Goal: Task Accomplishment & Management: Manage account settings

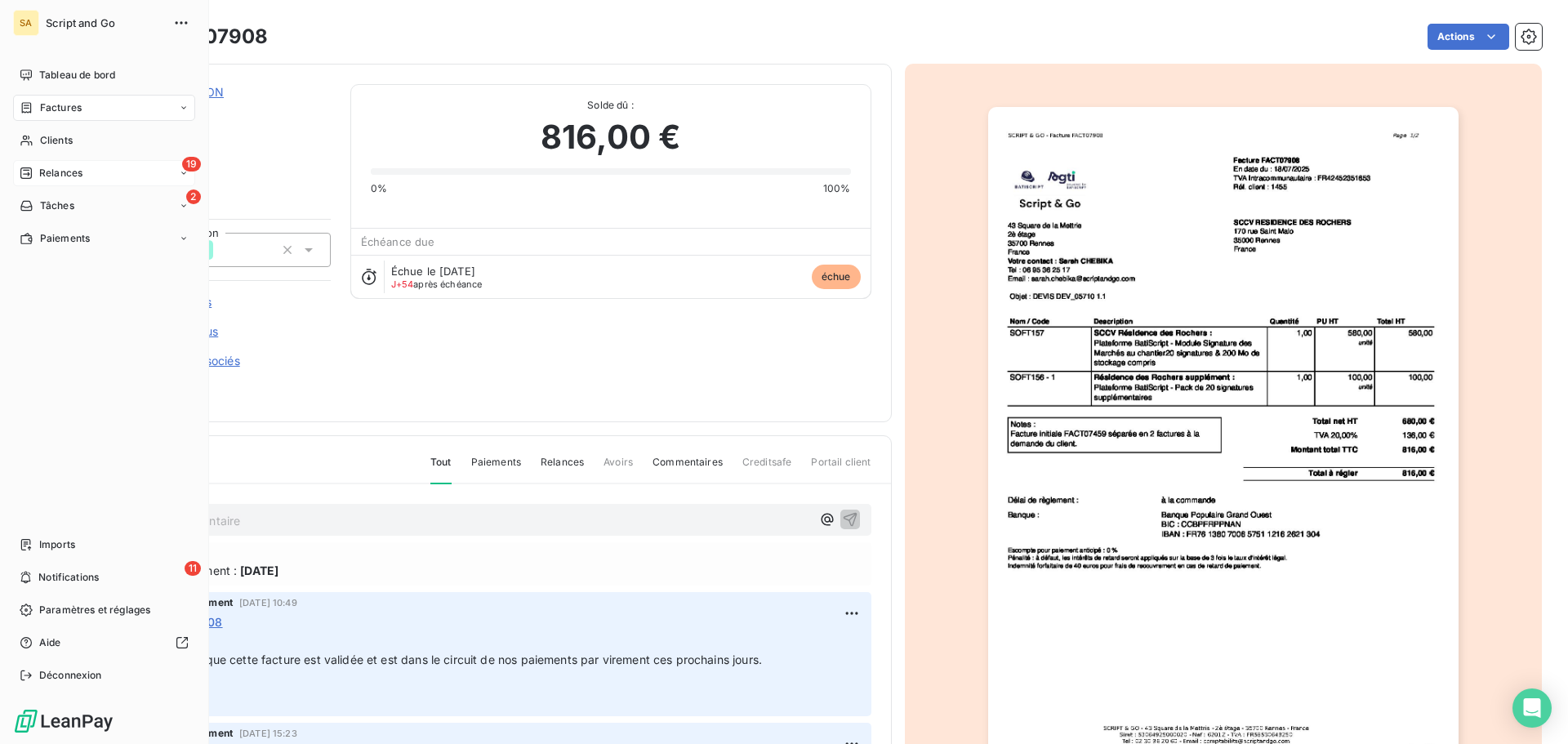
click at [58, 170] on span "Relances" at bounding box center [61, 173] width 44 height 15
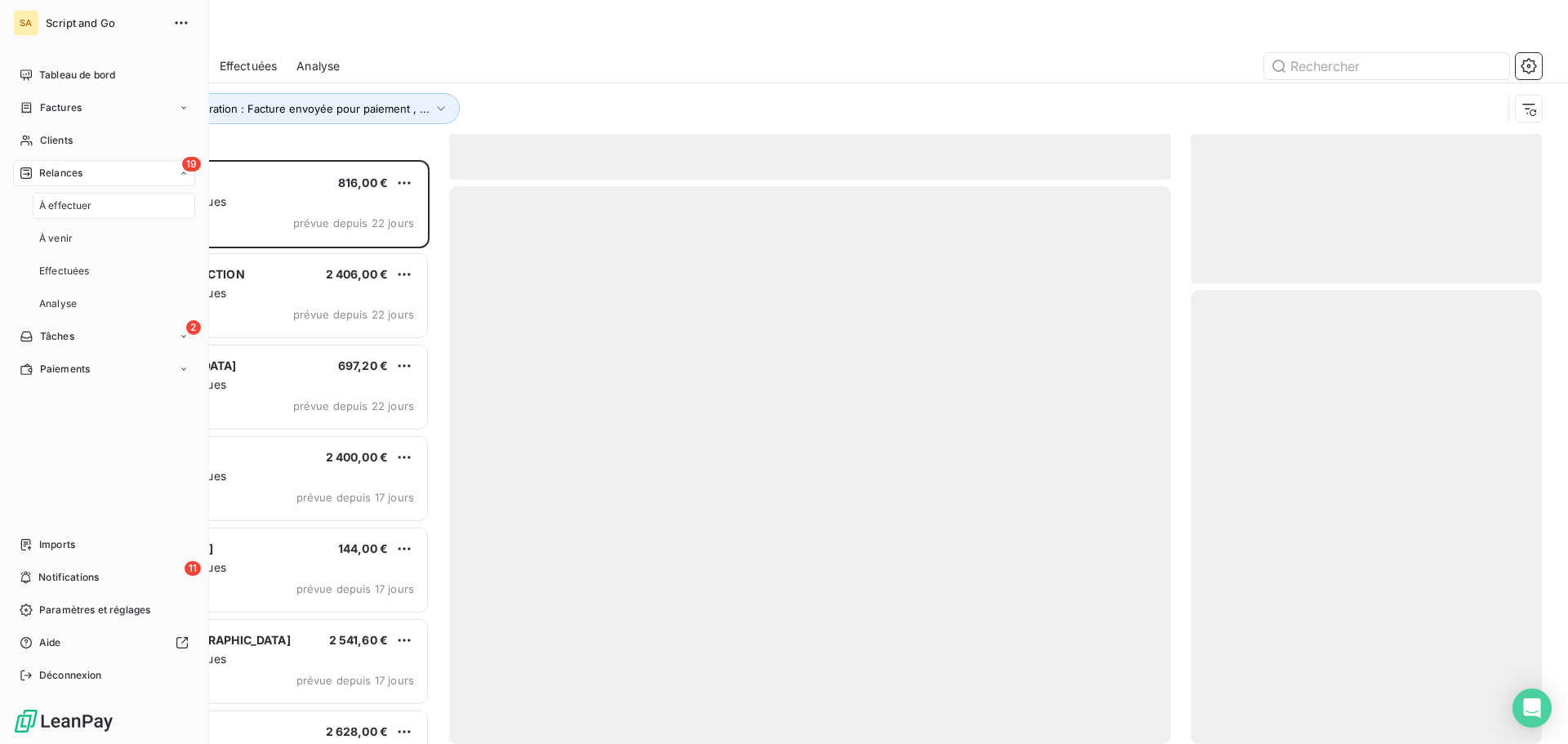
scroll to position [572, 339]
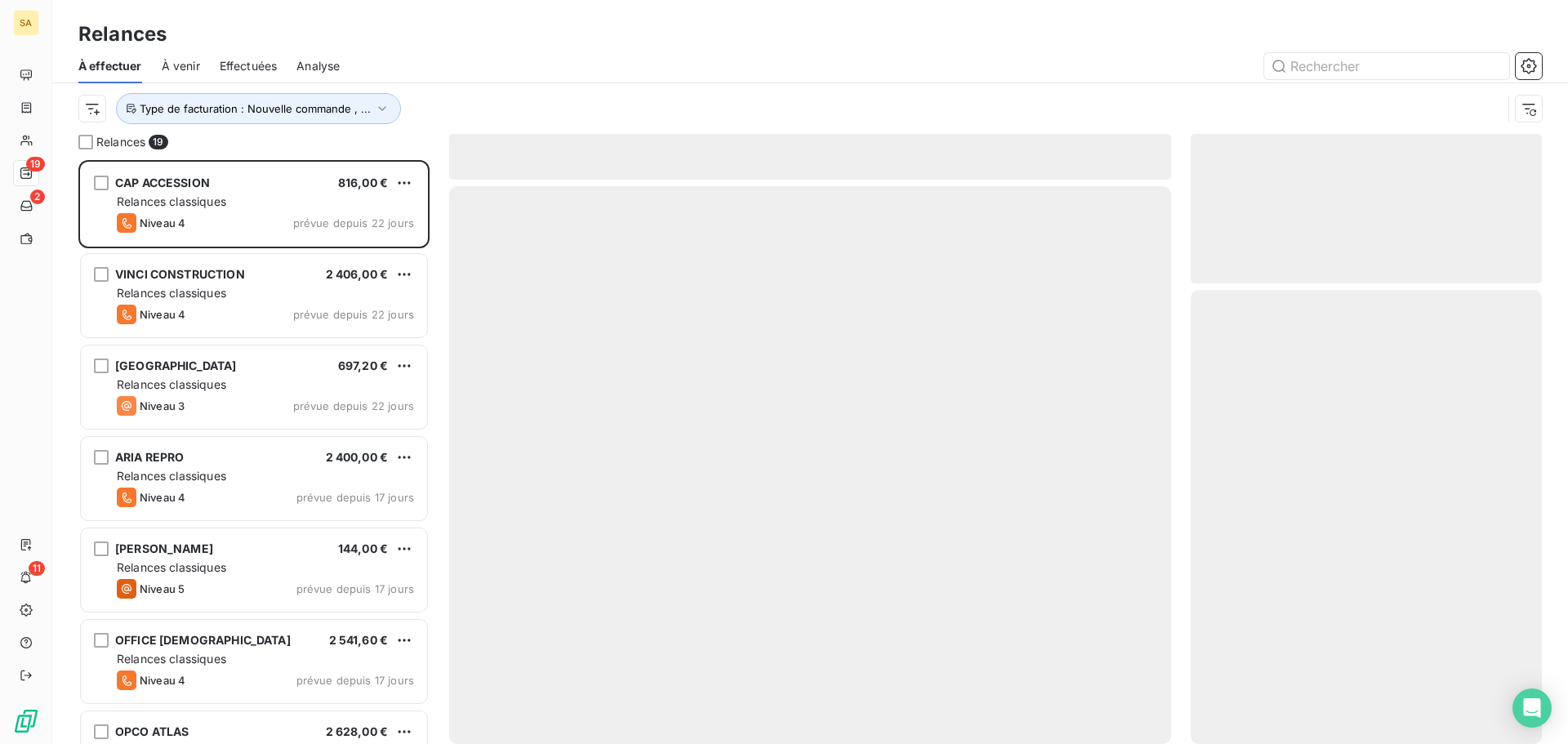
scroll to position [572, 339]
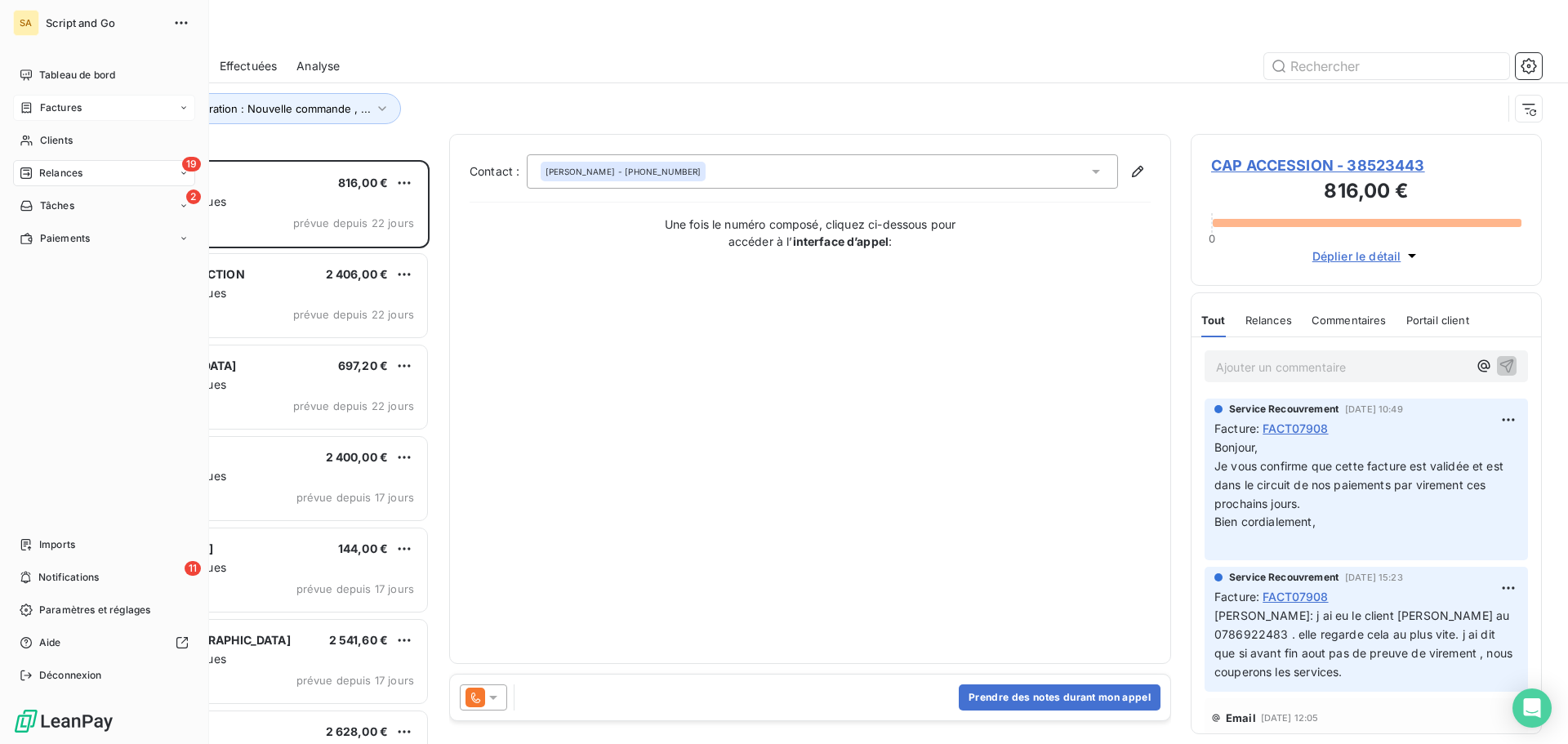
click at [35, 97] on div "Factures" at bounding box center [104, 108] width 182 height 26
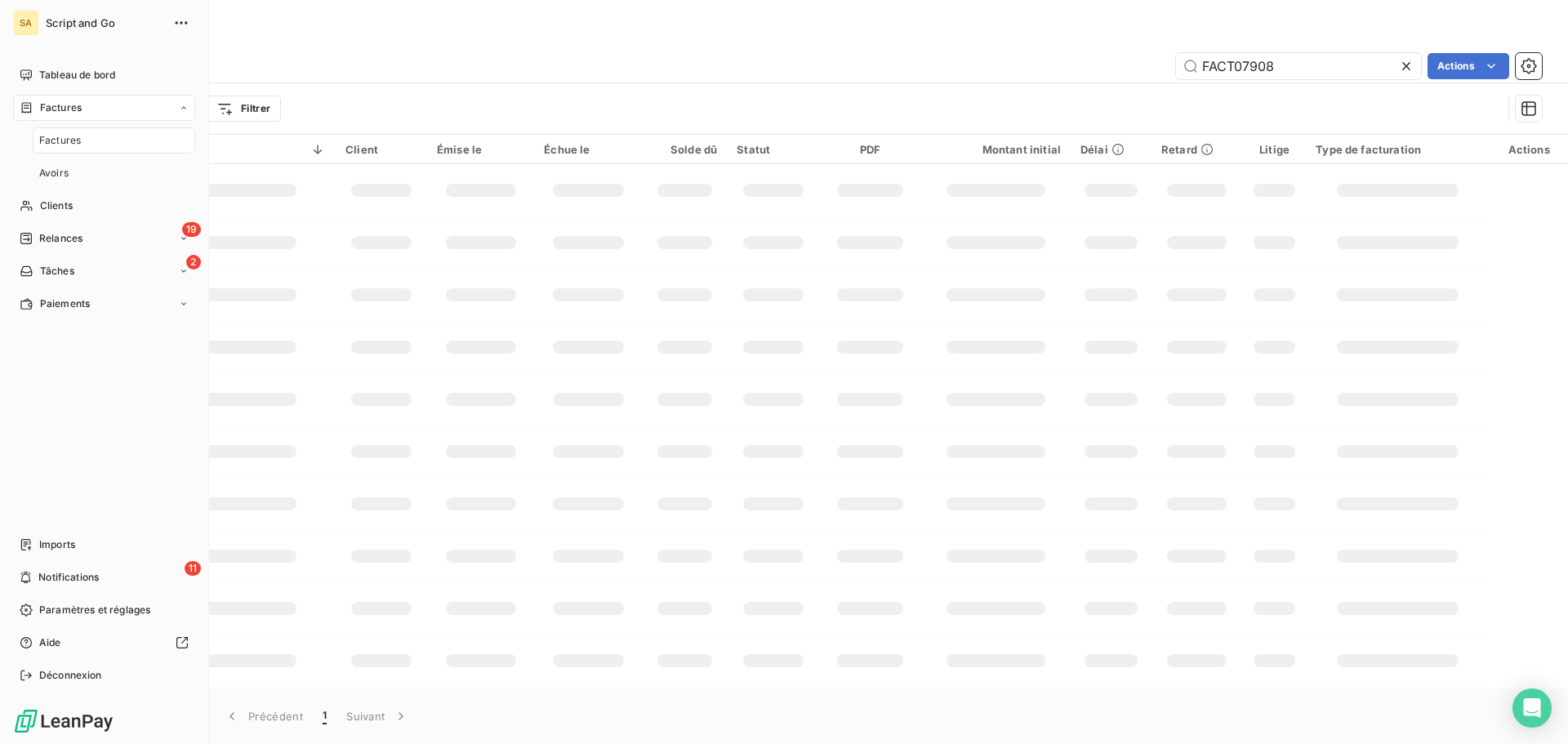
click at [122, 133] on div "Factures" at bounding box center [114, 141] width 163 height 26
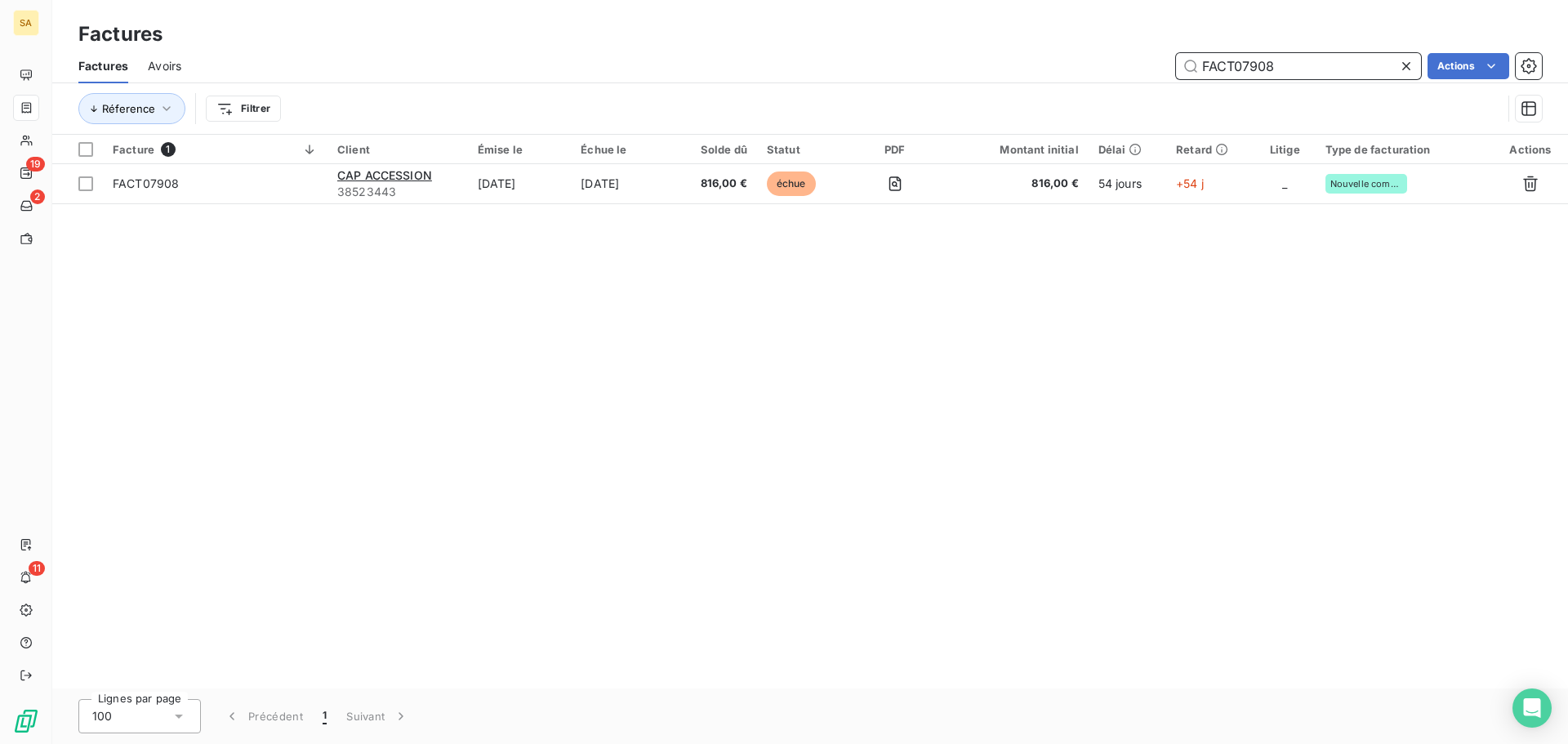
drag, startPoint x: 1325, startPoint y: 73, endPoint x: 1172, endPoint y: 69, distance: 153.1
click at [1172, 69] on div "FACT07908 Actions" at bounding box center [871, 66] width 1341 height 26
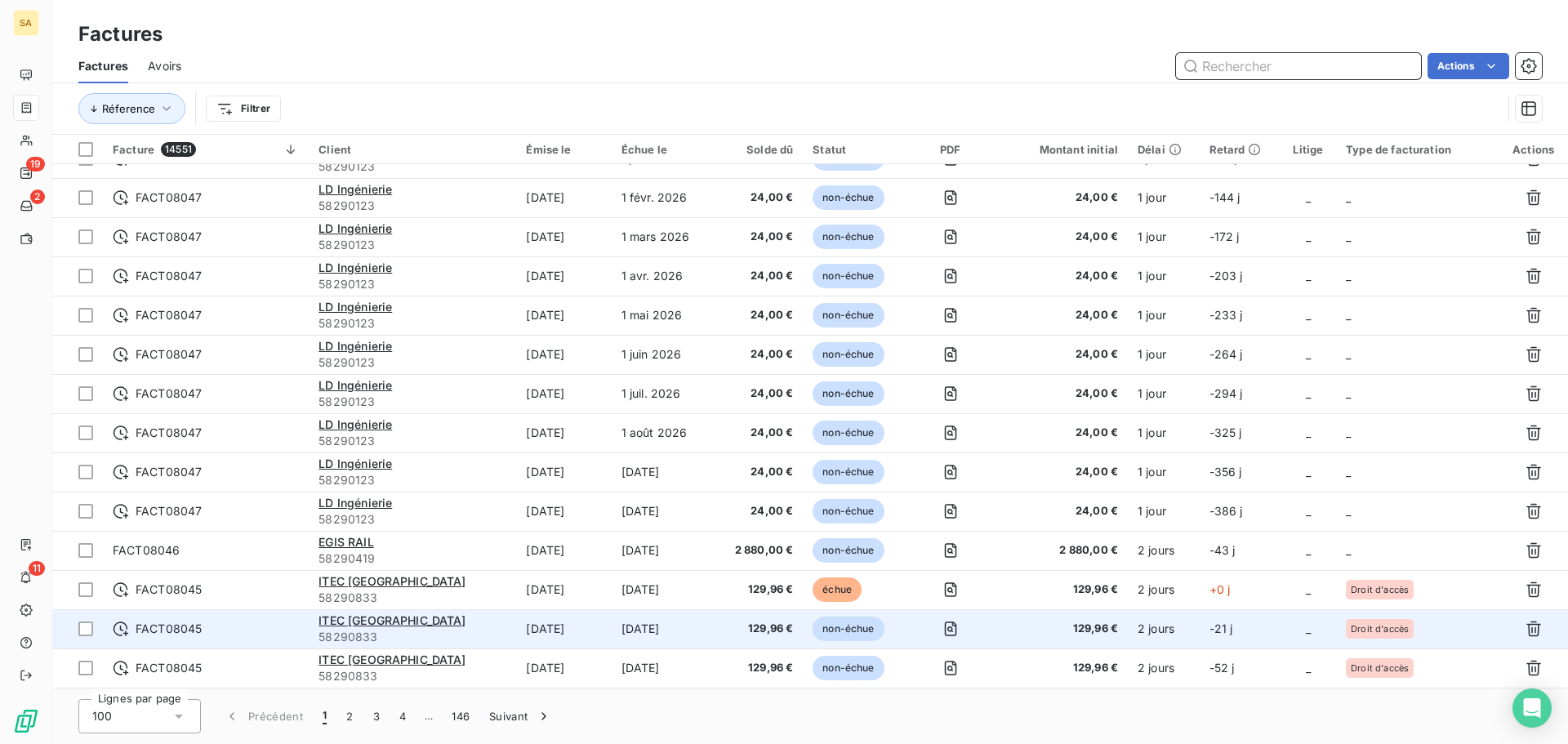
scroll to position [2124, 0]
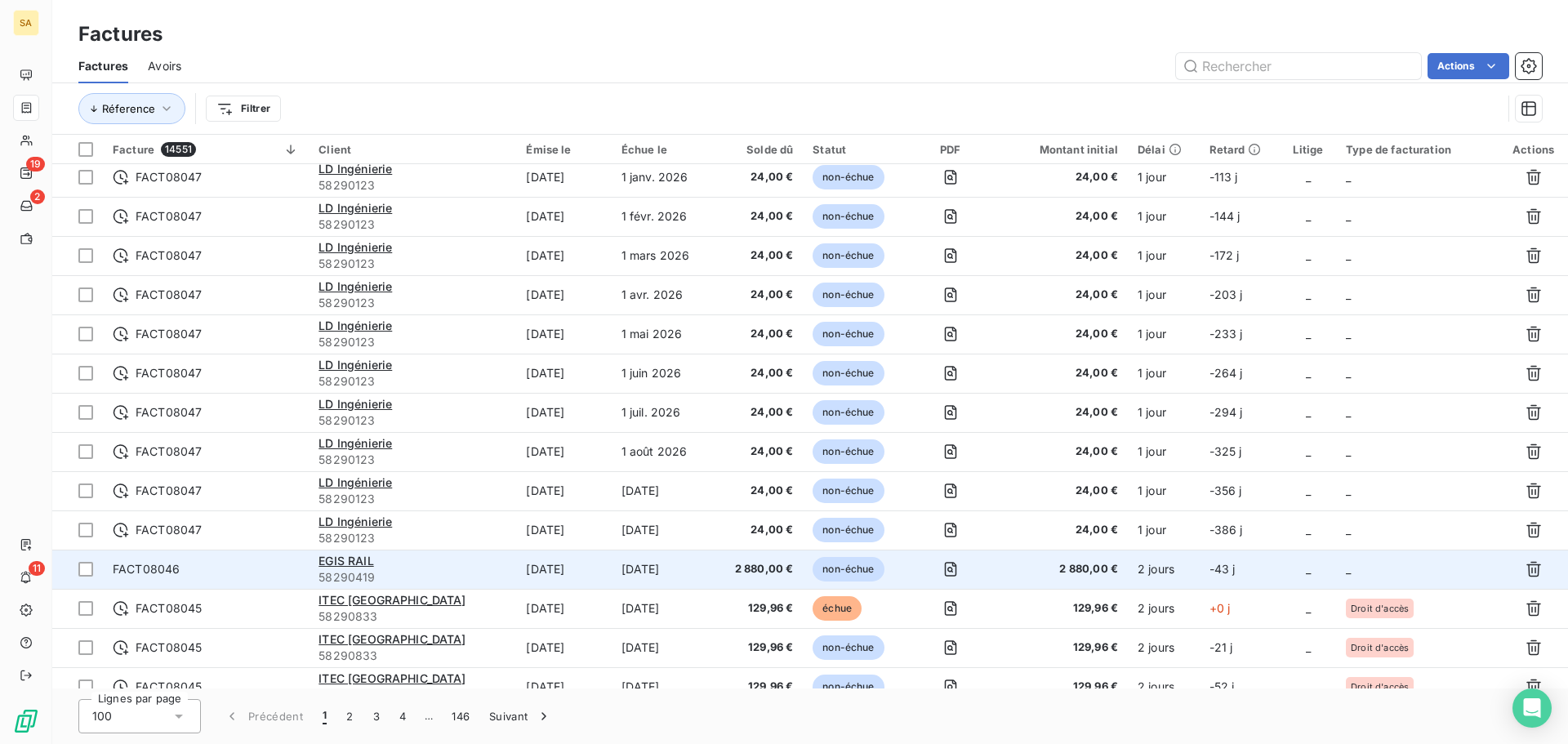
click at [1193, 572] on td "2 jours" at bounding box center [1163, 569] width 72 height 39
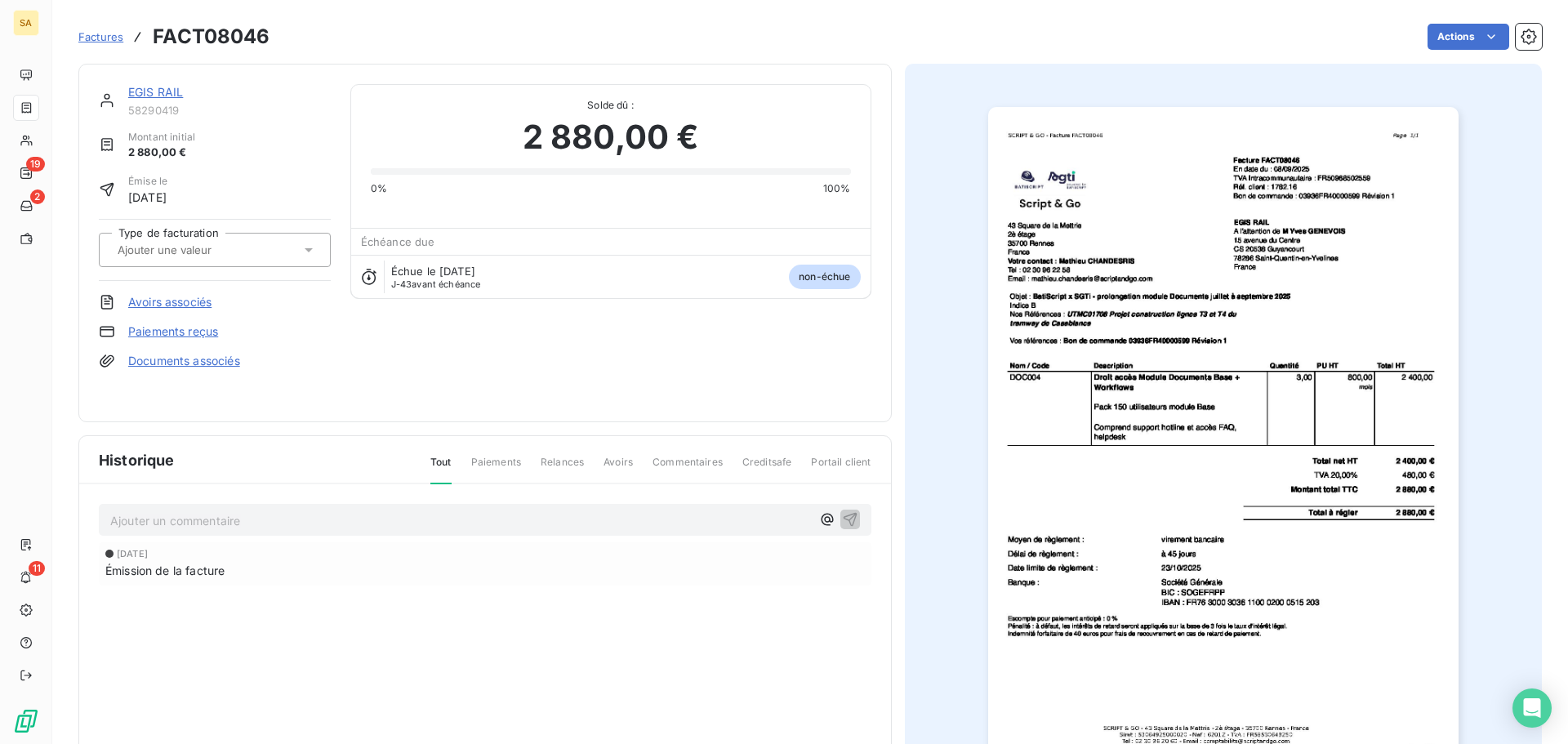
click at [262, 250] on div at bounding box center [206, 250] width 188 height 21
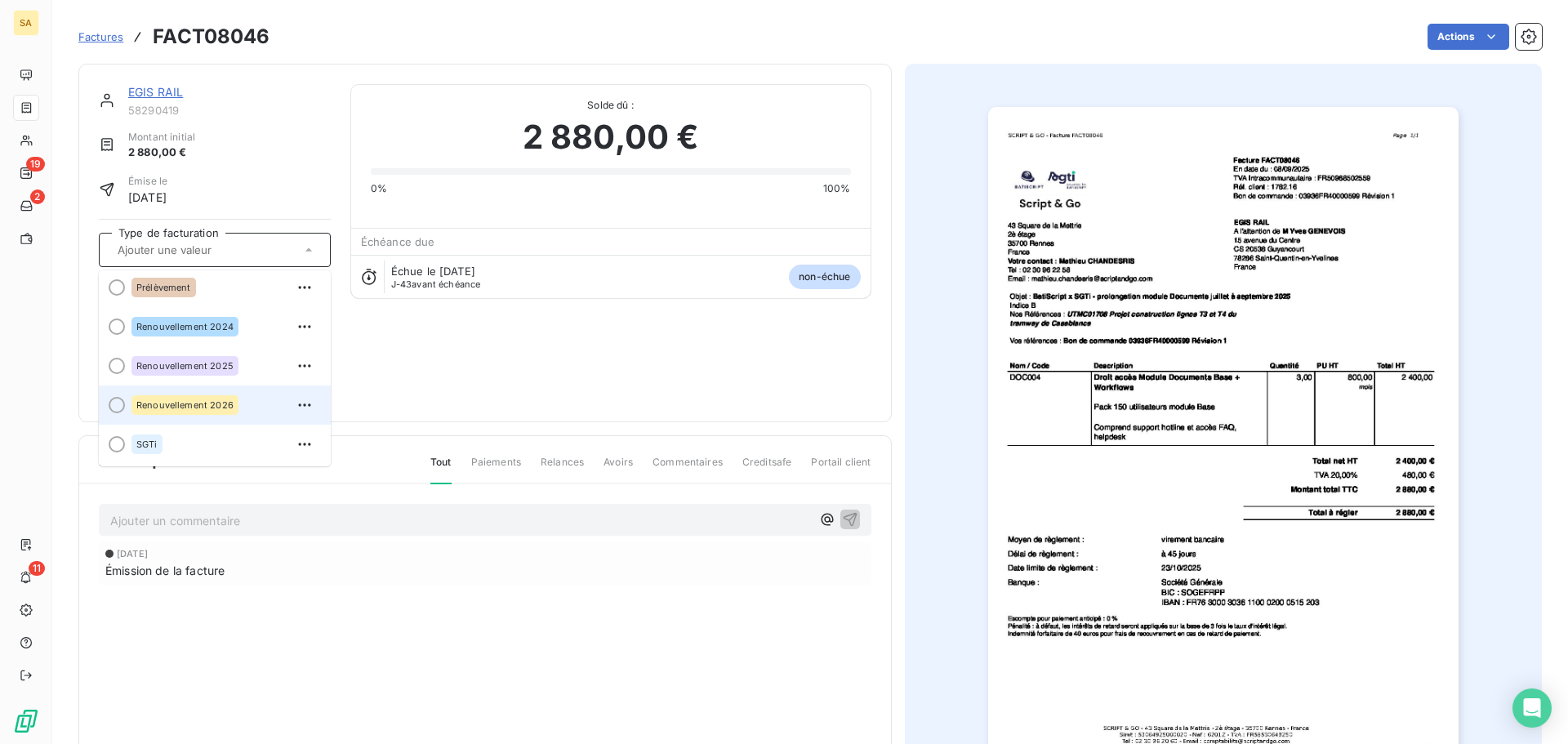
scroll to position [124, 0]
click at [220, 439] on div "SGTi" at bounding box center [224, 443] width 186 height 26
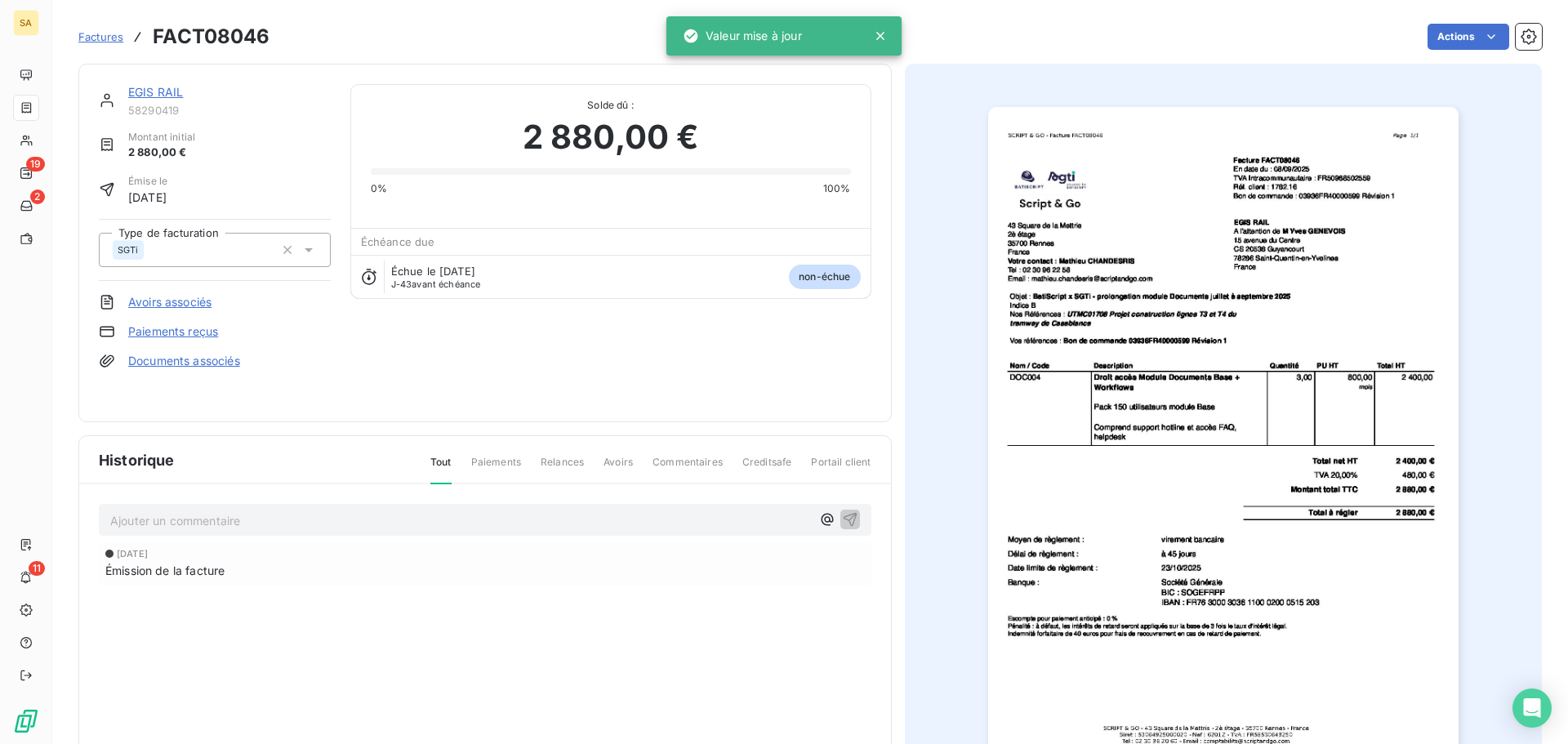
click at [104, 31] on span "Factures" at bounding box center [101, 37] width 45 height 13
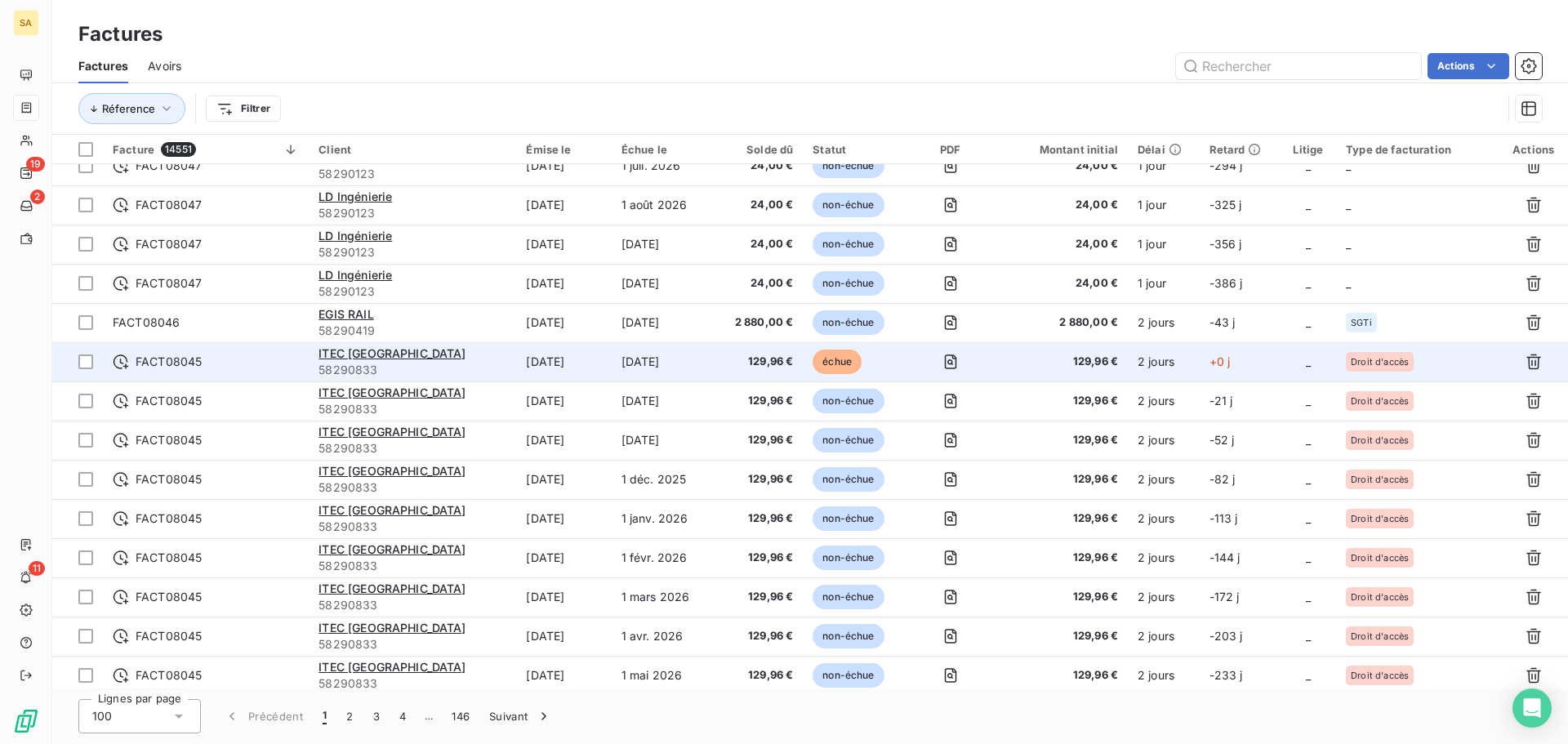
scroll to position [2368, 0]
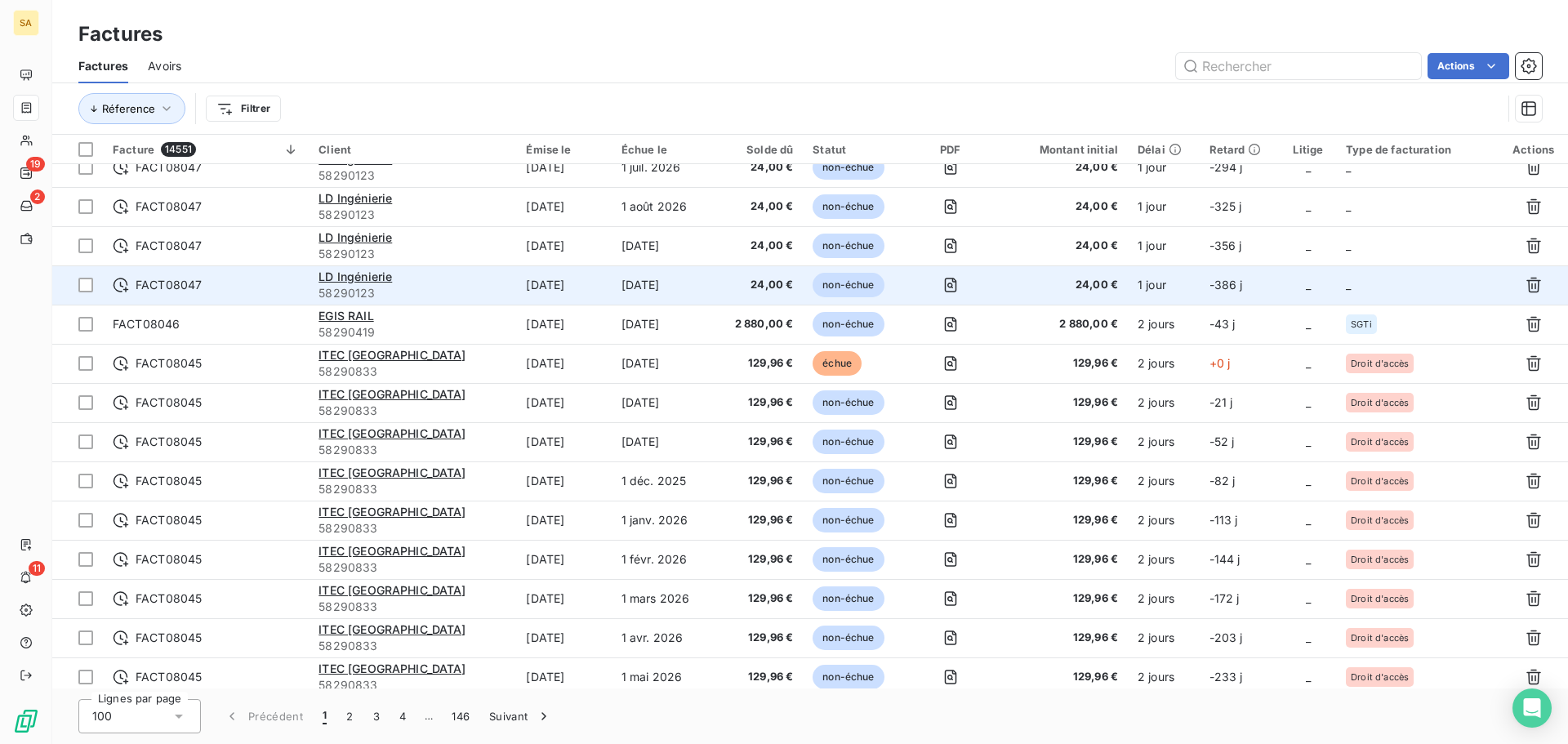
click at [1370, 285] on td "_" at bounding box center [1417, 285] width 163 height 39
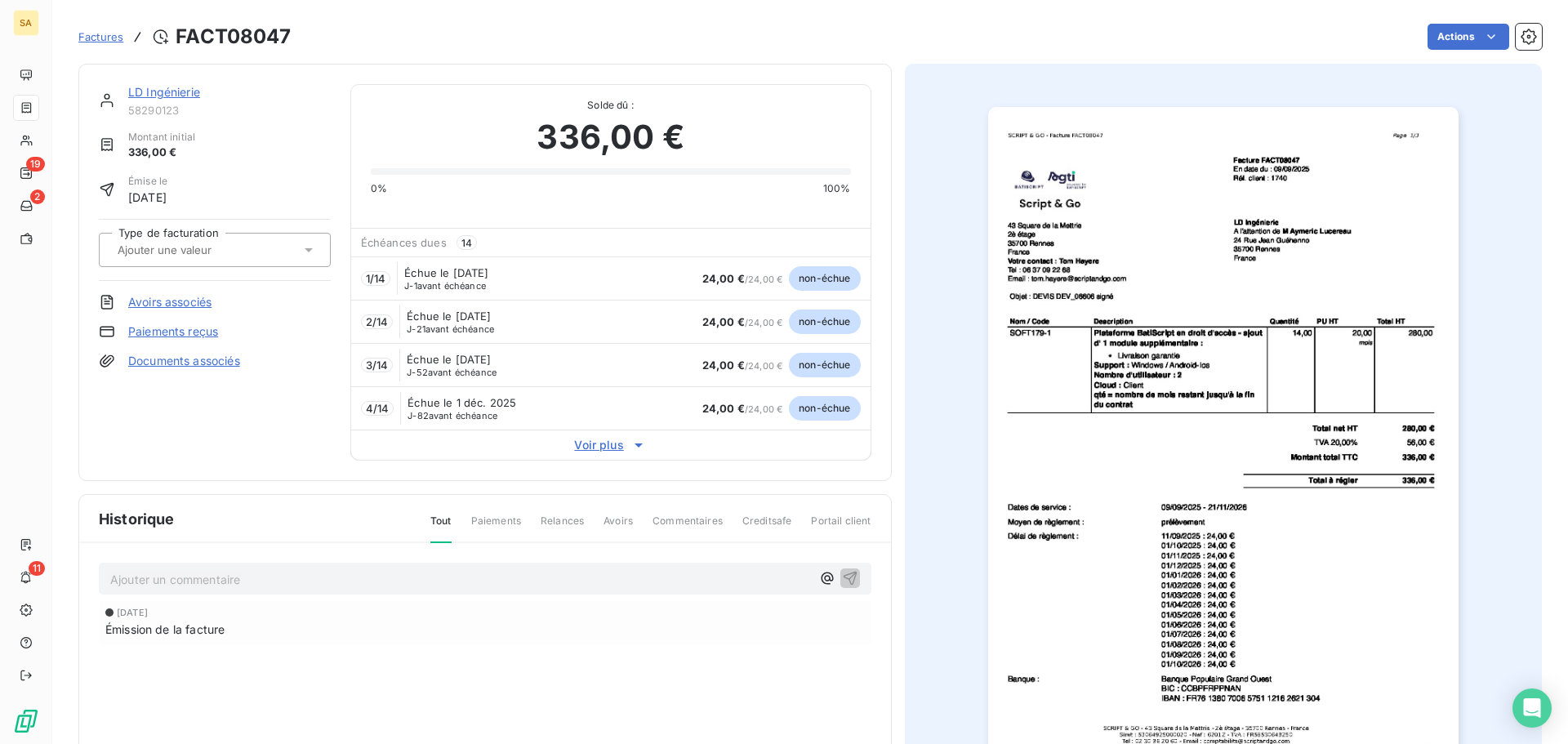
click at [195, 254] on input "text" at bounding box center [198, 249] width 164 height 15
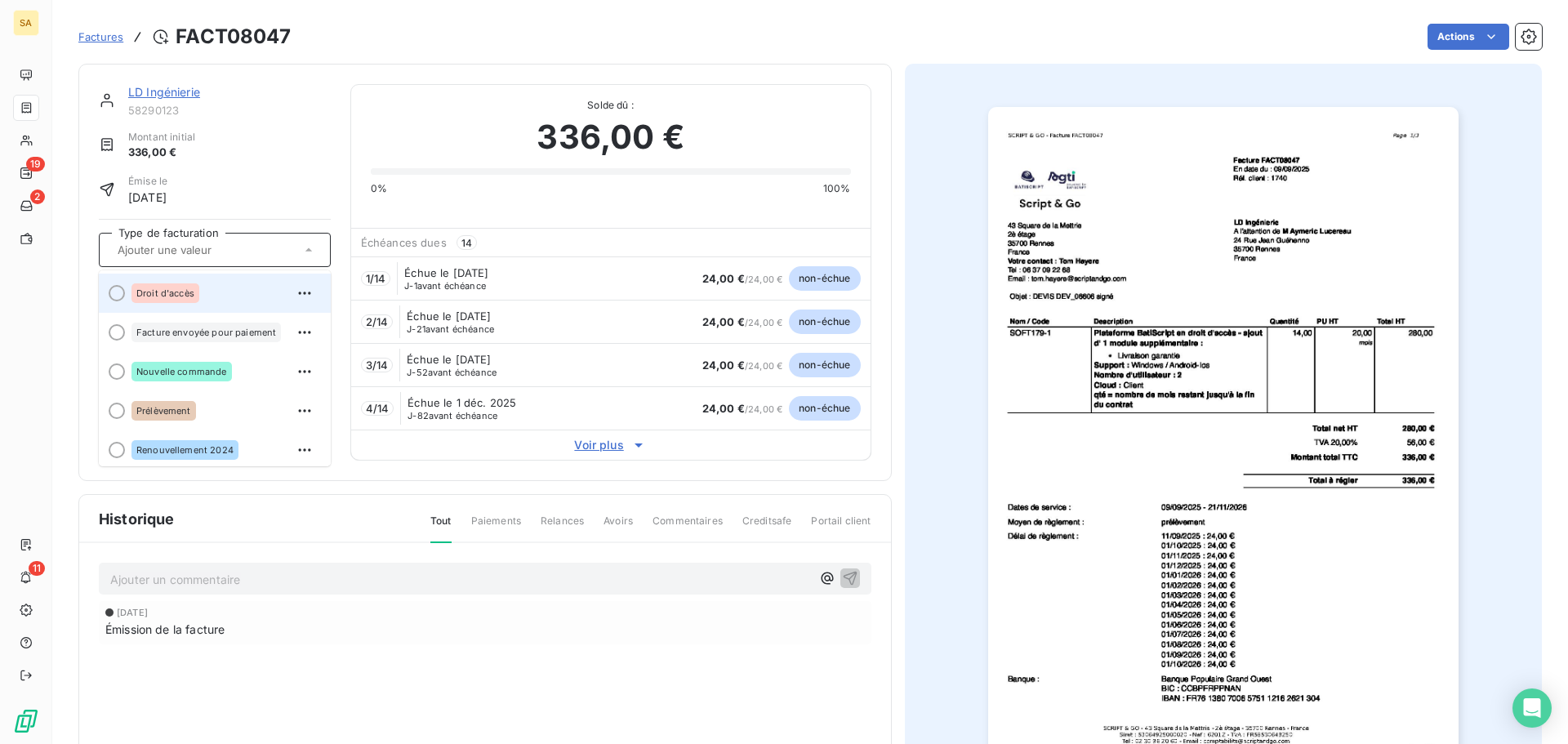
click at [116, 291] on div at bounding box center [116, 293] width 17 height 17
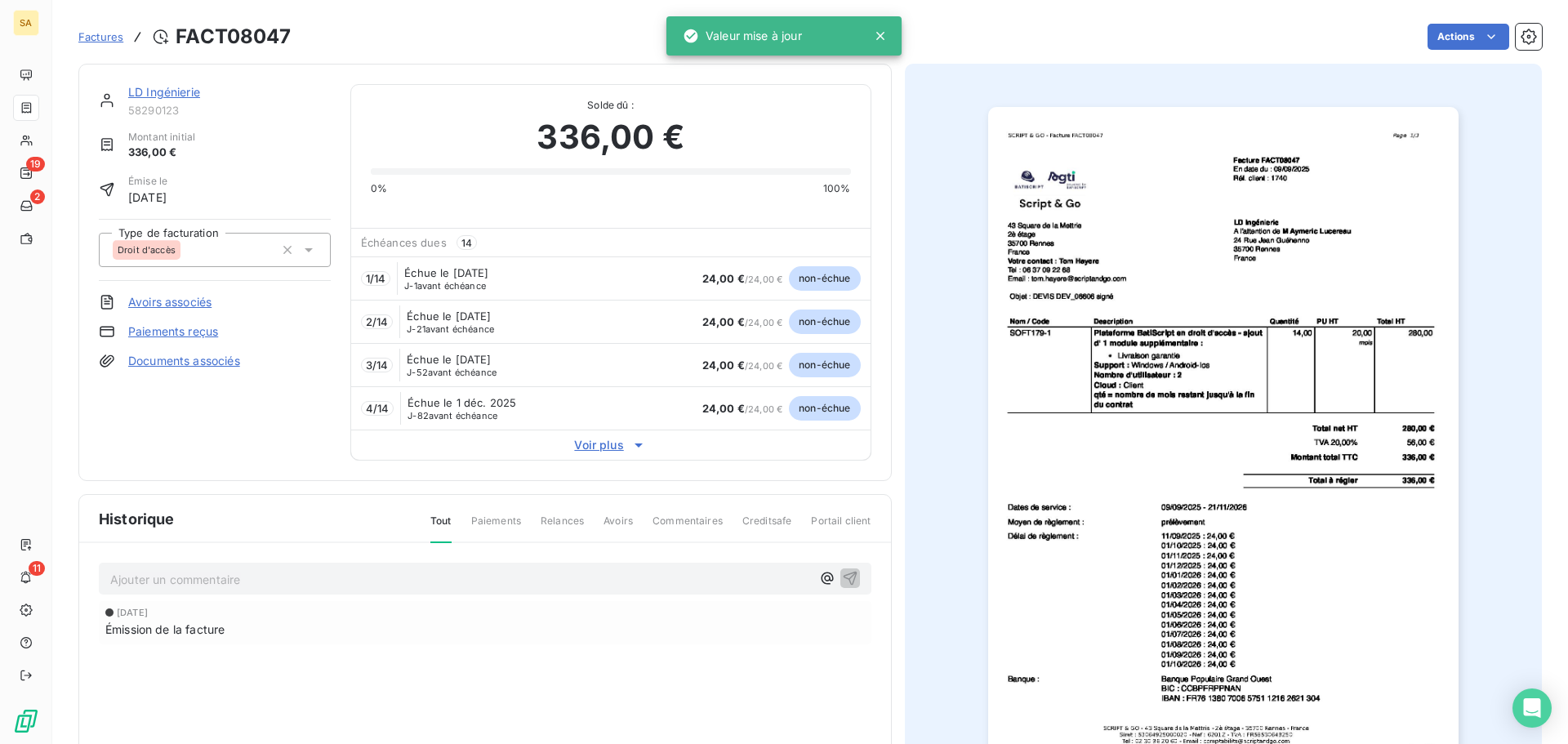
click at [93, 36] on span "Factures" at bounding box center [101, 37] width 45 height 13
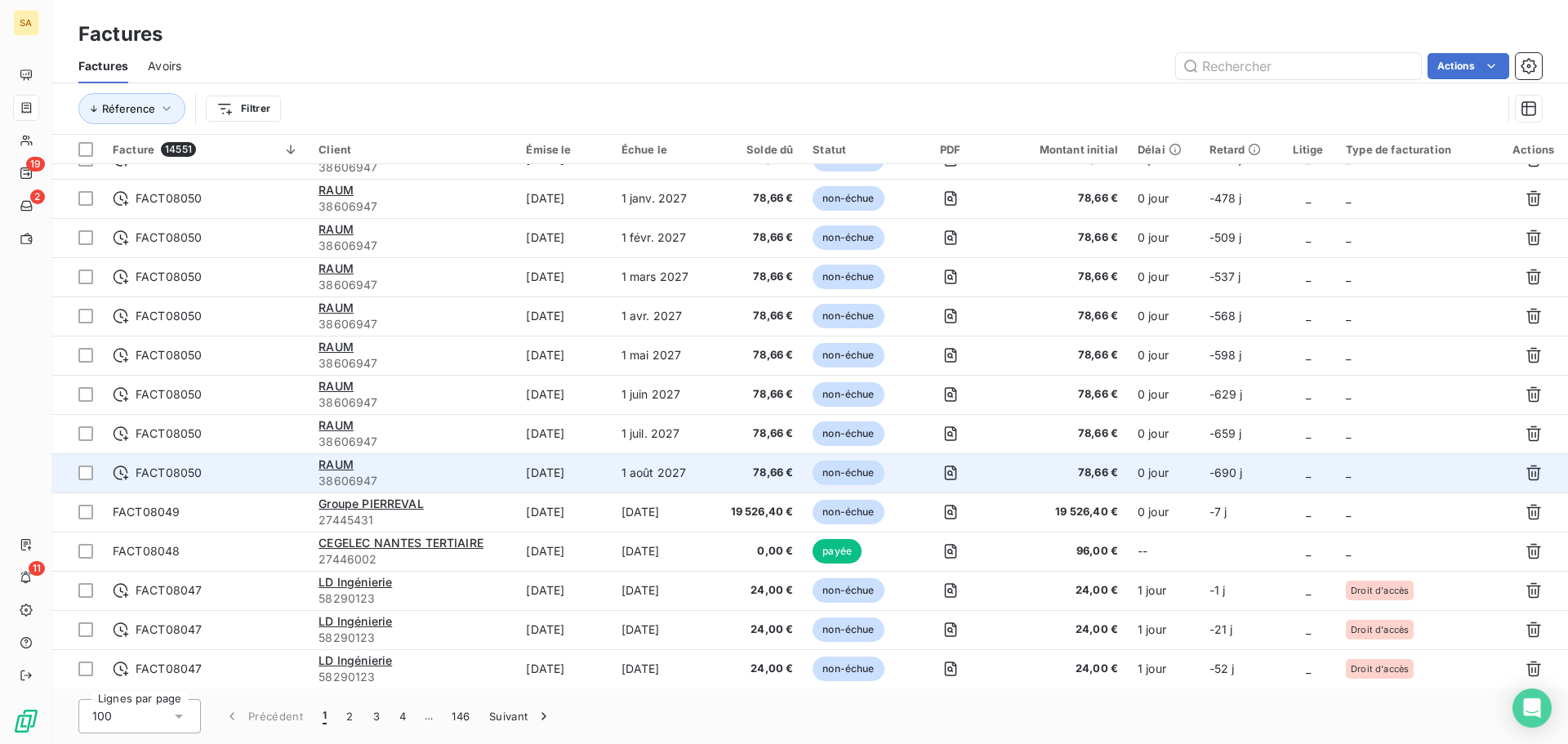
scroll to position [1552, 0]
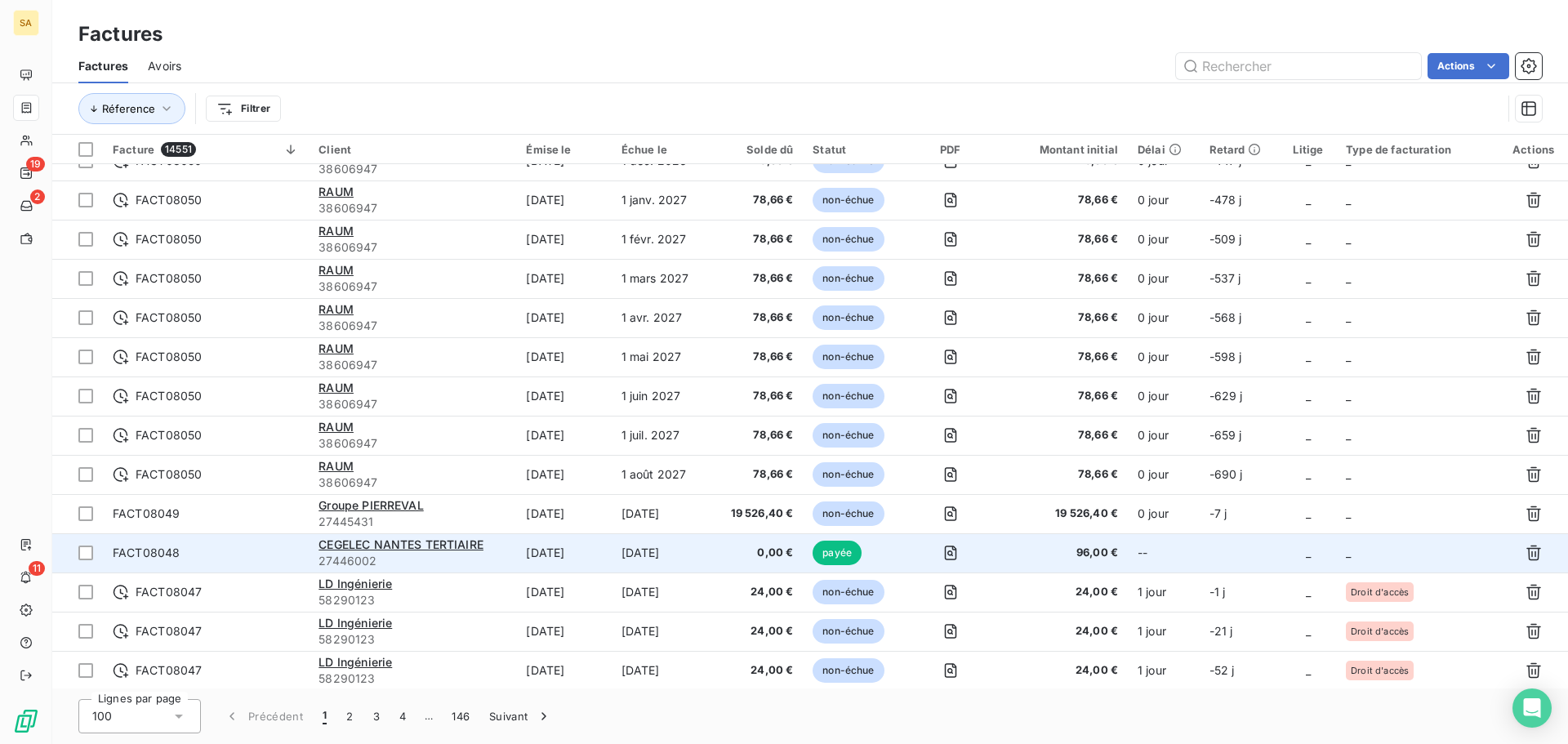
click at [1370, 549] on td "_" at bounding box center [1417, 553] width 163 height 39
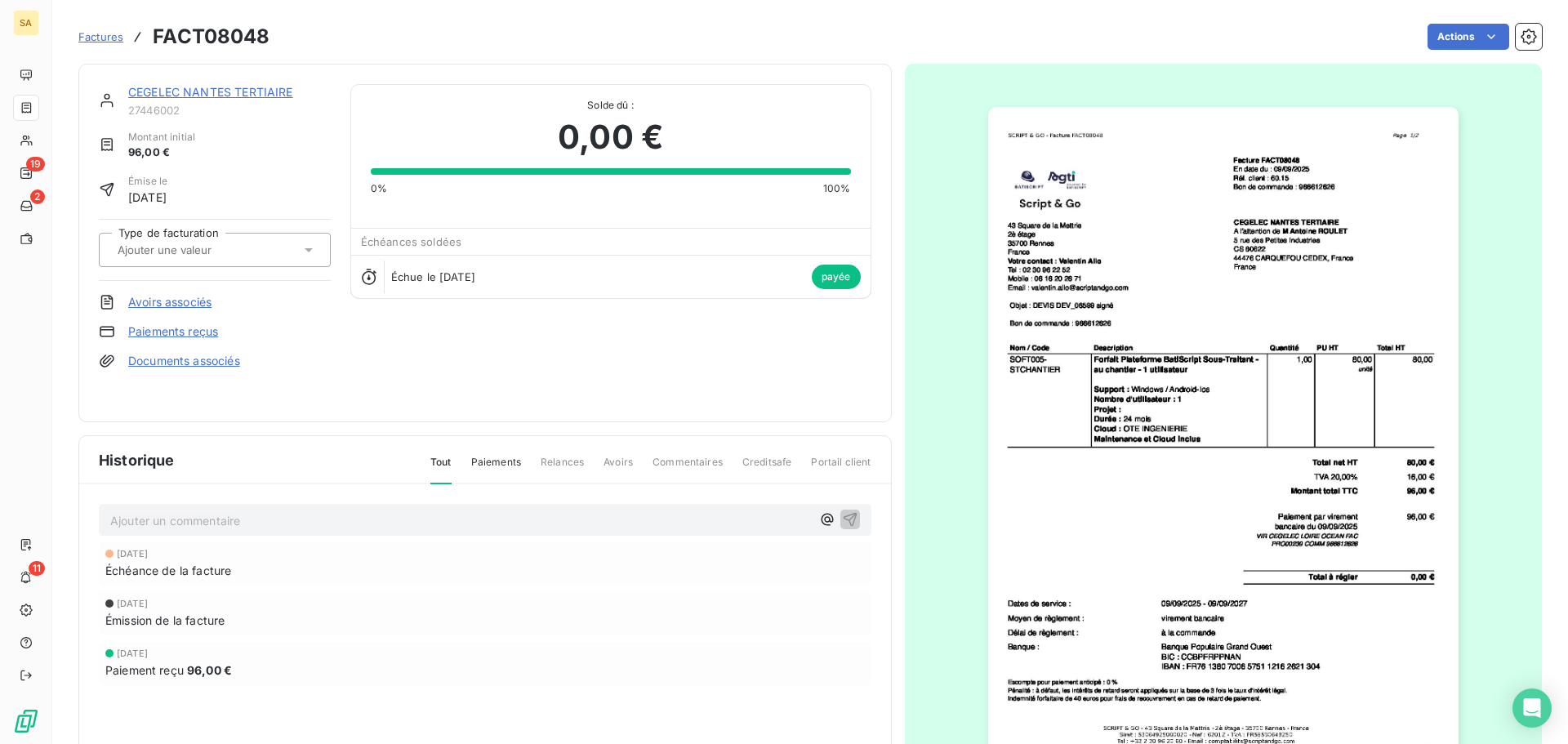
click at [192, 244] on input "text" at bounding box center [198, 249] width 164 height 15
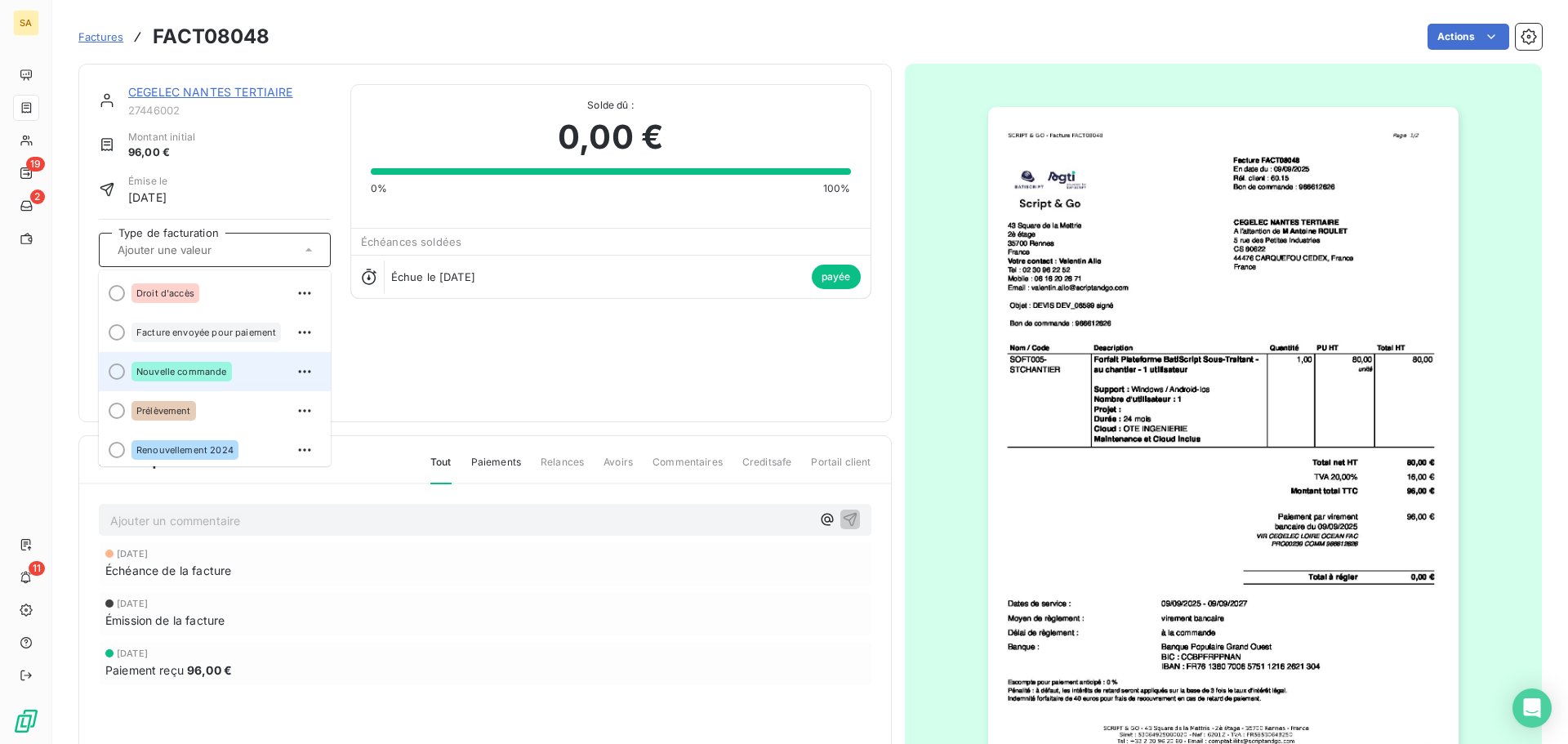
click at [125, 373] on li "Nouvelle commande" at bounding box center [214, 372] width 232 height 39
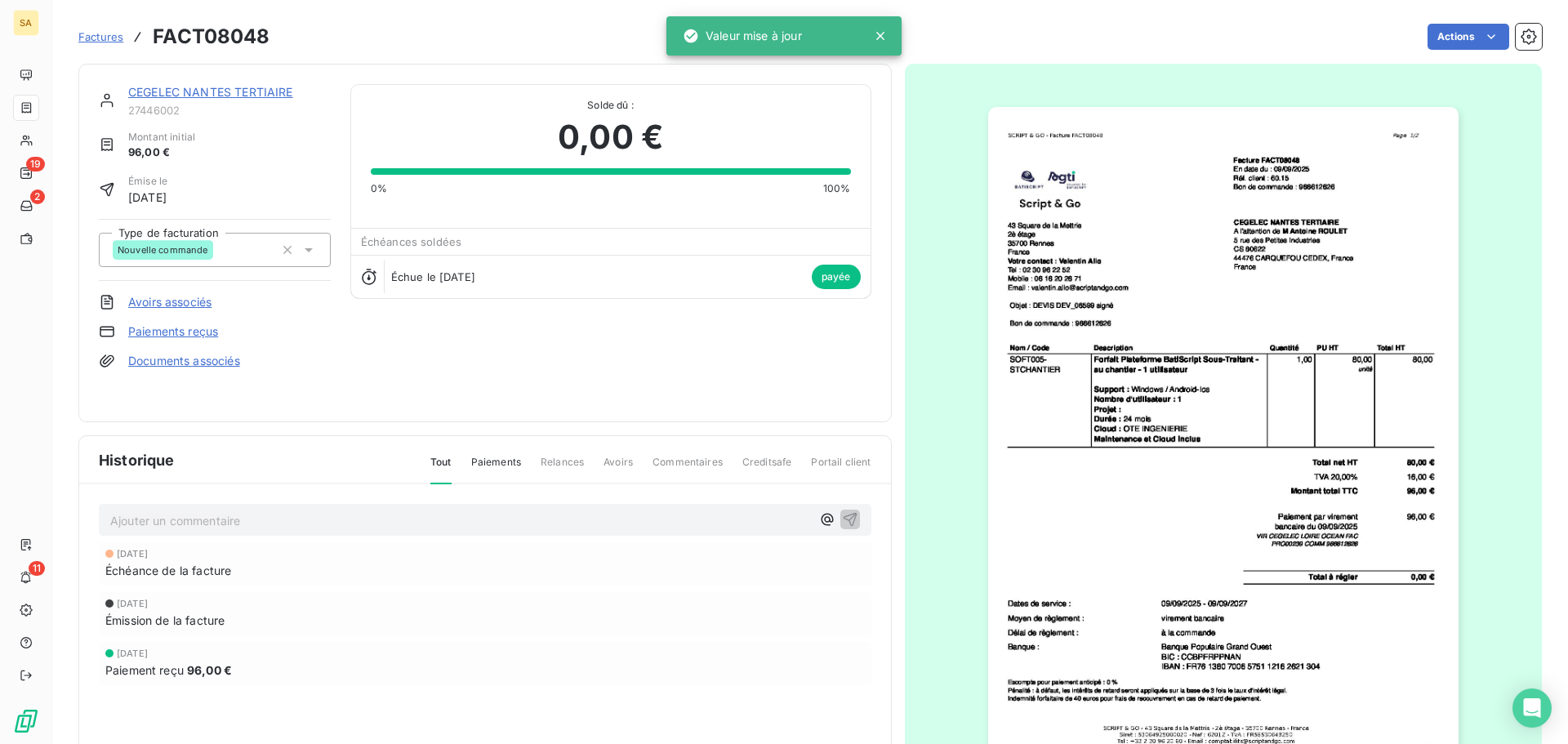
click at [98, 34] on span "Factures" at bounding box center [101, 37] width 45 height 13
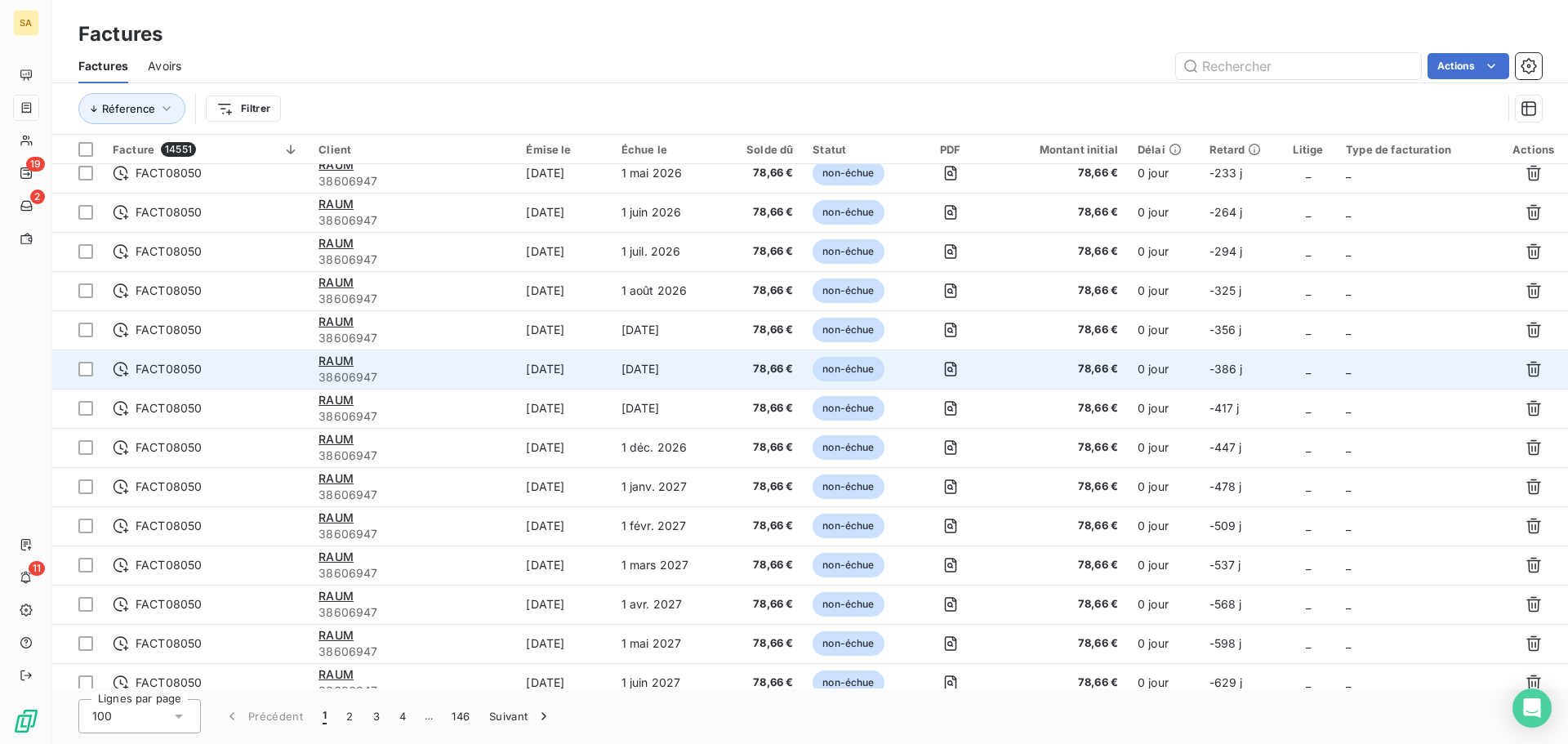
scroll to position [1470, 0]
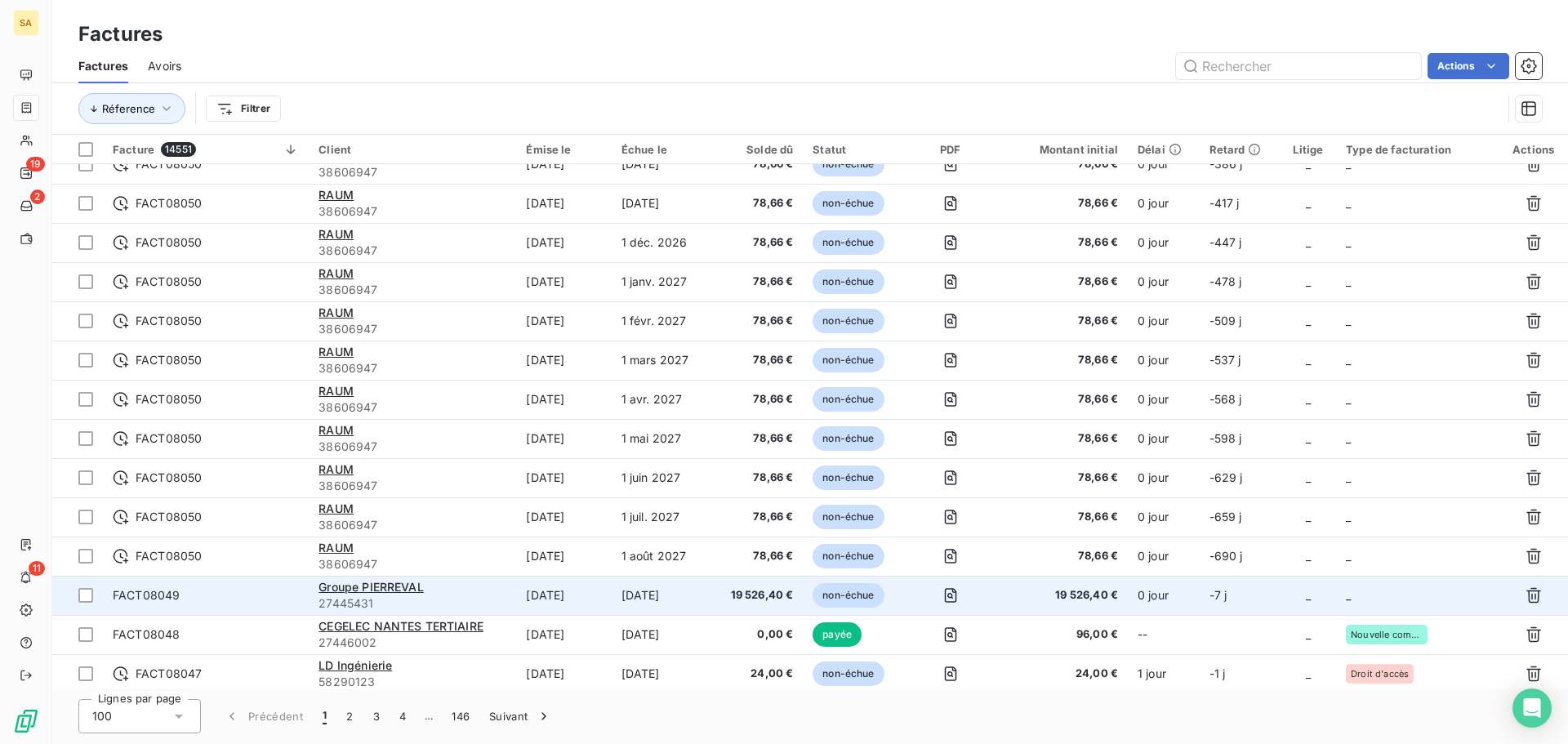
click at [1371, 590] on td "_" at bounding box center [1417, 595] width 163 height 39
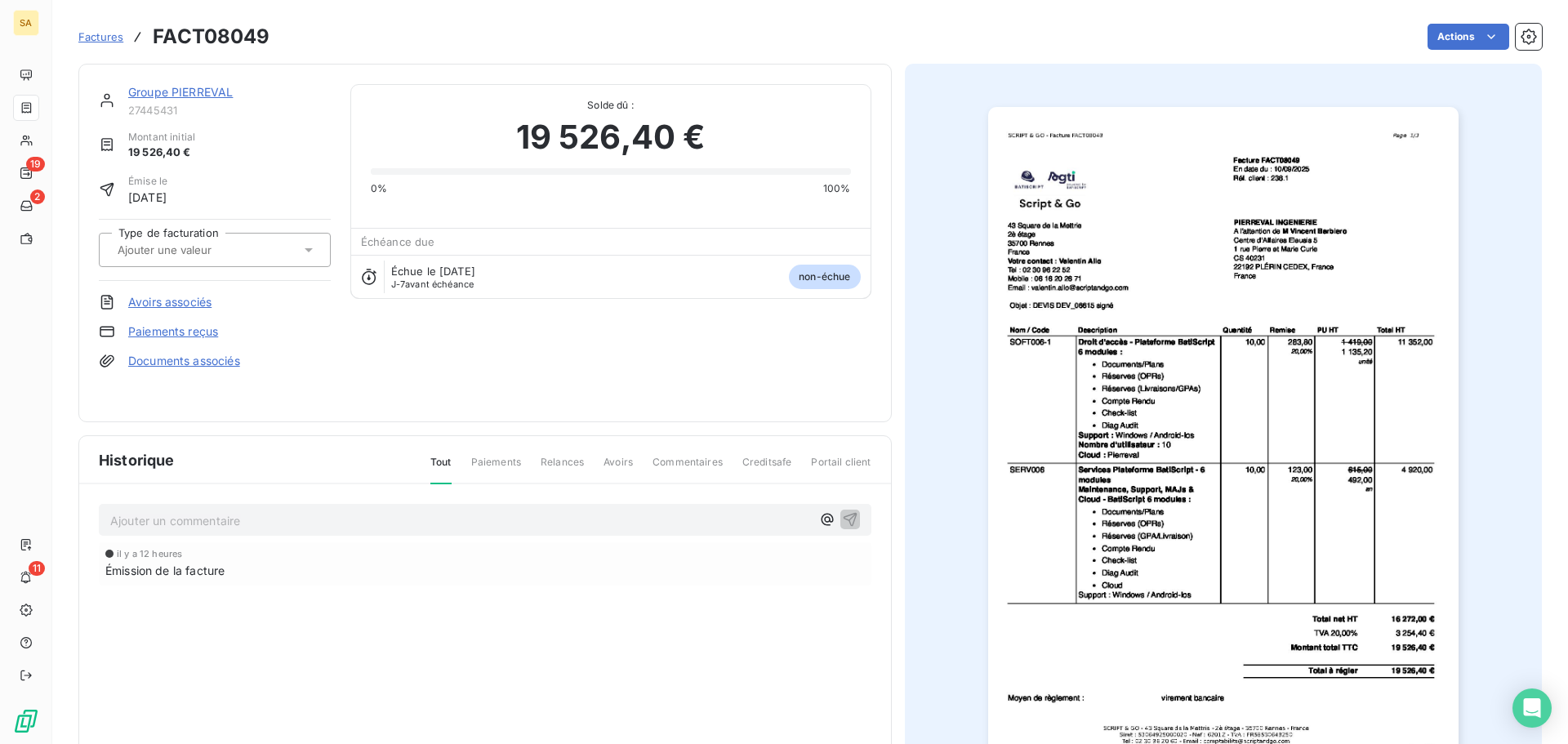
click at [247, 254] on input "text" at bounding box center [198, 249] width 164 height 15
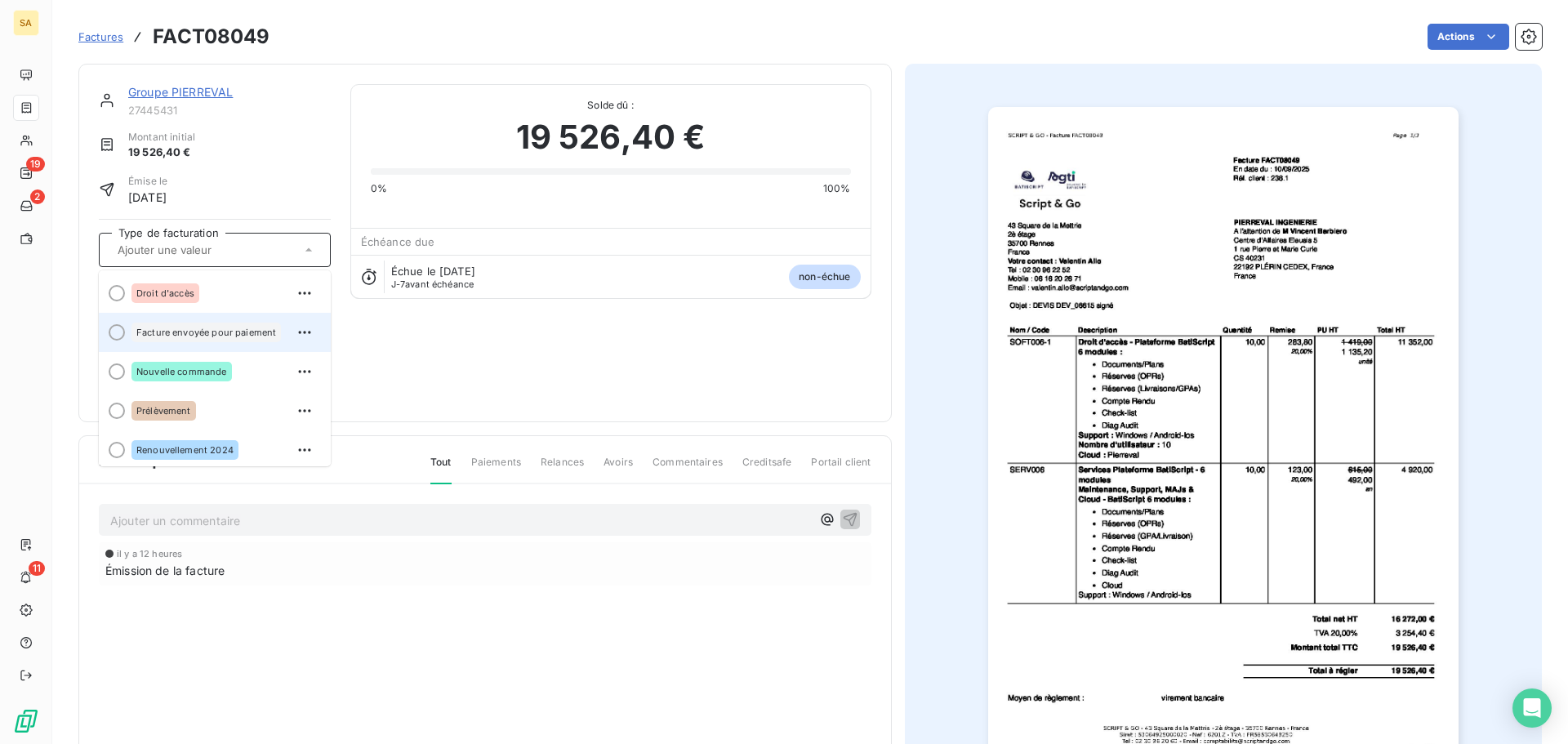
click at [183, 325] on div "Facture envoyée pour paiement" at bounding box center [205, 332] width 149 height 19
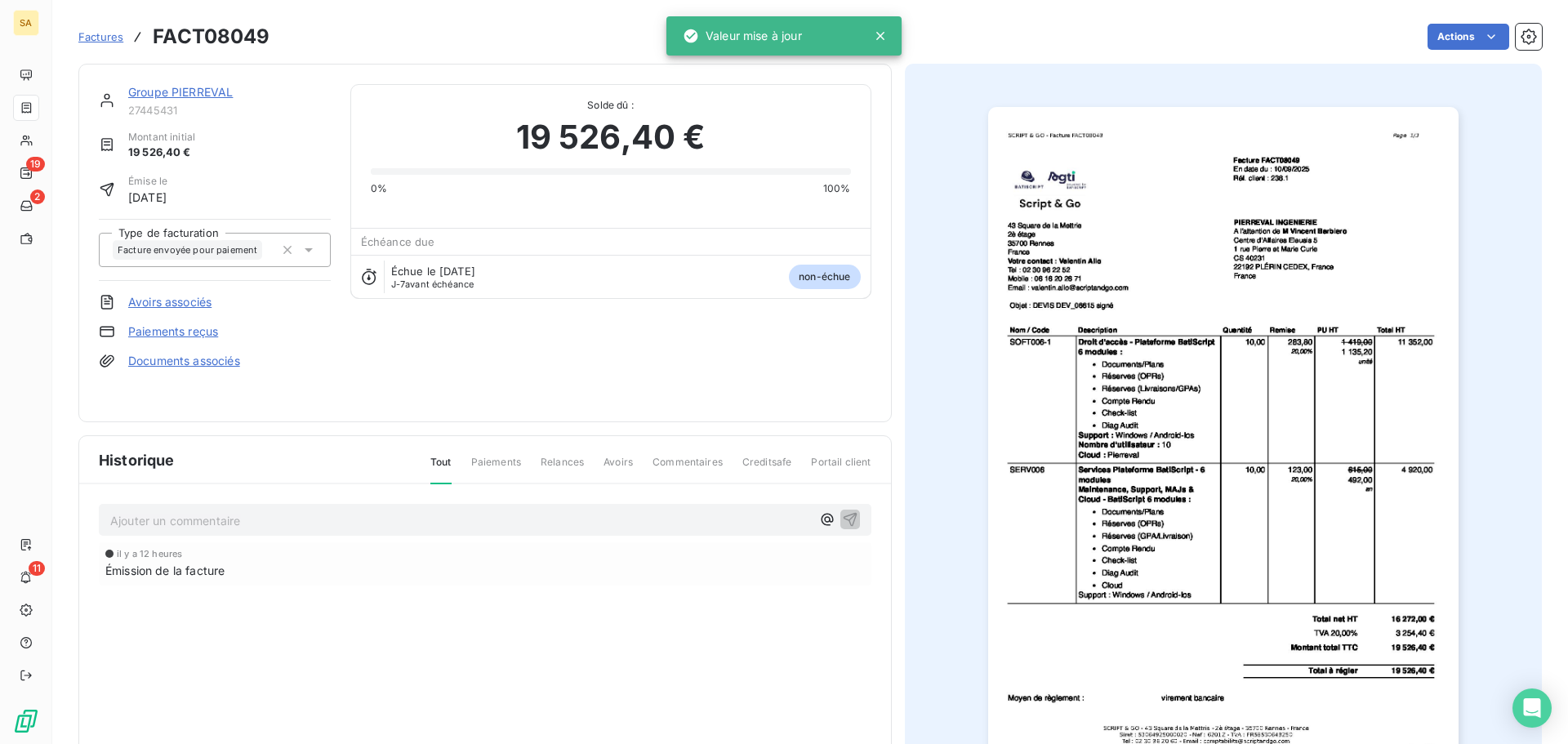
click at [100, 36] on span "Factures" at bounding box center [101, 37] width 45 height 13
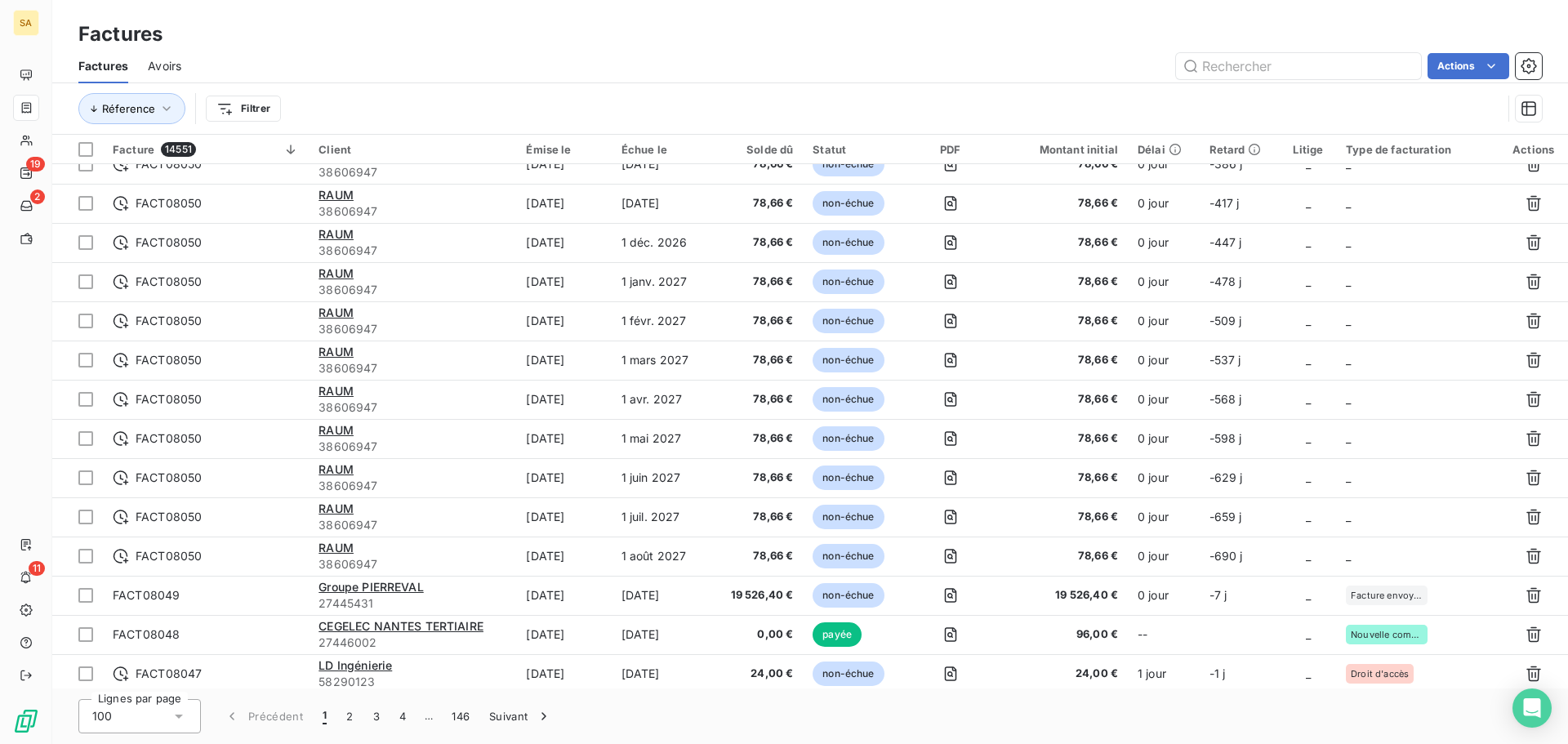
scroll to position [1715, 0]
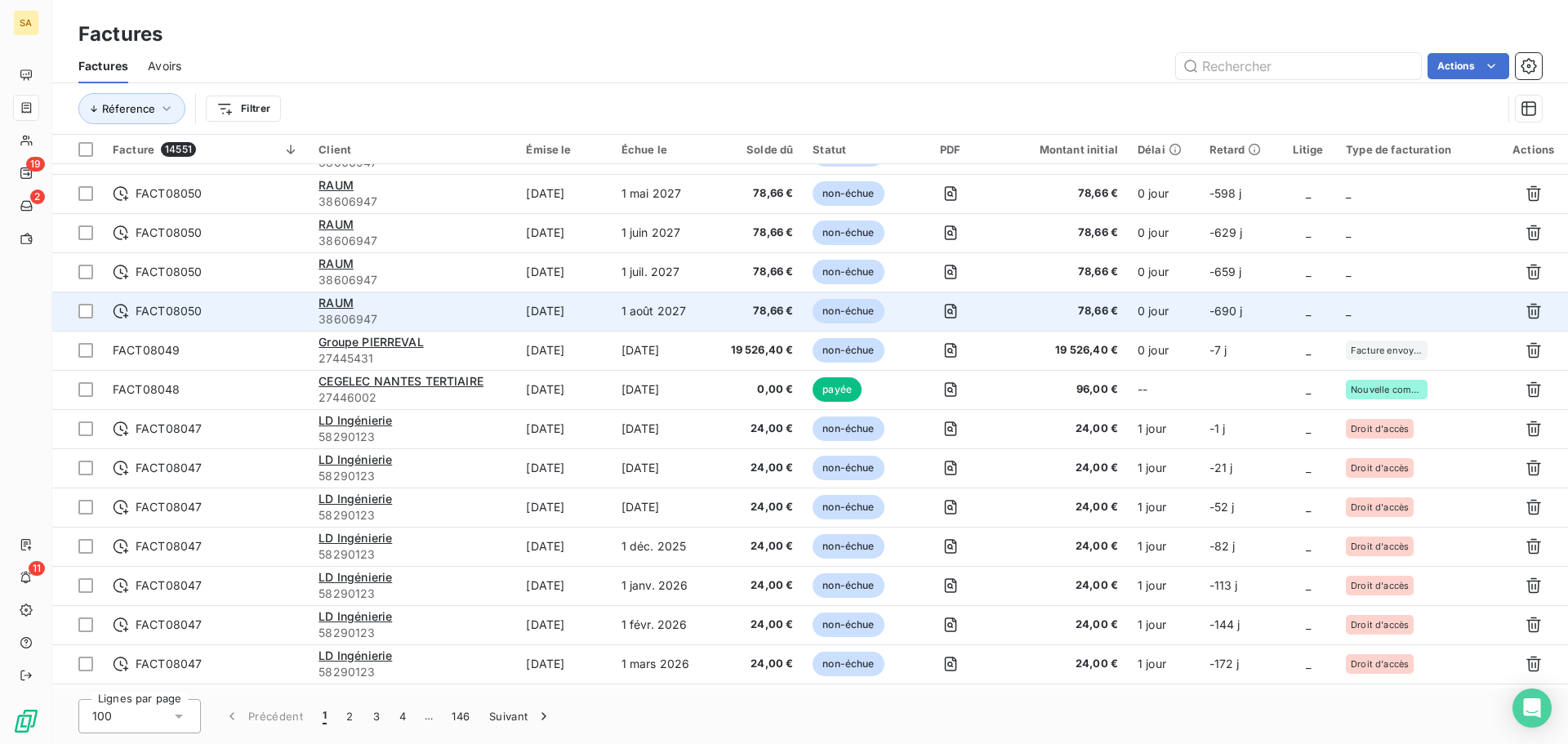
click at [1373, 315] on td "_" at bounding box center [1417, 310] width 163 height 39
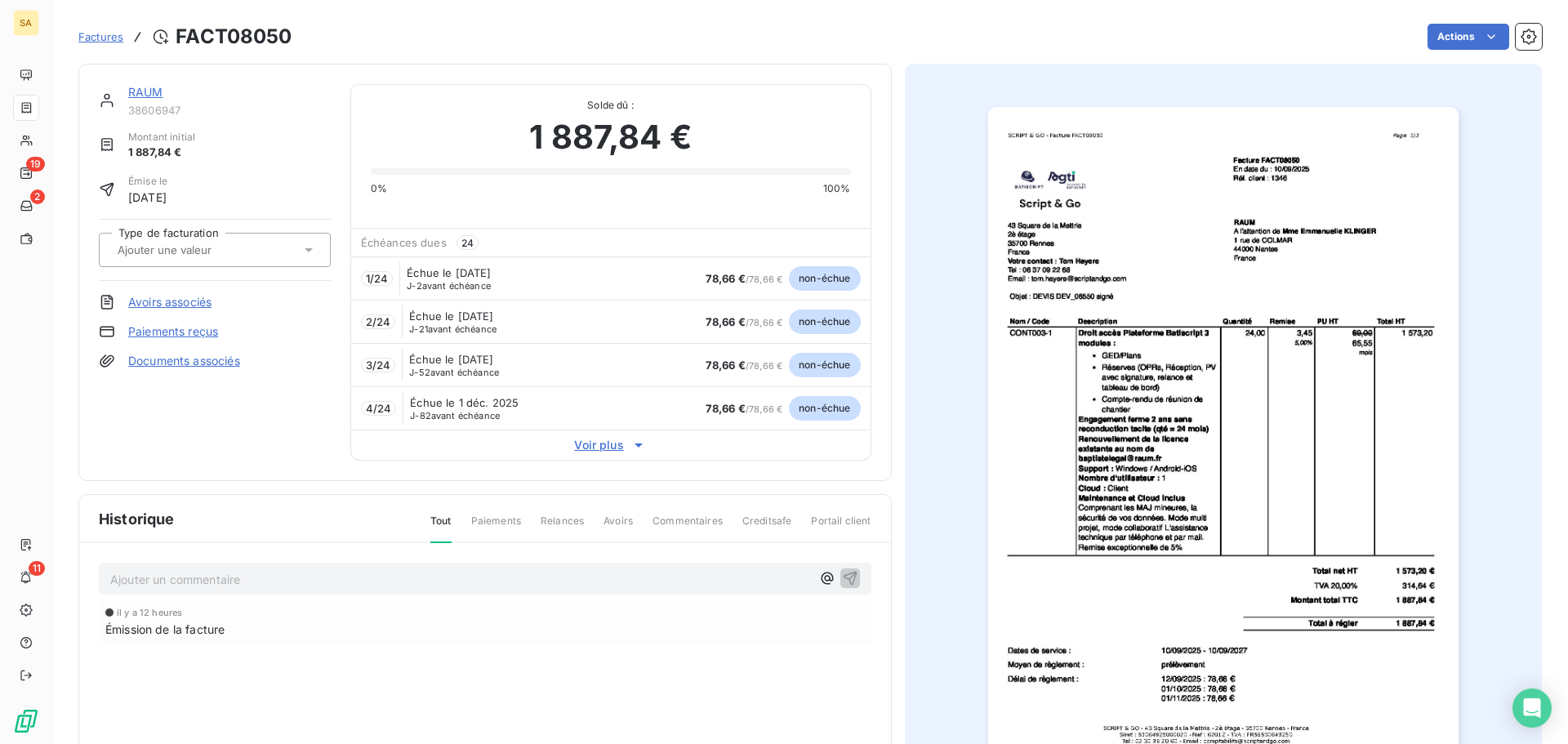
click at [242, 247] on input "text" at bounding box center [198, 249] width 164 height 15
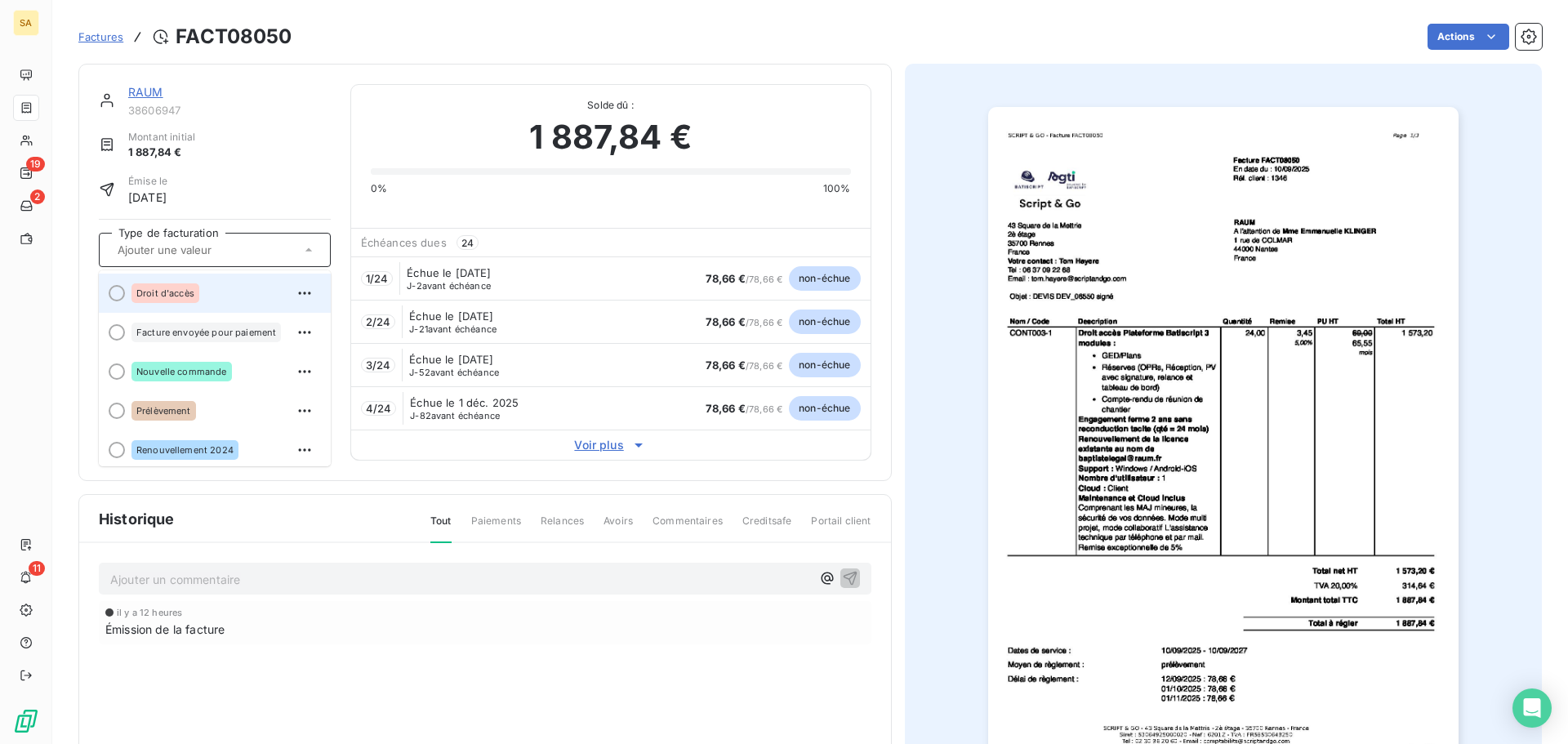
click at [229, 291] on div "Droit d'accès" at bounding box center [224, 293] width 186 height 26
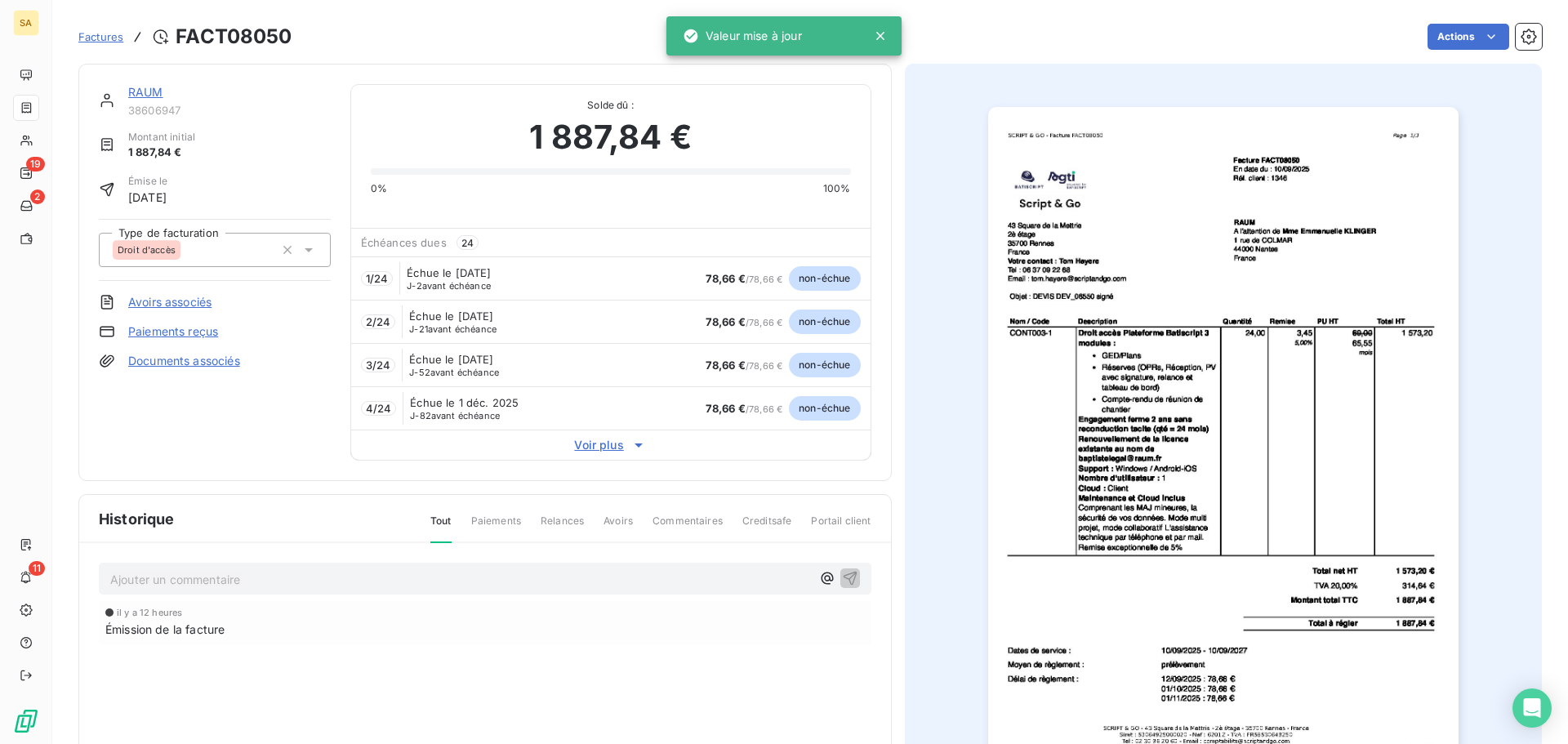
click at [106, 31] on span "Factures" at bounding box center [101, 37] width 45 height 13
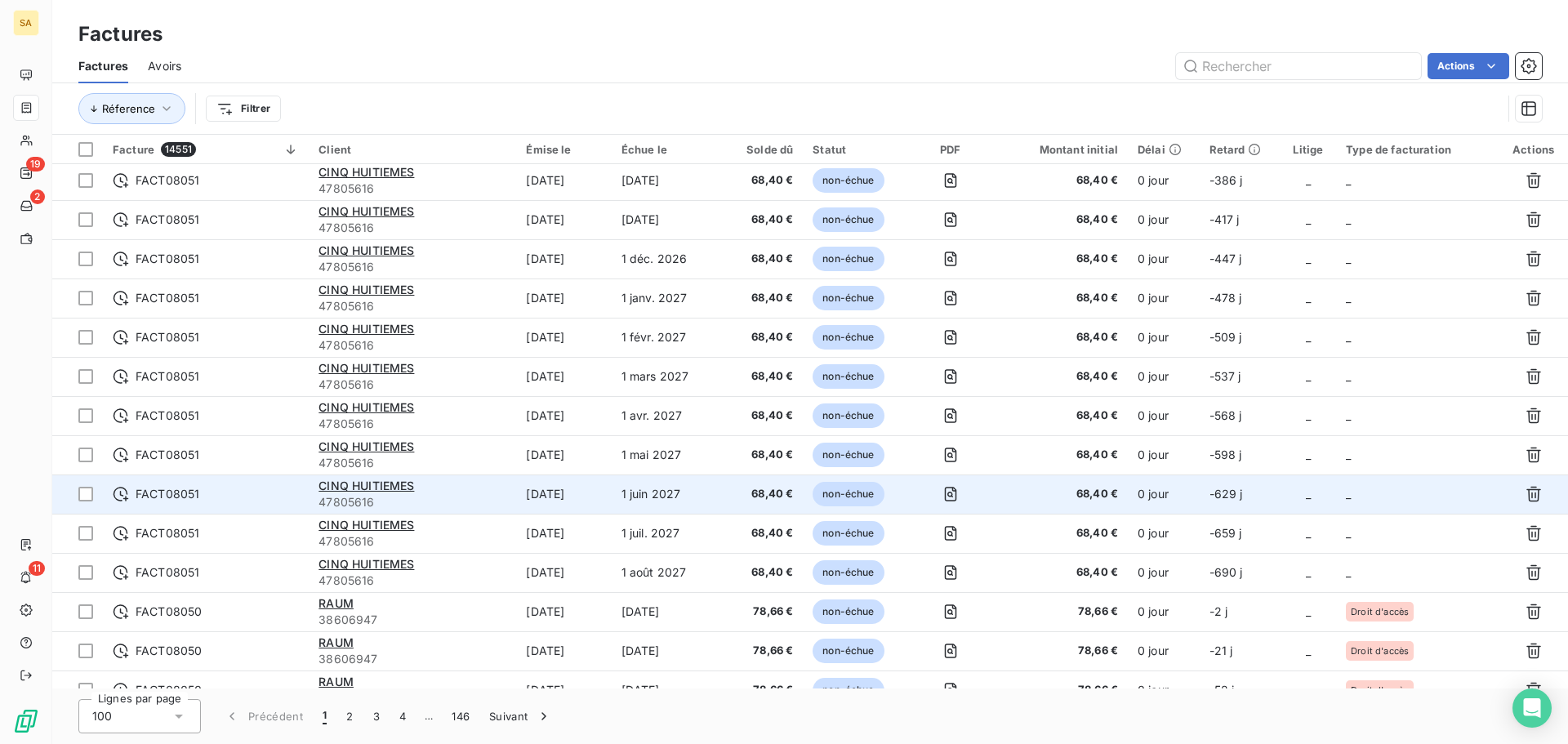
scroll to position [490, 0]
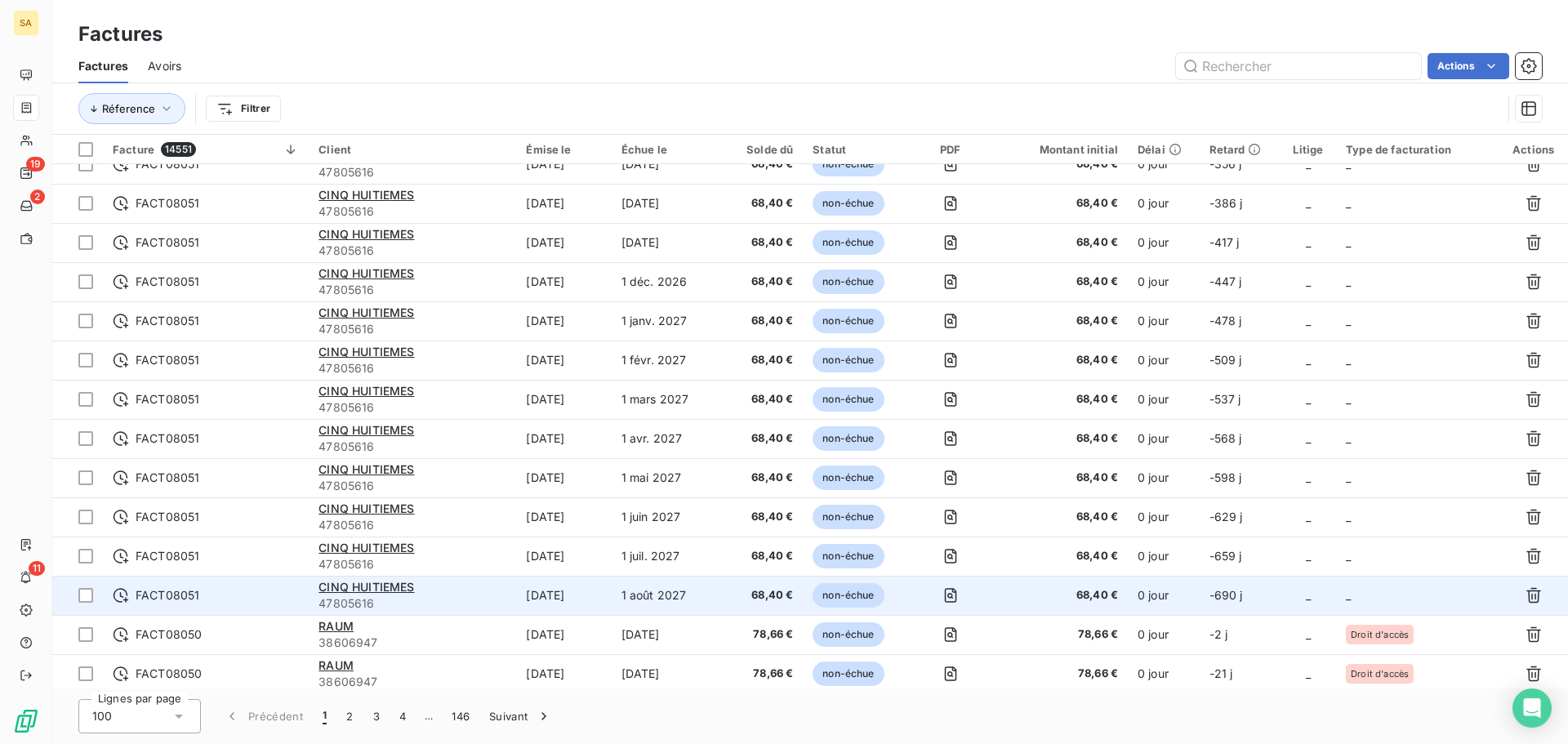
click at [1380, 583] on td "_" at bounding box center [1417, 595] width 163 height 39
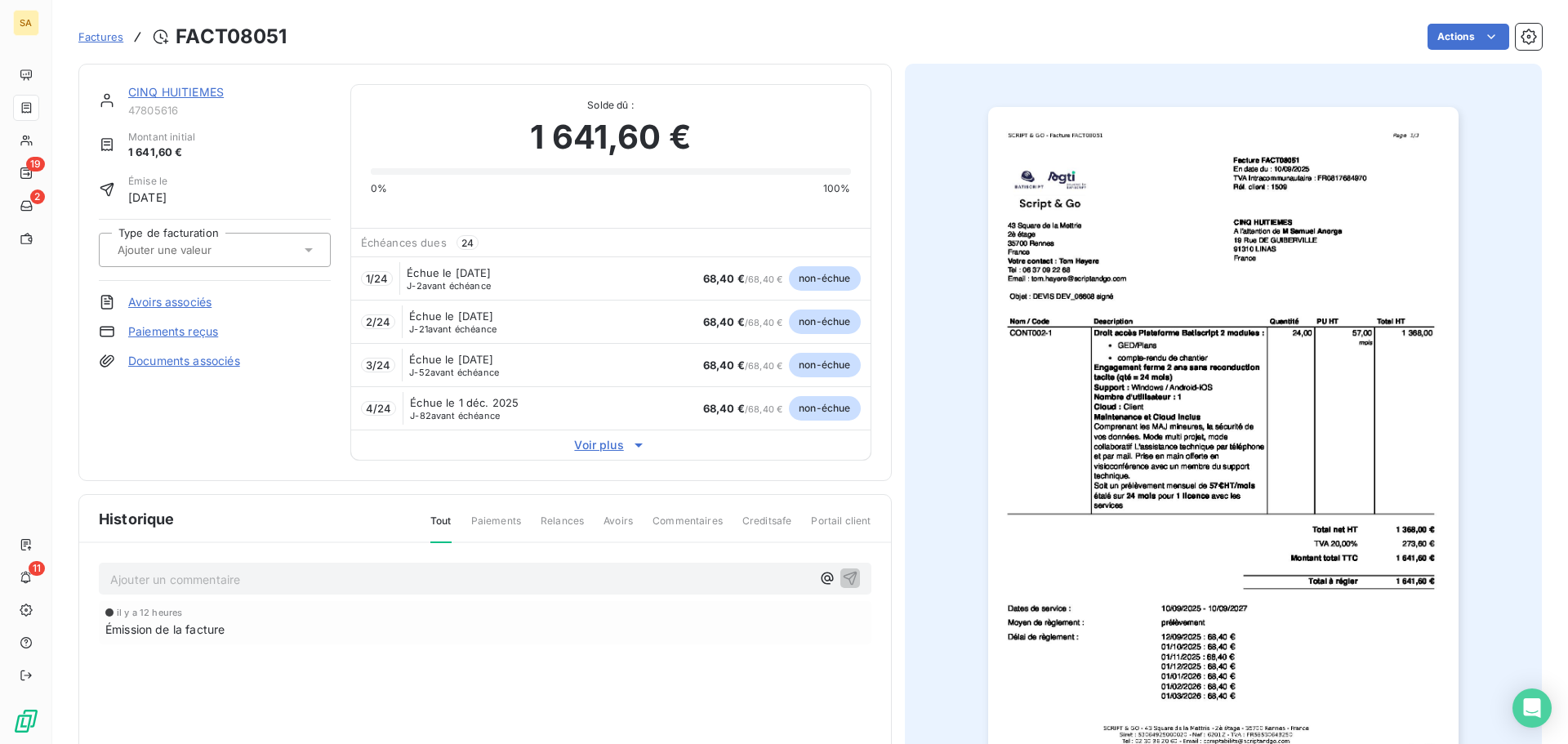
click at [232, 242] on input "text" at bounding box center [198, 249] width 164 height 15
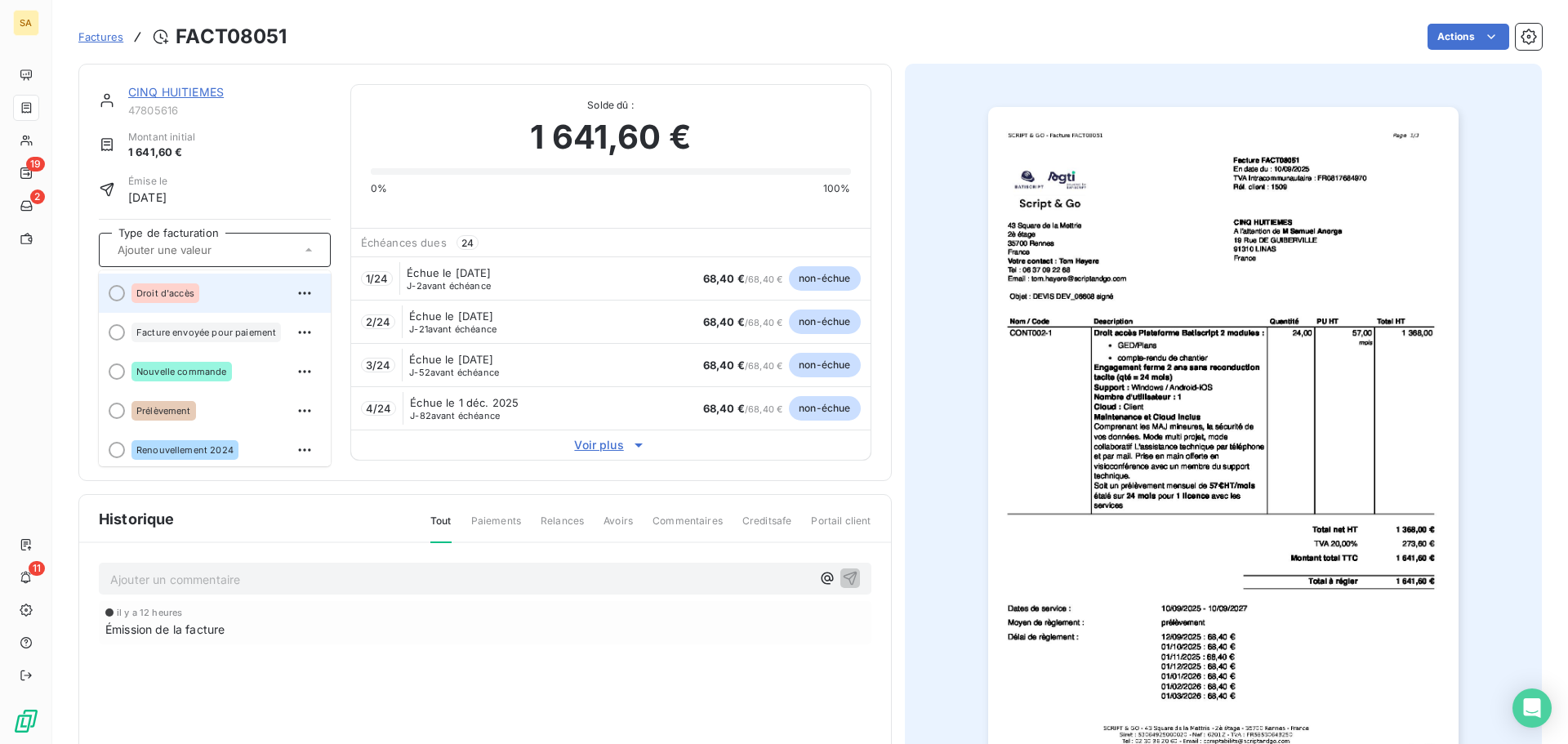
click at [226, 289] on div "Droit d'accès" at bounding box center [224, 293] width 186 height 26
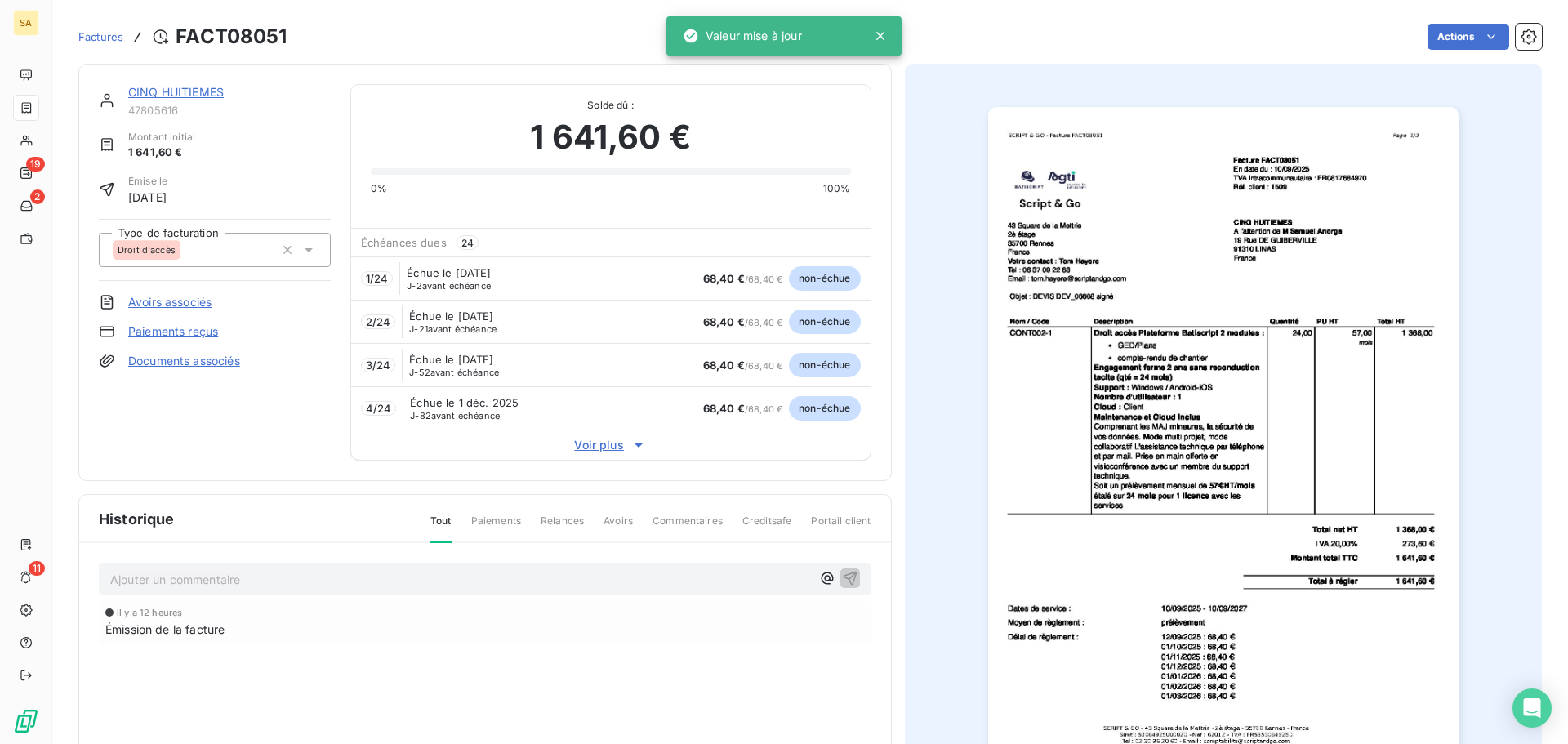
click at [106, 34] on span "Factures" at bounding box center [101, 37] width 45 height 13
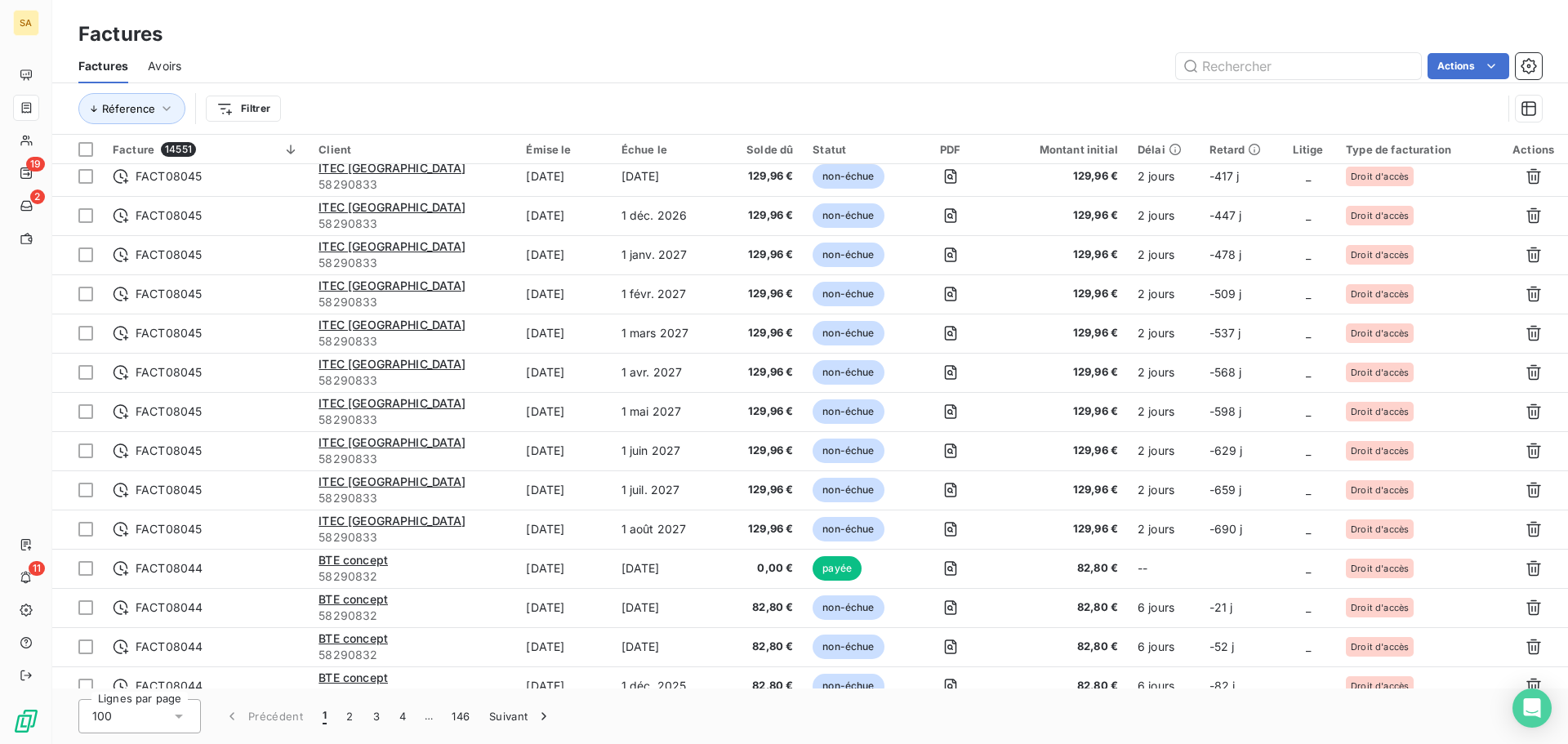
scroll to position [3348, 0]
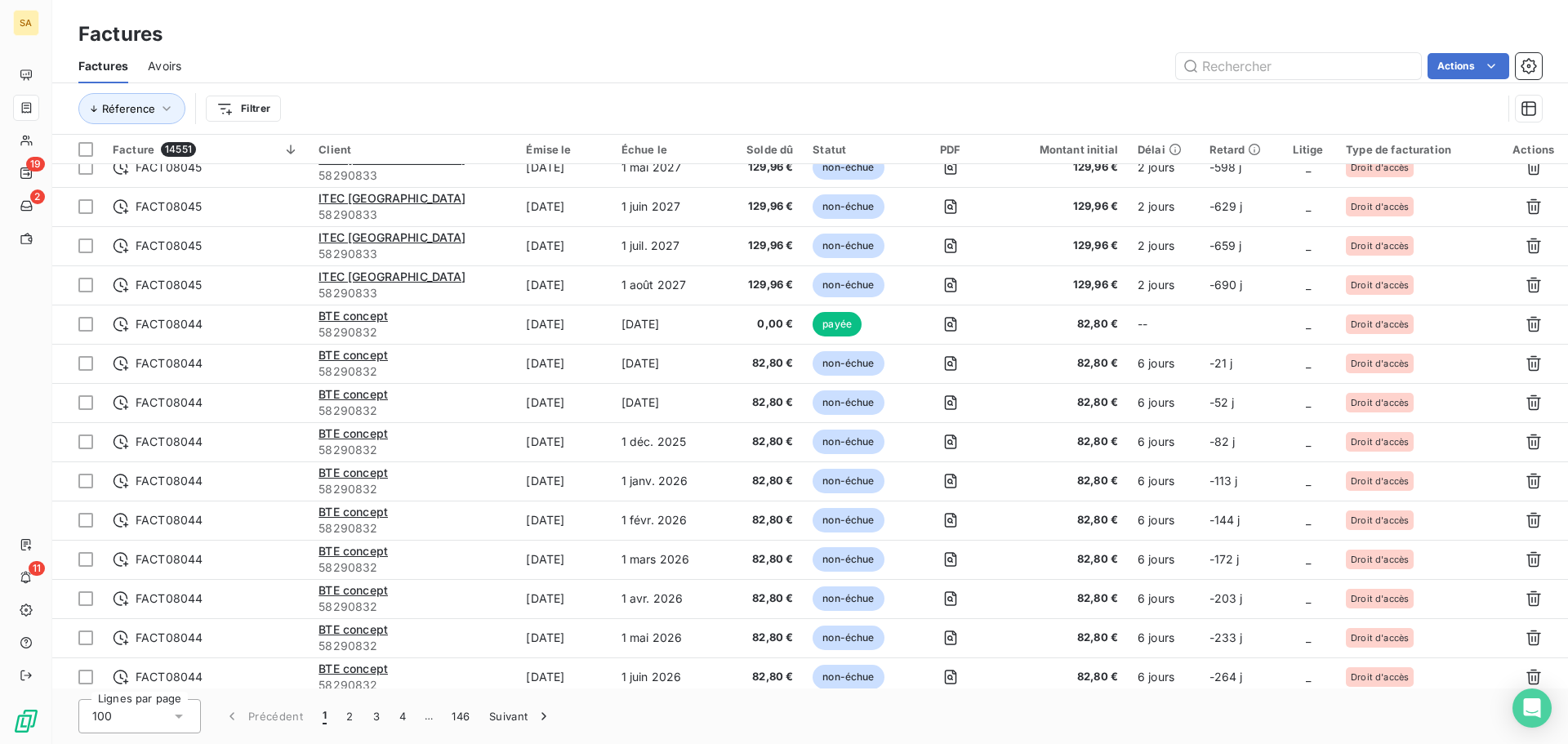
drag, startPoint x: 284, startPoint y: 33, endPoint x: 179, endPoint y: 16, distance: 106.4
click at [285, 33] on div "Factures" at bounding box center [810, 34] width 1516 height 30
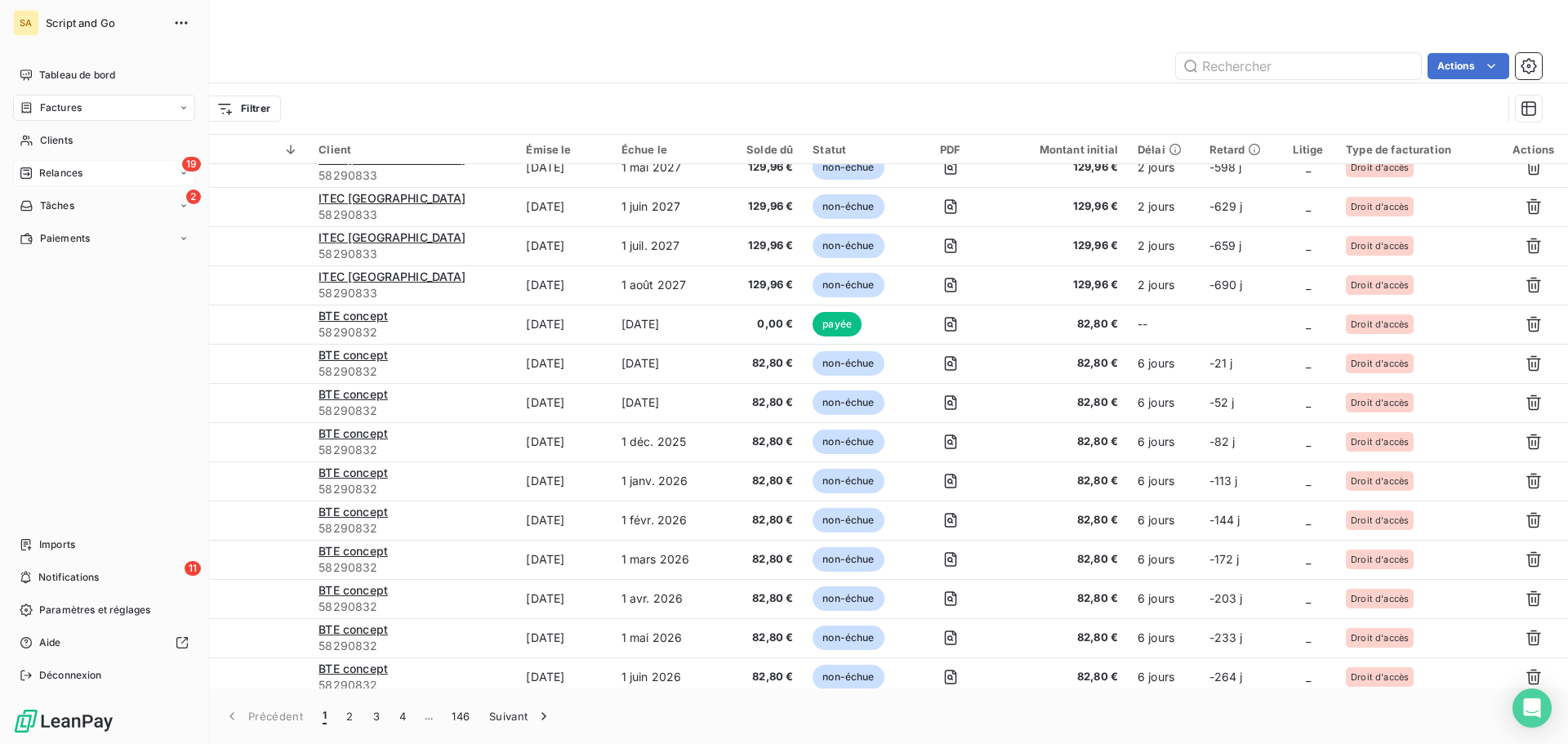
click at [57, 165] on div "19 Relances" at bounding box center [104, 173] width 182 height 26
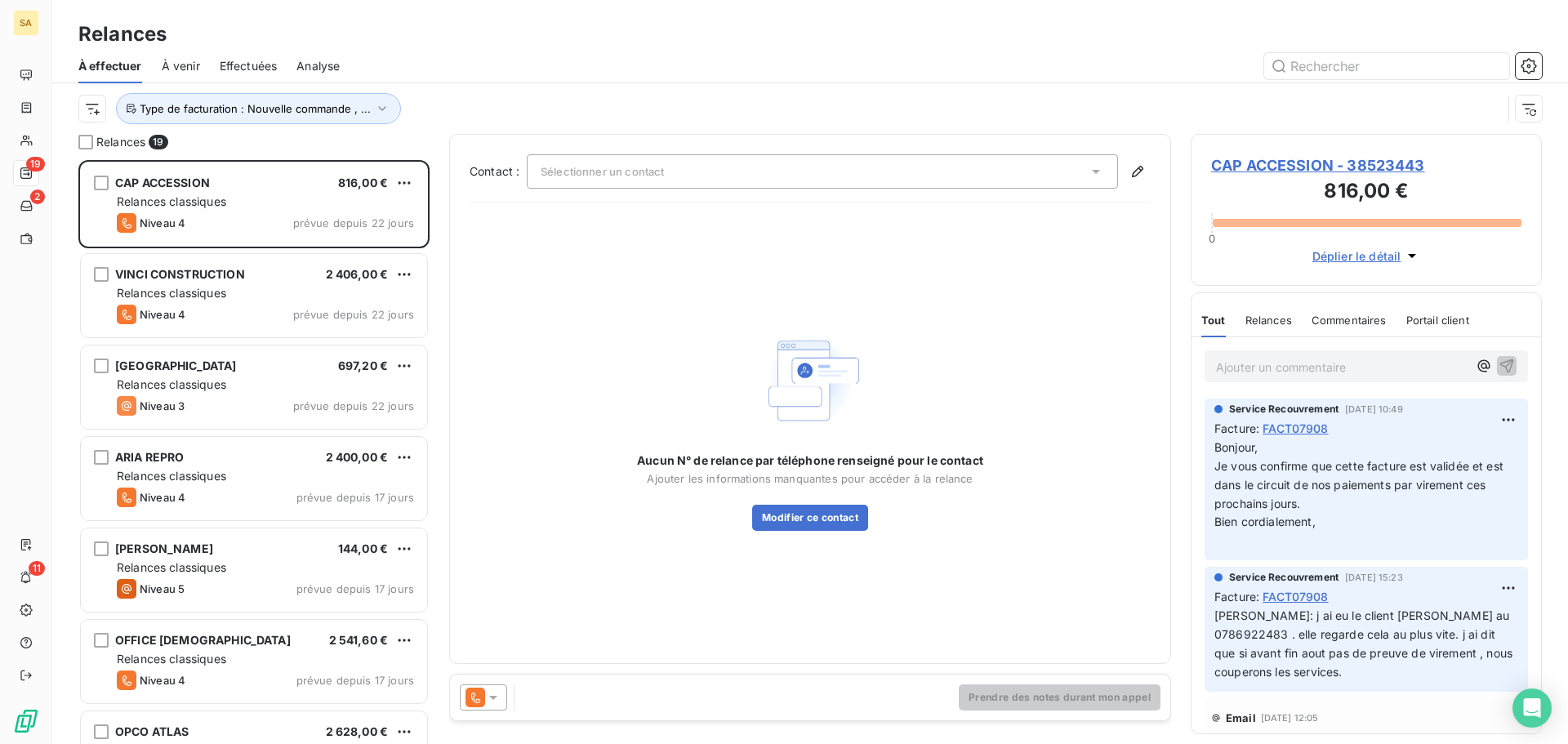
scroll to position [572, 339]
click at [374, 107] on icon "button" at bounding box center [382, 108] width 17 height 17
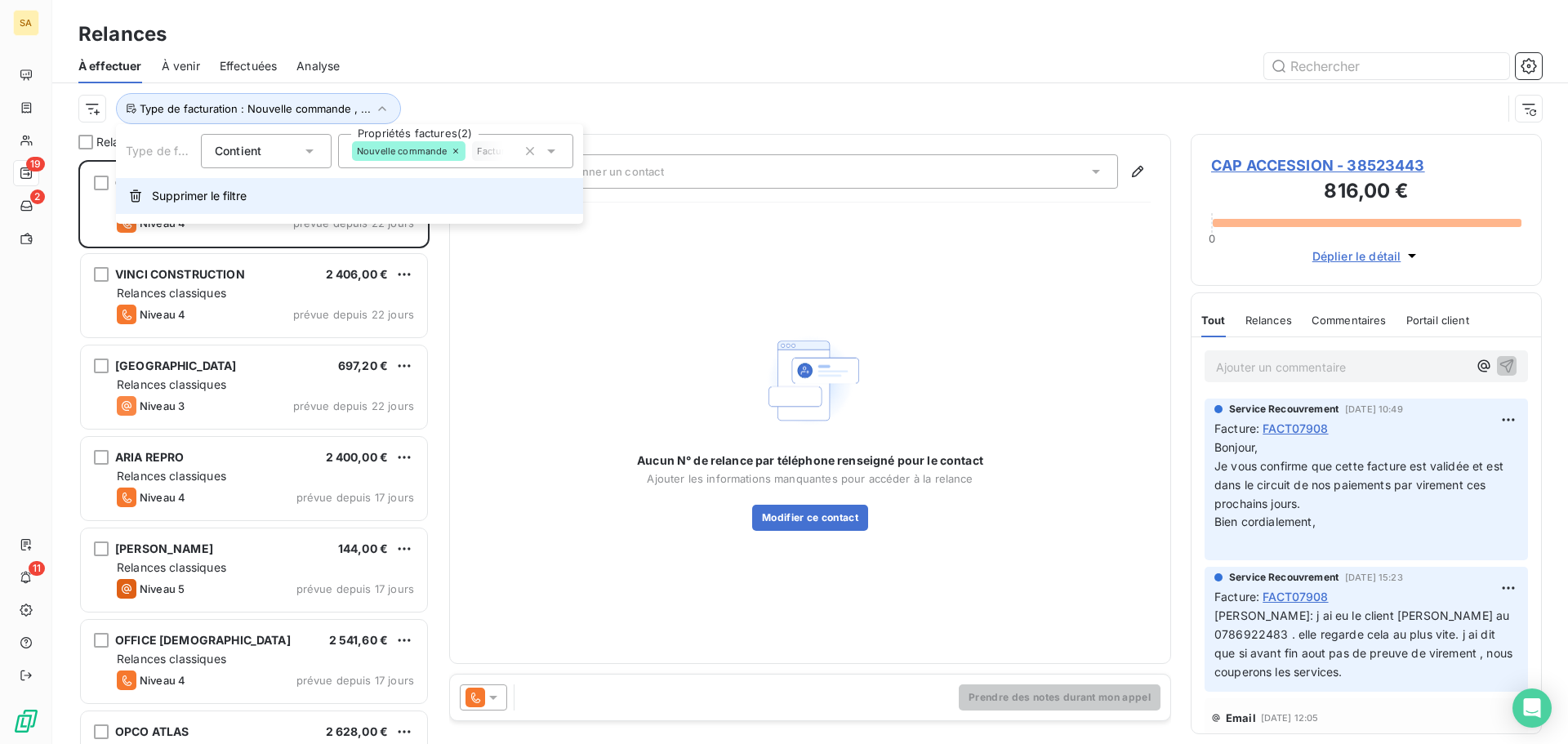
click at [179, 194] on span "Supprimer le filtre" at bounding box center [199, 196] width 94 height 17
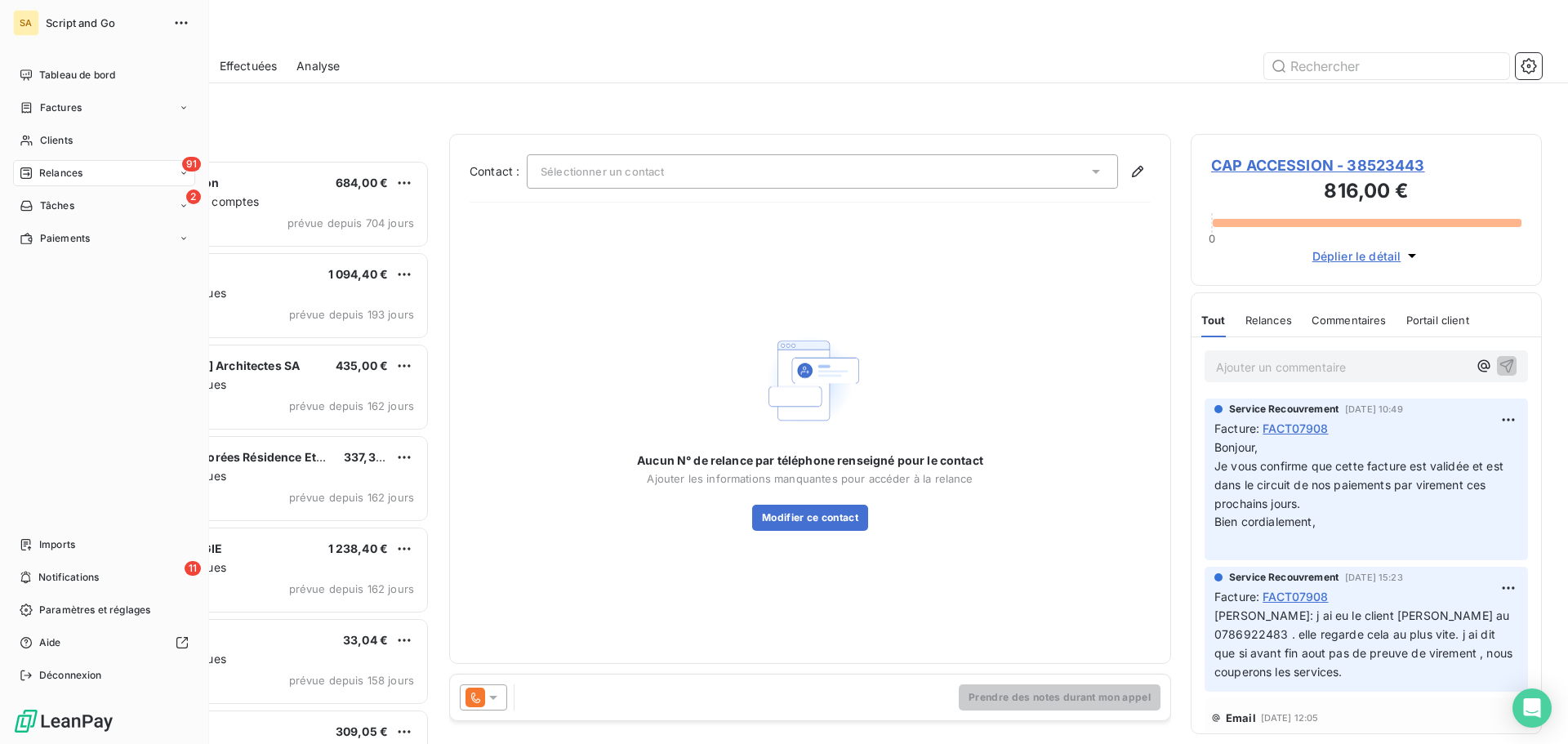
click at [62, 166] on div "91 Relances" at bounding box center [104, 173] width 182 height 26
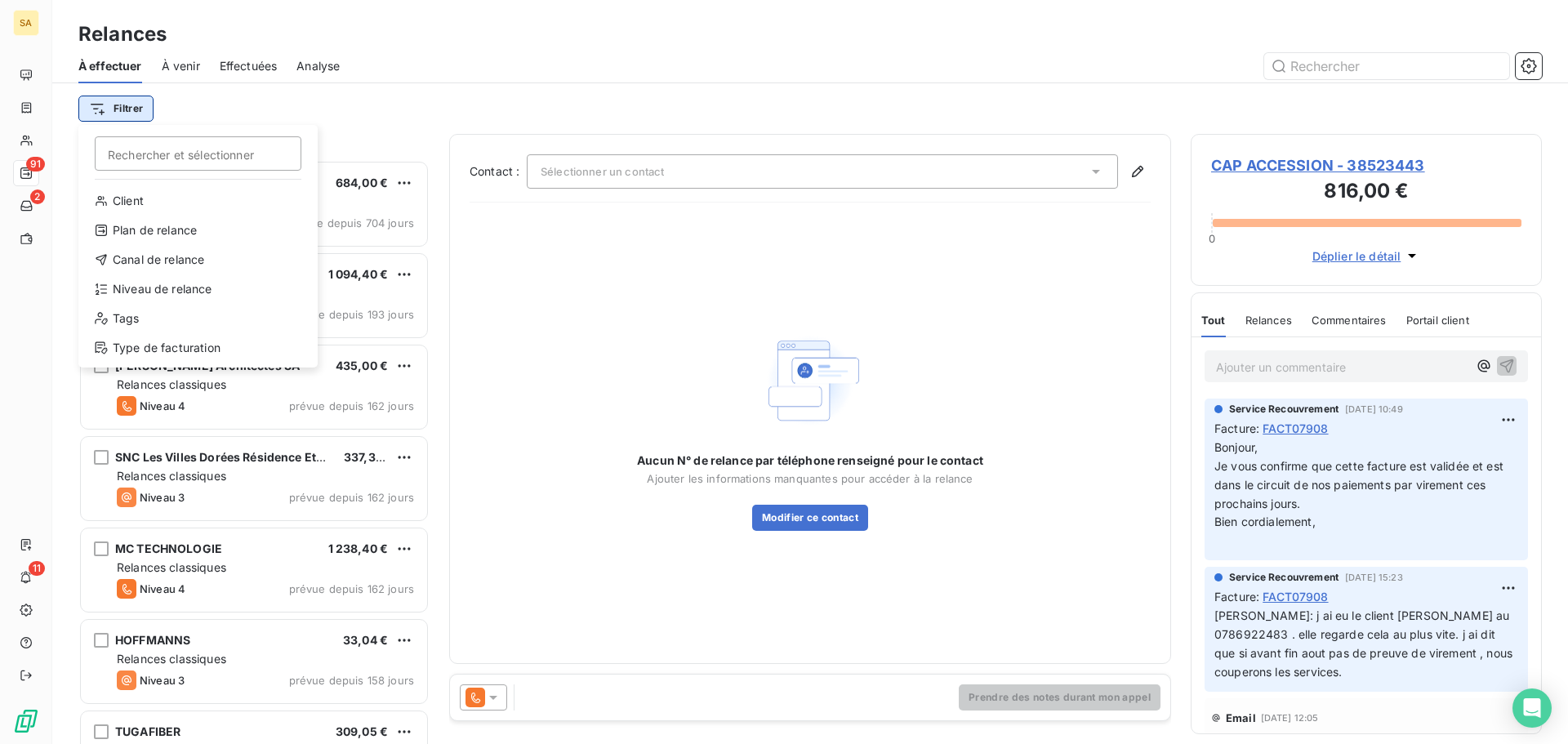
click at [123, 107] on html "SA 91 2 11 Relances À effectuer À venir Effectuées Analyse Filtrer Rechercher e…" at bounding box center [784, 372] width 1568 height 744
click at [172, 345] on div "Type de facturation" at bounding box center [198, 348] width 226 height 26
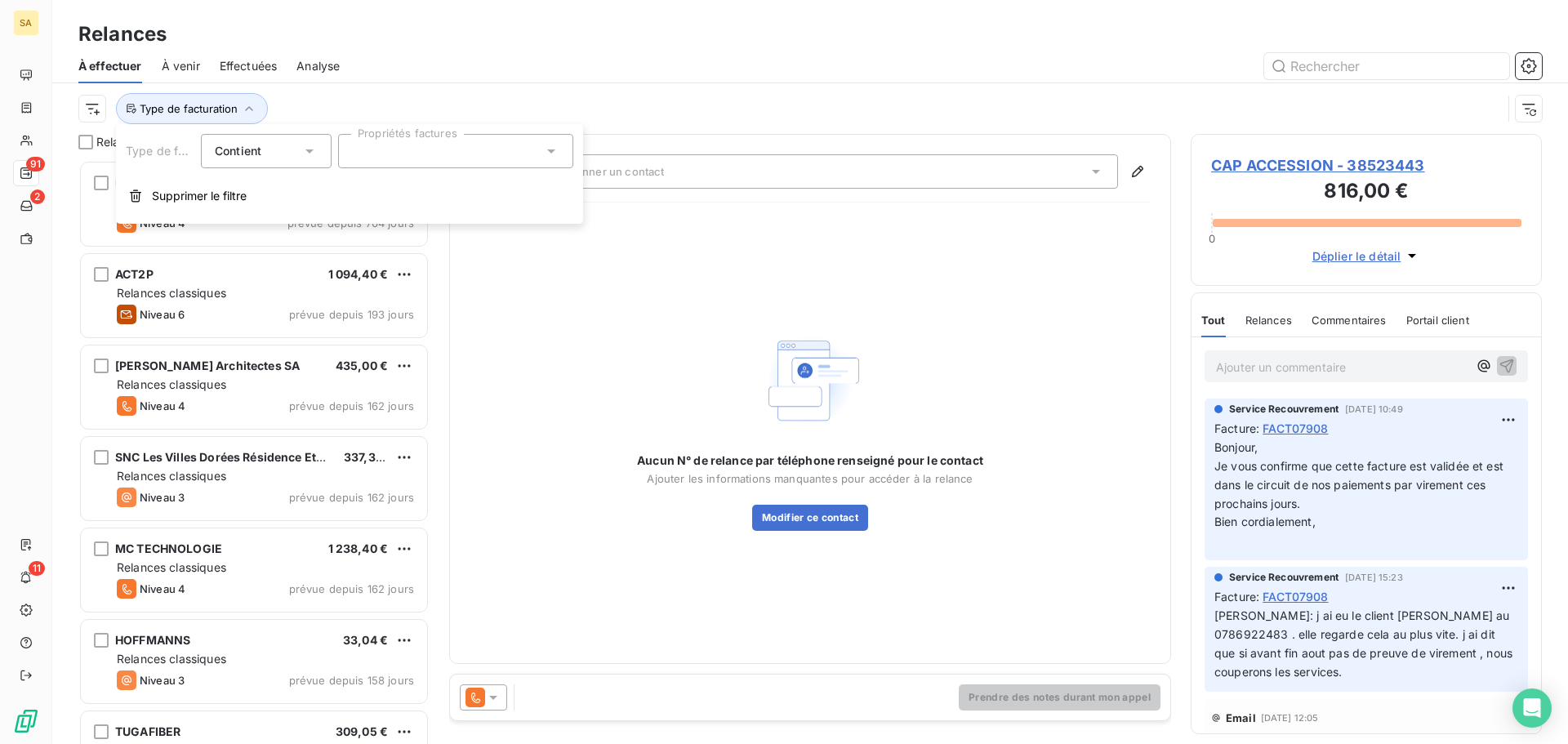
click at [366, 147] on div at bounding box center [455, 150] width 235 height 34
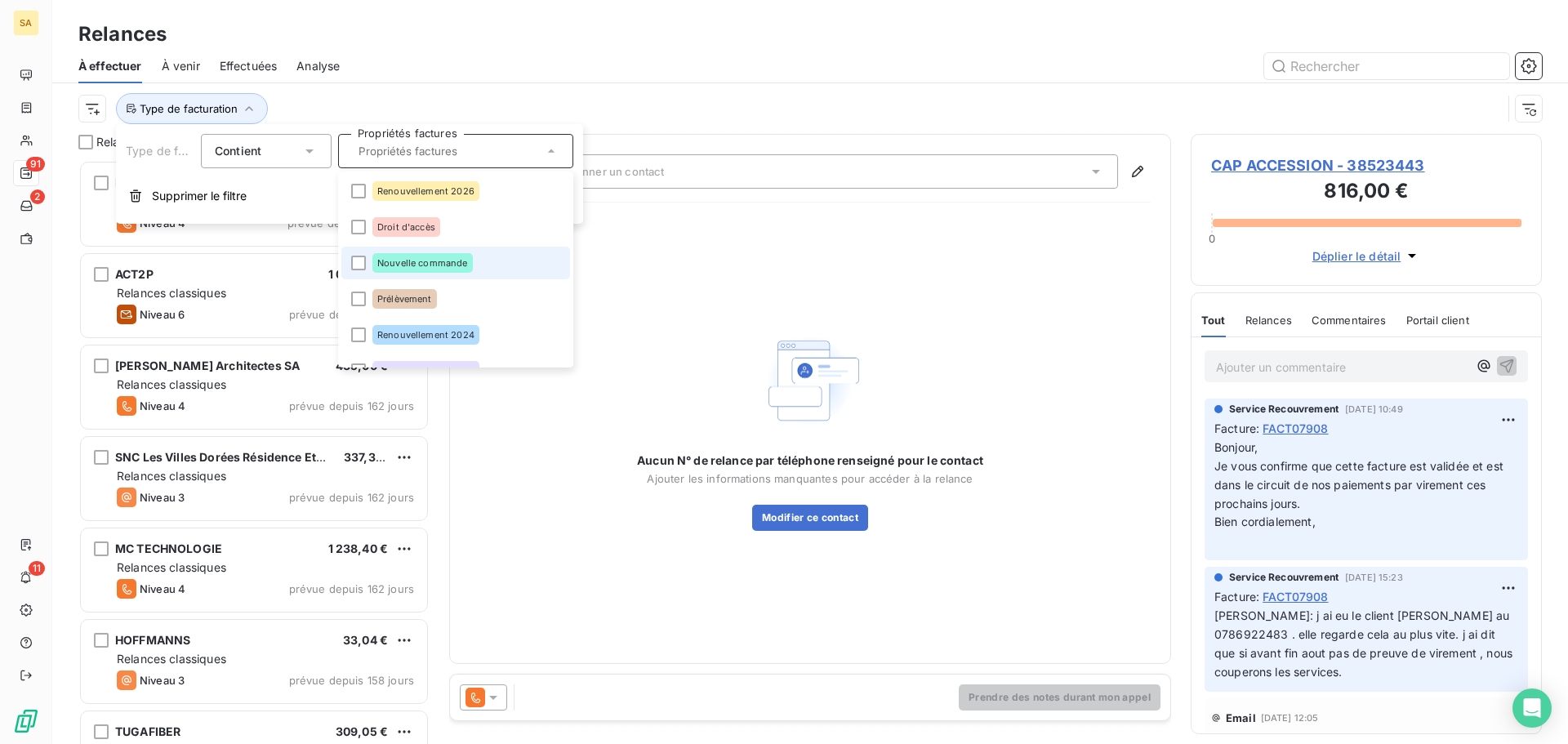
click at [347, 267] on li "Nouvelle commande" at bounding box center [455, 262] width 229 height 32
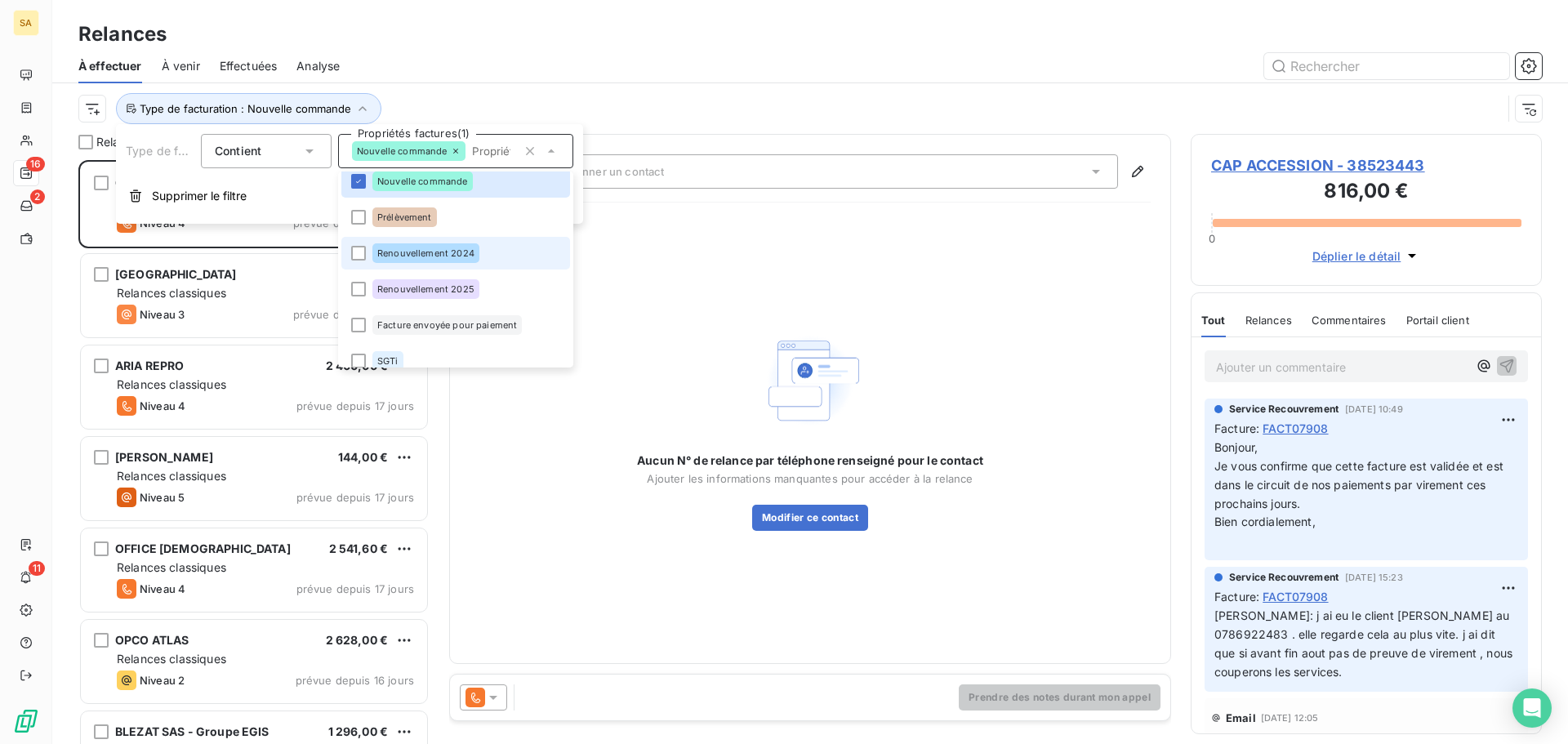
scroll to position [94, 0]
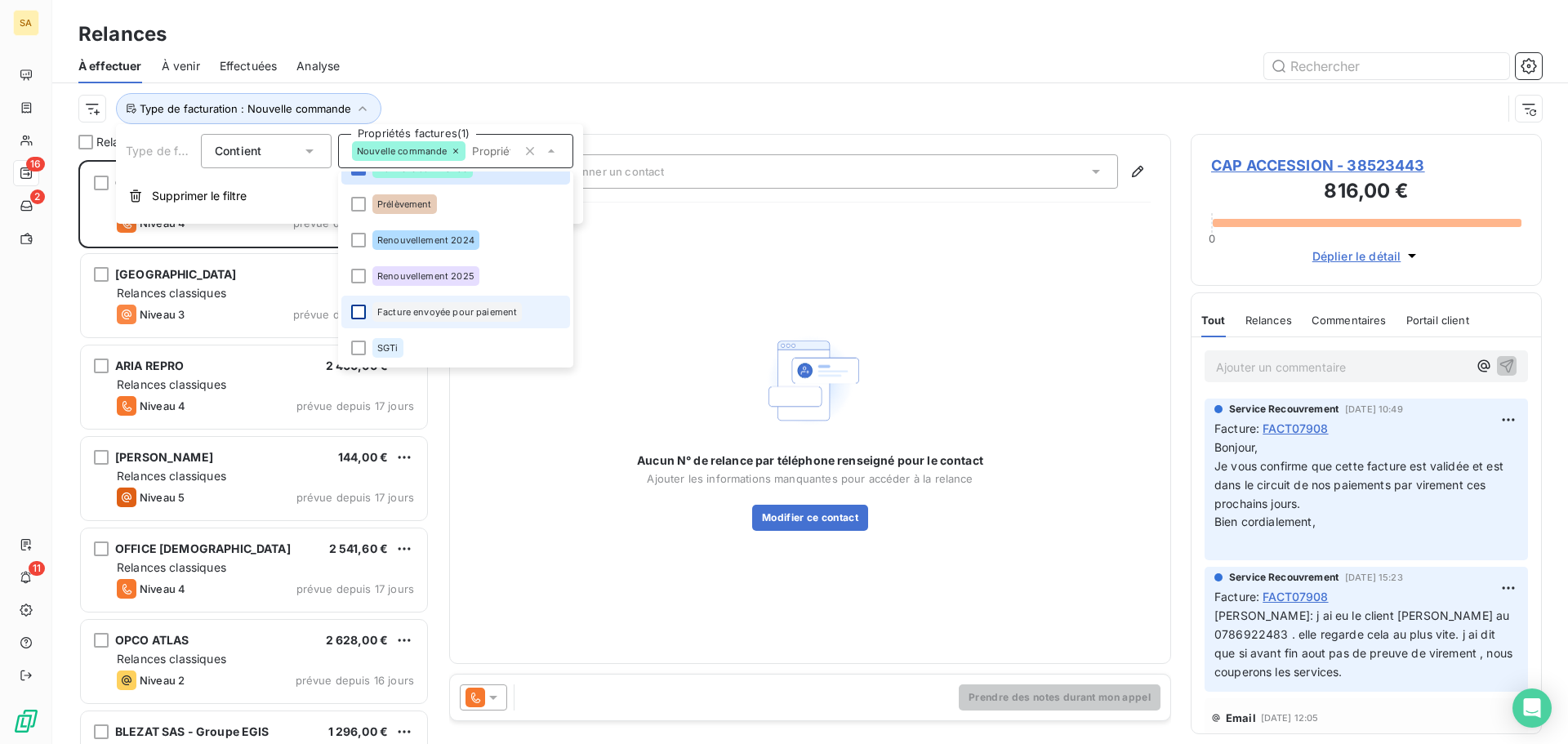
click at [357, 307] on div at bounding box center [358, 311] width 15 height 15
click at [644, 289] on div "Aucun N° de relance par téléphone renseigné pour le contact Ajouter les informa…" at bounding box center [809, 429] width 681 height 428
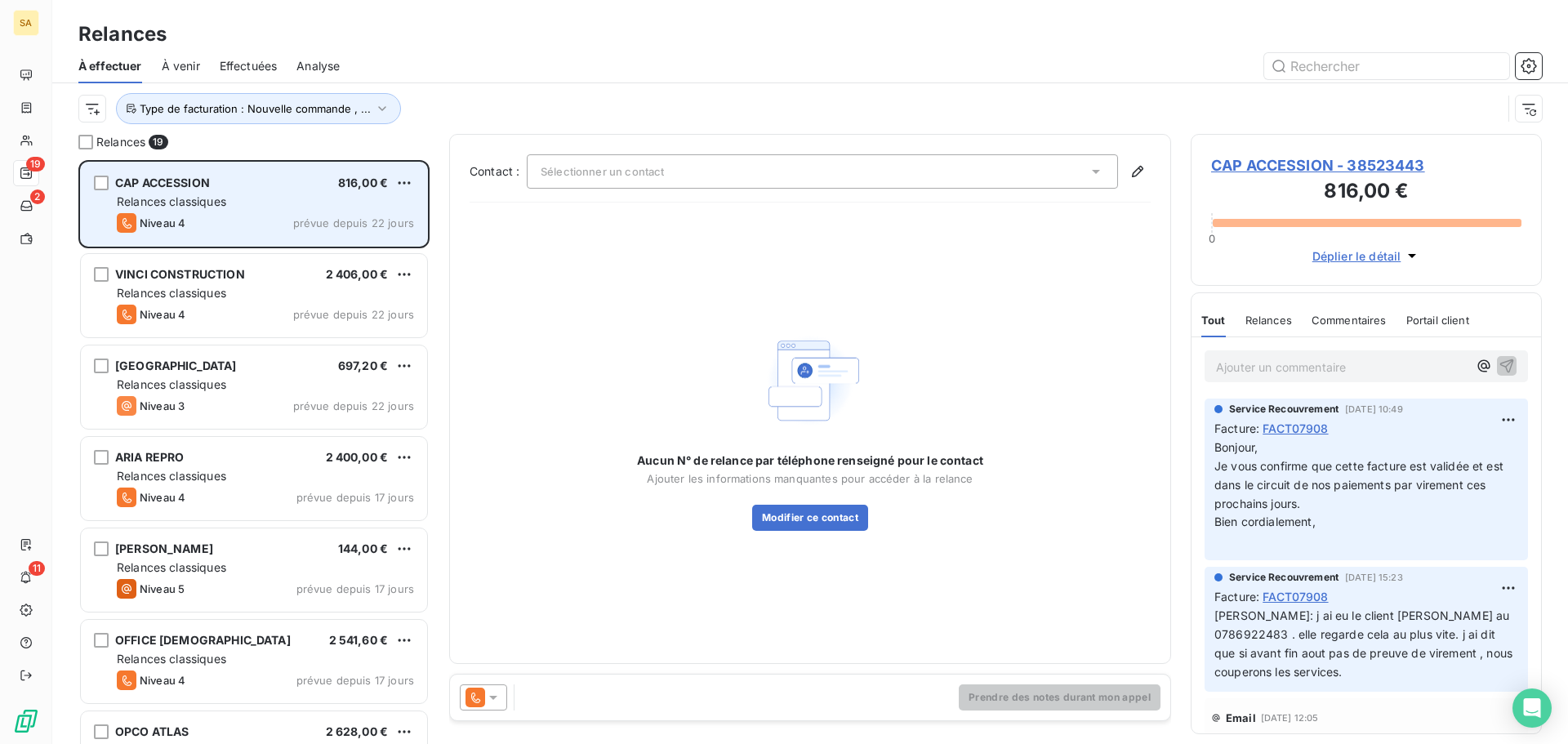
click at [204, 197] on span "Relances classiques" at bounding box center [171, 201] width 109 height 14
click at [226, 198] on span "Relances classiques" at bounding box center [171, 201] width 109 height 14
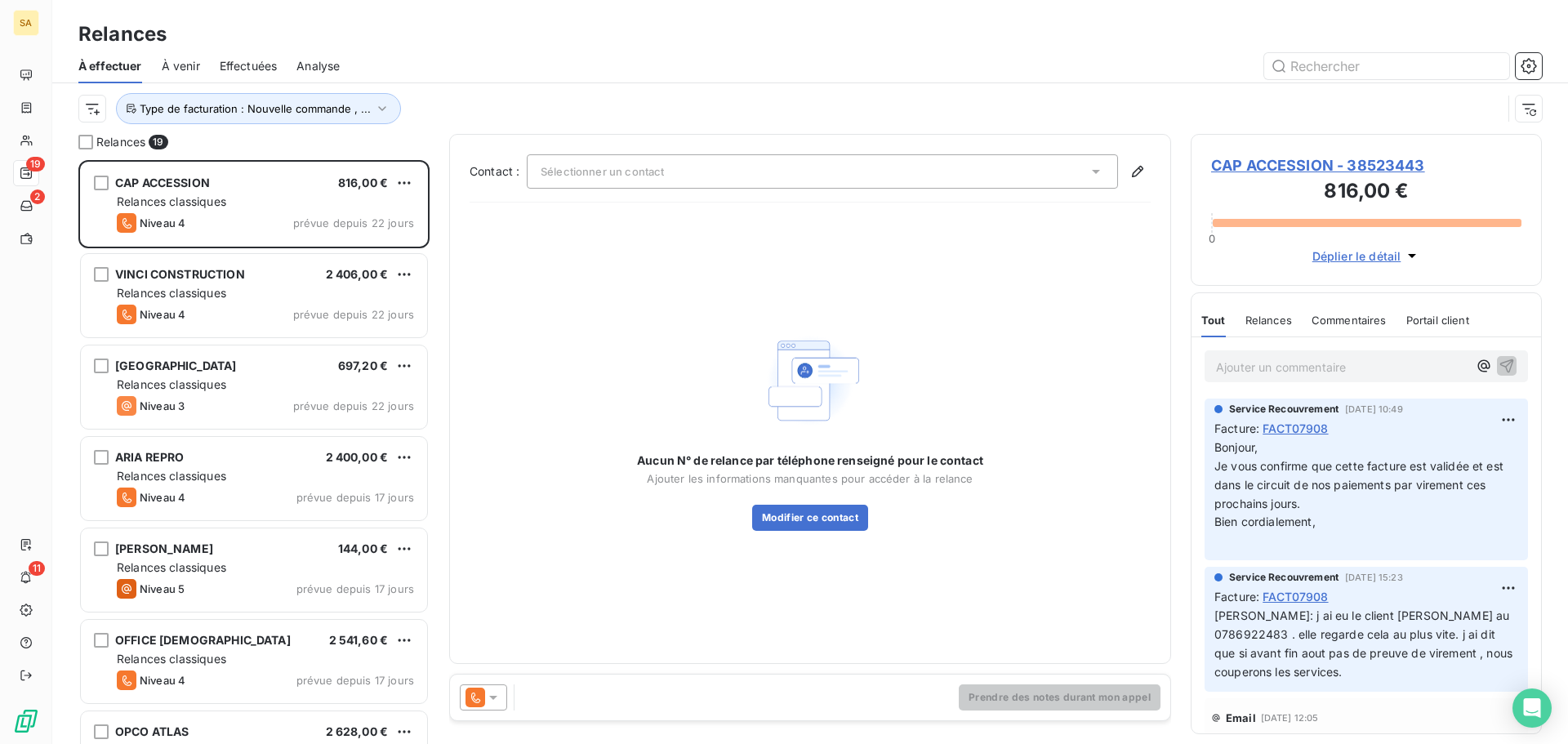
click at [1245, 163] on span "CAP ACCESSION - 38523443" at bounding box center [1365, 165] width 310 height 22
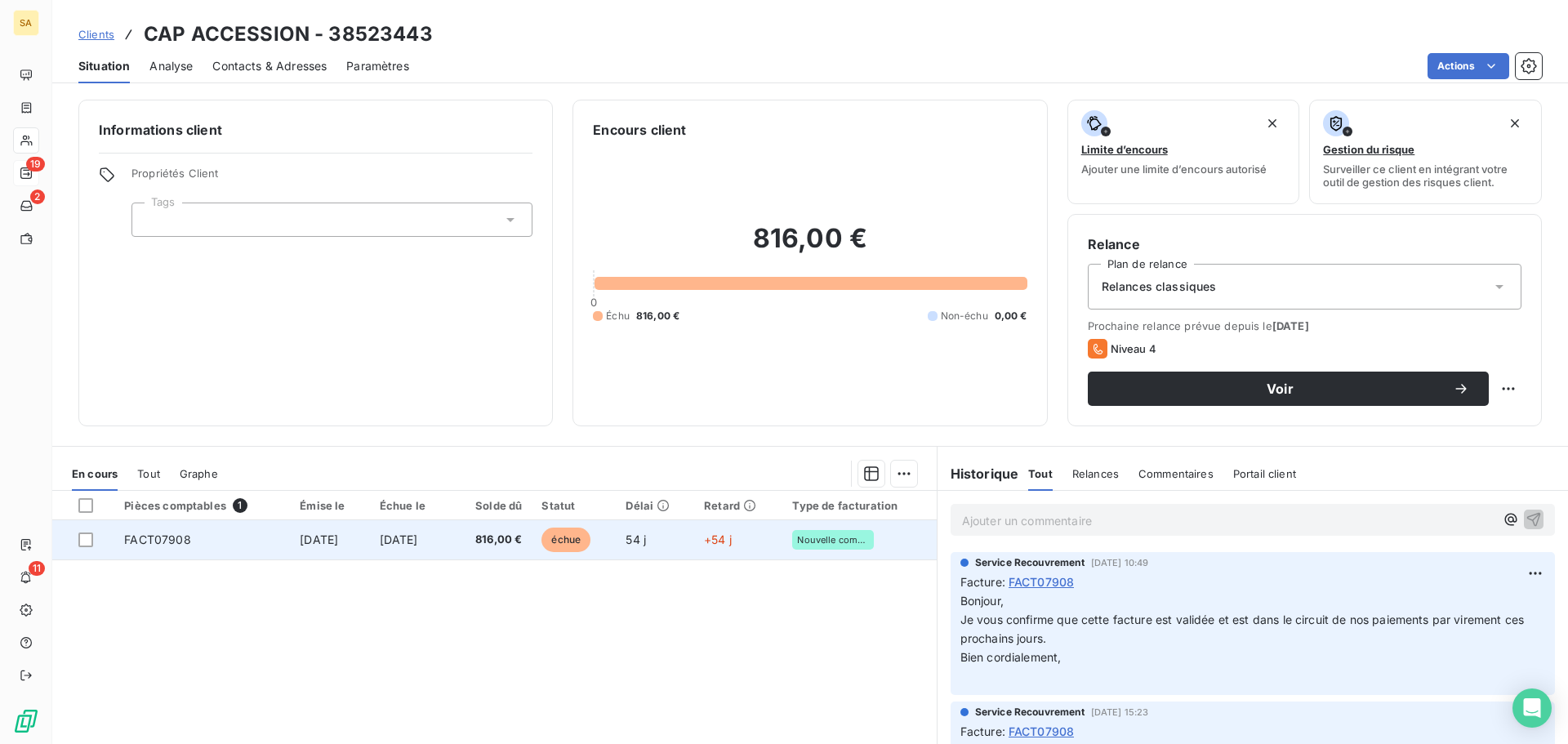
click at [251, 547] on td "FACT07908" at bounding box center [202, 539] width 176 height 39
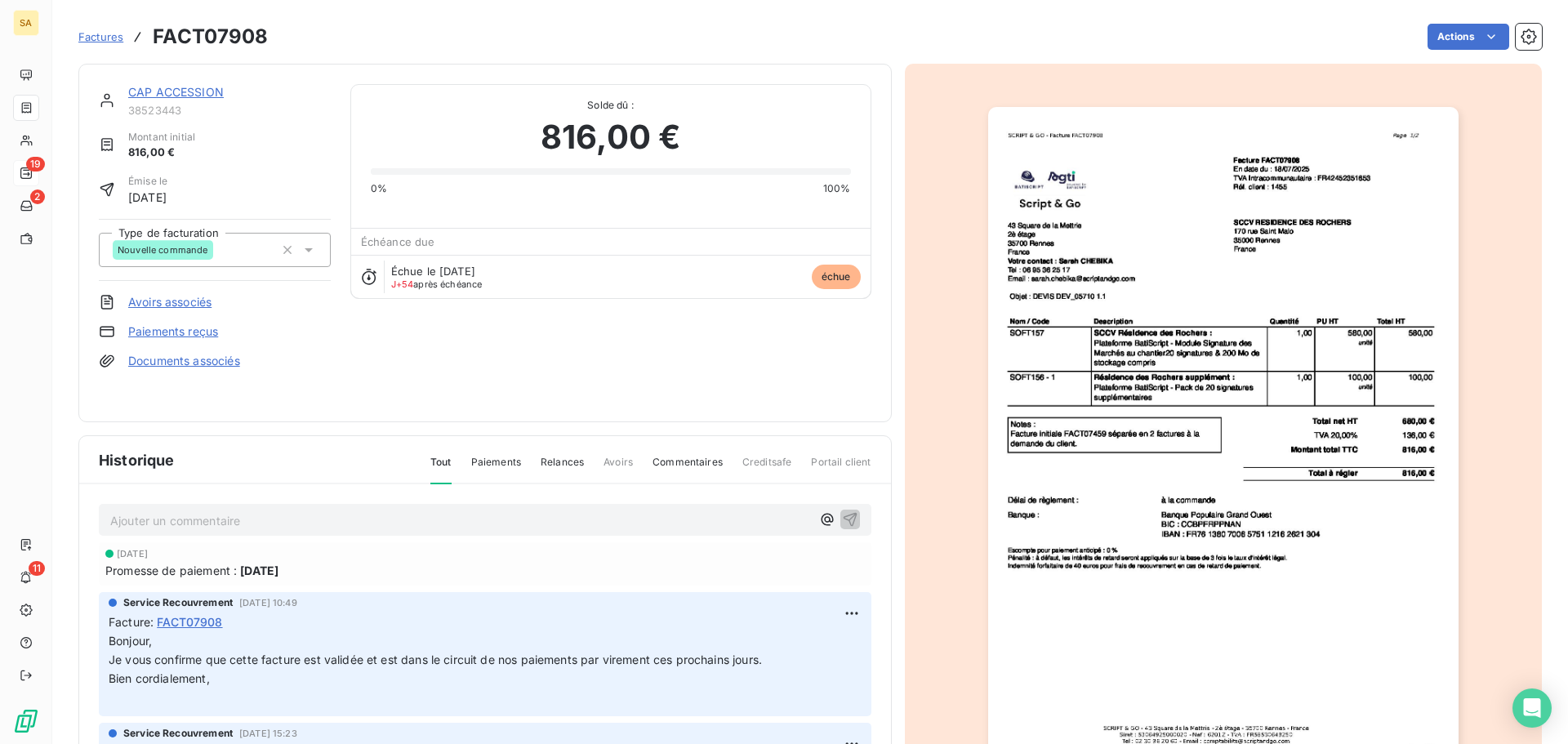
click at [321, 522] on p "Ajouter un commentaire ﻿" at bounding box center [461, 520] width 701 height 20
click at [842, 514] on icon "button" at bounding box center [850, 518] width 17 height 17
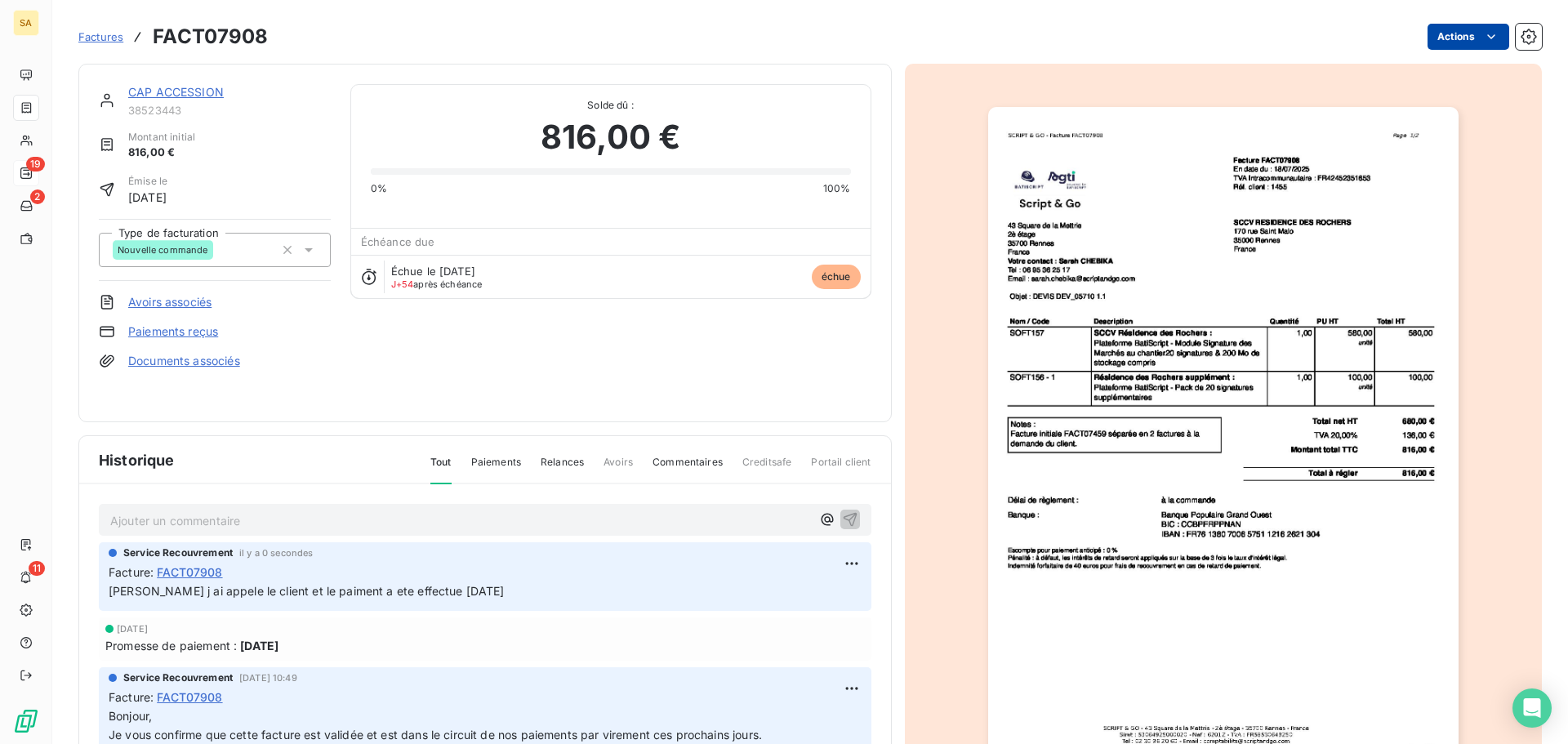
click at [1459, 24] on div "Factures FACT07908 Actions" at bounding box center [810, 36] width 1463 height 34
click at [1459, 29] on html "SA 19 2 11 Factures FACT07908 Actions CAP ACCESSION 38523443 Montant initial 81…" at bounding box center [784, 372] width 1568 height 744
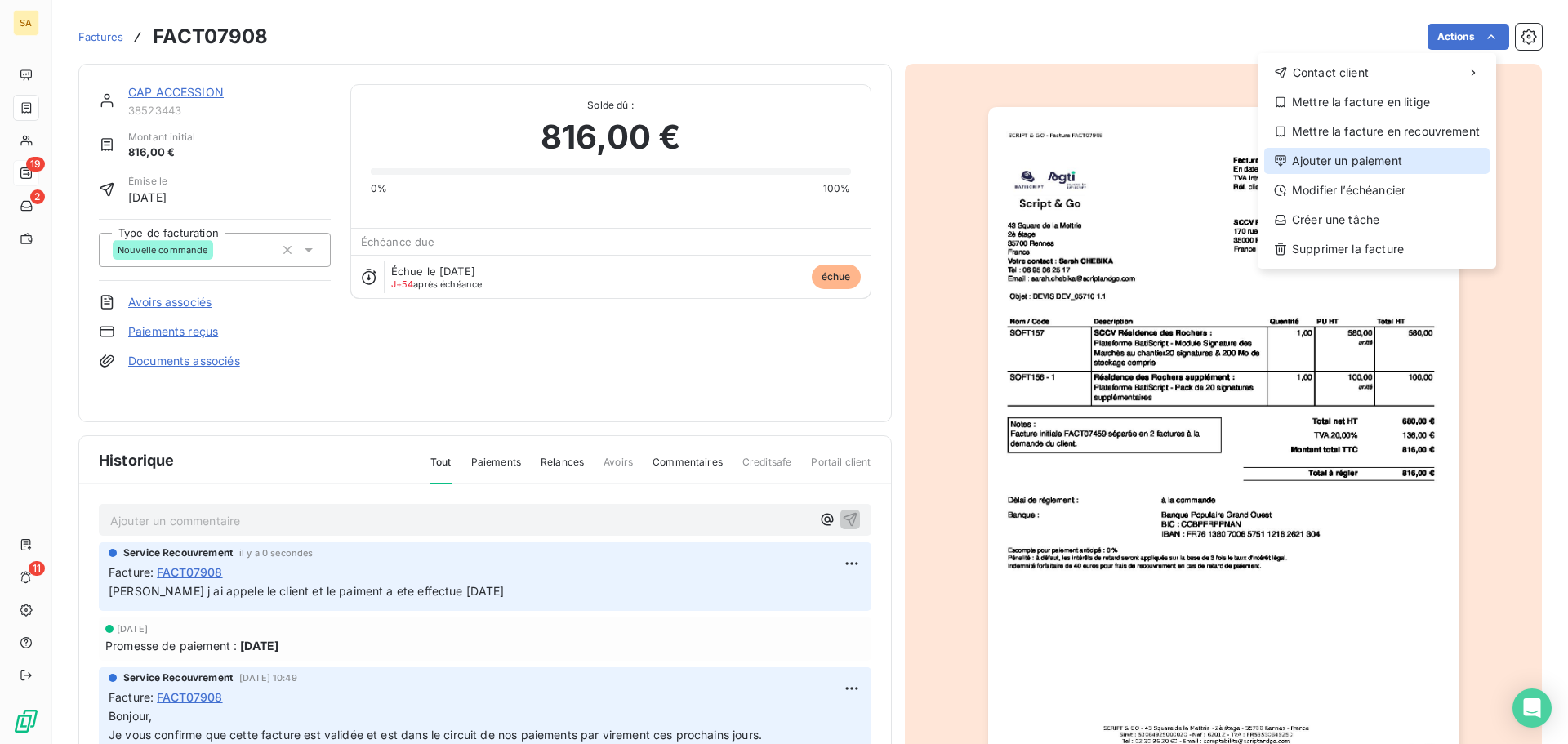
click at [1358, 157] on div "Ajouter un paiement" at bounding box center [1377, 161] width 225 height 26
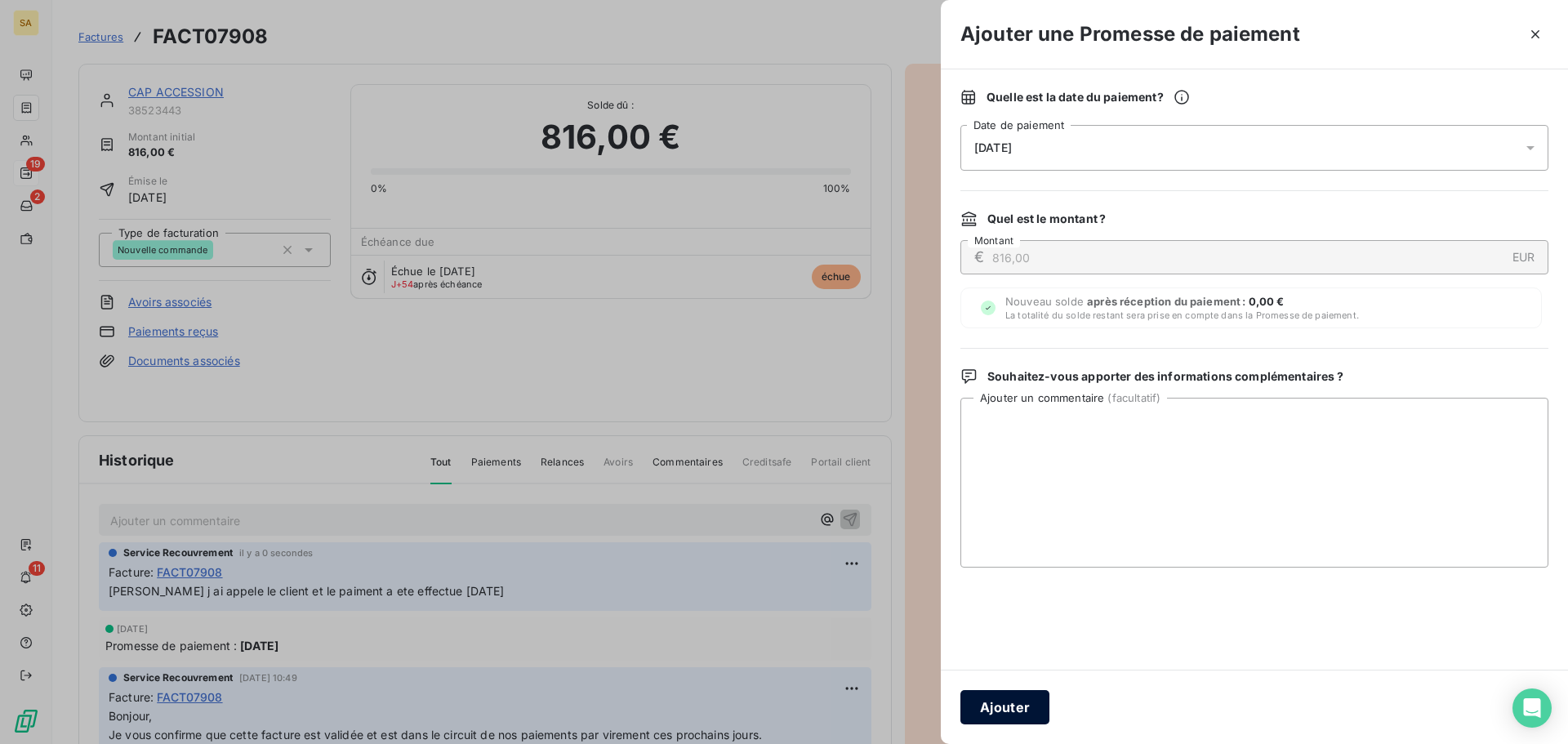
click at [1023, 710] on button "Ajouter" at bounding box center [1005, 706] width 89 height 34
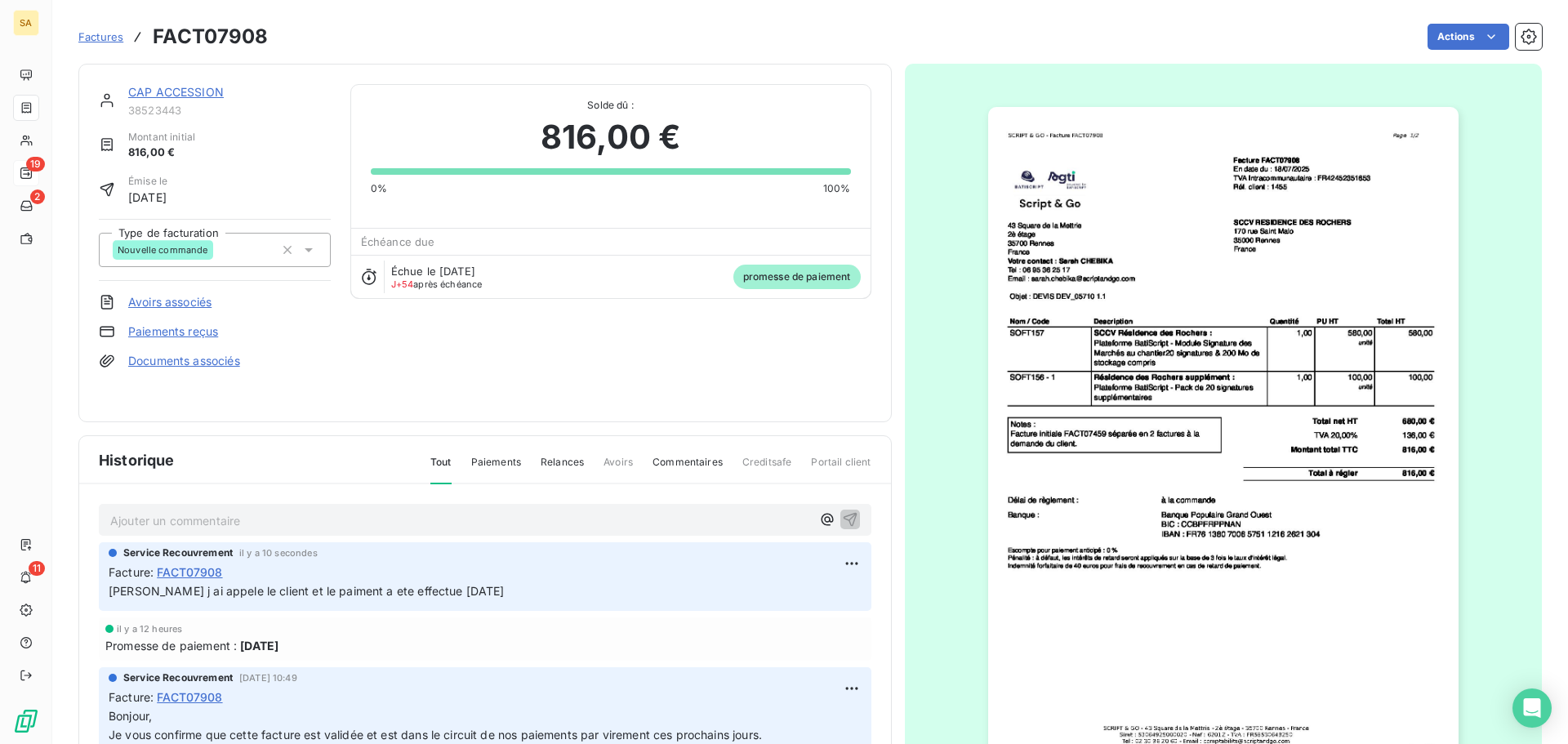
click at [98, 31] on span "Factures" at bounding box center [101, 37] width 45 height 13
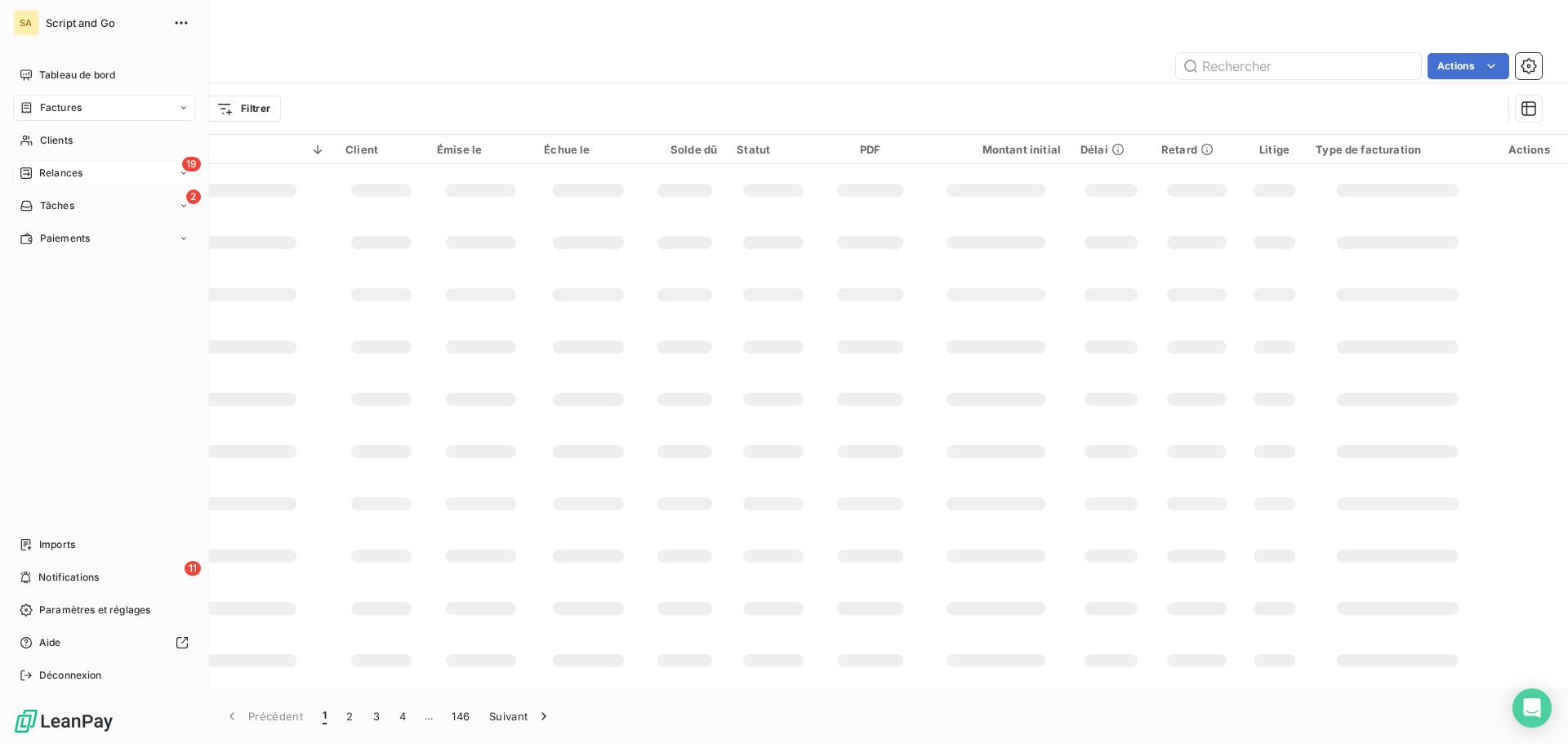
click at [32, 168] on div "Relances" at bounding box center [51, 173] width 63 height 15
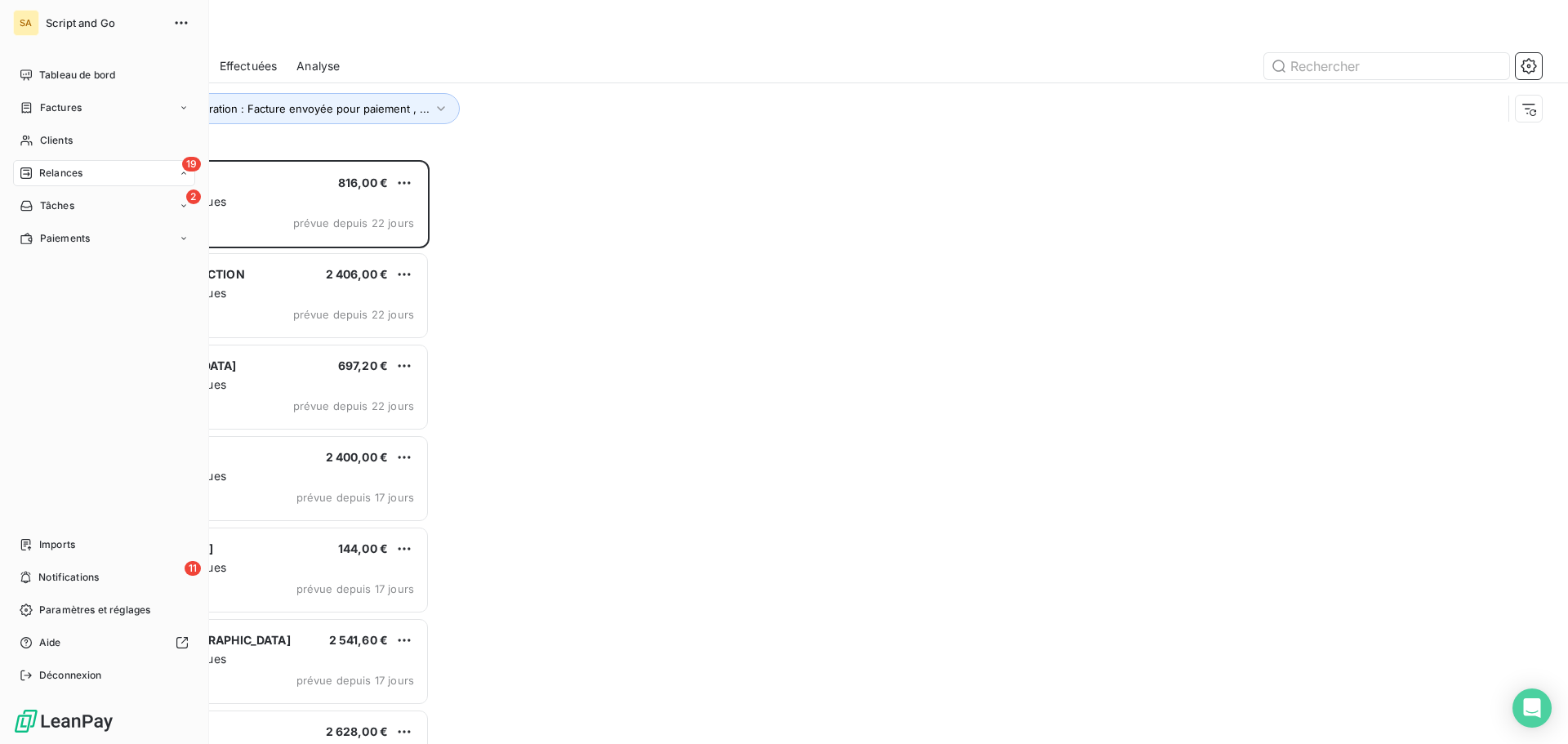
scroll to position [572, 339]
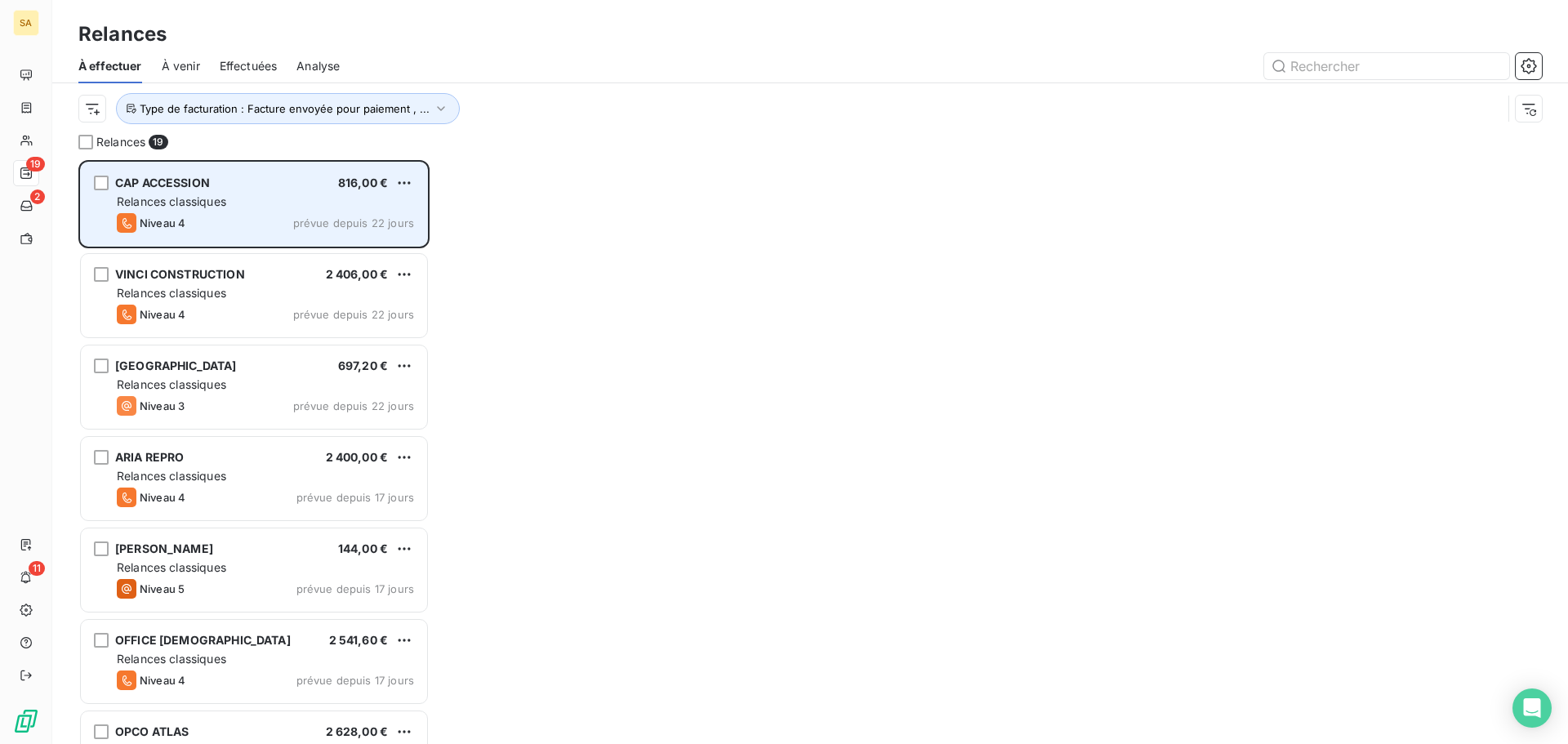
click at [288, 193] on div "Relances classiques" at bounding box center [266, 201] width 297 height 17
click at [310, 217] on span "prévue depuis 22 jours" at bounding box center [353, 223] width 121 height 13
click at [105, 179] on div "grid" at bounding box center [101, 183] width 15 height 15
click at [198, 182] on span "CAP ACCESSION" at bounding box center [163, 183] width 94 height 14
click at [300, 193] on div "Relances classiques" at bounding box center [266, 201] width 297 height 17
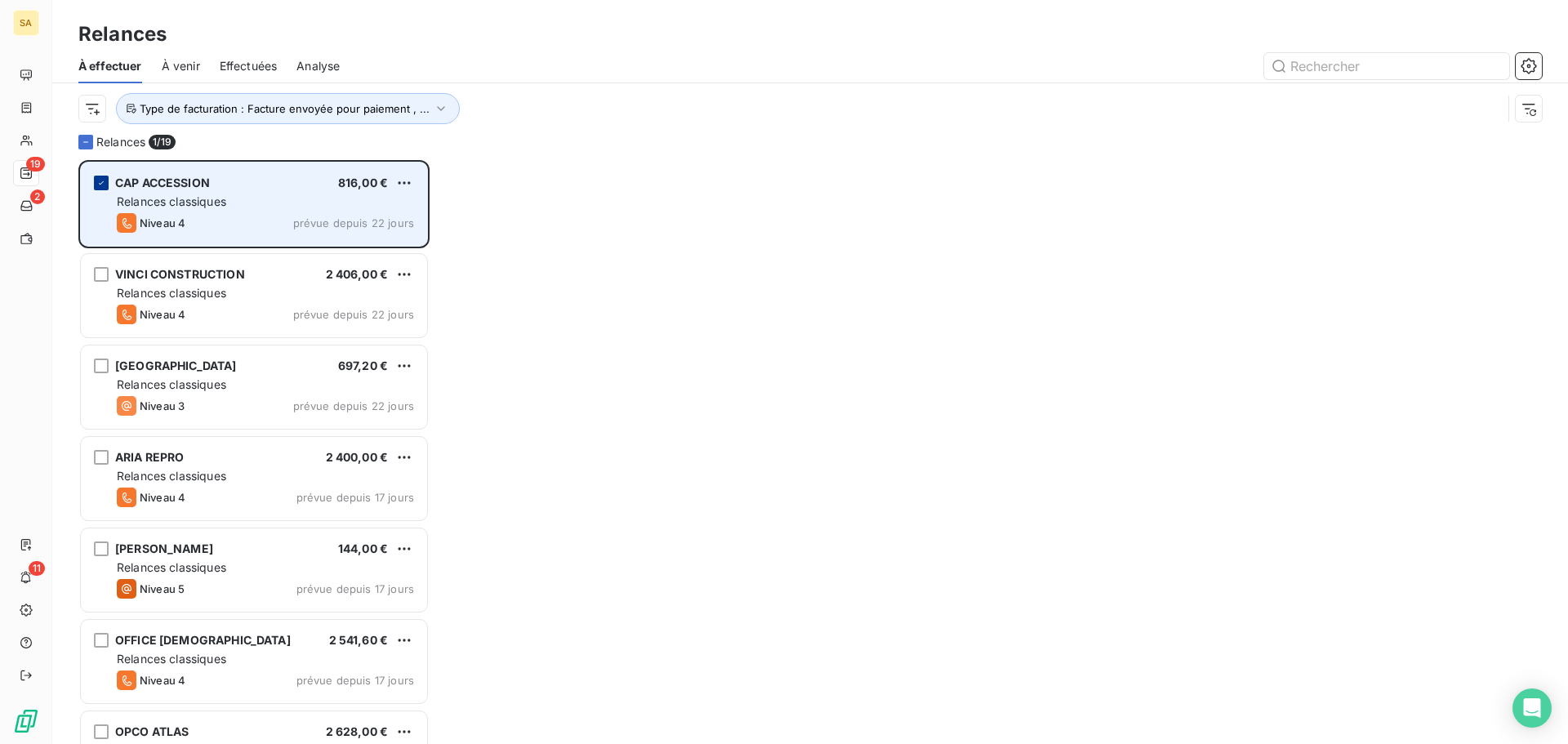
click at [105, 182] on icon "grid" at bounding box center [101, 183] width 10 height 10
click at [294, 193] on div "Relances classiques" at bounding box center [266, 201] width 297 height 17
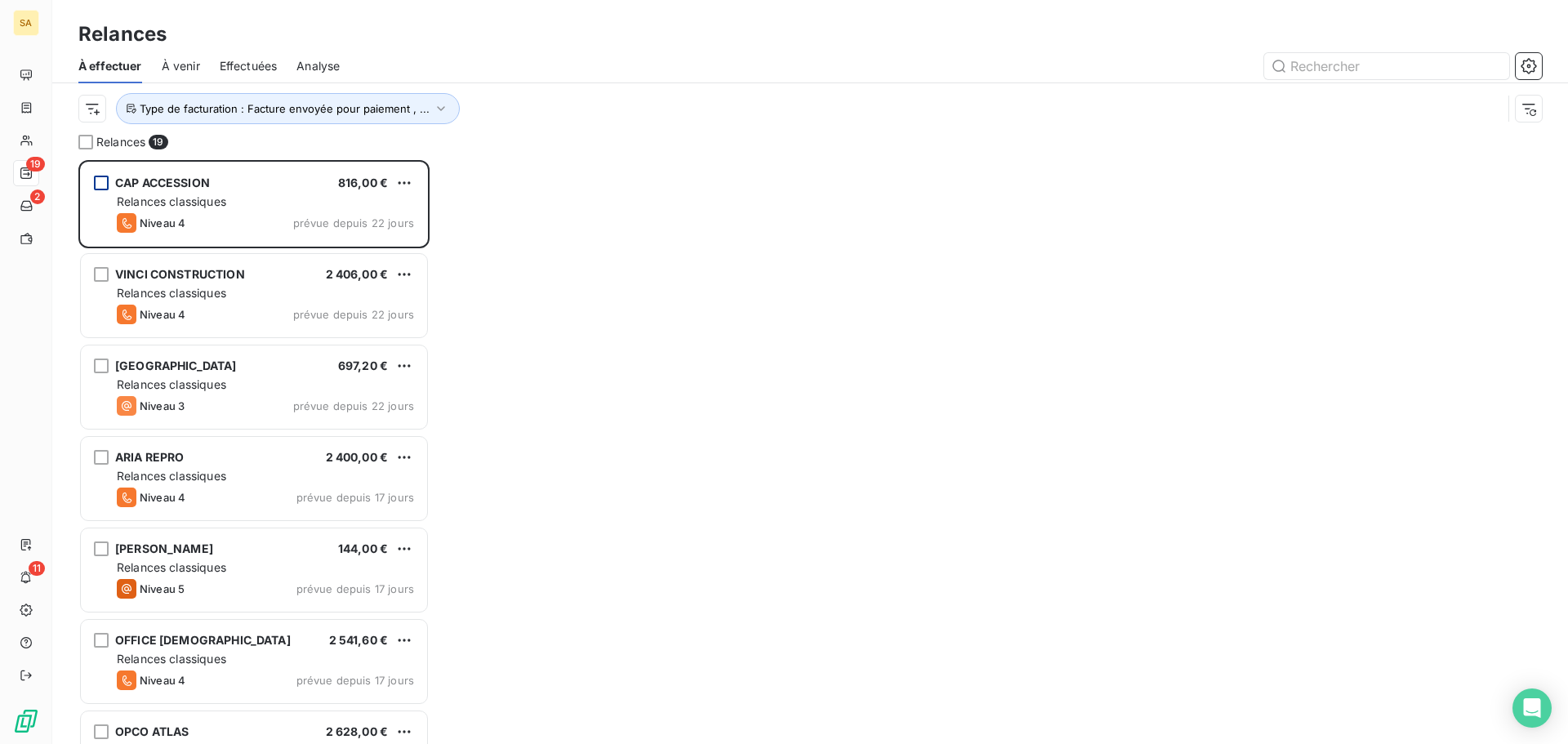
click at [871, 315] on div "Relances 19 CAP ACCESSION 816,00 € Relances classiques Niveau 4 prévue depuis 2…" at bounding box center [810, 439] width 1516 height 610
click at [1397, 59] on input "text" at bounding box center [1386, 66] width 245 height 26
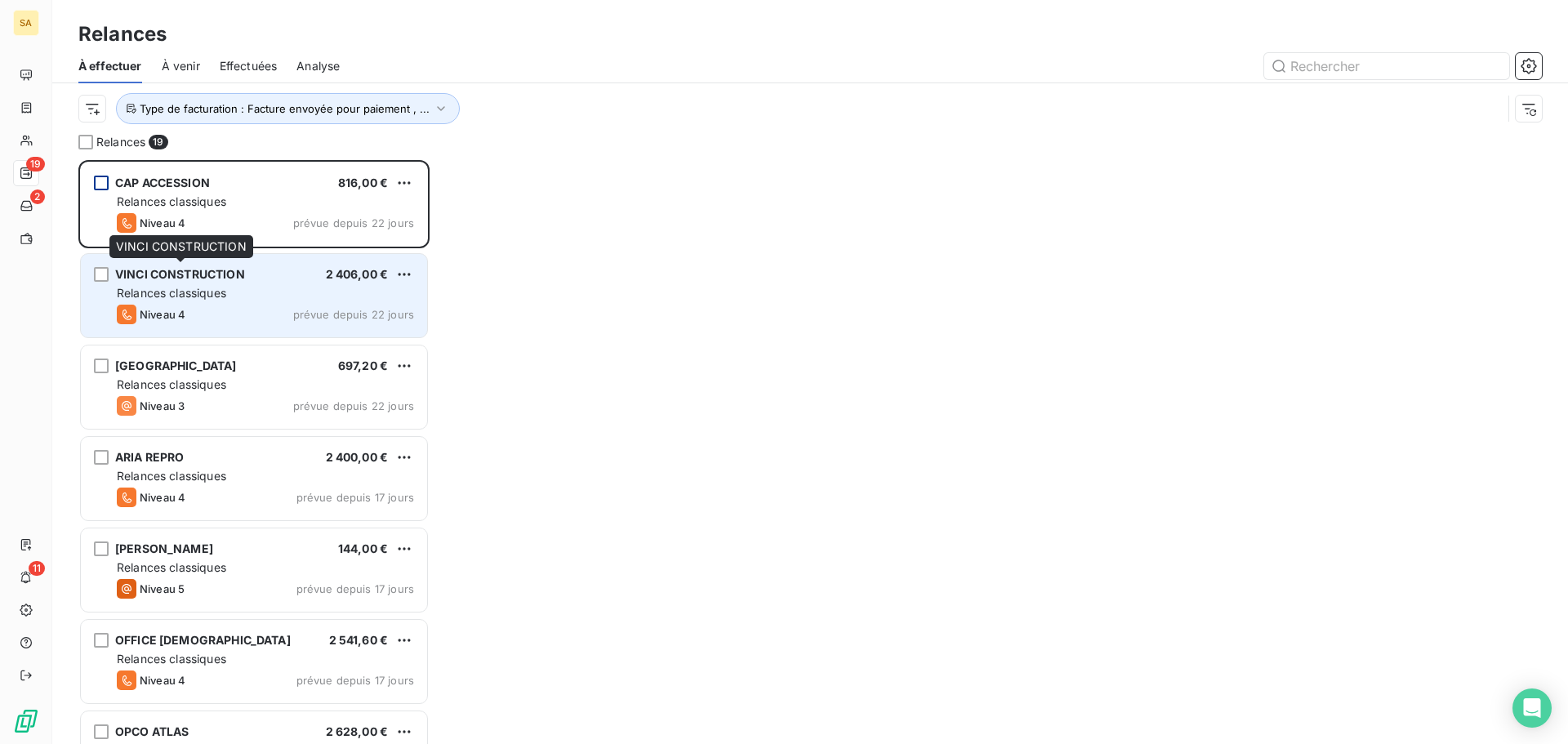
click at [157, 277] on span "VINCI CONSTRUCTION" at bounding box center [180, 274] width 130 height 14
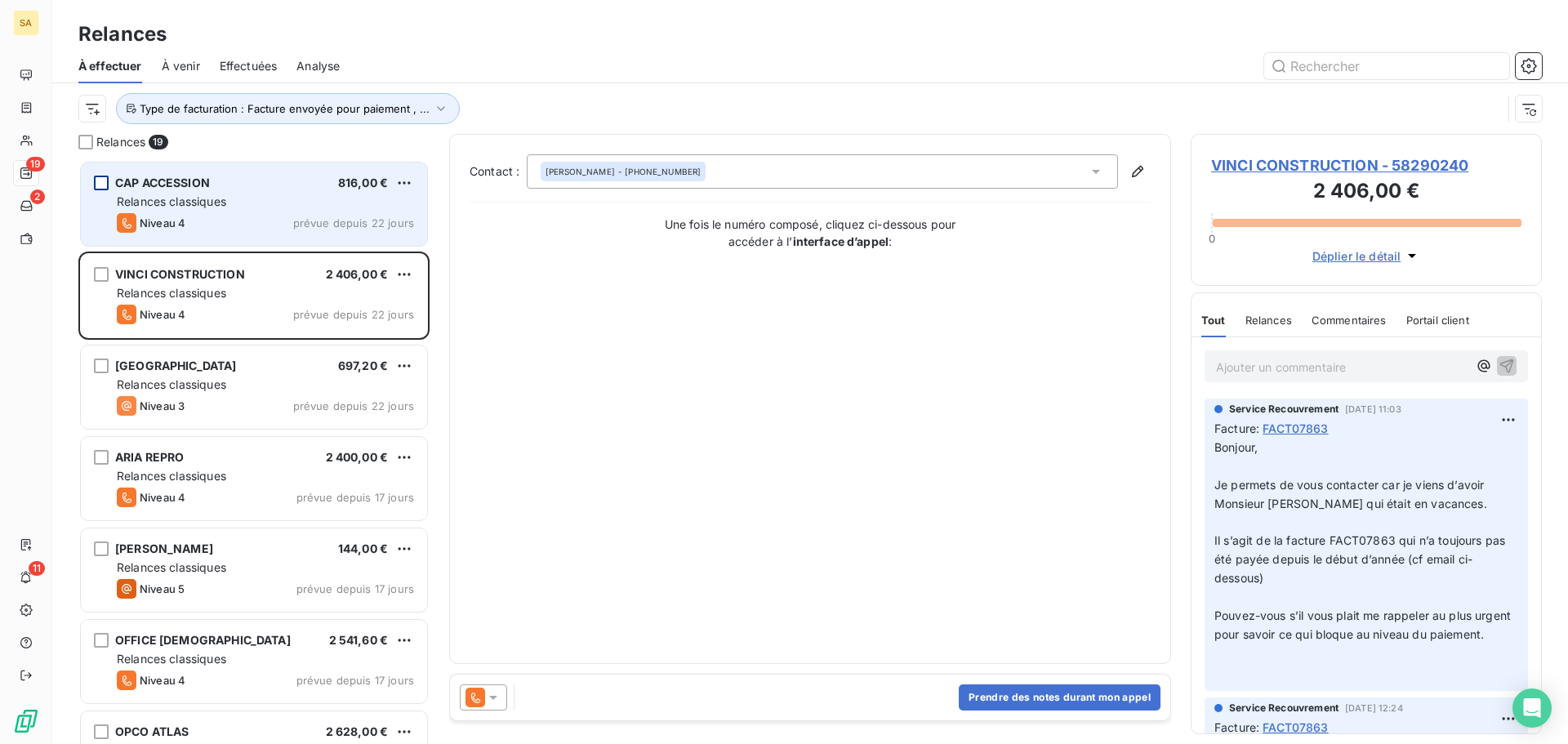
click at [205, 204] on span "Relances classiques" at bounding box center [171, 201] width 109 height 14
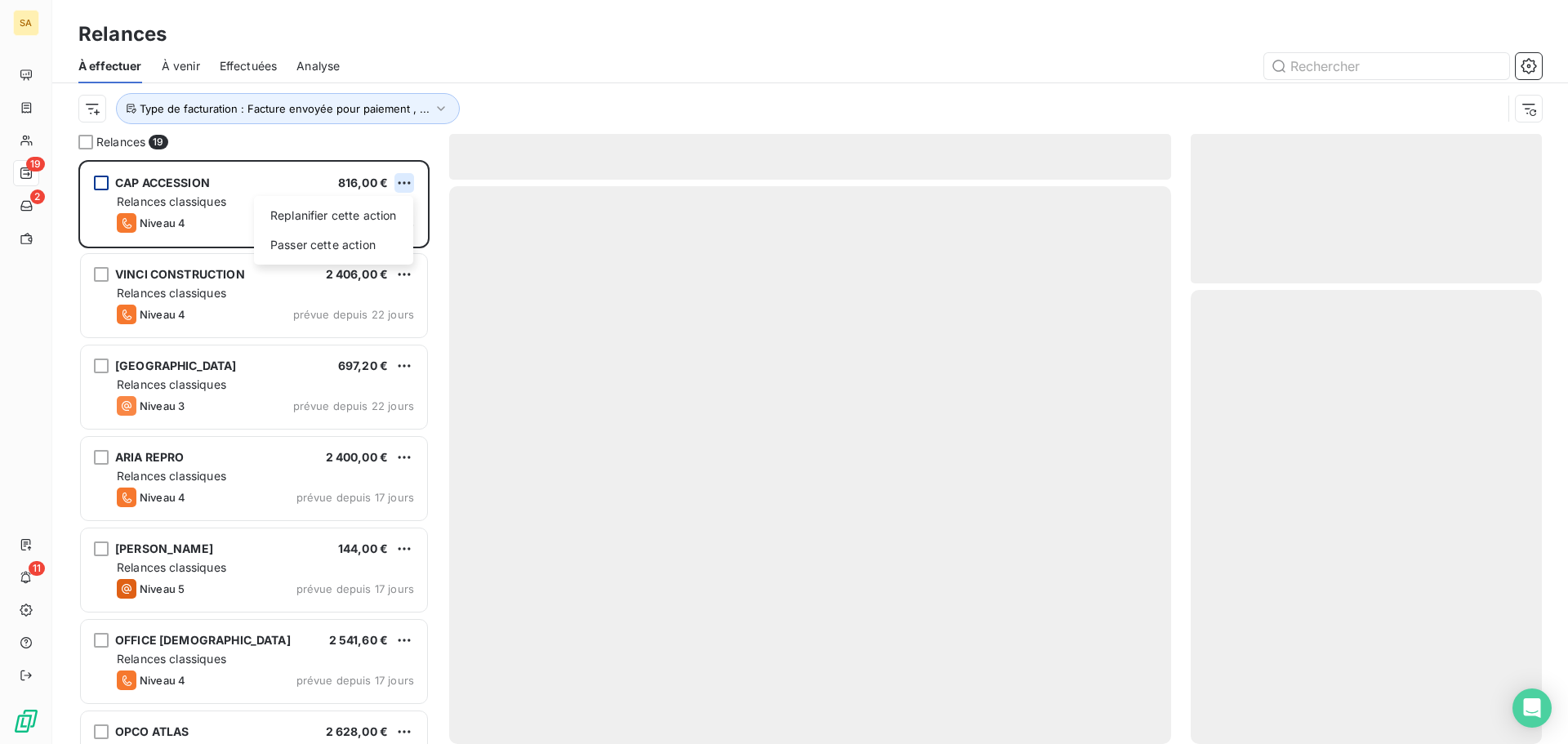
click at [402, 177] on html "SA 19 2 11 Relances À effectuer À venir Effectuées Analyse Type de facturation …" at bounding box center [784, 372] width 1568 height 744
click at [121, 203] on html "SA 19 2 11 Relances À effectuer À venir Effectuées Analyse Type de facturation …" at bounding box center [784, 372] width 1568 height 744
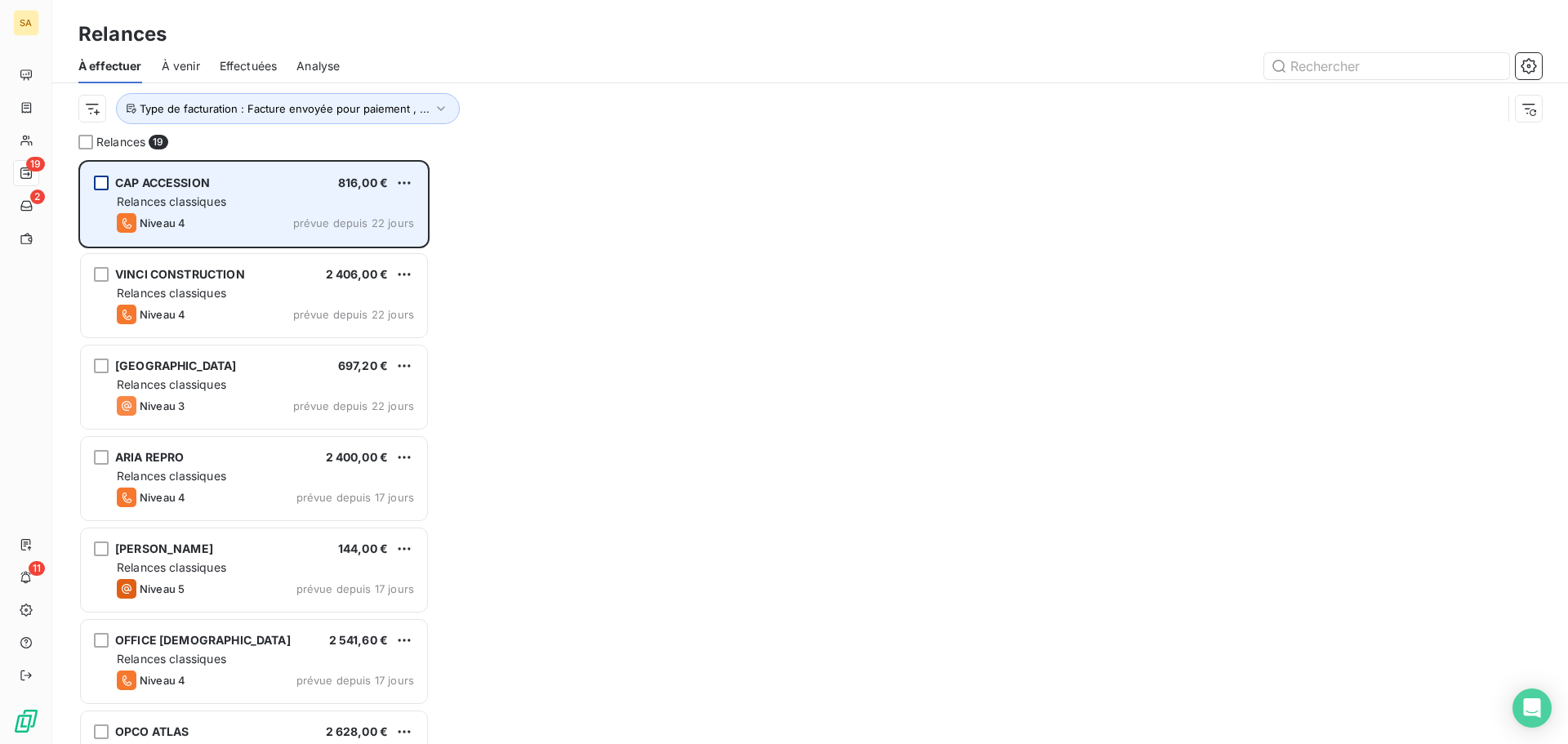
click at [249, 191] on div "CAP ACCESSION 816,00 € Relances classiques Niveau 4 prévue depuis 22 jours" at bounding box center [253, 204] width 346 height 83
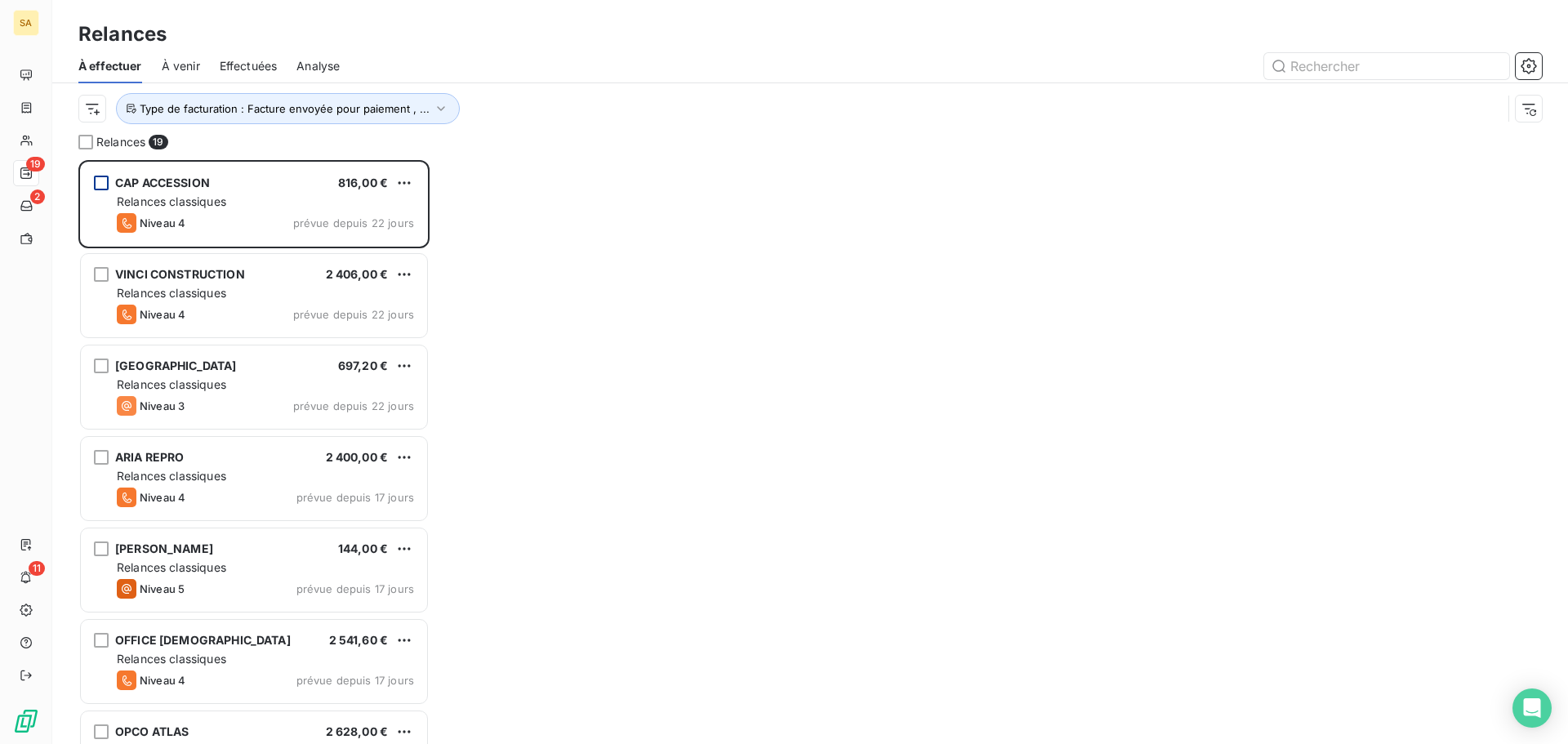
click at [106, 184] on div "grid" at bounding box center [101, 183] width 15 height 15
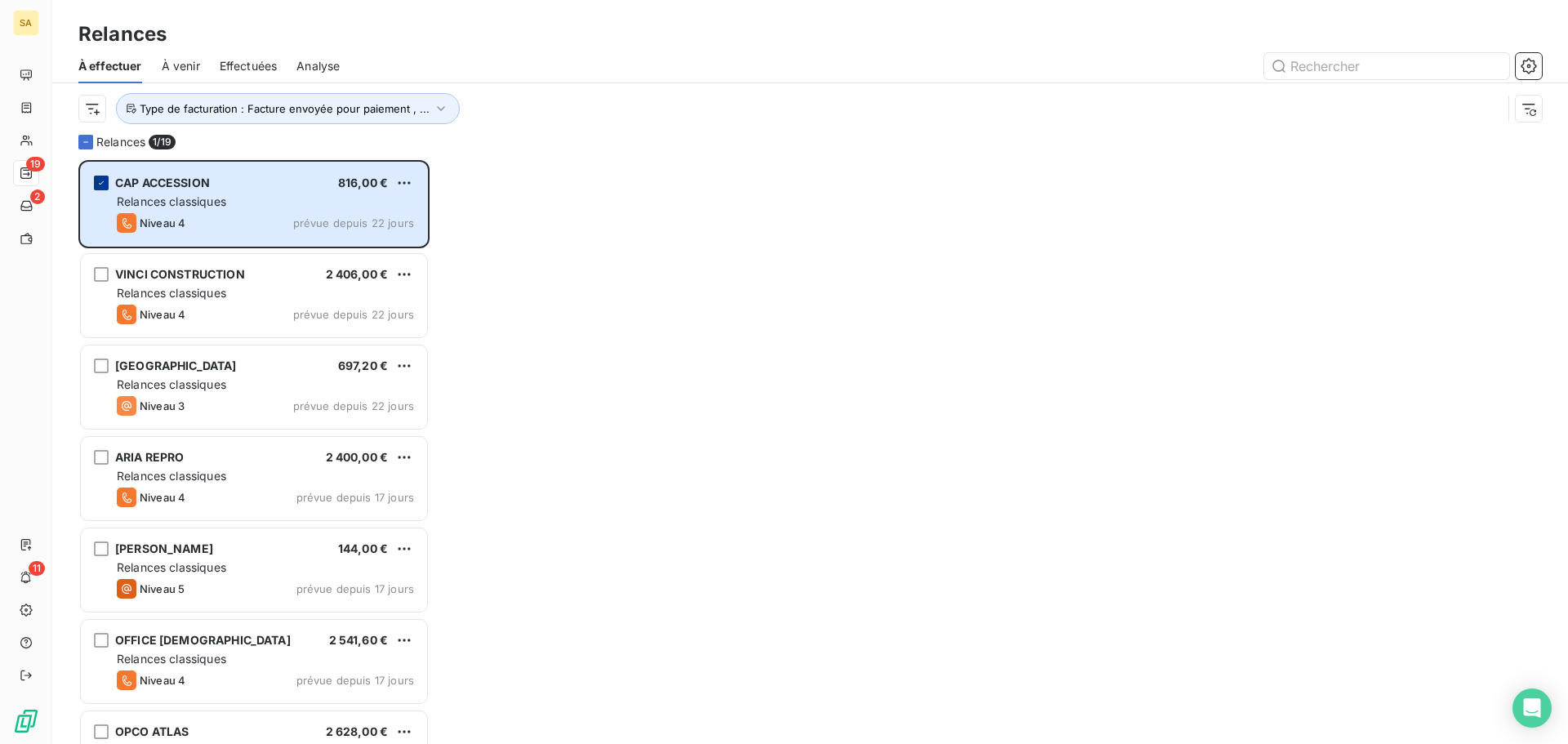
click at [106, 184] on icon "grid" at bounding box center [101, 183] width 10 height 10
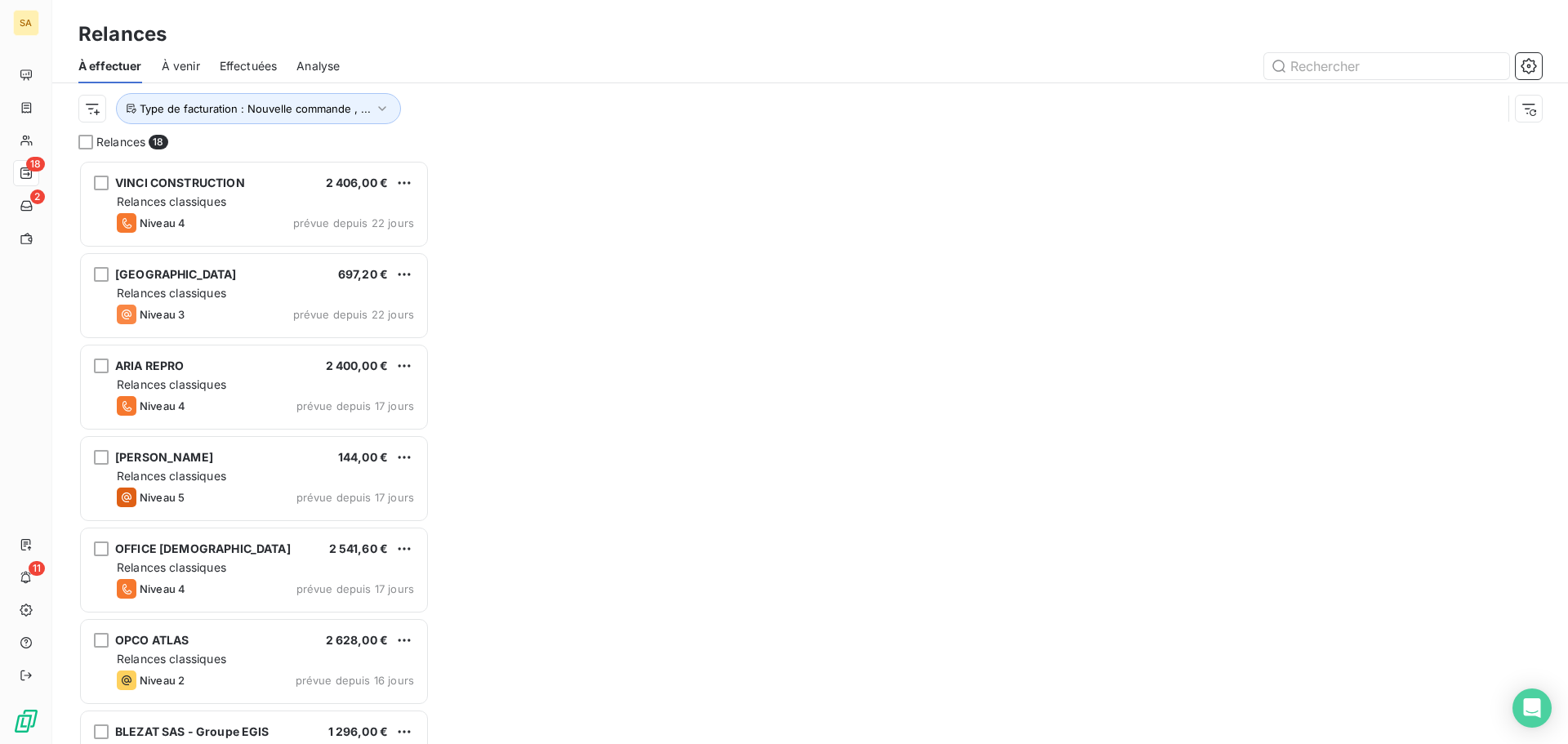
scroll to position [572, 339]
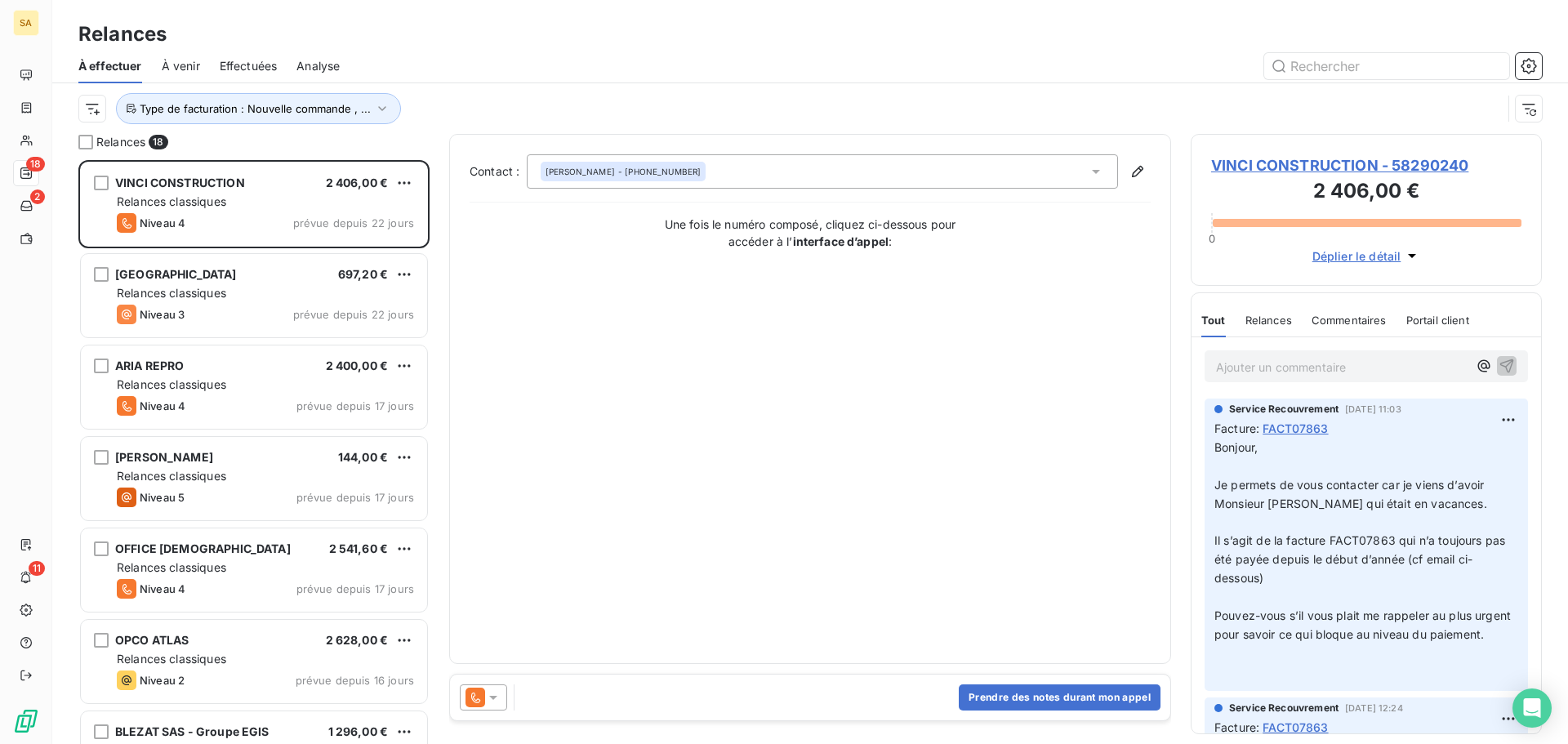
click at [1307, 168] on span "VINCI CONSTRUCTION - 58290240" at bounding box center [1365, 165] width 310 height 22
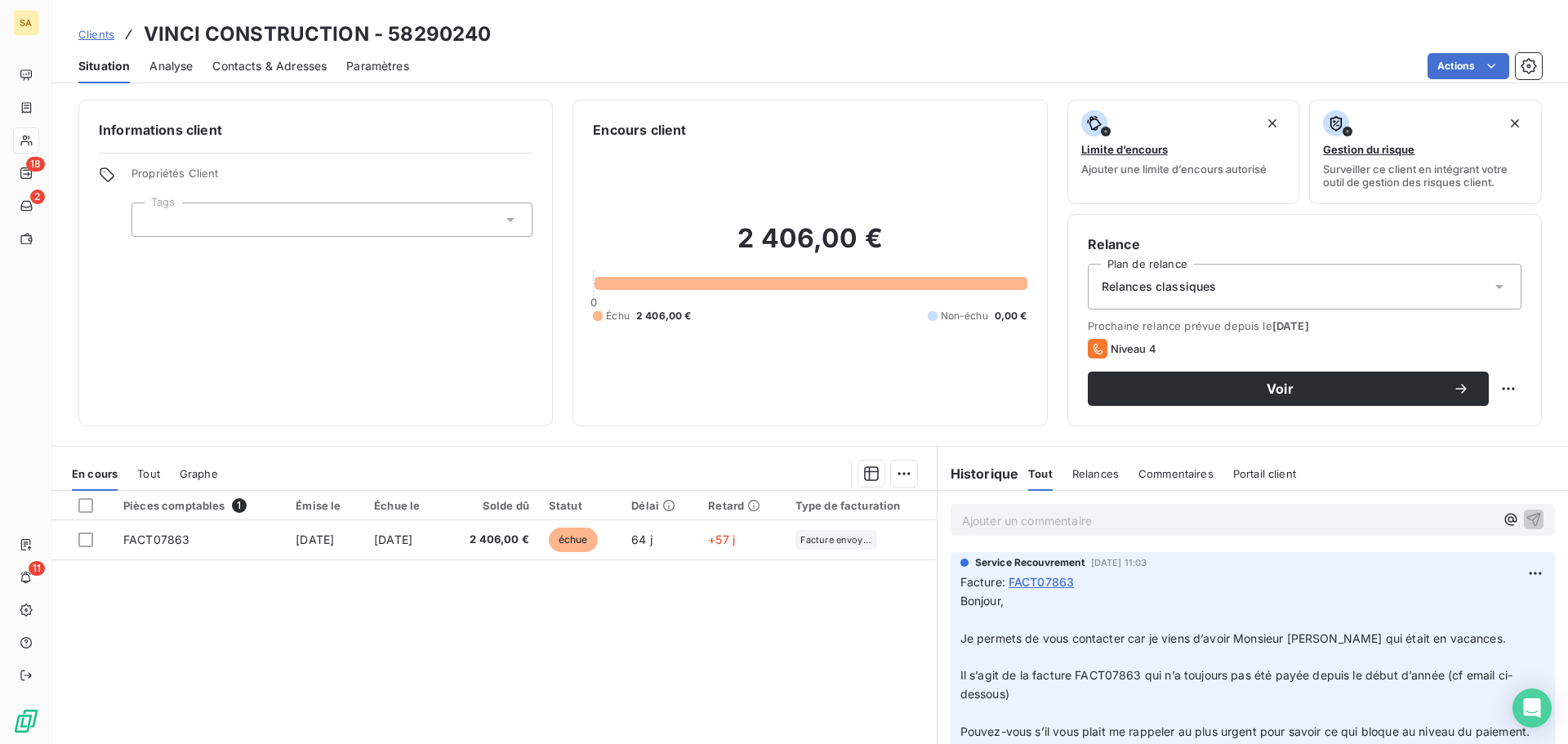
click at [999, 518] on p "Ajouter un commentaire ﻿" at bounding box center [1227, 520] width 532 height 20
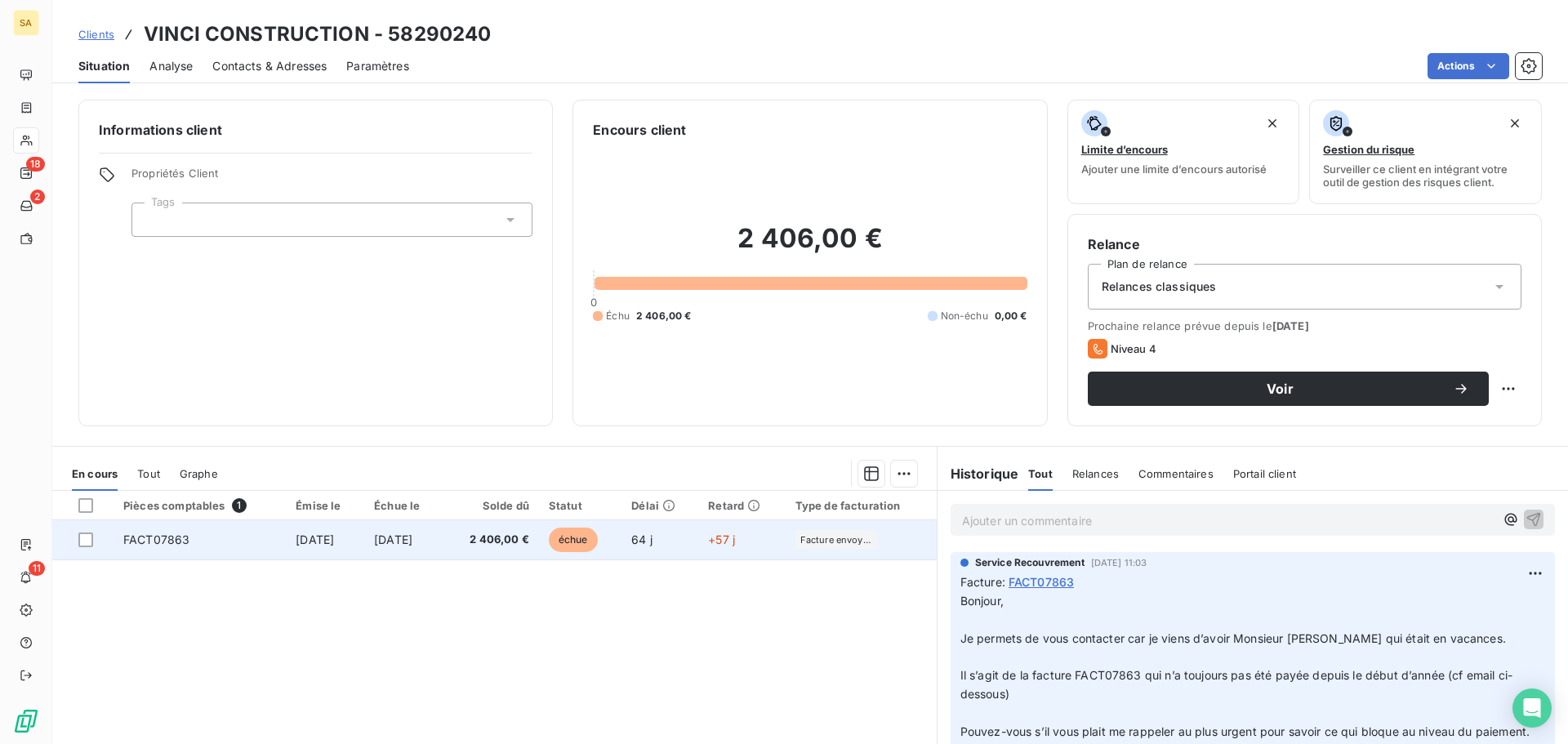
click at [184, 535] on span "FACT07863" at bounding box center [156, 539] width 66 height 14
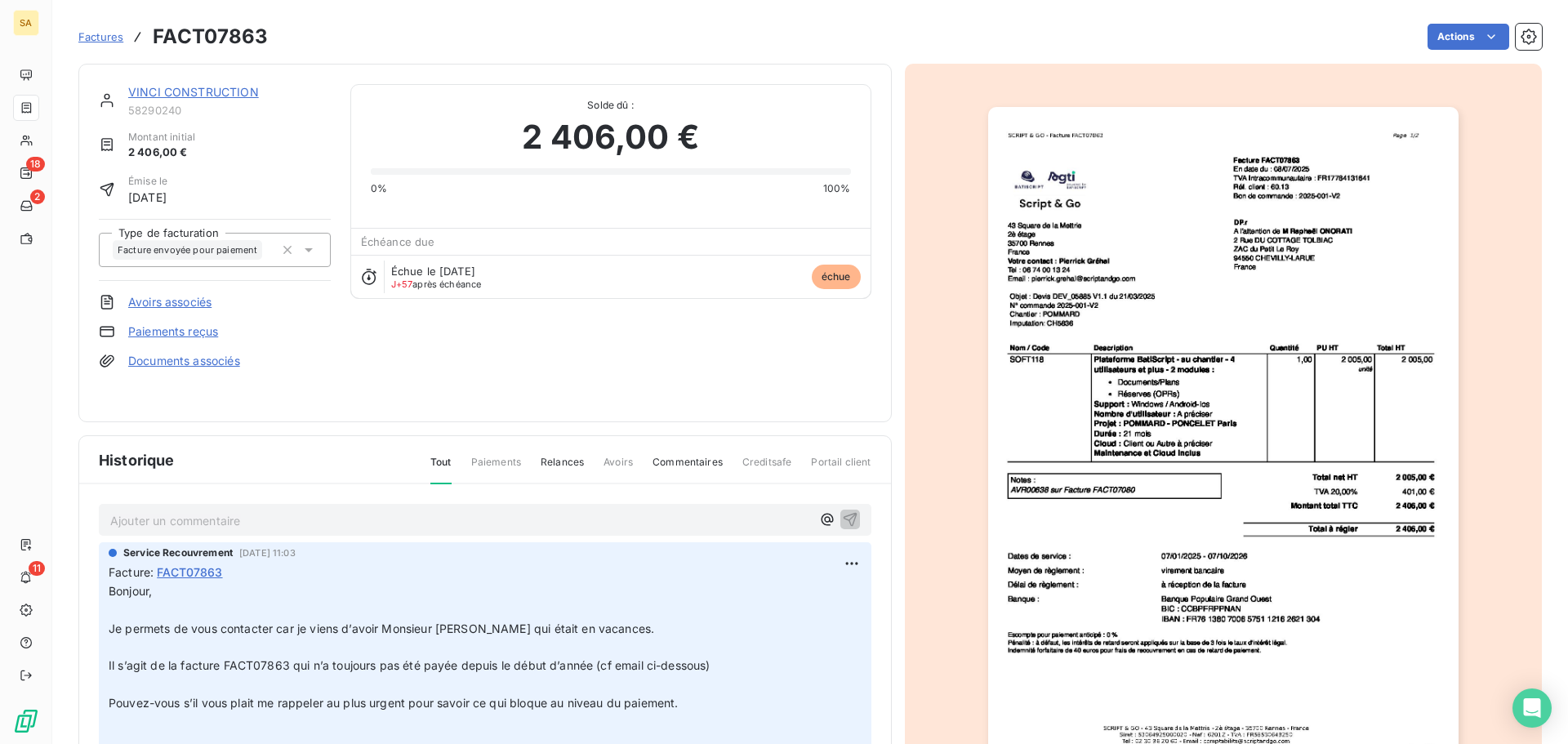
click at [247, 524] on p "Ajouter un commentaire ﻿" at bounding box center [461, 520] width 701 height 20
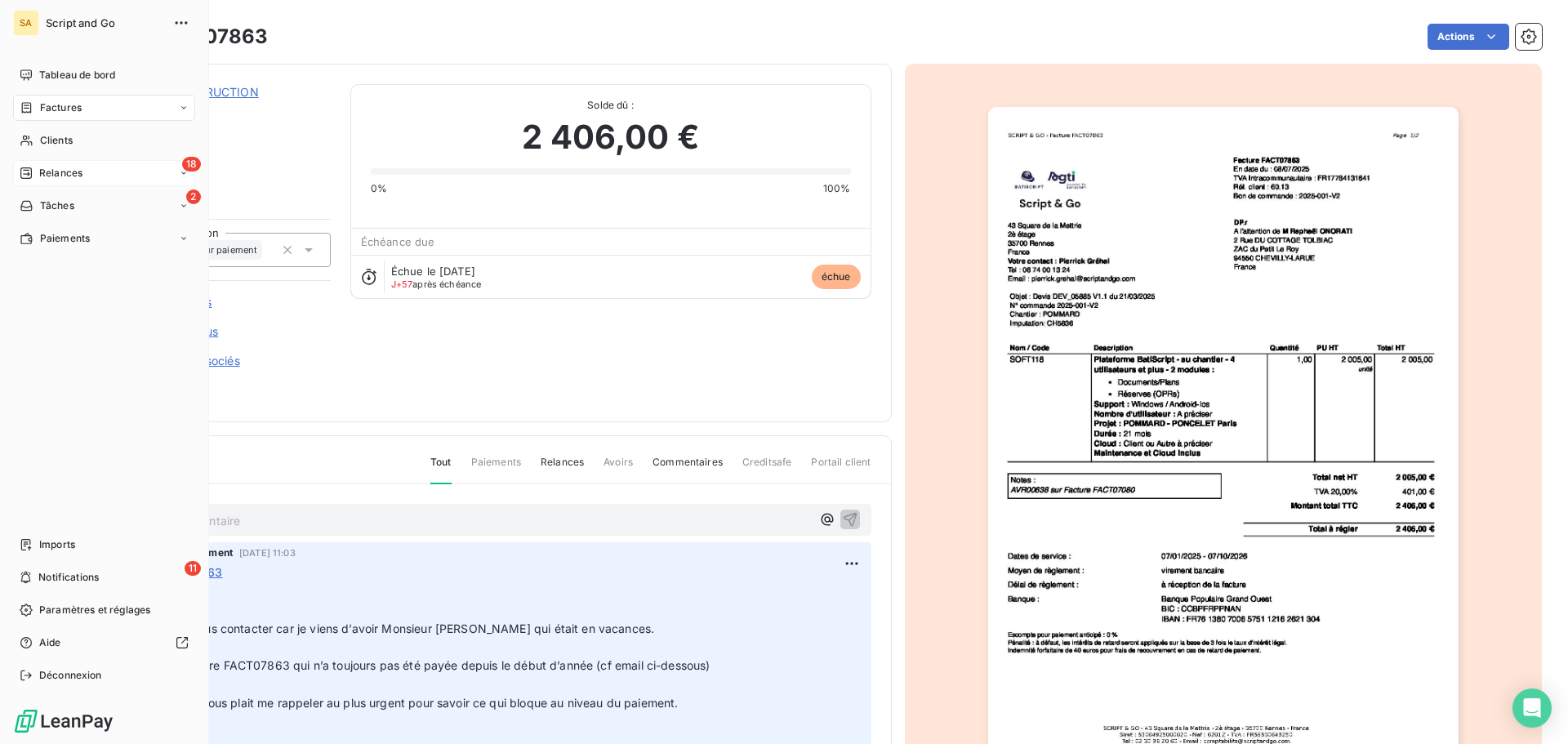
click at [44, 165] on div "18 Relances" at bounding box center [104, 173] width 182 height 26
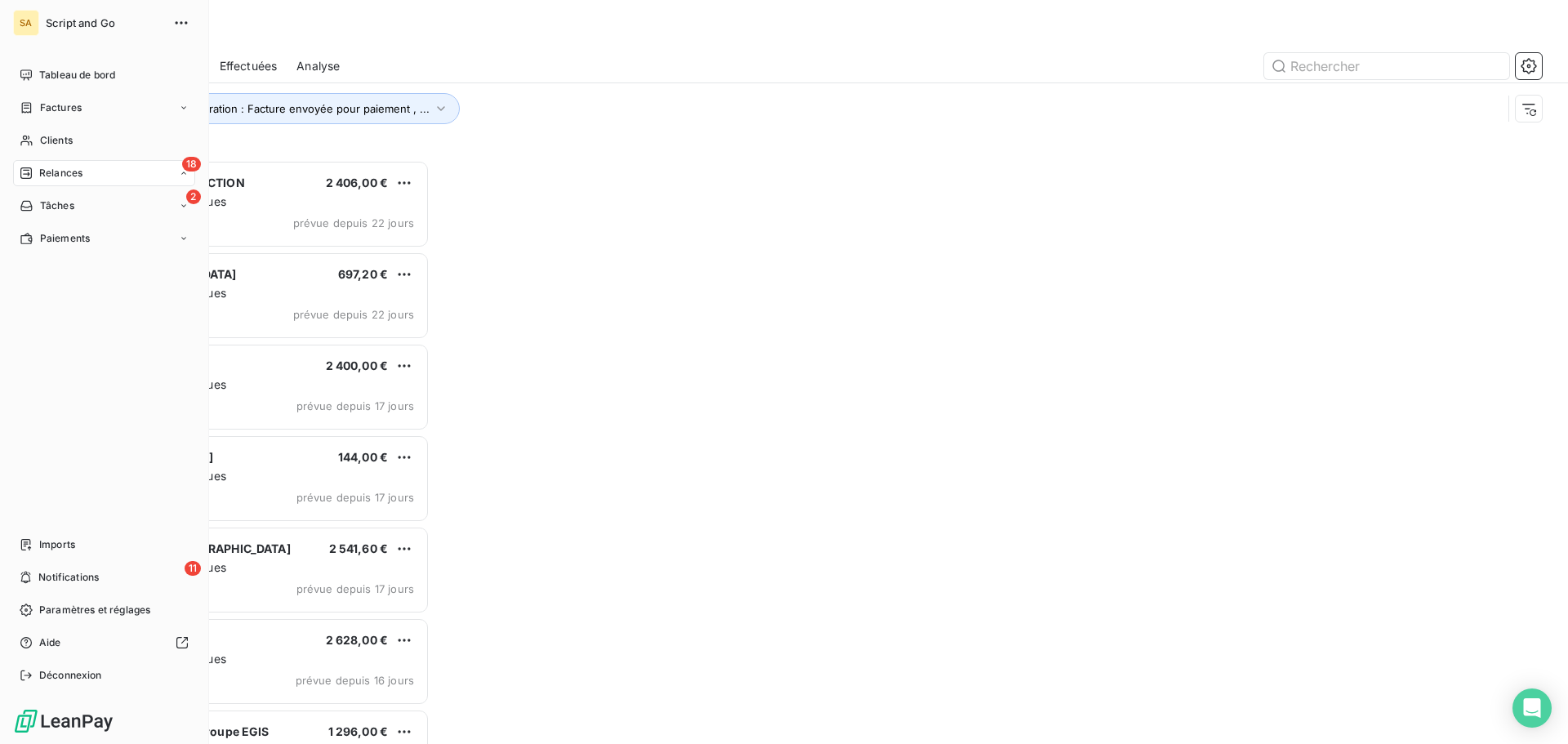
scroll to position [572, 339]
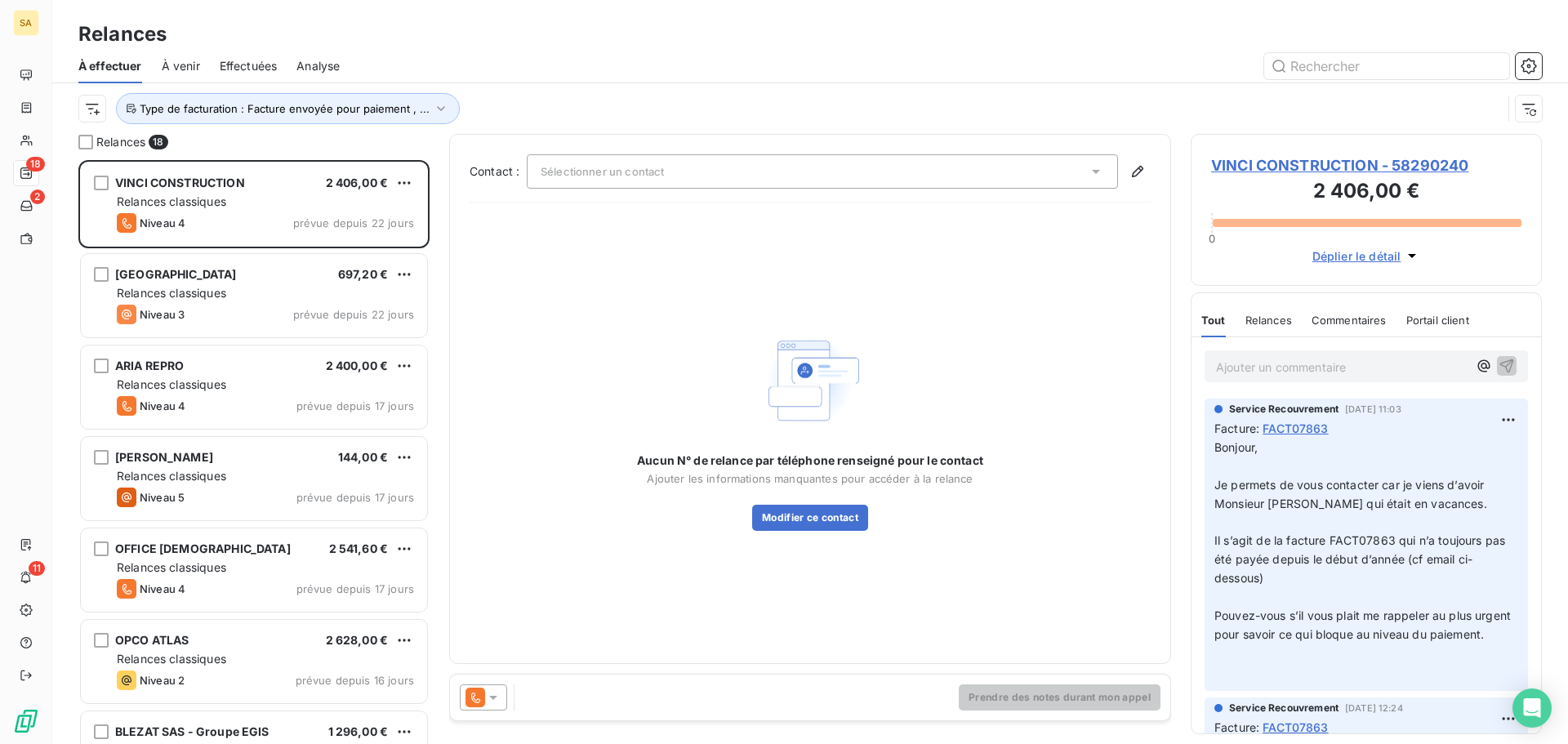
click at [491, 696] on icon at bounding box center [493, 698] width 8 height 4
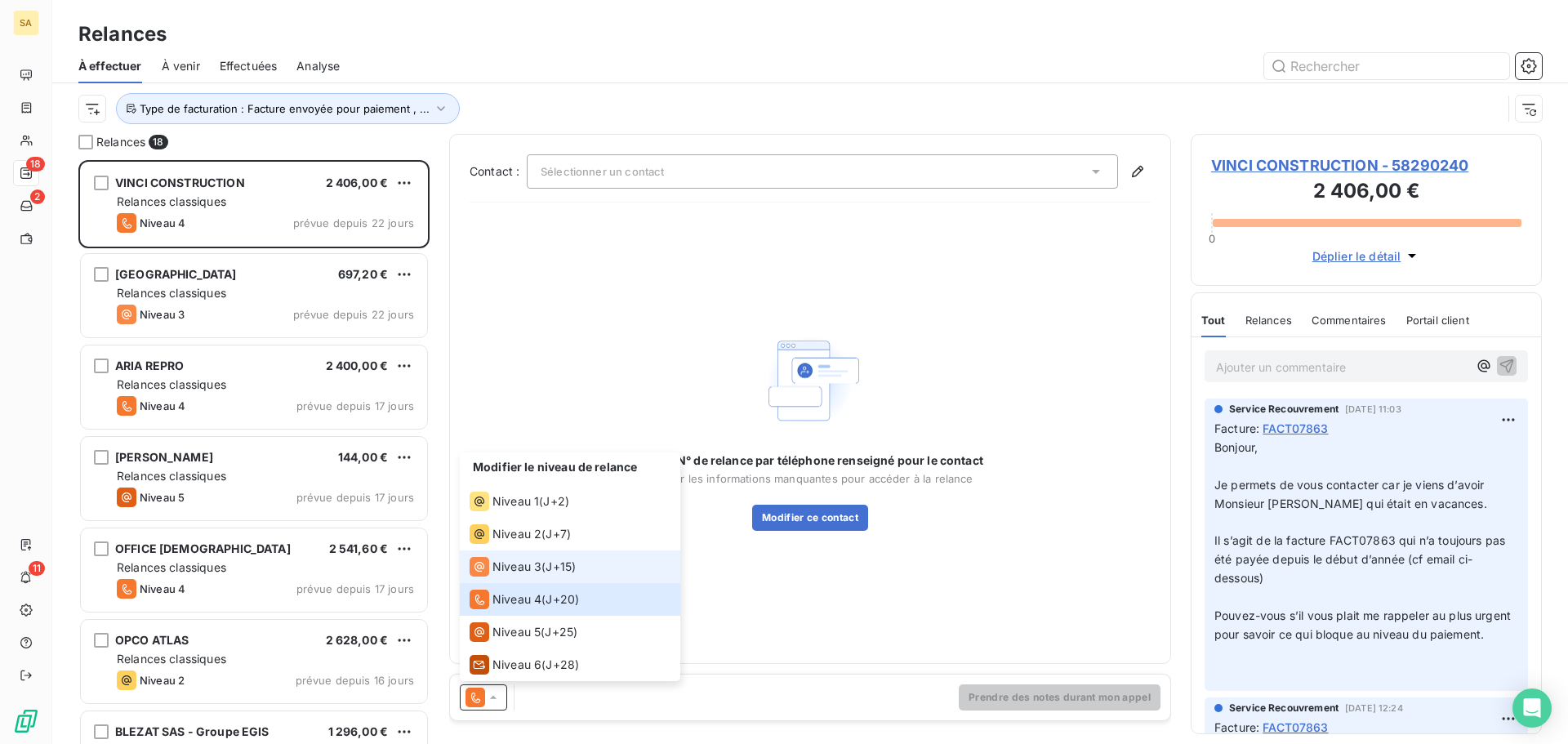
click at [516, 568] on span "Niveau 3" at bounding box center [517, 567] width 49 height 17
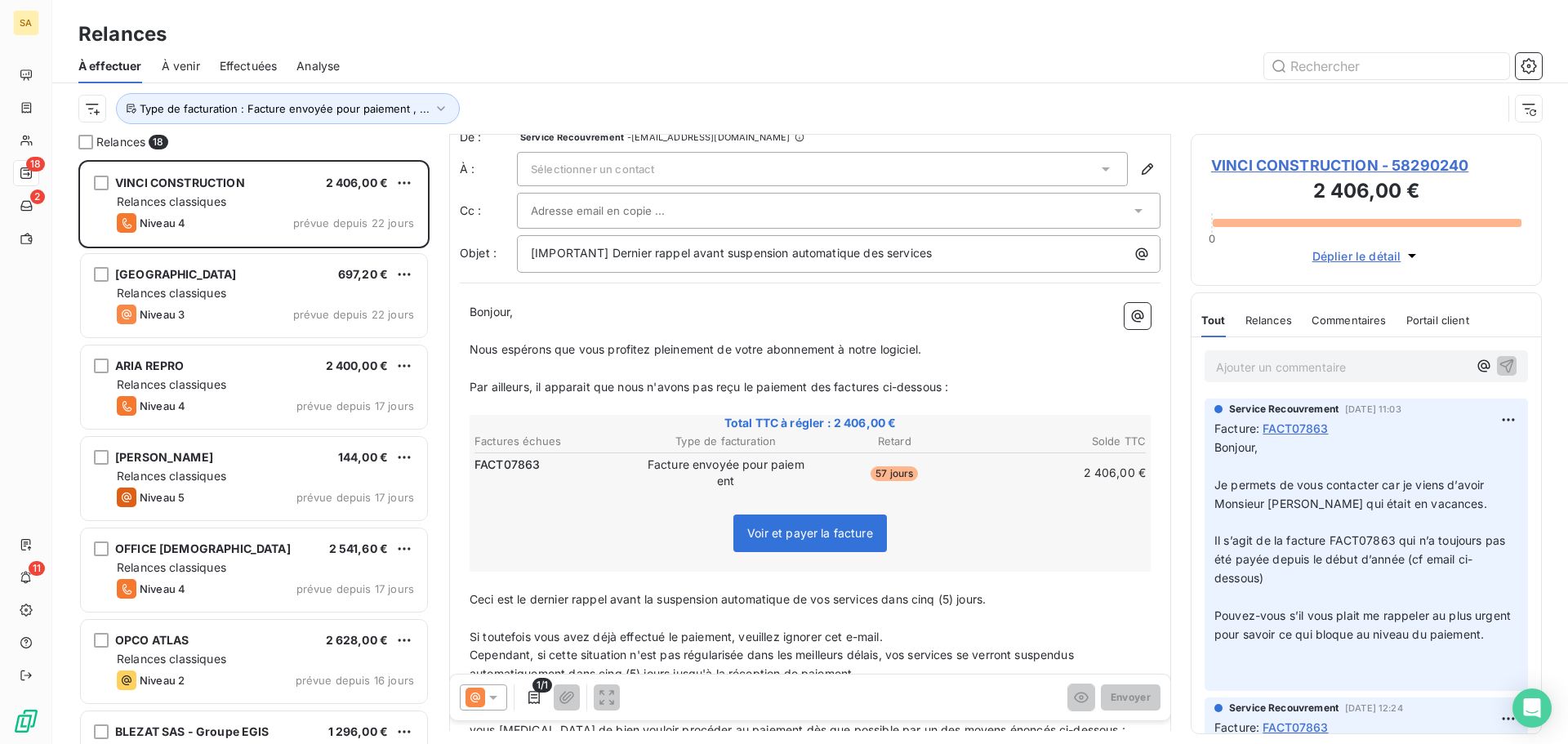
scroll to position [1, 0]
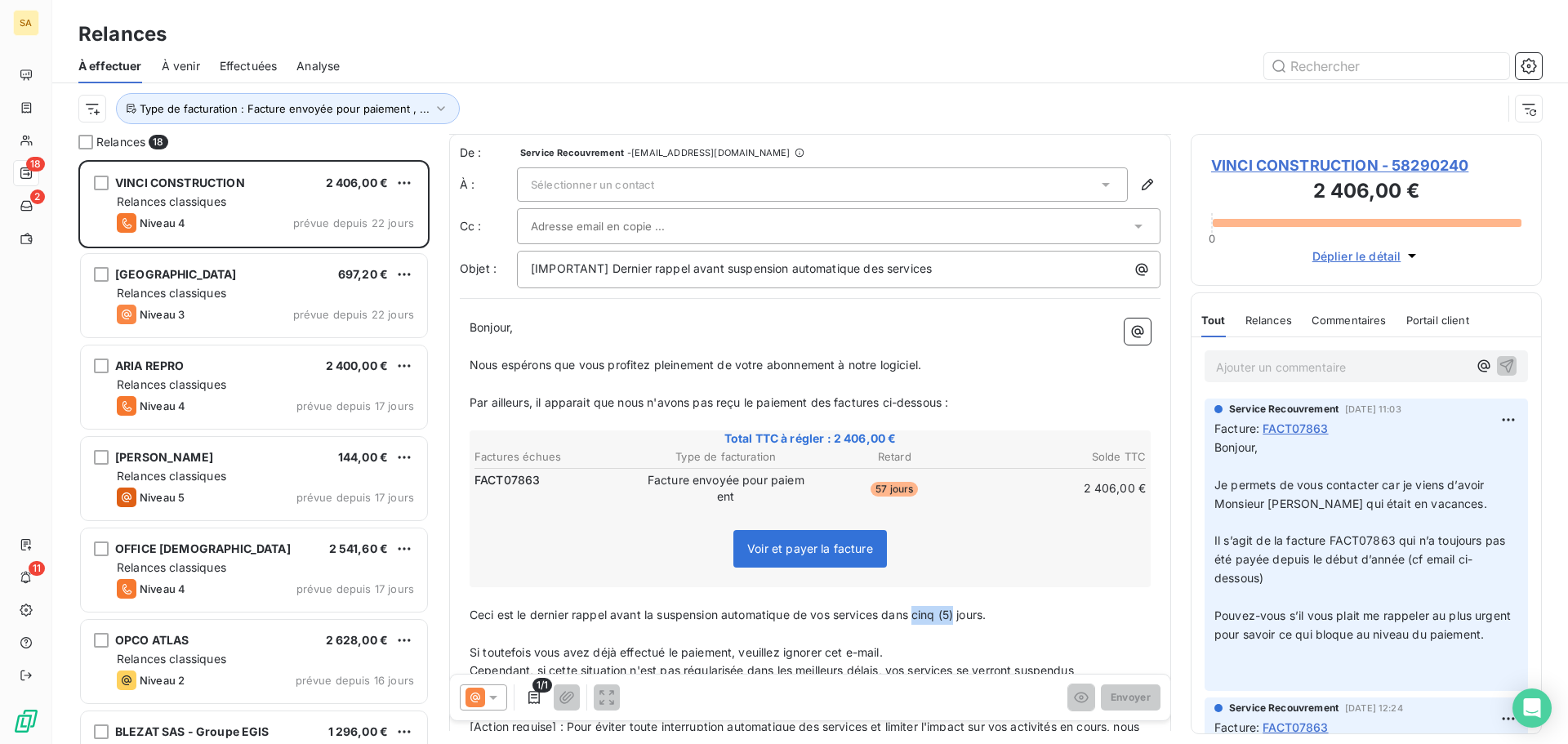
drag, startPoint x: 957, startPoint y: 615, endPoint x: 918, endPoint y: 615, distance: 39.0
click at [918, 615] on span "Ceci est le dernier rappel avant la suspension automatique de vos services dans…" at bounding box center [727, 615] width 516 height 14
click at [948, 616] on span "Ceci est le dernier rappel avant la suspension automatique de vos services dans…" at bounding box center [709, 615] width 479 height 14
click at [939, 264] on p "[IMPORTANT] Dernier rappel avant suspension automatique des services" at bounding box center [843, 268] width 624 height 18
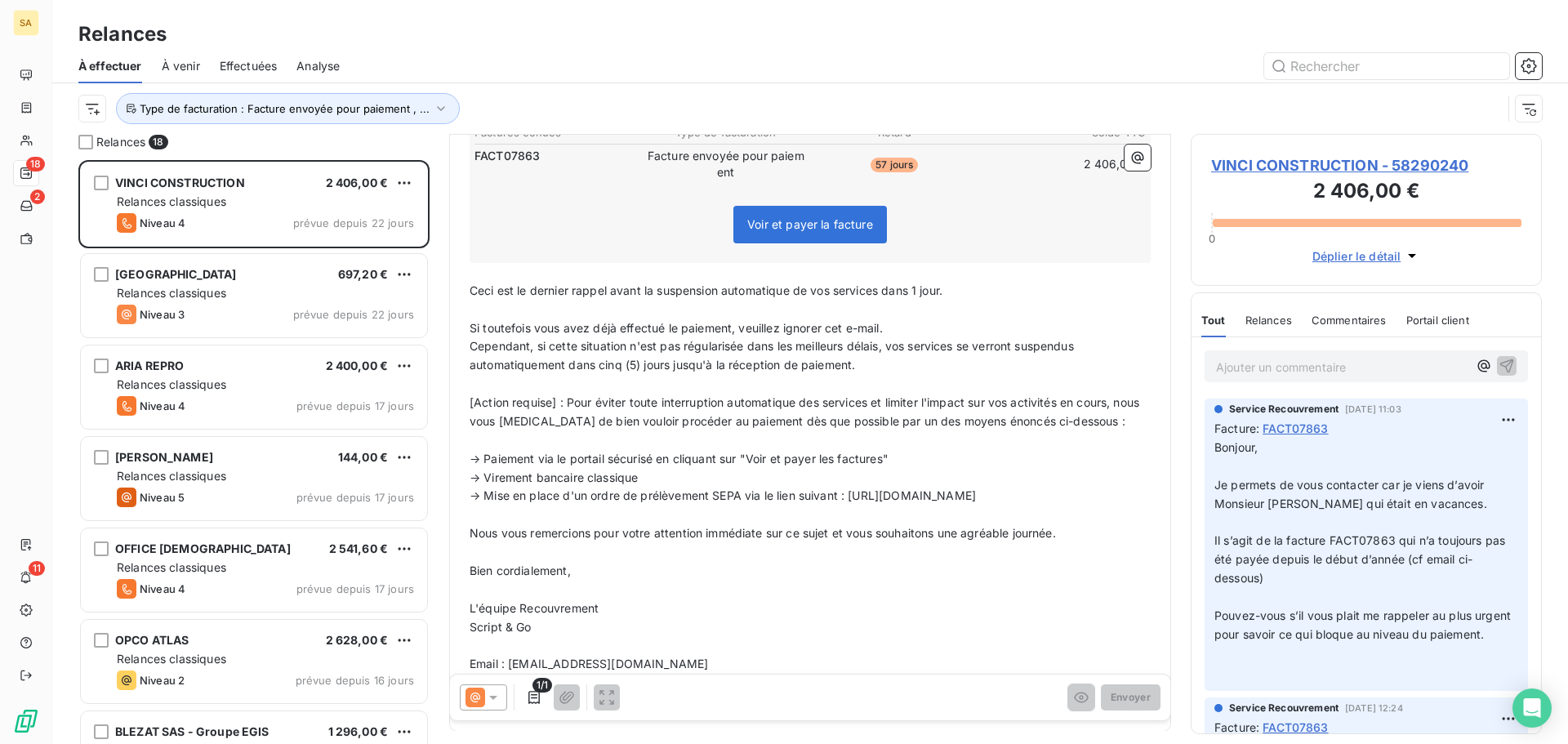
scroll to position [329, 0]
drag, startPoint x: 670, startPoint y: 363, endPoint x: 601, endPoint y: 361, distance: 69.0
click at [601, 361] on span "Cependant, si cette situation n'est pas régularisée dans les meilleurs délais, …" at bounding box center [773, 351] width 607 height 32
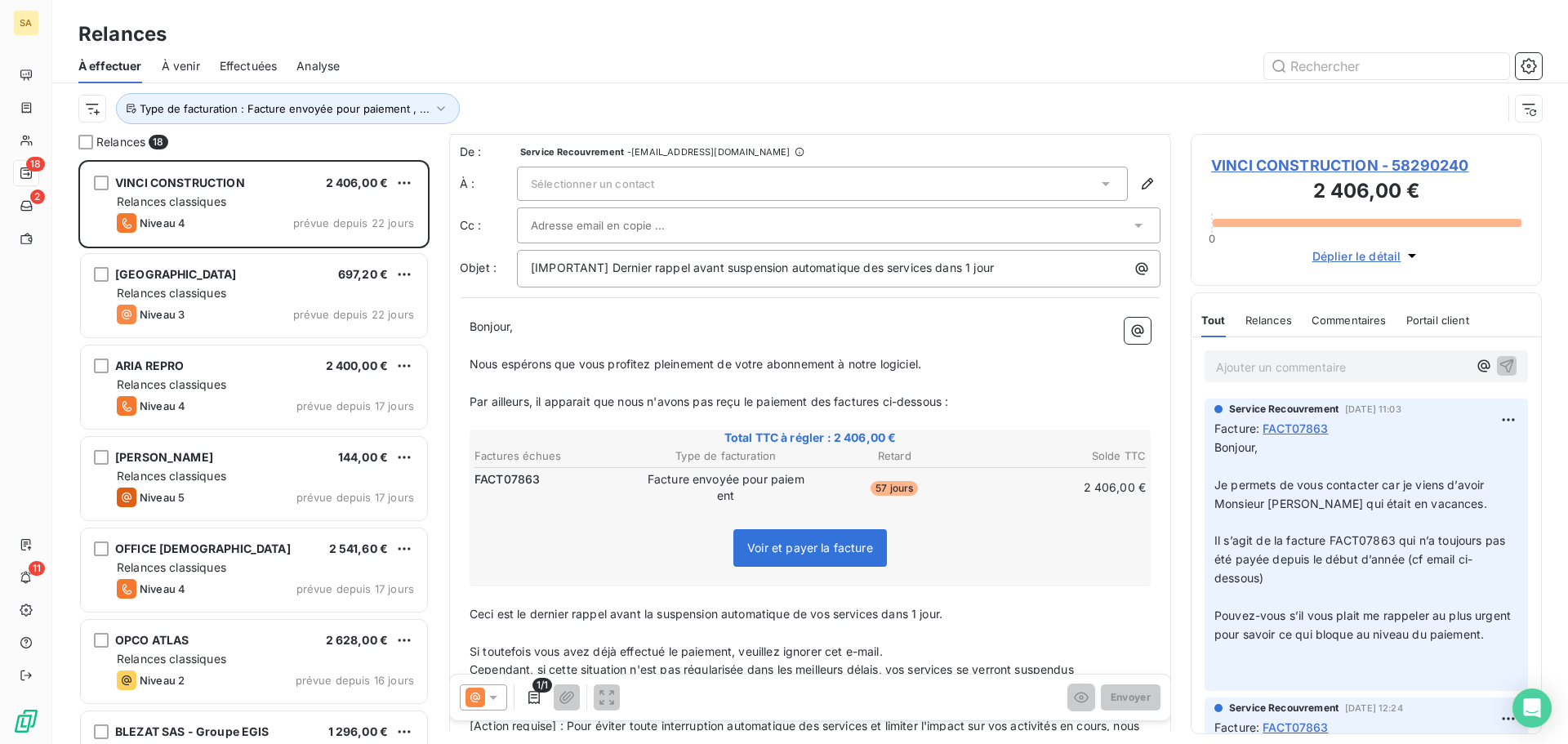
scroll to position [0, 0]
click at [759, 180] on div "Sélectionner un contact" at bounding box center [822, 184] width 611 height 34
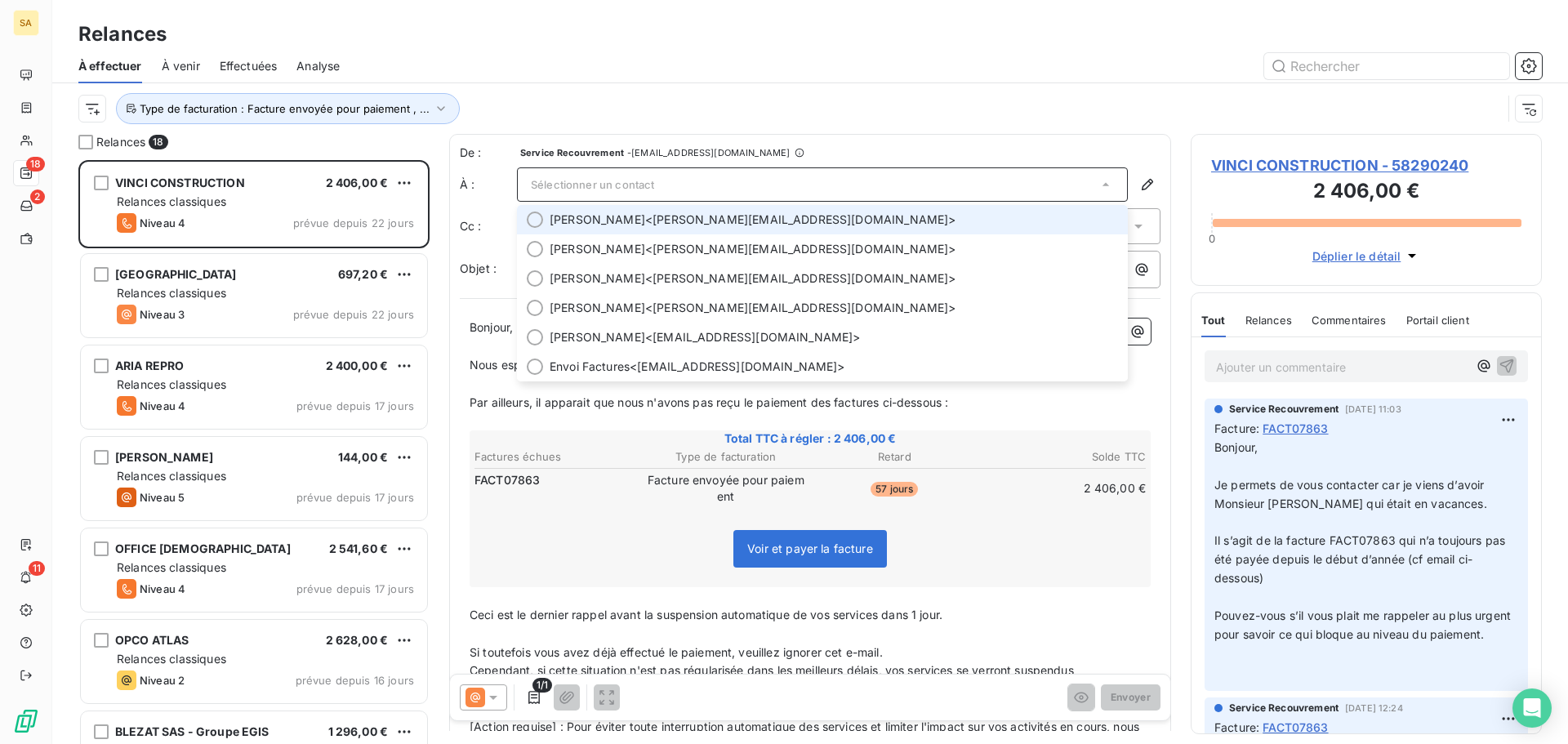
click at [536, 219] on div at bounding box center [535, 219] width 17 height 17
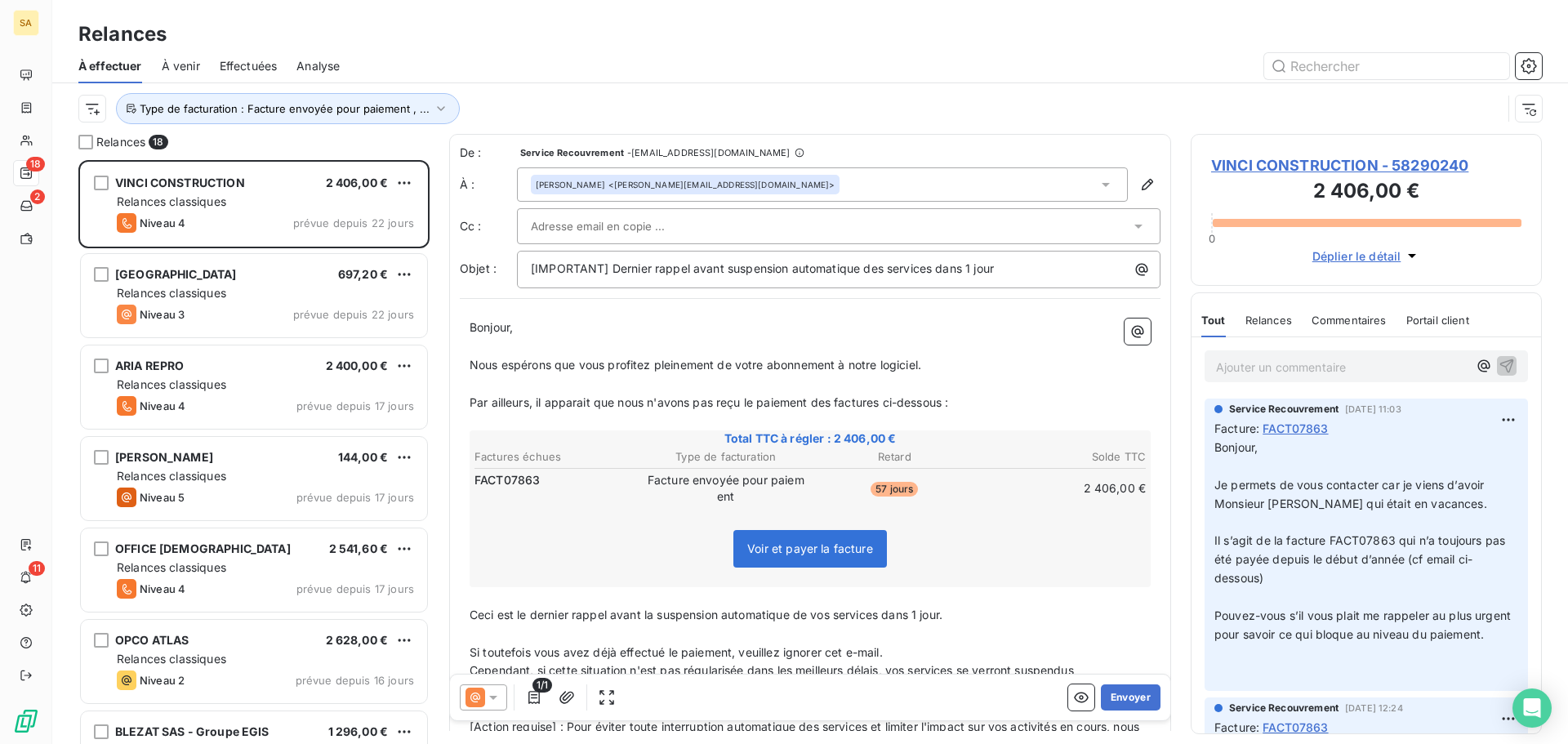
click at [1098, 182] on icon at bounding box center [1106, 184] width 17 height 17
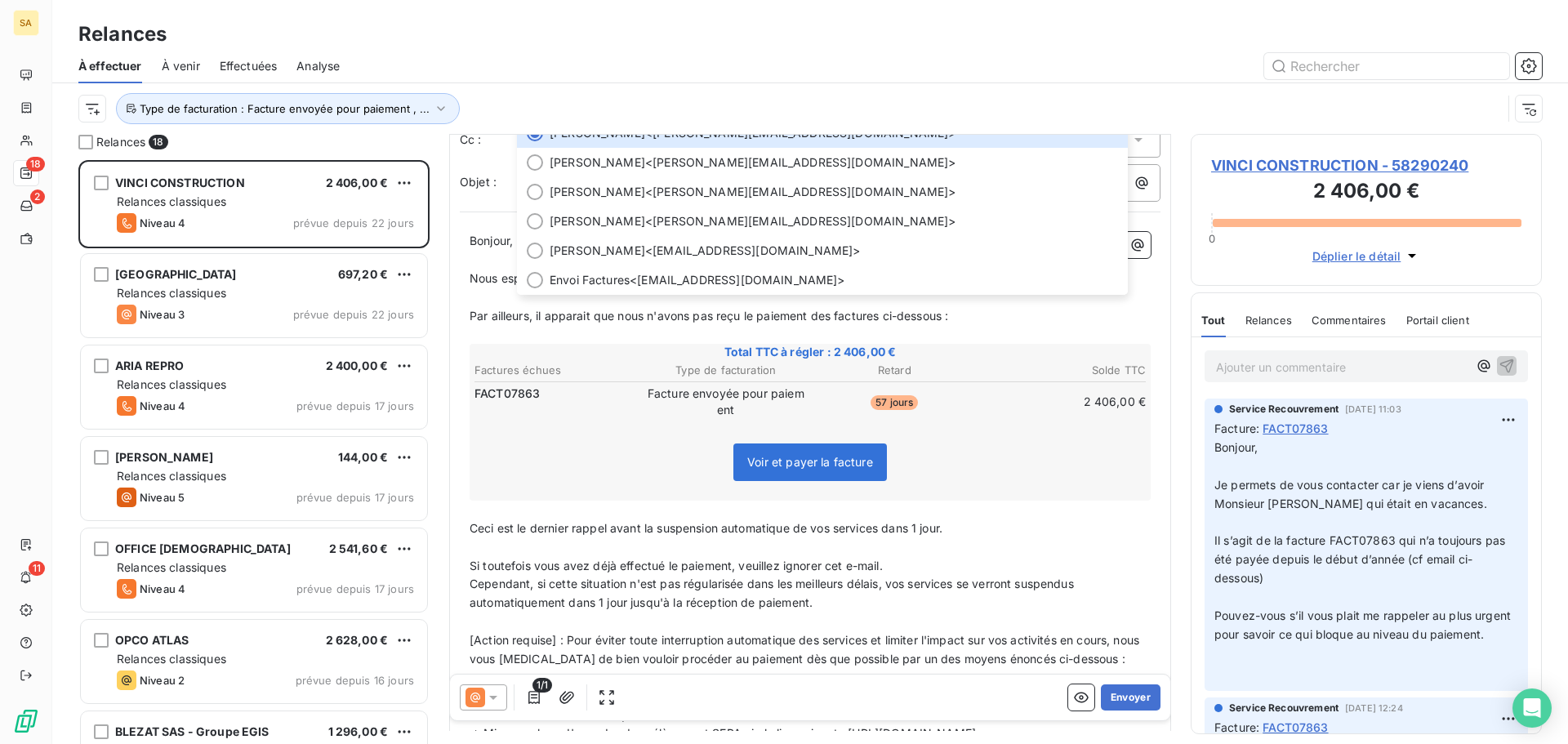
scroll to position [82, 0]
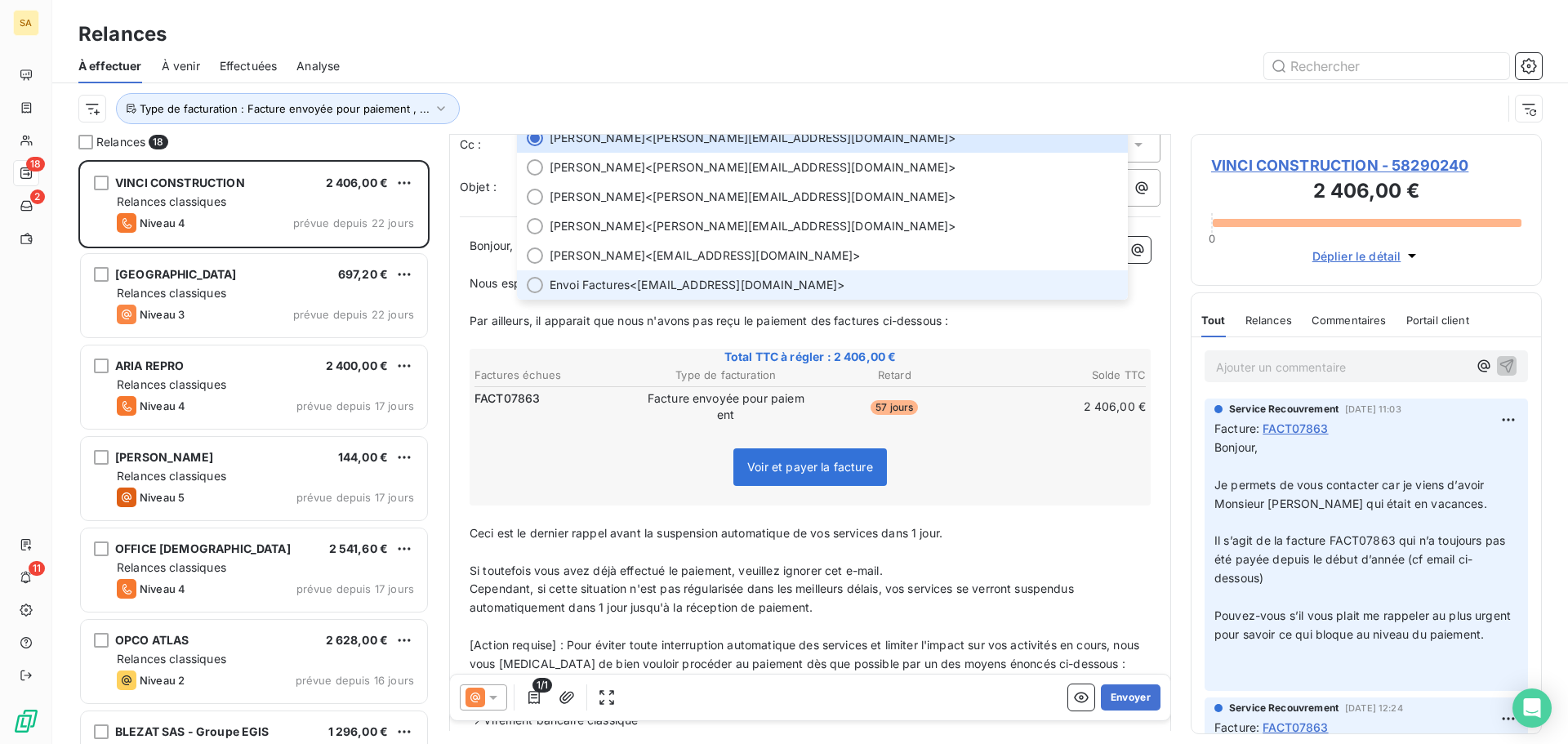
click at [533, 282] on div at bounding box center [535, 285] width 17 height 17
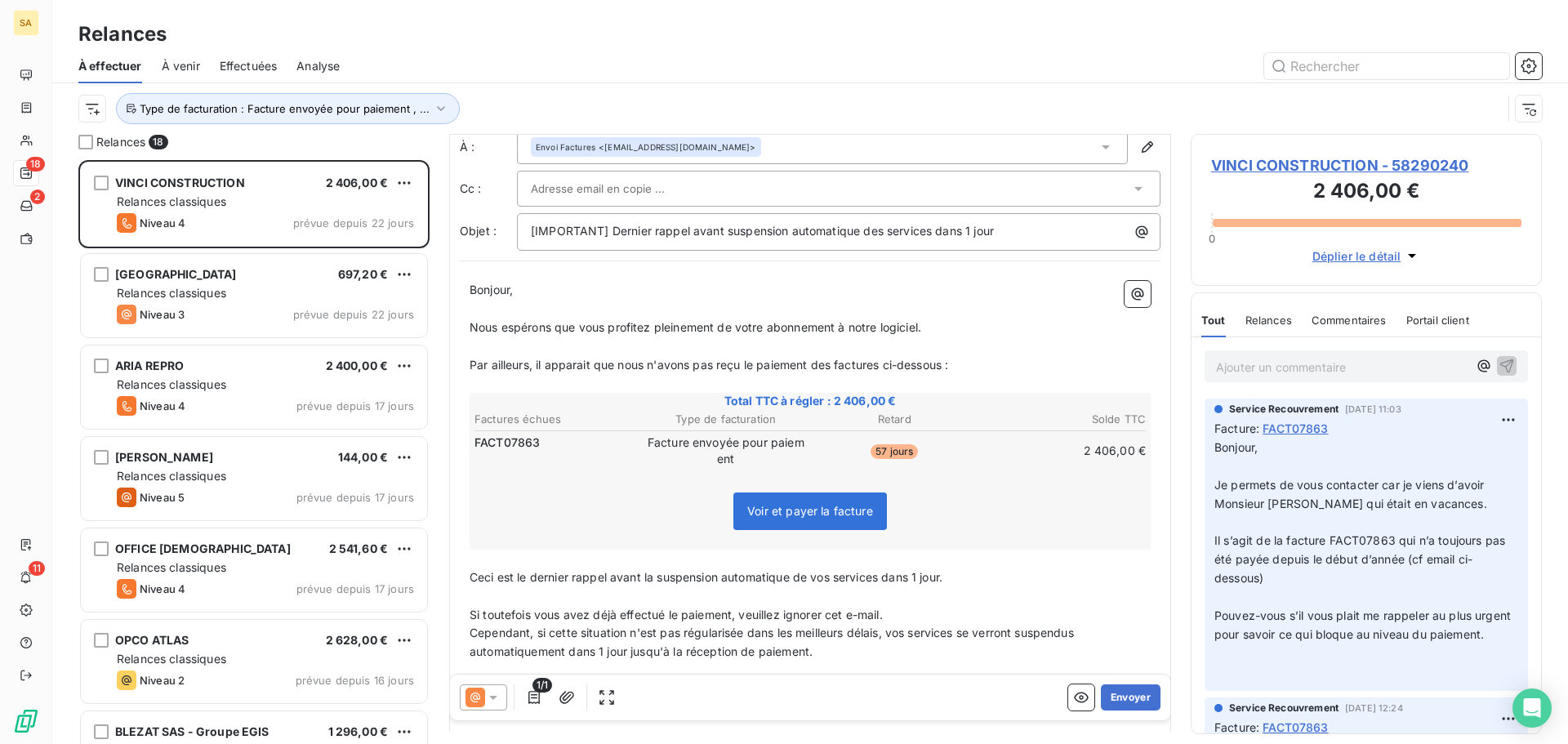
scroll to position [0, 0]
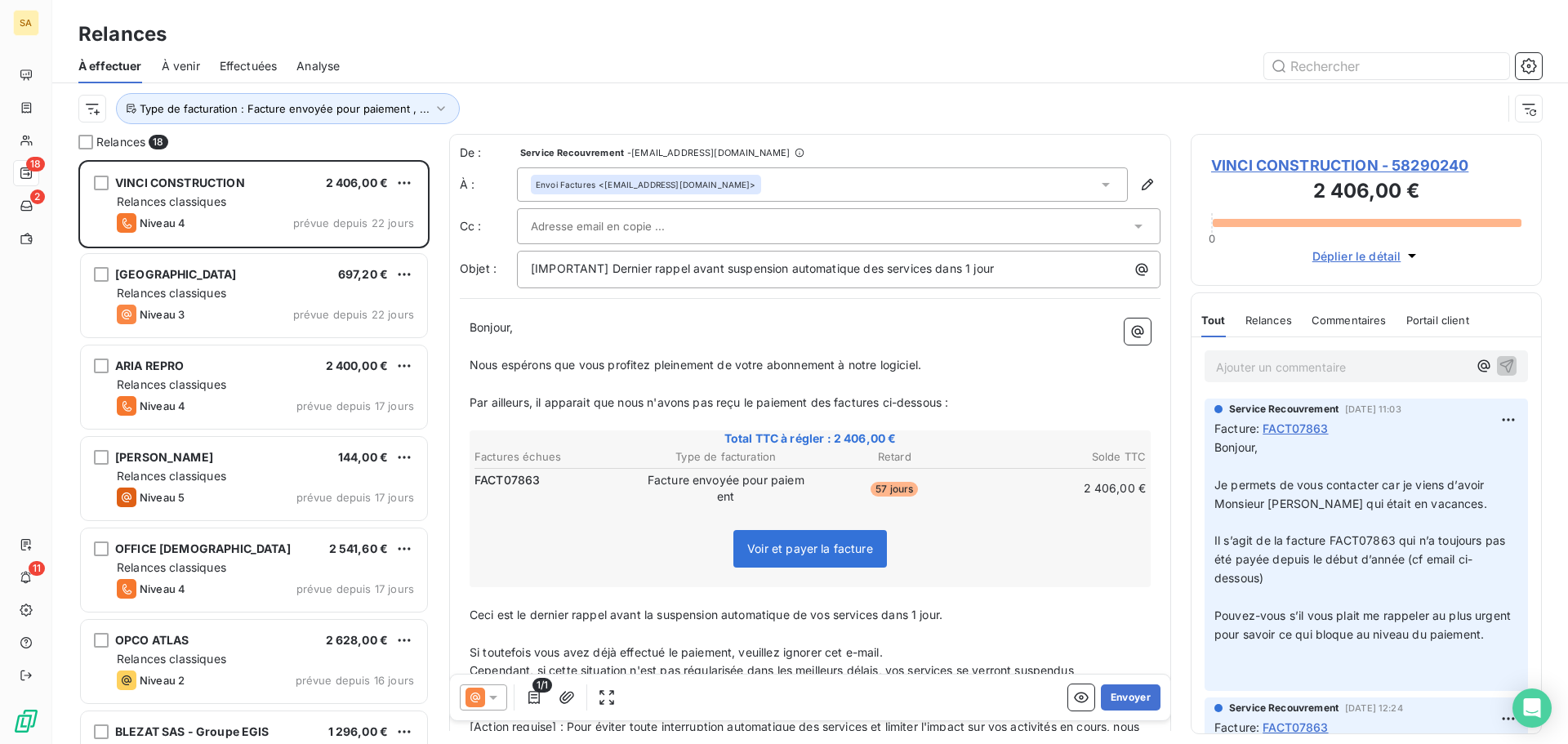
click at [766, 215] on div at bounding box center [830, 226] width 600 height 24
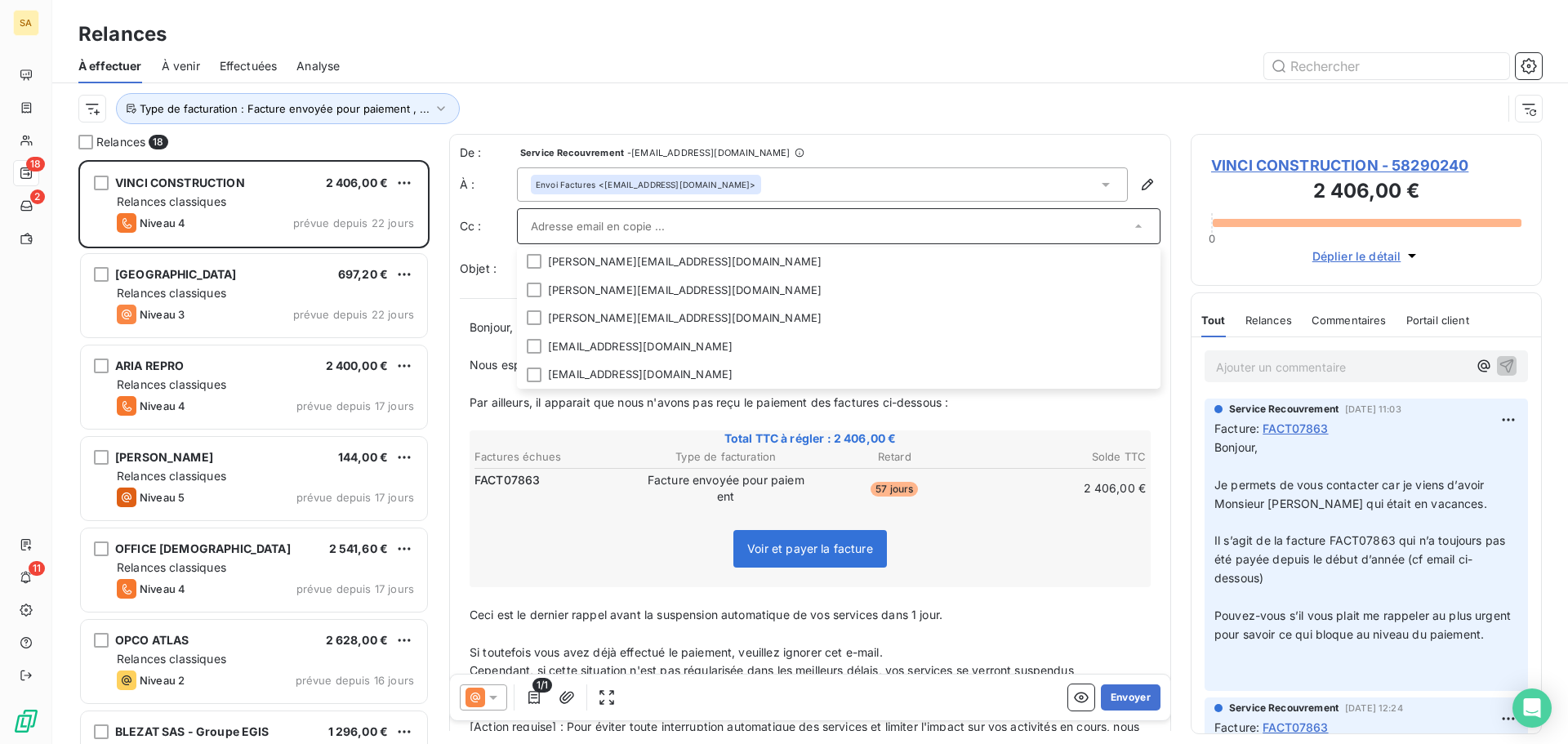
click at [545, 216] on input "text" at bounding box center [830, 226] width 600 height 24
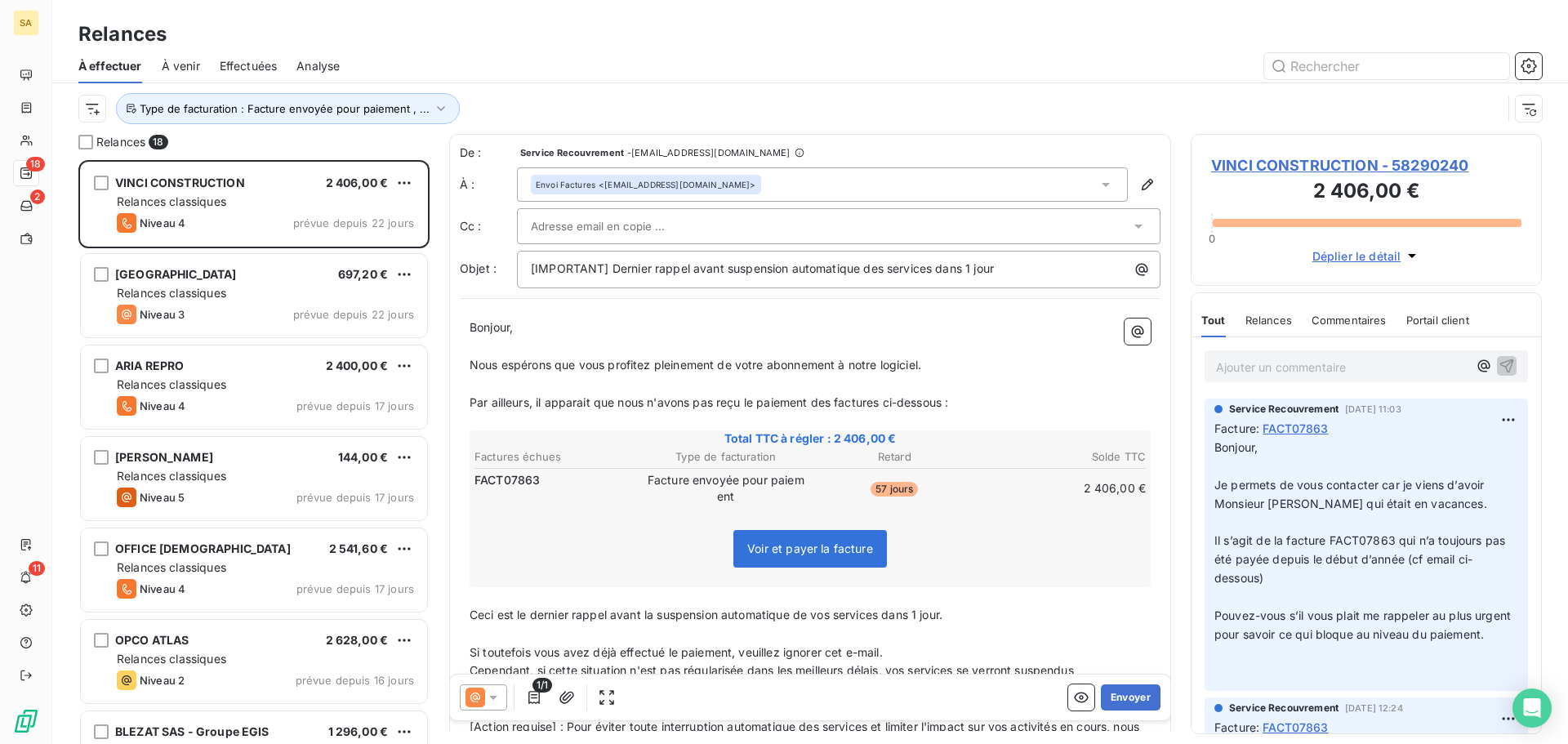
paste input "vinciconst.p2p@p2p.basware.com"
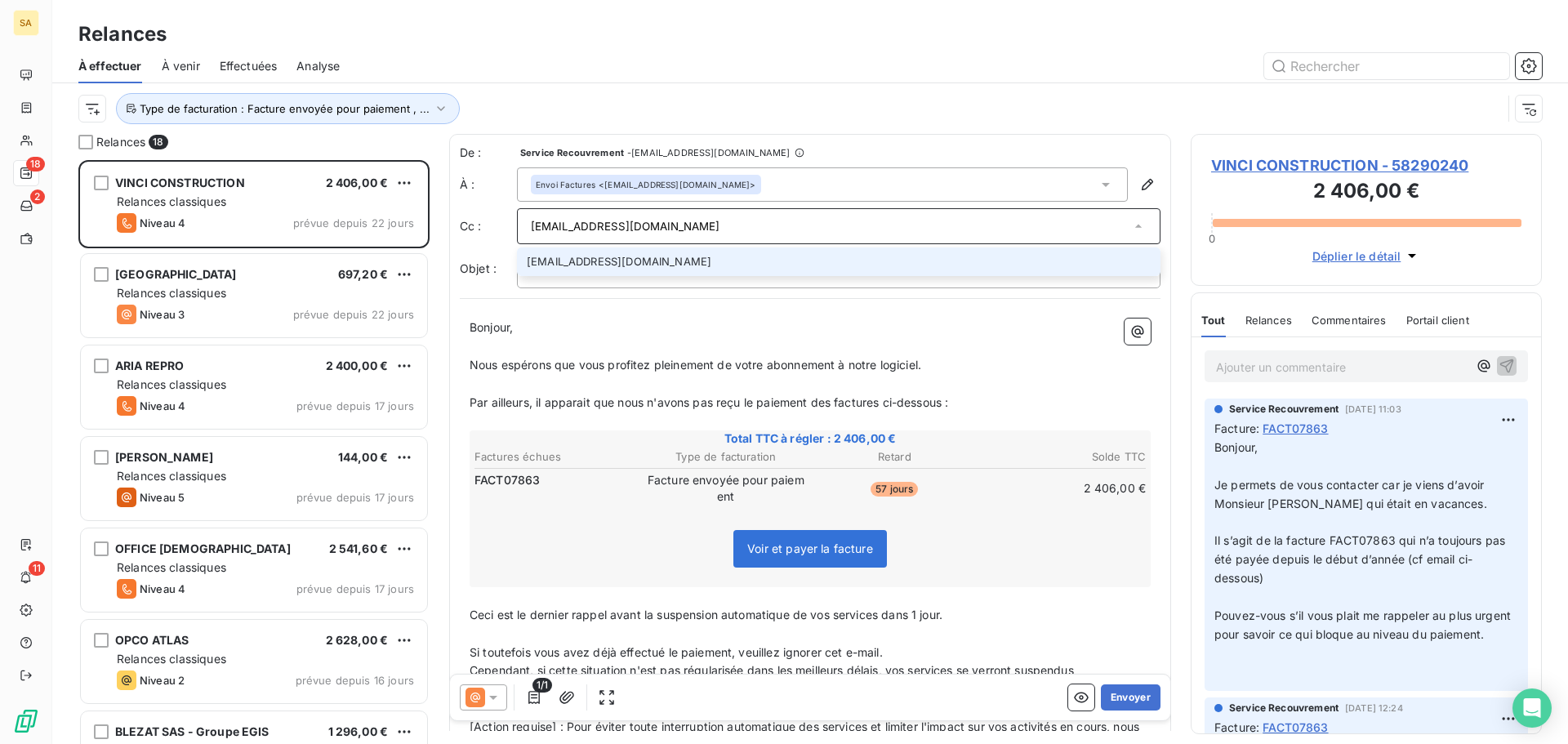
type input "vinciconst.p2p@p2p.basware.com"
click at [632, 256] on li "vinciconst.p2p@p2p.basware.com" at bounding box center [838, 261] width 643 height 29
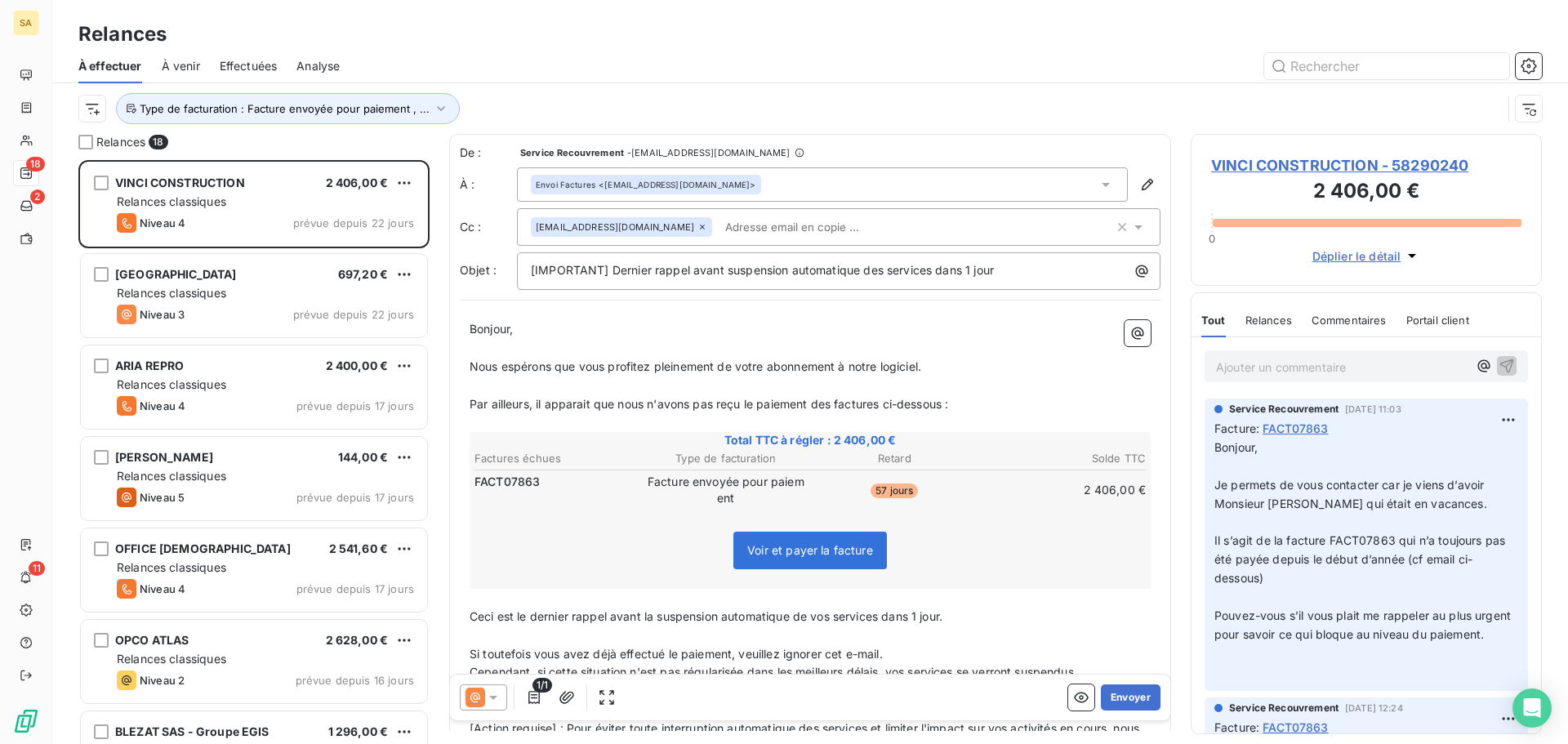
click at [735, 226] on input "text" at bounding box center [813, 227] width 189 height 24
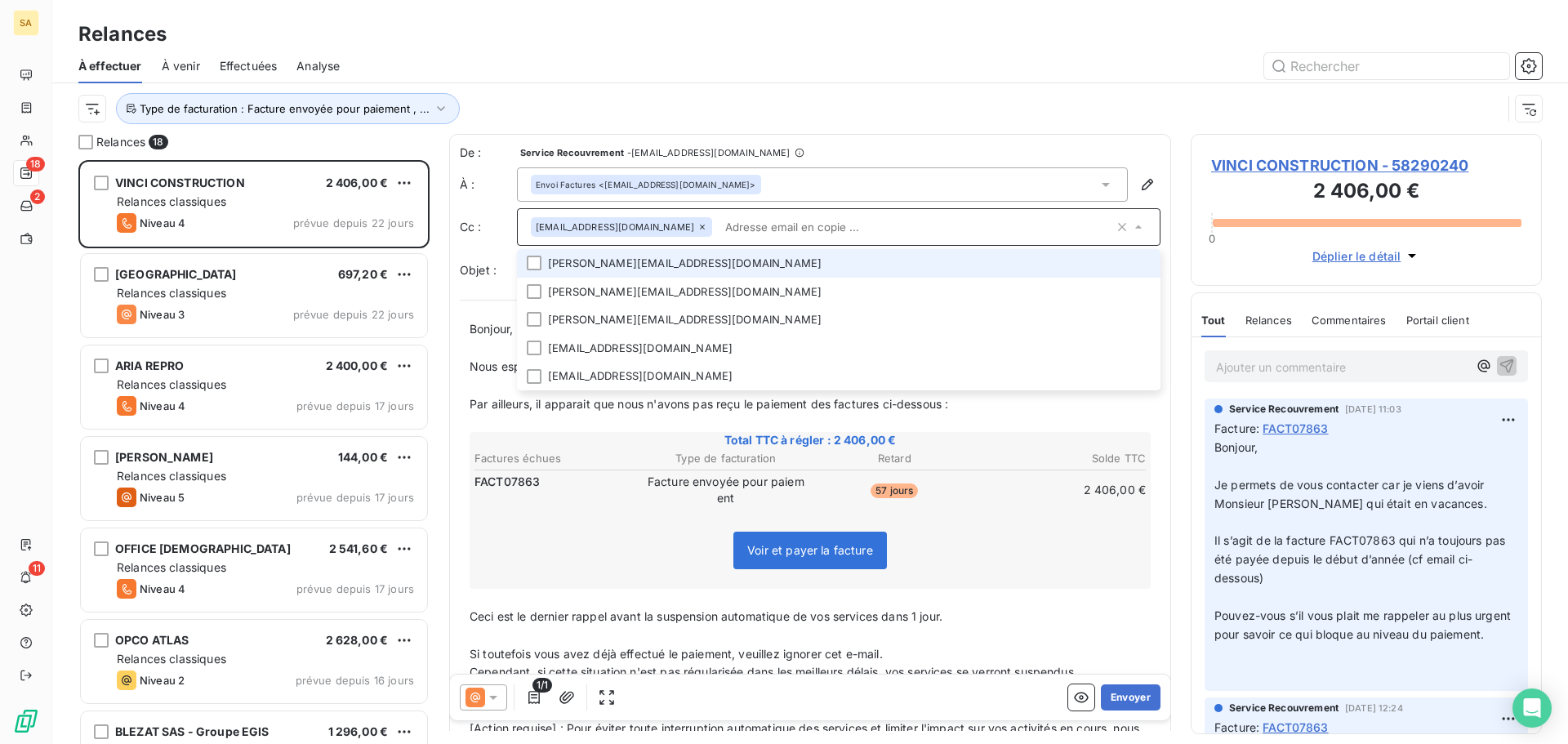
paste input "antoine.mayer@vinci-construction.fr"
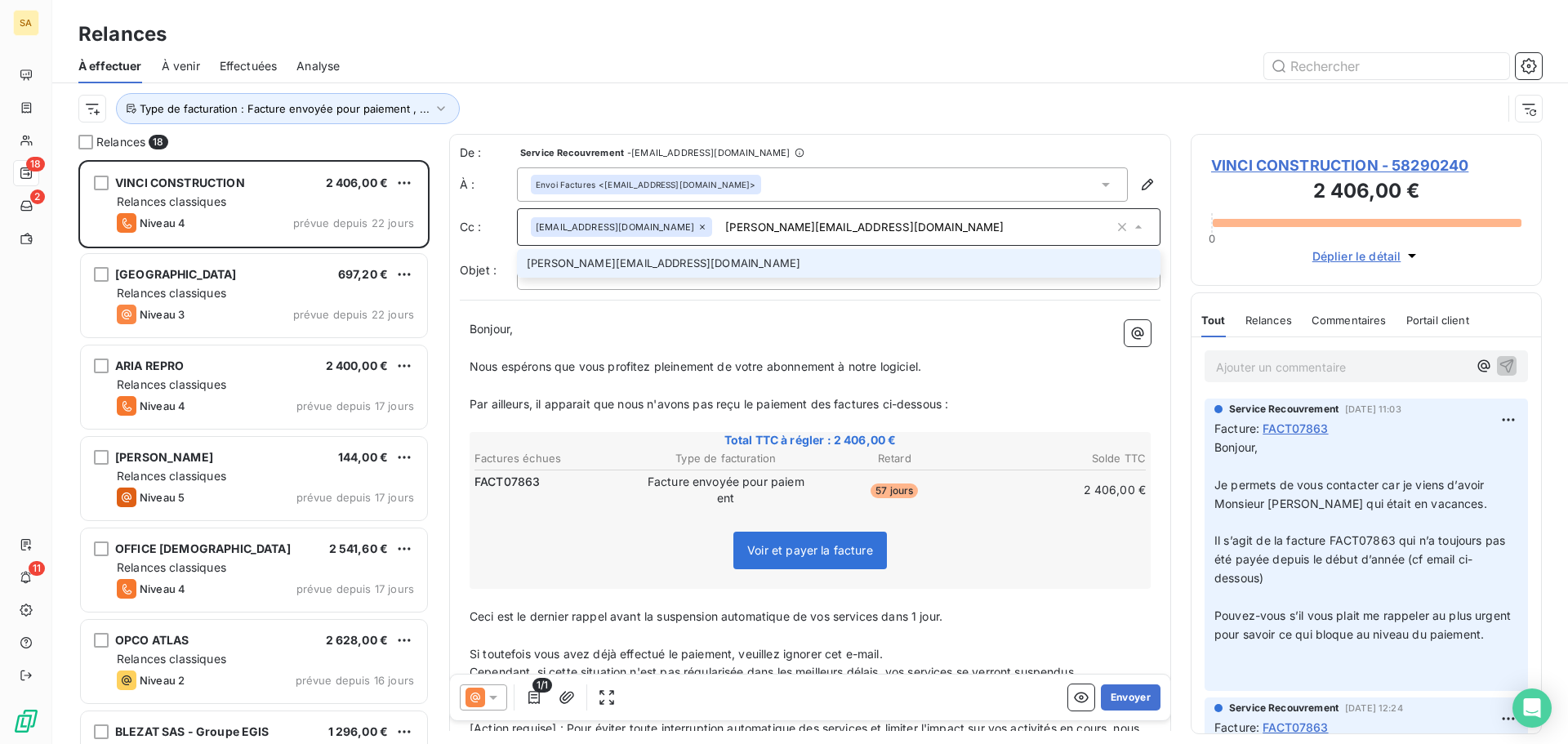
click at [762, 222] on input "antoine.mayer@vinci-construction.fr" at bounding box center [916, 227] width 395 height 24
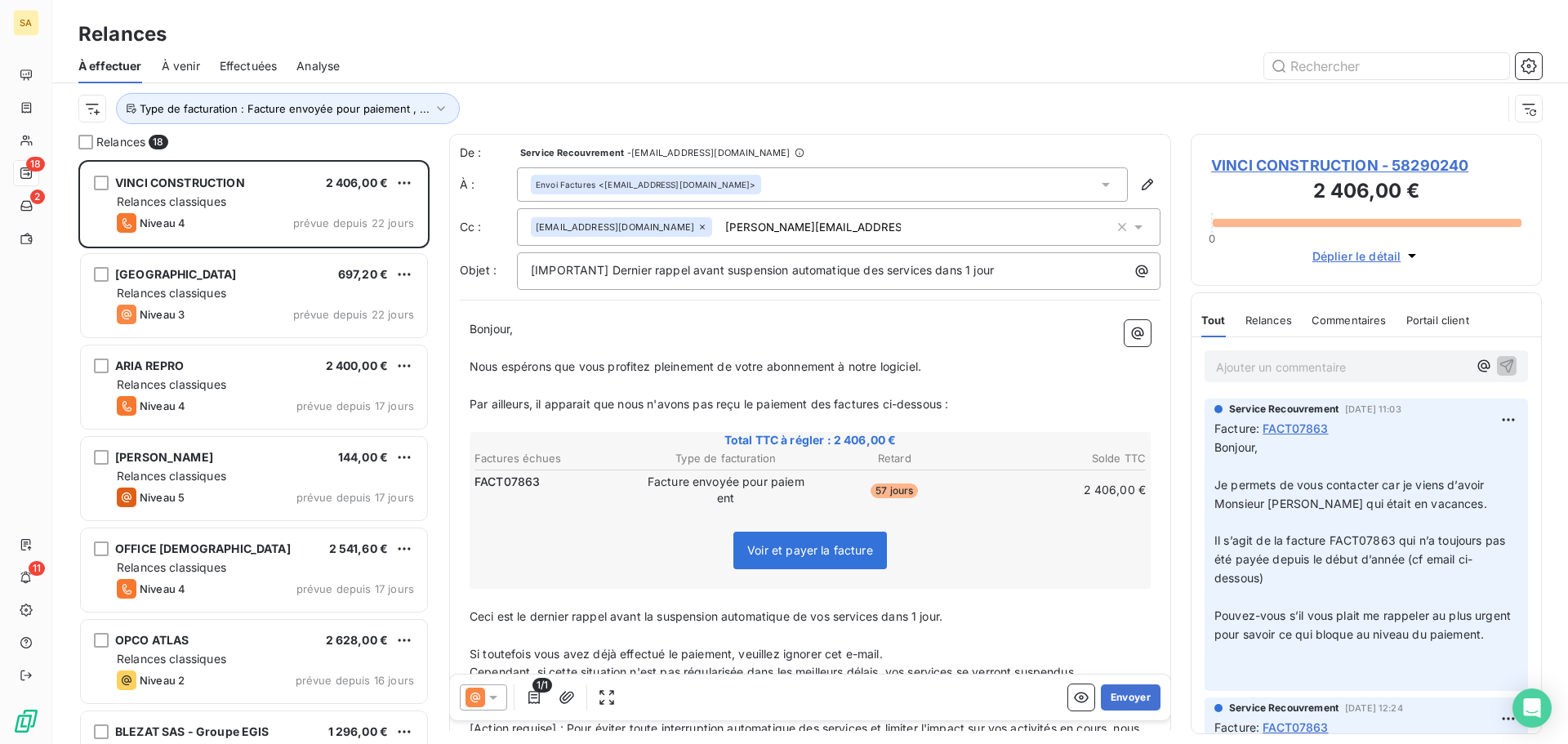
click at [851, 219] on input "antoine.mayer@vinci-construction.fr" at bounding box center [813, 227] width 189 height 24
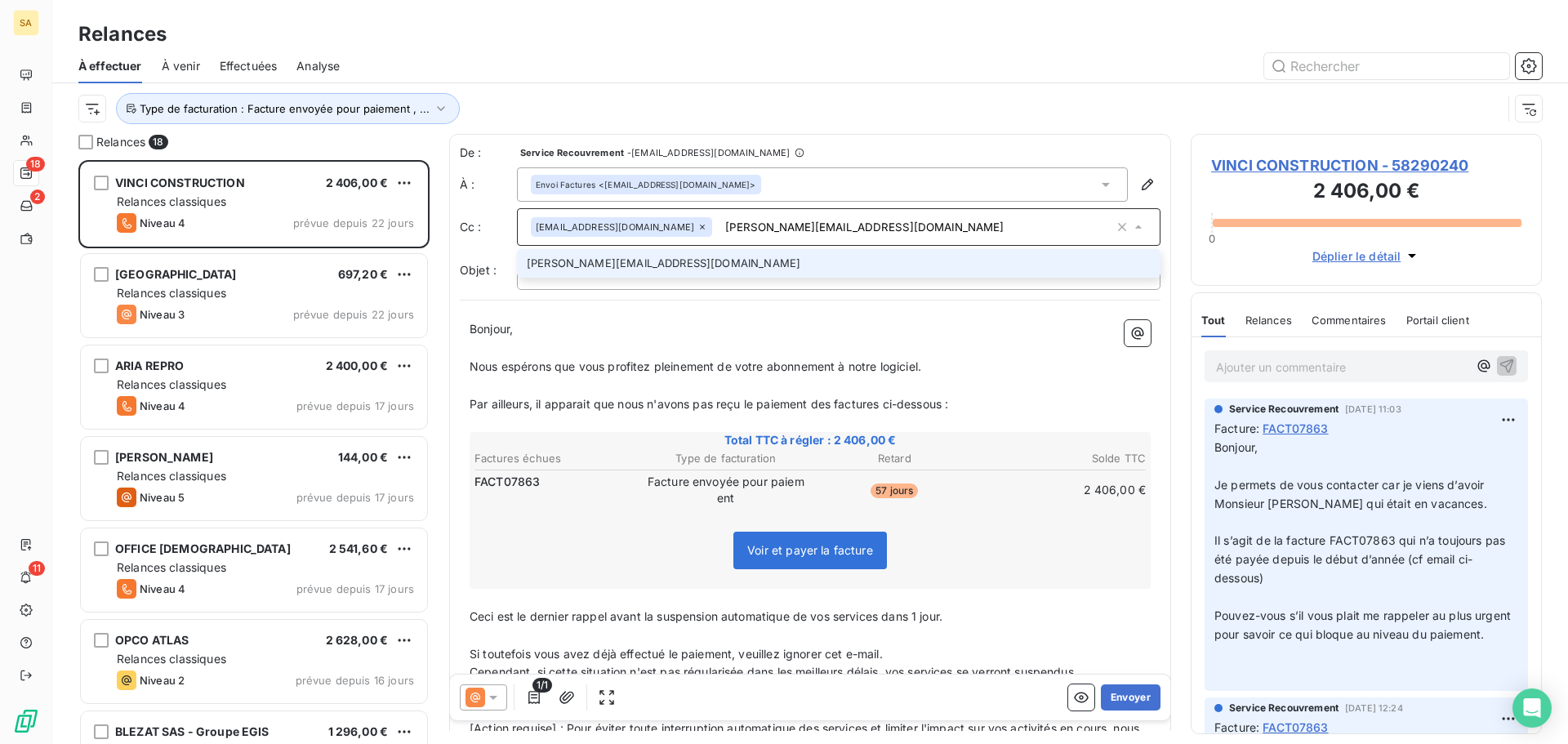
type input "antoine.mayer@vinci-construction.fr"
click at [779, 272] on li "antoine.mayer@vinci-construction.fr" at bounding box center [838, 263] width 643 height 29
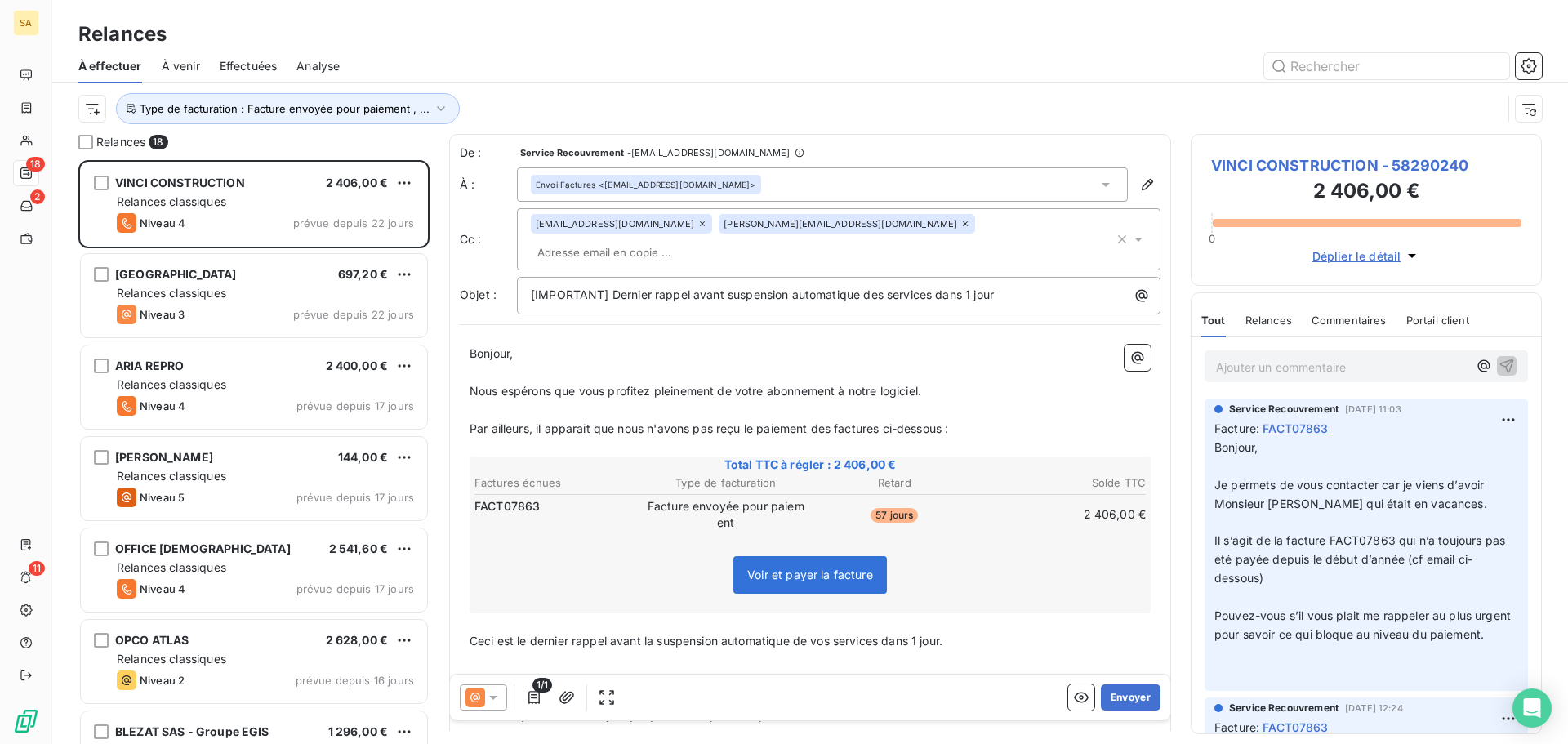
click at [719, 240] on input "text" at bounding box center [625, 253] width 189 height 24
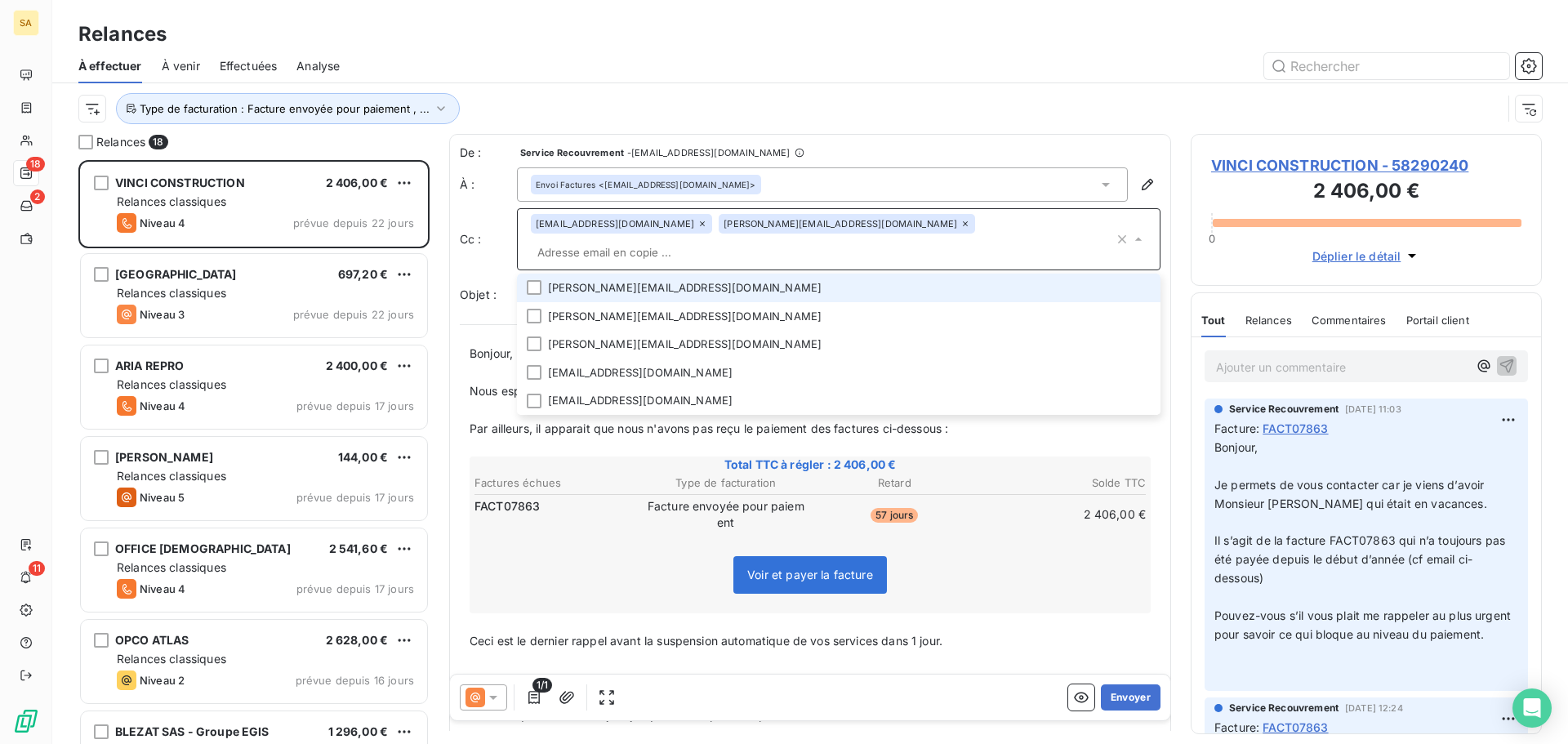
paste input "julien.estevenon@vinci-construction.fr"
type input "julien.estevenon@vinci-construction.fr"
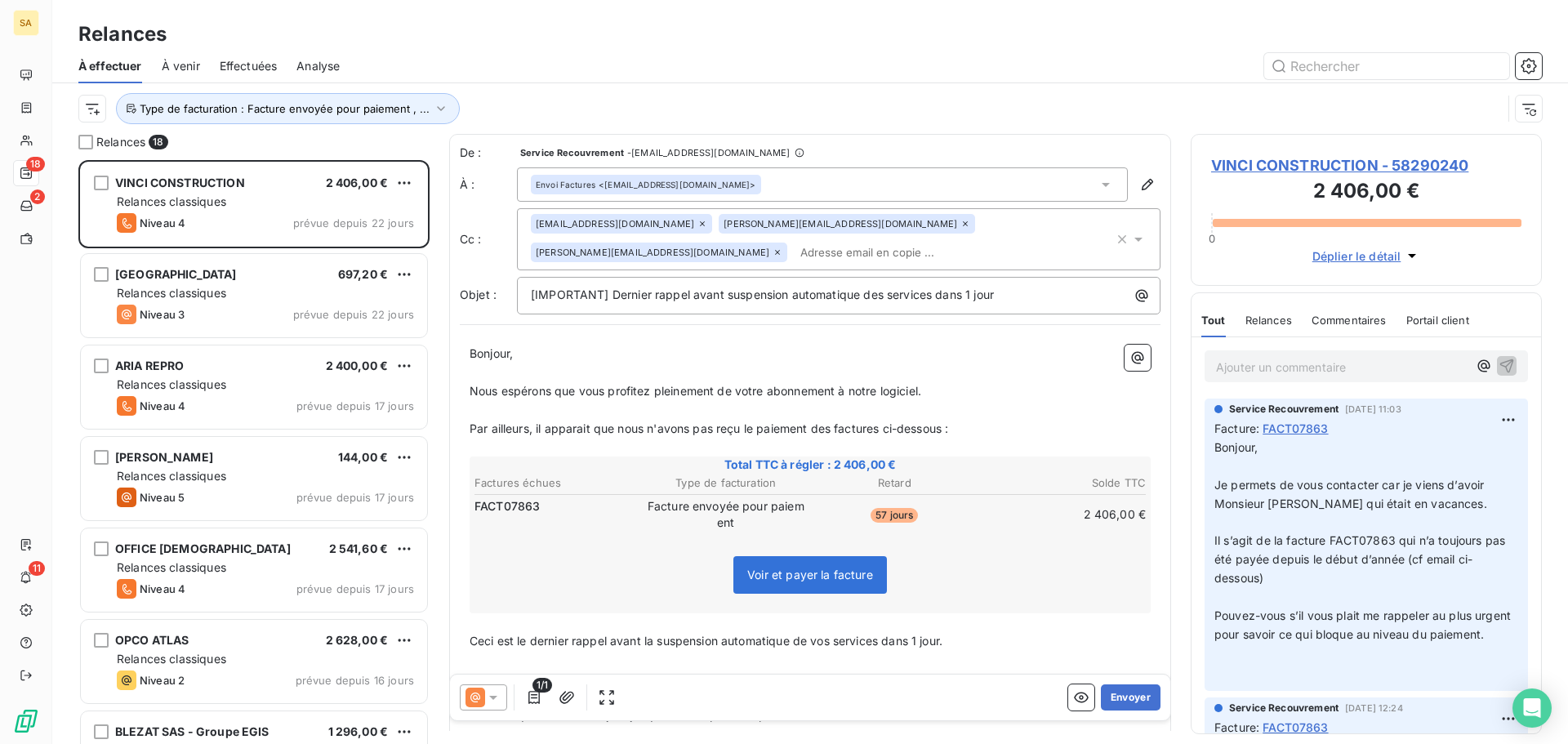
click at [1009, 253] on div "vinciconst.p2p@p2p.basware.com antoine.mayer@vinci-construction.fr julien.estev…" at bounding box center [822, 240] width 583 height 51
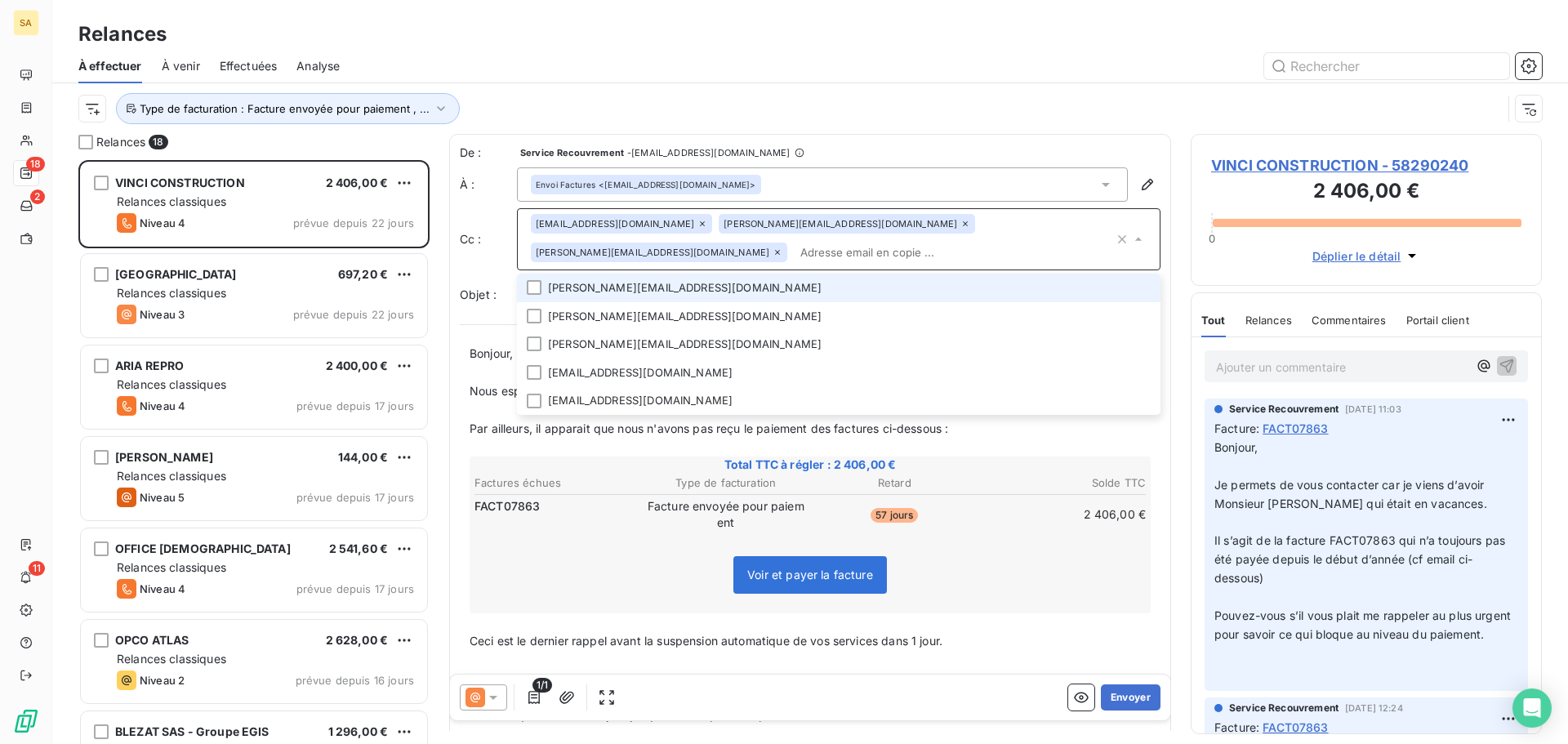
paste input "raphael.onorati@vinci-construction.fr"
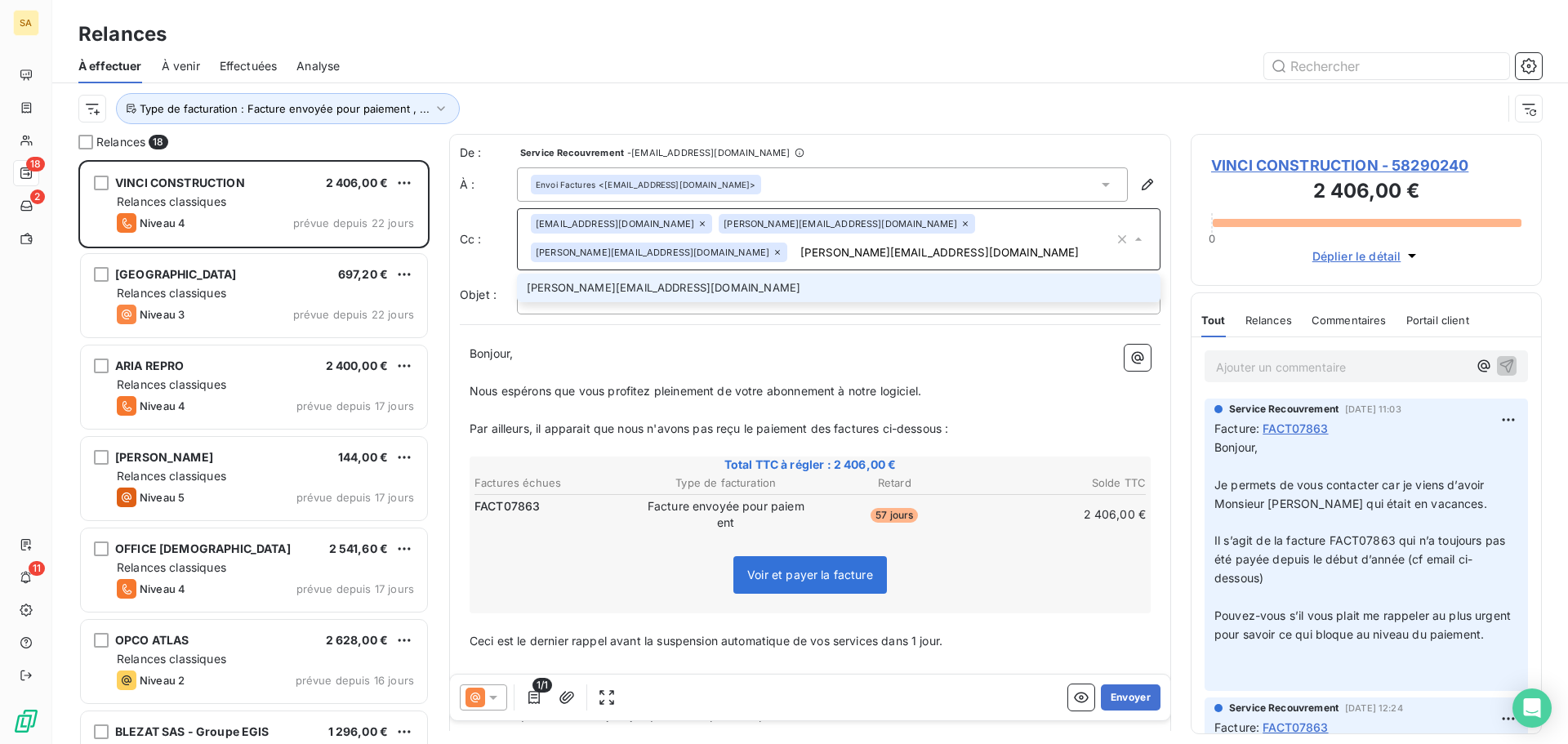
type input "raphael.onorati@vinci-construction.fr"
click at [764, 285] on li "raphael.onorati@vinci-construction.fr" at bounding box center [838, 288] width 643 height 29
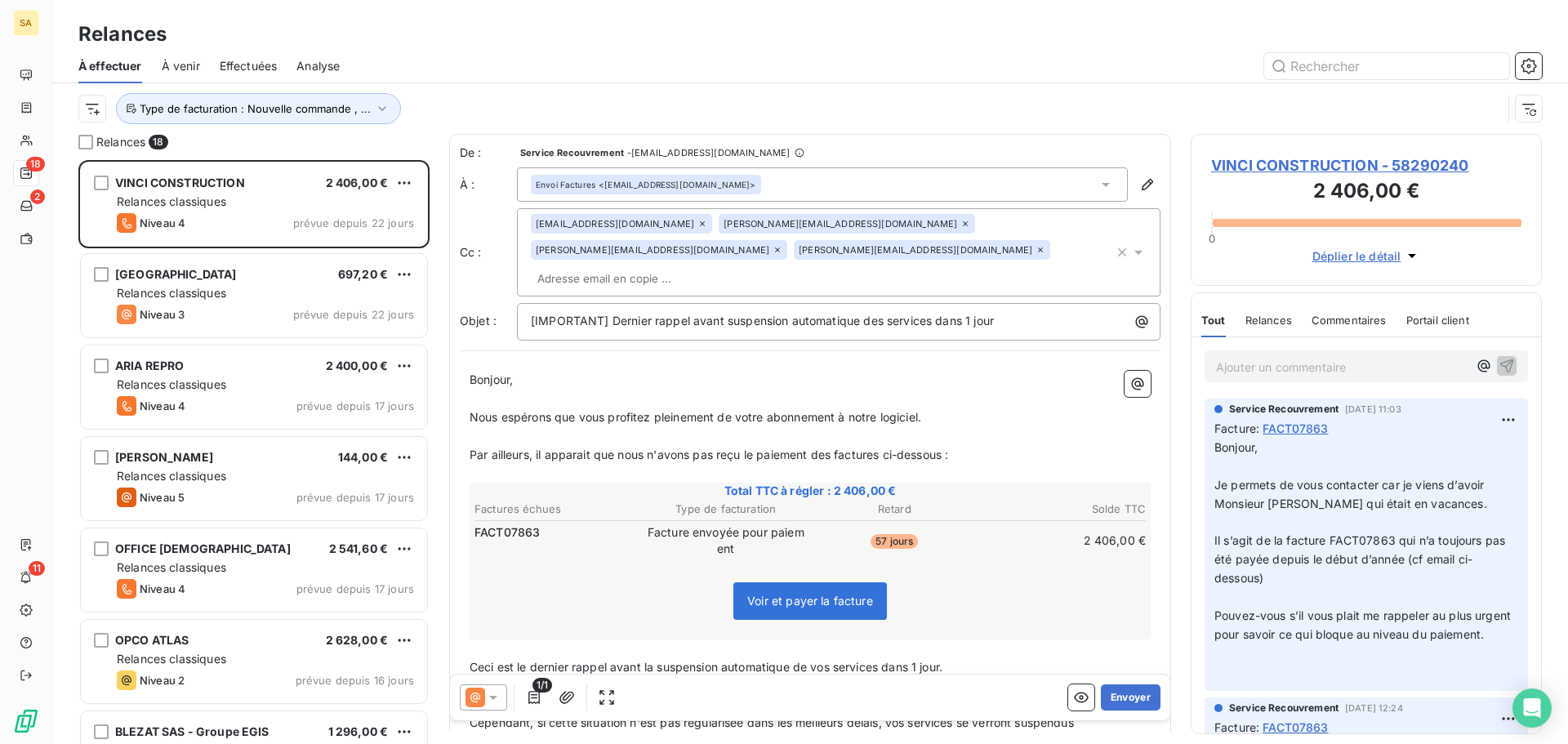
click at [719, 267] on input "text" at bounding box center [625, 279] width 189 height 24
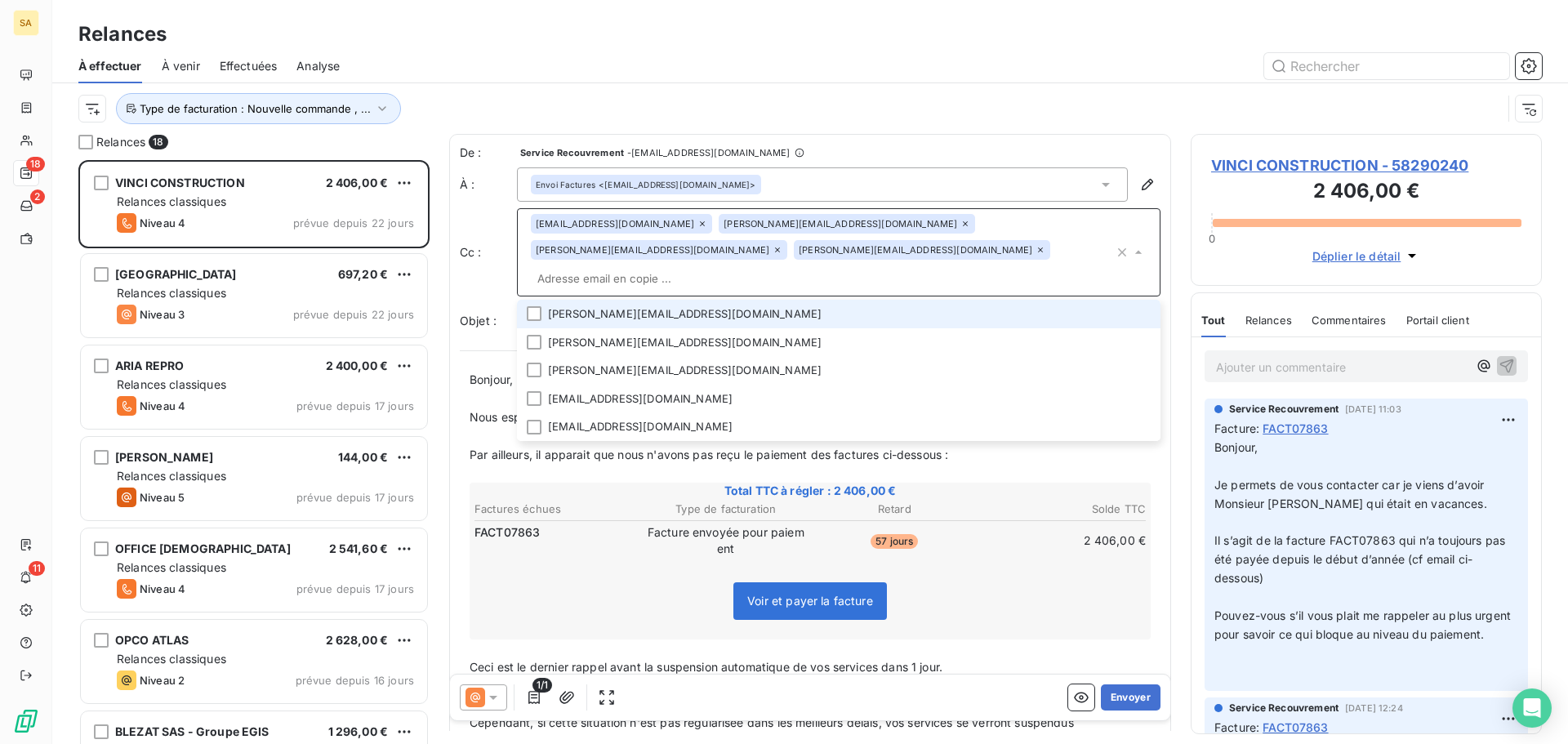
paste input "jennifer.ferreira@vinci-construction.com"
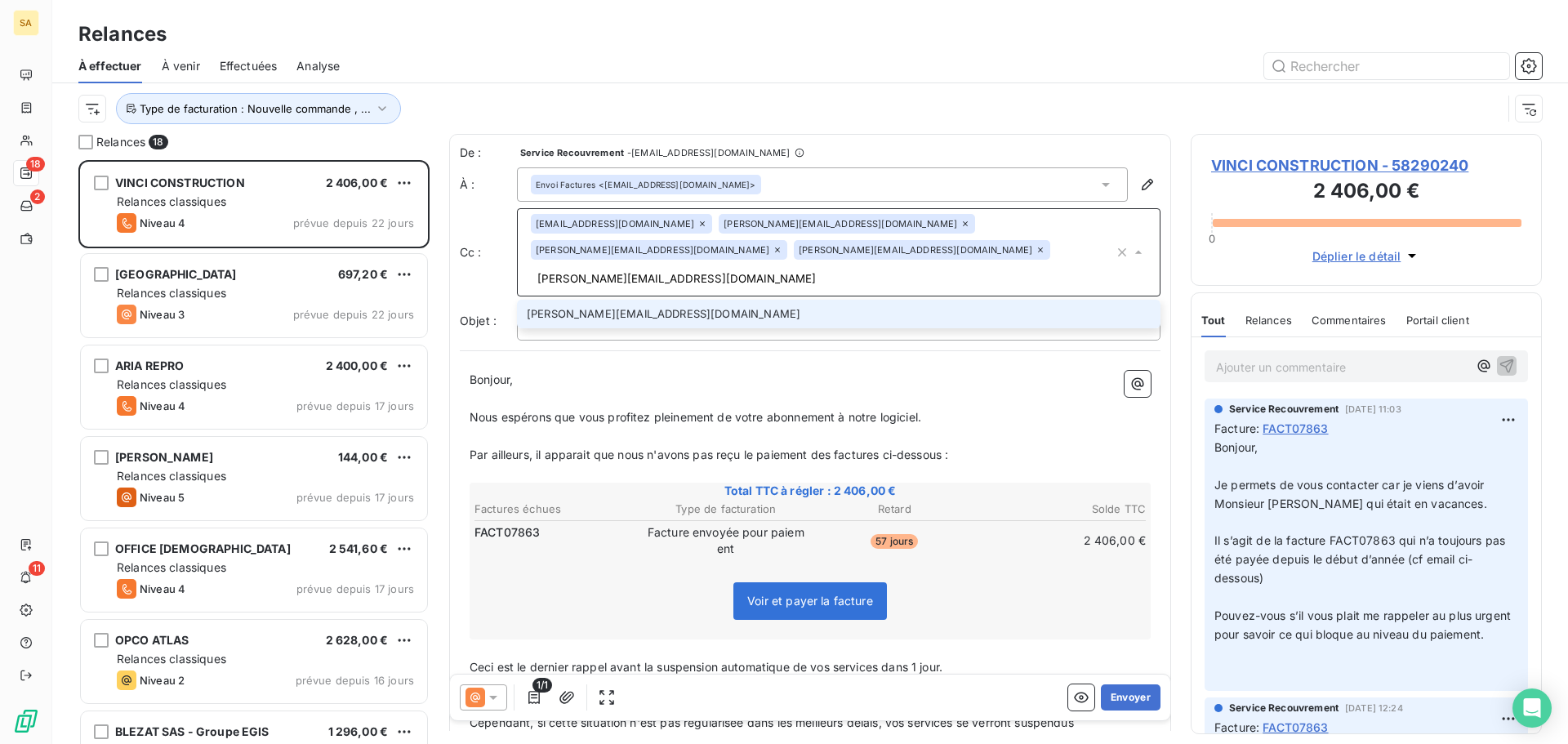
type input "jennifer.ferreira@vinci-construction.com"
click at [749, 300] on li "jennifer.ferreira@vinci-construction.com" at bounding box center [838, 314] width 643 height 29
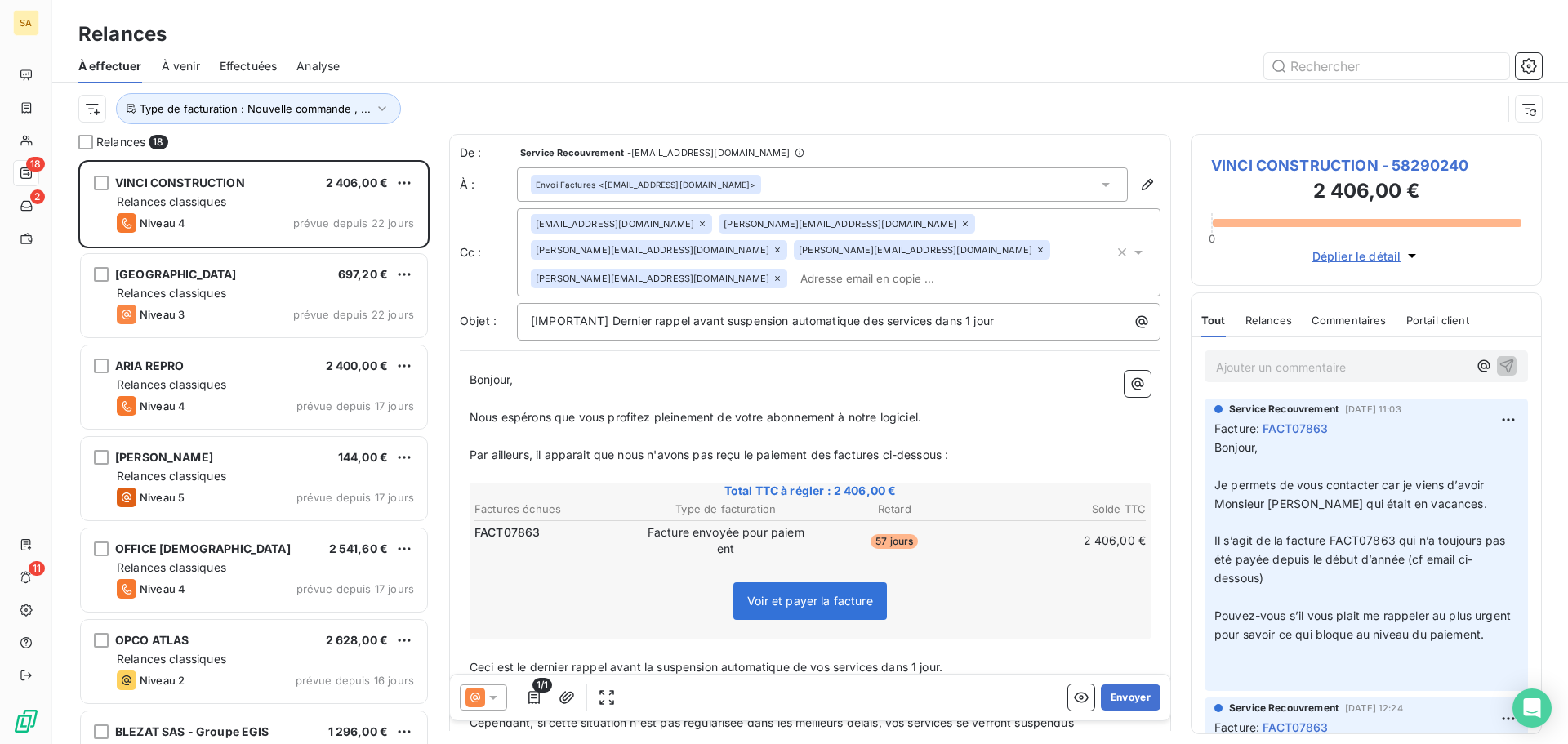
click at [982, 267] on input "text" at bounding box center [888, 279] width 189 height 24
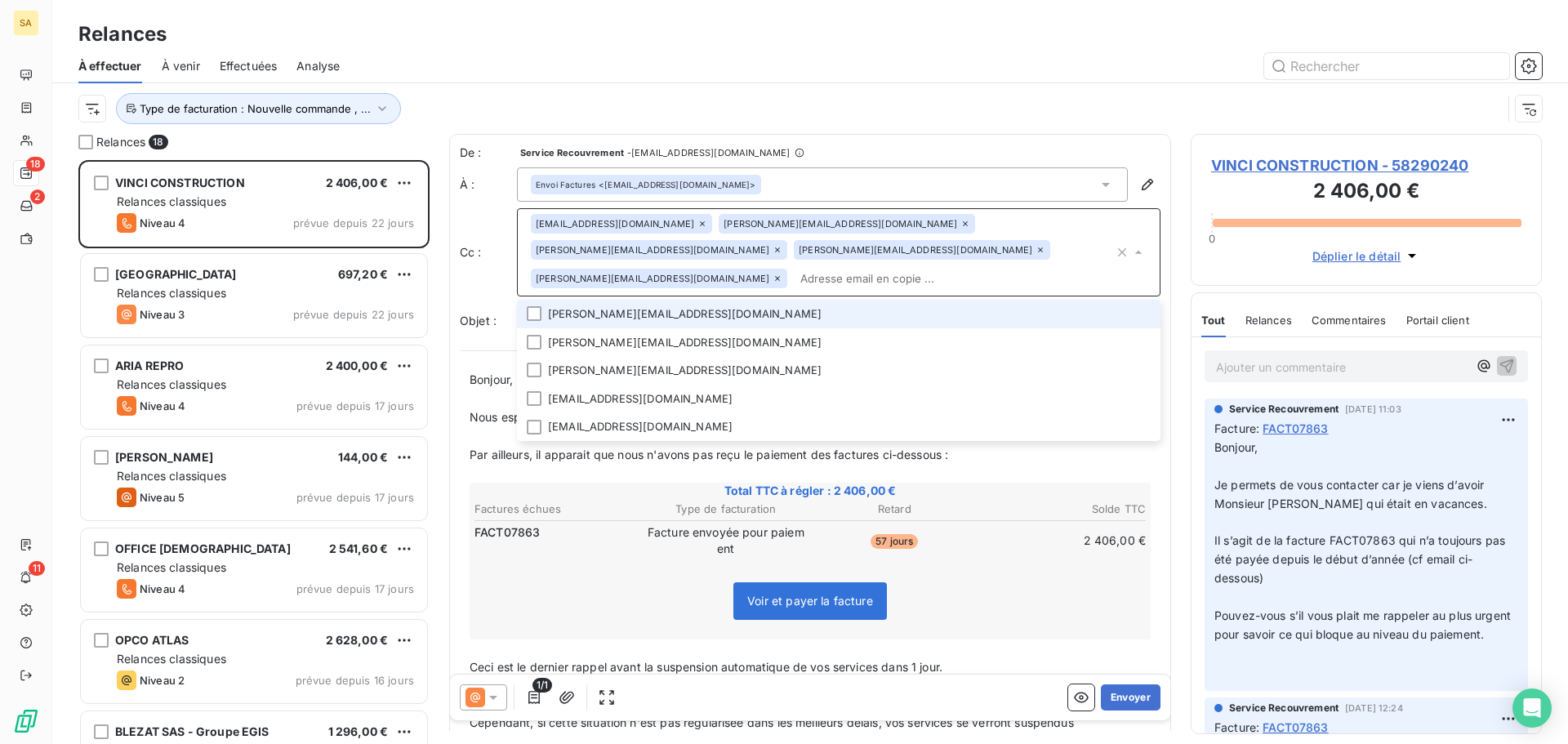
paste input "valentin.allo@scriptandgo.com"
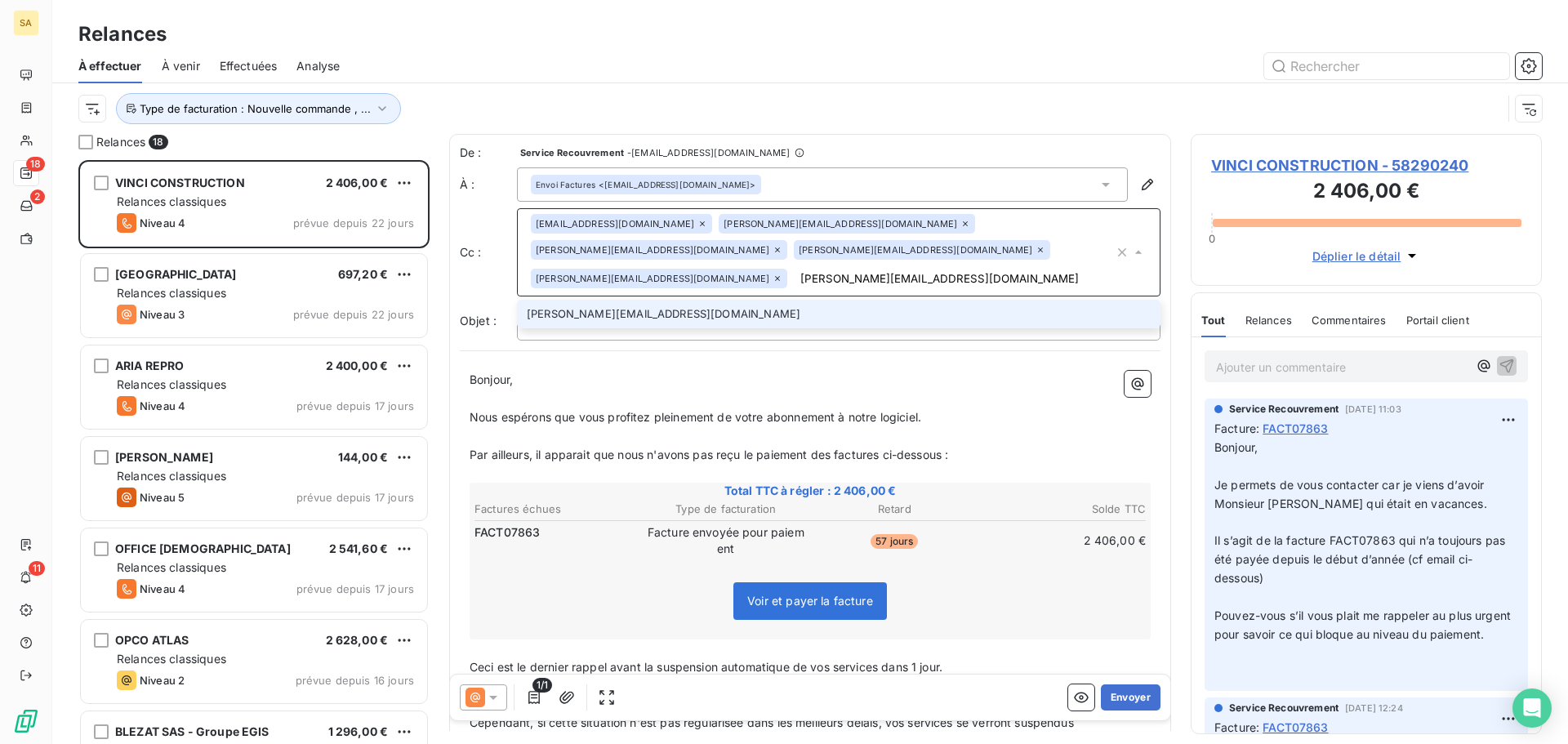
type input "valentin.allo@scriptandgo.com"
click at [931, 300] on li "valentin.allo@scriptandgo.com" at bounding box center [838, 314] width 643 height 29
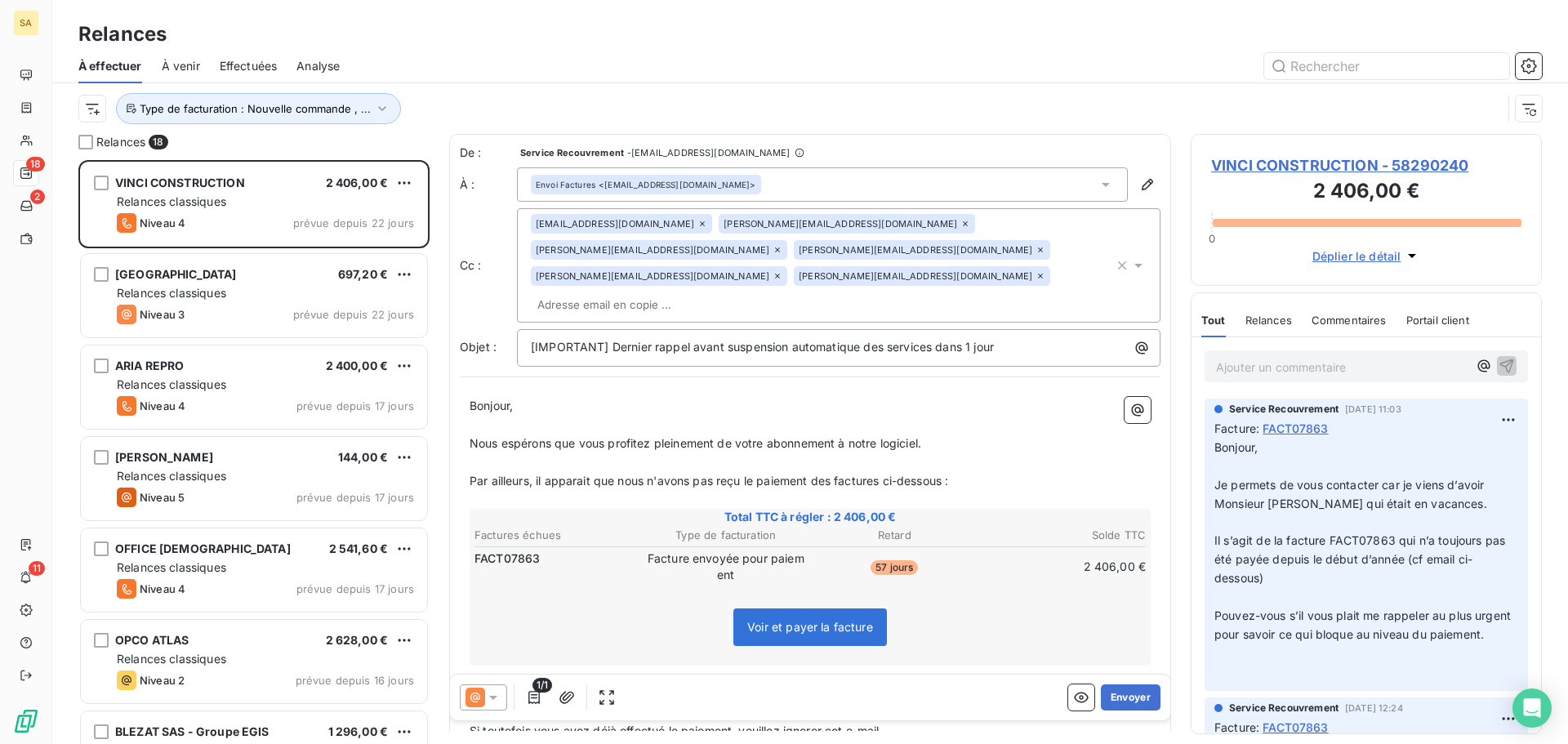
click at [991, 608] on div "Voir et payer la facture" at bounding box center [809, 630] width 676 height 70
click at [1122, 703] on button "Envoyer" at bounding box center [1130, 698] width 59 height 26
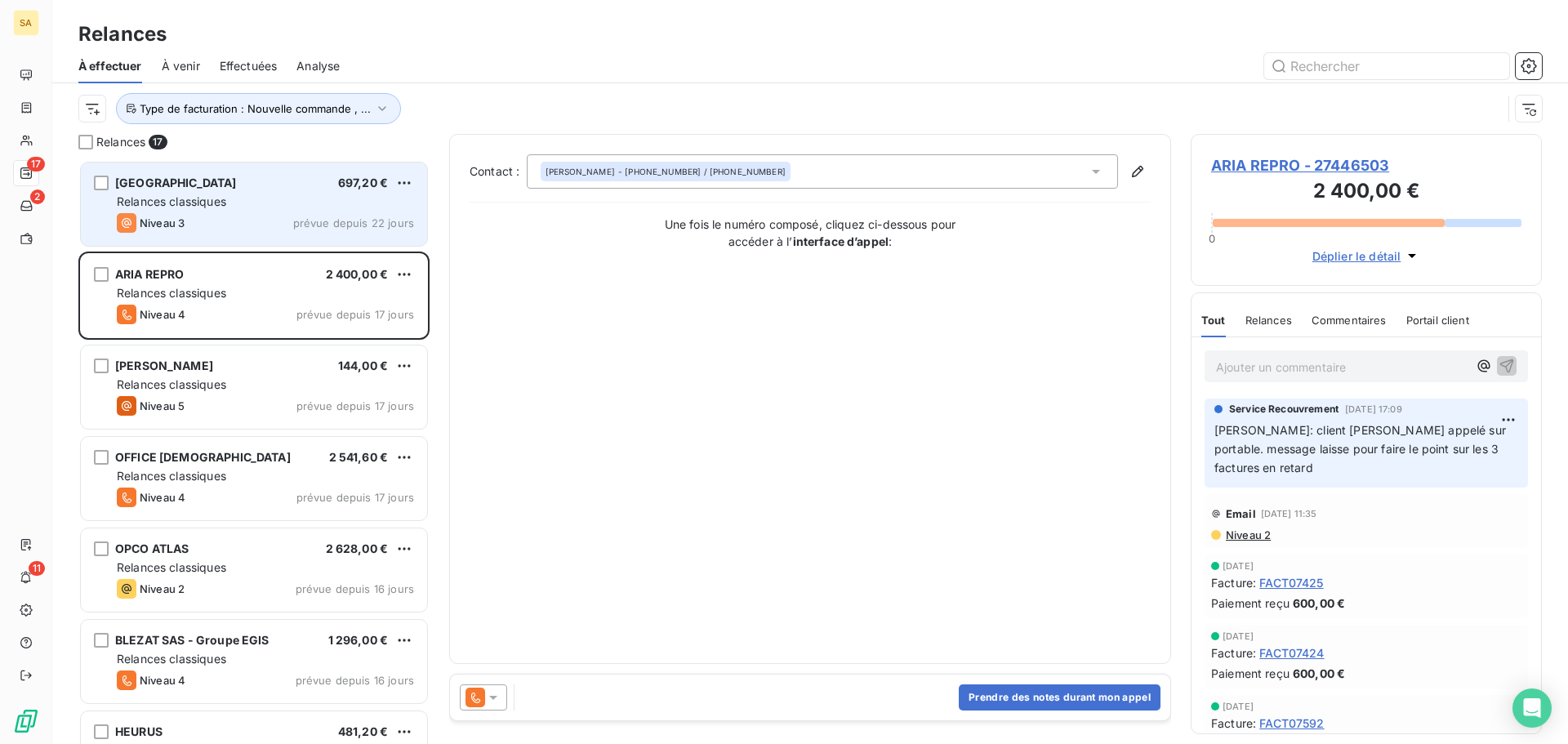
click at [340, 209] on div "Relances classiques" at bounding box center [266, 201] width 297 height 17
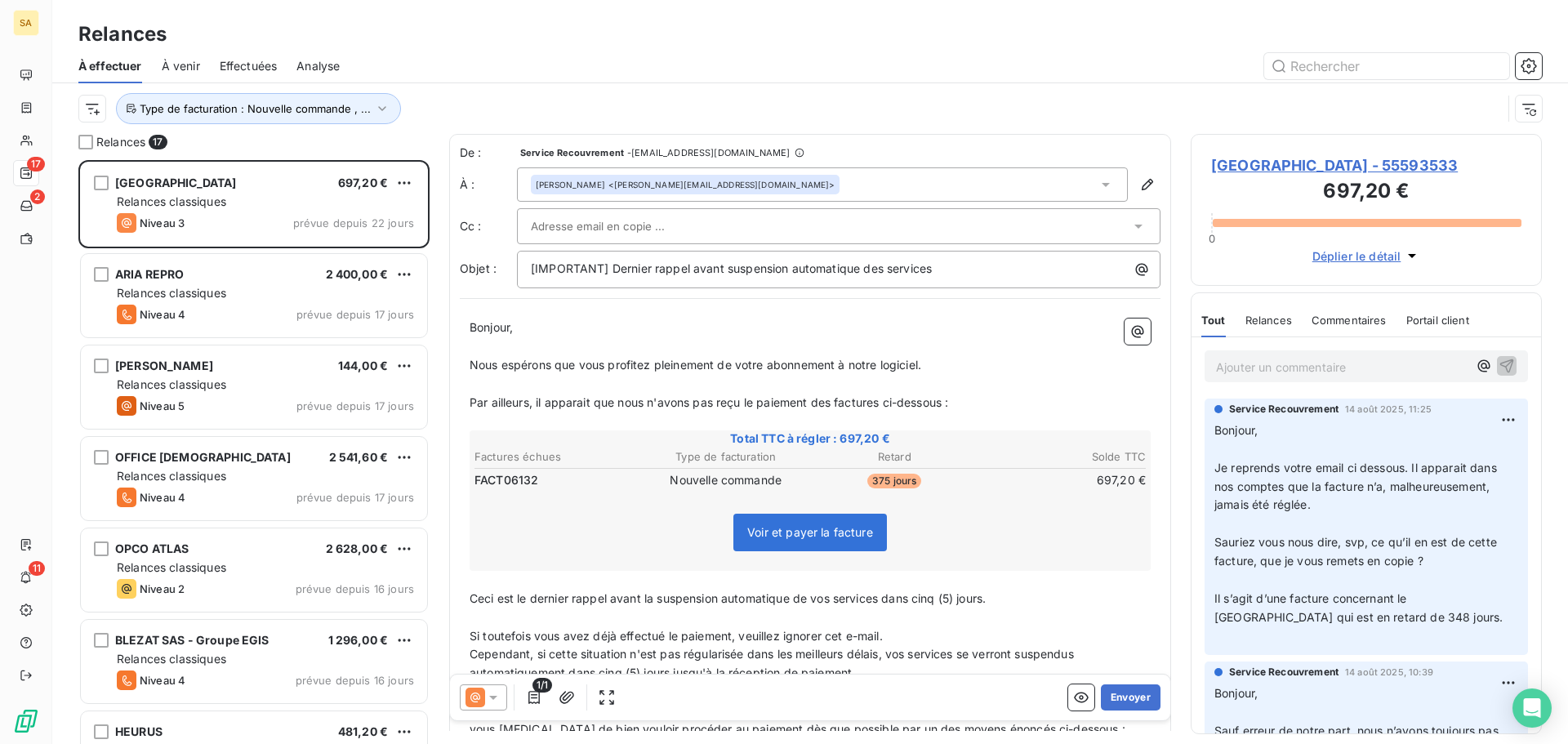
click at [1098, 180] on icon at bounding box center [1106, 184] width 17 height 17
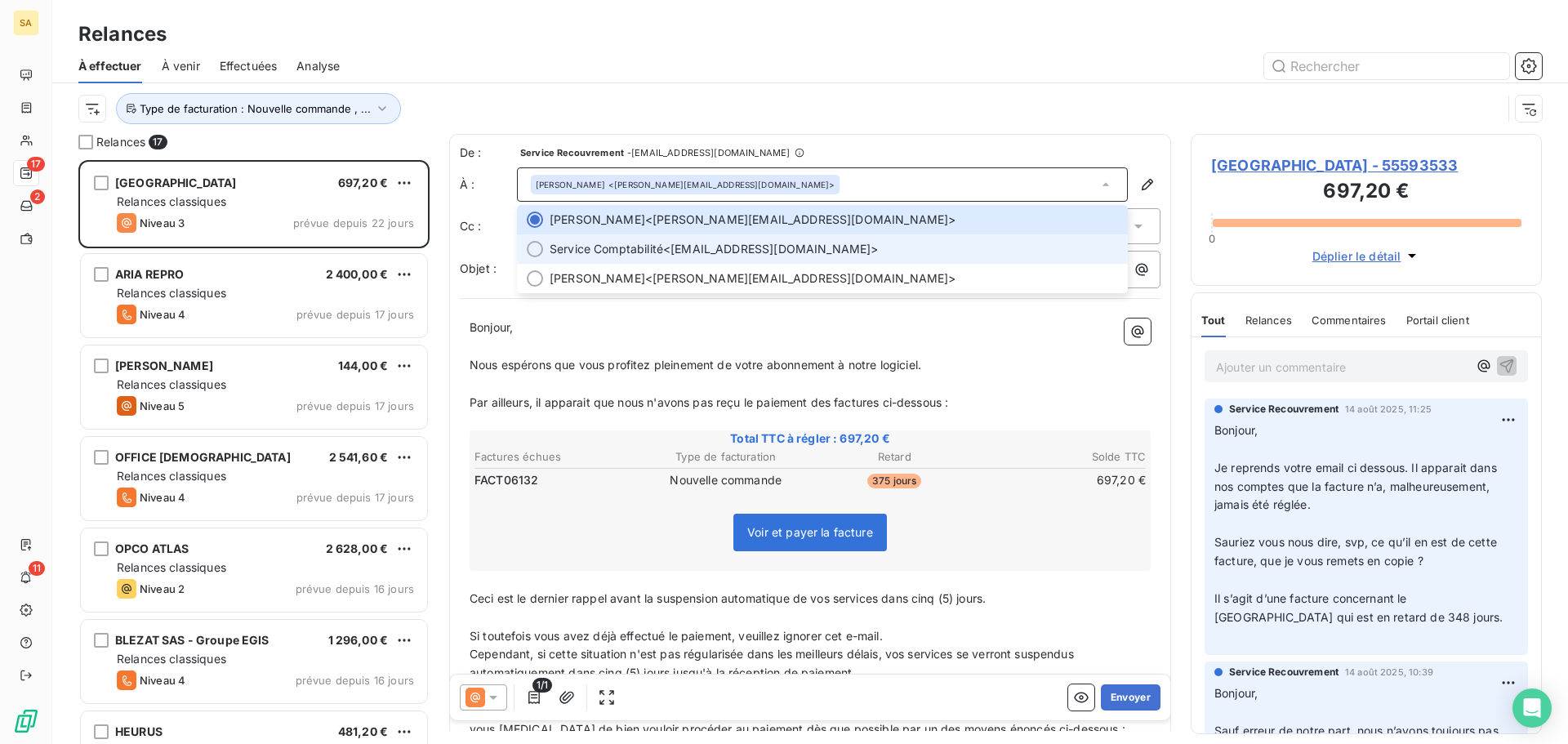
click at [543, 246] on li "Service Comptabilité <ce.idf@realites.com>" at bounding box center [822, 249] width 611 height 30
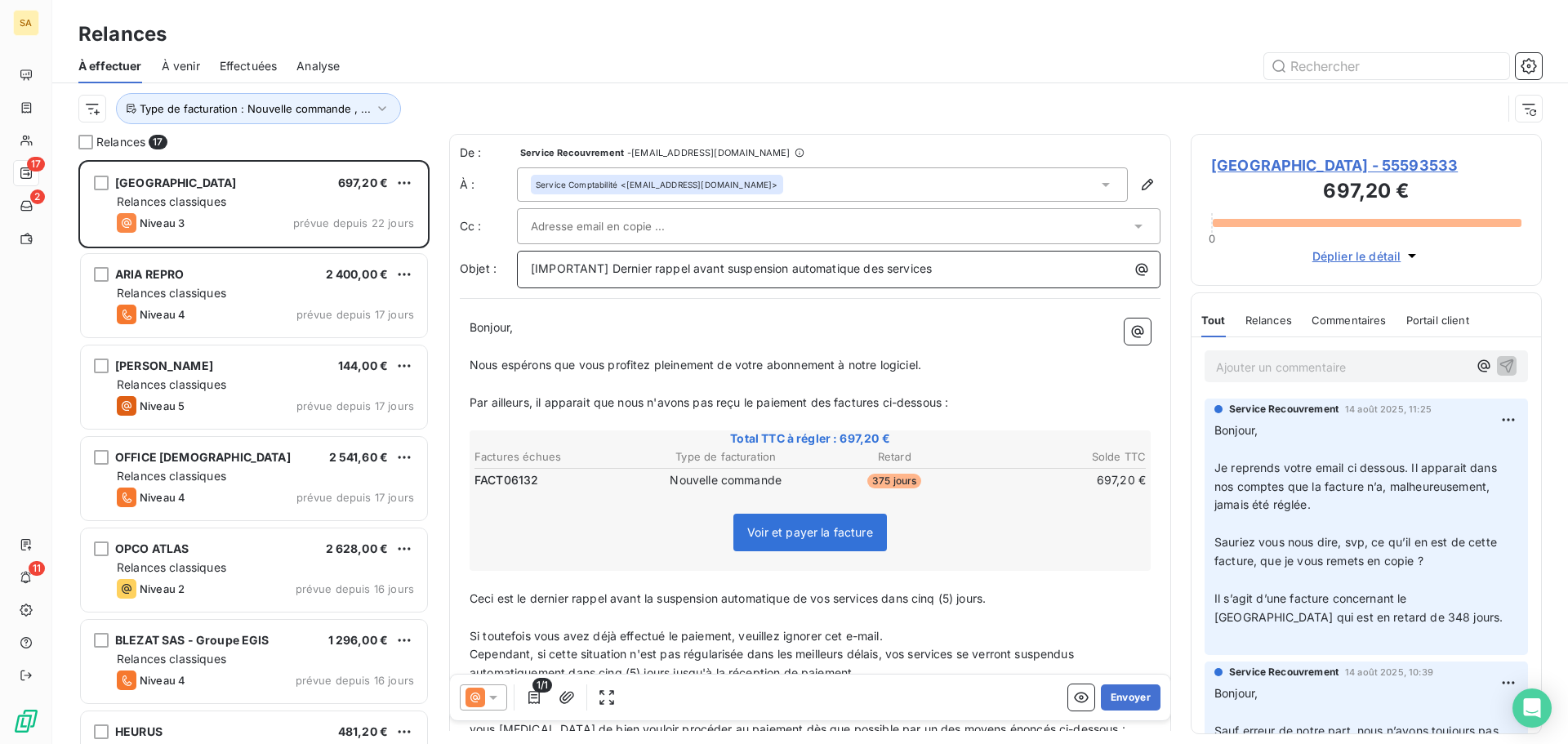
click at [954, 268] on p "[IMPORTANT] Dernier rappel avant suspension automatique des services" at bounding box center [843, 268] width 624 height 18
click at [1252, 156] on span "BAUER STADIUM - 55593533" at bounding box center [1365, 165] width 310 height 22
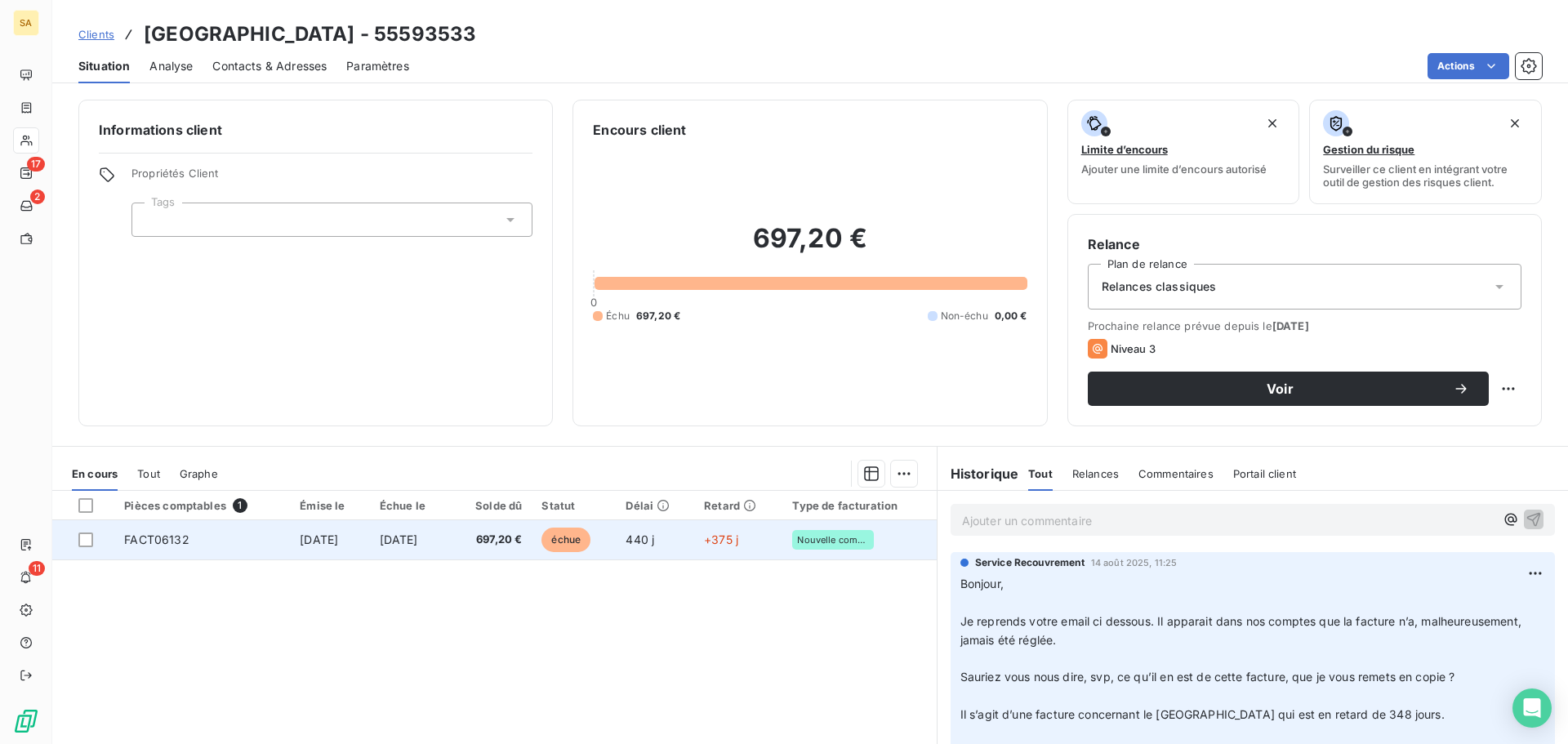
click at [254, 539] on td "FACT06132" at bounding box center [202, 539] width 176 height 39
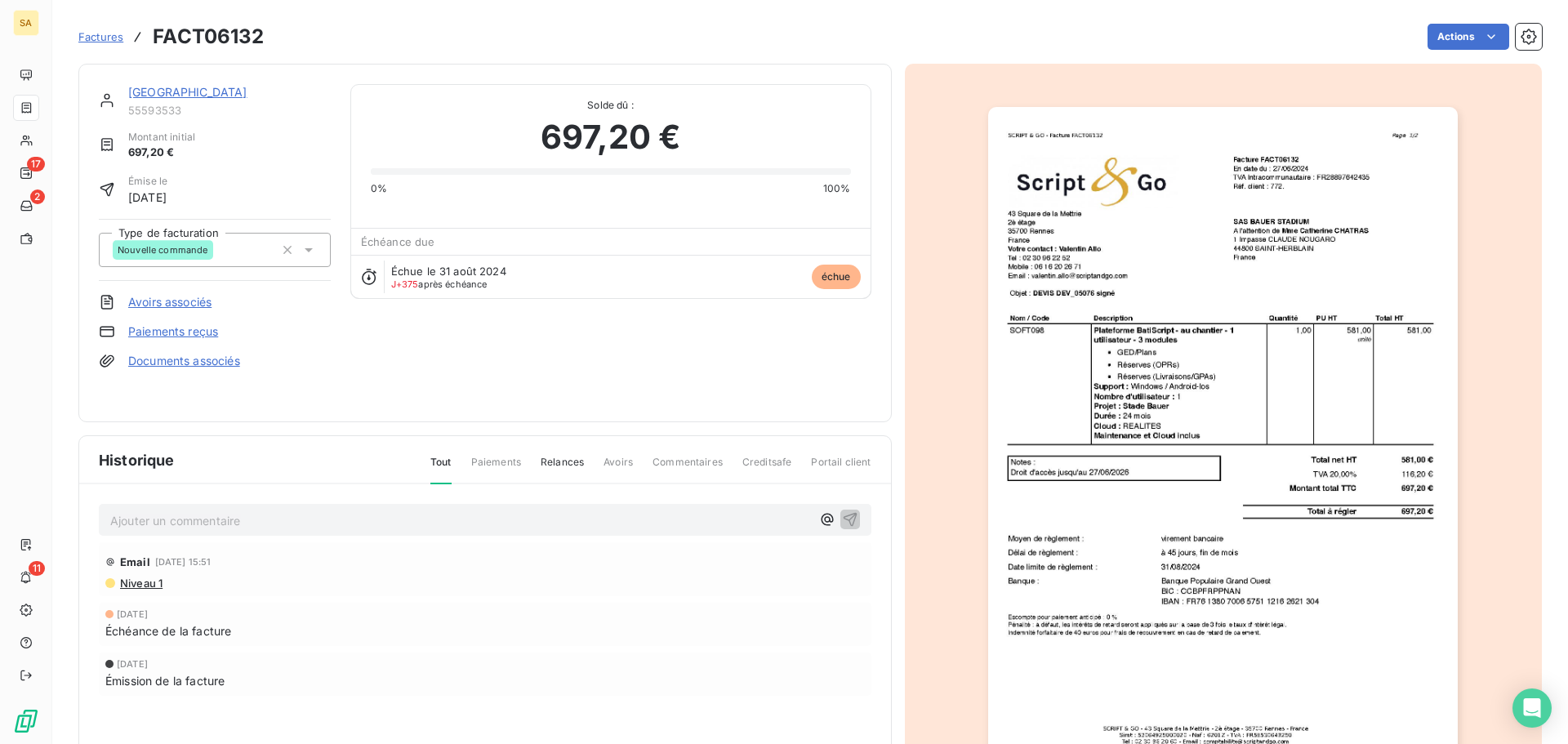
click at [219, 515] on p "Ajouter un commentaire ﻿" at bounding box center [461, 520] width 701 height 20
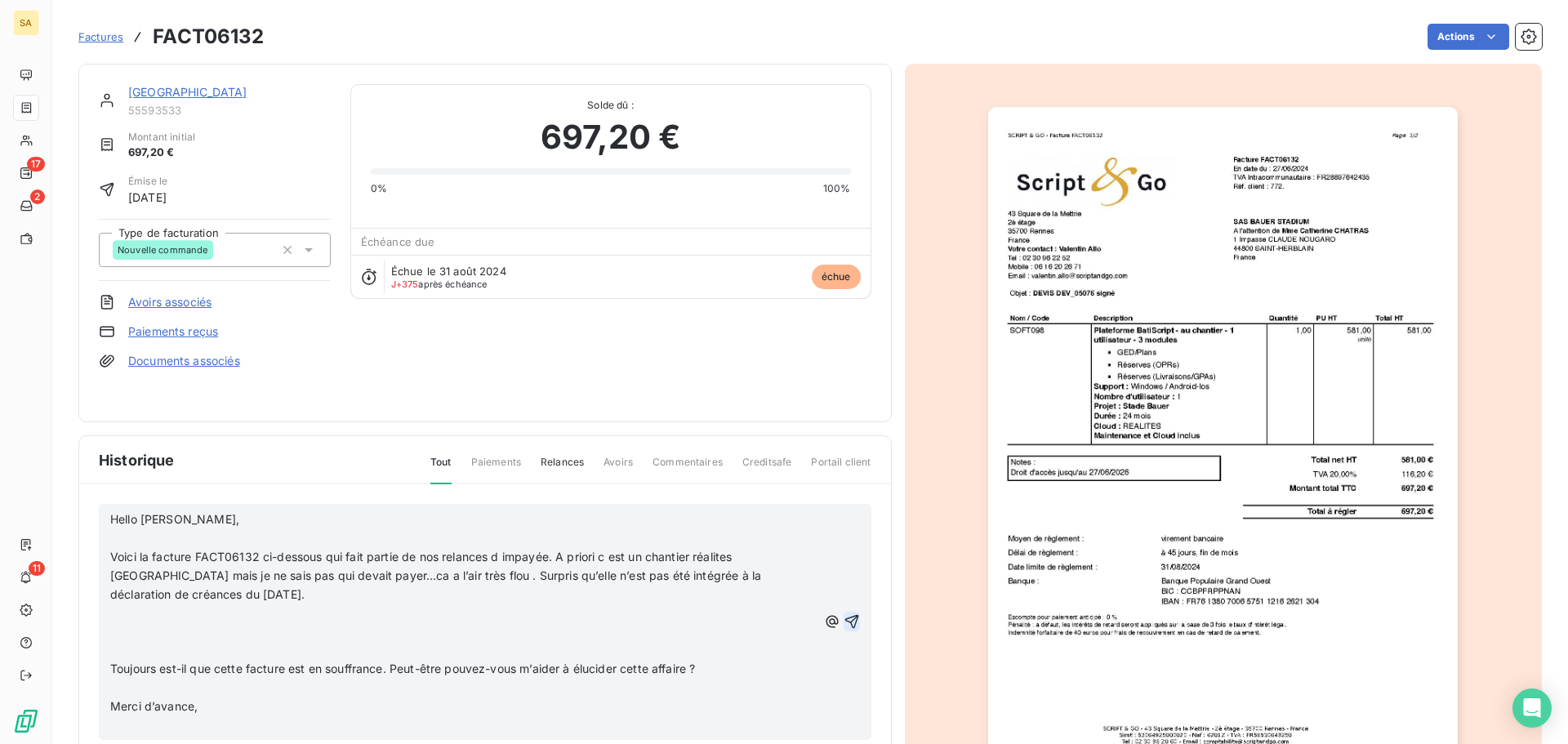
click at [843, 618] on icon "button" at bounding box center [851, 622] width 17 height 17
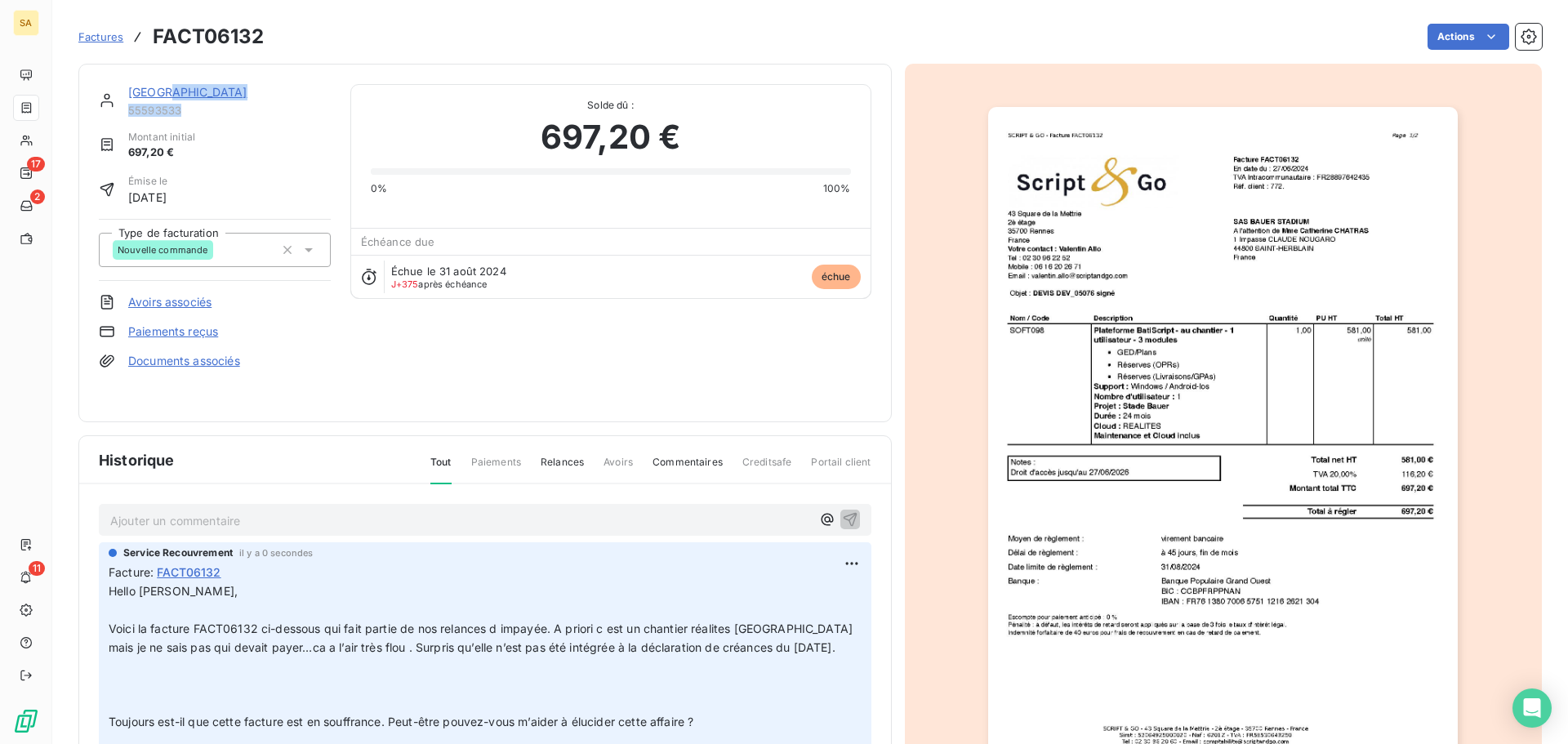
drag, startPoint x: 171, startPoint y: 89, endPoint x: 121, endPoint y: 133, distance: 66.6
click at [245, 118] on div "BAUER STADIUM 55593533 Montant initial 697,20 € Émise le 27 juin 2024 Type de f…" at bounding box center [214, 242] width 232 height 317
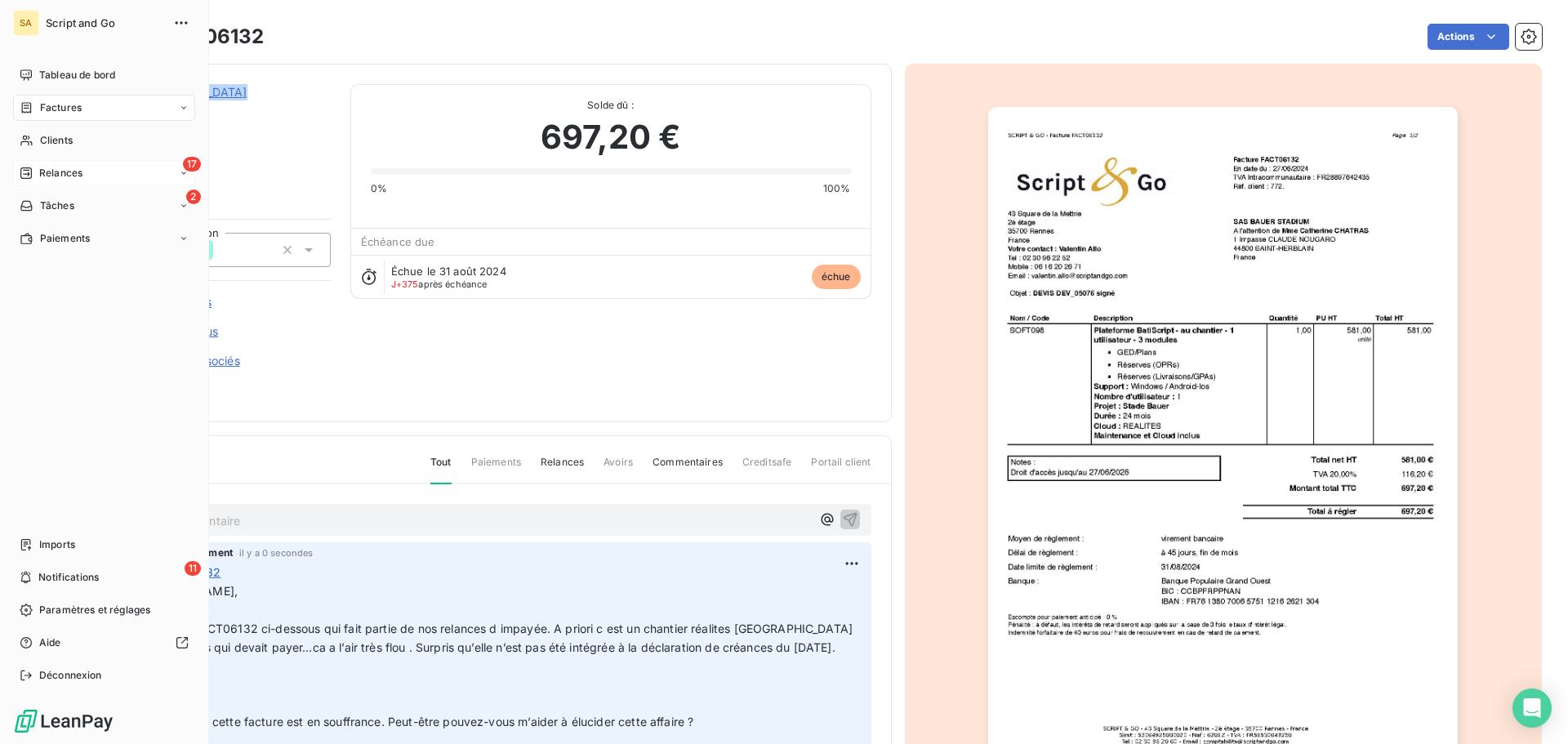
click at [33, 168] on div "Relances" at bounding box center [51, 173] width 63 height 15
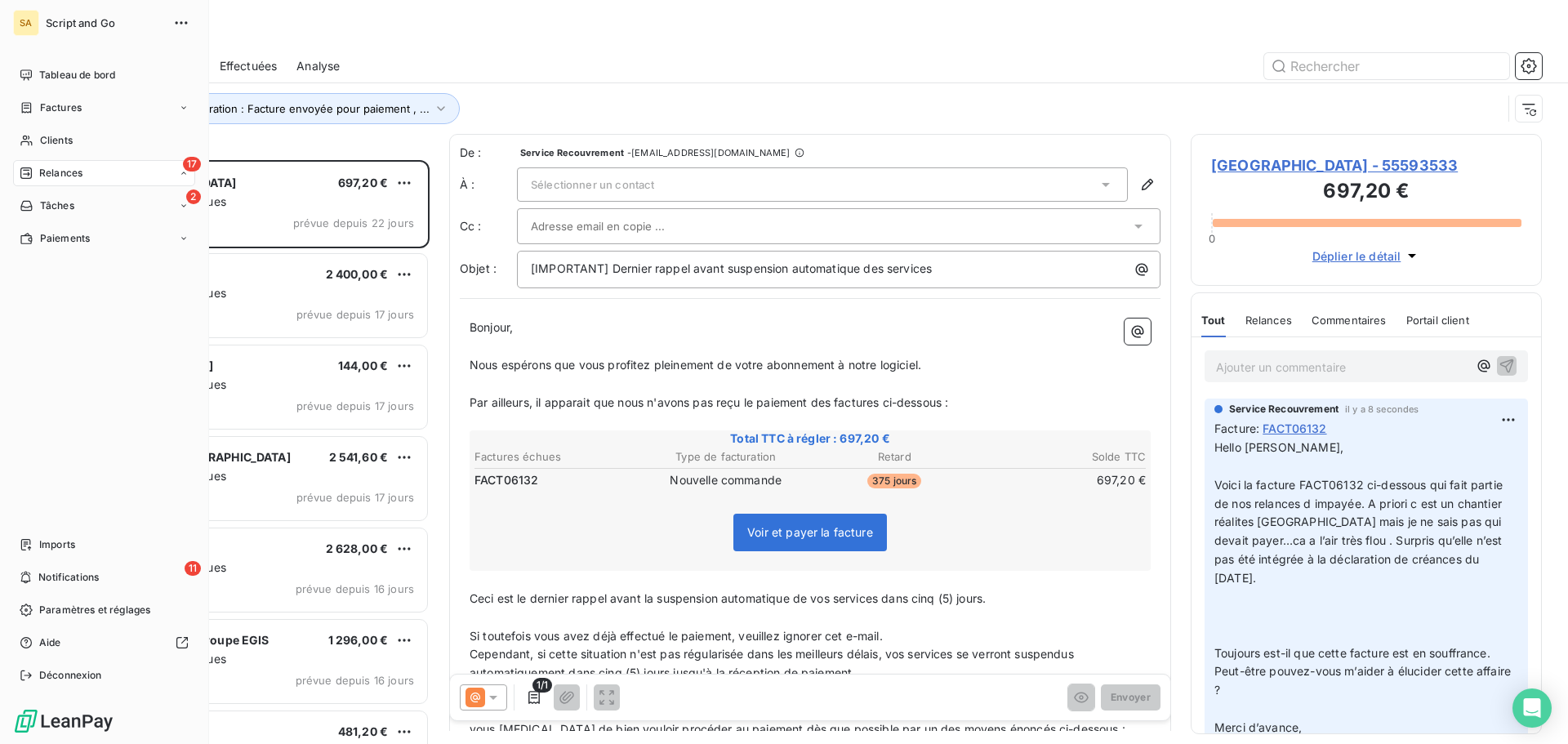
scroll to position [572, 339]
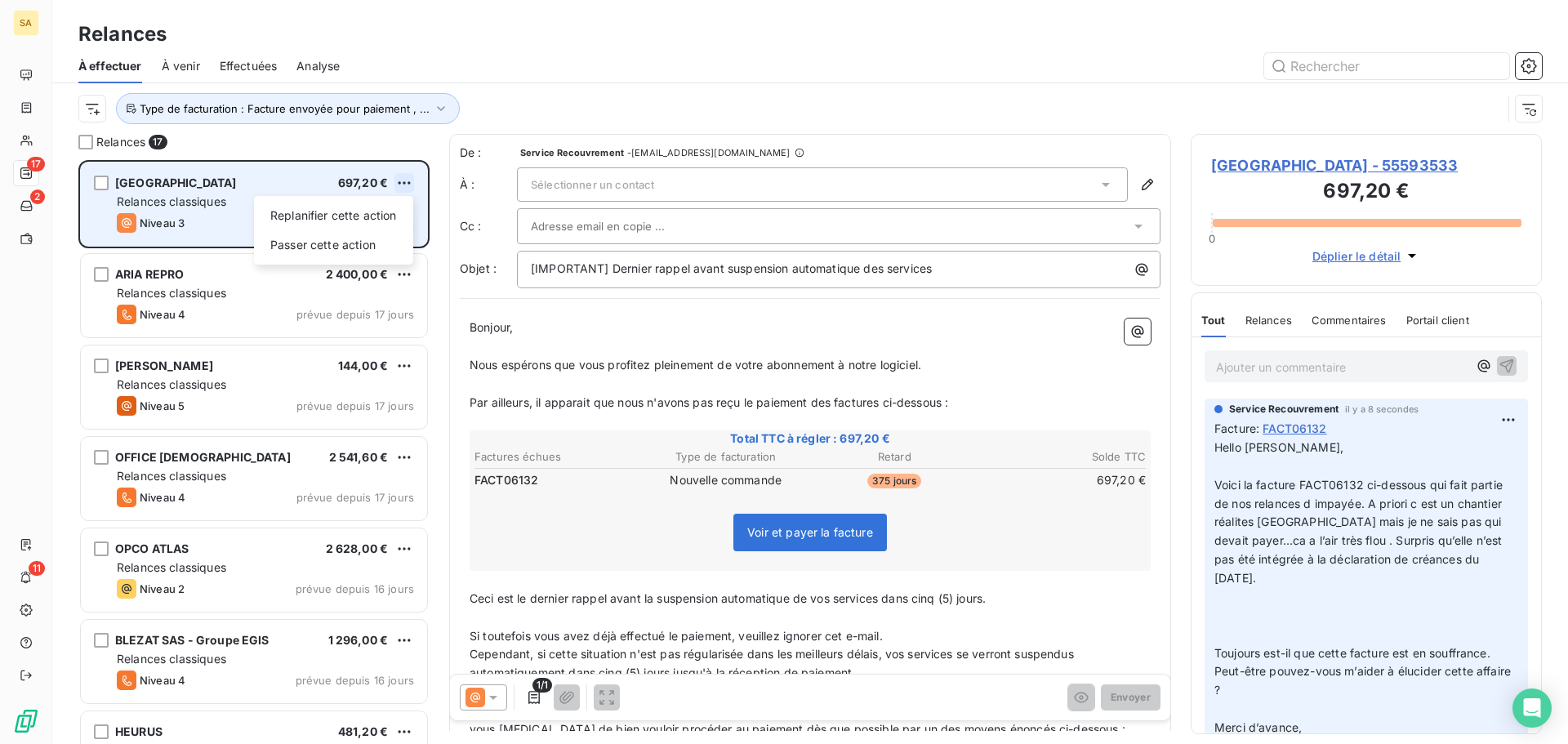
click at [404, 177] on html "SA 17 2 11 Relances À effectuer À venir Effectuées Analyse Type de facturation …" at bounding box center [784, 372] width 1568 height 744
click at [357, 214] on div "Replanifier cette action" at bounding box center [333, 216] width 146 height 26
select select "8"
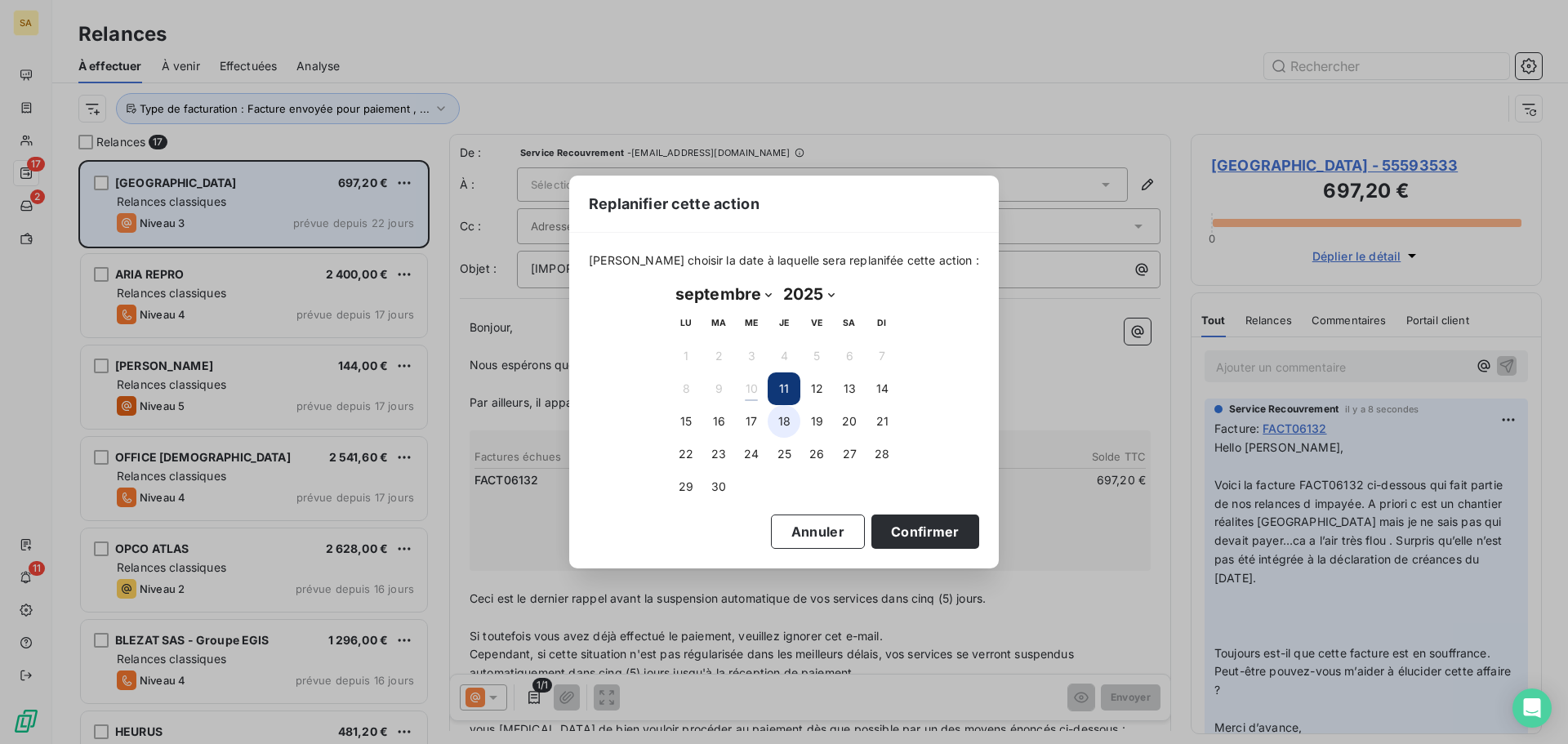
click at [787, 418] on button "18" at bounding box center [783, 421] width 32 height 32
click at [881, 532] on button "Confirmer" at bounding box center [925, 532] width 108 height 34
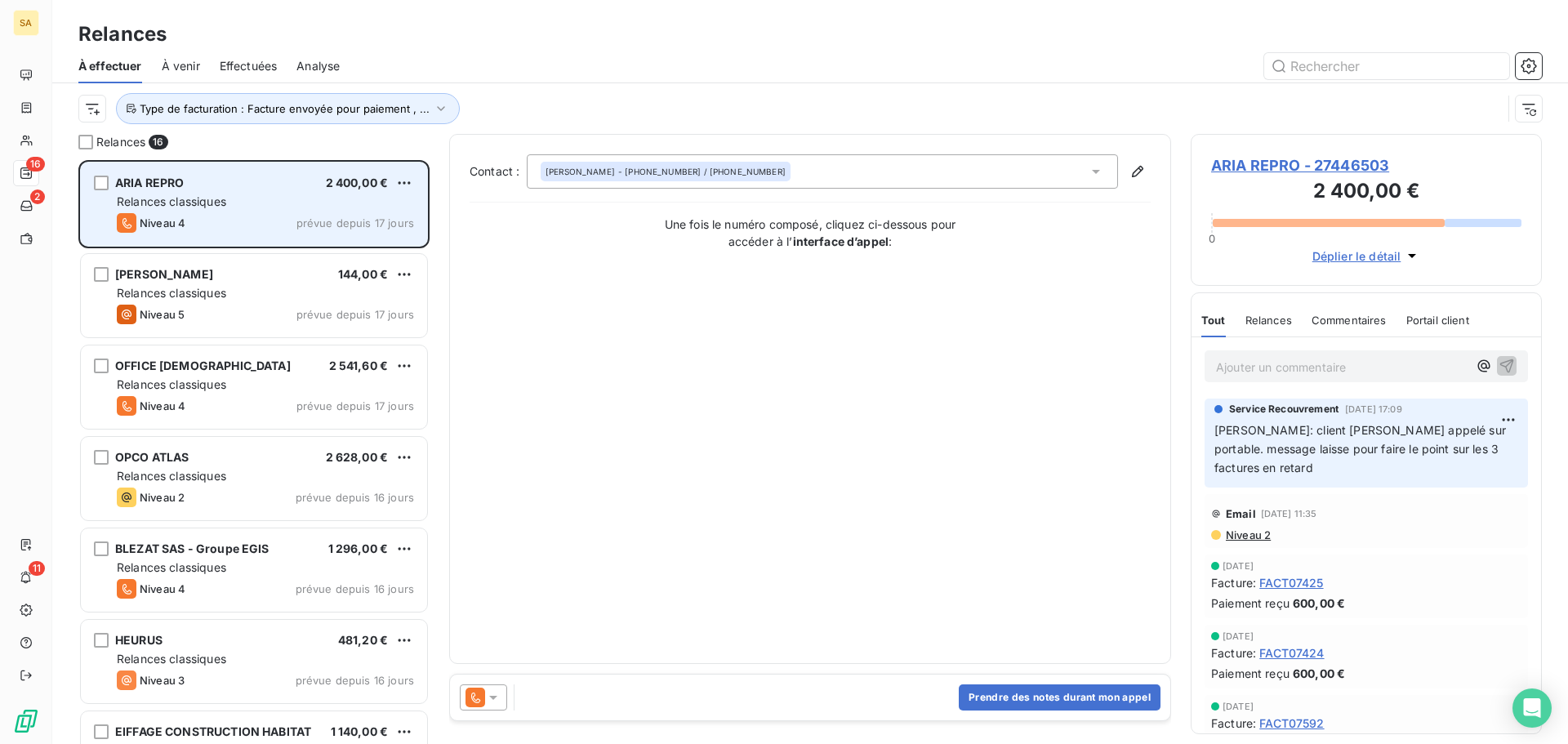
click at [288, 200] on div "Relances classiques" at bounding box center [266, 201] width 297 height 17
click at [253, 205] on div "Relances classiques" at bounding box center [266, 201] width 297 height 17
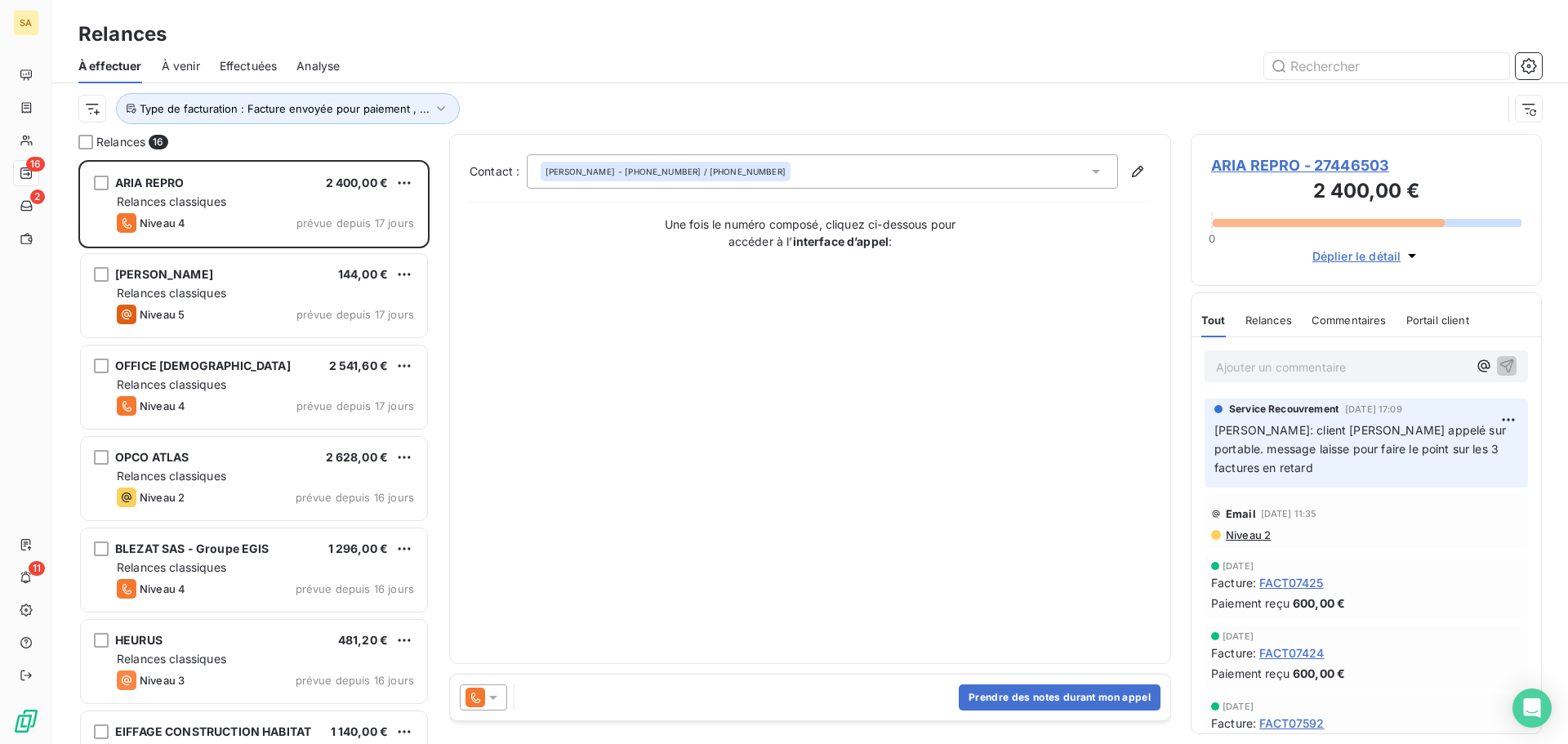
click at [493, 696] on icon at bounding box center [493, 698] width 8 height 4
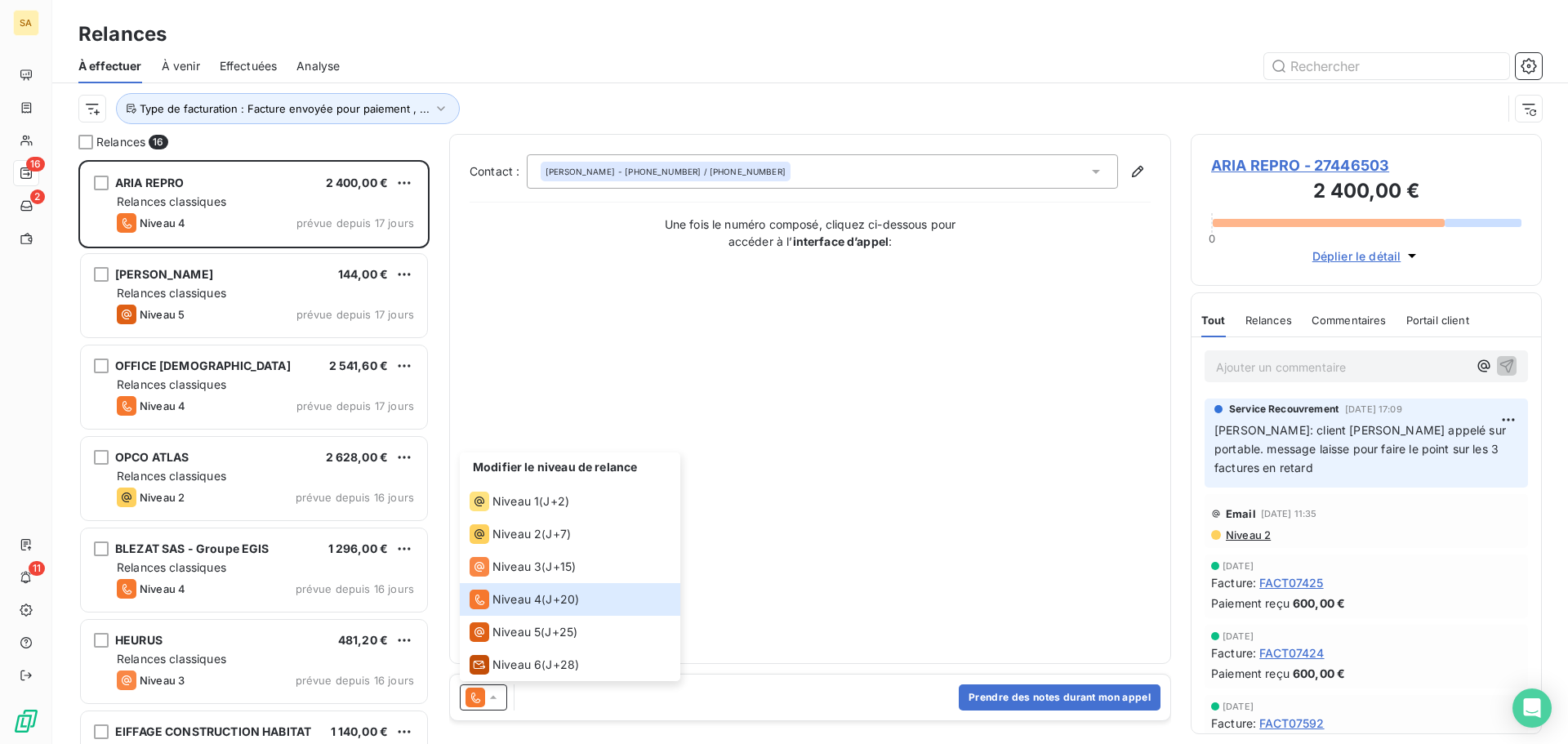
click at [966, 506] on div "Contact : Fabien ROYER - +33 1 64 19 18 14 / +33 6 11 11 95 26 Une fois le numé…" at bounding box center [809, 400] width 681 height 490
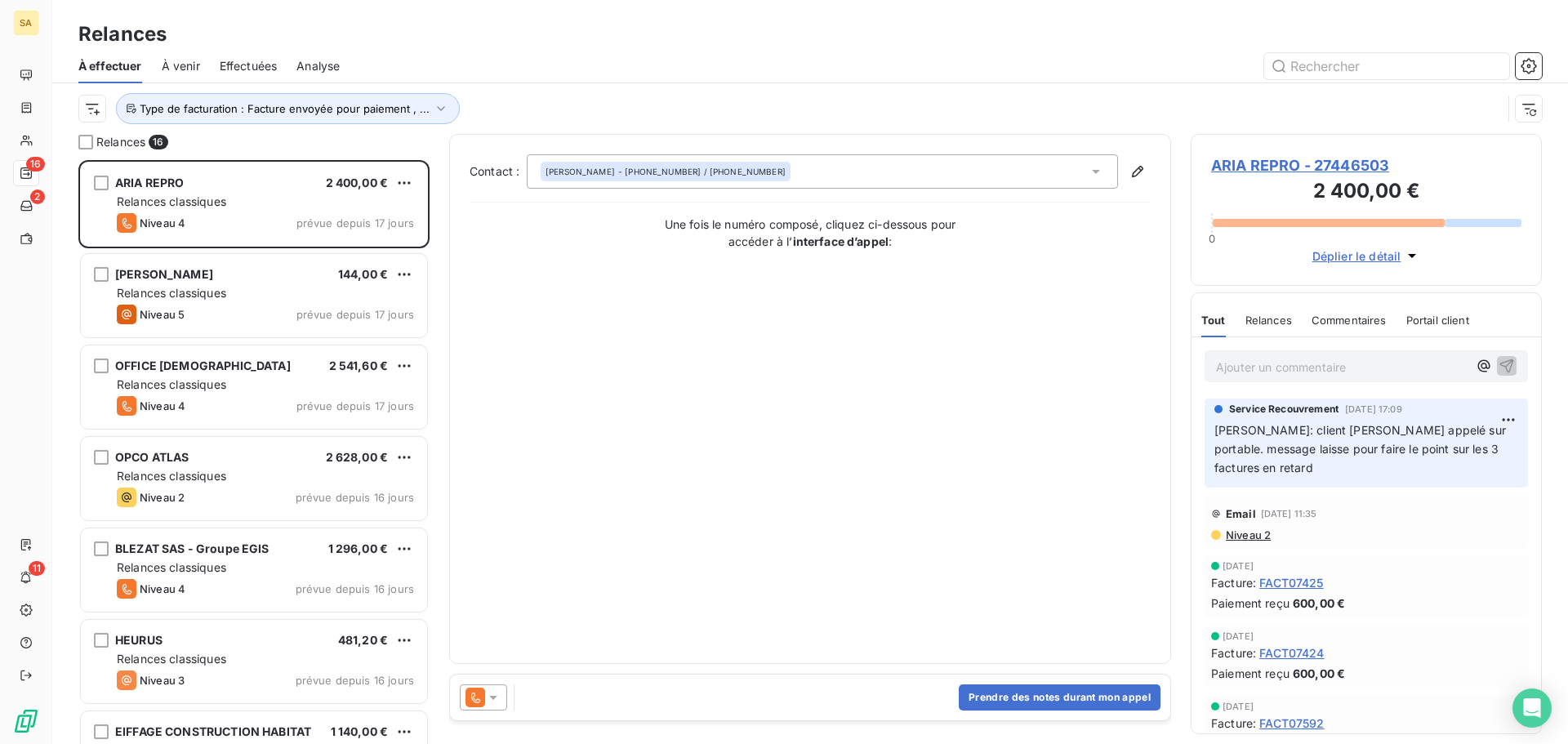
click at [502, 701] on div at bounding box center [483, 698] width 47 height 26
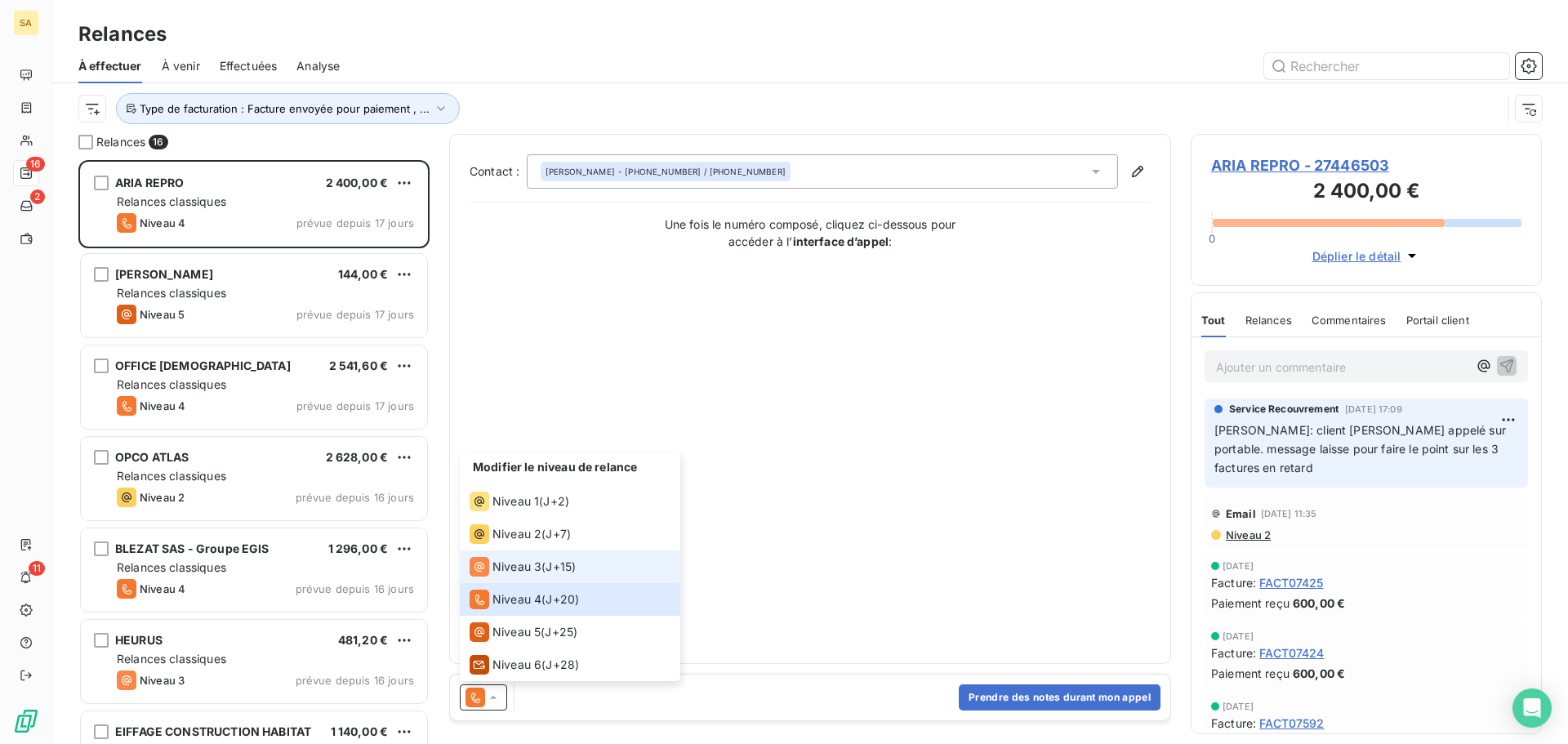
click at [518, 561] on span "Niveau 3" at bounding box center [517, 567] width 49 height 17
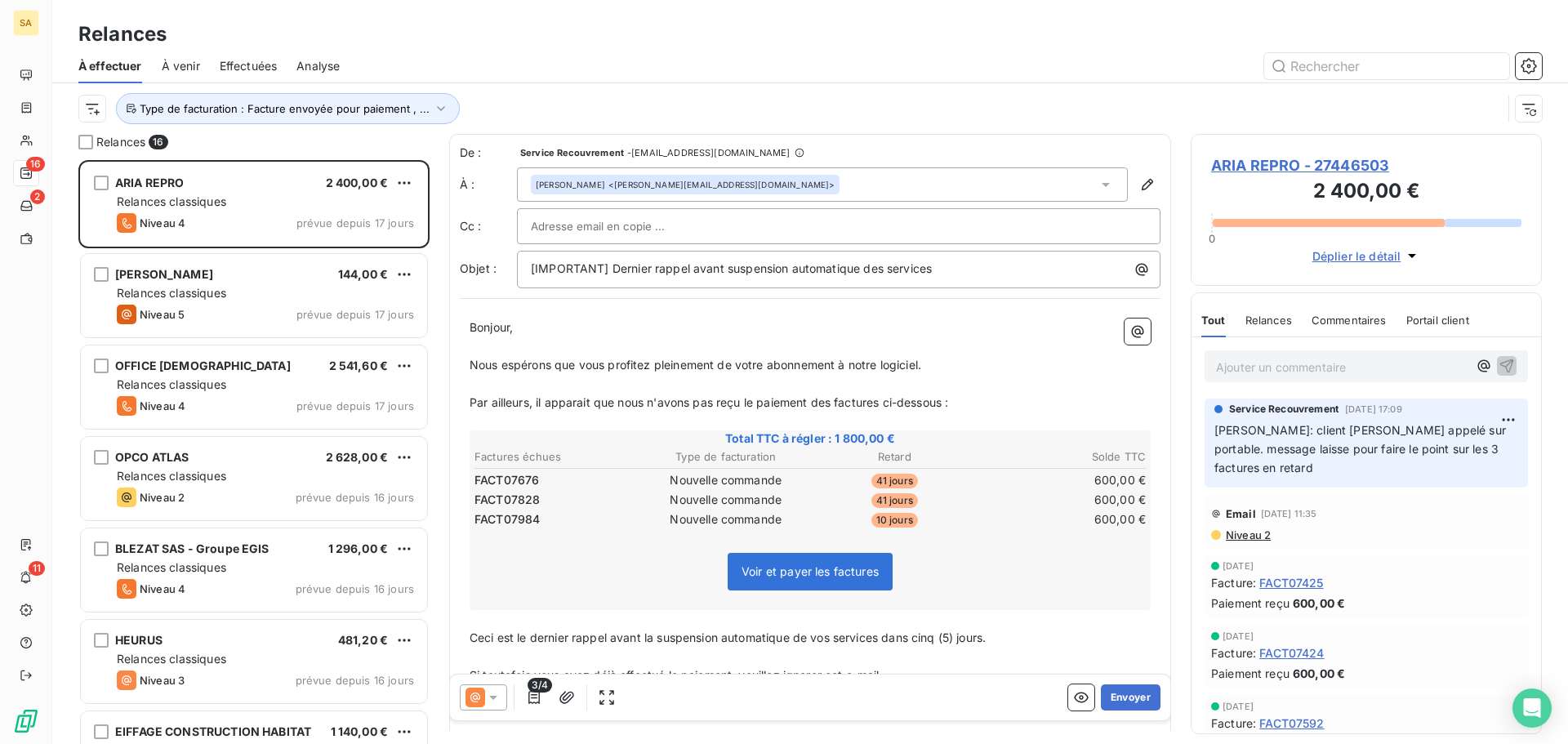
click at [490, 709] on div at bounding box center [483, 698] width 47 height 26
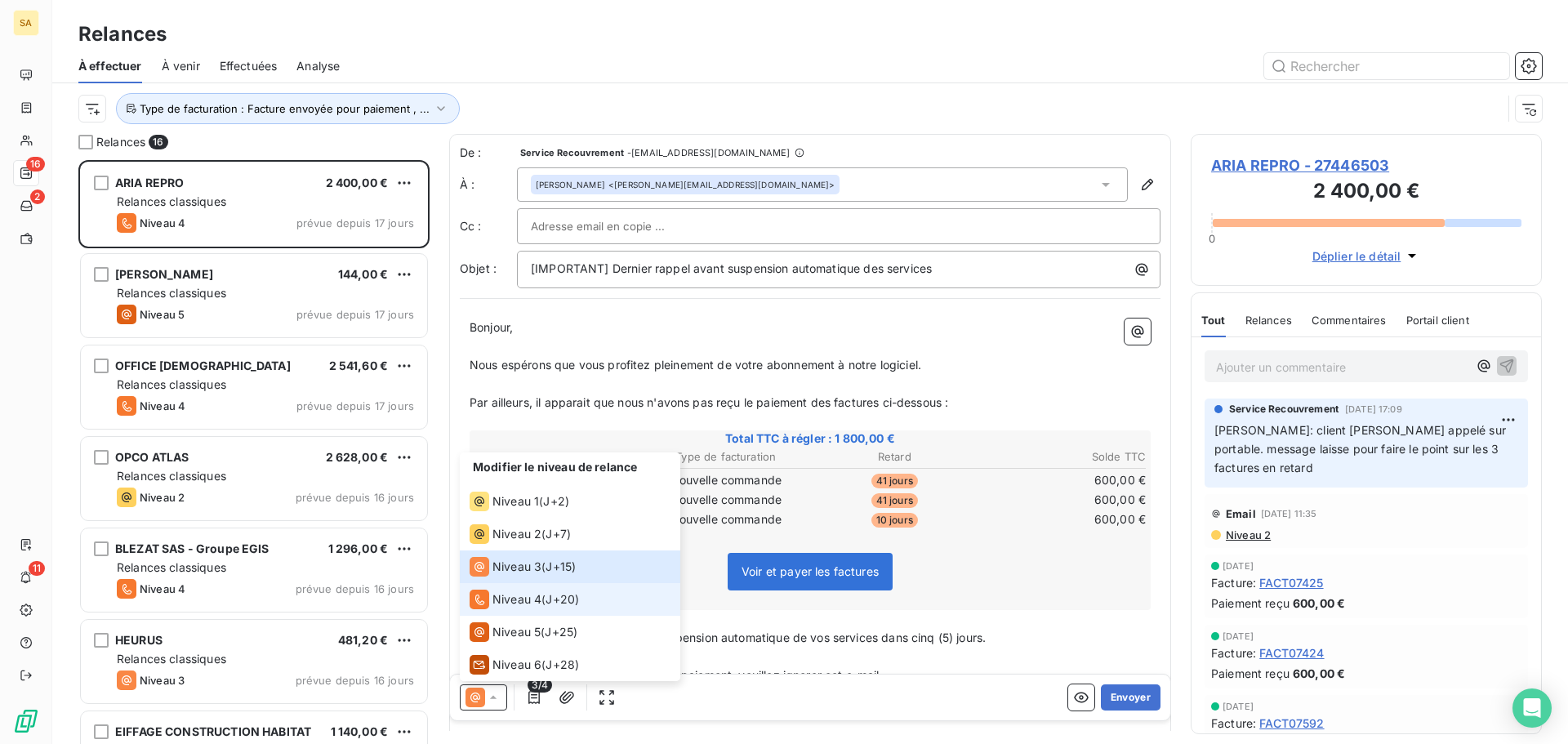
click at [500, 595] on span "Niveau 4" at bounding box center [517, 599] width 49 height 17
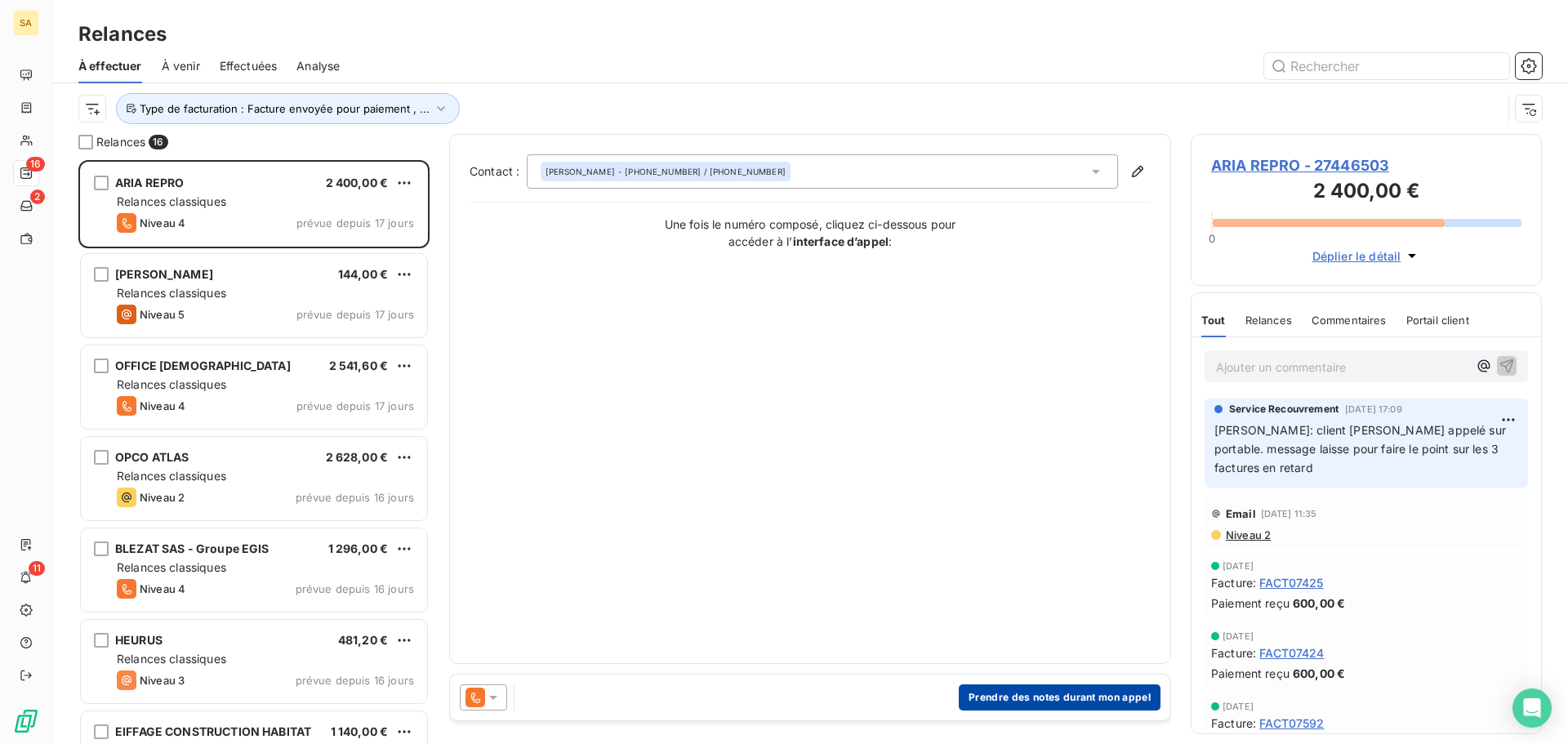
click at [994, 697] on button "Prendre des notes durant mon appel" at bounding box center [1059, 698] width 202 height 26
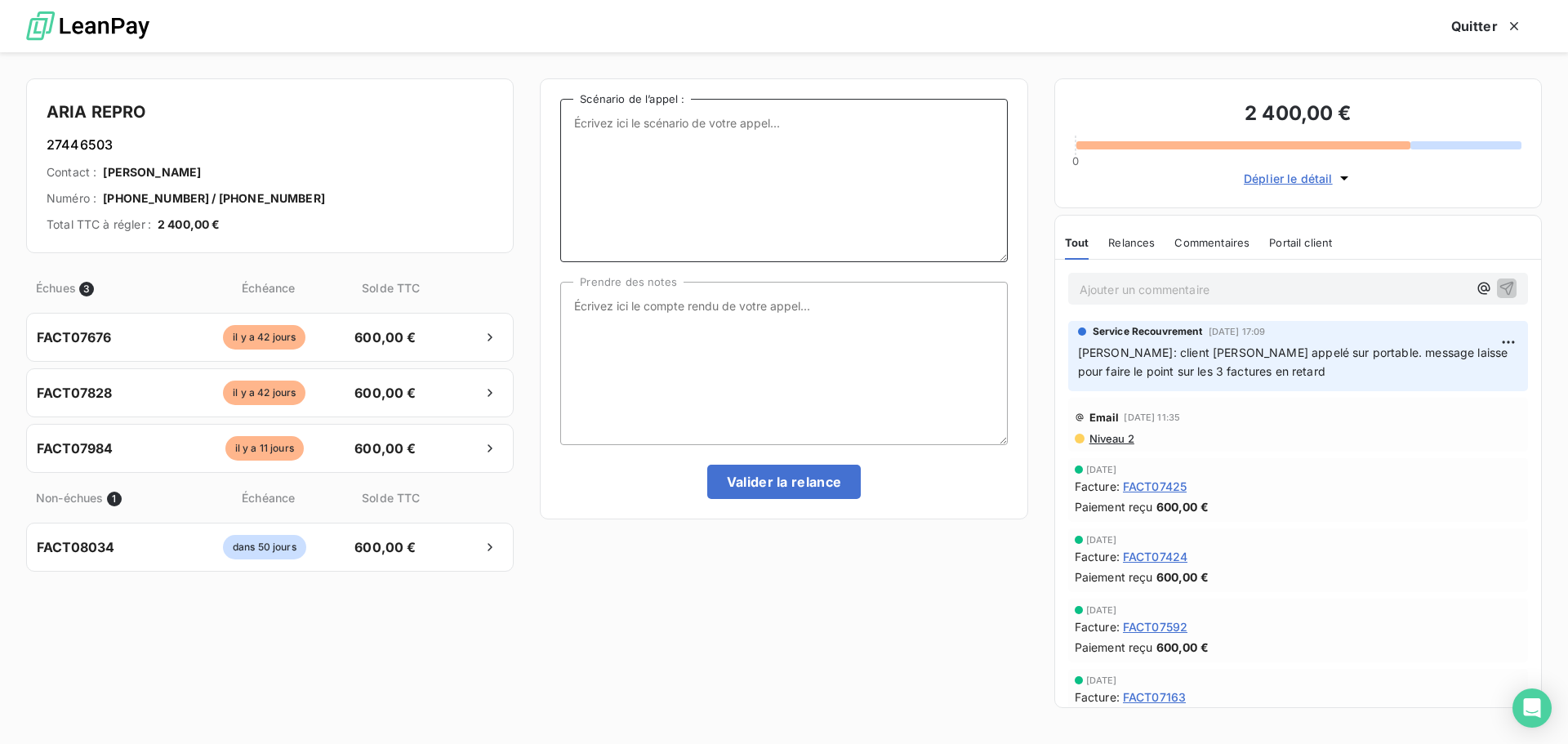
click at [812, 140] on textarea "Scénario de l’appel :" at bounding box center [783, 180] width 447 height 163
type textarea "detail des fcature en souffrance juin juillet et aout 016"
click at [638, 306] on textarea "Prendre des notes" at bounding box center [783, 363] width 447 height 163
type textarea "r"
click at [761, 309] on textarea "appel au numéro 01 64 19 18 14" at bounding box center [783, 363] width 447 height 163
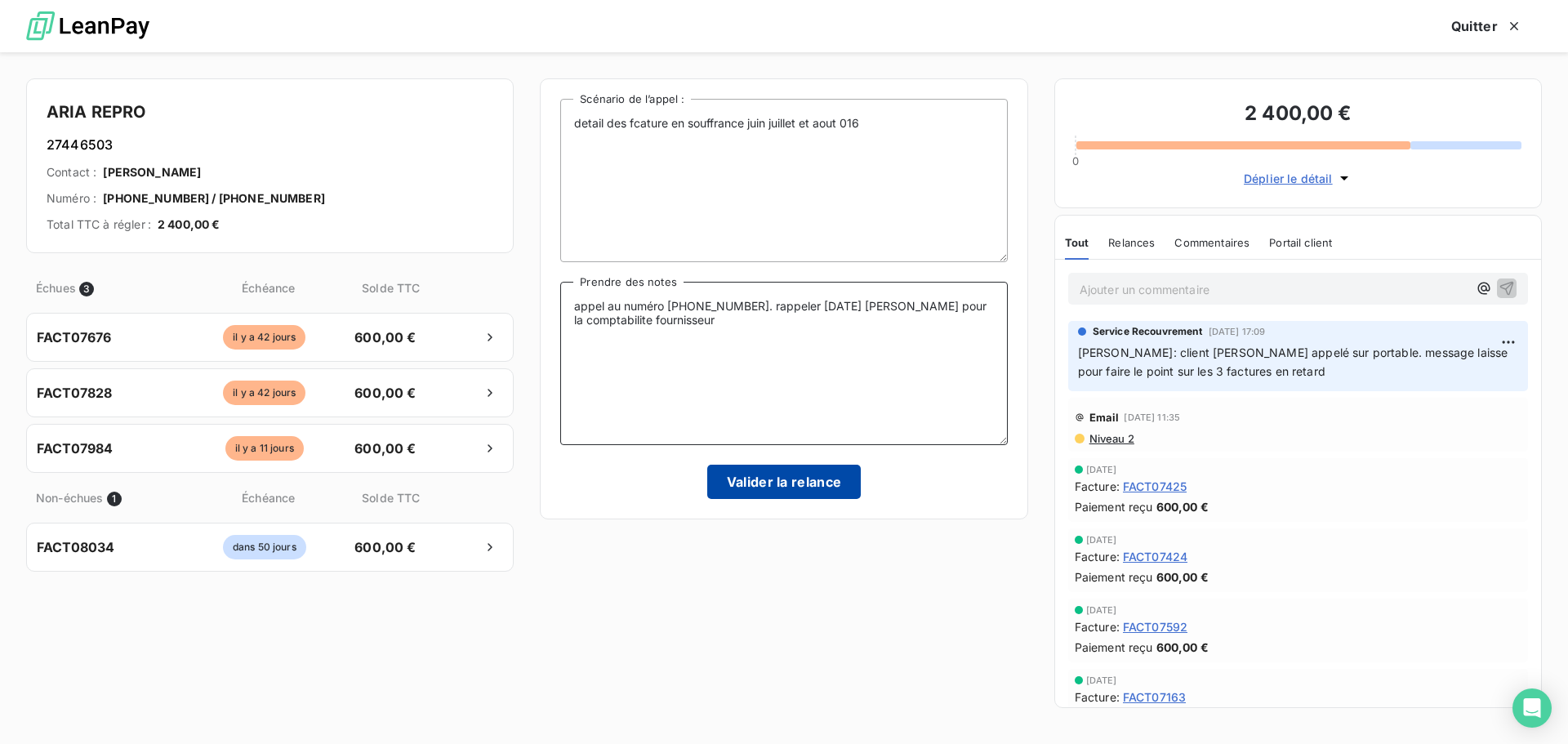
type textarea "appel au numéro 01 64 19 18 14. rappeler demain Stéphanie pour la comptabilite …"
click at [781, 479] on button "Valider la relance" at bounding box center [784, 482] width 155 height 34
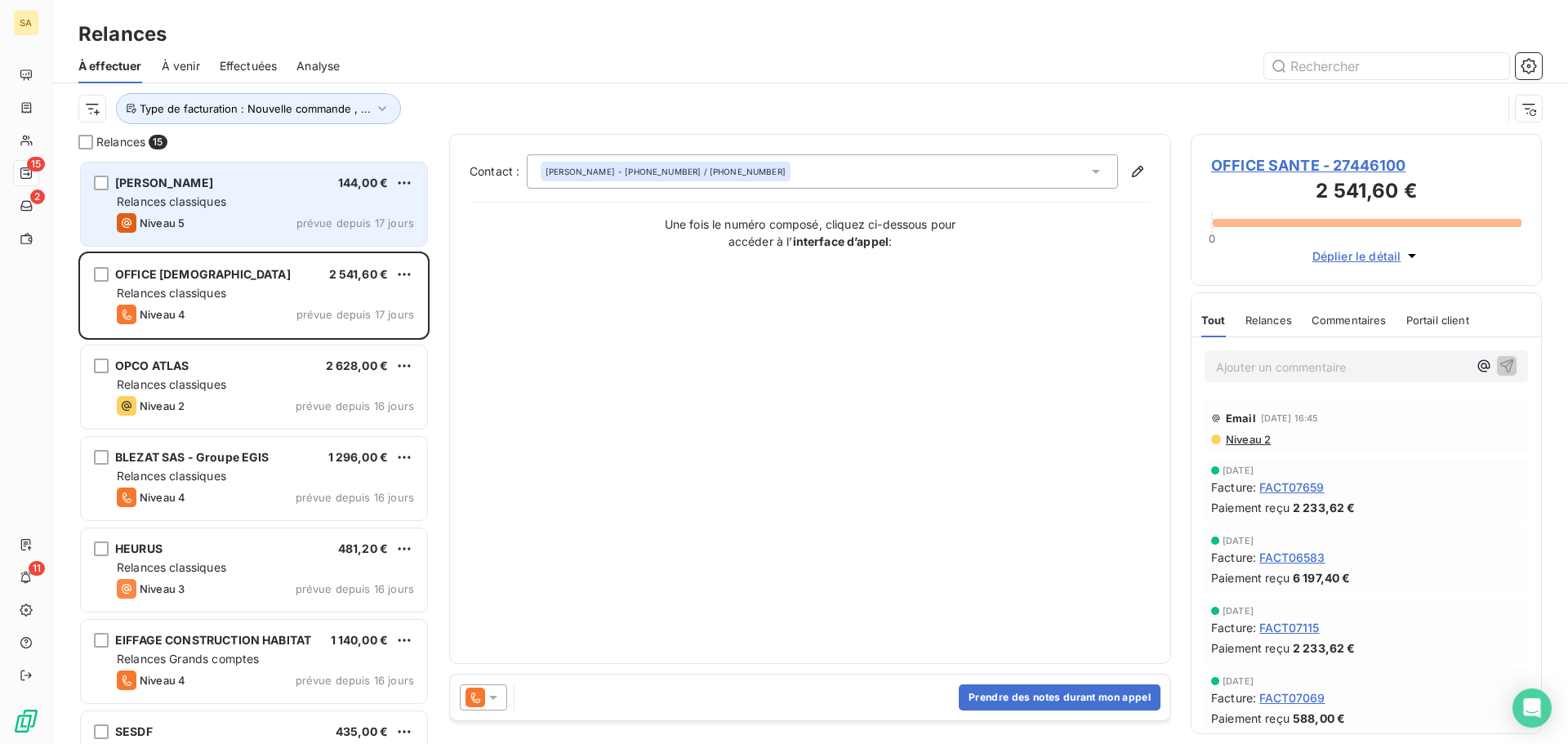
click at [203, 197] on span "Relances classiques" at bounding box center [171, 201] width 109 height 14
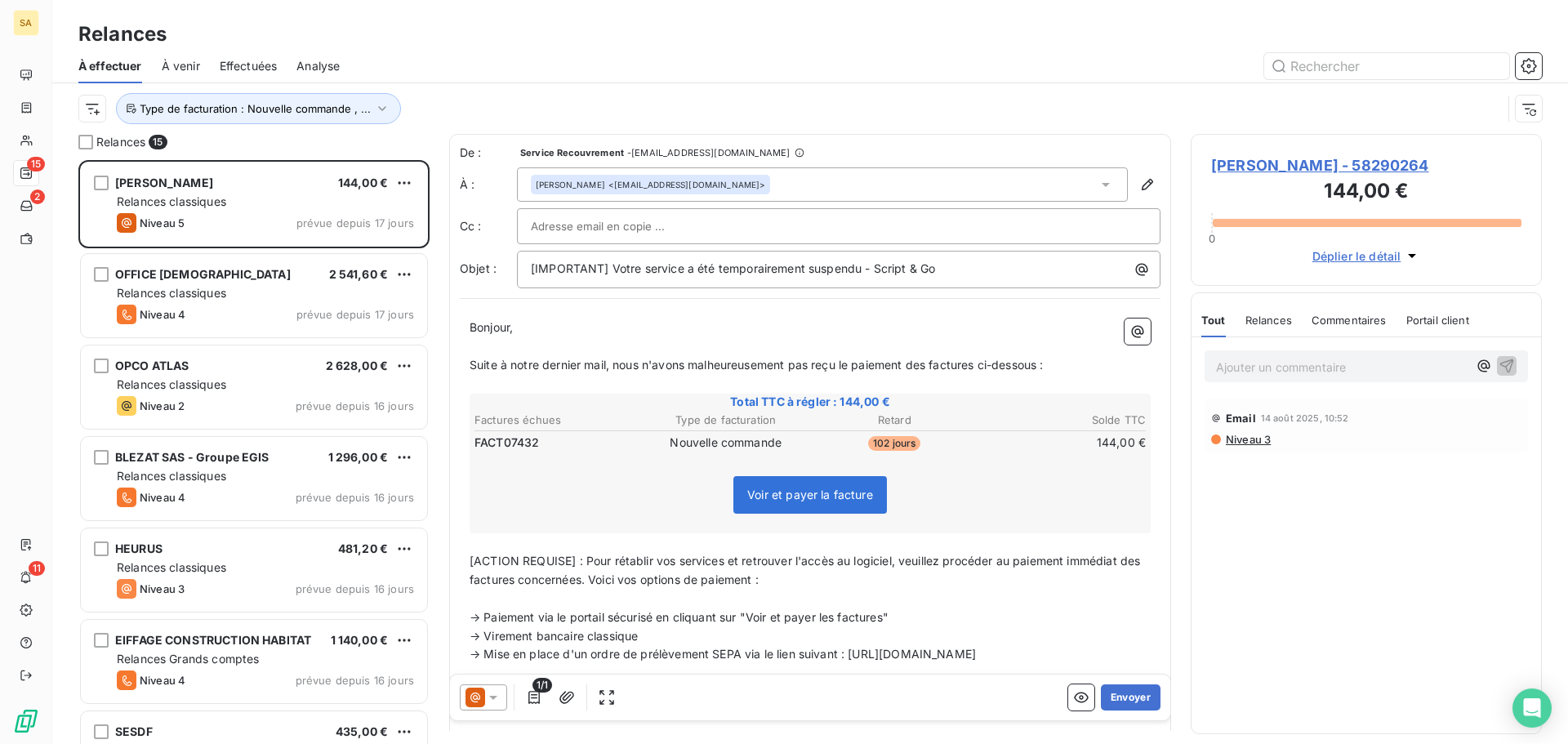
click at [1318, 162] on span "[PERSON_NAME] - 58290264" at bounding box center [1365, 165] width 310 height 22
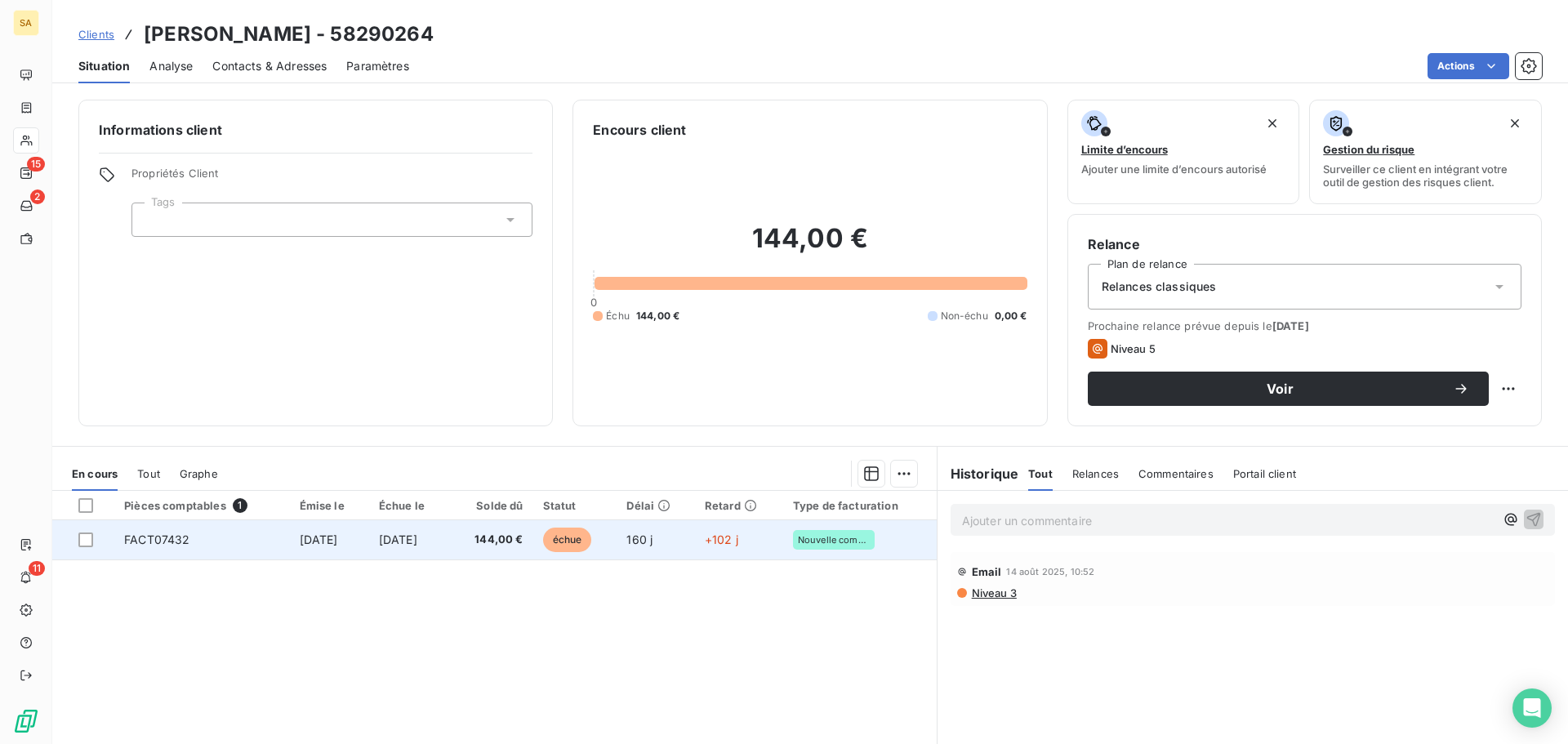
click at [250, 537] on td "FACT07432" at bounding box center [202, 539] width 175 height 39
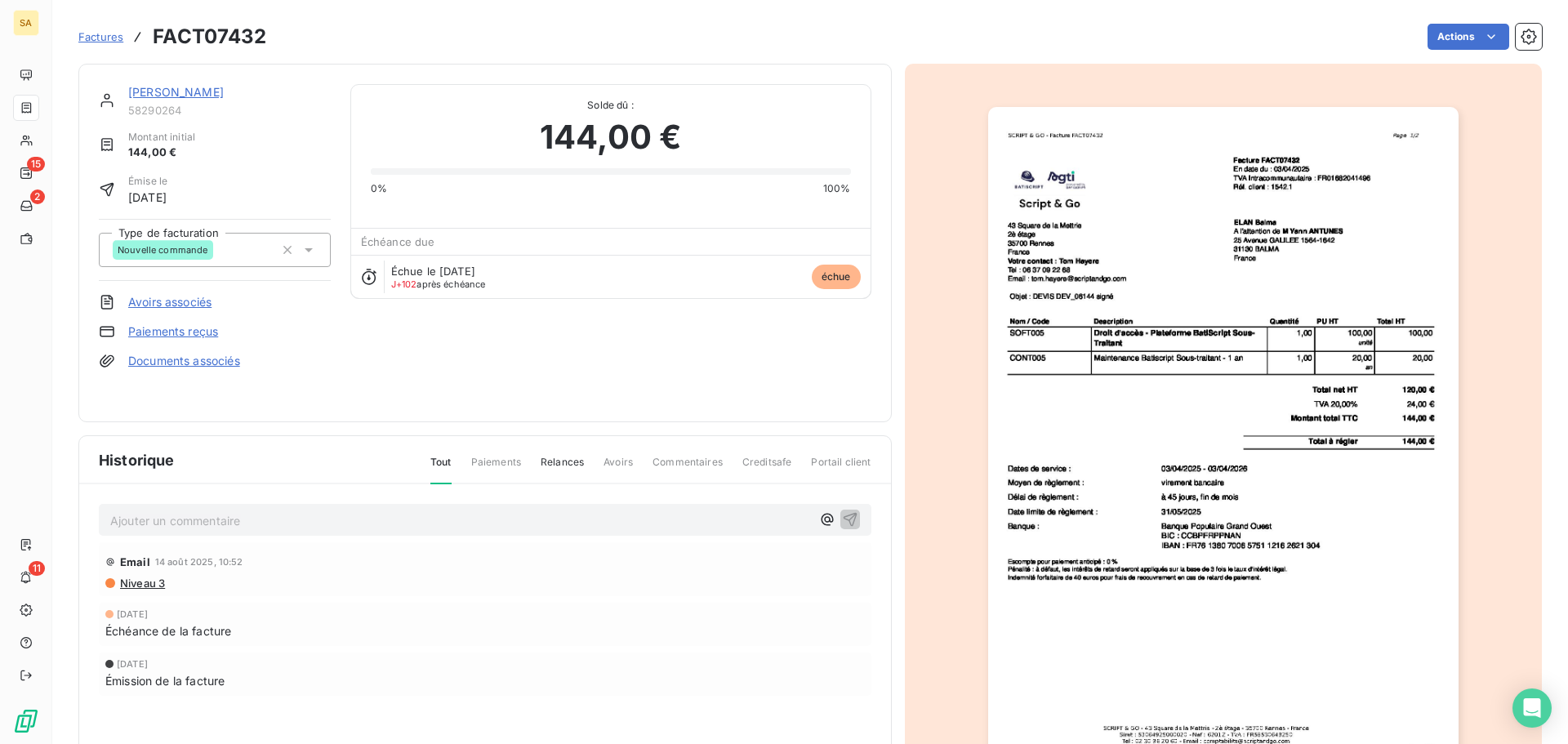
click at [1110, 245] on img "button" at bounding box center [1223, 439] width 470 height 664
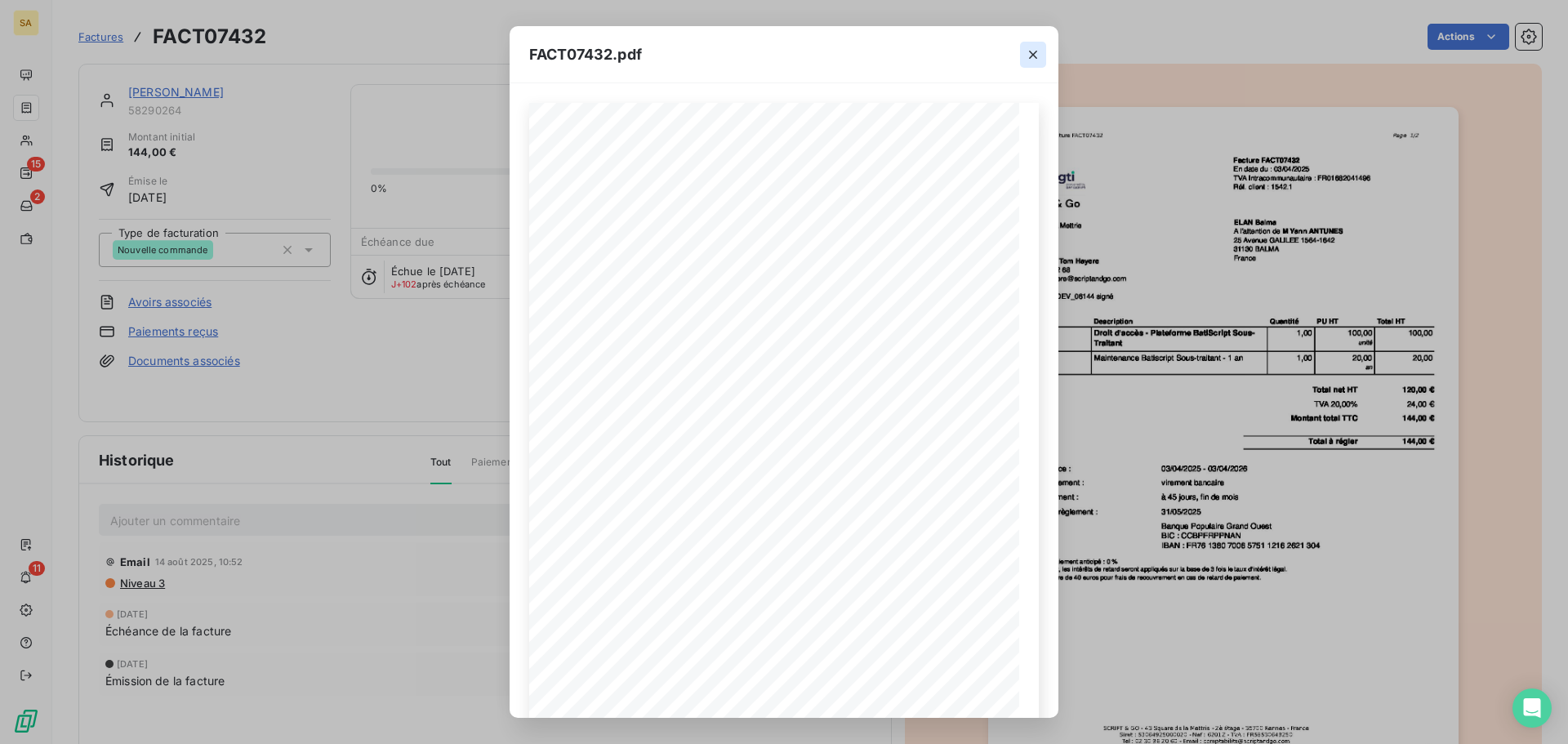
click at [1030, 52] on icon "button" at bounding box center [1032, 54] width 17 height 17
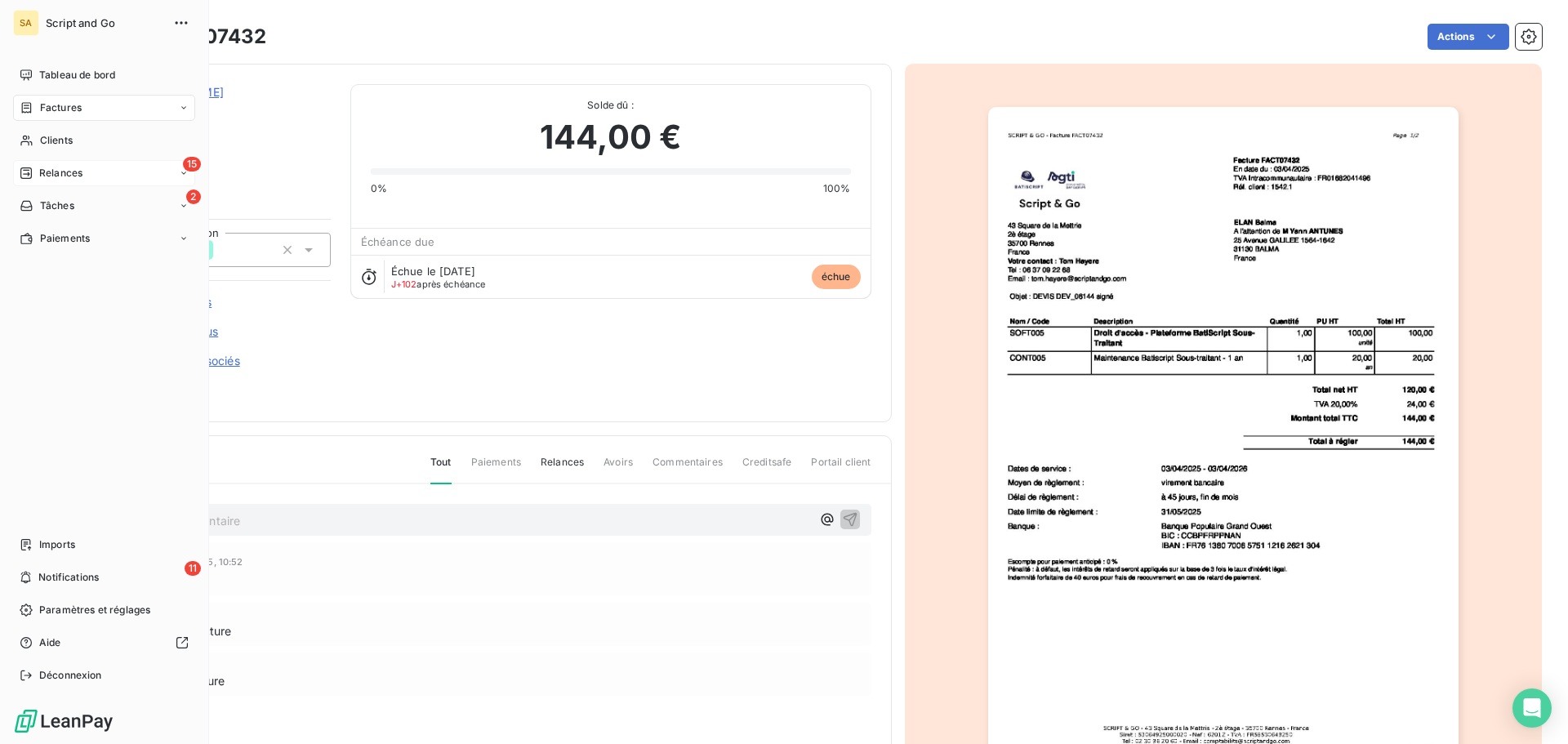
click at [29, 163] on div "15 Relances" at bounding box center [104, 173] width 182 height 26
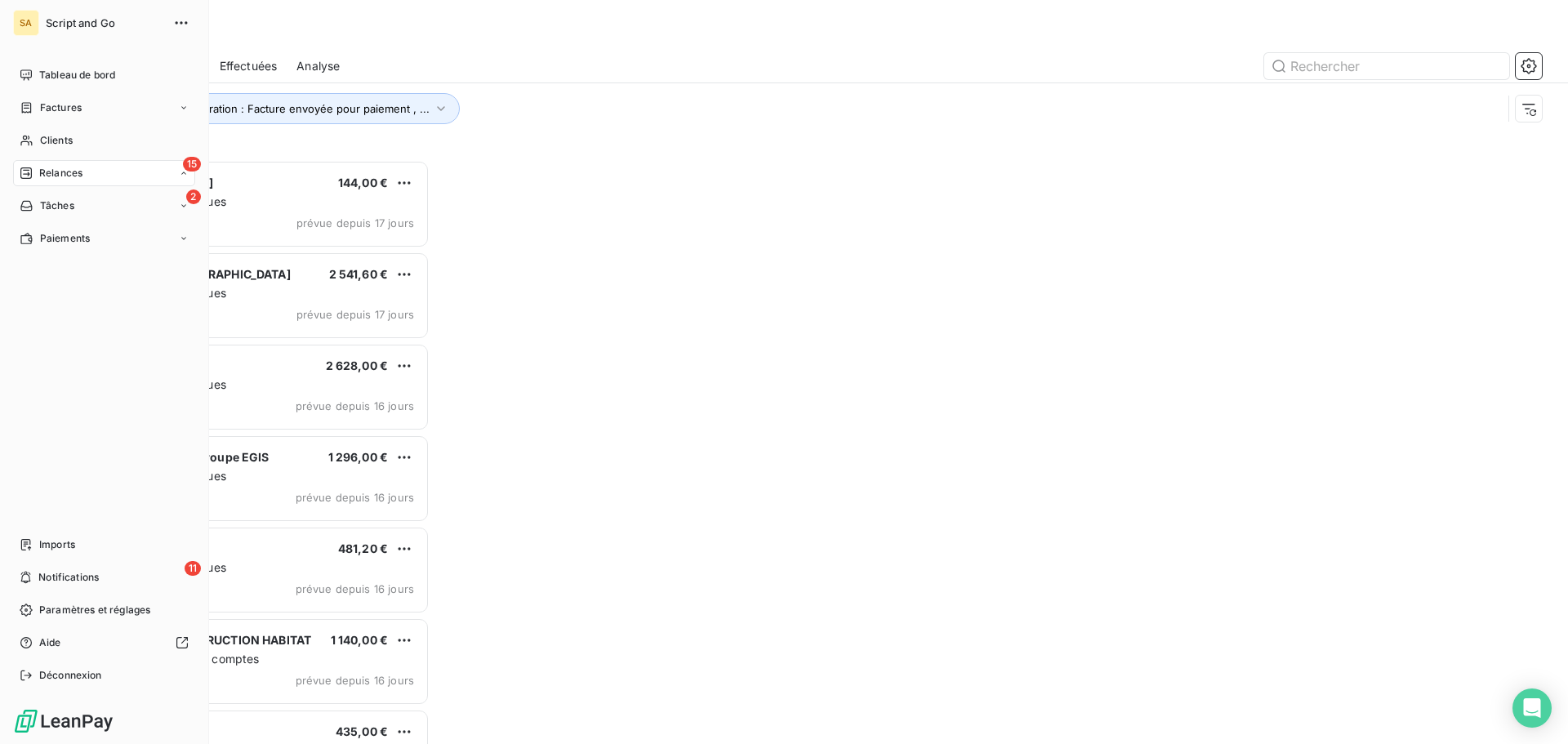
scroll to position [572, 339]
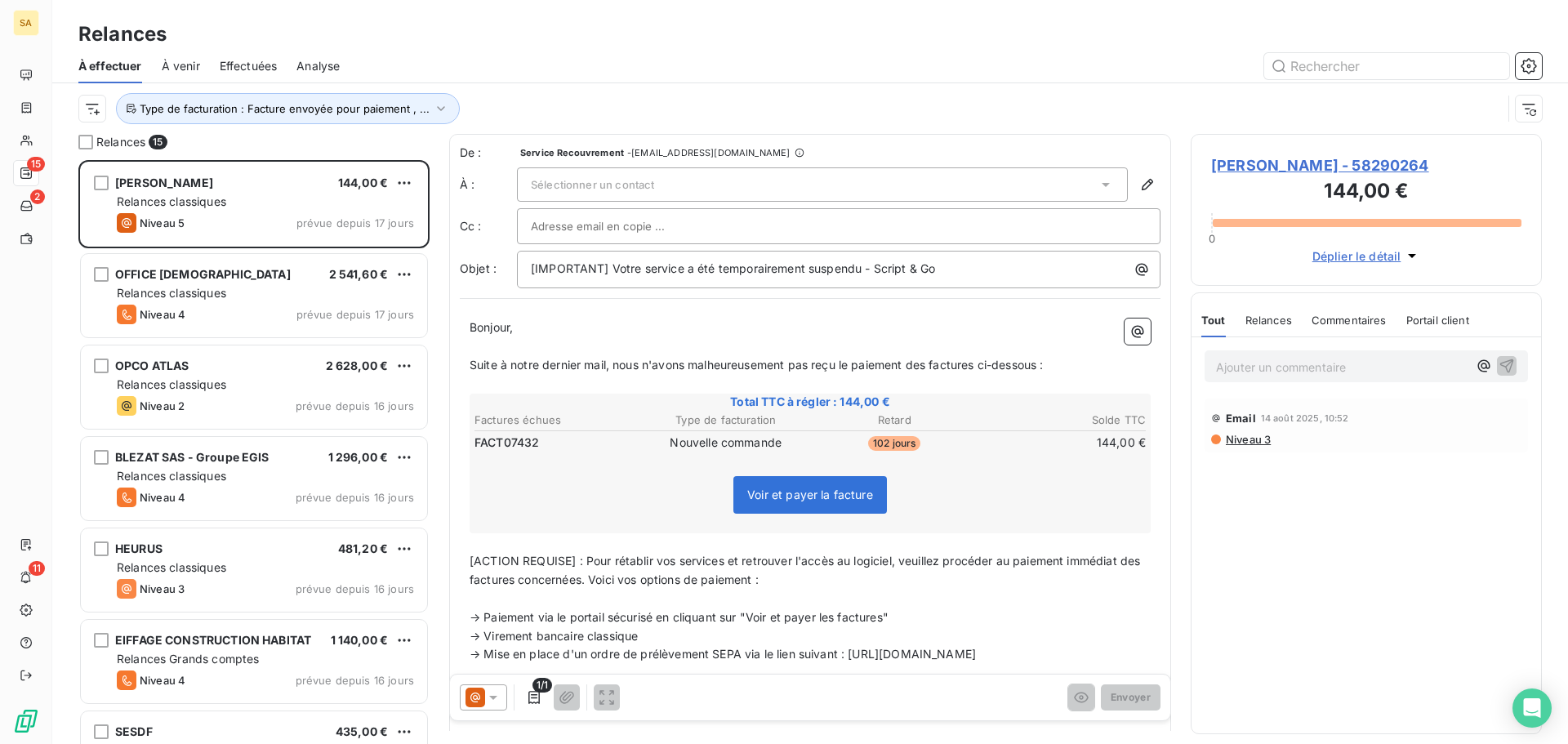
click at [483, 699] on icon at bounding box center [475, 698] width 19 height 19
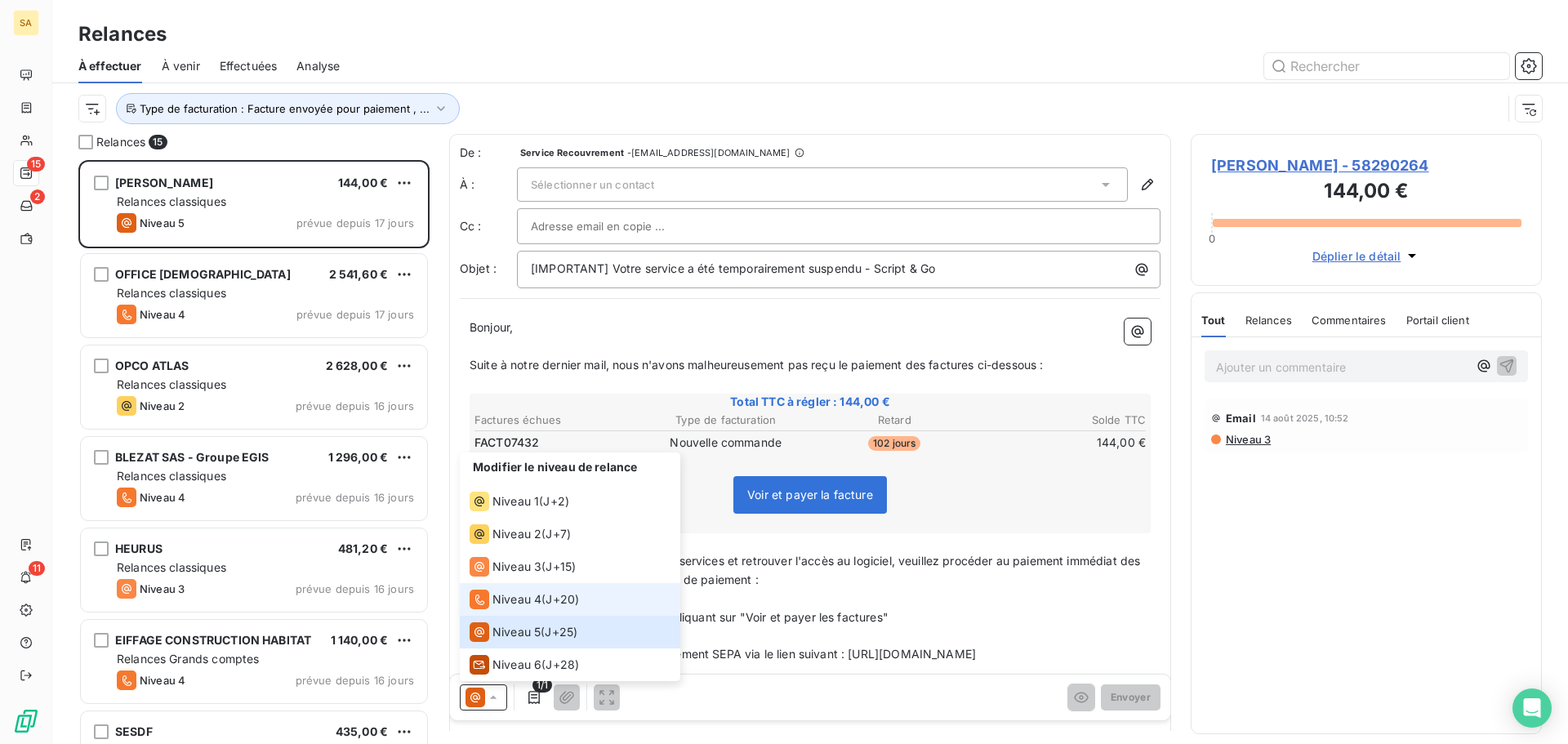
click at [531, 589] on div "Niveau 4" at bounding box center [505, 599] width 72 height 19
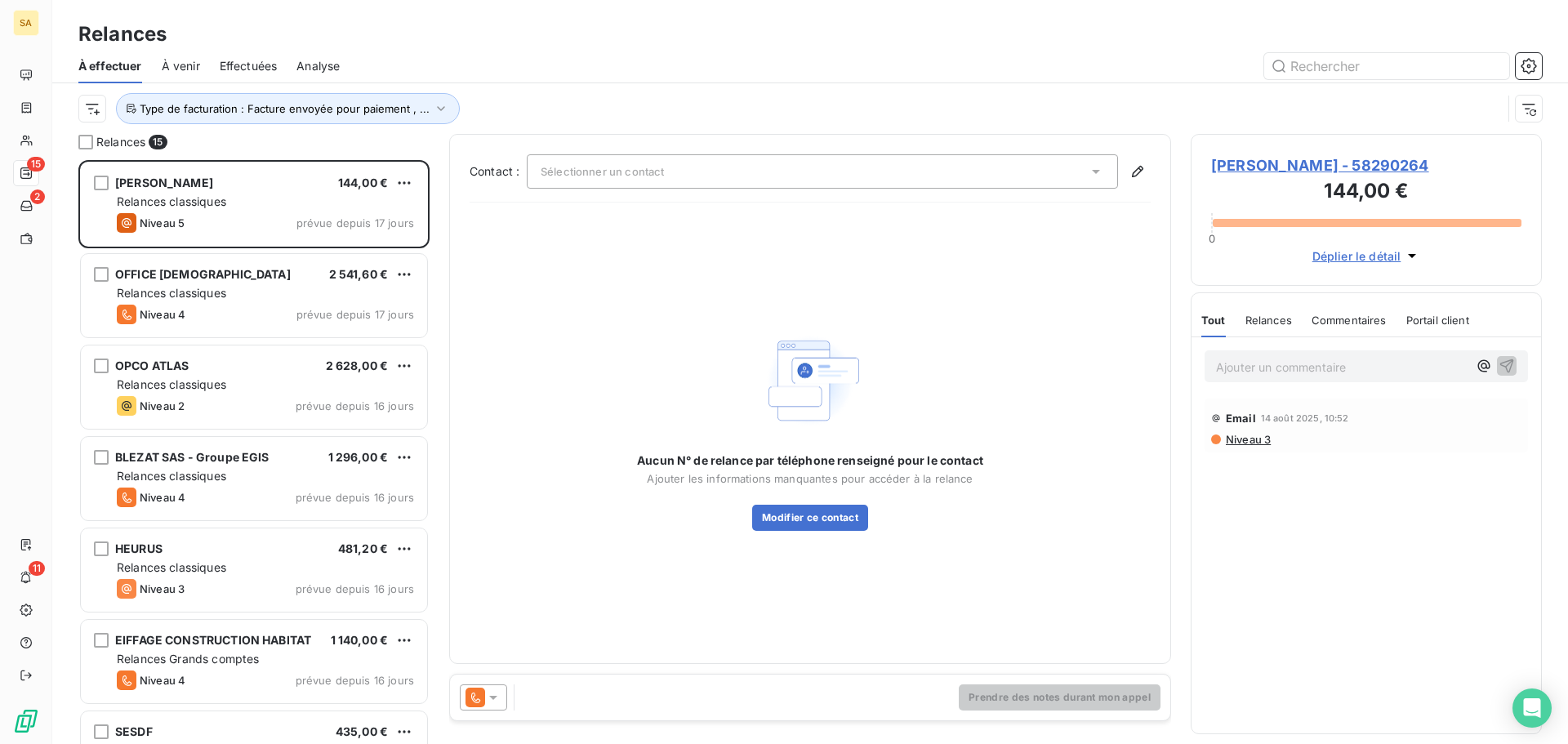
click at [489, 701] on icon at bounding box center [493, 697] width 17 height 17
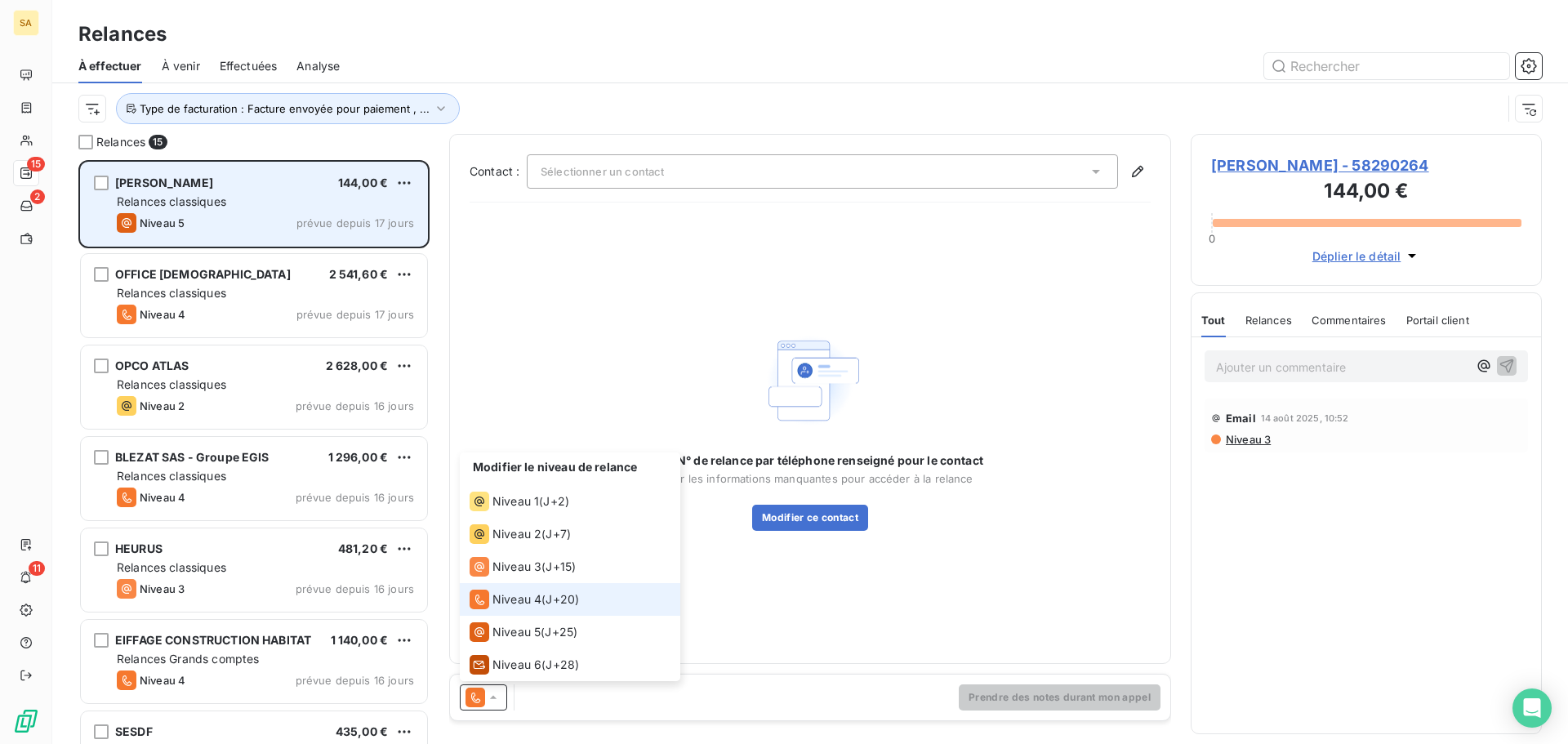
click at [296, 200] on div "Relances classiques" at bounding box center [266, 201] width 297 height 17
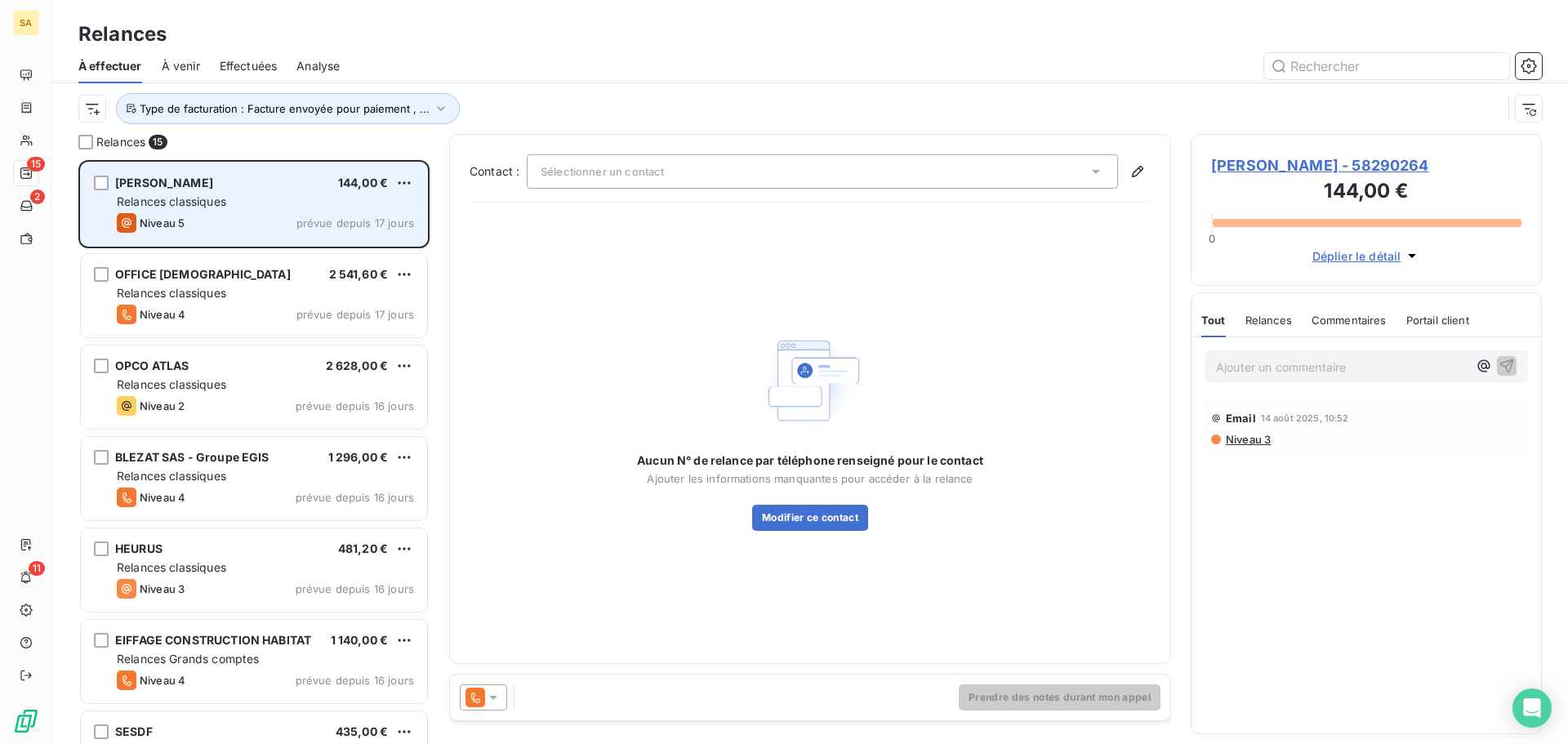
click at [330, 199] on div "Relances classiques" at bounding box center [266, 201] width 297 height 17
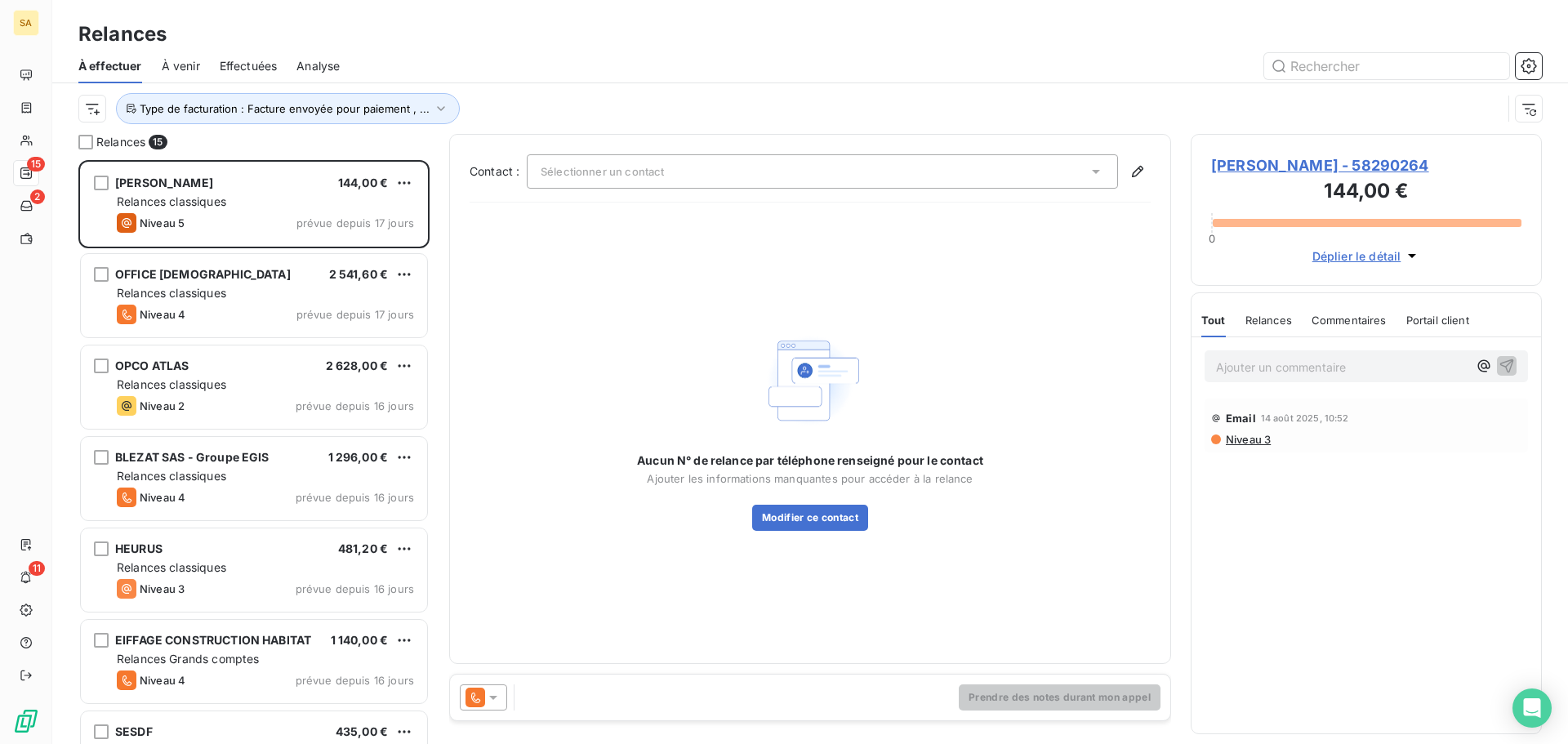
click at [1245, 167] on span "[PERSON_NAME] - 58290264" at bounding box center [1365, 165] width 310 height 22
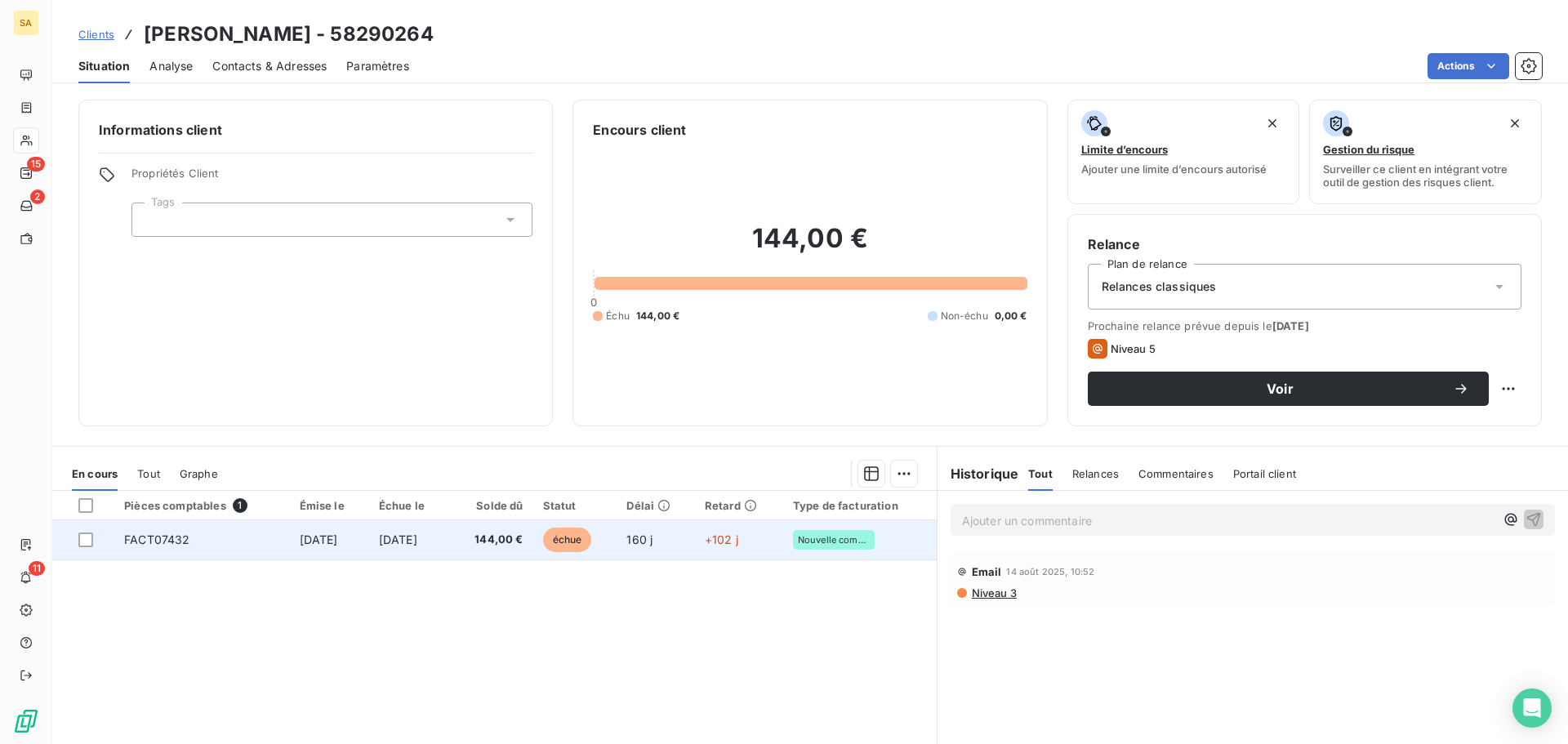
click at [290, 527] on td "3 avr. 2025" at bounding box center [330, 539] width 80 height 39
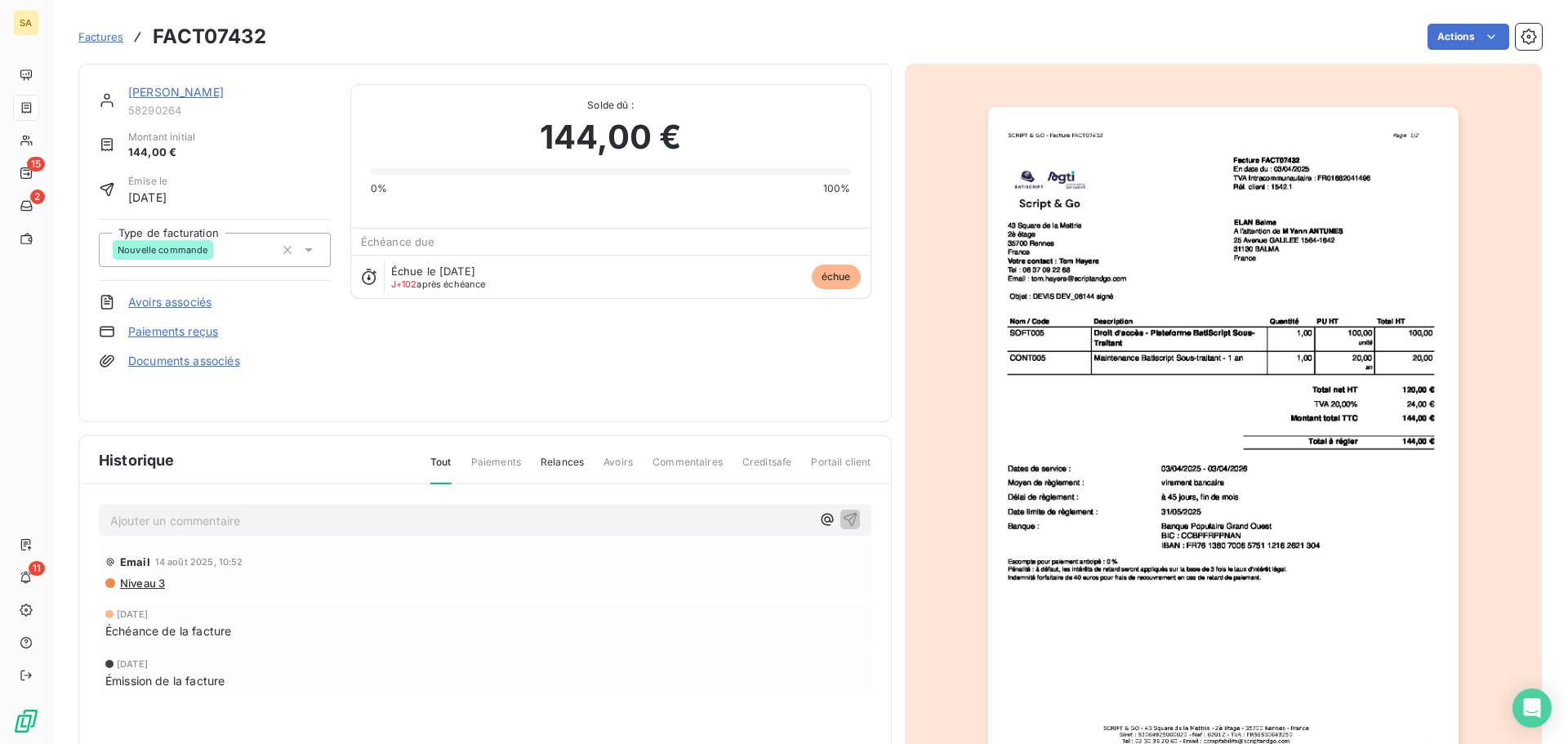
click at [283, 515] on p "Ajouter un commentaire ﻿" at bounding box center [461, 520] width 701 height 20
drag, startPoint x: 196, startPoint y: 514, endPoint x: 160, endPoint y: 517, distance: 36.1
click at [160, 517] on p "appel au 07" at bounding box center [461, 519] width 701 height 18
click at [842, 515] on icon "button" at bounding box center [850, 518] width 17 height 17
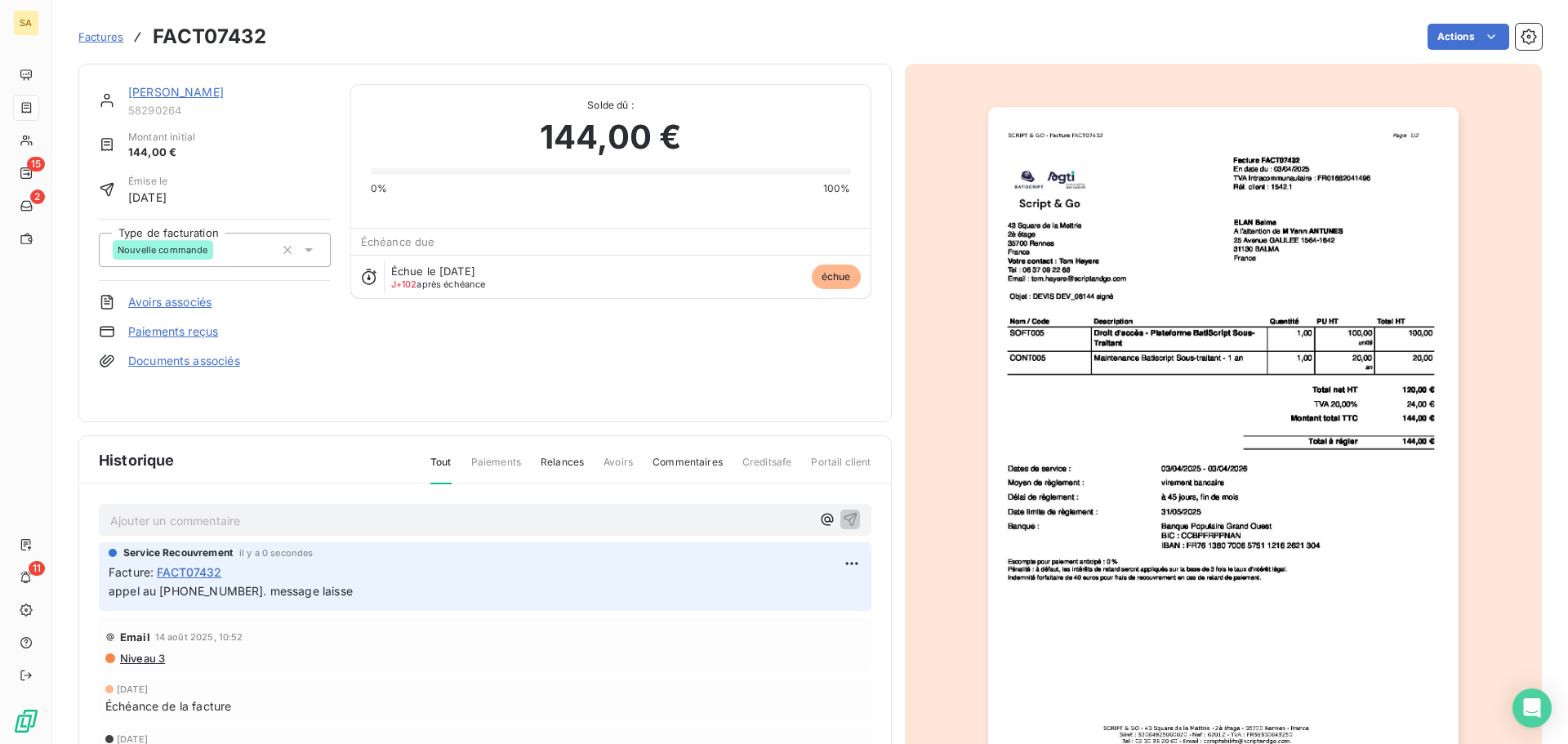
click at [160, 87] on link "[PERSON_NAME]" at bounding box center [176, 92] width 95 height 14
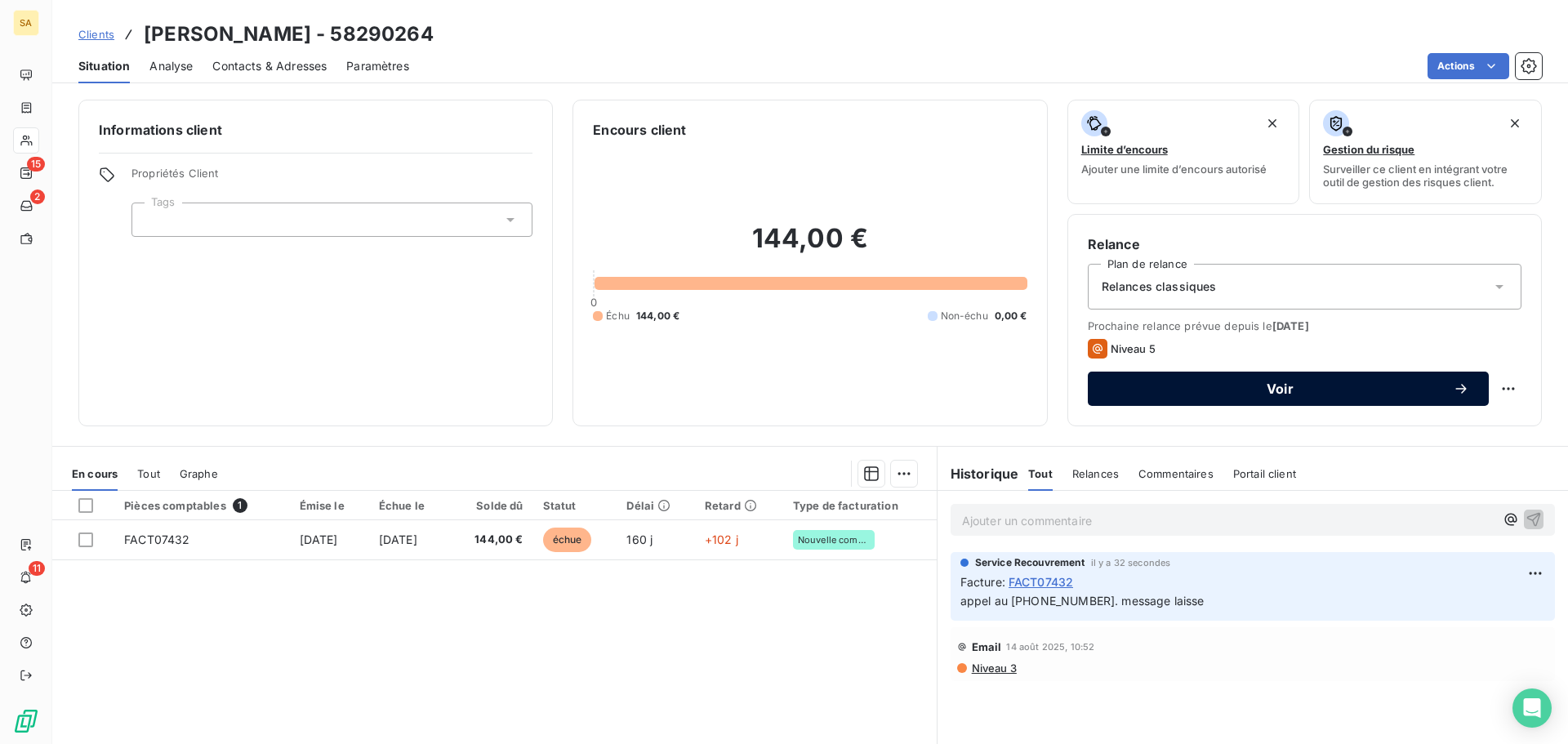
click at [1290, 391] on span "Voir" at bounding box center [1280, 388] width 345 height 13
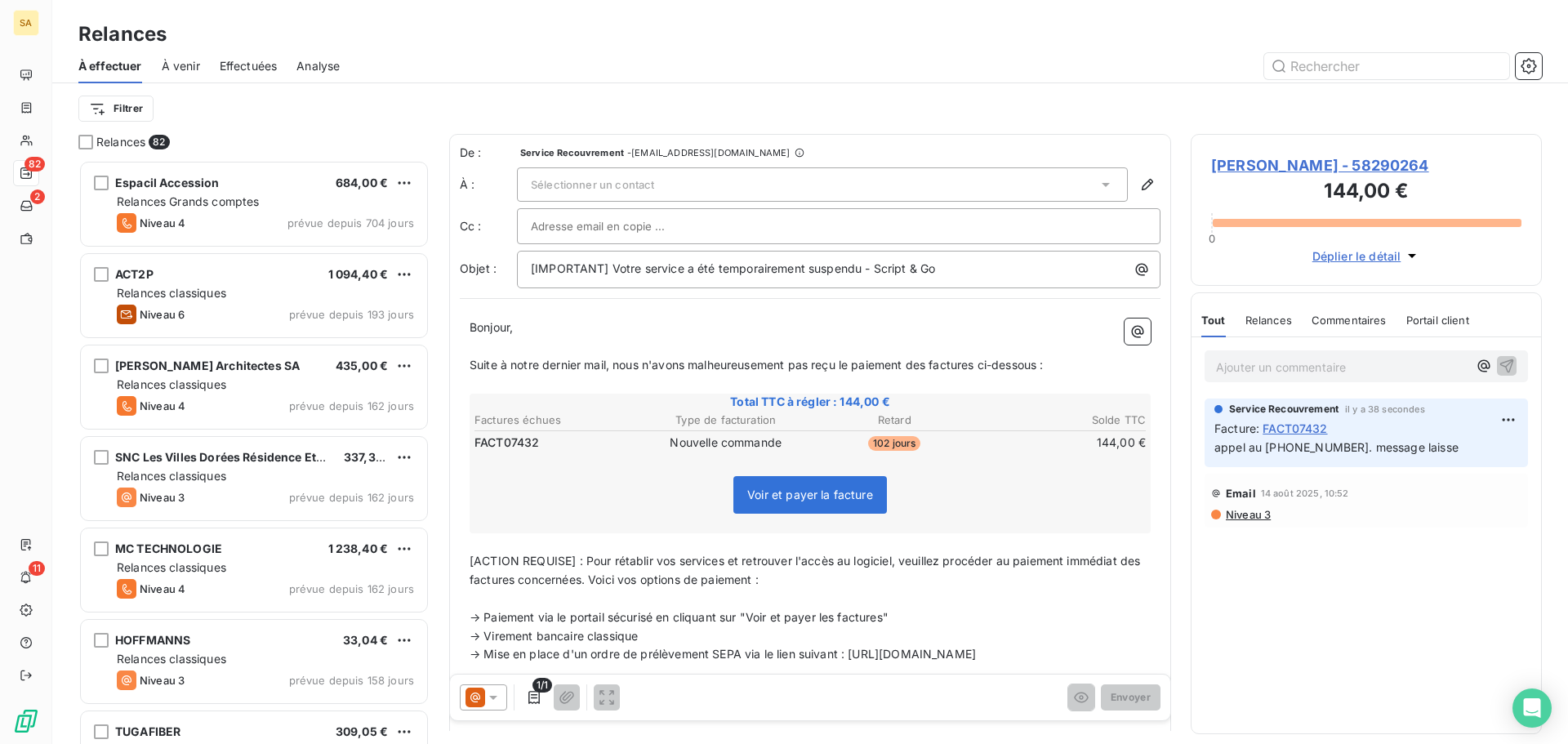
scroll to position [572, 339]
drag, startPoint x: 955, startPoint y: 268, endPoint x: 871, endPoint y: 267, distance: 84.0
click at [871, 267] on p "[IMPORTANT] Votre service a été temporairement suspendu - Script & Go" at bounding box center [843, 268] width 624 height 18
click at [1065, 365] on p "Suite à notre dernier mail, nous n'avons malheureusement pas reçu le paiement d…" at bounding box center [809, 365] width 681 height 18
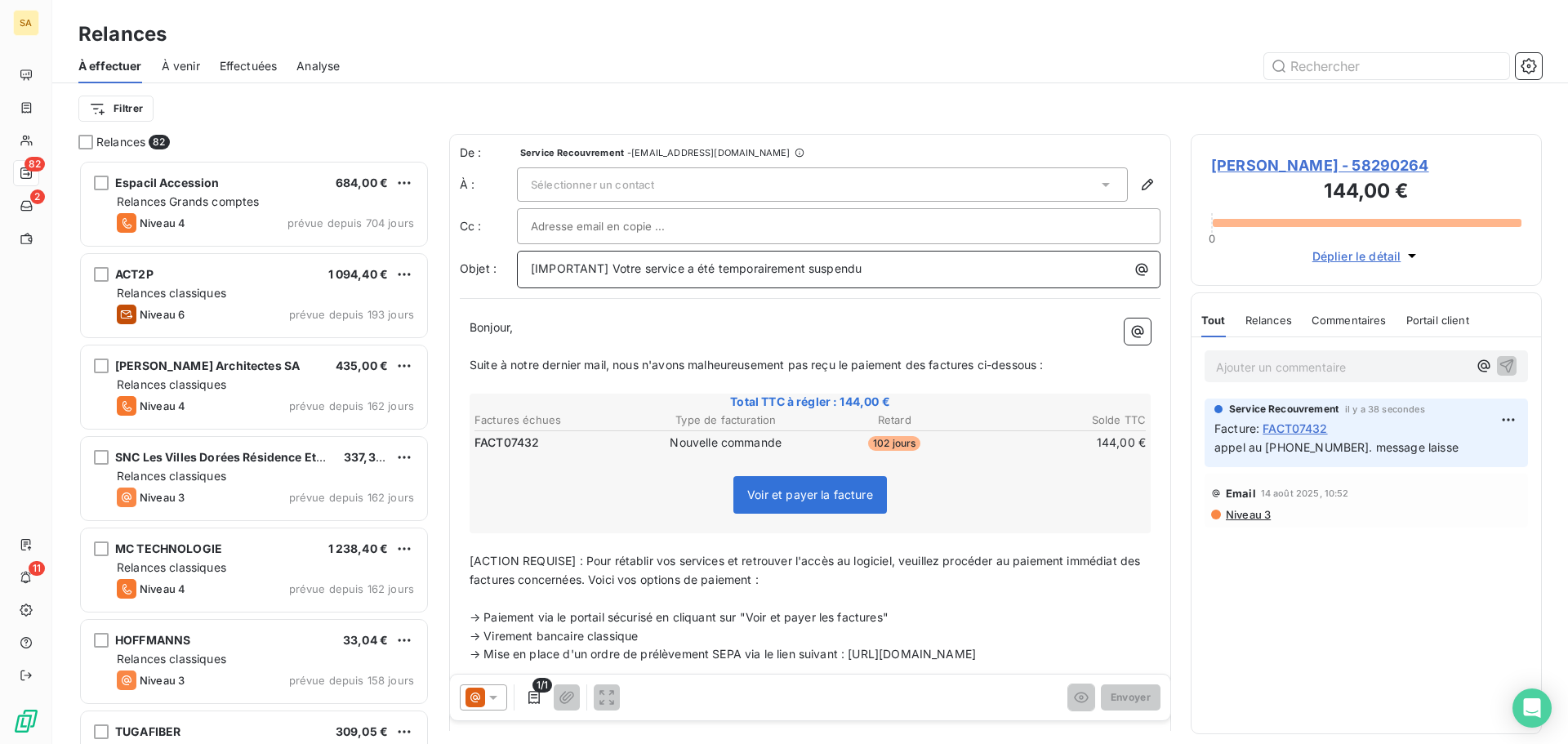
click at [892, 270] on p "[IMPORTANT] Votre service a été temporairement suspendu" at bounding box center [843, 268] width 624 height 18
click at [681, 184] on div "Sélectionner un contact" at bounding box center [822, 184] width 611 height 34
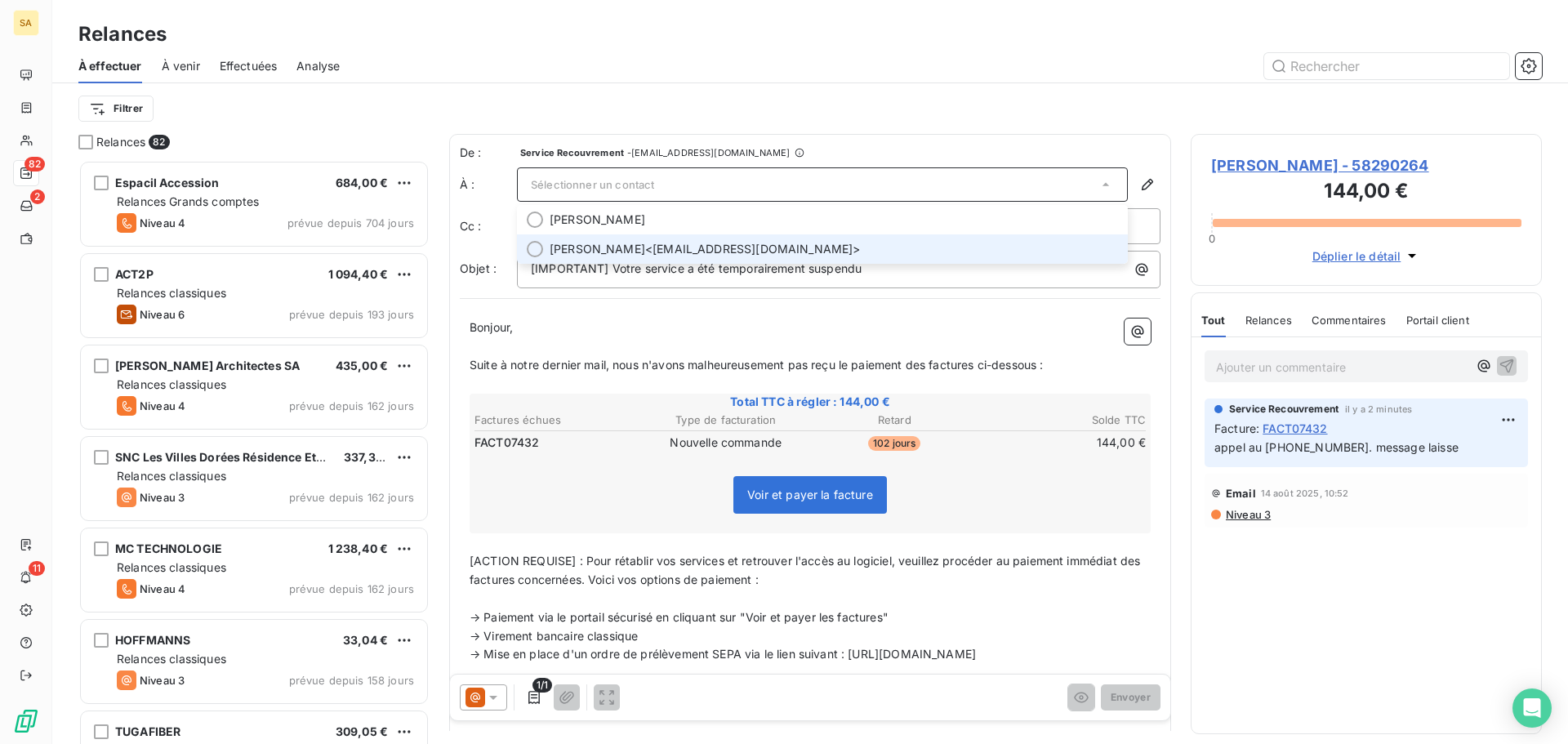
click at [701, 241] on span "Yann ANTUNES <ya.antunes@elan-france.com>" at bounding box center [834, 249] width 568 height 17
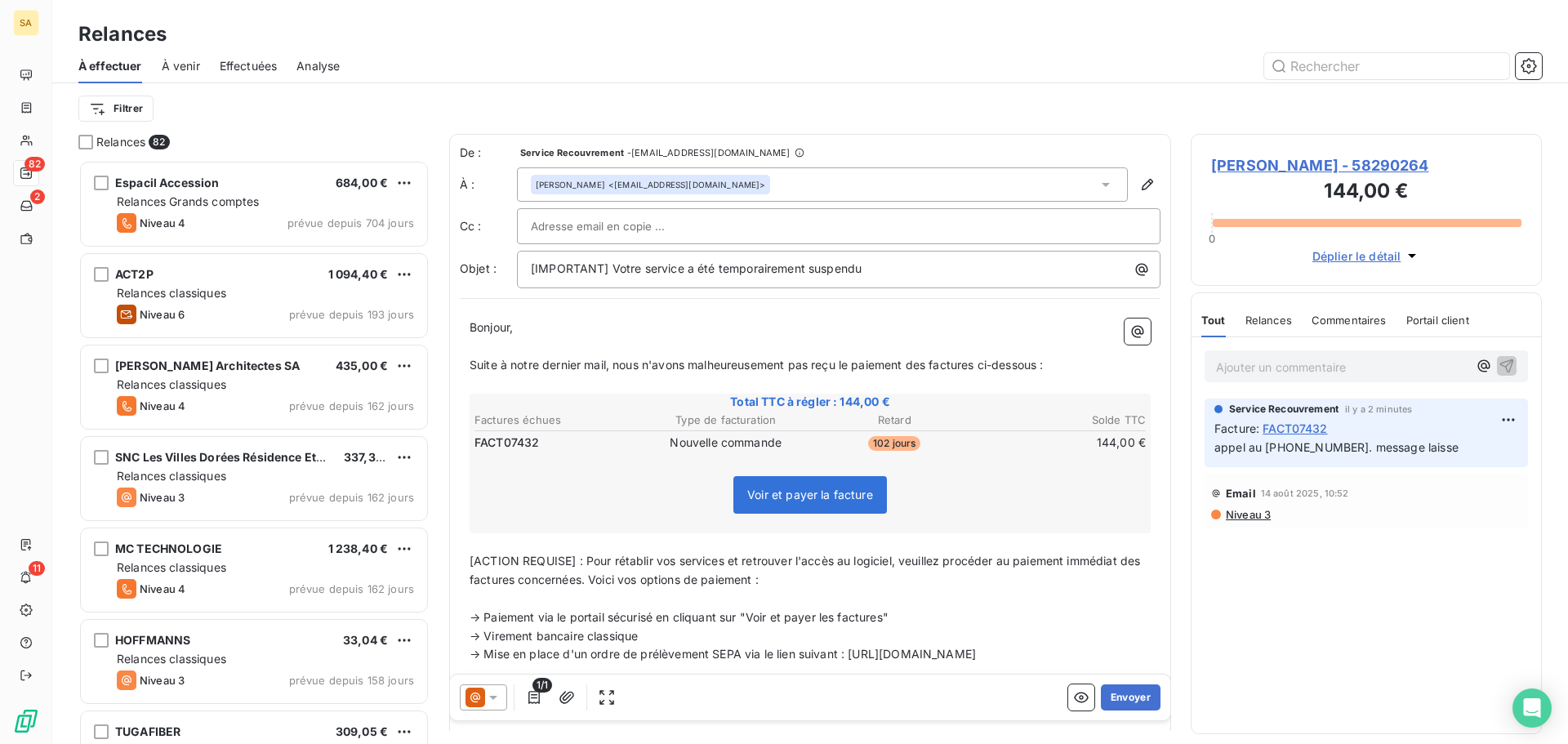
click at [495, 696] on icon at bounding box center [493, 698] width 8 height 4
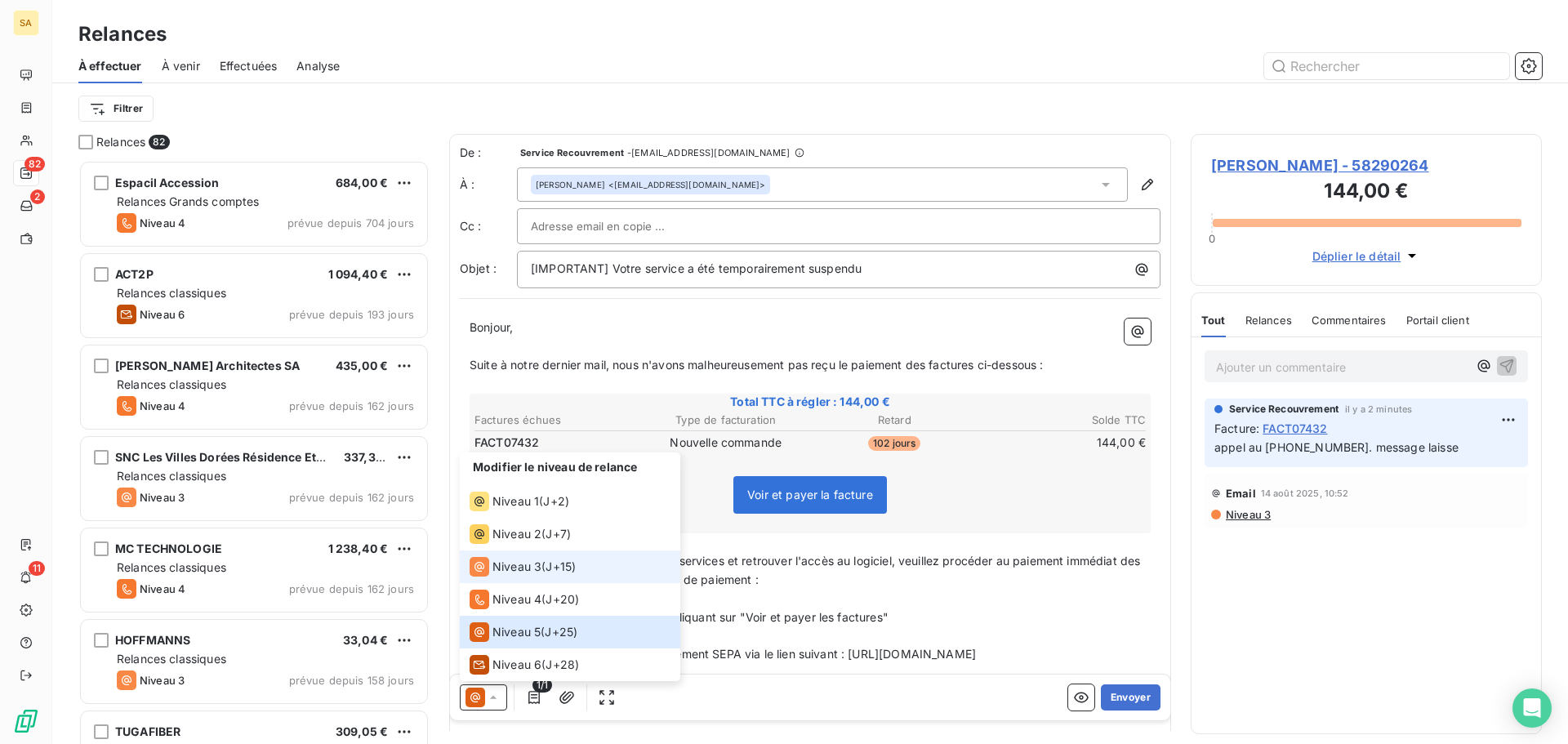
click at [524, 564] on span "Niveau 3" at bounding box center [517, 567] width 49 height 17
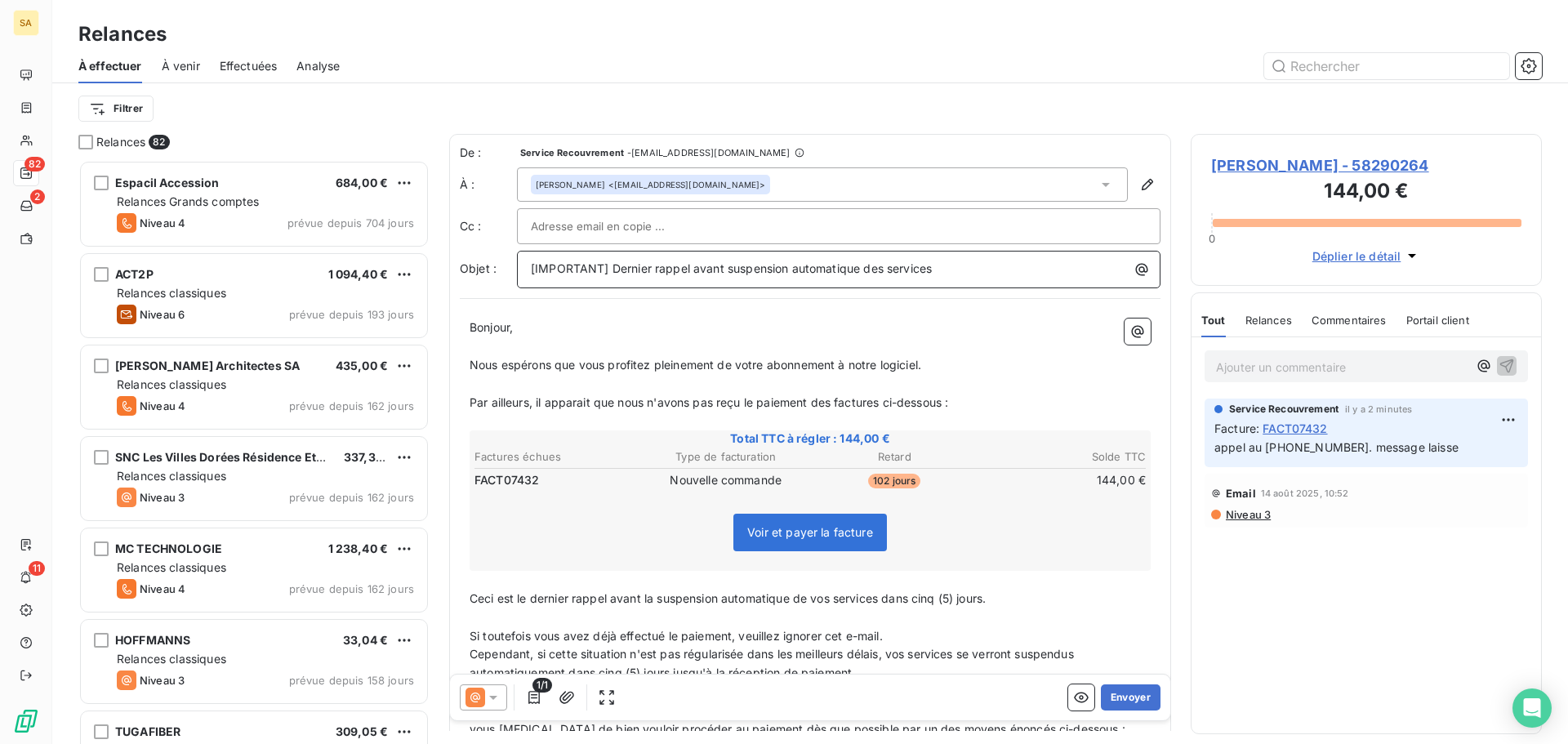
click at [960, 265] on p "[IMPORTANT] Dernier rappel avant suspension automatique des services" at bounding box center [843, 268] width 624 height 18
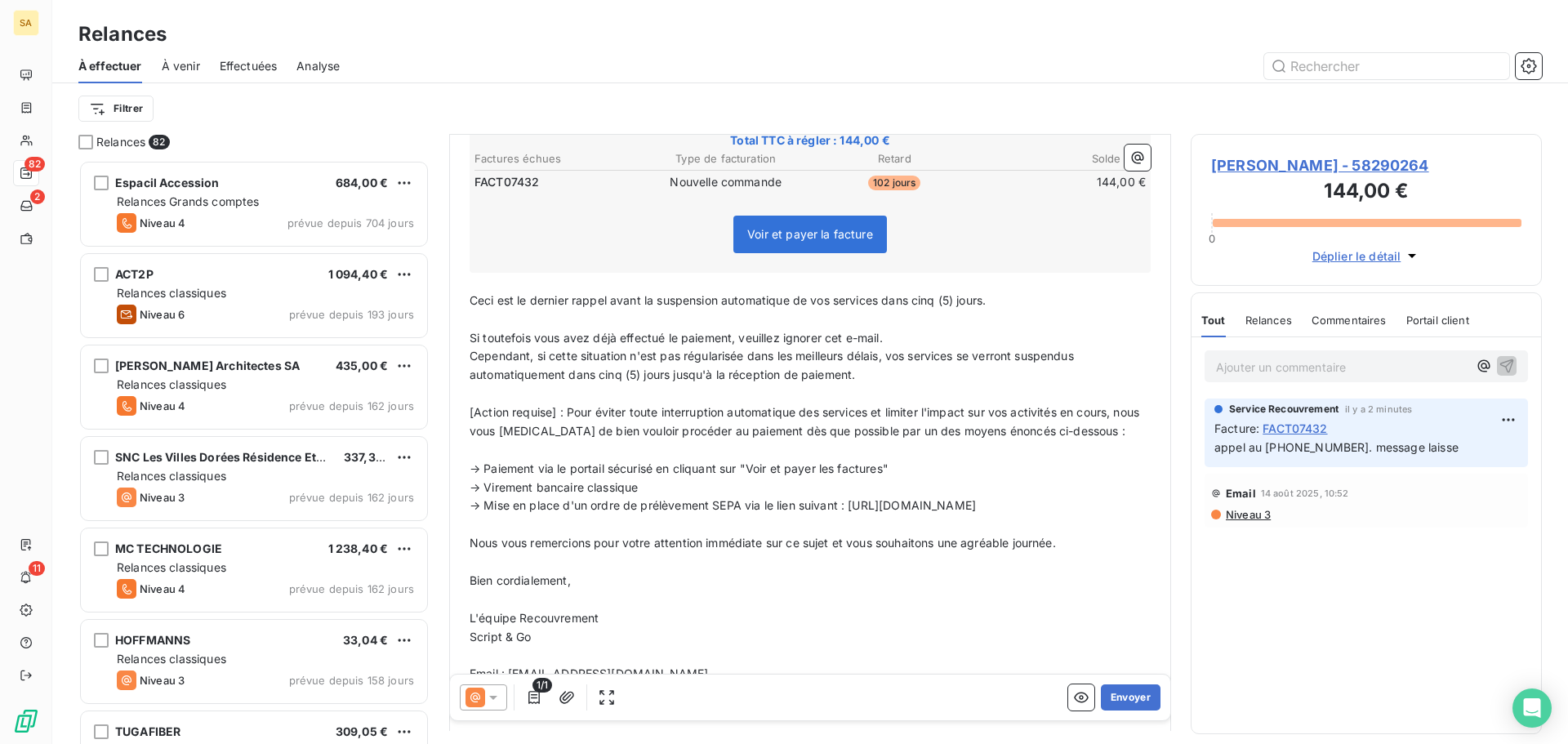
scroll to position [328, 0]
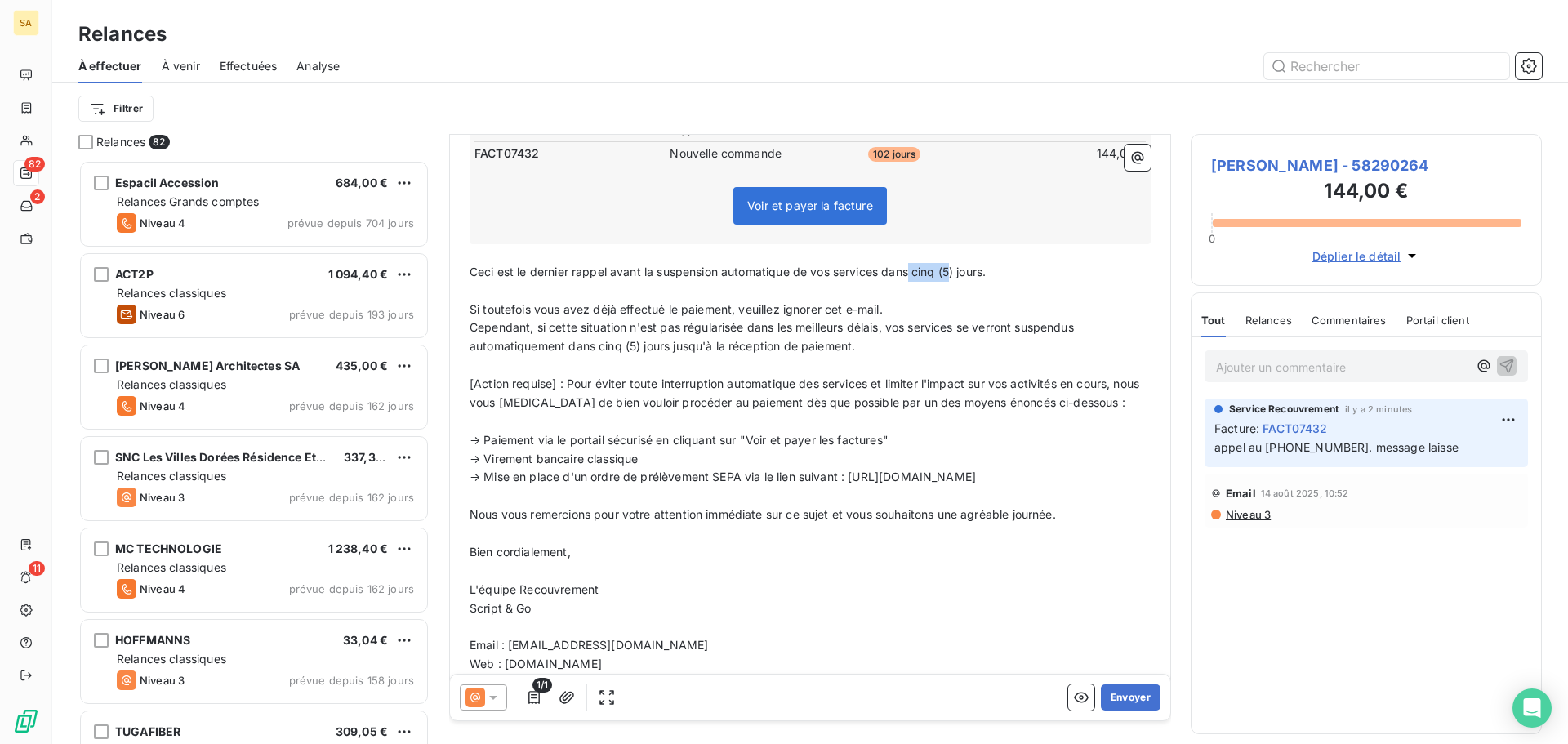
drag, startPoint x: 956, startPoint y: 271, endPoint x: 913, endPoint y: 273, distance: 43.0
click at [913, 273] on span "Ceci est le dernier rappel avant la suspension automatique de vos services dans…" at bounding box center [727, 272] width 516 height 14
click at [910, 269] on span "Ceci est le dernier rappel avant la suspension automatique de vos services dans…" at bounding box center [713, 272] width 489 height 14
click at [915, 270] on span "Ceci est le dernier rappel avant la suspension automatique de vos services dans…" at bounding box center [713, 272] width 489 height 14
click at [934, 270] on span "Ceci est le dernier rappel avant la suspension automatique de vos services dans…" at bounding box center [751, 272] width 564 height 14
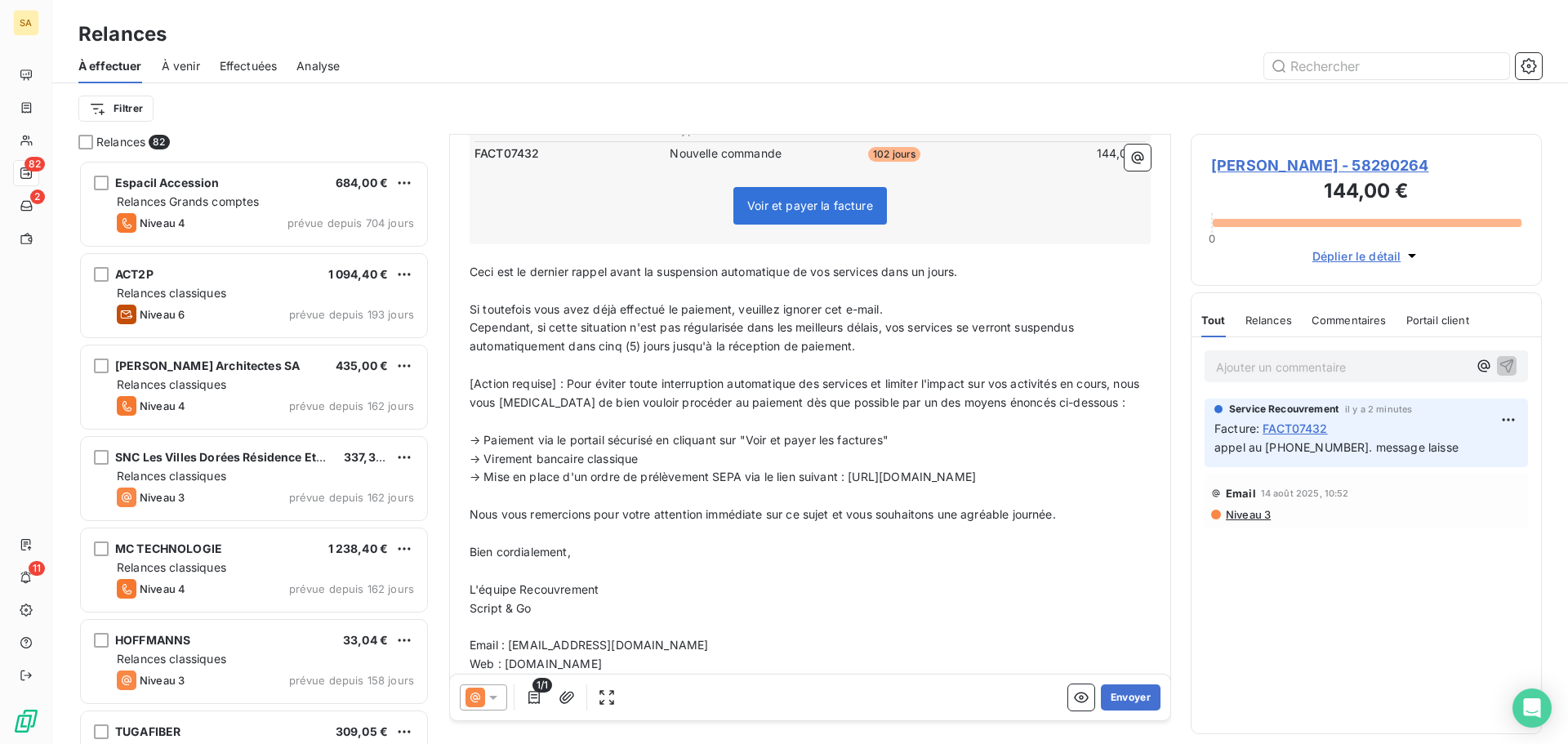
click at [957, 270] on span "Ceci est le dernier rappel avant la suspension automatique de vos services dans…" at bounding box center [713, 272] width 488 height 14
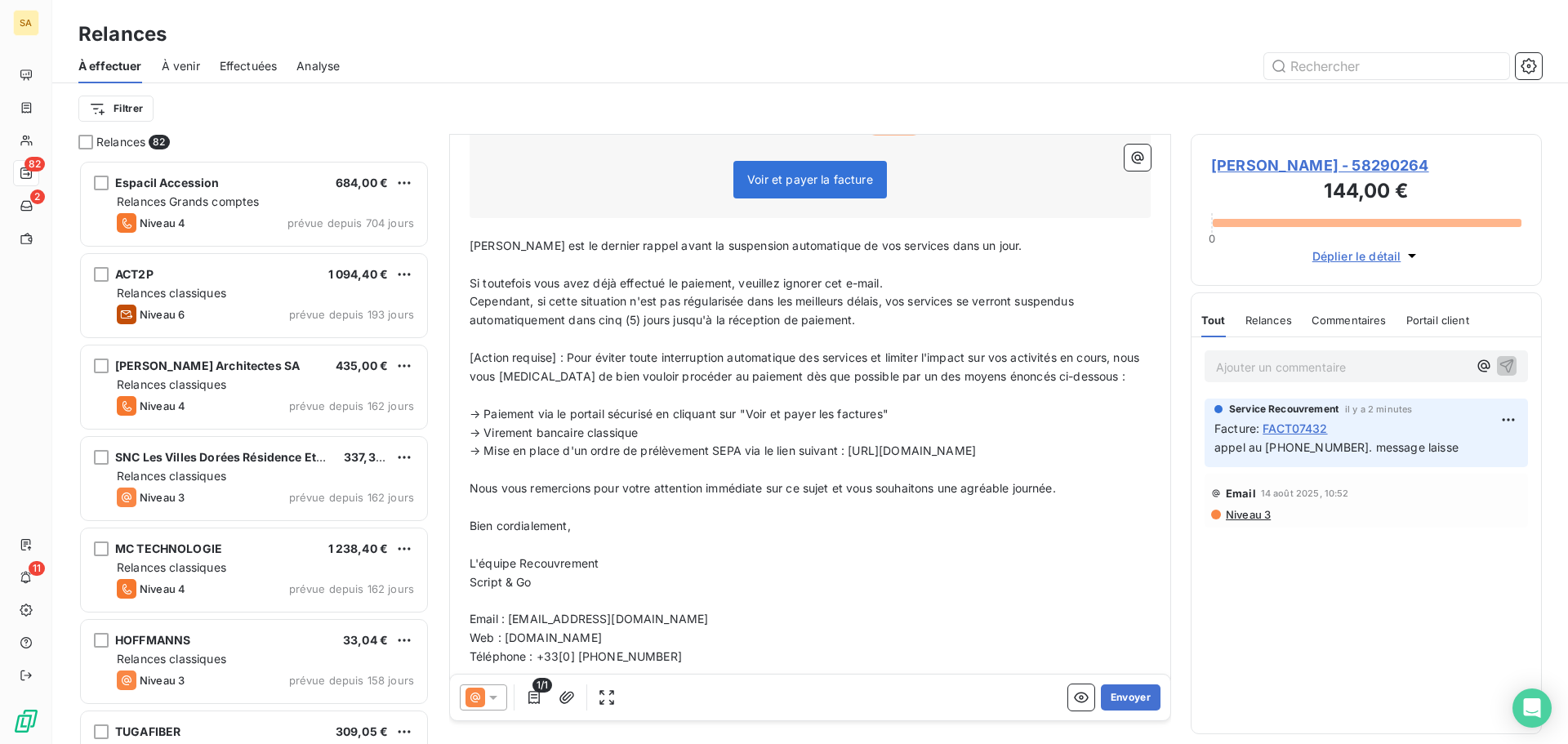
scroll to position [377, 0]
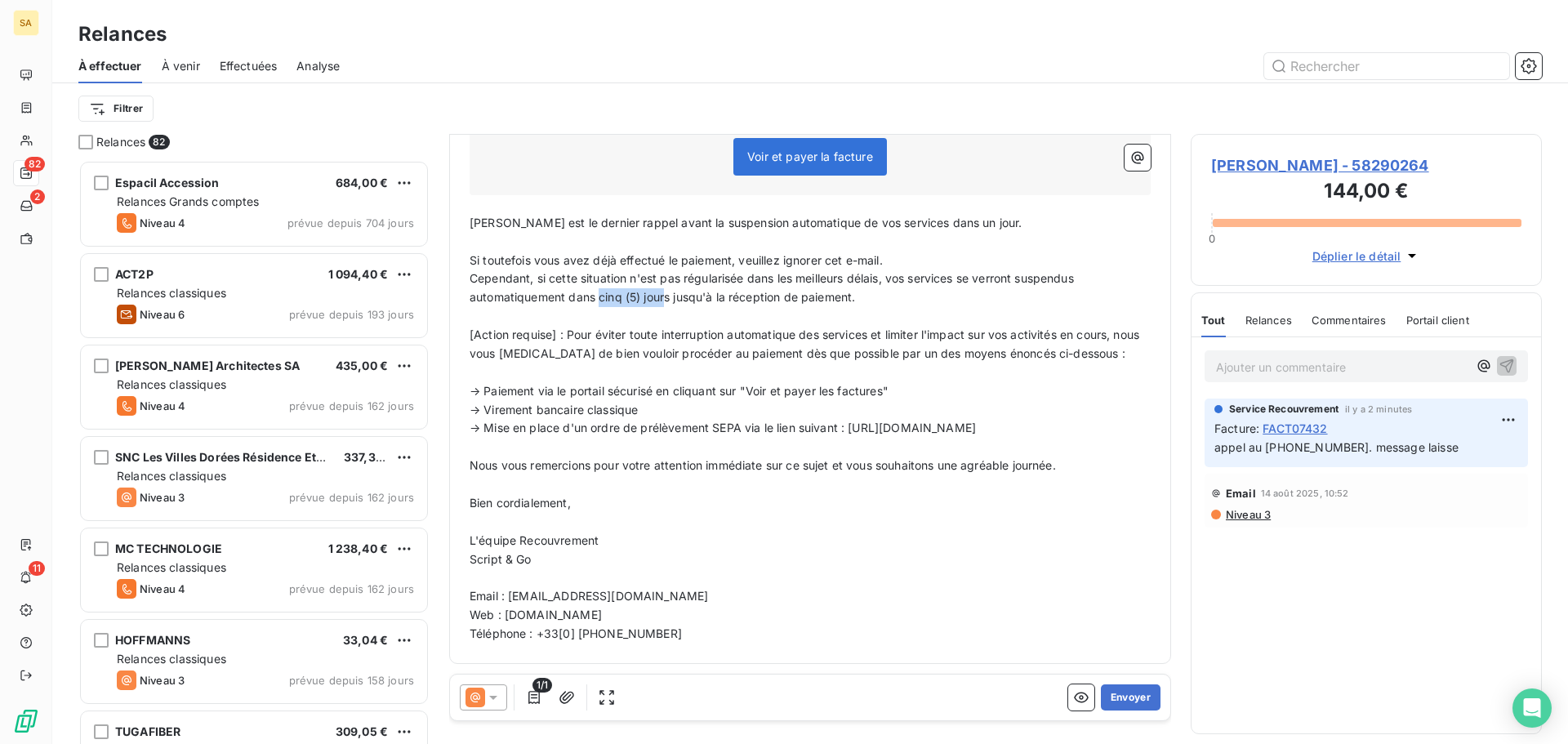
drag, startPoint x: 669, startPoint y: 298, endPoint x: 601, endPoint y: 298, distance: 68.0
click at [601, 298] on span "Cependant, si cette situation n'est pas régularisée dans les meilleurs délais, …" at bounding box center [773, 287] width 607 height 32
click at [640, 298] on span "Cependant, si cette situation n'est pas régularisée dans les meilleurs délais, …" at bounding box center [773, 287] width 607 height 32
click at [639, 296] on span "Cependant, si cette situation n'est pas régularisée dans les meilleurs délais, …" at bounding box center [773, 287] width 607 height 32
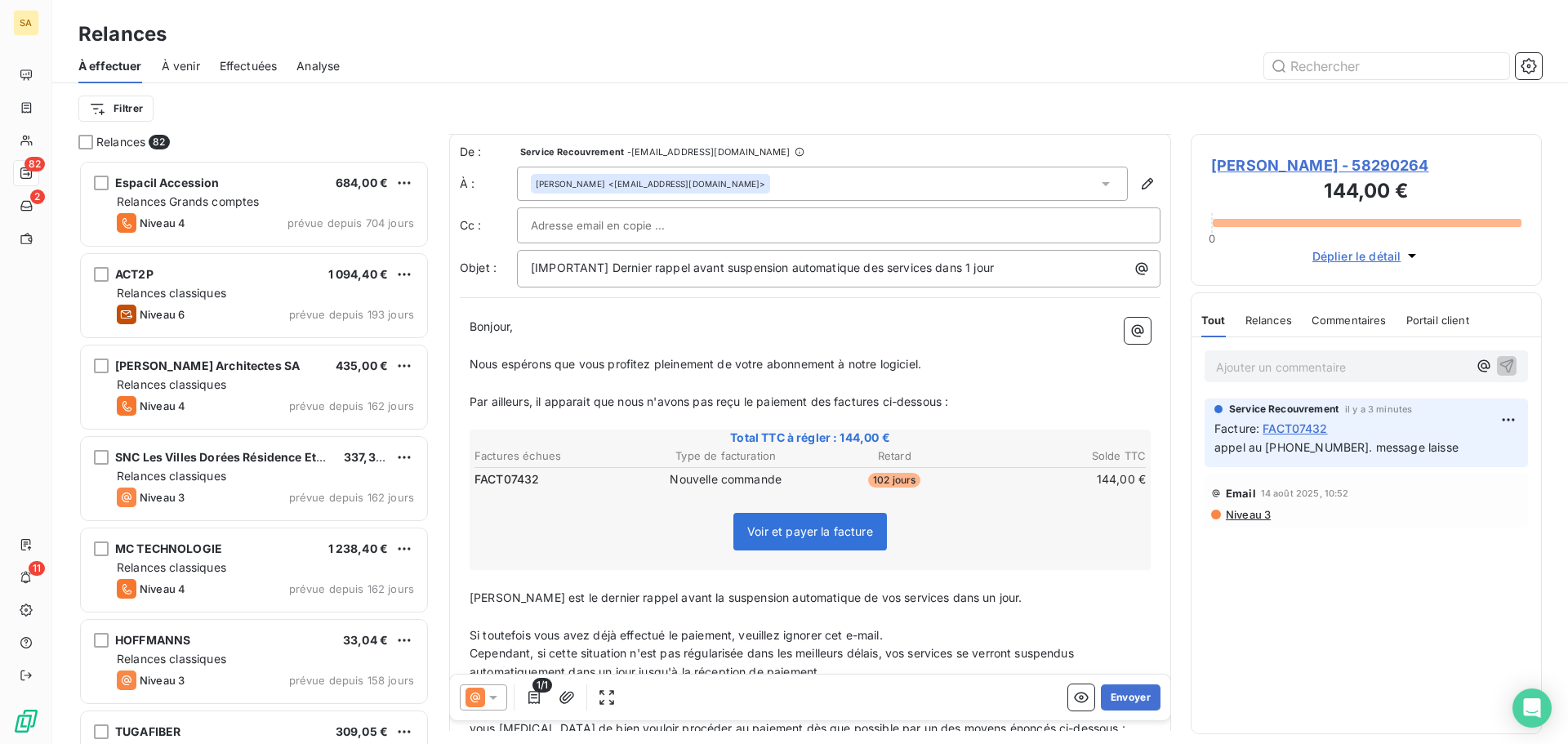
scroll to position [0, 0]
click at [783, 219] on div at bounding box center [838, 226] width 615 height 24
click at [633, 230] on input "text" at bounding box center [838, 226] width 615 height 24
paste input "factelan@bouygues-construction.com"
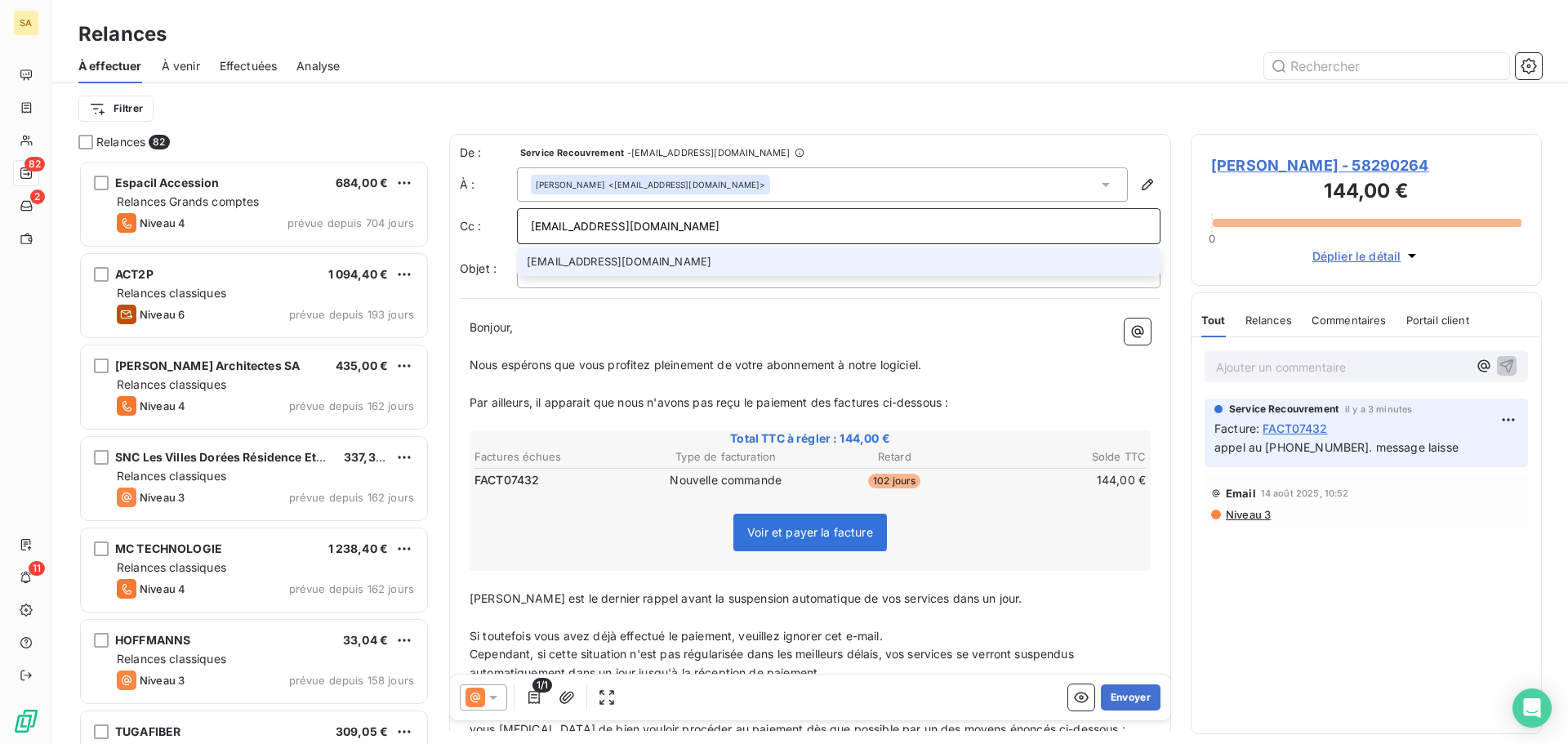
type input "factelan@bouygues-construction.com"
click at [639, 262] on li "factelan@bouygues-construction.com" at bounding box center [838, 261] width 643 height 29
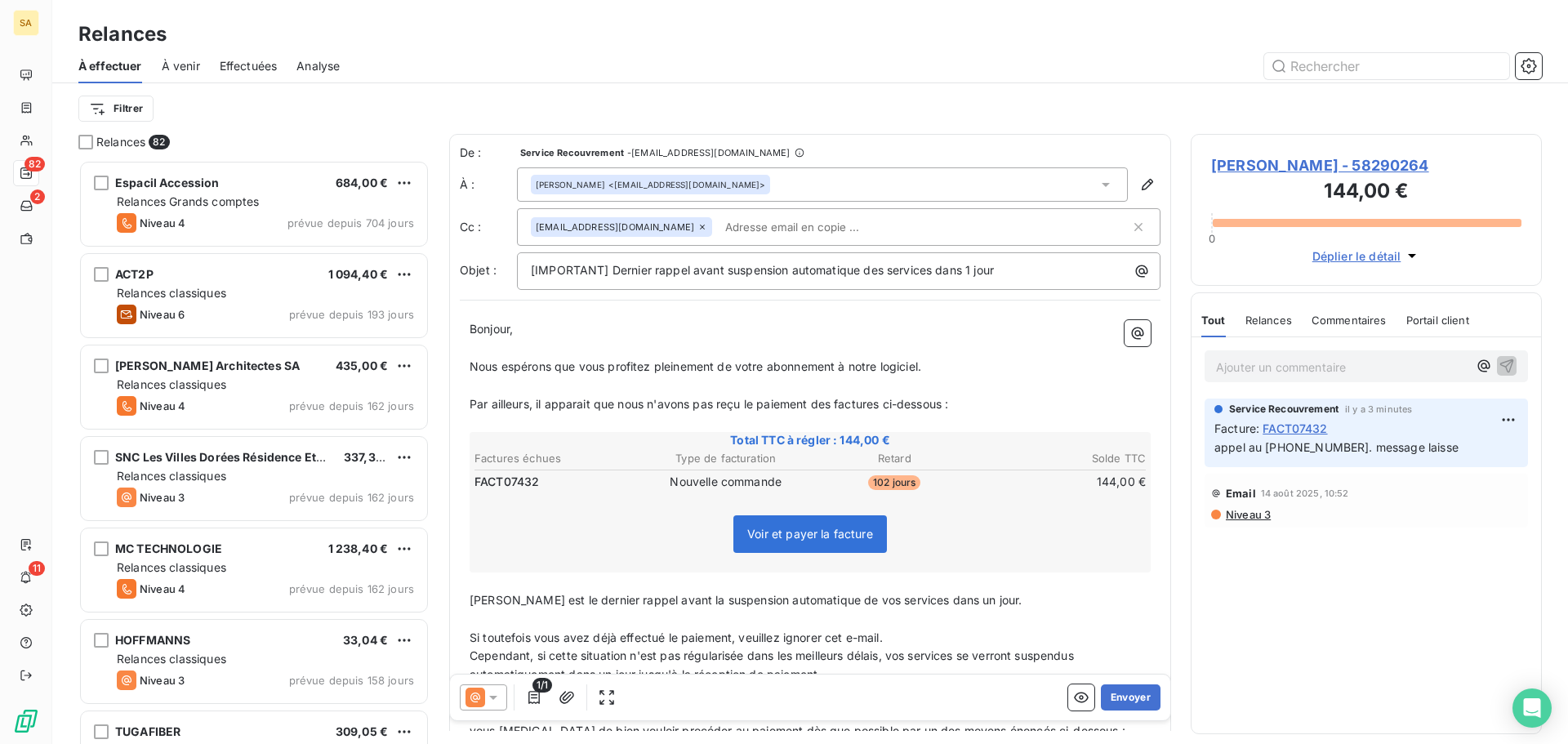
click at [1098, 180] on icon at bounding box center [1106, 184] width 17 height 17
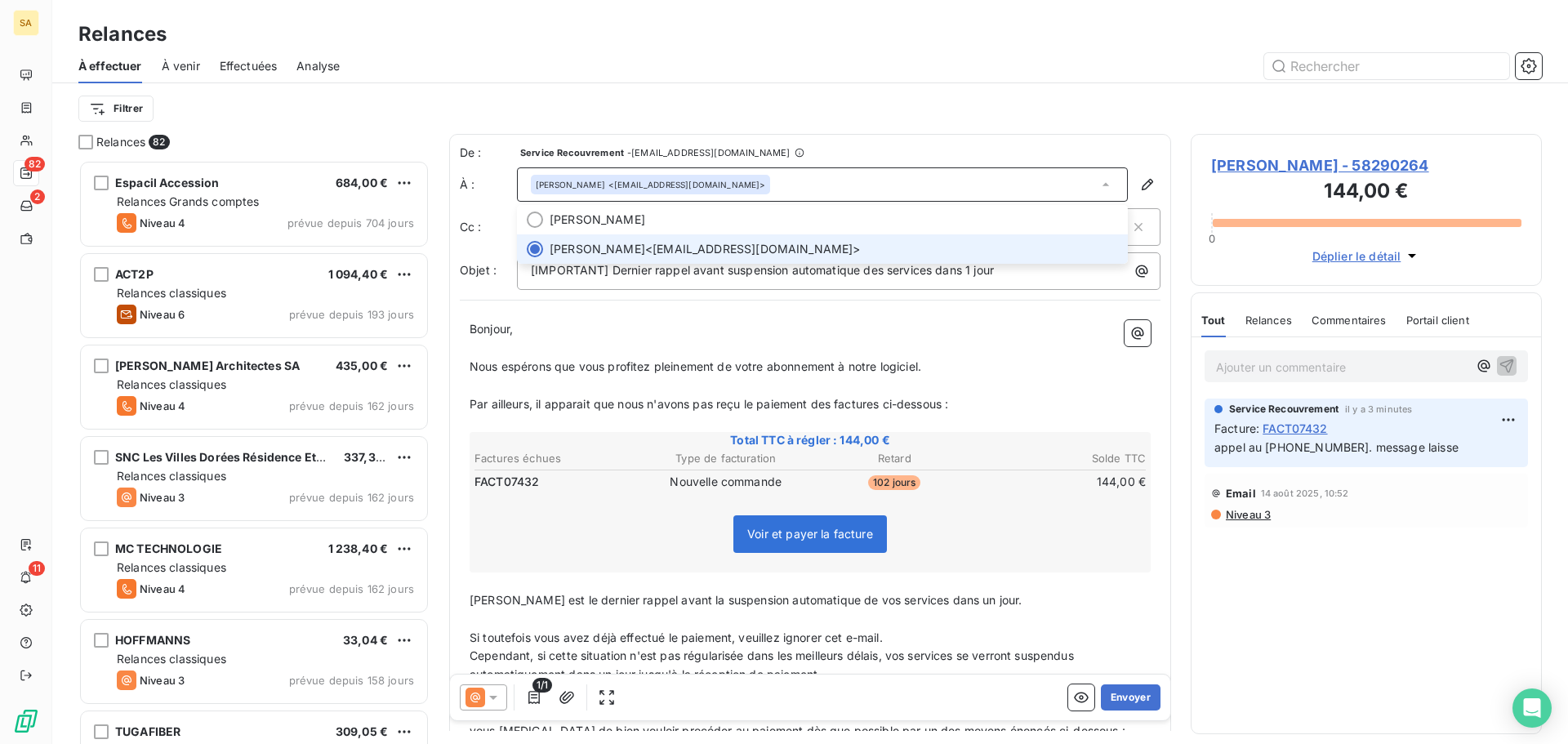
click at [1098, 180] on icon at bounding box center [1106, 184] width 17 height 17
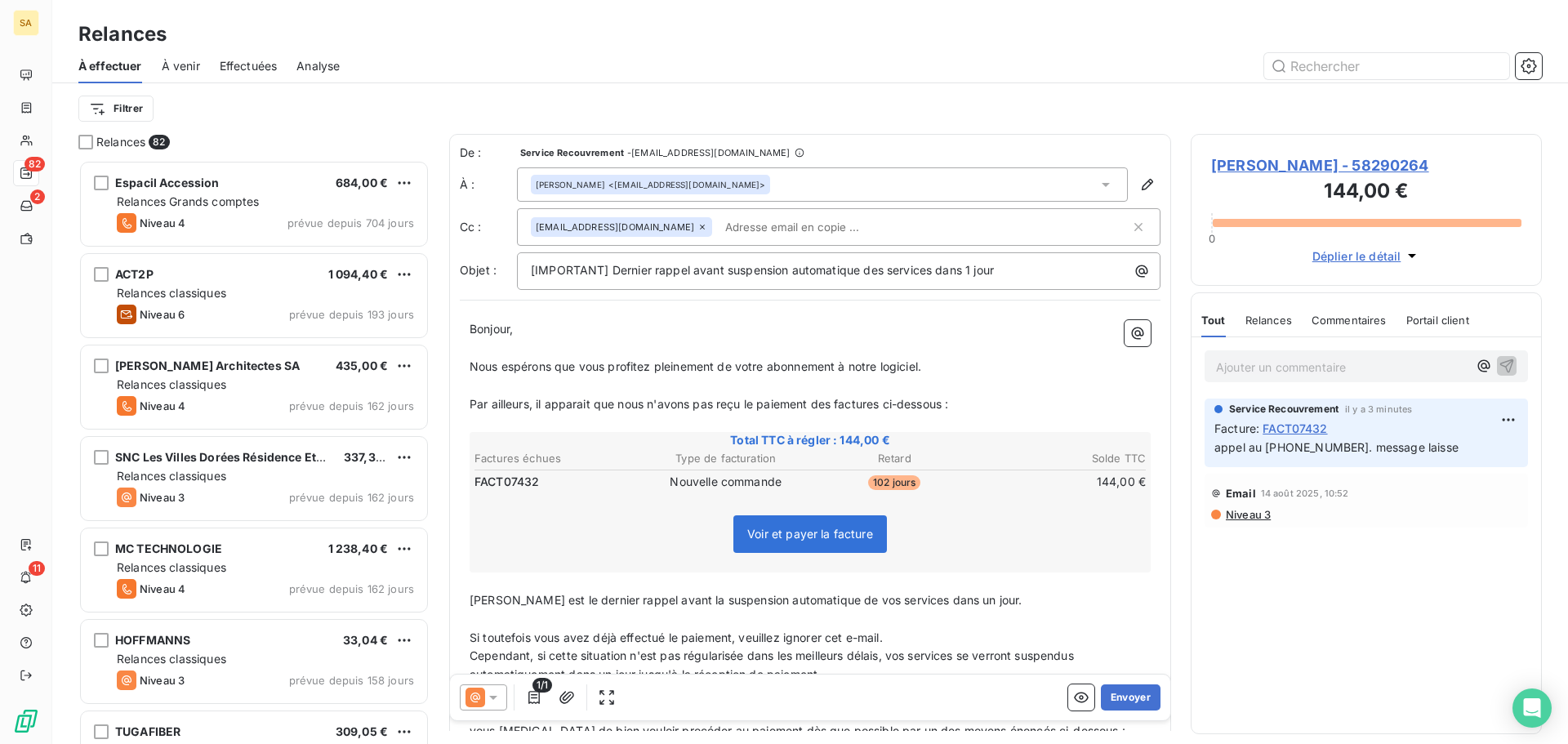
click at [862, 220] on input "text" at bounding box center [813, 227] width 189 height 24
click at [862, 220] on input "text" at bounding box center [924, 227] width 412 height 24
click at [972, 270] on span "[IMPORTANT] Dernier rappel avant suspension automatique des services dans 1 jour" at bounding box center [762, 270] width 463 height 14
click at [1003, 262] on p "[IMPORTANT] Dernier rappel avant suspension automatique des services dans 2 jour" at bounding box center [843, 270] width 624 height 18
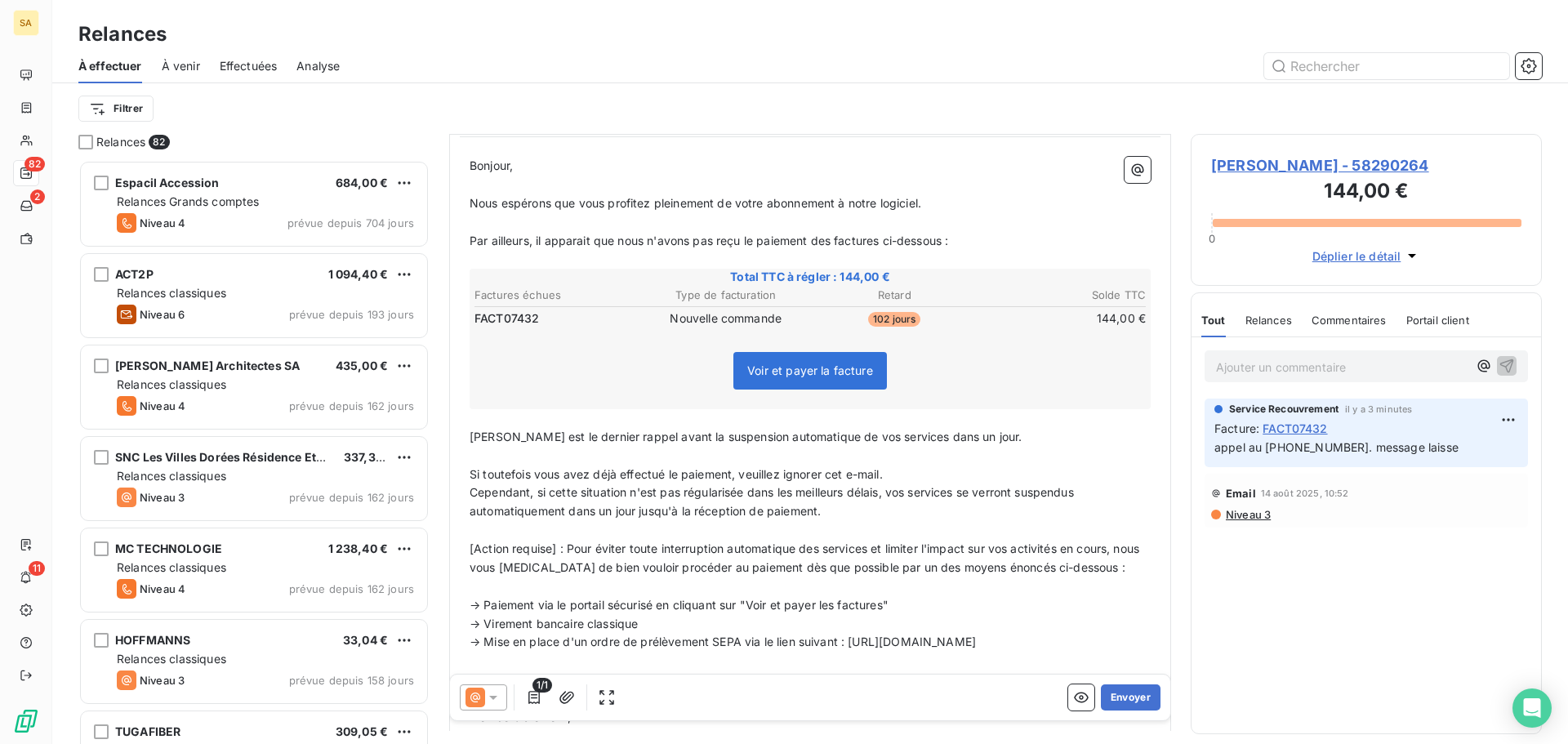
scroll to position [165, 0]
drag, startPoint x: 933, startPoint y: 437, endPoint x: 916, endPoint y: 437, distance: 17.0
click at [916, 437] on span "Ceci est le dernier rappel avant la suspension automatique de vos services dans…" at bounding box center [746, 435] width 552 height 14
click at [966, 441] on span "Ceci est le dernier rappel avant la suspension automatique de vos services dans…" at bounding box center [753, 435] width 566 height 14
drag, startPoint x: 614, startPoint y: 513, endPoint x: 598, endPoint y: 512, distance: 16.0
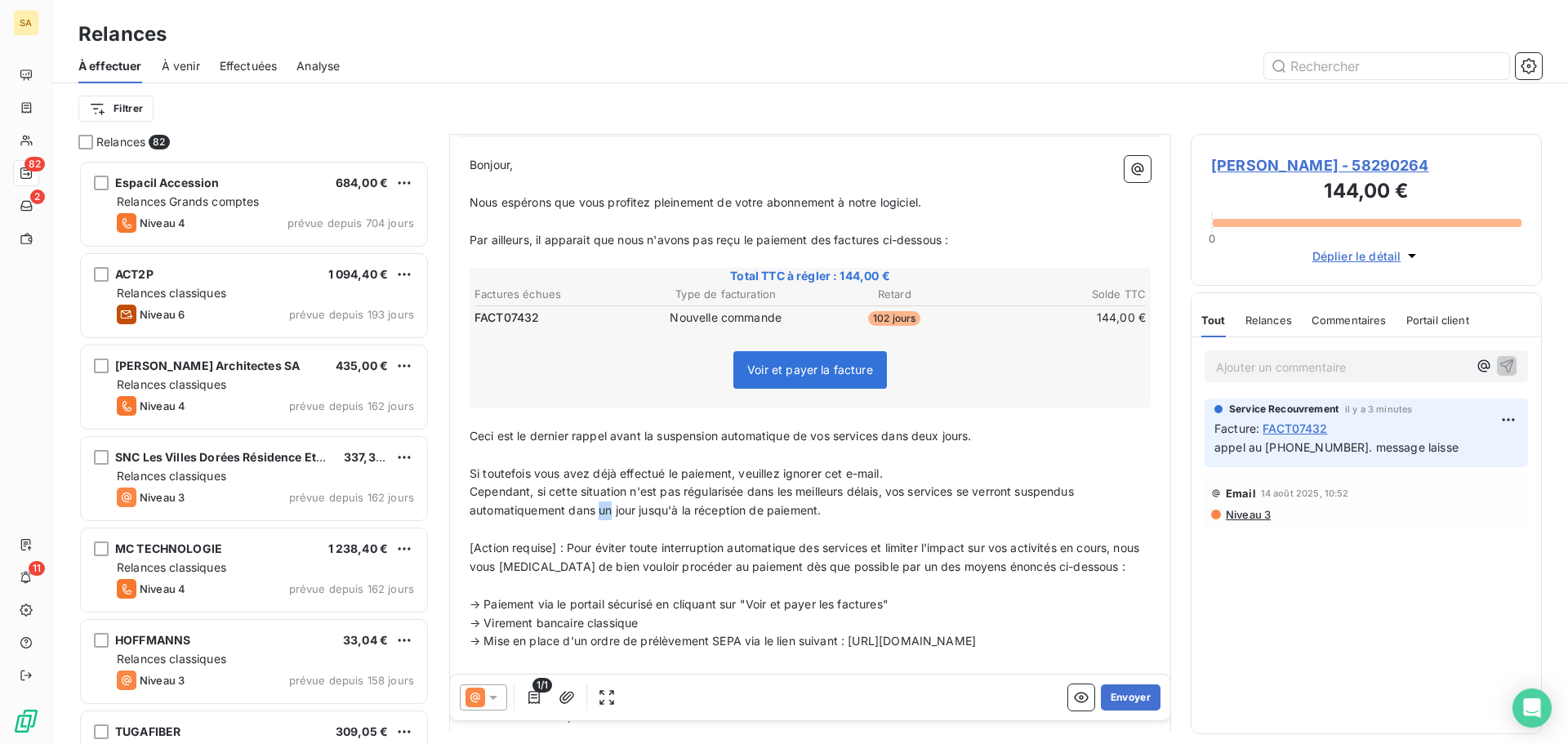
click at [598, 512] on span "Cependant, si cette situation n'est pas régularisée dans les meilleurs délais, …" at bounding box center [773, 500] width 607 height 32
click at [652, 511] on span "Cependant, si cette situation n'est pas régularisée dans les meilleurs délais, …" at bounding box center [773, 500] width 607 height 32
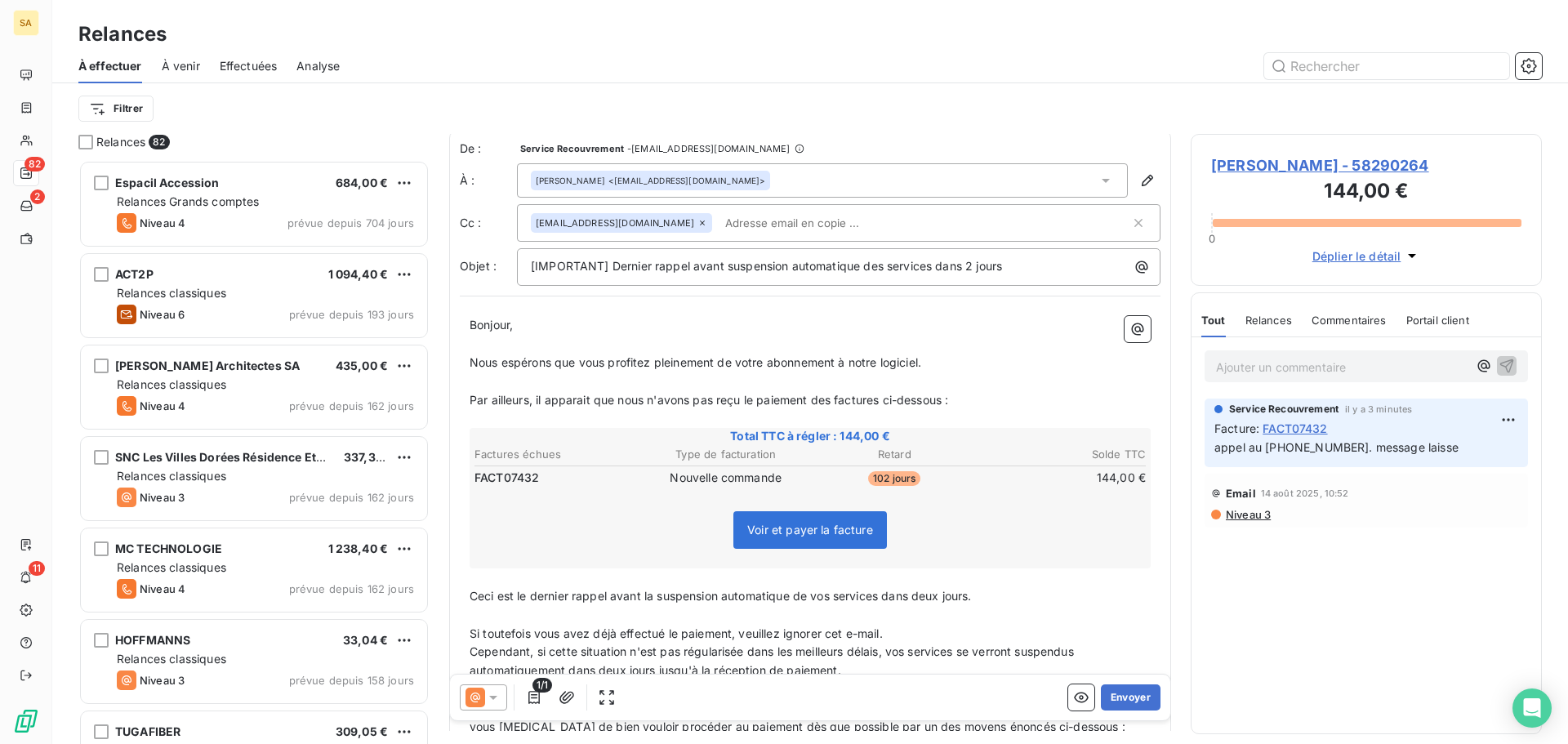
scroll to position [0, 0]
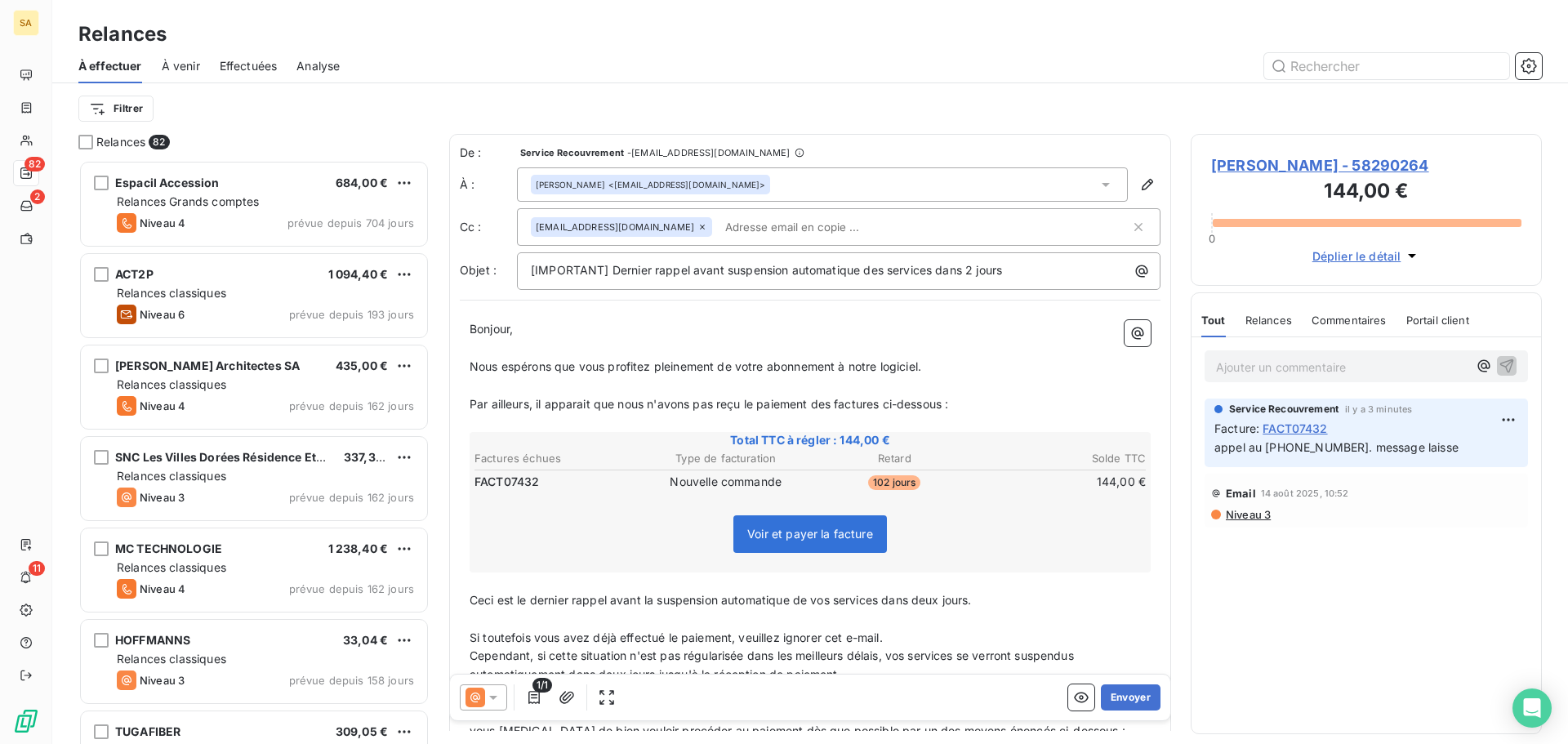
click at [975, 402] on p "Par ailleurs, il apparait que nous n'avons pas reçu le paiement des factures ci…" at bounding box center [809, 404] width 681 height 18
click at [1102, 697] on button "Envoyer" at bounding box center [1130, 698] width 59 height 26
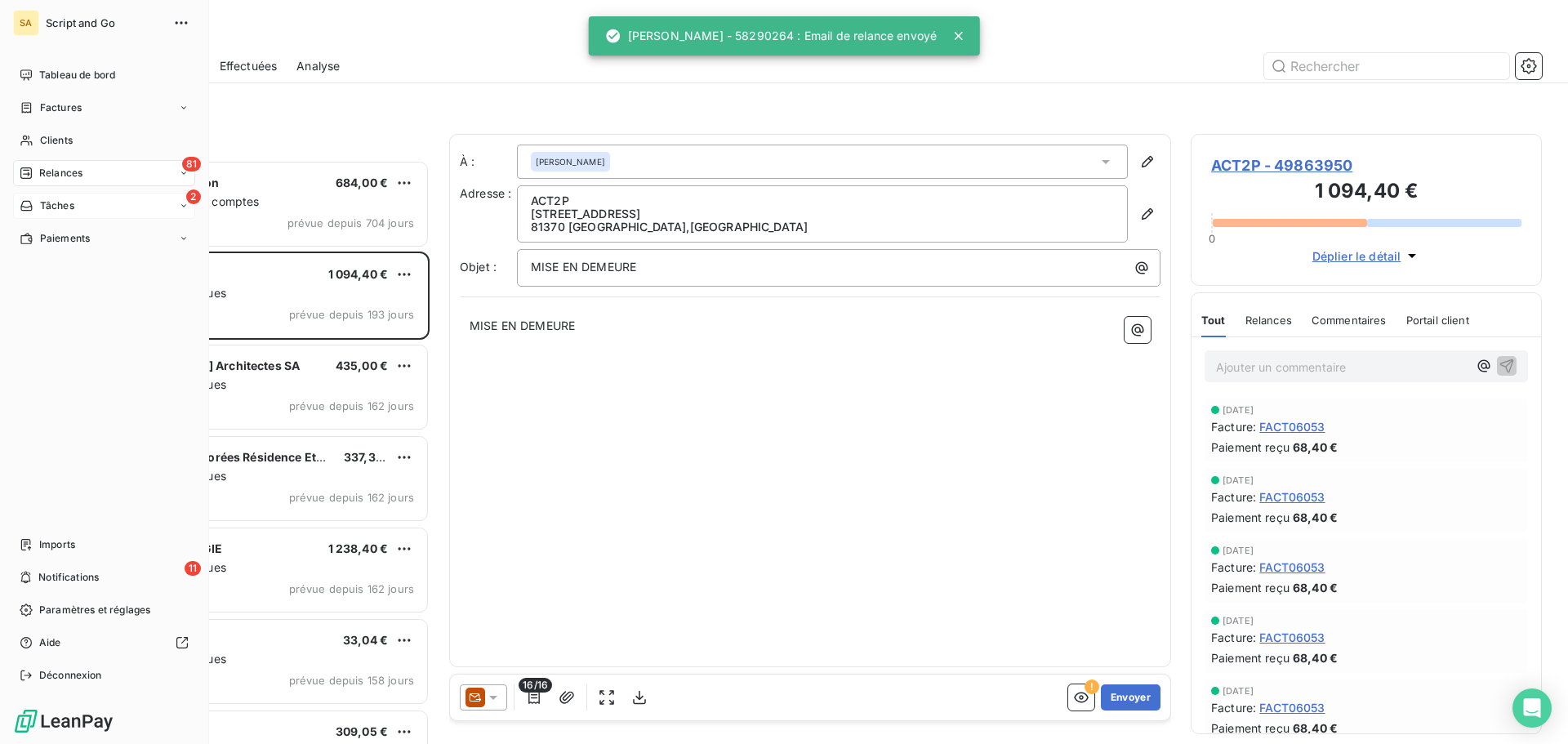
click at [38, 203] on div "Tâches" at bounding box center [46, 205] width 55 height 15
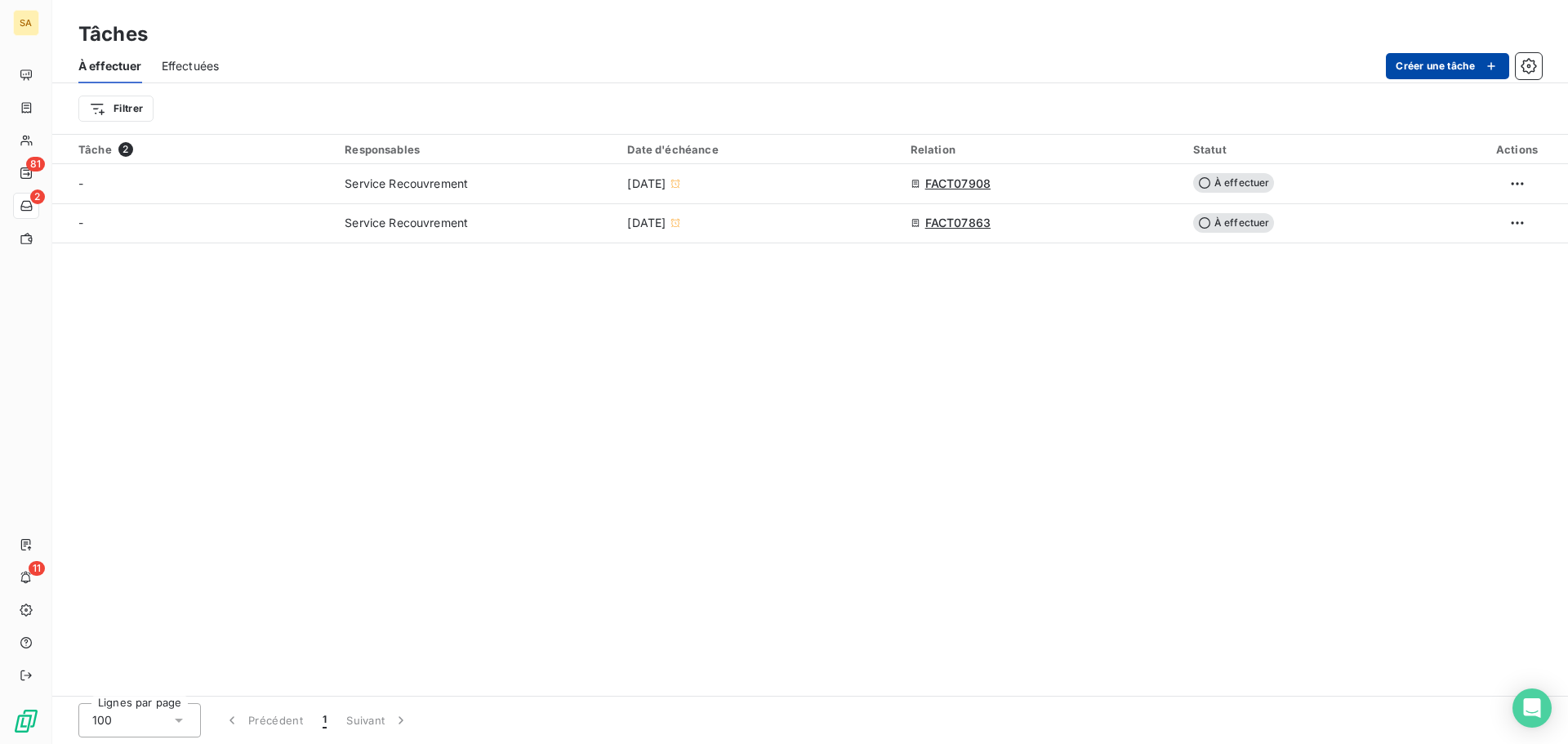
click at [1385, 64] on button "Créer une tâche" at bounding box center [1447, 66] width 123 height 26
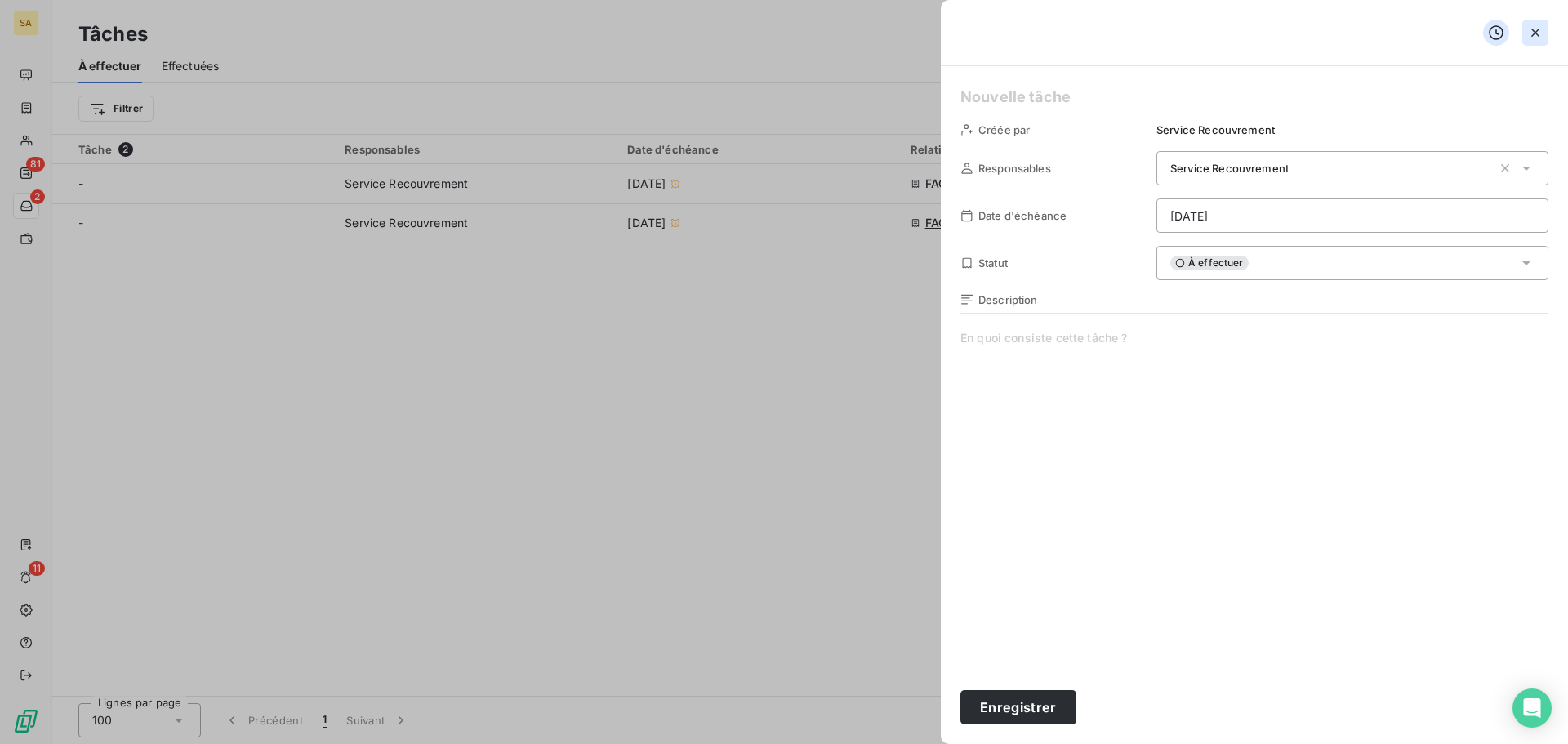
click at [1541, 31] on icon "button" at bounding box center [1535, 32] width 17 height 17
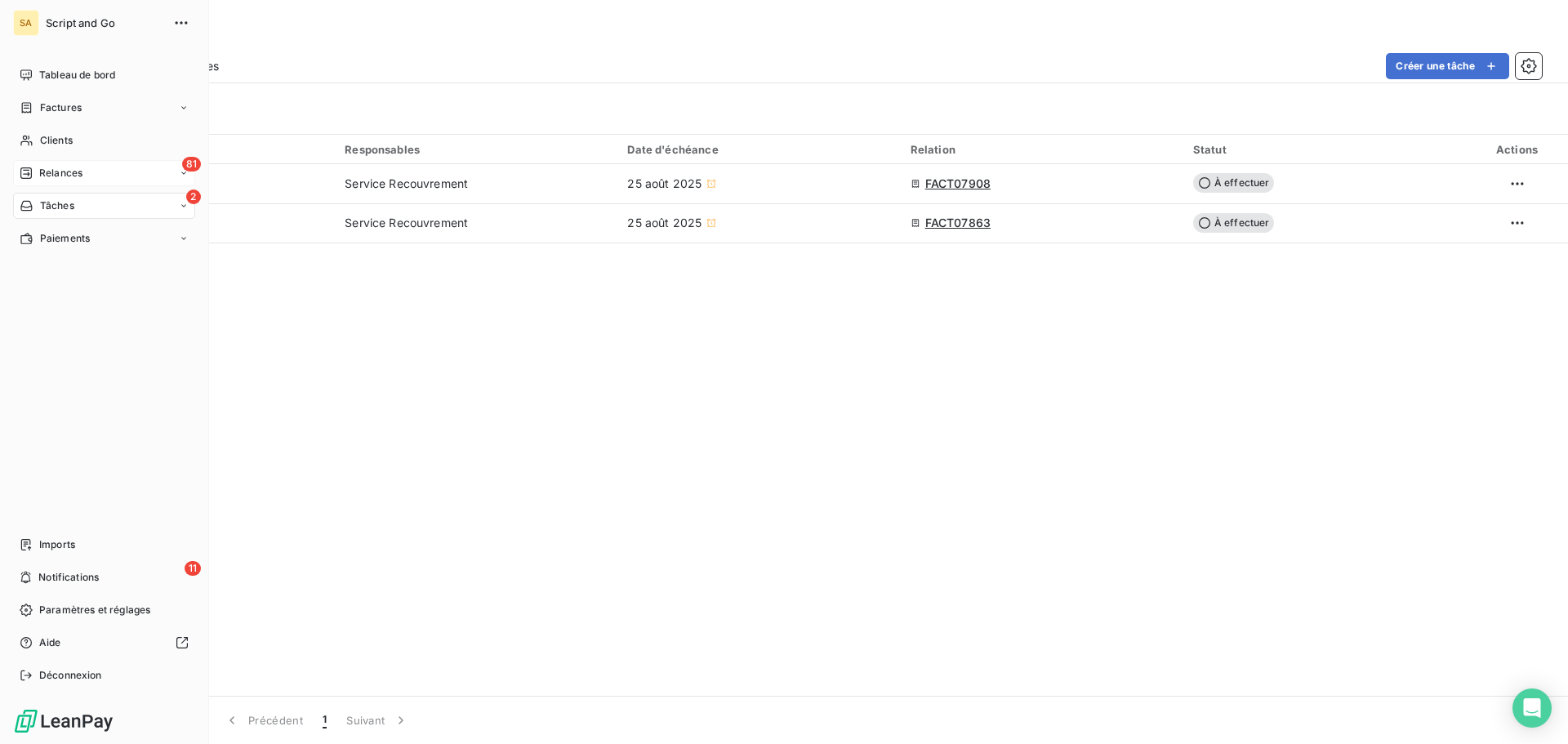
click at [62, 170] on span "Relances" at bounding box center [61, 173] width 44 height 15
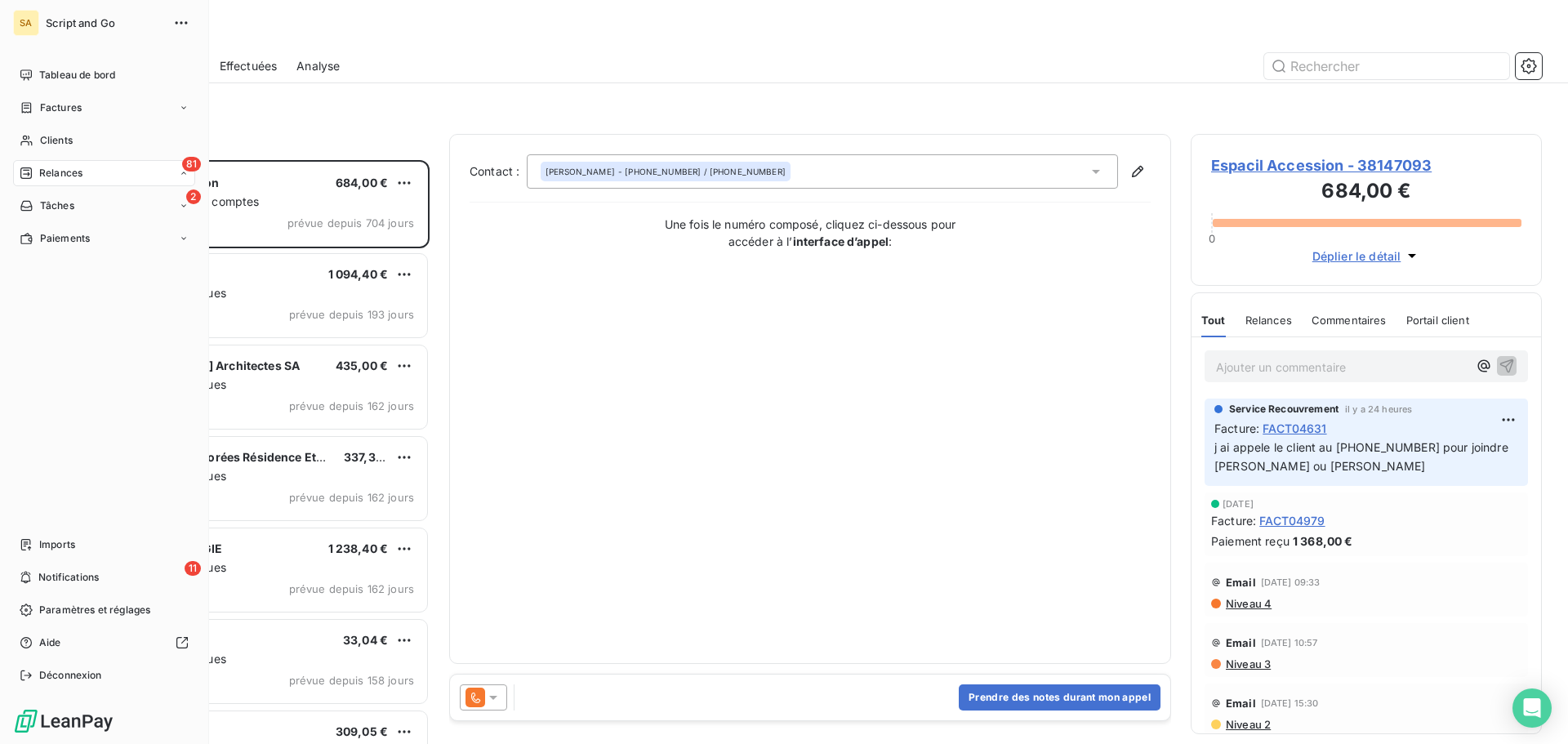
scroll to position [572, 339]
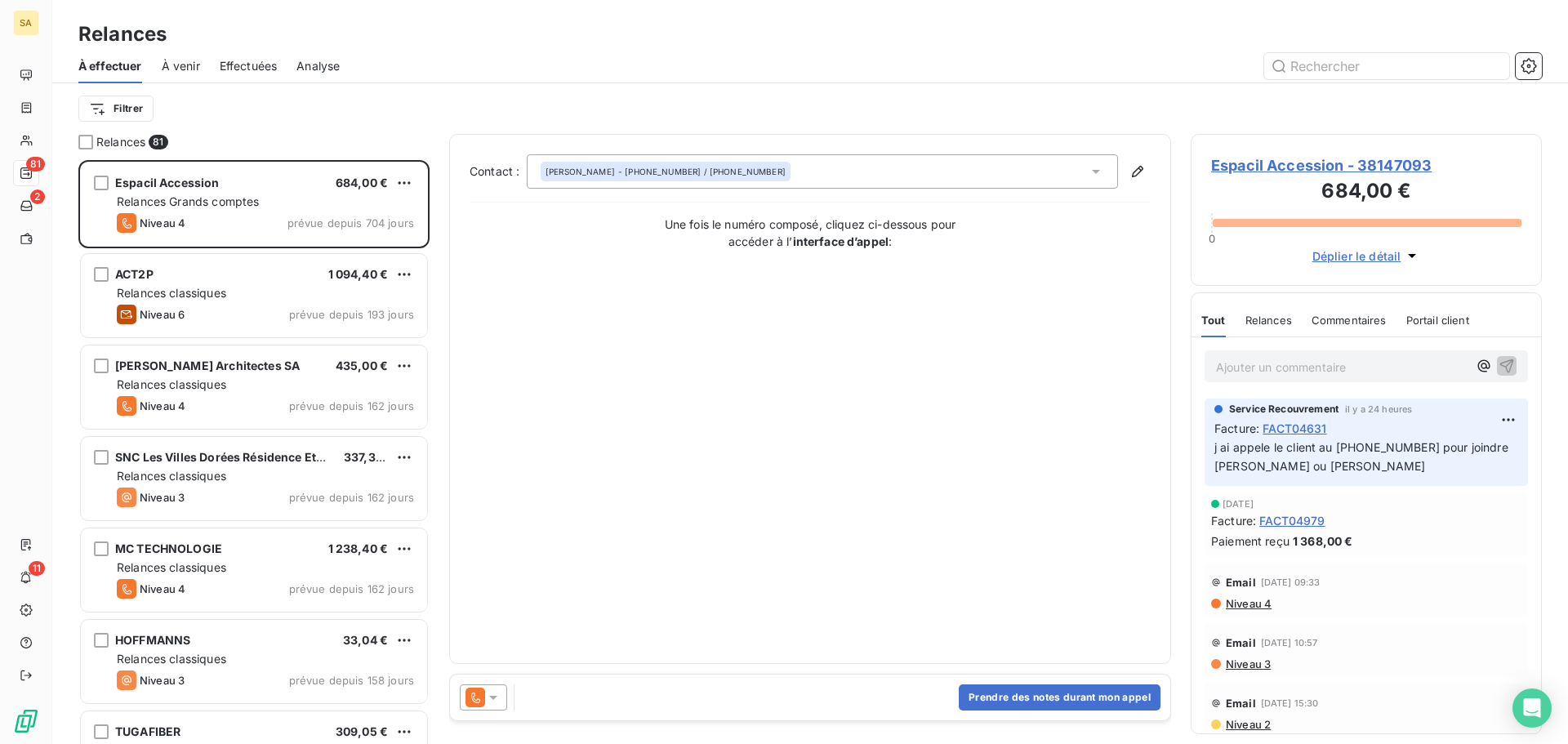
click at [242, 64] on span "Effectuées" at bounding box center [248, 66] width 58 height 17
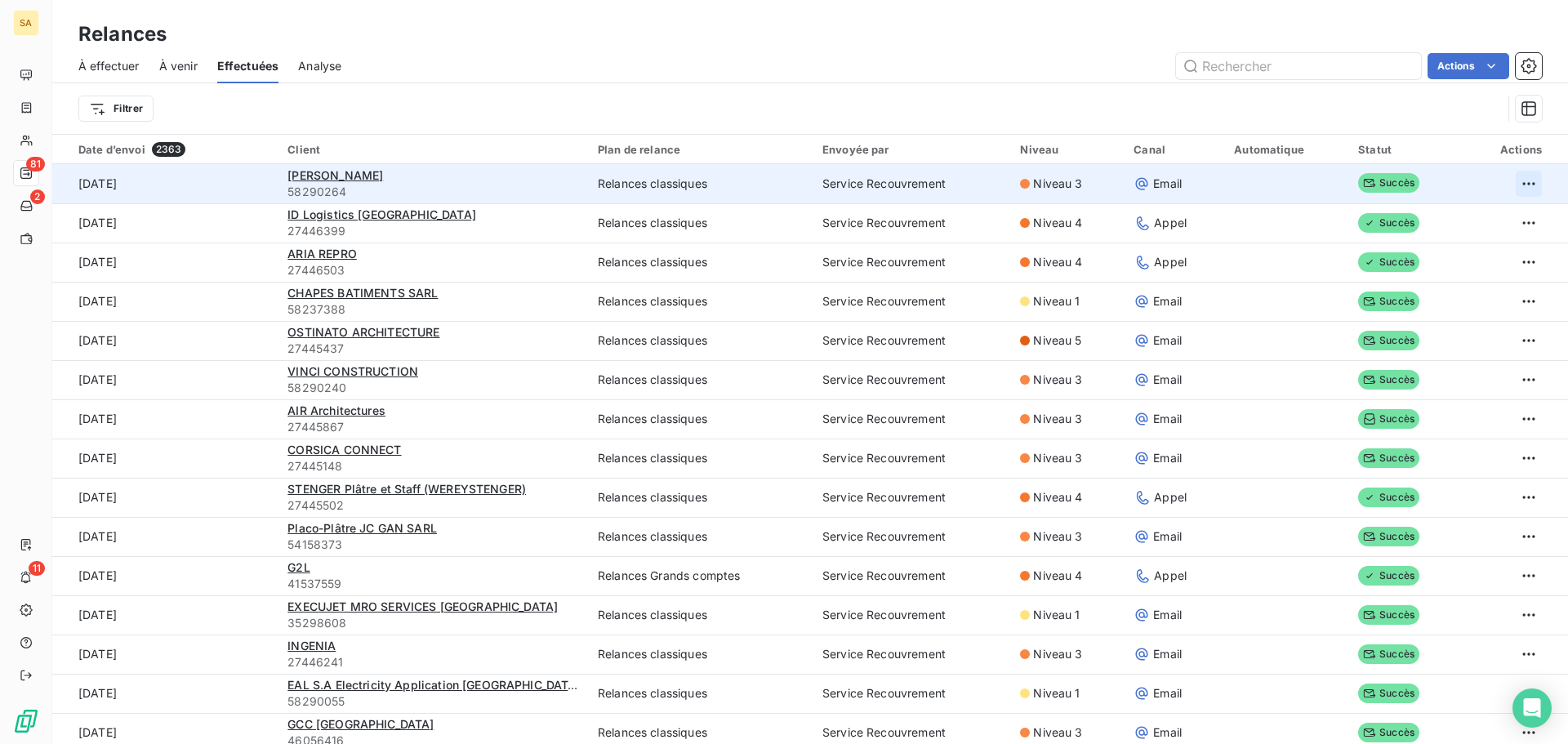
click at [1516, 178] on html "SA 81 2 11 Relances À effectuer À venir Effectuées Analyse Actions Filtrer Date…" at bounding box center [784, 372] width 1568 height 744
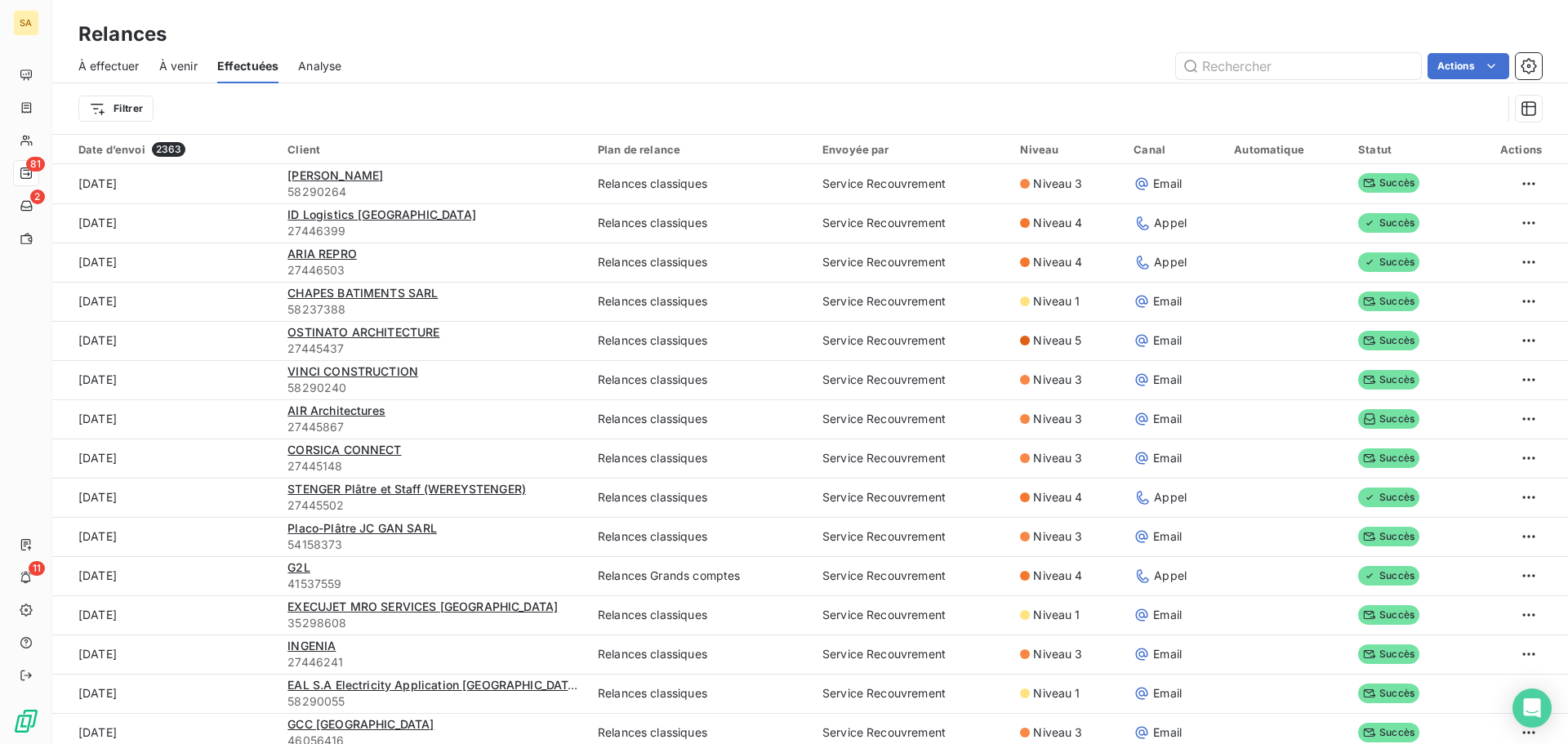
click at [388, 174] on html "SA 81 2 11 Relances À effectuer À venir Effectuées Analyse Actions Filtrer Date…" at bounding box center [784, 372] width 1568 height 744
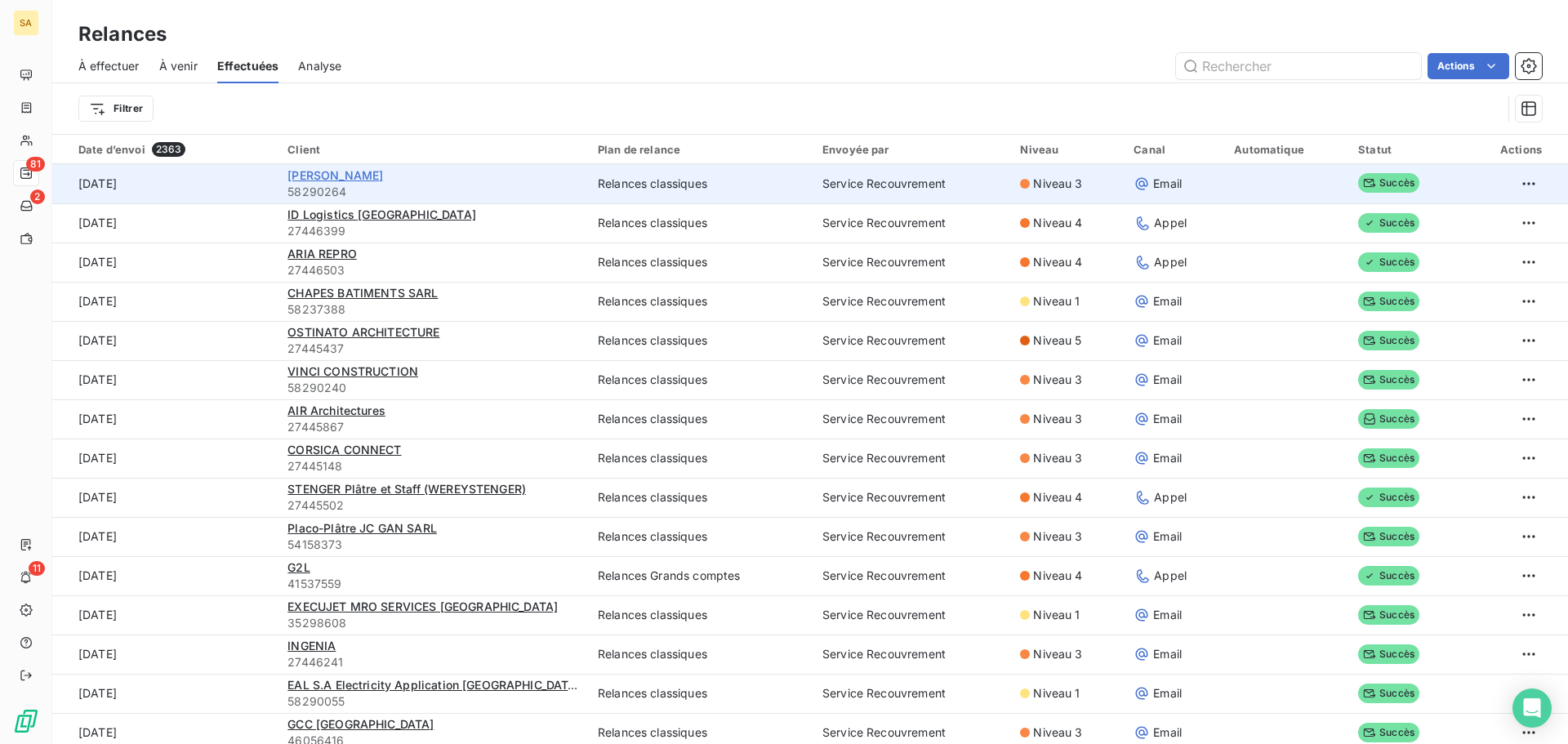
click at [334, 173] on span "[PERSON_NAME]" at bounding box center [335, 175] width 95 height 14
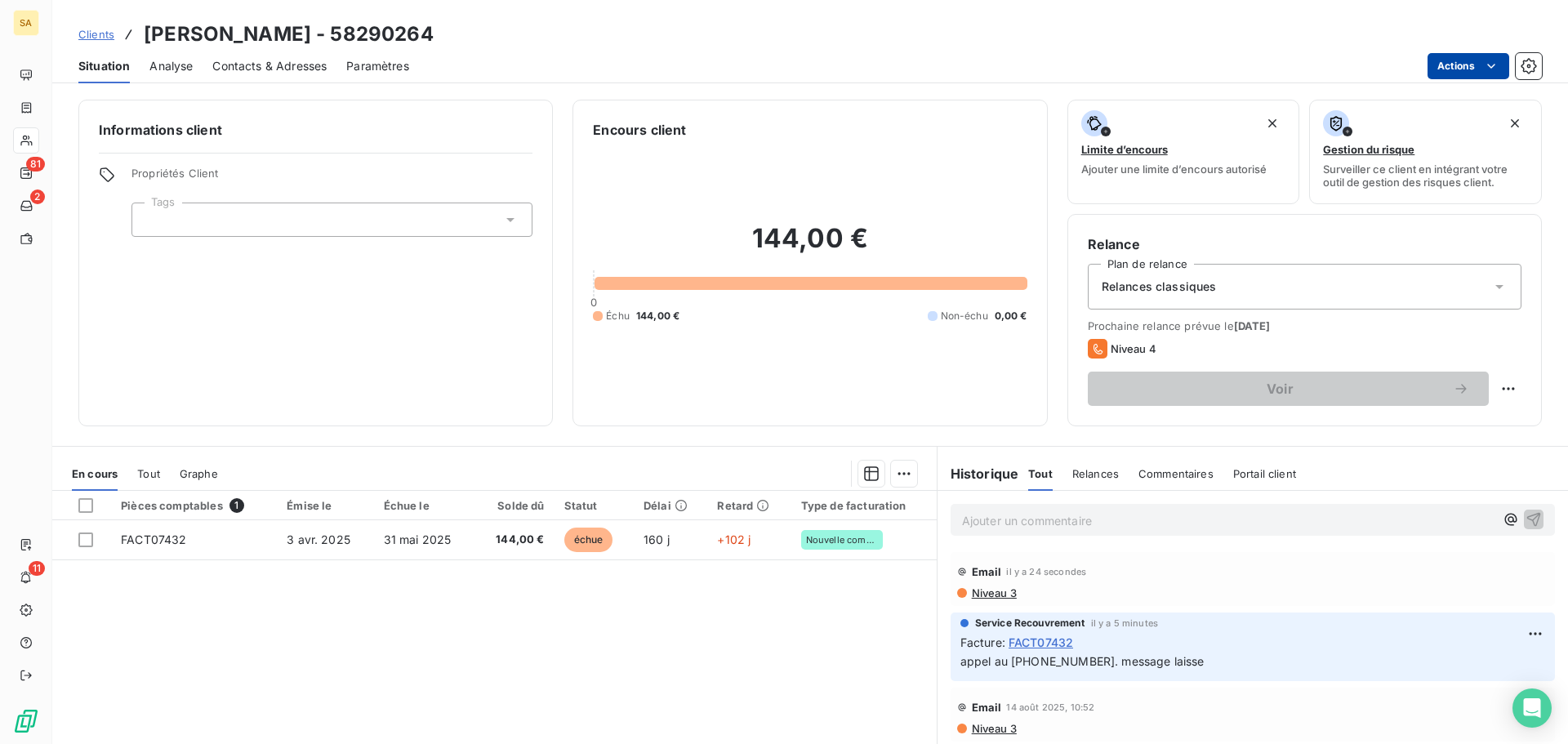
click at [1470, 68] on html "SA 81 2 11 Clients ELAN Balma - 58290264 Situation Analyse Contacts & Adresses …" at bounding box center [784, 372] width 1568 height 744
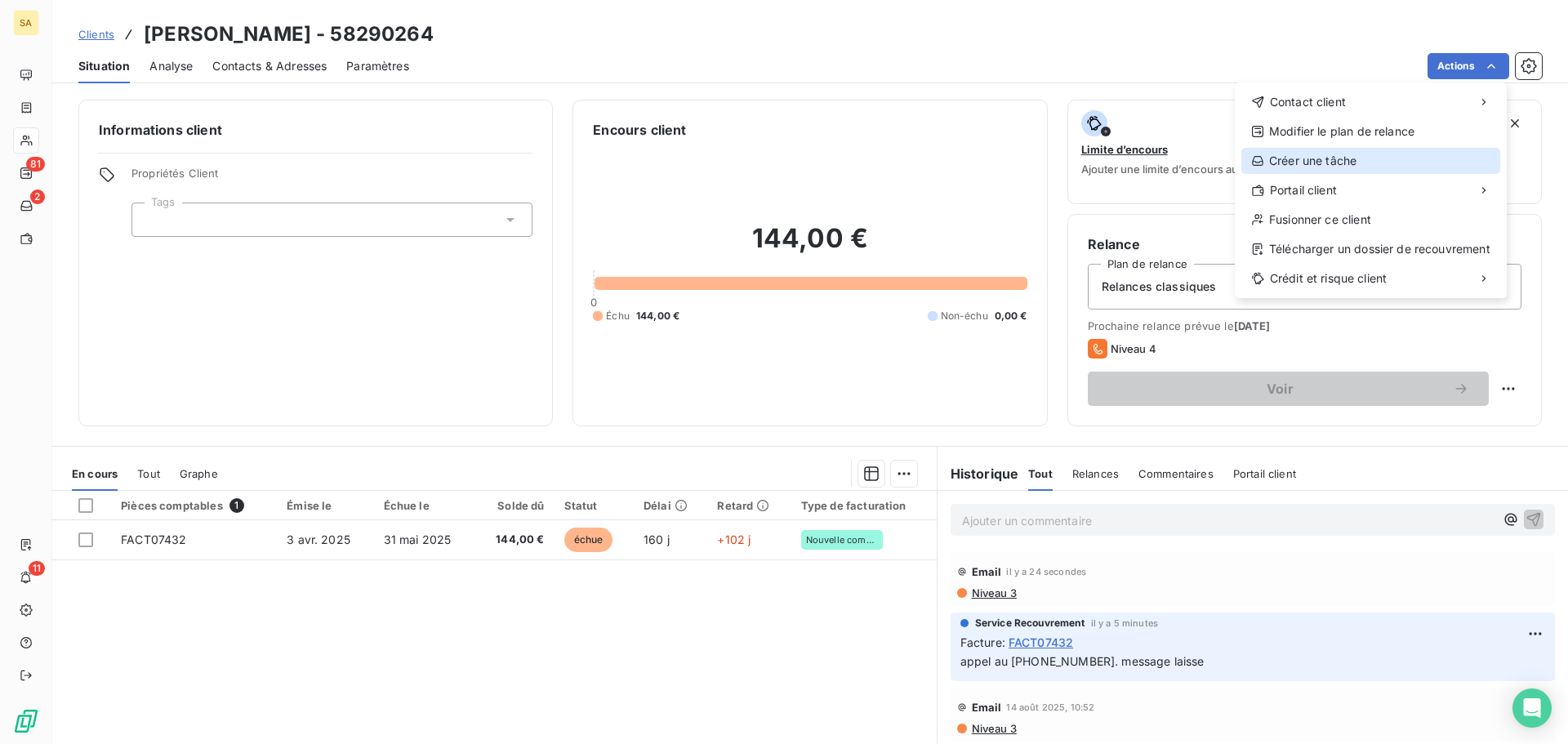
click at [1369, 164] on div "Créer une tâche" at bounding box center [1370, 161] width 259 height 26
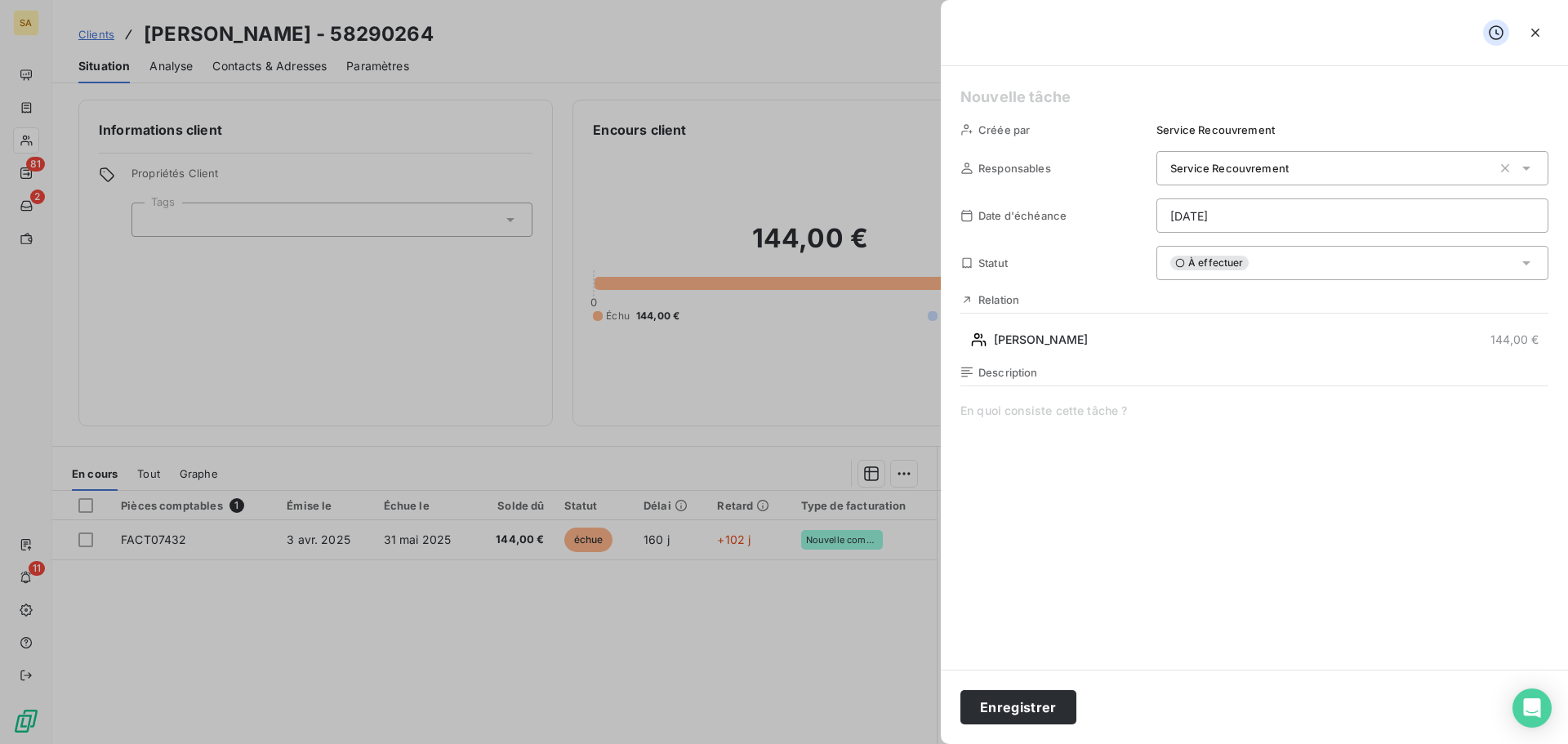
click at [1150, 428] on span at bounding box center [1254, 560] width 588 height 314
click at [1113, 417] on span "couper les services à la finde la semaine" at bounding box center [1254, 560] width 588 height 314
click at [1209, 417] on span "couper les services à la fin de la semaine" at bounding box center [1254, 560] width 588 height 314
click at [1021, 702] on button "Enregistrer" at bounding box center [1018, 706] width 116 height 34
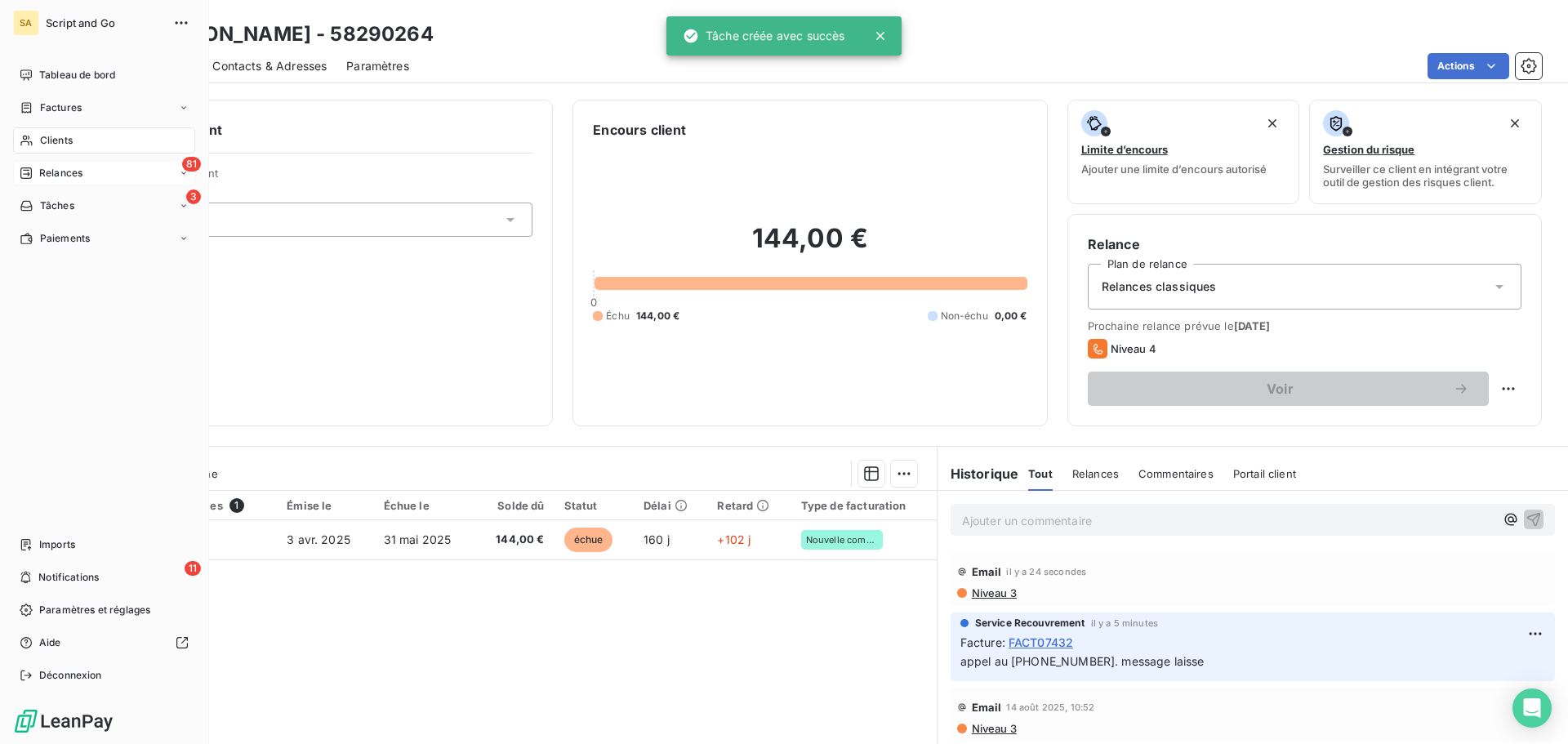
click at [30, 168] on icon at bounding box center [25, 173] width 11 height 11
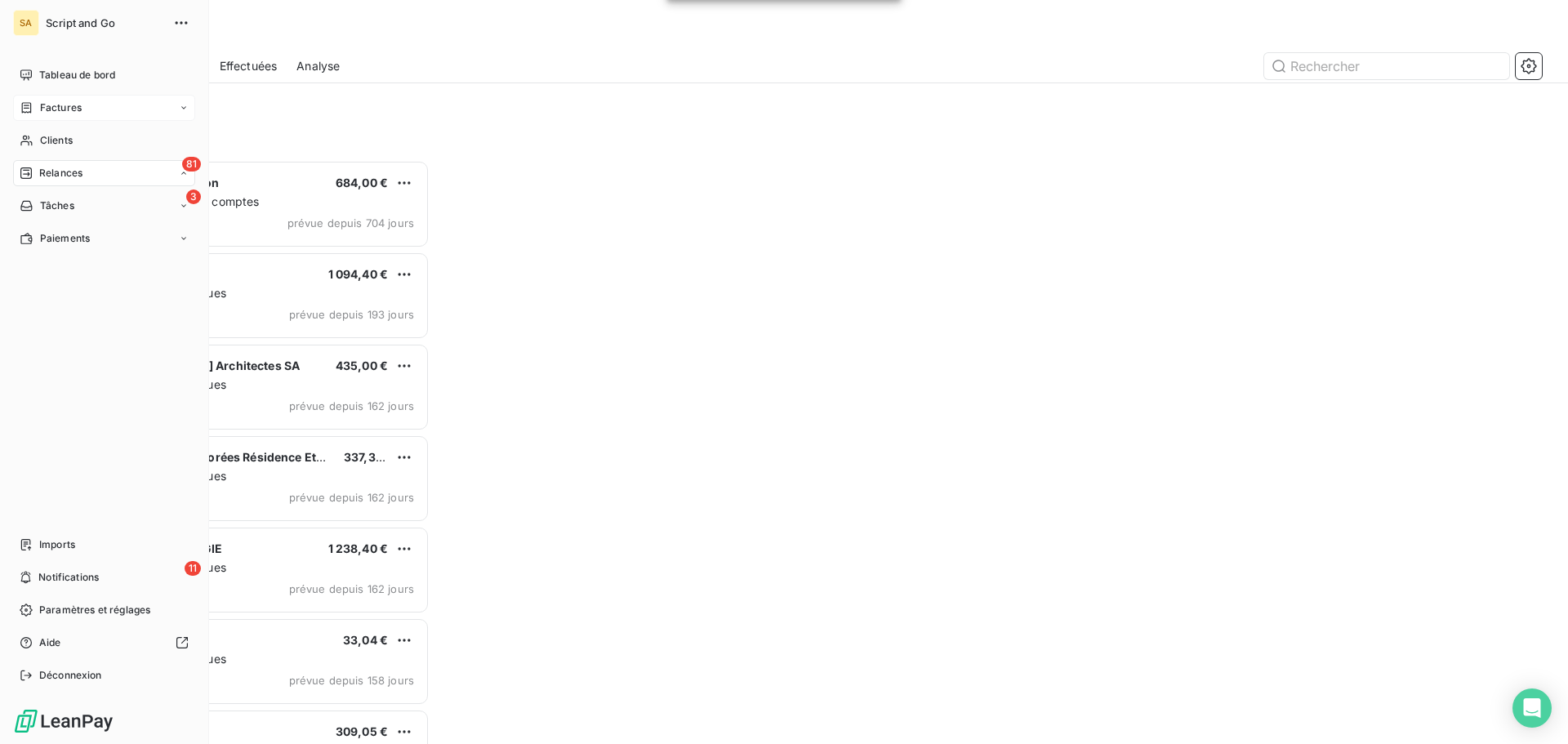
scroll to position [572, 339]
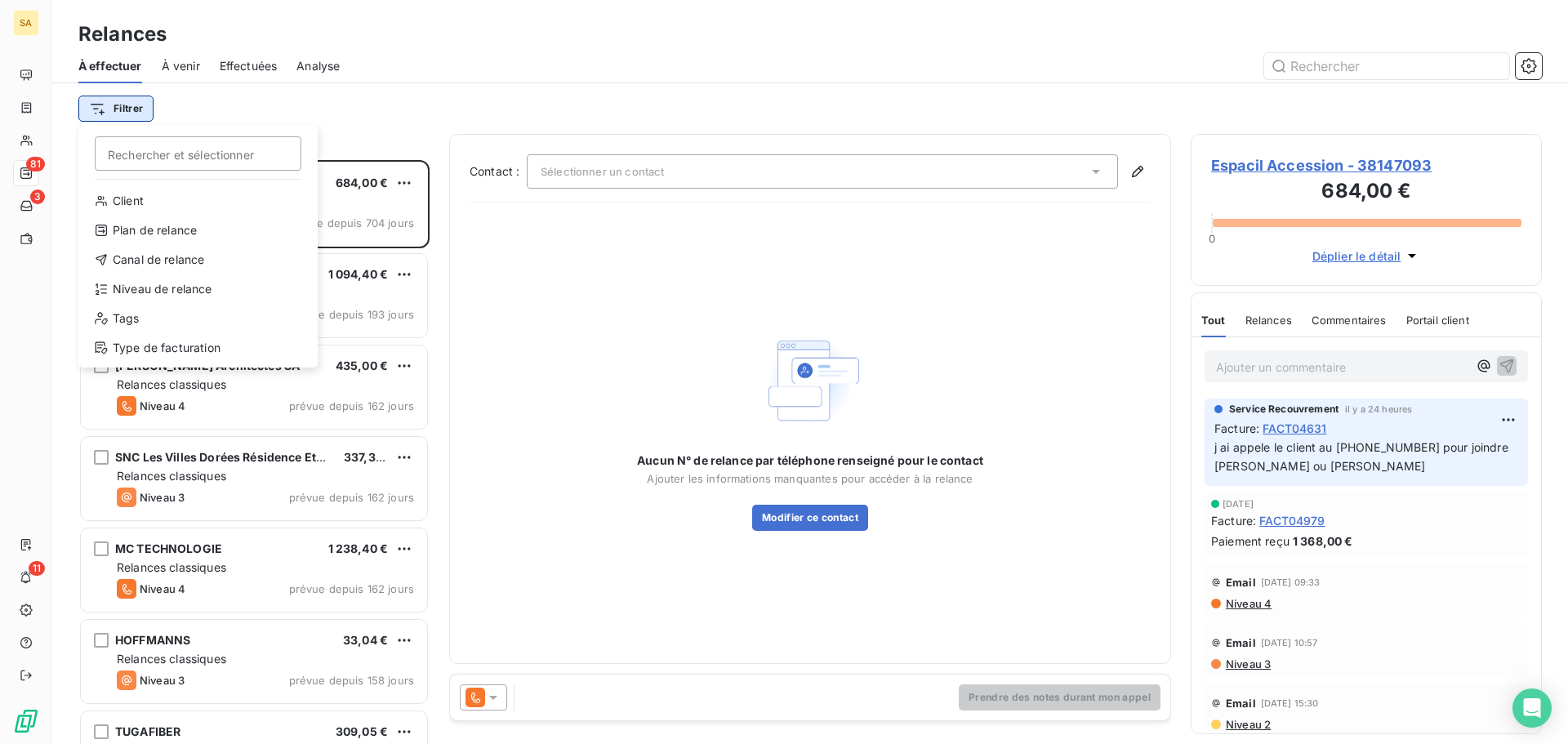
click at [129, 104] on html "SA 81 3 11 Relances À effectuer À venir Effectuées Analyse Filtrer Rechercher e…" at bounding box center [784, 372] width 1568 height 744
click at [169, 344] on div "Type de facturation" at bounding box center [198, 348] width 226 height 26
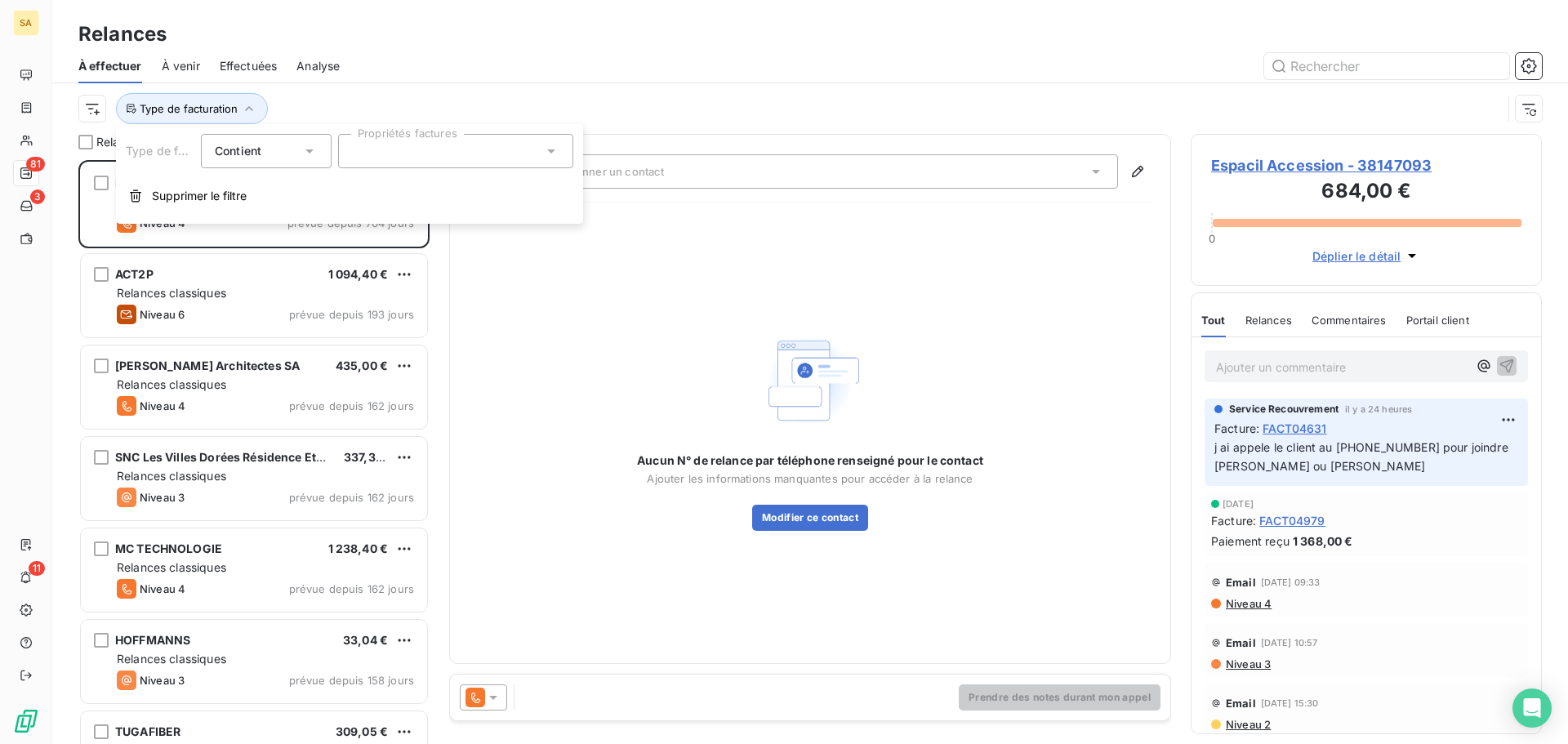
click at [386, 153] on div at bounding box center [455, 150] width 235 height 34
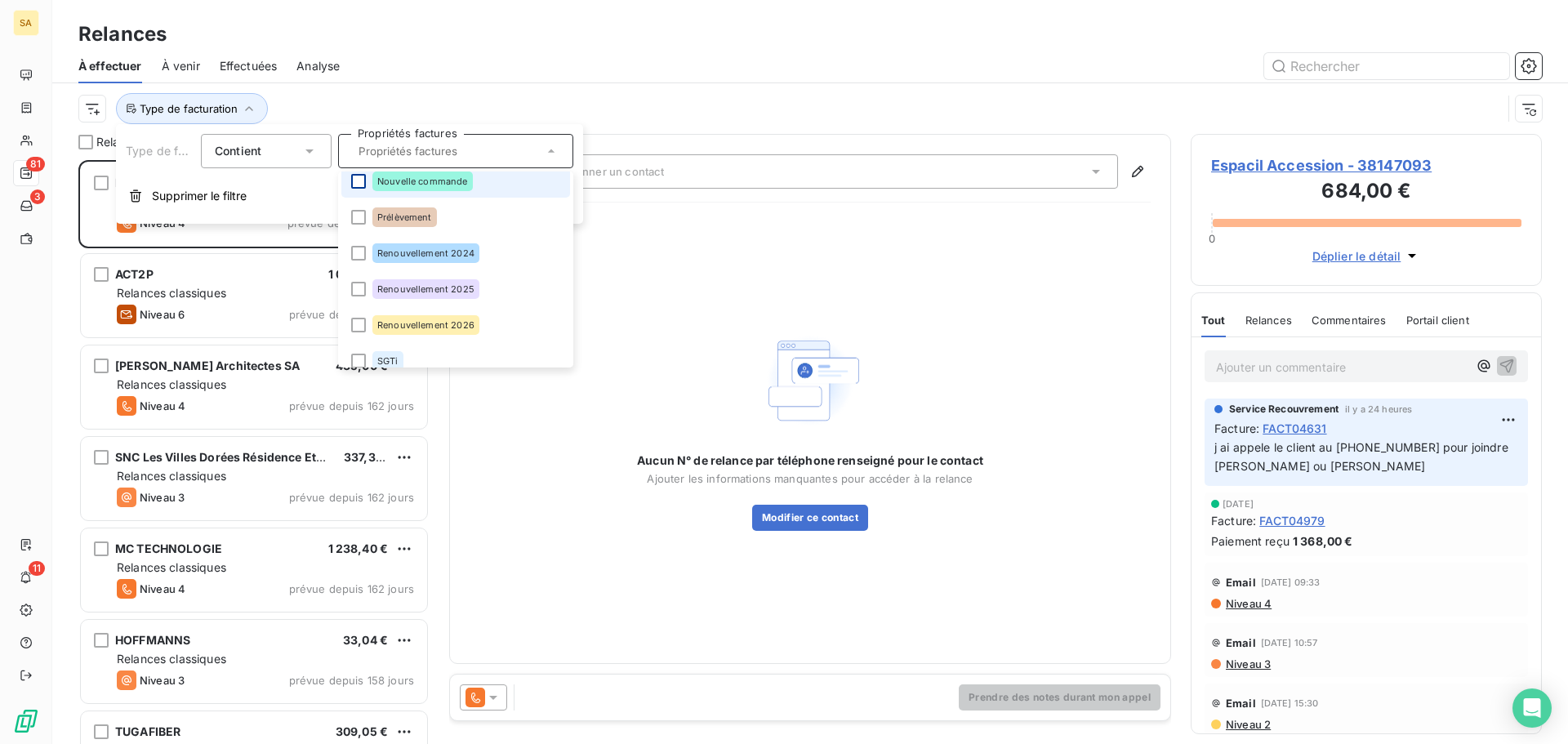
click at [353, 182] on div at bounding box center [358, 181] width 15 height 15
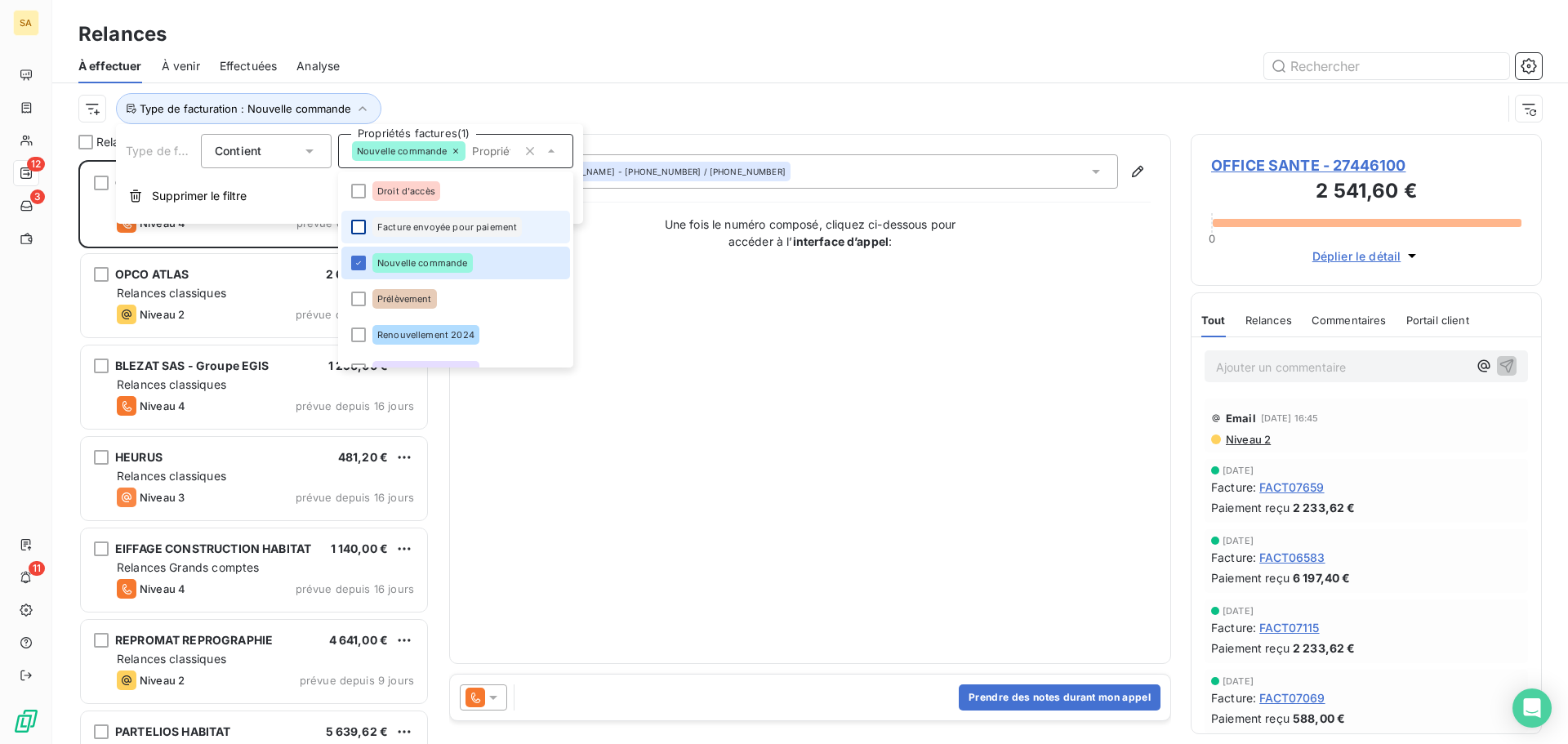
click at [358, 228] on div at bounding box center [358, 226] width 15 height 15
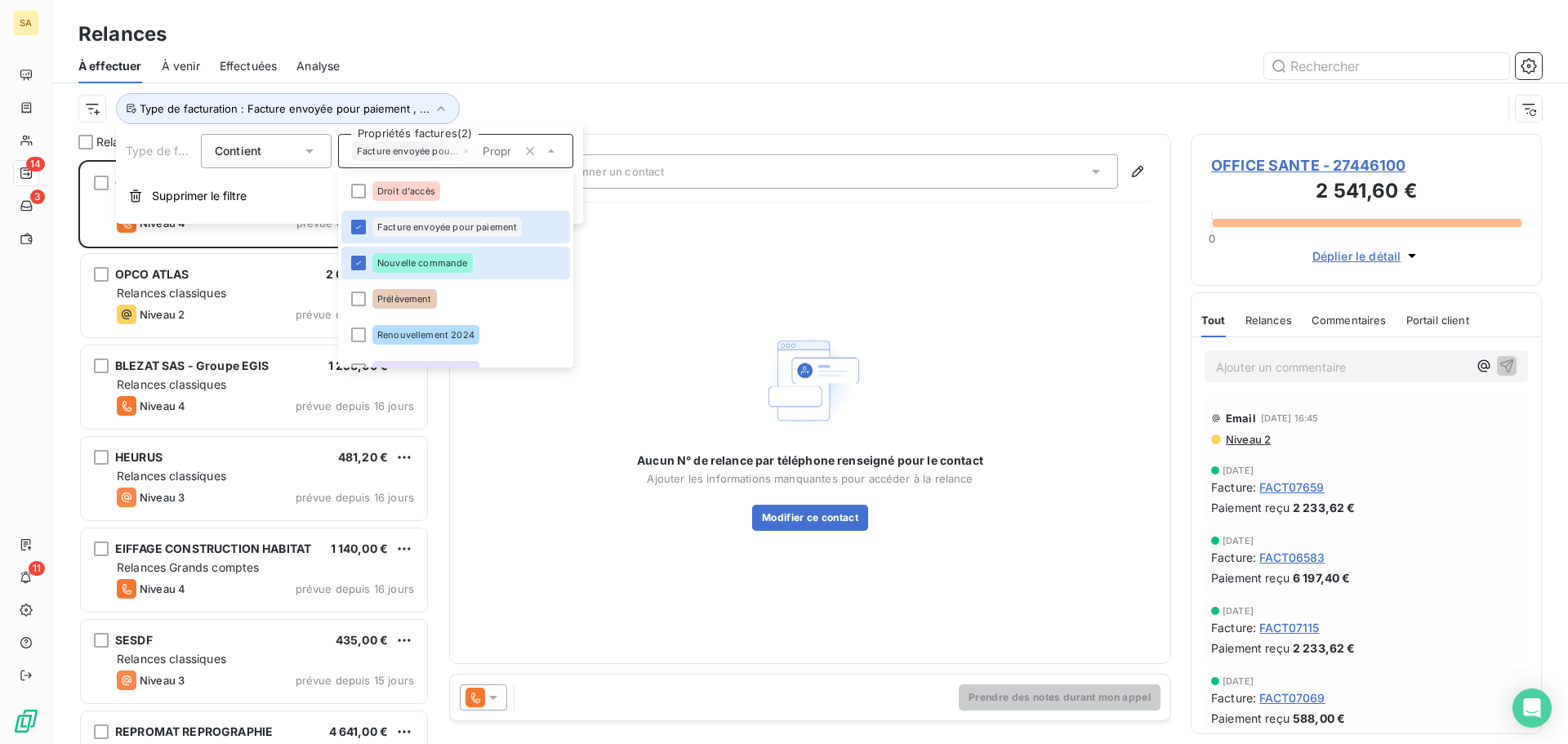
scroll to position [572, 339]
click at [656, 273] on div "Aucun N° de relance par téléphone renseigné pour le contact Ajouter les informa…" at bounding box center [809, 429] width 681 height 428
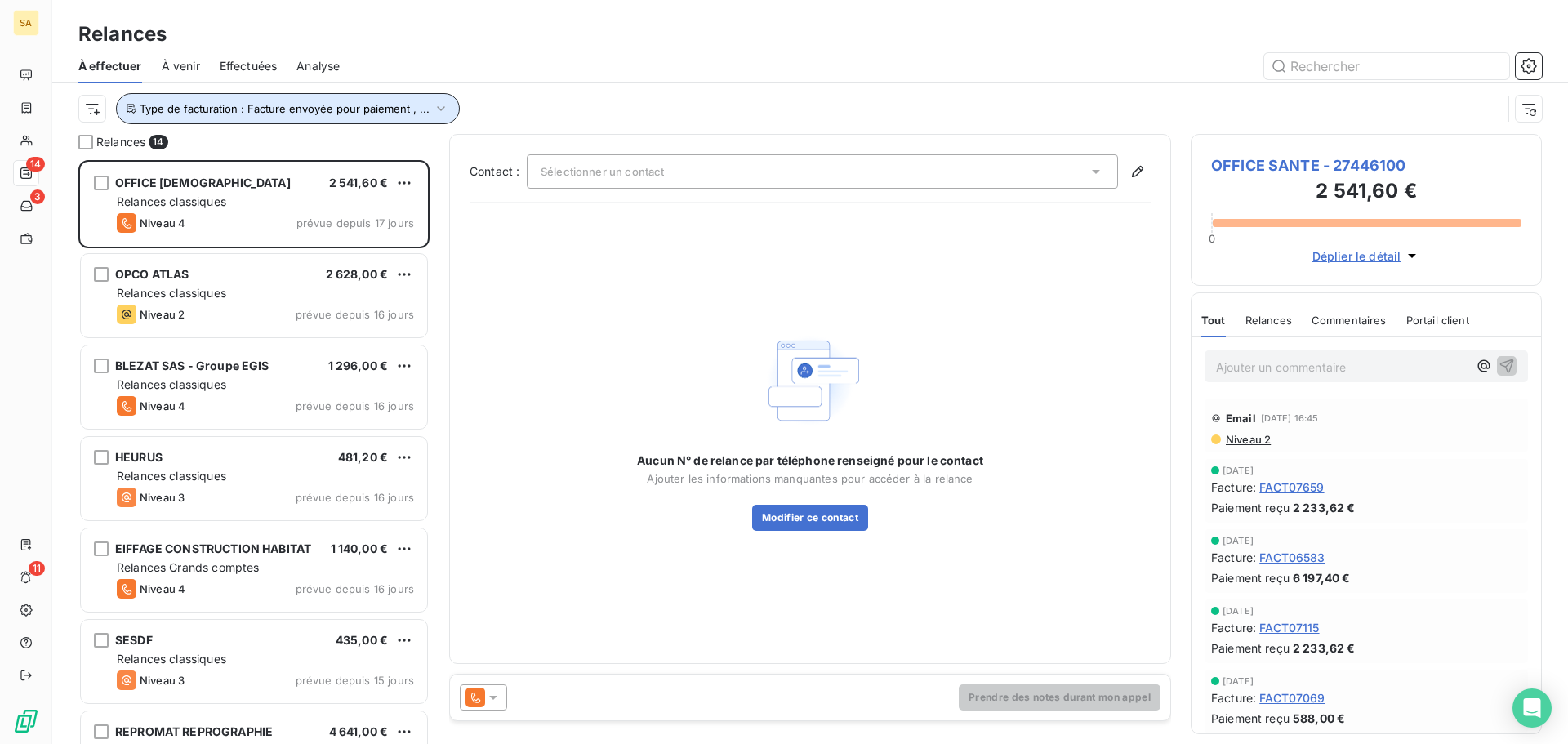
click at [311, 108] on span "Type de facturation : Facture envoyée pour paiement , ..." at bounding box center [285, 108] width 290 height 13
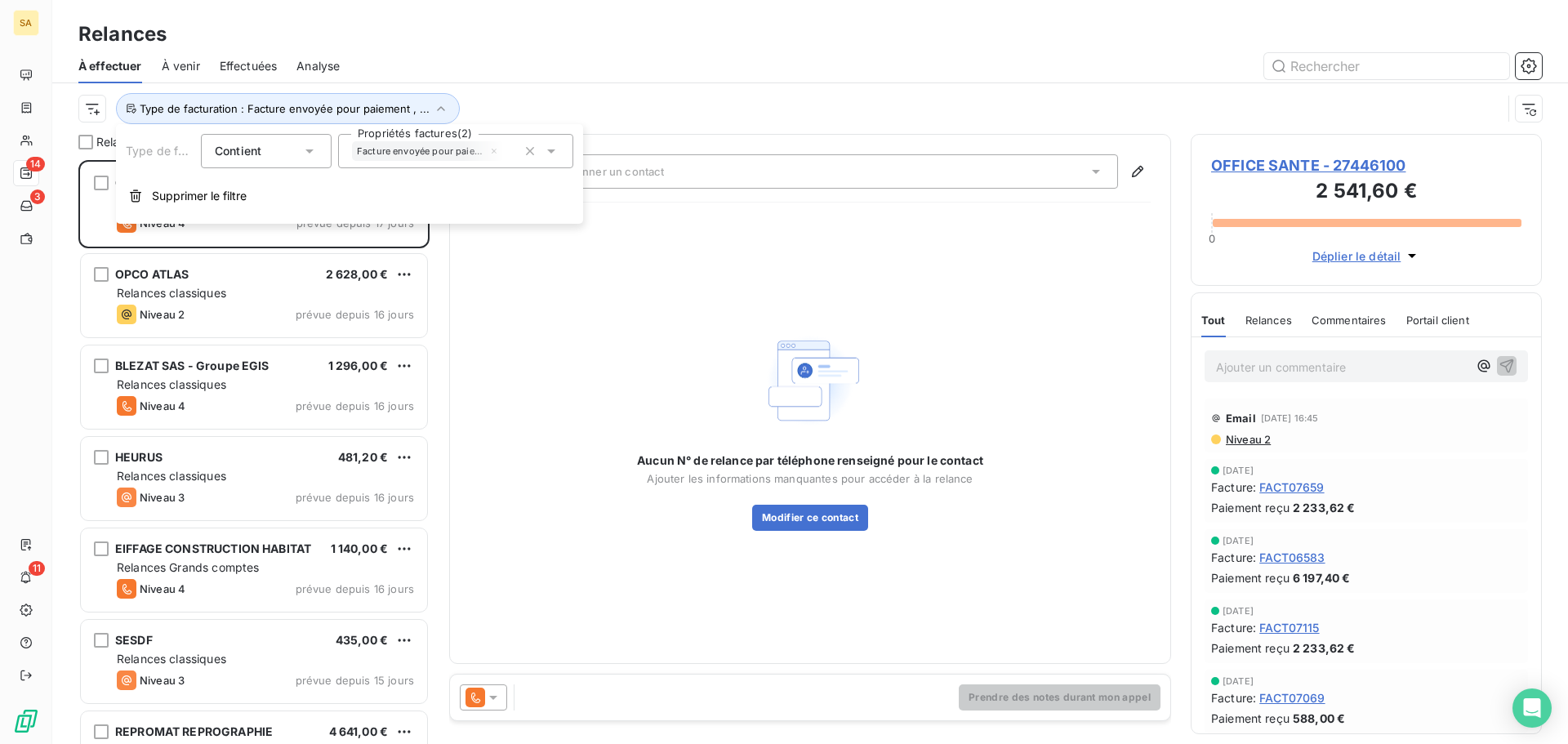
click at [418, 144] on div "Facture envoyée pour paiement" at bounding box center [428, 151] width 152 height 19
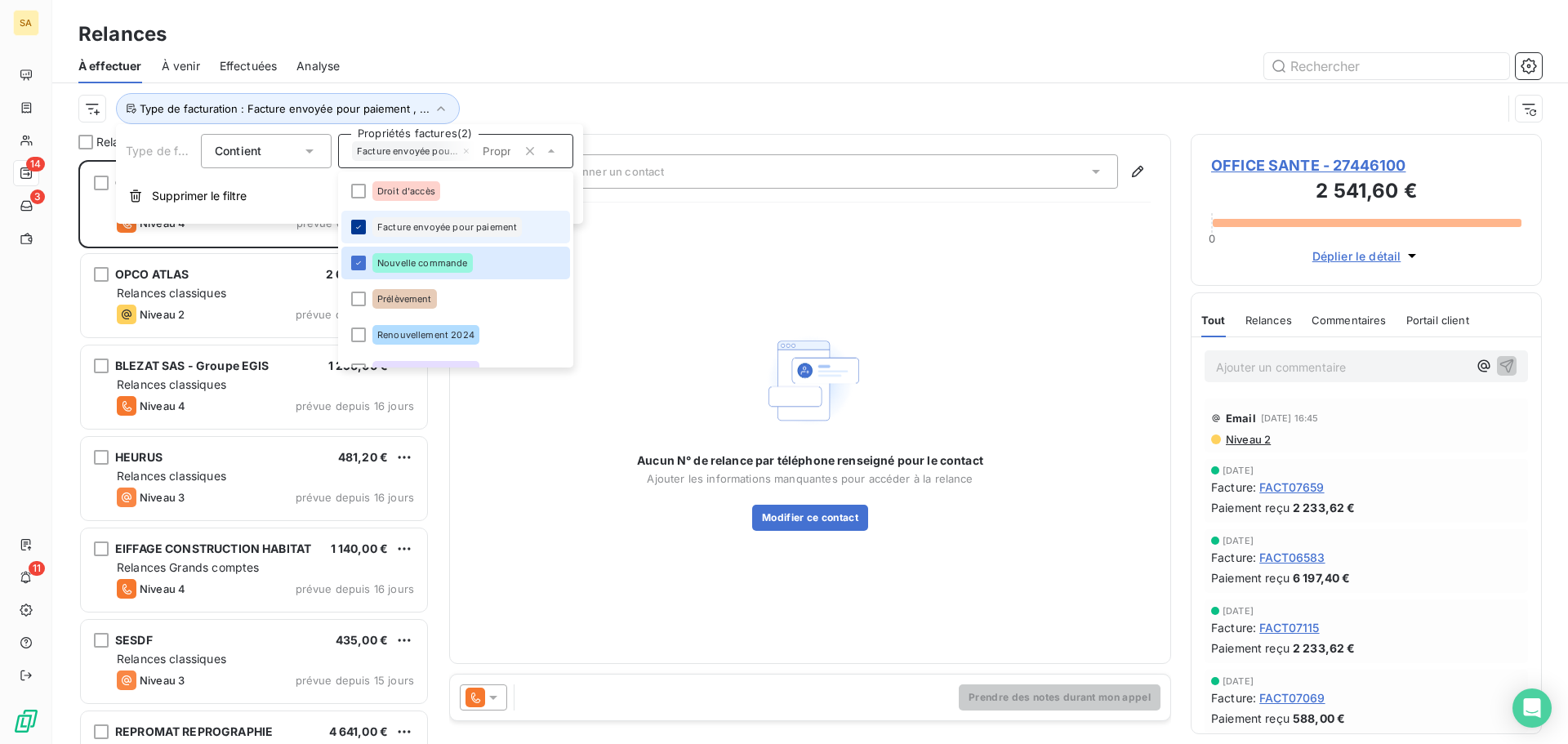
click at [353, 229] on icon at bounding box center [357, 226] width 10 height 10
click at [357, 223] on div at bounding box center [358, 226] width 15 height 15
click at [633, 108] on div "Type de facturation : Facture envoyée pour paiement , ..." at bounding box center [790, 108] width 1423 height 31
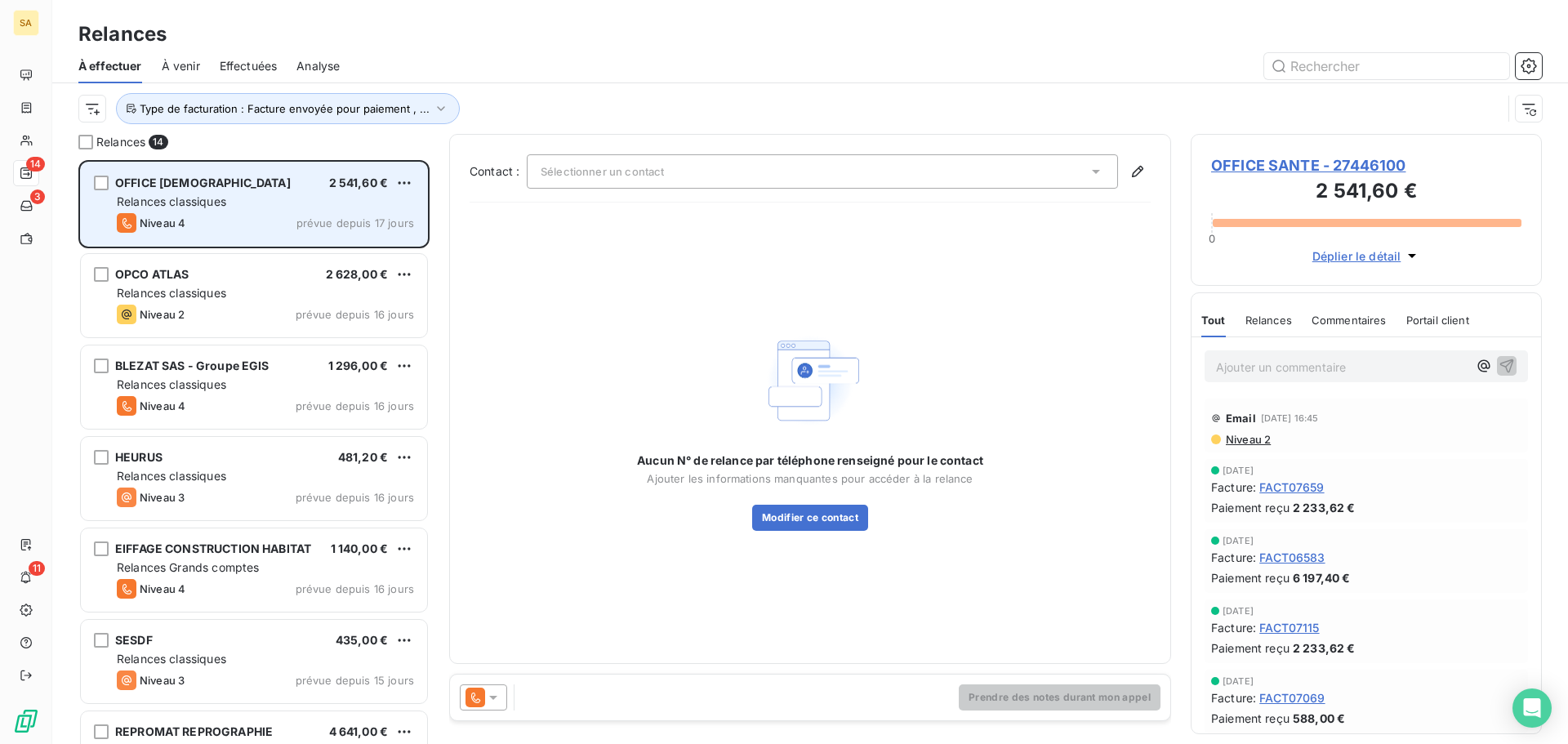
click at [259, 198] on div "Relances classiques" at bounding box center [266, 201] width 297 height 17
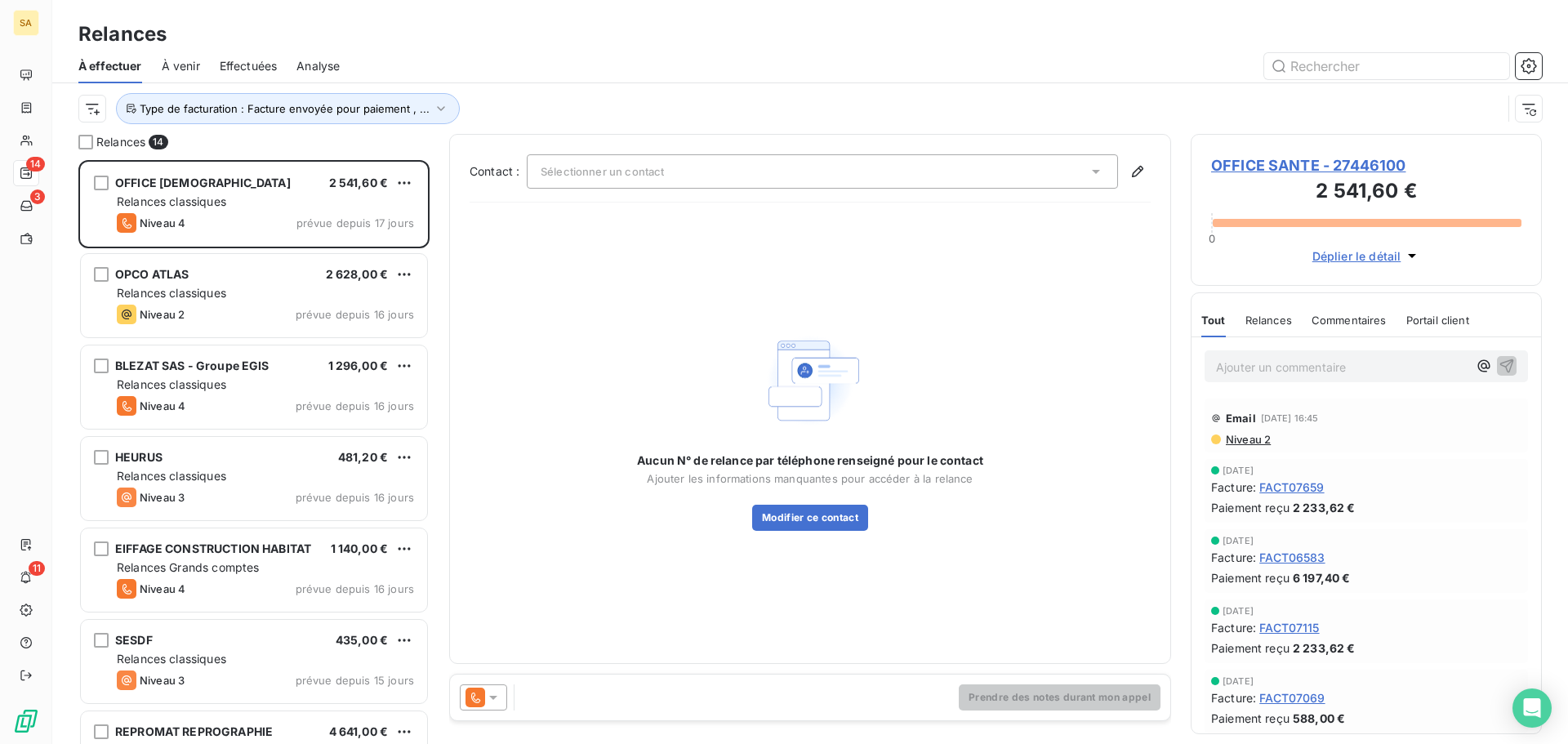
click at [491, 697] on icon at bounding box center [493, 698] width 8 height 4
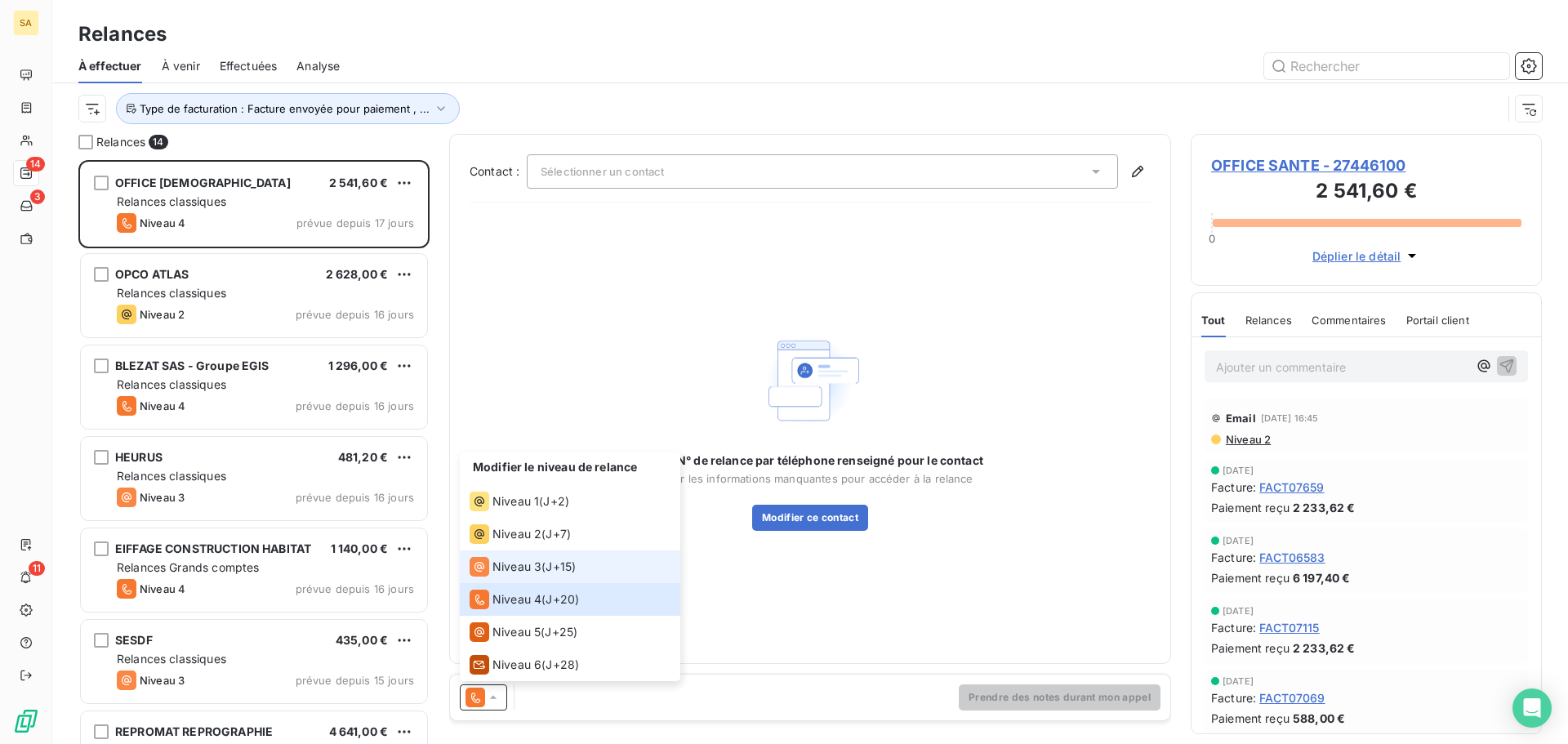
click at [527, 567] on span "Niveau 3" at bounding box center [517, 567] width 49 height 17
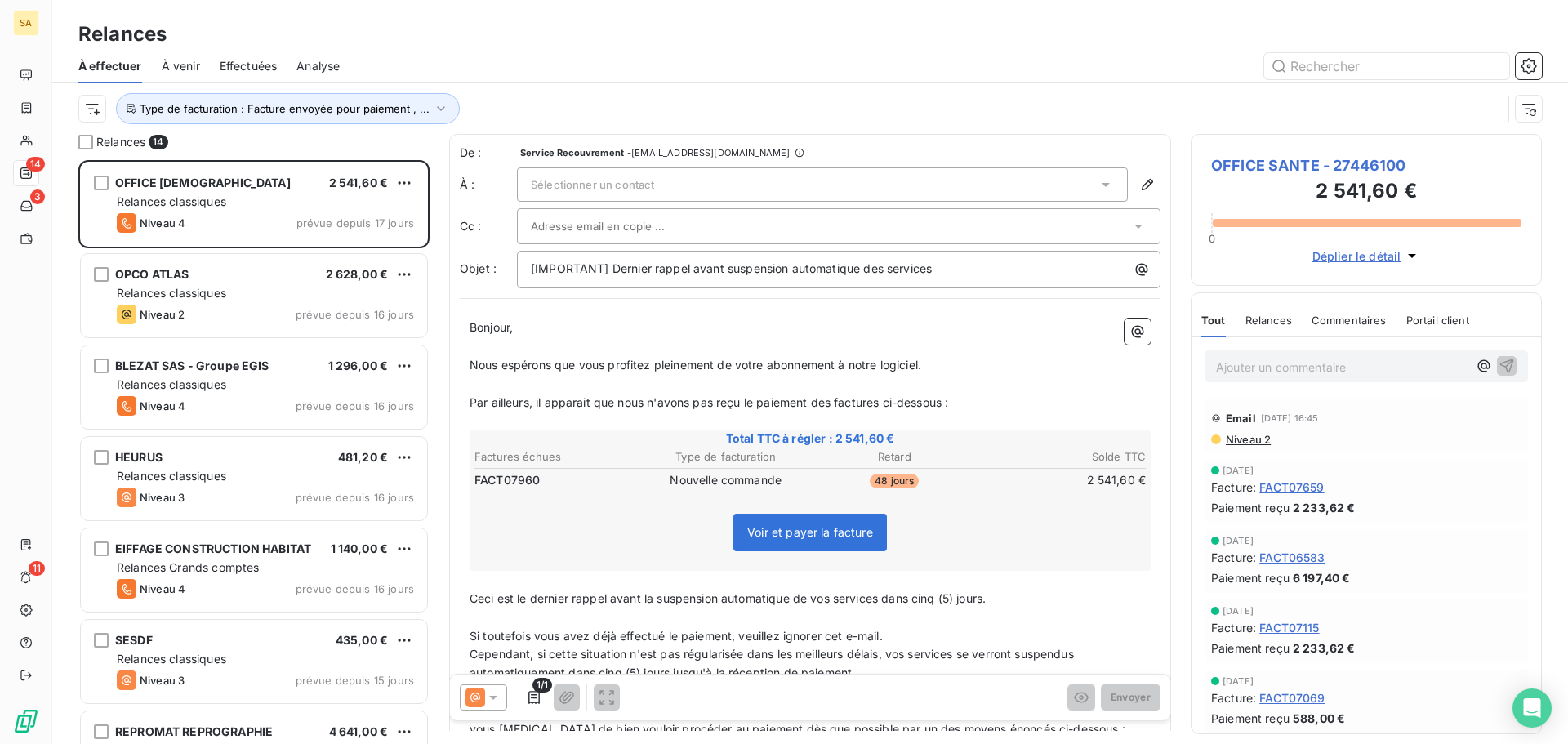
click at [727, 187] on div "Sélectionner un contact" at bounding box center [822, 184] width 611 height 34
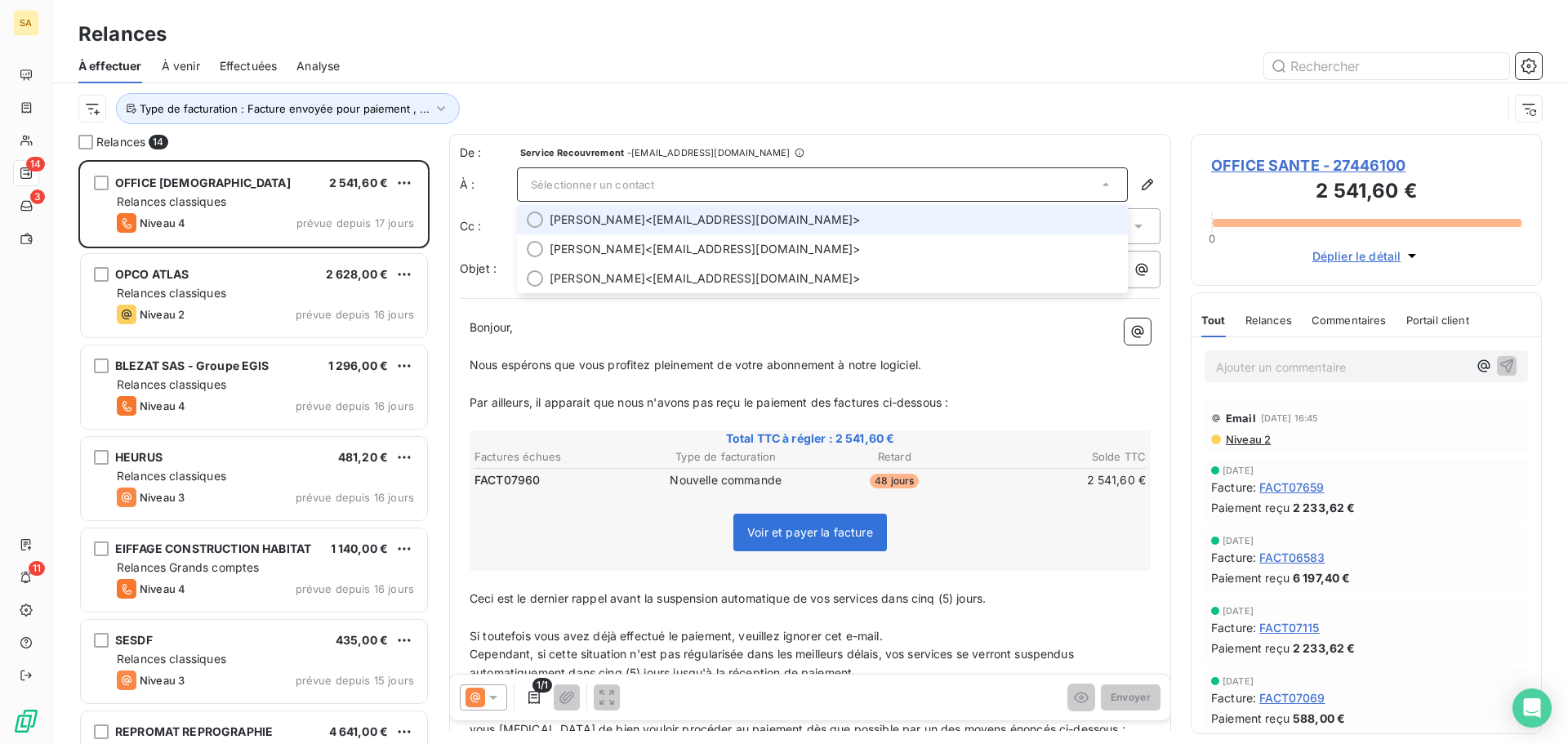
click at [1259, 437] on span "Niveau 2" at bounding box center [1246, 439] width 46 height 13
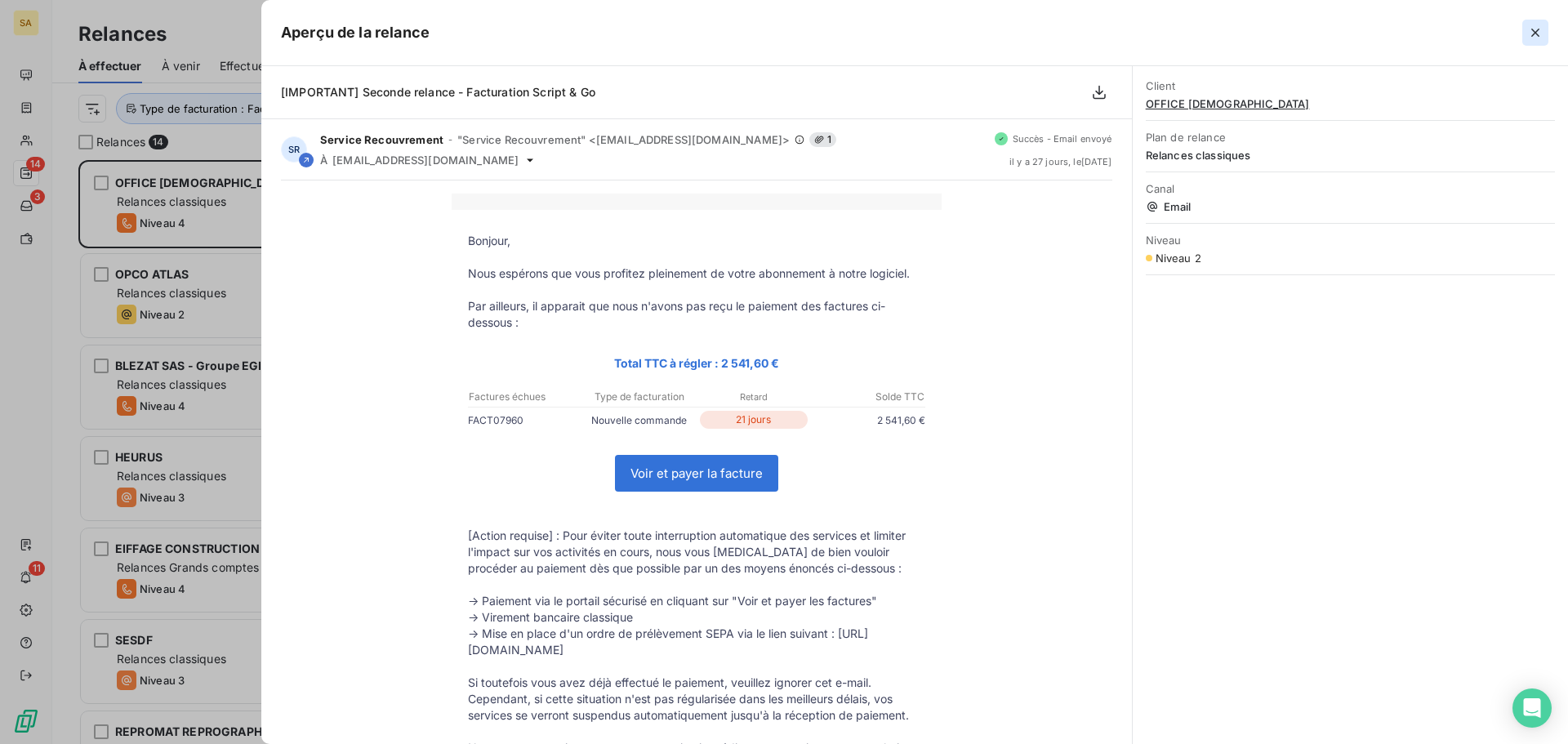
click at [1533, 31] on icon "button" at bounding box center [1535, 32] width 8 height 8
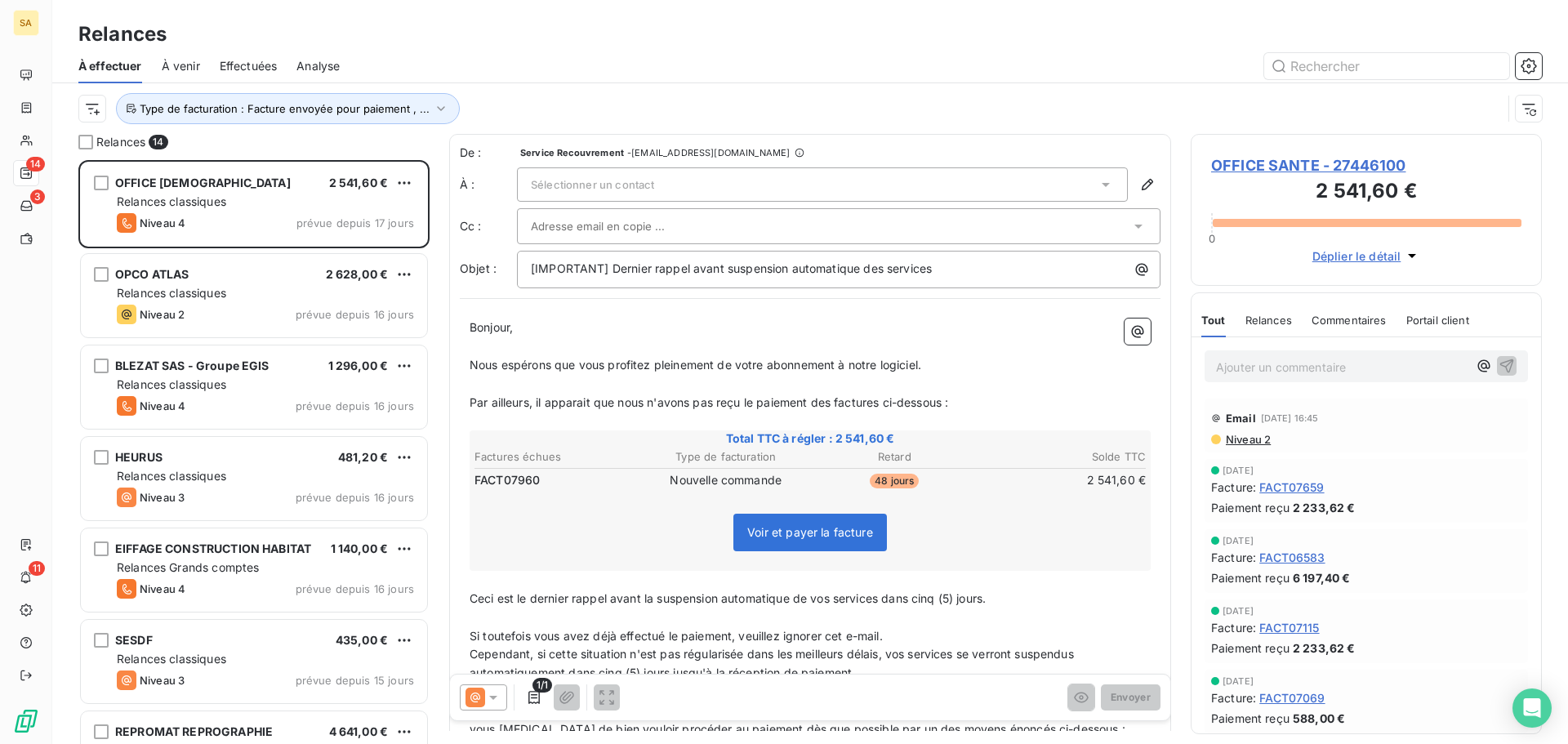
click at [1242, 435] on span "Niveau 2" at bounding box center [1246, 439] width 46 height 13
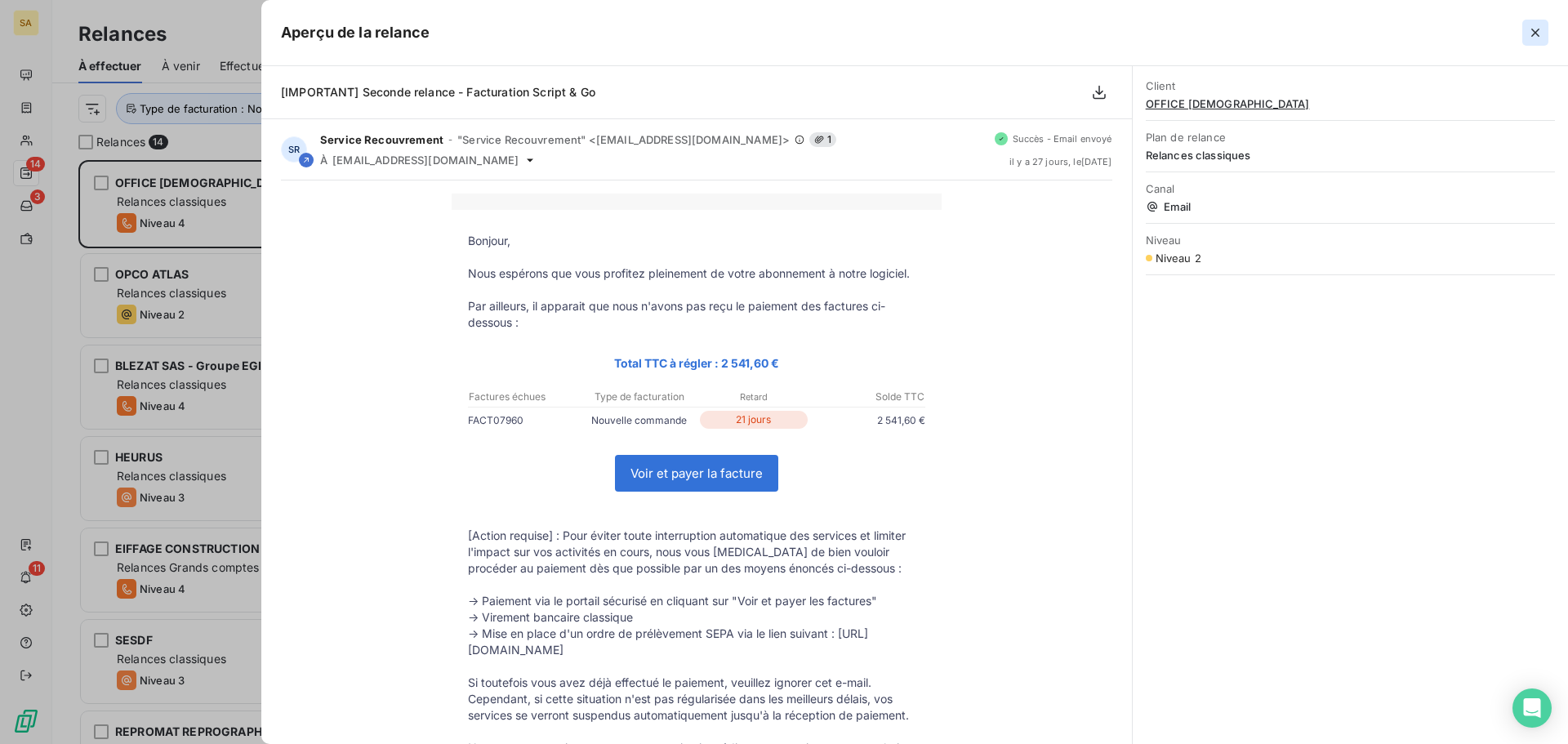
click at [1535, 36] on icon "button" at bounding box center [1535, 32] width 17 height 17
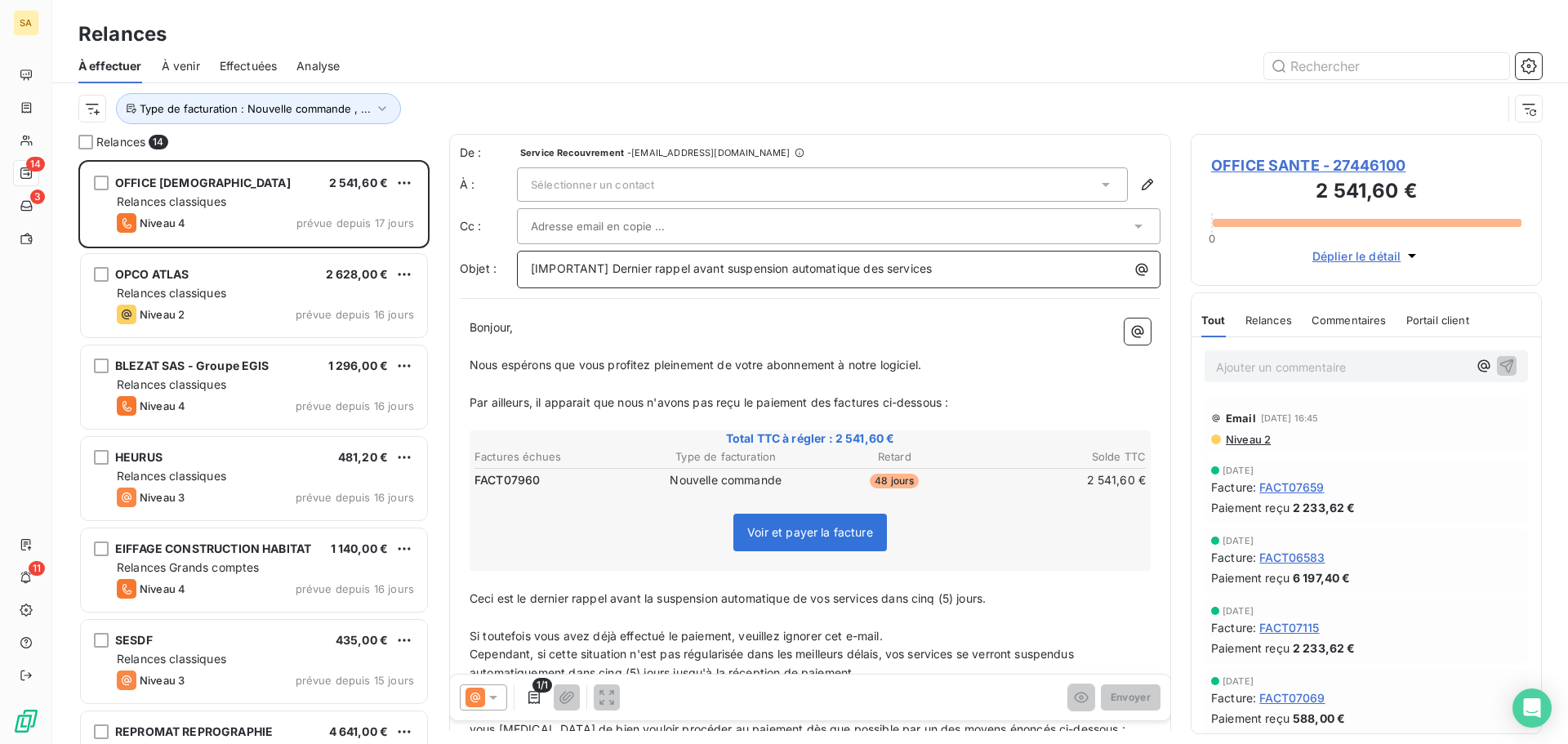
click at [955, 272] on p "[IMPORTANT] Dernier rappel avant suspension automatique des services" at bounding box center [843, 268] width 624 height 18
click at [975, 268] on span "[IMPORTANT] Dernier rappel avant suspension automatique des services dans 5 jou…" at bounding box center [766, 268] width 470 height 14
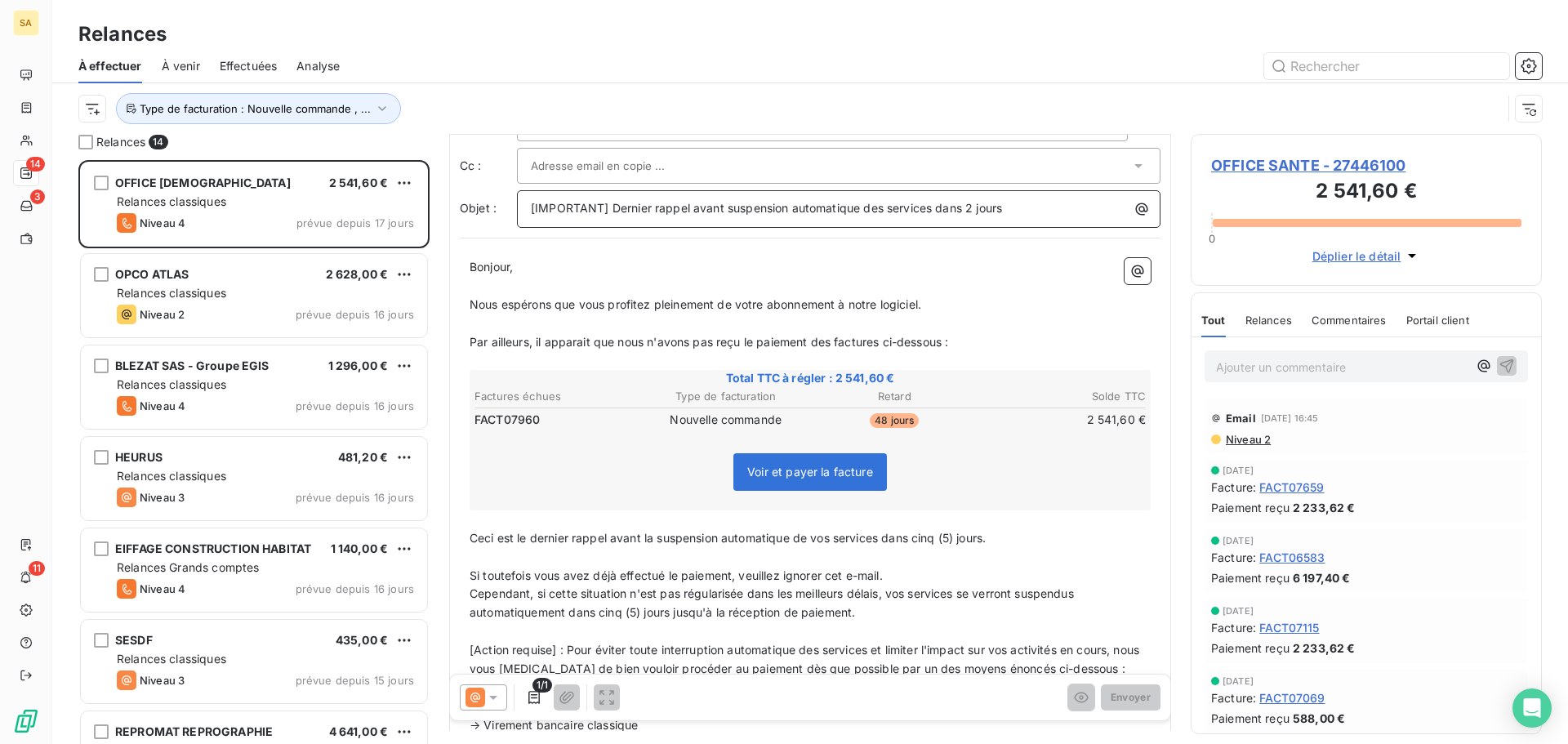
scroll to position [164, 0]
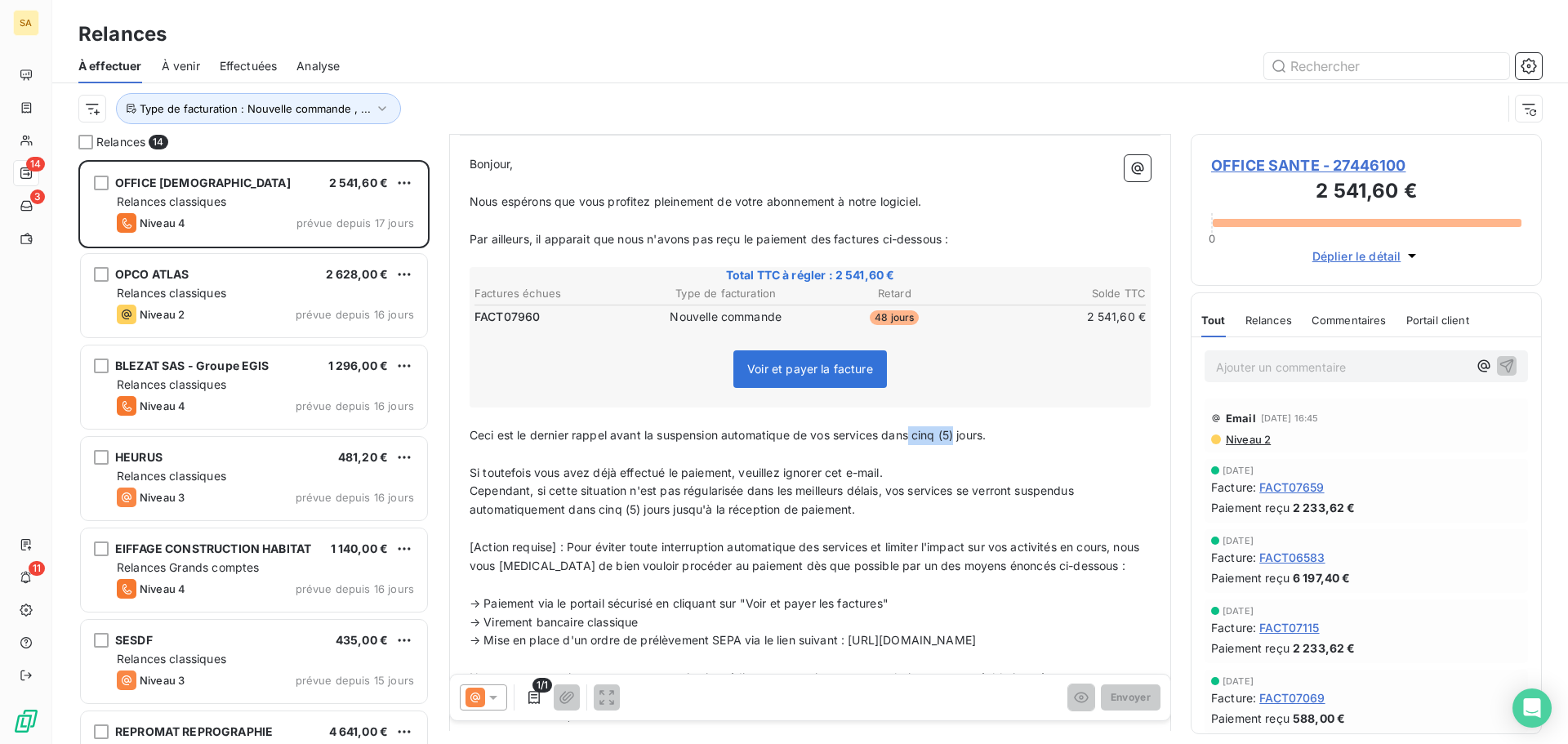
drag, startPoint x: 957, startPoint y: 434, endPoint x: 913, endPoint y: 436, distance: 44.0
click at [913, 436] on span "Ceci est le dernier rappel avant la suspension automatique de vos services dans…" at bounding box center [727, 435] width 516 height 14
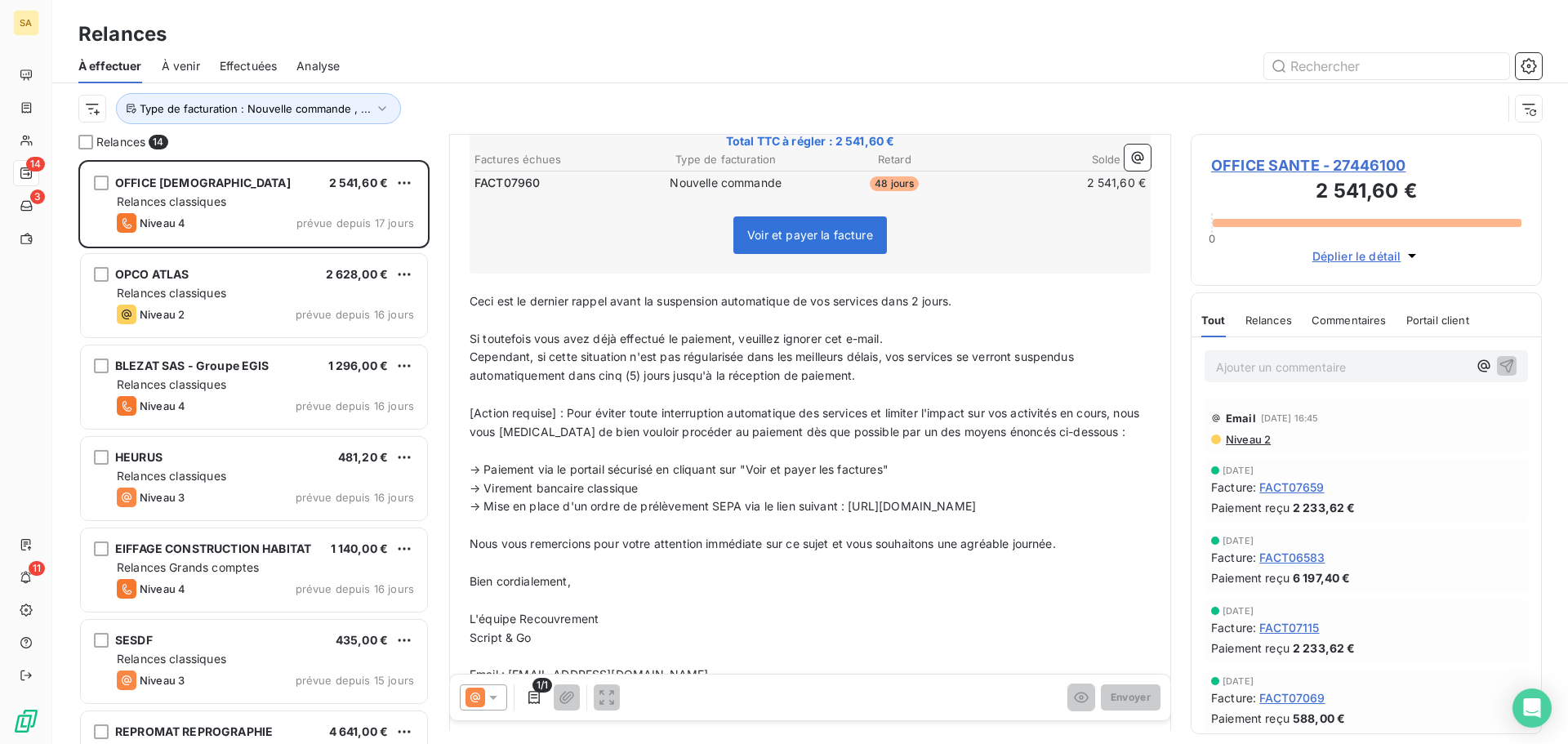
scroll to position [328, 0]
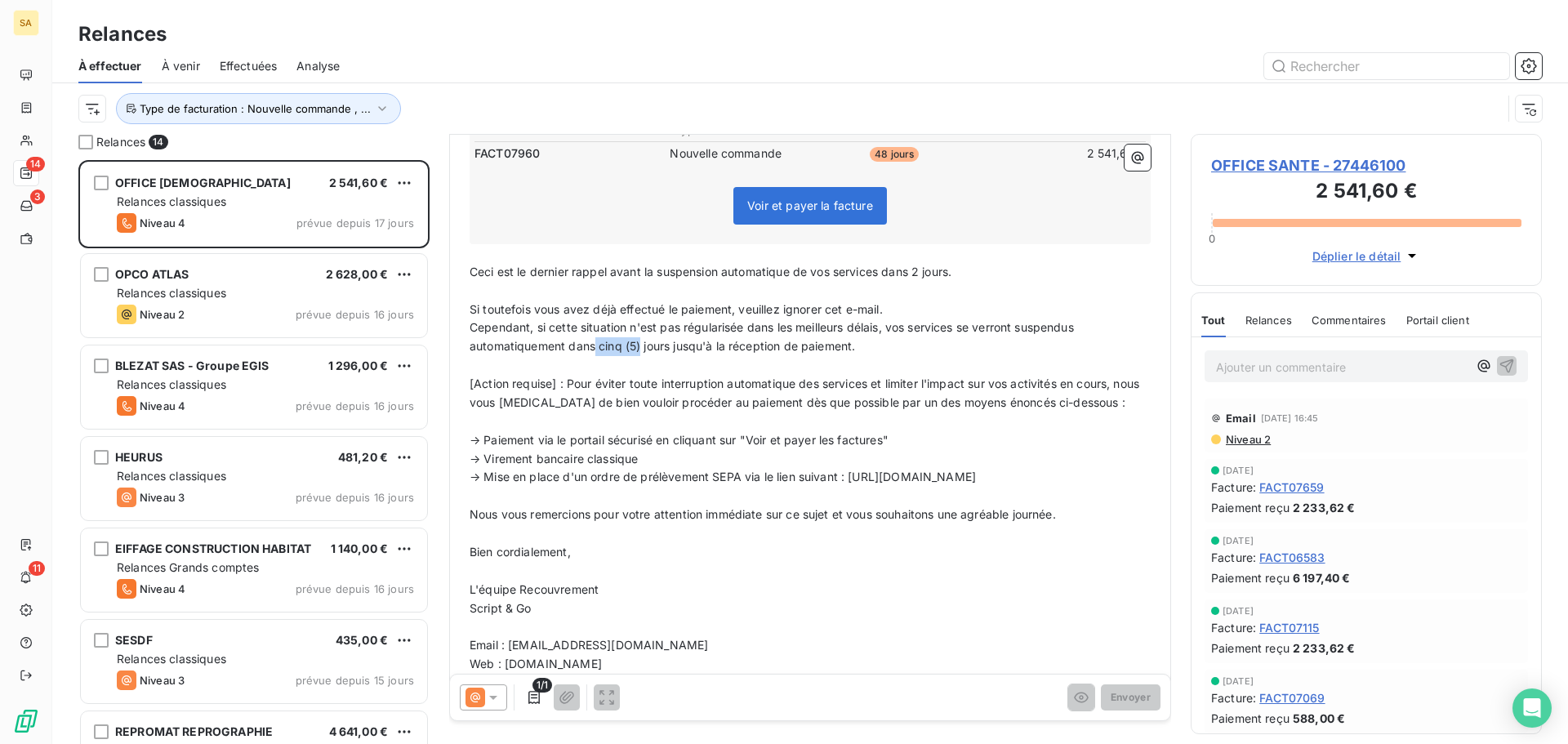
drag, startPoint x: 639, startPoint y: 346, endPoint x: 595, endPoint y: 351, distance: 44.3
click at [595, 351] on span "Cependant, si cette situation n'est pas régularisée dans les meilleurs délais, …" at bounding box center [773, 336] width 607 height 32
click at [595, 351] on span "Cependant, si cette situation n'est pas régularisée dans les meilleurs délais, …" at bounding box center [773, 336] width 607 height 32
click at [730, 367] on p "﻿" at bounding box center [809, 365] width 681 height 18
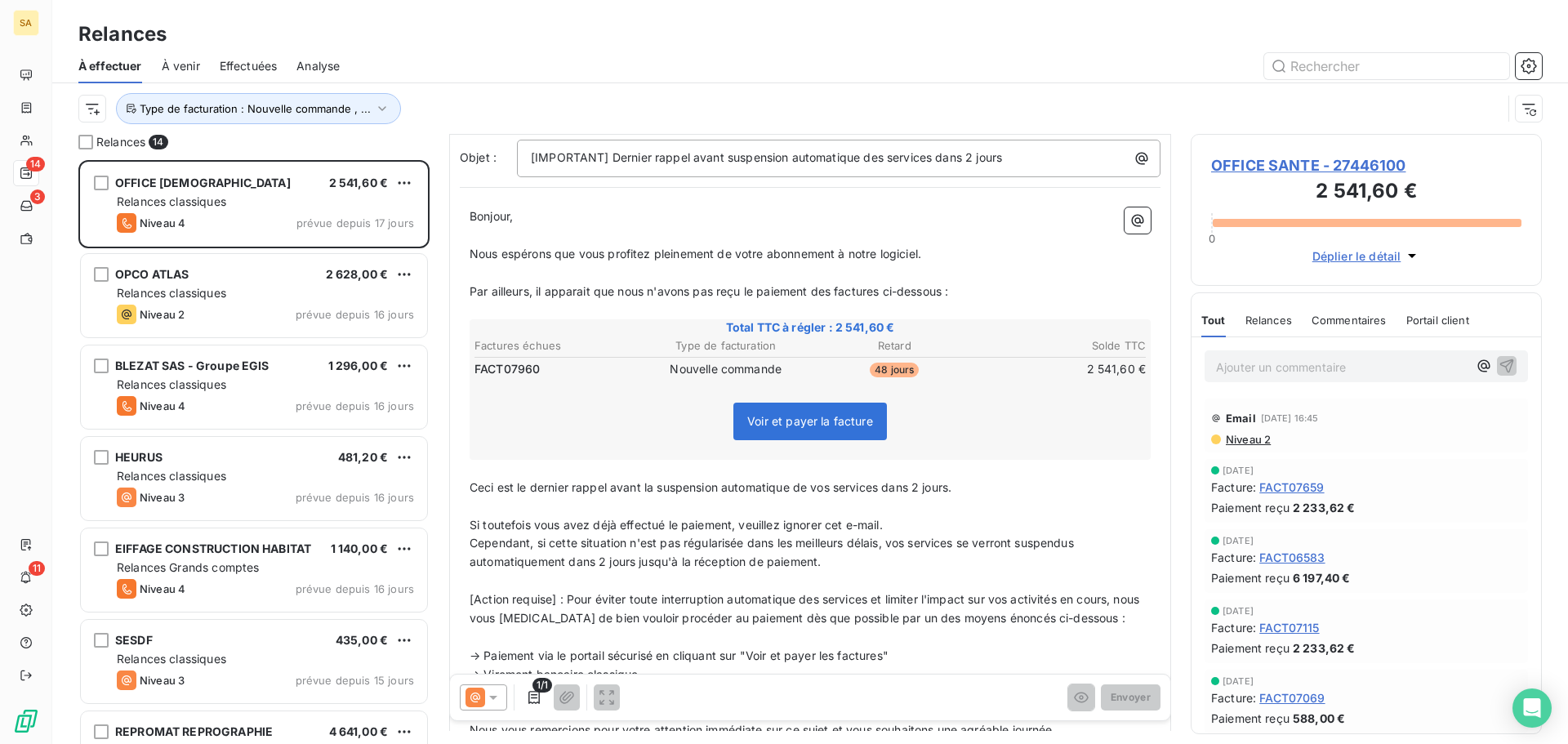
scroll to position [0, 0]
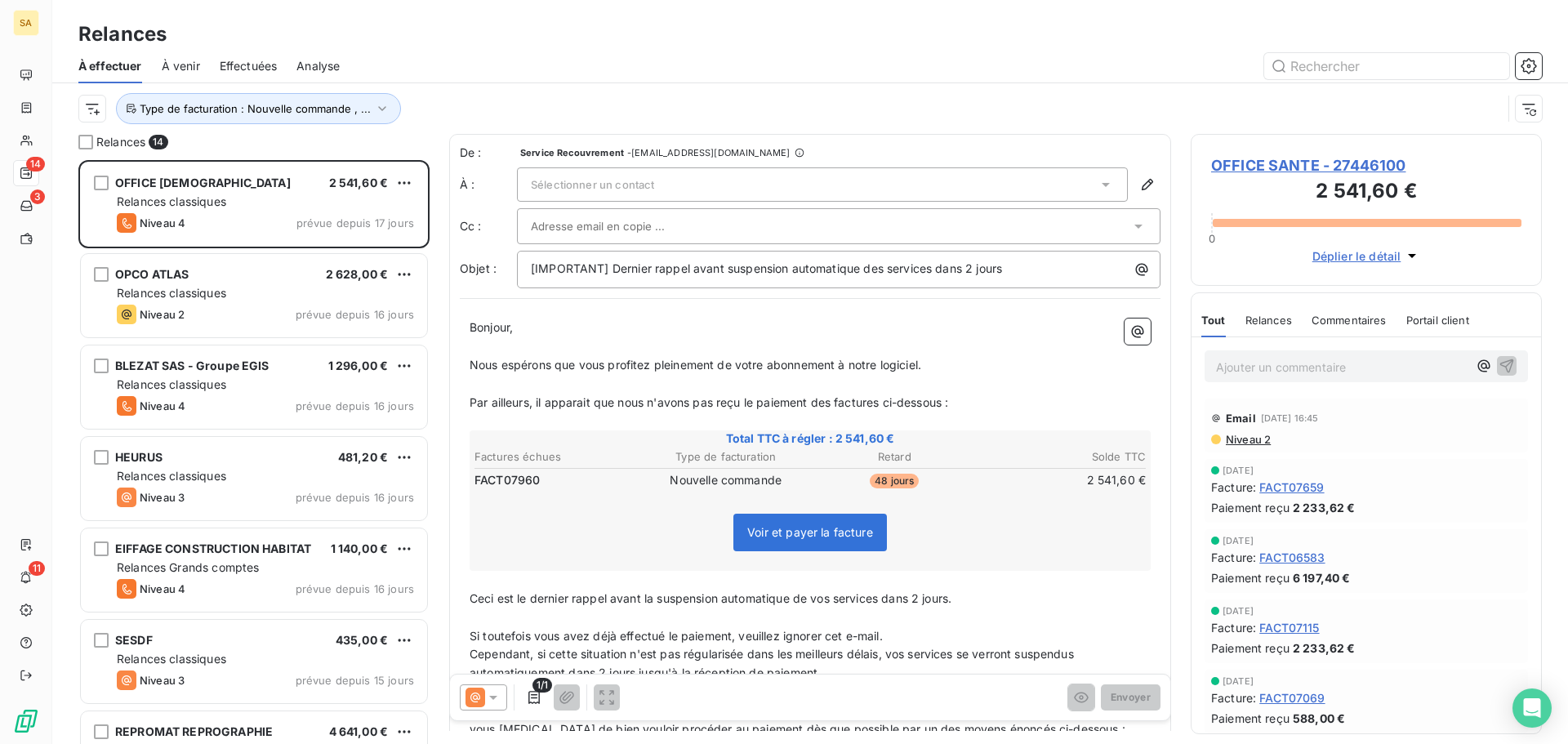
click at [681, 182] on div "Sélectionner un contact" at bounding box center [822, 184] width 611 height 34
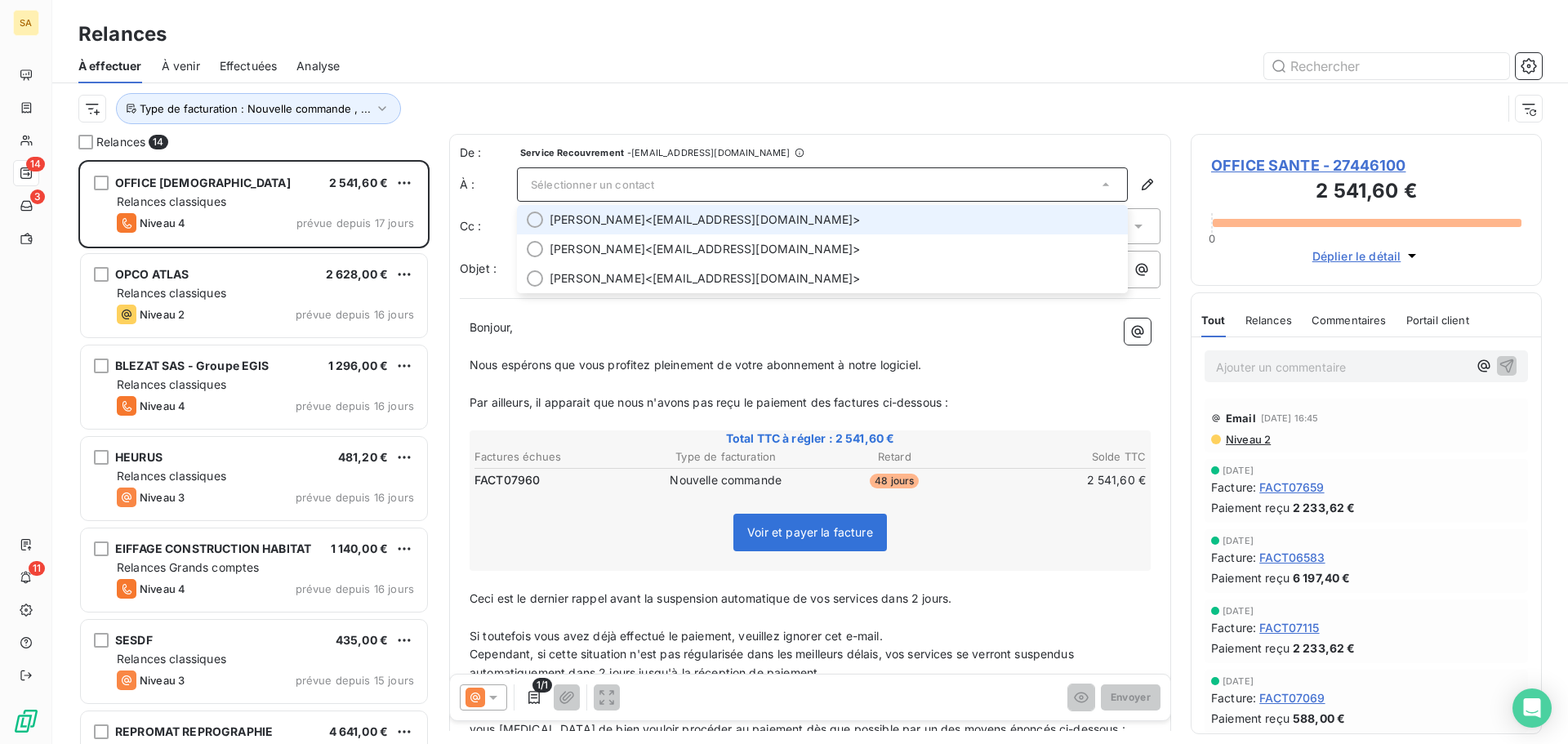
click at [541, 224] on div at bounding box center [535, 219] width 17 height 17
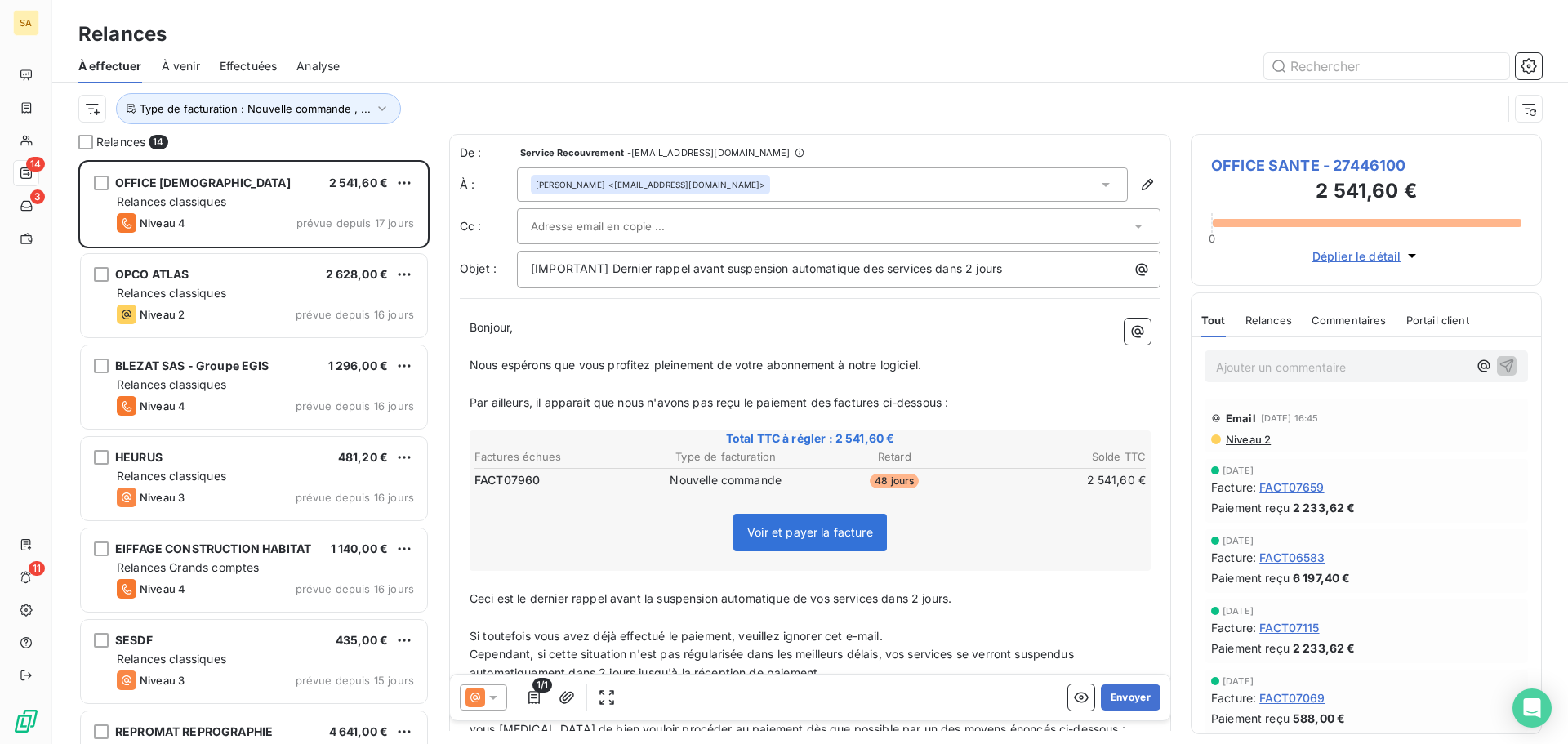
click at [641, 225] on input "text" at bounding box center [618, 226] width 176 height 24
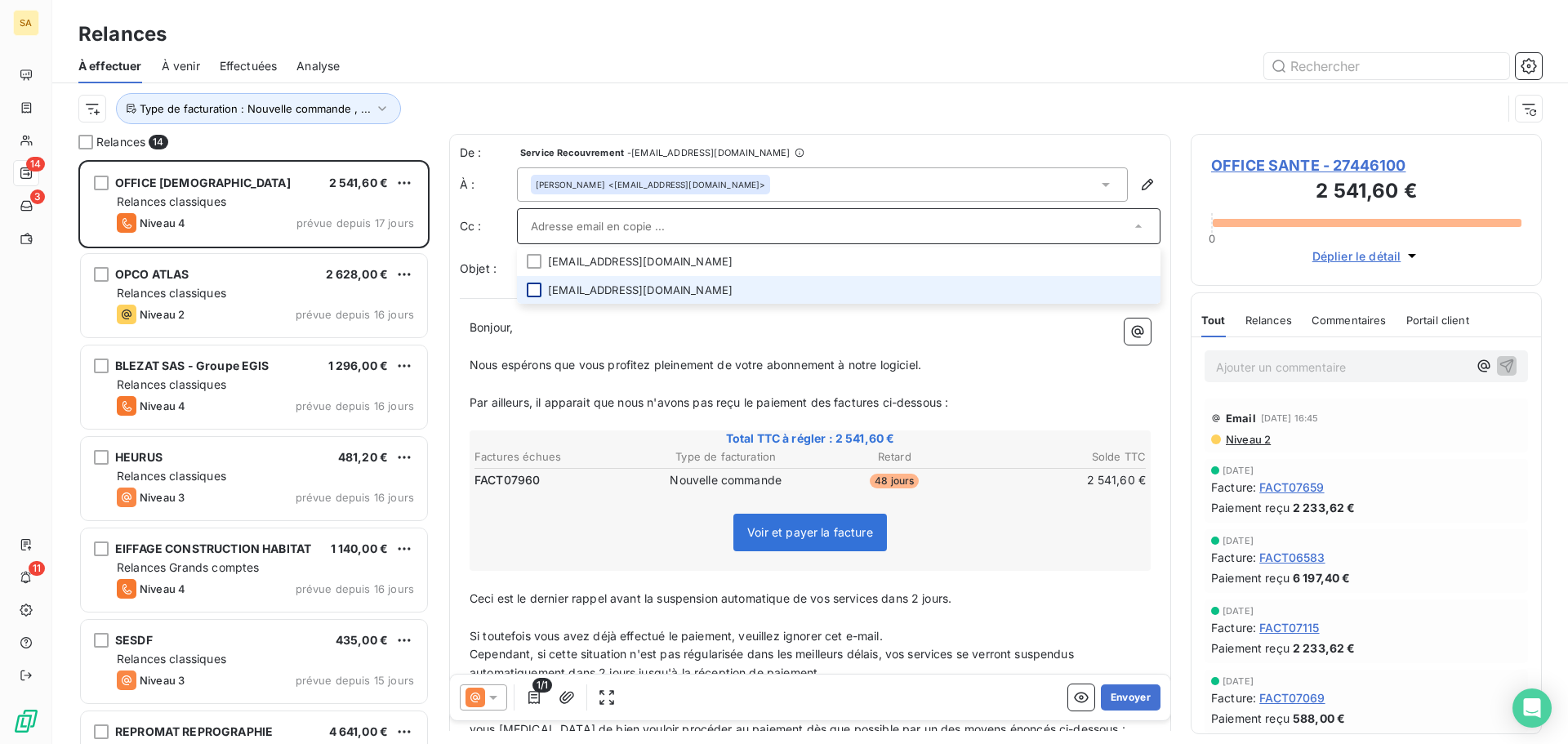
click at [538, 284] on div at bounding box center [534, 289] width 15 height 15
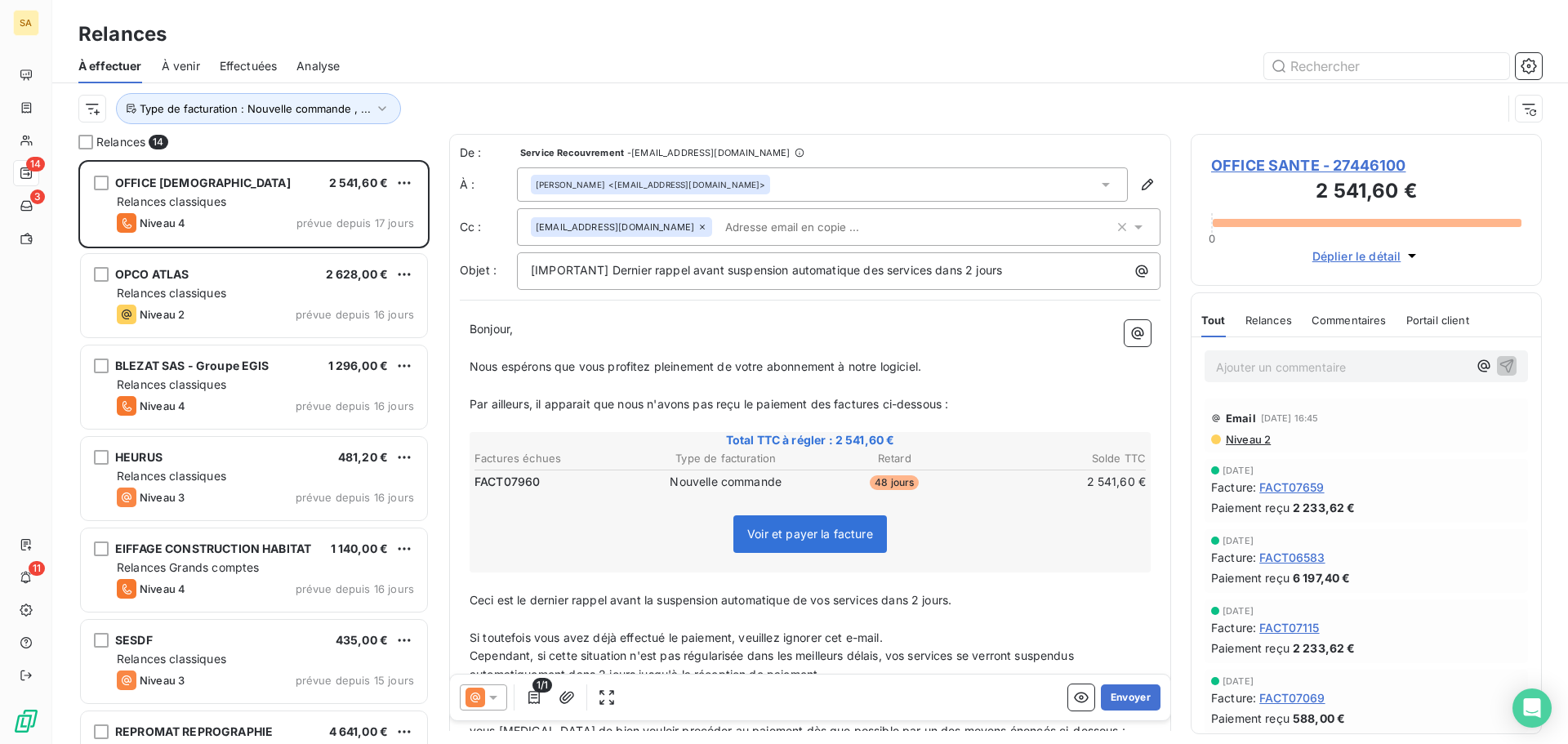
click at [837, 184] on div "Jean-Marie Blanchouin <jeanmarieblanchouin@officesante.com>" at bounding box center [822, 184] width 611 height 34
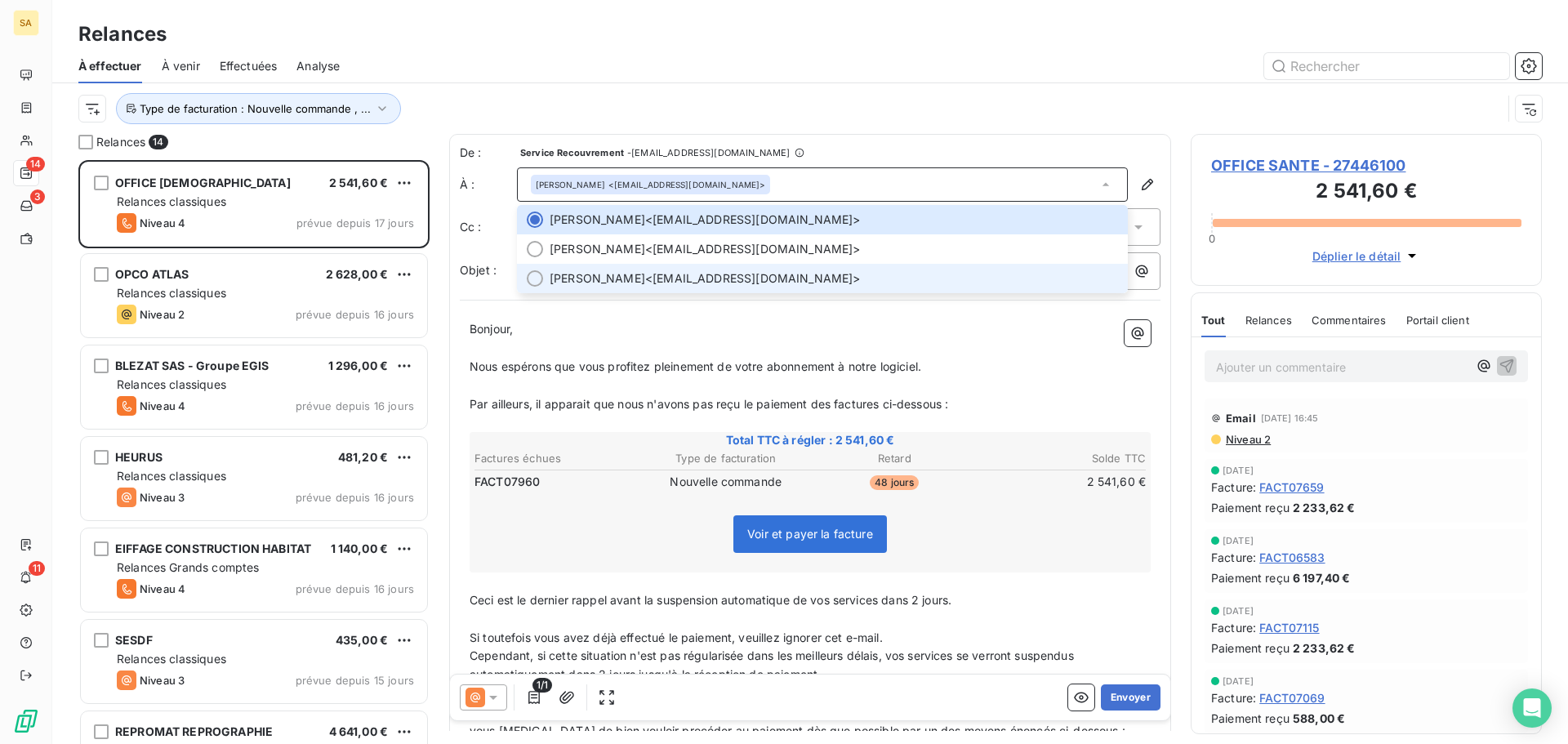
click at [533, 279] on div at bounding box center [535, 278] width 17 height 17
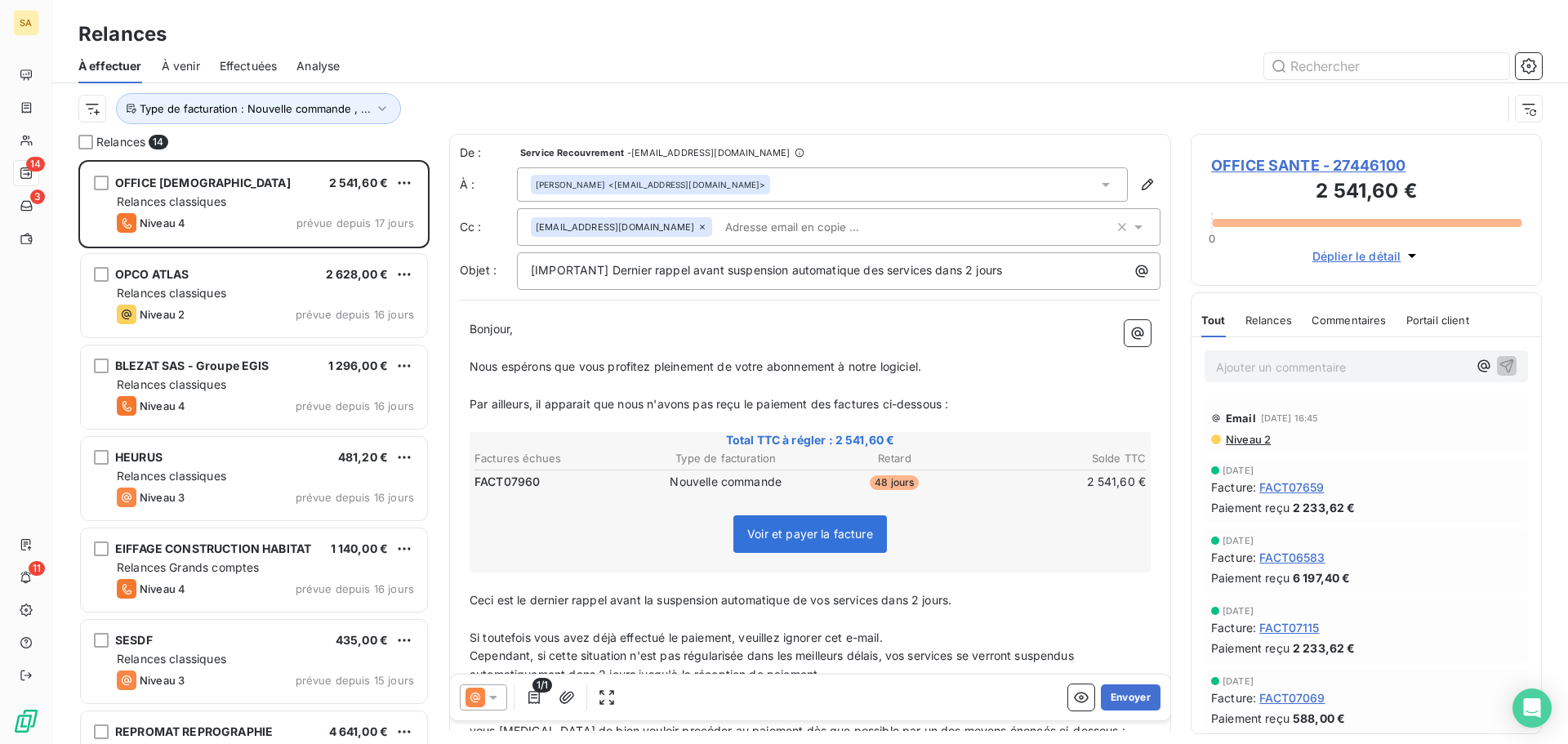
click at [763, 218] on input "text" at bounding box center [813, 227] width 189 height 24
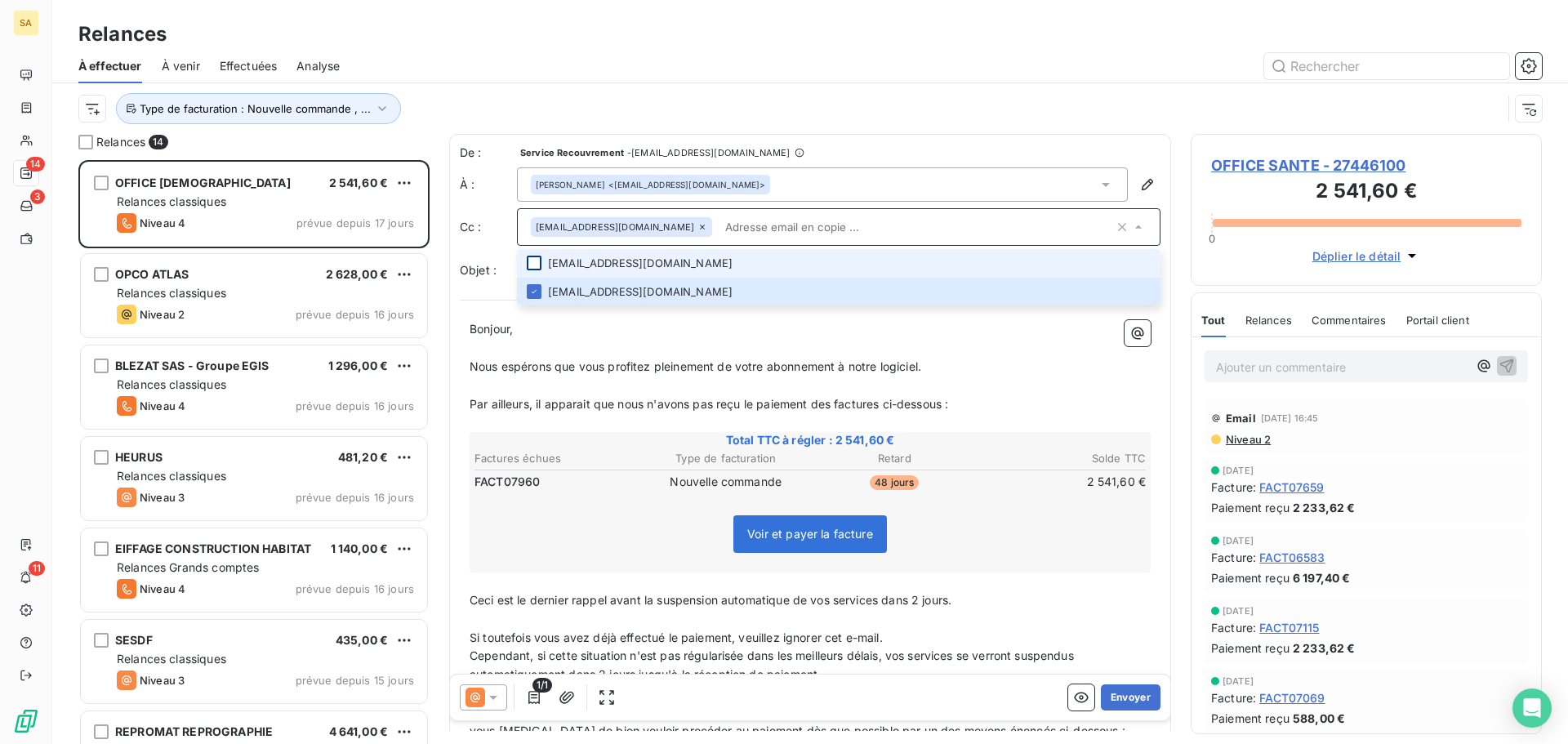
click at [535, 257] on div at bounding box center [534, 262] width 15 height 15
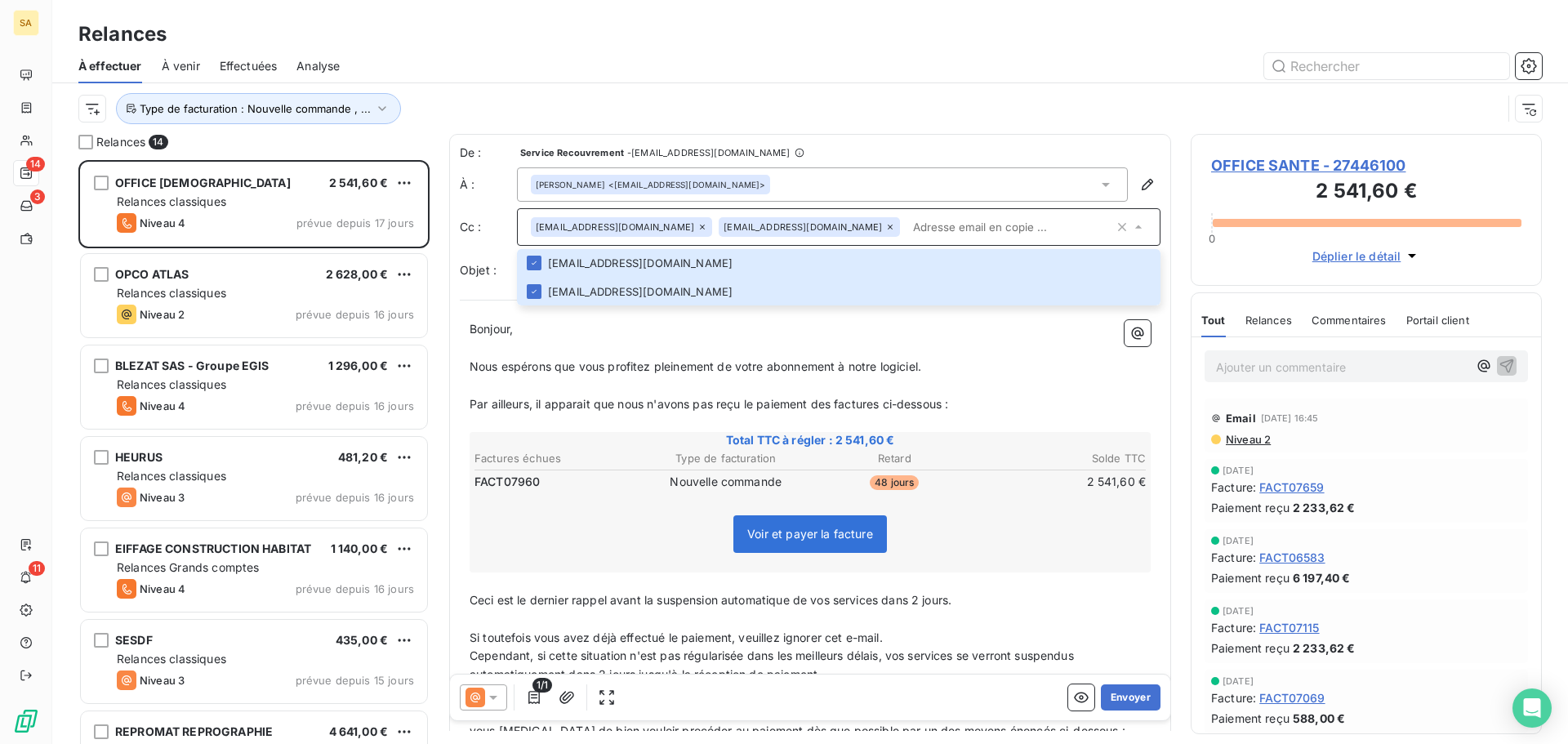
click at [1069, 379] on p "﻿" at bounding box center [809, 386] width 681 height 18
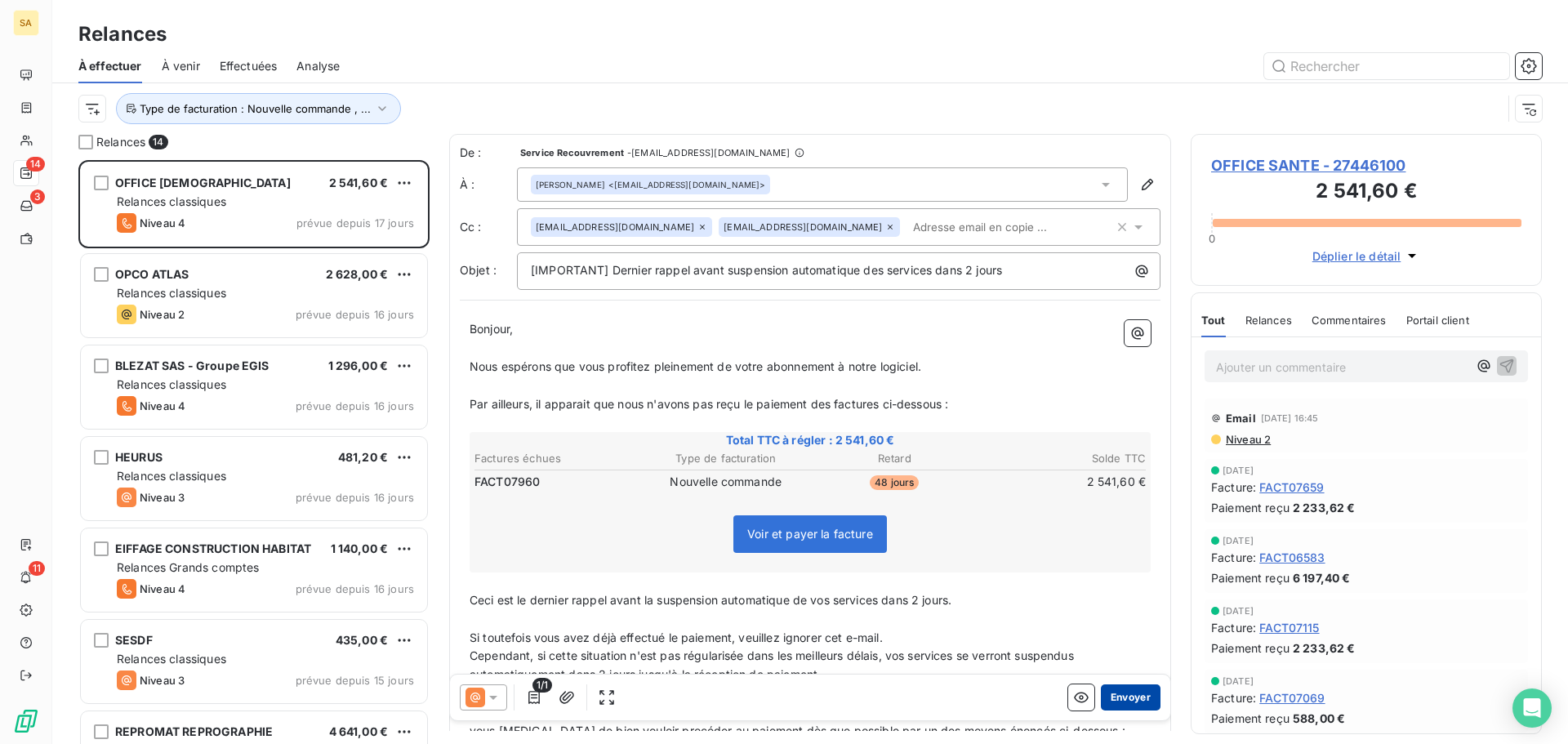
click at [1108, 698] on button "Envoyer" at bounding box center [1130, 698] width 59 height 26
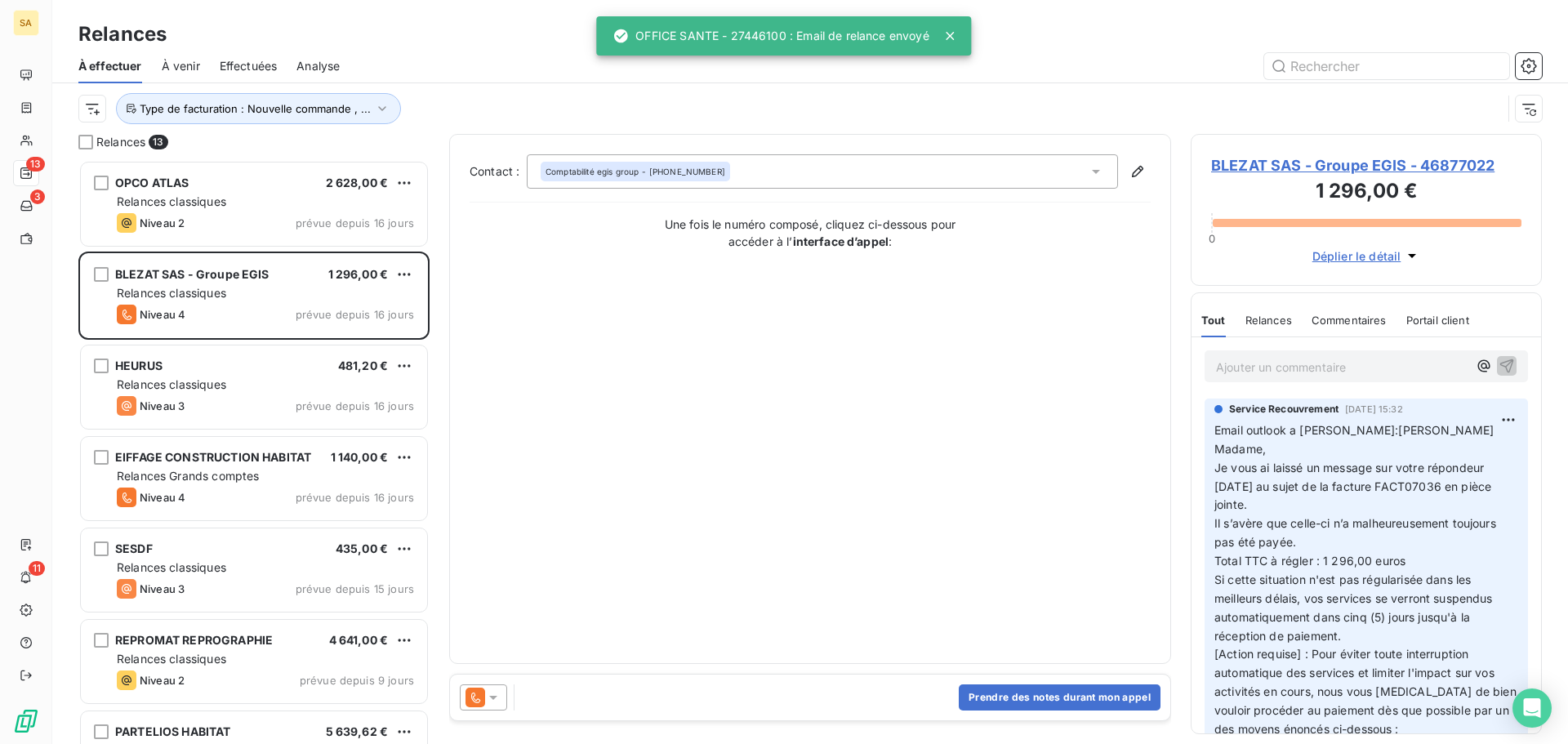
click at [251, 65] on span "Effectuées" at bounding box center [248, 66] width 58 height 17
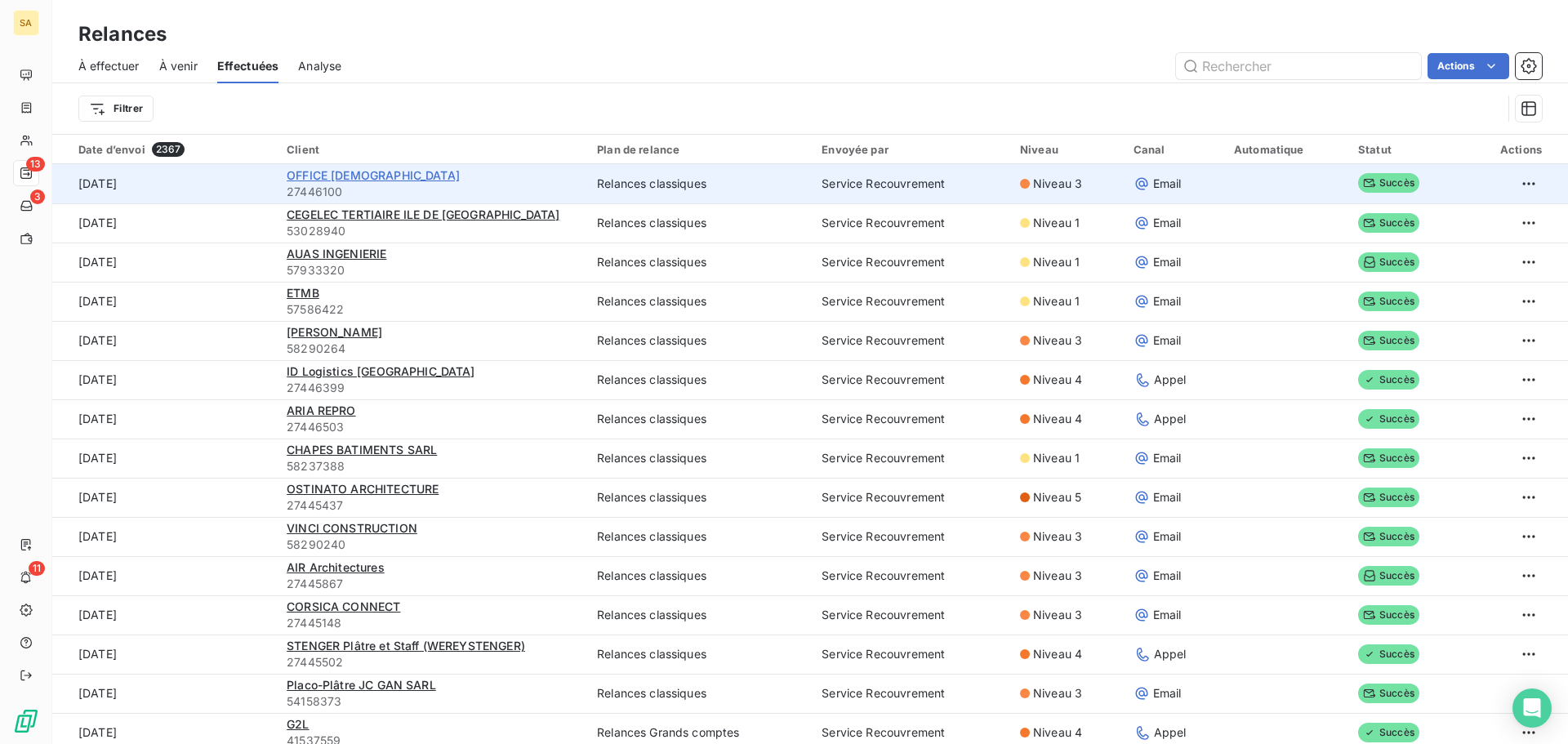
click at [343, 174] on span "OFFICE SANTE" at bounding box center [373, 175] width 173 height 14
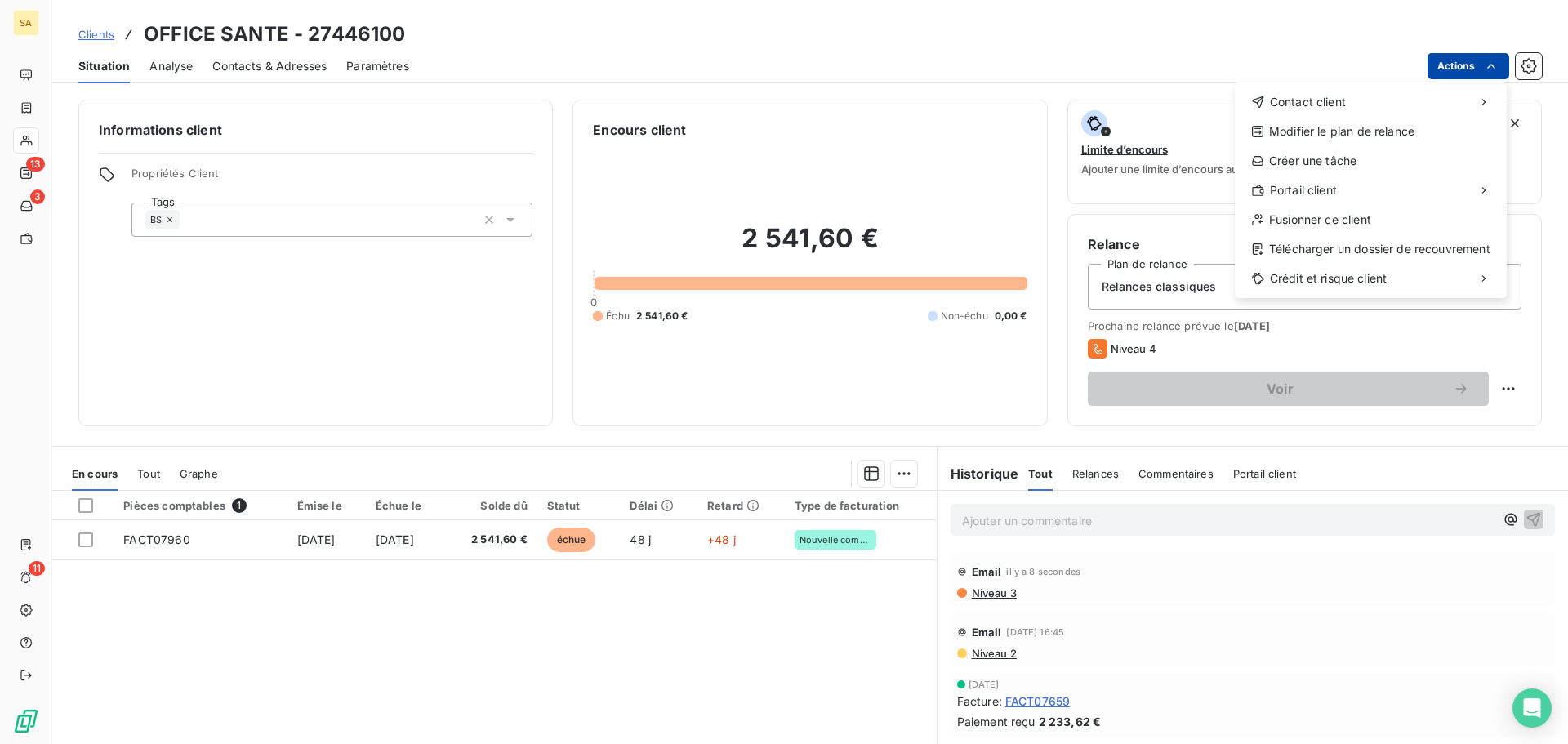
click at [1445, 69] on html "SA 13 3 11 Clients OFFICE SANTE - 27446100 Situation Analyse Contacts & Adresse…" at bounding box center [784, 372] width 1568 height 744
click at [1345, 155] on div "Créer une tâche" at bounding box center [1370, 161] width 259 height 26
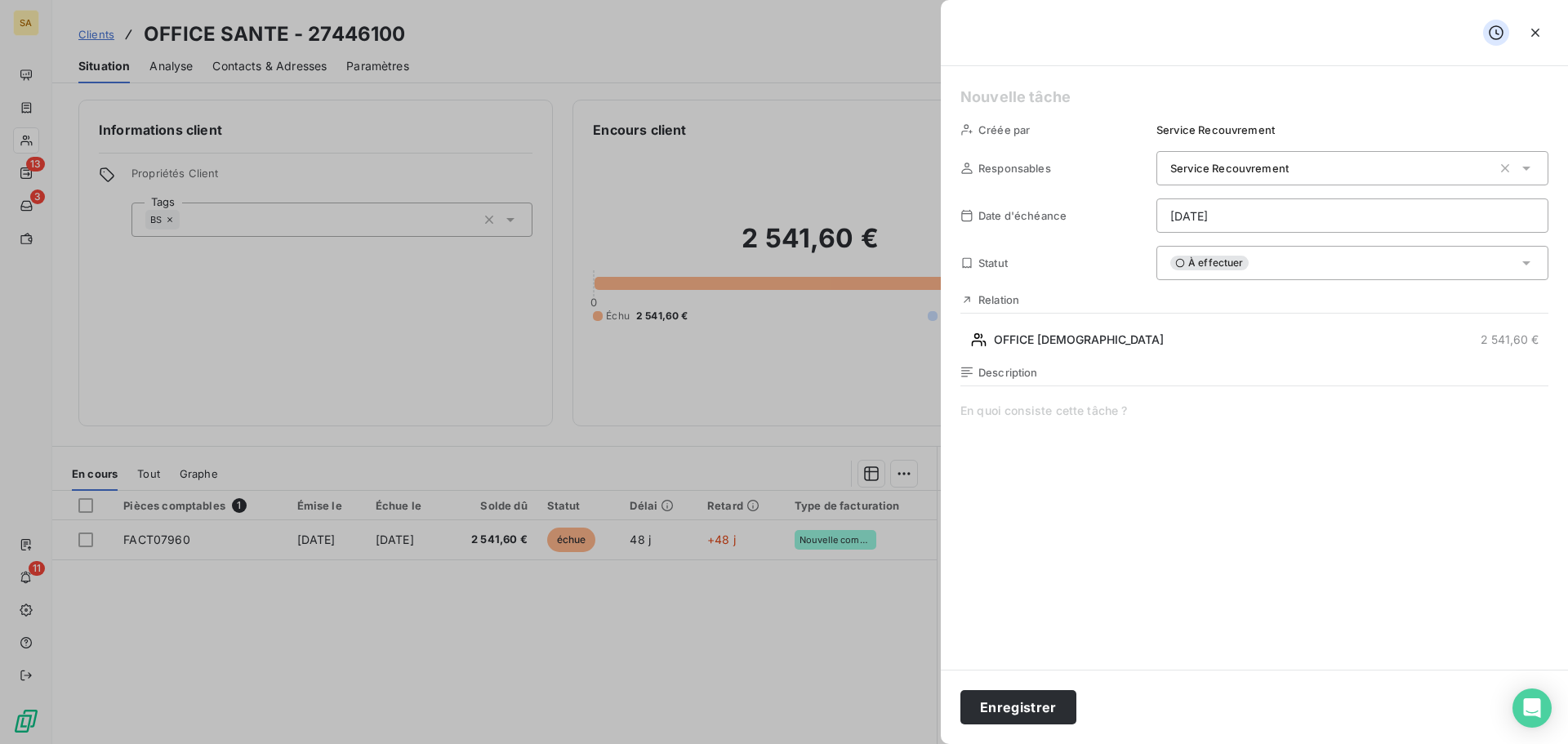
click at [1131, 412] on span at bounding box center [1254, 560] width 588 height 314
click at [1010, 704] on button "Enregistrer" at bounding box center [1018, 706] width 116 height 34
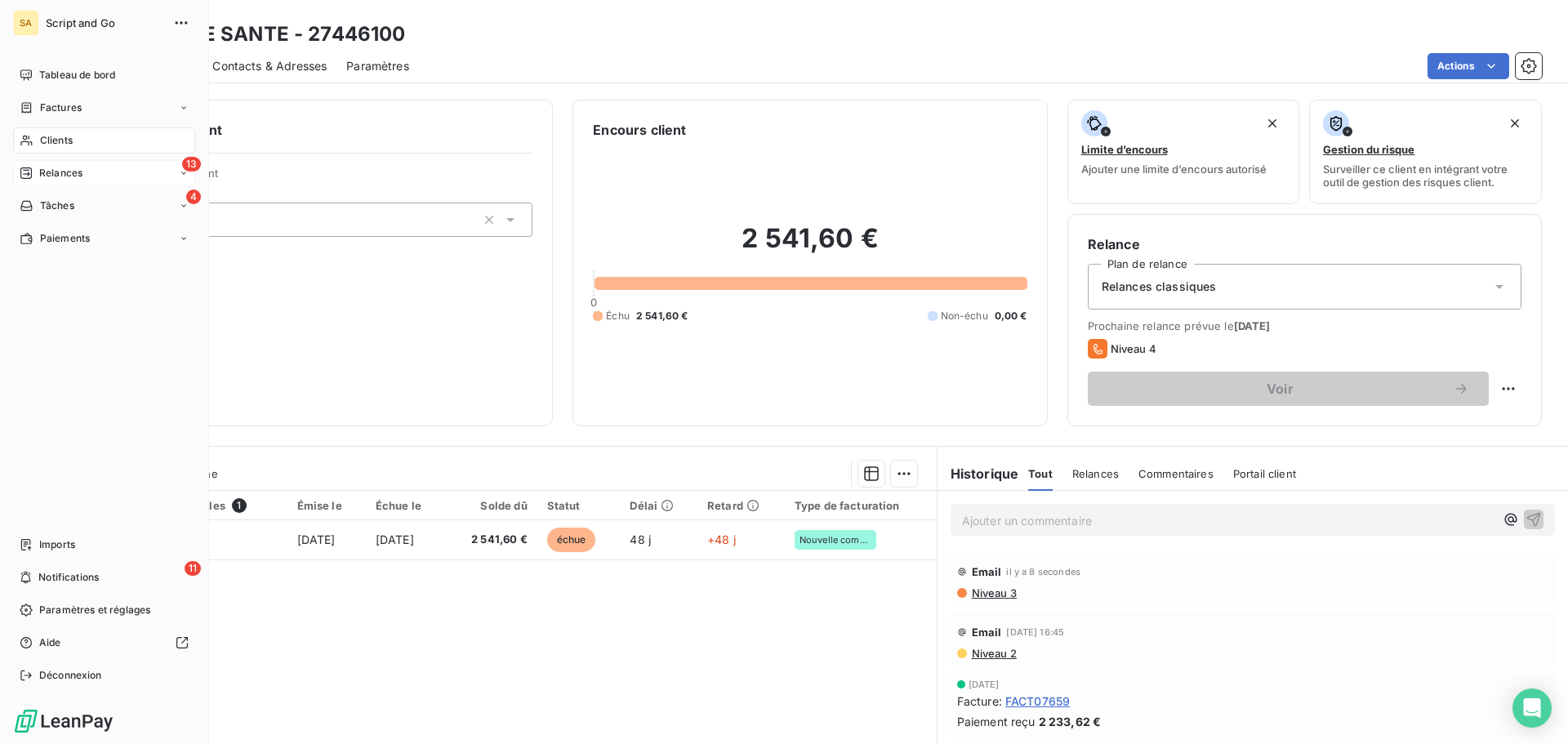
click at [38, 163] on div "13 Relances" at bounding box center [104, 173] width 182 height 26
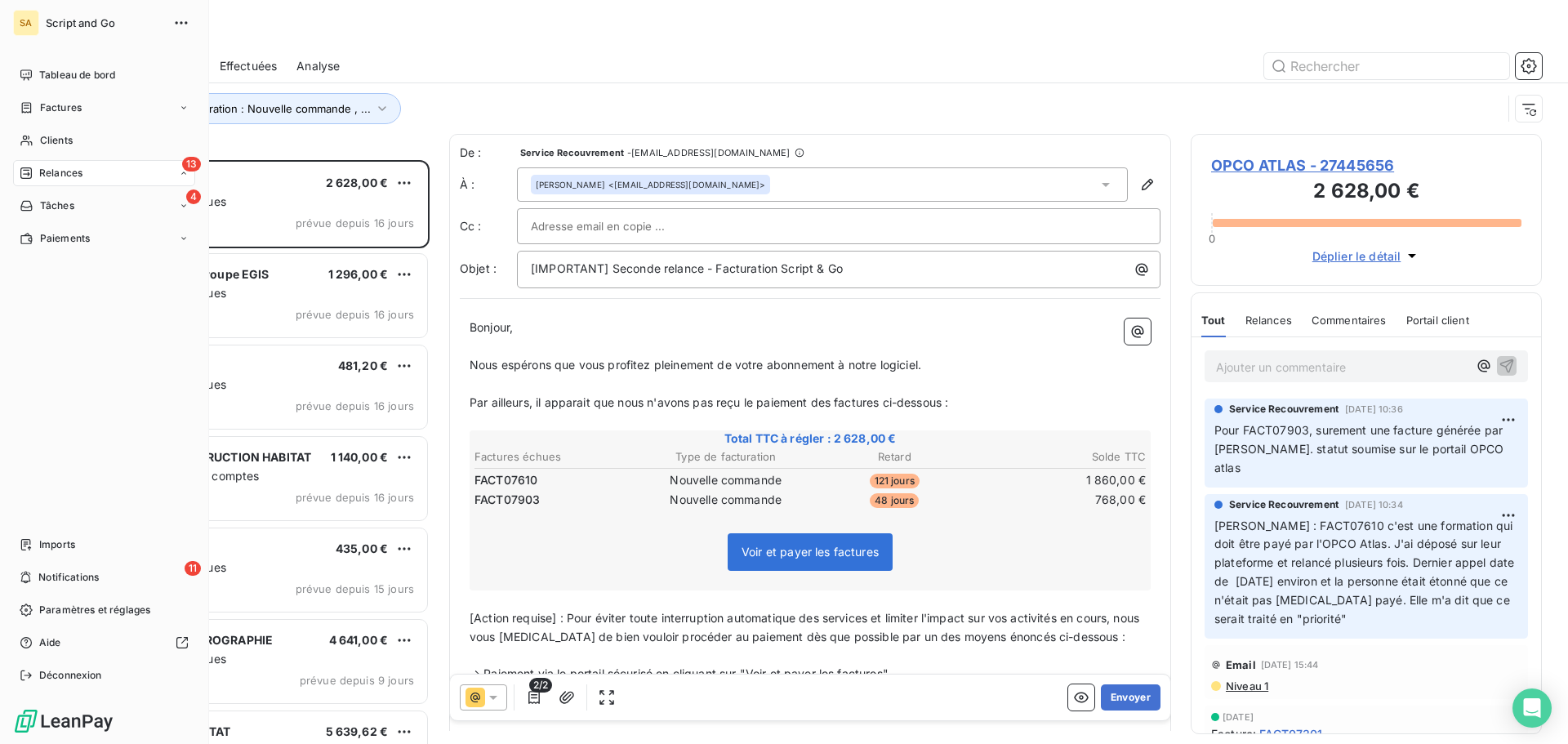
scroll to position [572, 339]
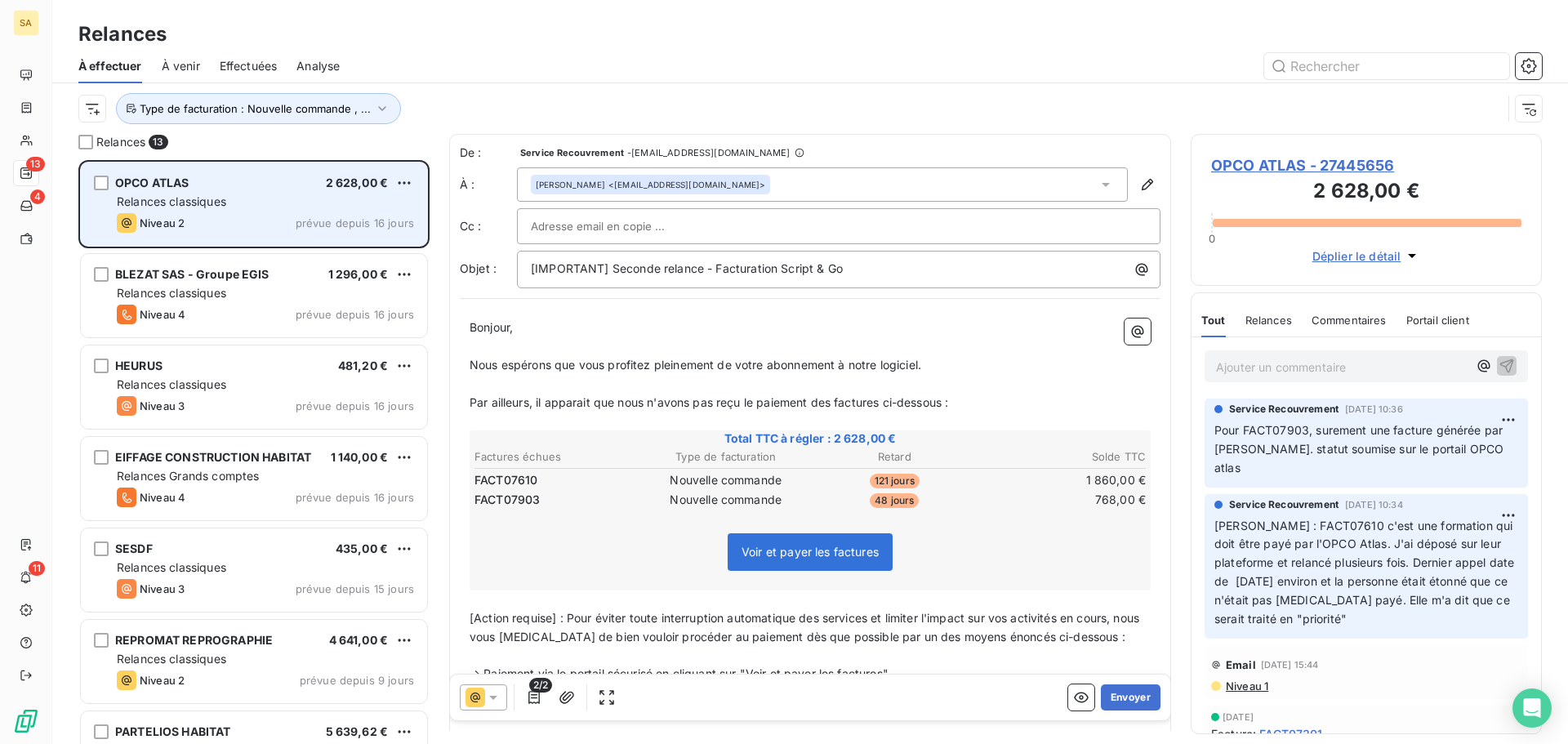
click at [239, 203] on div "Relances classiques" at bounding box center [266, 201] width 297 height 17
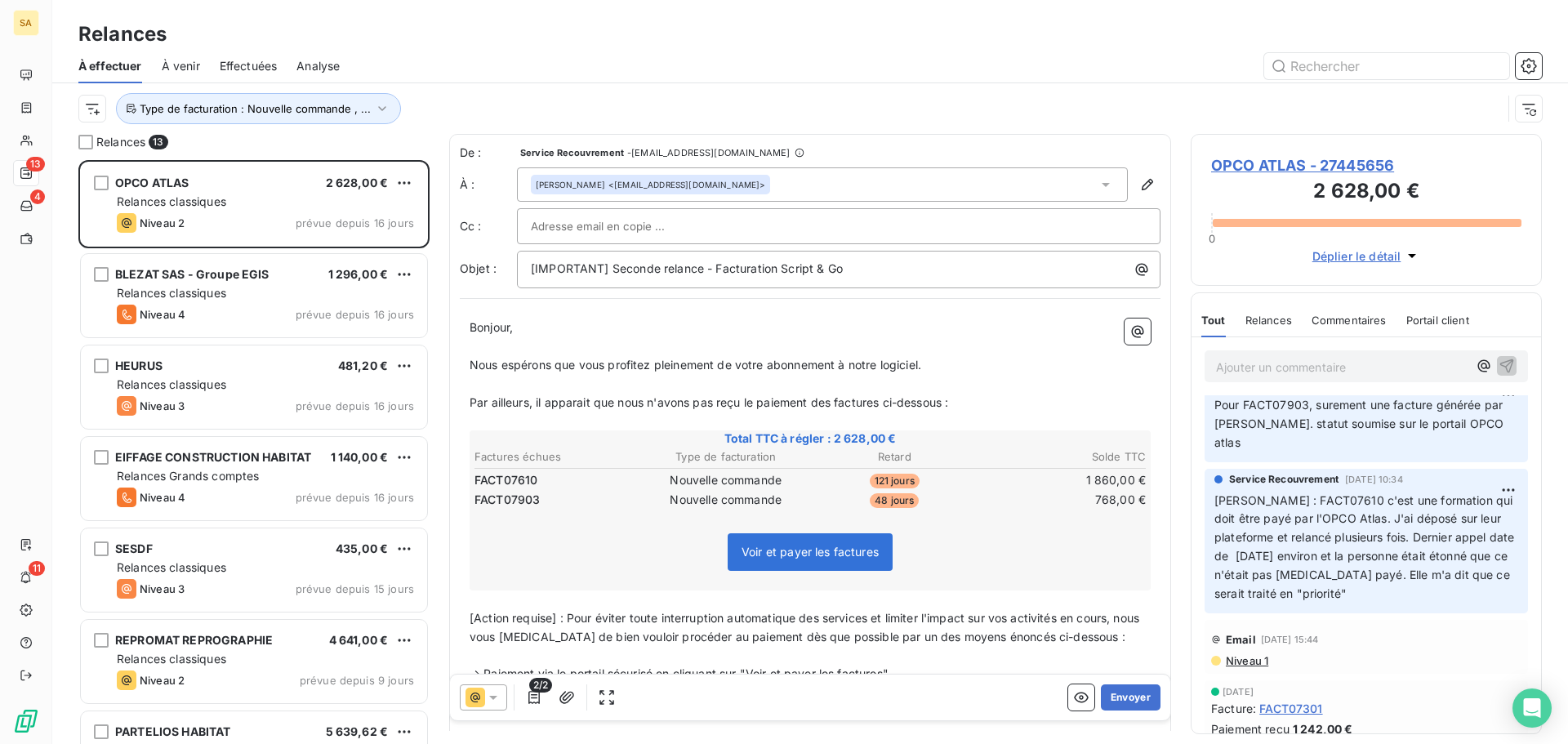
scroll to position [0, 0]
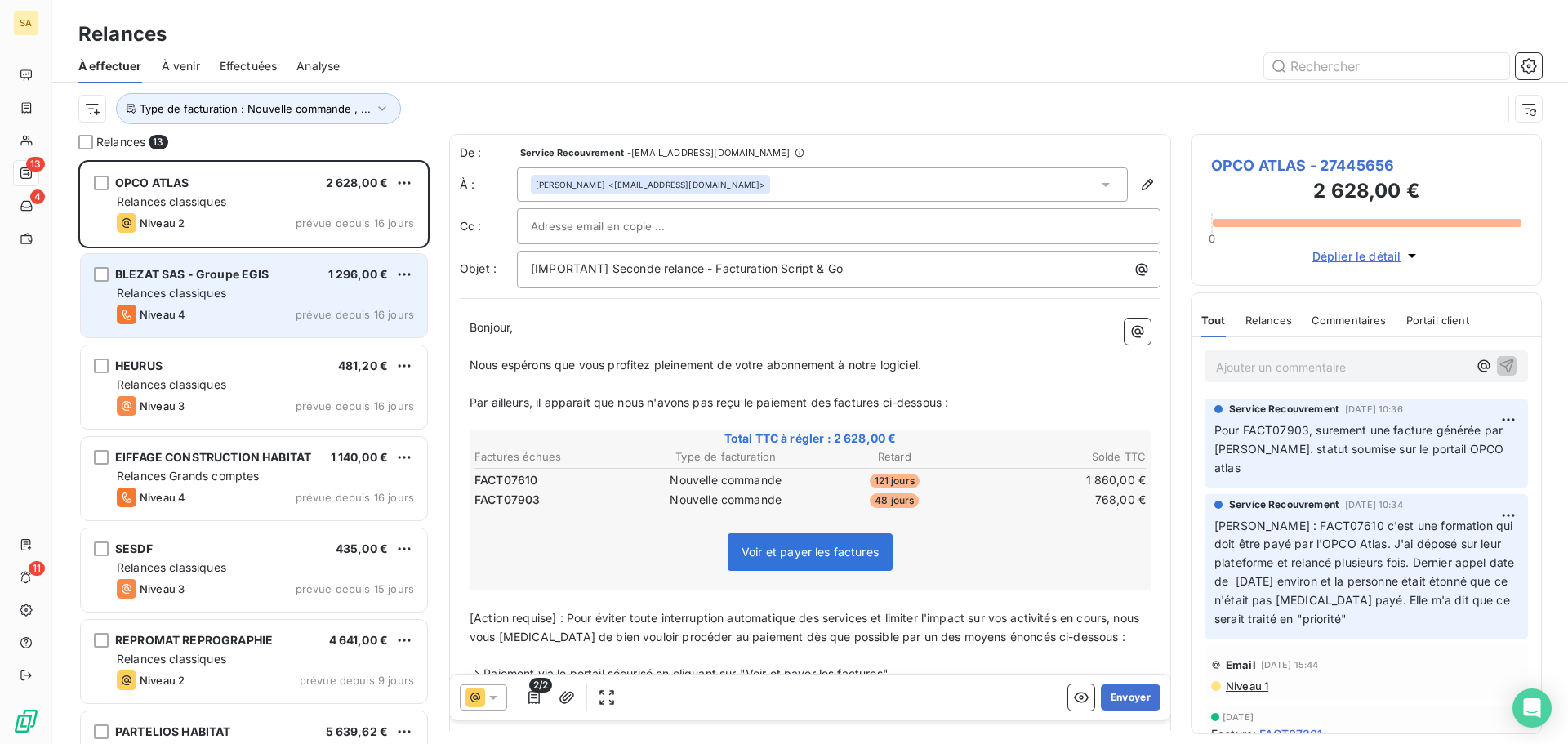
click at [212, 291] on span "Relances classiques" at bounding box center [171, 293] width 109 height 14
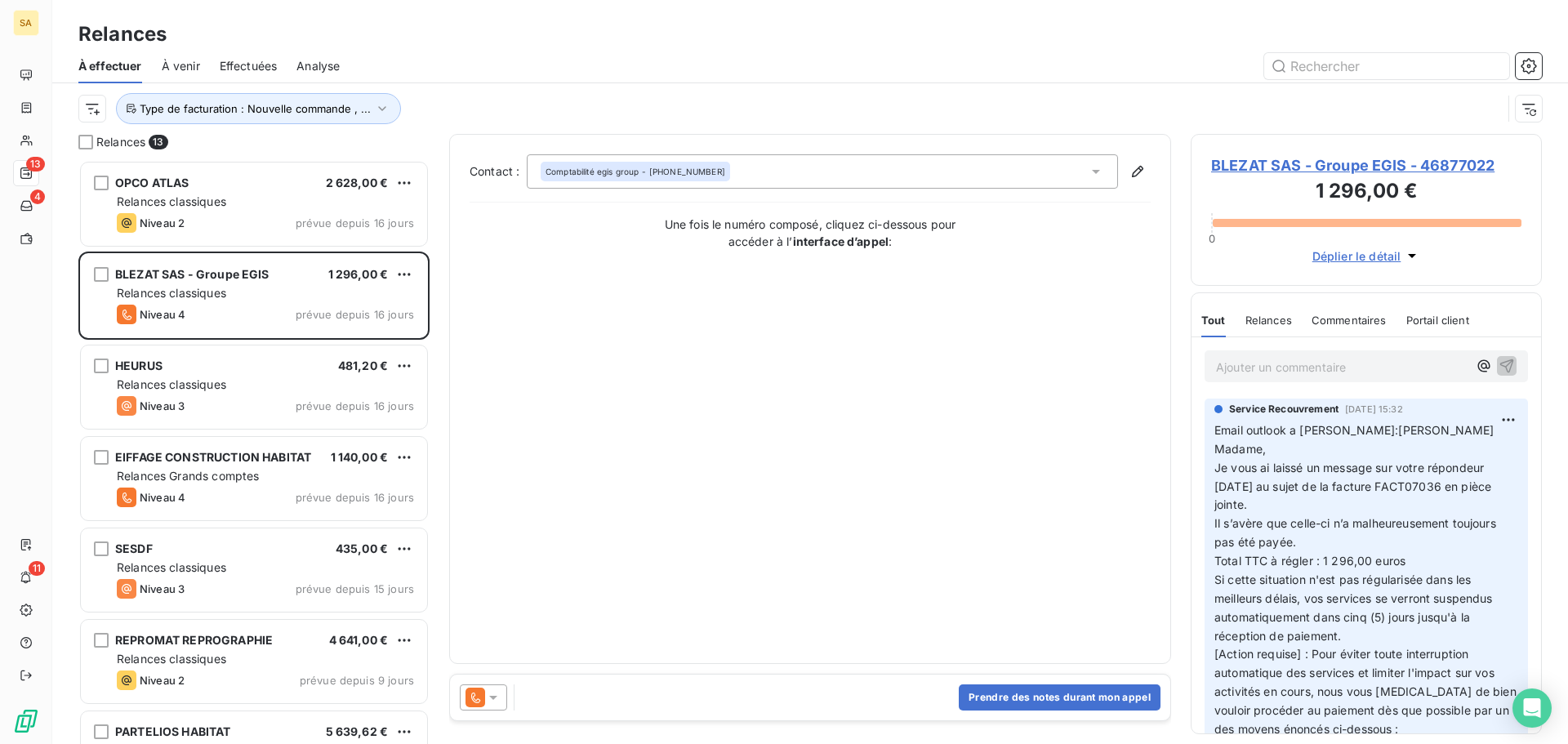
click at [1098, 170] on icon at bounding box center [1095, 171] width 8 height 4
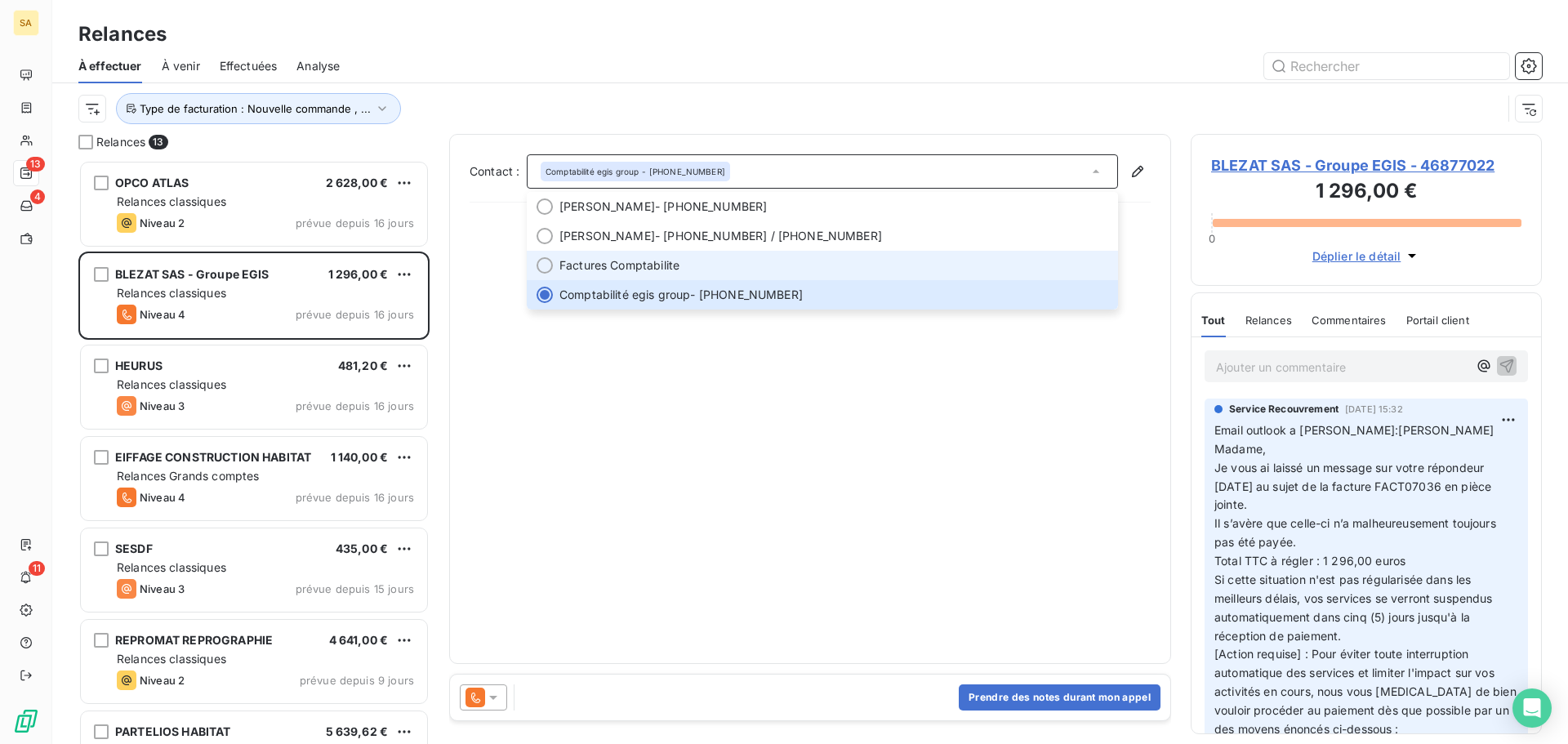
click at [740, 261] on span "Factures Comptabilite" at bounding box center [834, 265] width 549 height 17
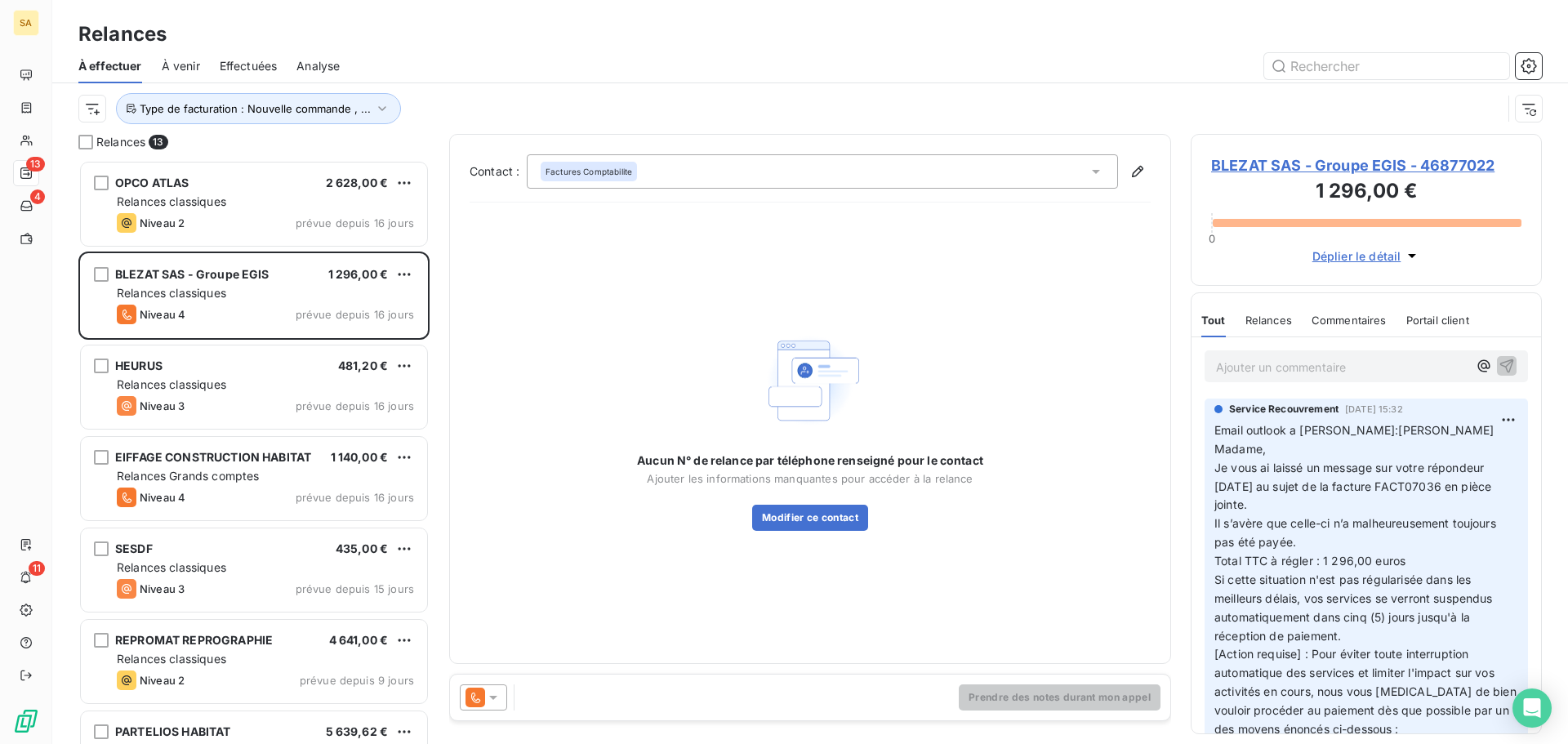
click at [499, 694] on icon at bounding box center [493, 697] width 17 height 17
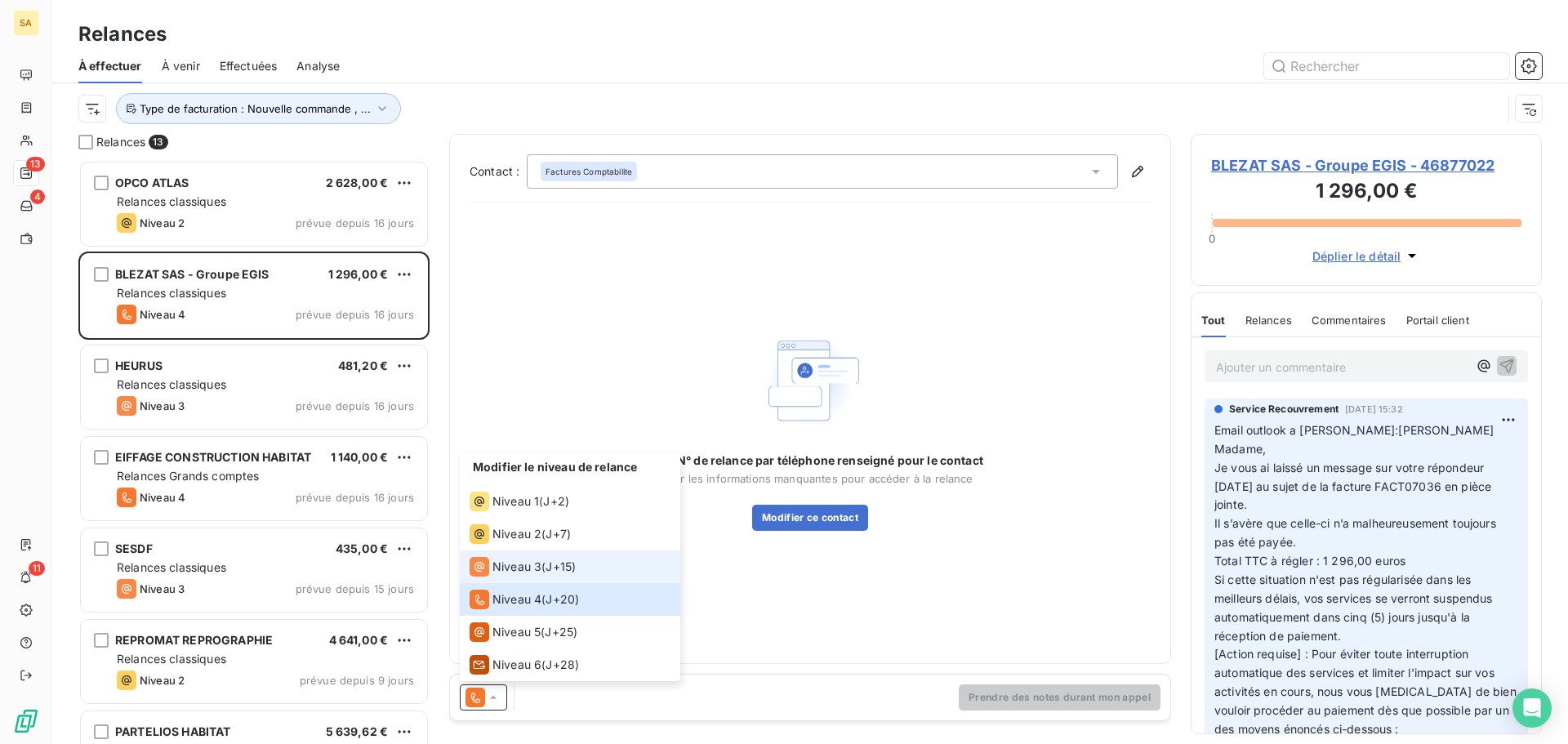
click at [517, 566] on span "Niveau 3" at bounding box center [517, 567] width 49 height 17
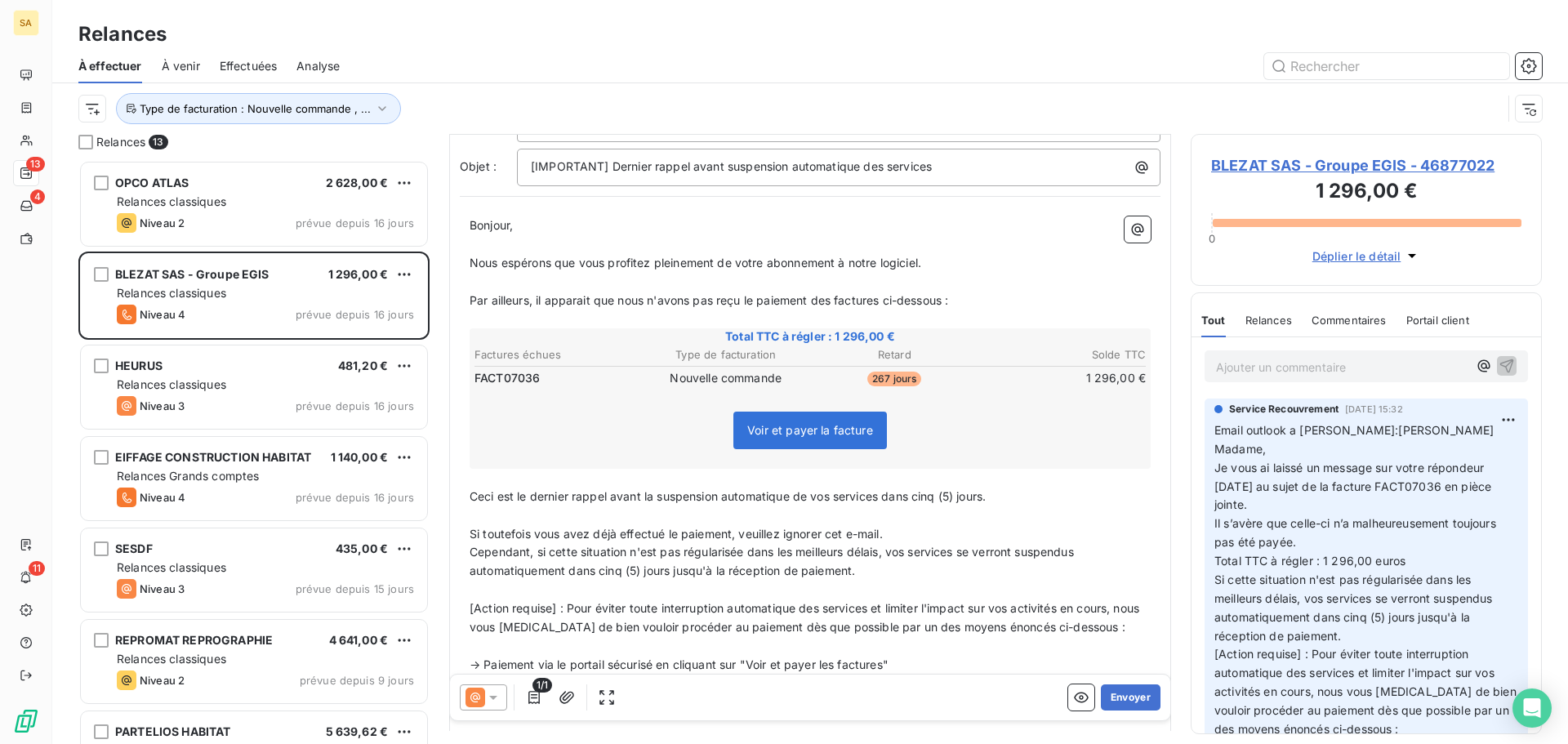
scroll to position [82, 0]
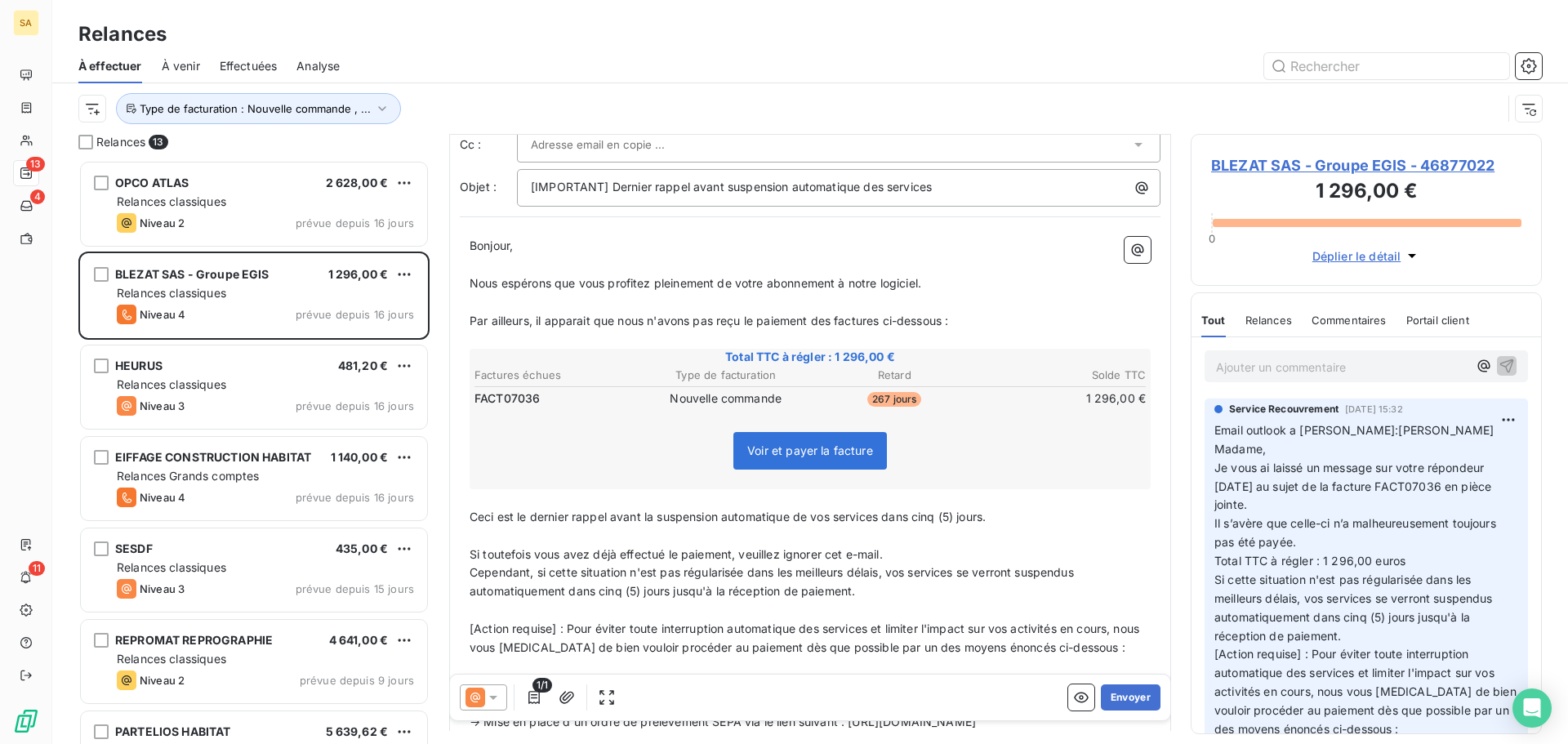
click at [1287, 169] on span "BLEZAT SAS - Groupe EGIS - 46877022" at bounding box center [1365, 165] width 310 height 22
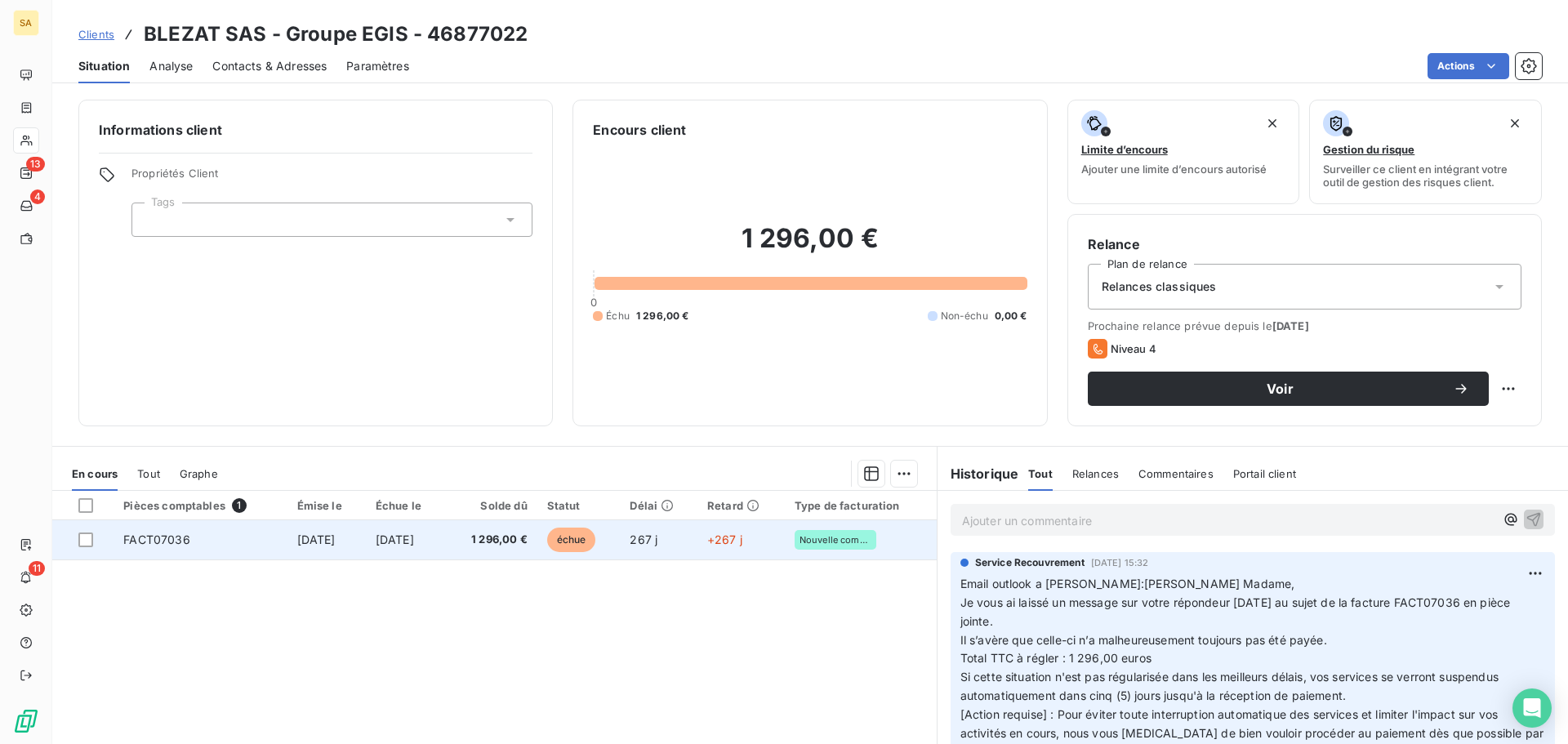
click at [232, 541] on td "FACT07036" at bounding box center [200, 539] width 173 height 39
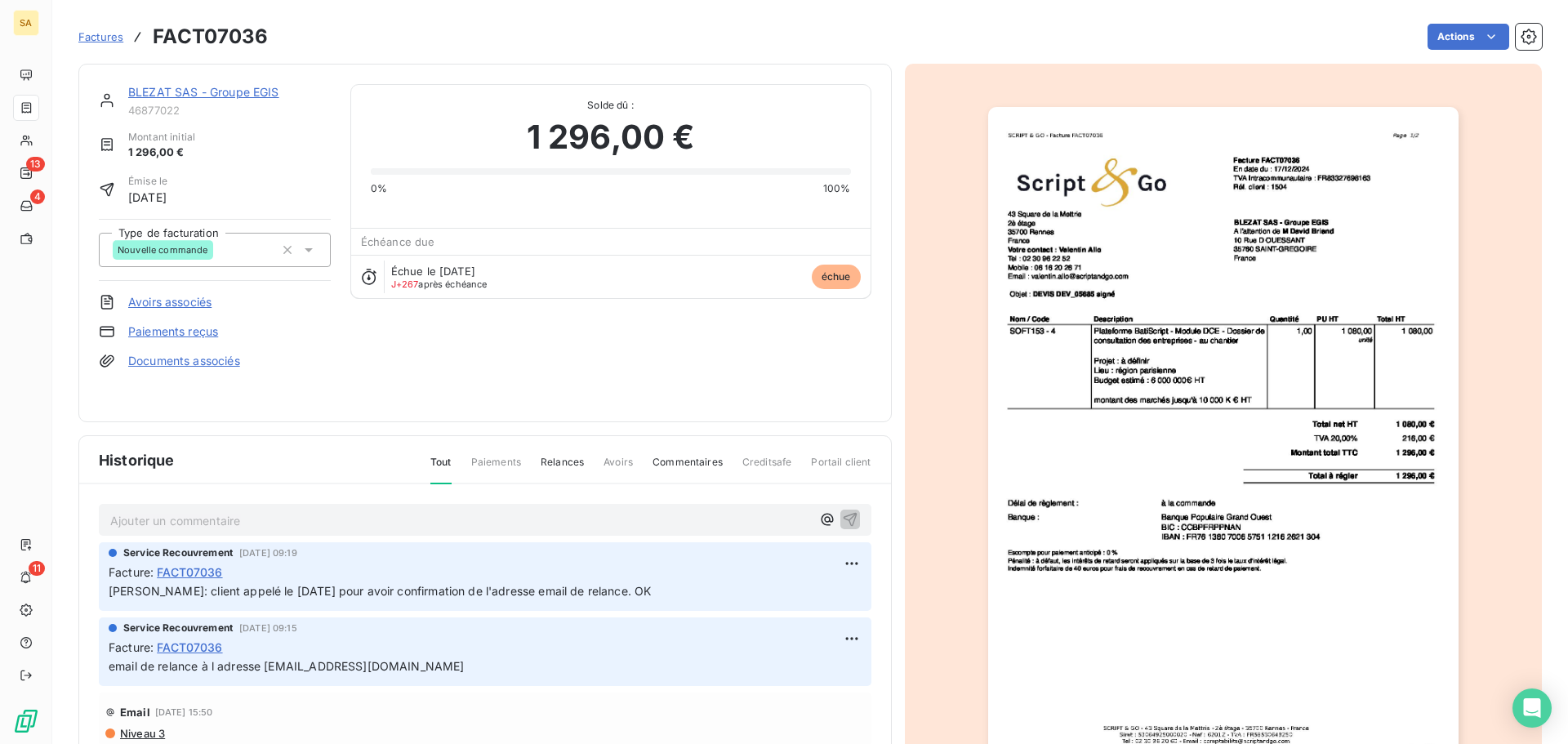
click at [1294, 365] on img "button" at bounding box center [1223, 439] width 470 height 664
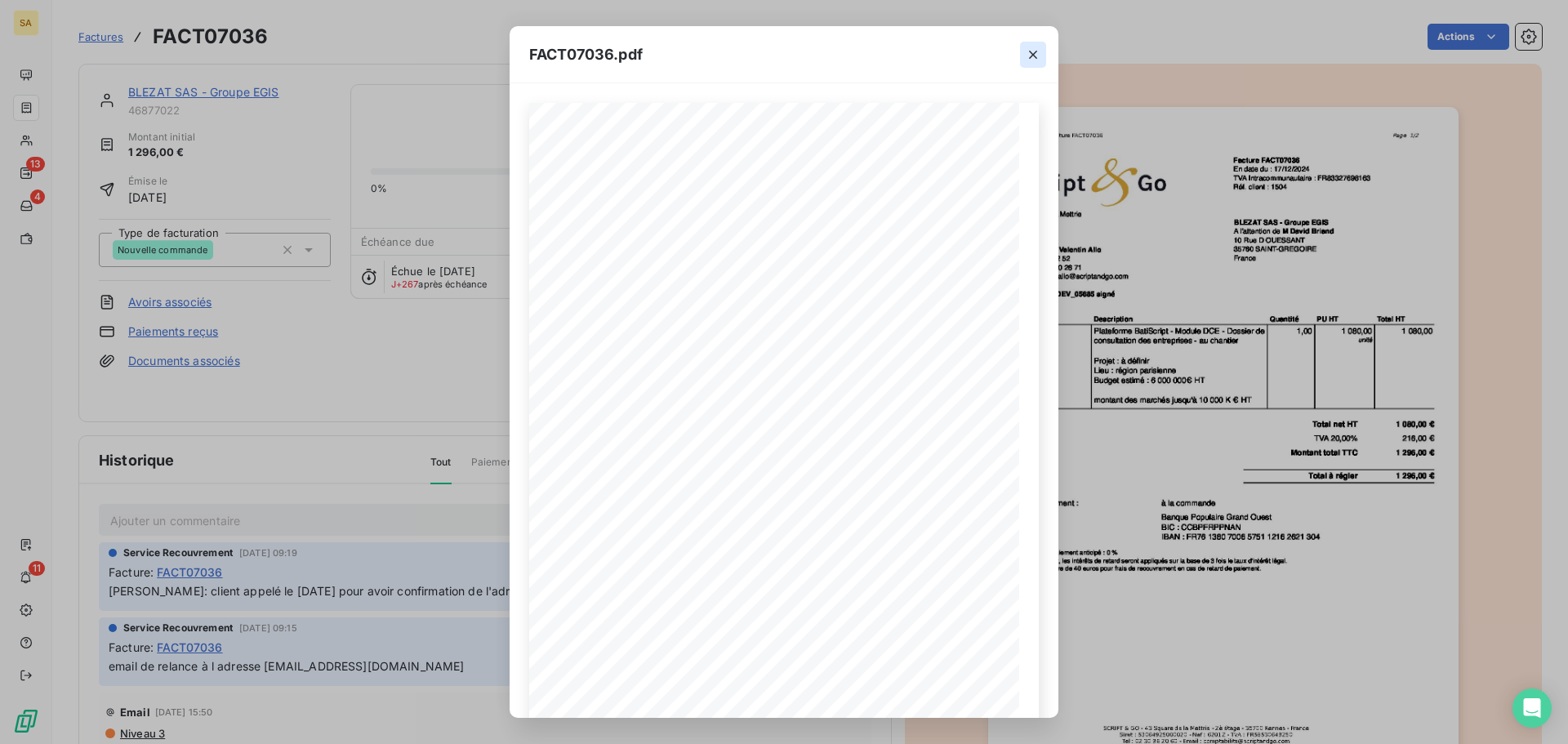
click at [1030, 53] on icon "button" at bounding box center [1032, 54] width 17 height 17
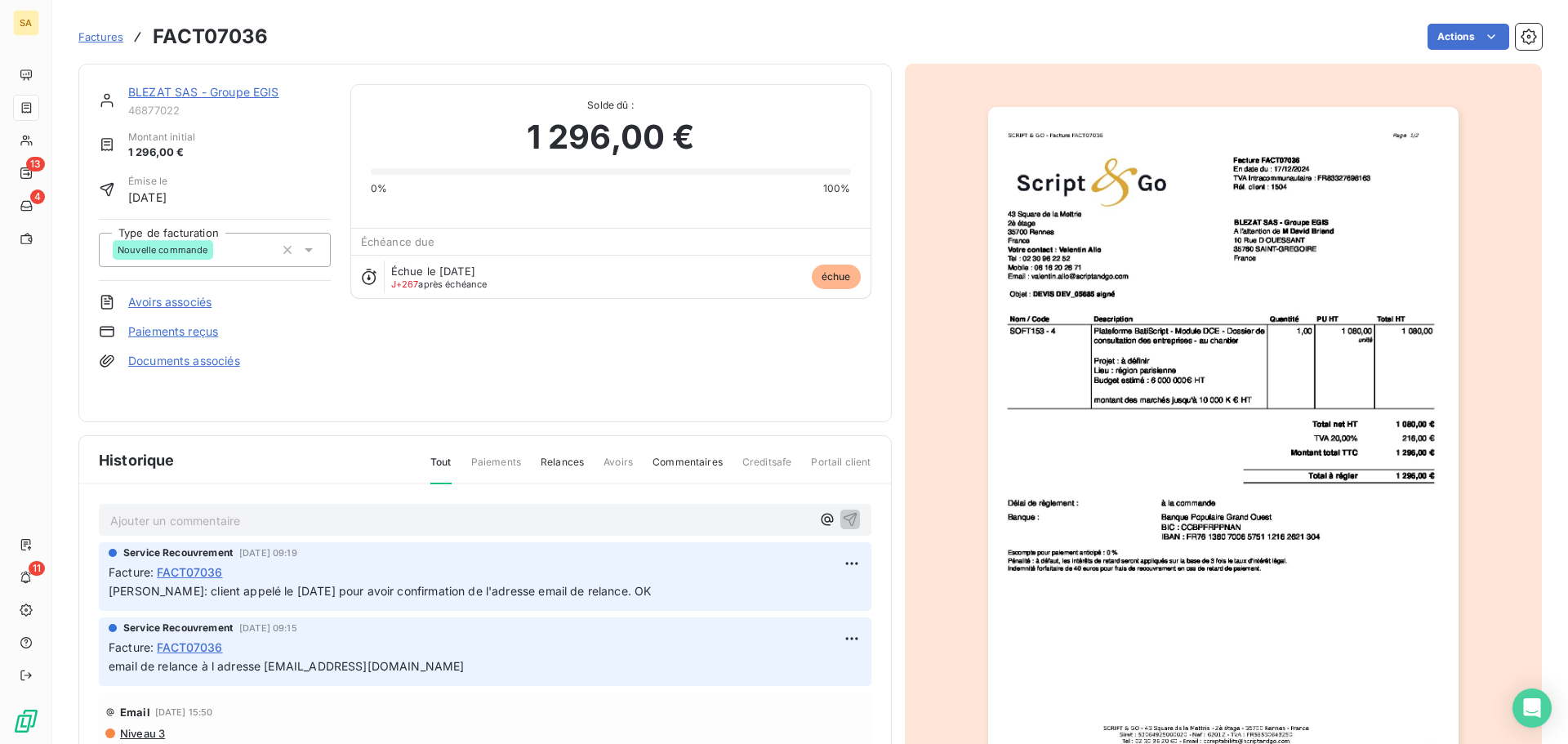
click at [274, 520] on p "Ajouter un commentaire ﻿" at bounding box center [461, 520] width 701 height 20
click at [162, 87] on link "BLEZAT SAS - Groupe EGIS" at bounding box center [204, 92] width 151 height 14
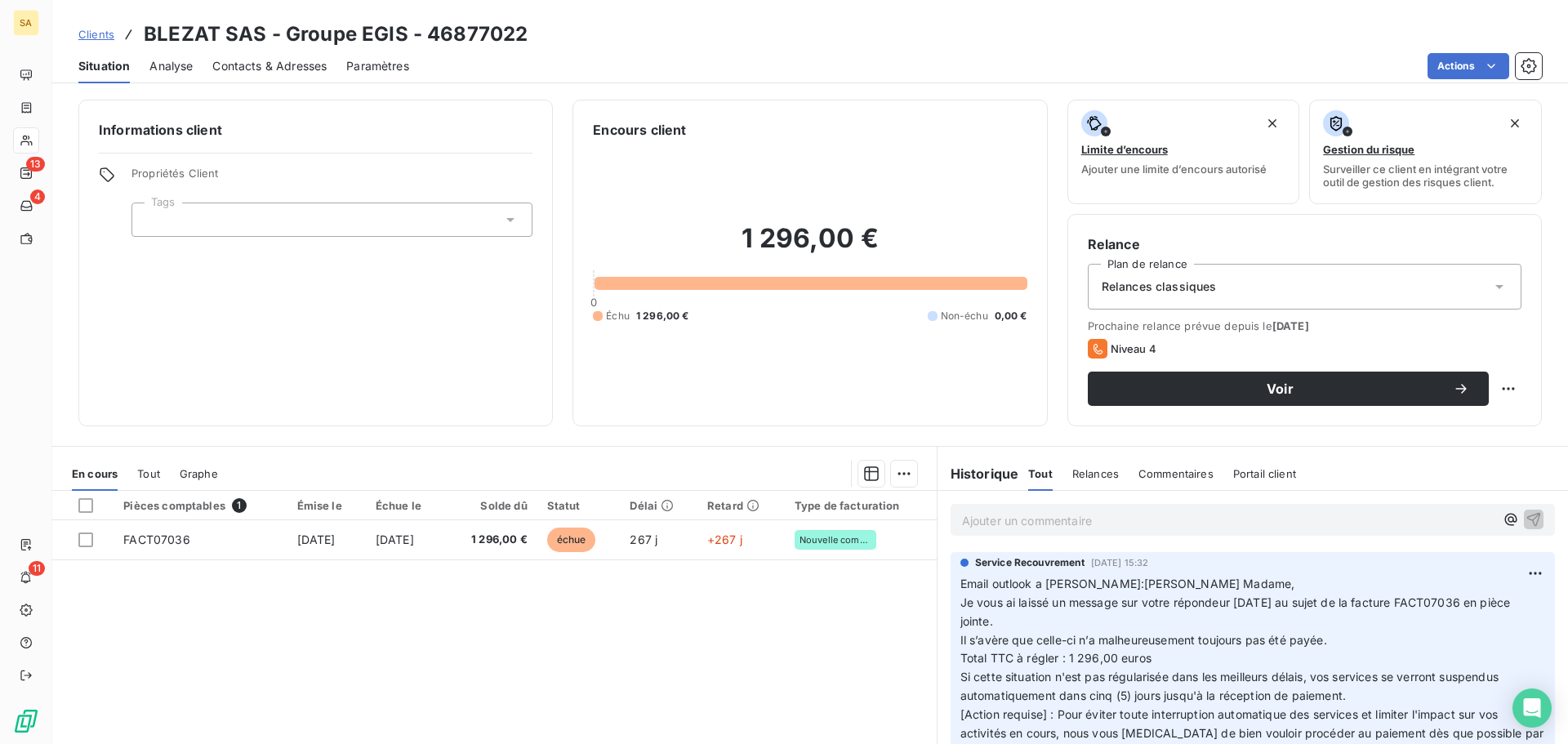
click at [1068, 514] on p "Ajouter un commentaire ﻿" at bounding box center [1227, 520] width 532 height 20
click at [1003, 515] on p "Ajouter un commentaire ﻿" at bounding box center [1227, 520] width 532 height 20
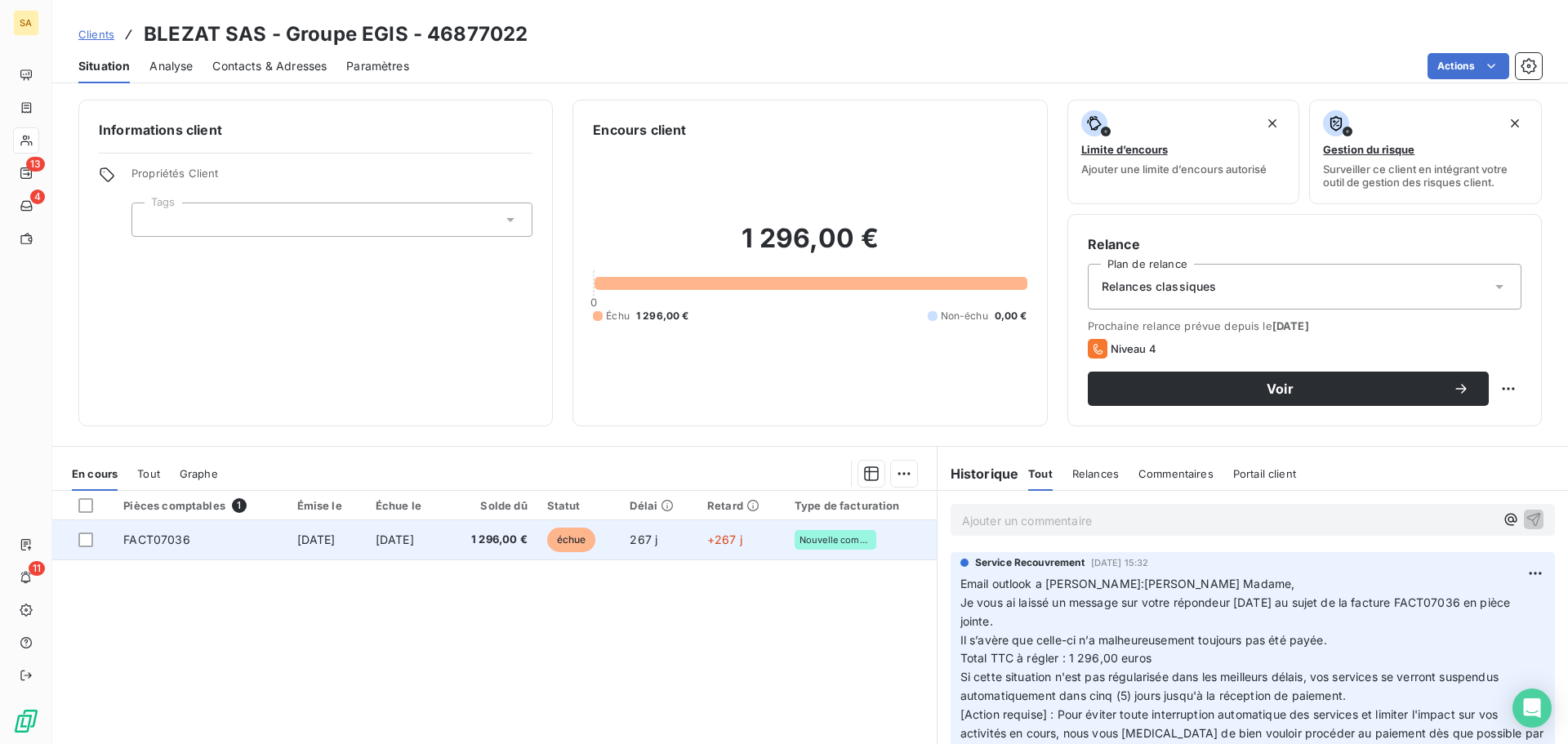
click at [174, 539] on span "FACT07036" at bounding box center [156, 539] width 66 height 14
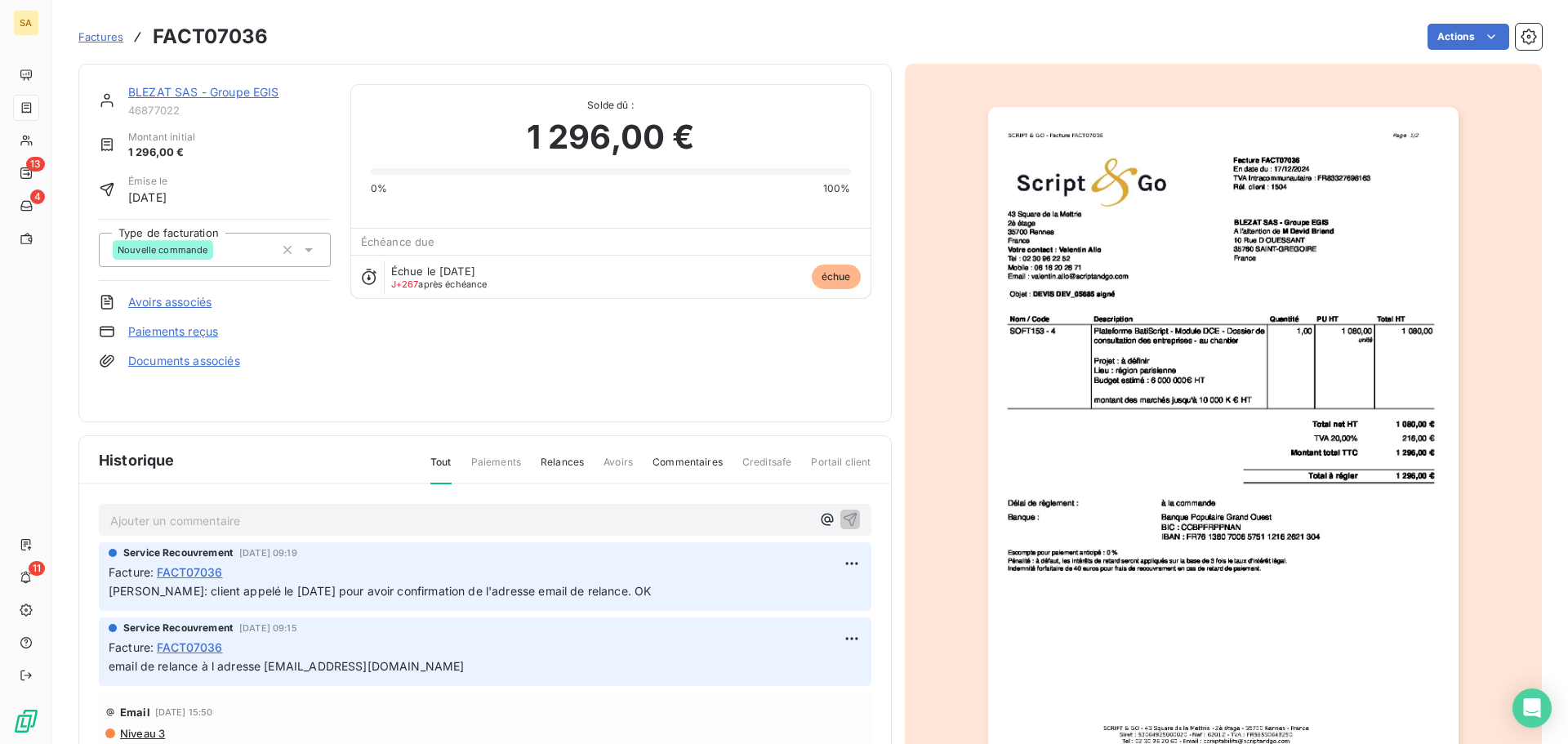
click at [309, 519] on p "Ajouter un commentaire ﻿" at bounding box center [461, 520] width 701 height 20
click at [229, 511] on p "appel au 06" at bounding box center [461, 519] width 701 height 18
click at [329, 509] on div "appel au 06 88 84" at bounding box center [461, 518] width 701 height 20
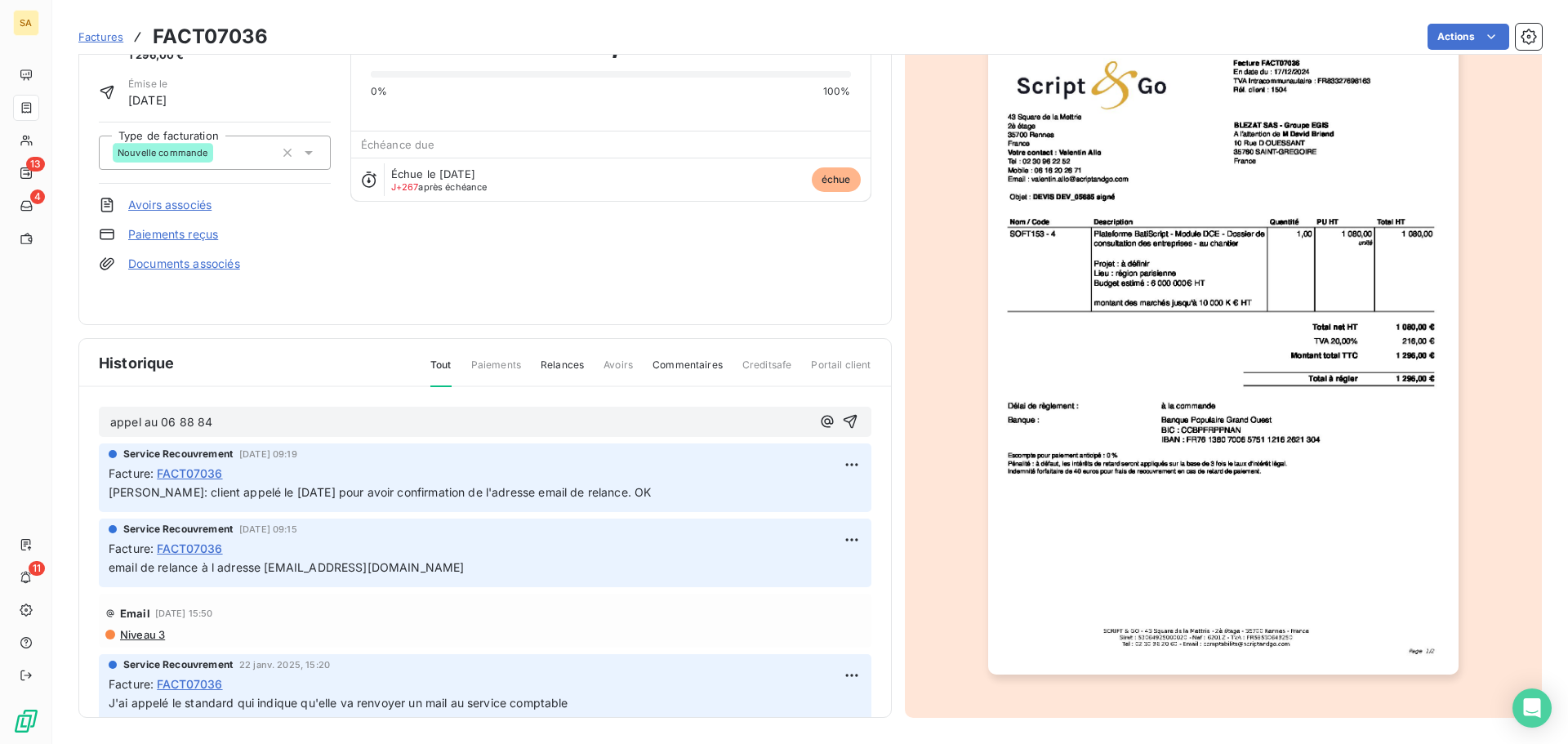
click at [276, 421] on p "appel au 06 88 84" at bounding box center [461, 422] width 701 height 18
click at [229, 421] on span "appel au 06 88 84 5144" at bounding box center [187, 422] width 155 height 14
click at [298, 427] on p "appel au 06 88 84 51 44" at bounding box center [461, 422] width 701 height 18
click at [817, 412] on button "button" at bounding box center [827, 421] width 19 height 19
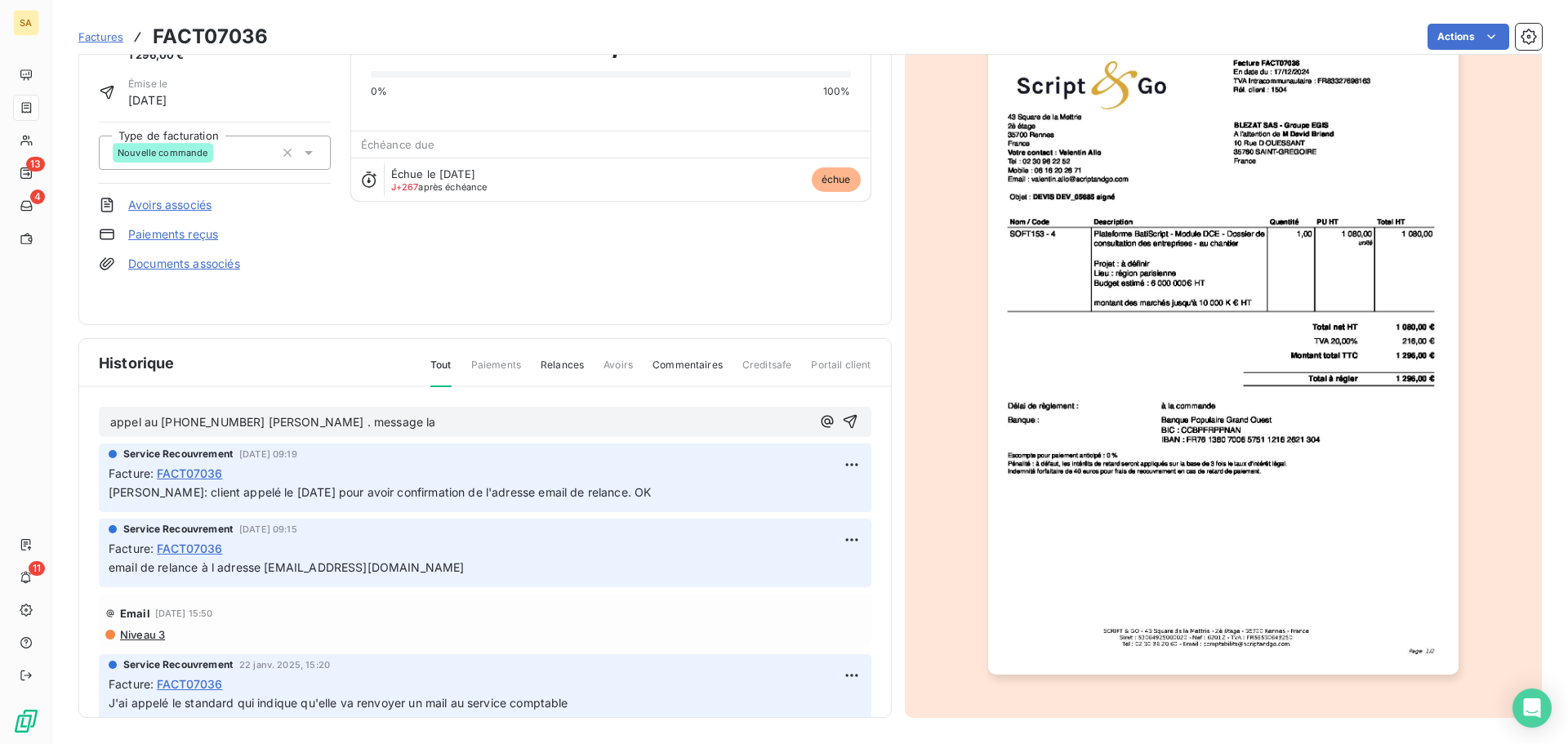
click at [817, 412] on button "button" at bounding box center [827, 421] width 19 height 19
click at [439, 421] on p "appel au 06 88 84 51 45 David Briand . message la" at bounding box center [461, 422] width 701 height 18
click at [843, 417] on icon "button" at bounding box center [850, 422] width 14 height 14
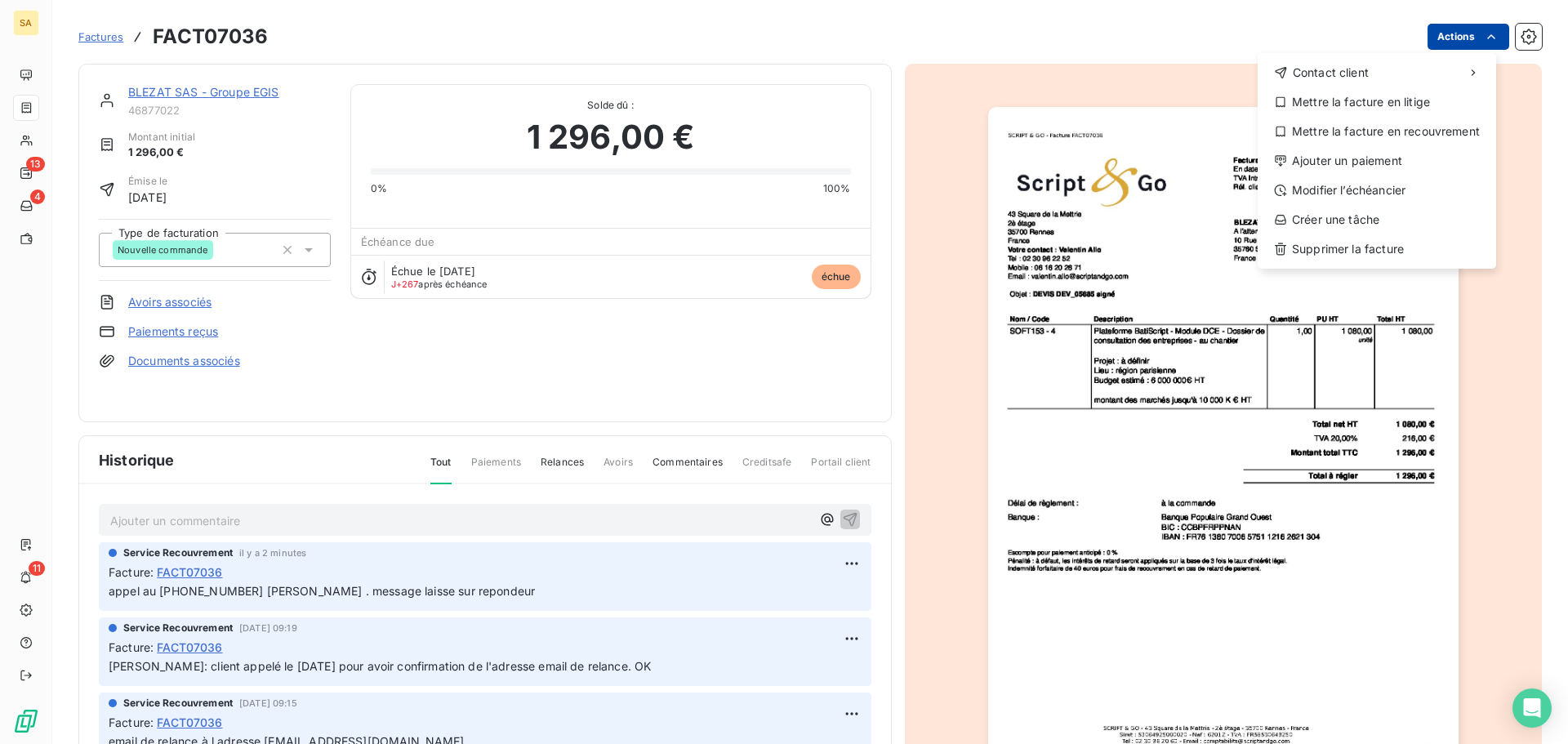
click at [1436, 31] on html "SA 13 4 11 Factures FACT07036 Actions Contact client Mettre la facture en litig…" at bounding box center [784, 372] width 1568 height 744
click at [950, 135] on html "SA 13 4 11 Factures FACT07036 Actions Contact client Mettre la facture en litig…" at bounding box center [784, 372] width 1568 height 744
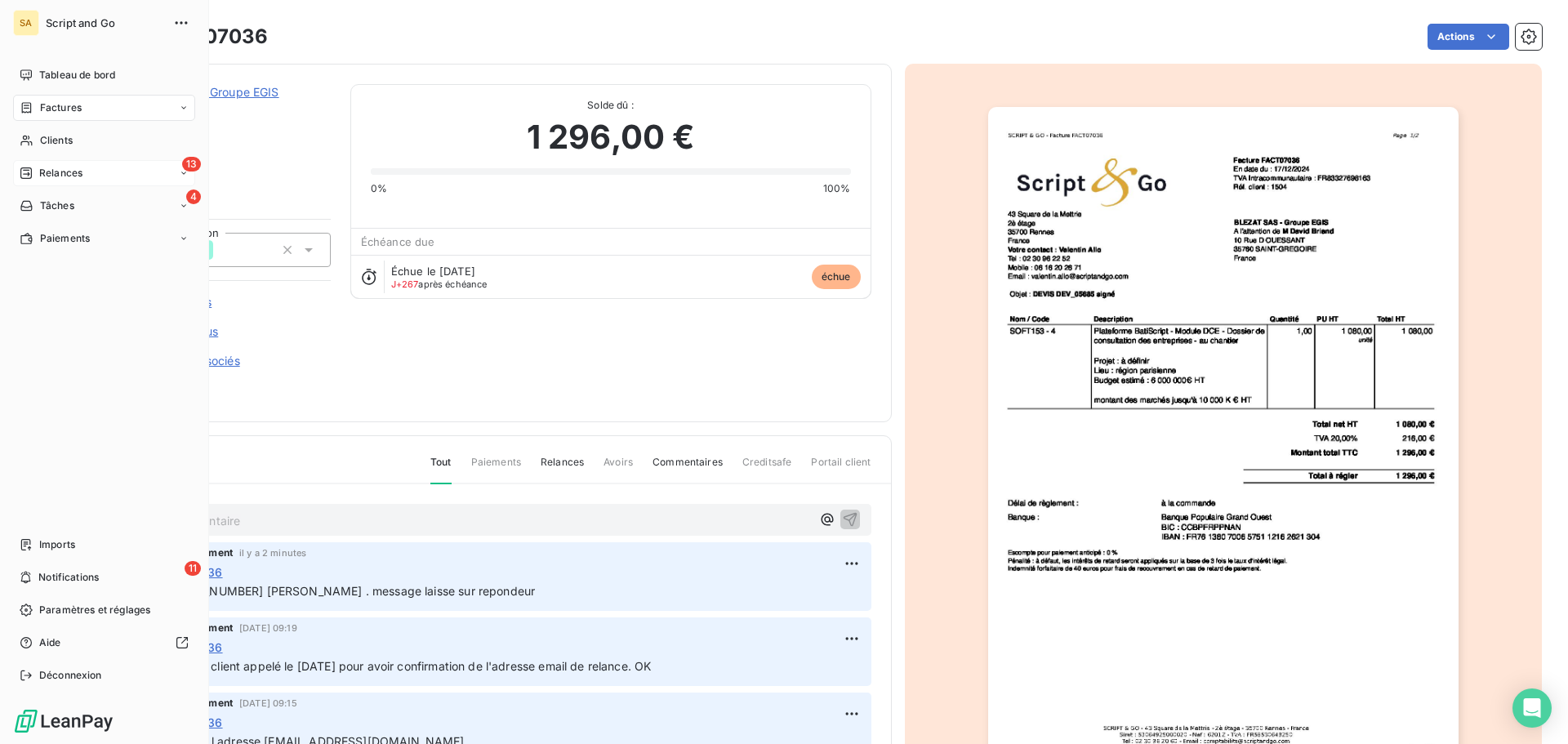
click at [45, 168] on span "Relances" at bounding box center [61, 173] width 44 height 15
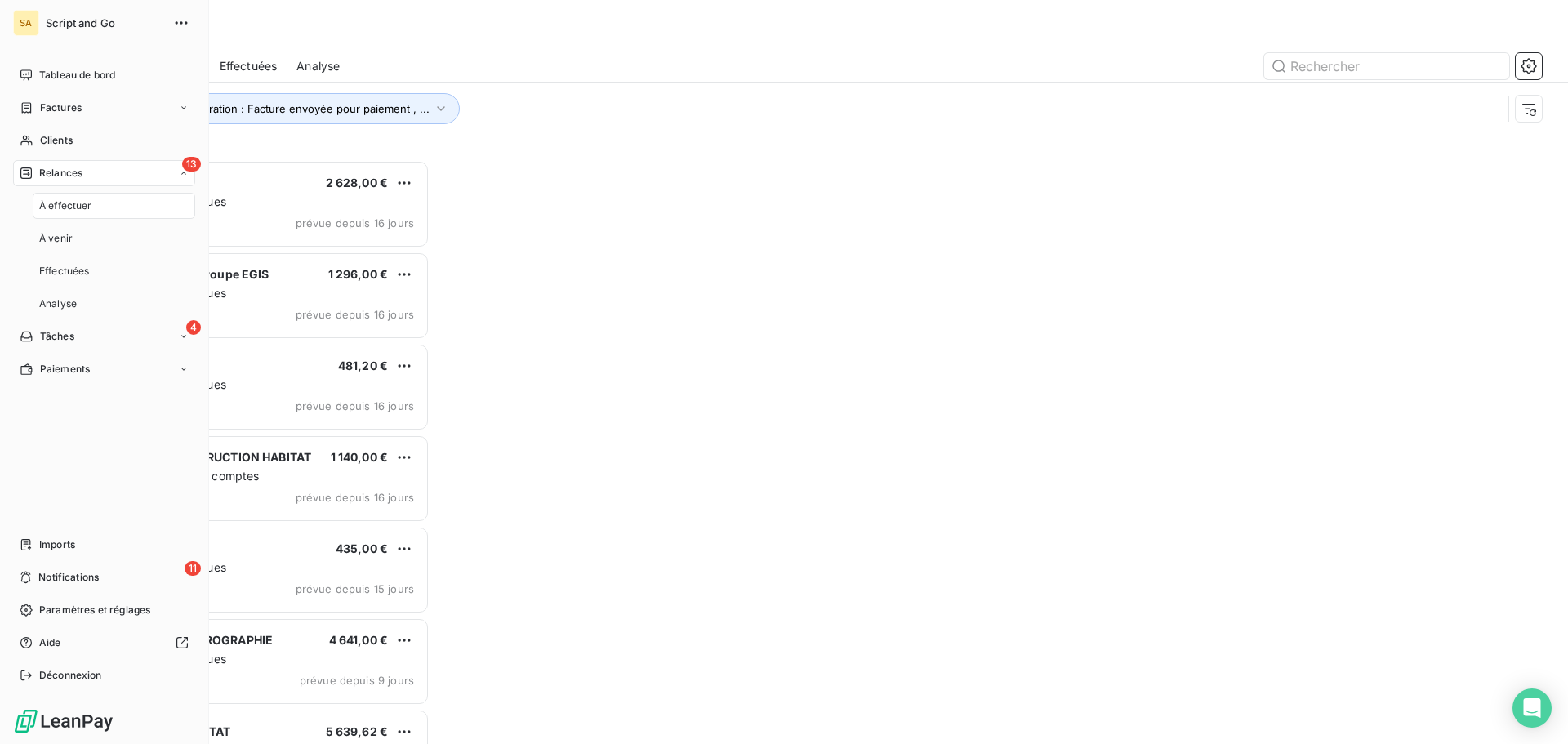
scroll to position [572, 339]
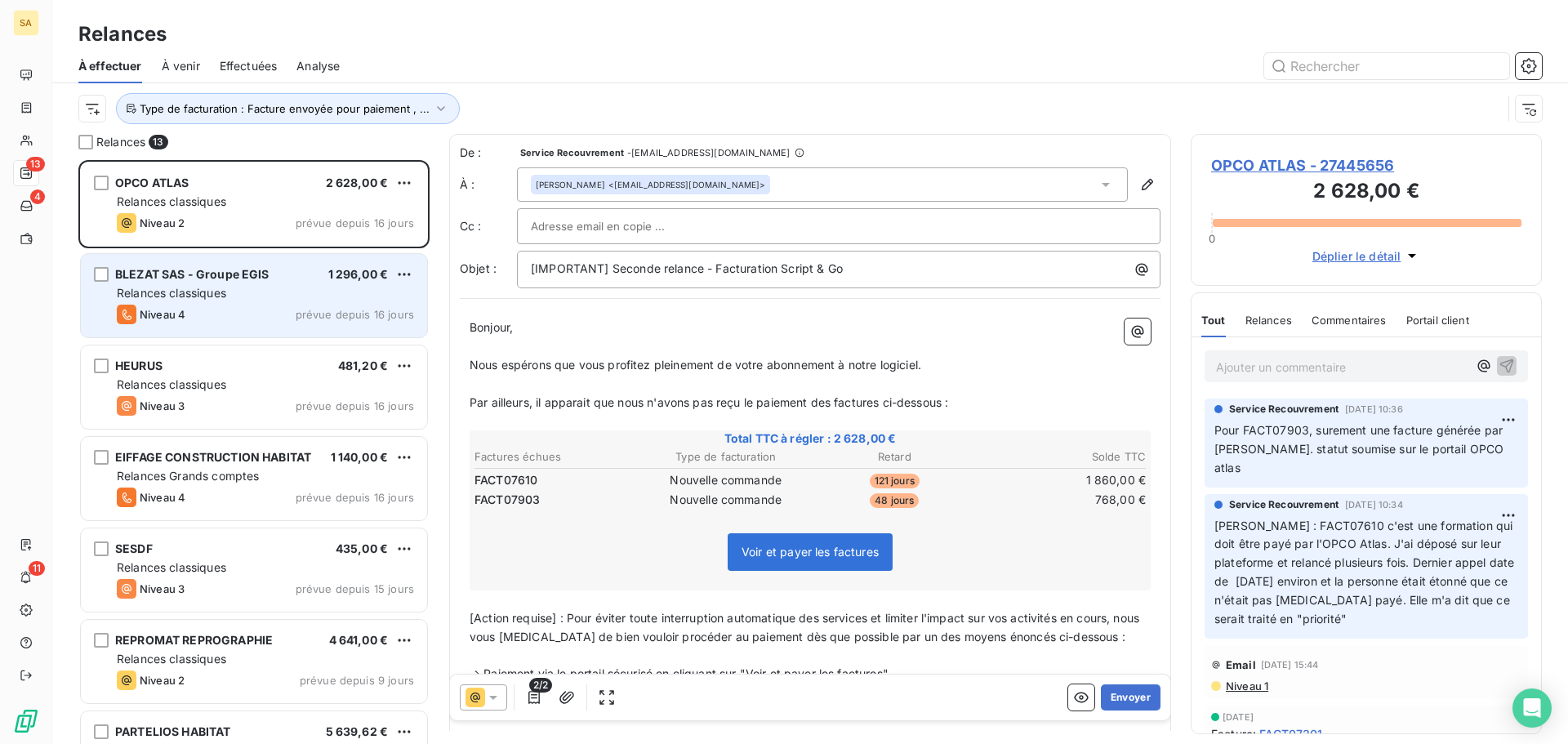
click at [277, 316] on div "Niveau 4 prévue depuis 16 jours" at bounding box center [266, 314] width 297 height 19
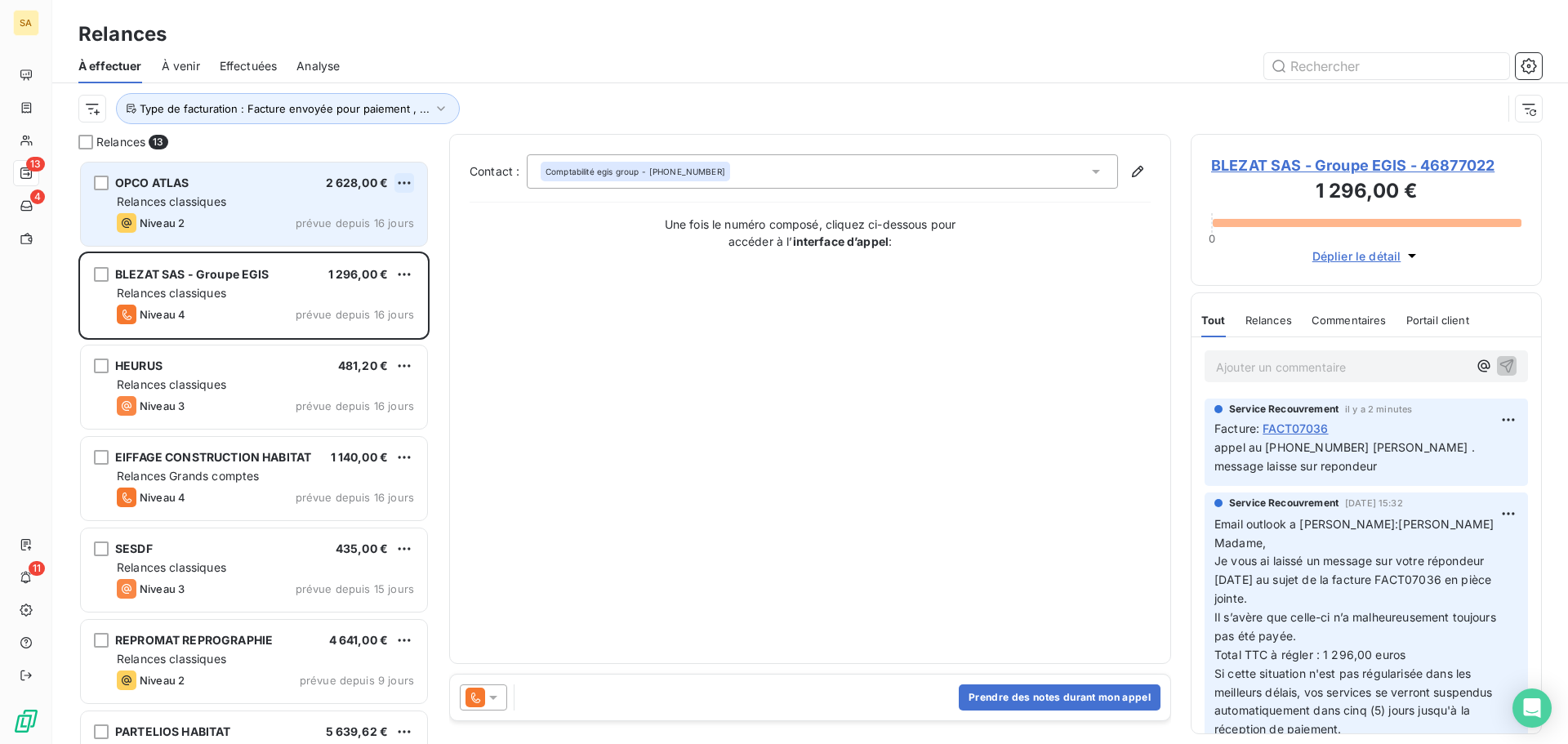
click at [403, 178] on html "SA 13 4 11 Relances À effectuer À venir Effectuées Analyse Type de facturation …" at bounding box center [784, 372] width 1568 height 744
click at [378, 215] on div "Replanifier cette action" at bounding box center [333, 216] width 146 height 26
select select "8"
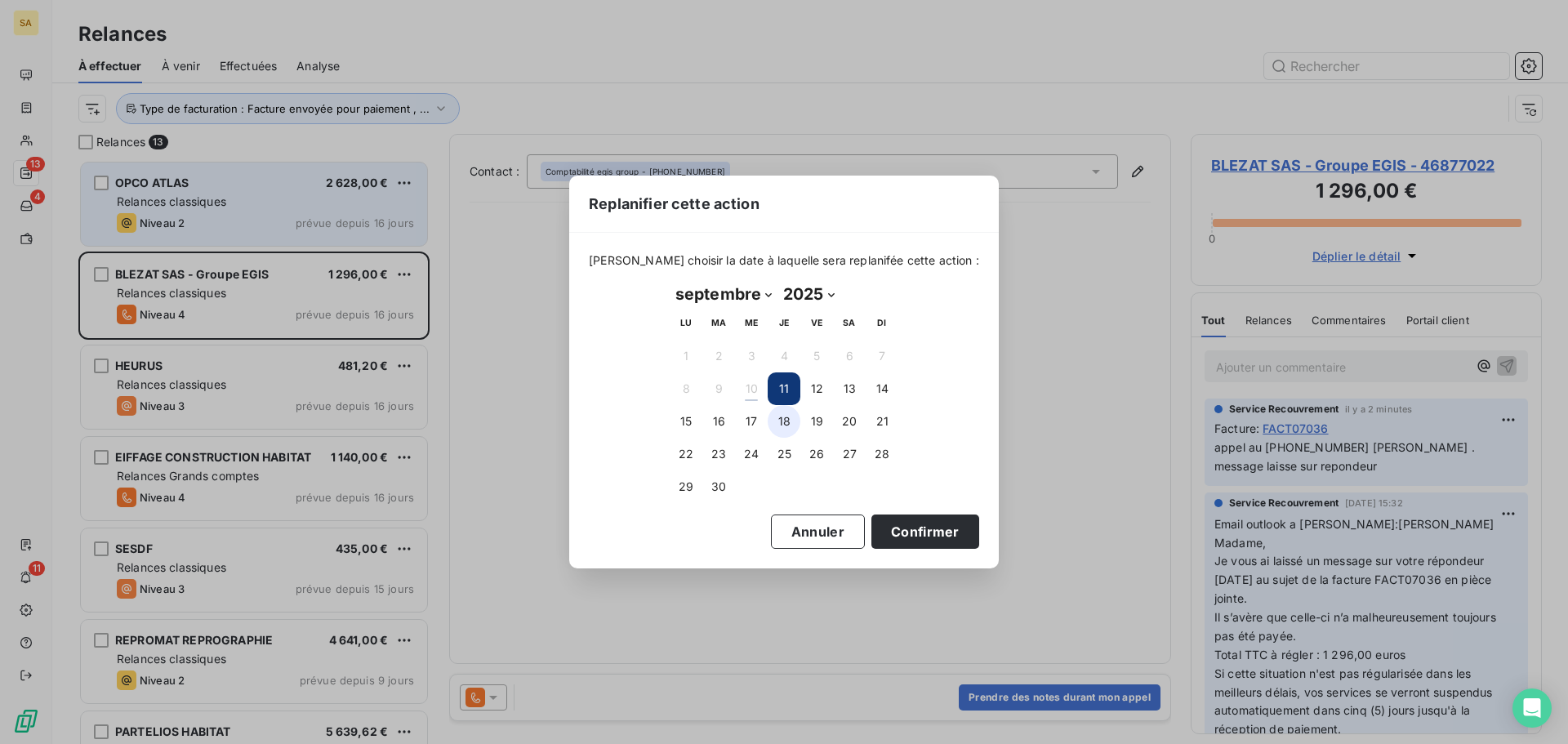
click at [781, 416] on button "18" at bounding box center [783, 421] width 32 height 32
click at [801, 526] on button "Annuler" at bounding box center [817, 532] width 94 height 34
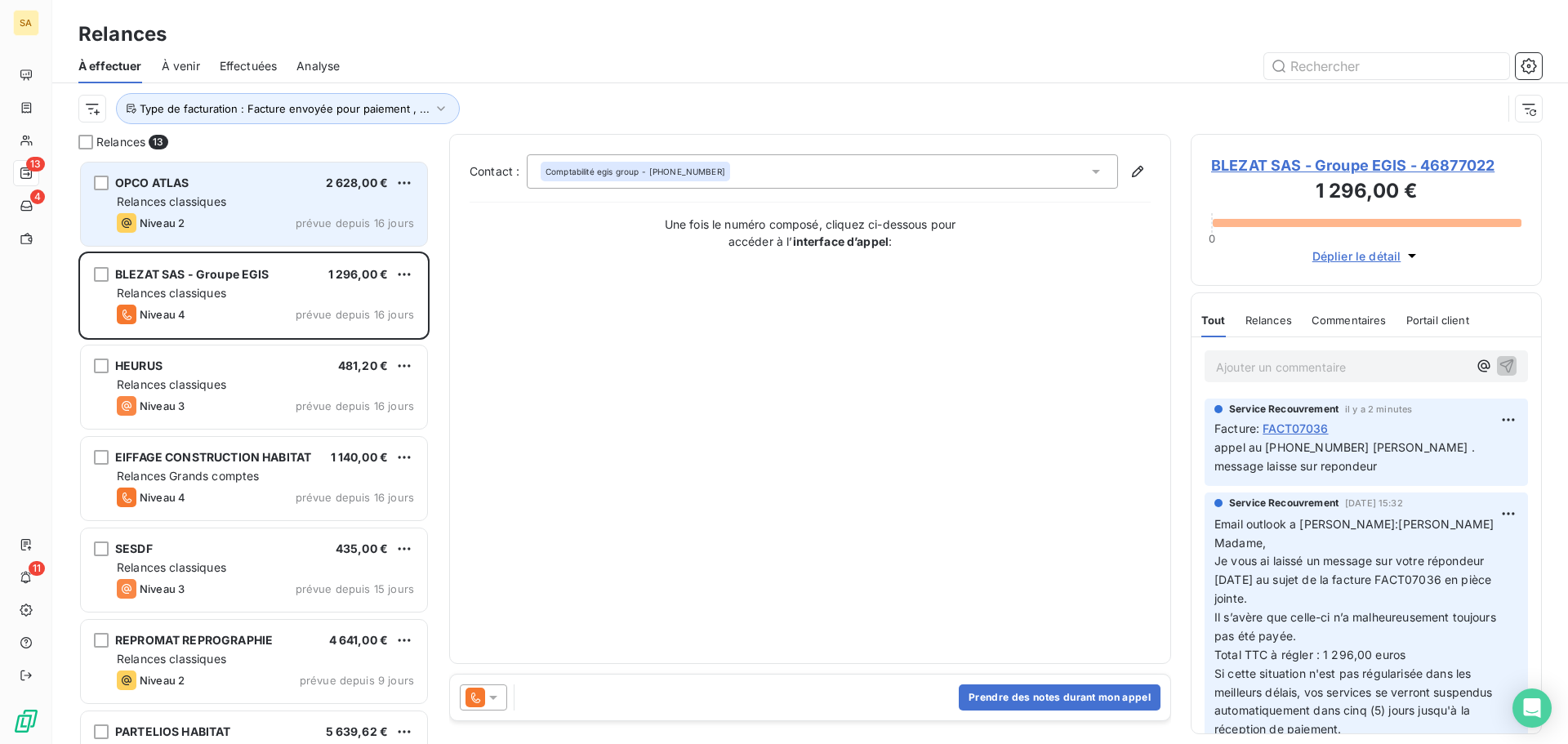
click at [302, 199] on div "Relances classiques" at bounding box center [266, 201] width 297 height 17
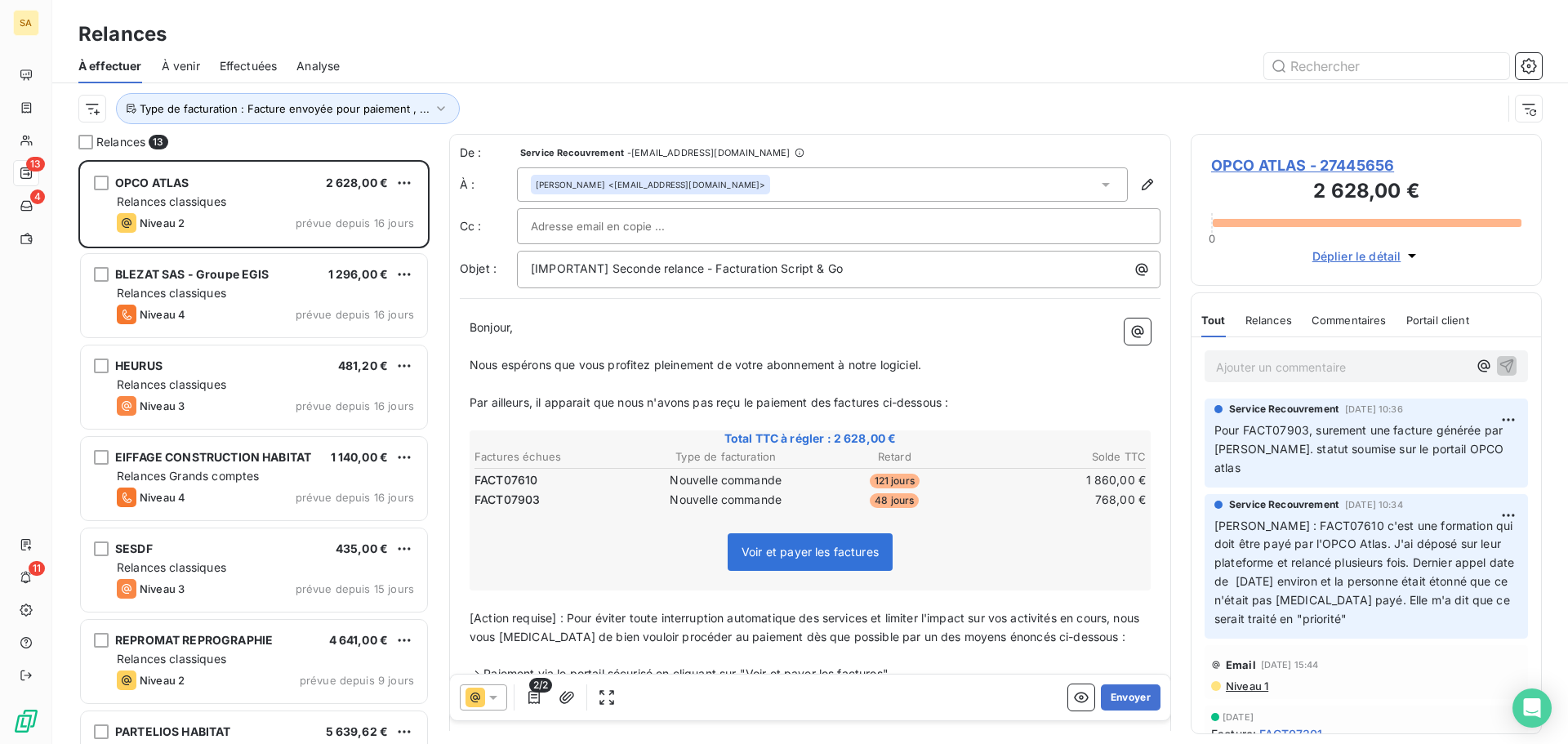
click at [1252, 366] on p "Ajouter un commentaire ﻿" at bounding box center [1342, 366] width 252 height 20
click at [1321, 159] on span "OPCO ATLAS - 27445656" at bounding box center [1365, 165] width 310 height 22
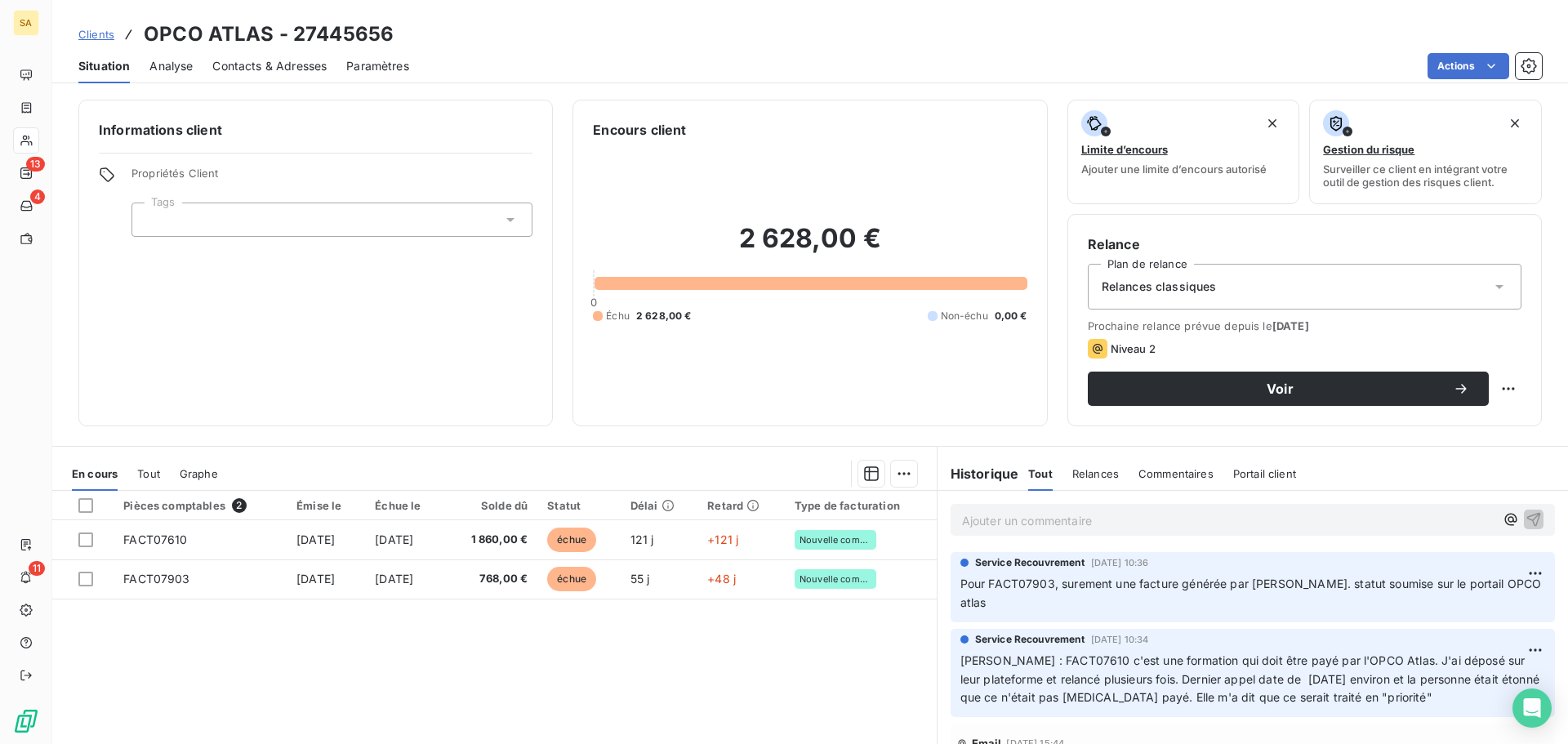
click at [1065, 514] on p "Ajouter un commentaire ﻿" at bounding box center [1227, 520] width 532 height 20
click at [1030, 518] on span "Mattermost sarah le client a dit qu il passait la facture en priorité" at bounding box center [1170, 519] width 418 height 14
click at [1023, 520] on span "Mattermost Sarah le client a dit qu il passait la facture en priorité" at bounding box center [1170, 519] width 418 height 14
click at [1525, 516] on icon "button" at bounding box center [1533, 518] width 17 height 17
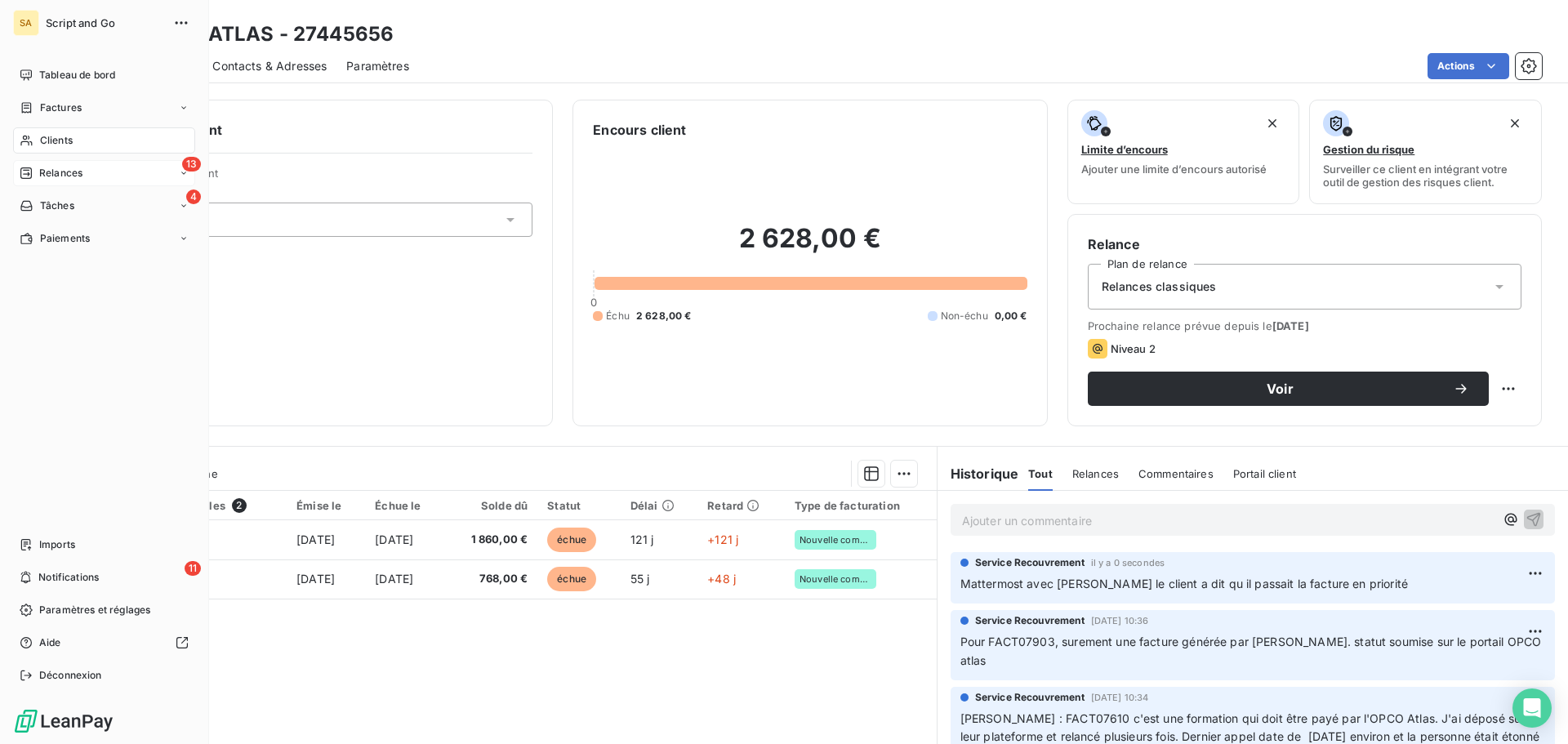
click at [45, 170] on span "Relances" at bounding box center [61, 173] width 44 height 15
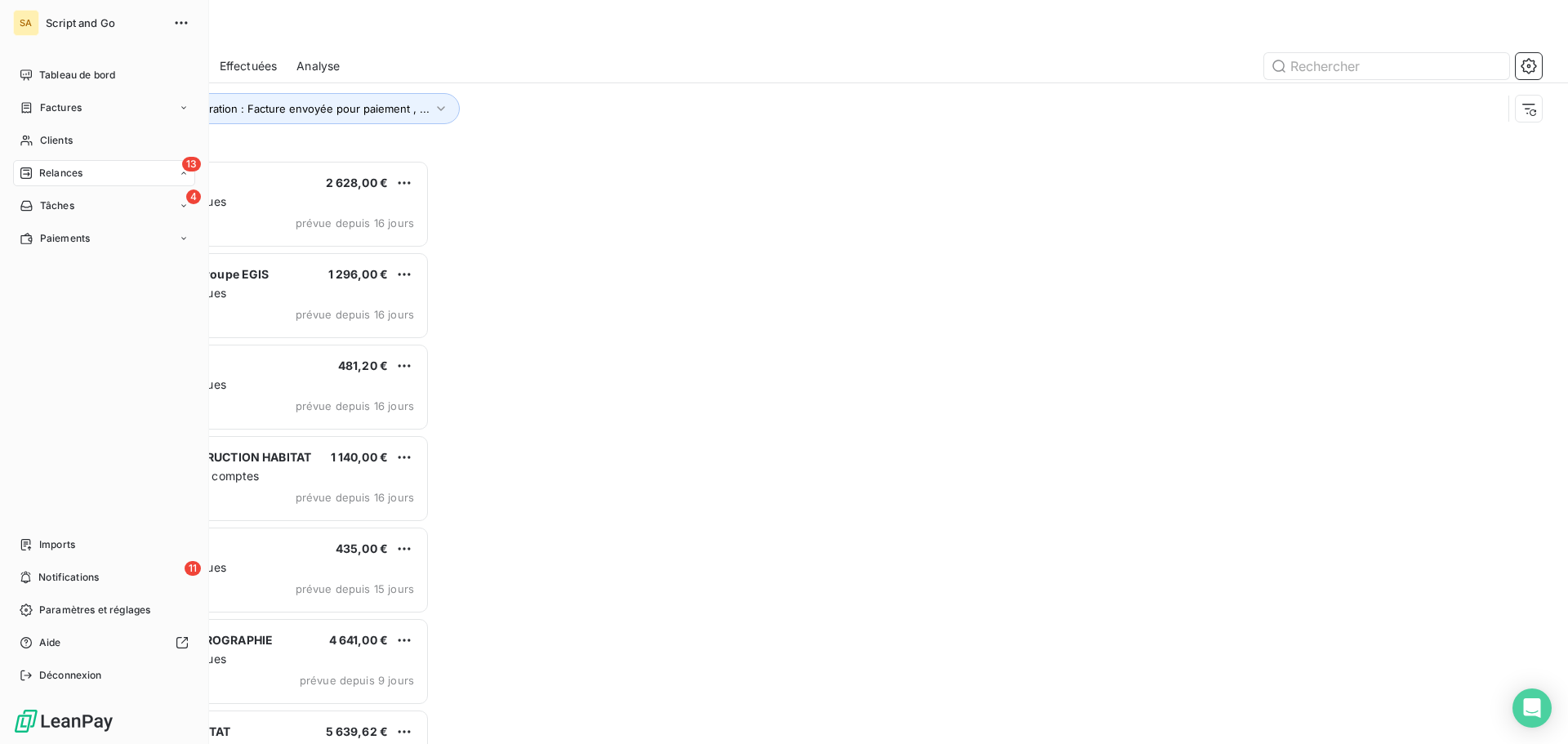
scroll to position [572, 339]
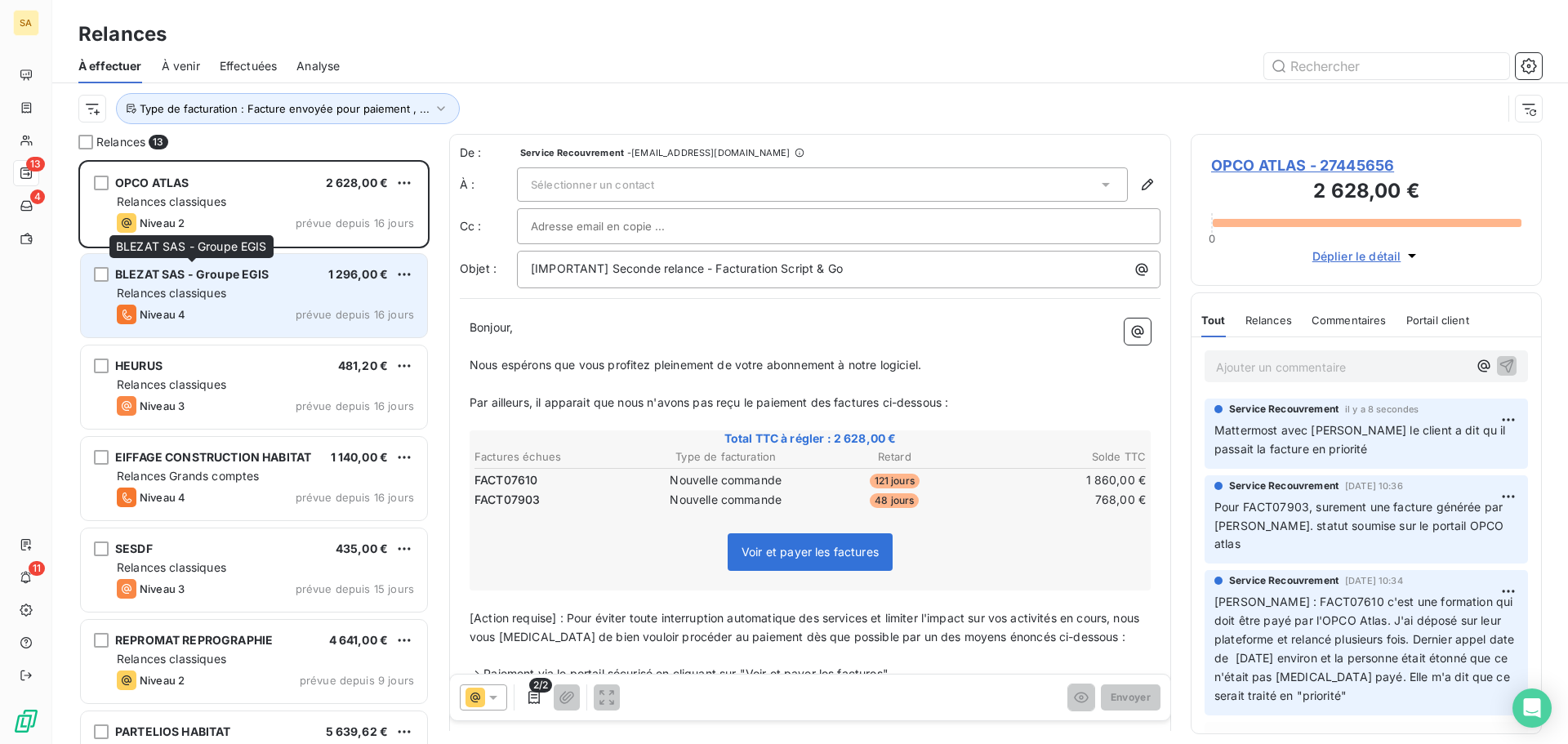
click at [241, 275] on span "BLEZAT SAS - Groupe EGIS" at bounding box center [192, 274] width 155 height 14
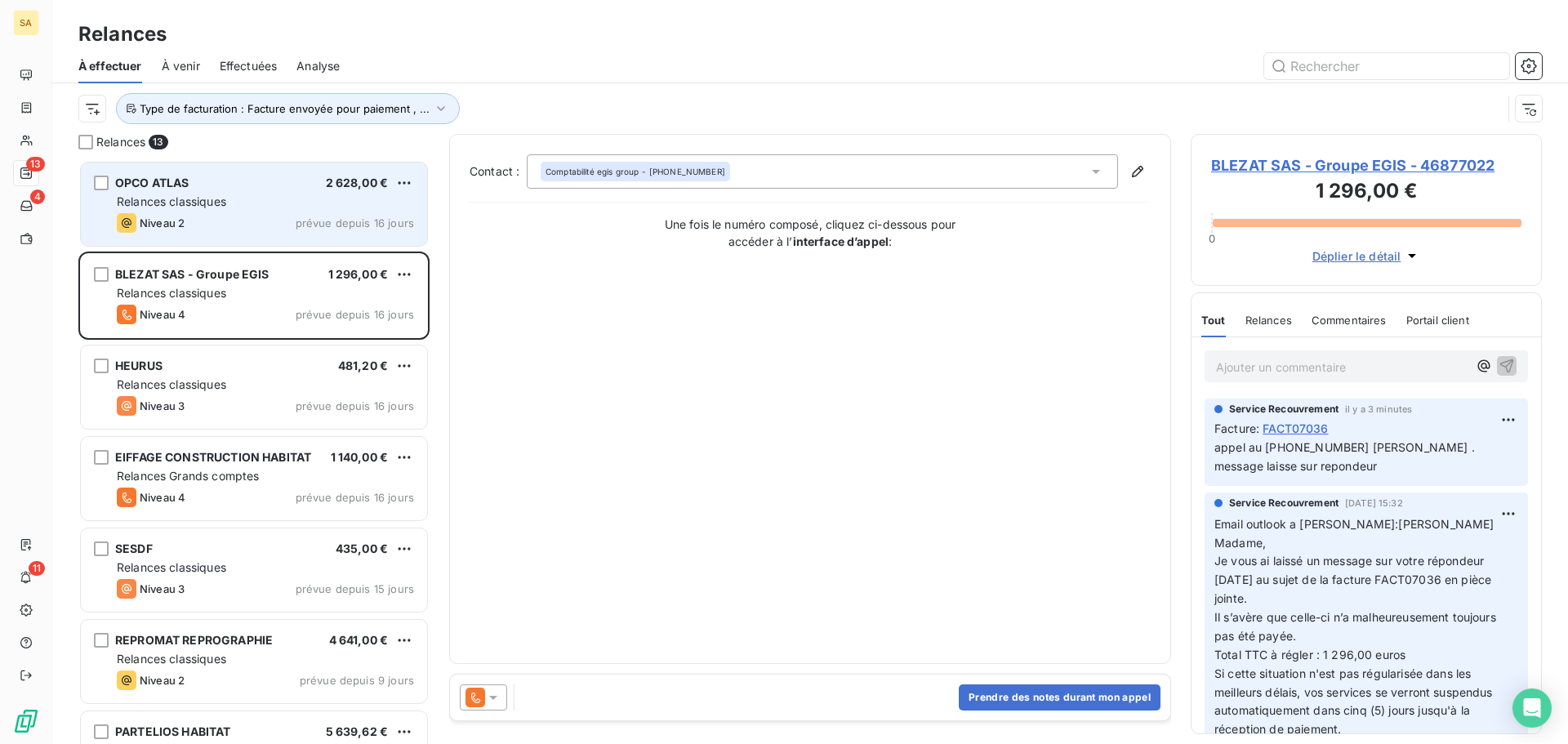
click at [286, 191] on div "OPCO ATLAS 2 628,00 € Relances classiques Niveau 2 prévue depuis 16 jours" at bounding box center [253, 204] width 346 height 83
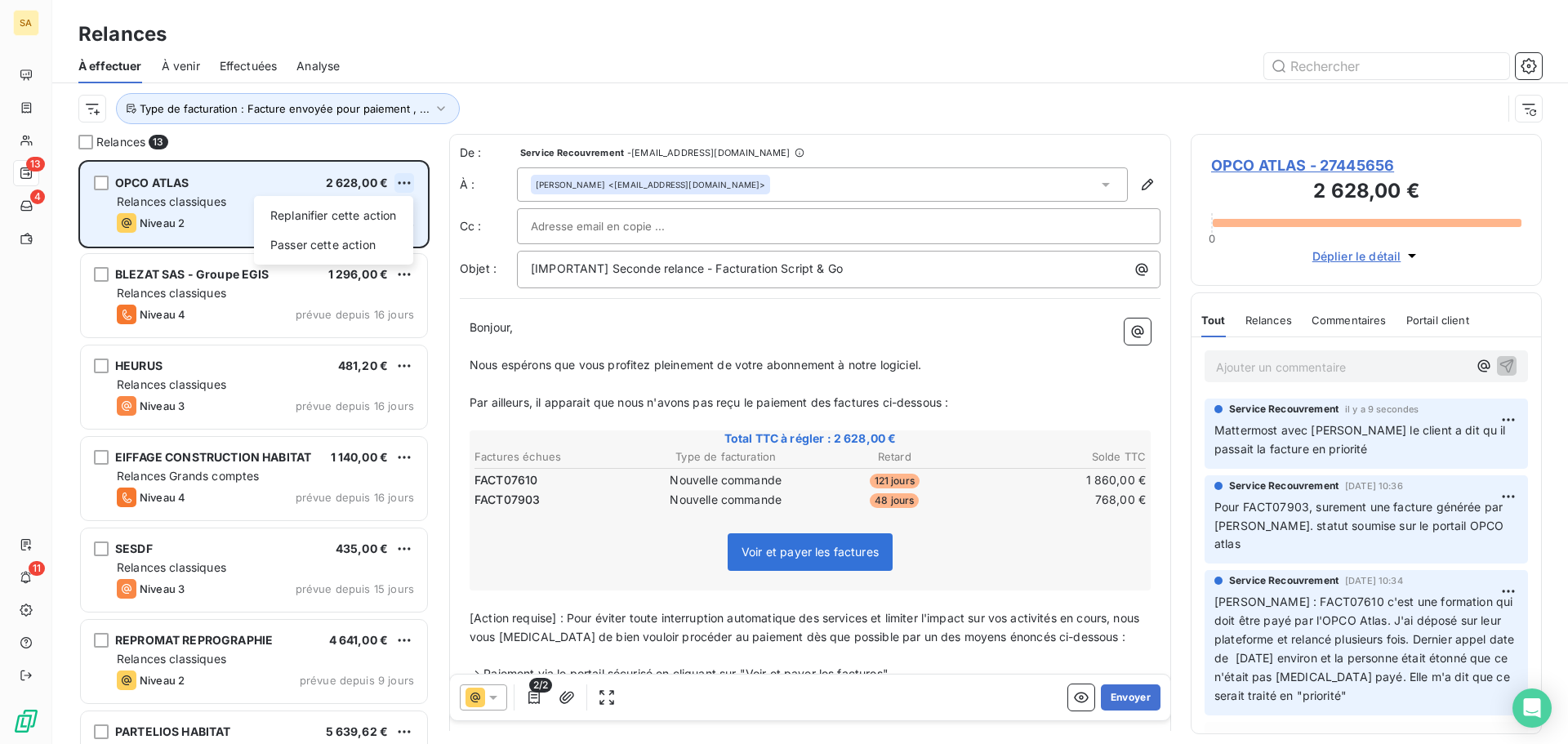
click at [401, 180] on html "SA 13 4 11 Relances À effectuer À venir Effectuées Analyse Type de facturation …" at bounding box center [784, 372] width 1568 height 744
click at [391, 210] on div "Replanifier cette action" at bounding box center [333, 216] width 146 height 26
select select "8"
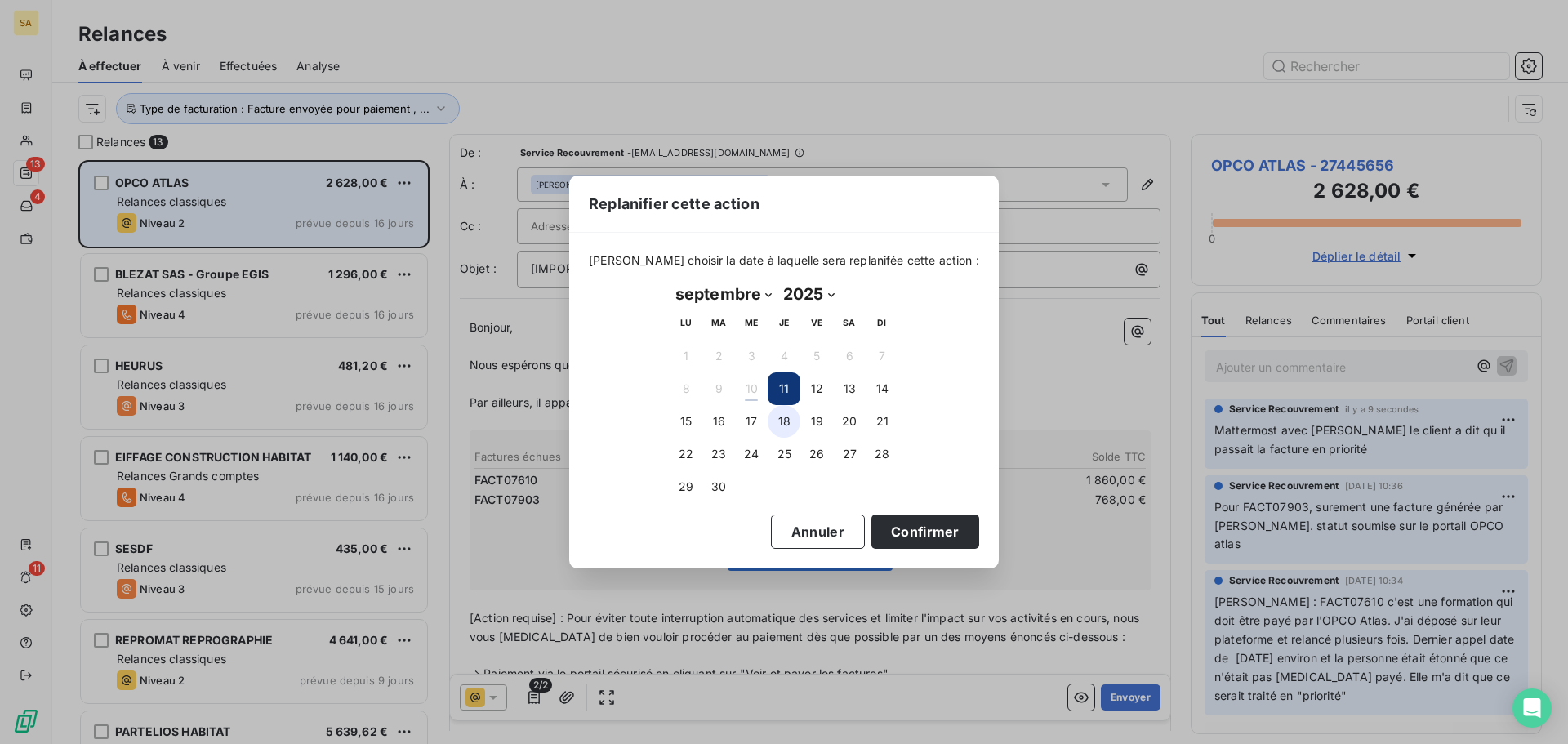
click at [784, 425] on button "18" at bounding box center [783, 421] width 32 height 32
click at [886, 527] on button "Confirmer" at bounding box center [925, 532] width 108 height 34
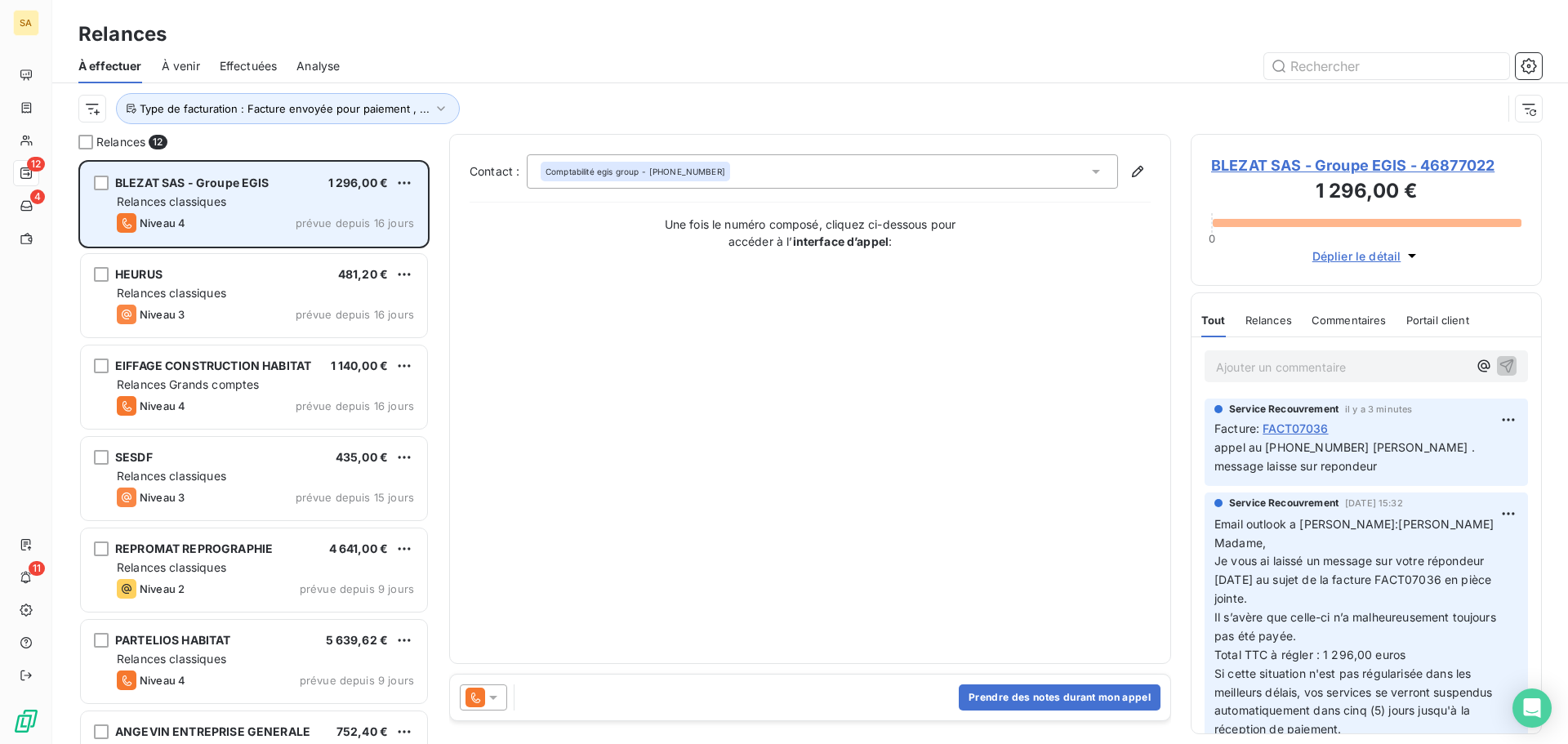
click at [485, 688] on div at bounding box center [483, 698] width 47 height 26
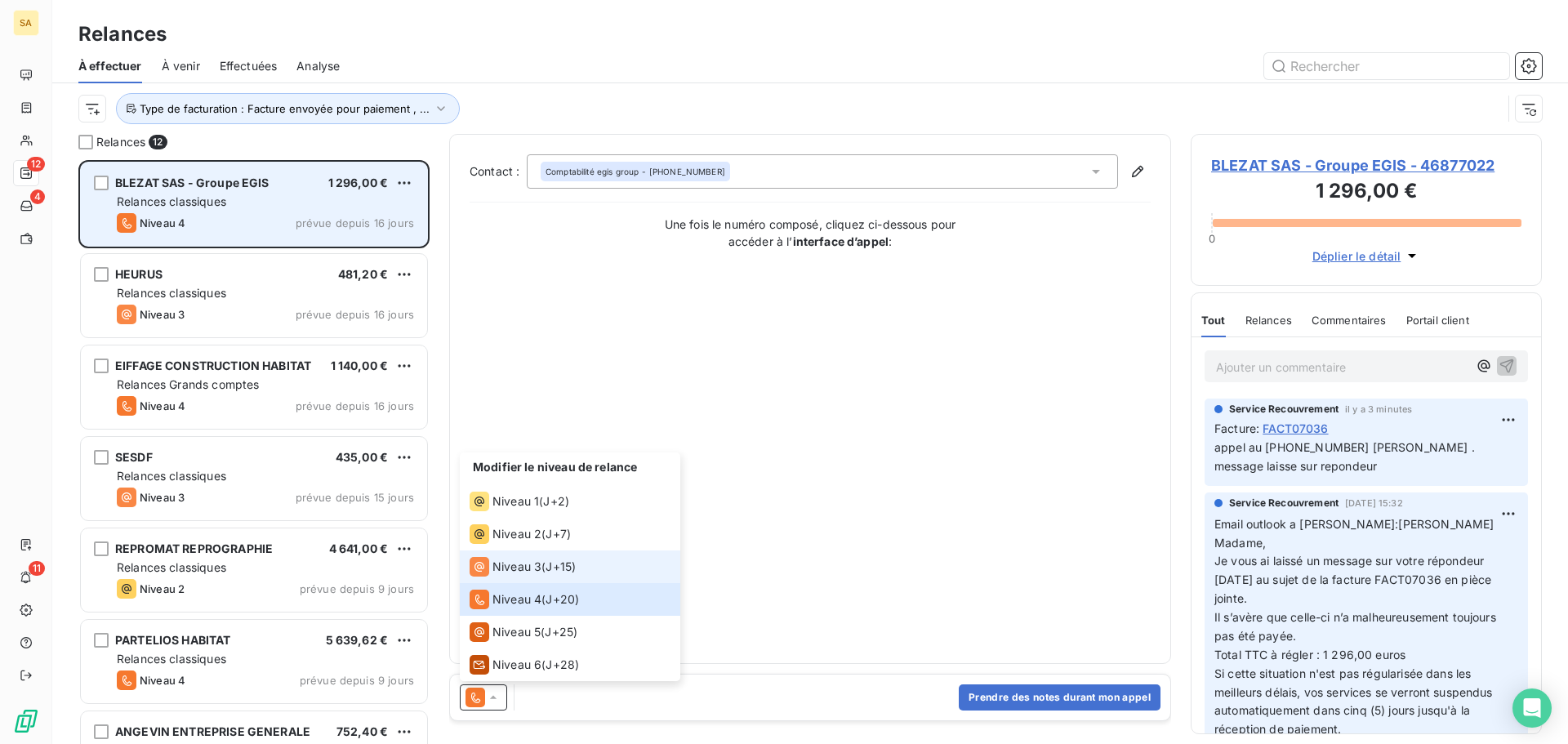
click at [514, 566] on span "Niveau 3" at bounding box center [517, 567] width 49 height 17
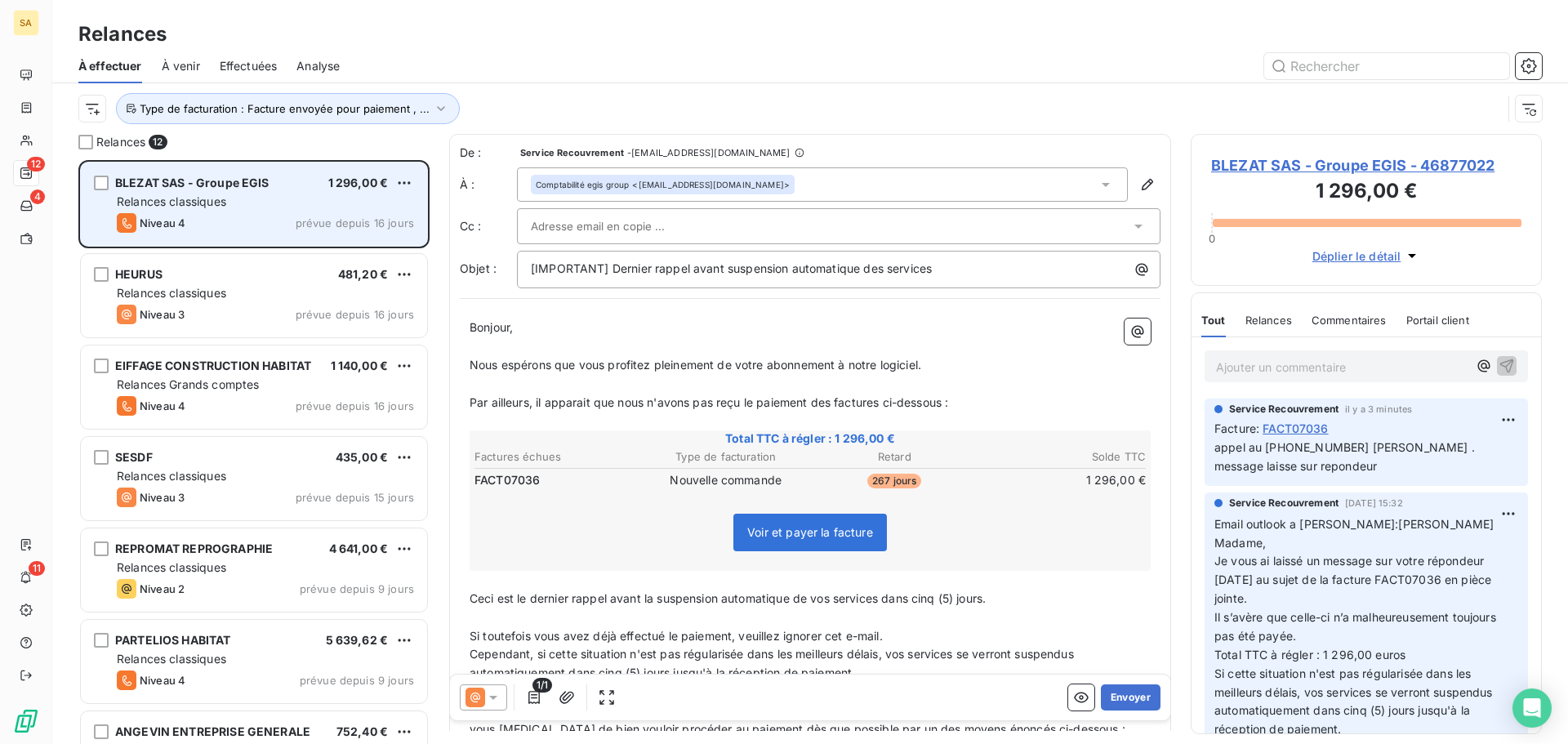
click at [1093, 220] on div at bounding box center [830, 226] width 600 height 24
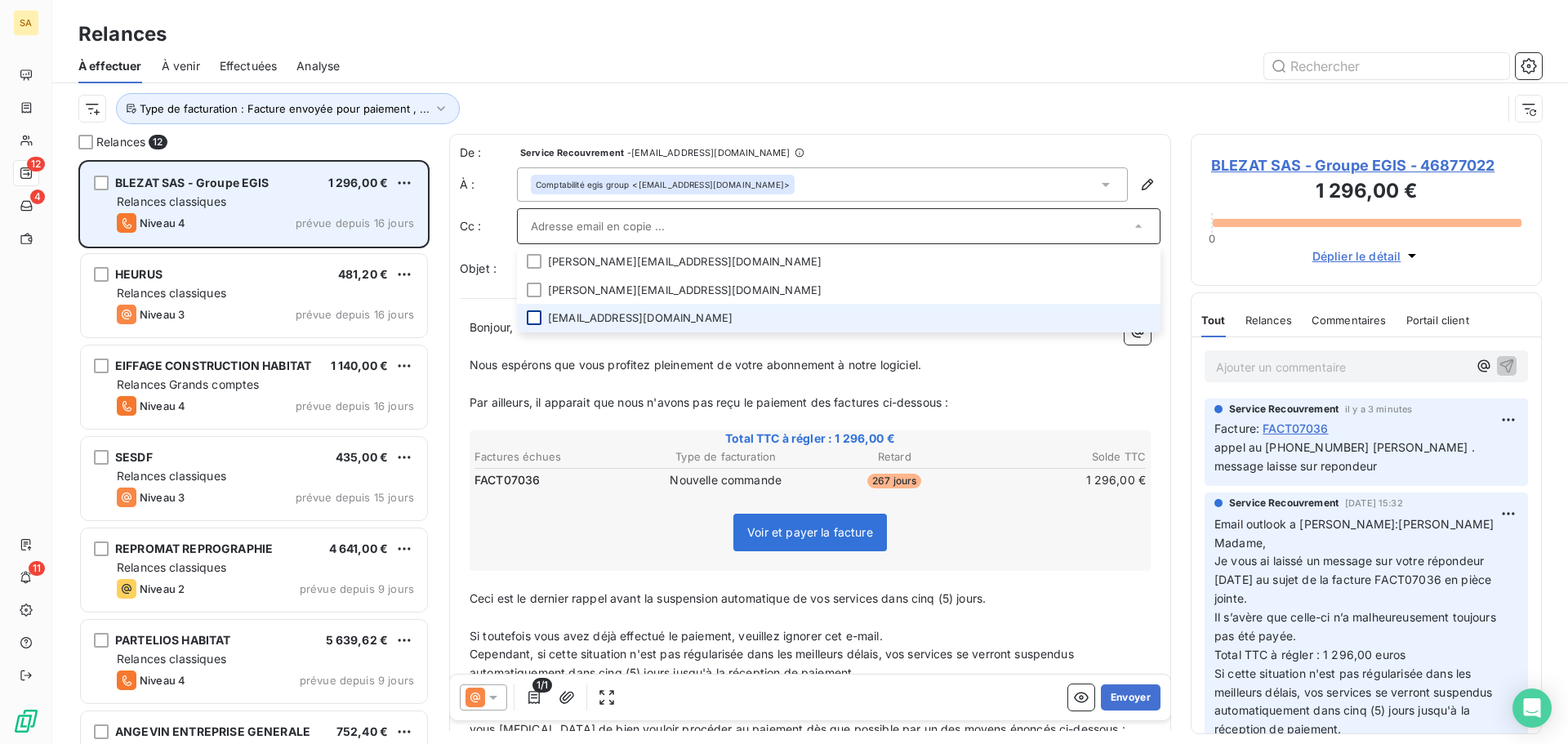
click at [537, 316] on div at bounding box center [534, 317] width 15 height 15
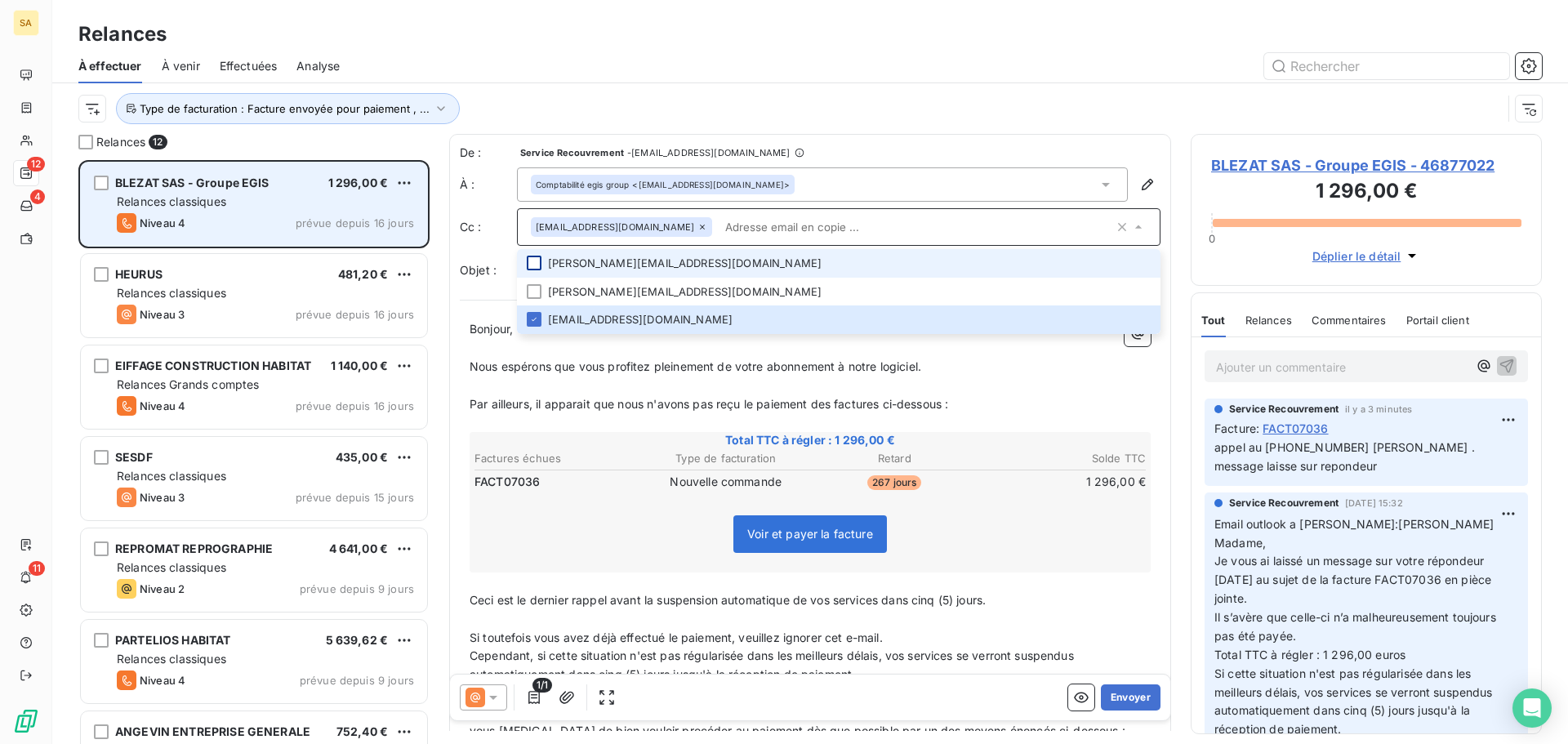
click at [535, 261] on div at bounding box center [534, 262] width 15 height 15
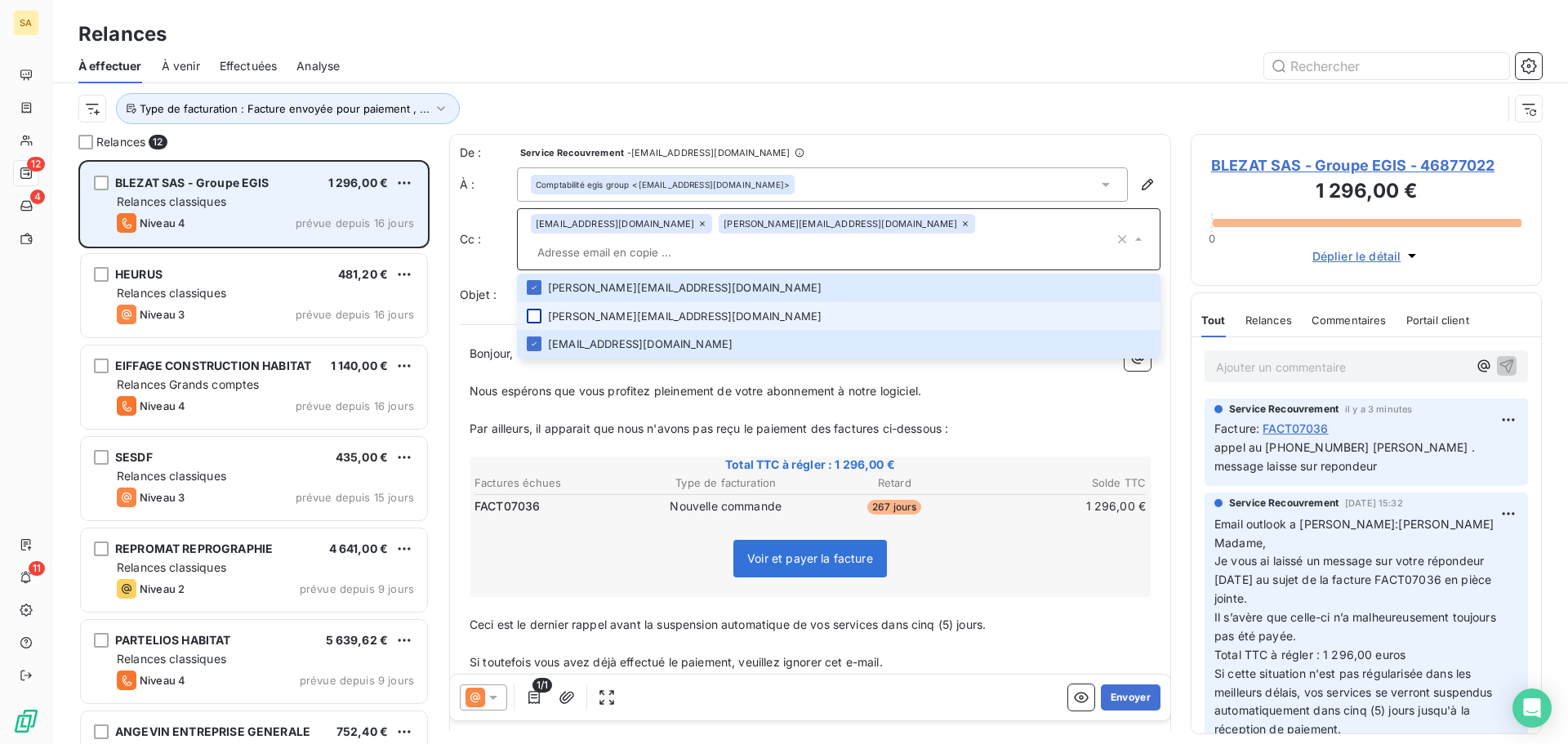
click at [538, 309] on div at bounding box center [534, 316] width 15 height 15
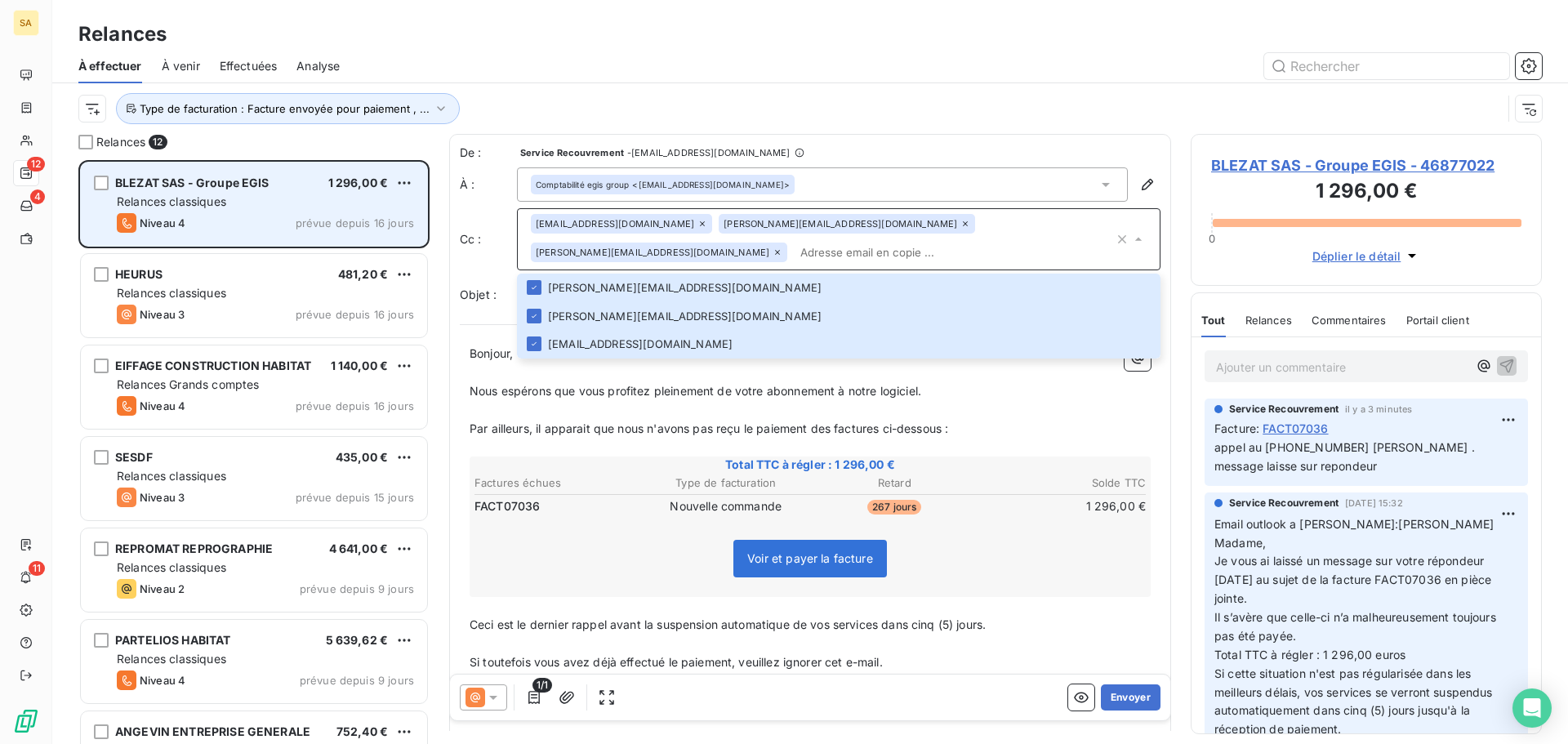
click at [982, 226] on div "factures@atrix.group david.briand@egis-group.com e.deschodt@atrix.group" at bounding box center [822, 240] width 583 height 51
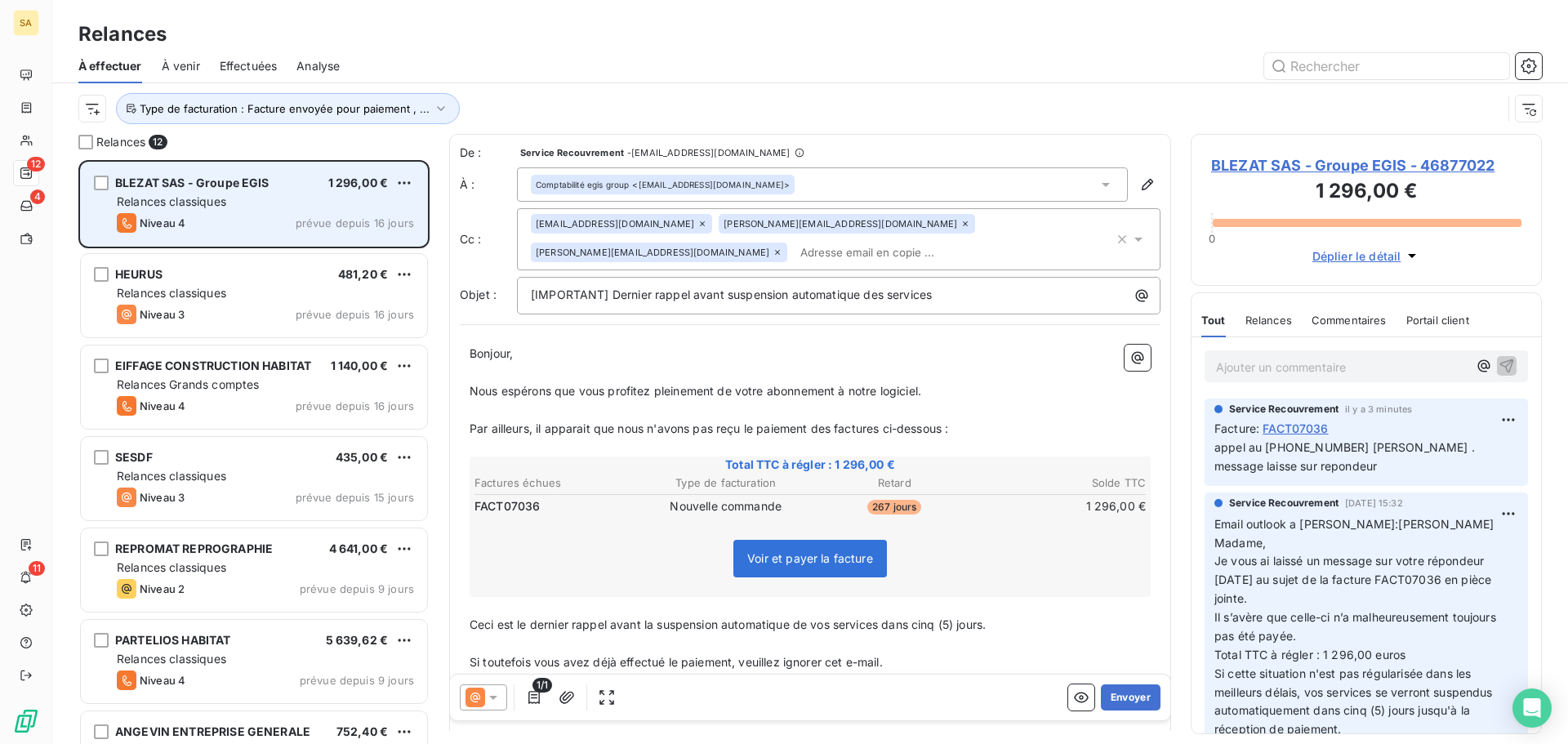
paste input "s.dubos@blezat.atrix.group"
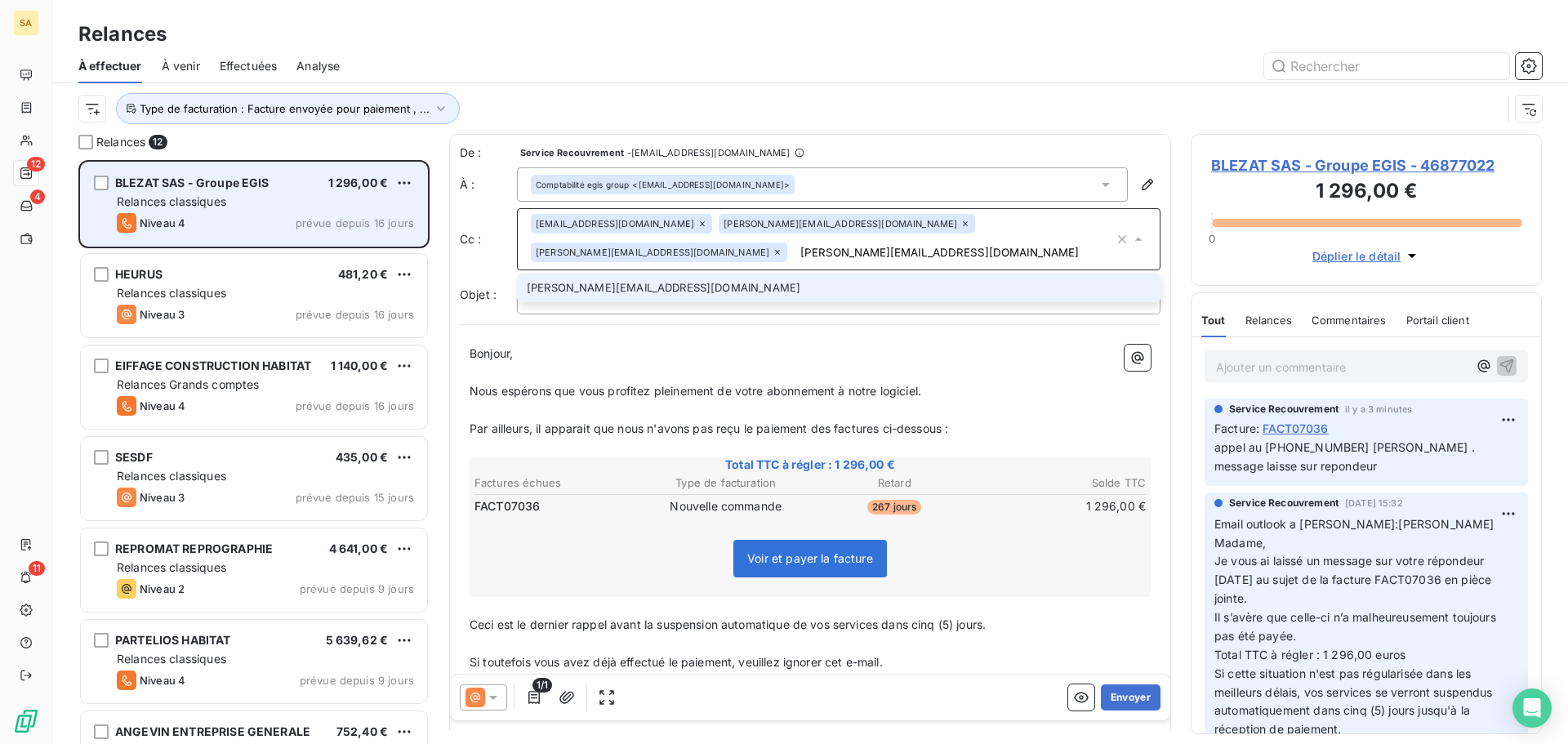
type input "s.dubos@blezat.atrix.group"
click at [770, 295] on li "s.dubos@blezat.atrix.group" at bounding box center [838, 288] width 643 height 29
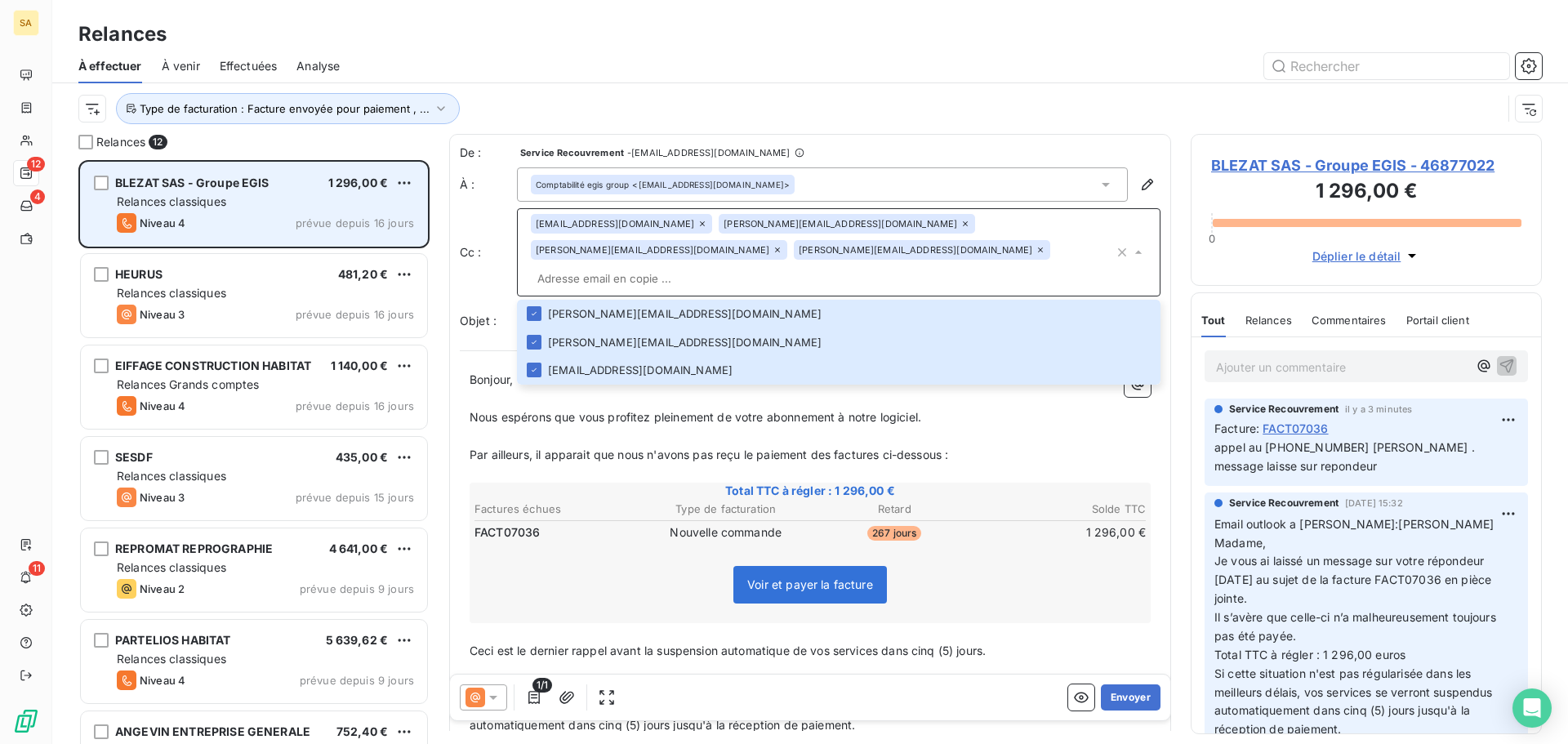
click at [650, 483] on span "Total TTC à régler : 1 296,00 €" at bounding box center [809, 490] width 676 height 17
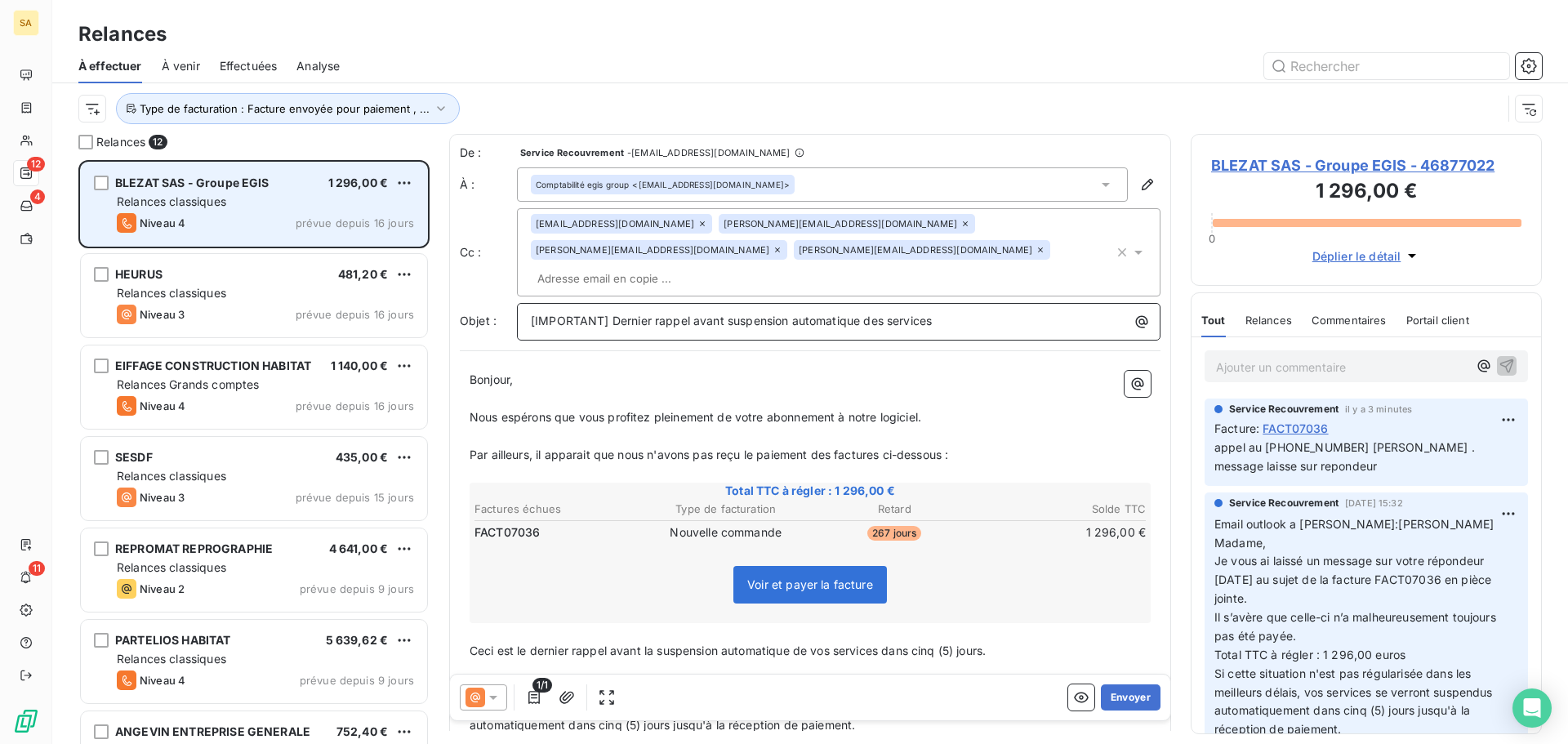
click at [799, 314] on span "[IMPORTANT] Dernier rappel avant suspension automatique des services" at bounding box center [731, 321] width 401 height 14
click at [957, 312] on p "[IMPORTANT] Dernier rappel avant suspension automatique des services" at bounding box center [843, 321] width 624 height 18
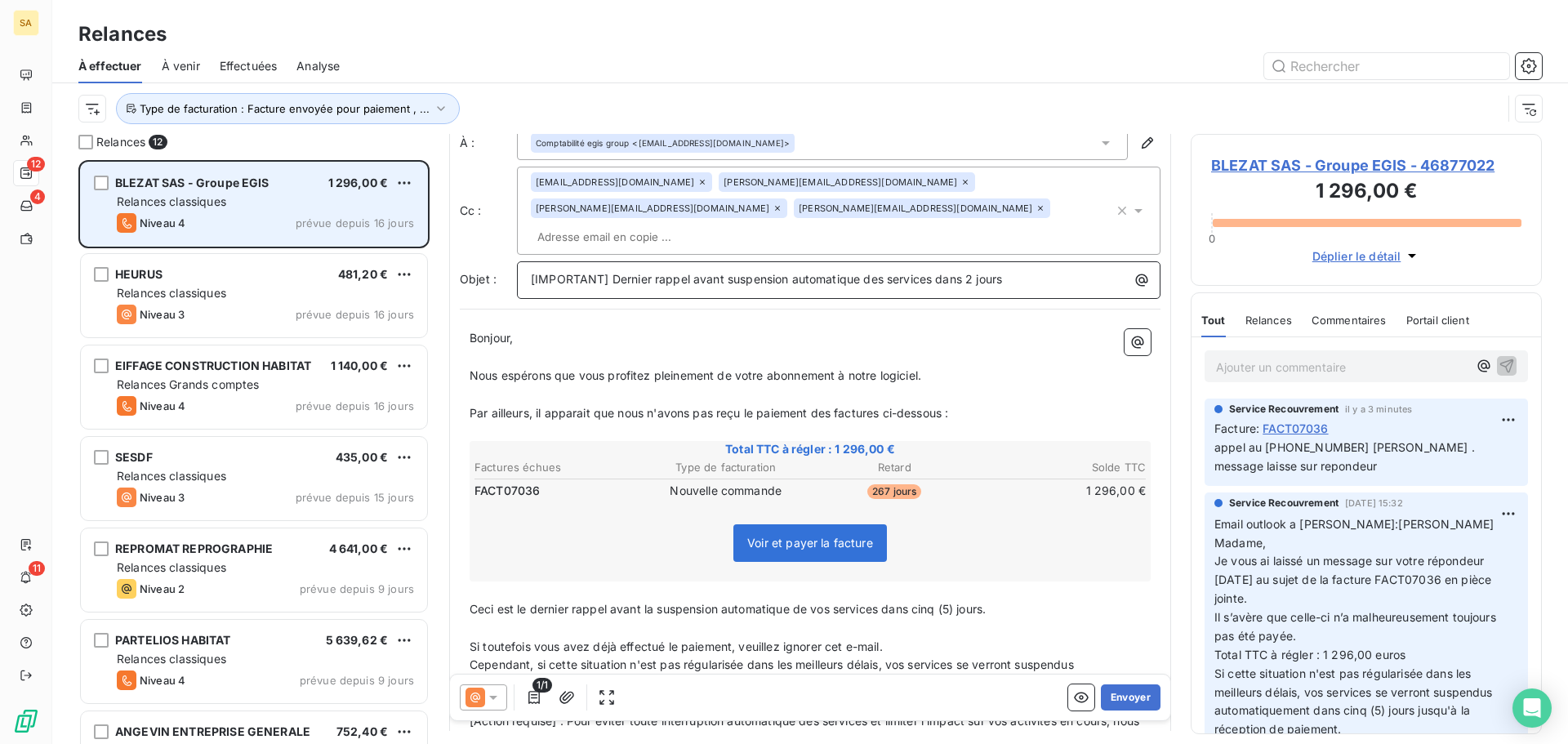
scroll to position [82, 0]
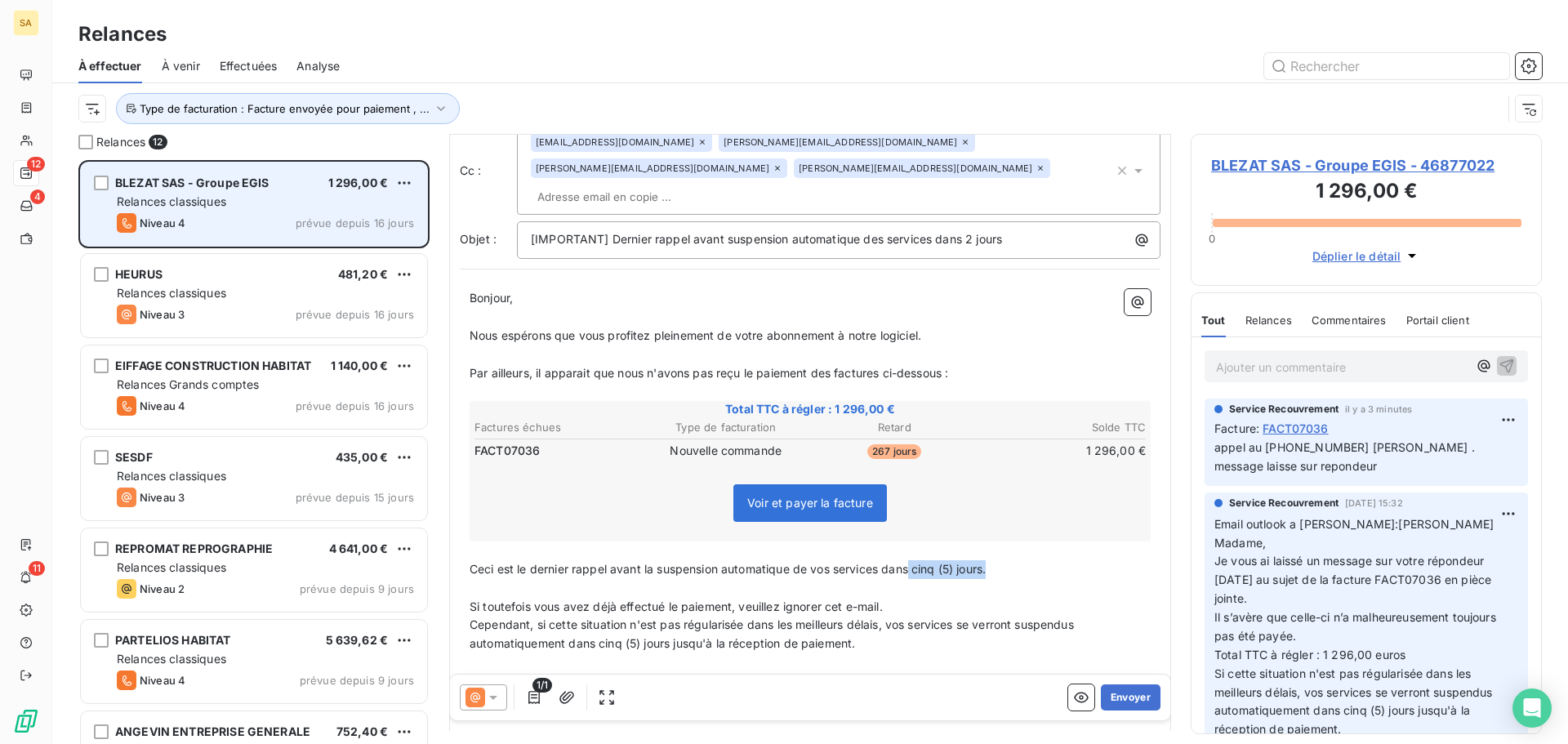
drag, startPoint x: 991, startPoint y: 539, endPoint x: 913, endPoint y: 541, distance: 78.0
click at [913, 562] on span "Ceci est le dernier rappel avant la suspension automatique de vos services dans…" at bounding box center [727, 569] width 516 height 14
drag, startPoint x: 644, startPoint y: 615, endPoint x: 600, endPoint y: 622, distance: 44.6
click at [600, 622] on span "Cependant, si cette situation n'est pas régularisée dans les meilleurs délais, …" at bounding box center [773, 633] width 607 height 32
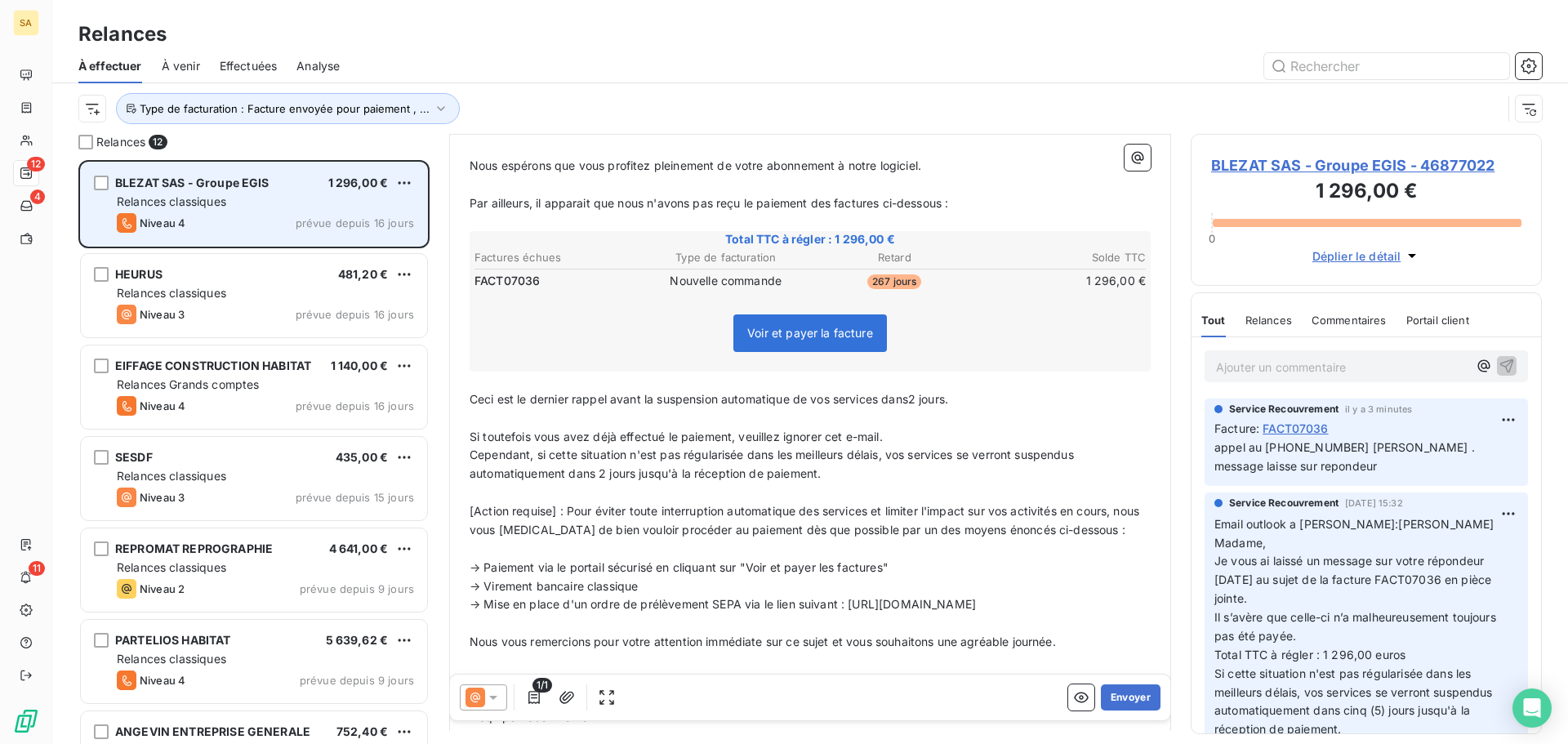
scroll to position [403, 0]
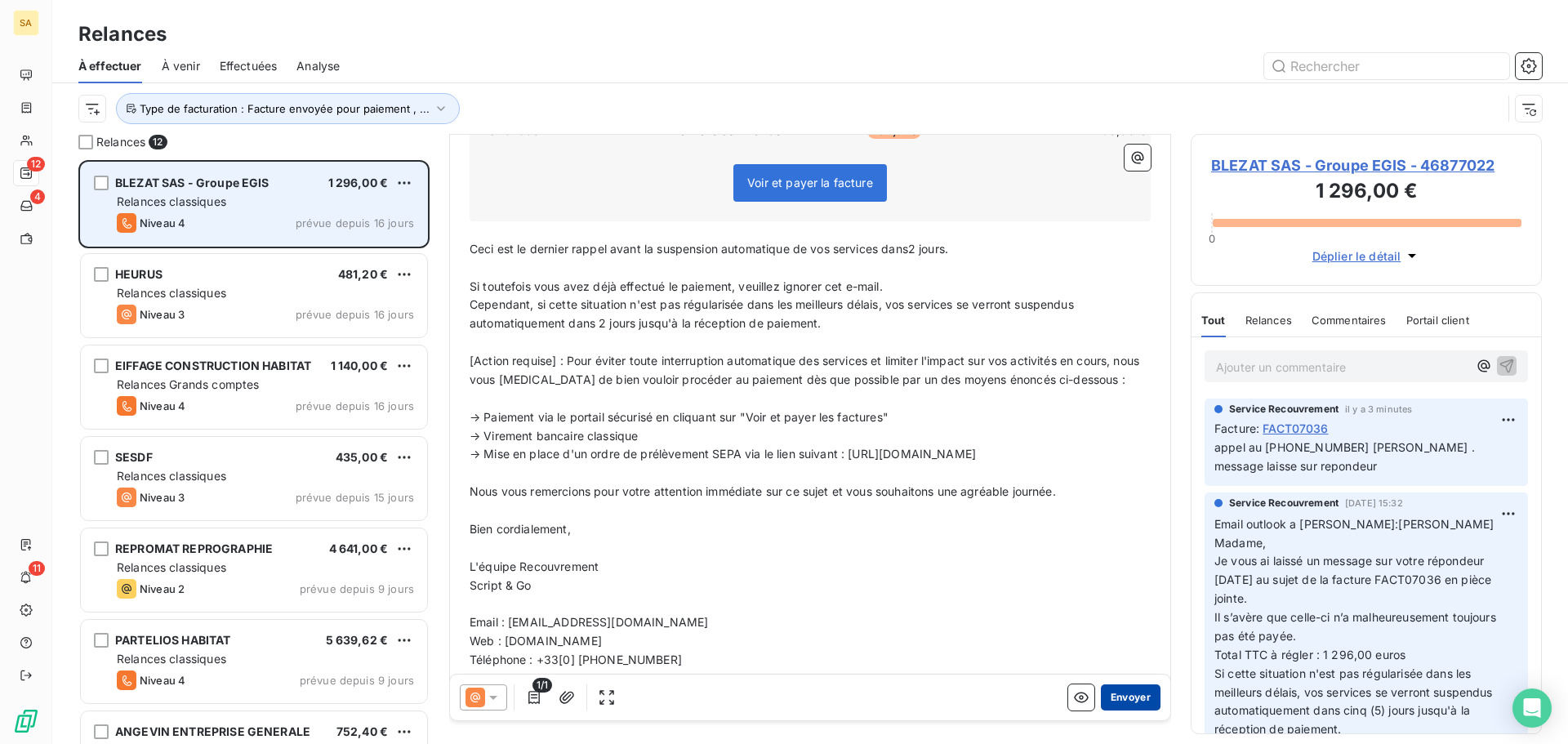
click at [1122, 687] on button "Envoyer" at bounding box center [1130, 698] width 59 height 26
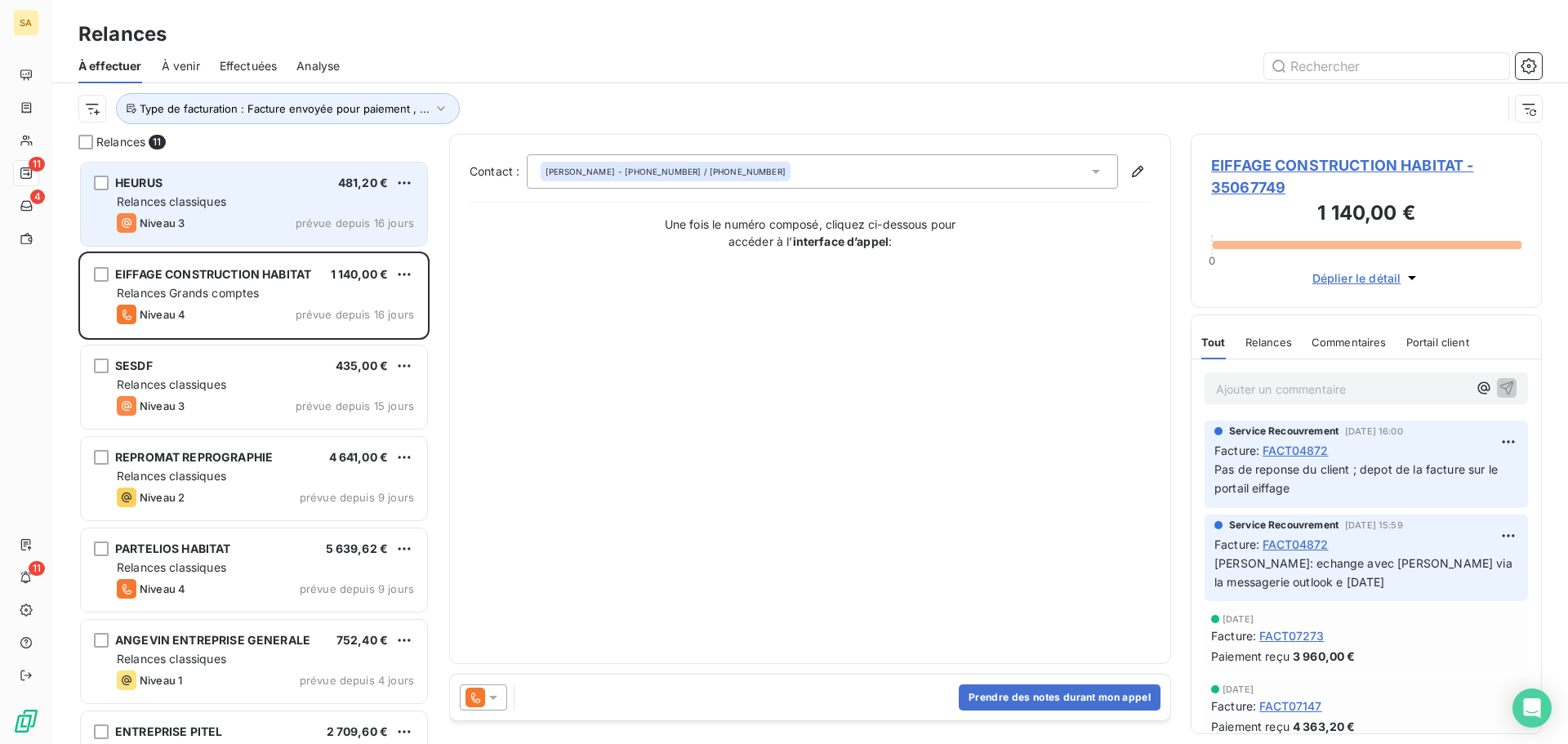
click at [236, 60] on span "Effectuées" at bounding box center [248, 66] width 58 height 17
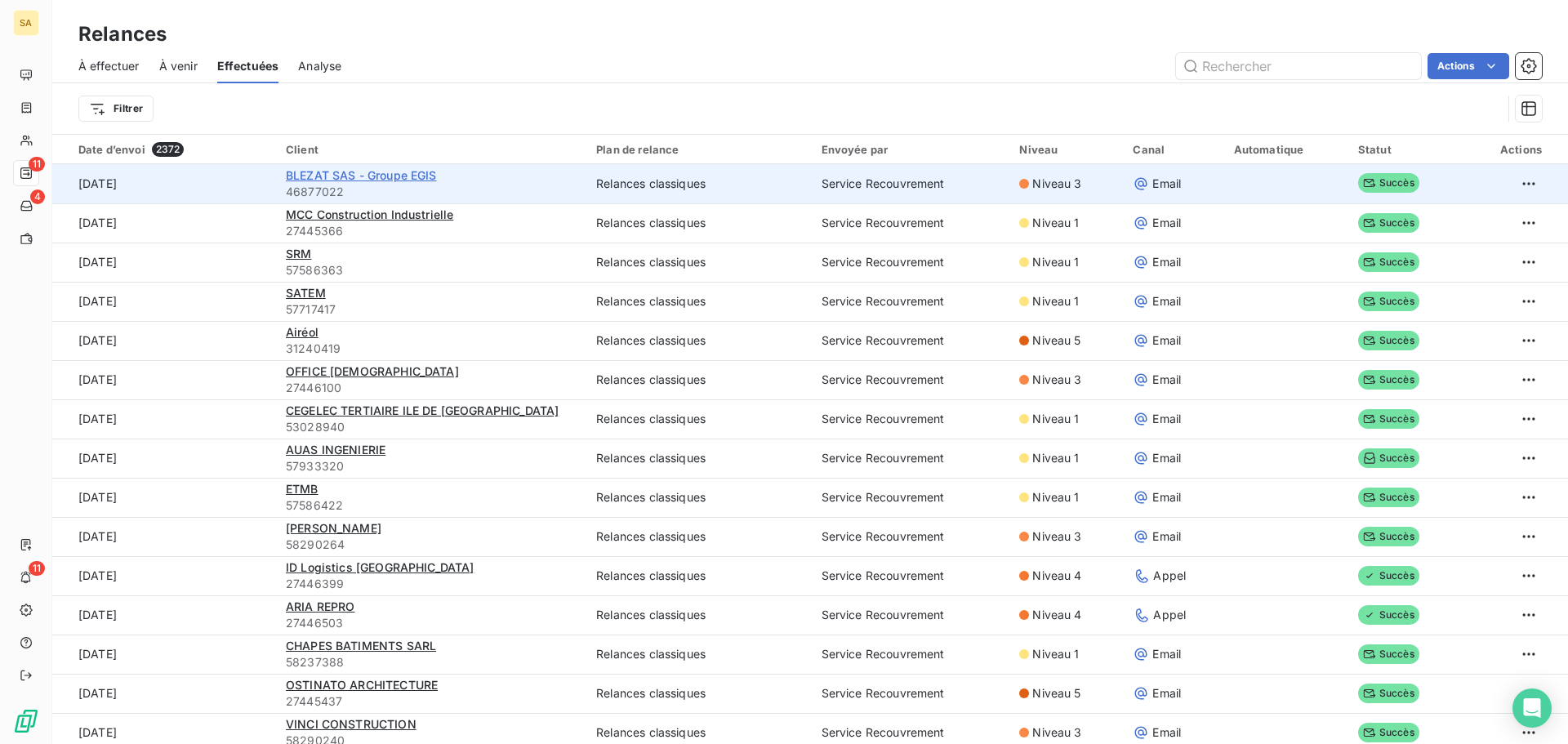
click at [342, 175] on span "BLEZAT SAS - Groupe EGIS" at bounding box center [361, 175] width 151 height 14
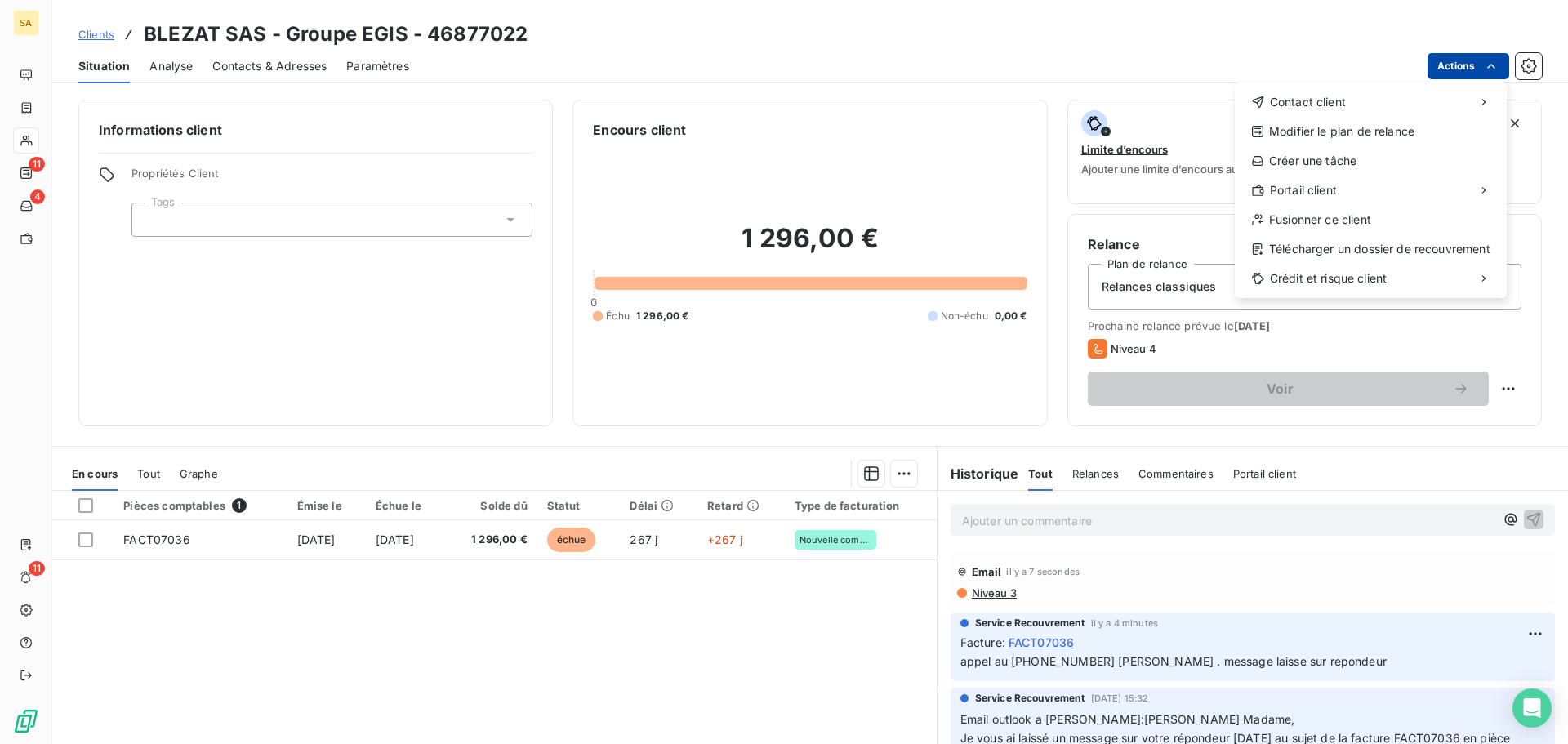
click at [1481, 58] on html "SA 11 4 11 Clients BLEZAT SAS - Groupe EGIS - 46877022 Situation Analyse Contac…" at bounding box center [784, 372] width 1568 height 744
click at [1370, 157] on div "Créer une tâche" at bounding box center [1370, 161] width 259 height 26
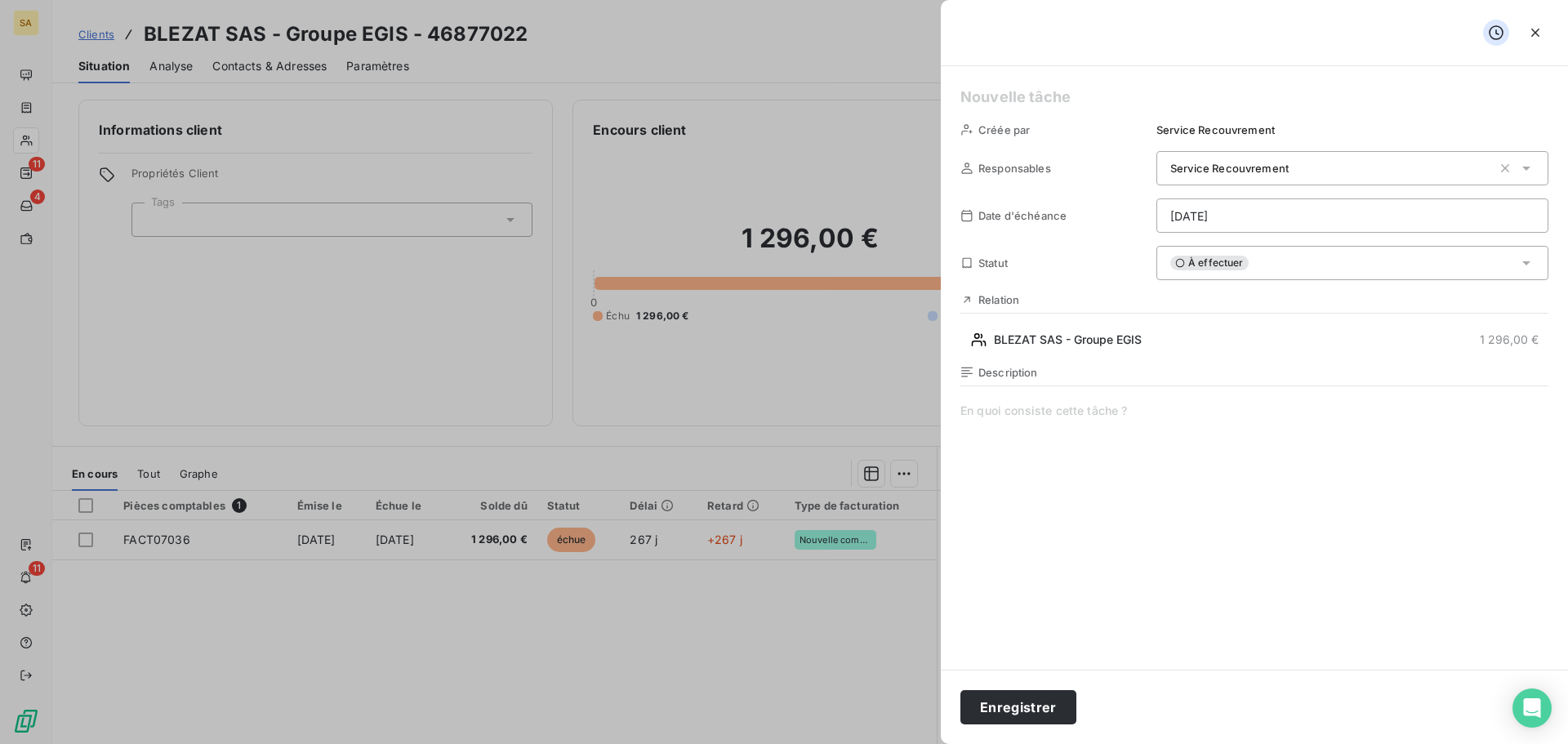
click at [1130, 435] on span at bounding box center [1254, 560] width 588 height 314
click at [1021, 723] on button "Enregistrer" at bounding box center [1018, 706] width 116 height 34
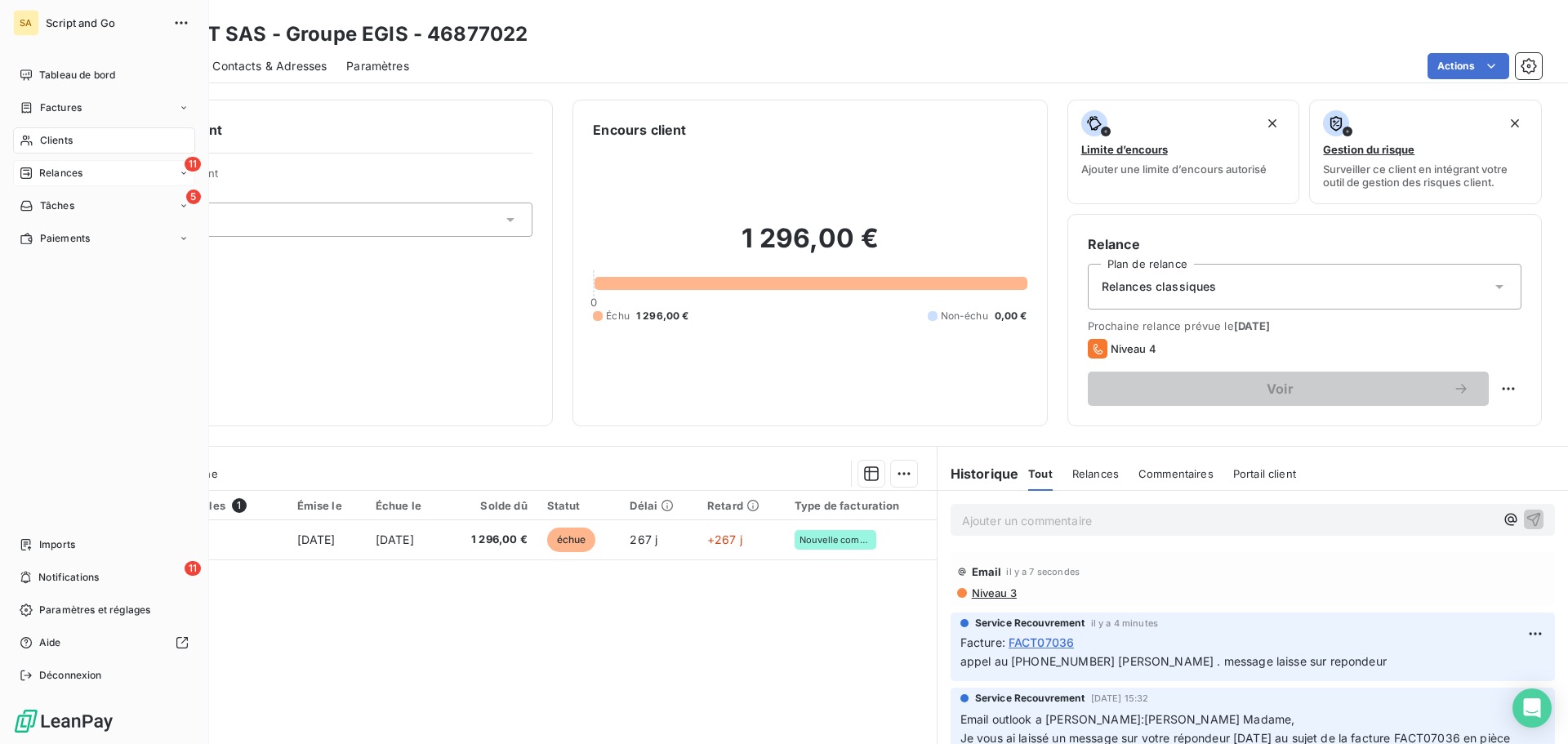
click at [23, 168] on icon at bounding box center [25, 173] width 11 height 11
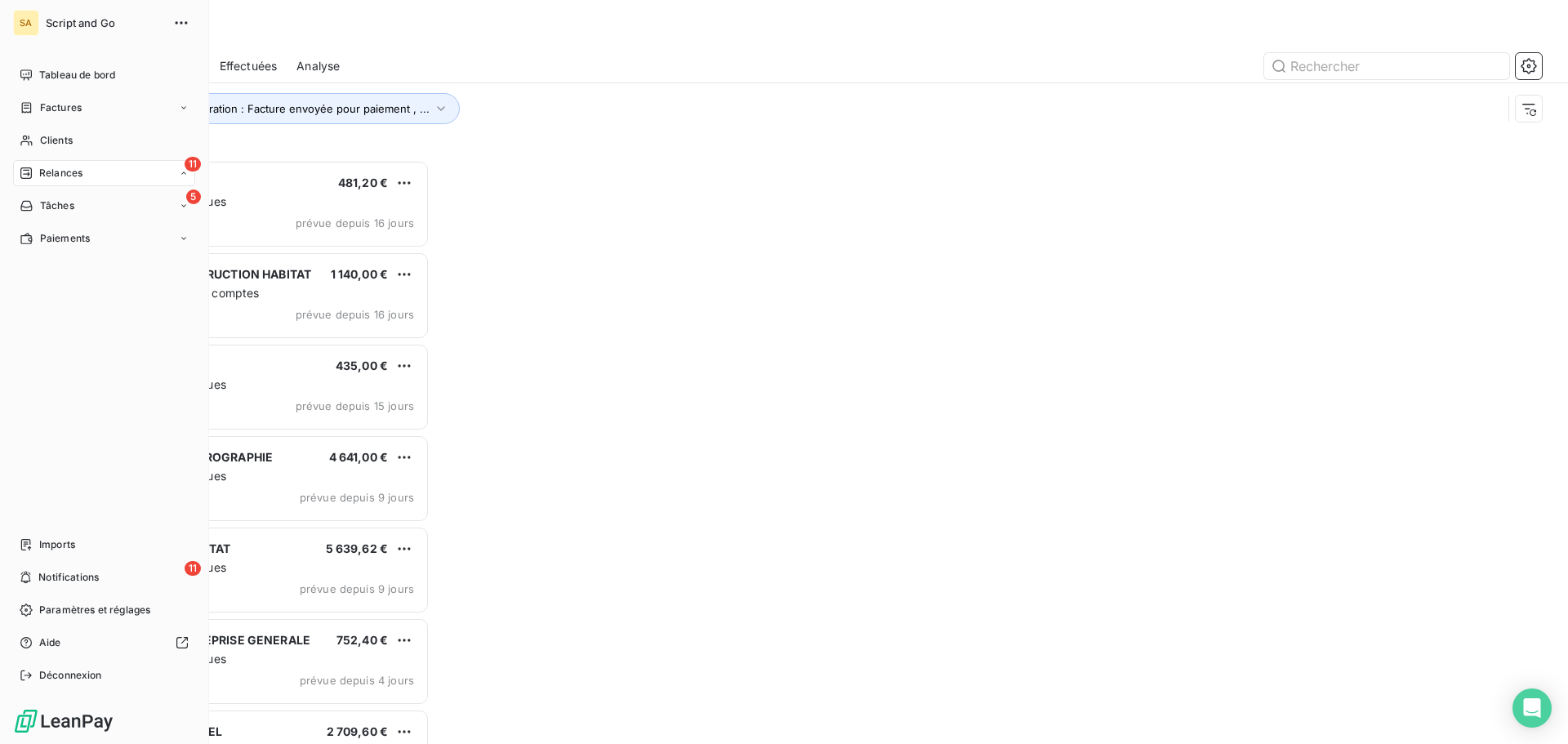
scroll to position [572, 339]
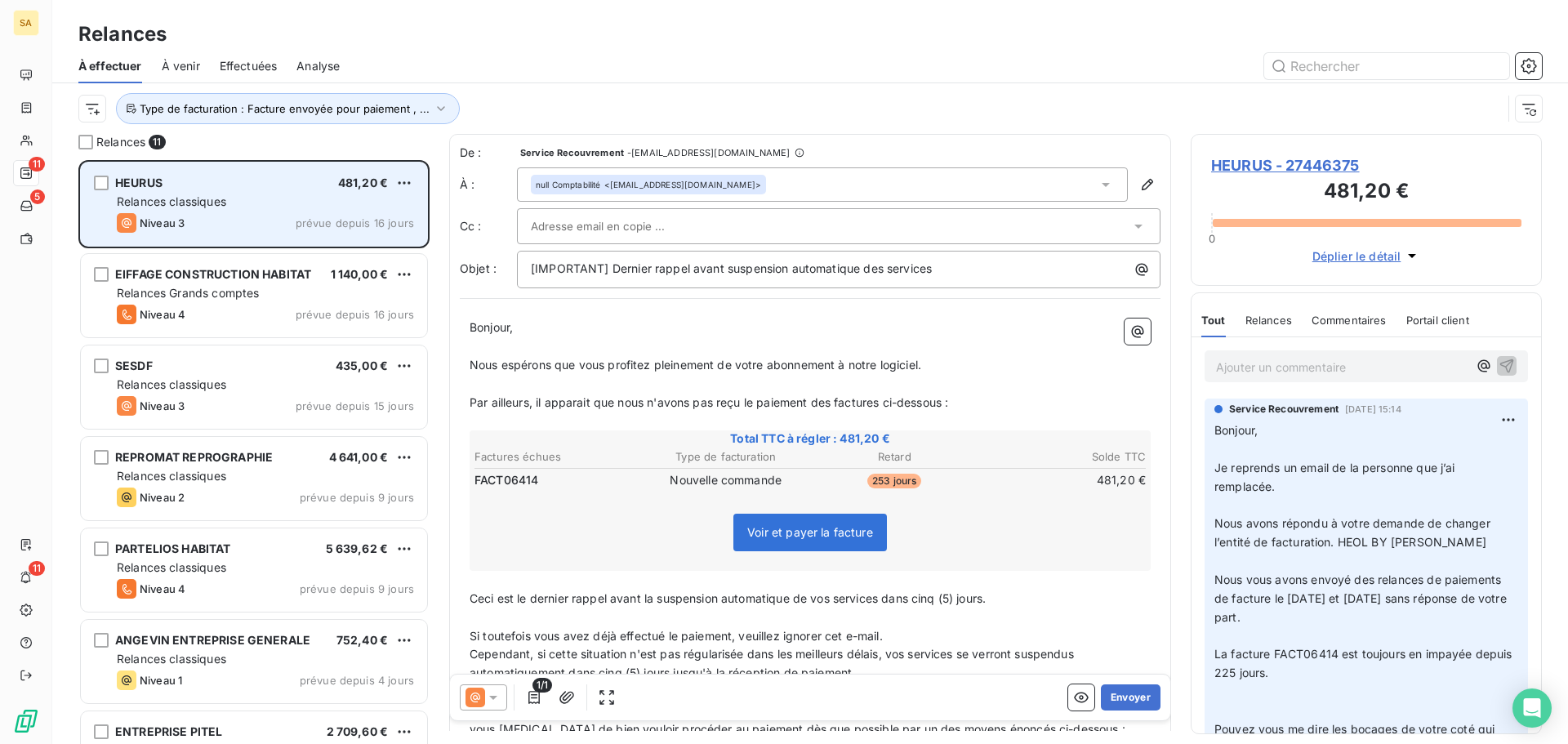
click at [263, 207] on div "Relances classiques" at bounding box center [266, 201] width 297 height 17
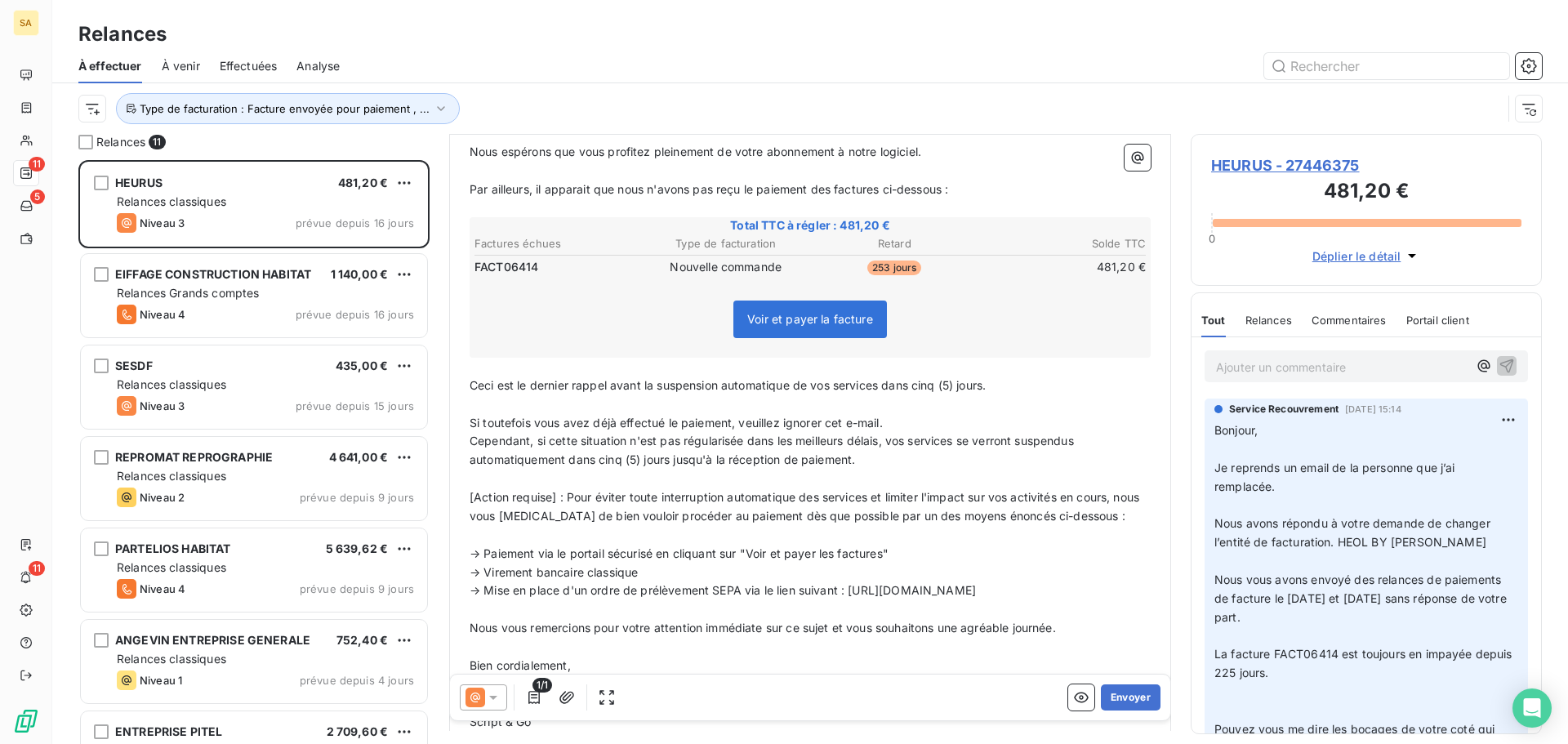
scroll to position [0, 0]
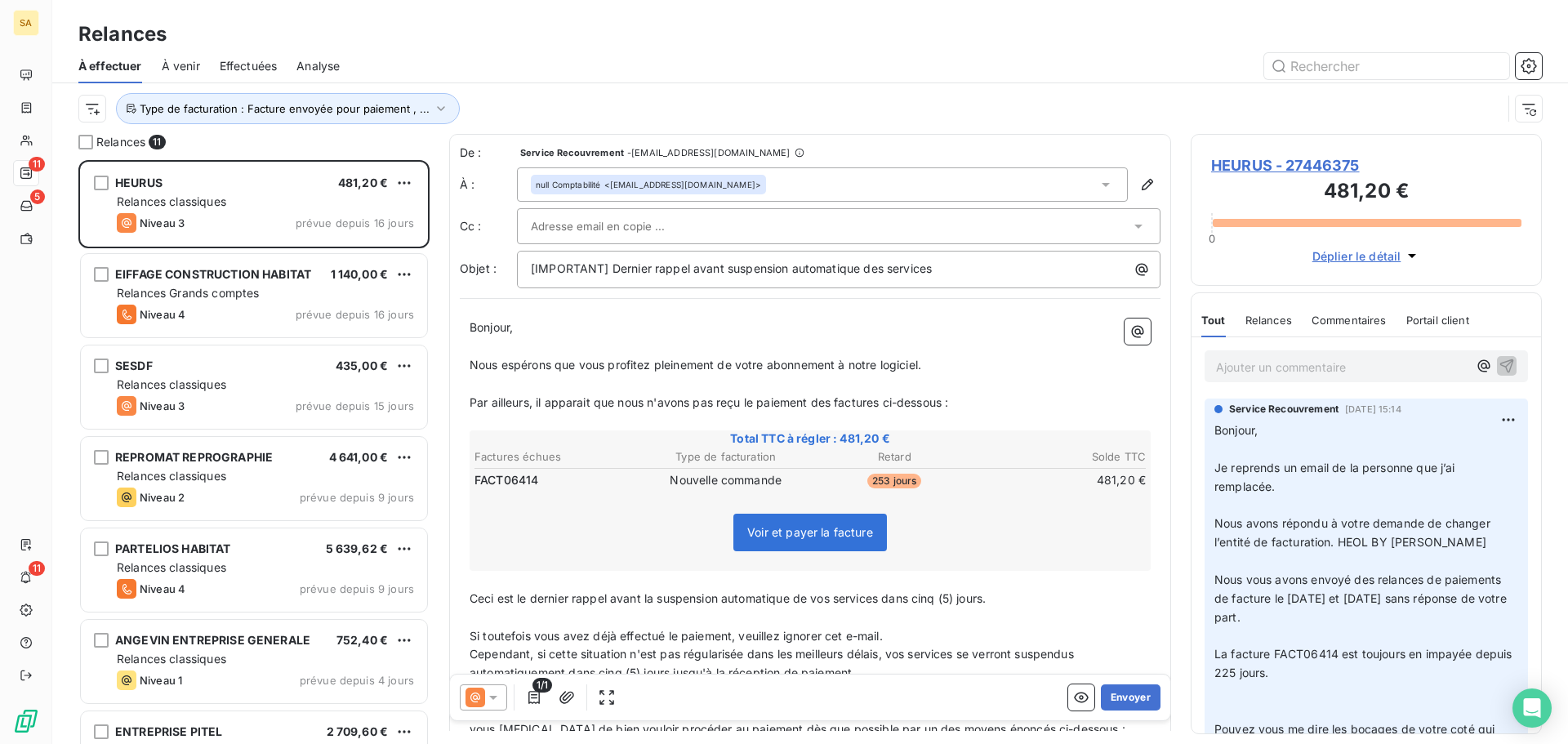
click at [1116, 226] on div at bounding box center [830, 226] width 600 height 24
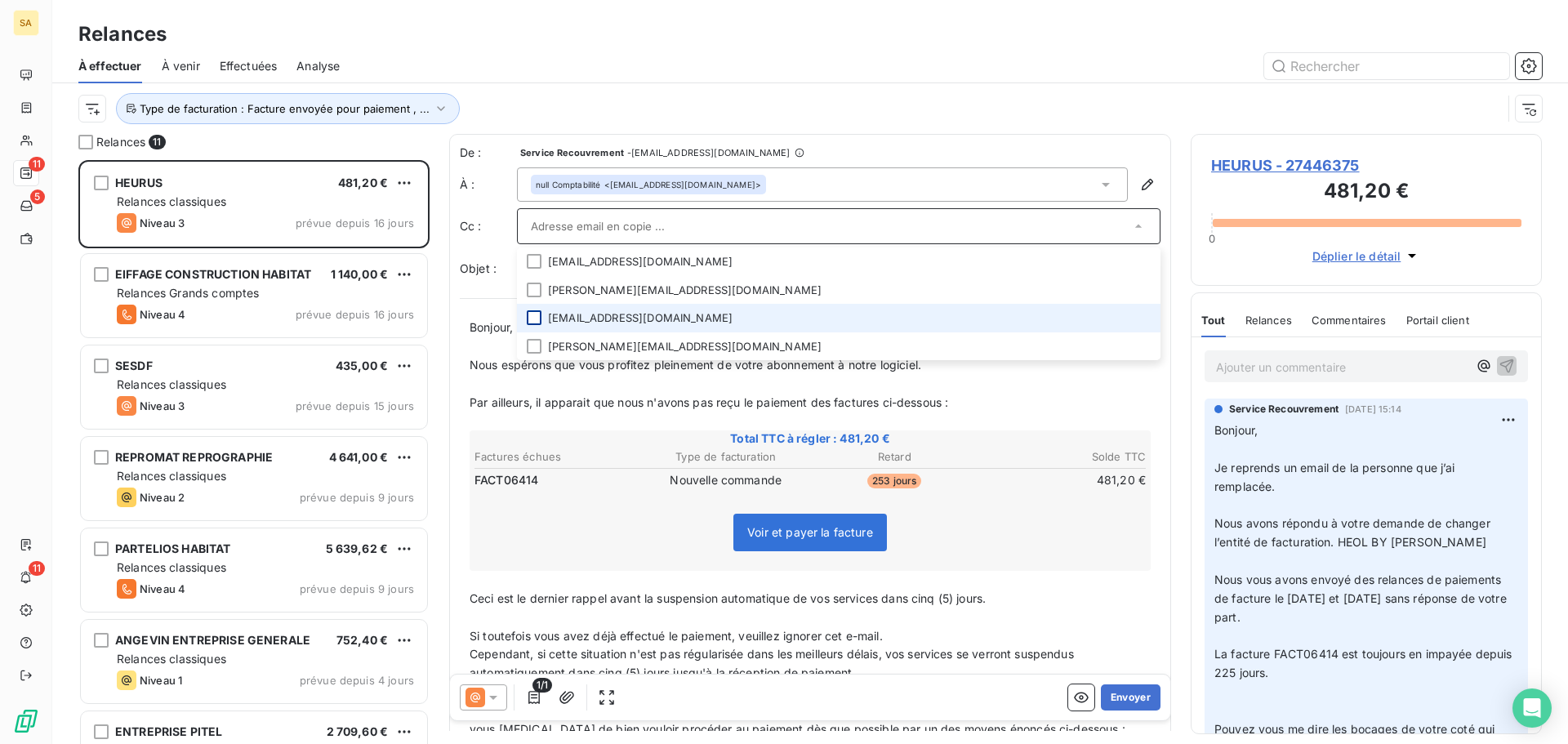
click at [537, 319] on div at bounding box center [534, 317] width 15 height 15
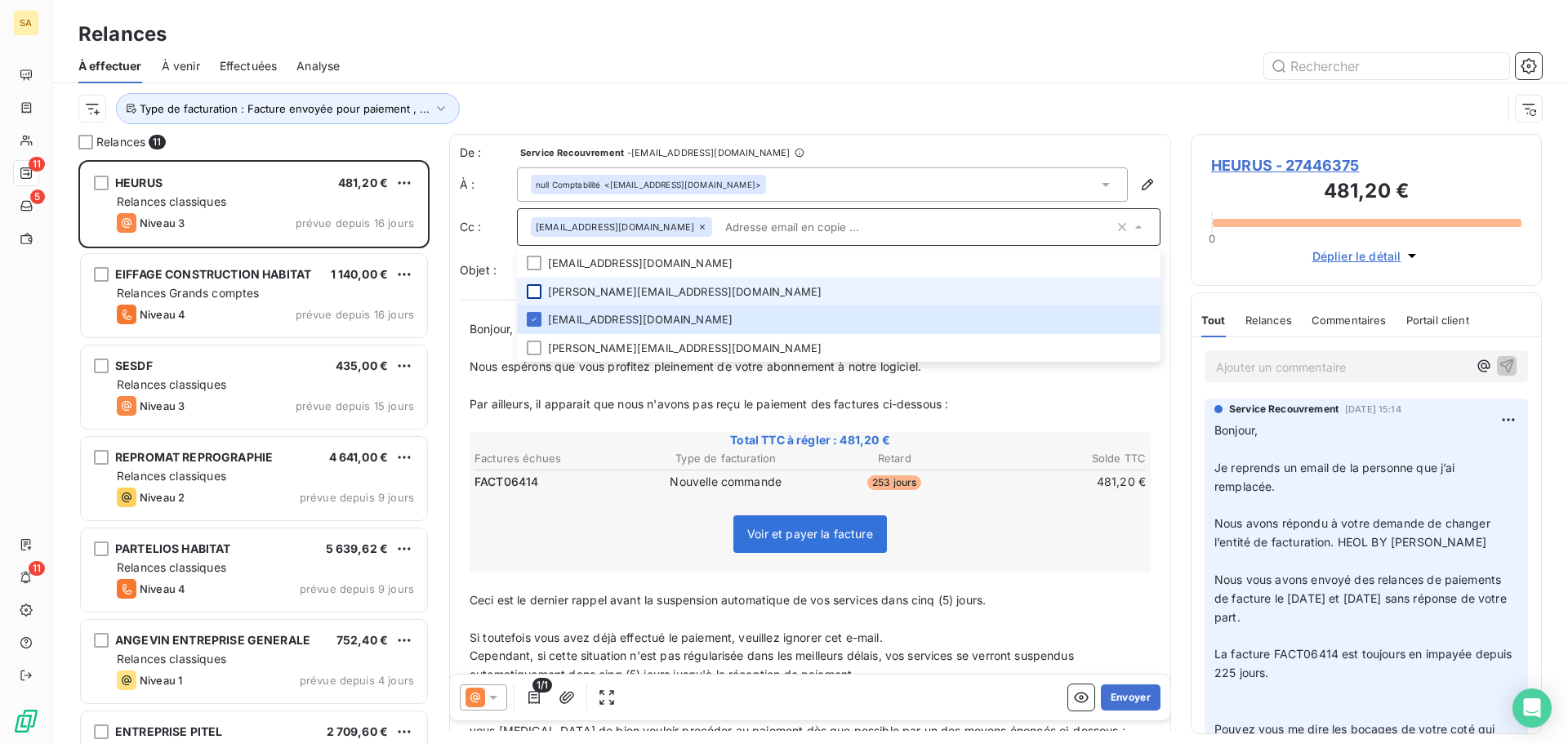
click at [534, 284] on div at bounding box center [534, 291] width 15 height 15
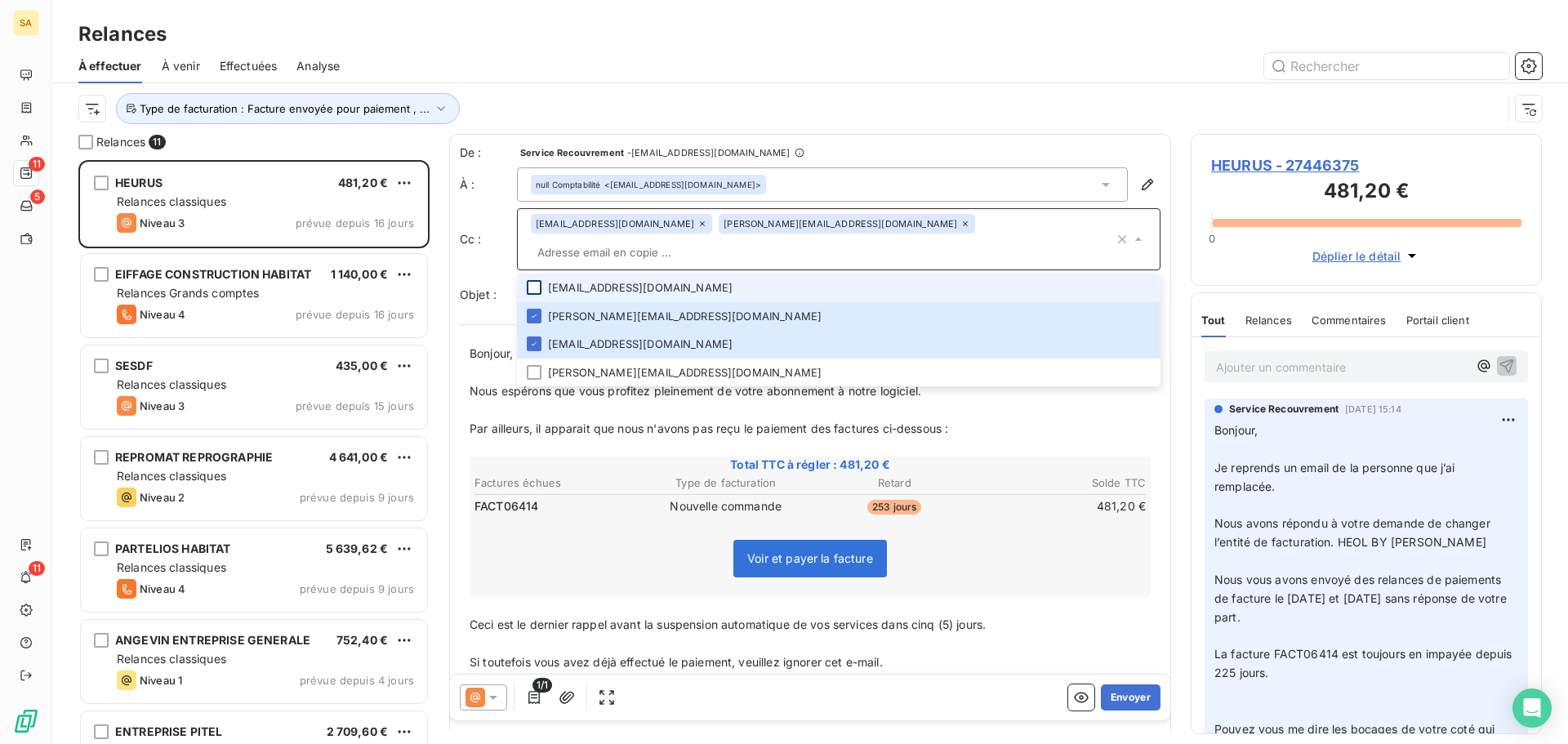
click at [538, 280] on div at bounding box center [534, 287] width 15 height 15
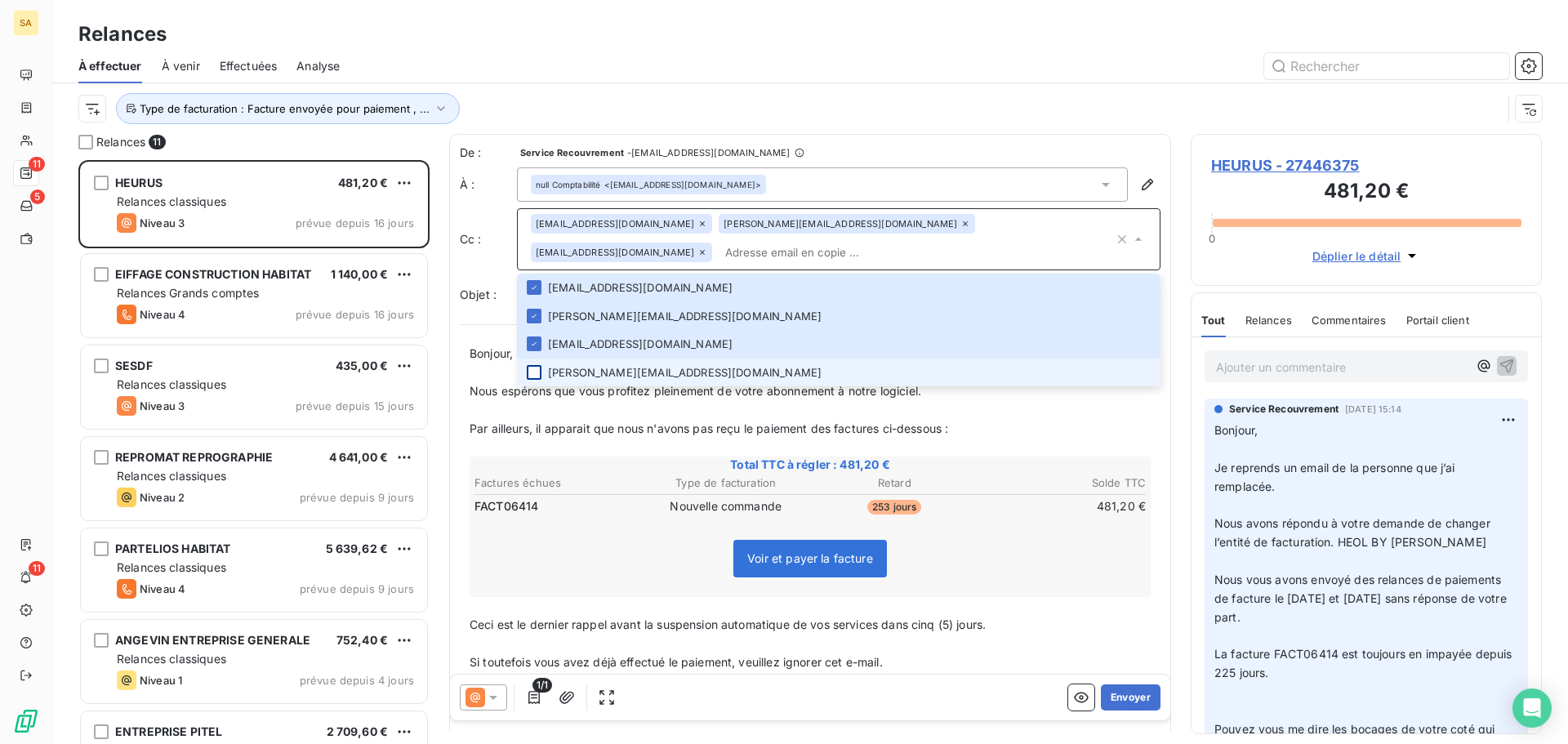
click at [538, 365] on div at bounding box center [534, 372] width 15 height 15
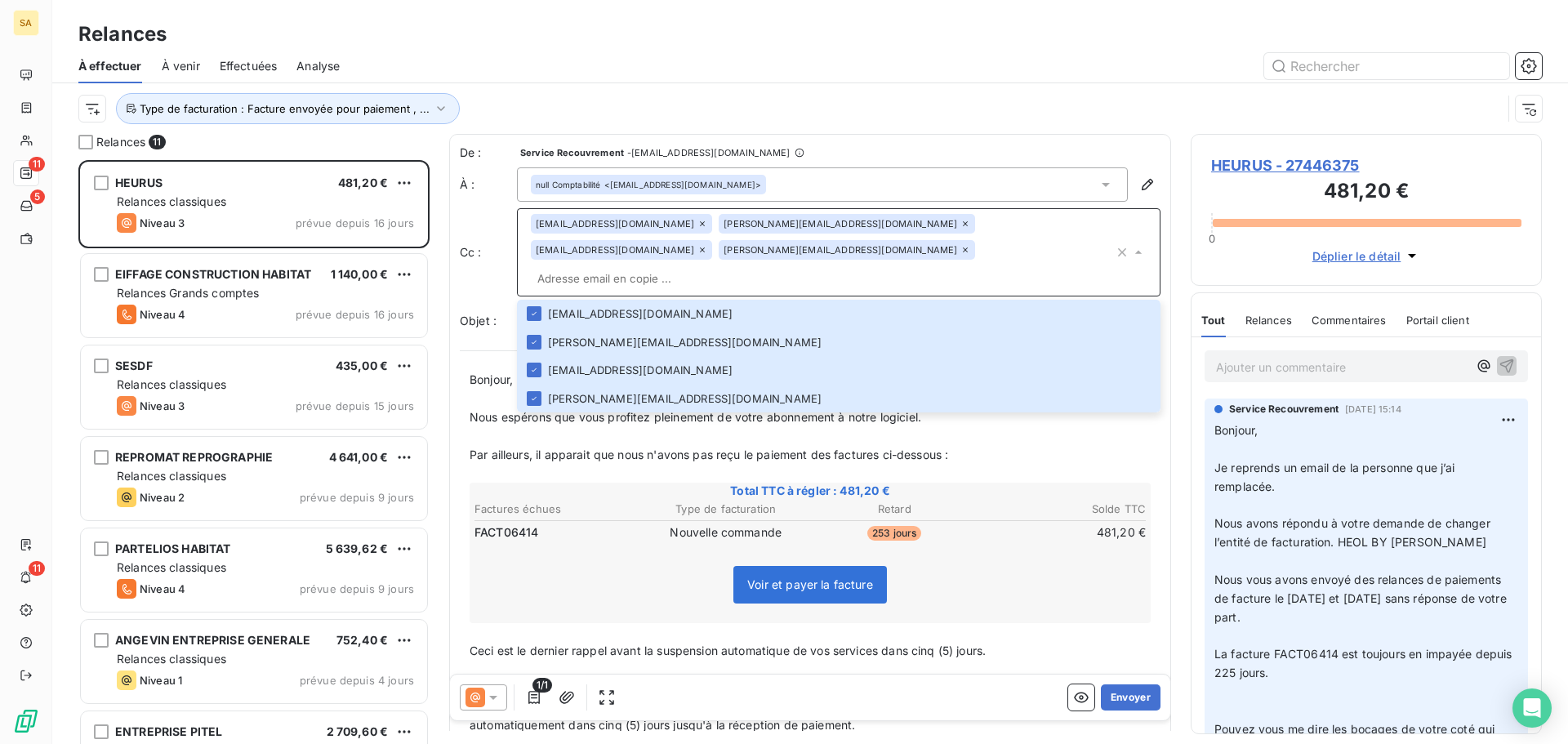
click at [1046, 229] on div "fac.heurus@heurus.com f.paul@heurus.com a.legall@heurus.com e.lescob@heurus.com" at bounding box center [822, 253] width 583 height 77
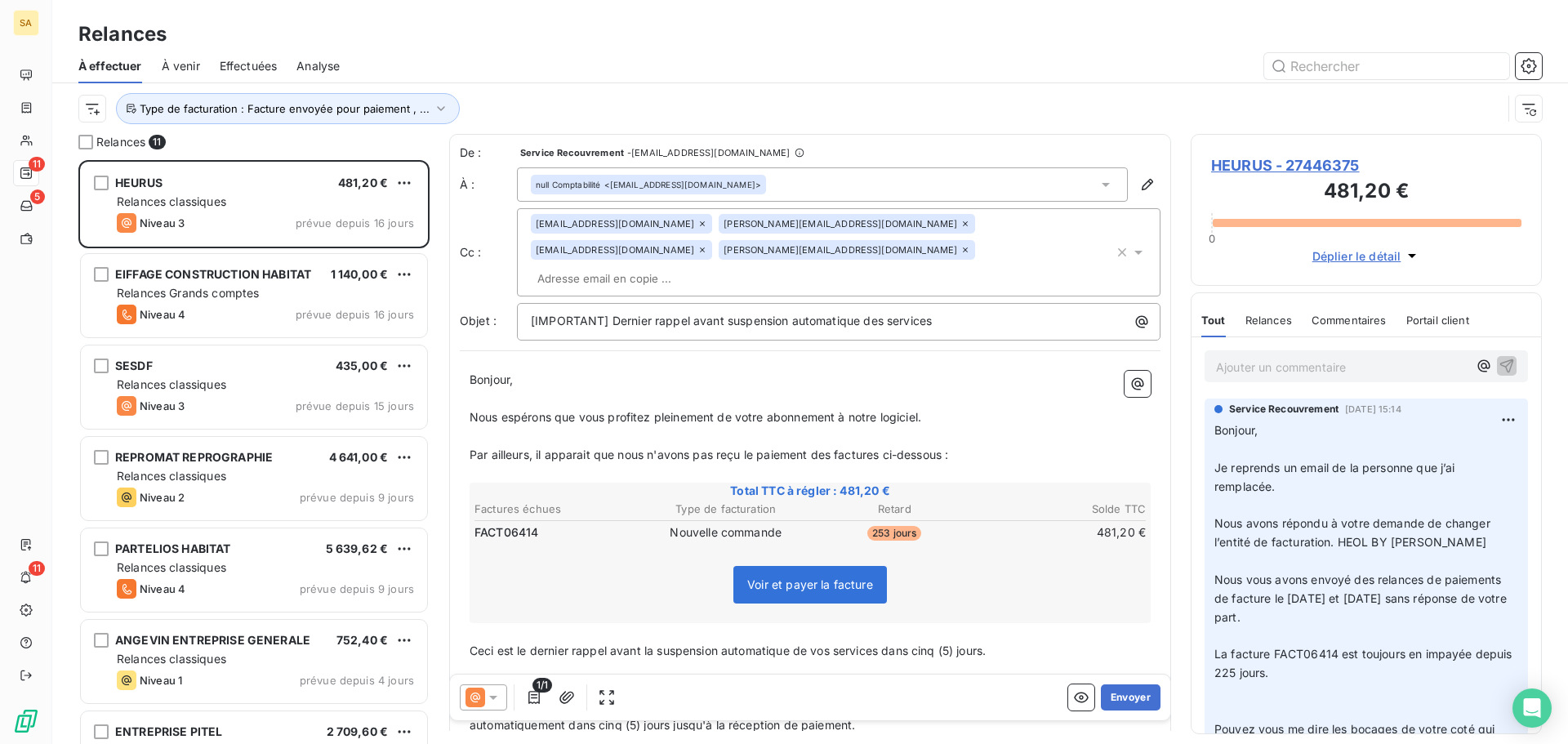
paste input "b.assogba@heurus.com"
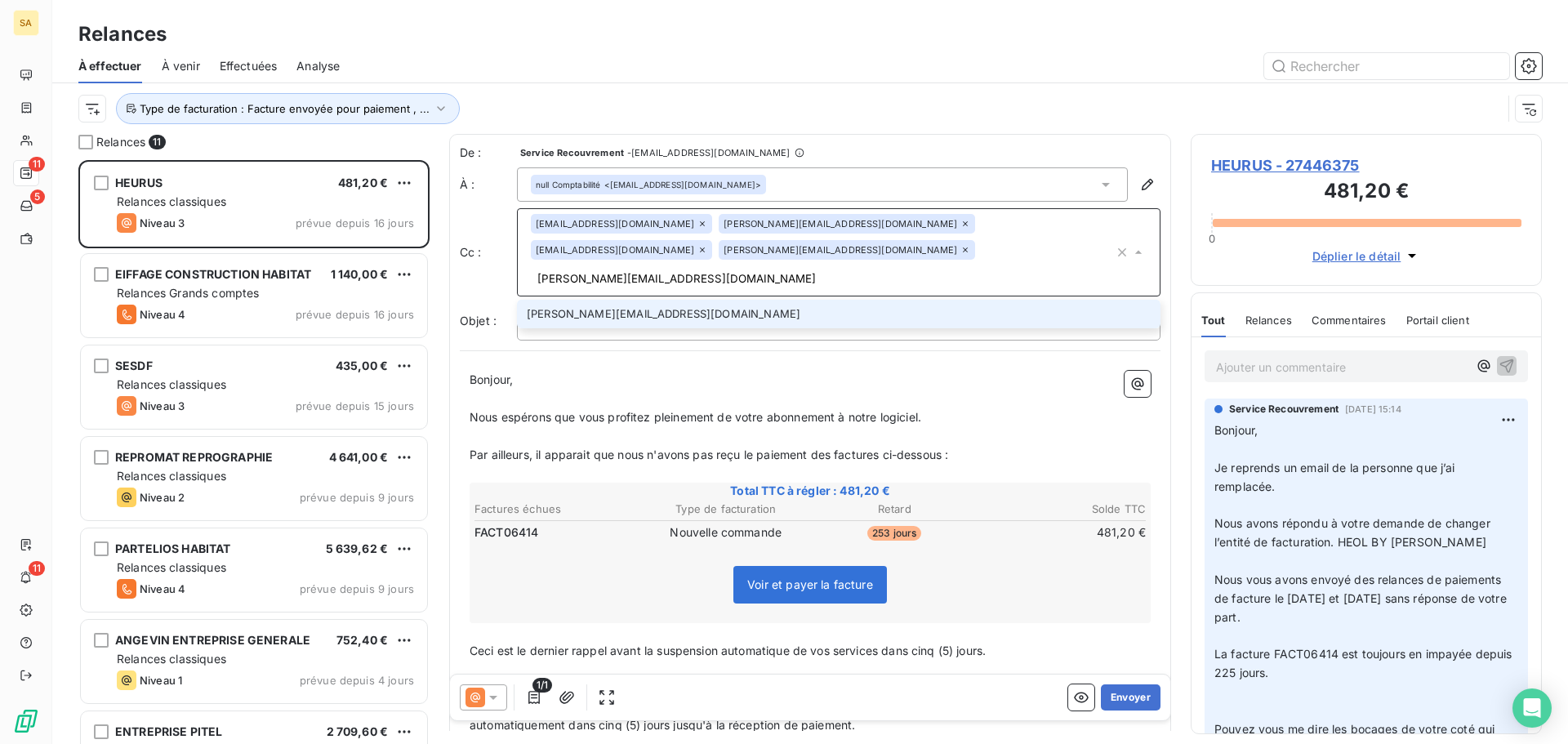
type input "b.assogba@heurus.com"
click at [786, 300] on li "b.assogba@heurus.com" at bounding box center [838, 314] width 643 height 29
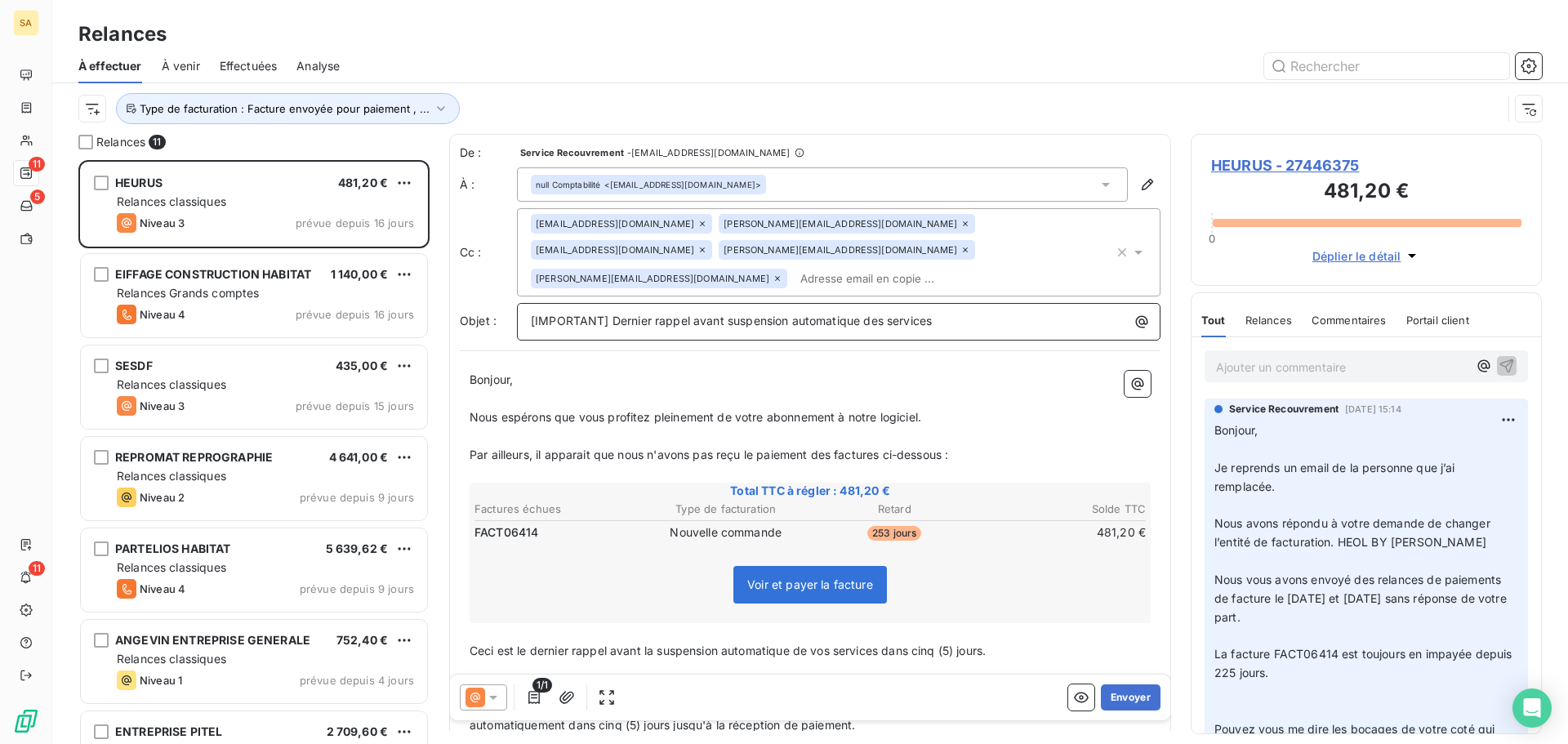
click at [958, 312] on p "[IMPORTANT] Dernier rappel avant suspension automatique des services" at bounding box center [843, 321] width 624 height 18
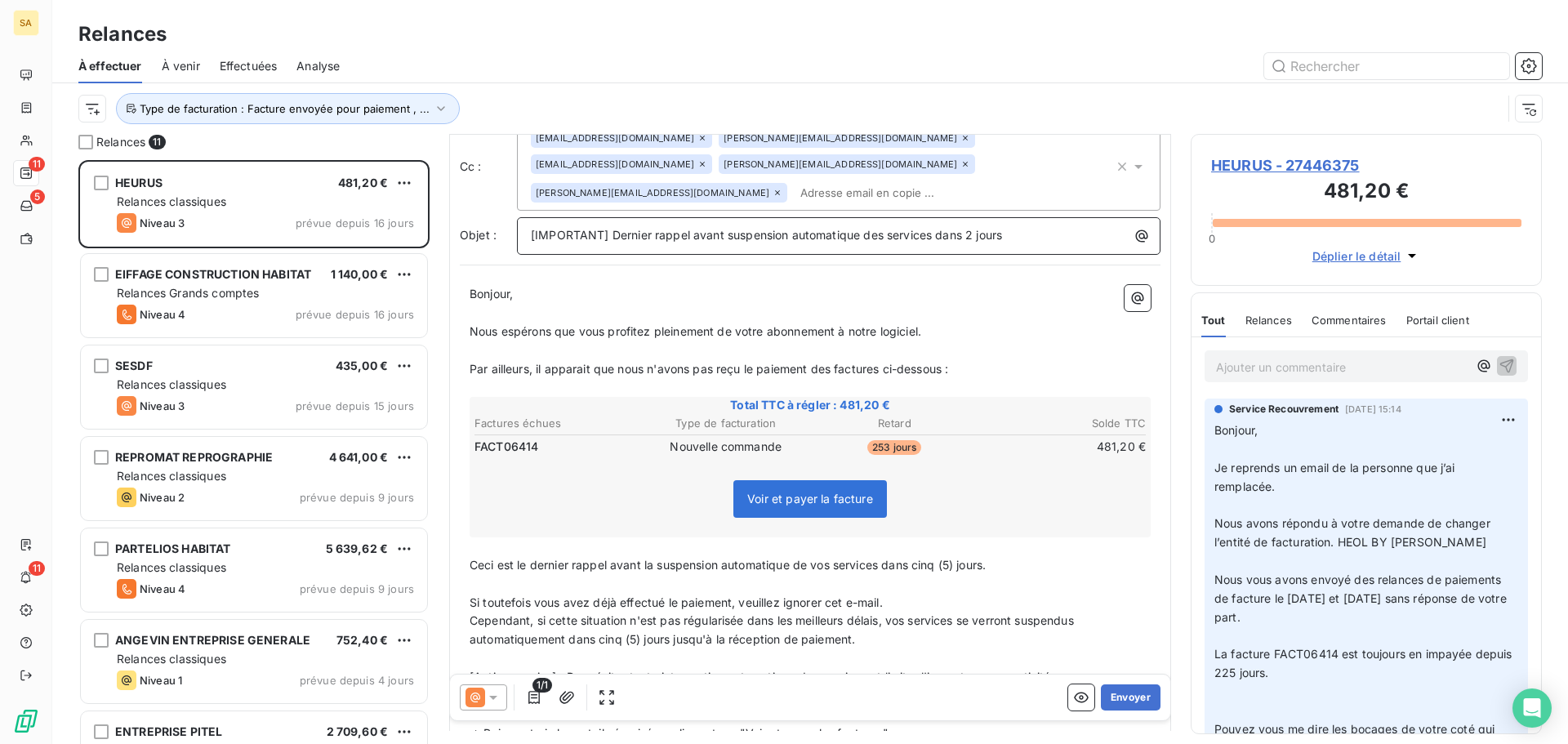
scroll to position [167, 0]
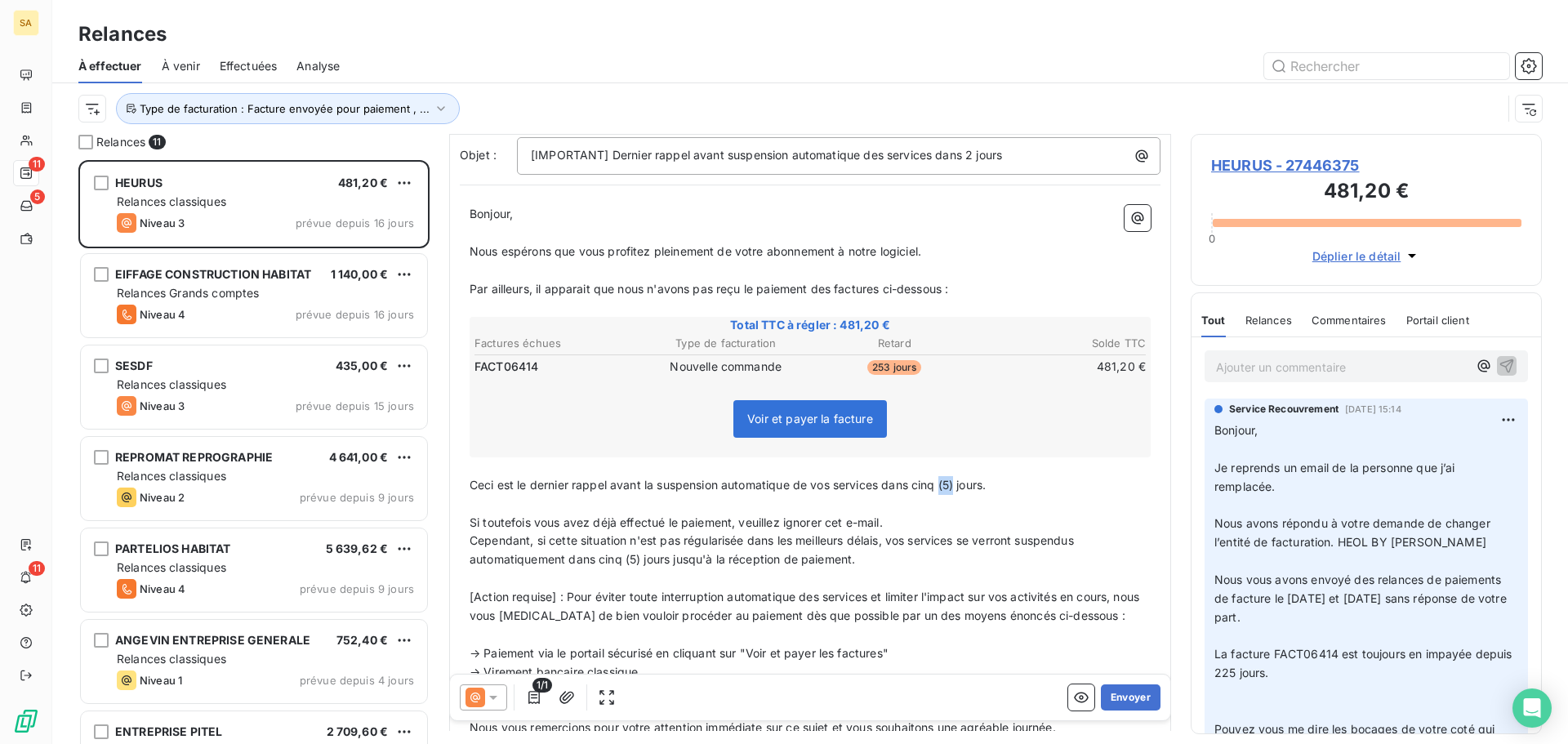
drag, startPoint x: 960, startPoint y: 459, endPoint x: 941, endPoint y: 461, distance: 19.1
click at [941, 477] on span "Ceci est le dernier rappel avant la suspension automatique de vos services dans…" at bounding box center [727, 484] width 516 height 14
drag, startPoint x: 641, startPoint y: 532, endPoint x: 598, endPoint y: 532, distance: 43.0
click at [598, 533] on span "Cependant, si cette situation n'est pas régularisée dans les meilleurs délais, …" at bounding box center [773, 549] width 607 height 32
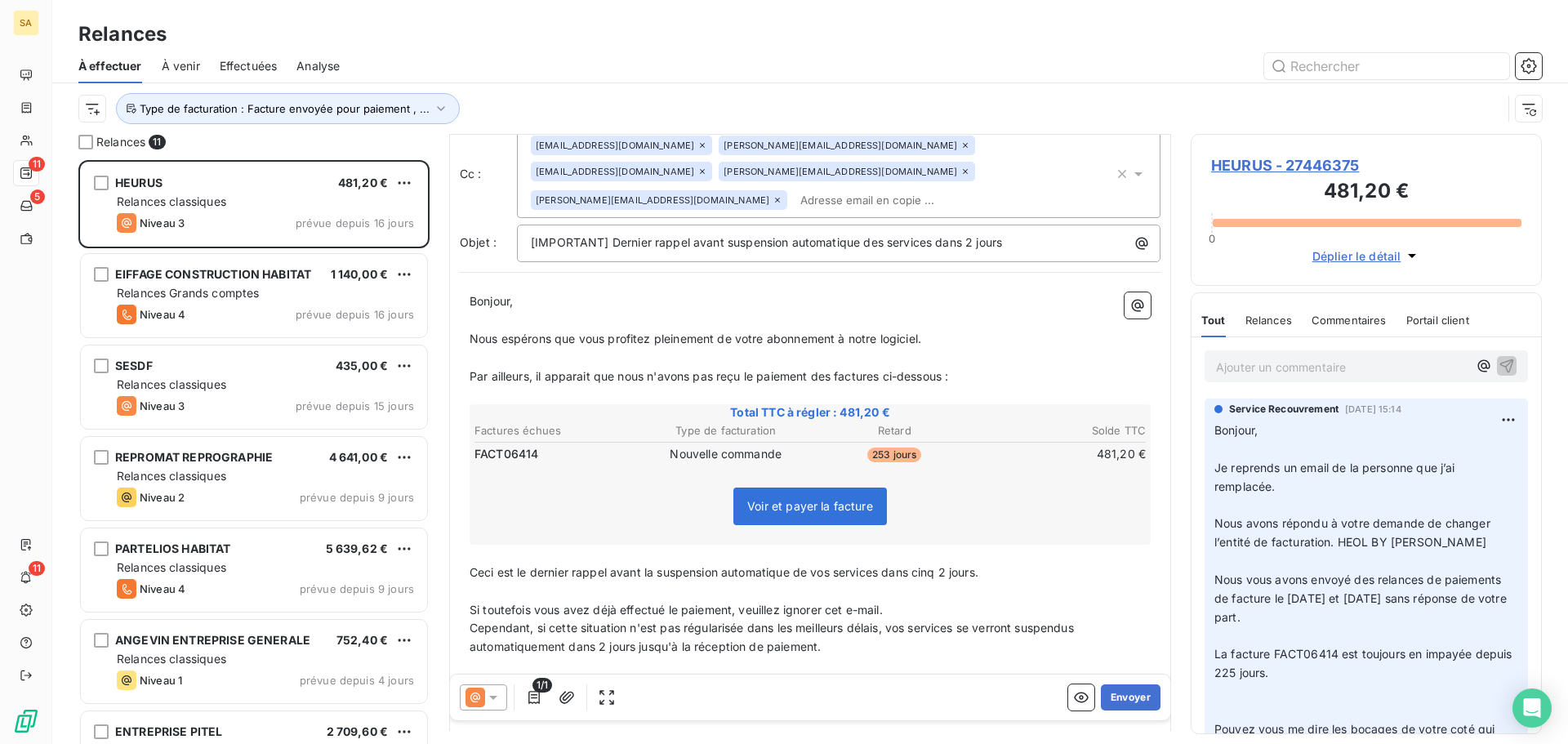
scroll to position [84, 0]
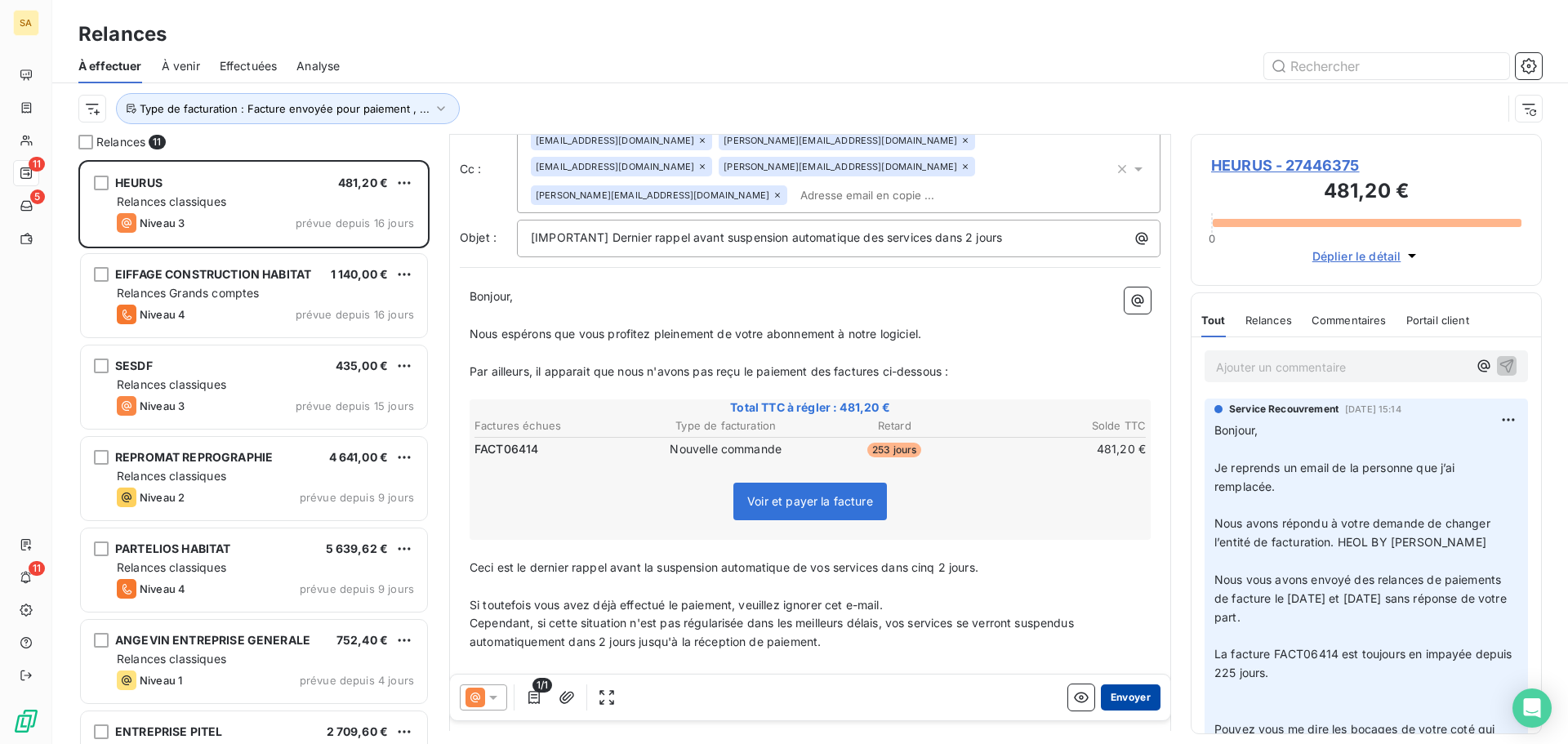
click at [1119, 695] on button "Envoyer" at bounding box center [1130, 698] width 59 height 26
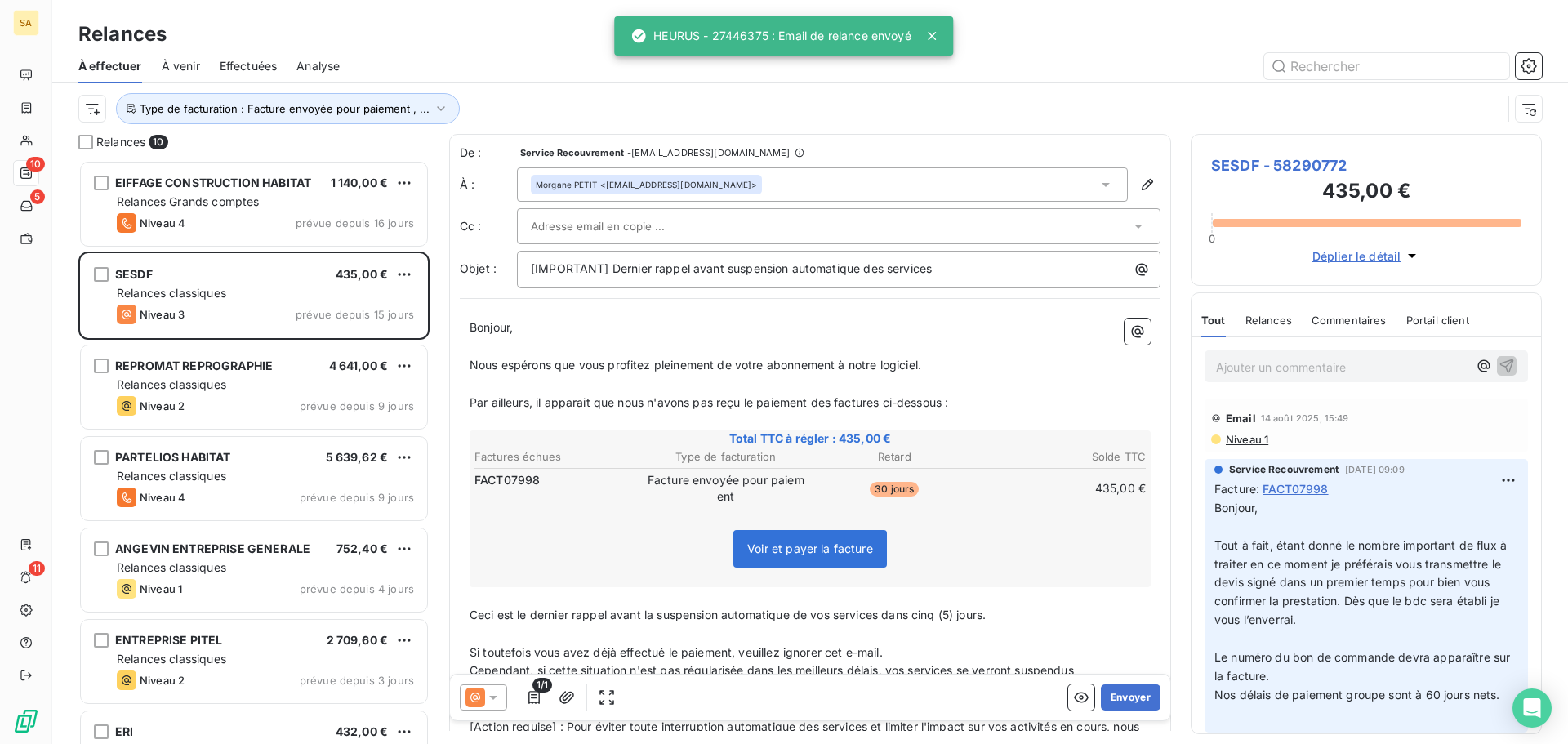
click at [257, 61] on span "Effectuées" at bounding box center [248, 66] width 58 height 17
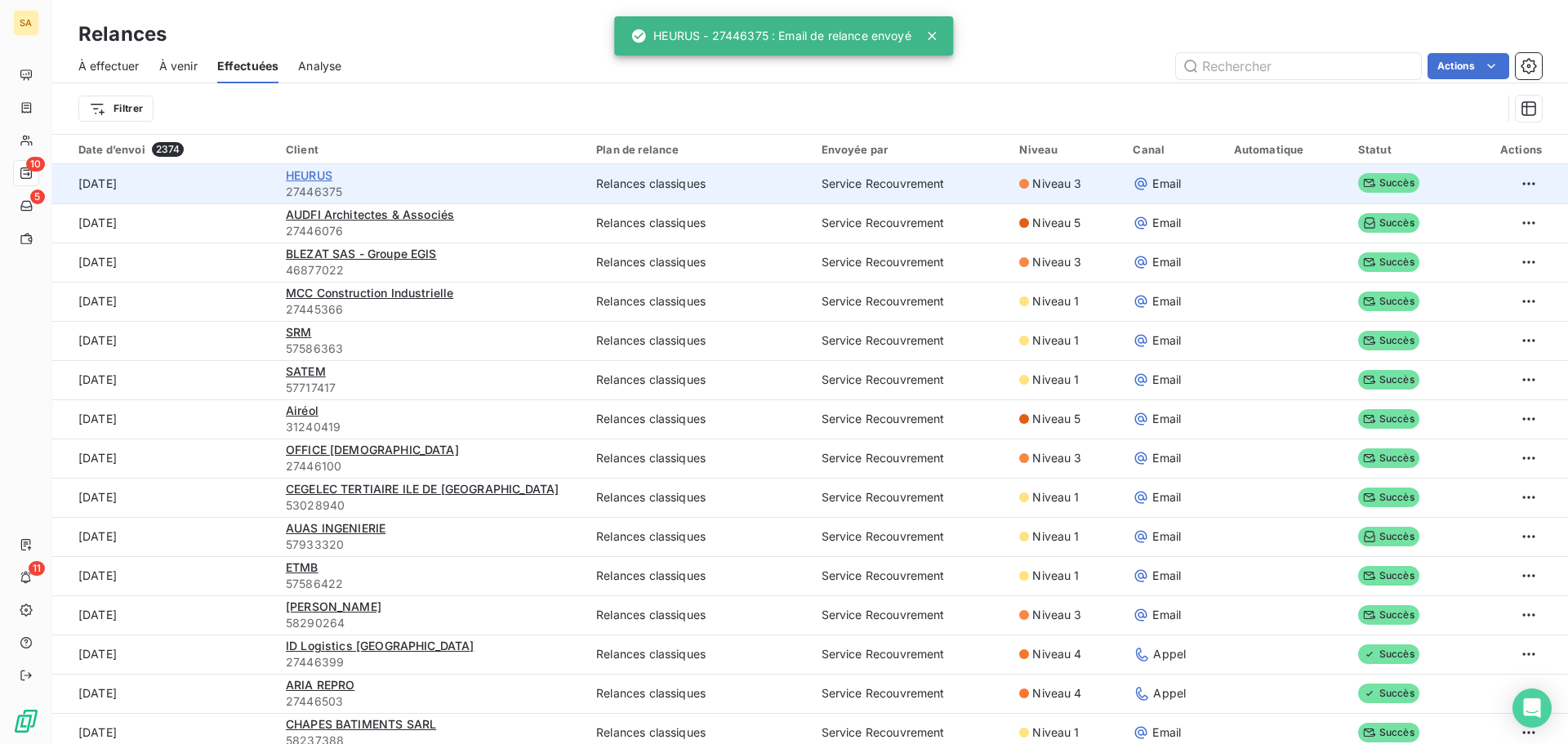
click at [309, 170] on span "HEURUS" at bounding box center [309, 175] width 46 height 14
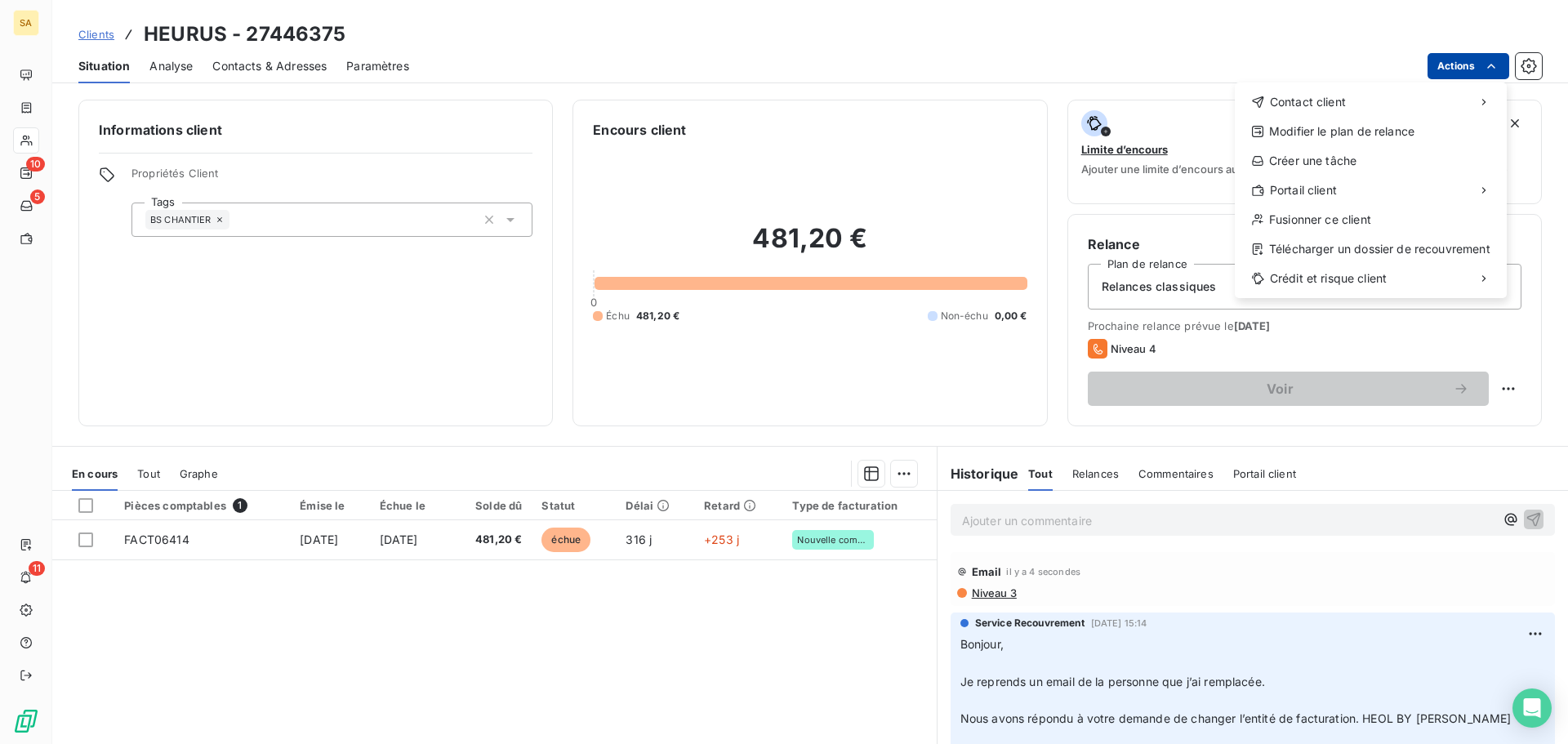
click at [1481, 64] on html "SA 10 5 11 Clients HEURUS - 27446375 Situation Analyse Contacts & Adresses Para…" at bounding box center [784, 372] width 1568 height 744
click at [1354, 163] on div "Créer une tâche" at bounding box center [1370, 161] width 259 height 26
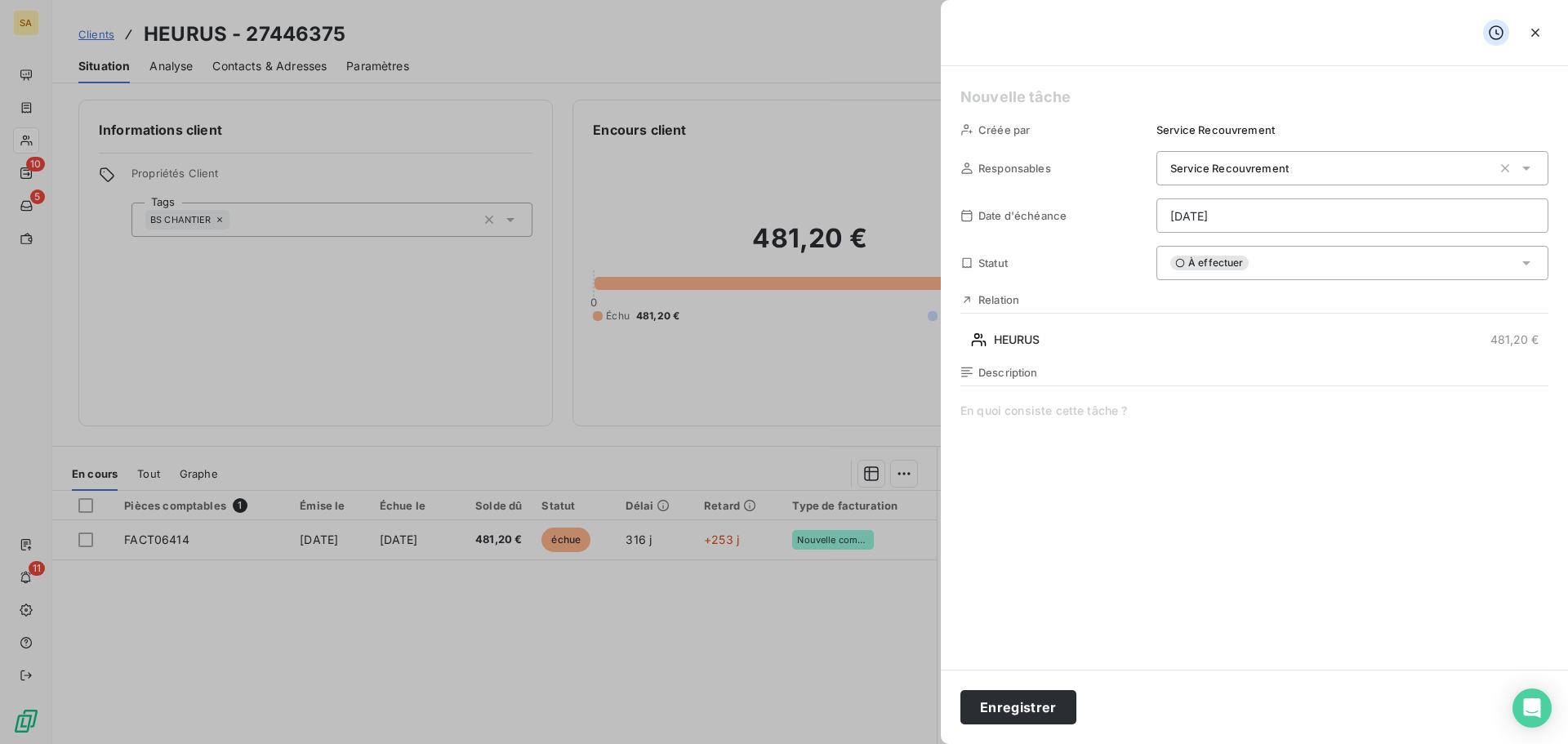
click at [1139, 422] on span at bounding box center [1254, 560] width 588 height 314
click at [1058, 698] on button "Enregistrer" at bounding box center [1018, 706] width 116 height 34
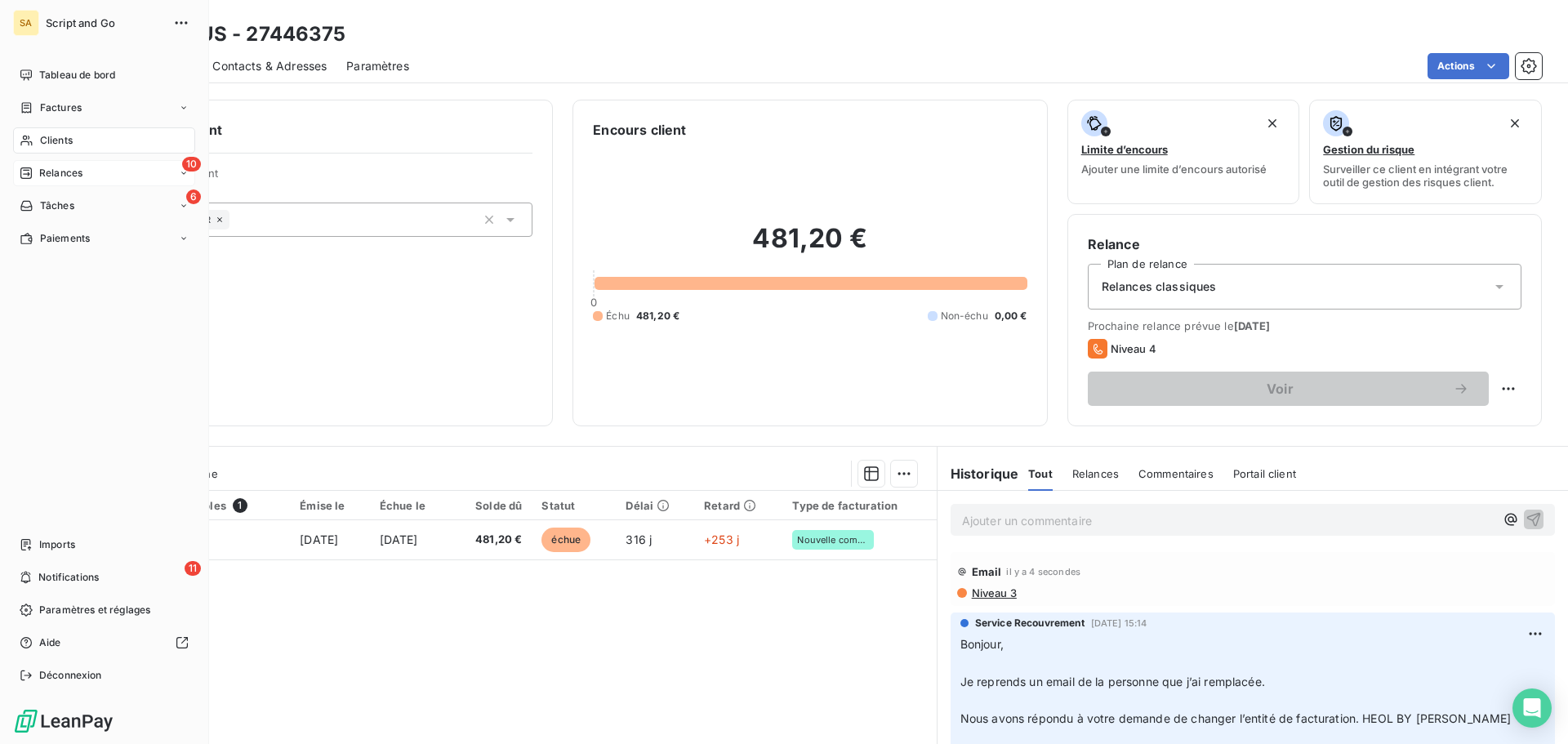
click at [63, 170] on span "Relances" at bounding box center [61, 173] width 44 height 15
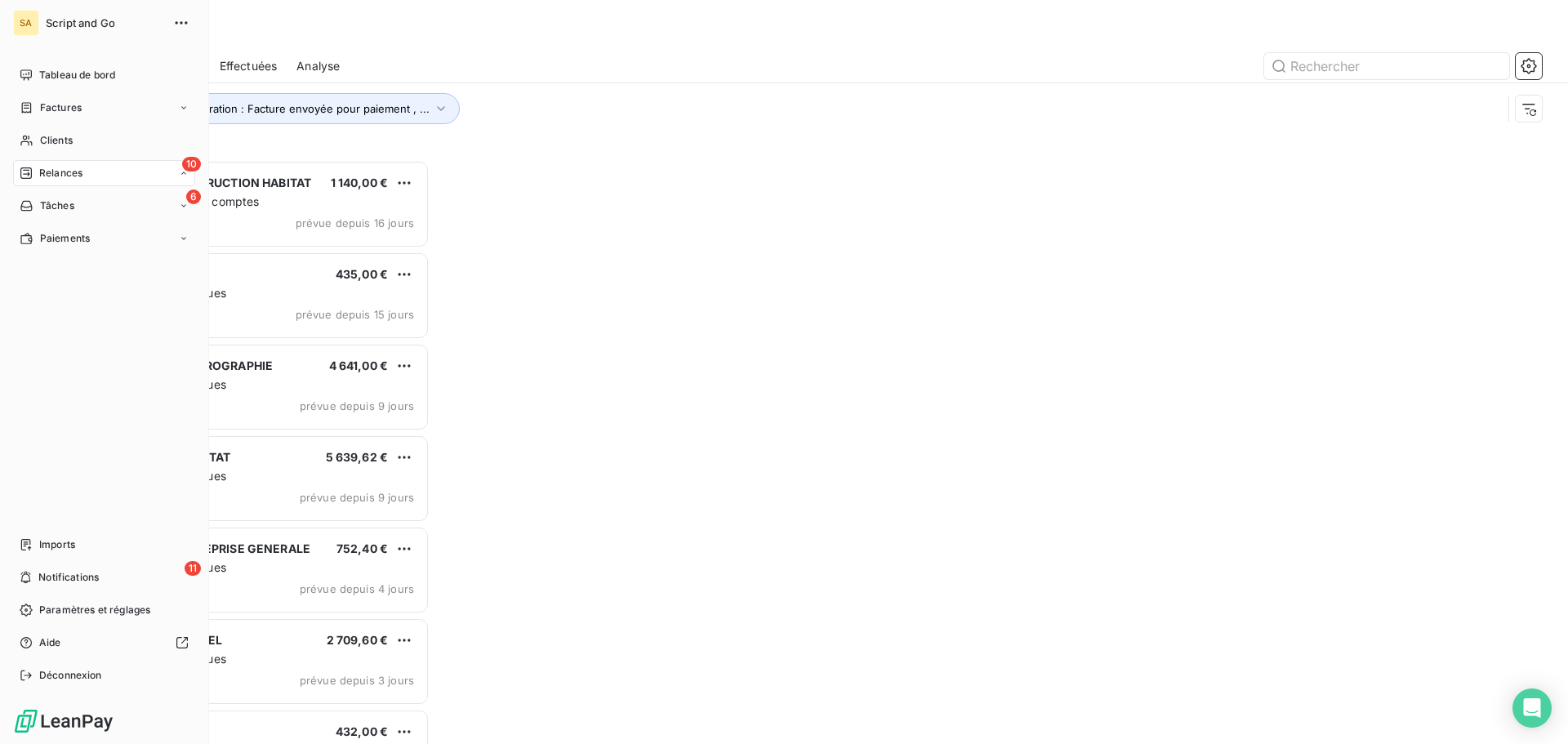
scroll to position [572, 339]
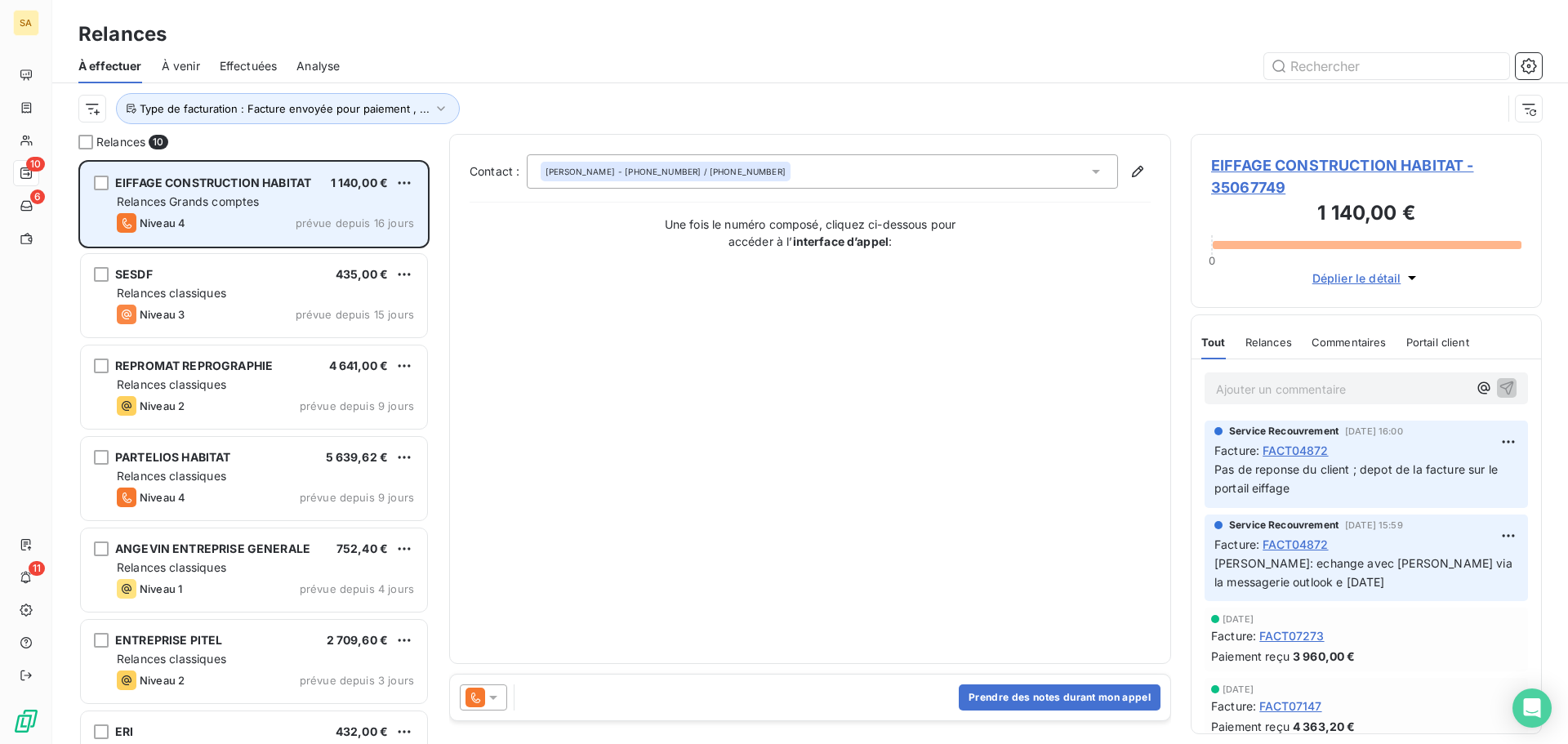
click at [266, 212] on div "EIFFAGE CONSTRUCTION HABITAT 1 140,00 € Relances Grands comptes Niveau 4 prévue…" at bounding box center [253, 204] width 346 height 83
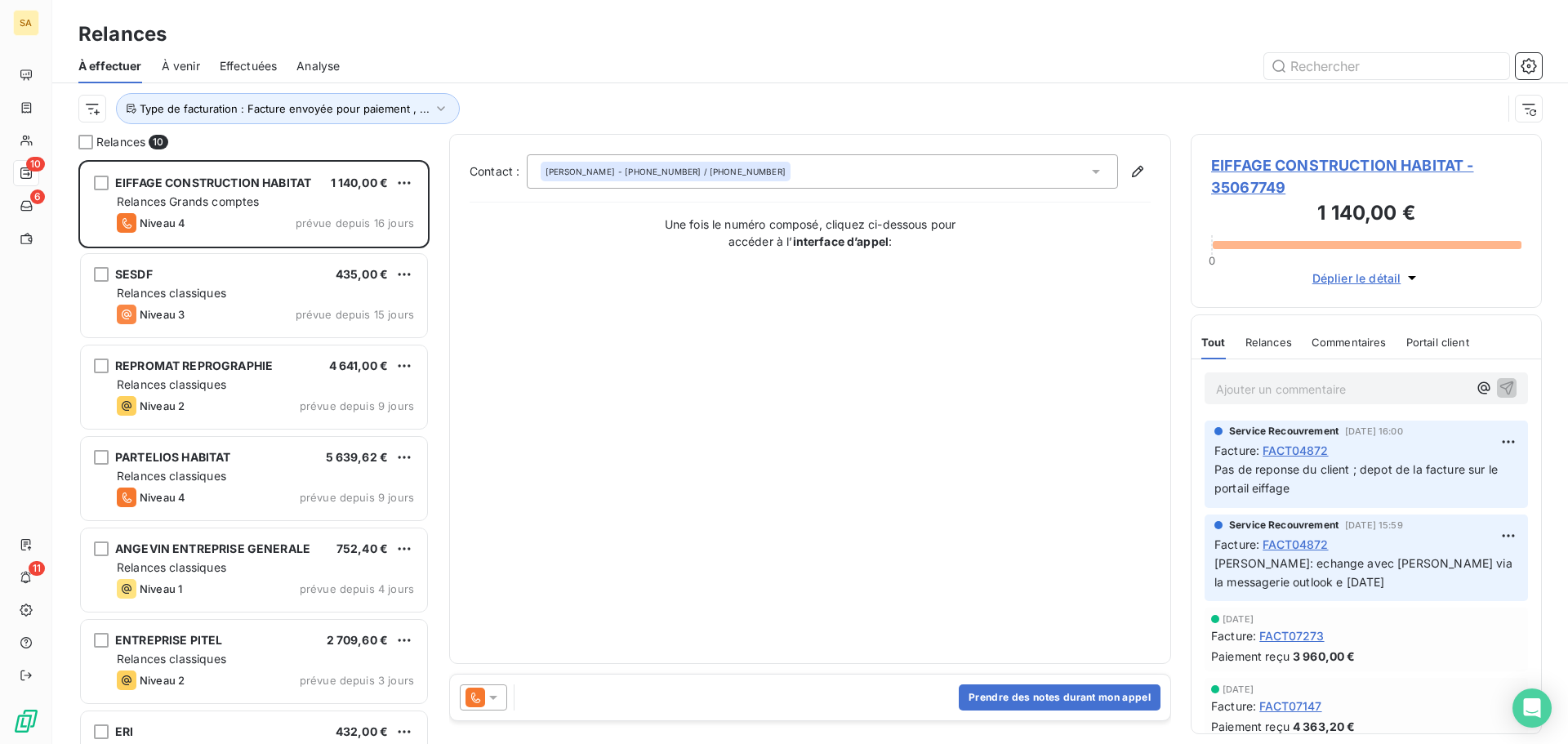
click at [1254, 167] on span "EIFFAGE CONSTRUCTION HABITAT - 35067749" at bounding box center [1365, 177] width 310 height 44
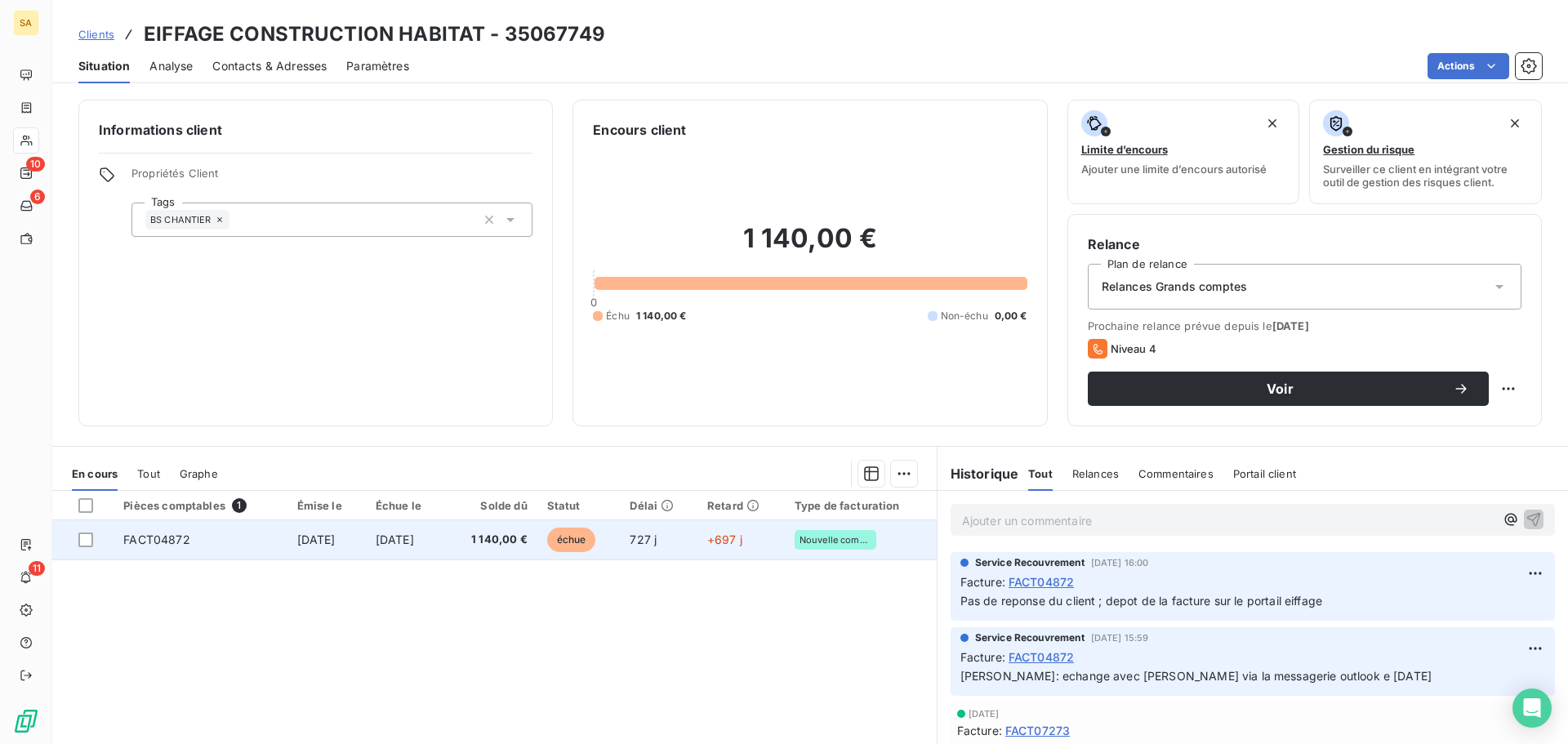
click at [213, 539] on td "FACT04872" at bounding box center [200, 539] width 173 height 39
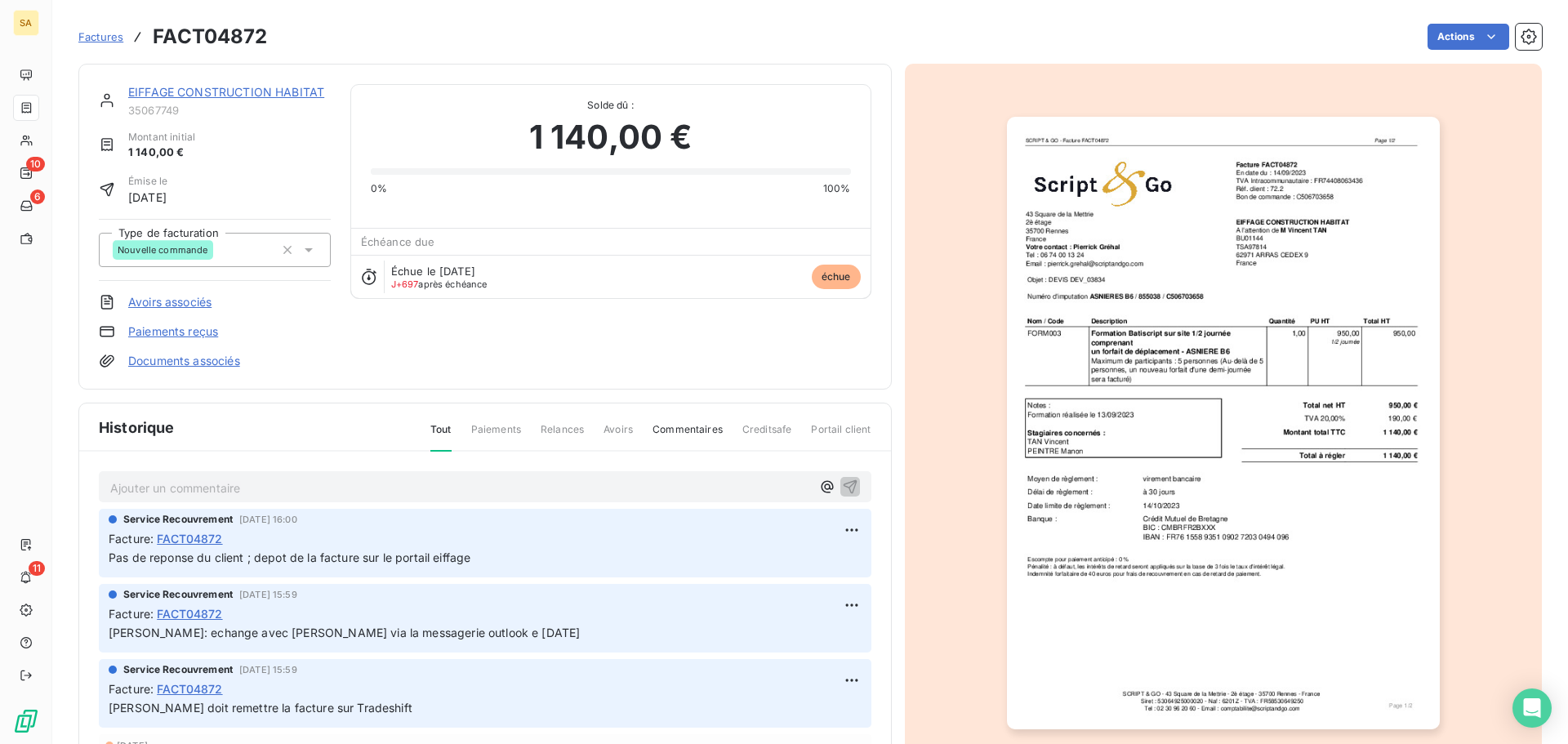
click at [291, 87] on link "EIFFAGE CONSTRUCTION HABITAT" at bounding box center [226, 92] width 196 height 14
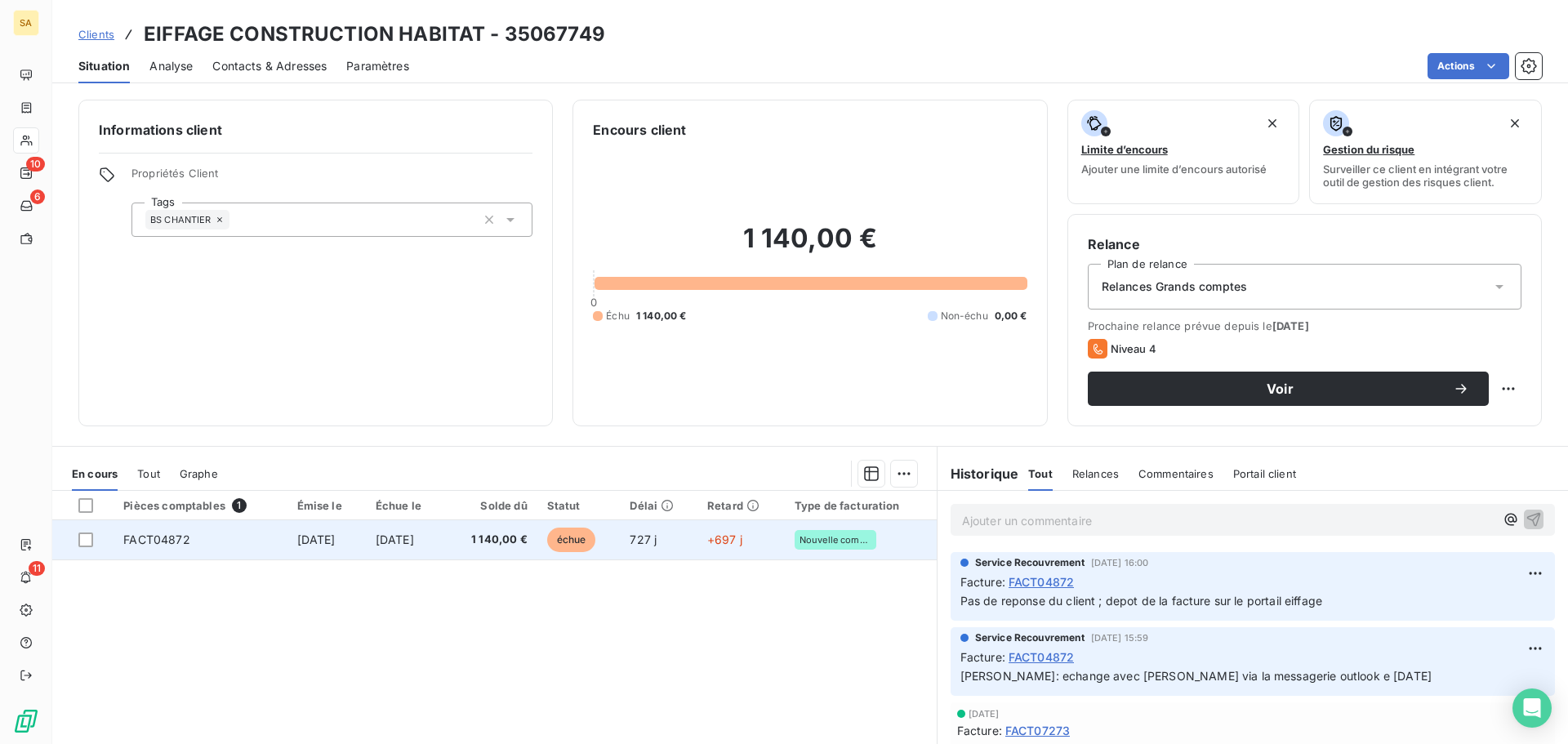
click at [250, 534] on td "FACT04872" at bounding box center [200, 539] width 173 height 39
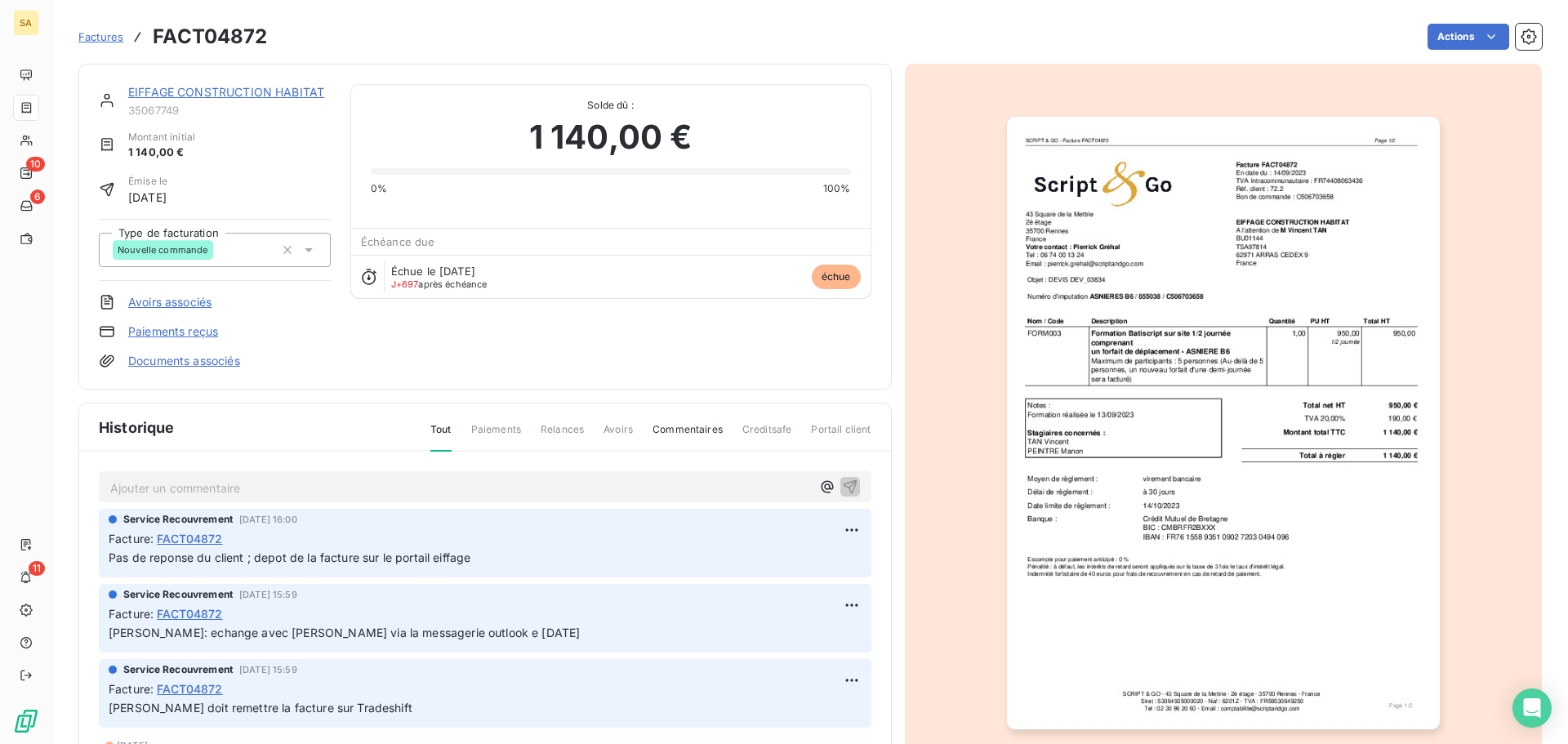
click at [205, 536] on span "FACT04872" at bounding box center [189, 539] width 66 height 17
click at [470, 559] on span "Pas de reponse du client ; depot de la facture sur le portail eiffage" at bounding box center [289, 558] width 362 height 14
click at [439, 626] on span "Debora: echange avec Vincent tan via la messagerie outlook e 08/07/2025" at bounding box center [343, 633] width 471 height 14
click at [523, 636] on p "Debora: echange avec Vincent tan via la messagerie outlook e 08/07/2025" at bounding box center [484, 633] width 753 height 18
drag, startPoint x: 519, startPoint y: 637, endPoint x: 108, endPoint y: 640, distance: 411.0
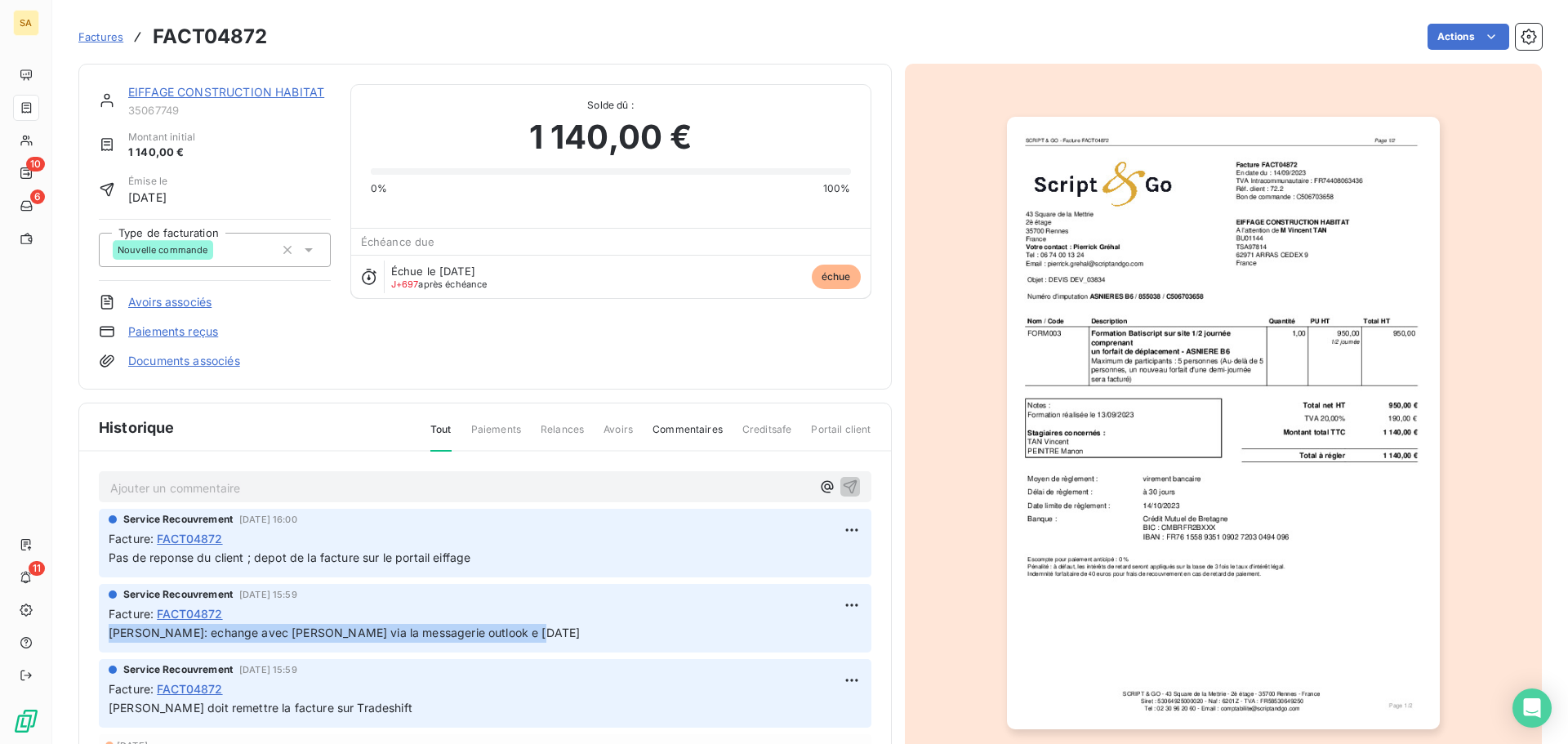
click at [108, 640] on div "Service Recouvrement 13 août 2025, 15:59 Facture : FACT04872 Debora: echange av…" at bounding box center [485, 618] width 773 height 68
click at [523, 634] on p "Debora: echange avec Vincent tan via la messagerie outlook e 08/07/2025" at bounding box center [484, 633] width 753 height 18
drag, startPoint x: 523, startPoint y: 634, endPoint x: 457, endPoint y: 634, distance: 66.0
click at [457, 634] on p "Debora: echange avec Vincent tan via la messagerie outlook e 08/07/2025" at bounding box center [484, 633] width 753 height 18
click at [364, 712] on p "Anais doit remettre la facture sur Tradeshift" at bounding box center [484, 708] width 753 height 18
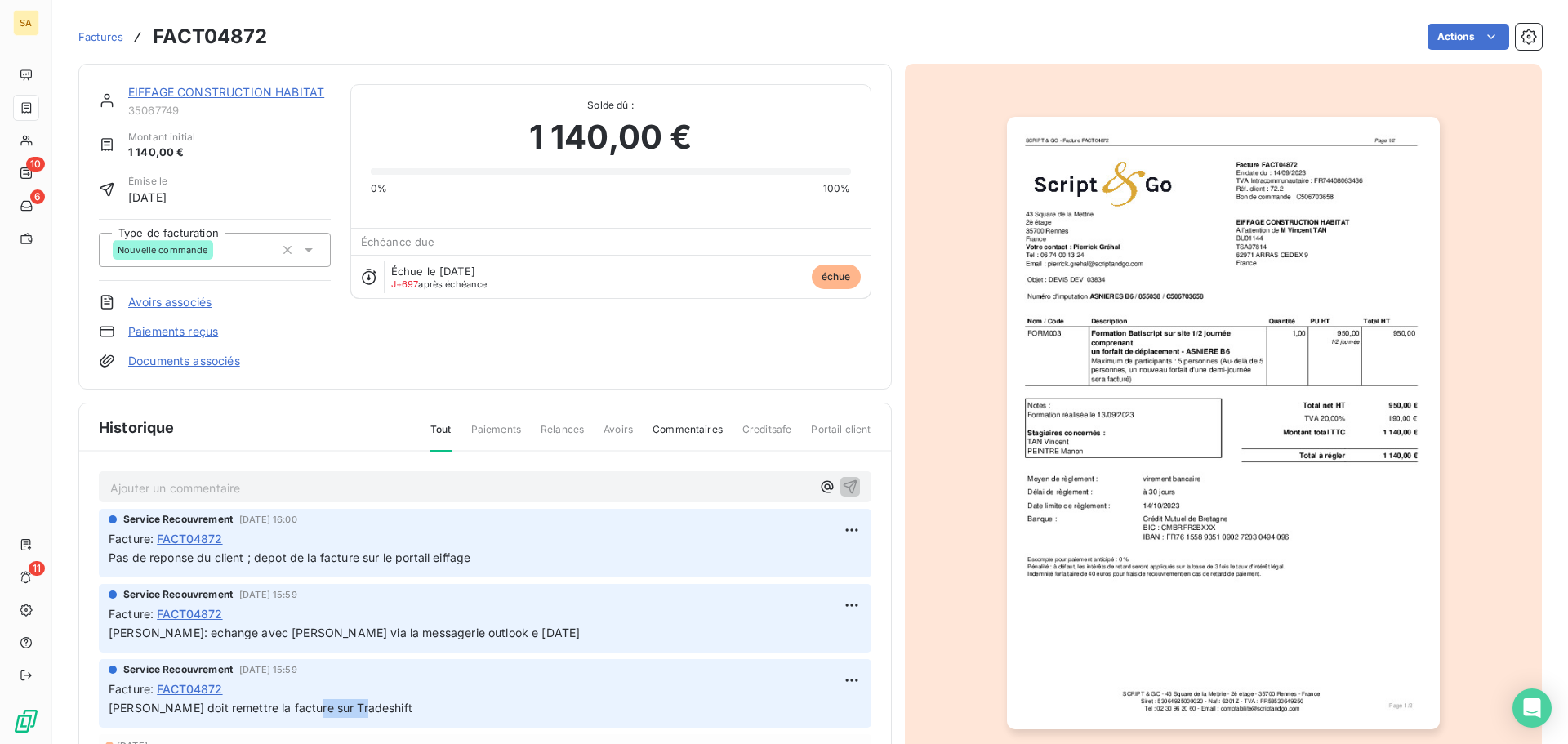
drag, startPoint x: 355, startPoint y: 709, endPoint x: 296, endPoint y: 707, distance: 59.0
click at [296, 707] on p "Anais doit remettre la facture sur Tradeshift" at bounding box center [484, 708] width 753 height 18
click at [239, 554] on span "Pas de reponse du client ; depot de la facture sur le portail eiffage" at bounding box center [289, 558] width 362 height 14
click at [217, 490] on p "Ajouter un commentaire ﻿" at bounding box center [461, 487] width 701 height 20
click at [267, 486] on p "Ajouter un commentaire ﻿" at bounding box center [461, 487] width 701 height 20
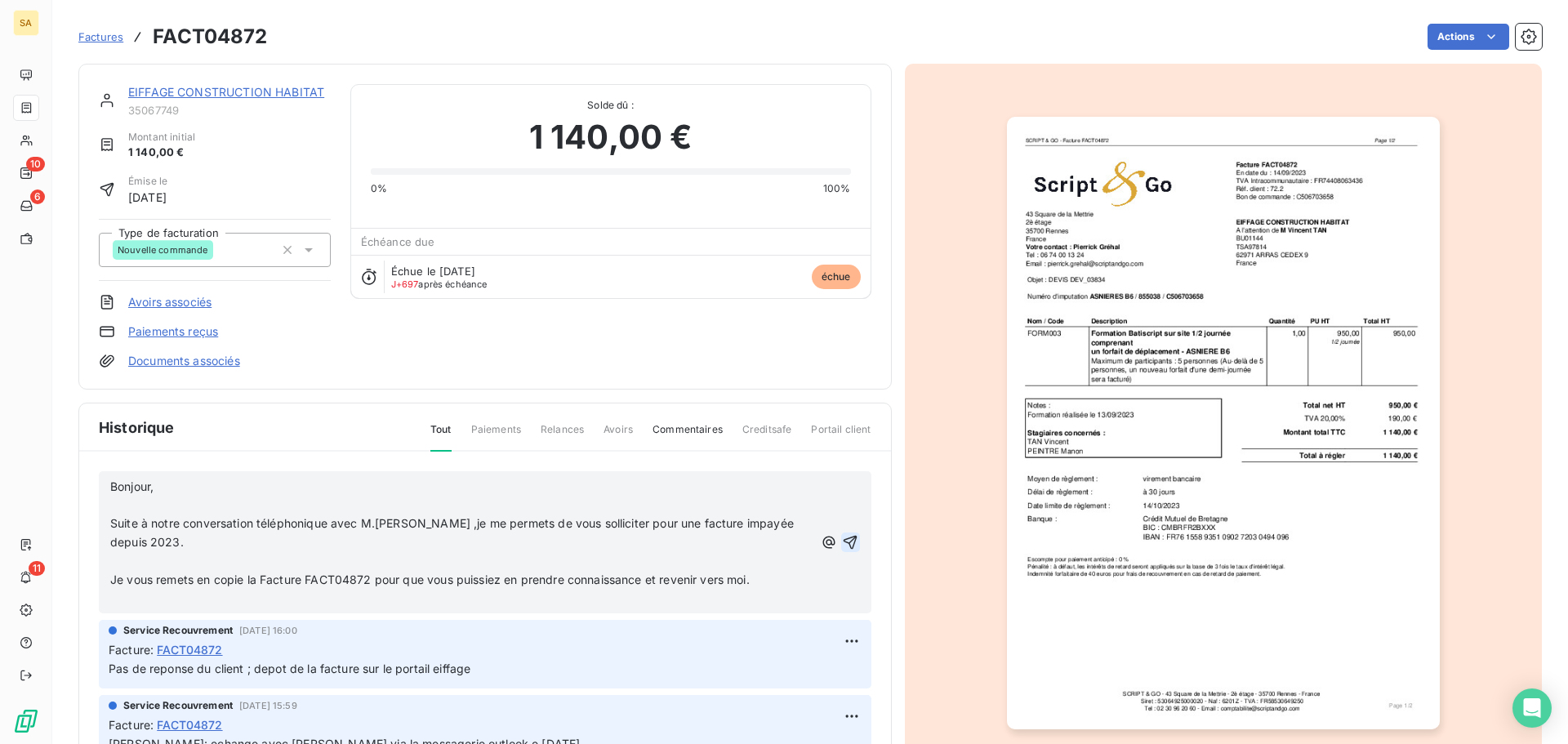
click at [842, 544] on icon "button" at bounding box center [850, 542] width 17 height 17
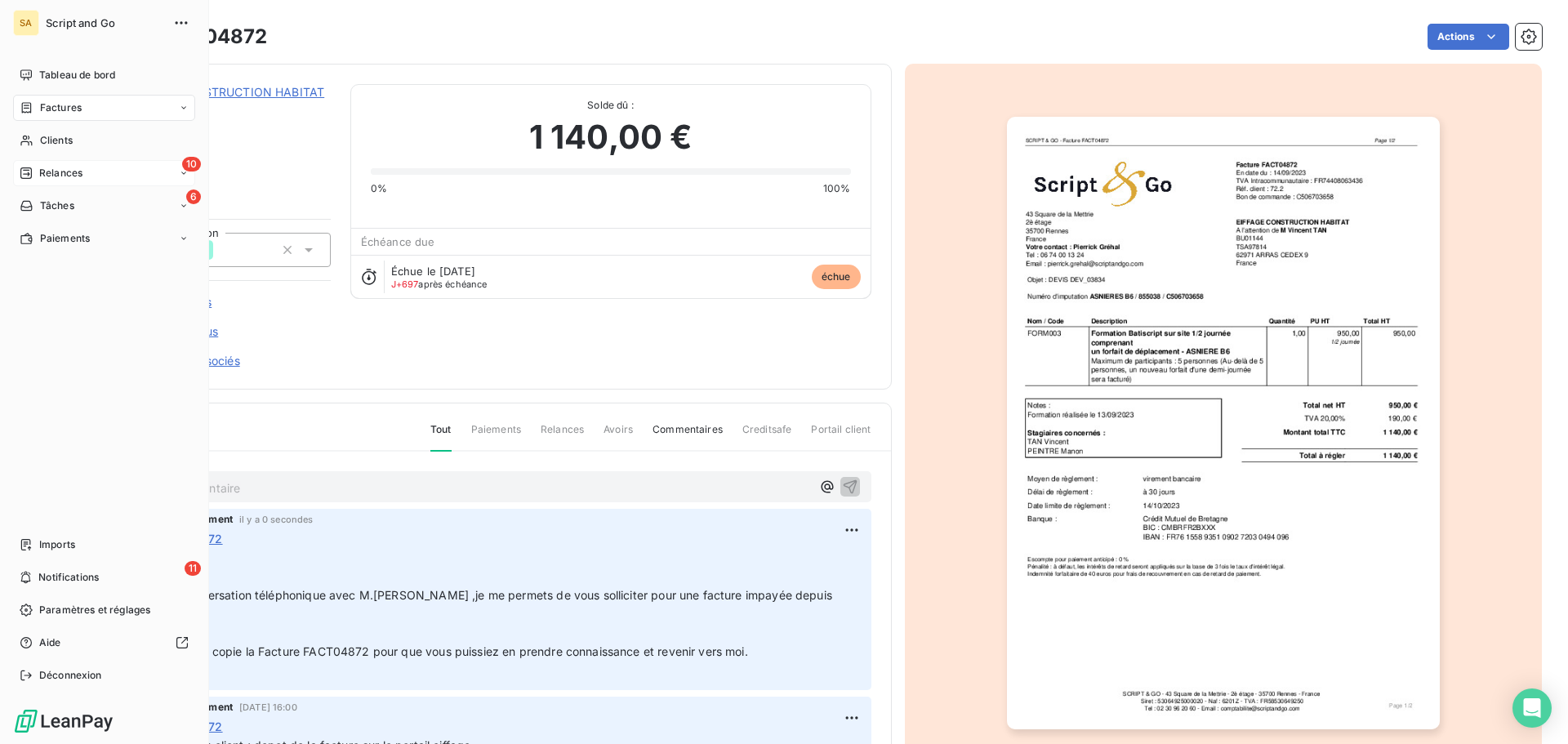
click at [44, 165] on div "10 Relances" at bounding box center [104, 173] width 182 height 26
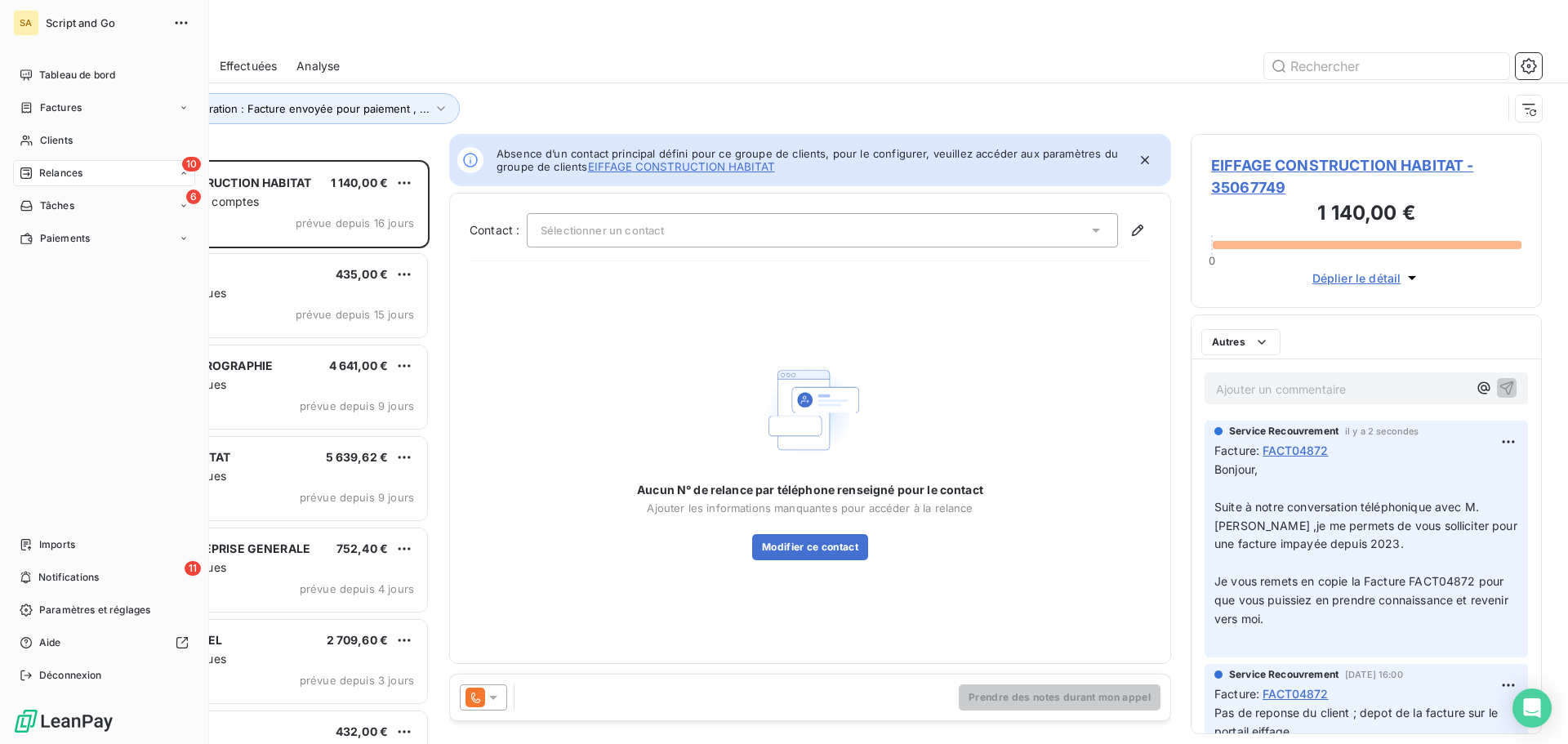
scroll to position [572, 339]
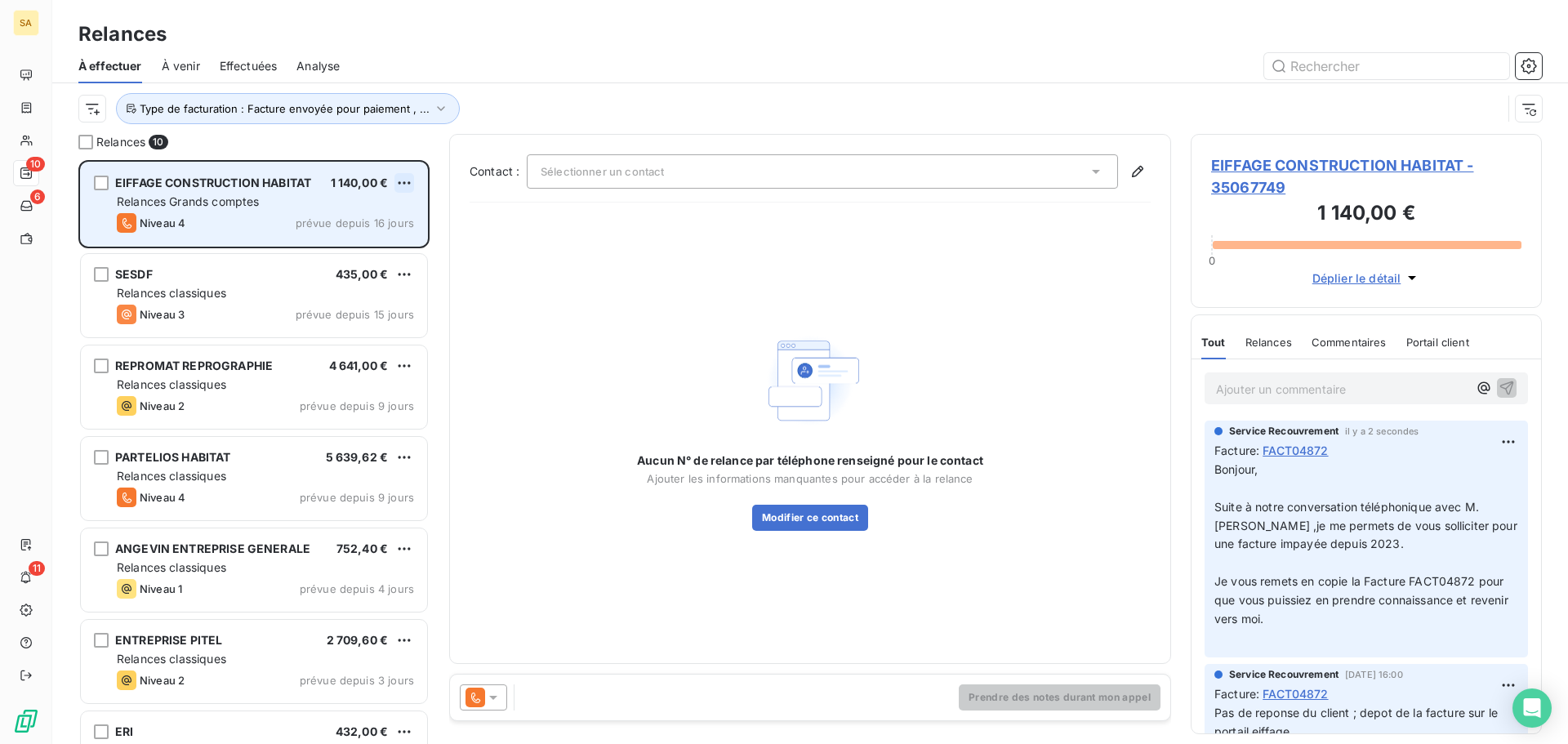
click at [407, 180] on html "SA 10 6 11 Relances À effectuer À venir Effectuées Analyse Type de facturation …" at bounding box center [784, 372] width 1568 height 744
click at [390, 215] on div "Replanifier cette action" at bounding box center [333, 216] width 146 height 26
select select "8"
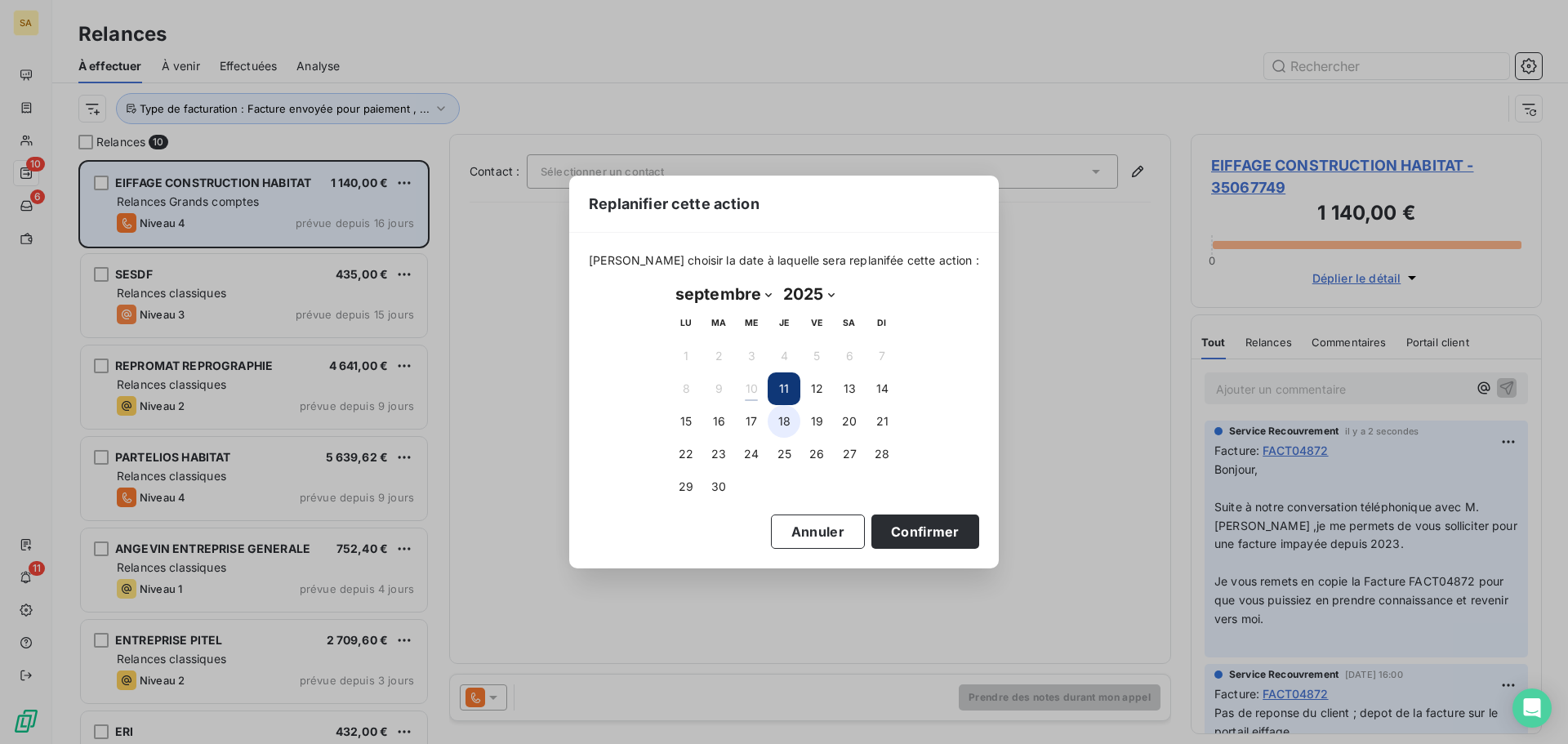
click at [789, 418] on button "18" at bounding box center [783, 421] width 32 height 32
click at [893, 521] on button "Confirmer" at bounding box center [925, 532] width 108 height 34
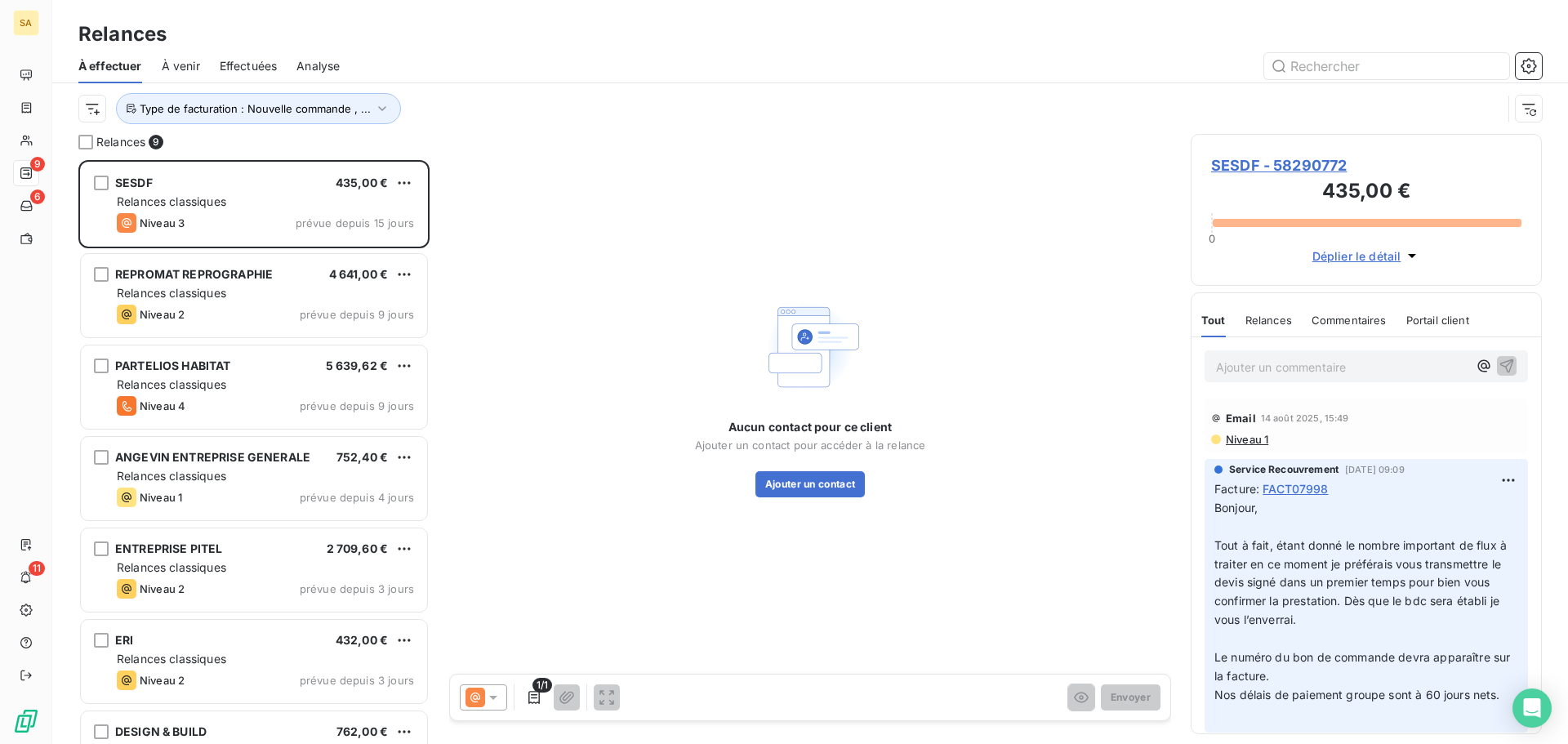
scroll to position [572, 339]
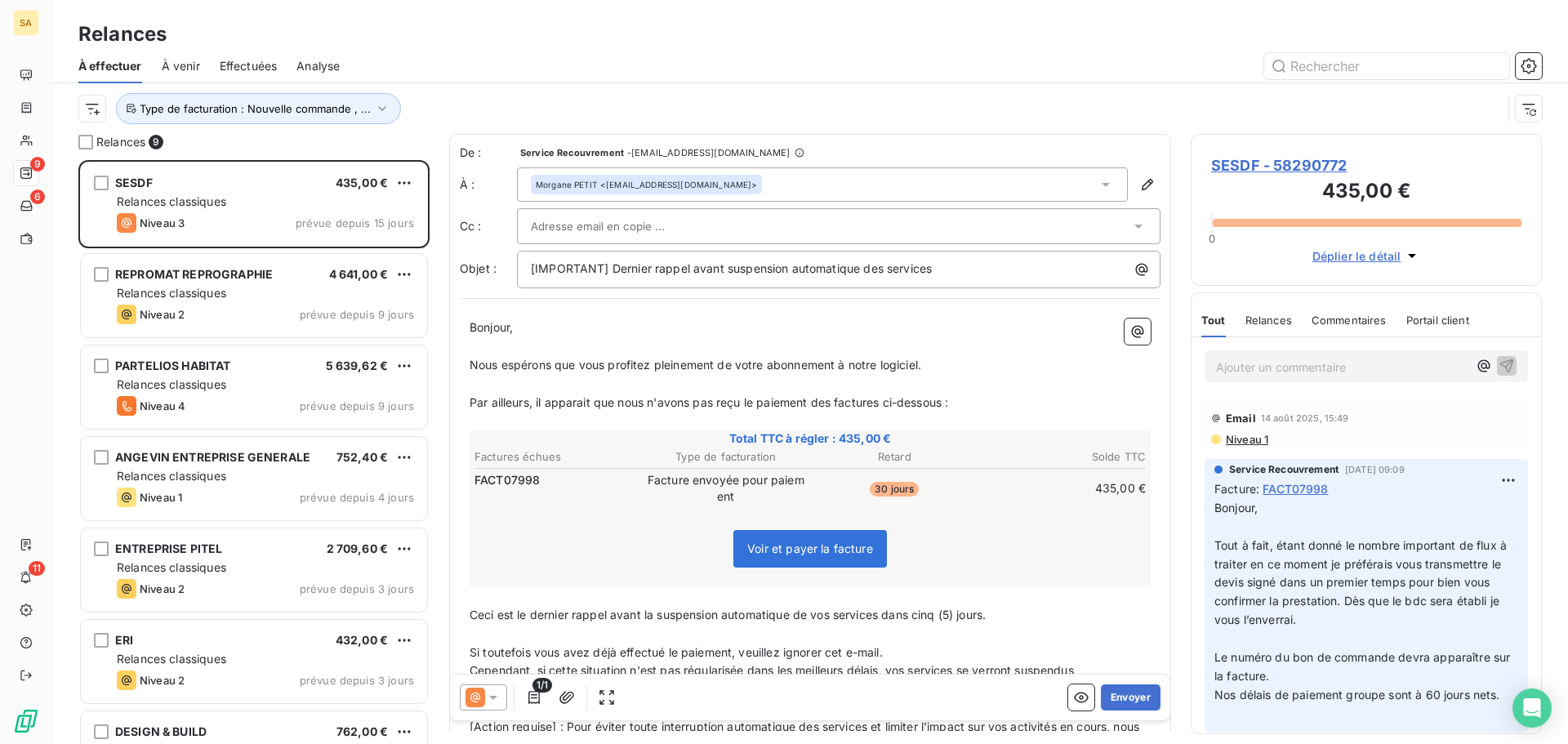
click at [1259, 161] on span "SESDF - 58290772" at bounding box center [1365, 165] width 310 height 22
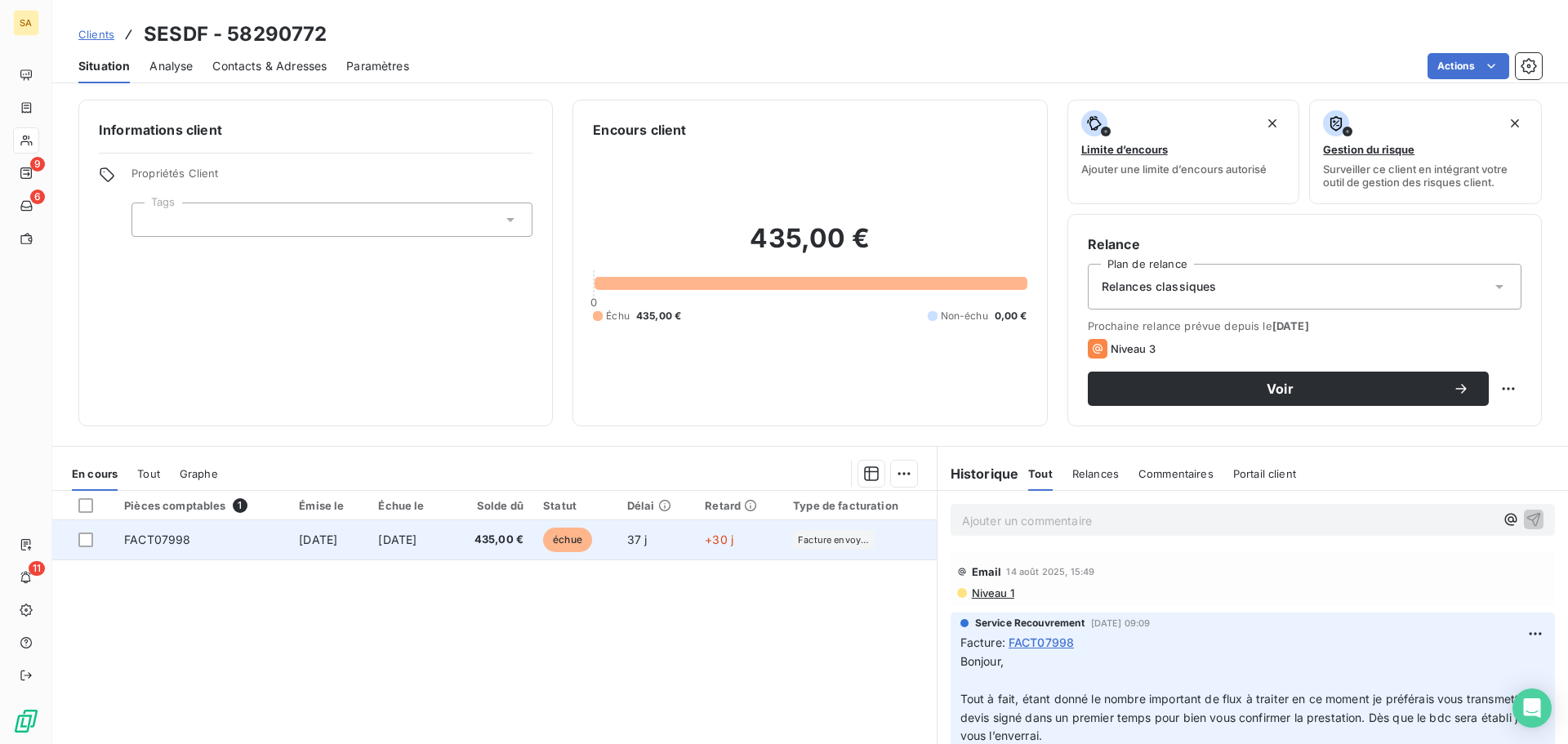
click at [250, 535] on td "FACT07998" at bounding box center [202, 539] width 175 height 39
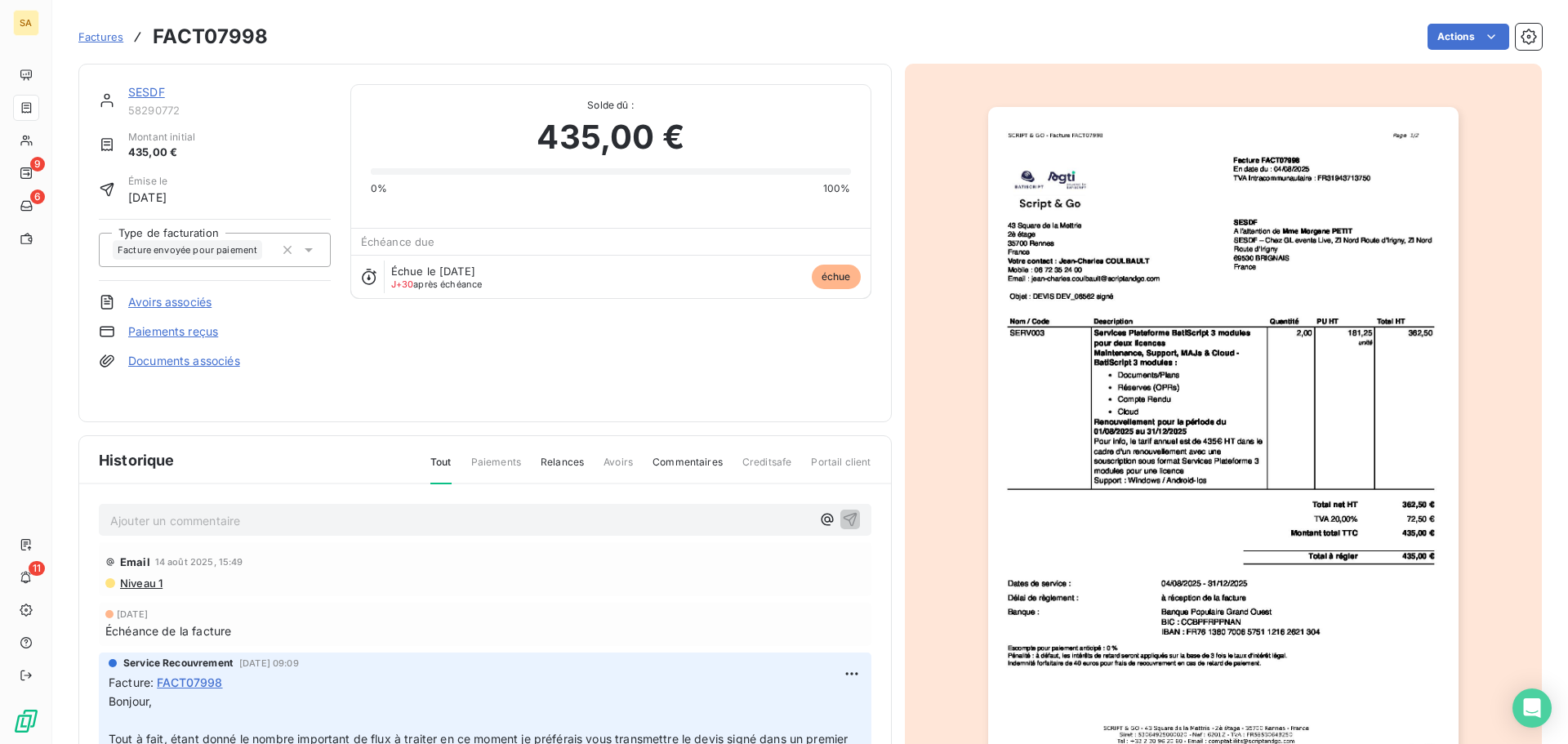
click at [493, 532] on div "Ajouter un commentaire ﻿" at bounding box center [485, 519] width 773 height 31
click at [493, 522] on p "Ajouter un commentaire ﻿" at bounding box center [461, 520] width 701 height 20
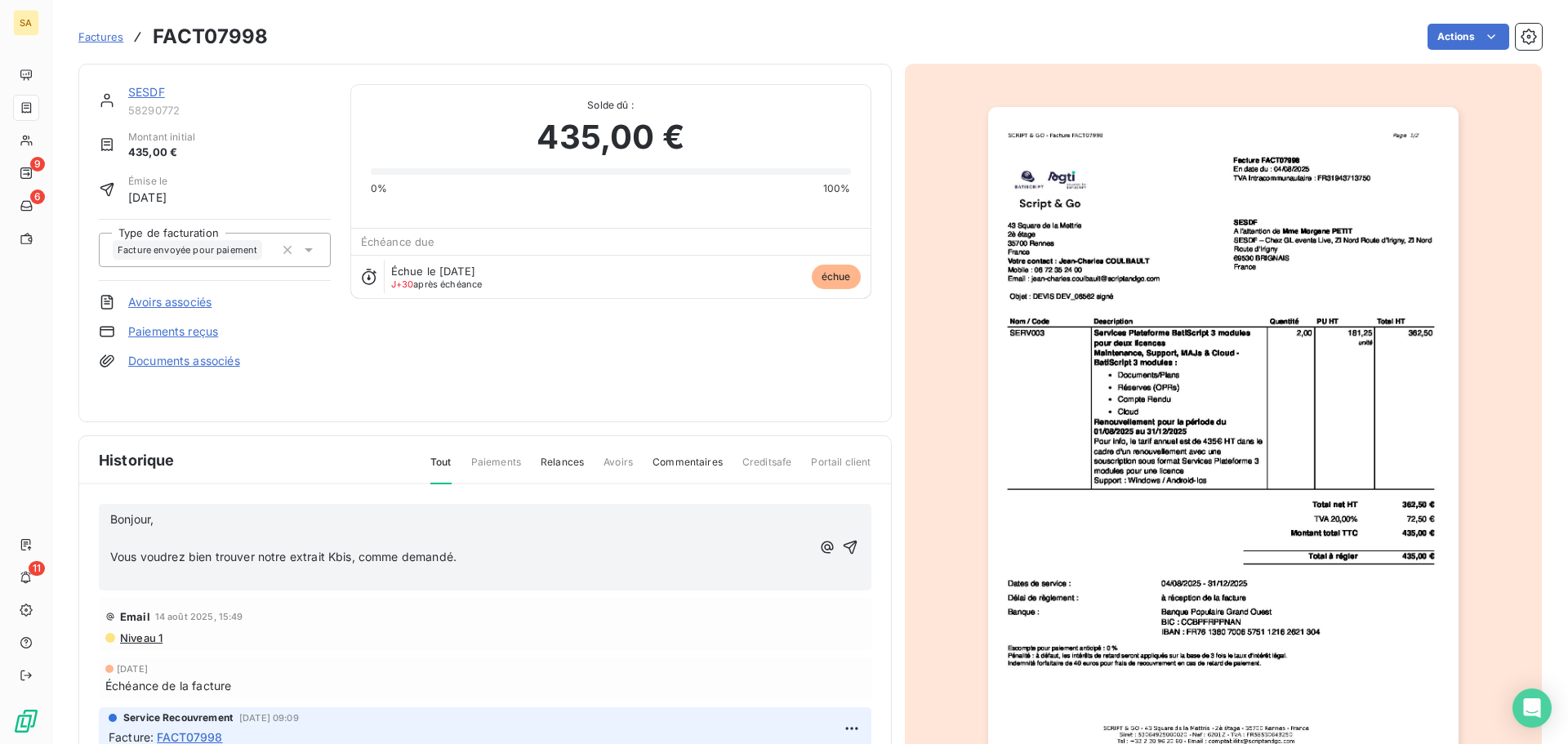
click at [553, 619] on div "Email 14 août 2025, 15:49" at bounding box center [485, 616] width 760 height 26
click at [496, 552] on p "Vous voudrez bien trouver notre extrait Kbis, comme demandé." at bounding box center [461, 557] width 701 height 18
click at [635, 558] on p "Vous voudrez bien trouver notre extrait Kbis, comme demandé. attente du bon de …" at bounding box center [461, 557] width 701 height 18
click at [465, 558] on span "Vous voudrez bien trouver notre extrait Kbis, comme demandé. attente du bon de …" at bounding box center [366, 557] width 512 height 14
click at [145, 636] on span "Niveau 1" at bounding box center [140, 637] width 44 height 13
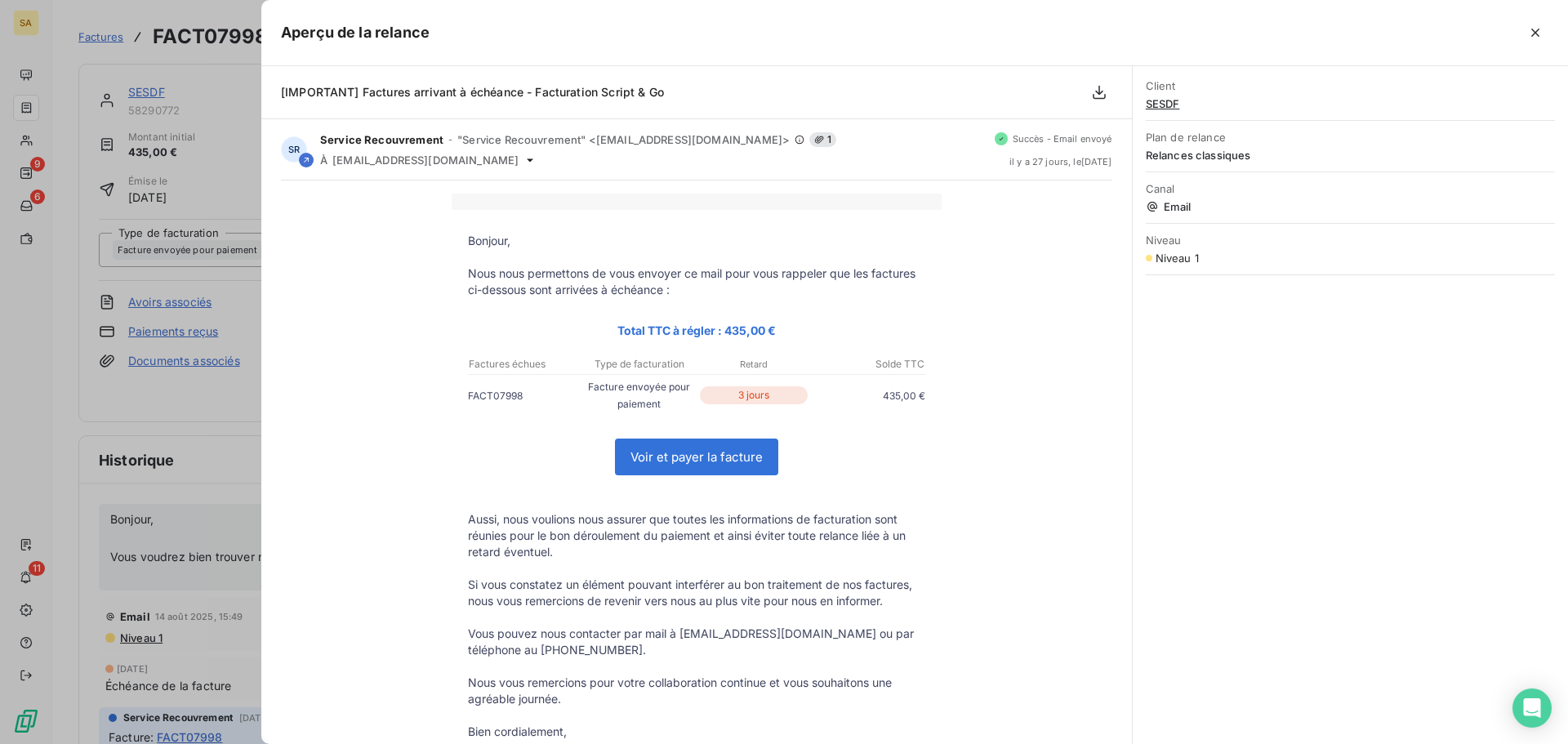
click at [145, 636] on div at bounding box center [784, 372] width 1568 height 744
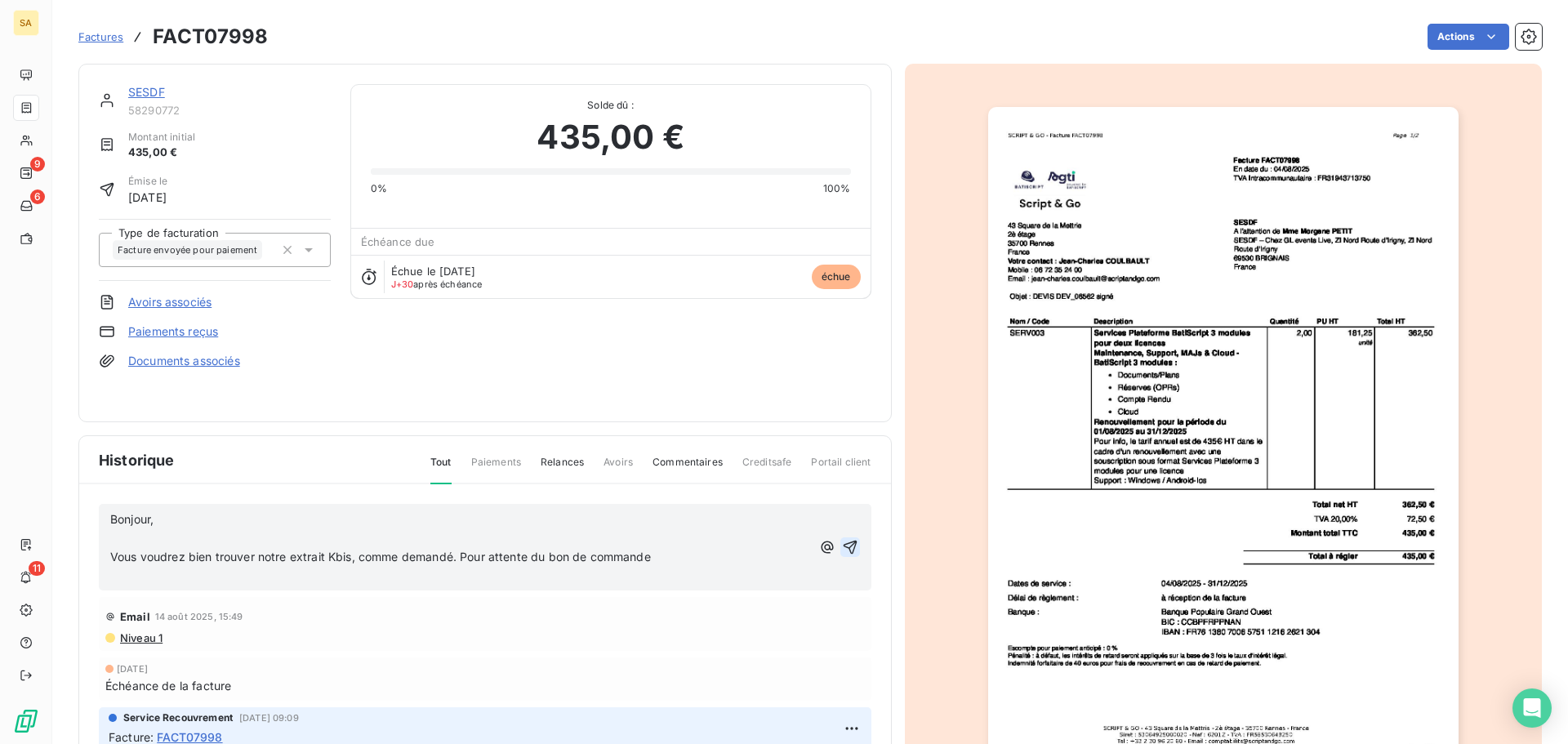
click at [842, 541] on icon "button" at bounding box center [850, 547] width 17 height 17
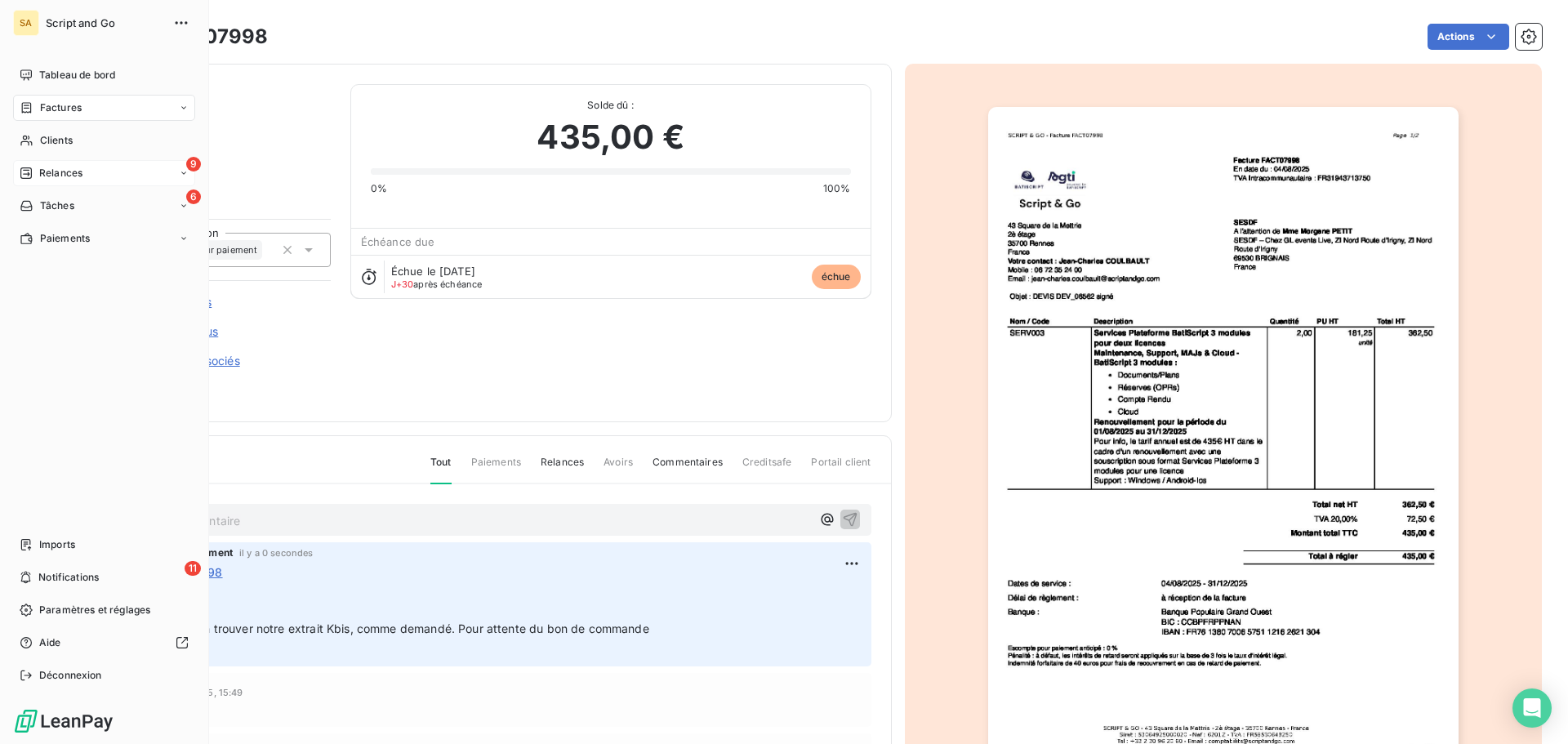
click at [48, 170] on span "Relances" at bounding box center [61, 173] width 44 height 15
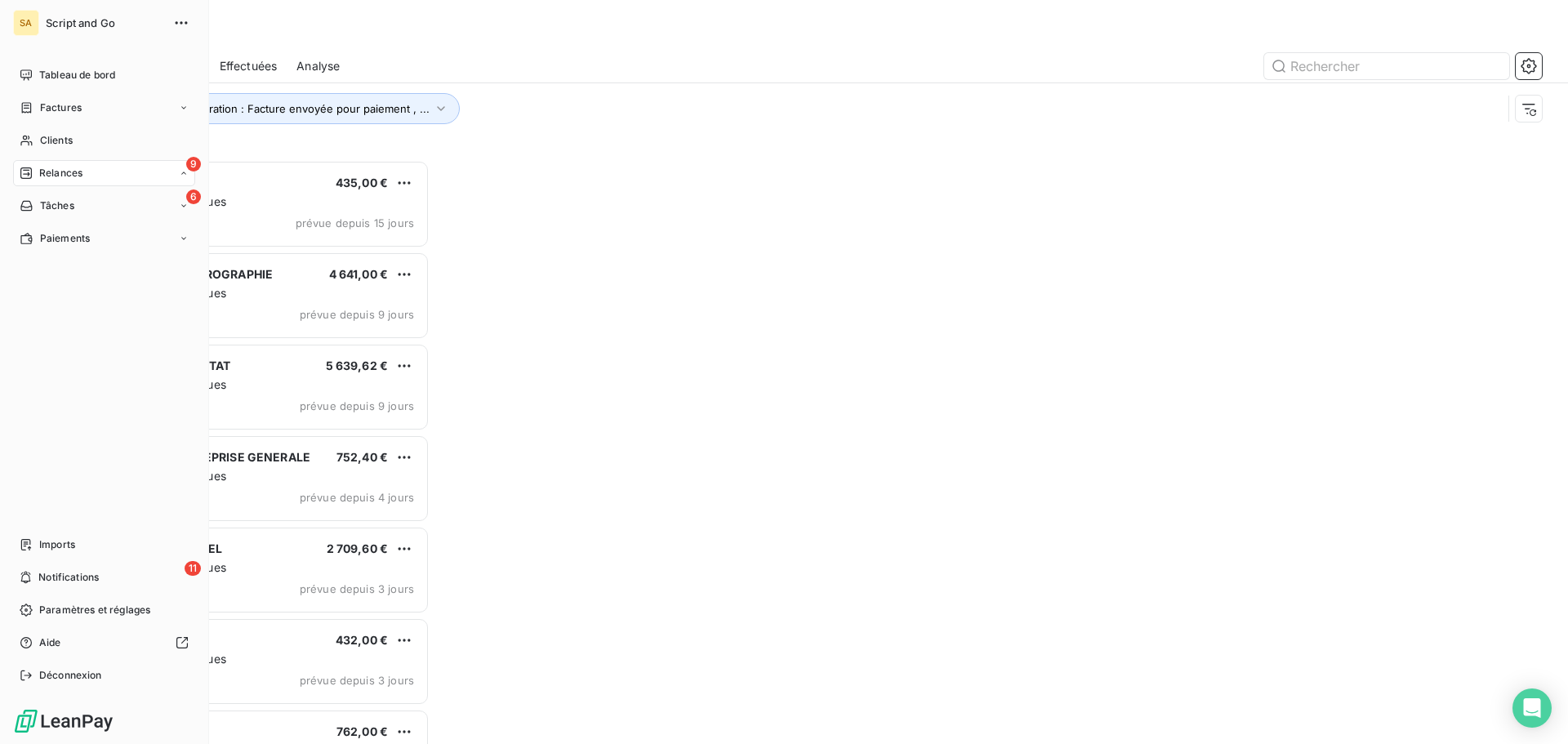
scroll to position [572, 339]
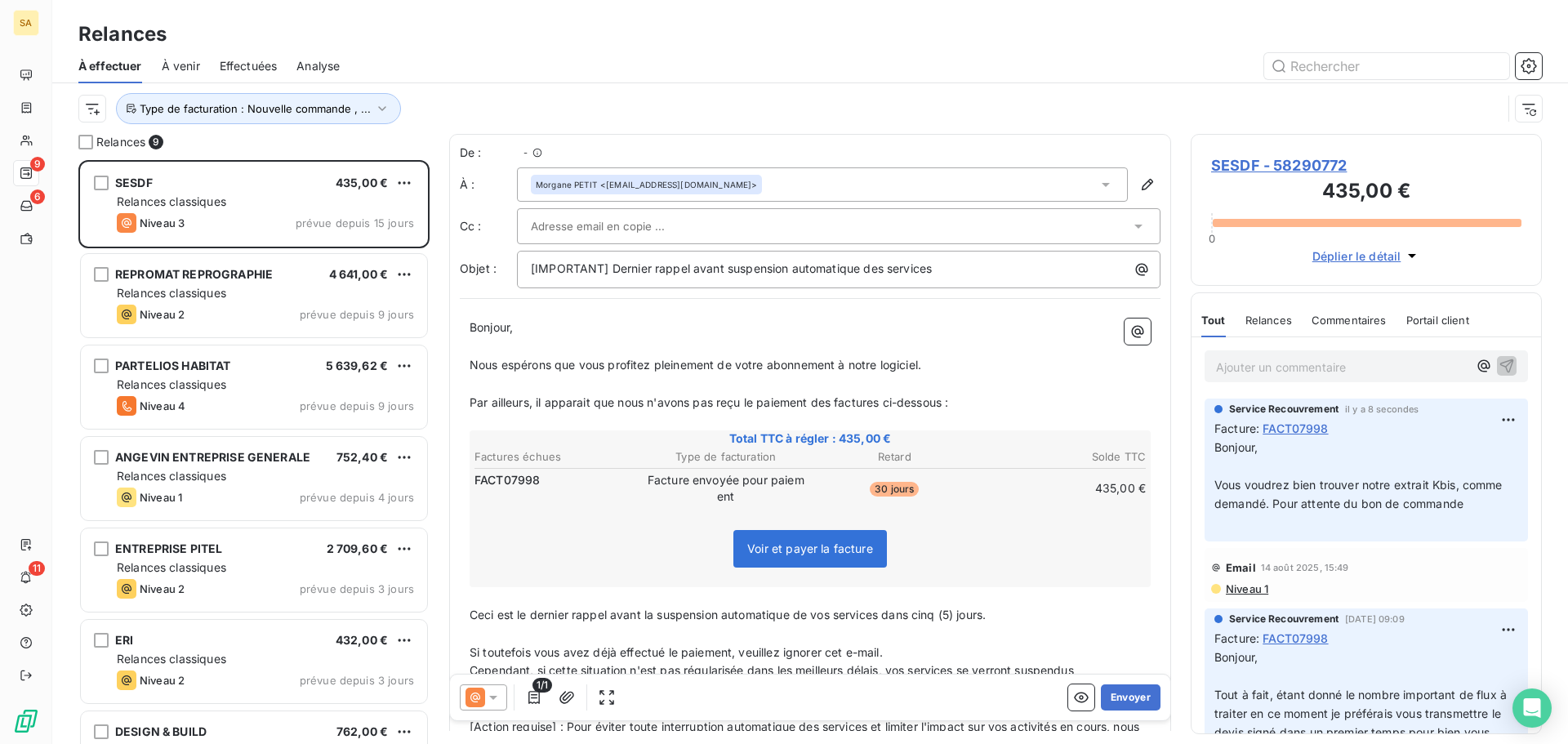
scroll to position [572, 339]
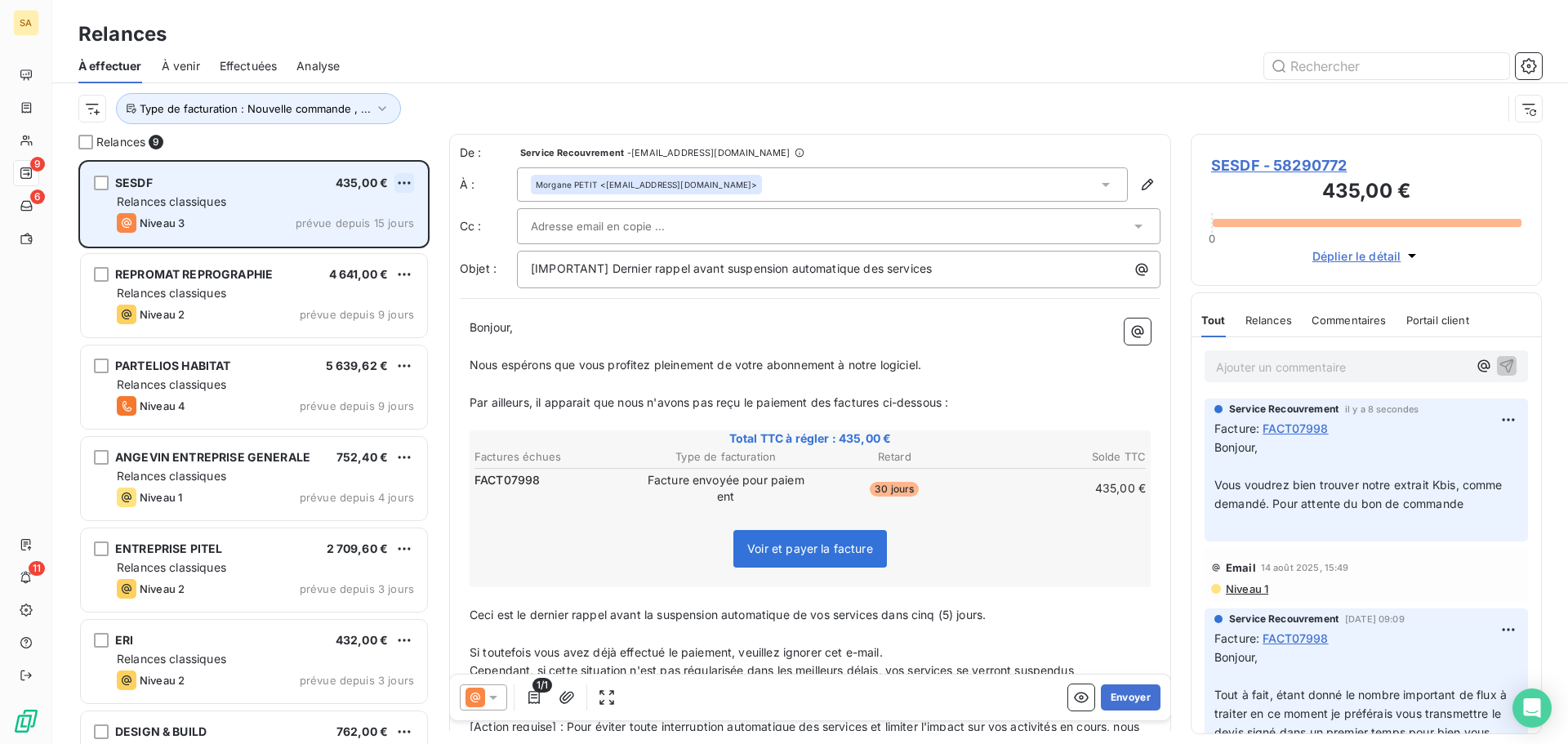
click at [403, 181] on html "SA 9 6 11 Relances À effectuer À venir Effectuées Analyse Type de facturation :…" at bounding box center [784, 372] width 1568 height 744
click at [343, 217] on div "Replanifier cette action" at bounding box center [333, 216] width 146 height 26
select select "8"
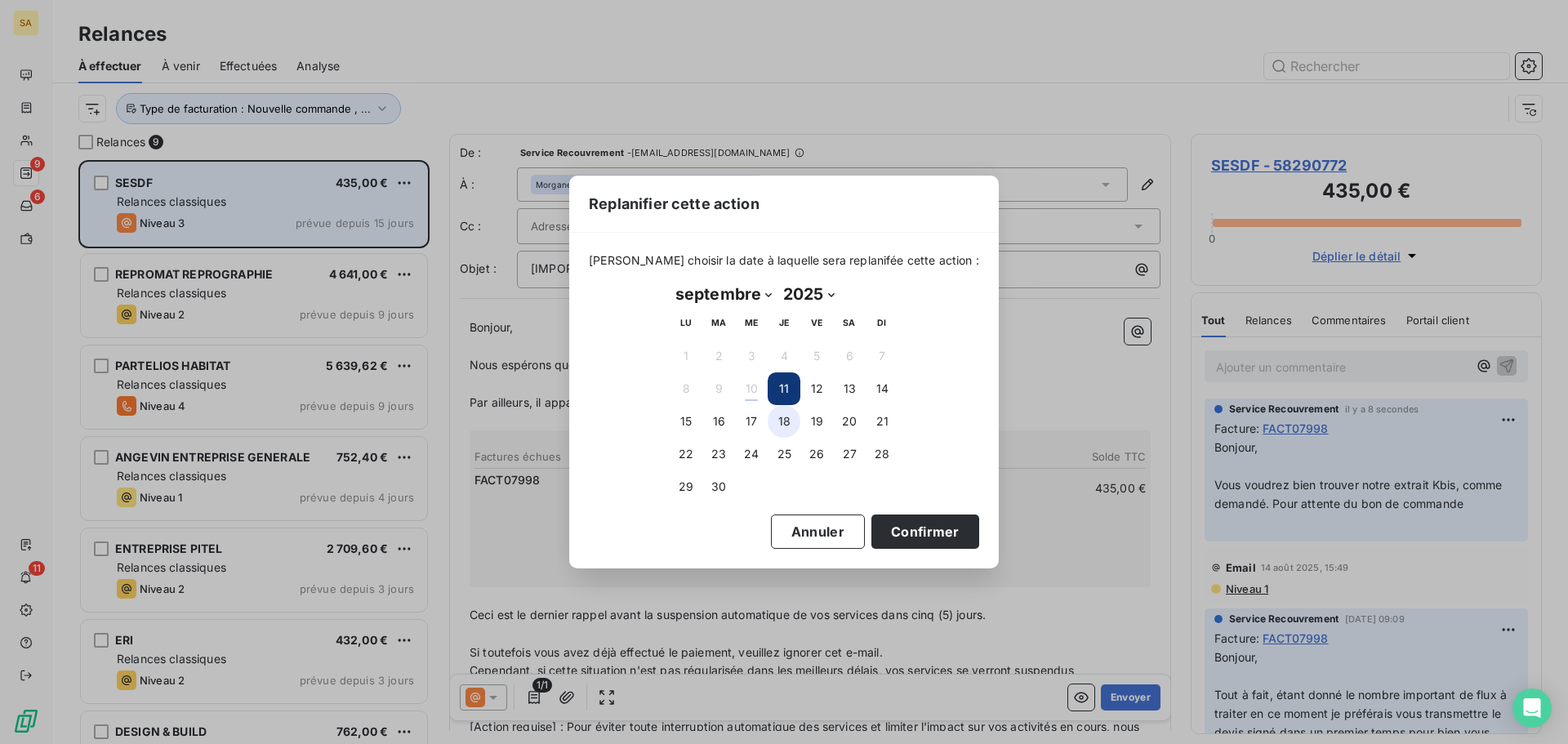
click at [790, 422] on button "18" at bounding box center [783, 421] width 32 height 32
click at [909, 532] on button "Confirmer" at bounding box center [925, 532] width 108 height 34
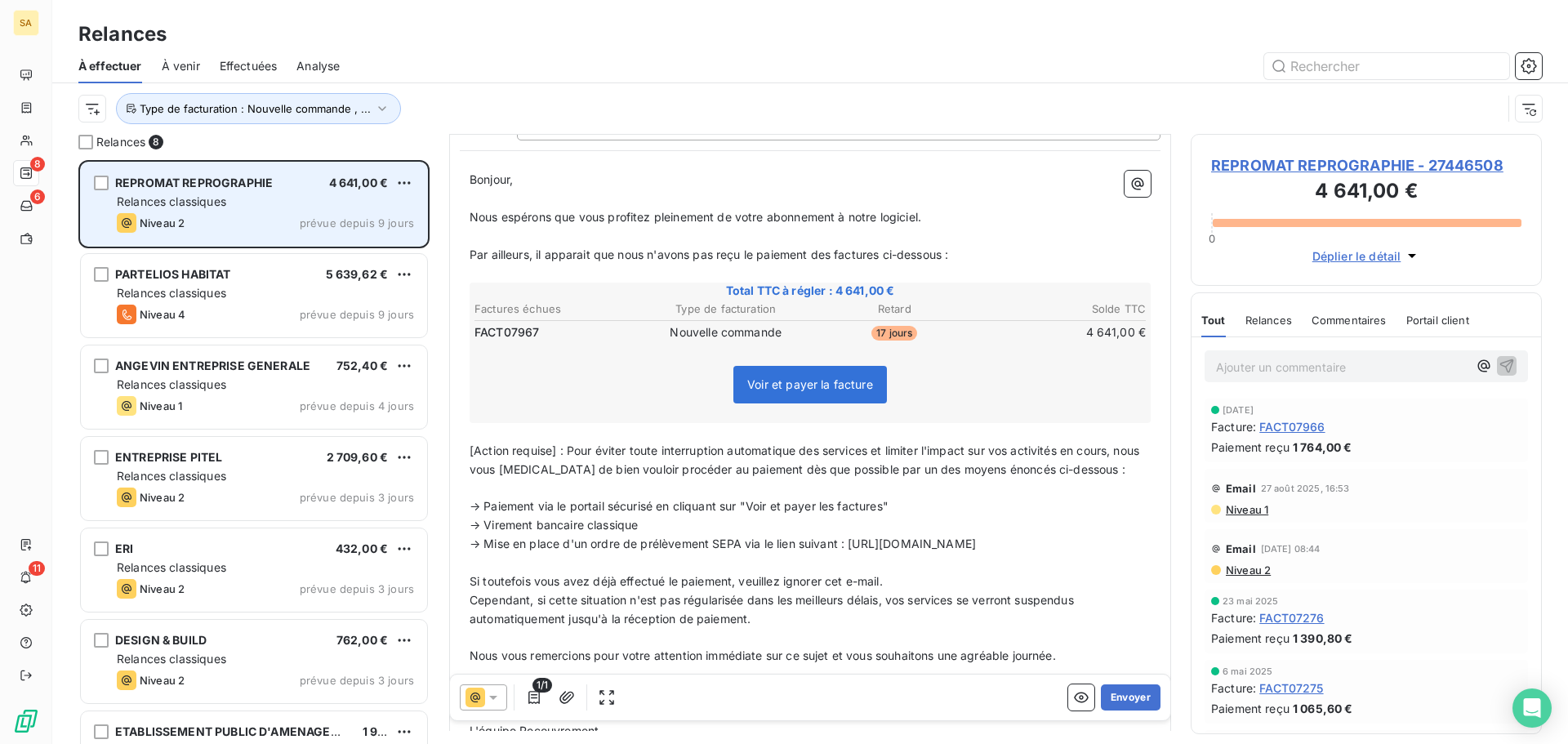
scroll to position [164, 0]
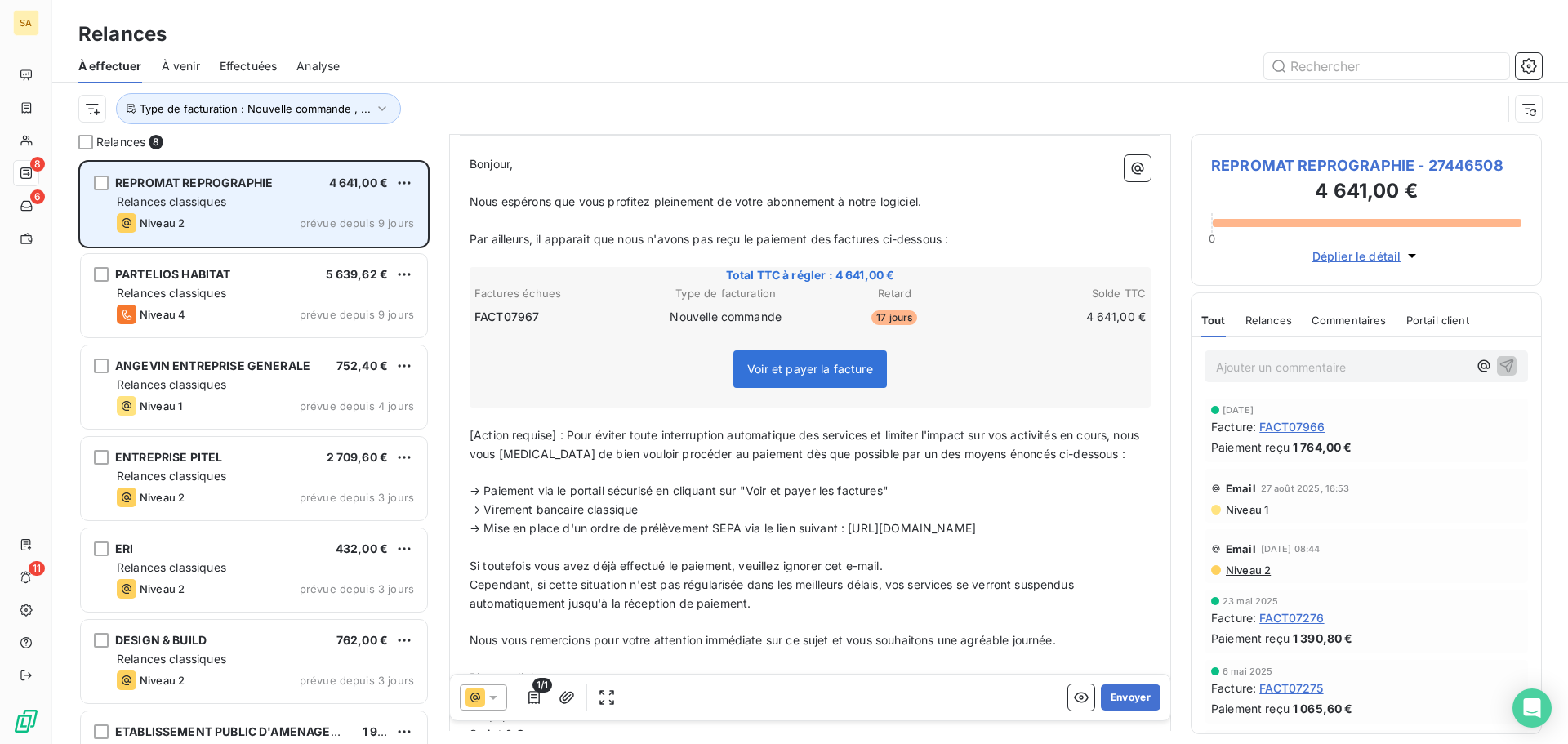
click at [329, 198] on div "Relances classiques" at bounding box center [266, 201] width 297 height 17
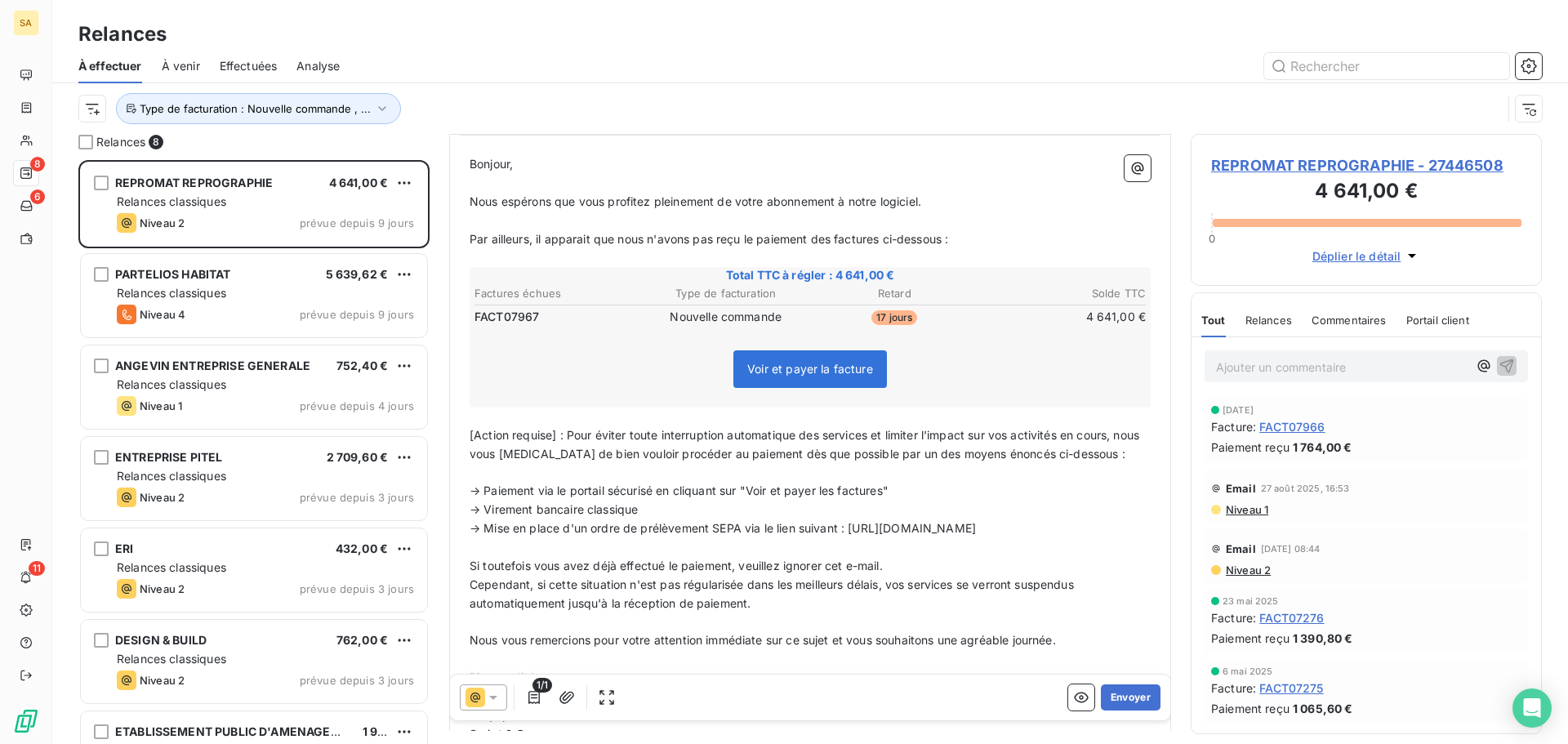
click at [1243, 159] on span "REPROMAT REPROGRAPHIE - 27446508" at bounding box center [1365, 165] width 310 height 22
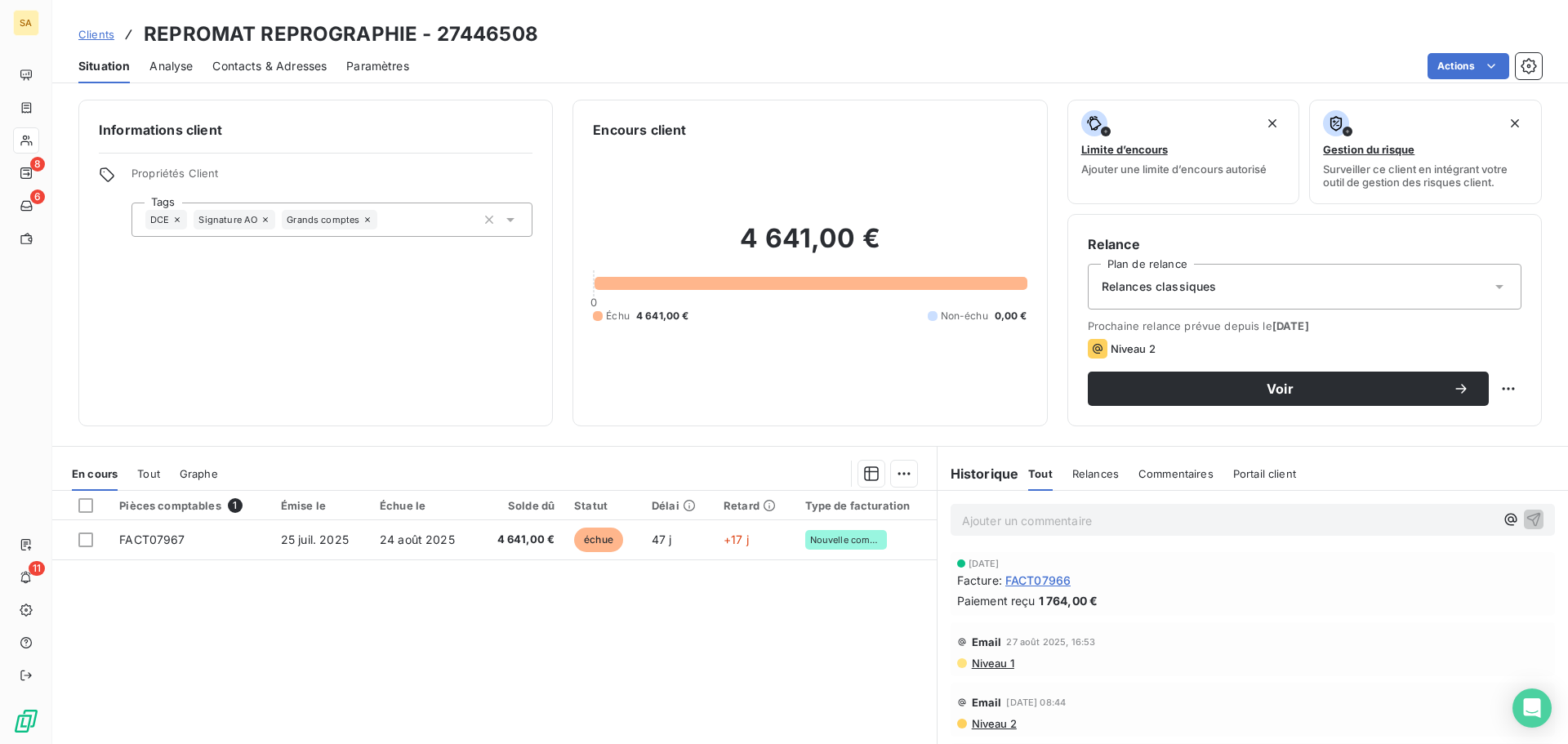
click at [150, 468] on span "Tout" at bounding box center [149, 473] width 23 height 13
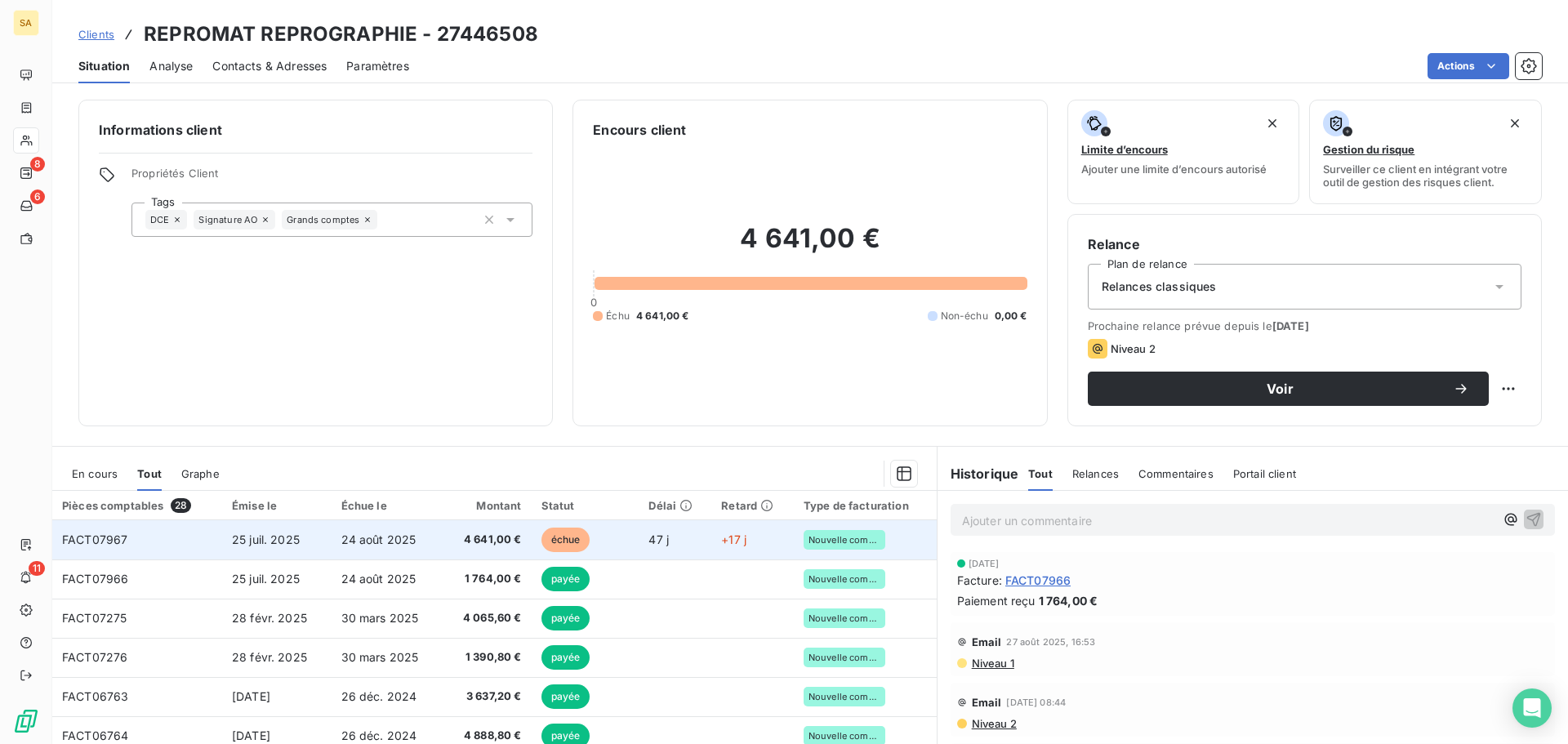
click at [168, 534] on td "FACT07967" at bounding box center [137, 539] width 170 height 39
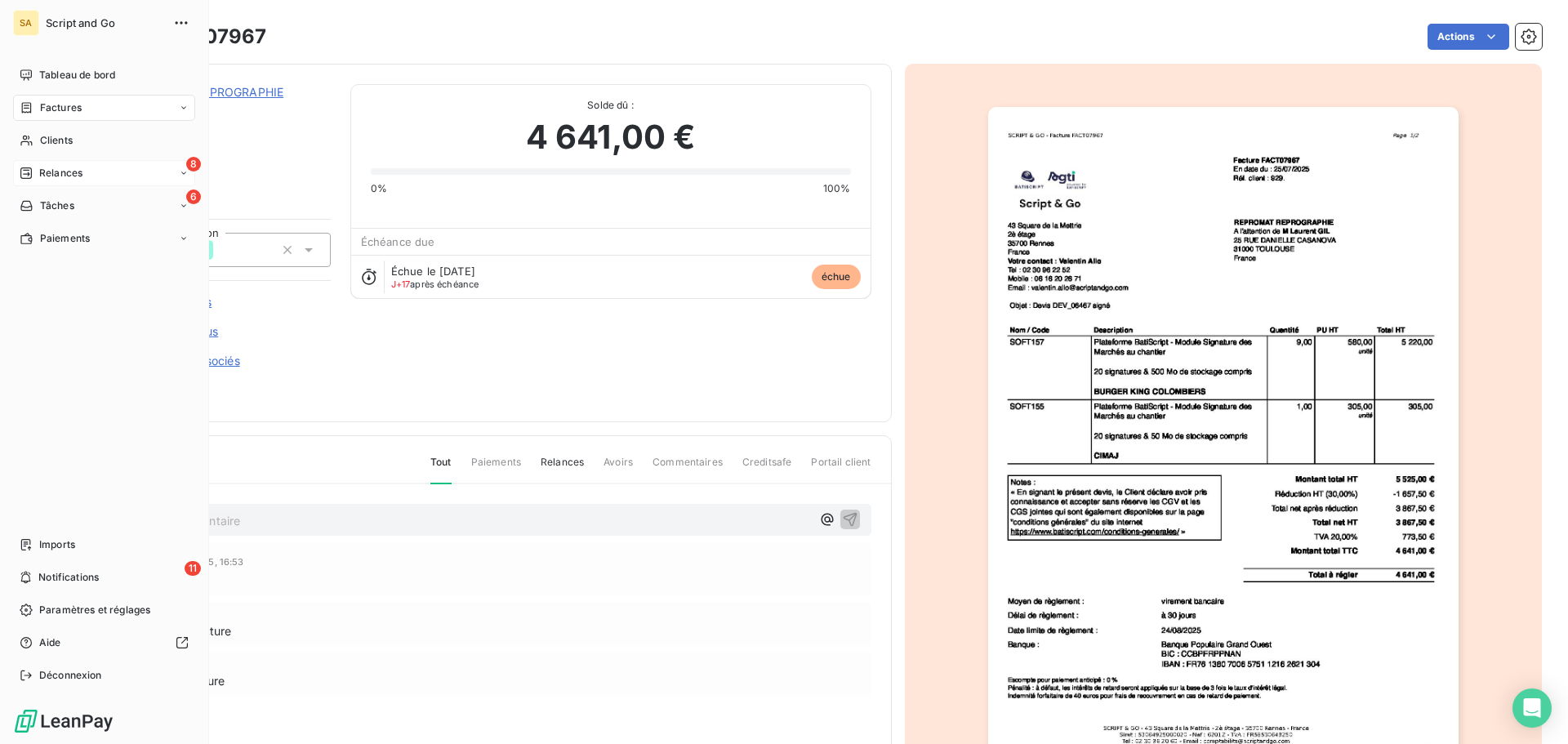
click at [39, 169] on div "Relances" at bounding box center [51, 173] width 63 height 15
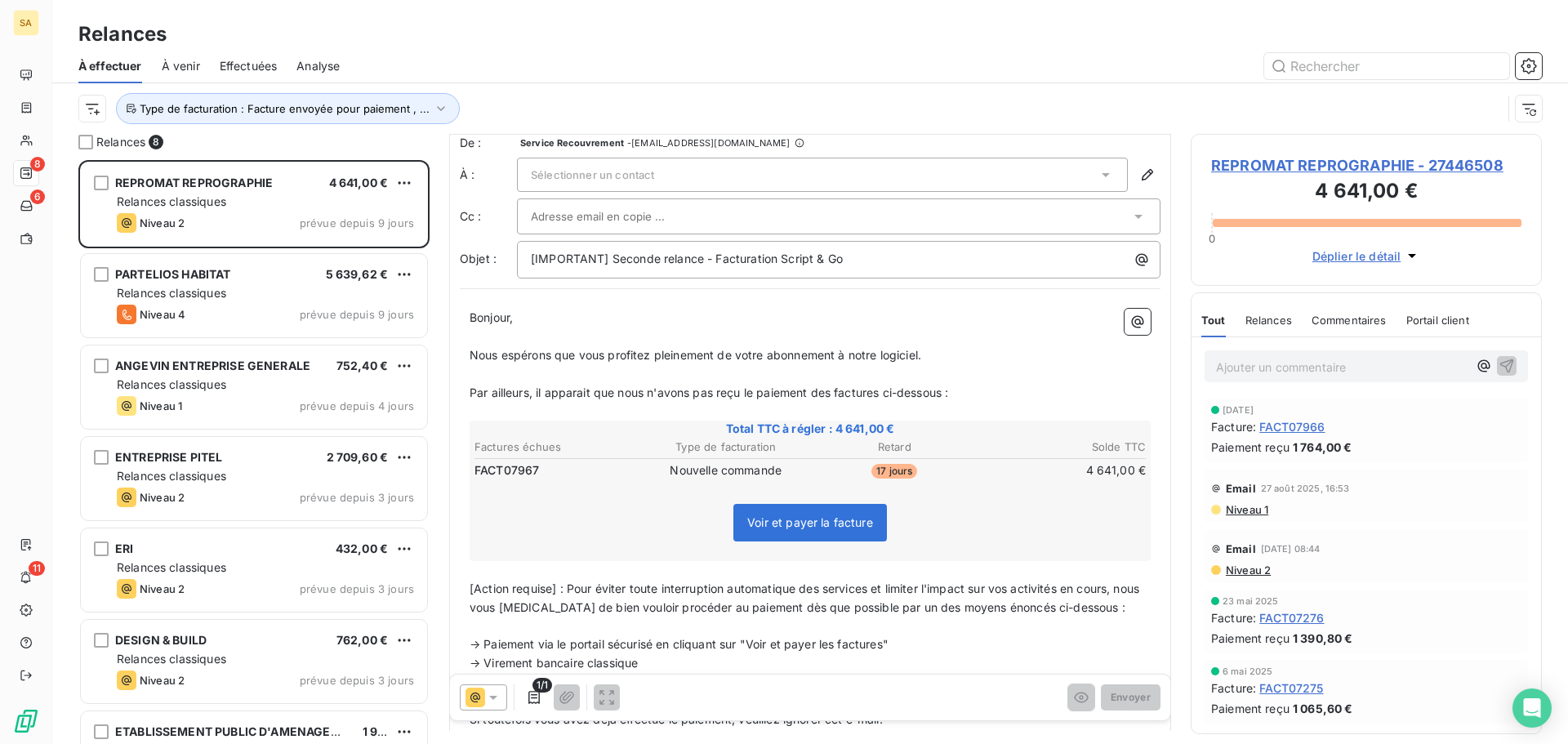
scroll to position [1, 0]
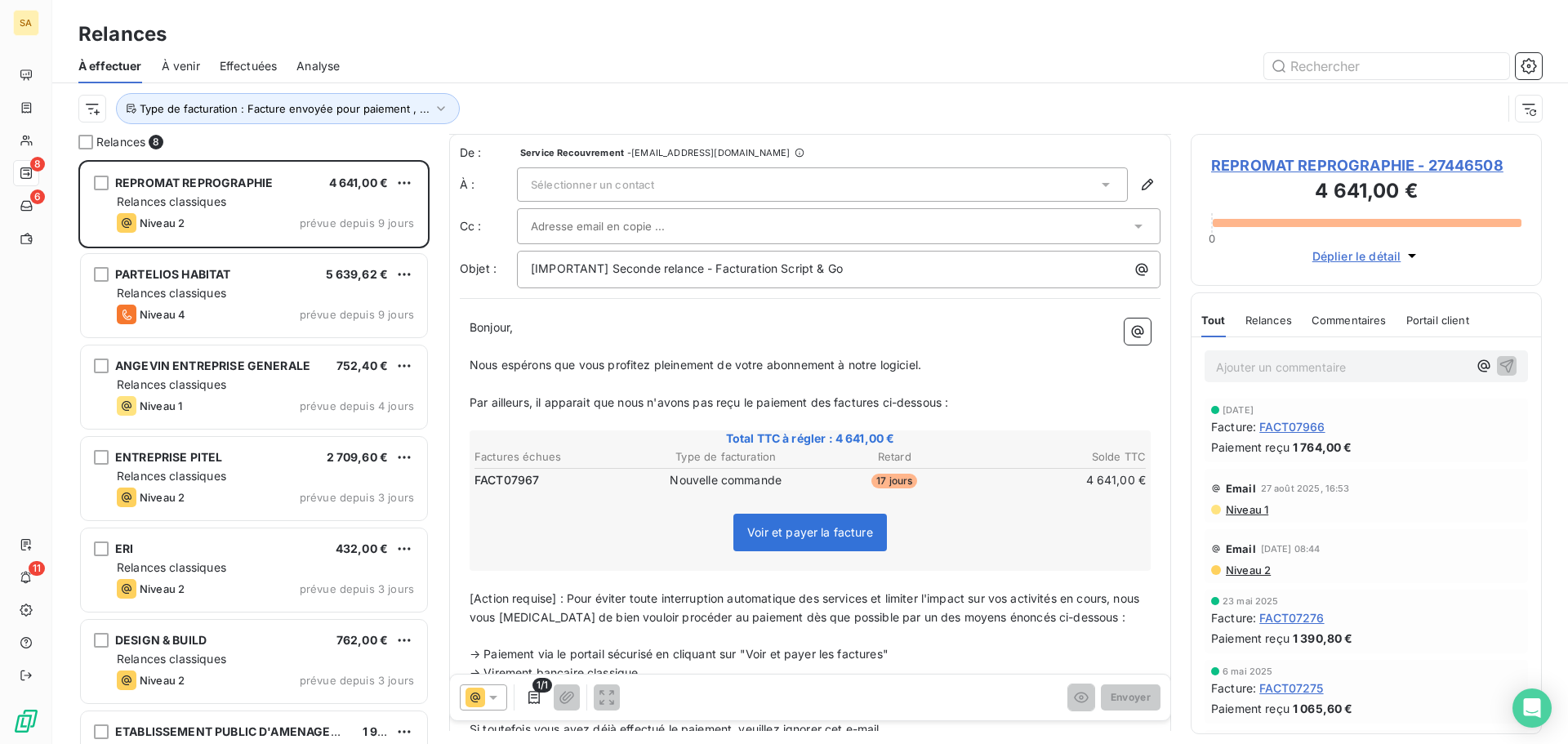
click at [814, 183] on div "Sélectionner un contact" at bounding box center [822, 184] width 611 height 34
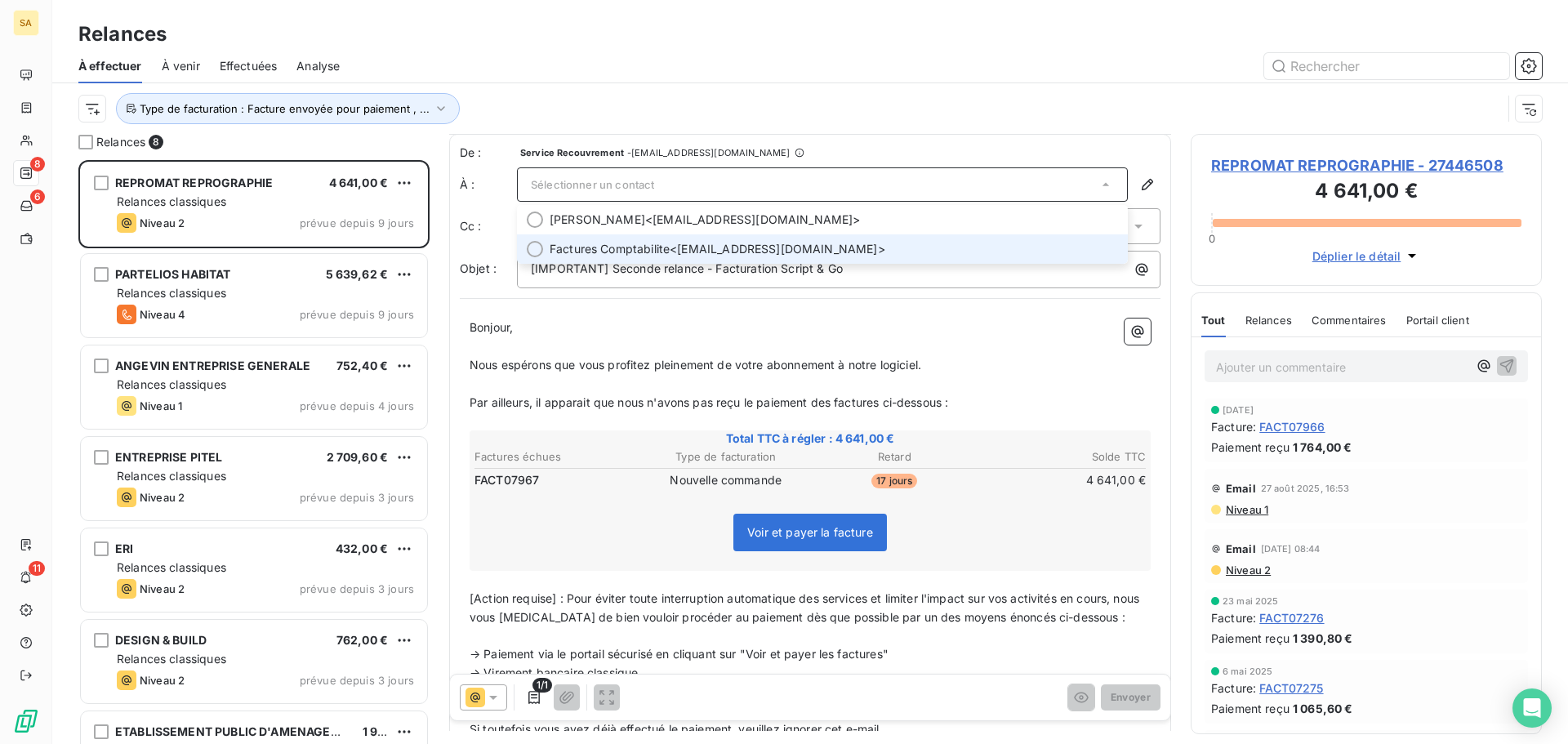
click at [528, 248] on div at bounding box center [535, 249] width 17 height 17
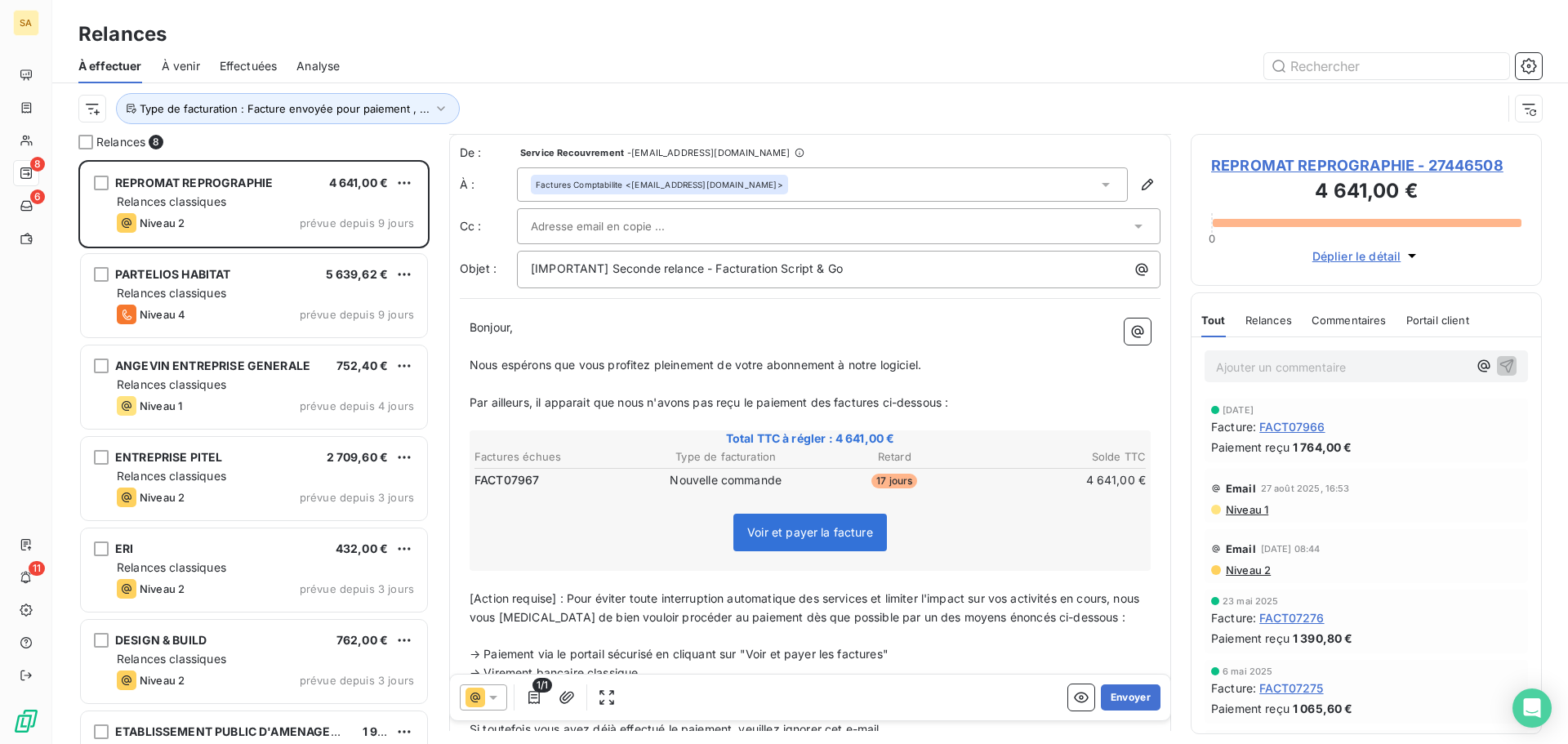
click at [580, 224] on input "text" at bounding box center [618, 226] width 176 height 24
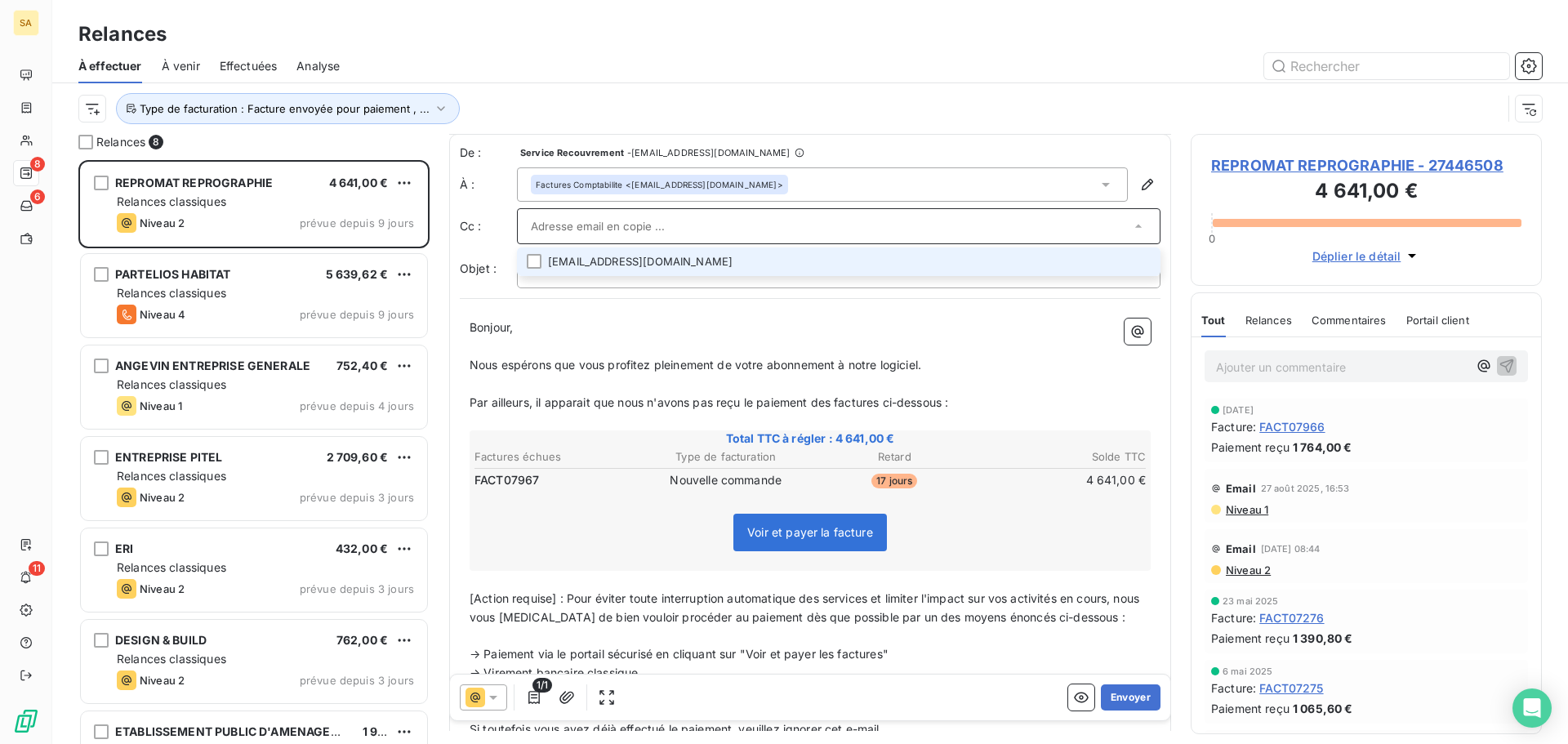
click at [538, 254] on li "[EMAIL_ADDRESS][DOMAIN_NAME]" at bounding box center [838, 261] width 643 height 29
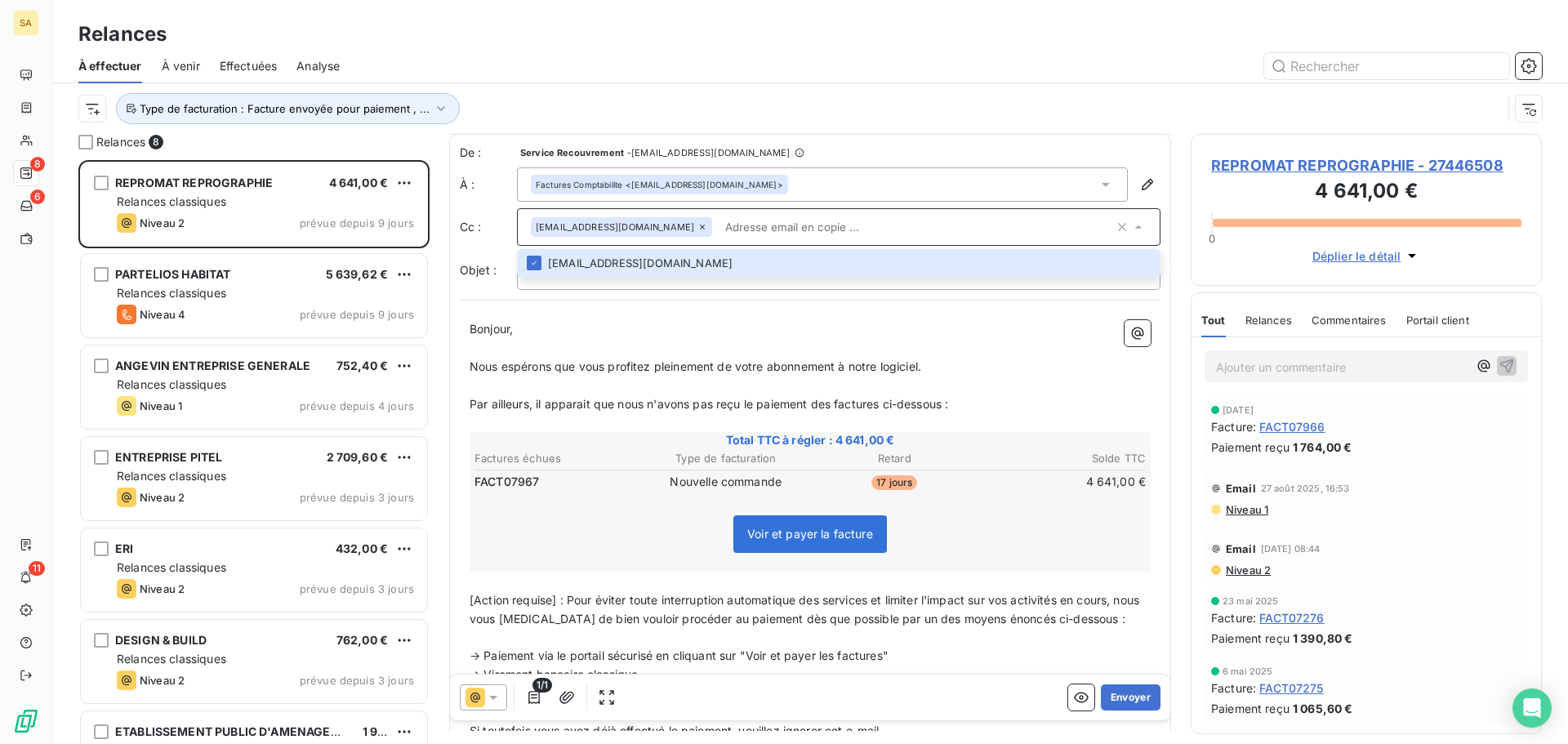
click at [853, 339] on p "﻿" at bounding box center [809, 348] width 681 height 18
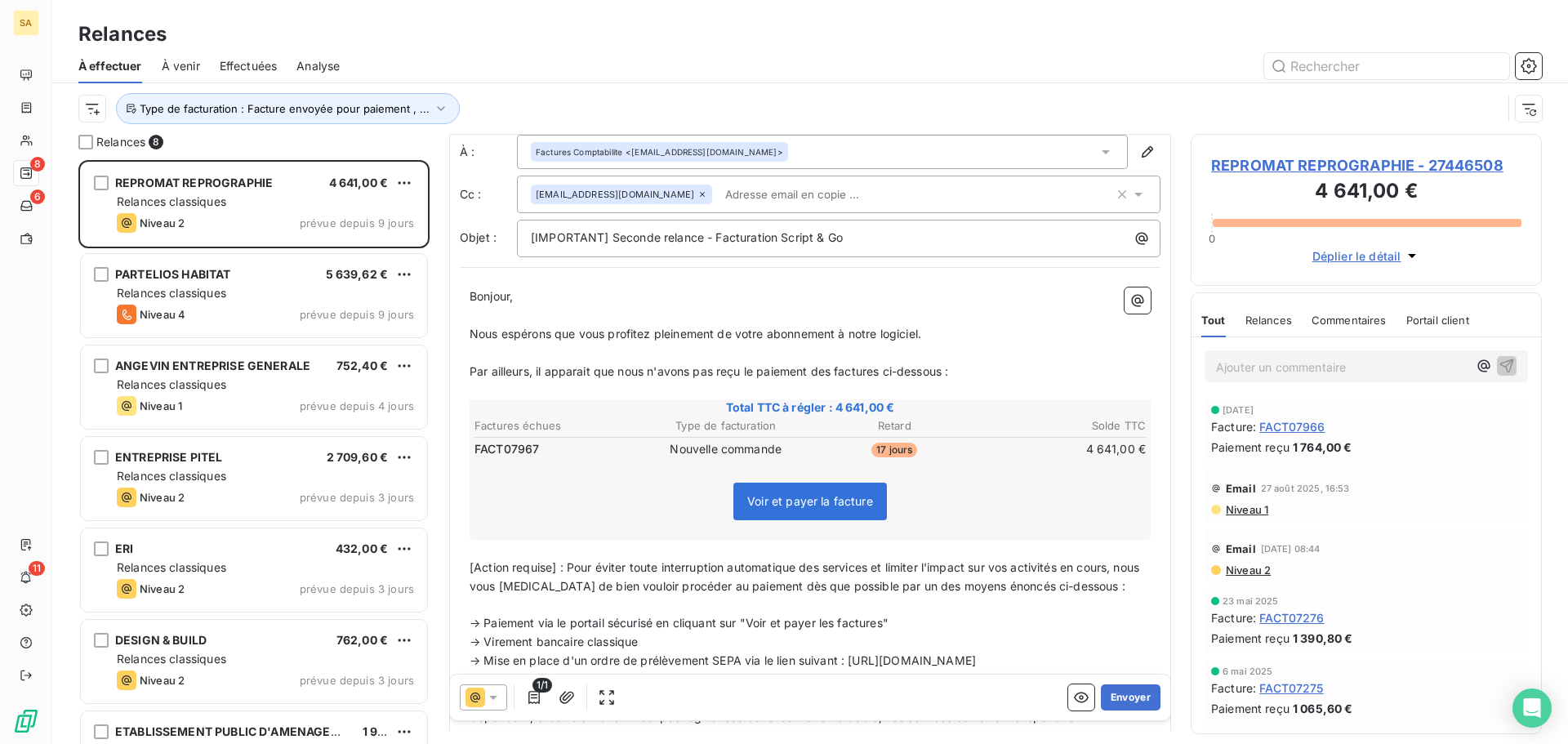
scroll to position [86, 0]
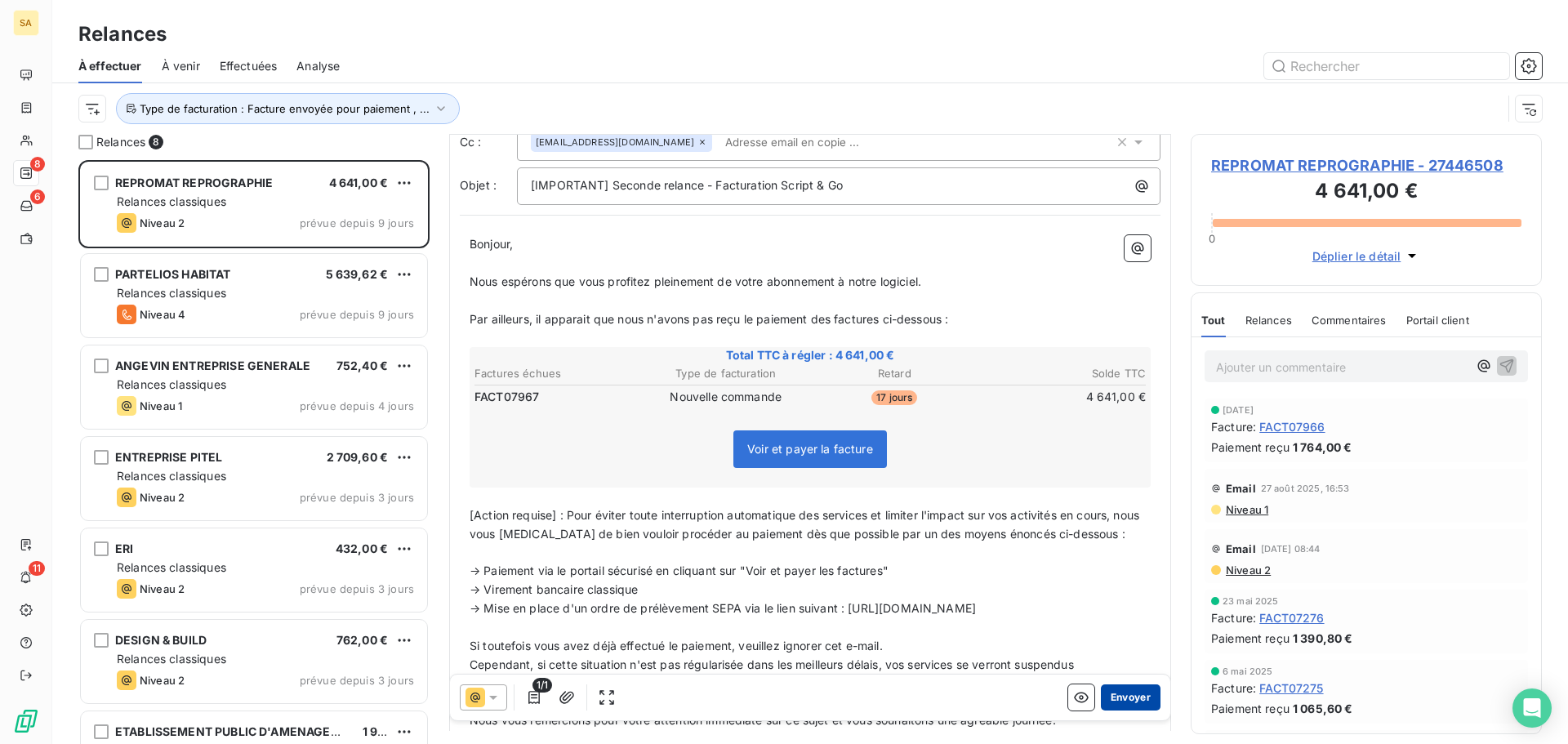
click at [1102, 695] on button "Envoyer" at bounding box center [1130, 698] width 59 height 26
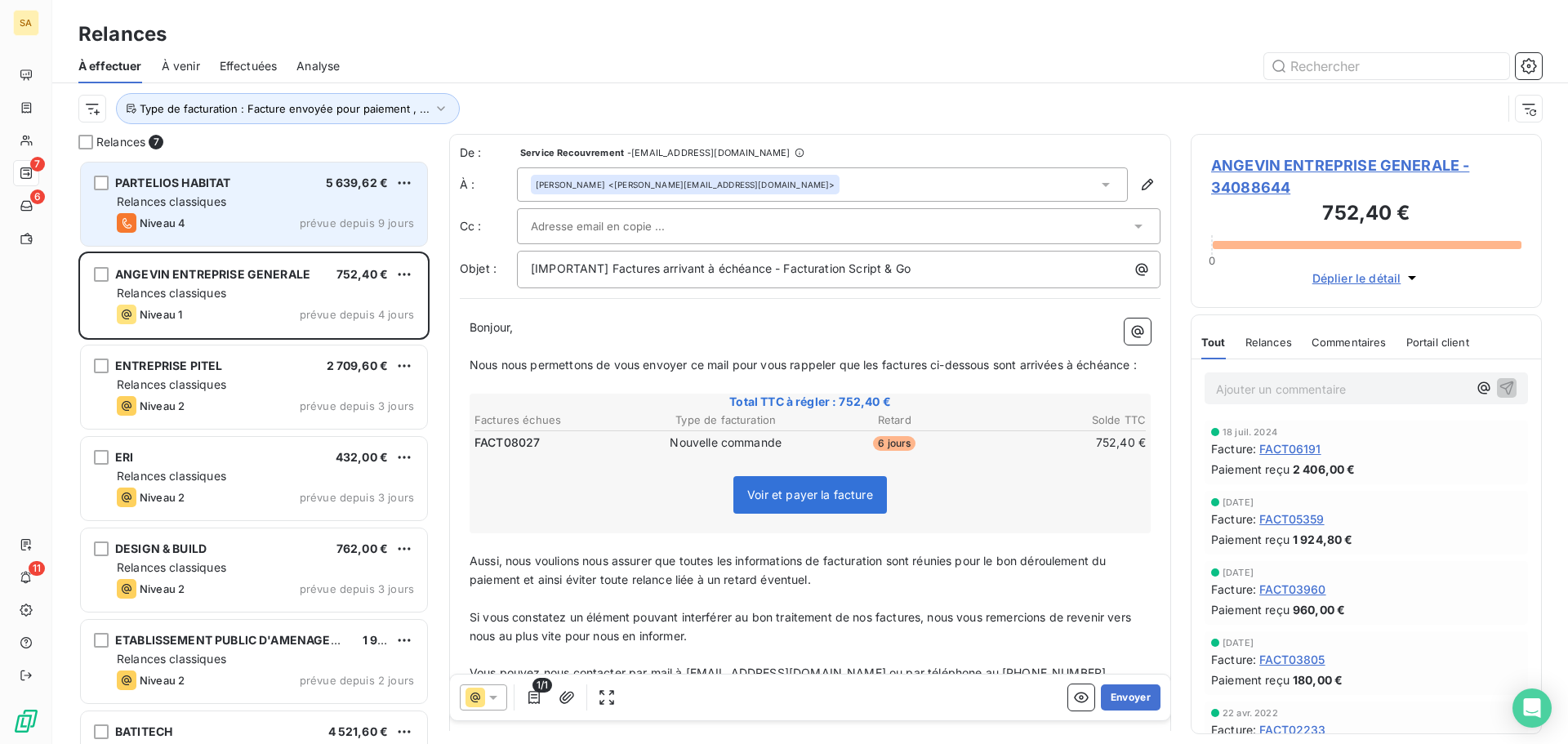
click at [231, 205] on div "Relances classiques" at bounding box center [266, 201] width 297 height 17
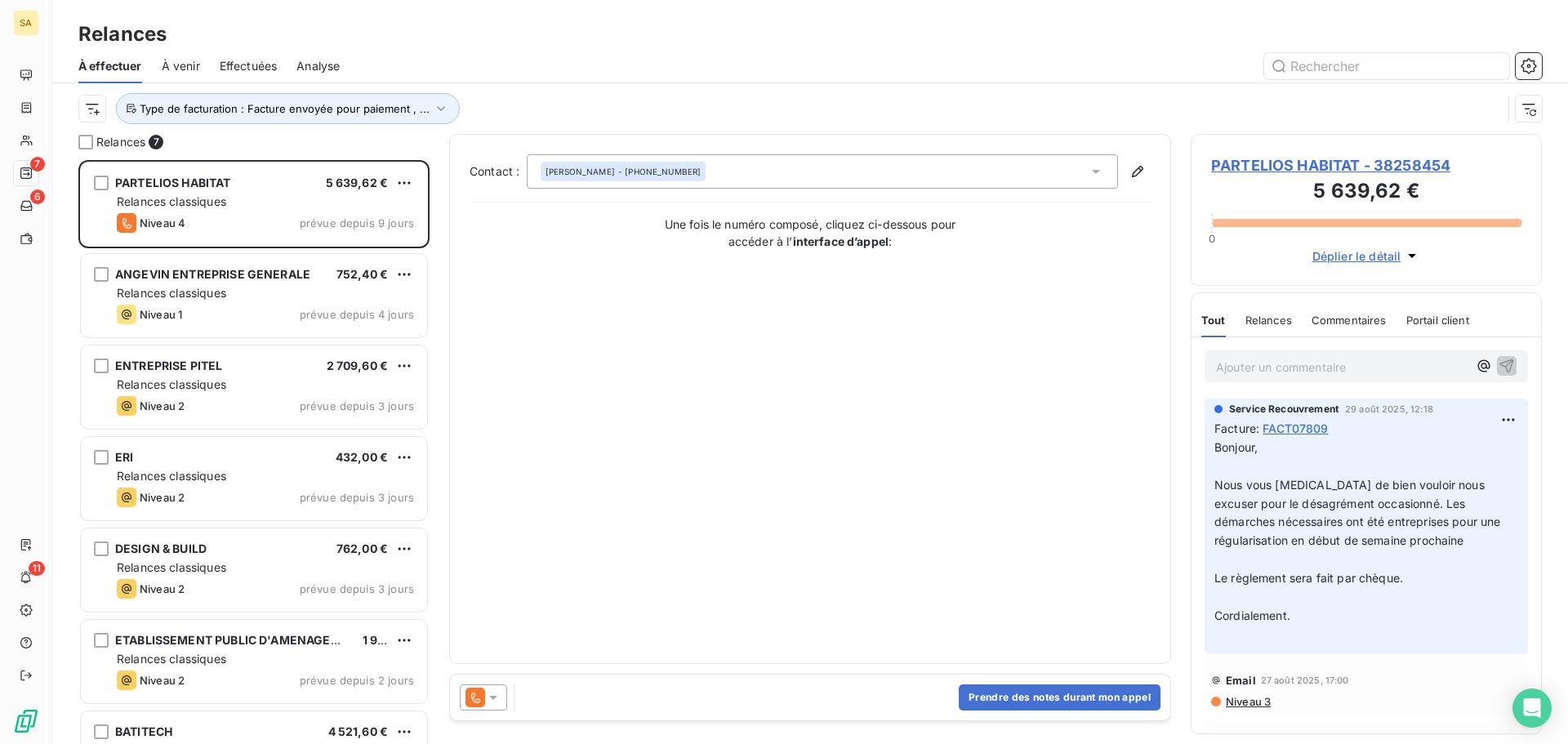
click at [1305, 366] on p "Ajouter un commentaire ﻿" at bounding box center [1342, 366] width 252 height 20
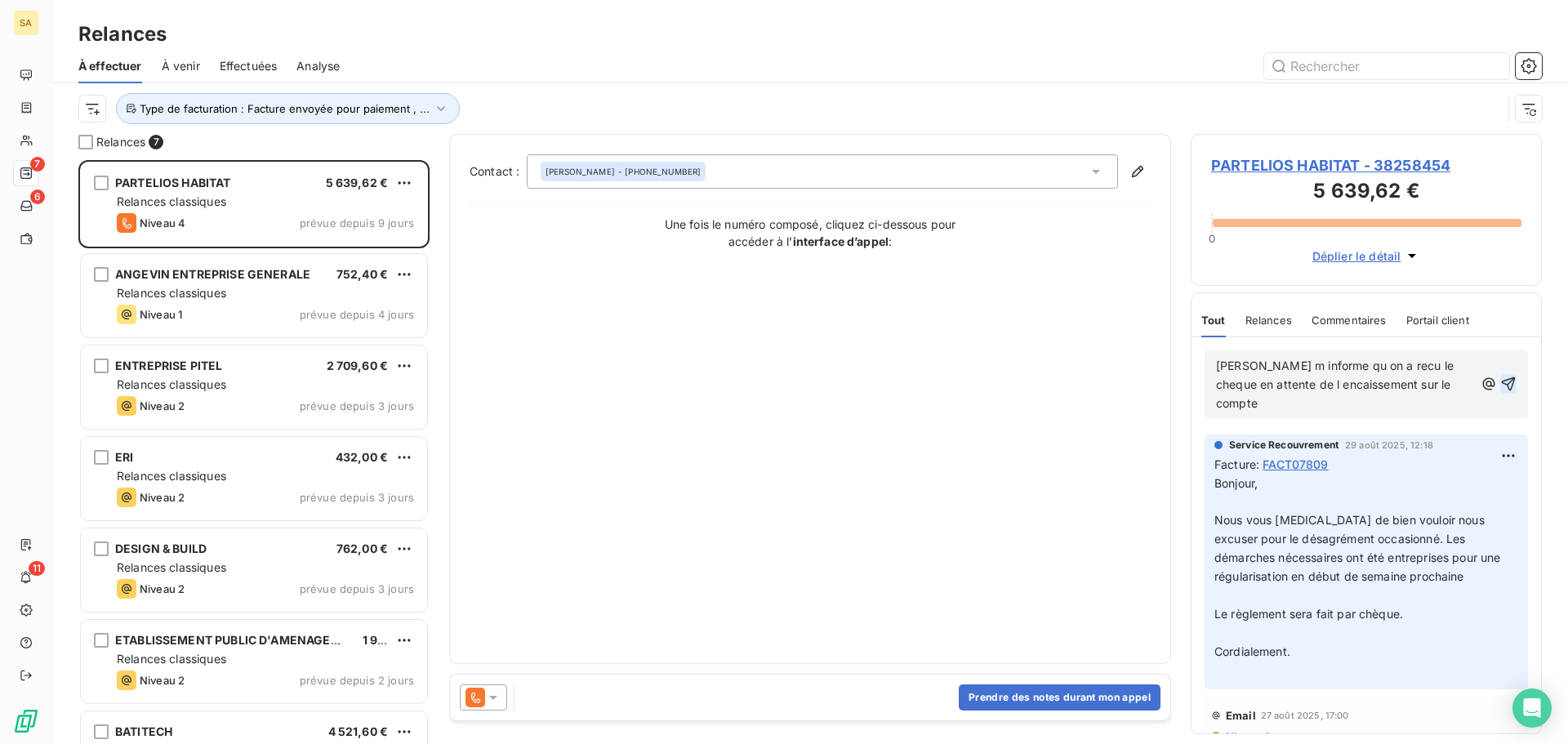
click at [1502, 378] on icon "button" at bounding box center [1509, 385] width 14 height 14
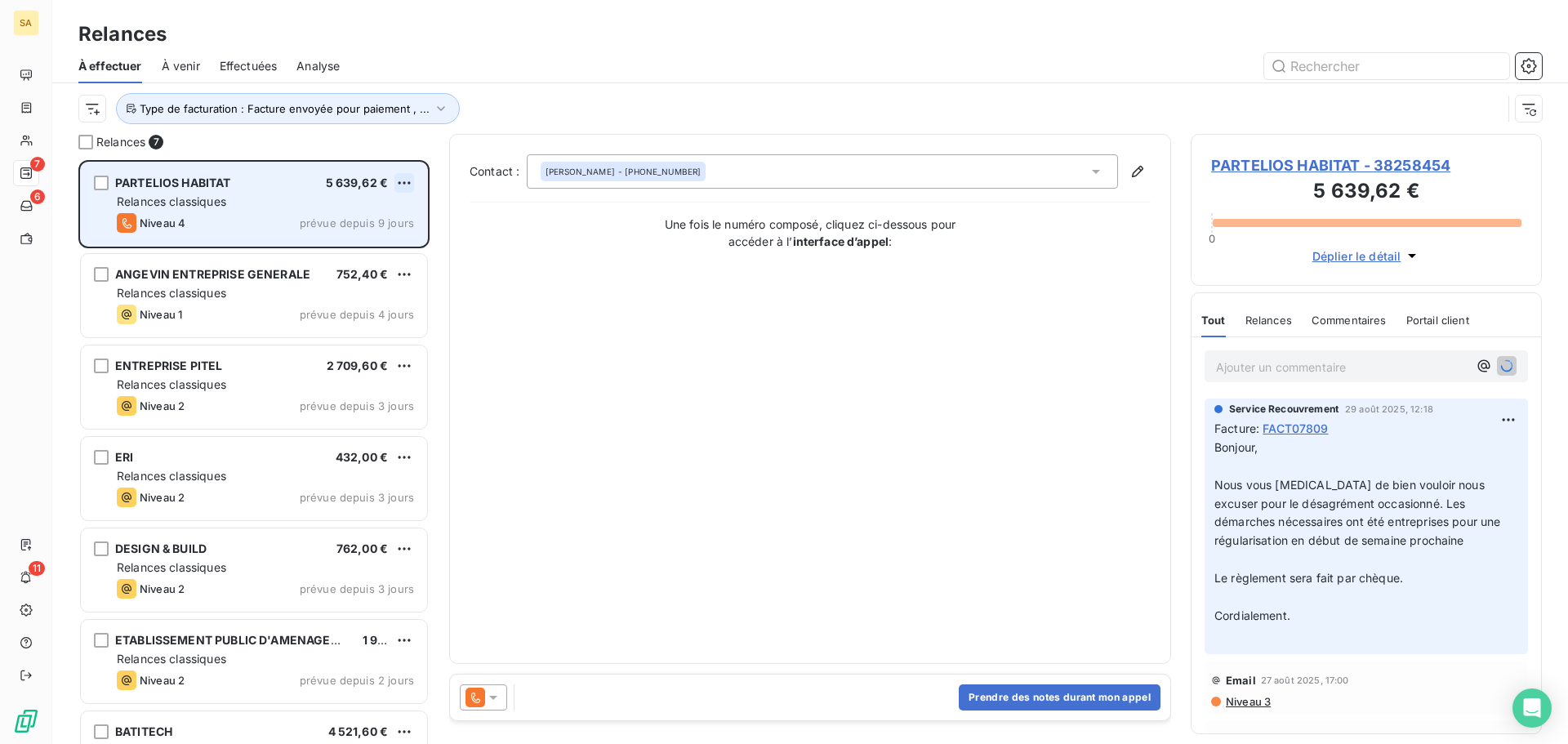
click at [403, 180] on html "SA 7 6 11 Relances À effectuer À venir Effectuées Analyse Type de facturation :…" at bounding box center [784, 372] width 1568 height 744
click at [393, 212] on div "Replanifier cette action" at bounding box center [333, 216] width 146 height 26
select select "8"
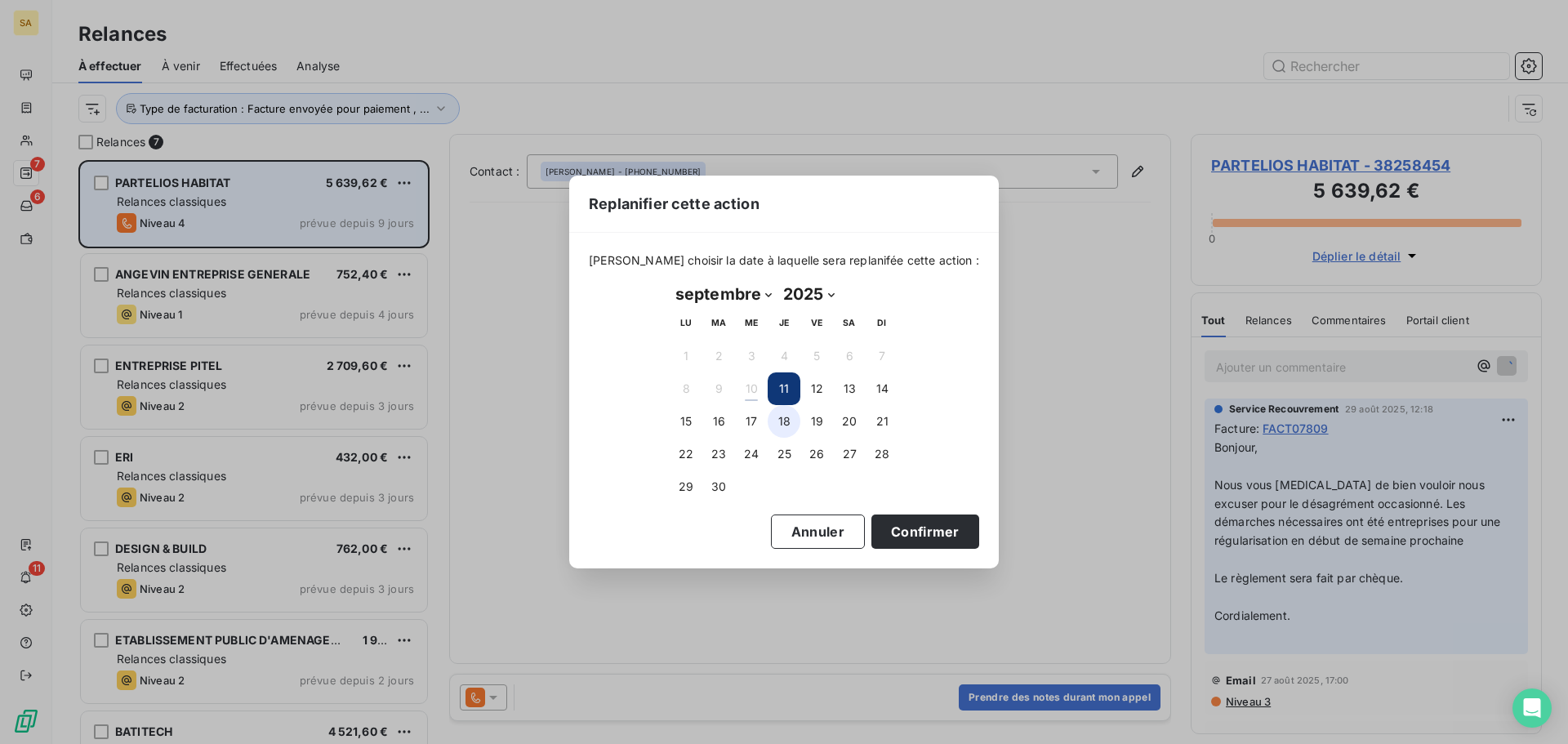
click at [787, 422] on button "18" at bounding box center [783, 421] width 32 height 32
click at [871, 532] on button "Confirmer" at bounding box center [925, 532] width 108 height 34
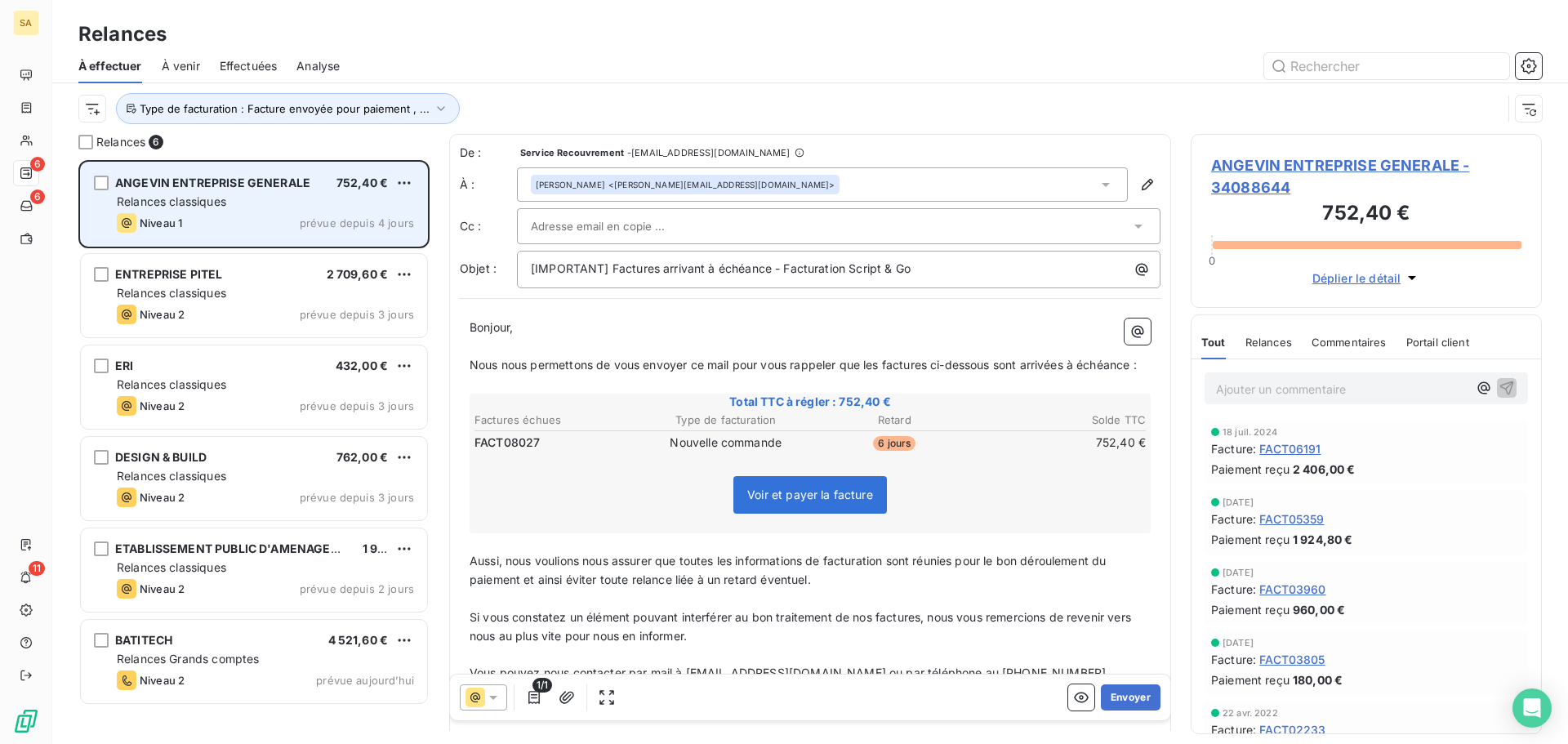
click at [1280, 164] on span "ANGEVIN ENTREPRISE GENERALE - 34088644" at bounding box center [1365, 177] width 310 height 44
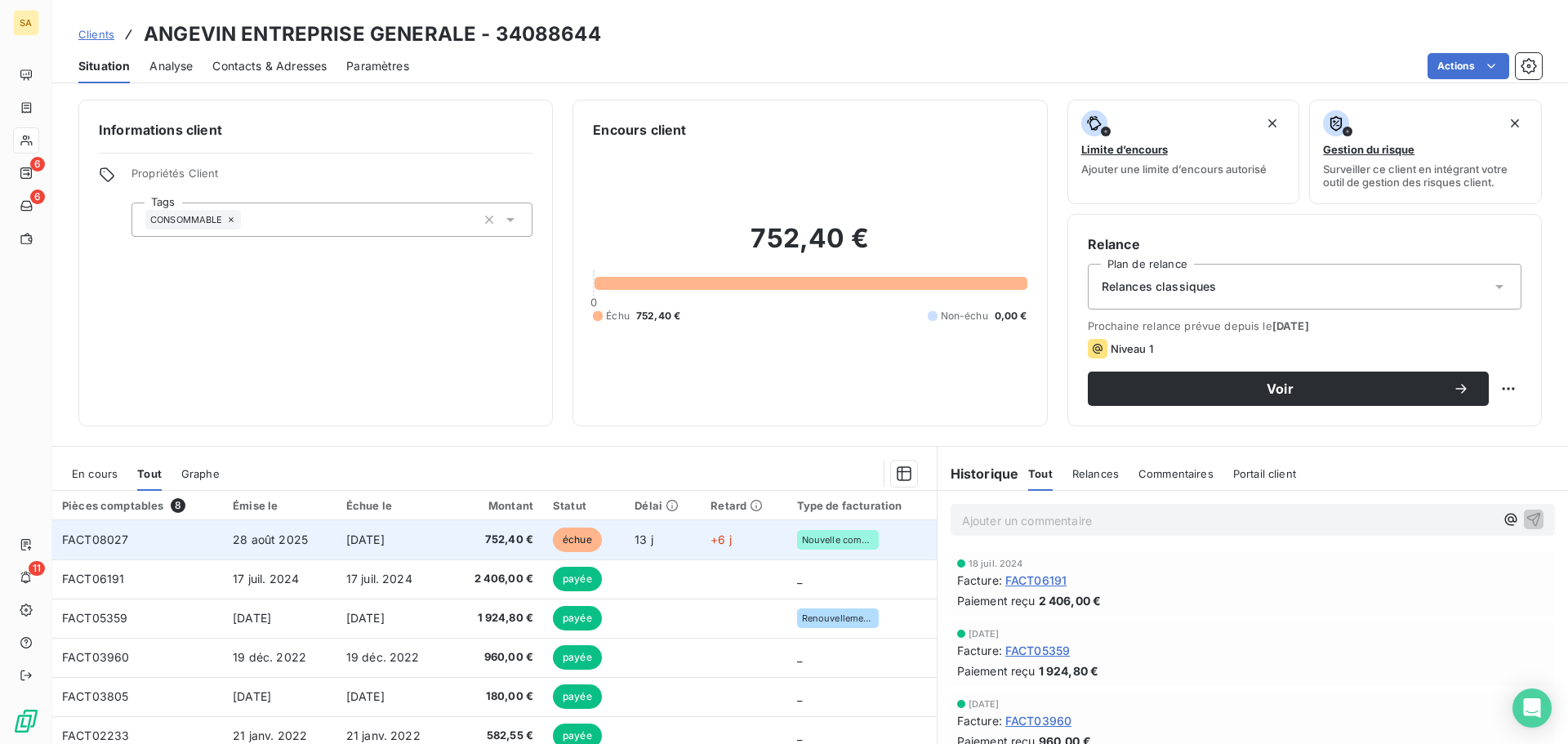
click at [321, 536] on td "28 août 2025" at bounding box center [280, 539] width 114 height 39
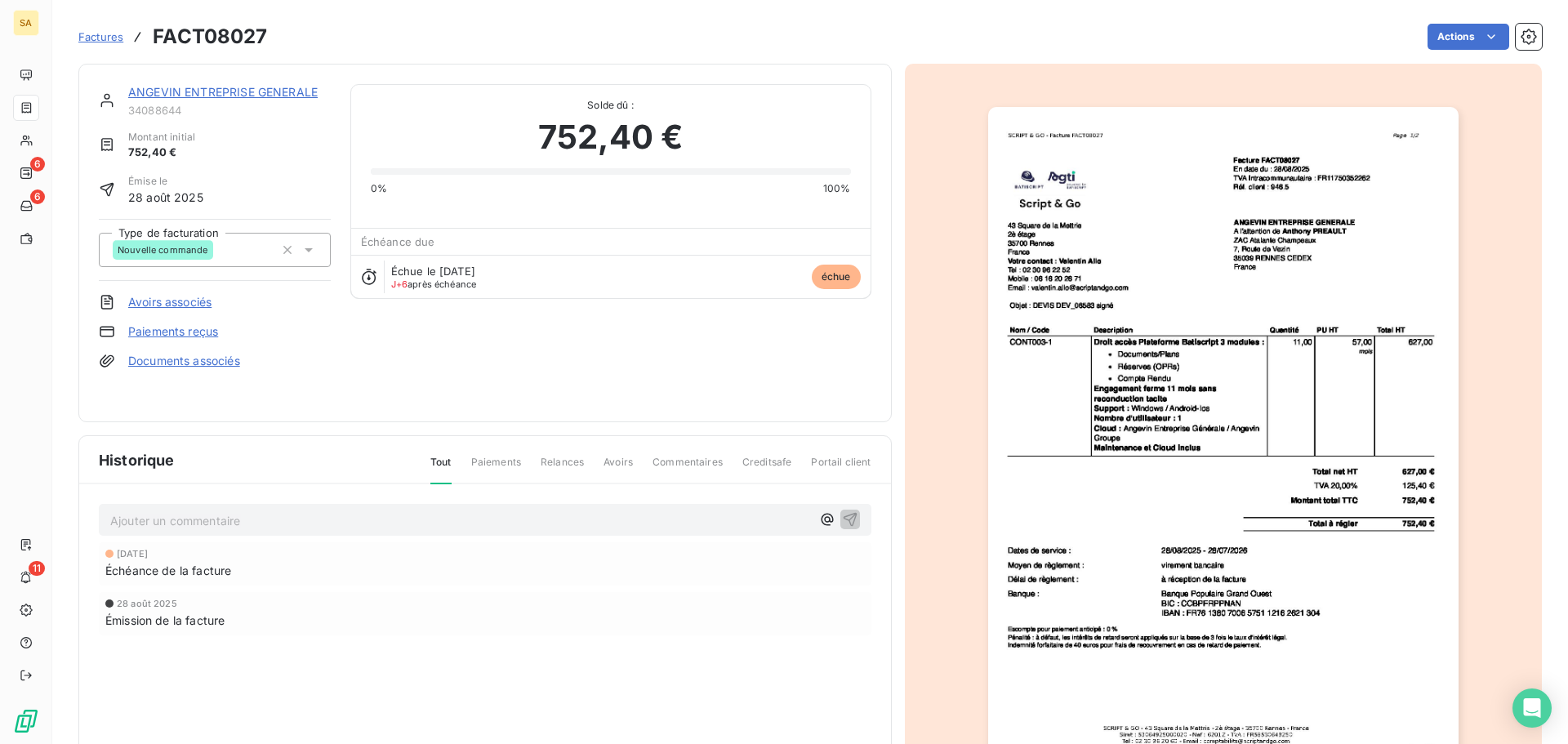
click at [236, 87] on link "ANGEVIN ENTREPRISE GENERALE" at bounding box center [223, 92] width 190 height 14
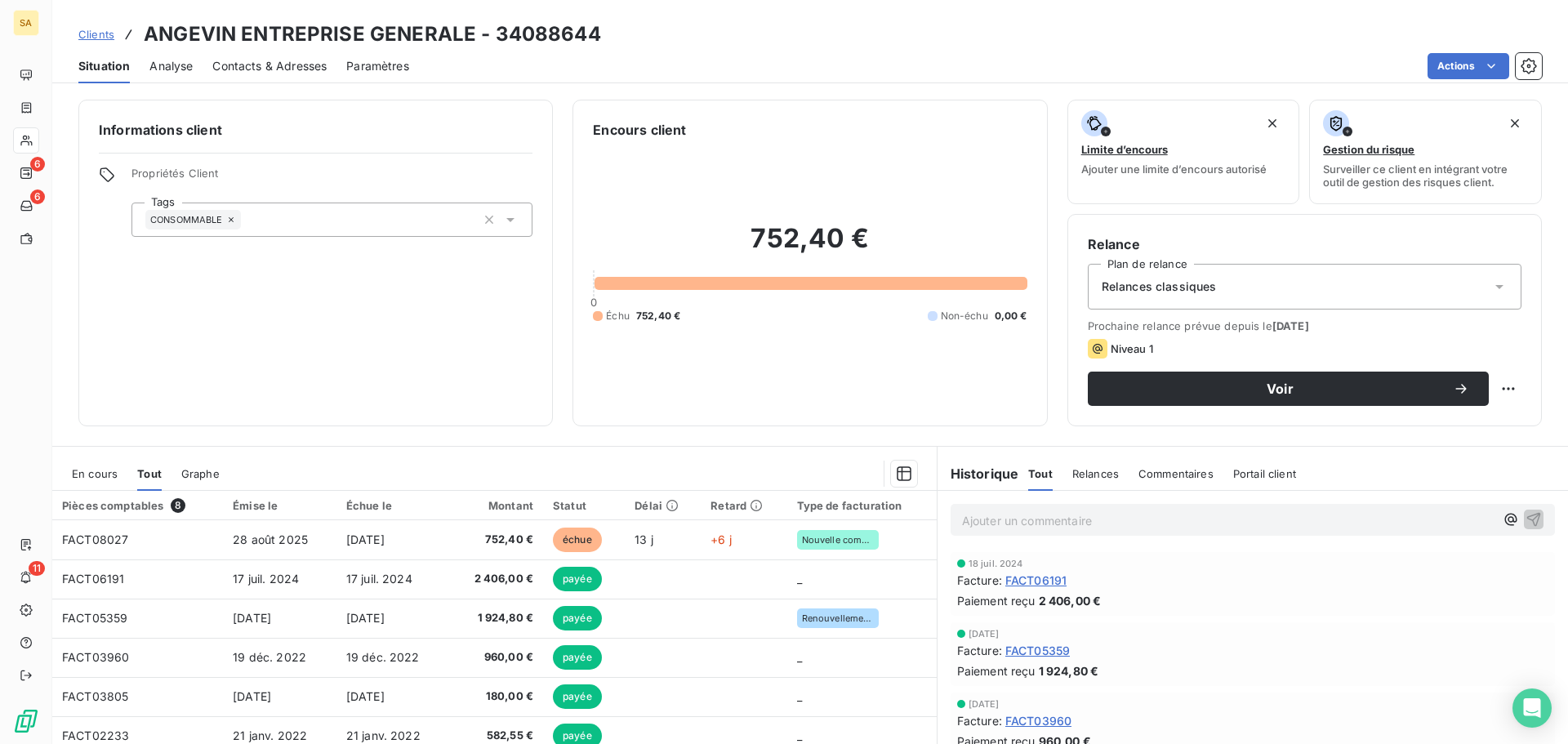
click at [312, 65] on span "Contacts & Adresses" at bounding box center [269, 66] width 114 height 17
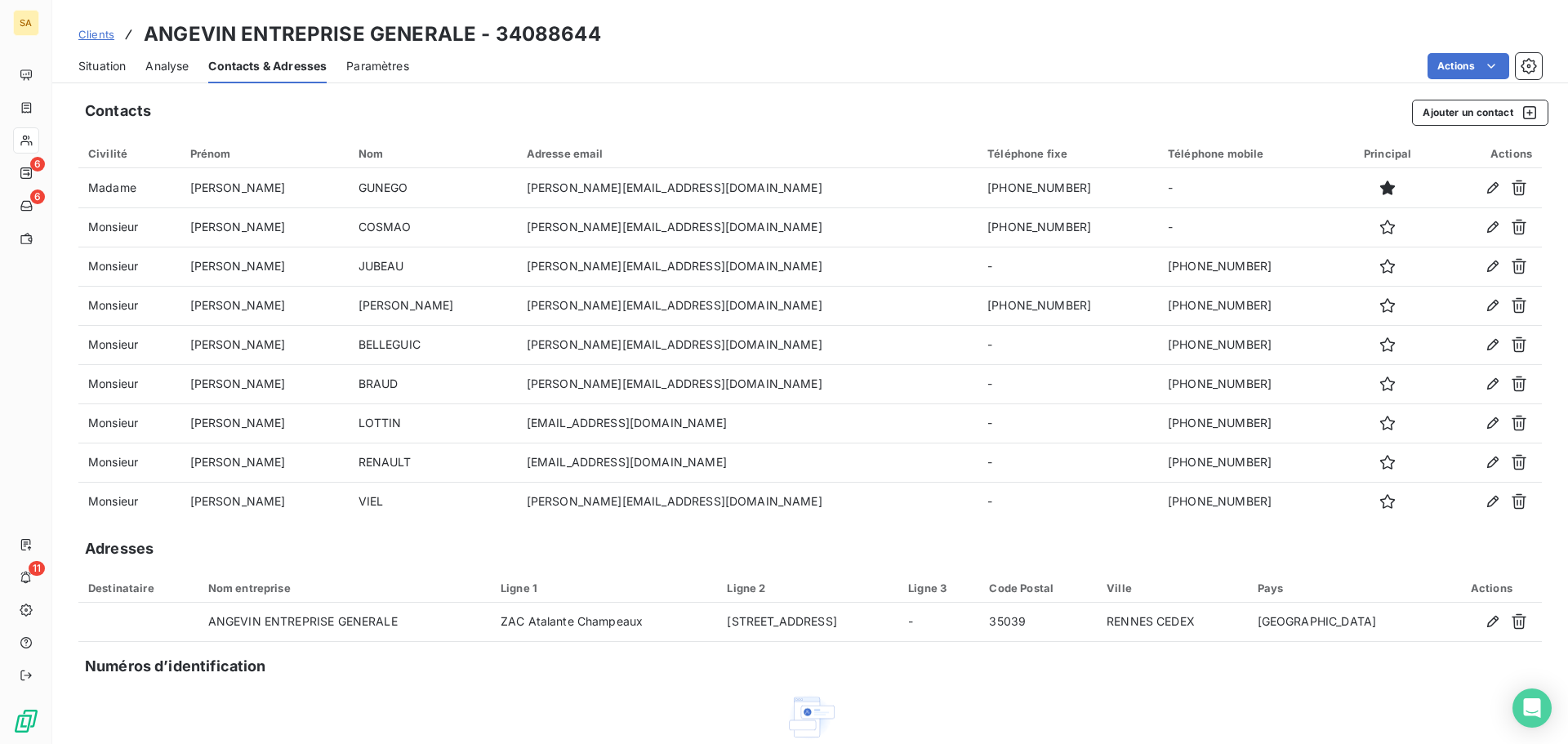
click at [85, 66] on span "Situation" at bounding box center [102, 66] width 47 height 17
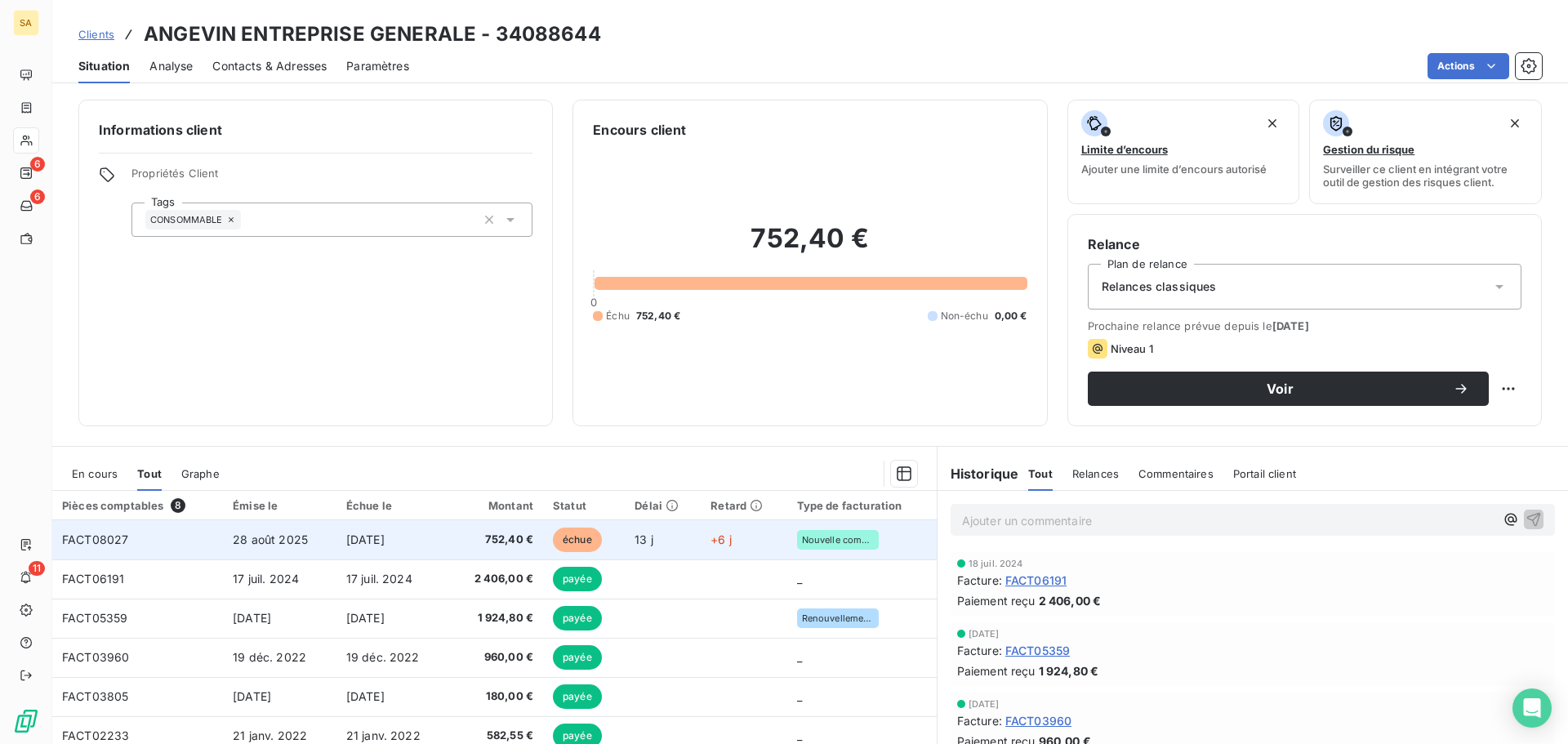
click at [323, 536] on td "28 août 2025" at bounding box center [280, 539] width 114 height 39
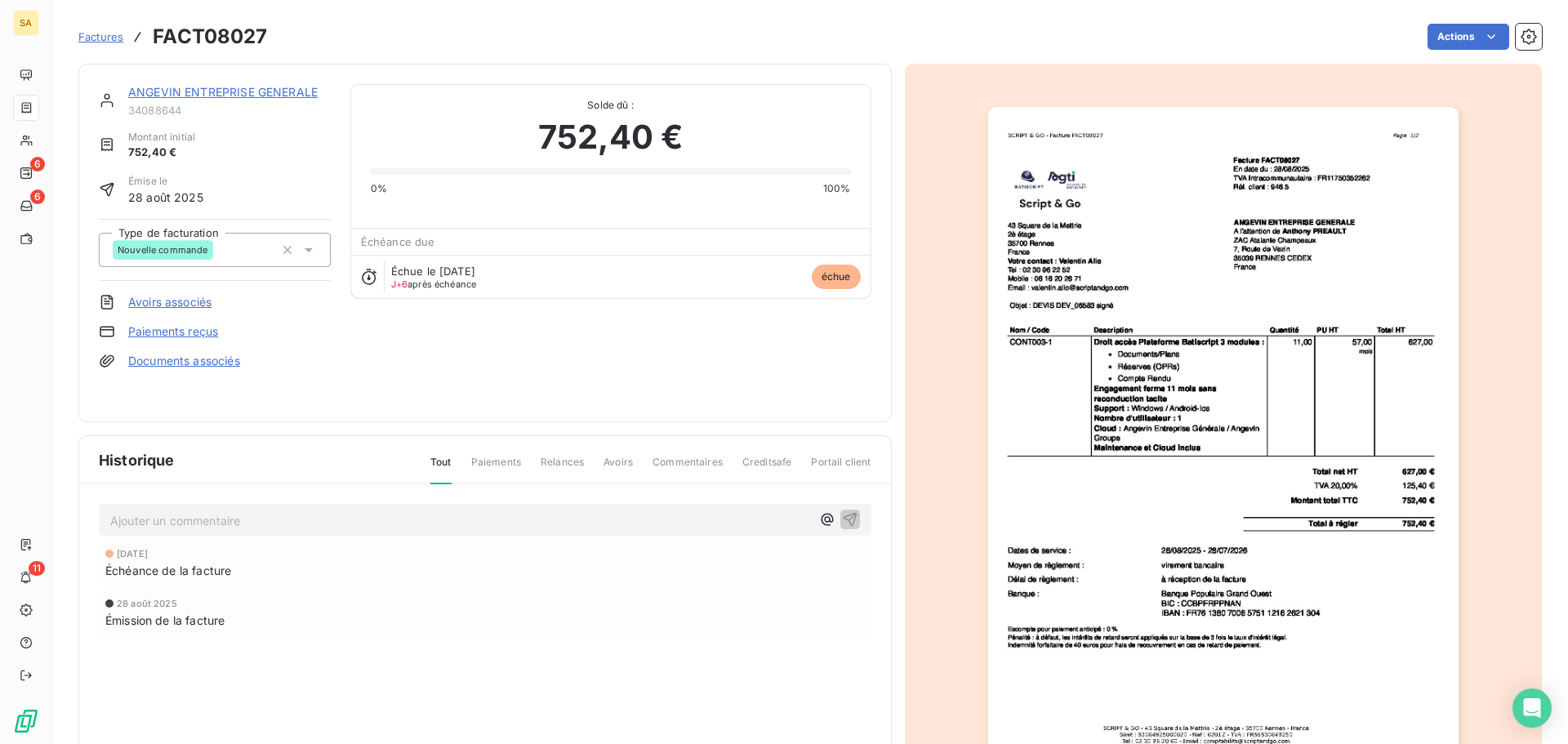
click at [1204, 163] on img "button" at bounding box center [1223, 439] width 470 height 664
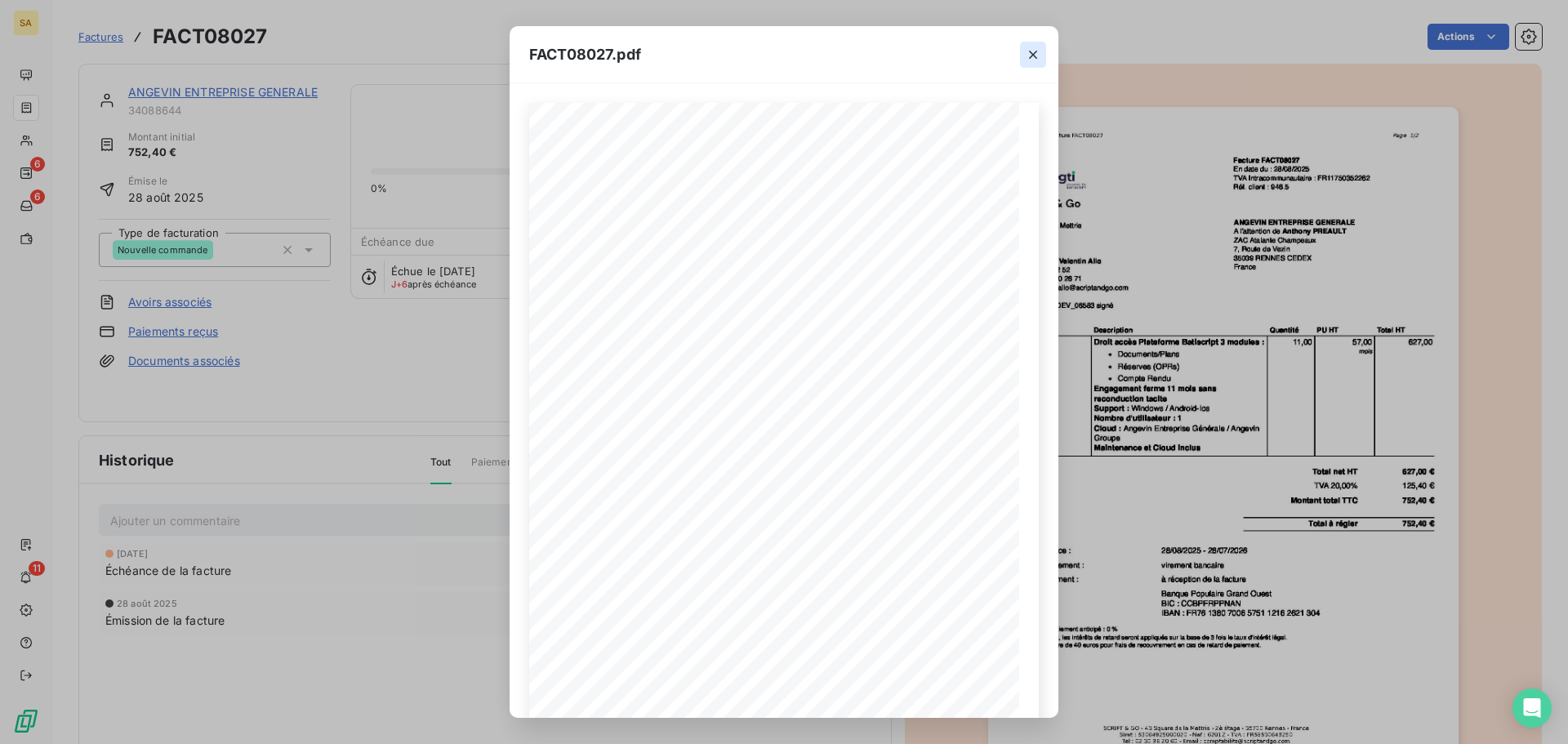
click at [1032, 51] on icon "button" at bounding box center [1032, 54] width 17 height 17
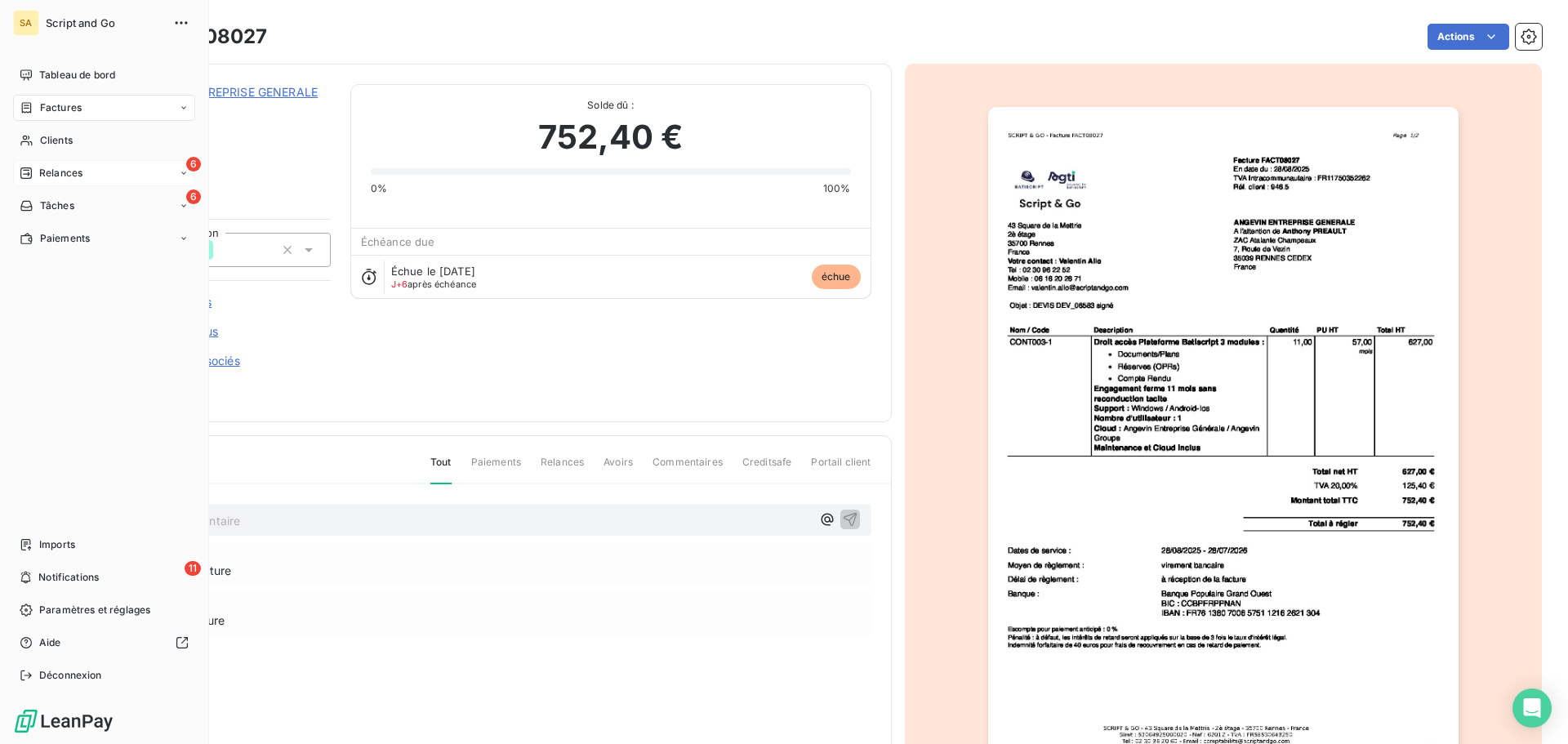
click at [34, 165] on div "6 Relances" at bounding box center [104, 173] width 182 height 26
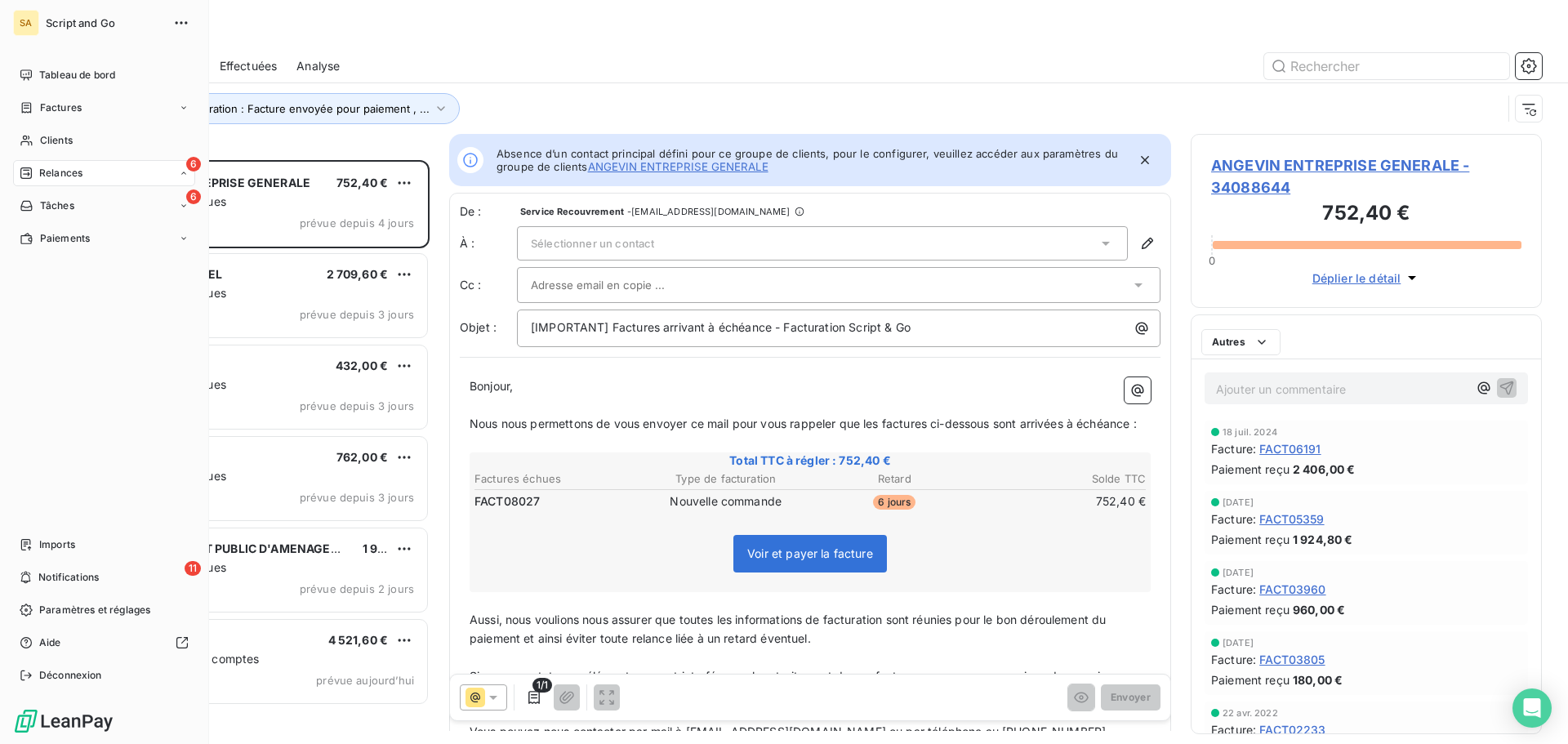
scroll to position [572, 339]
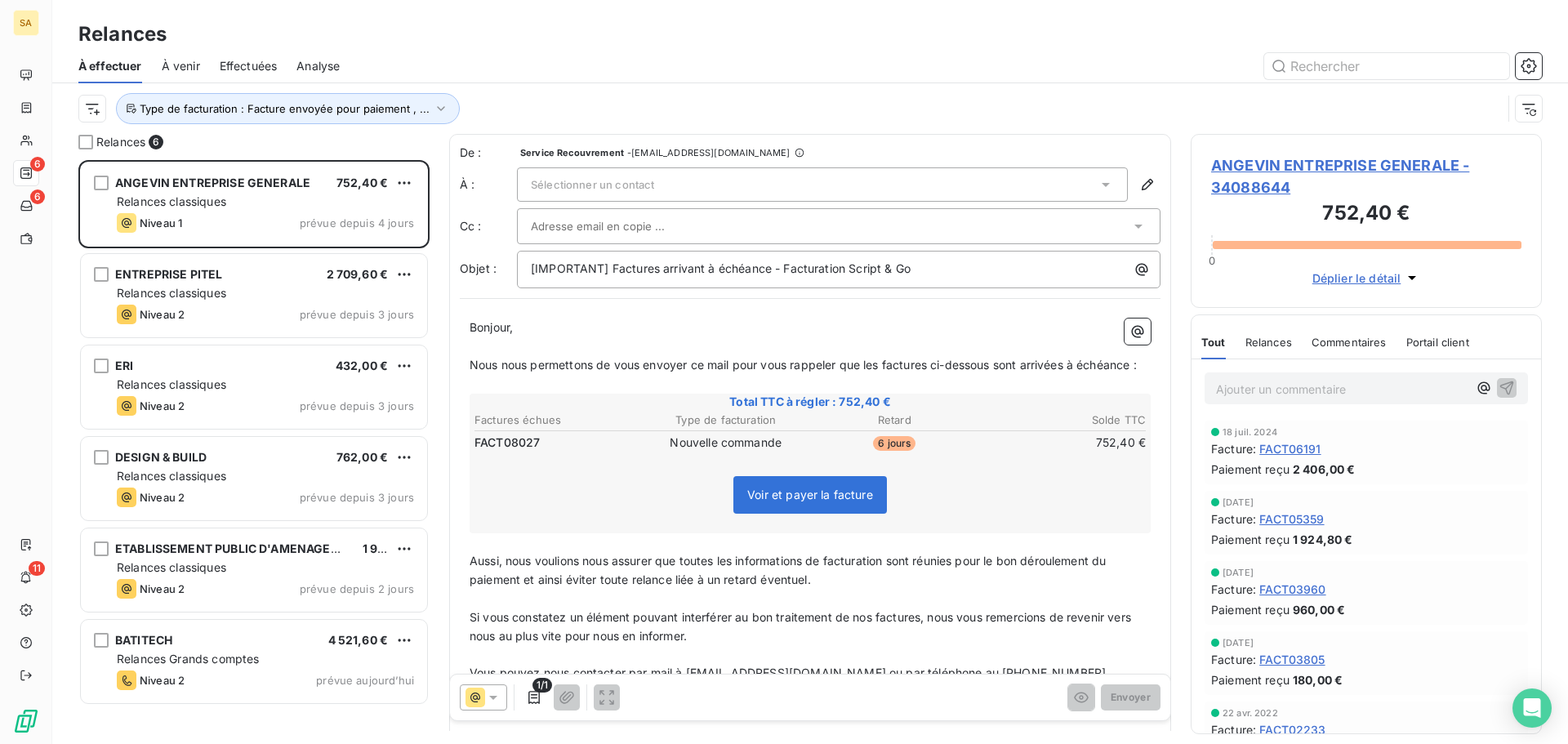
click at [742, 193] on div "Sélectionner un contact" at bounding box center [822, 184] width 611 height 34
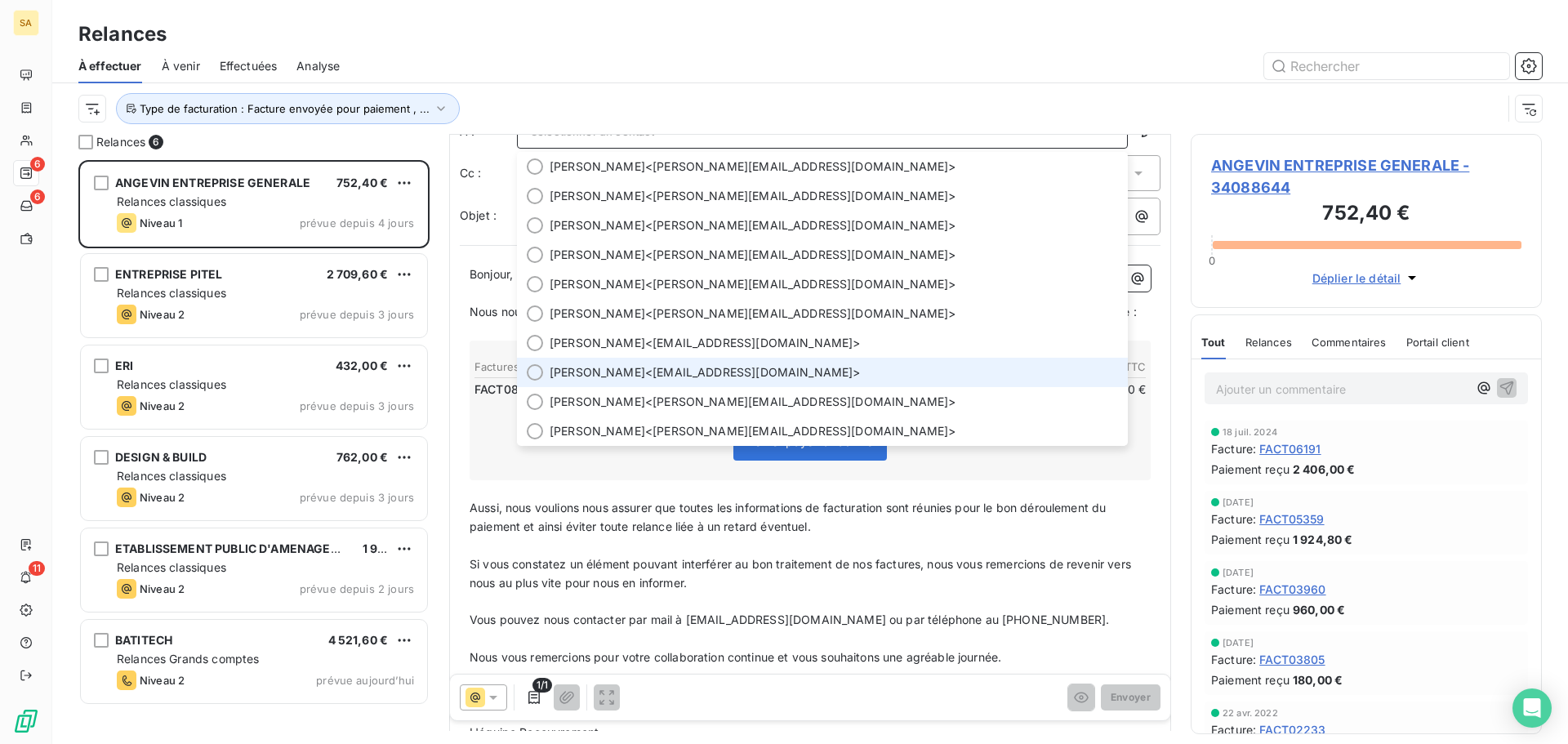
scroll to position [82, 0]
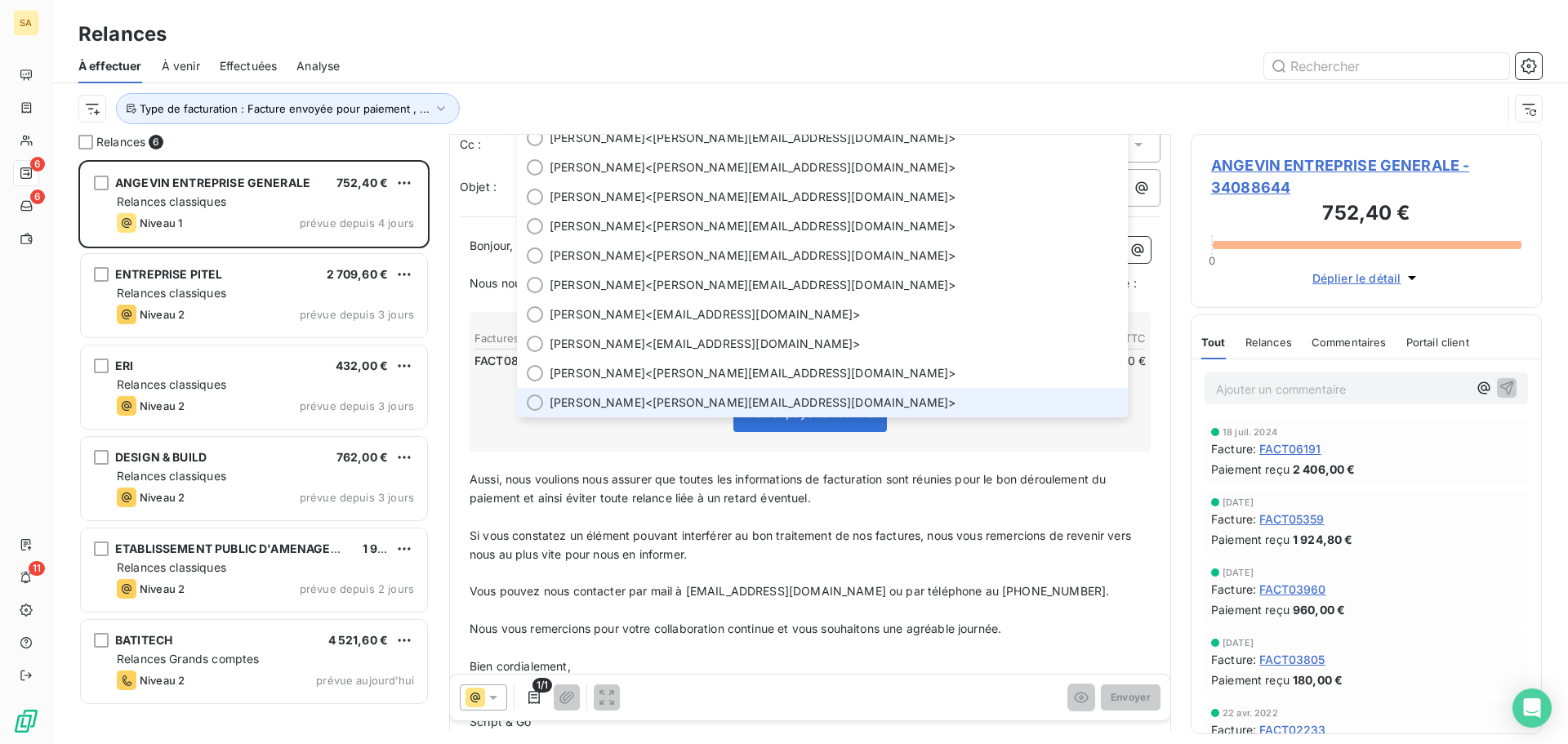
click at [534, 403] on div at bounding box center [535, 402] width 17 height 17
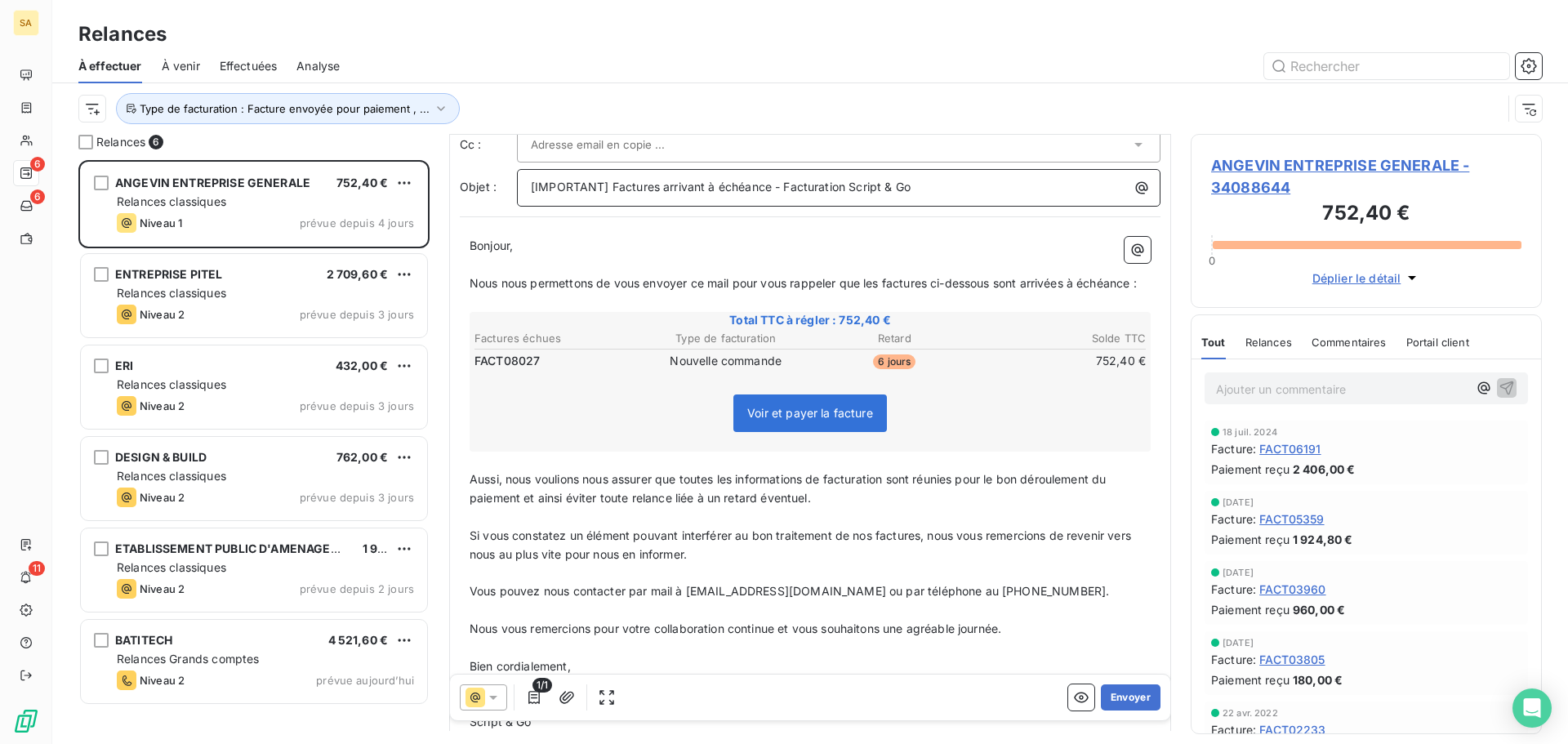
click at [645, 180] on span "[IMPORTANT] Factures arrivant à échéance - Facturation Script & Go" at bounding box center [720, 187] width 379 height 14
click at [648, 148] on input "text" at bounding box center [618, 144] width 176 height 24
click at [612, 145] on input "text" at bounding box center [618, 144] width 176 height 24
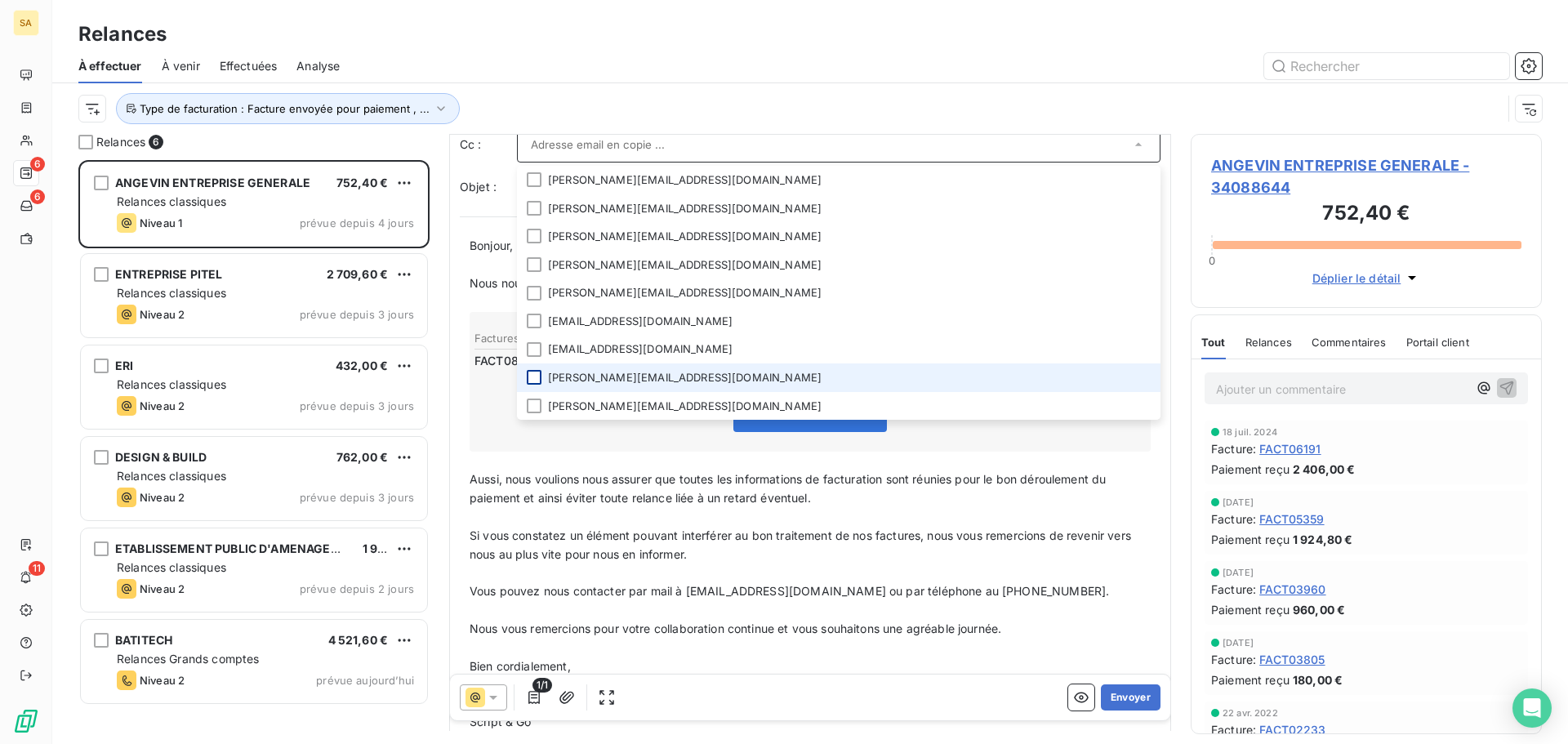
click at [533, 378] on div at bounding box center [534, 377] width 15 height 15
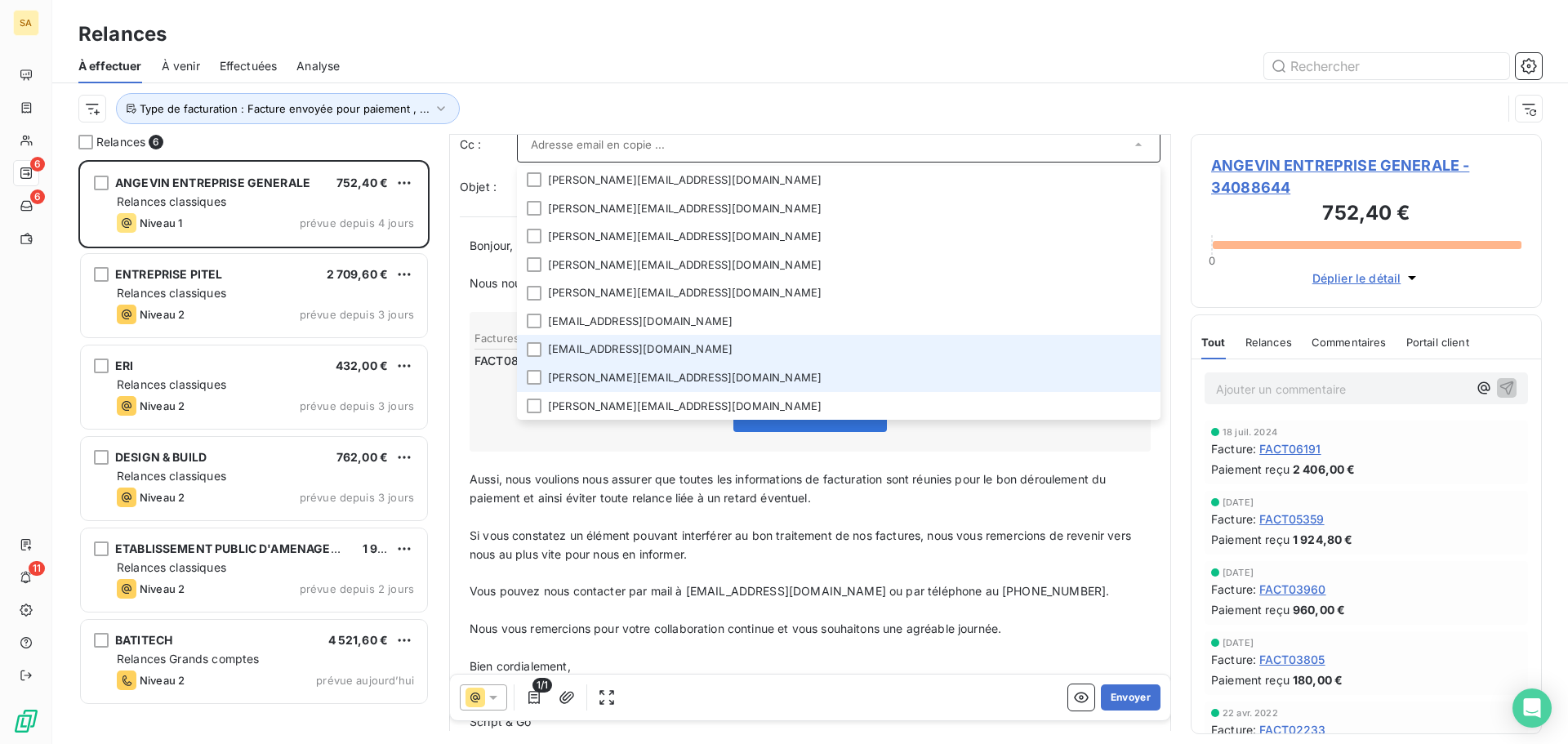
scroll to position [83, 0]
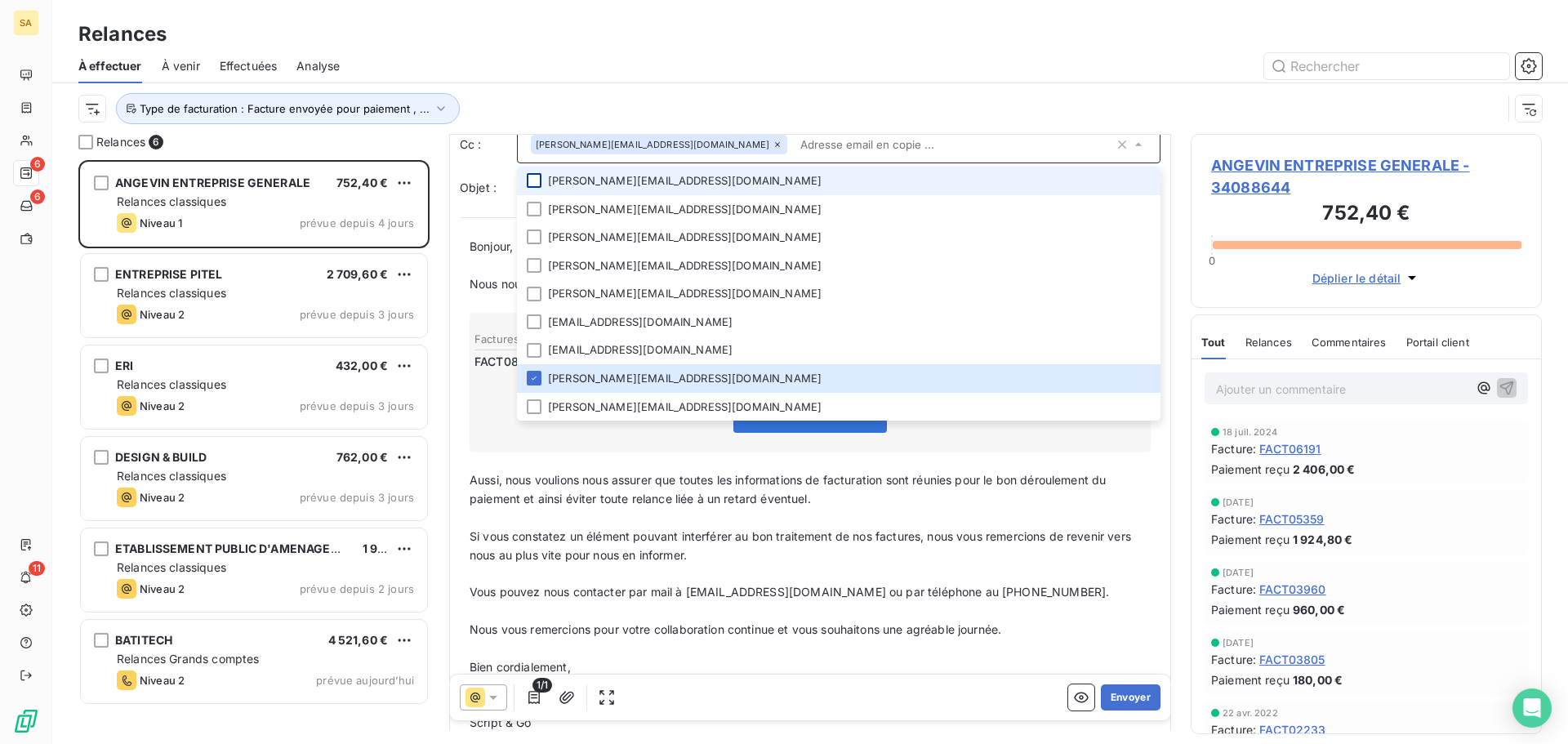
click at [535, 177] on div at bounding box center [534, 180] width 15 height 15
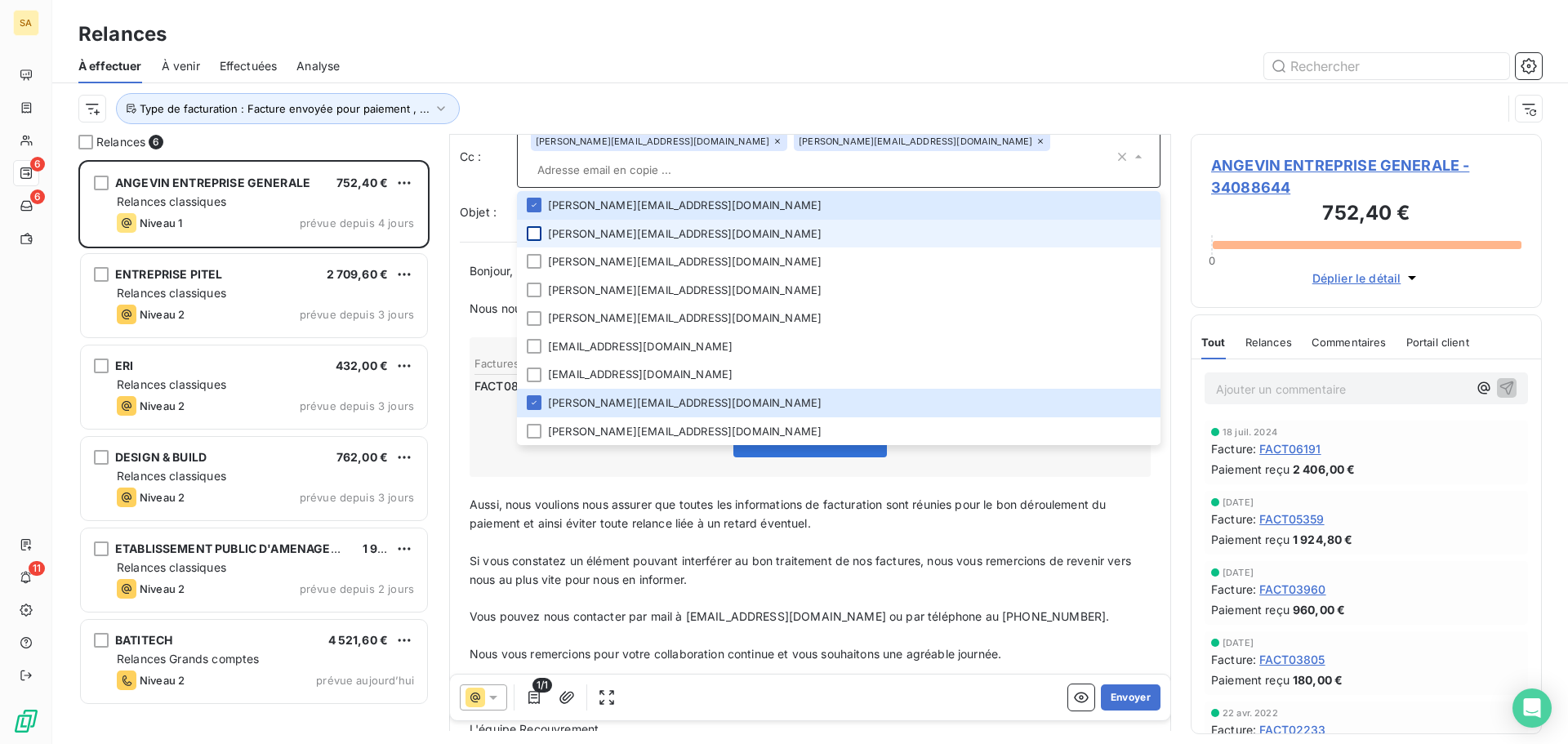
click at [538, 226] on div at bounding box center [534, 233] width 15 height 15
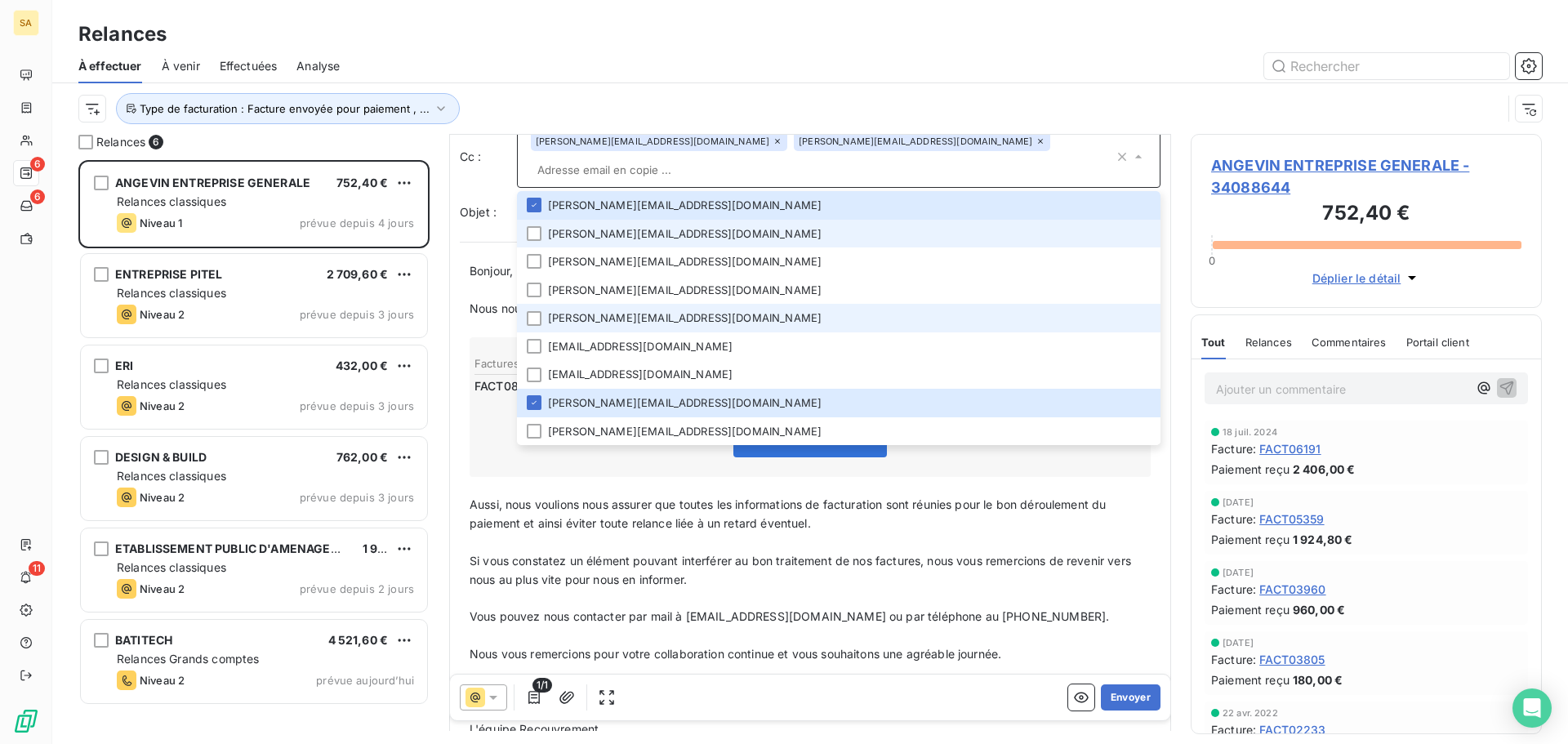
scroll to position [95, 0]
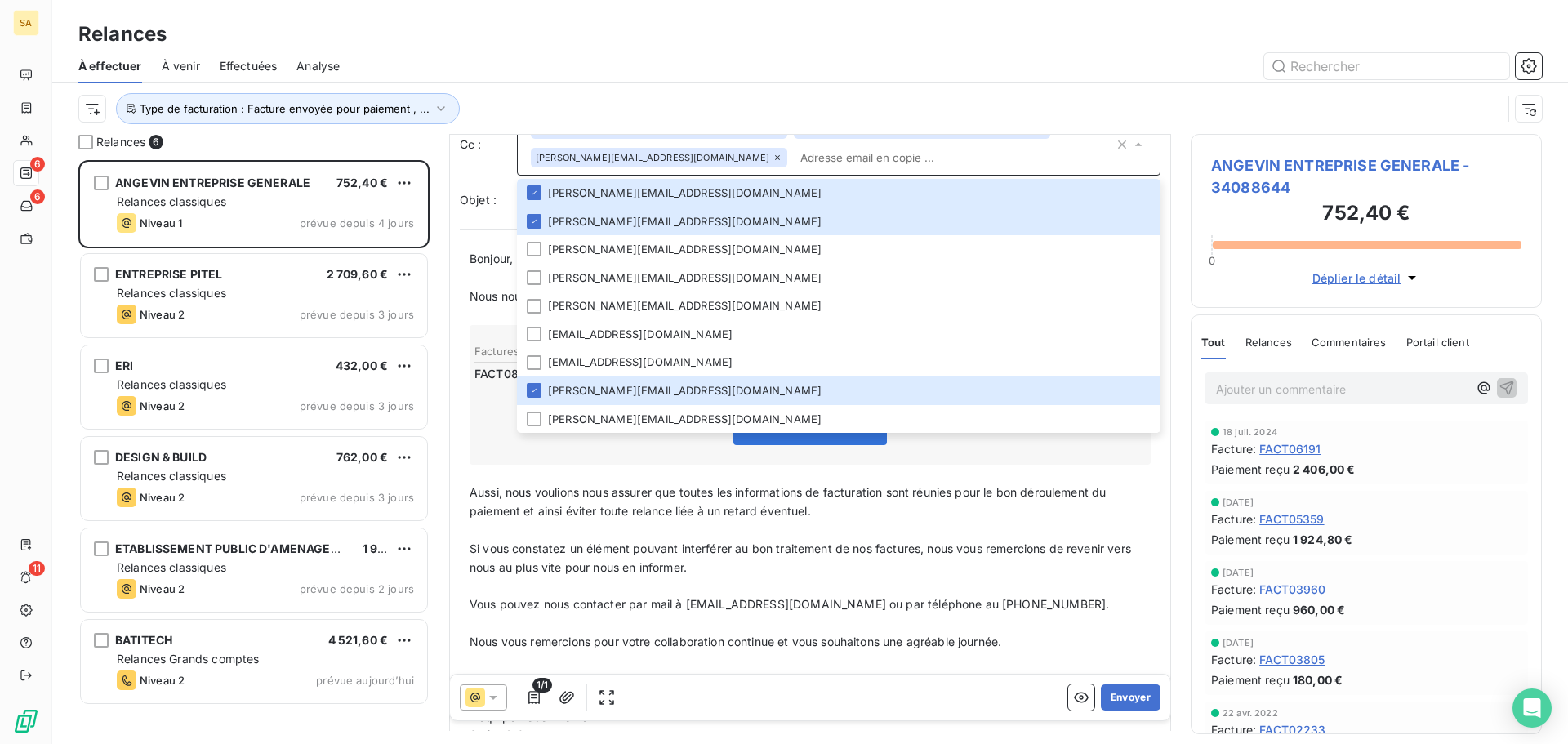
click at [964, 465] on div "Voir et payer la facture" at bounding box center [809, 429] width 676 height 70
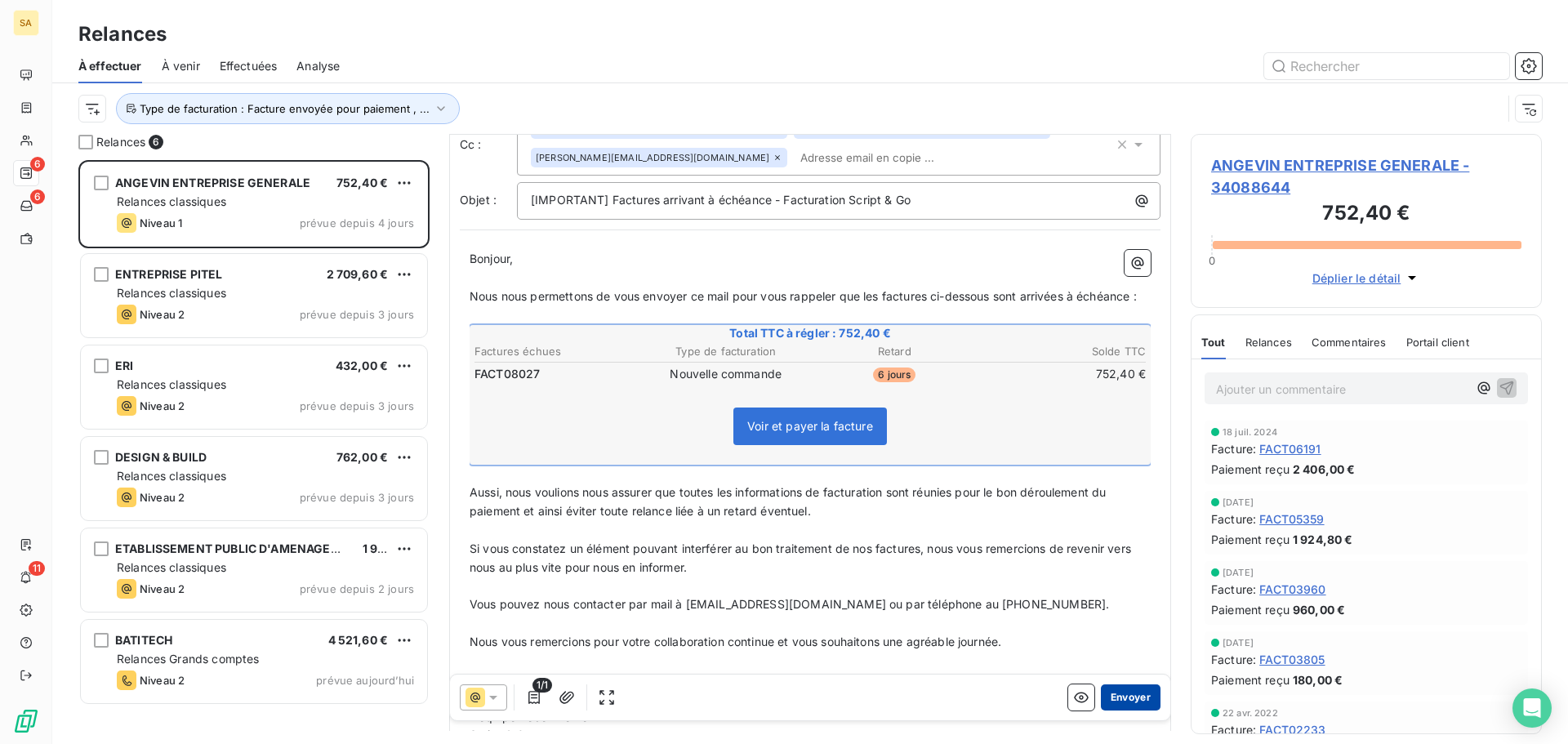
click at [1114, 699] on button "Envoyer" at bounding box center [1130, 698] width 59 height 26
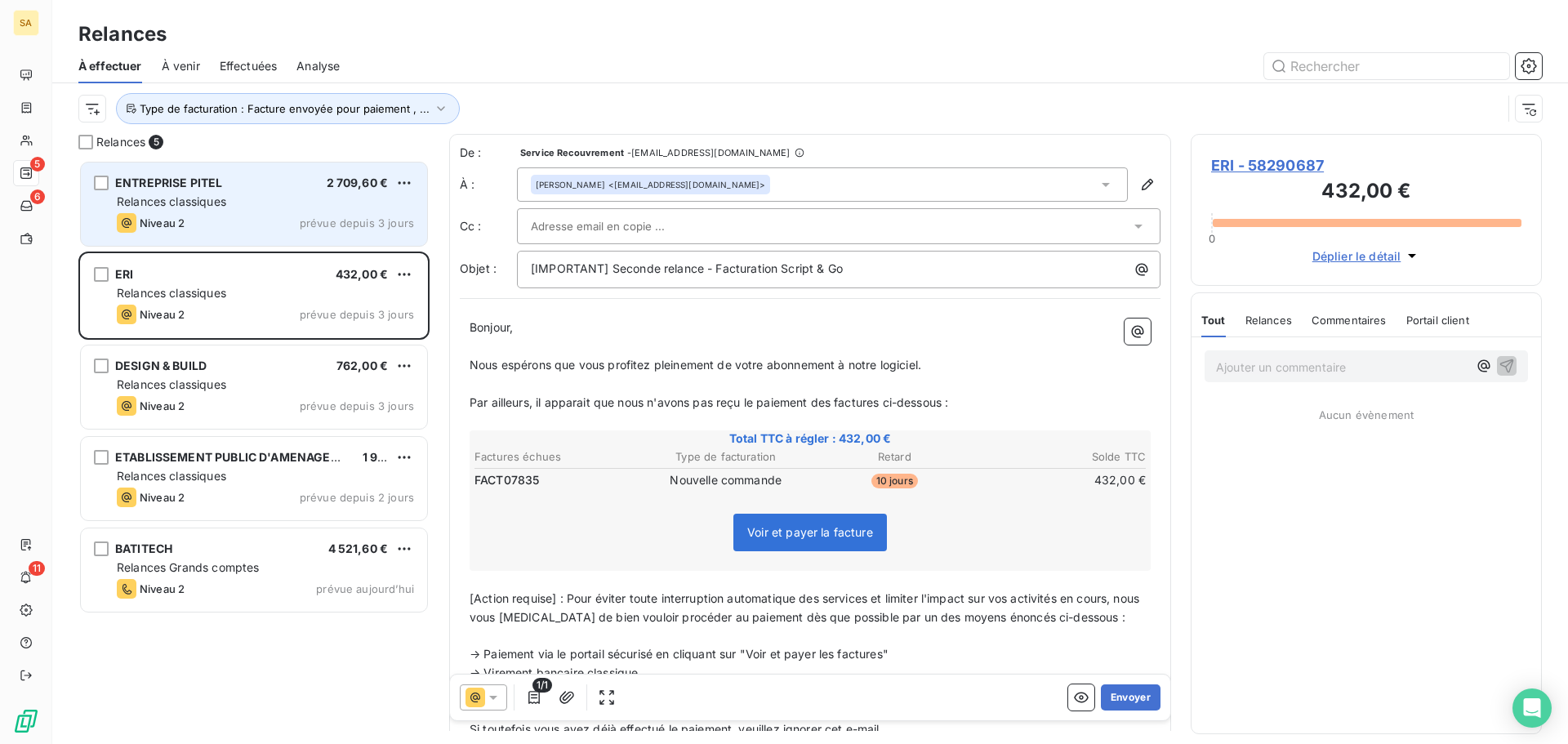
click at [234, 195] on div "Relances classiques" at bounding box center [266, 201] width 297 height 17
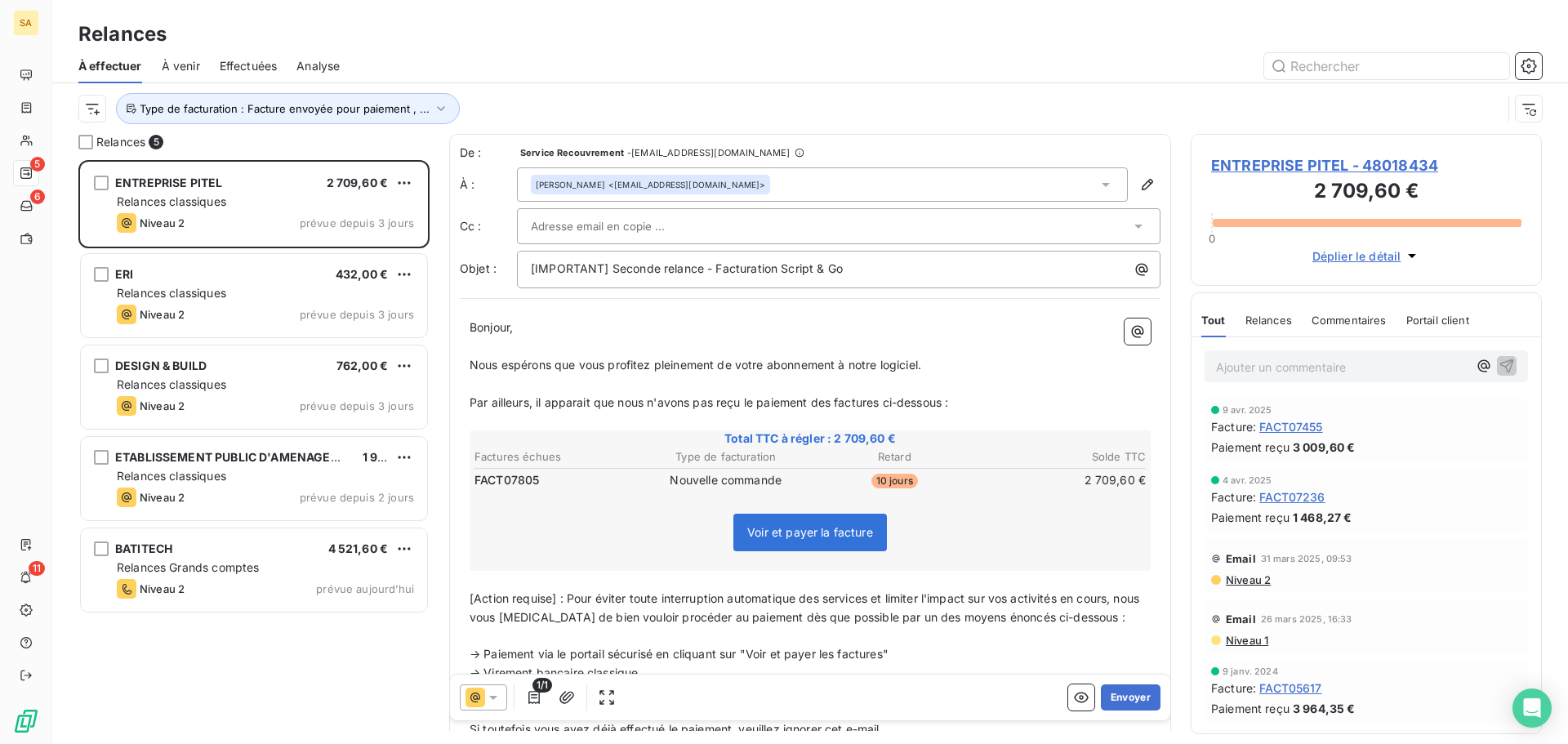
click at [850, 223] on div at bounding box center [830, 226] width 600 height 24
click at [1014, 181] on div "Clément MANIGOT <c.manigot@pitel.fr>" at bounding box center [822, 184] width 611 height 34
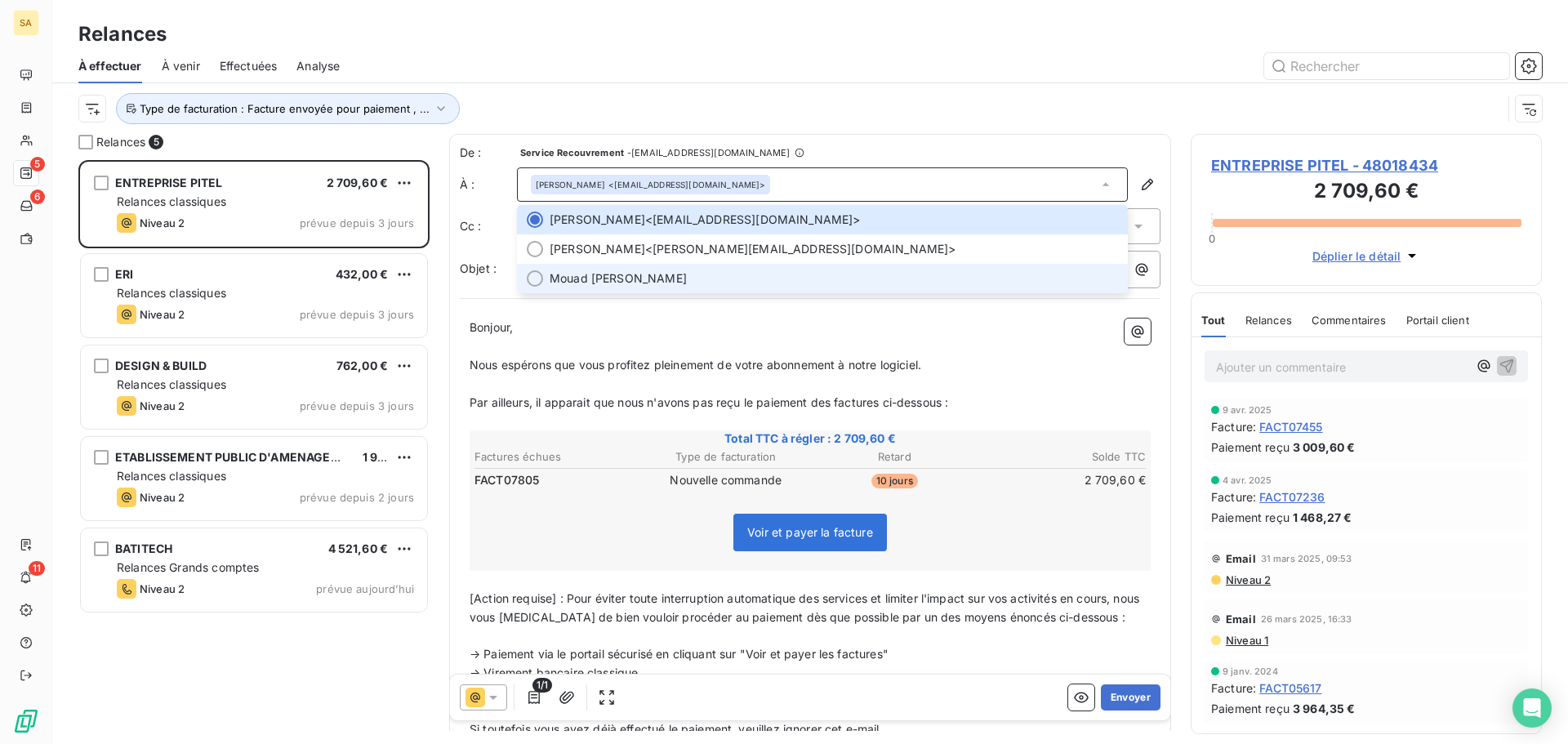
click at [524, 274] on li "Mouad Jediani" at bounding box center [822, 279] width 611 height 30
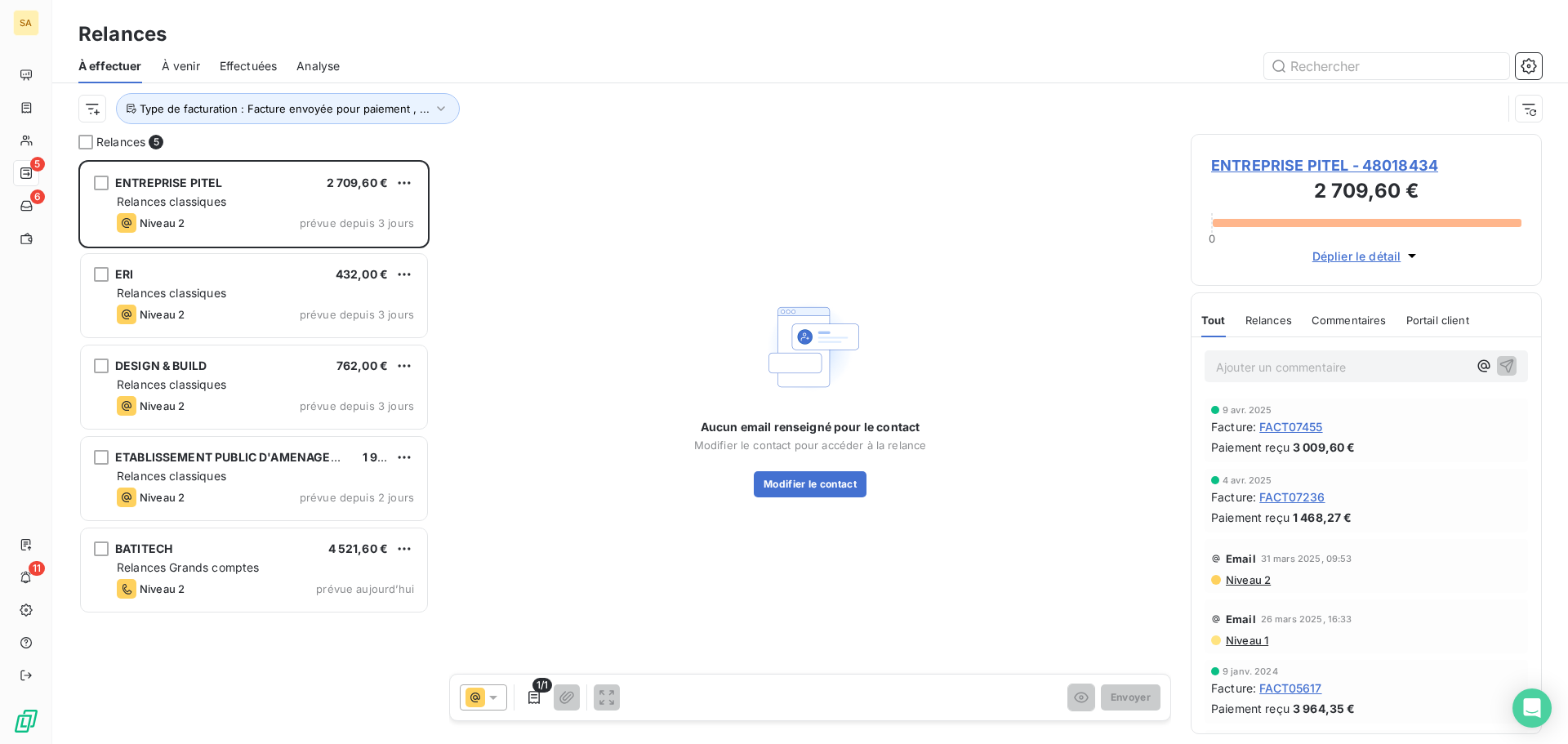
click at [500, 695] on icon at bounding box center [493, 697] width 17 height 17
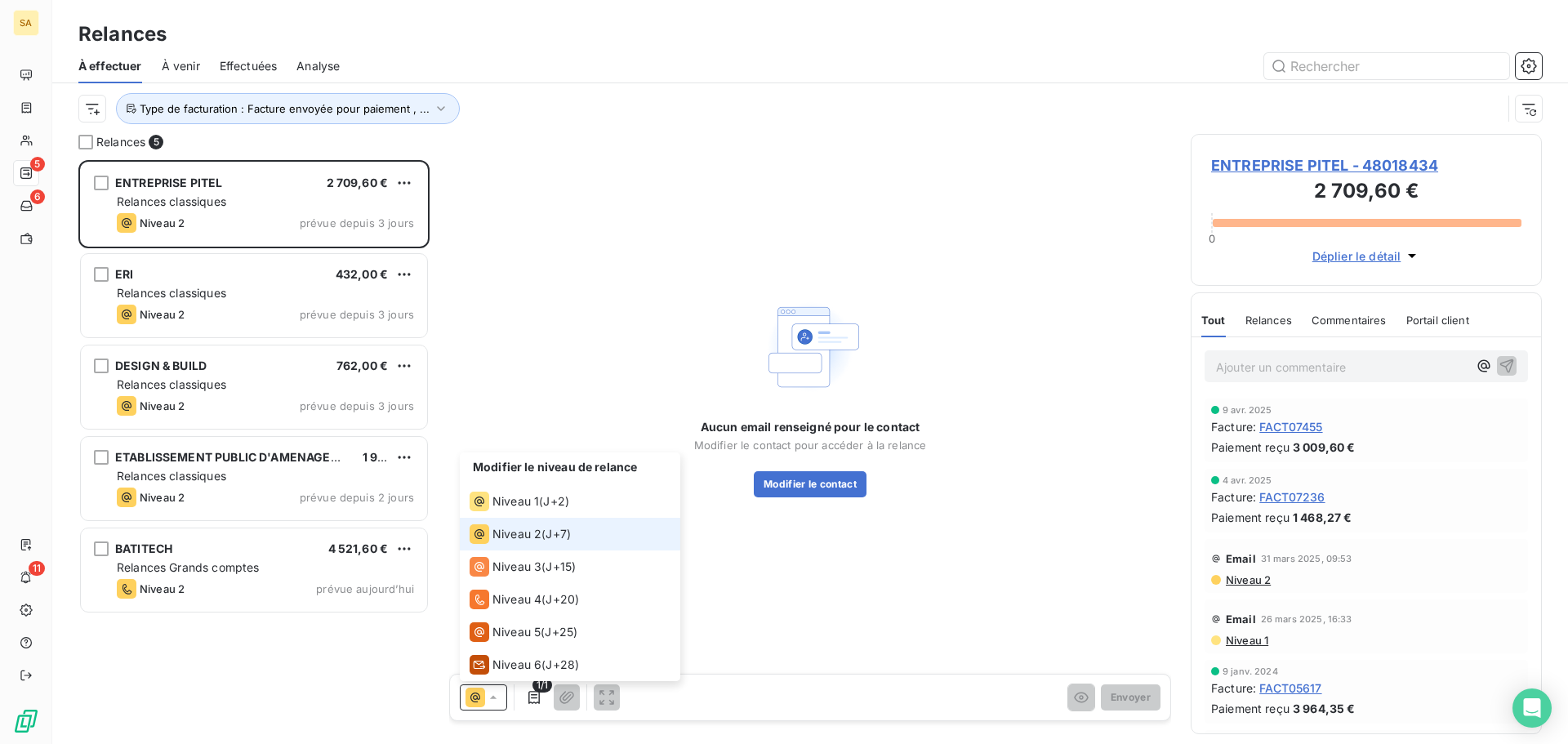
click at [535, 530] on span "Niveau 2" at bounding box center [517, 534] width 49 height 17
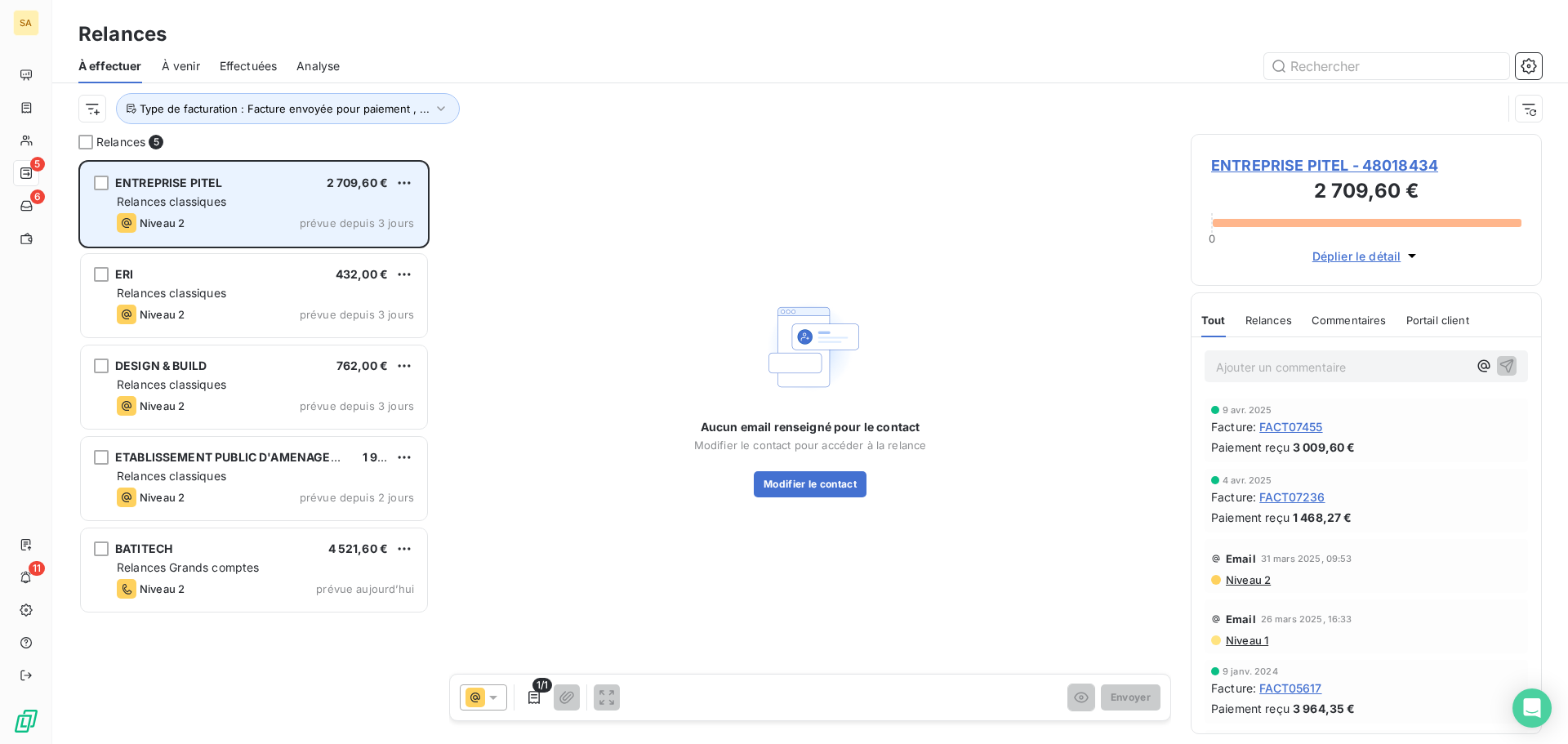
click at [338, 193] on div "Relances classiques" at bounding box center [266, 201] width 297 height 17
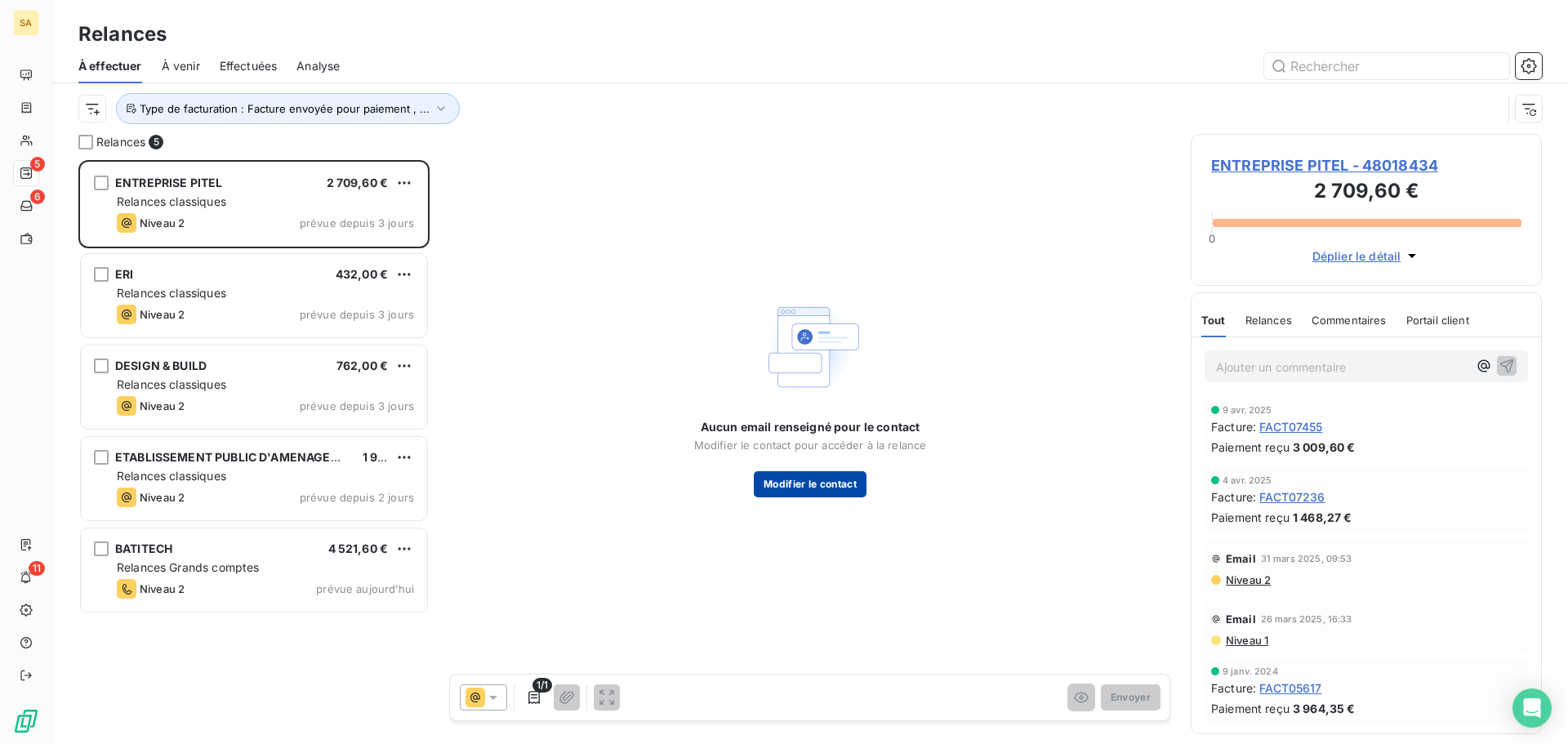
click at [820, 489] on button "Modifier le contact" at bounding box center [809, 484] width 113 height 26
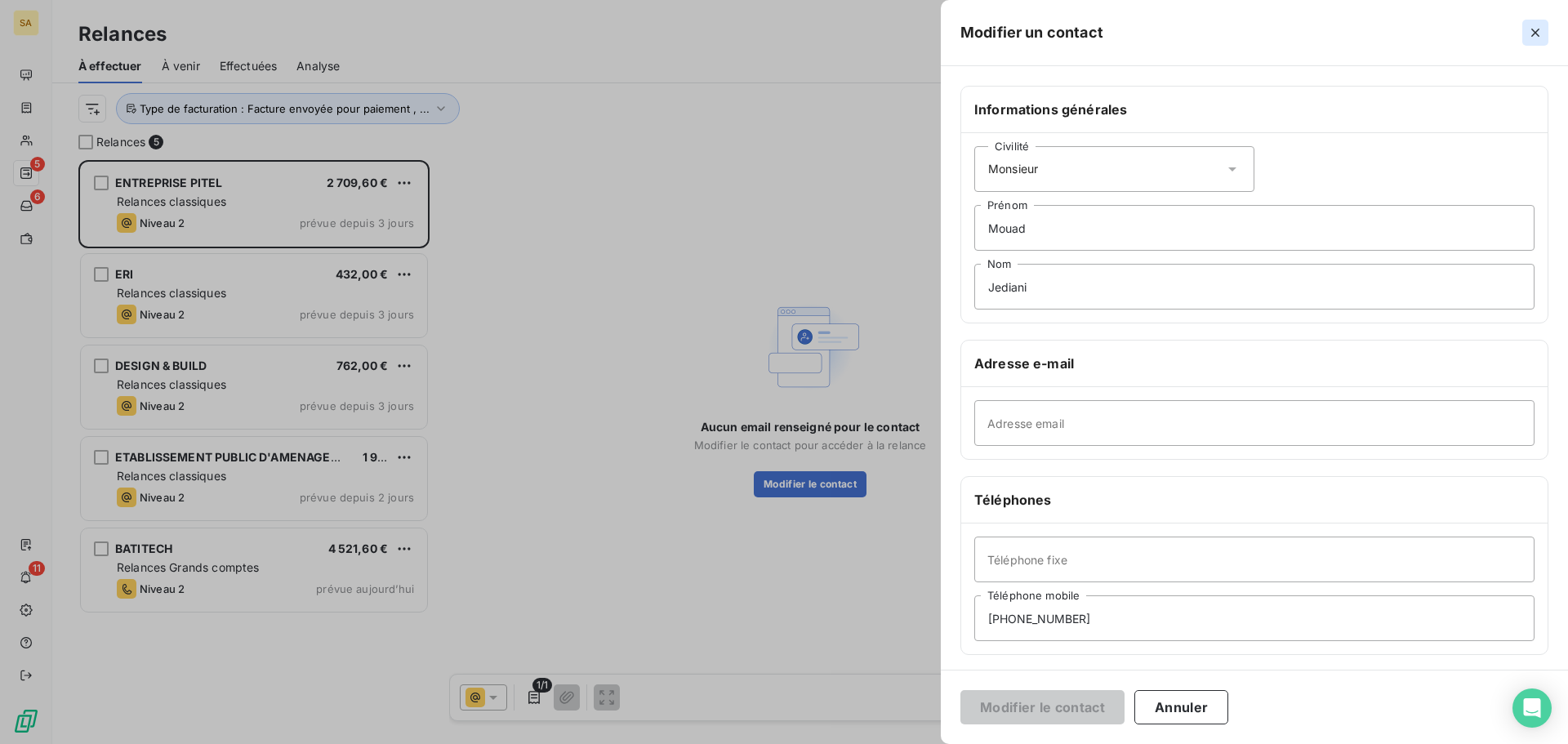
click at [1539, 31] on icon "button" at bounding box center [1535, 32] width 17 height 17
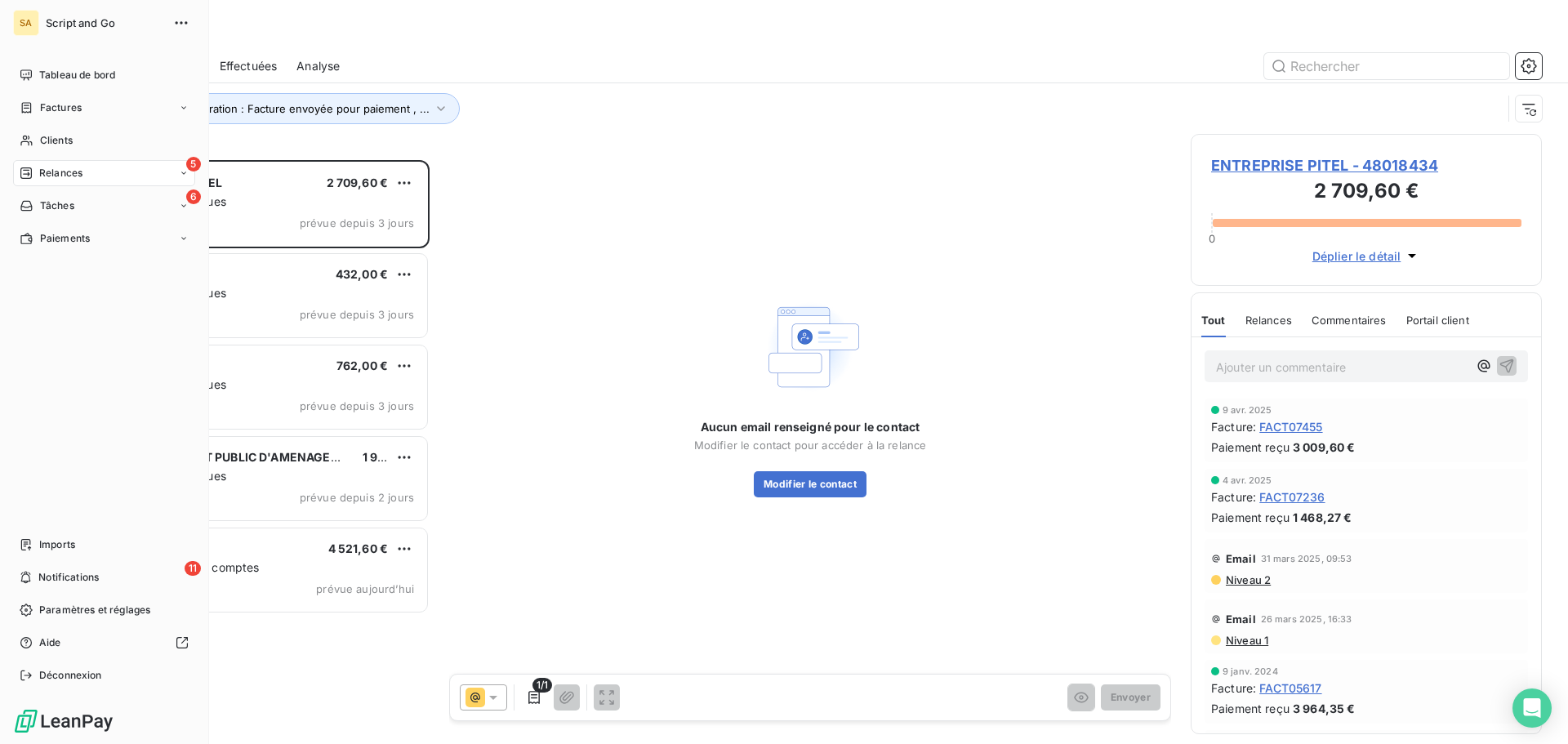
click at [31, 168] on icon at bounding box center [25, 173] width 13 height 13
click at [66, 201] on span "À effectuer" at bounding box center [66, 205] width 53 height 15
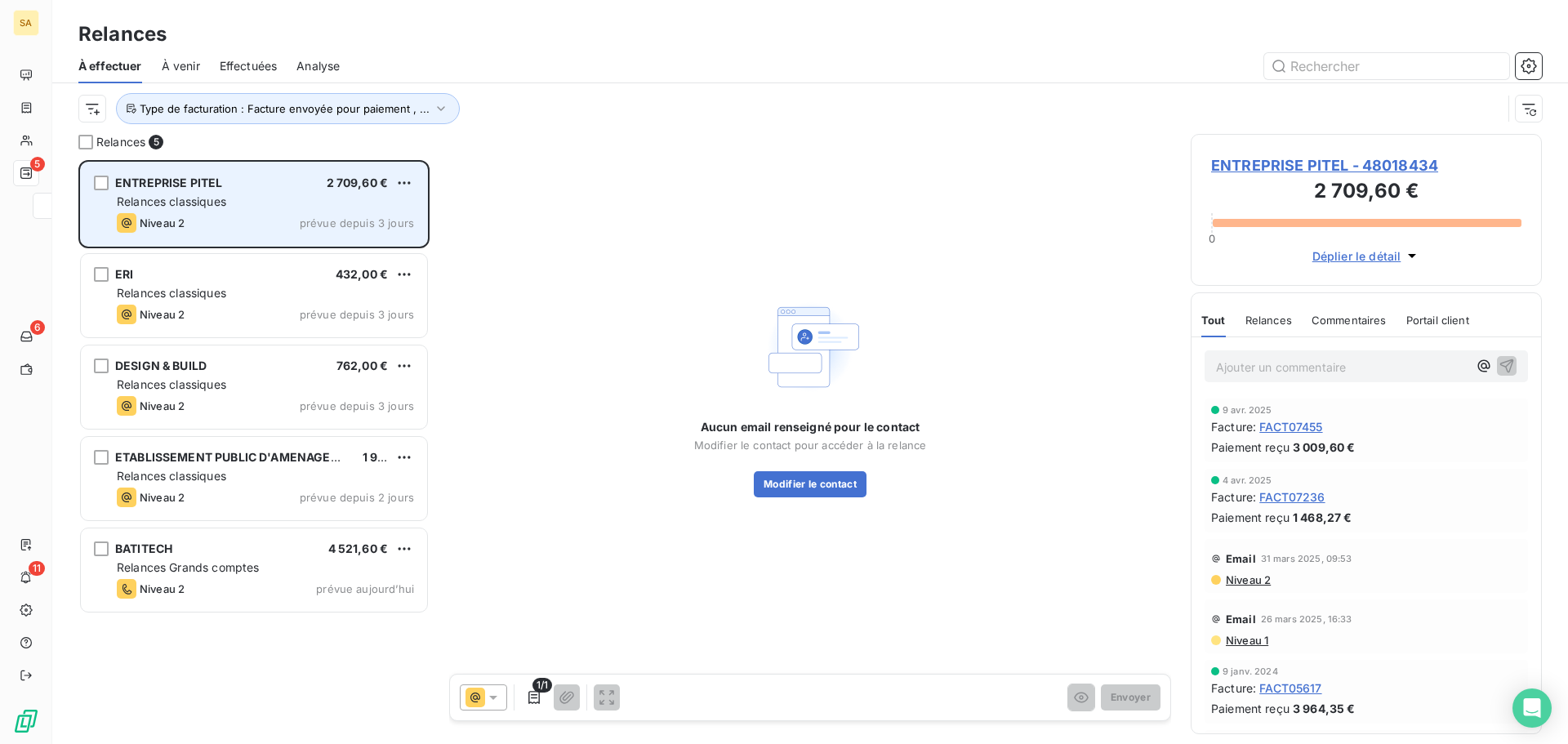
click at [288, 192] on div "ENTREPRISE PITEL 2 709,60 € Relances classiques Niveau 2 prévue depuis 3 jours" at bounding box center [253, 204] width 346 height 83
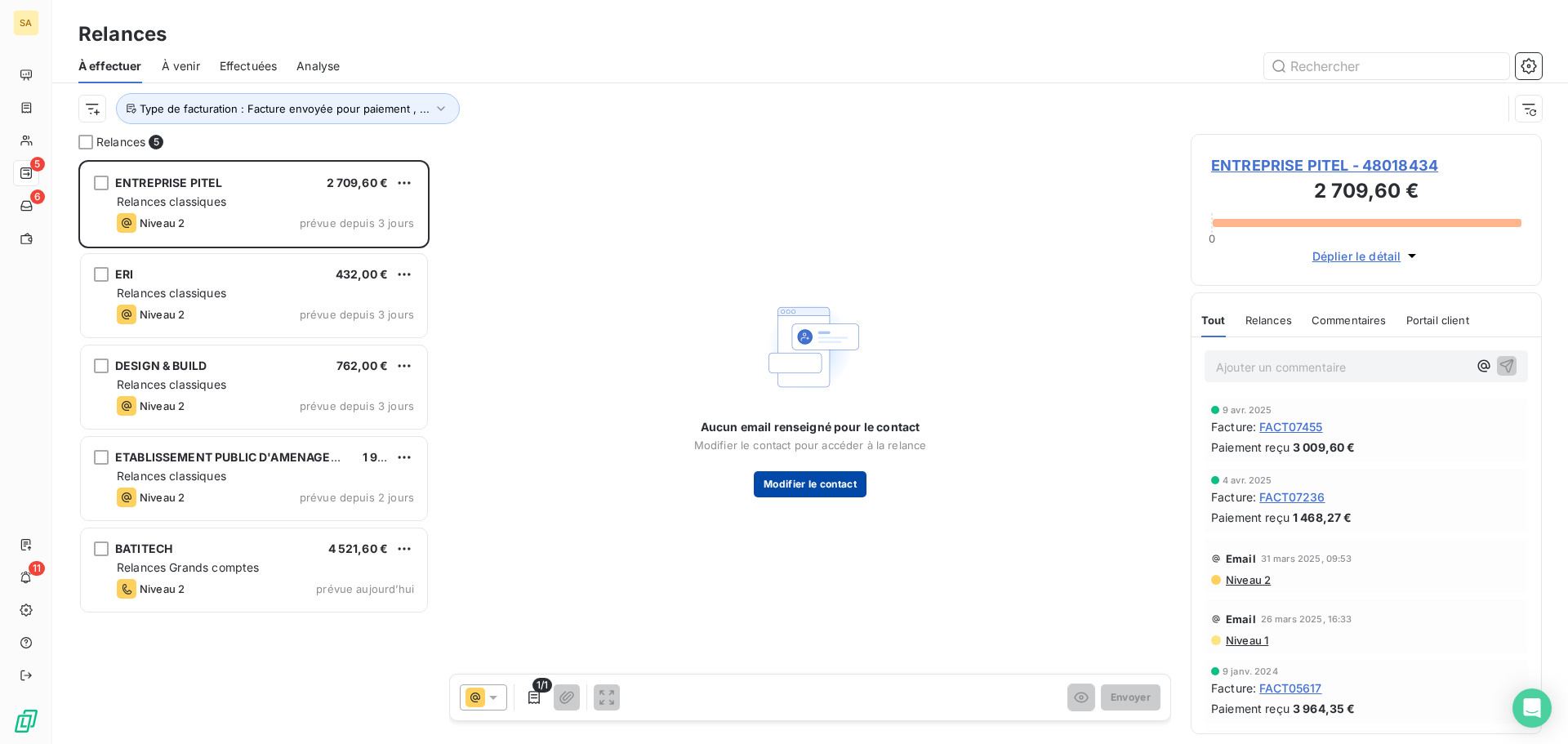
click at [843, 477] on button "Modifier le contact" at bounding box center [809, 484] width 113 height 26
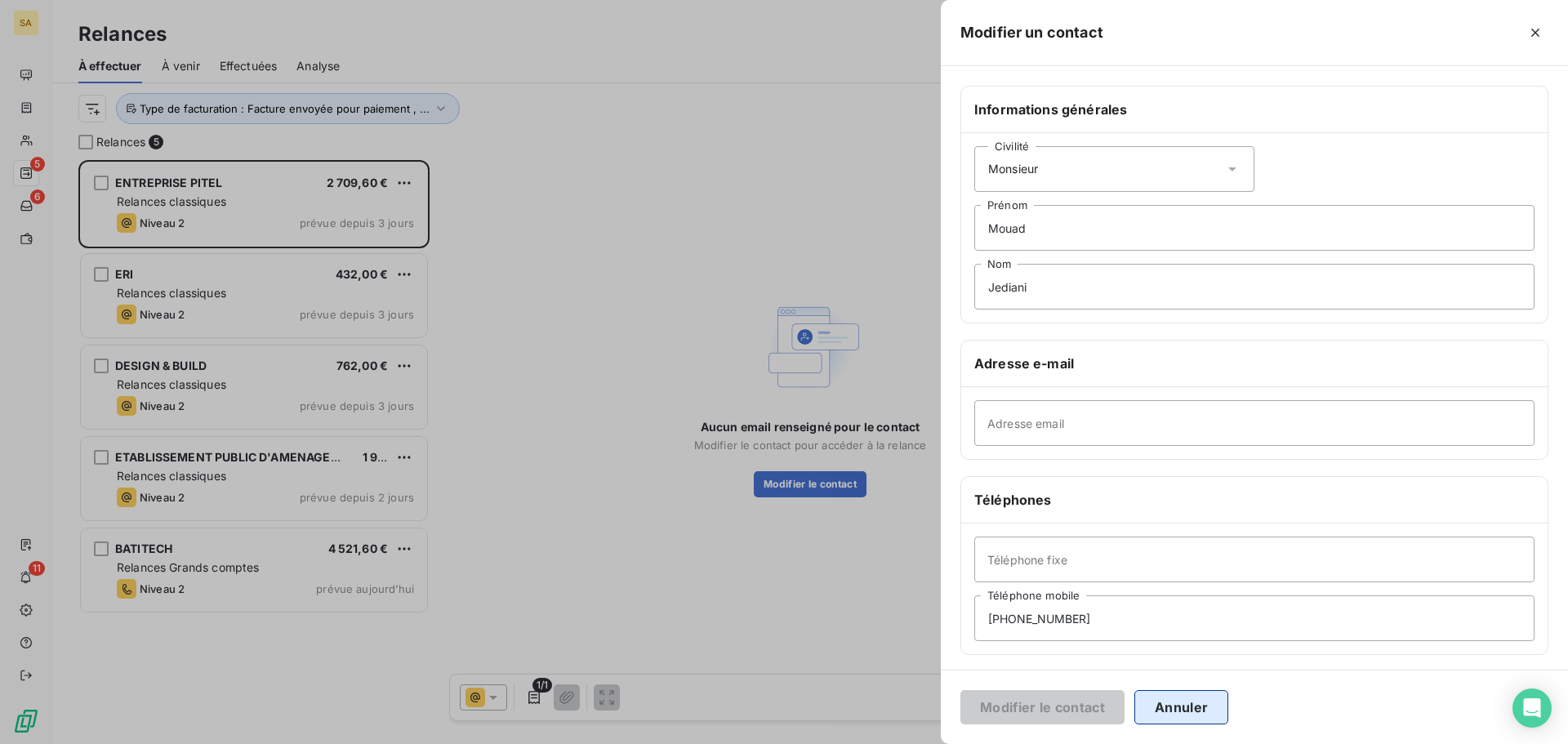
click at [1186, 707] on button "Annuler" at bounding box center [1181, 706] width 94 height 34
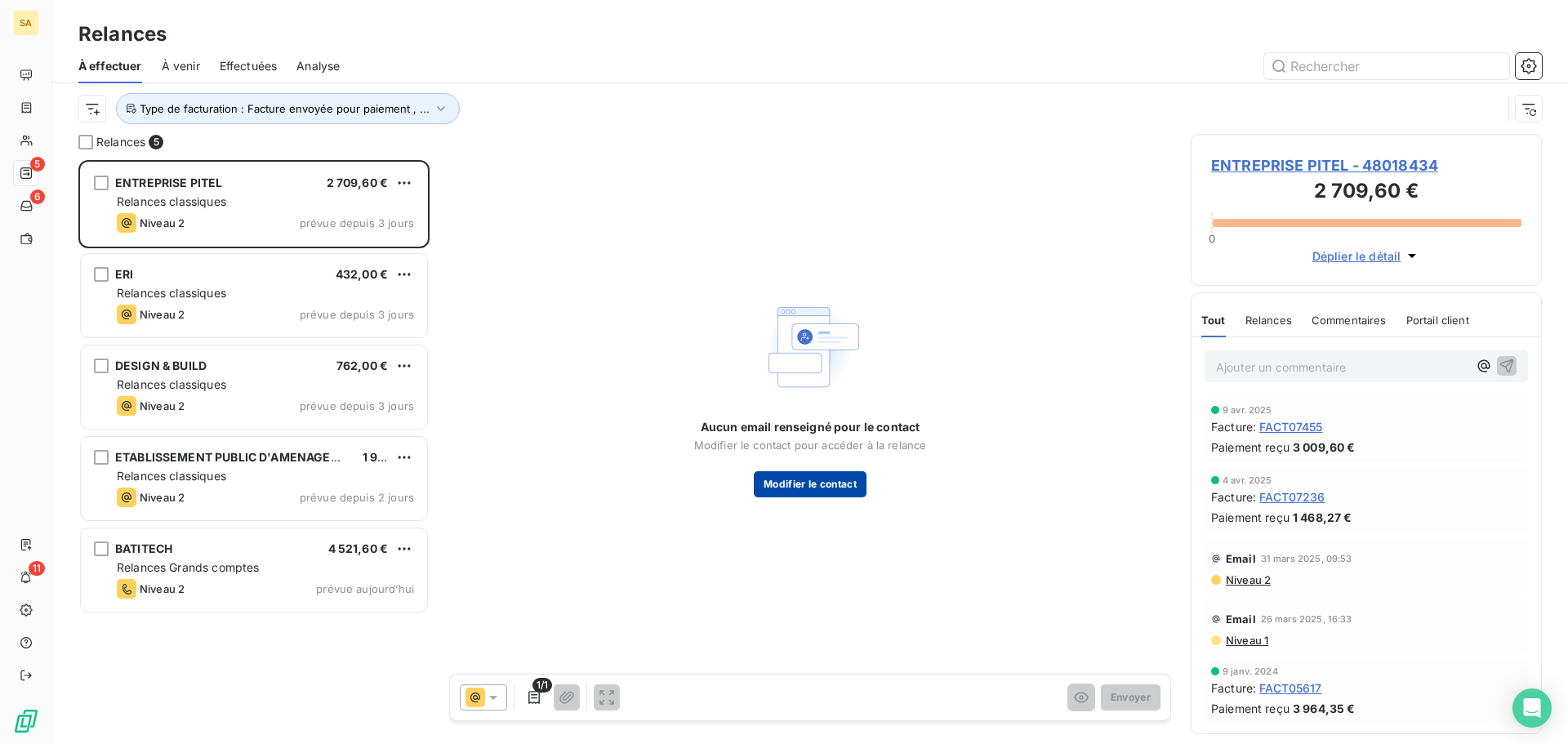
click at [828, 474] on button "Modifier le contact" at bounding box center [809, 484] width 113 height 26
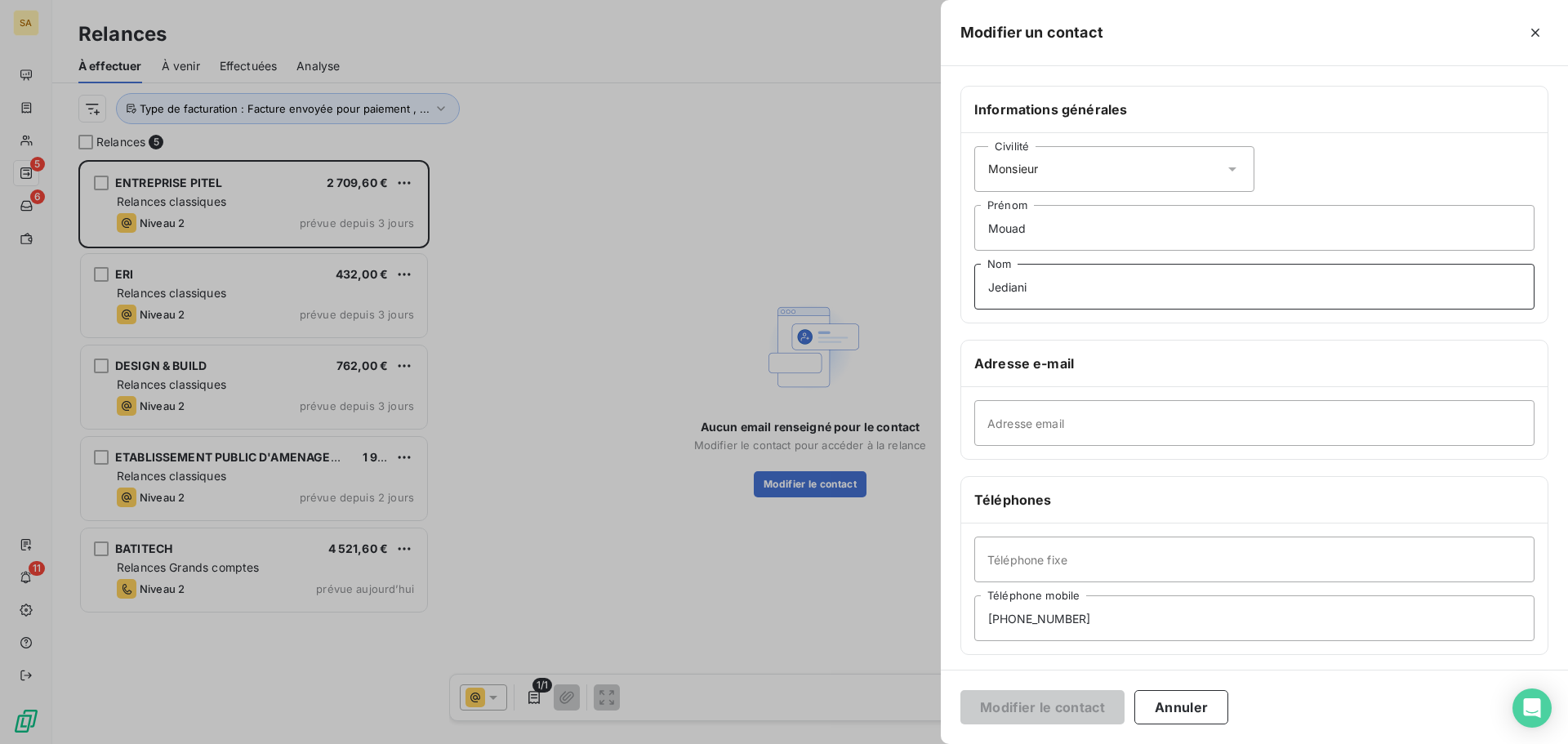
click at [1024, 291] on input "Jediani" at bounding box center [1253, 287] width 560 height 45
click at [1131, 143] on div "Civilité Monsieur Mouad Prénom Jediani Nom" at bounding box center [1254, 227] width 586 height 190
click at [1076, 415] on input "Adresse email" at bounding box center [1253, 423] width 560 height 45
click at [1162, 417] on input "Adresse email" at bounding box center [1253, 423] width 560 height 45
paste input "m.jediani@pitel.fr"
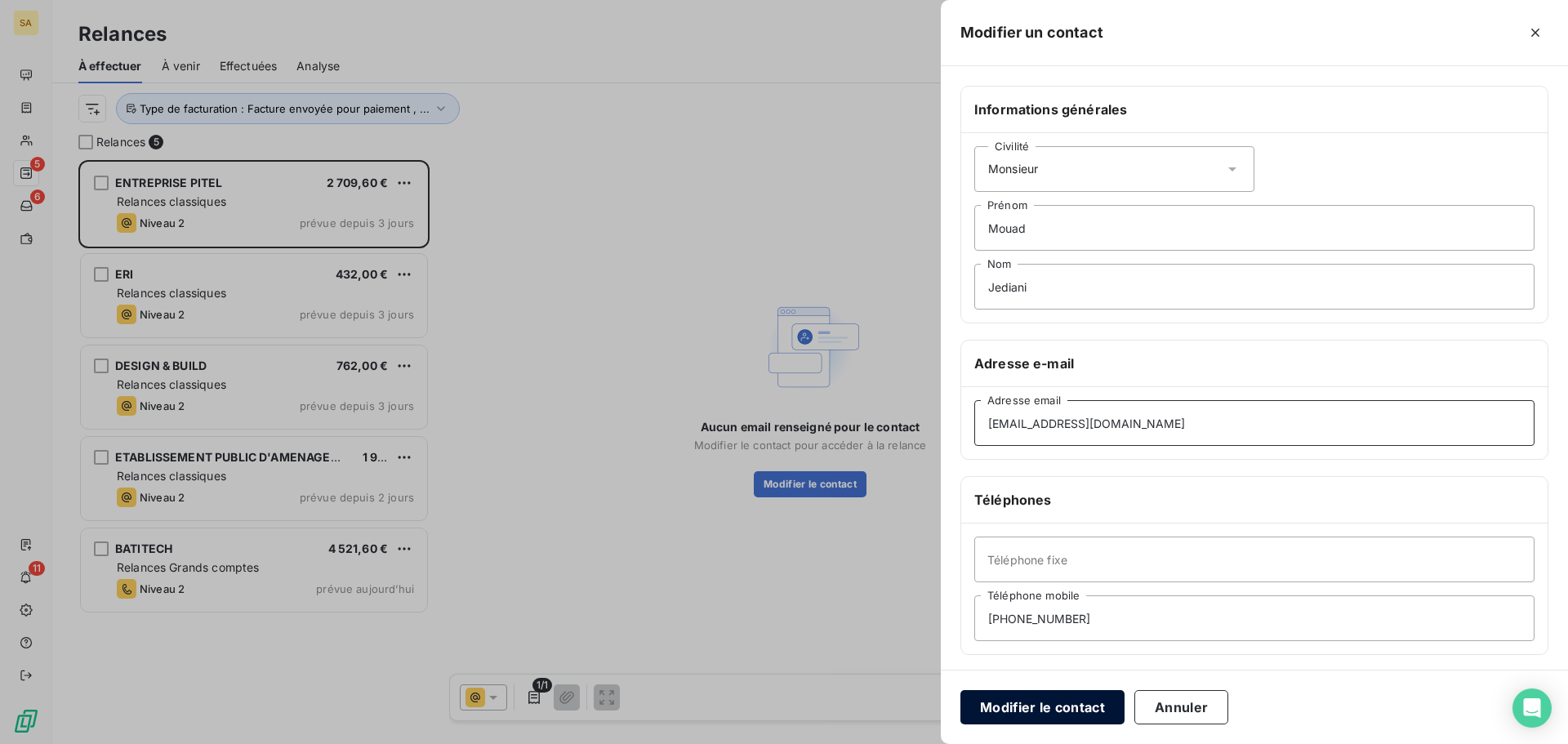
type input "m.jediani@pitel.fr"
click at [1092, 715] on button "Modifier le contact" at bounding box center [1043, 706] width 164 height 34
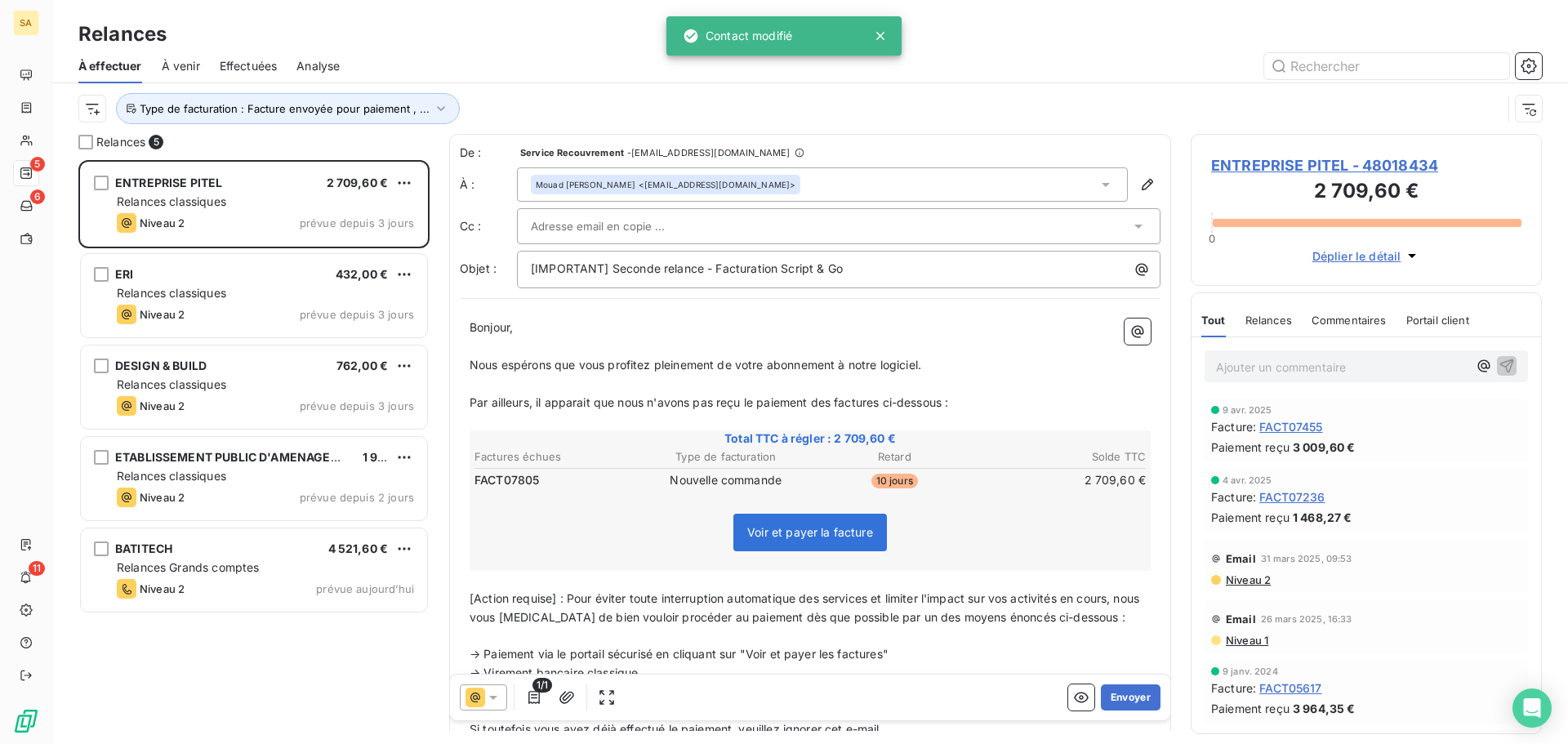
click at [1099, 182] on icon at bounding box center [1106, 184] width 17 height 17
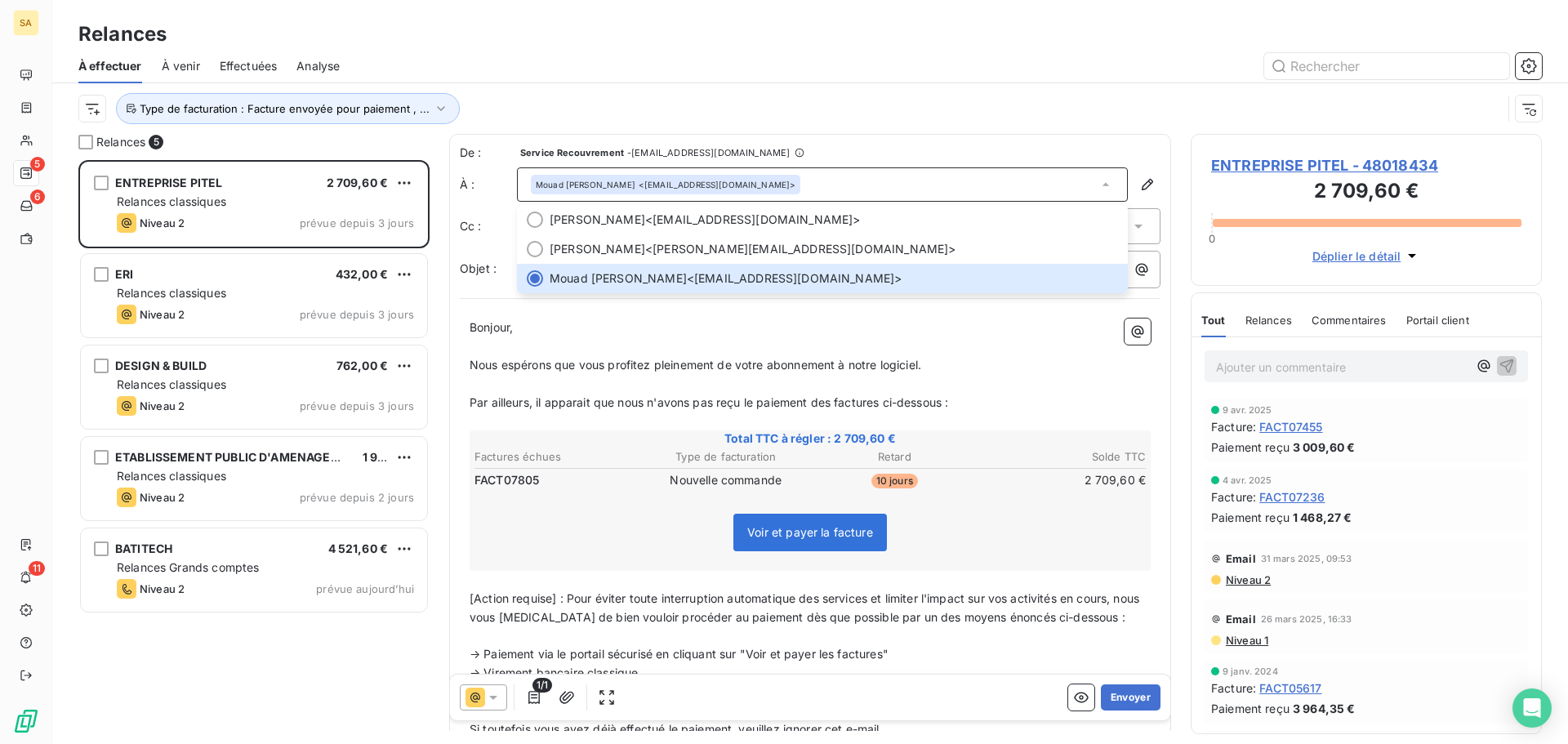
click at [957, 326] on p "Bonjour," at bounding box center [809, 327] width 681 height 18
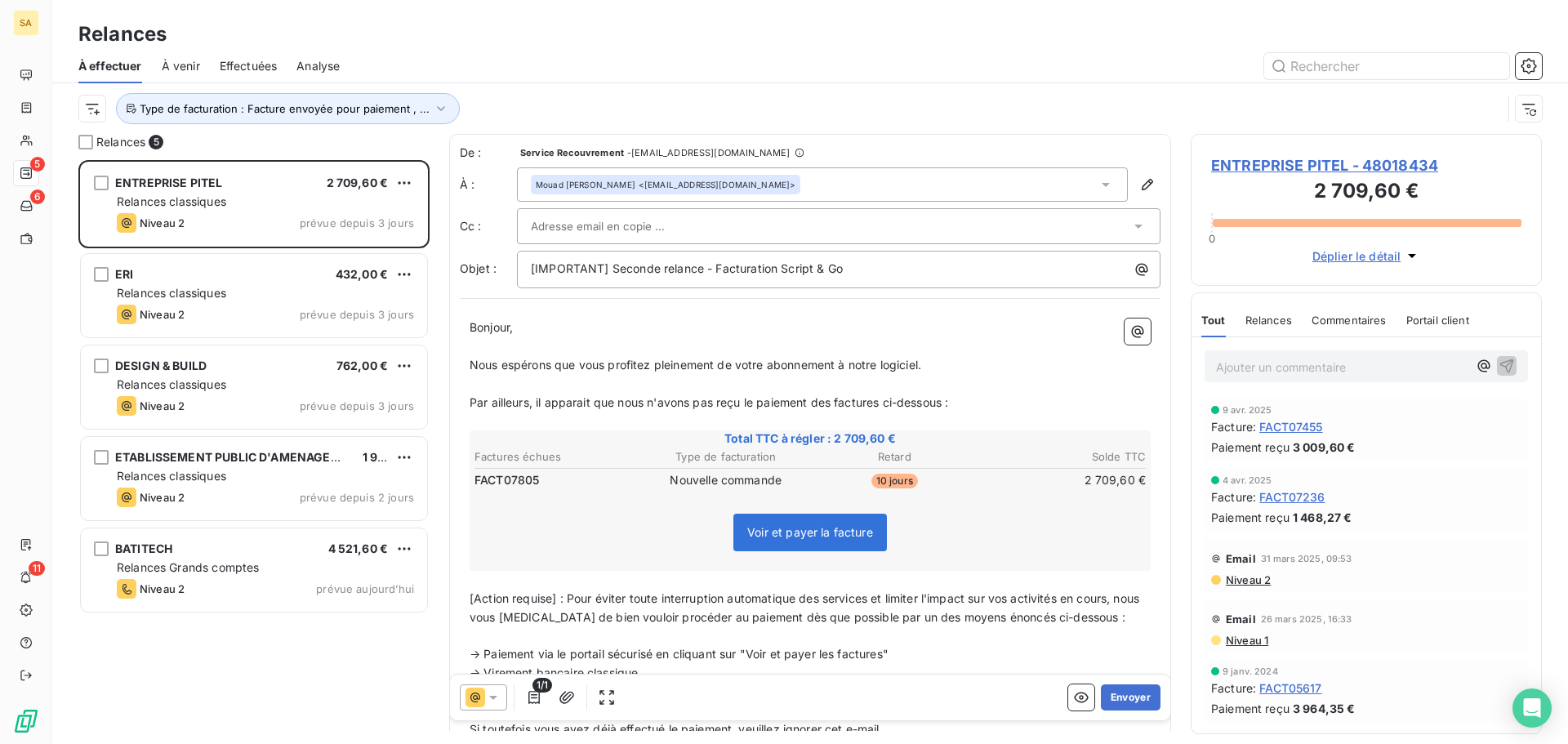
click at [896, 229] on div at bounding box center [830, 226] width 600 height 24
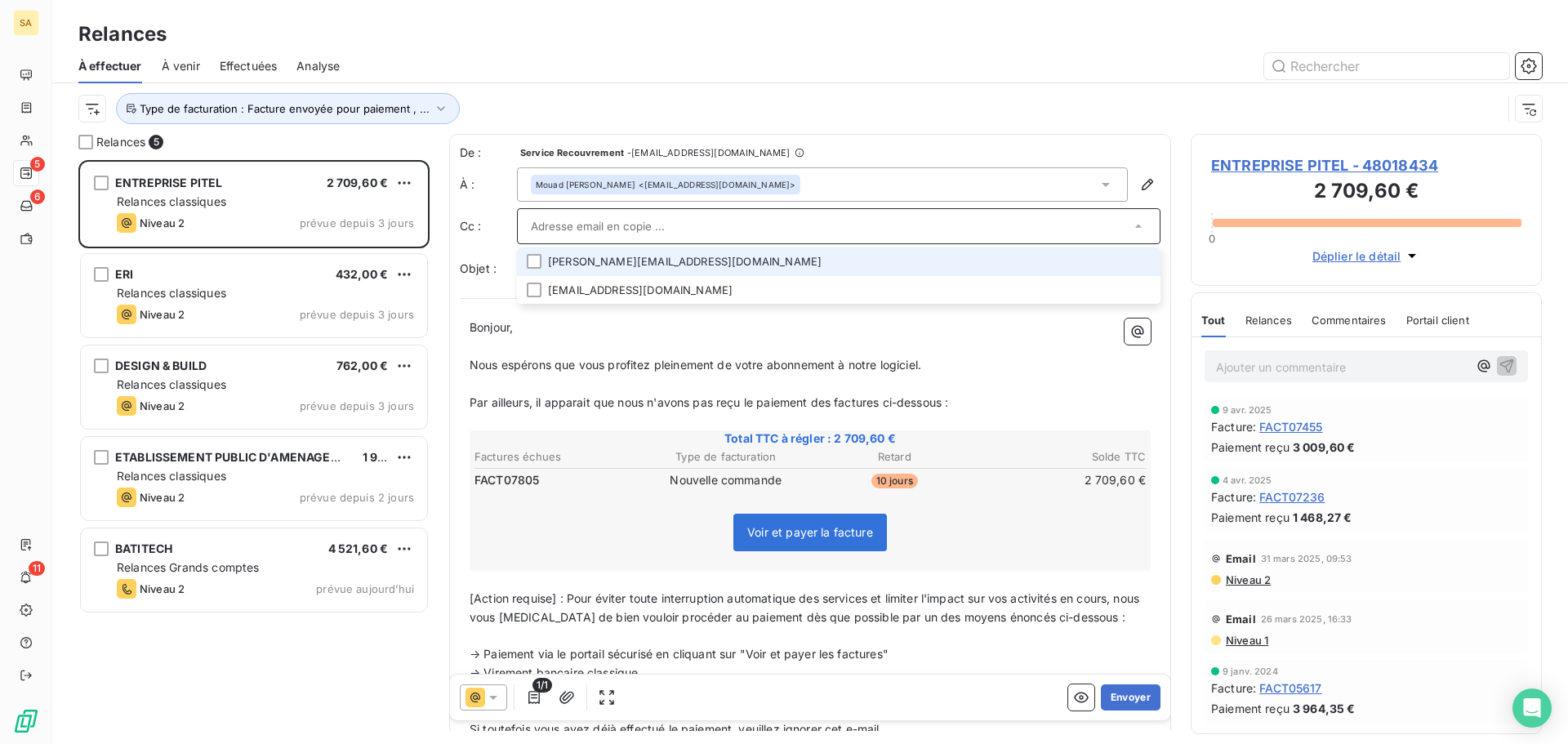
click at [526, 254] on li "o.kaisin@pitel.fr" at bounding box center [838, 261] width 643 height 29
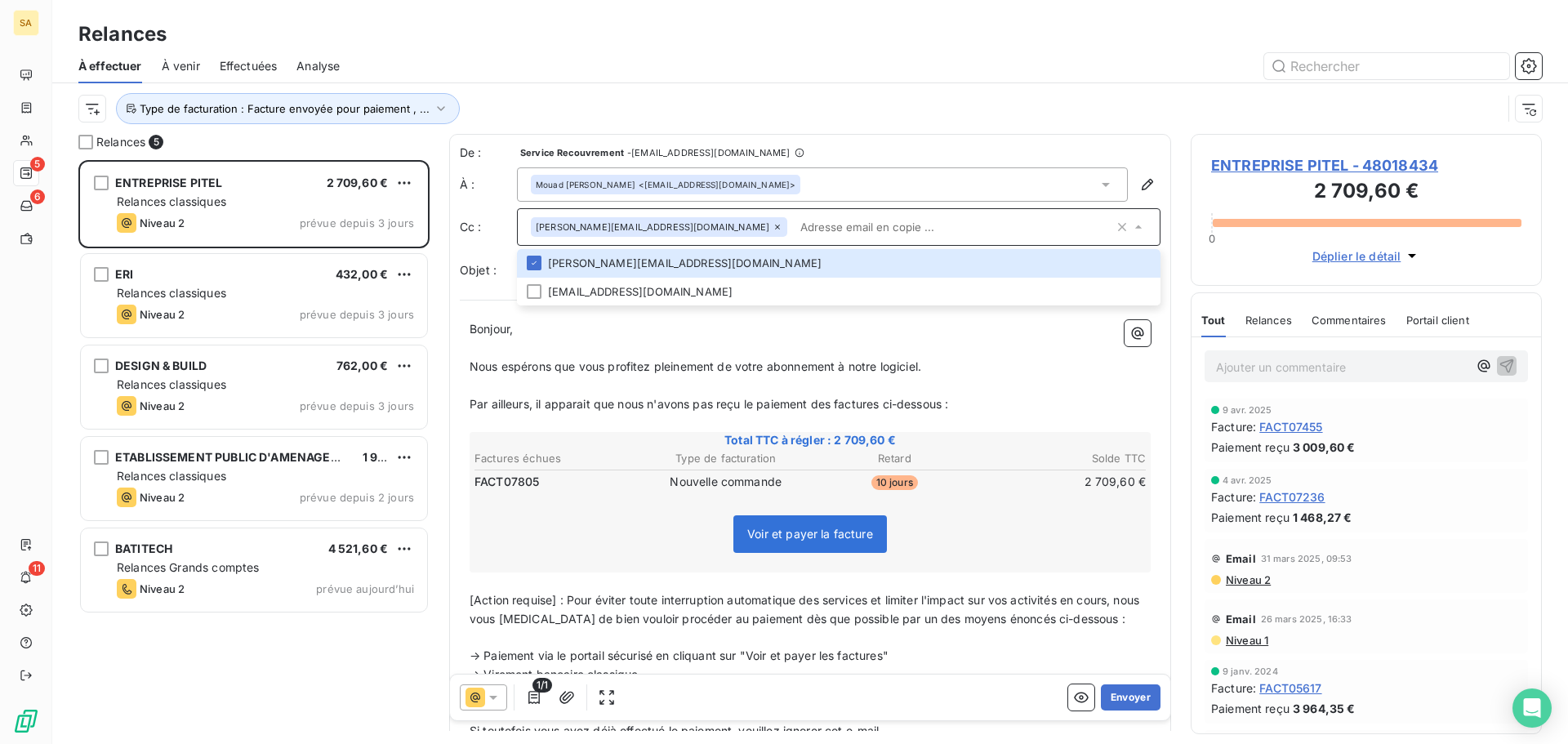
click at [773, 223] on icon at bounding box center [777, 226] width 10 height 10
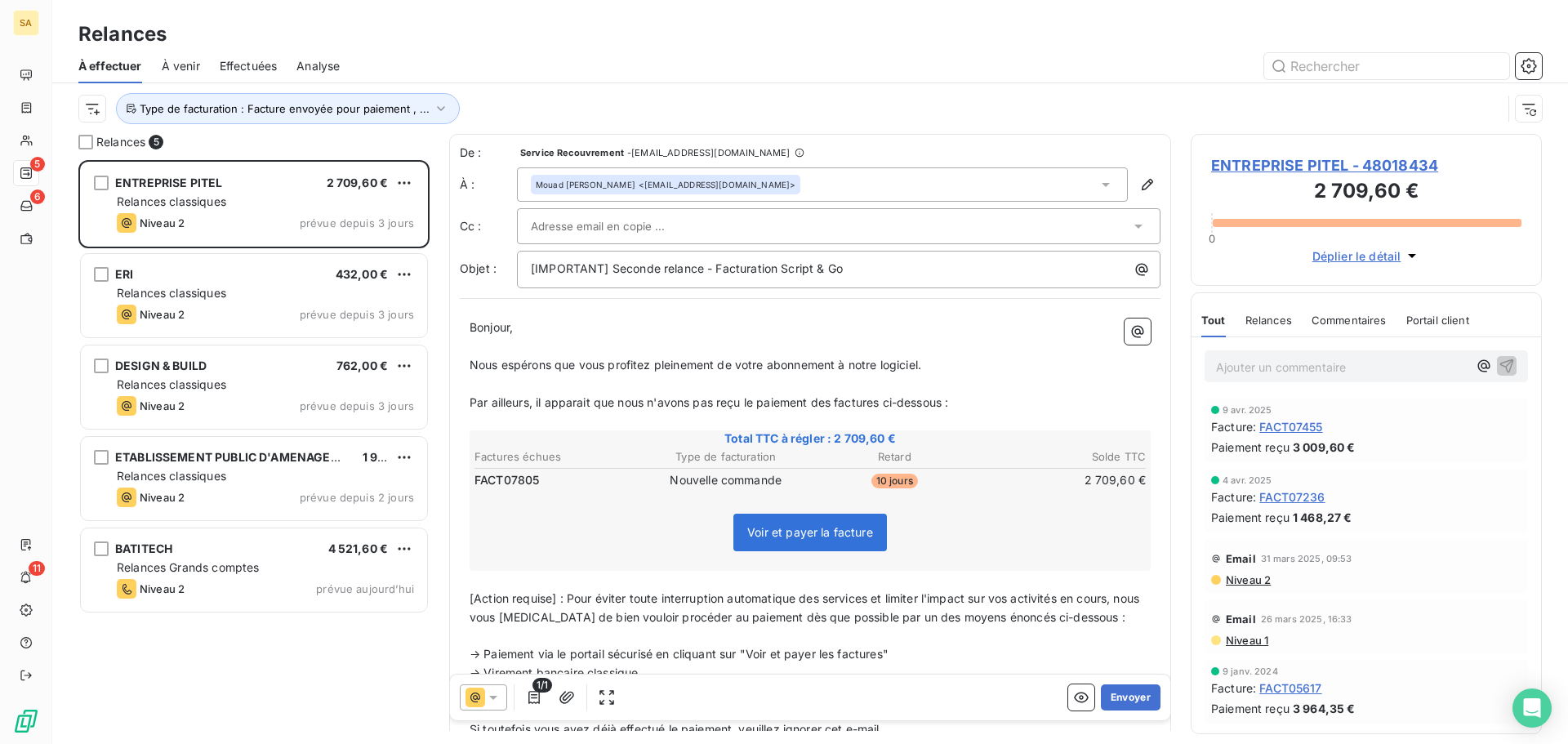
paste input "a.khili@pitel.fr"
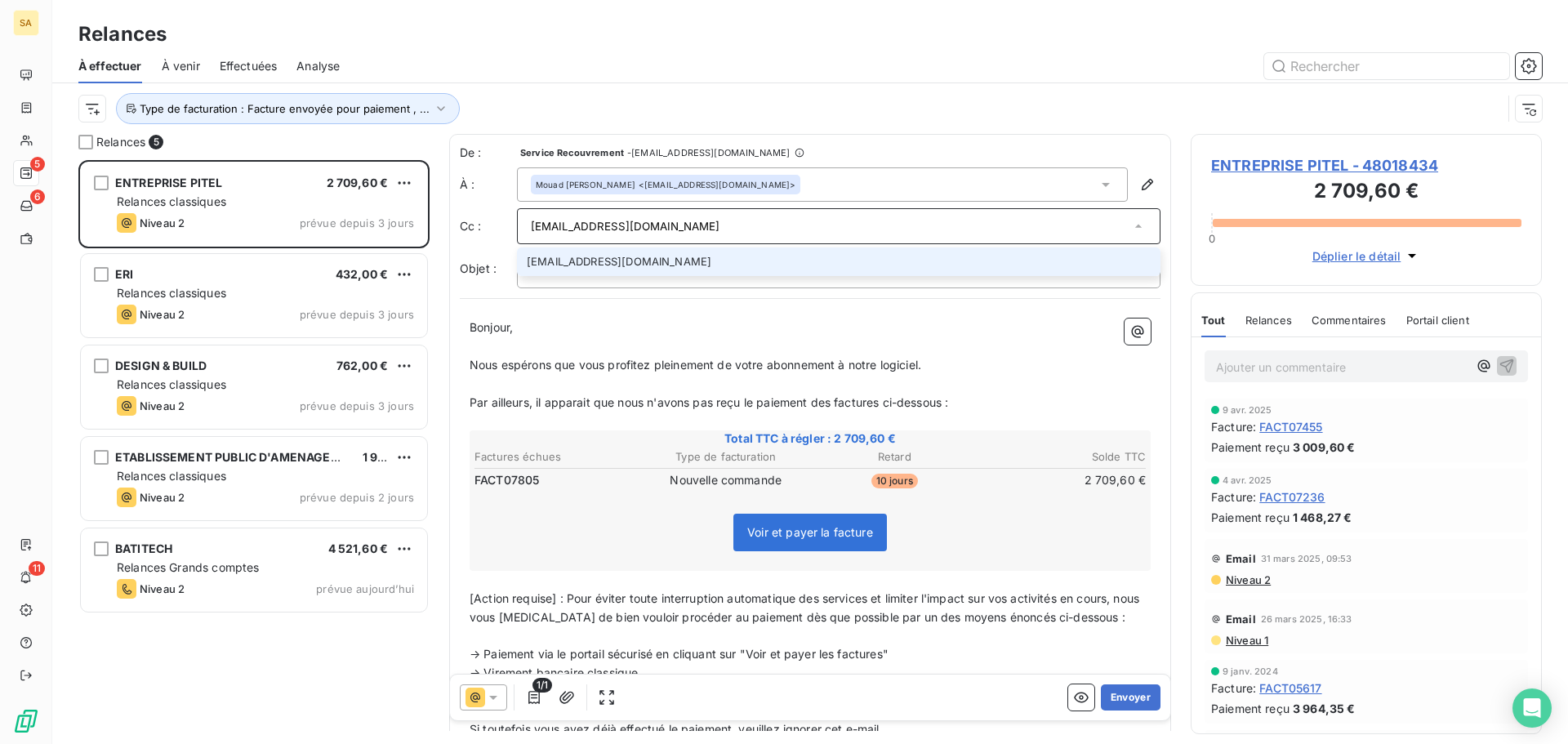
type input "a.khili@pitel.fr"
click at [609, 262] on li "a.khili@pitel.fr" at bounding box center [838, 261] width 643 height 29
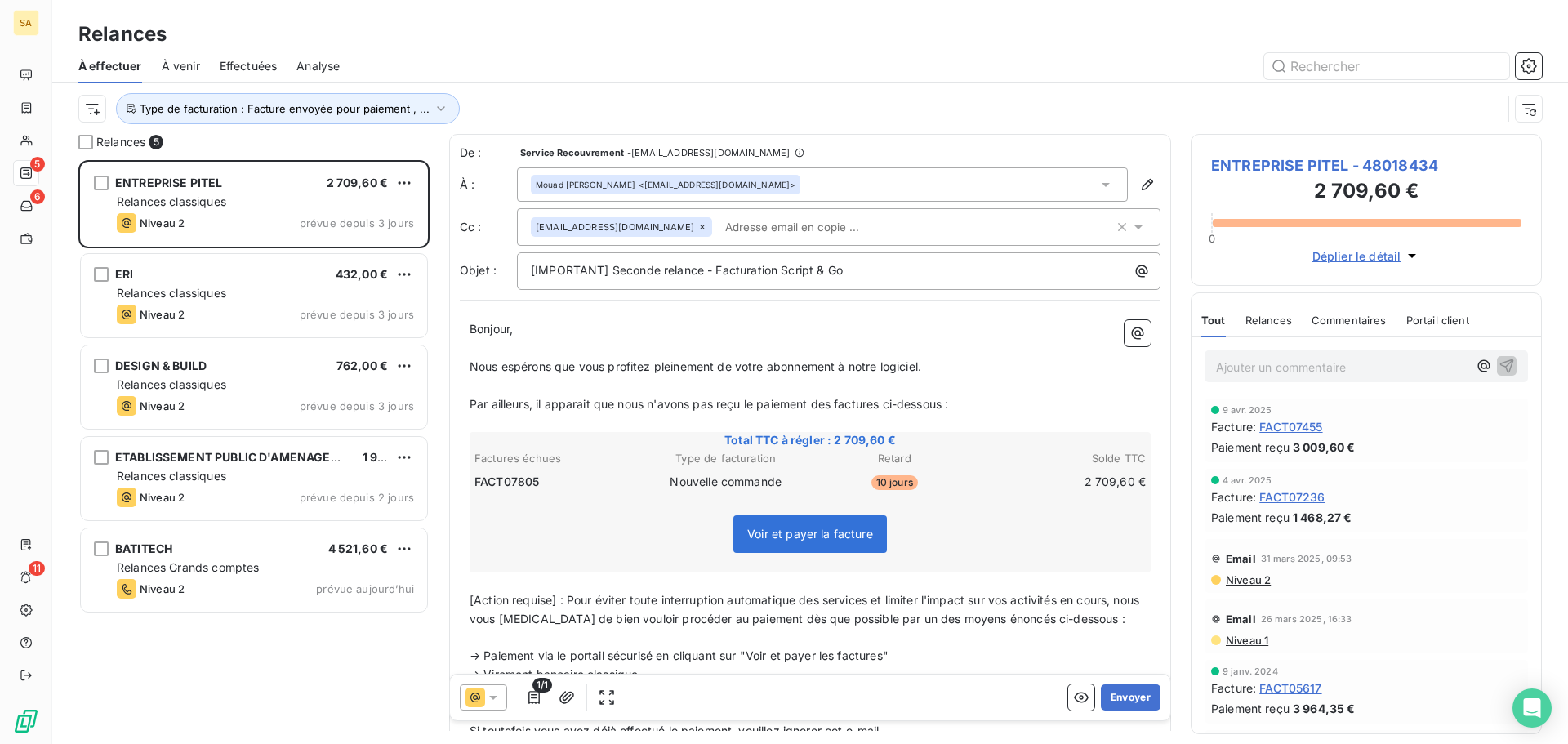
click at [718, 219] on input "text" at bounding box center [813, 227] width 189 height 24
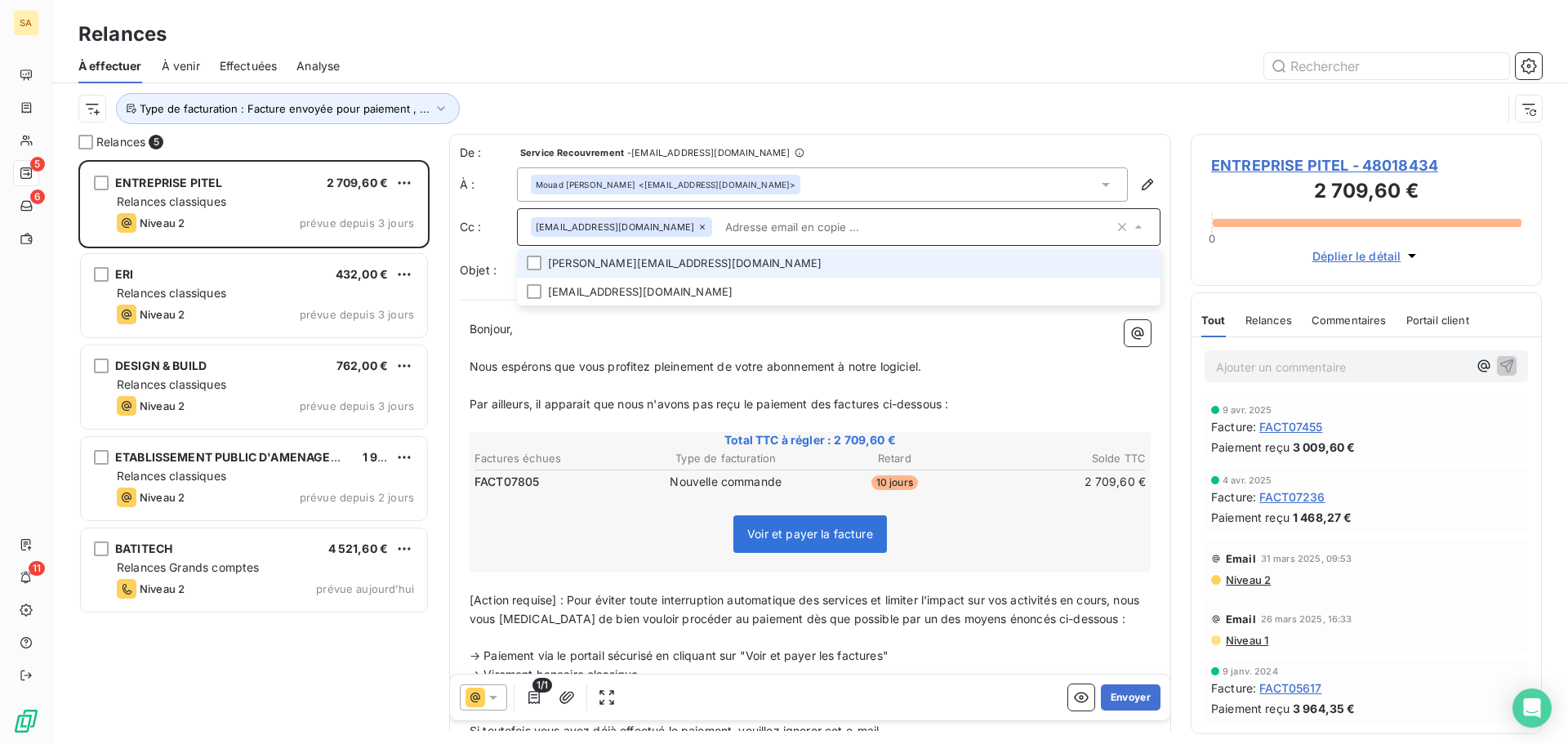
paste input "a.charpentier@pitel.fr"
type input "a.charpentier@pitel.fr"
click at [625, 259] on li "a.charpentier@pitel.fr" at bounding box center [838, 263] width 643 height 29
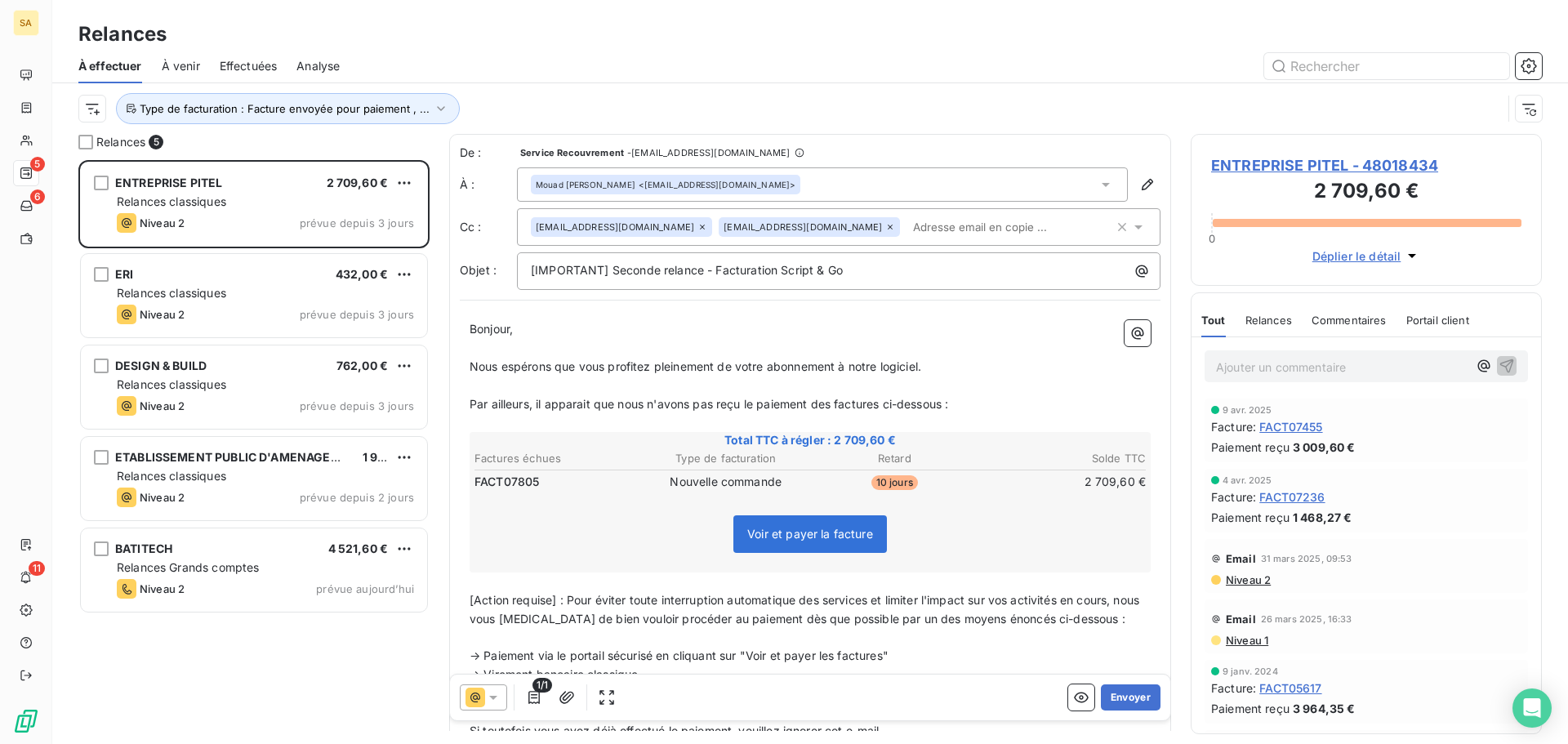
click at [906, 224] on input "text" at bounding box center [1001, 227] width 189 height 24
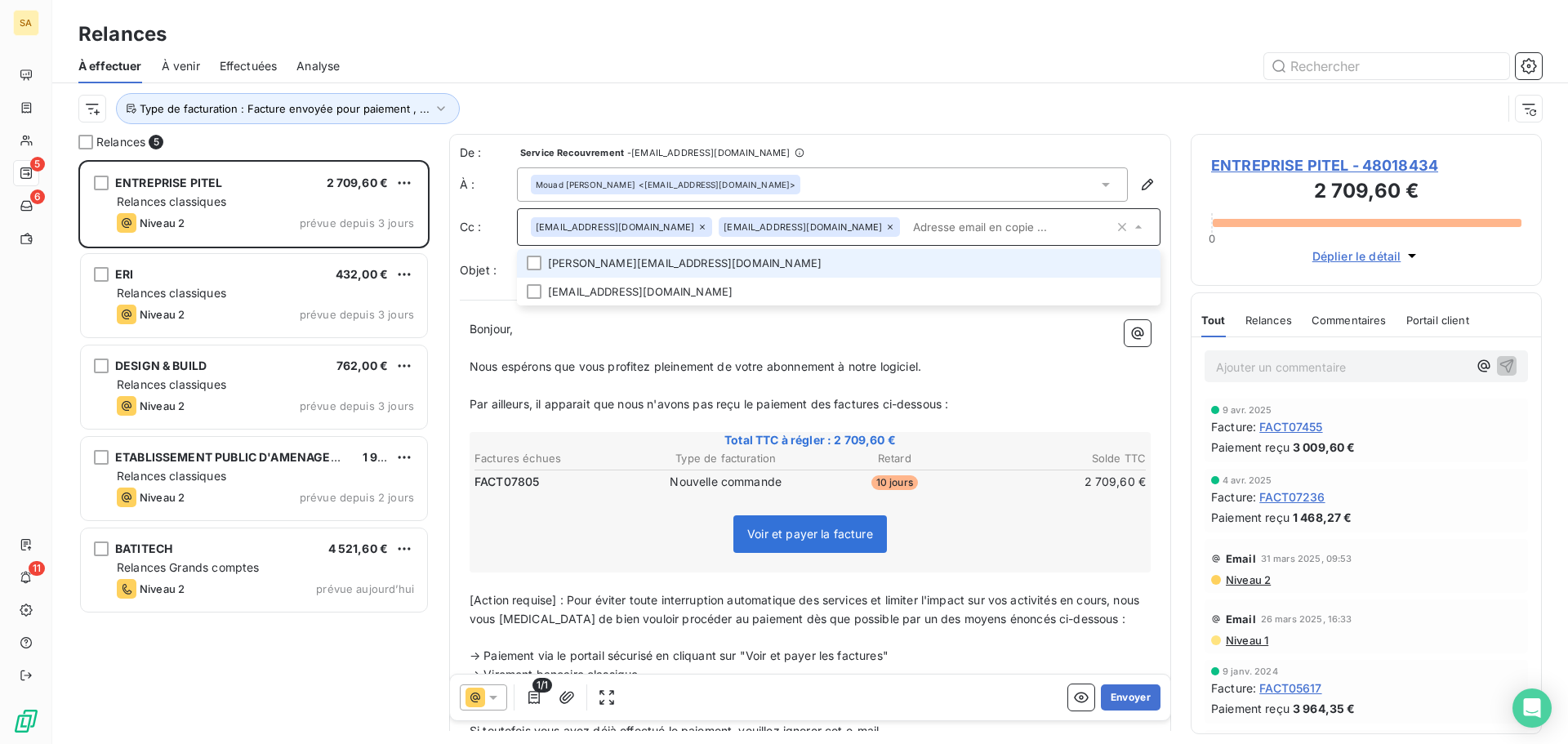
paste input "pitel.montigny@pitel.fr"
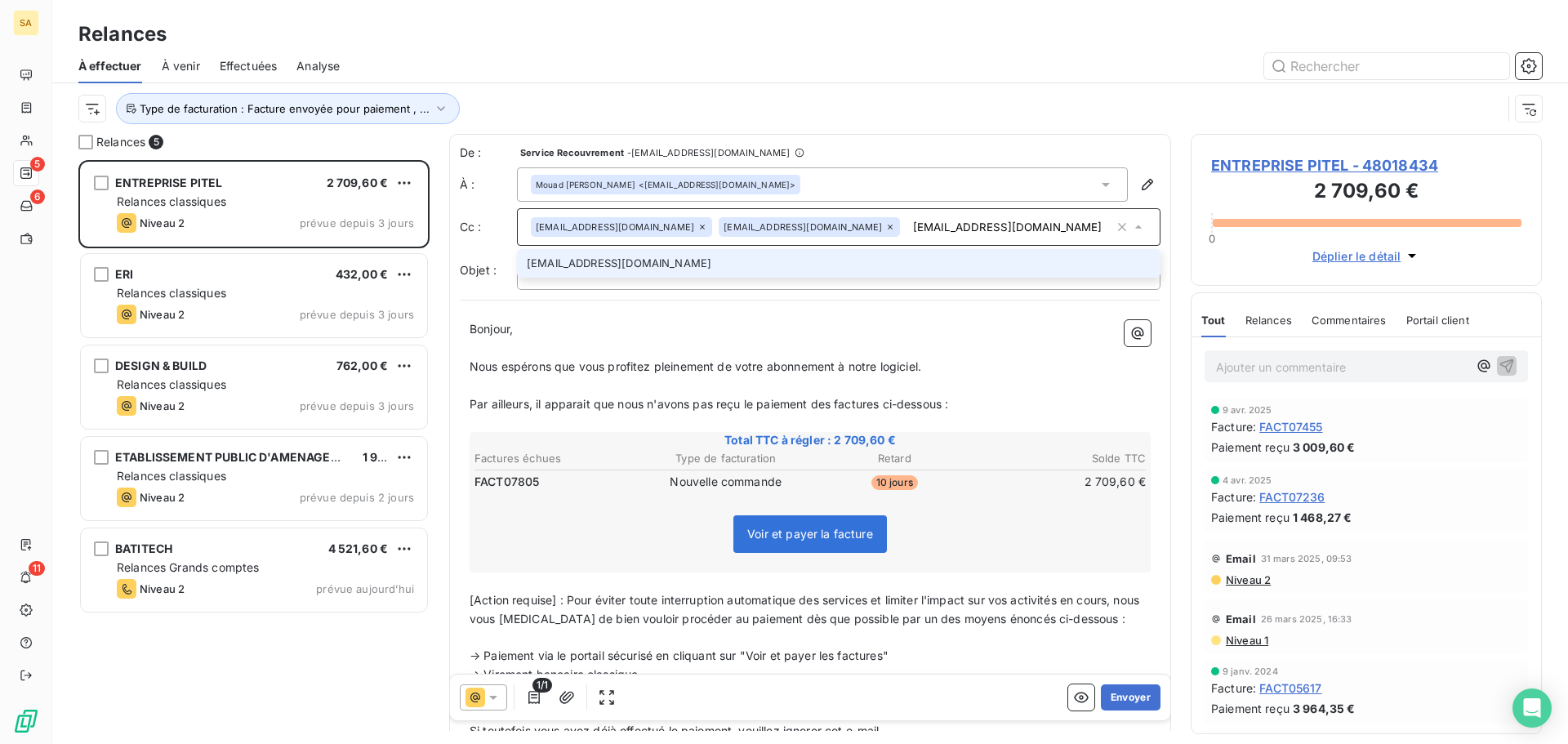
type input "pitel.montigny@pitel.fr"
click at [720, 266] on li "pitel.montigny@pitel.fr" at bounding box center [838, 263] width 643 height 29
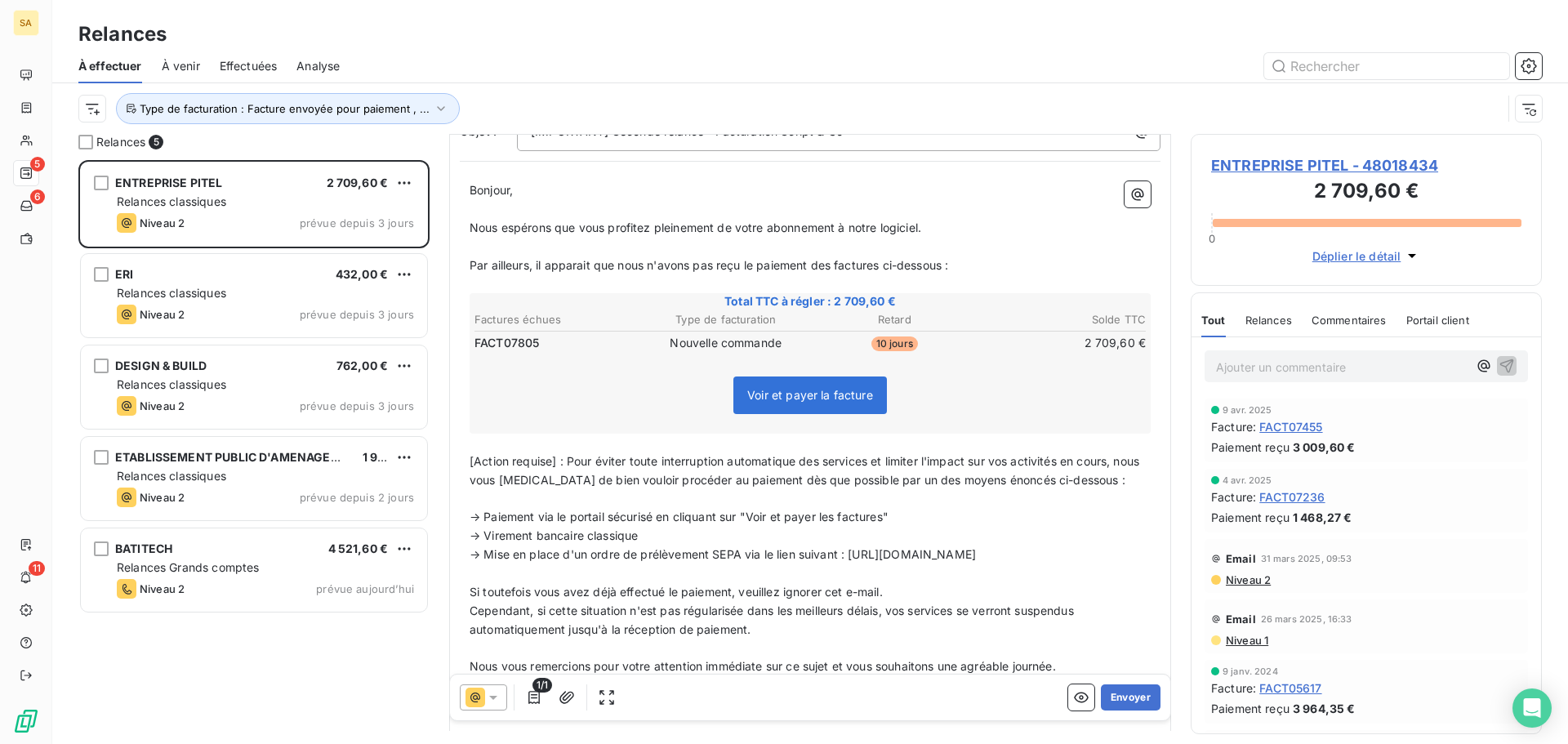
scroll to position [341, 0]
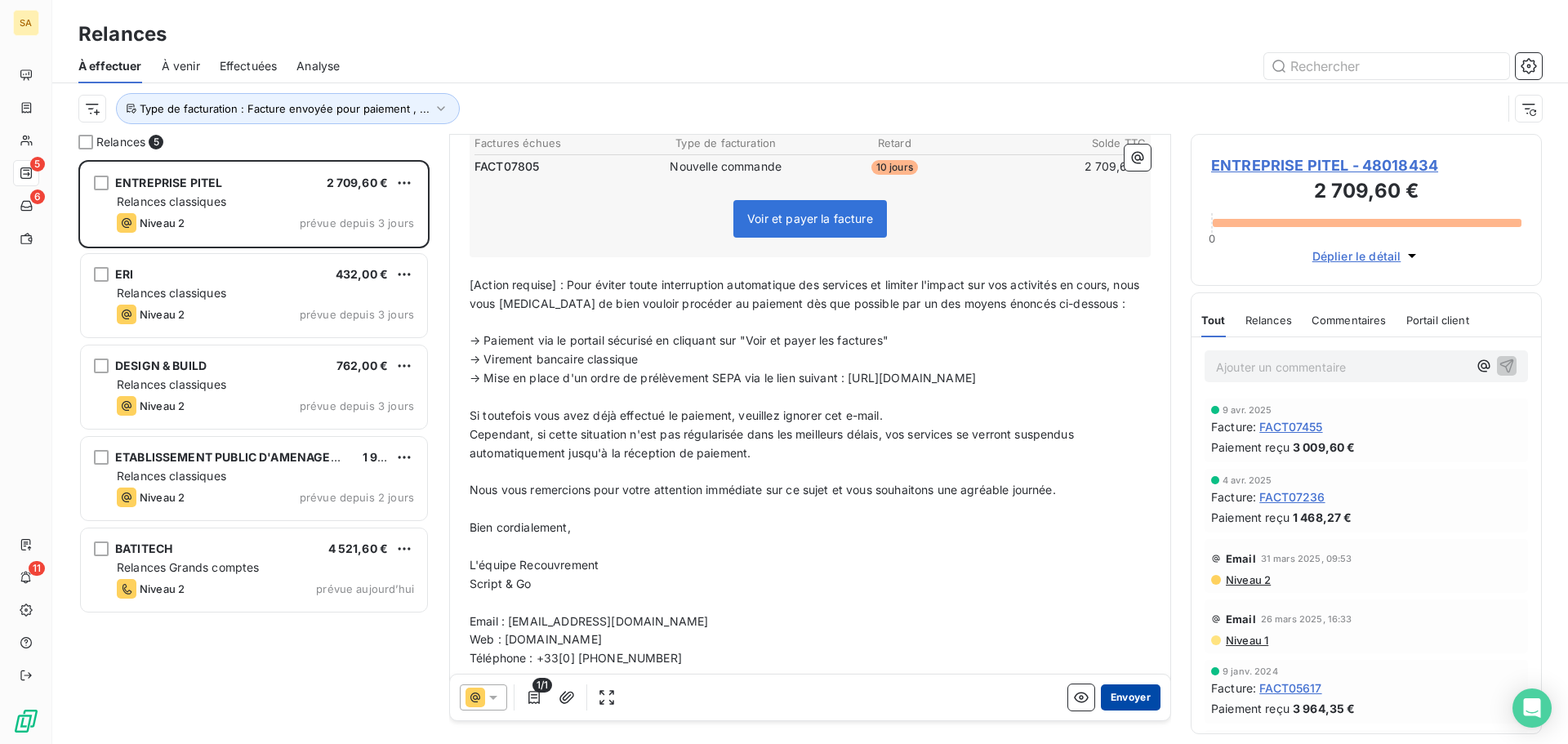
click at [1107, 698] on button "Envoyer" at bounding box center [1130, 698] width 59 height 26
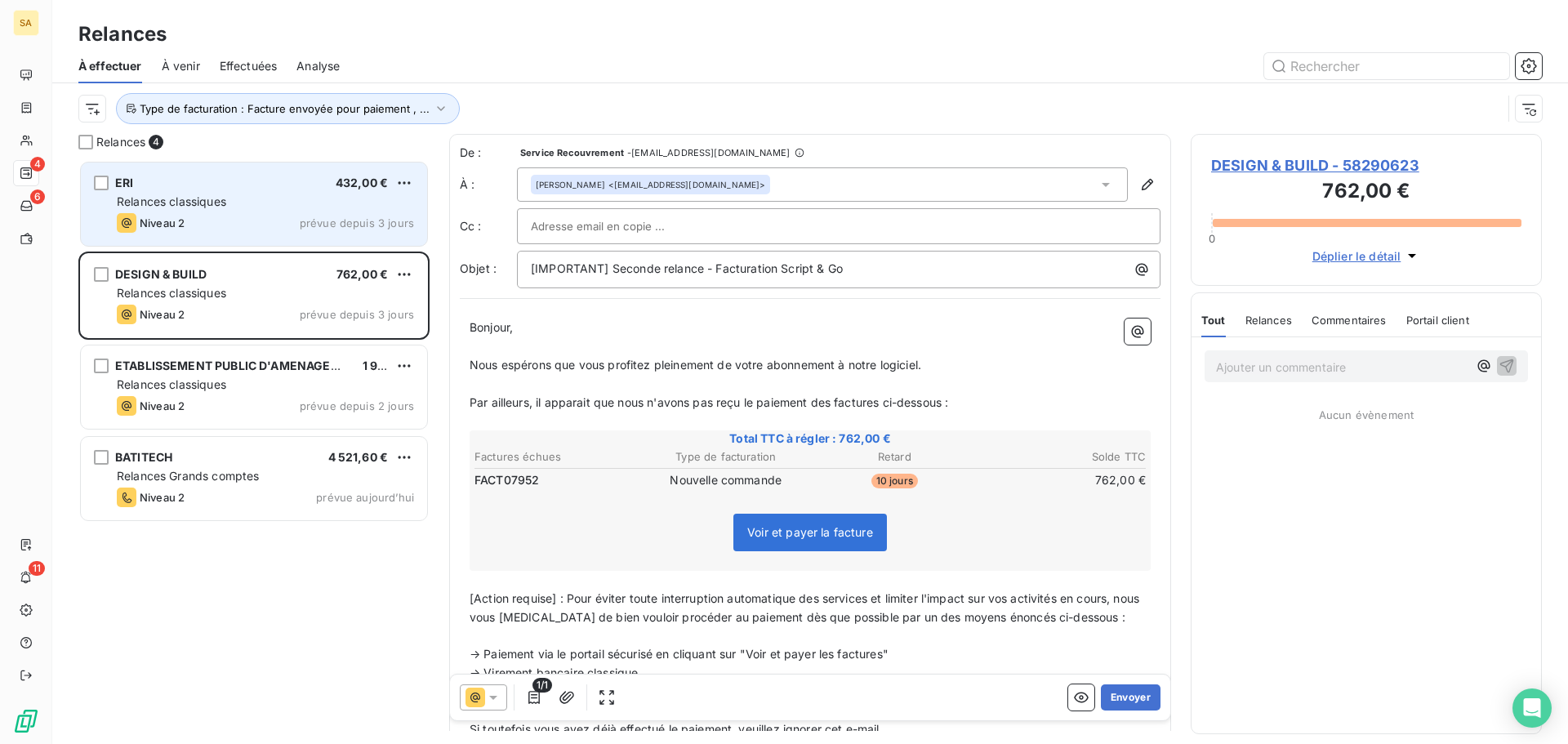
click at [183, 219] on span "Niveau 2" at bounding box center [162, 223] width 45 height 13
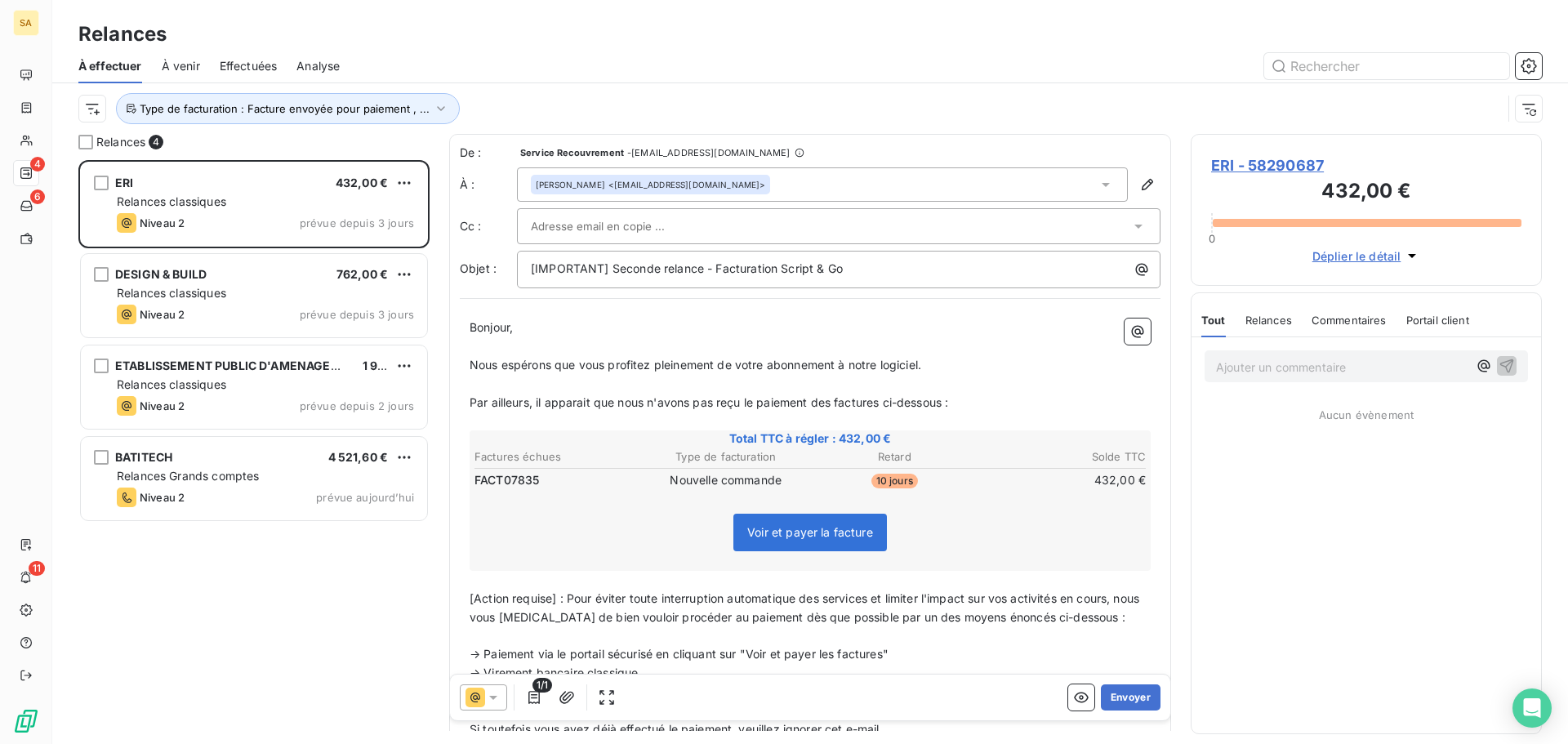
click at [797, 185] on div "Carole Meynadier <cmeynadier@eri.fr>" at bounding box center [822, 184] width 611 height 34
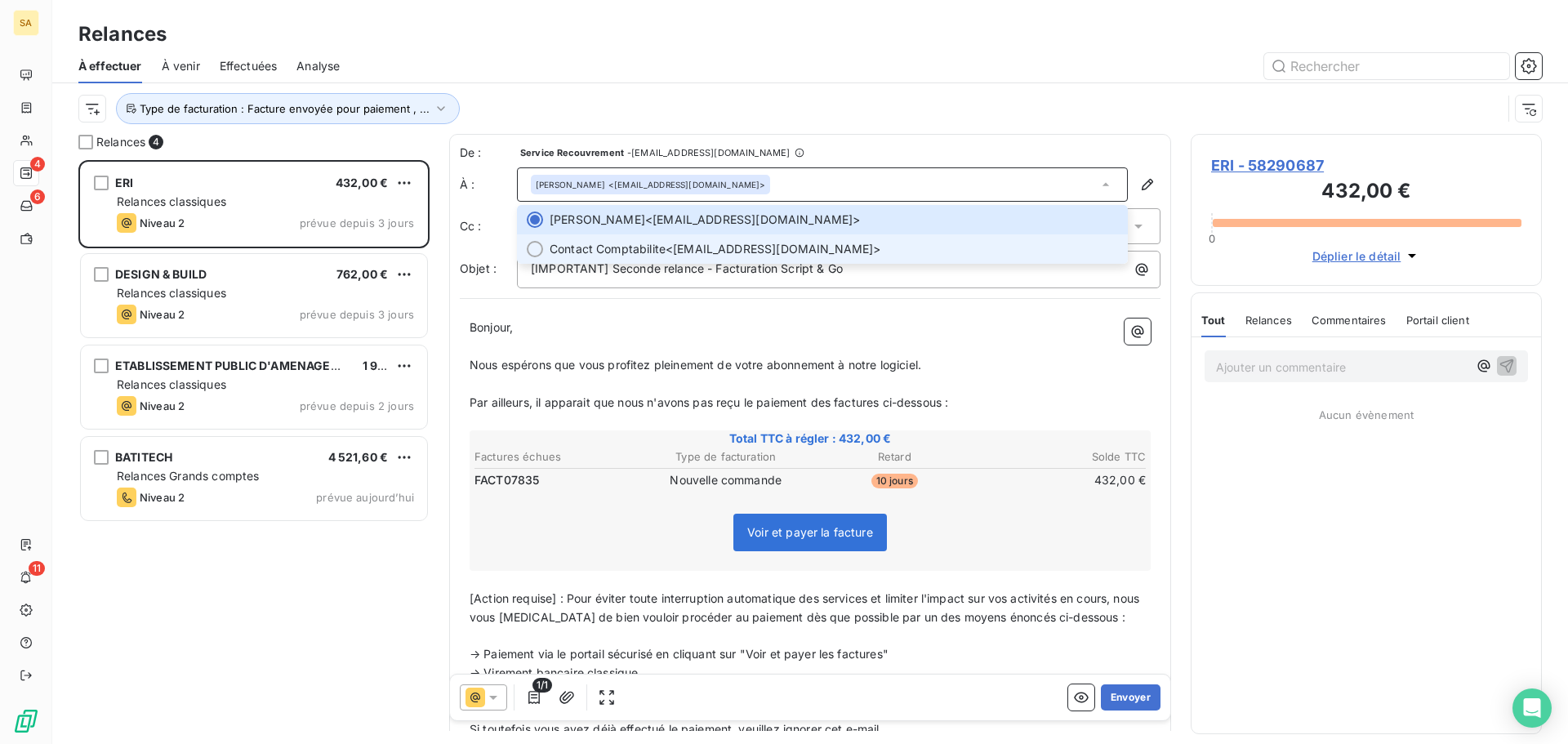
click at [729, 245] on span "Contact Comptabilite <compta@eri.fr>" at bounding box center [834, 249] width 568 height 17
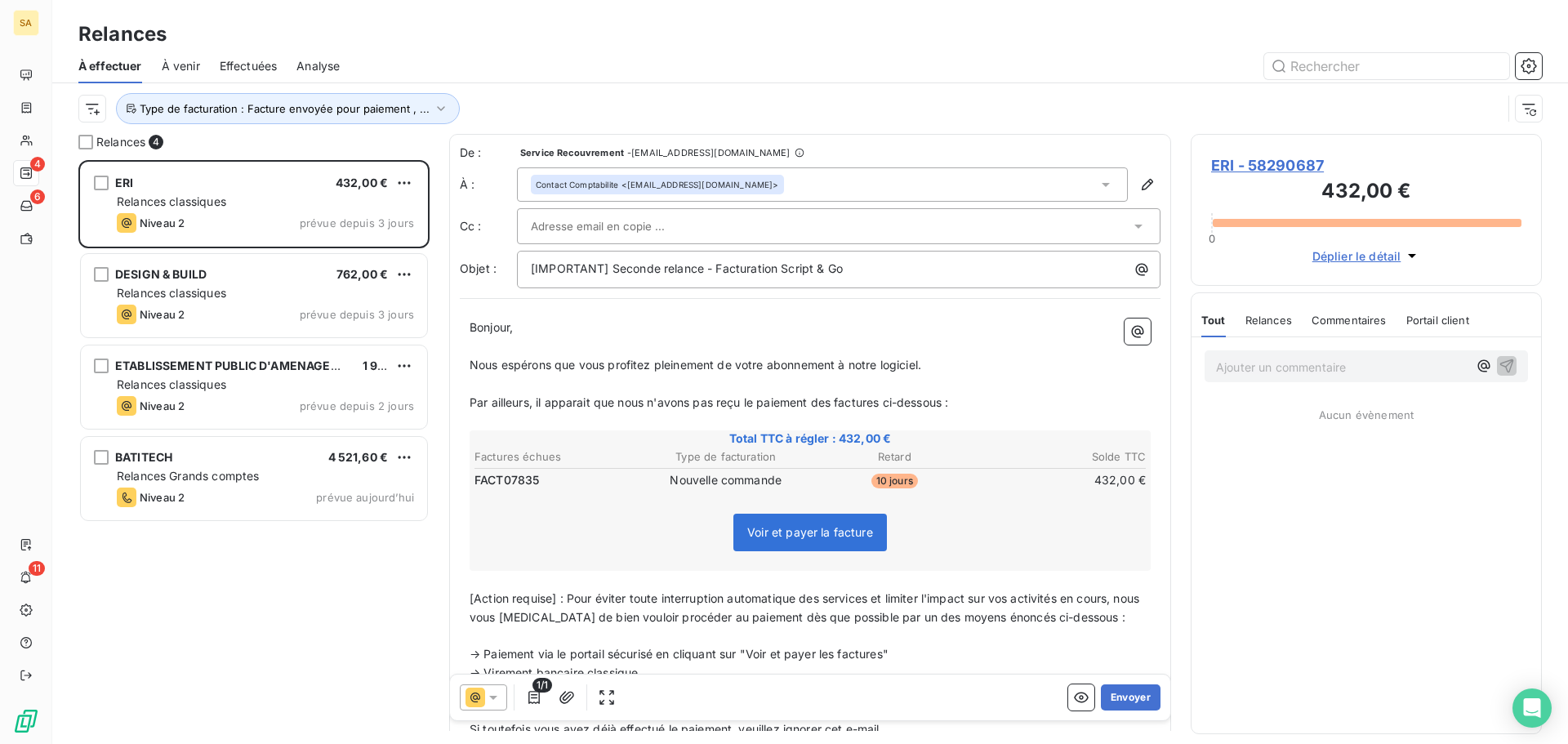
click at [738, 216] on div at bounding box center [830, 226] width 600 height 24
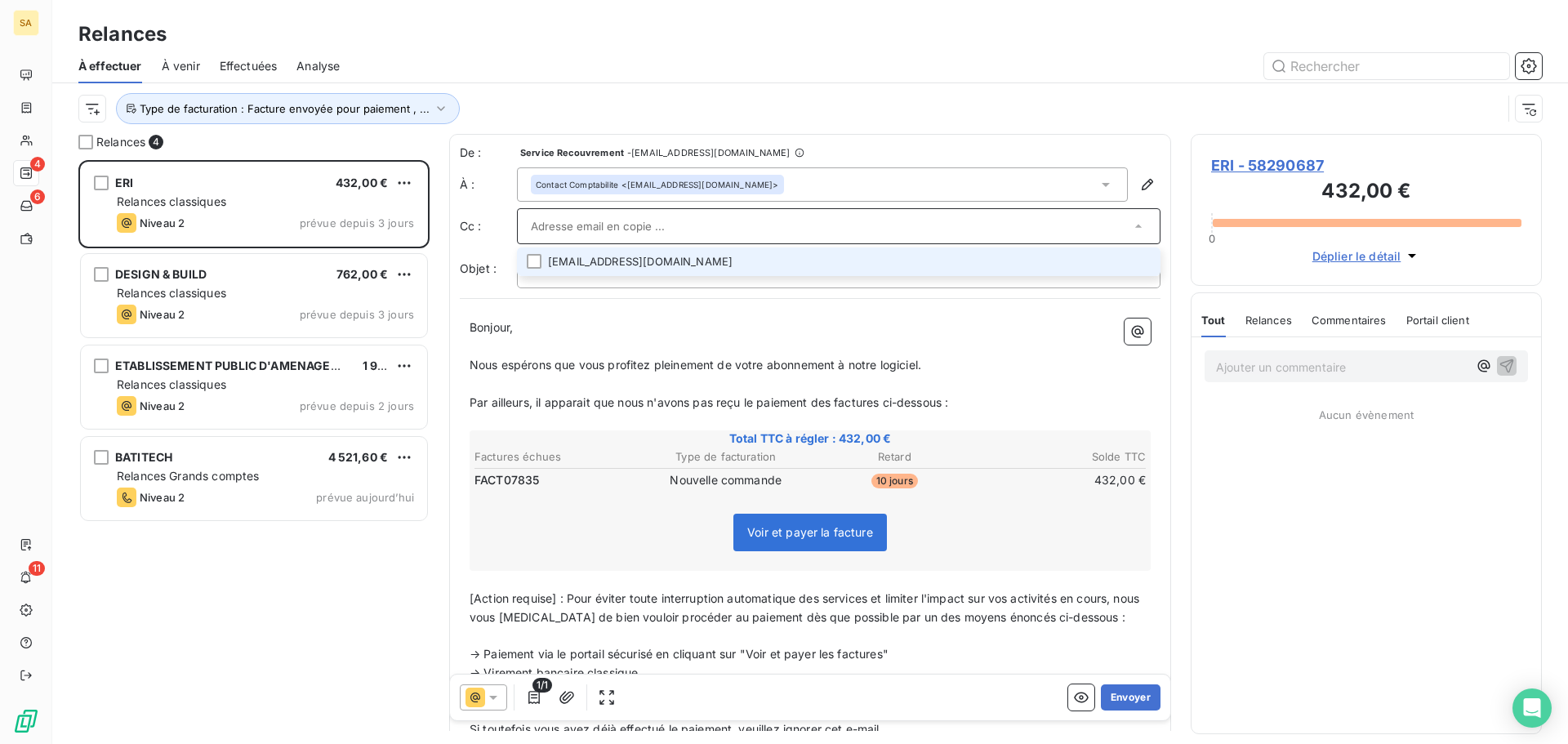
click at [713, 263] on li "compta@eri.fr" at bounding box center [838, 261] width 643 height 29
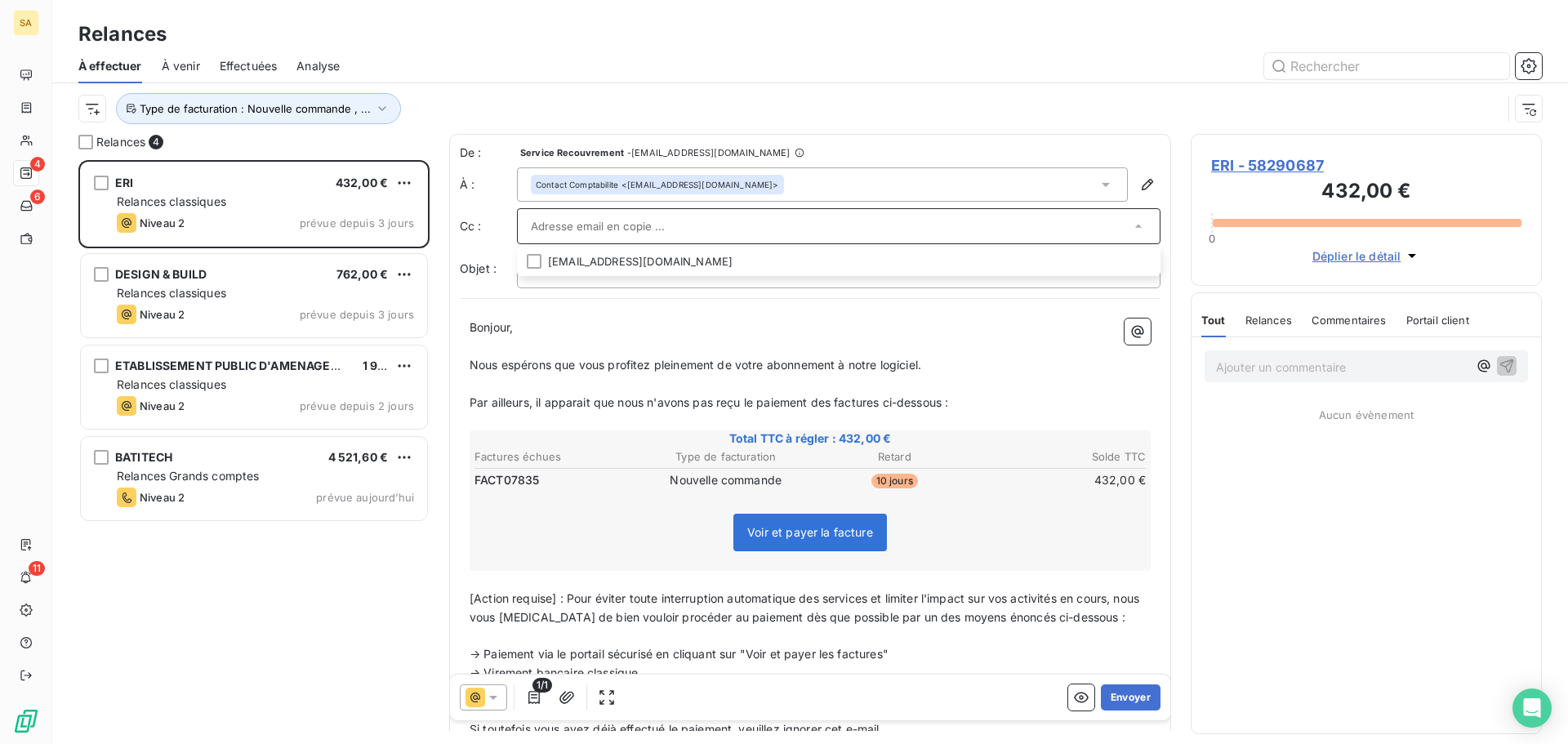
click at [649, 231] on input "text" at bounding box center [830, 226] width 600 height 24
paste input "fbigot@eri.fr"
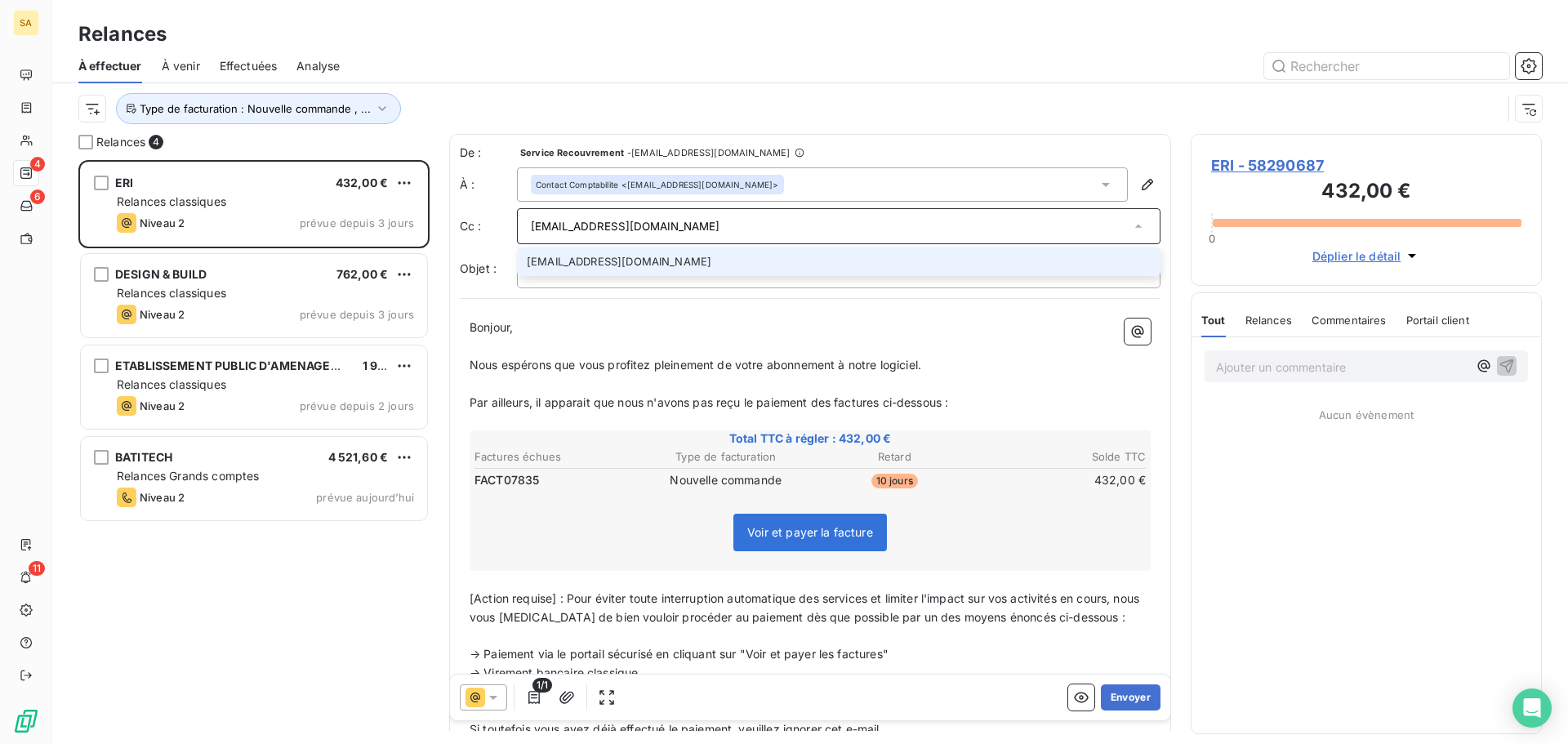
type input "fbigot@eri.fr"
click at [639, 254] on li "fbigot@eri.fr" at bounding box center [838, 261] width 643 height 29
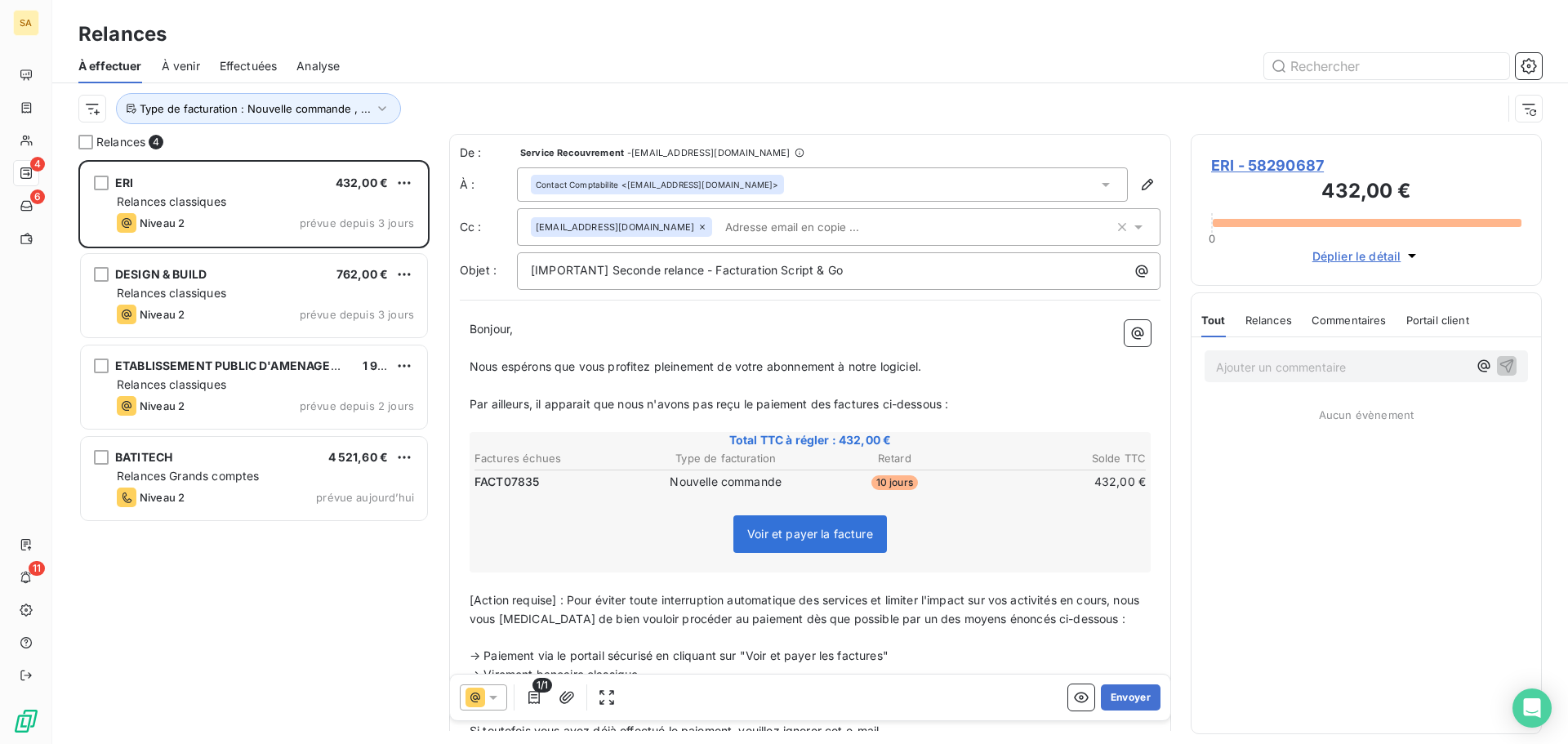
click at [778, 223] on div "fbigot@eri.fr" at bounding box center [822, 227] width 583 height 24
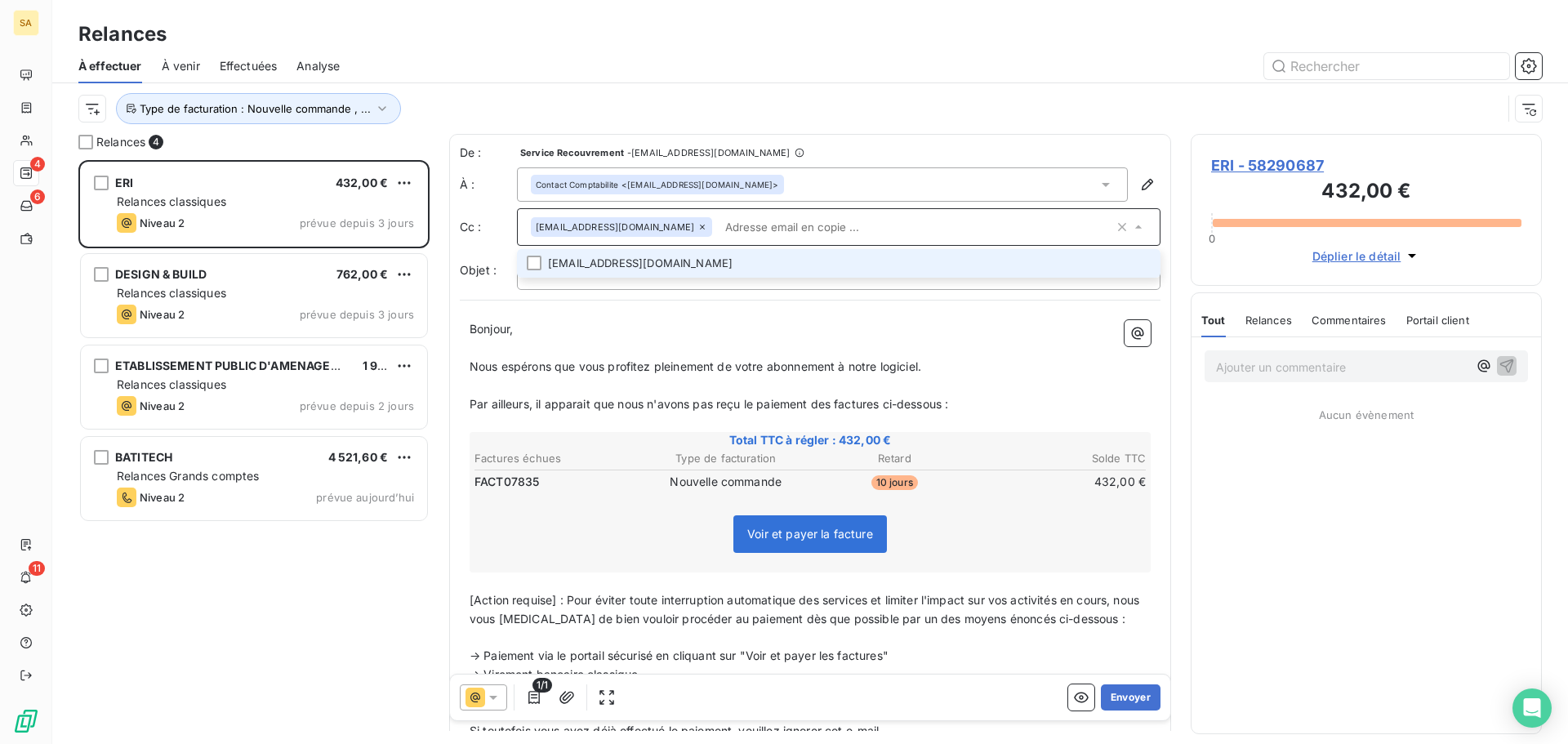
paste input "fbigot@eri.fr"
drag, startPoint x: 729, startPoint y: 230, endPoint x: 609, endPoint y: 228, distance: 120.0
click at [609, 228] on div "fbigot@eri.fr fbigot@eri.fr" at bounding box center [822, 227] width 583 height 24
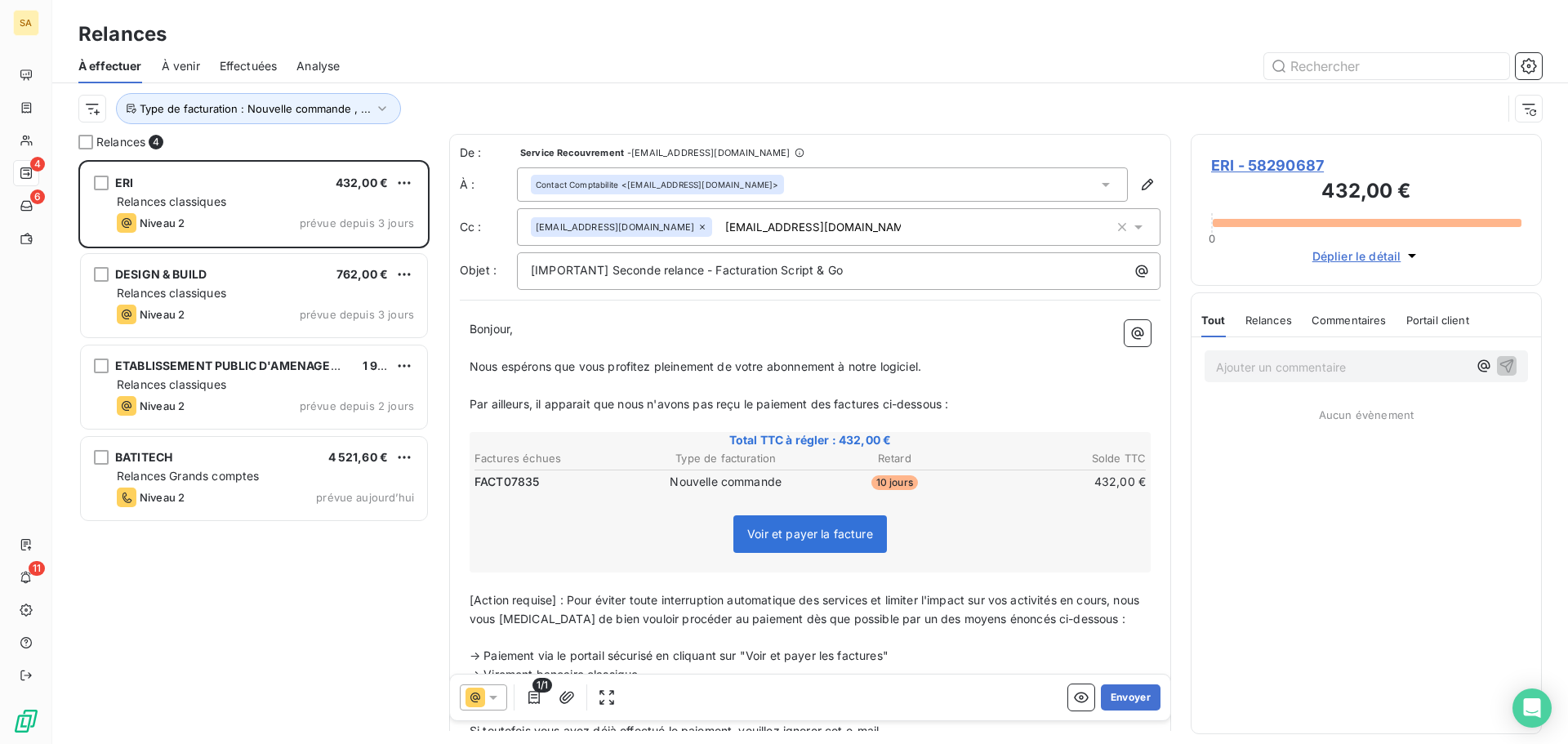
drag, startPoint x: 708, startPoint y: 231, endPoint x: 605, endPoint y: 232, distance: 103.0
click at [605, 232] on div "fbigot@eri.fr fbigot@eri.fr" at bounding box center [822, 227] width 583 height 24
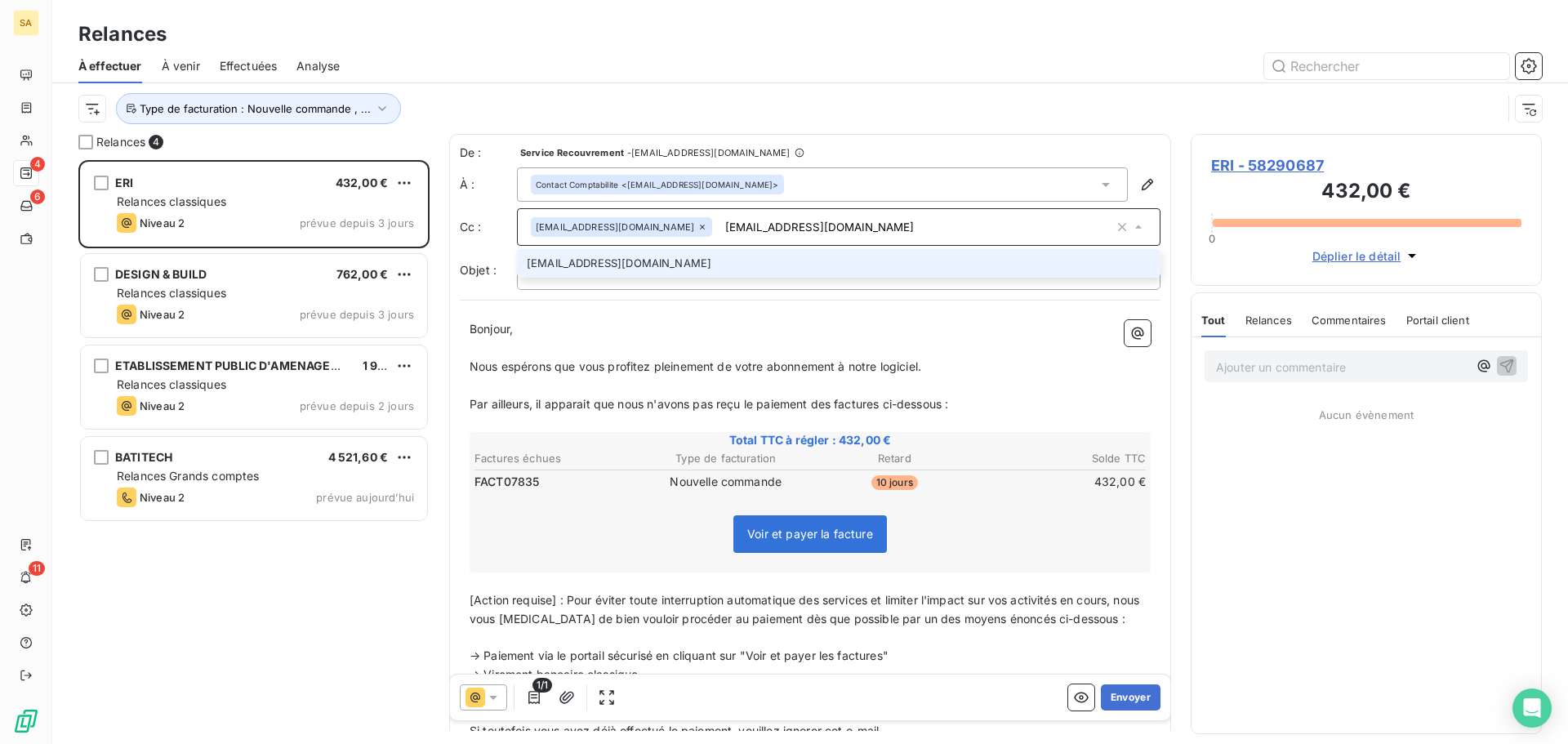
paste input "cmeynadier"
type input "cmeynadier@eri.fr"
click at [663, 272] on li "cmeynadier@eri.fr" at bounding box center [838, 263] width 643 height 29
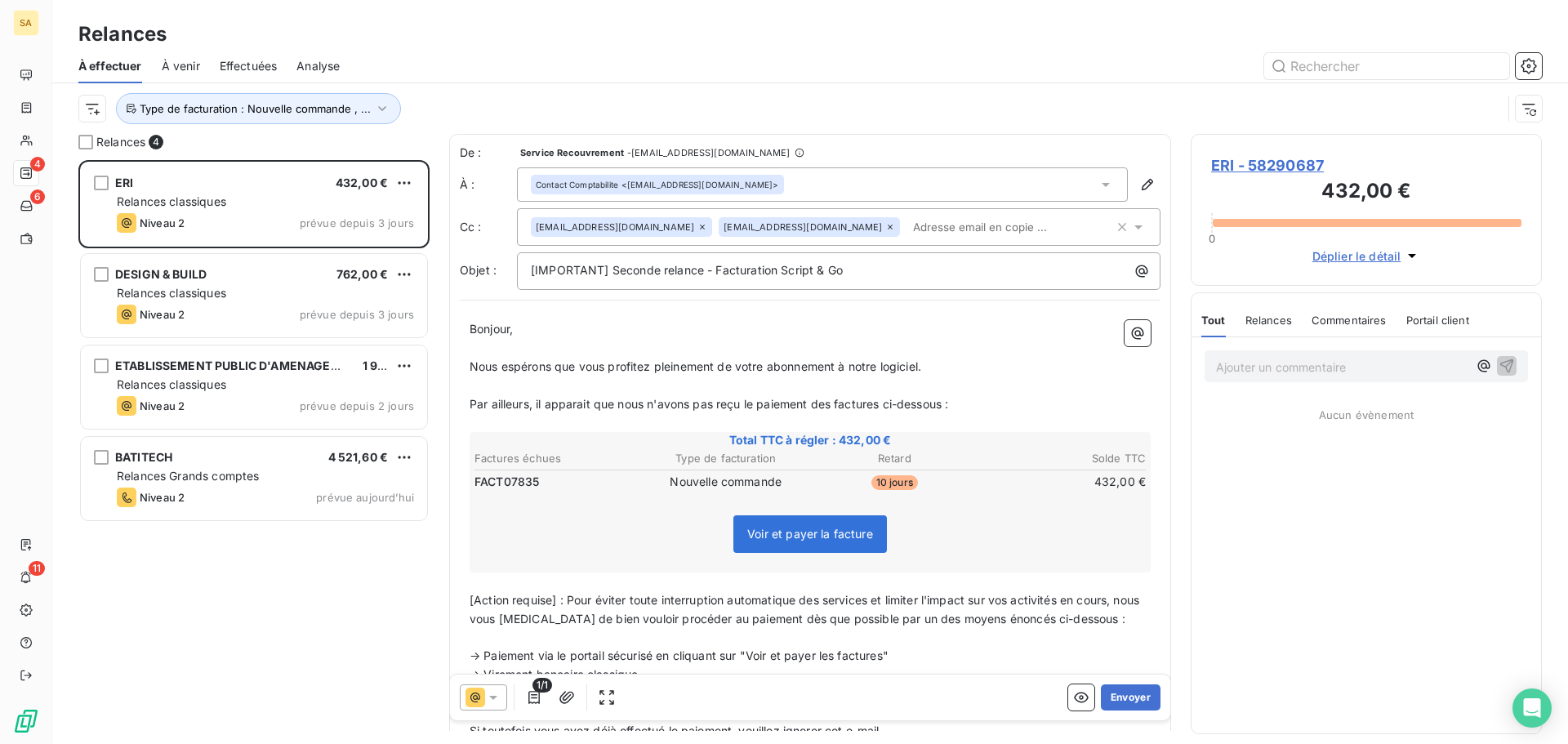
click at [1052, 365] on p "Nous espérons que vous profitez pleinement de votre abonnement à notre logiciel." at bounding box center [809, 366] width 681 height 18
click at [1120, 699] on button "Envoyer" at bounding box center [1130, 698] width 59 height 26
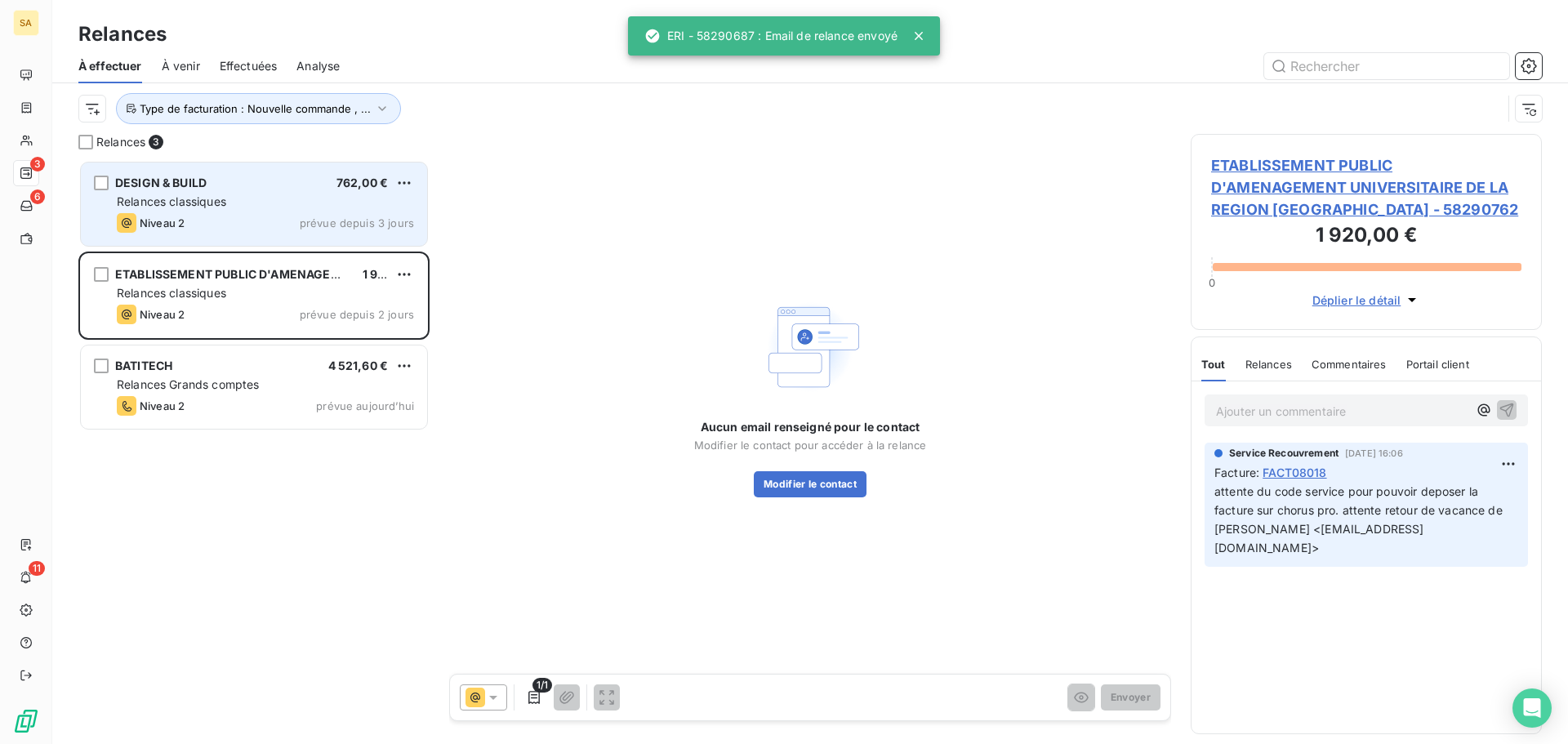
click at [290, 209] on div "Relances classiques" at bounding box center [266, 201] width 297 height 17
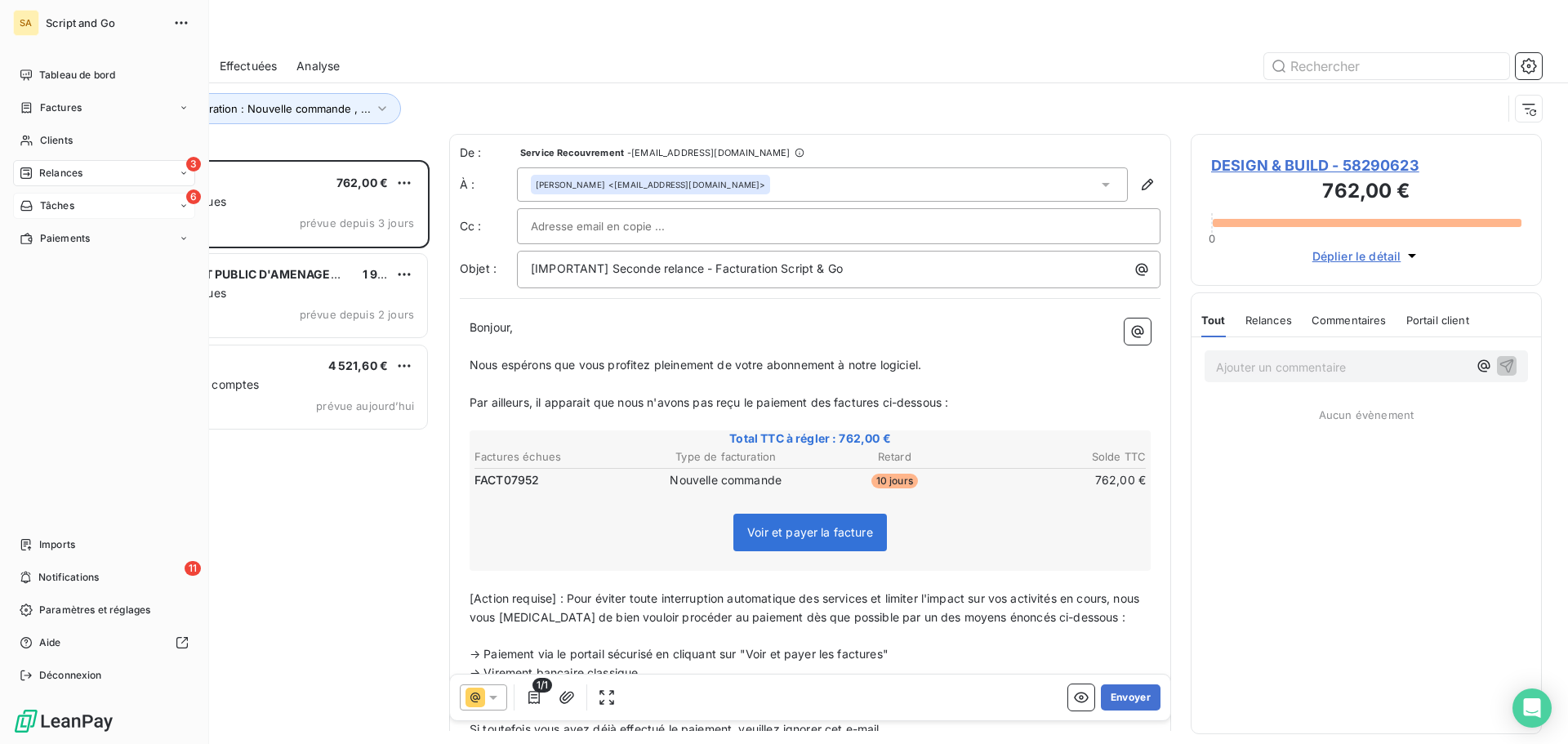
click at [29, 196] on div "6 Tâches" at bounding box center [104, 205] width 182 height 26
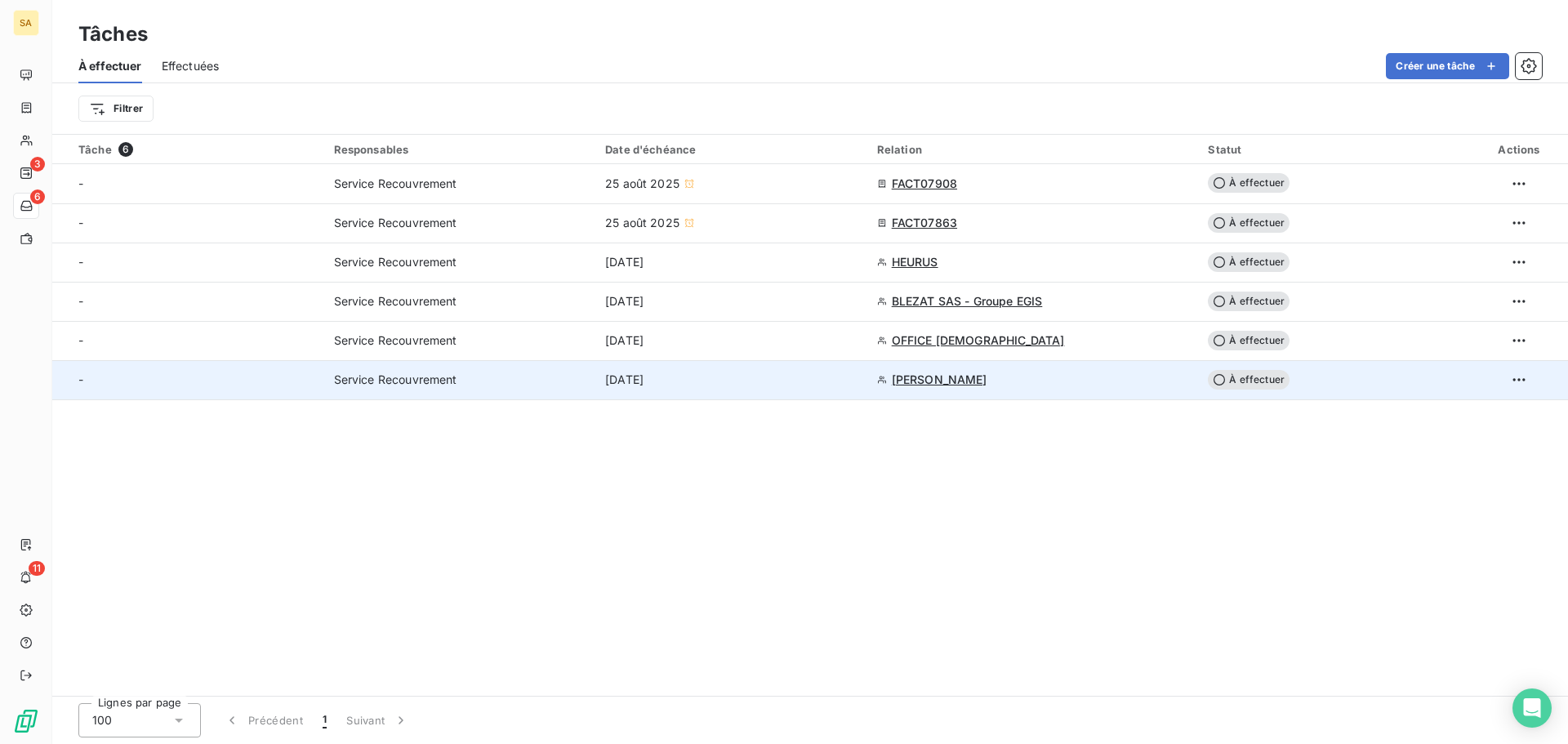
click at [939, 378] on span "ELAN Balma" at bounding box center [939, 379] width 95 height 17
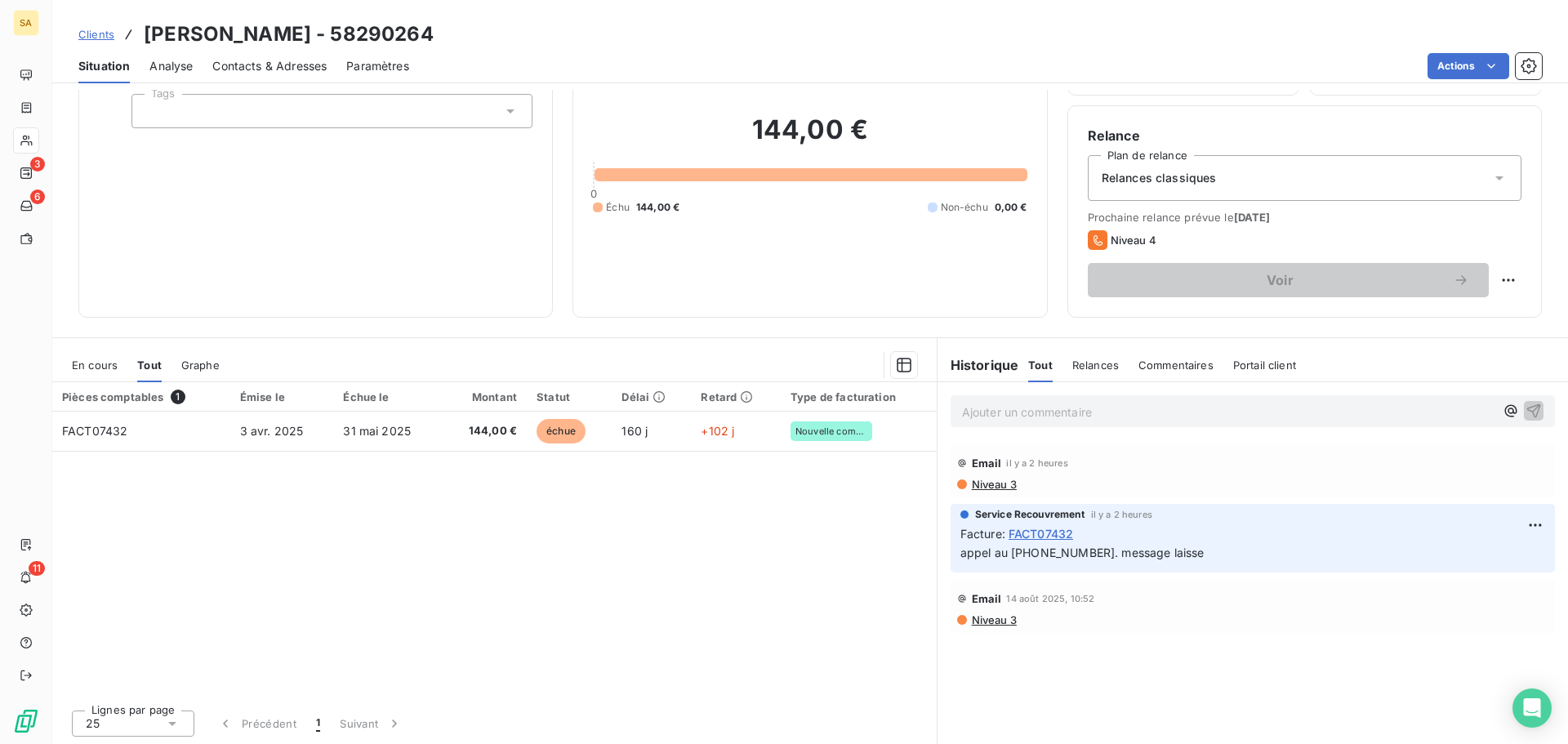
scroll to position [110, 0]
click at [981, 408] on p "Ajouter un commentaire ﻿" at bounding box center [1227, 410] width 532 height 20
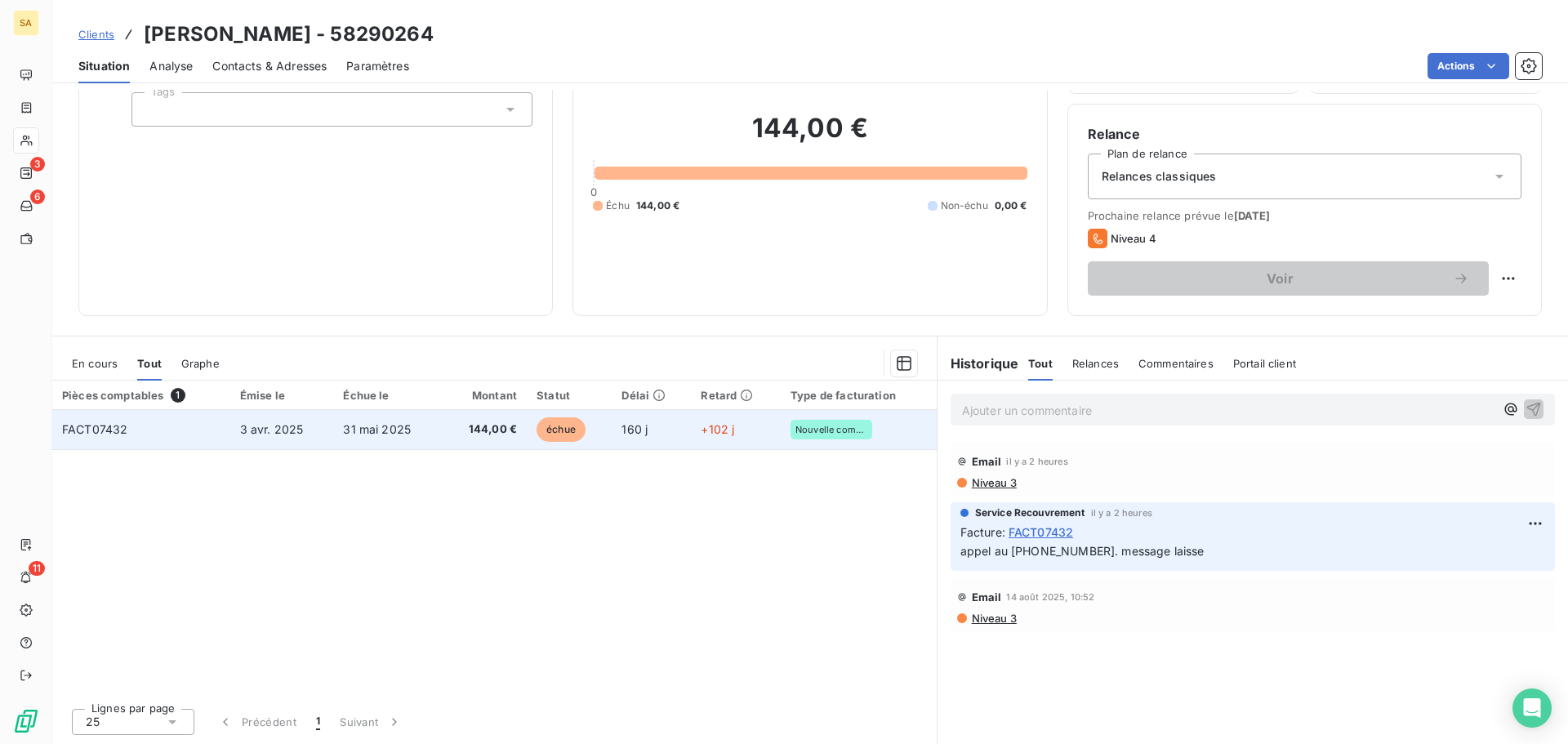
click at [170, 434] on td "FACT07432" at bounding box center [142, 429] width 178 height 39
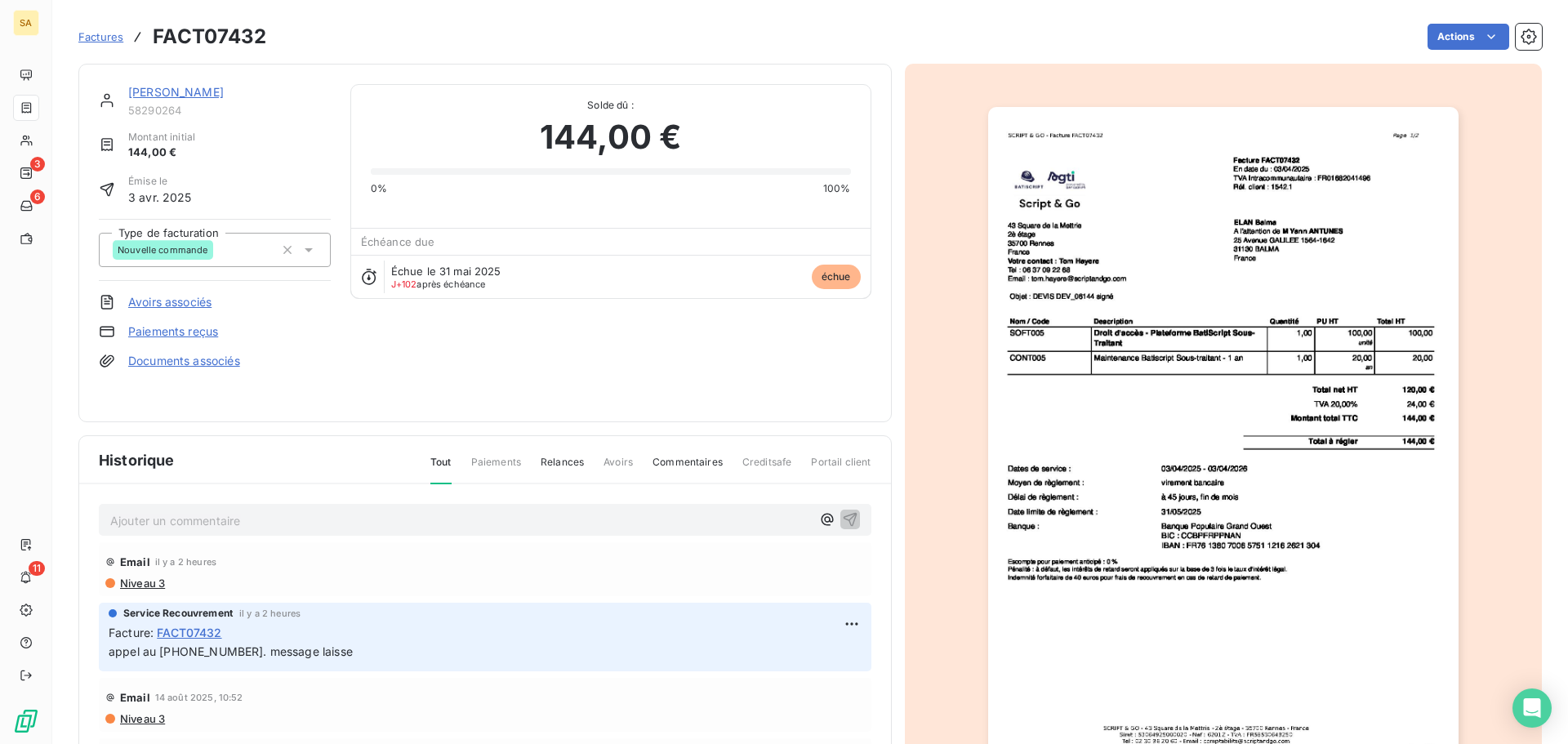
click at [208, 523] on p "Ajouter un commentaire ﻿" at bounding box center [461, 520] width 701 height 20
click at [107, 520] on div "transmis a la comptabilite ." at bounding box center [485, 518] width 773 height 31
click at [109, 519] on div "transmis a la comptabilite ." at bounding box center [485, 518] width 773 height 31
click at [114, 519] on span "transmis a la comptabilite ." at bounding box center [183, 519] width 146 height 14
click at [110, 517] on span "transmis a la comptabilite ." at bounding box center [183, 519] width 146 height 14
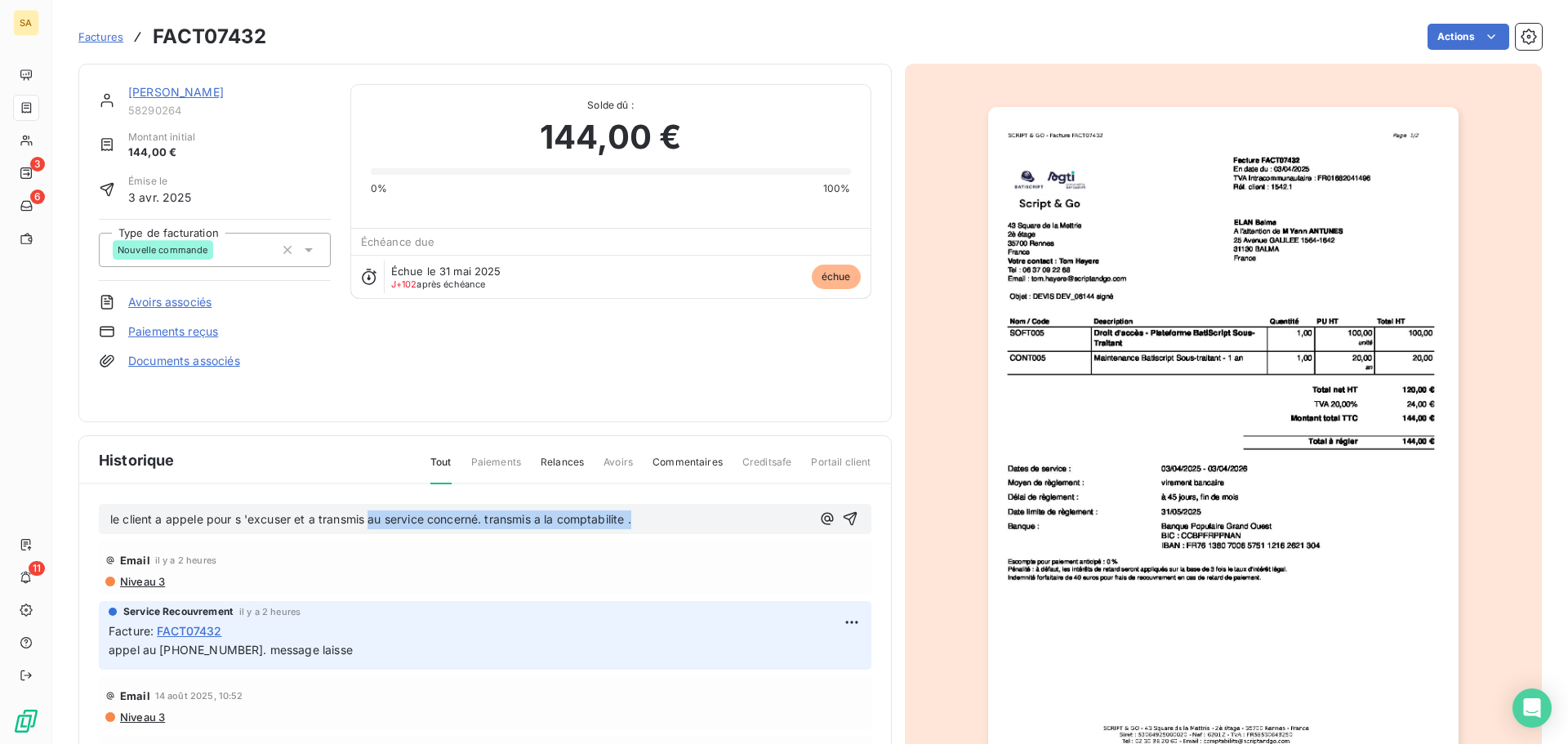
drag, startPoint x: 647, startPoint y: 521, endPoint x: 372, endPoint y: 522, distance: 275.0
click at [372, 522] on p "le client a appele pour s 'excuser et a transmis au service concerné. transmis …" at bounding box center [461, 519] width 701 height 18
drag, startPoint x: 833, startPoint y: 514, endPoint x: 739, endPoint y: 480, distance: 100.0
click at [739, 480] on div "Historique Tout Paiements Relances Avoirs Commentaires Creditsafe Portail clien…" at bounding box center [485, 625] width 812 height 379
drag, startPoint x: 558, startPoint y: 515, endPoint x: 371, endPoint y: 521, distance: 187.1
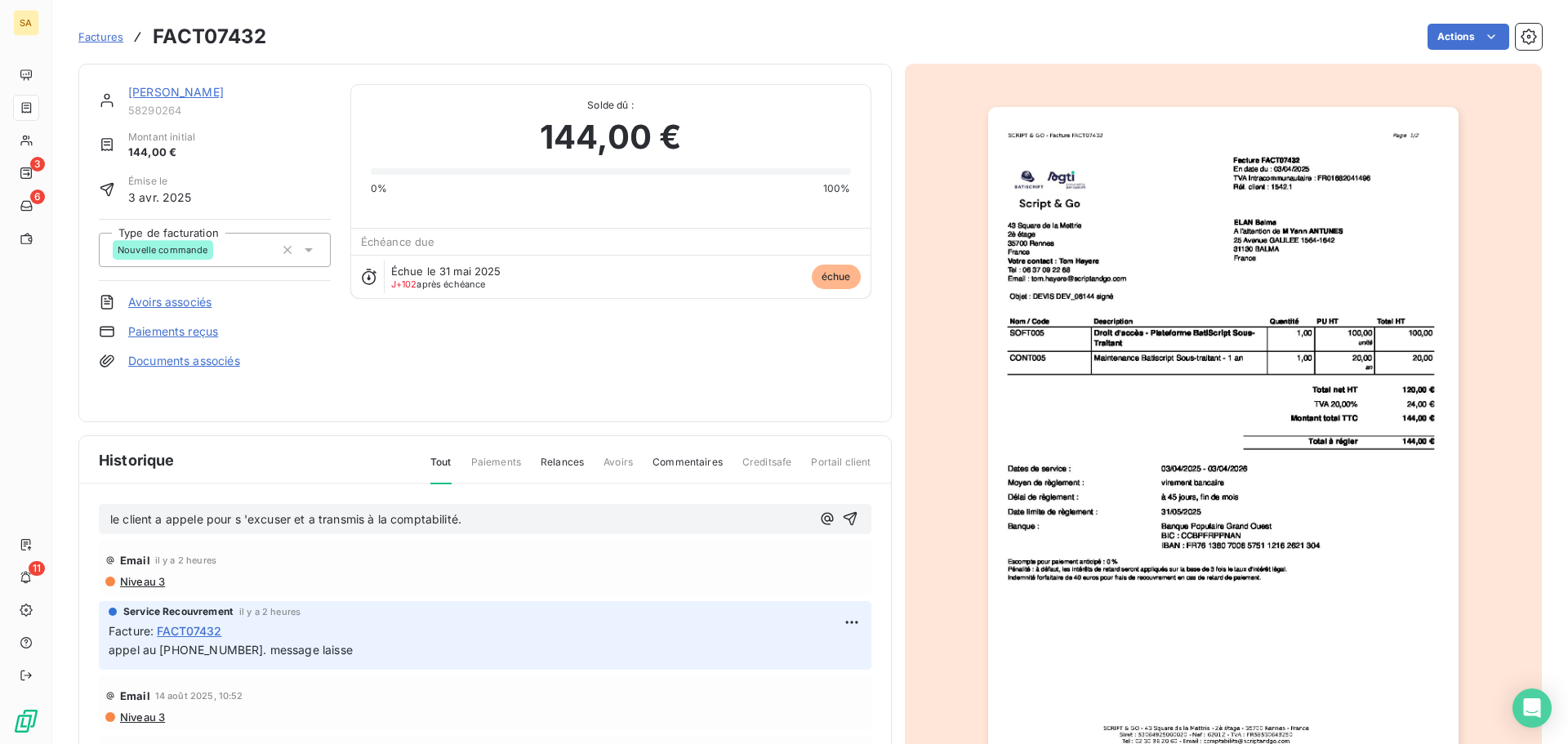
click at [558, 515] on p "le client a appele pour s 'excuser et a transmis à la comptabilité." at bounding box center [461, 519] width 701 height 18
click at [205, 515] on span "le client a appele pour s 'excuser et a transmis à la comptabilité." at bounding box center [286, 519] width 351 height 14
click at [473, 518] on p "le client a appele pour s 'excuser et a transmis à la comptabilité." at bounding box center [461, 519] width 701 height 18
click at [842, 523] on icon "button" at bounding box center [850, 518] width 17 height 17
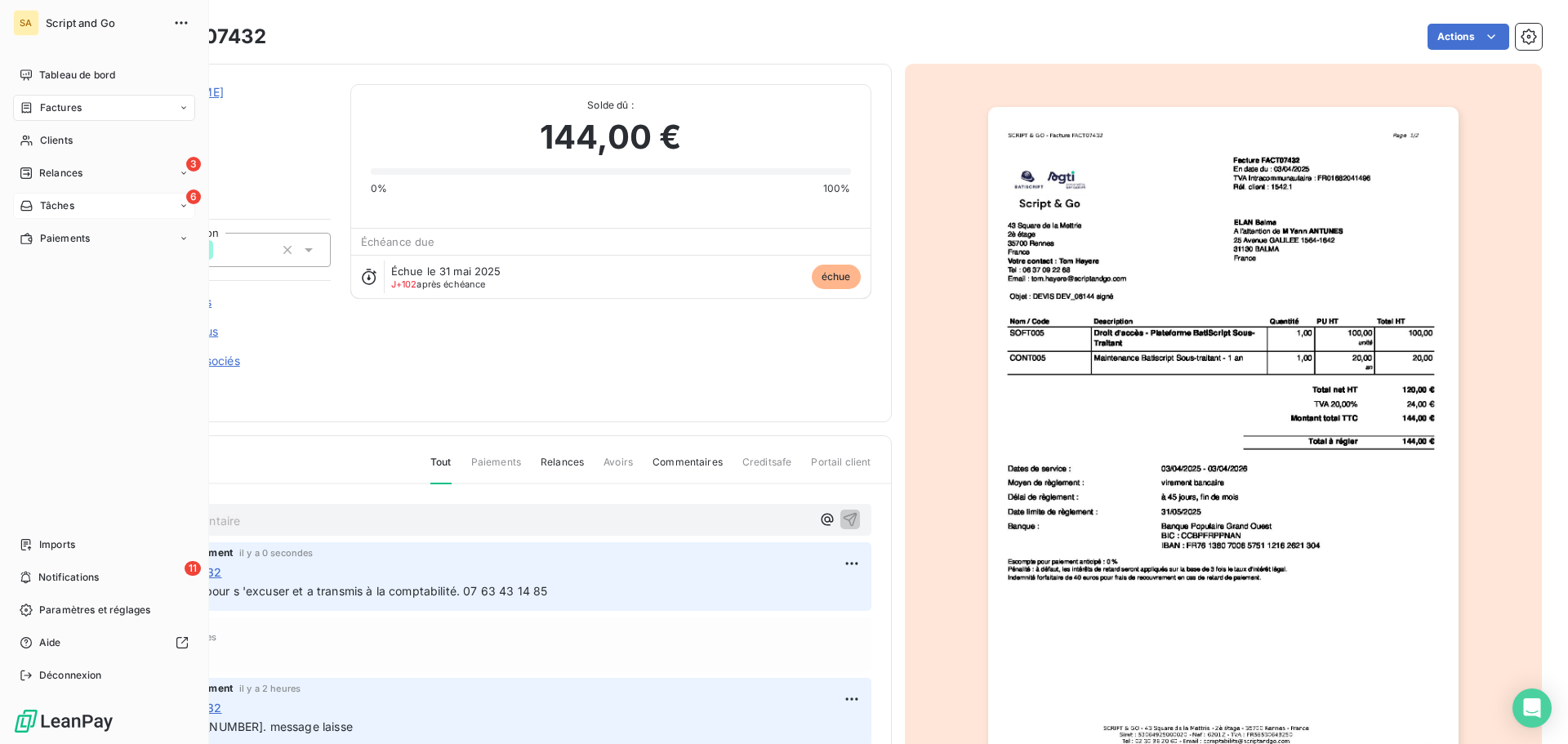
click at [30, 205] on icon at bounding box center [26, 205] width 14 height 13
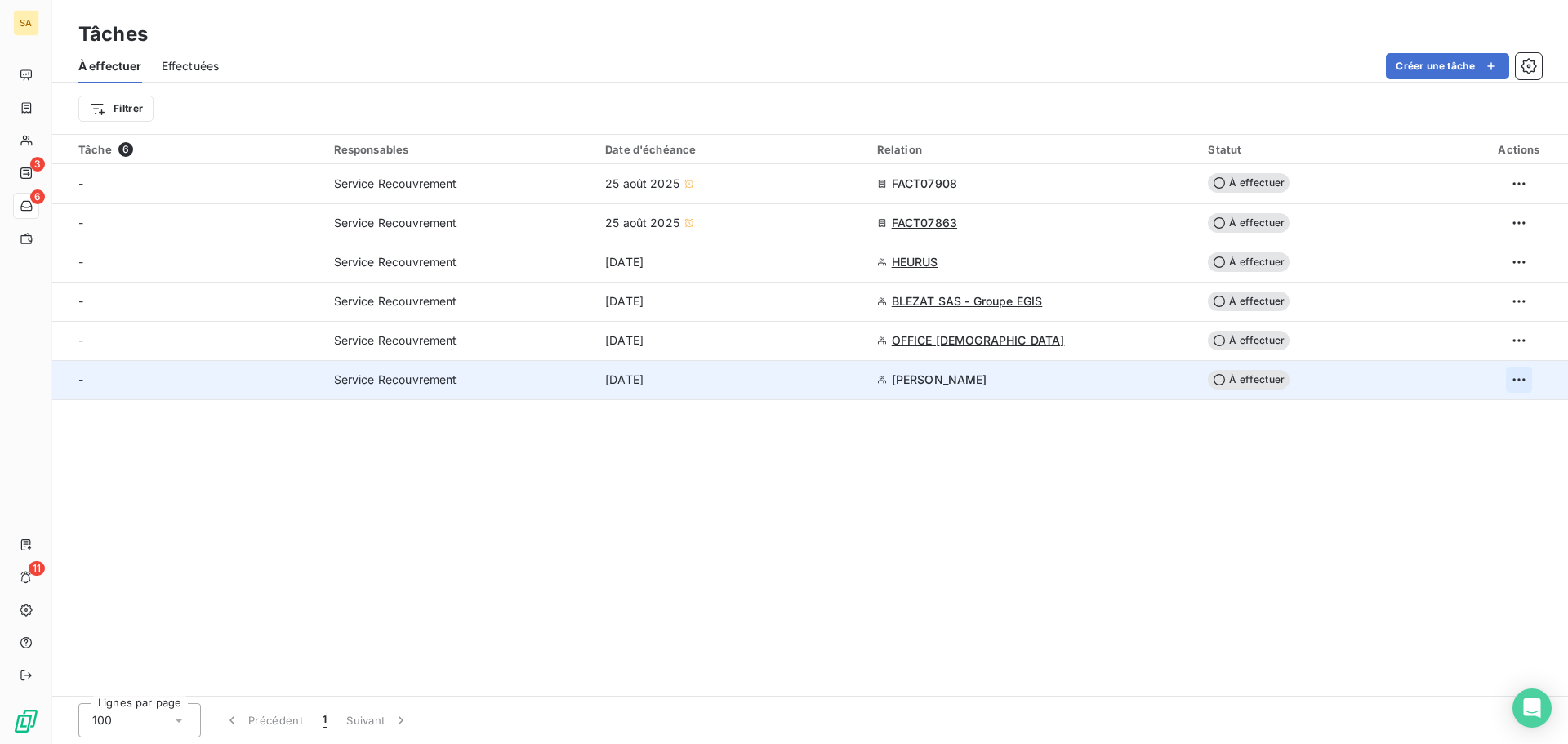
click at [1516, 380] on html "SA 3 6 11 Tâches À effectuer Effectuées Créer une tâche Filtrer Tâche 6 Respons…" at bounding box center [784, 372] width 1568 height 744
click at [1474, 415] on div "Supprimer la tâche" at bounding box center [1454, 416] width 142 height 26
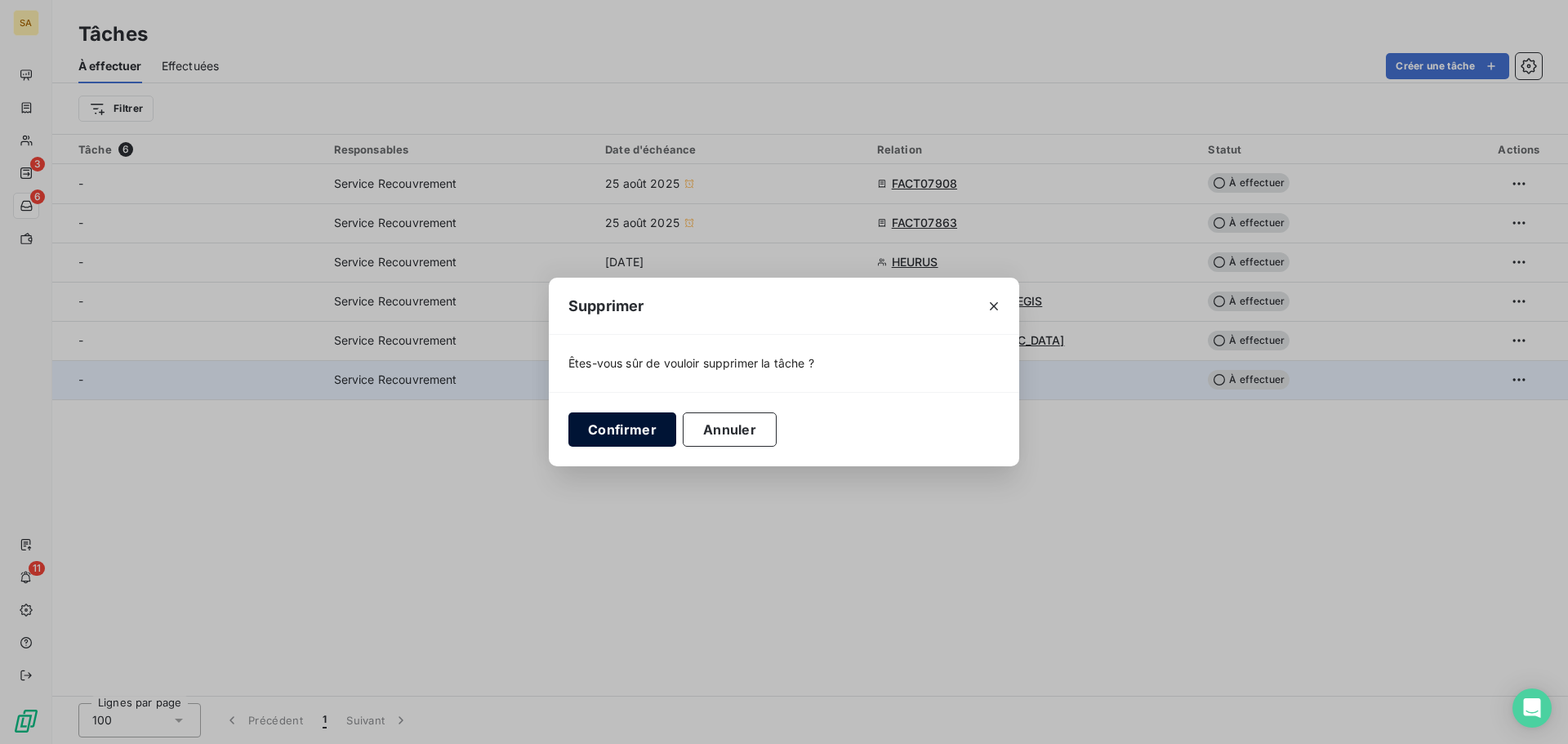
click at [612, 437] on button "Confirmer" at bounding box center [621, 429] width 108 height 34
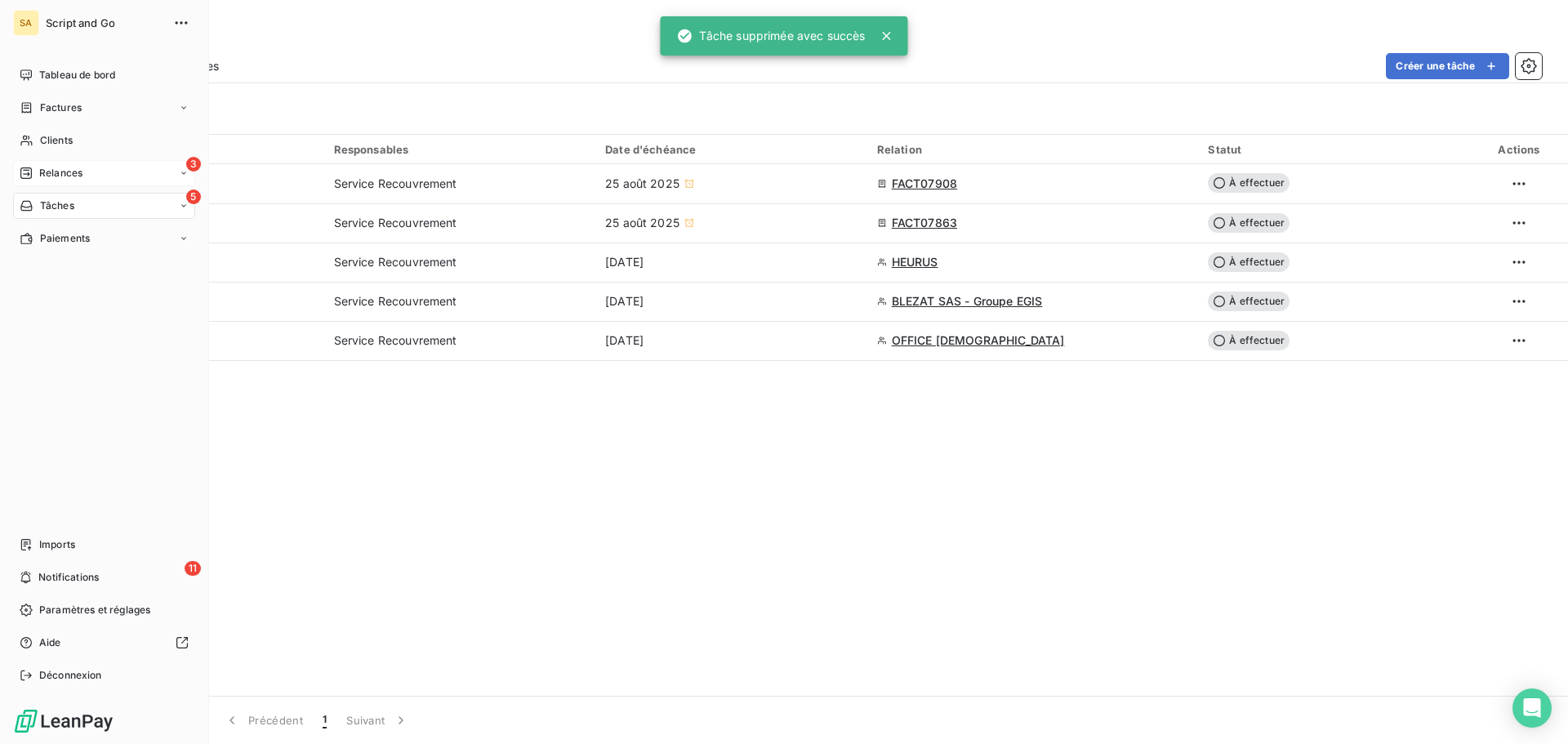
click at [38, 164] on div "3 Relances" at bounding box center [104, 173] width 182 height 26
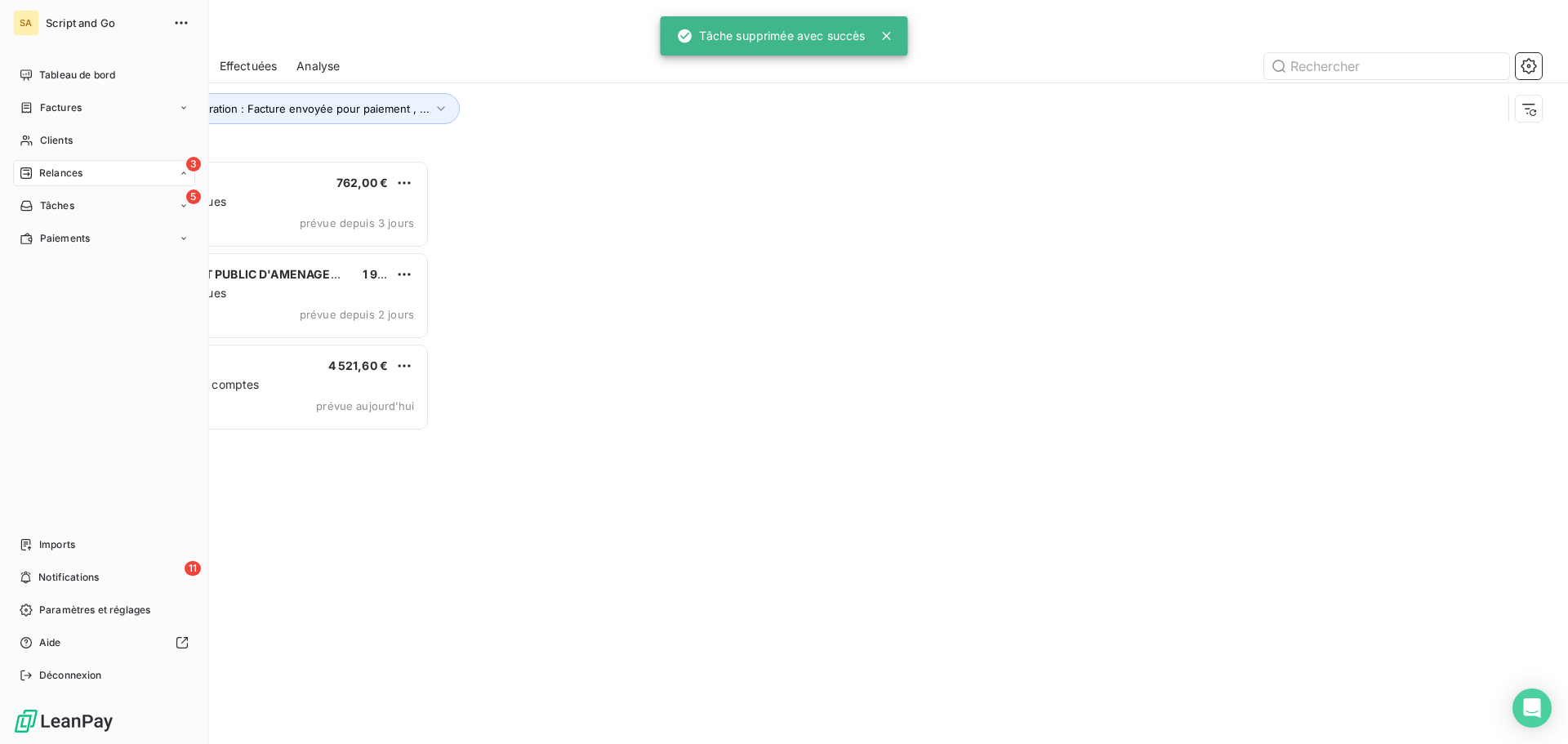
scroll to position [572, 339]
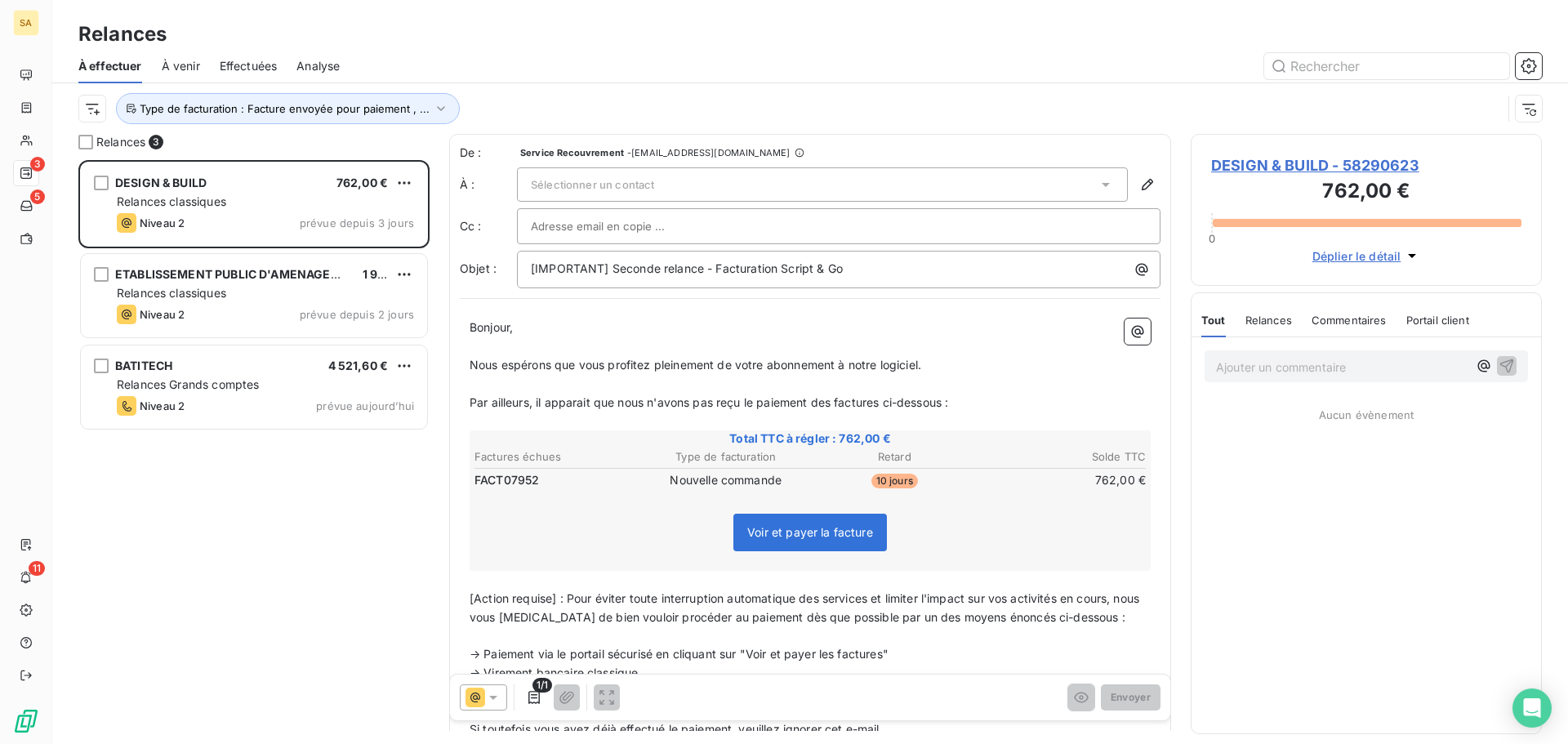
click at [819, 181] on div "Sélectionner un contact" at bounding box center [822, 184] width 611 height 34
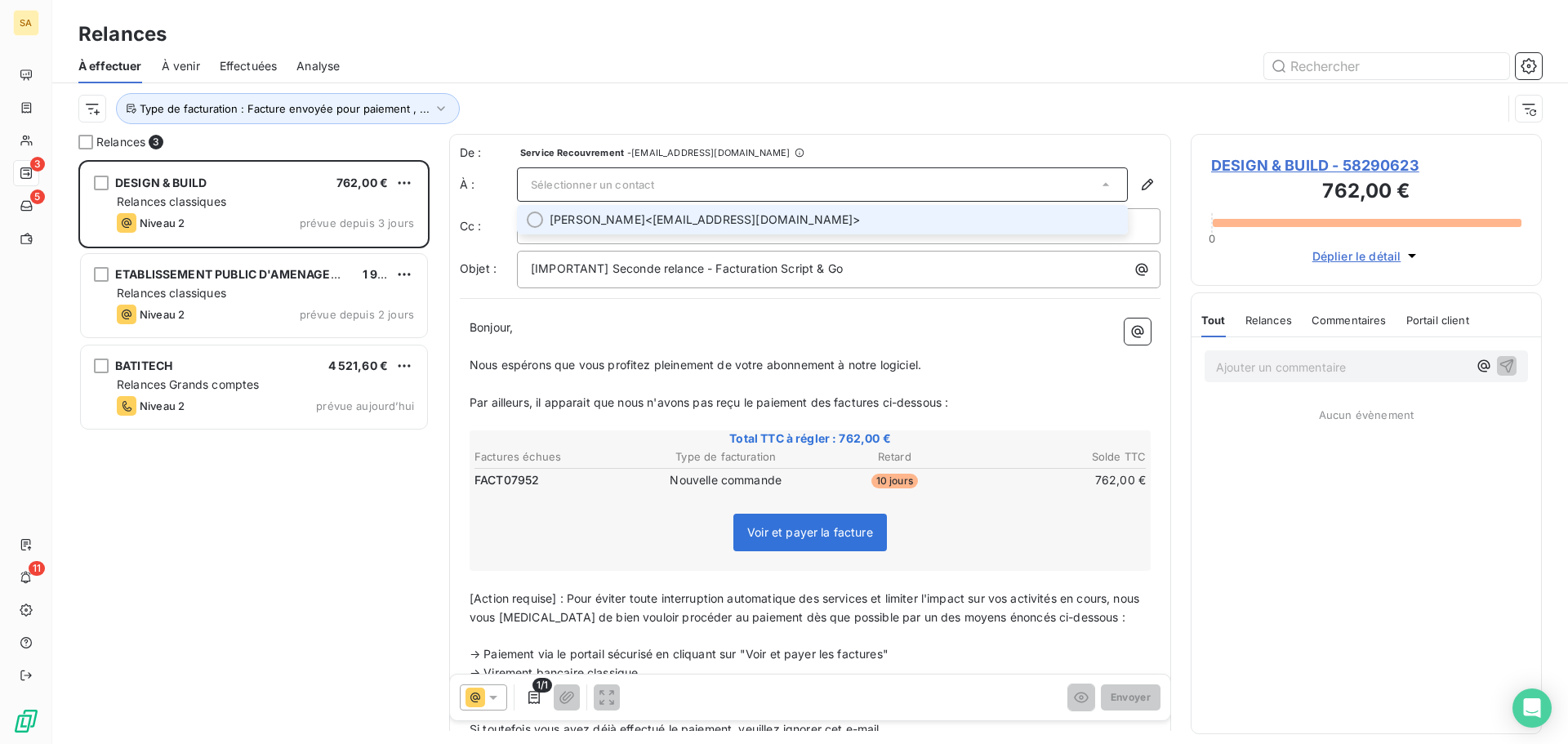
click at [899, 331] on p "Bonjour," at bounding box center [809, 327] width 681 height 18
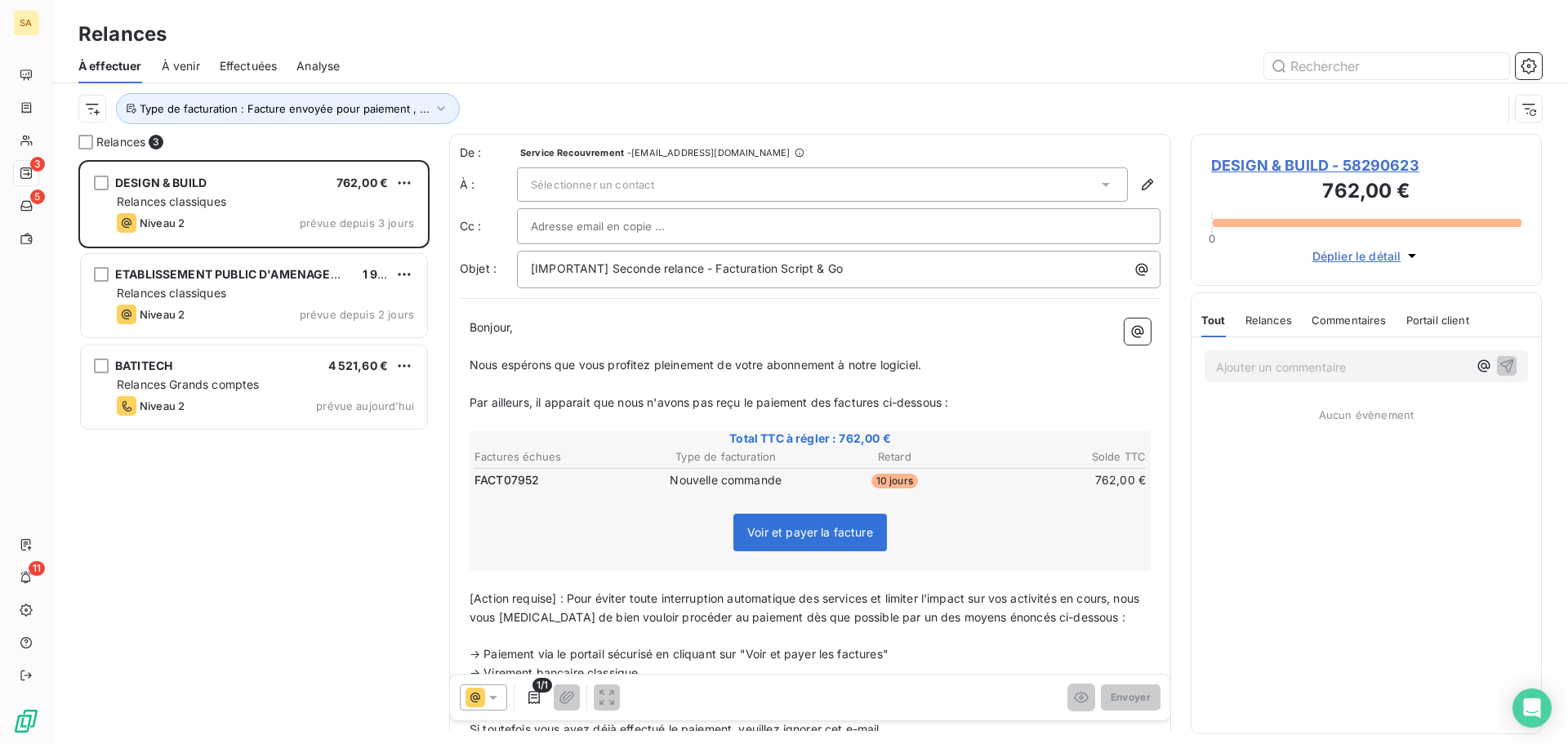
click at [580, 177] on div "Sélectionner un contact" at bounding box center [822, 184] width 611 height 34
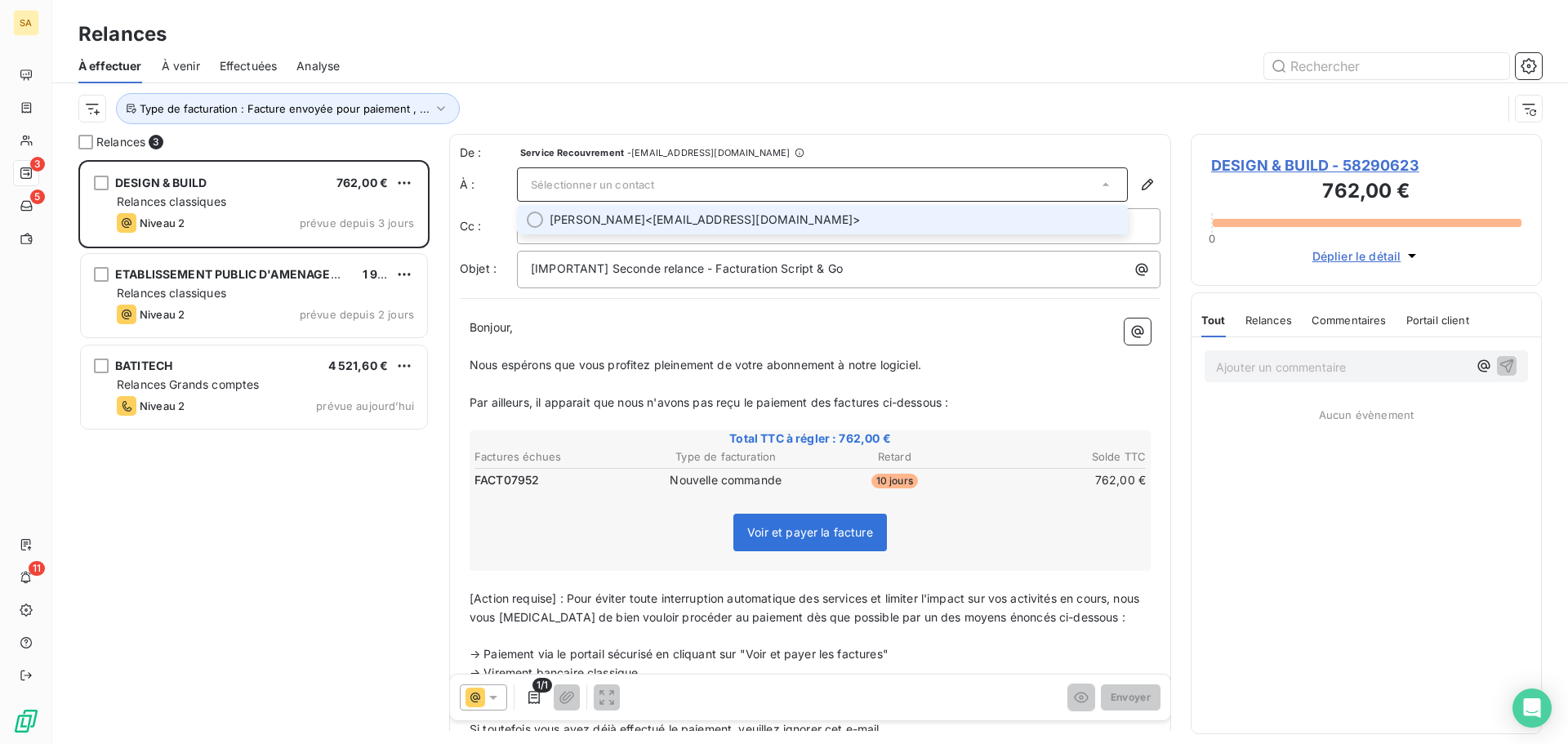
click at [623, 372] on p "Nous espérons que vous profitez pleinement de votre abonnement à notre logiciel." at bounding box center [809, 365] width 681 height 18
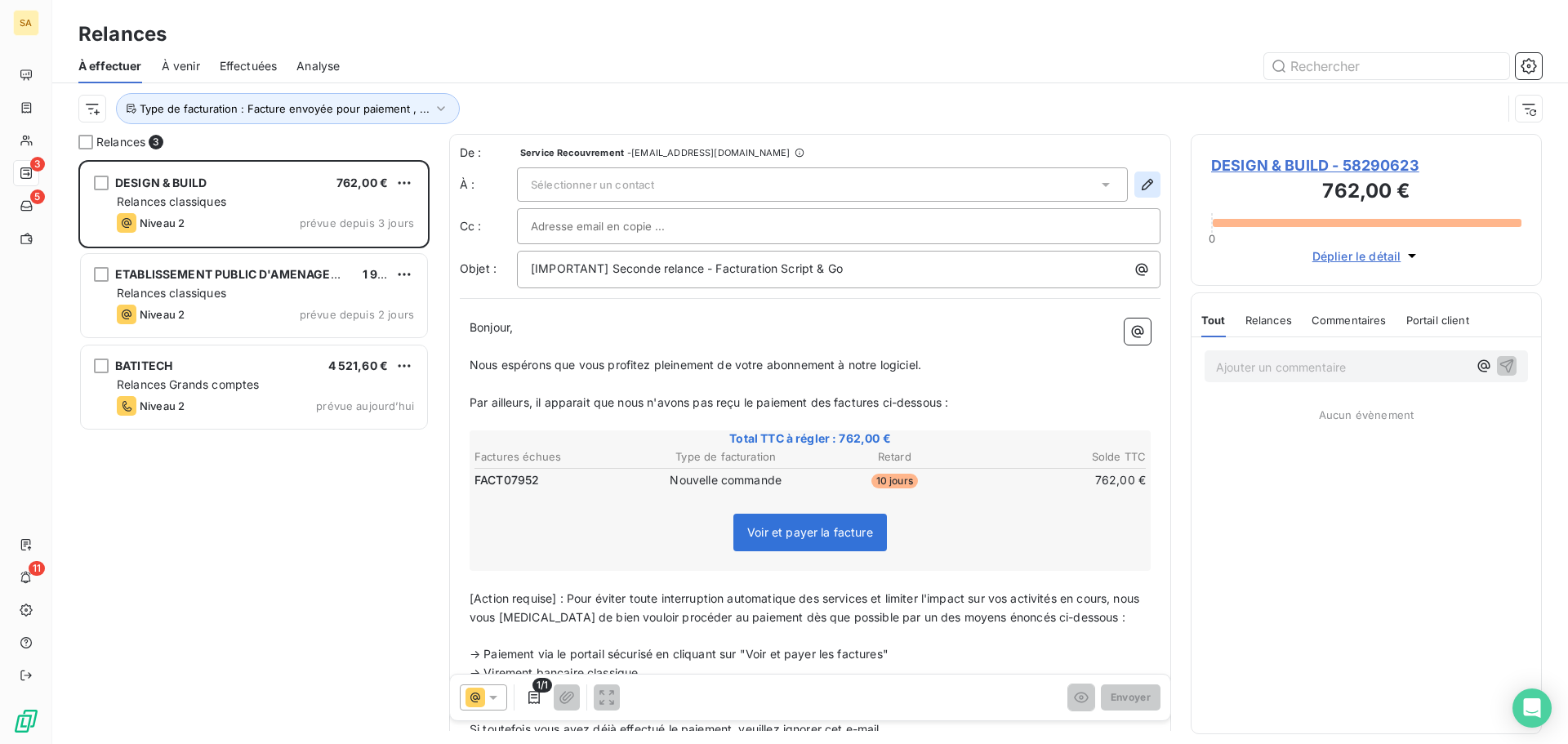
click at [1141, 180] on icon "button" at bounding box center [1147, 184] width 11 height 11
click at [931, 182] on div "Sélectionner un contact" at bounding box center [822, 184] width 611 height 34
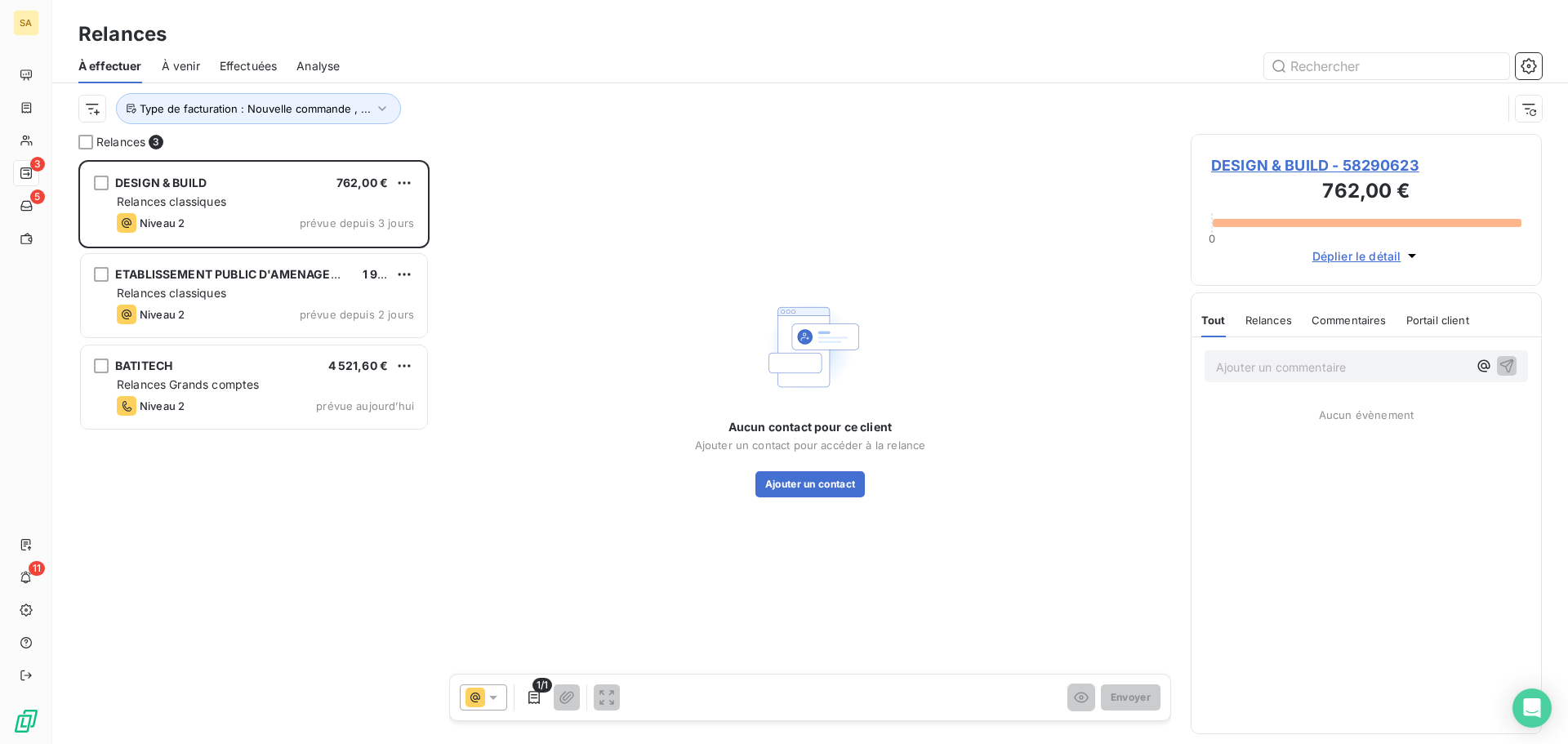
scroll to position [572, 339]
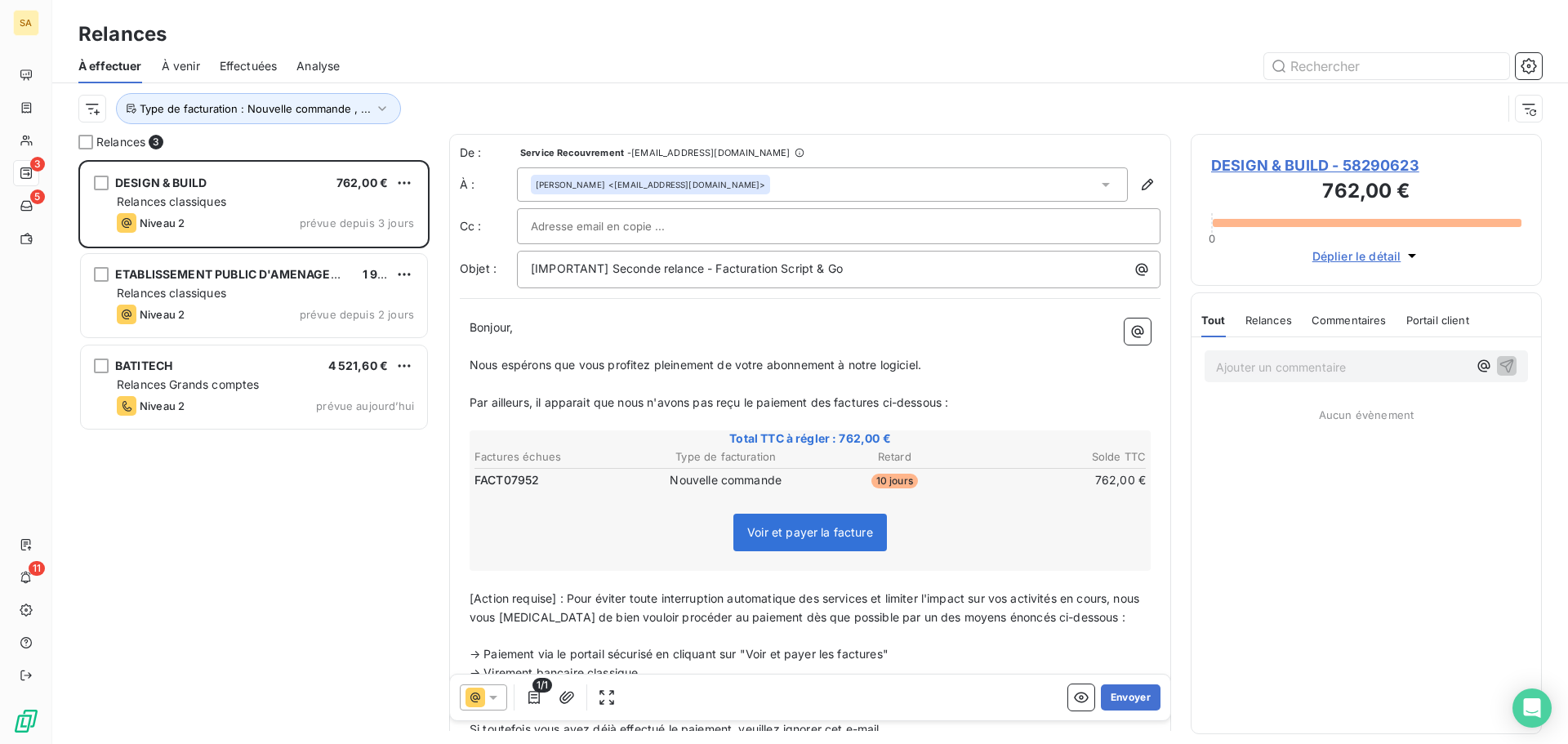
click at [1098, 182] on icon at bounding box center [1106, 184] width 17 height 17
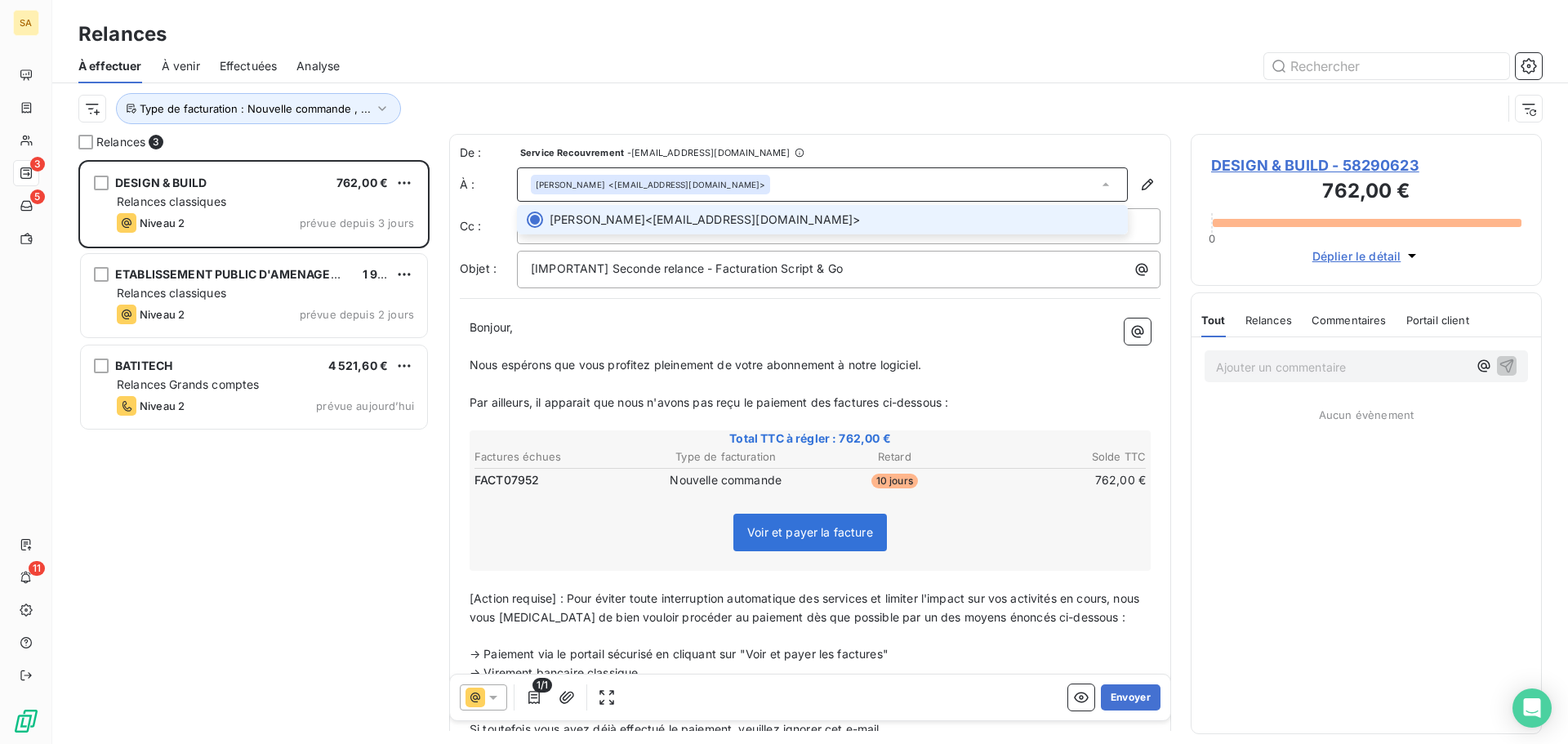
click at [873, 194] on div "[PERSON_NAME] <[EMAIL_ADDRESS][DOMAIN_NAME]>" at bounding box center [822, 184] width 611 height 34
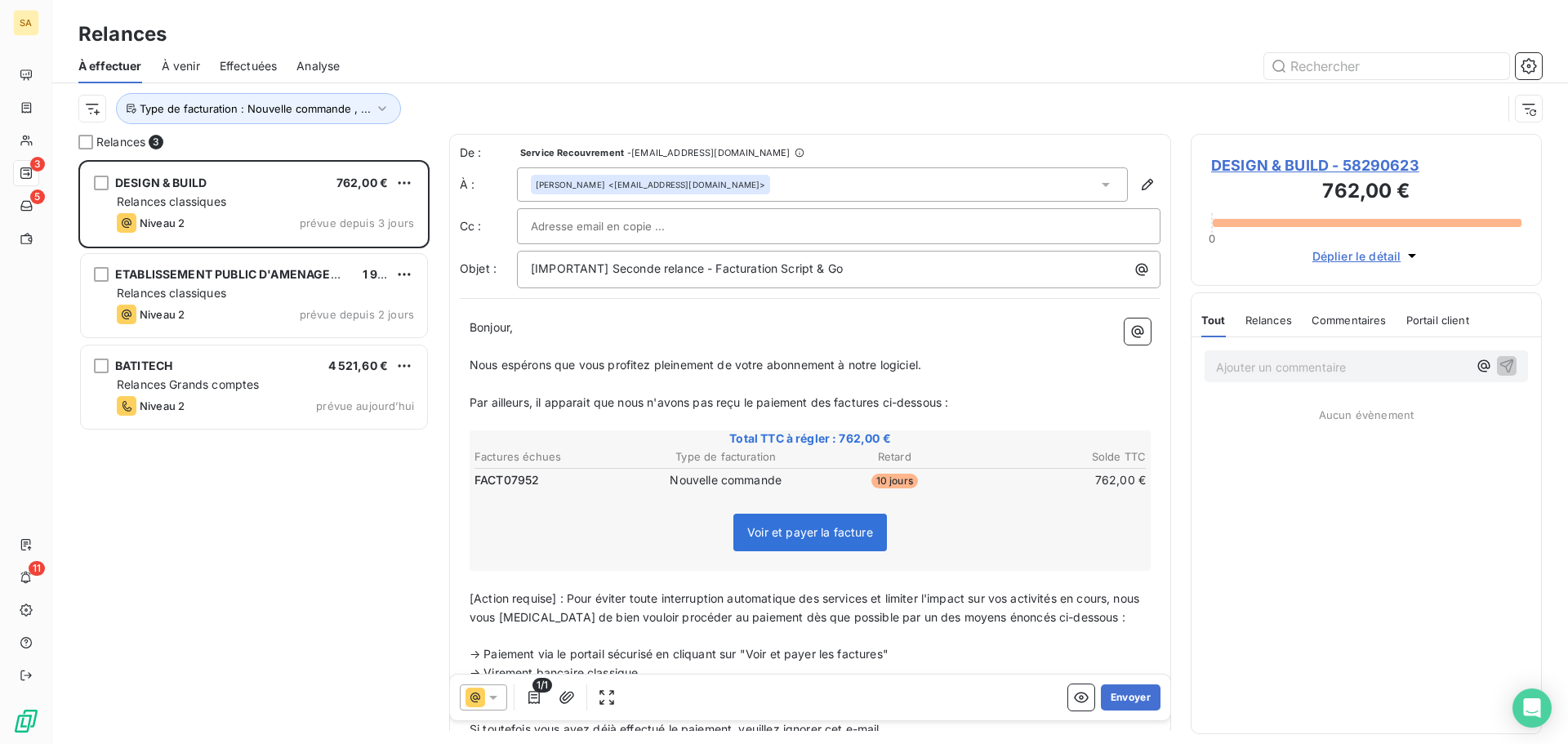
click at [731, 185] on div "[PERSON_NAME] <[EMAIL_ADDRESS][DOMAIN_NAME]>" at bounding box center [822, 184] width 611 height 34
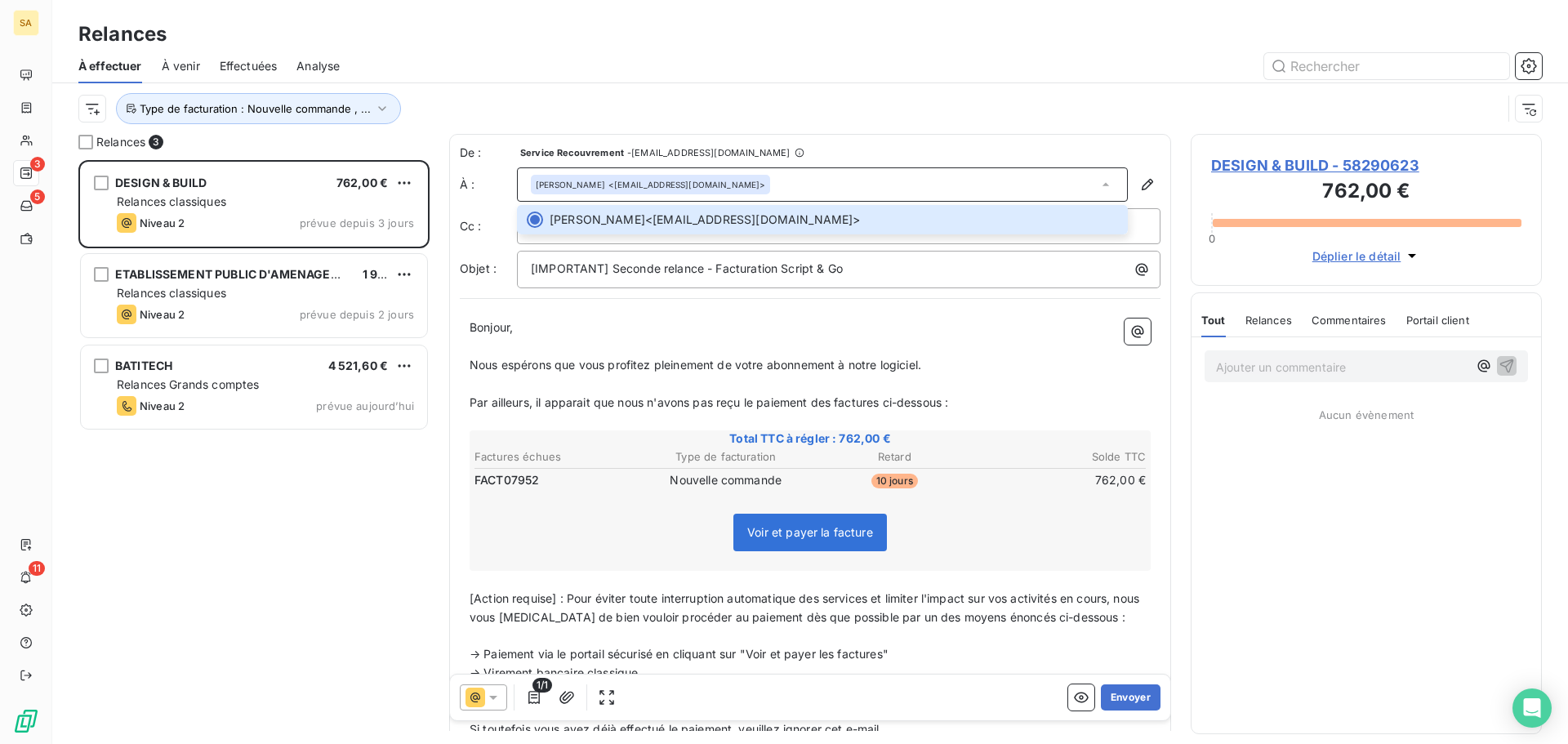
click at [802, 328] on p "Bonjour," at bounding box center [809, 327] width 681 height 18
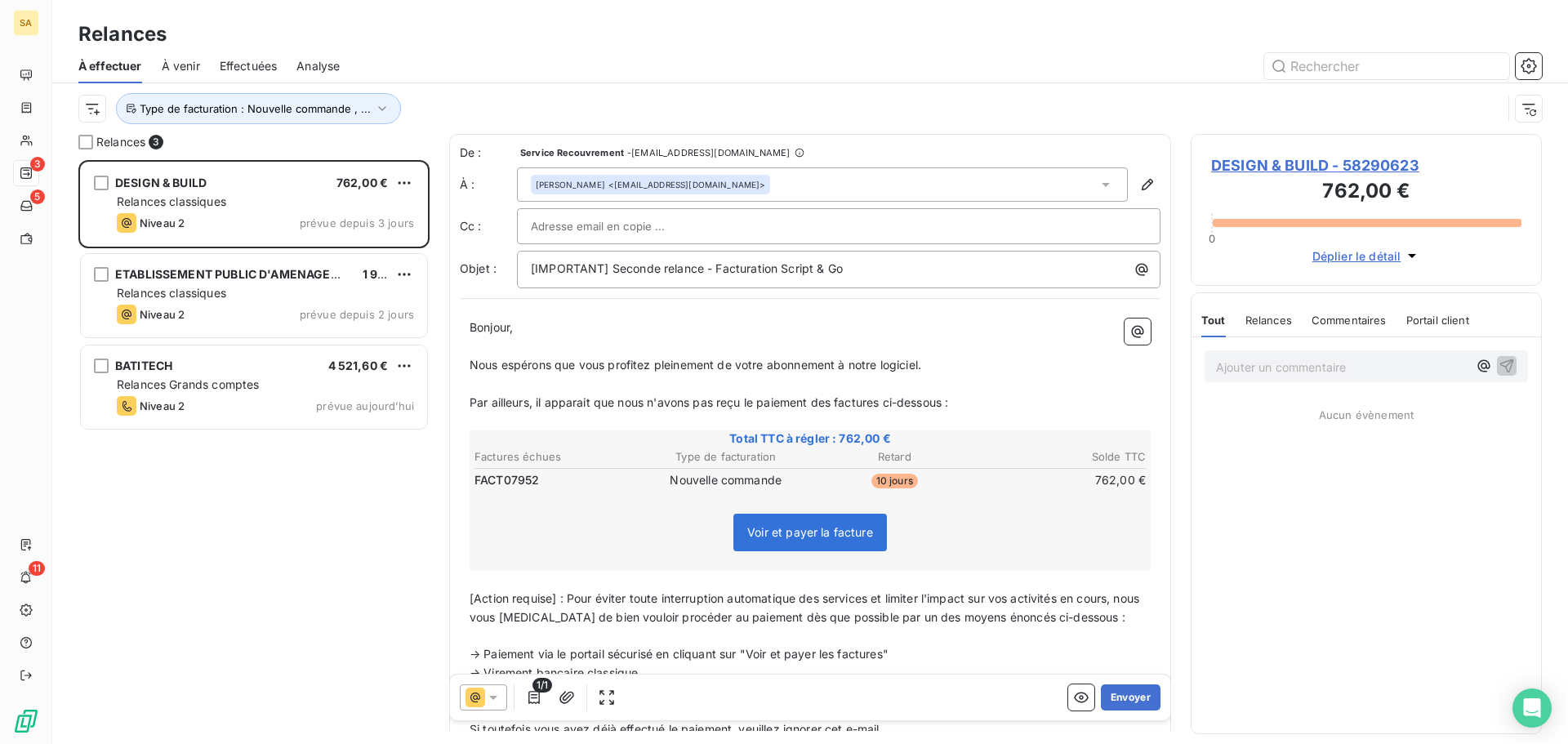
click at [749, 215] on div at bounding box center [838, 226] width 615 height 24
click at [705, 225] on input "text" at bounding box center [838, 226] width 615 height 24
paste input "[EMAIL_ADDRESS][DOMAIN_NAME]"
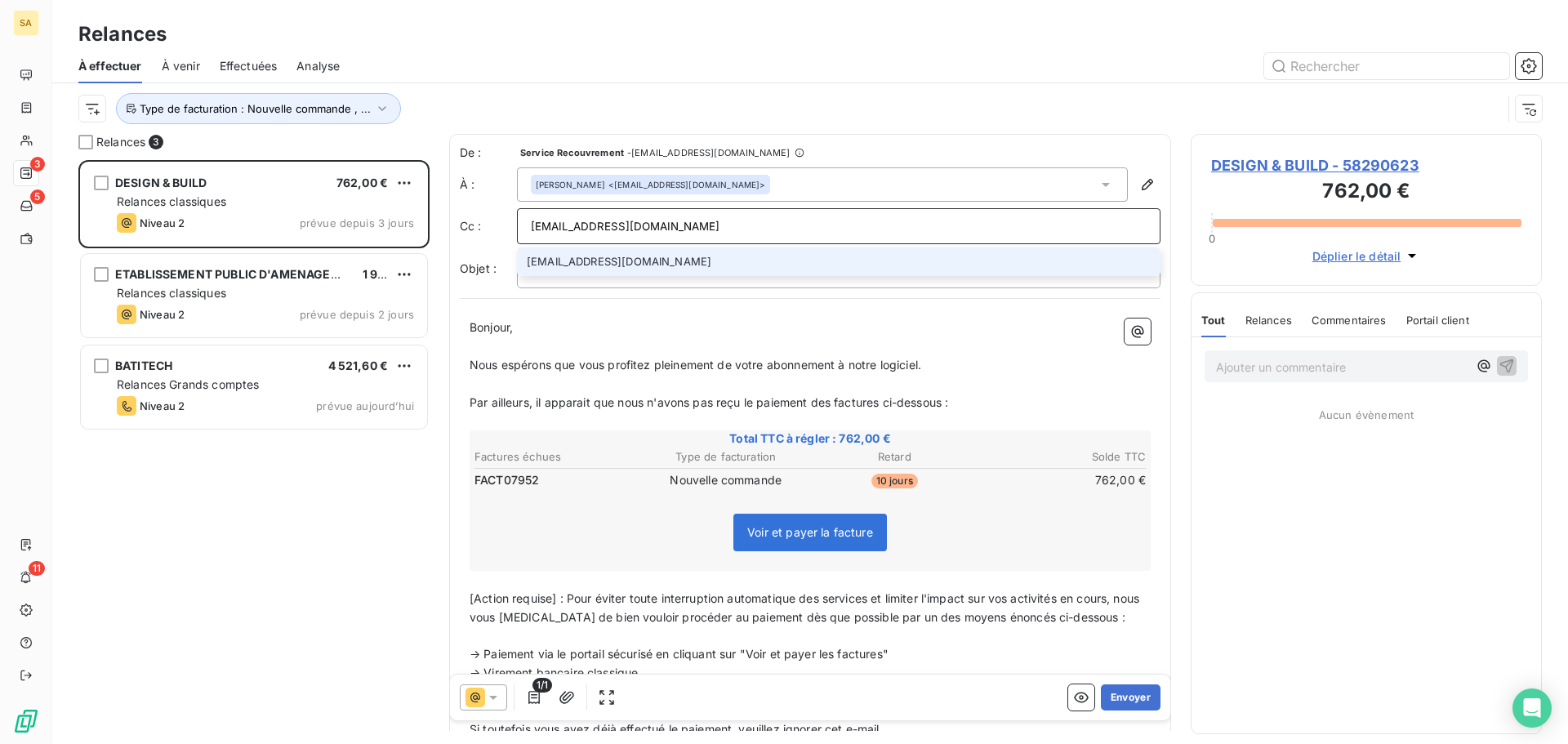
type input "[EMAIL_ADDRESS][DOMAIN_NAME]"
click at [701, 261] on li "[EMAIL_ADDRESS][DOMAIN_NAME]" at bounding box center [838, 261] width 643 height 29
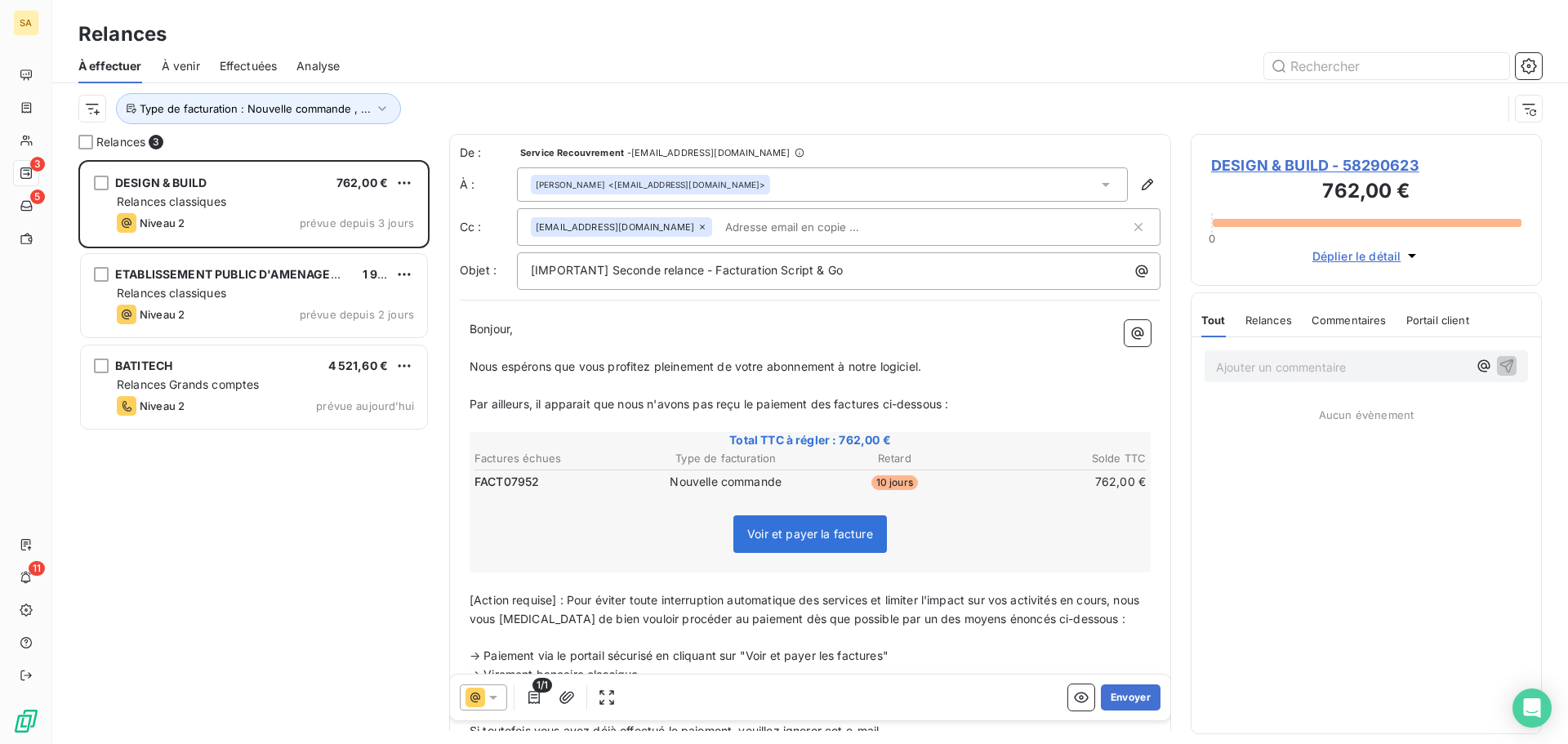
click at [778, 222] on input "text" at bounding box center [813, 227] width 189 height 24
click at [779, 228] on input "text" at bounding box center [924, 227] width 412 height 24
click at [779, 231] on input "text" at bounding box center [813, 227] width 189 height 24
paste input "[PERSON_NAME][EMAIL_ADDRESS][DOMAIN_NAME]"
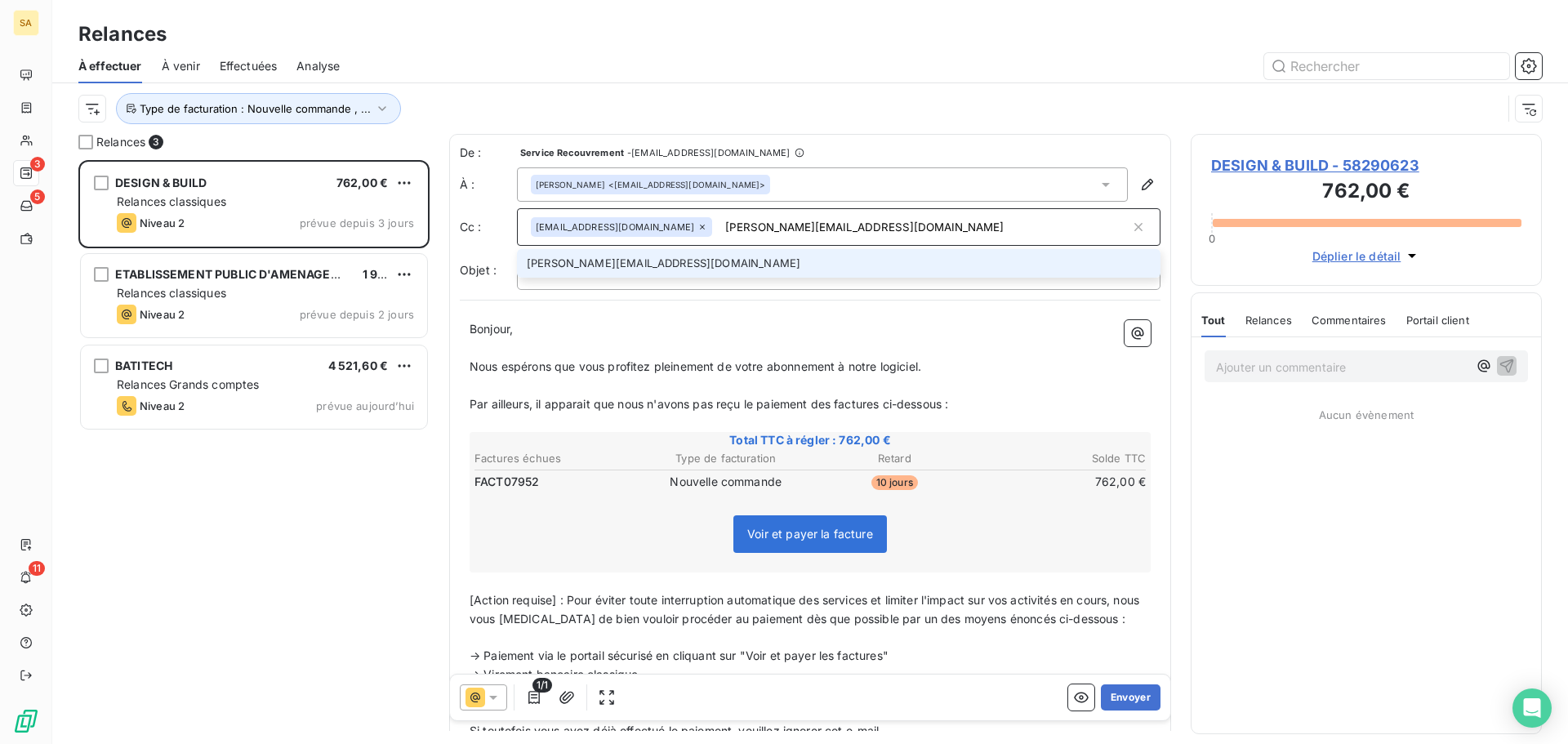
type input "[PERSON_NAME][EMAIL_ADDRESS][DOMAIN_NAME]"
click at [595, 264] on li "[PERSON_NAME][EMAIL_ADDRESS][DOMAIN_NAME]" at bounding box center [838, 263] width 643 height 29
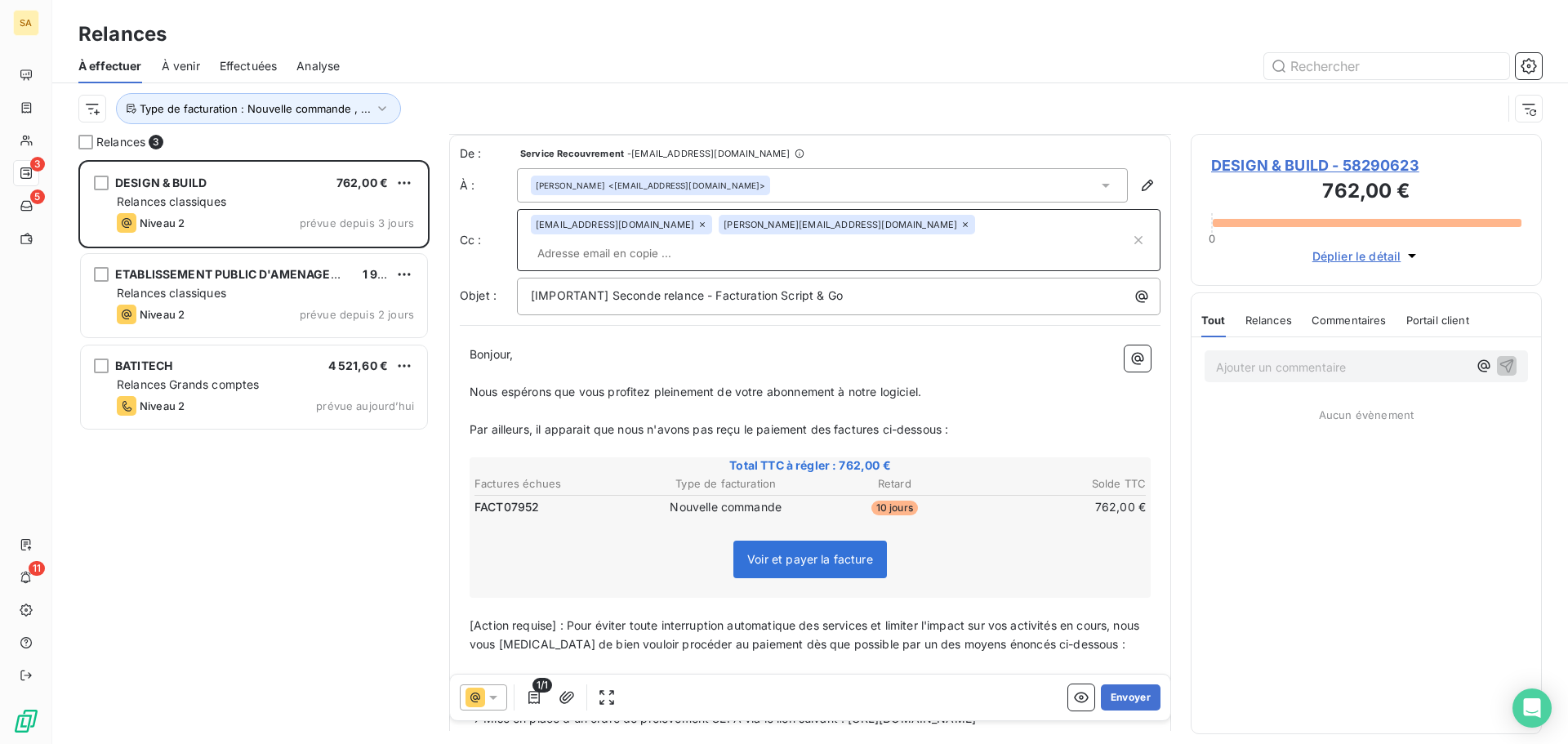
scroll to position [166, 0]
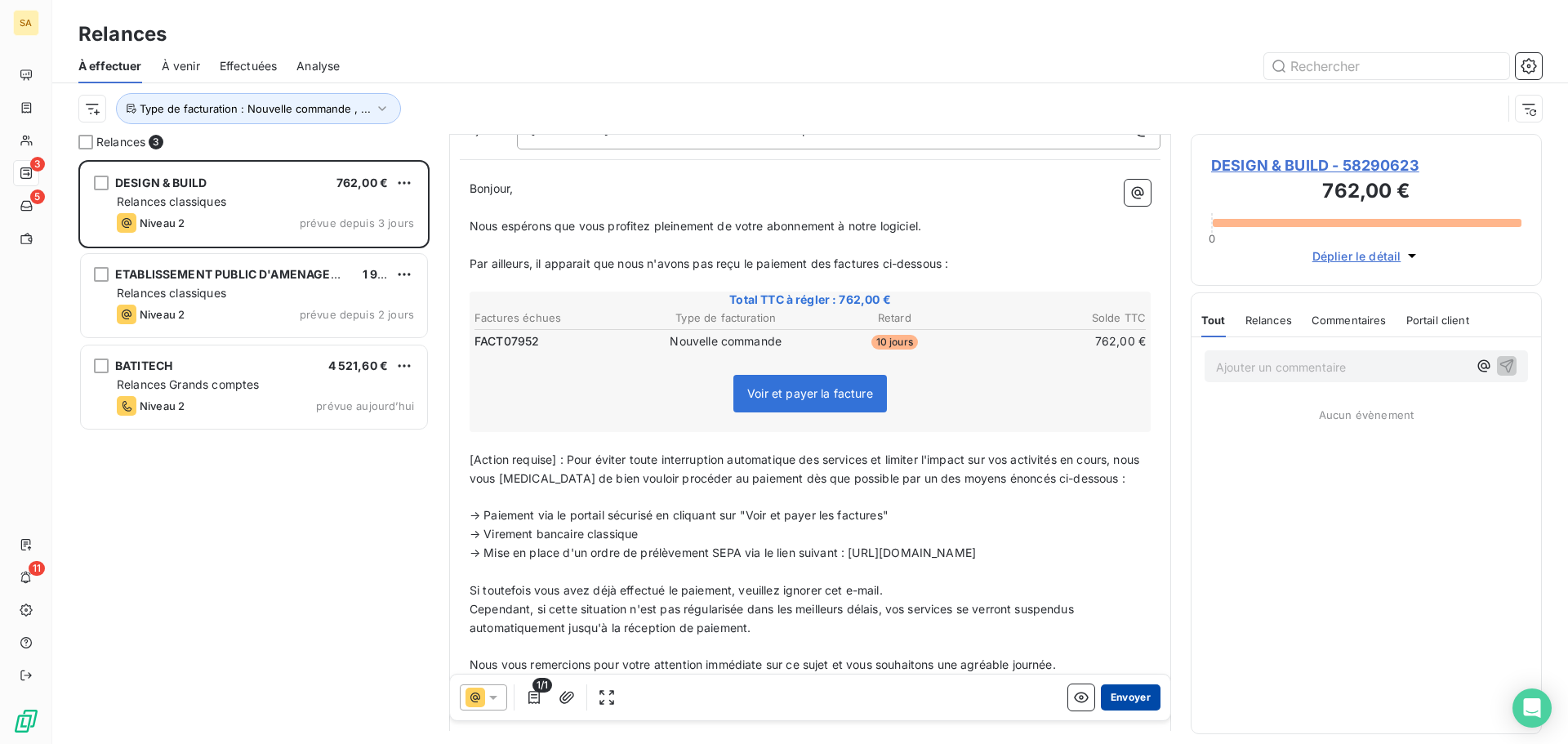
click at [1127, 699] on button "Envoyer" at bounding box center [1130, 698] width 59 height 26
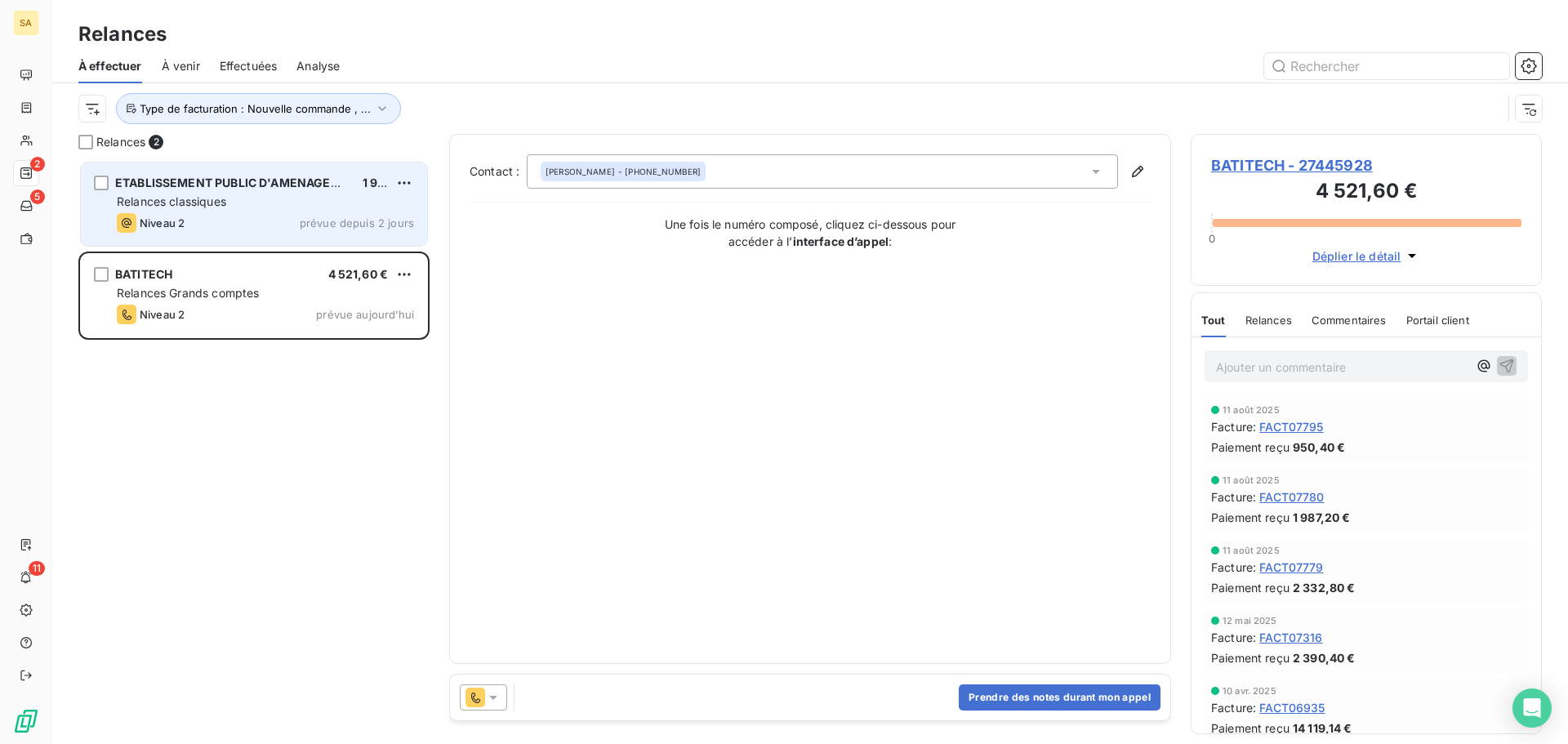
click at [317, 193] on div "Relances classiques" at bounding box center [266, 201] width 297 height 17
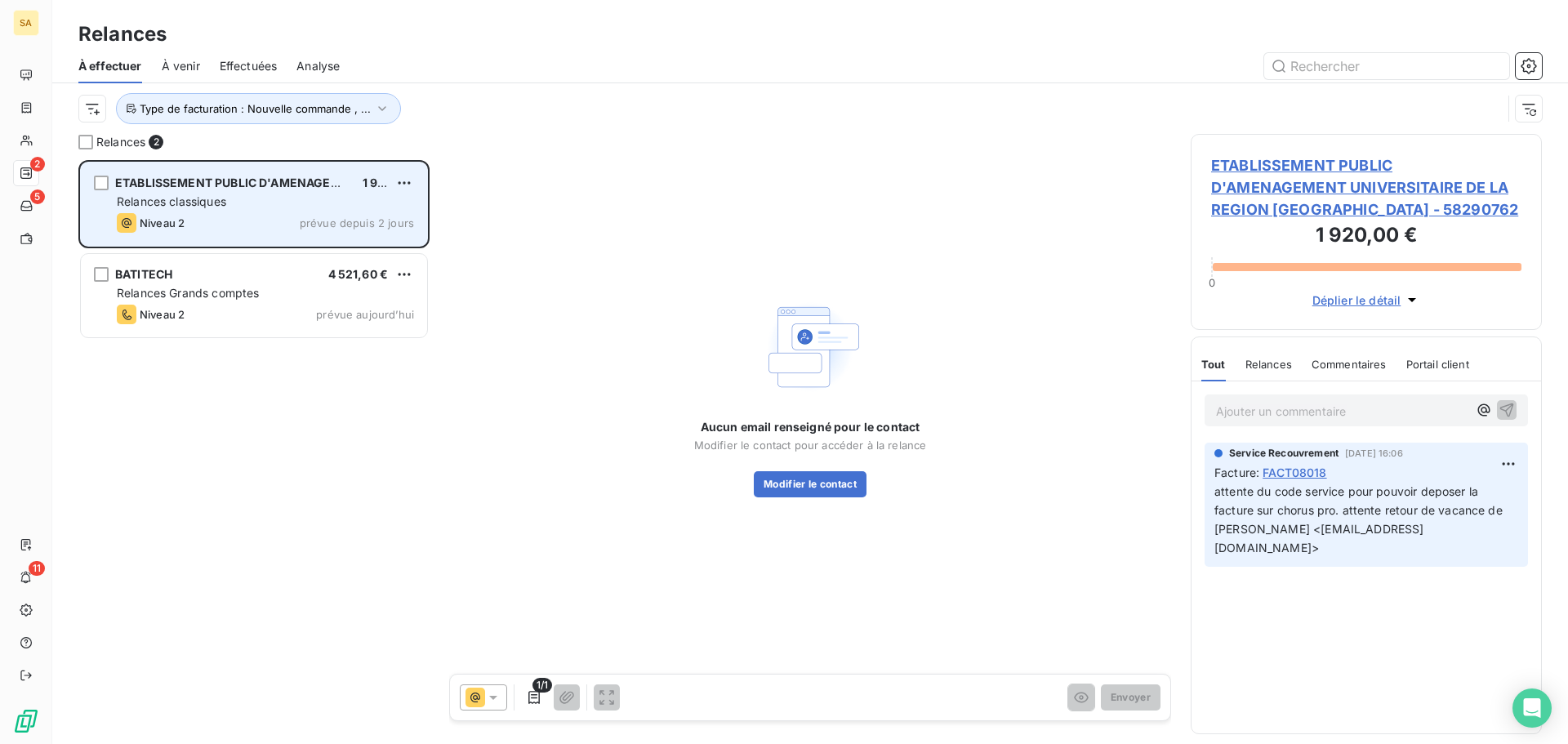
click at [295, 205] on div "Relances classiques" at bounding box center [266, 201] width 297 height 17
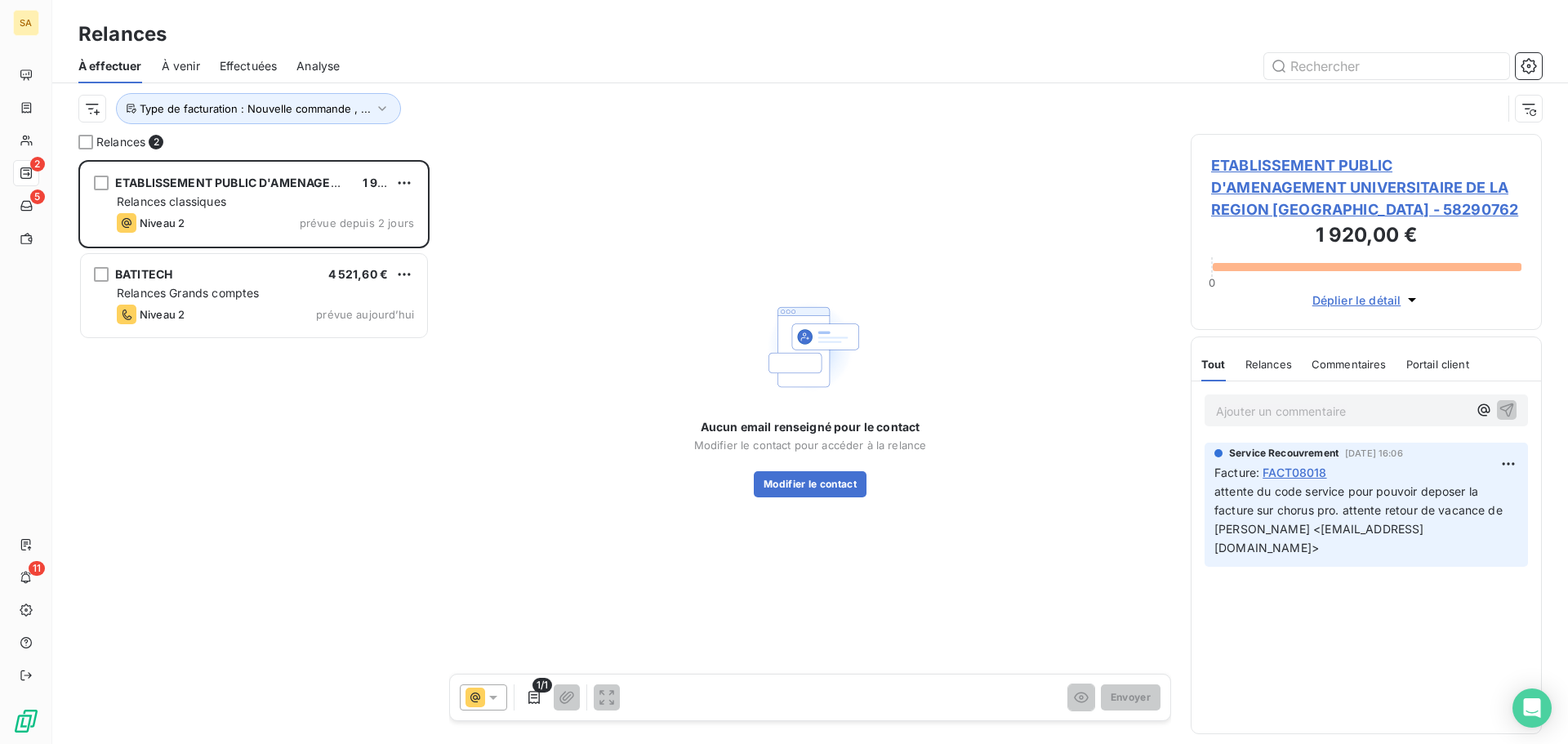
click at [1317, 187] on span "ETABLISSEMENT PUBLIC D'AMENAGEMENT UNIVERSITAIRE DE LA REGION [GEOGRAPHIC_DATA]…" at bounding box center [1365, 188] width 310 height 66
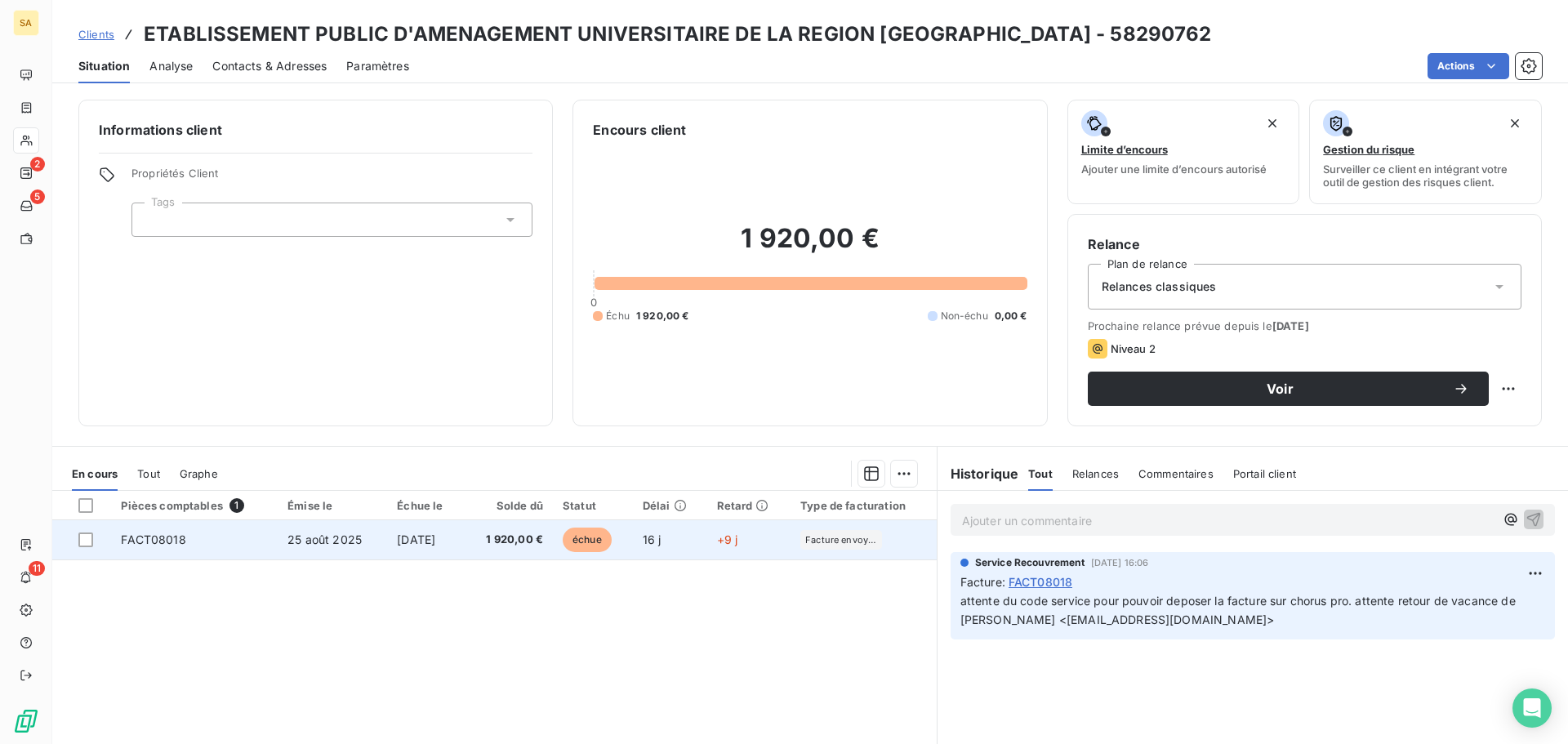
click at [204, 532] on td "FACT08018" at bounding box center [194, 539] width 167 height 39
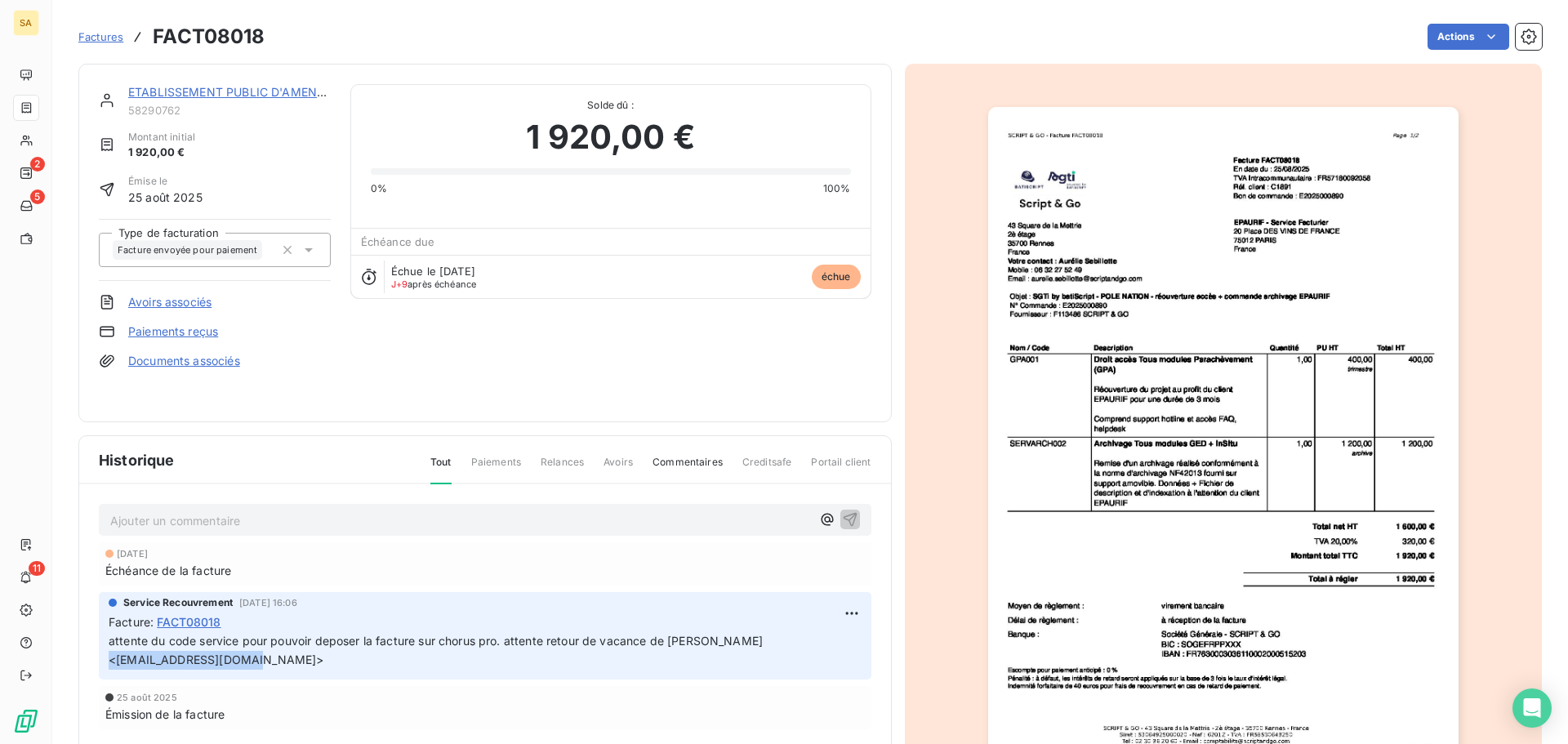
drag, startPoint x: 239, startPoint y: 660, endPoint x: 117, endPoint y: 662, distance: 122.0
click at [117, 662] on span "attente du code service pour pouvoir deposer la facture sur chorus pro. attente…" at bounding box center [437, 650] width 657 height 32
copy span "alice.prevot@epaurif.f"
click at [291, 643] on span "attente du code service pour pouvoir deposer la facture sur chorus pro. attente…" at bounding box center [437, 650] width 657 height 32
click at [242, 658] on span "attente du code service pour pouvoir deposer la facture sur chorus pro. attente…" at bounding box center [437, 650] width 657 height 32
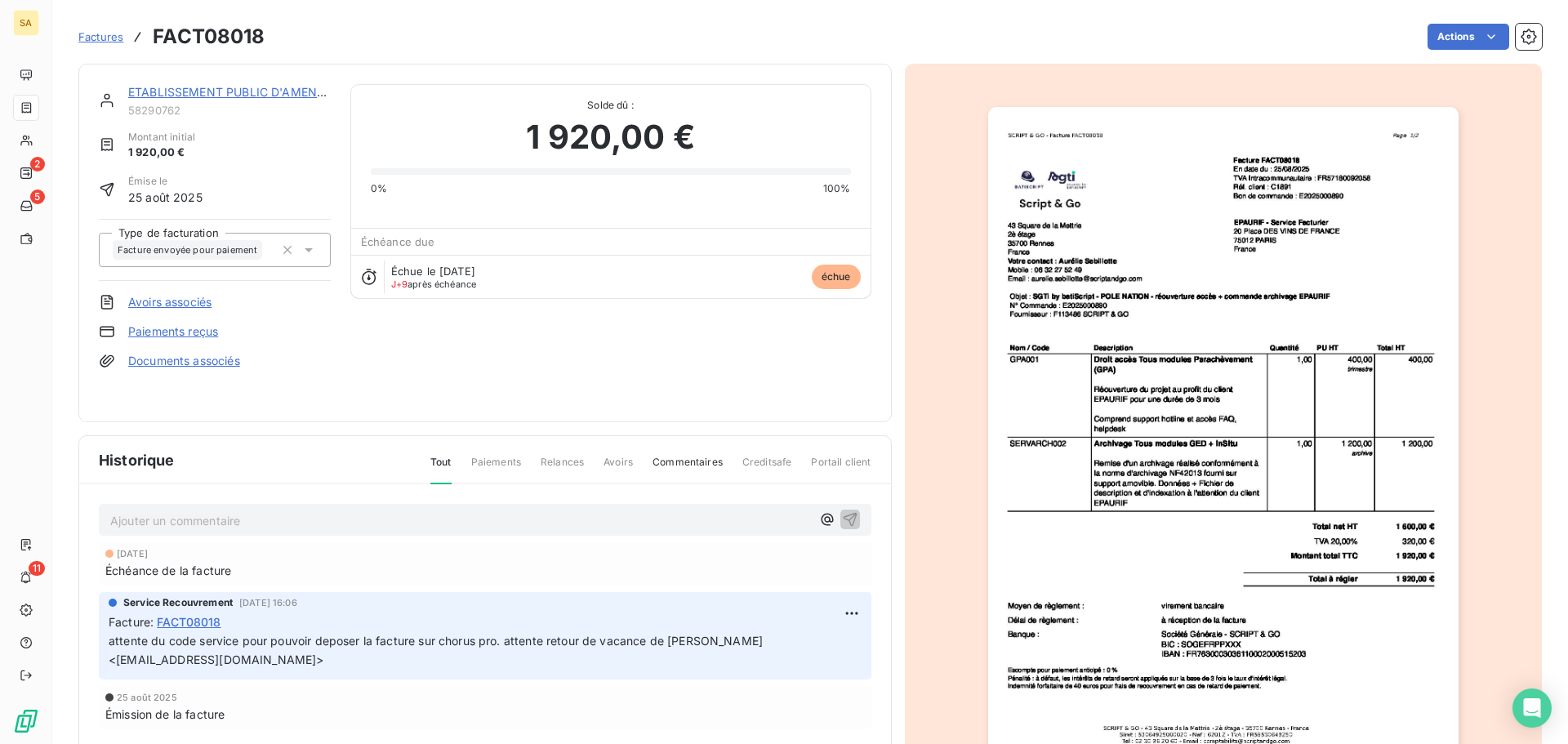
click at [242, 660] on span "attente du code service pour pouvoir deposer la facture sur chorus pro. attente…" at bounding box center [437, 650] width 657 height 32
click at [314, 533] on div "Ajouter un commentaire ﻿" at bounding box center [485, 519] width 773 height 31
click at [312, 523] on p "Ajouter un commentaire ﻿" at bounding box center [461, 520] width 701 height 20
click at [148, 526] on p "Ajouter un commentaire ﻿" at bounding box center [461, 520] width 701 height 20
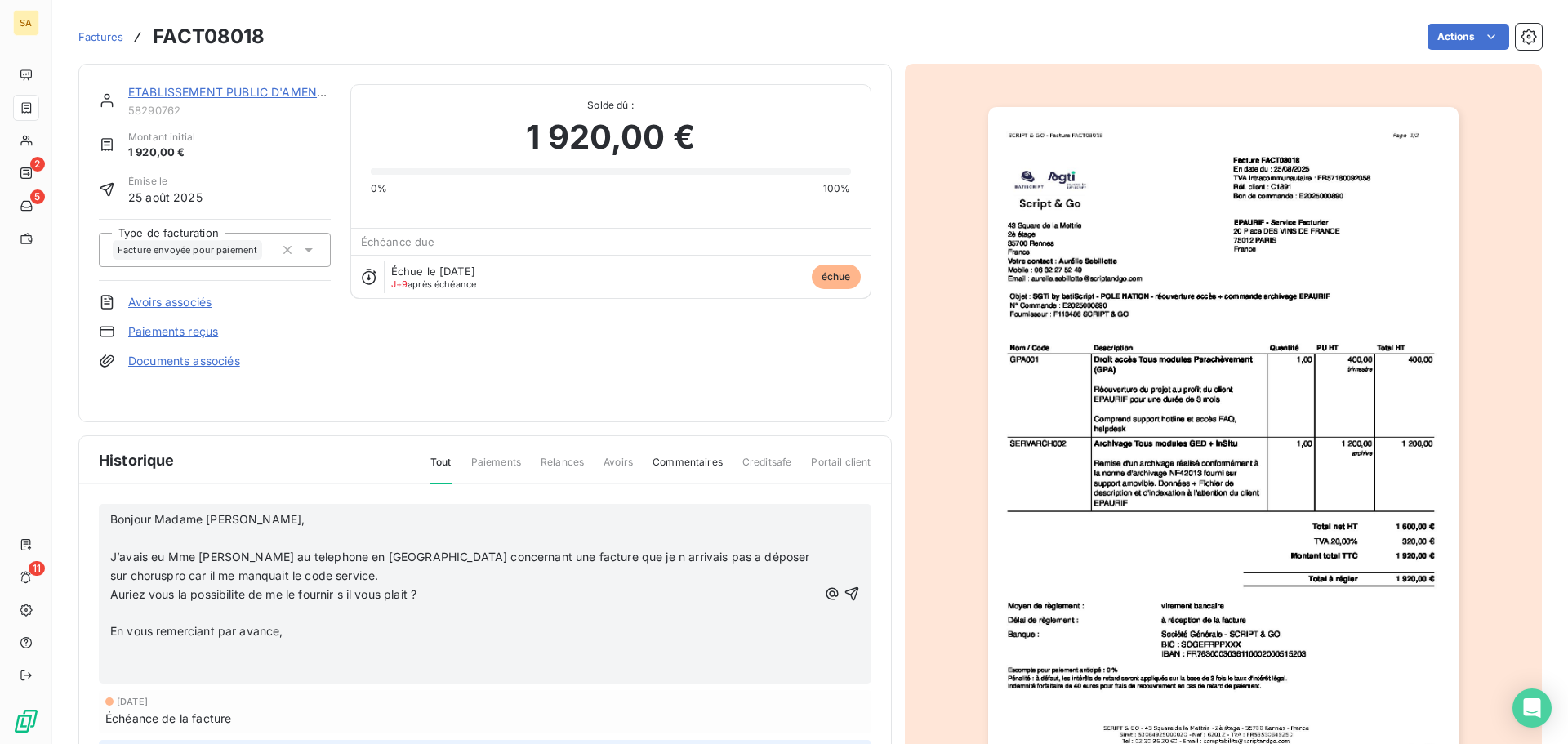
click at [844, 591] on icon "button" at bounding box center [851, 595] width 14 height 14
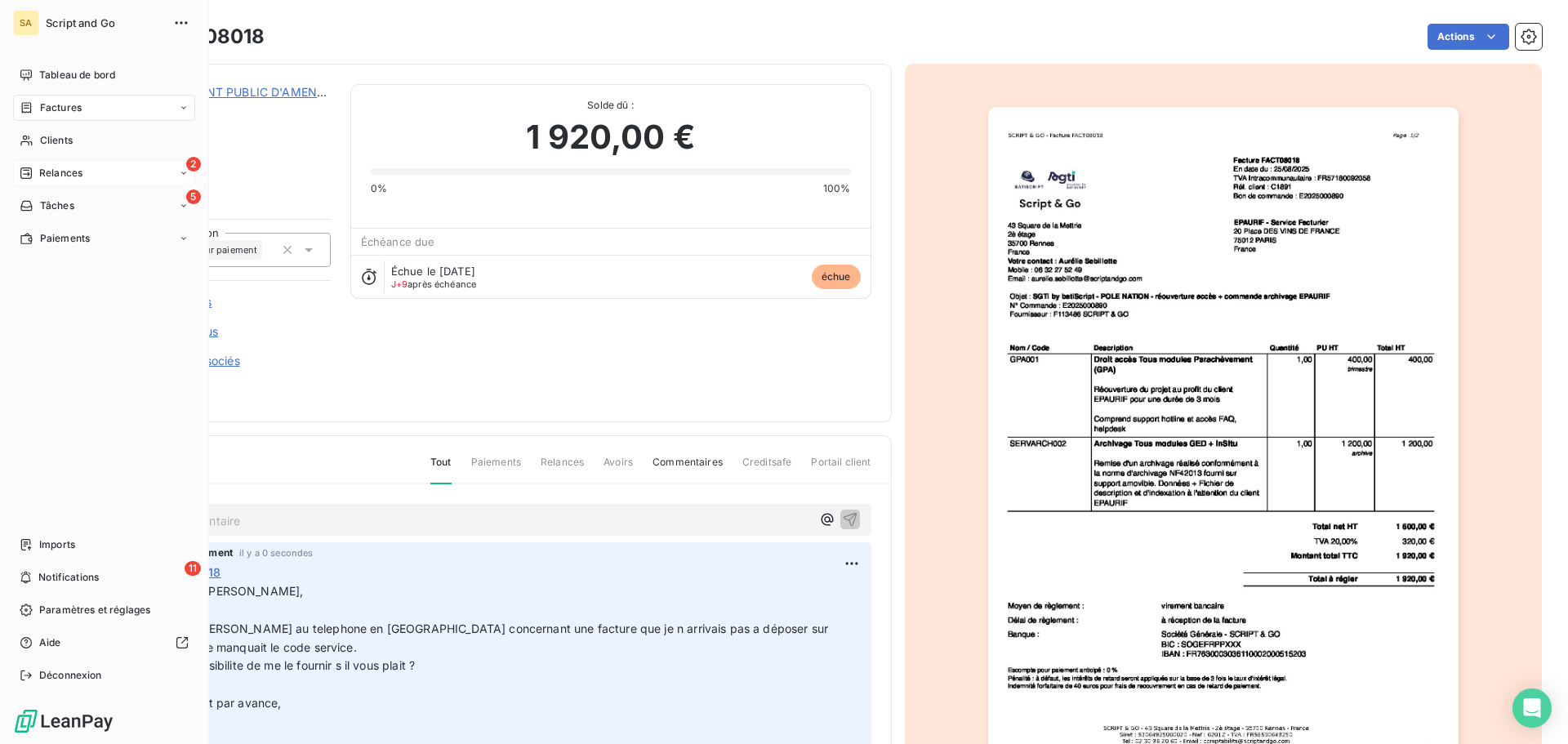
click at [28, 163] on div "2 Relances" at bounding box center [104, 173] width 182 height 26
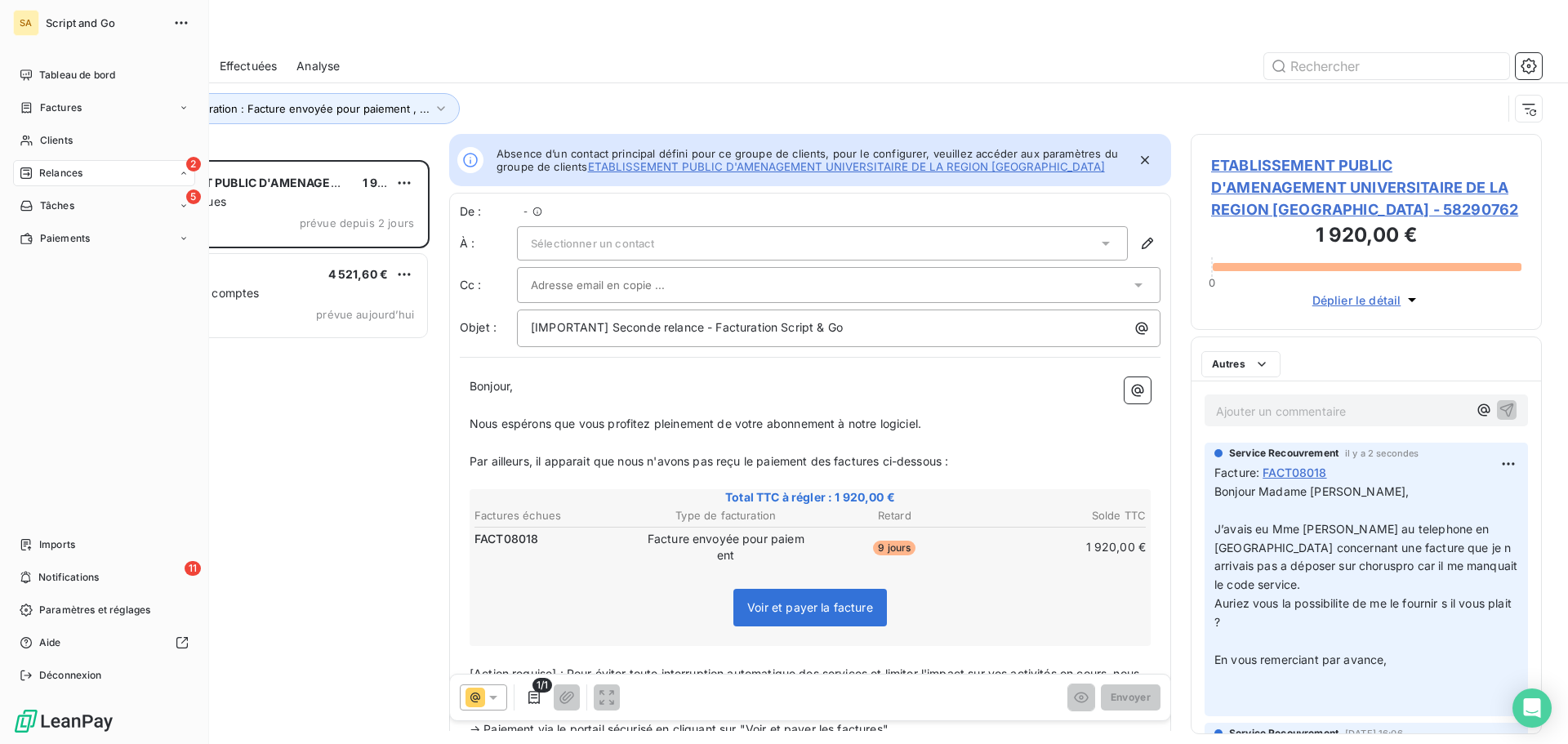
scroll to position [572, 339]
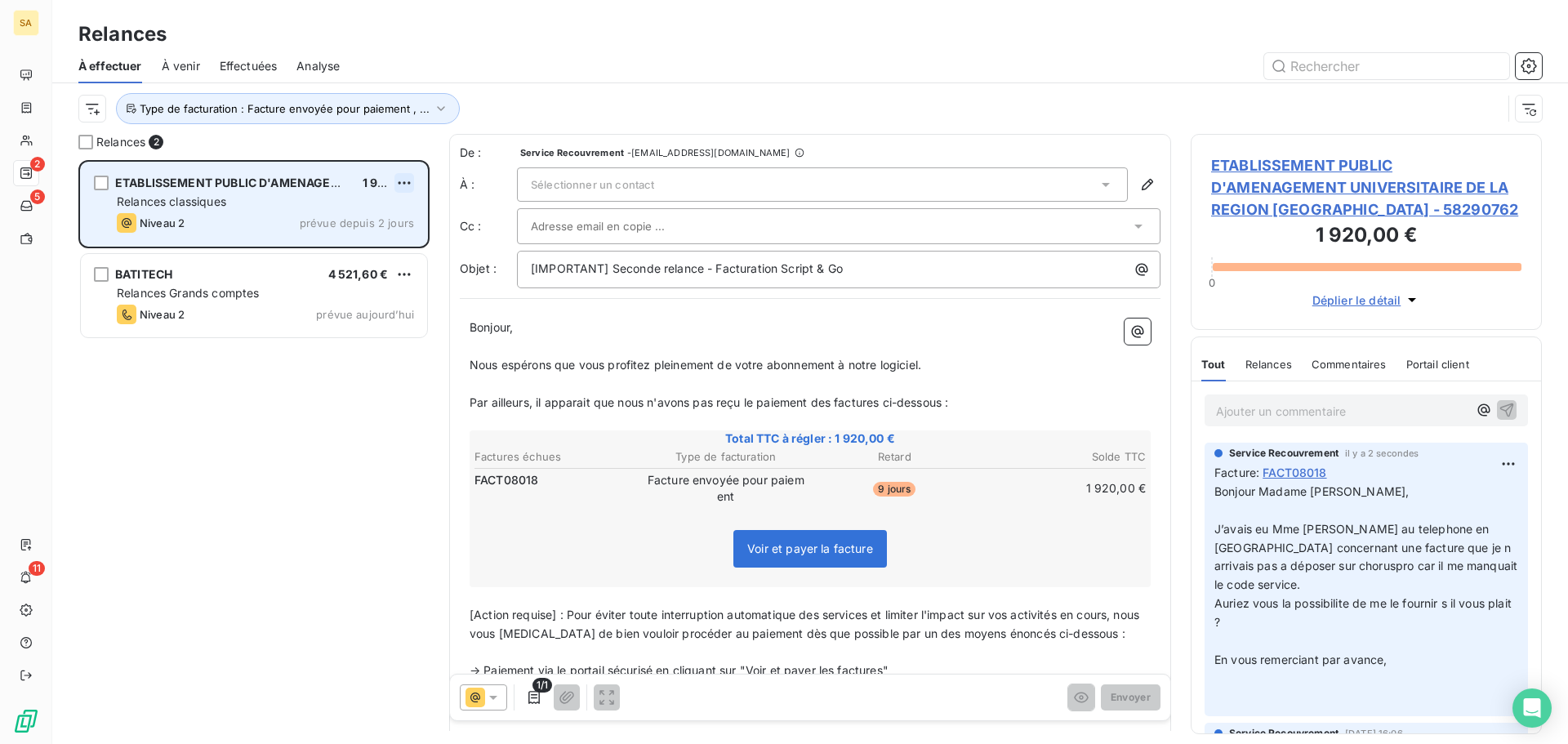
click at [402, 181] on html "SA 2 5 11 Relances À effectuer À venir Effectuées Analyse Type de facturation :…" at bounding box center [784, 372] width 1568 height 744
click at [353, 217] on div "Replanifier cette action" at bounding box center [333, 216] width 146 height 26
select select "8"
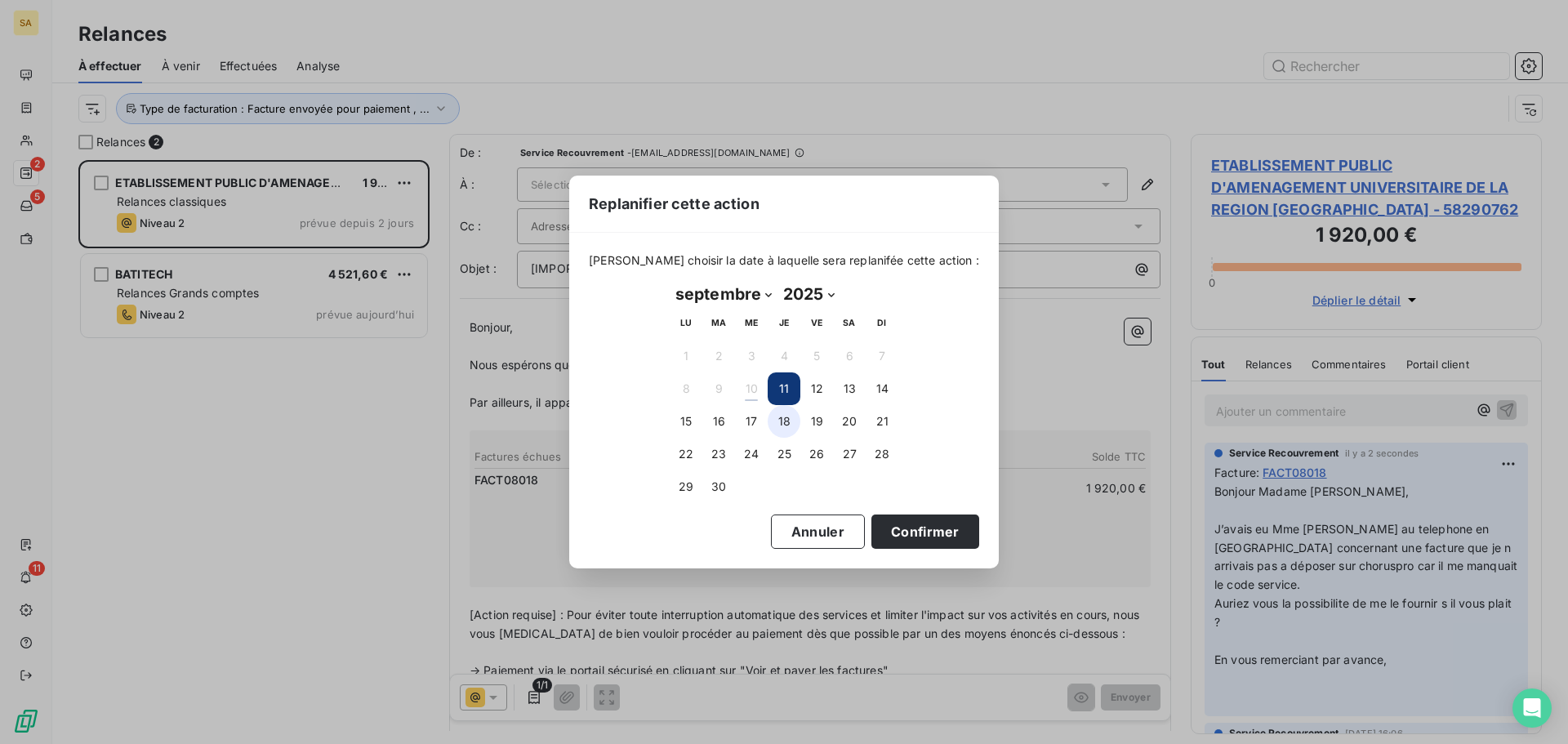
click at [778, 416] on button "18" at bounding box center [783, 421] width 32 height 32
click at [892, 537] on button "Confirmer" at bounding box center [925, 532] width 108 height 34
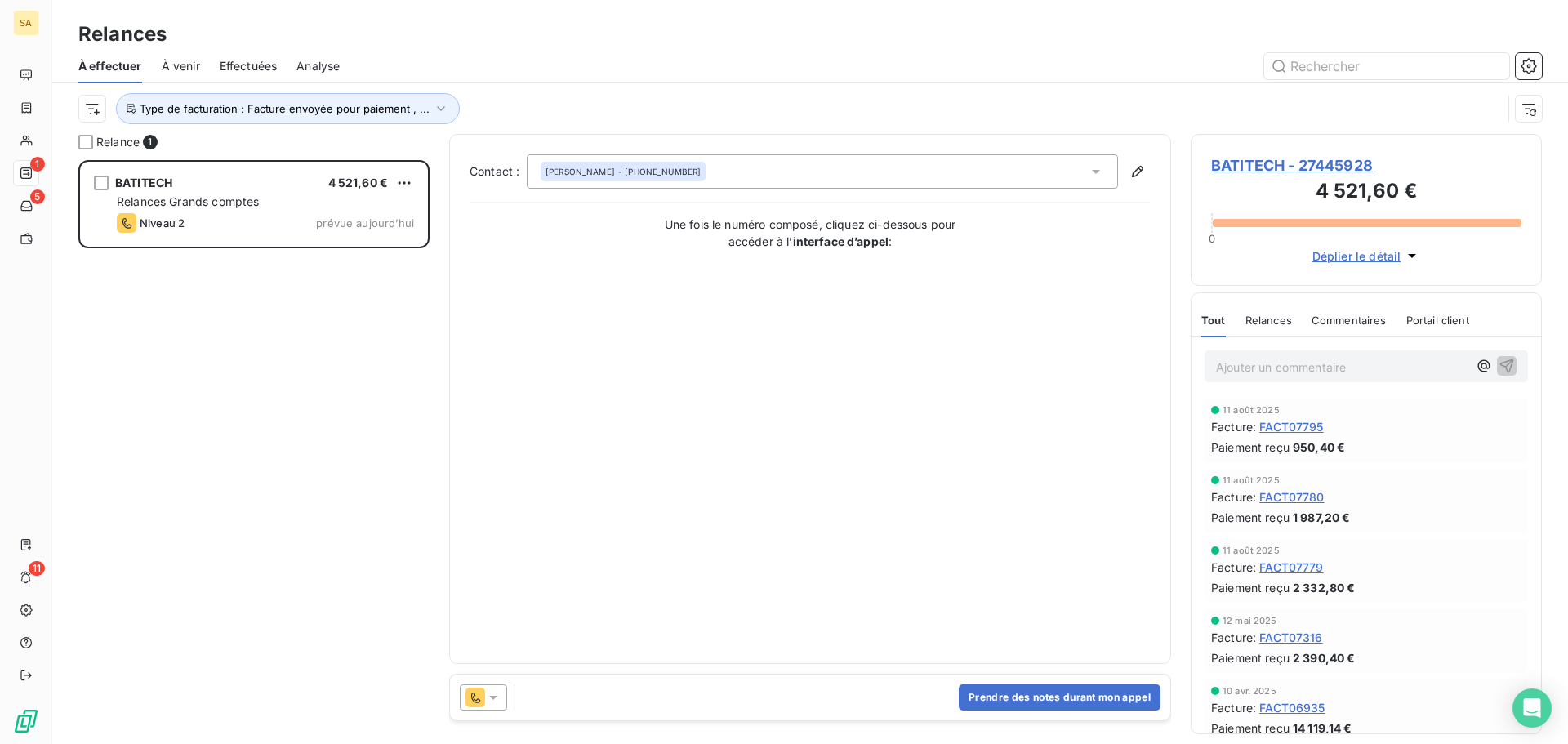
click at [482, 699] on icon at bounding box center [475, 698] width 19 height 19
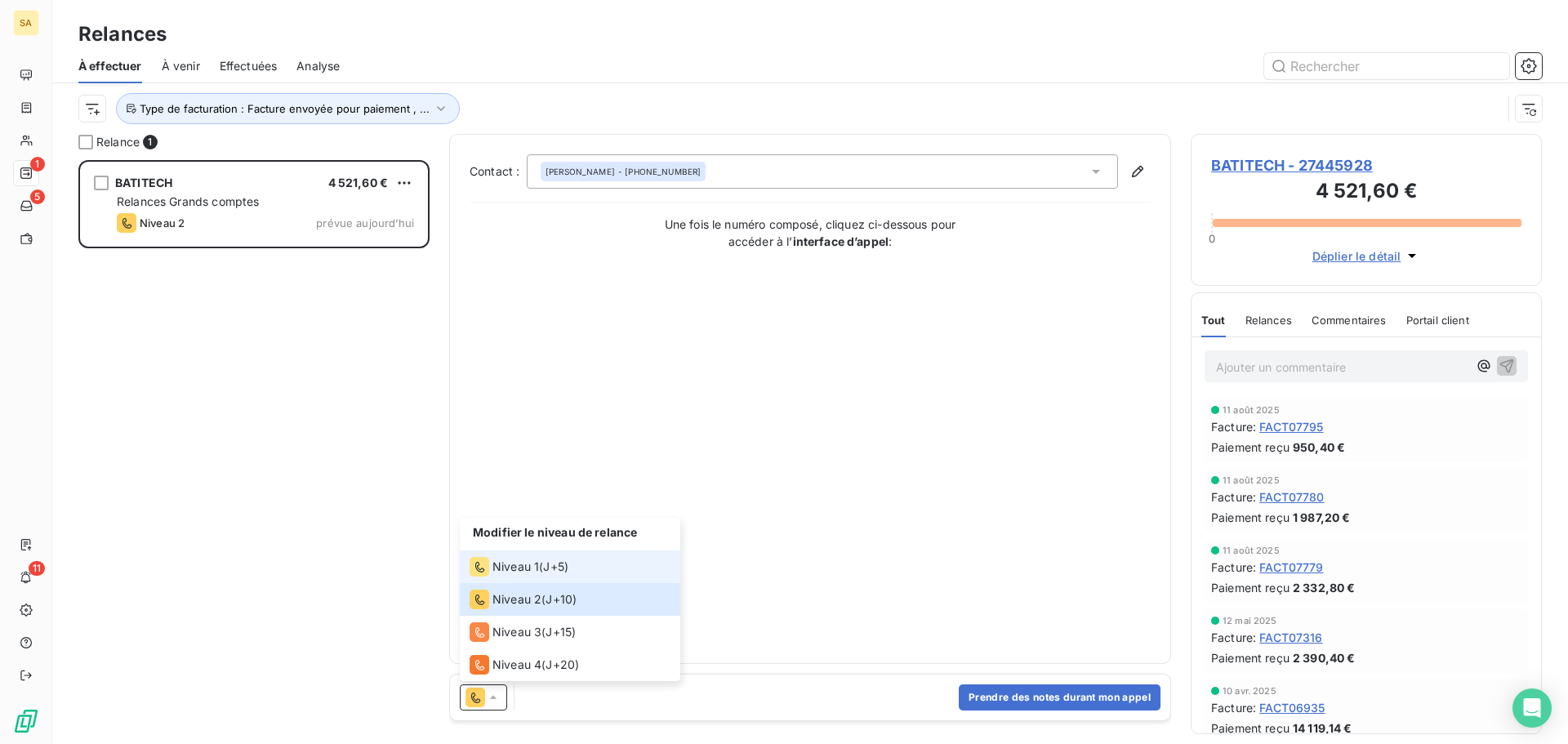
click at [504, 561] on span "Niveau 1" at bounding box center [515, 567] width 46 height 17
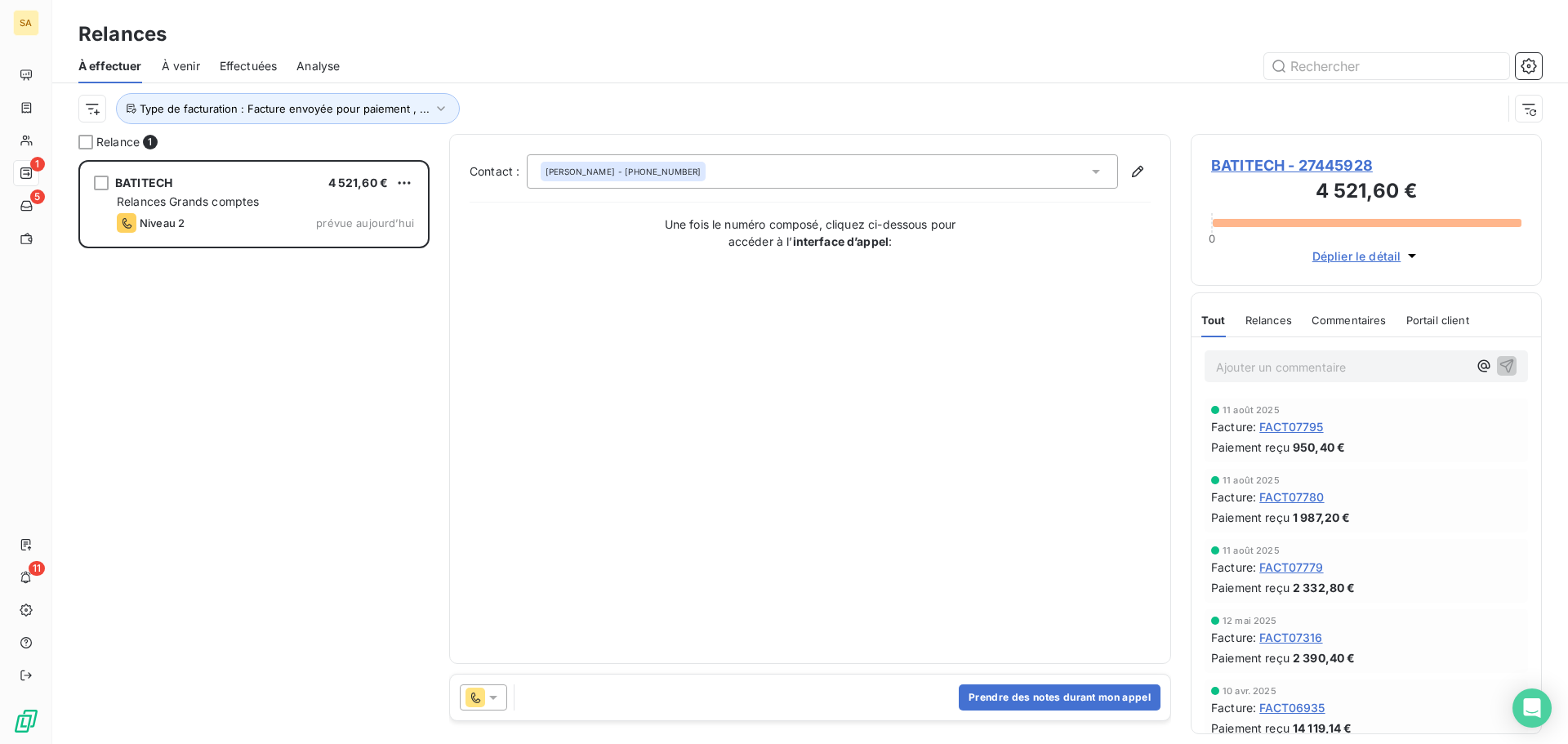
click at [1307, 162] on span "BATITECH - 27445928" at bounding box center [1365, 165] width 310 height 22
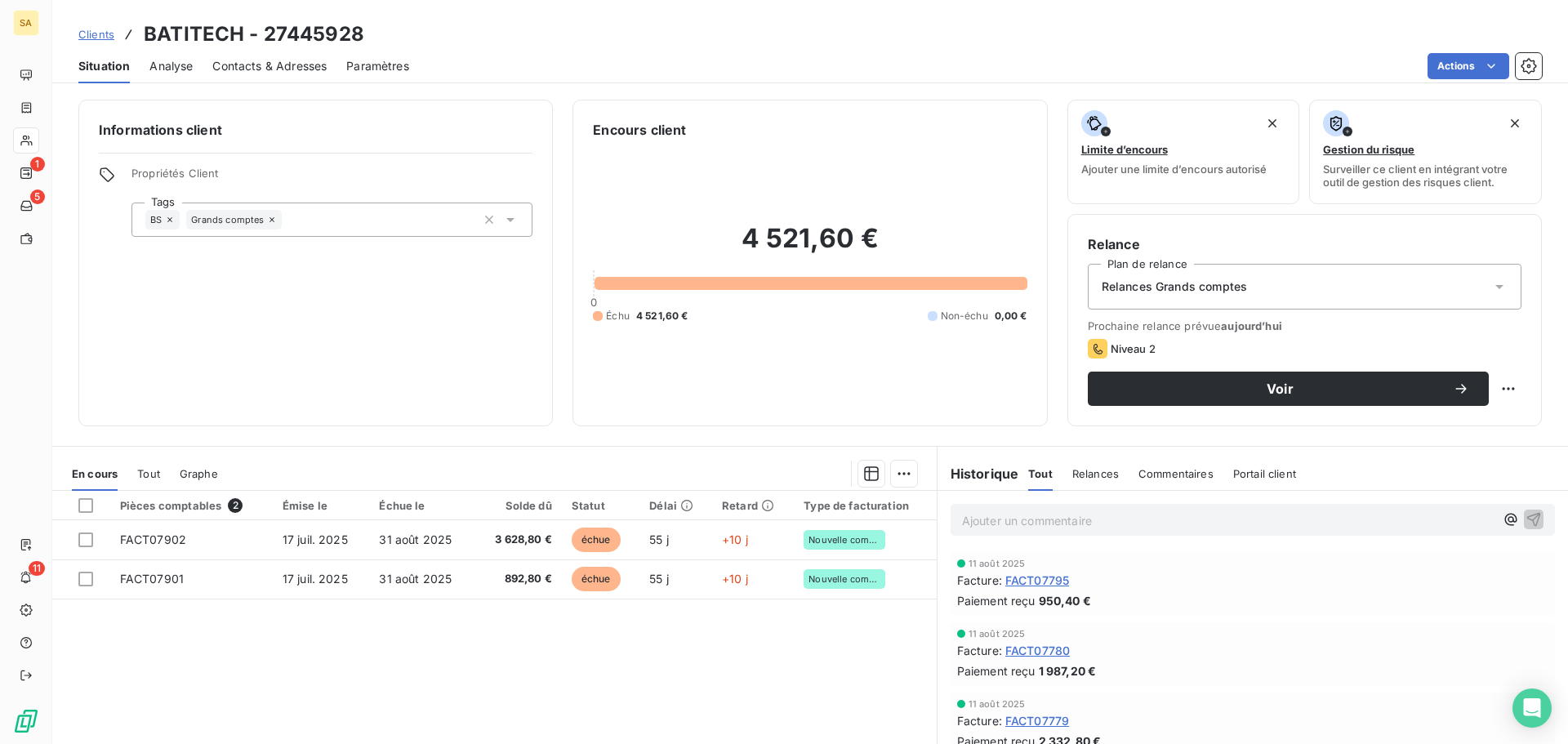
click at [1246, 292] on div "Relances Grands comptes" at bounding box center [1304, 287] width 434 height 45
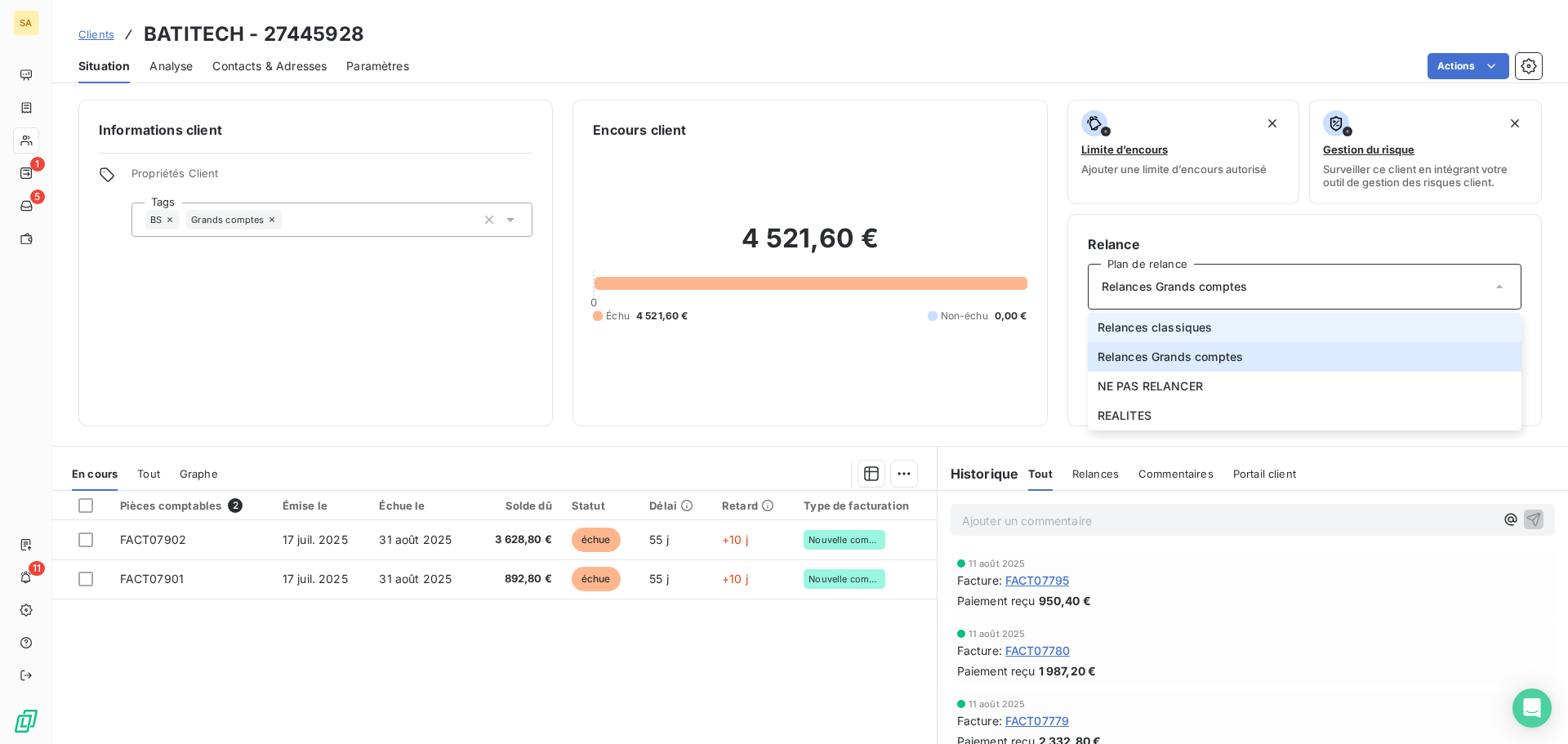
click at [1219, 321] on li "Relances classiques" at bounding box center [1304, 328] width 434 height 30
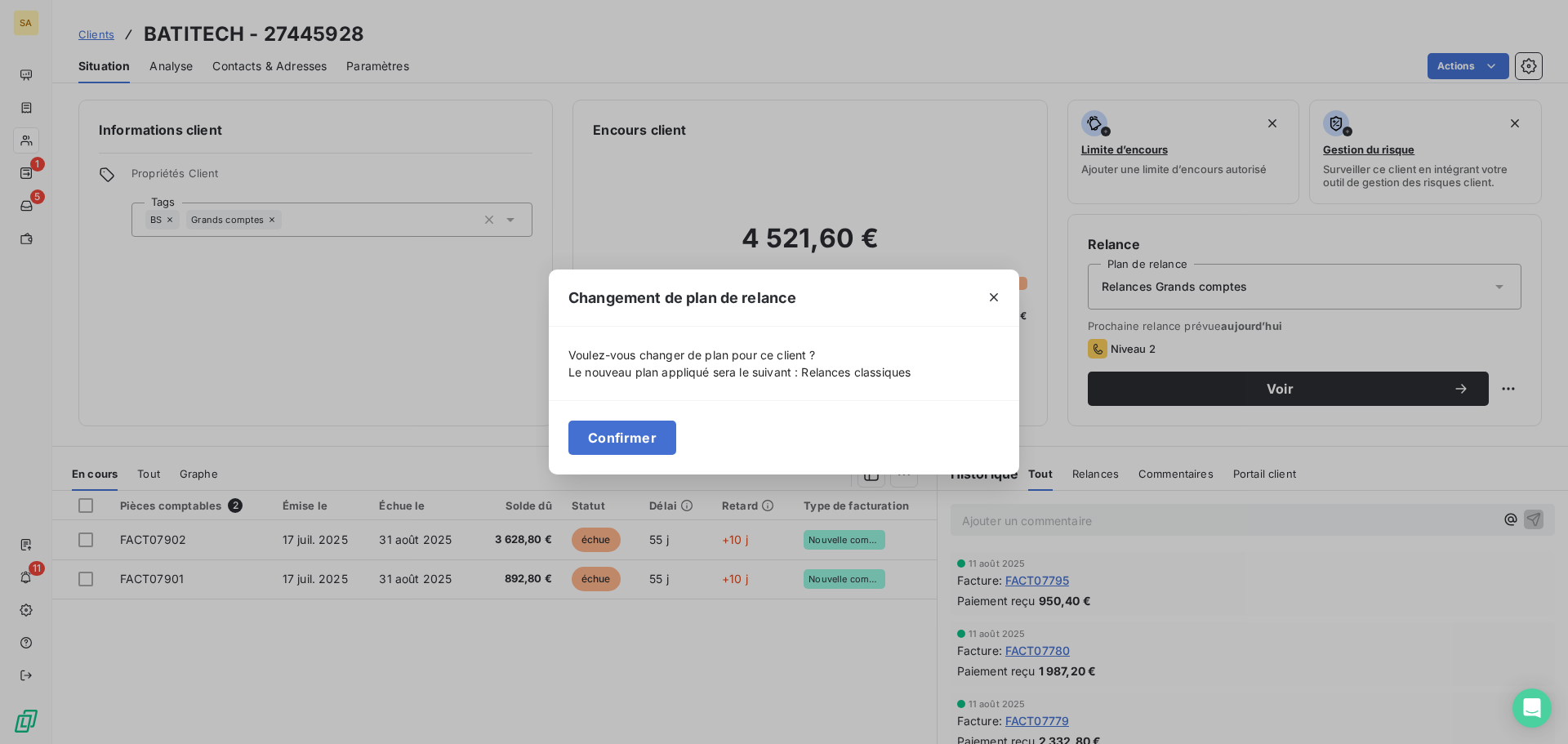
click at [654, 428] on button "Confirmer" at bounding box center [621, 437] width 108 height 34
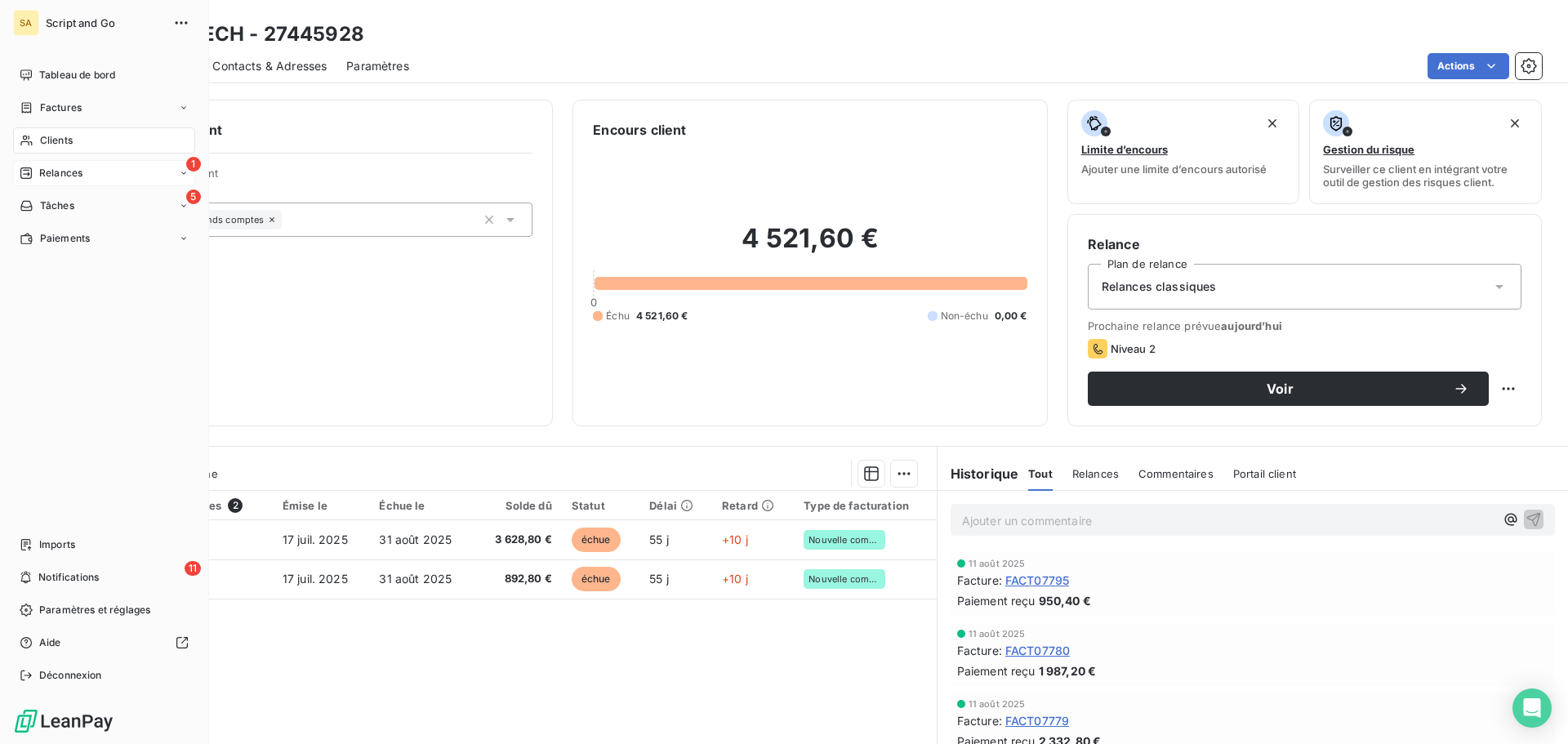
click at [28, 176] on icon at bounding box center [25, 173] width 11 height 11
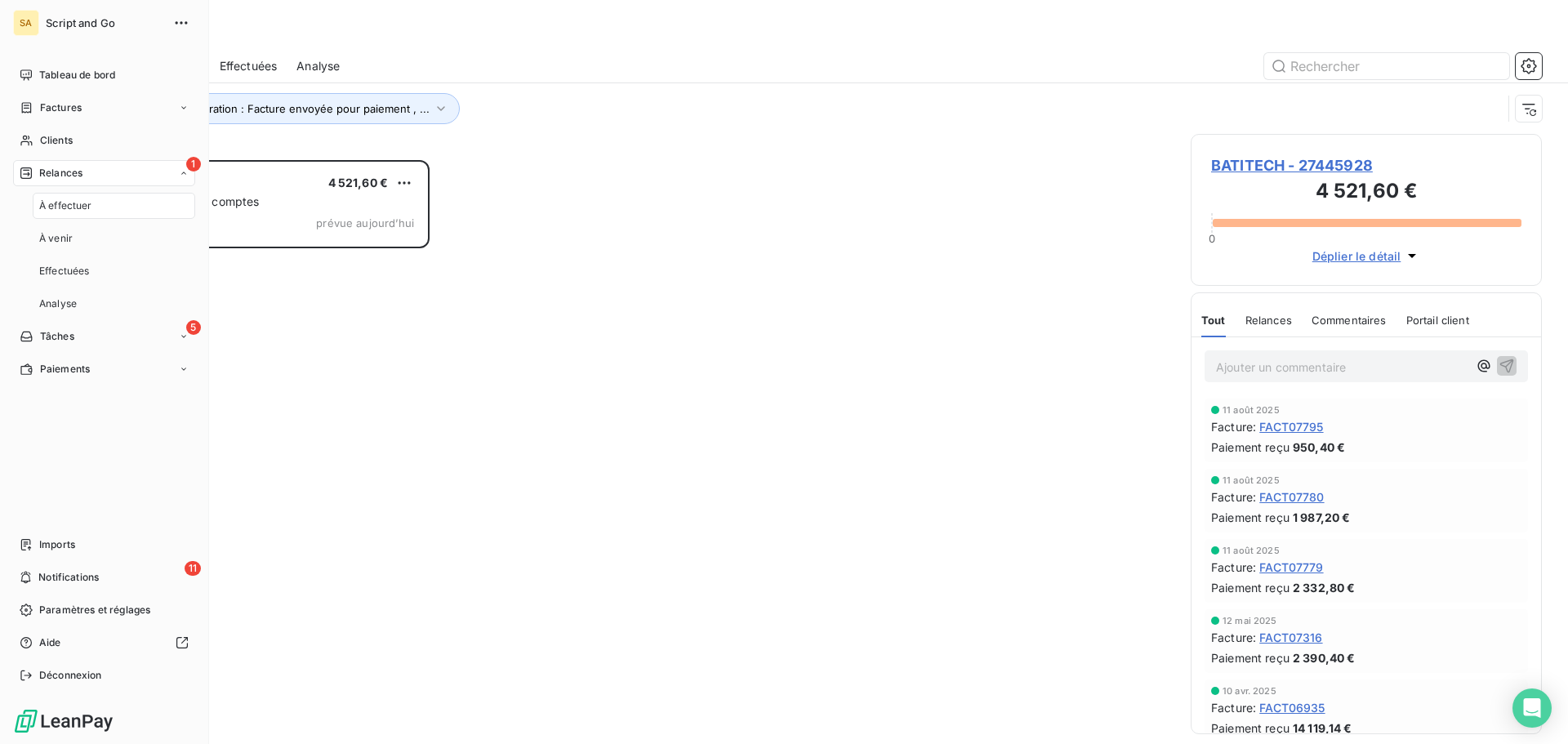
scroll to position [572, 339]
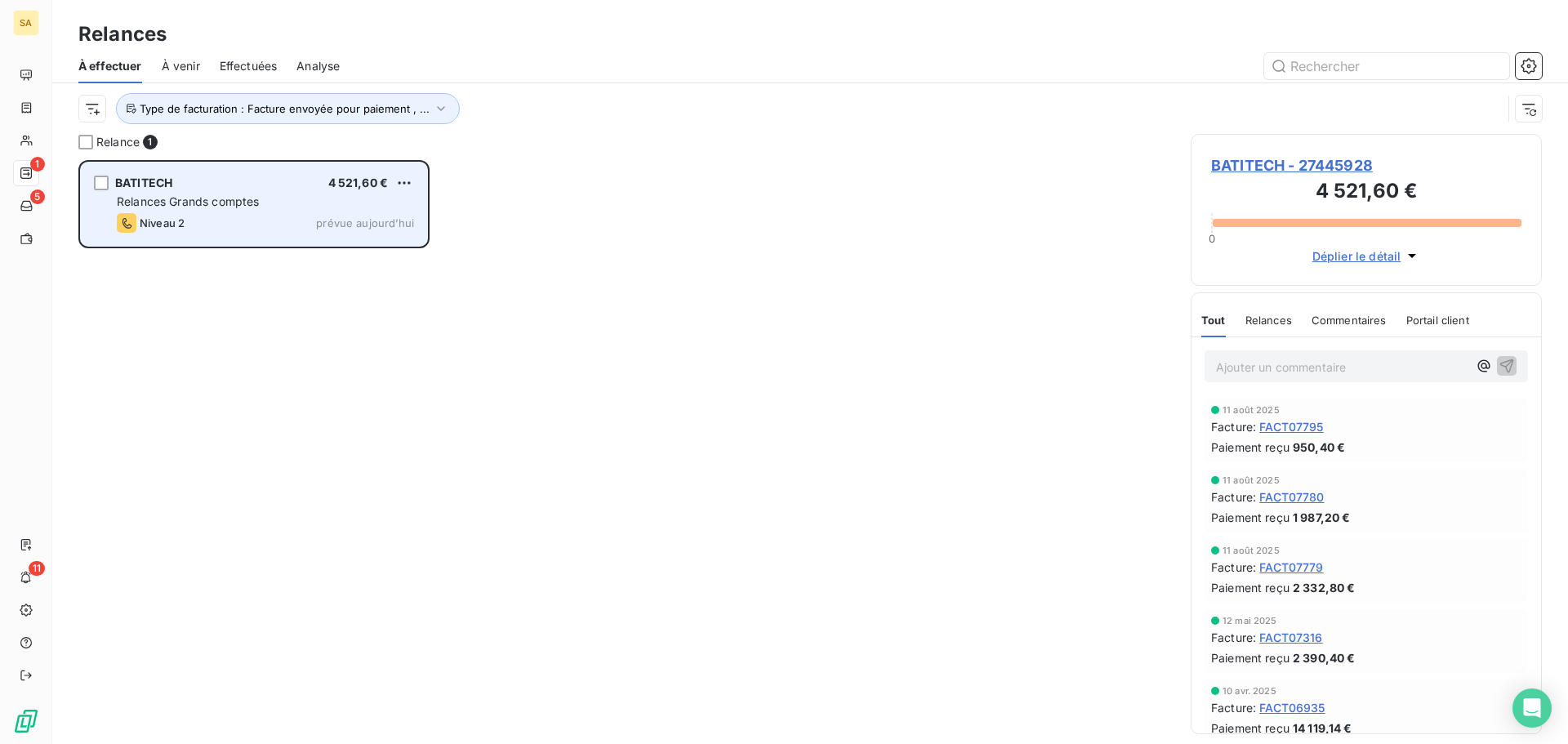
click at [267, 197] on div "Relances Grands comptes" at bounding box center [266, 201] width 297 height 17
click at [234, 217] on div "Niveau 2 prévue [DATE]" at bounding box center [266, 223] width 297 height 19
click at [242, 220] on div "Niveau 2 prévue [DATE]" at bounding box center [266, 223] width 297 height 19
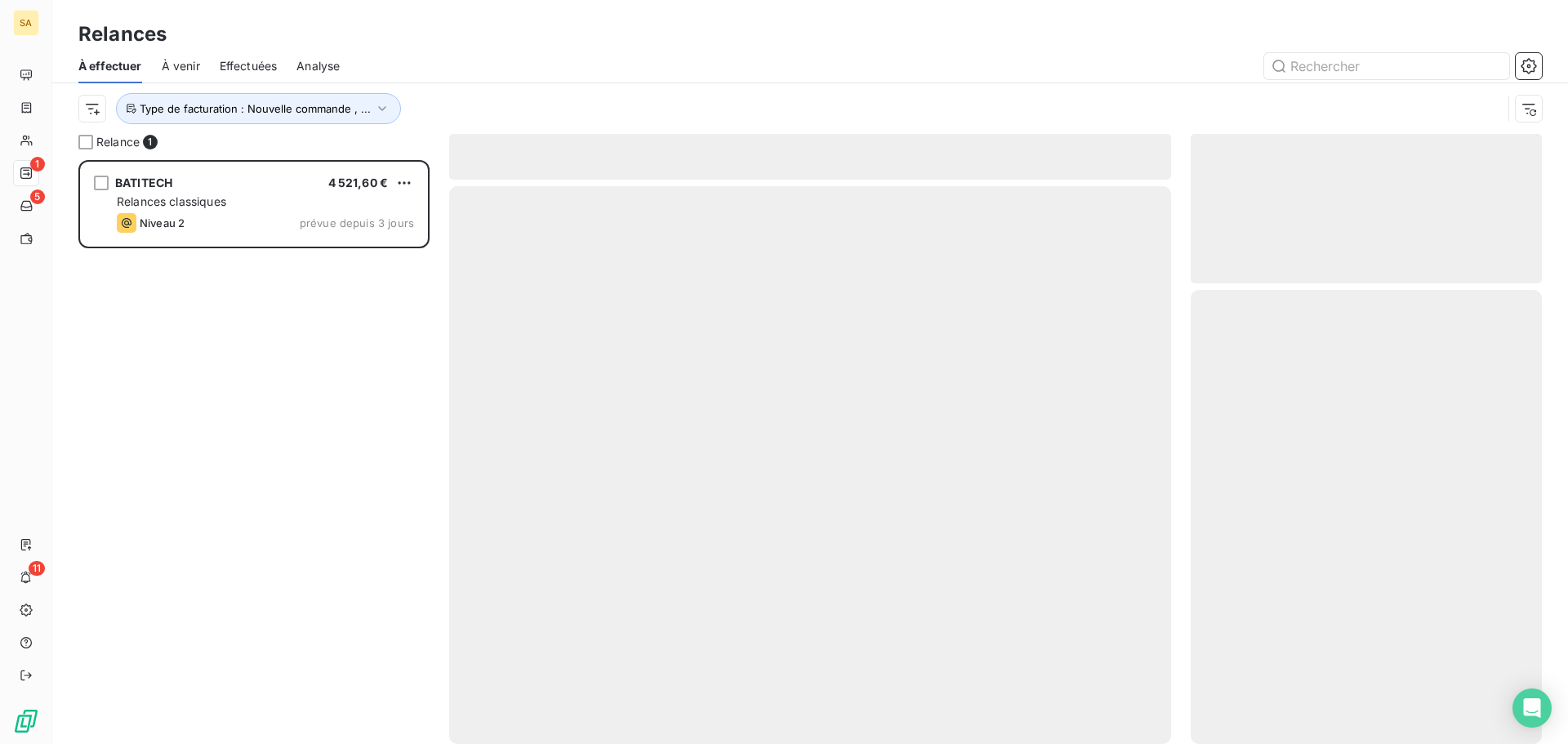
scroll to position [572, 339]
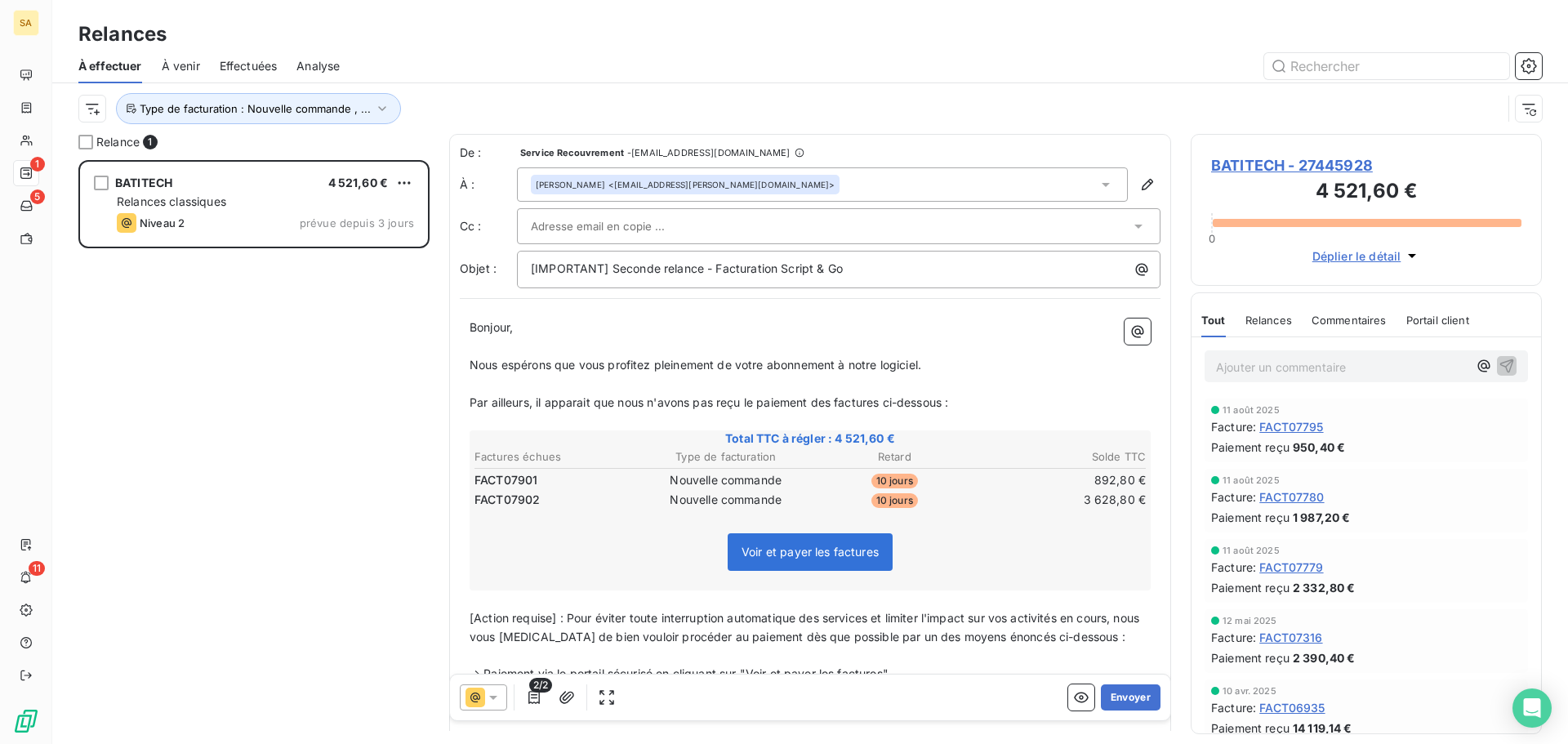
click at [487, 707] on div at bounding box center [483, 698] width 47 height 26
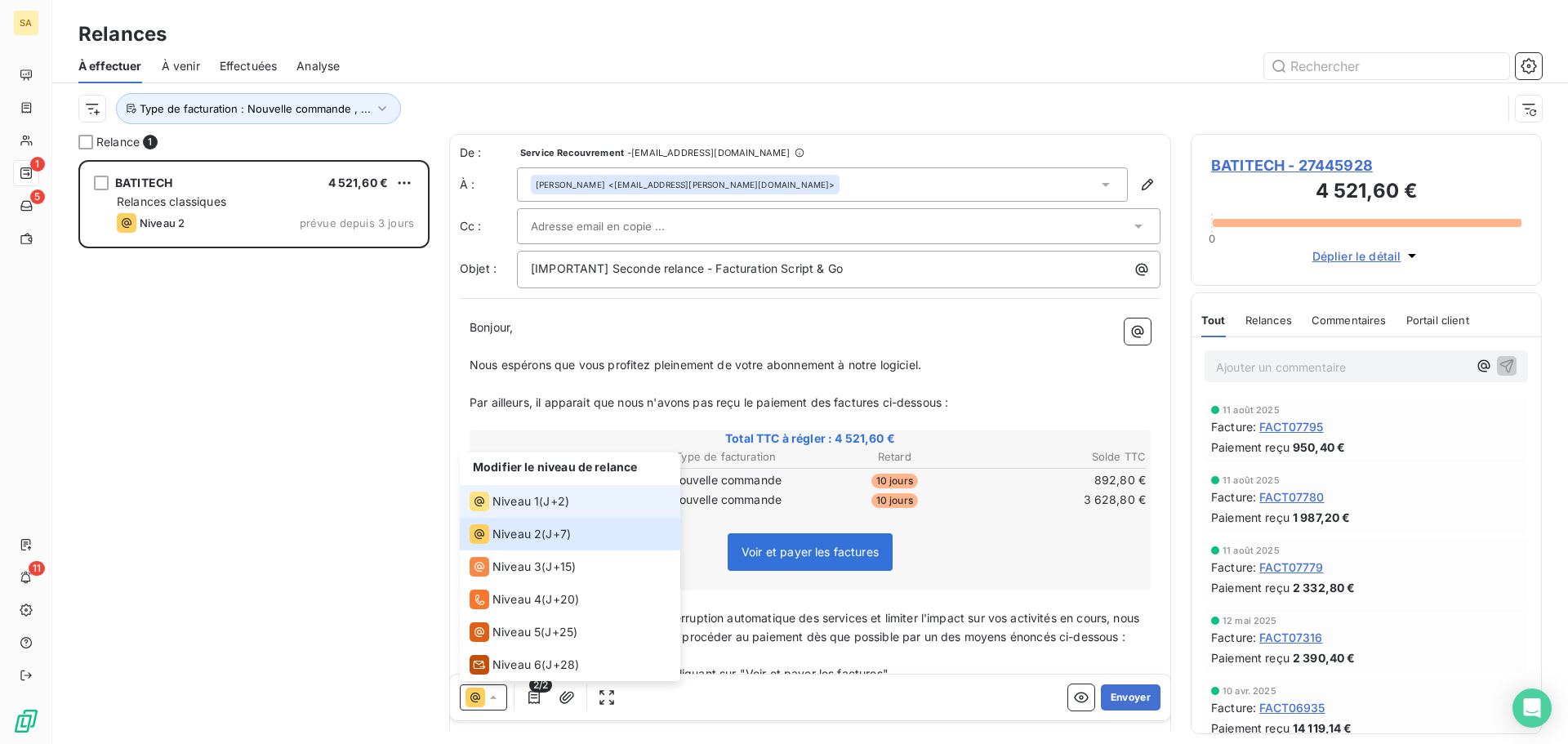
click at [489, 504] on div "Niveau 1" at bounding box center [503, 501] width 69 height 19
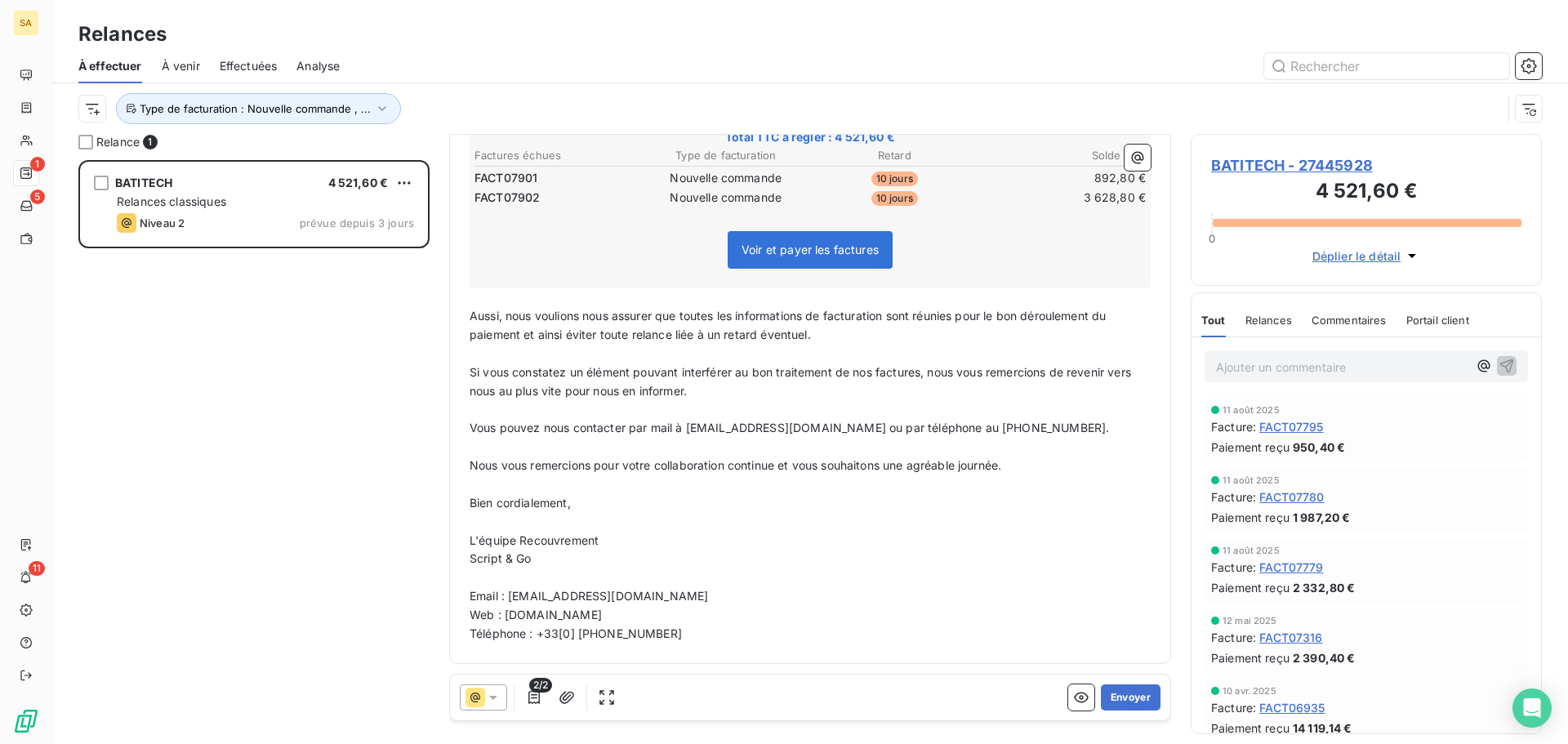
scroll to position [0, 0]
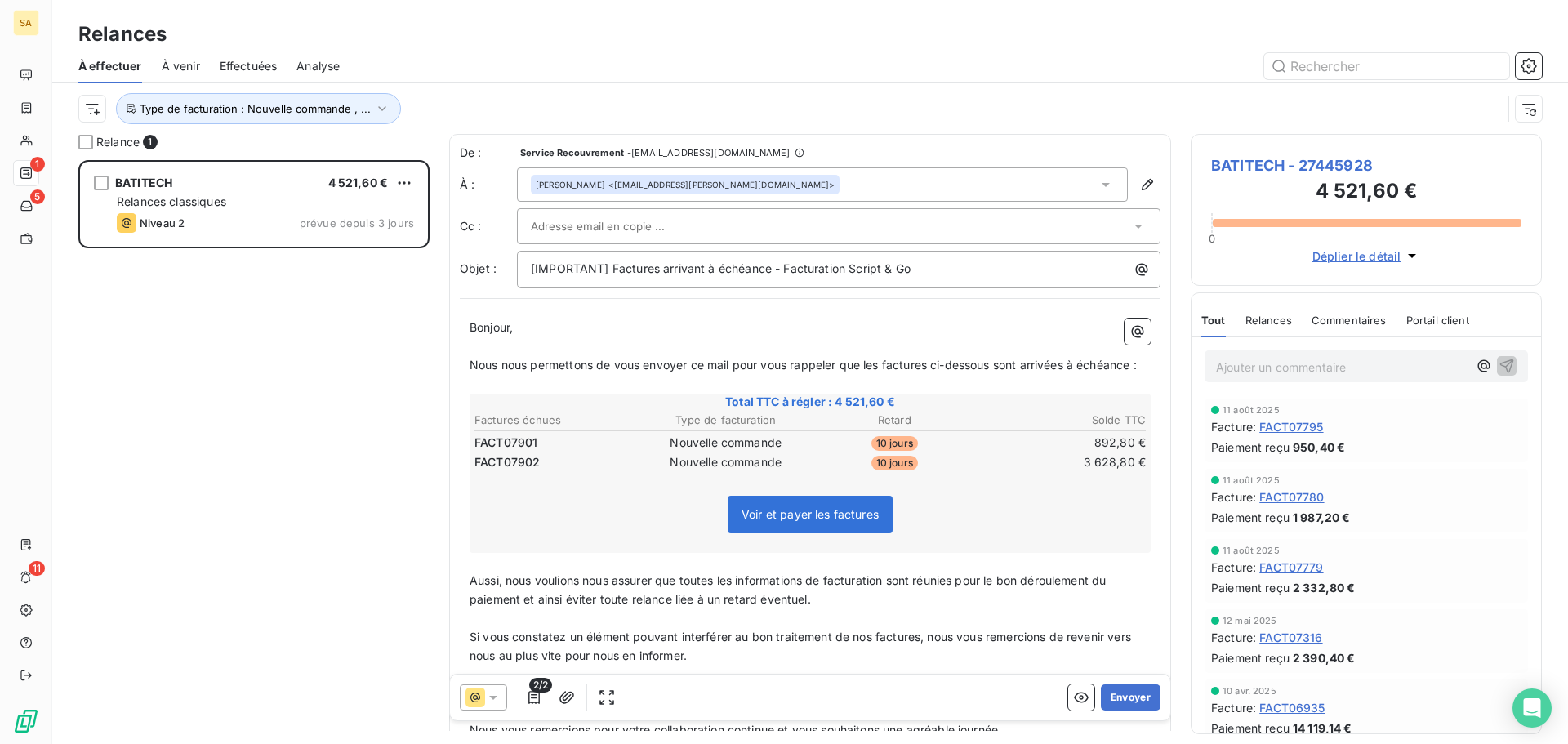
click at [692, 219] on div at bounding box center [830, 226] width 600 height 24
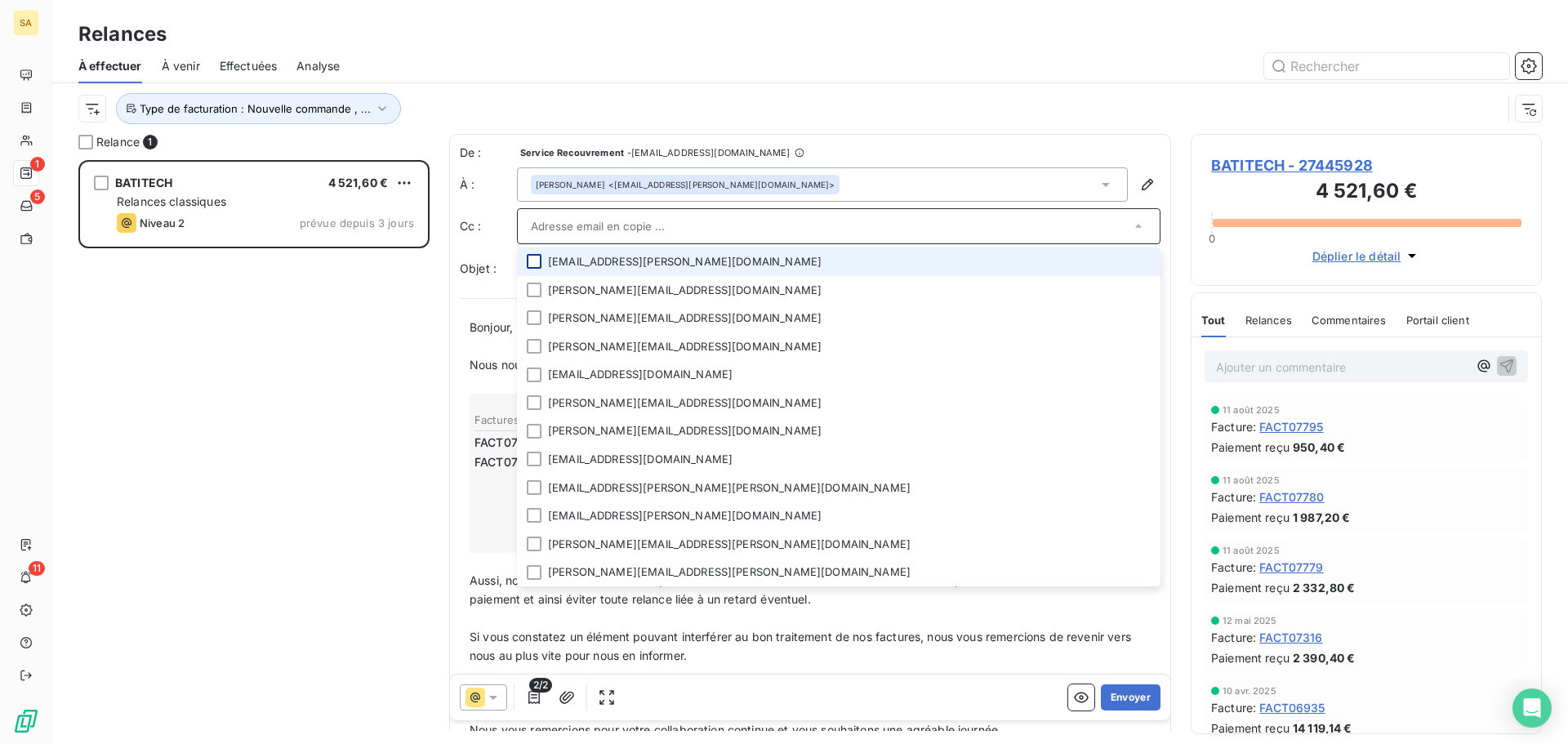
click at [527, 262] on div at bounding box center [534, 261] width 15 height 15
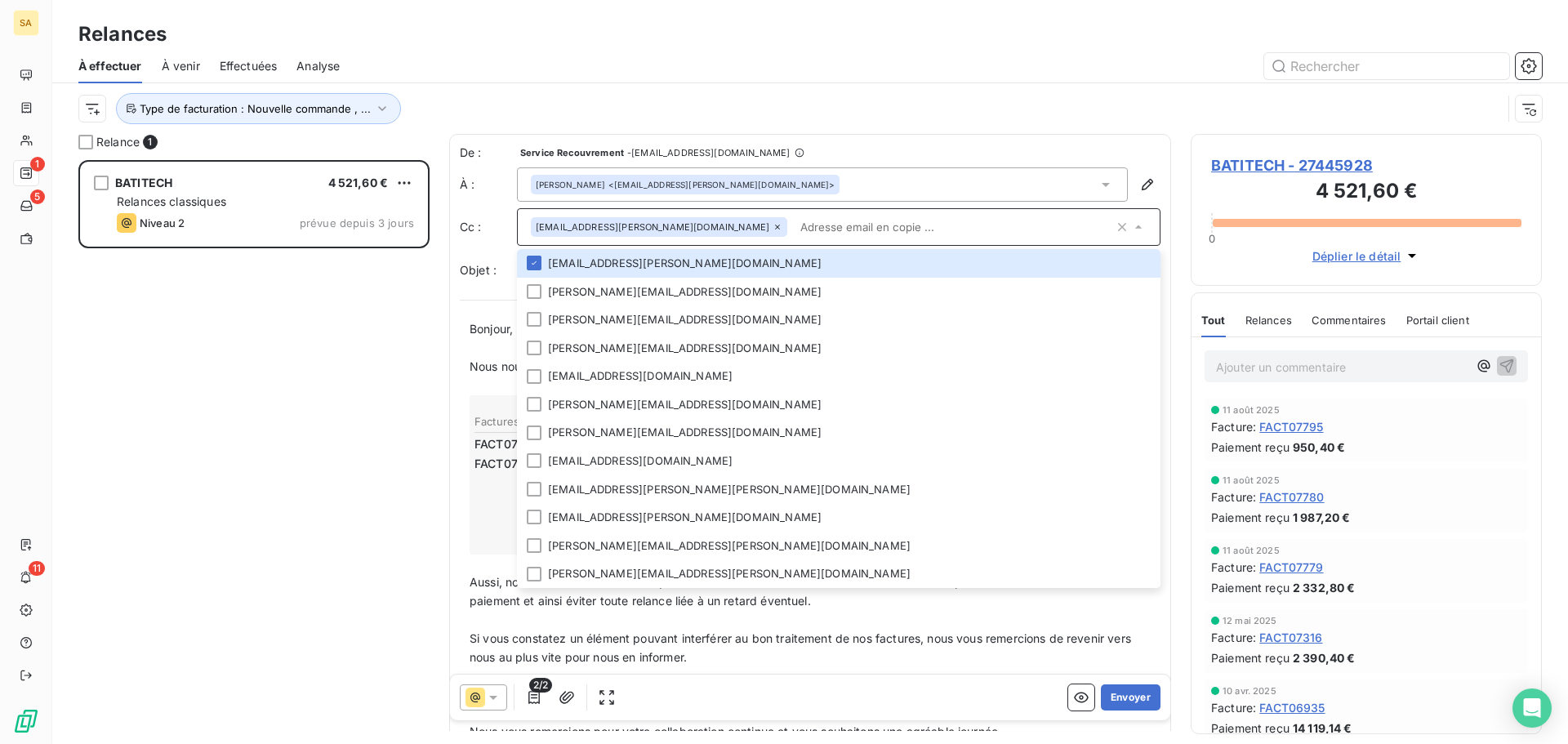
click at [485, 554] on div "Voir et payer les factures" at bounding box center [809, 519] width 676 height 70
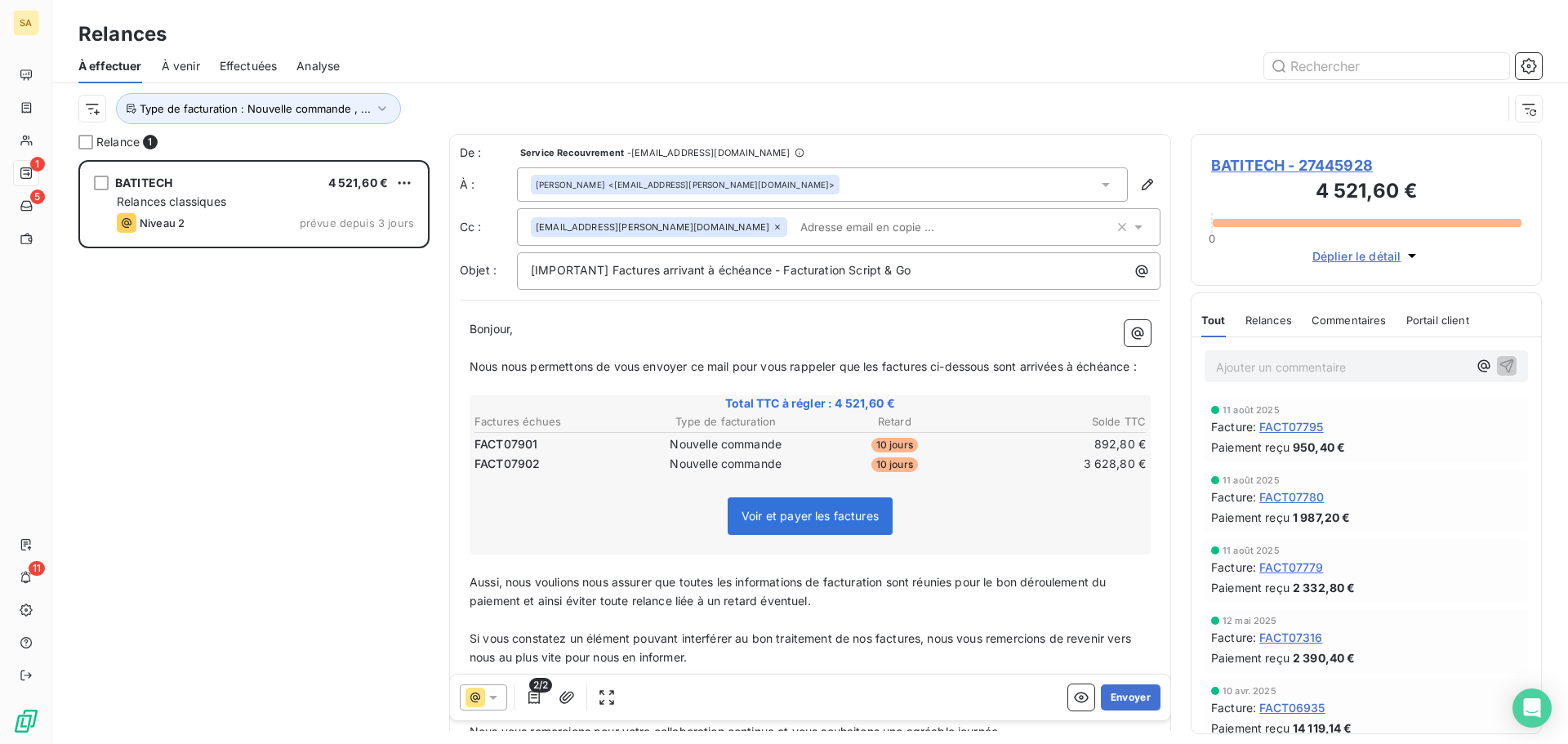
click at [794, 224] on input "text" at bounding box center [888, 227] width 189 height 24
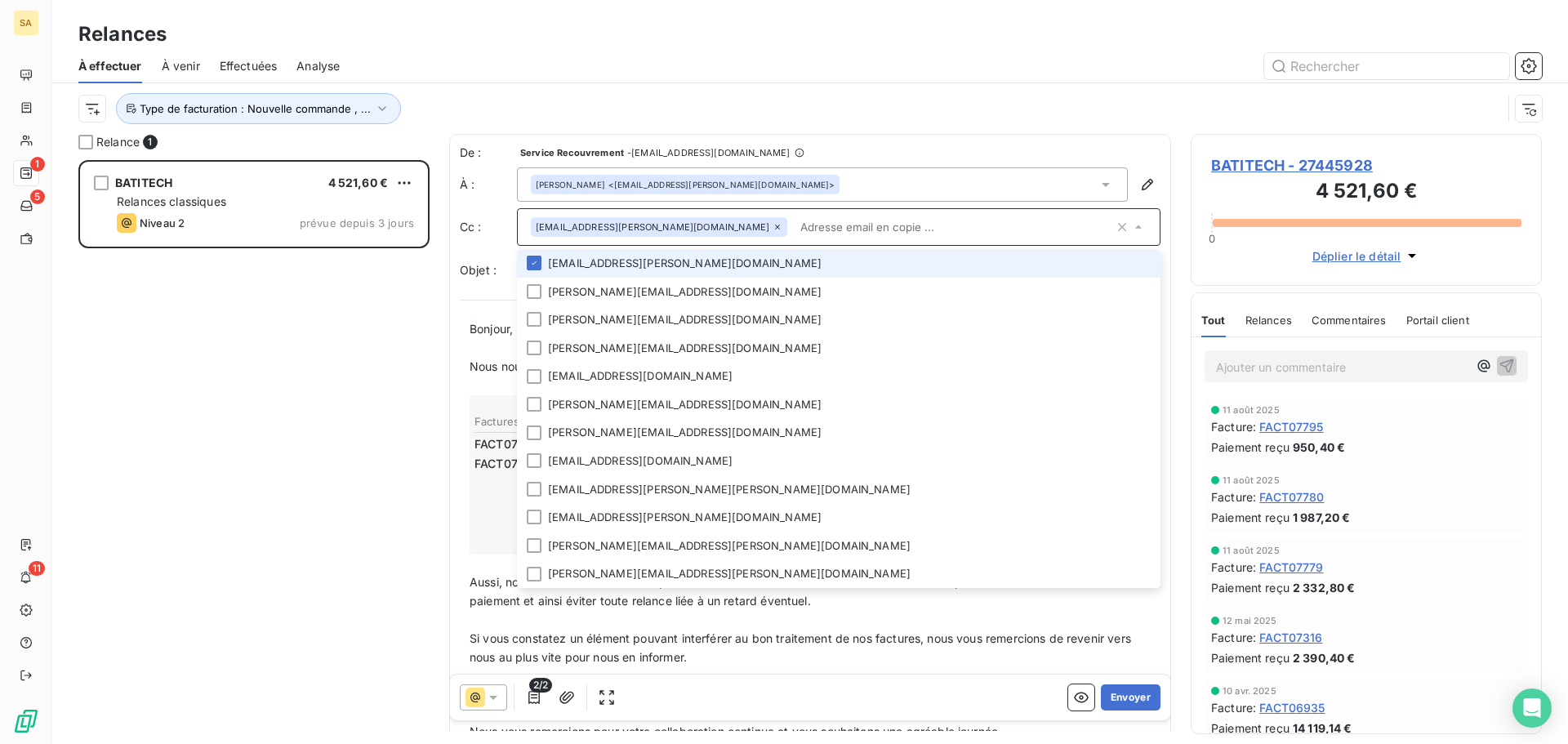
paste input "[EMAIL_ADDRESS][PERSON_NAME][DOMAIN_NAME]"
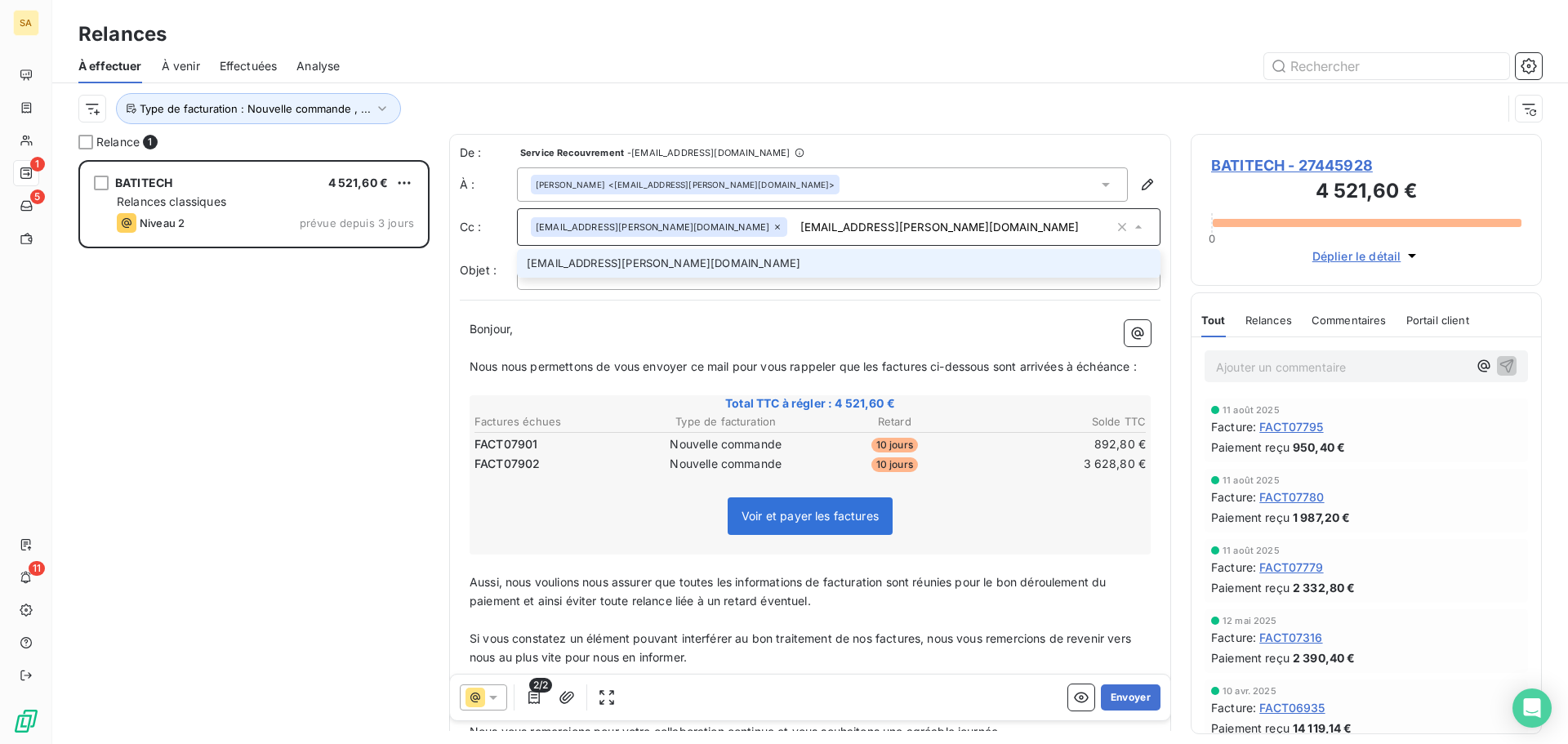
type input "[EMAIL_ADDRESS][PERSON_NAME][DOMAIN_NAME]"
click at [775, 267] on li "[EMAIL_ADDRESS][PERSON_NAME][DOMAIN_NAME]" at bounding box center [838, 263] width 643 height 29
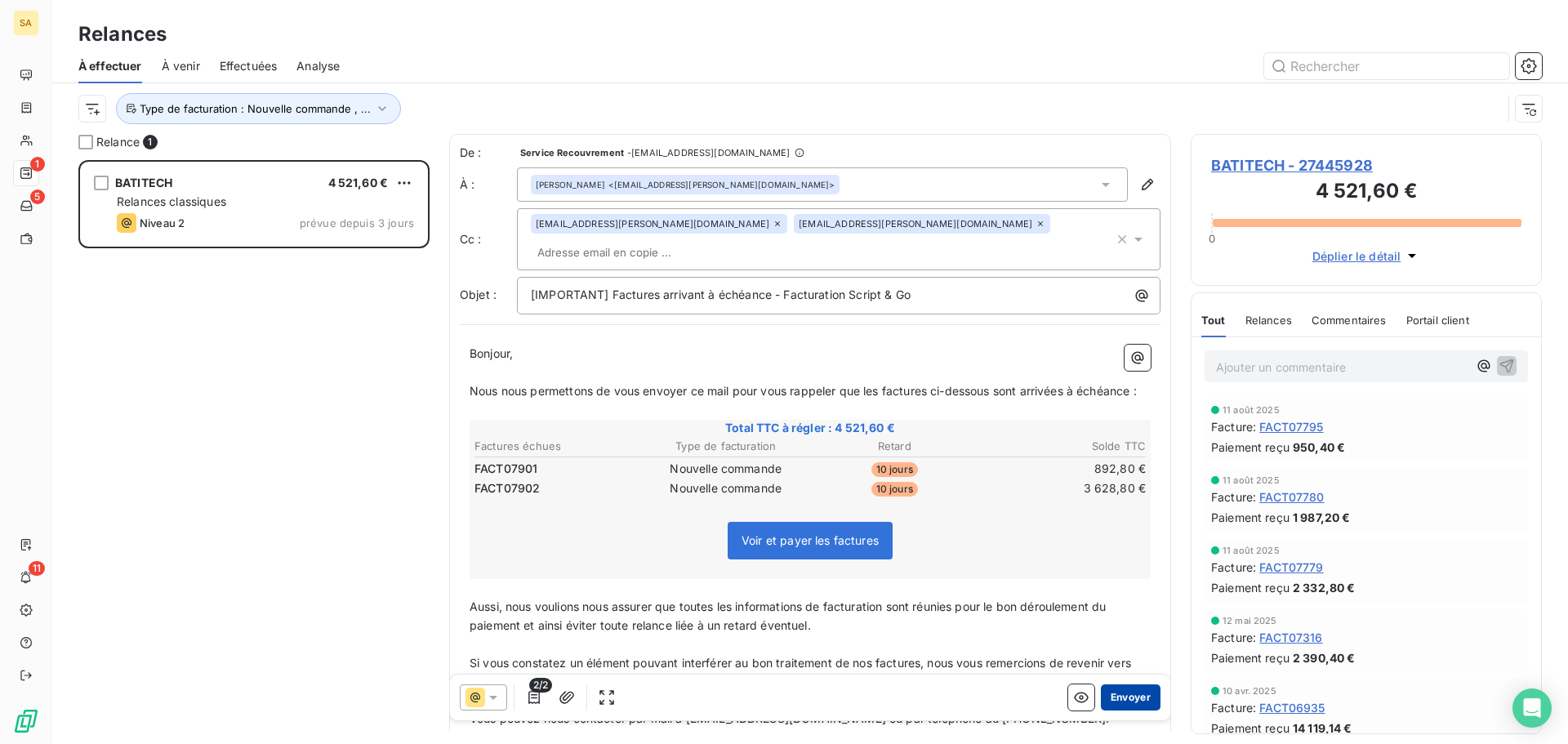
click at [1130, 703] on button "Envoyer" at bounding box center [1130, 698] width 59 height 26
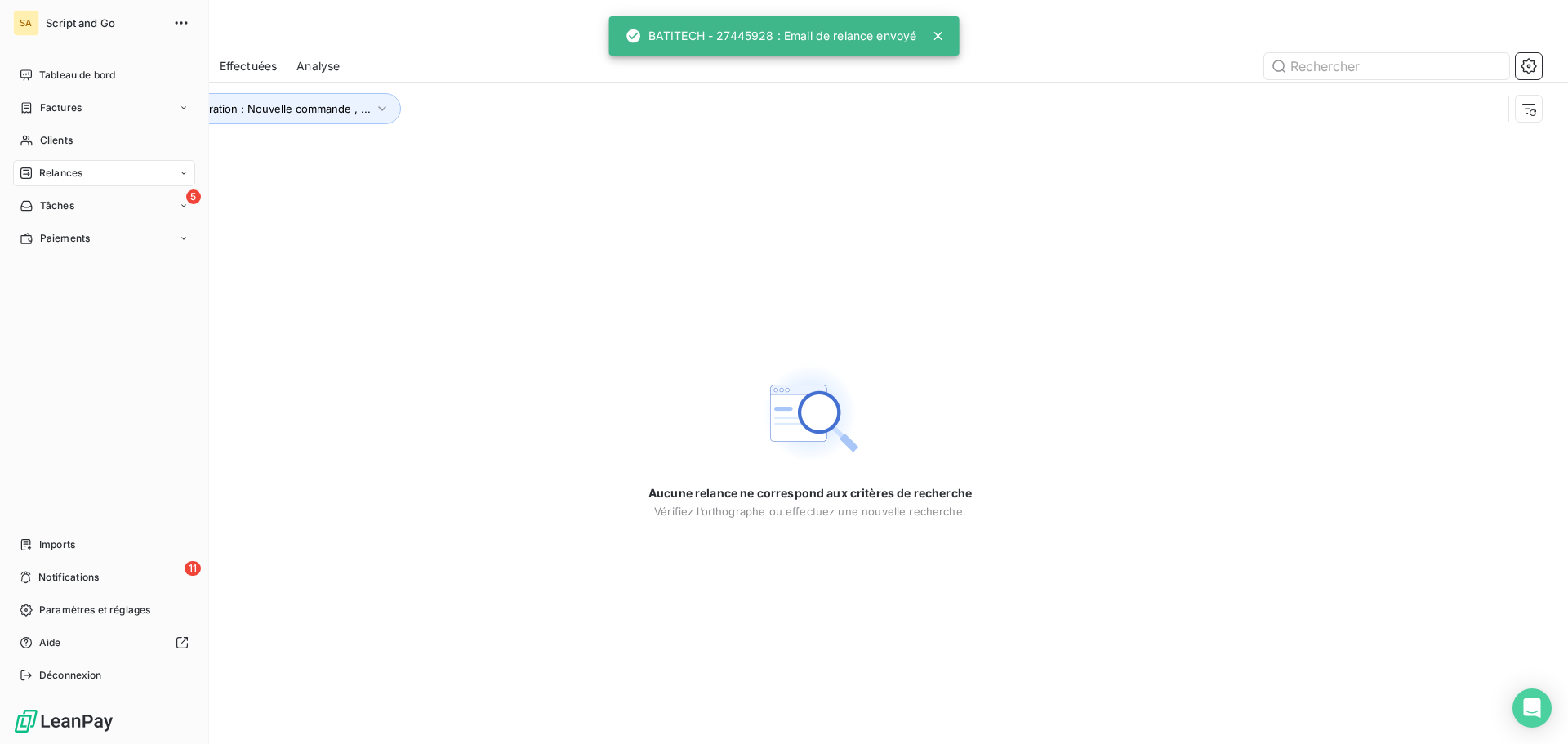
click at [45, 177] on span "Relances" at bounding box center [61, 173] width 44 height 15
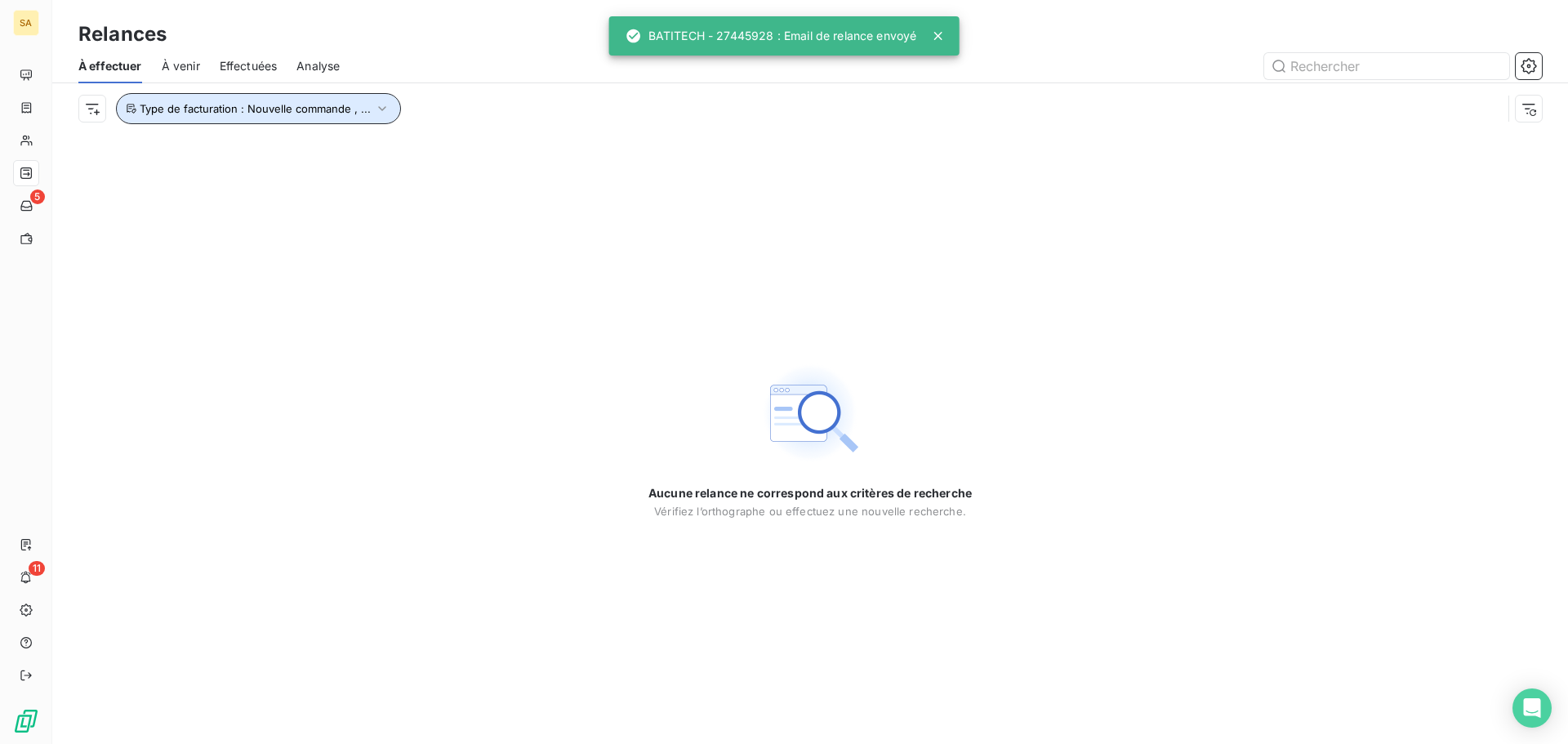
click at [288, 113] on span "Type de facturation : Nouvelle commande , ..." at bounding box center [255, 108] width 231 height 13
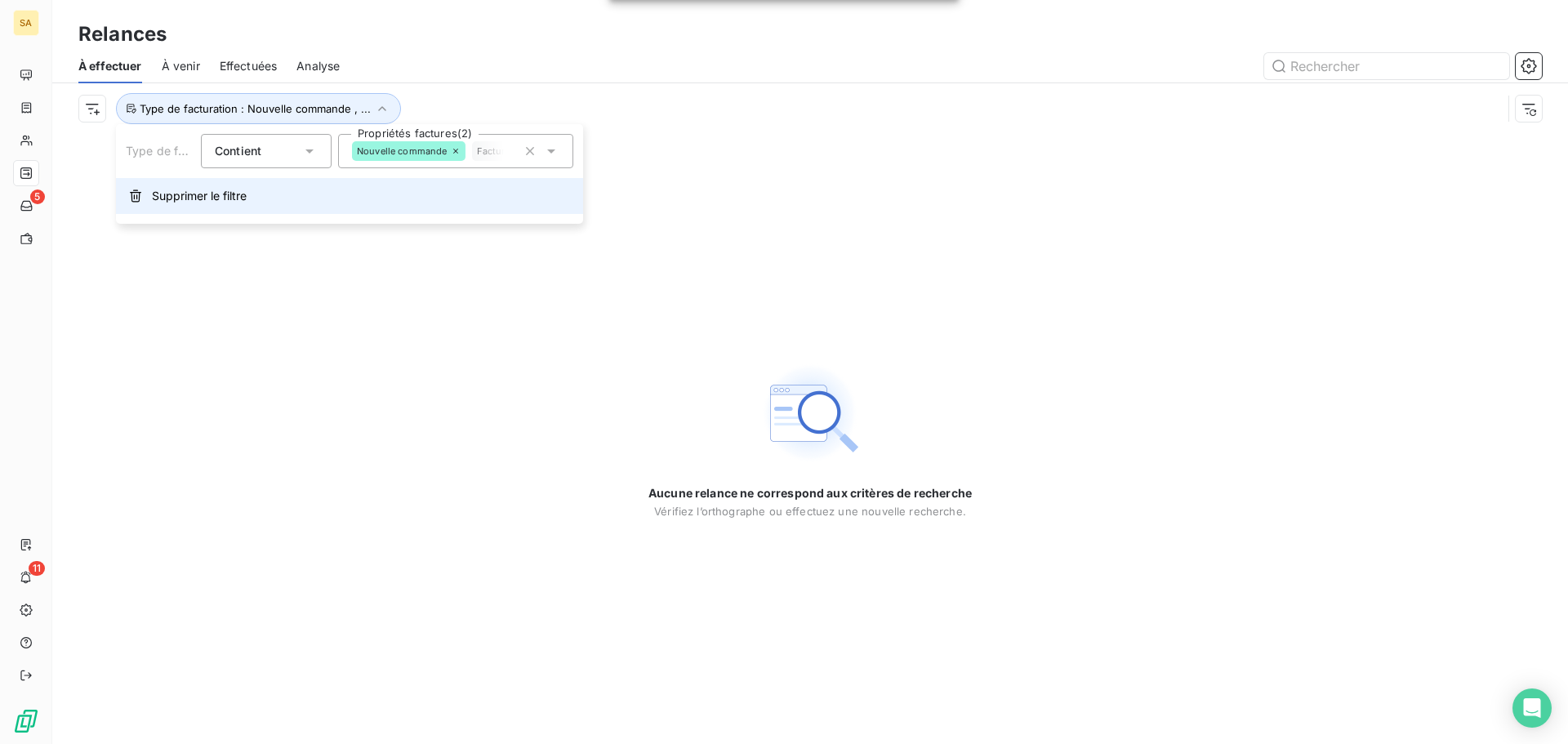
click at [182, 189] on span "Supprimer le filtre" at bounding box center [199, 196] width 94 height 17
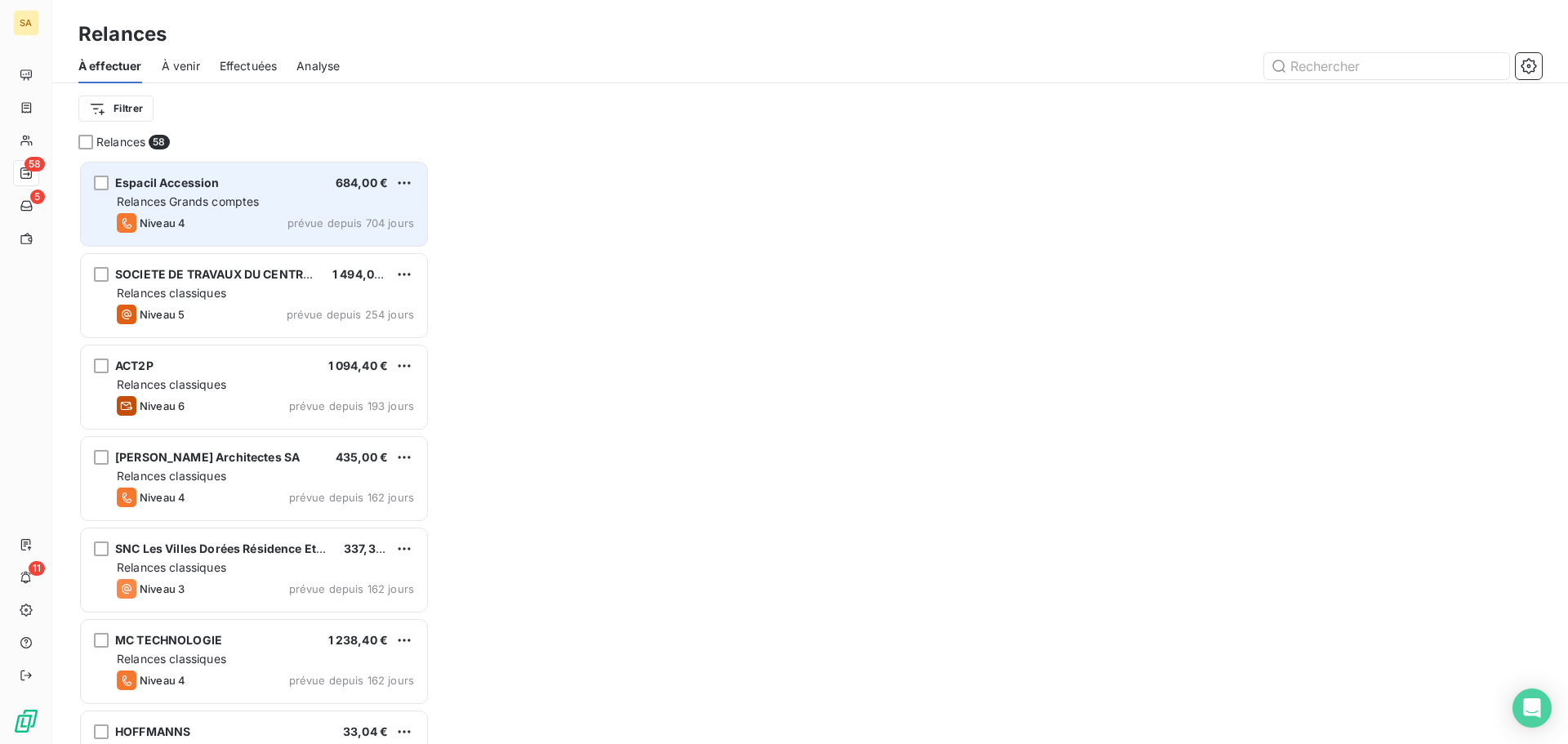
scroll to position [572, 339]
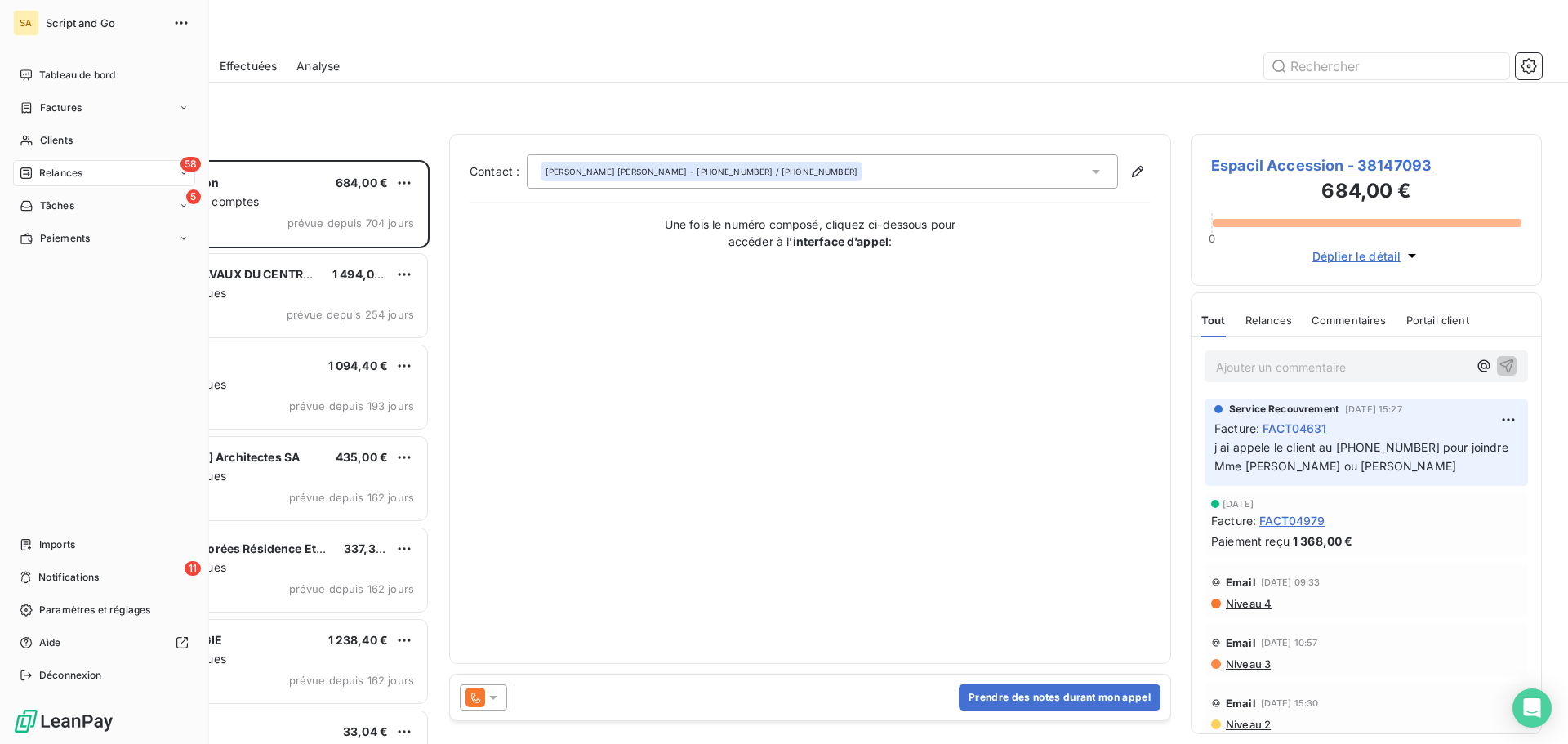
click at [33, 163] on div "58 Relances" at bounding box center [104, 173] width 182 height 26
click at [30, 174] on icon at bounding box center [25, 173] width 11 height 11
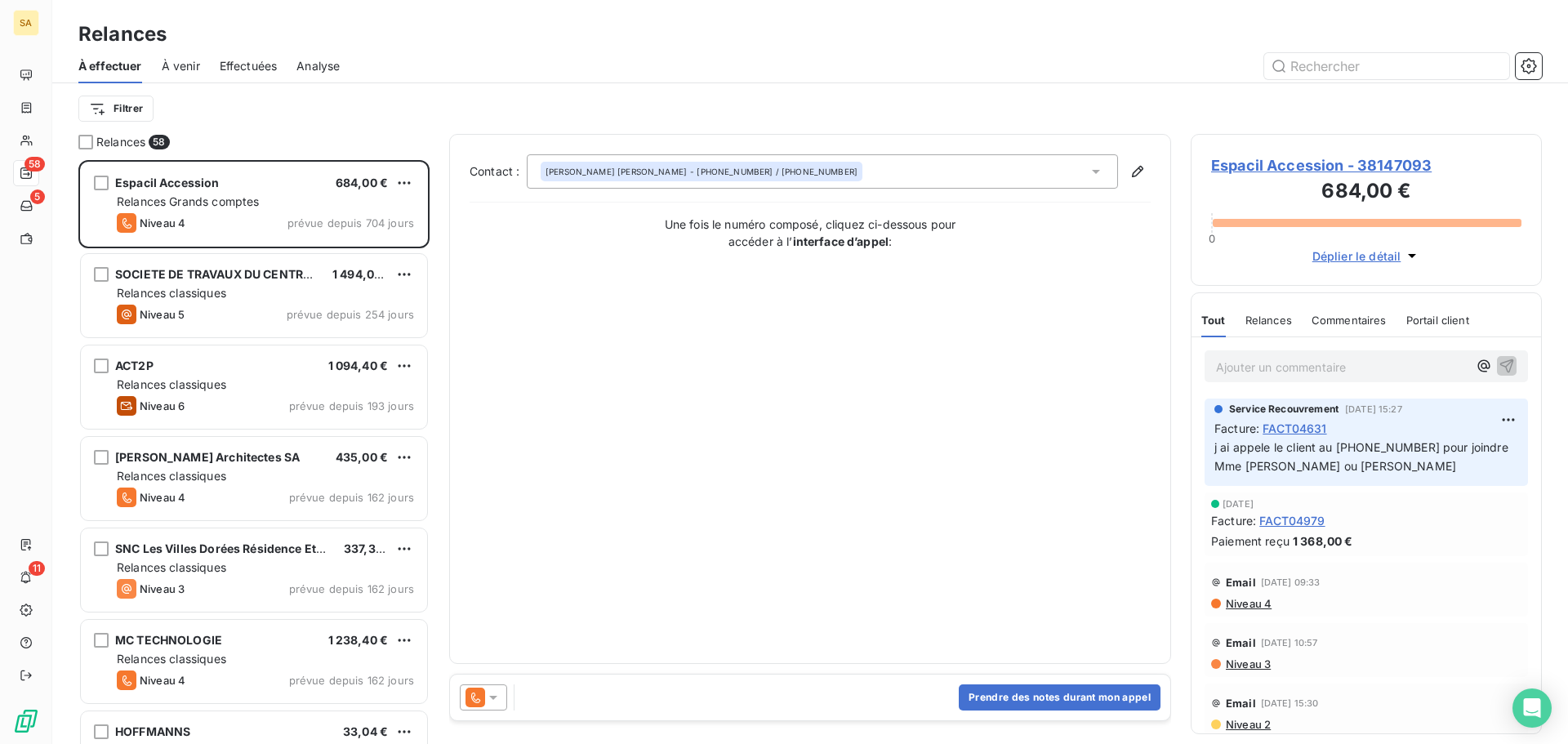
click at [265, 136] on div "Relances 58" at bounding box center [254, 142] width 351 height 17
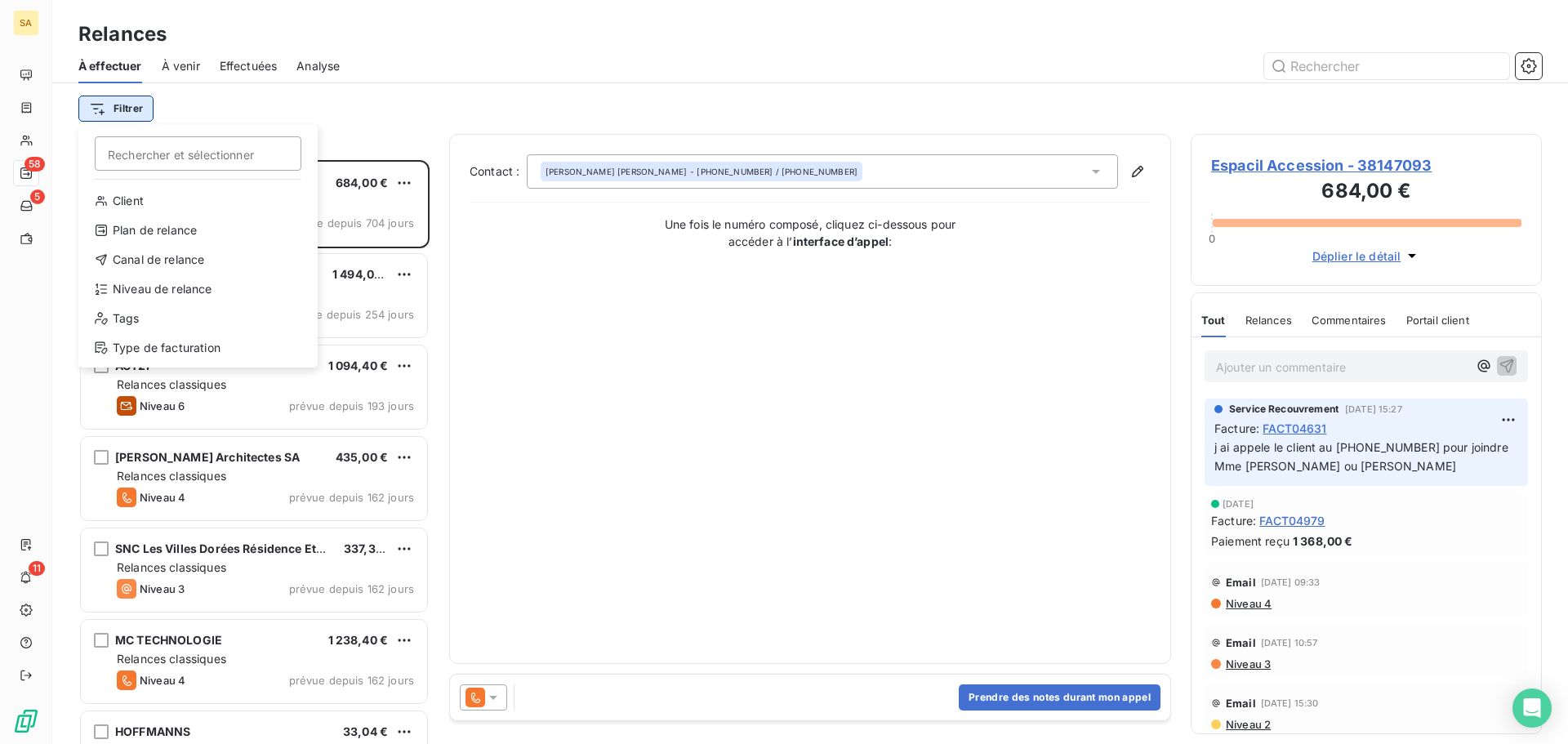
click at [124, 117] on html "SA 58 5 11 Relances À effectuer À venir Effectuées Analyse Filtrer Rechercher e…" at bounding box center [784, 372] width 1568 height 744
click at [155, 343] on div "Type de facturation" at bounding box center [198, 348] width 226 height 26
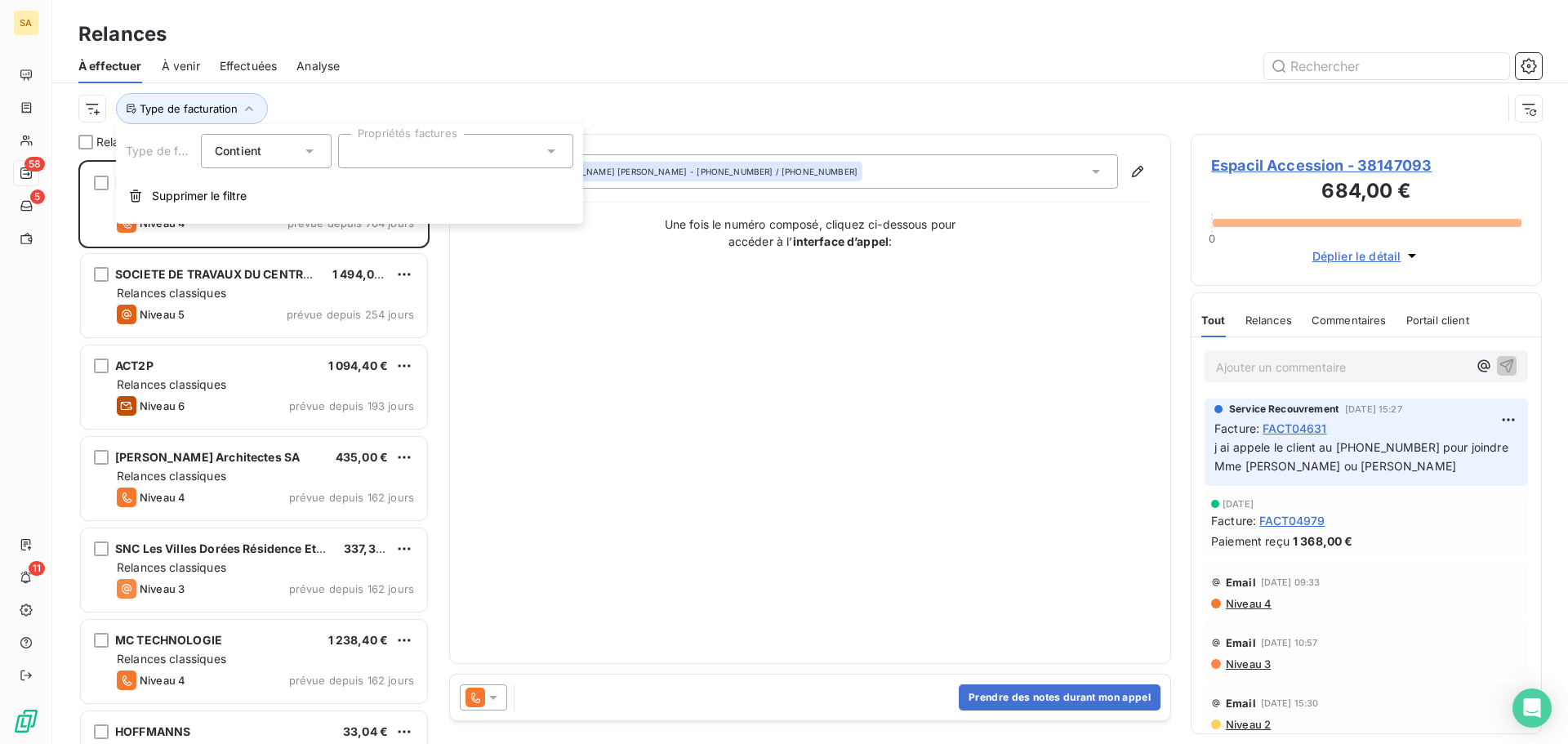
click at [371, 143] on div at bounding box center [455, 150] width 235 height 34
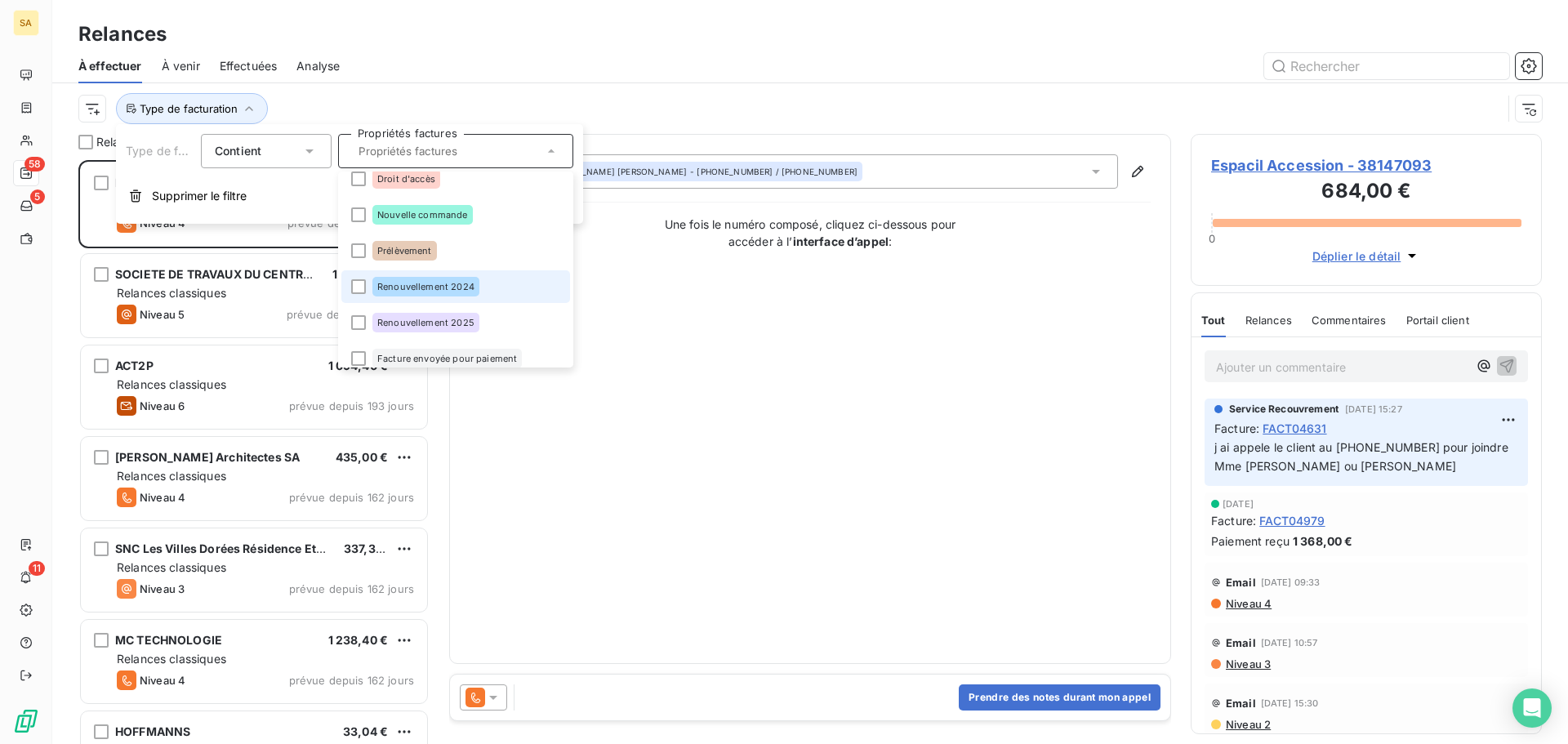
scroll to position [94, 0]
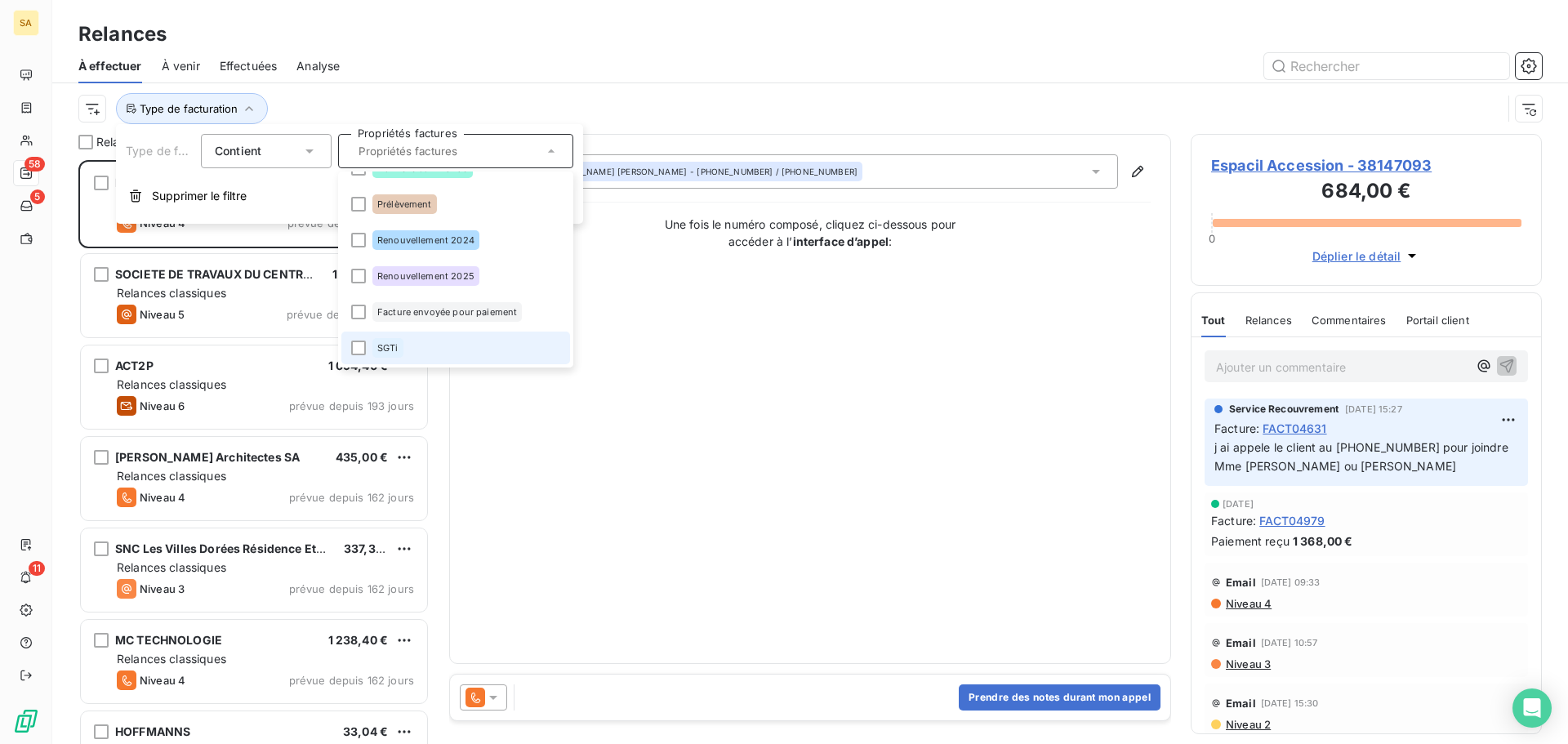
click at [392, 344] on span "SGTi" at bounding box center [388, 347] width 21 height 10
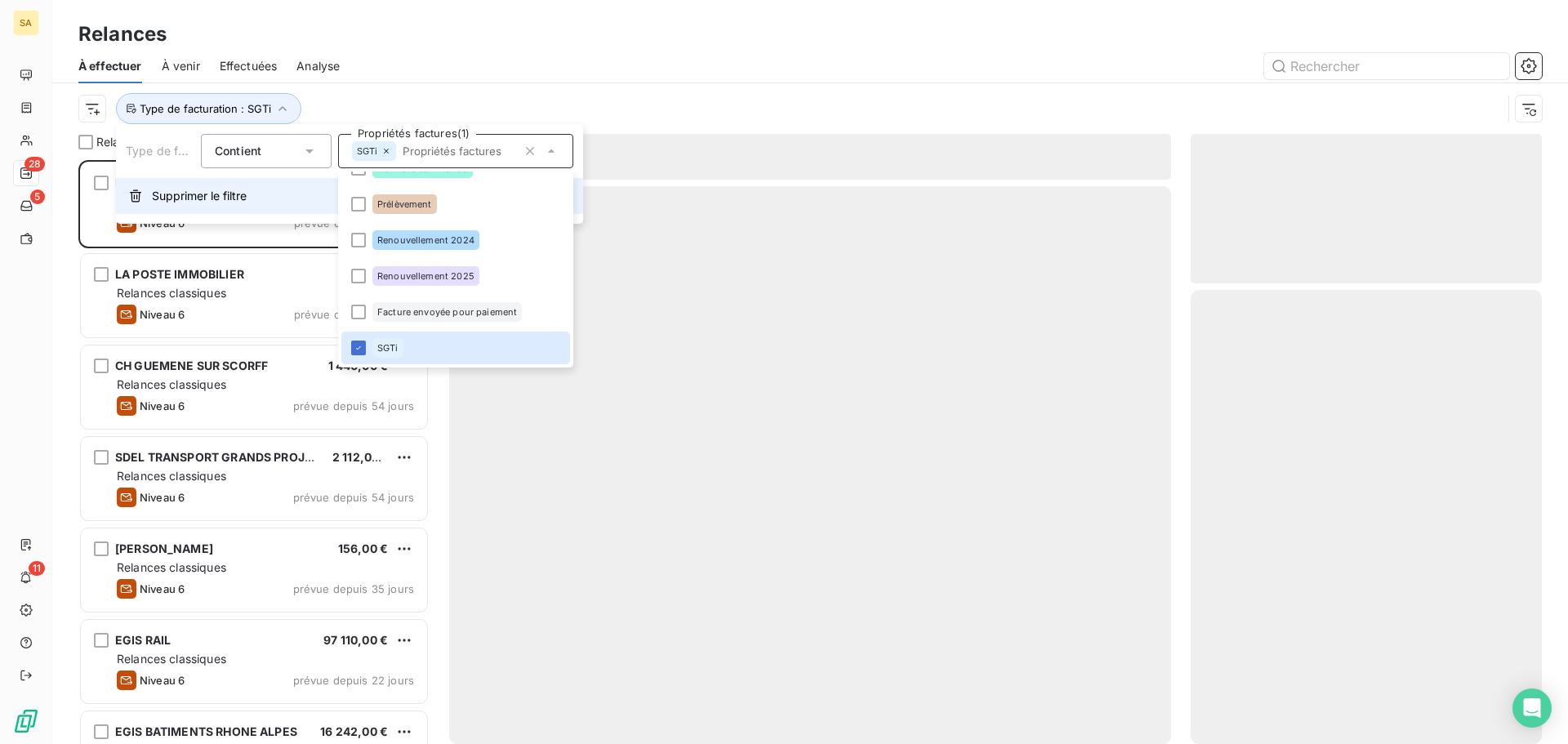
scroll to position [572, 339]
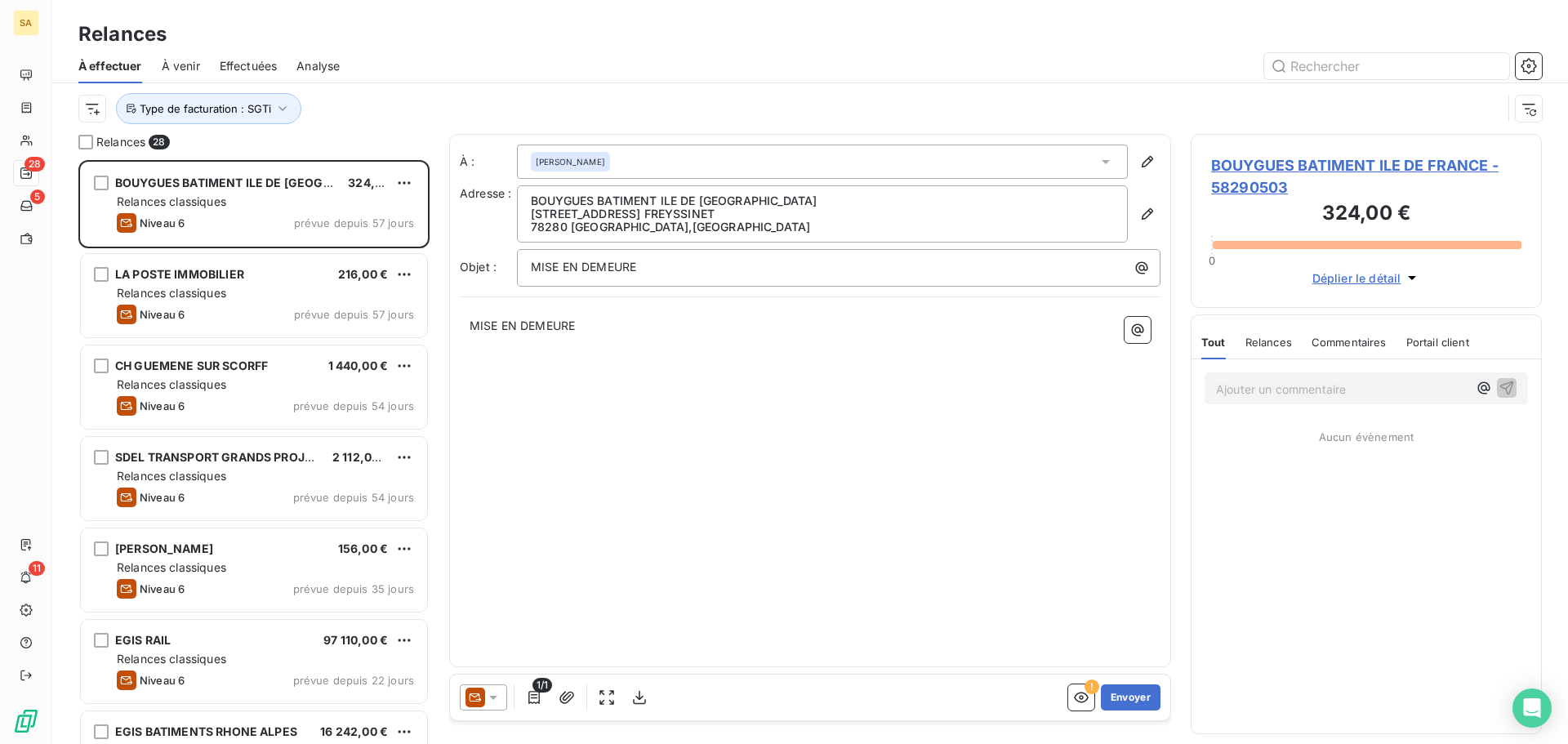
click at [503, 58] on div at bounding box center [950, 66] width 1183 height 26
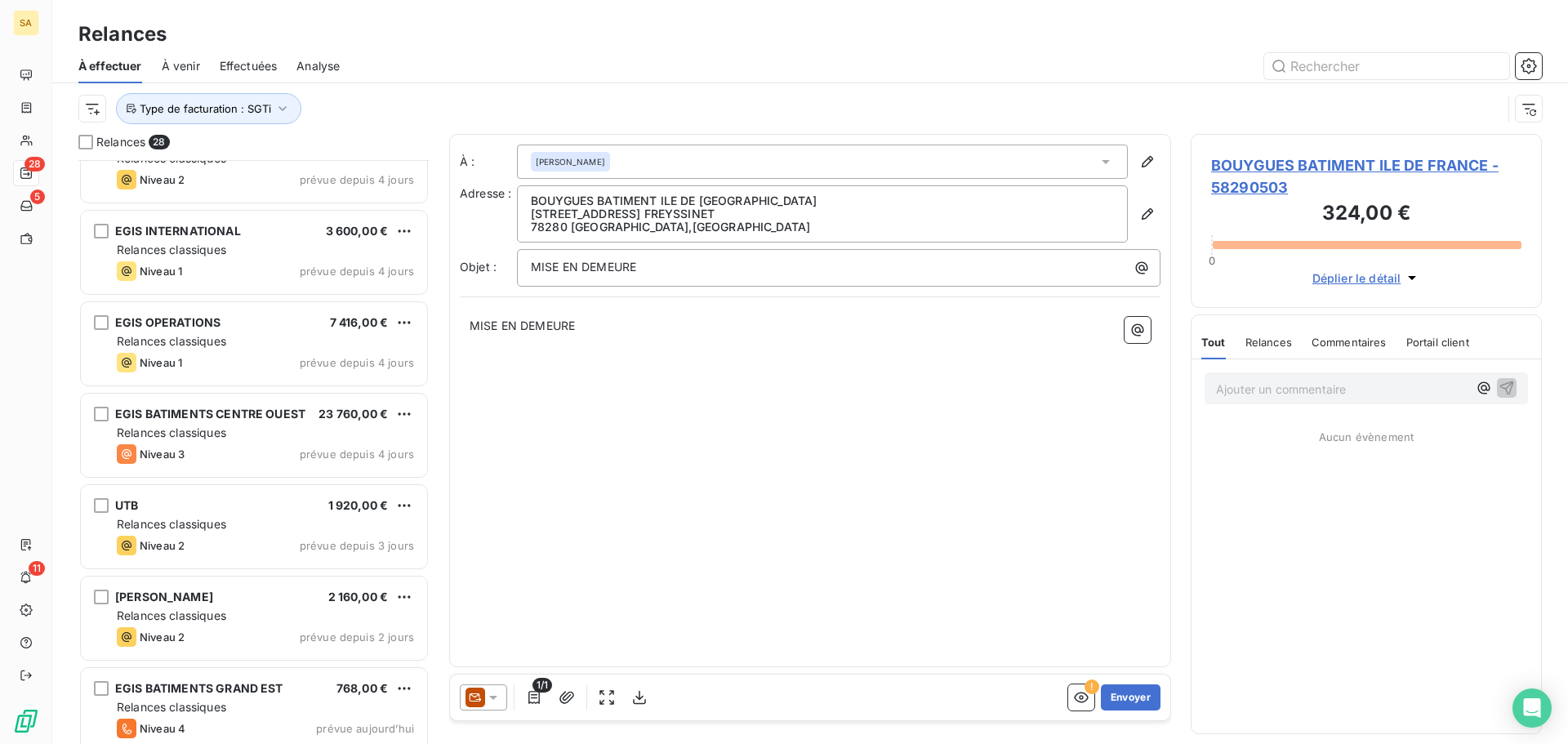
scroll to position [1978, 0]
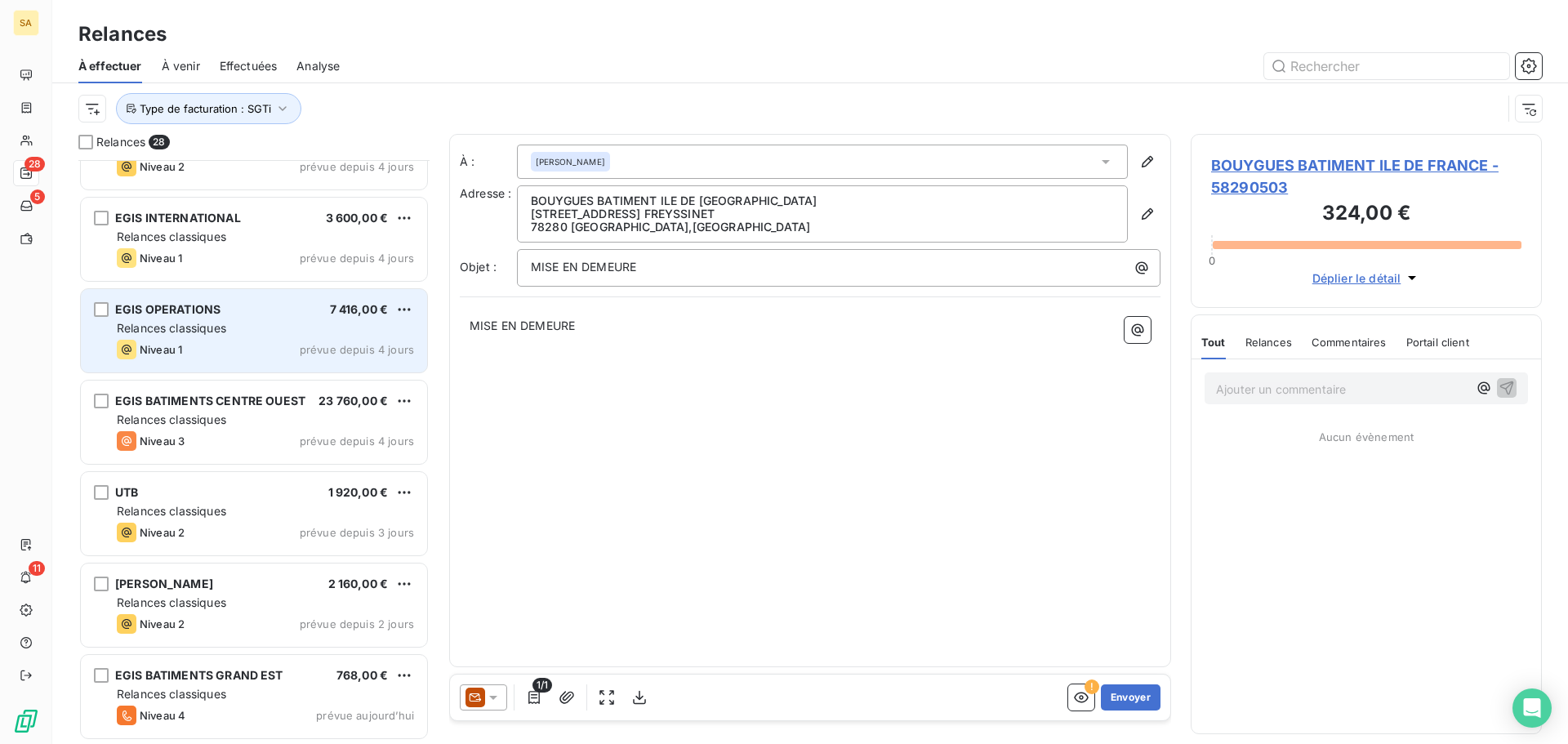
click at [170, 340] on div "Niveau 1" at bounding box center [149, 350] width 66 height 19
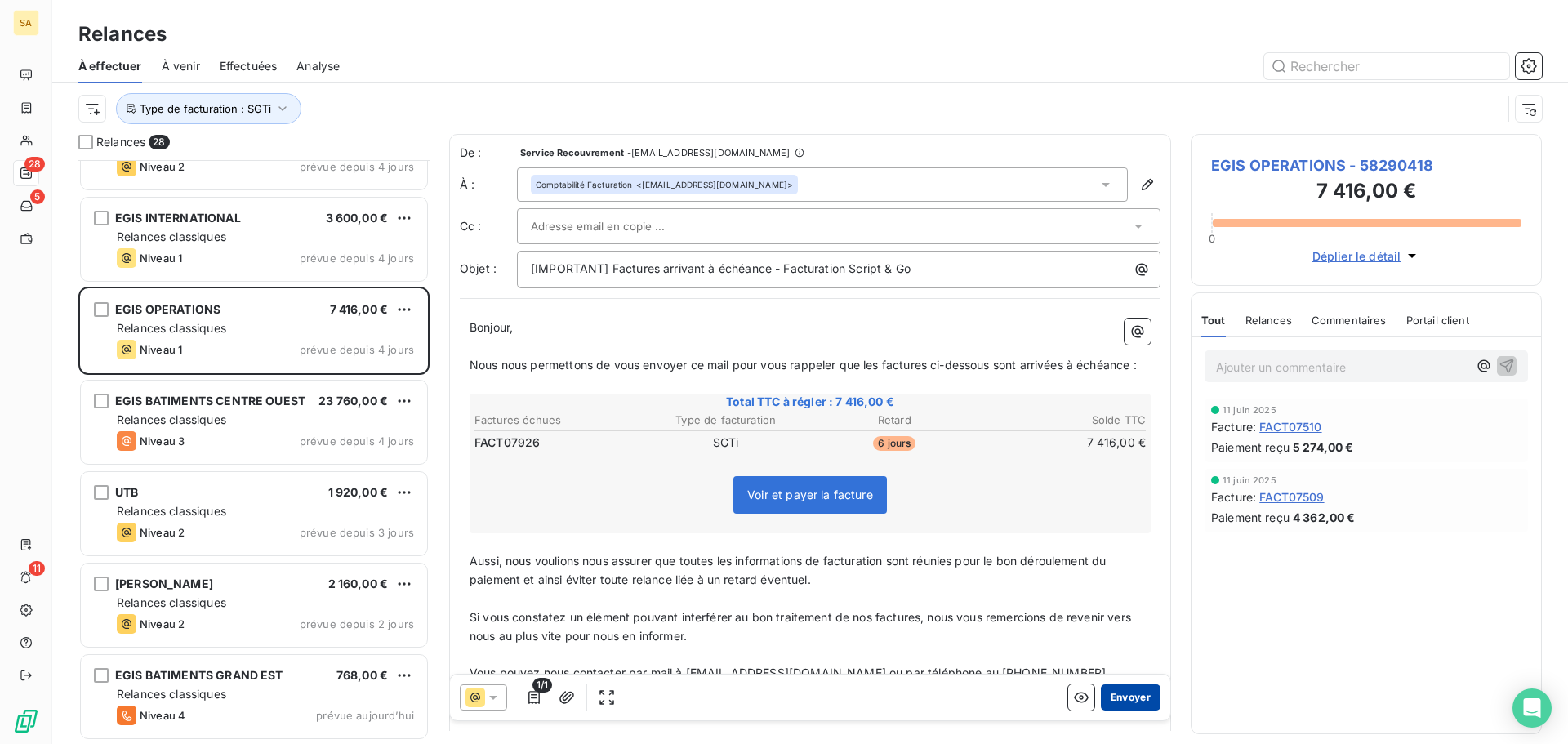
click at [1127, 695] on button "Envoyer" at bounding box center [1130, 698] width 59 height 26
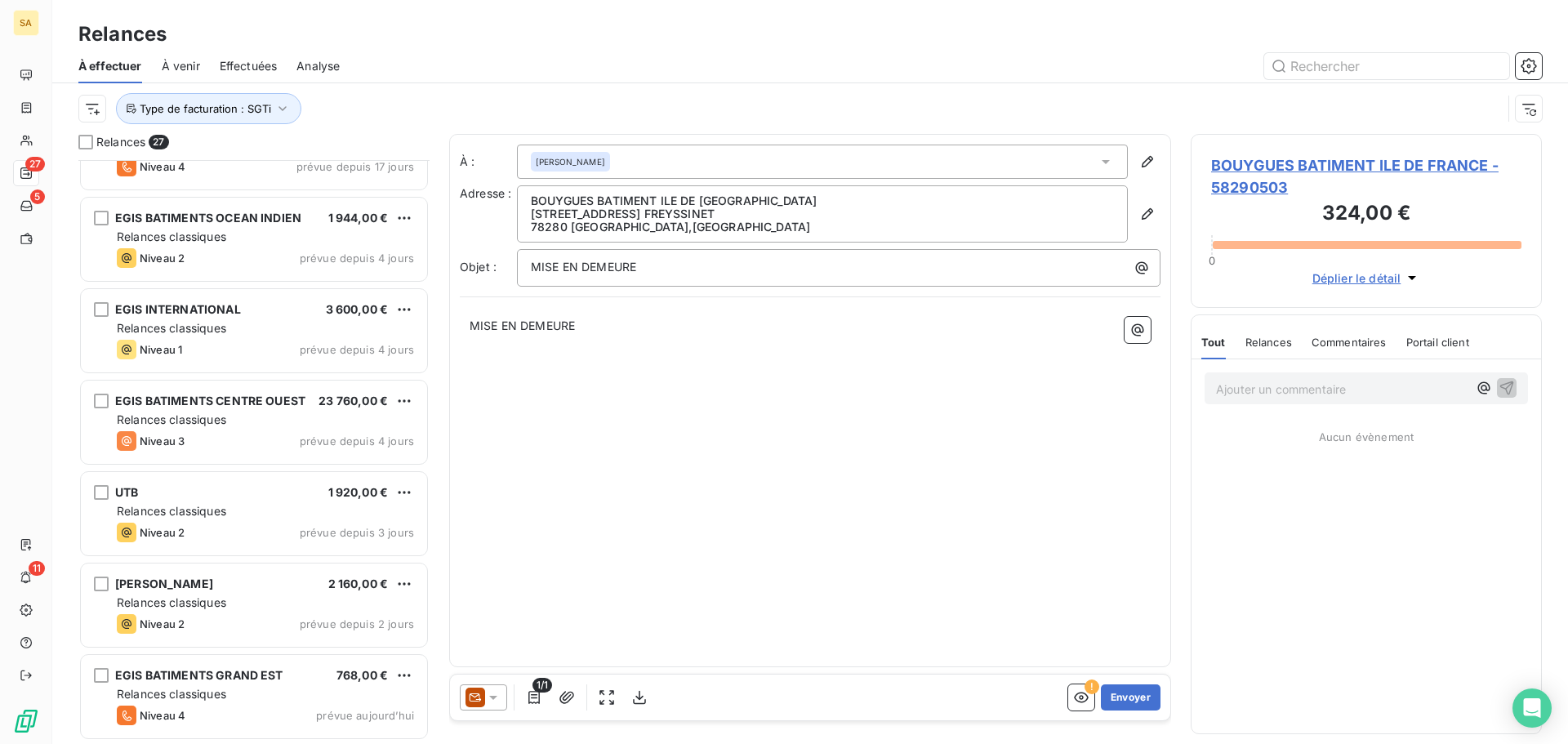
scroll to position [1886, 0]
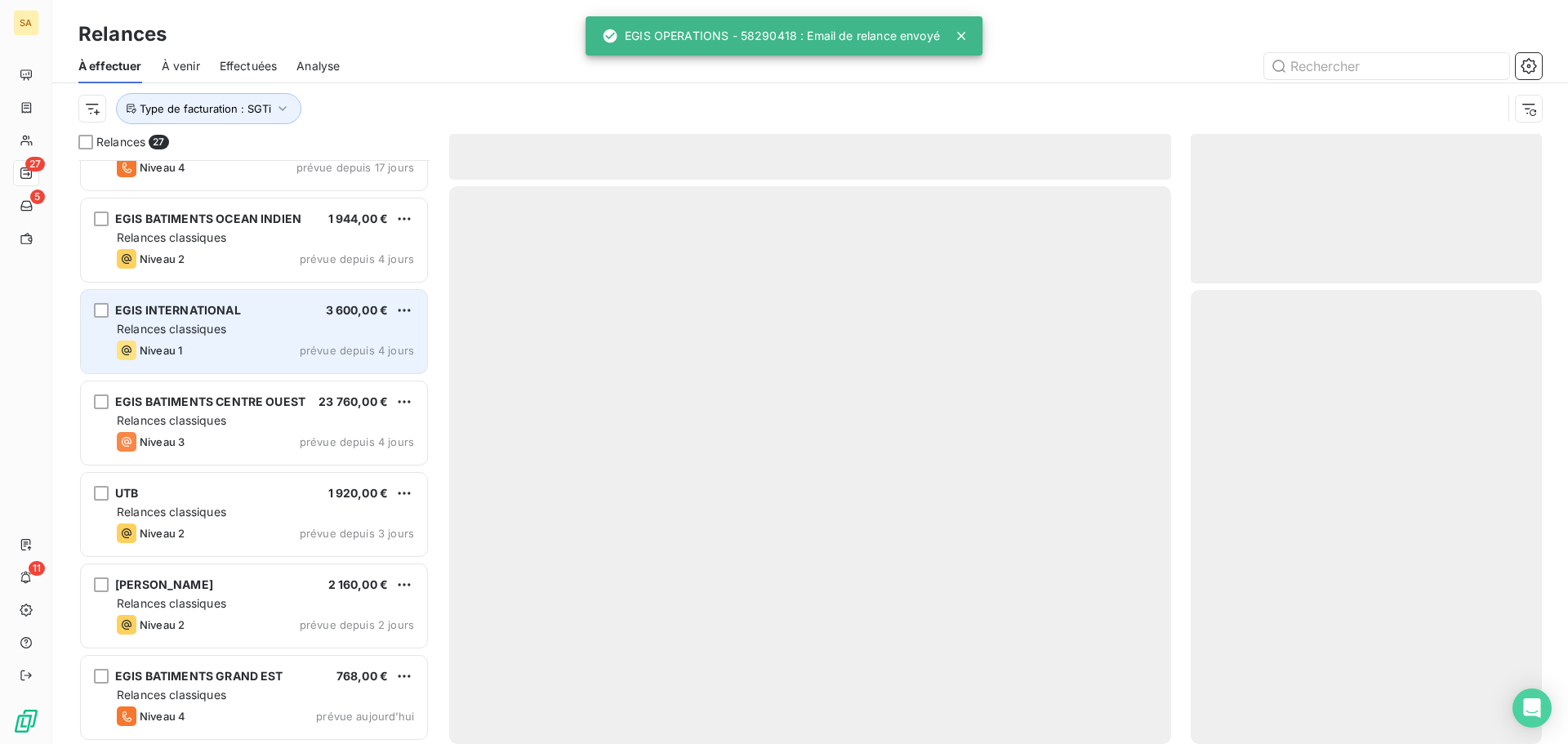
click at [284, 334] on div "Relances classiques" at bounding box center [266, 329] width 297 height 17
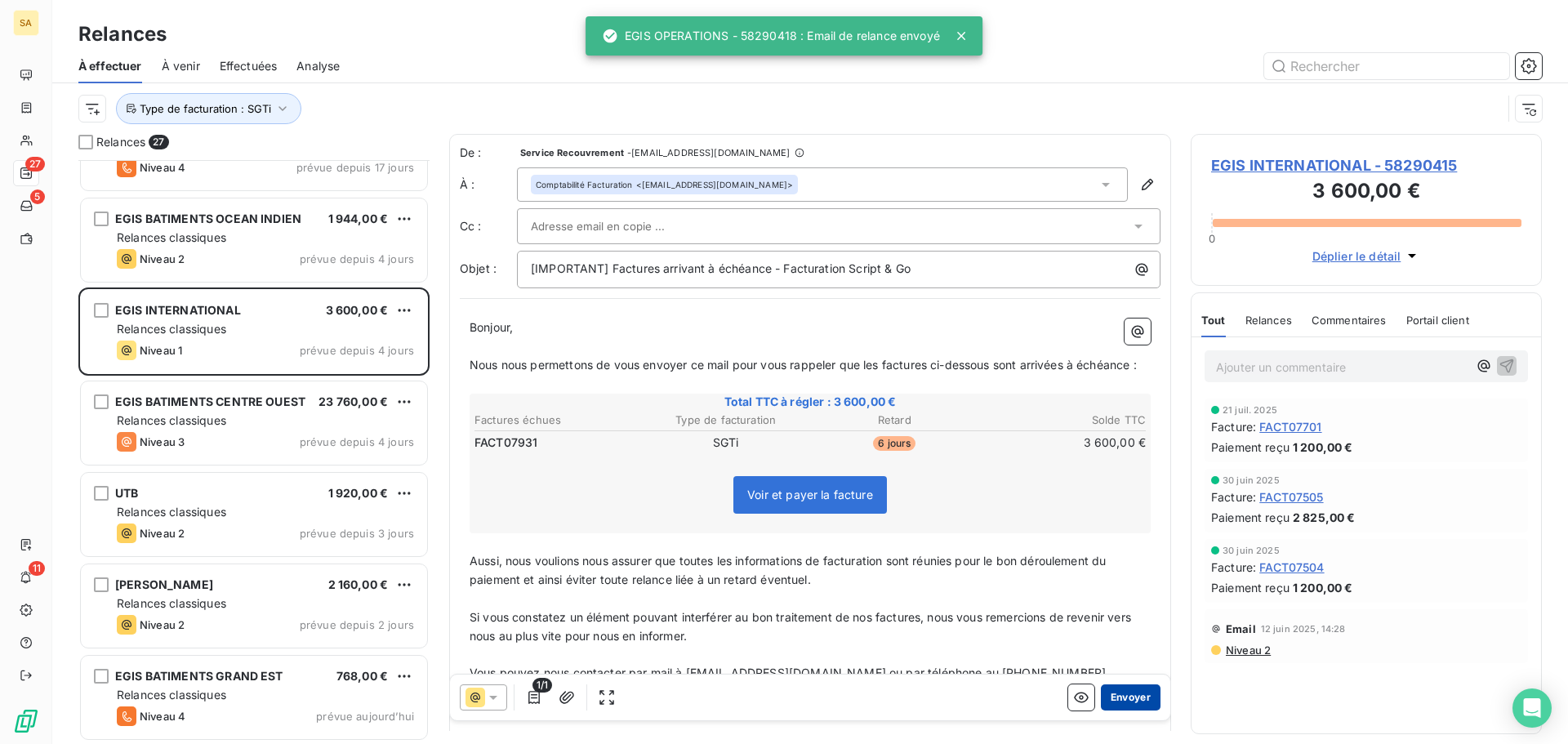
click at [1128, 694] on button "Envoyer" at bounding box center [1130, 698] width 59 height 26
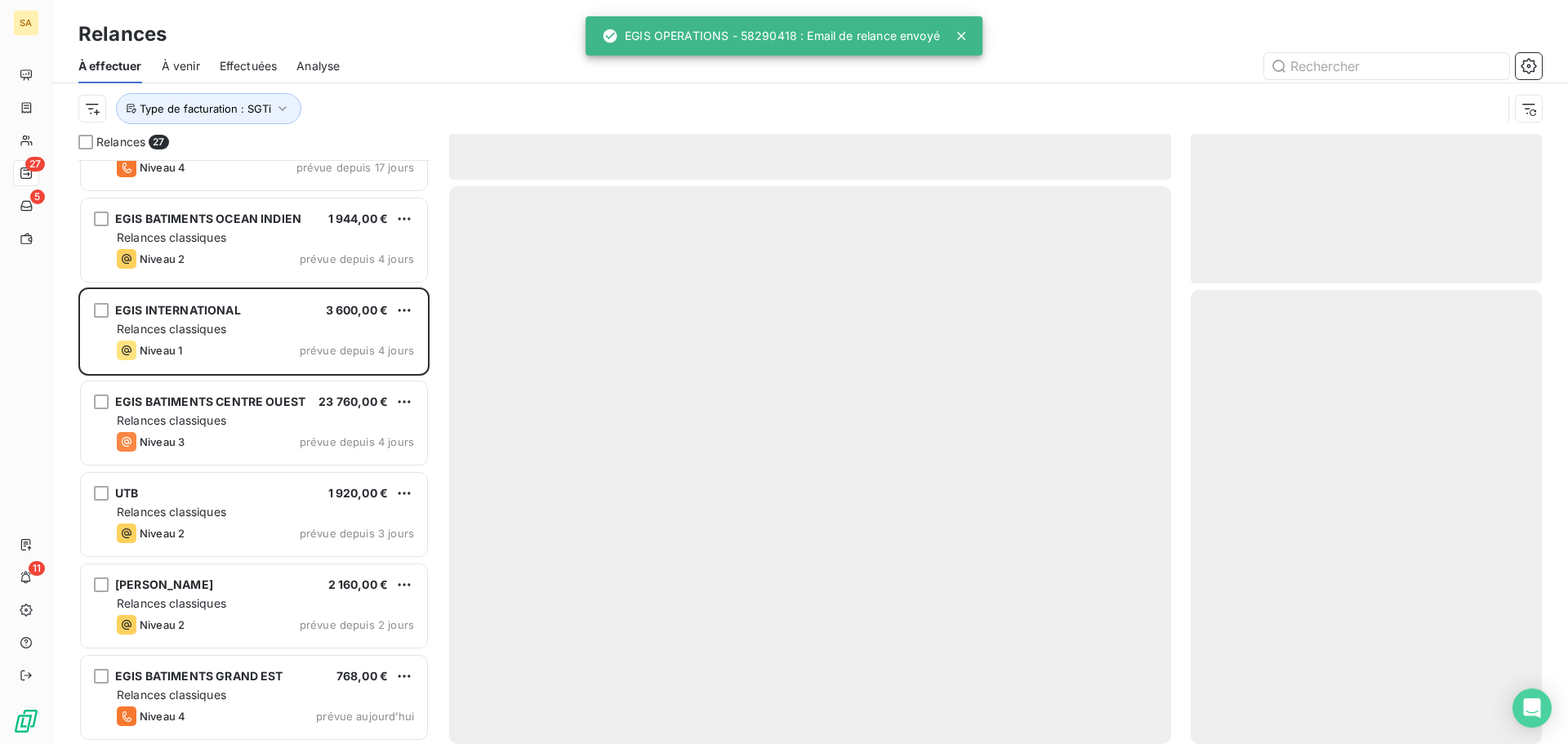
scroll to position [1794, 0]
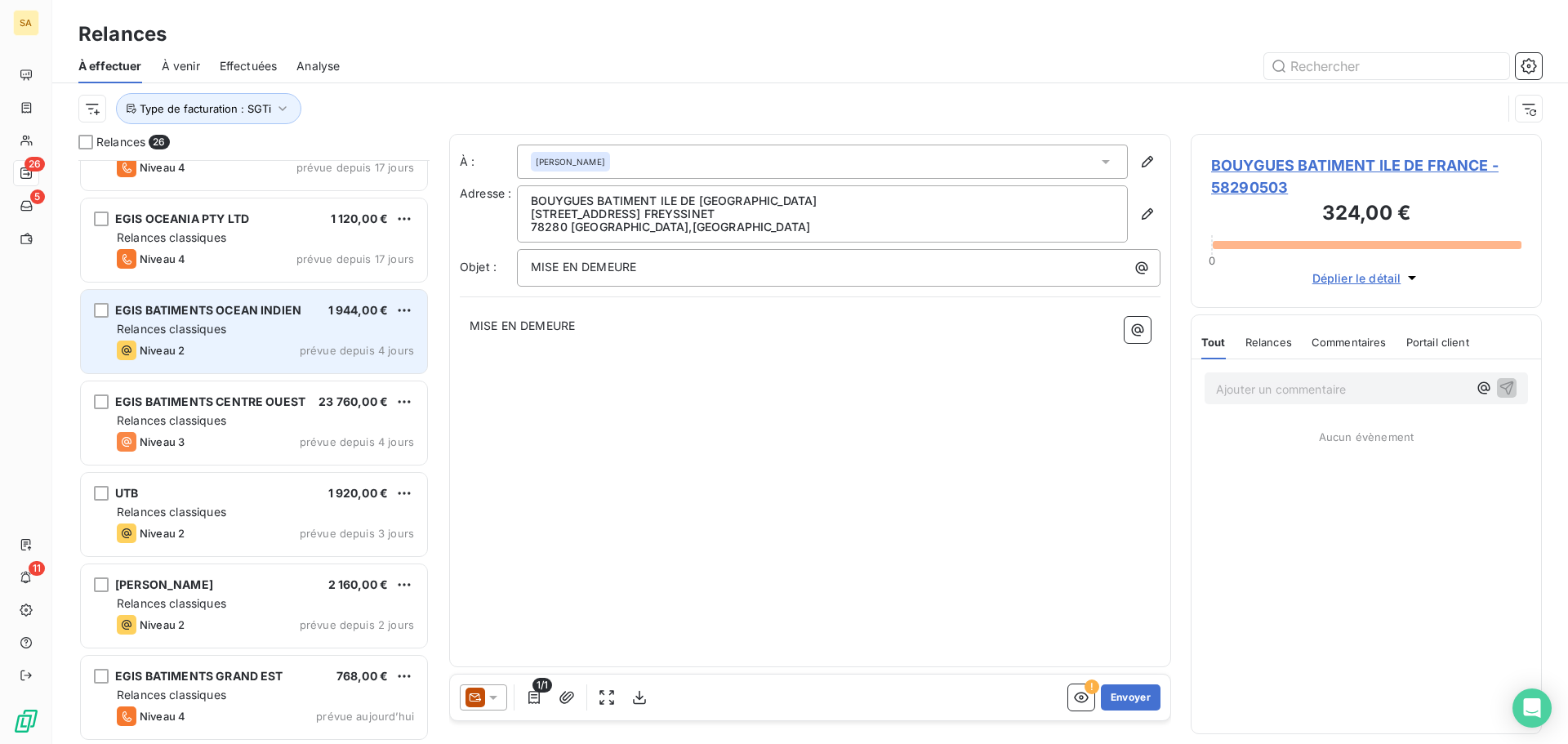
click at [257, 314] on span "EGIS BATIMENTS OCEAN INDIEN" at bounding box center [208, 310] width 186 height 14
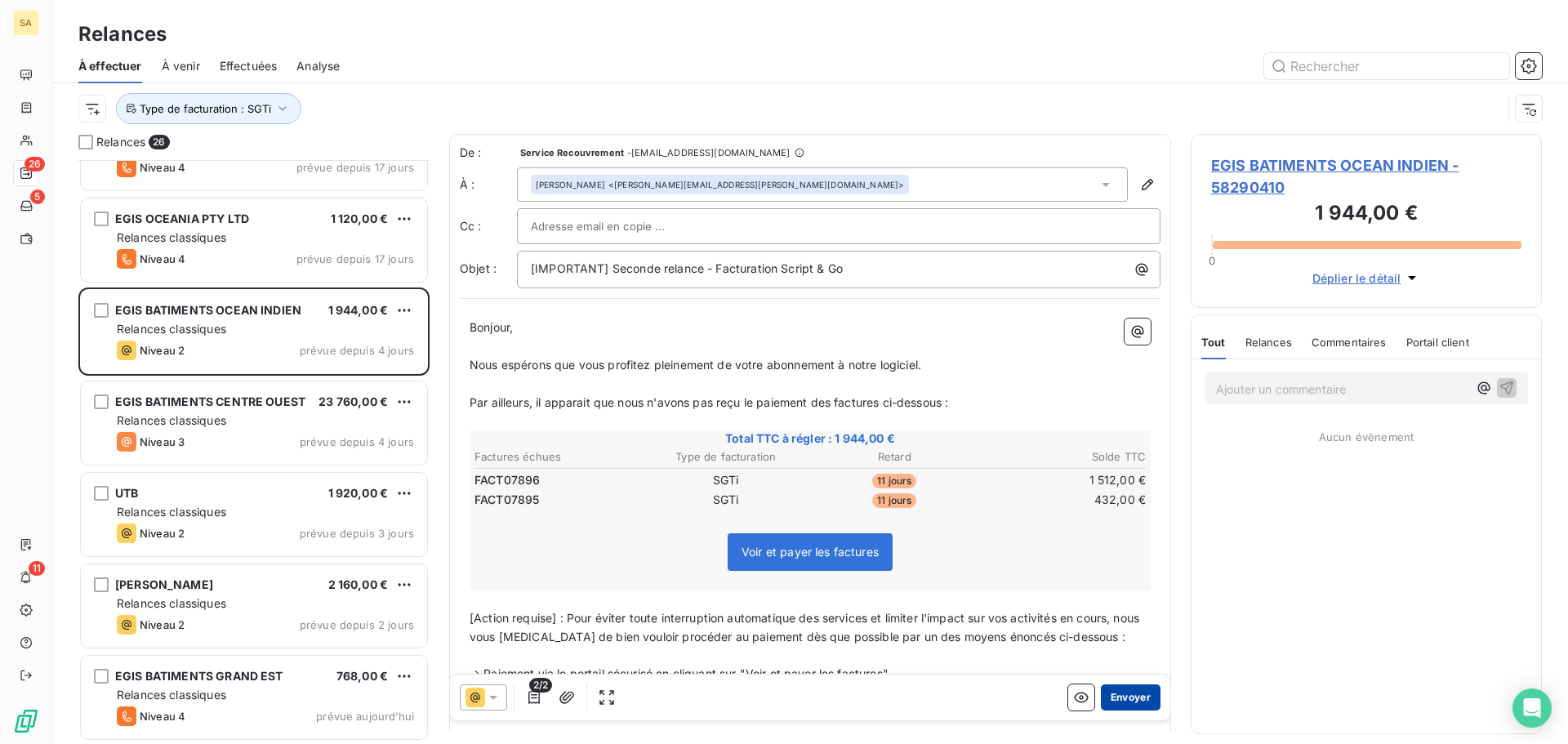
click at [1130, 701] on button "Envoyer" at bounding box center [1130, 698] width 59 height 26
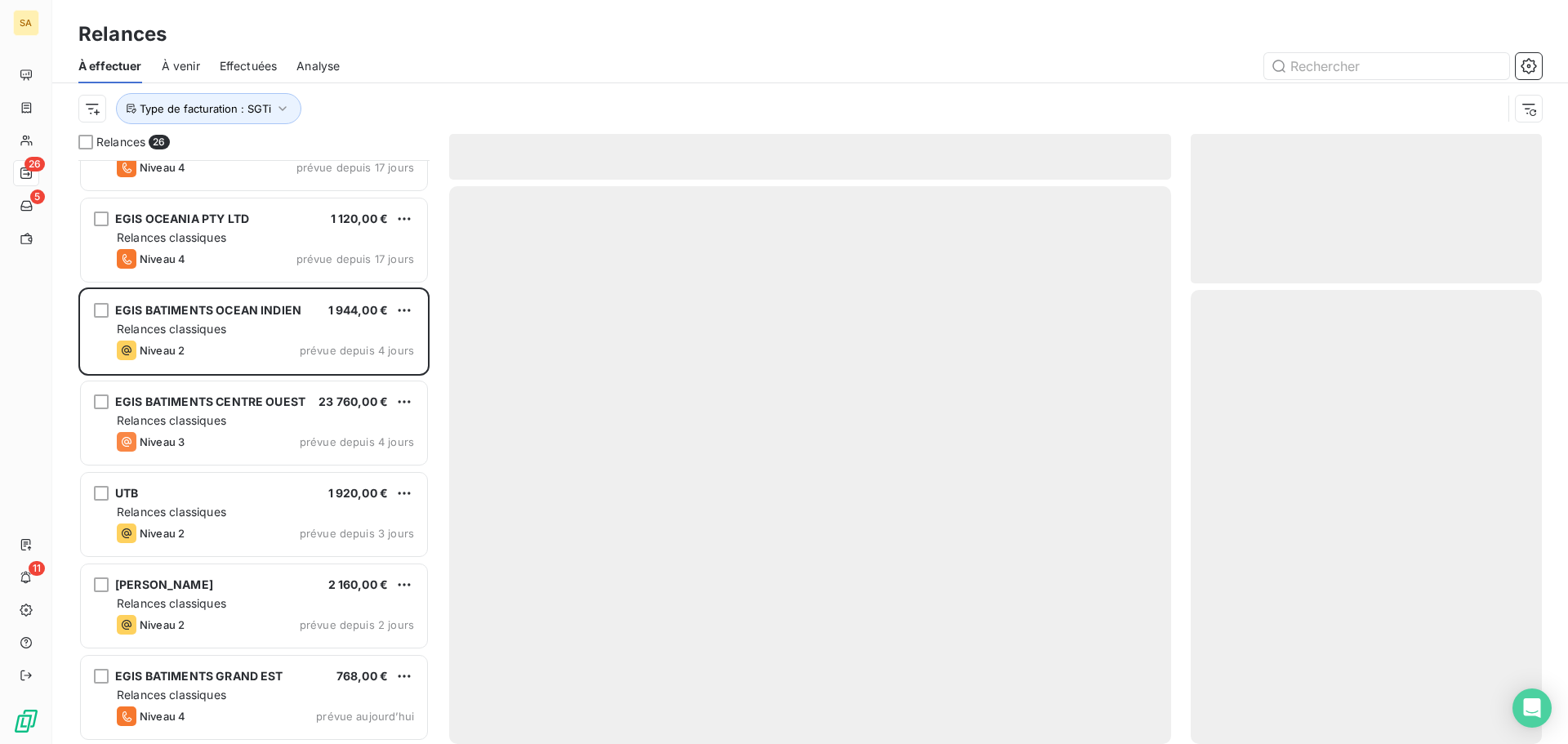
scroll to position [1703, 0]
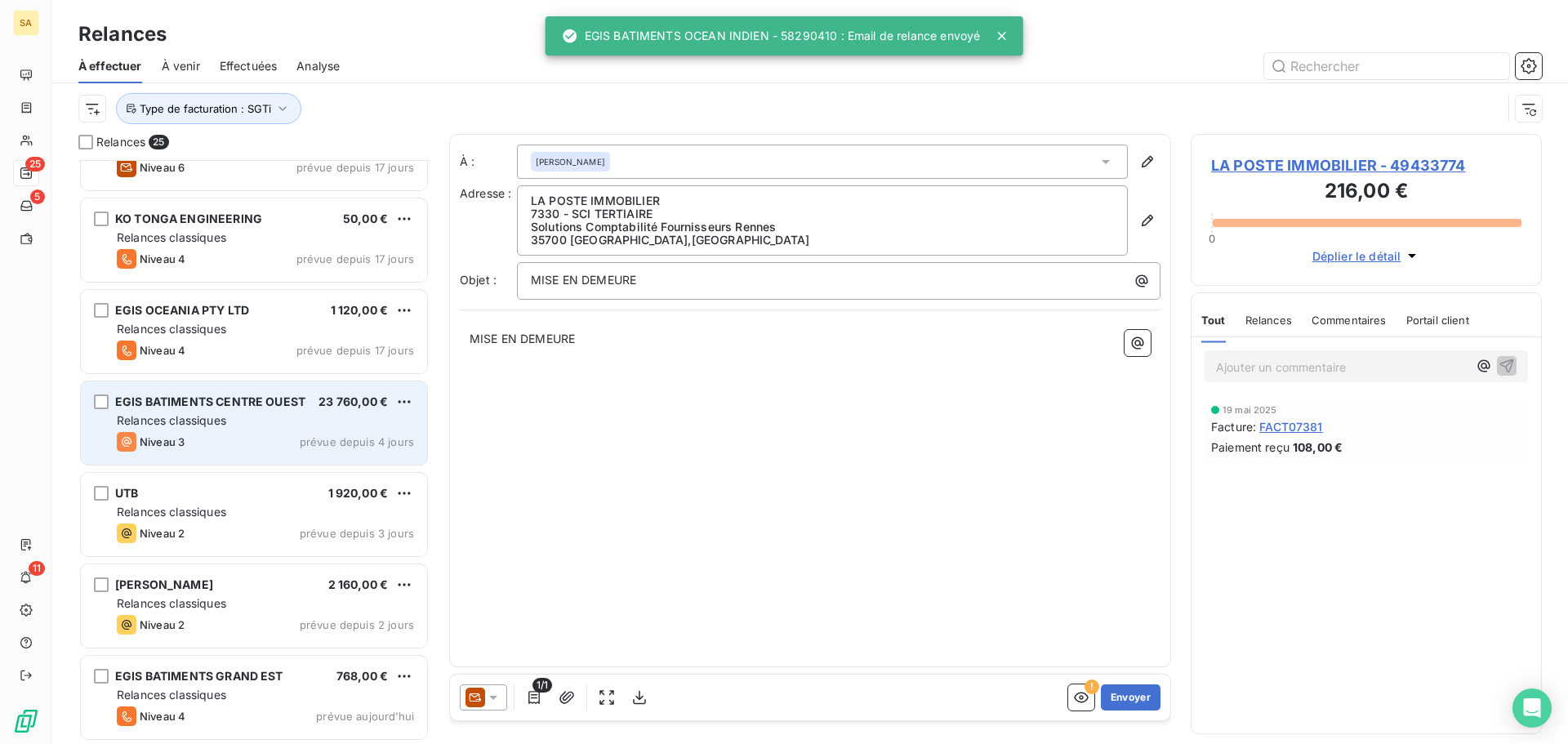
click at [280, 419] on div "Relances classiques" at bounding box center [266, 421] width 297 height 17
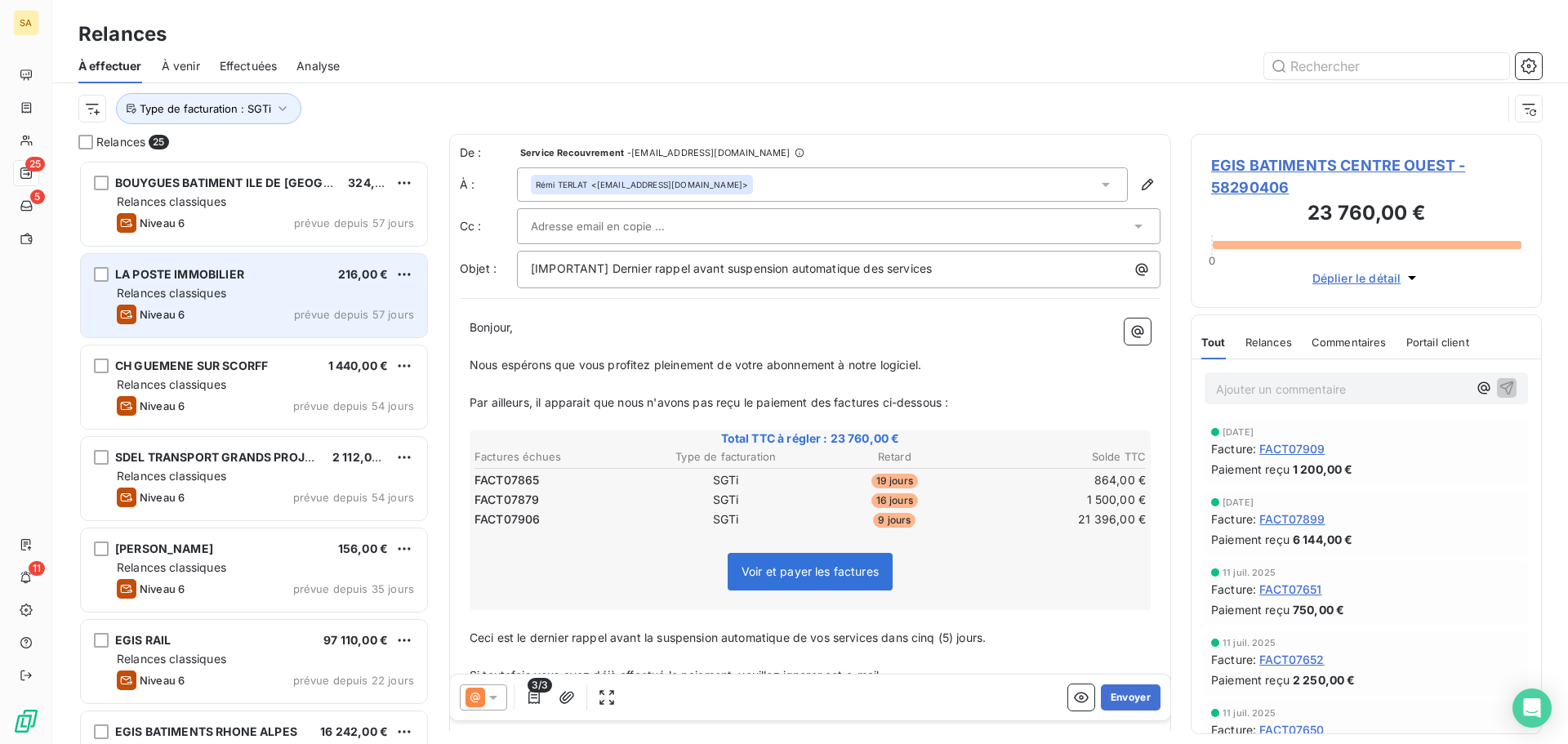
click at [250, 302] on div "LA POSTE IMMOBILIER 216,00 € Relances classiques Niveau 6 prévue depuis 57 jours" at bounding box center [253, 296] width 346 height 83
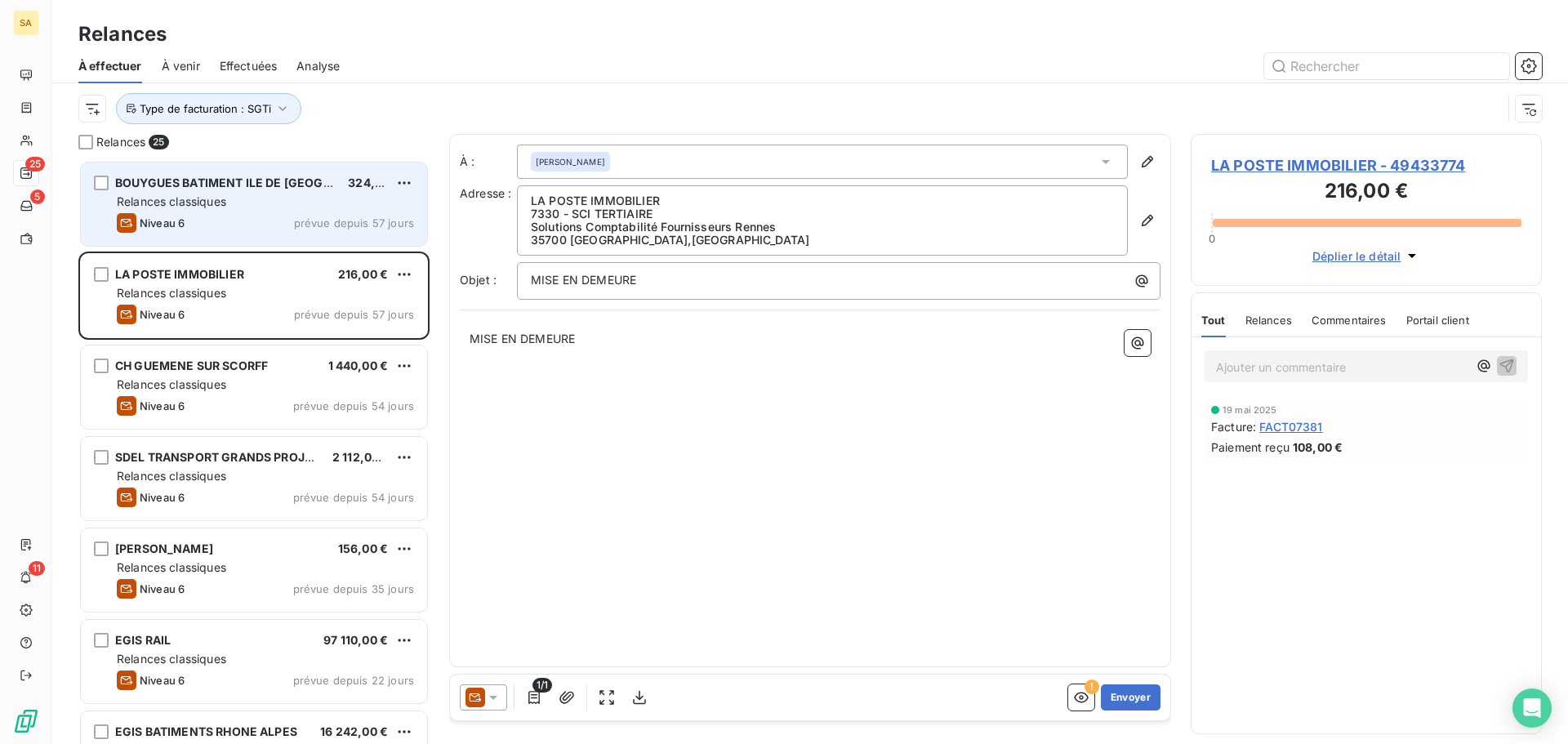
click at [246, 217] on div "Niveau 6 prévue depuis 57 jours" at bounding box center [266, 223] width 297 height 19
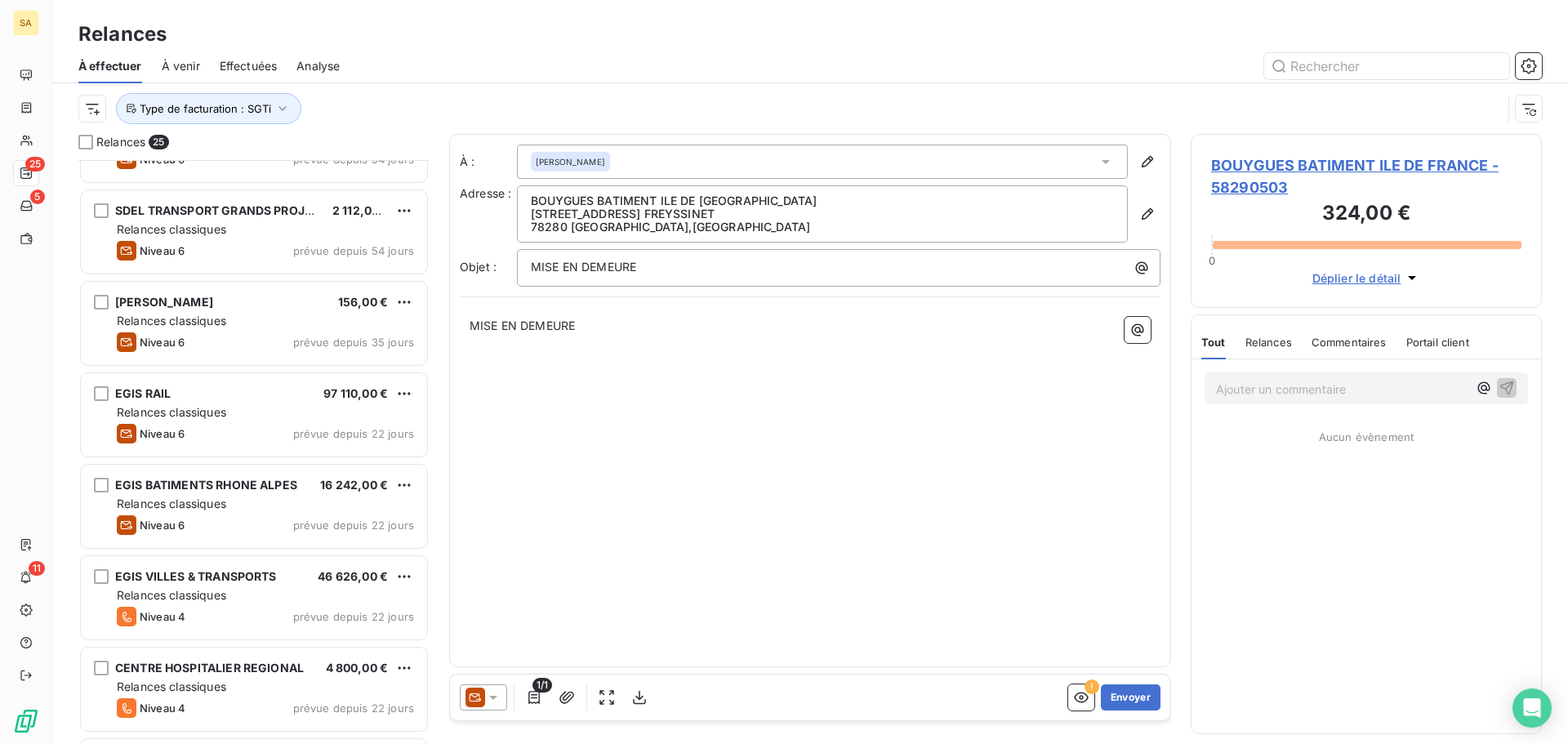
scroll to position [246, 0]
click at [89, 113] on html "SA 25 5 11 Relances À effectuer À venir Effectuées Analyse Type de facturation …" at bounding box center [784, 372] width 1568 height 744
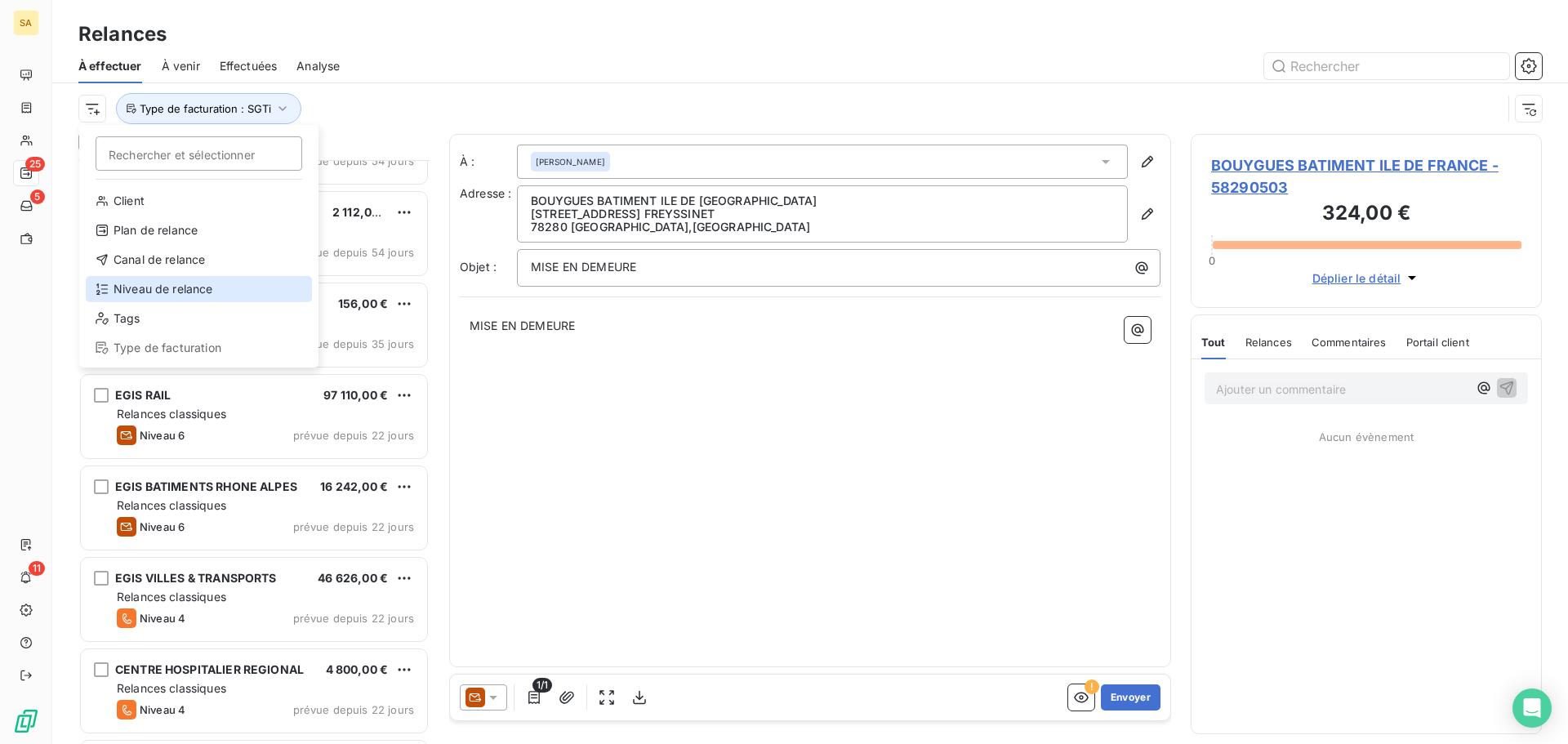
click at [177, 282] on div "Niveau de relance" at bounding box center [198, 289] width 226 height 26
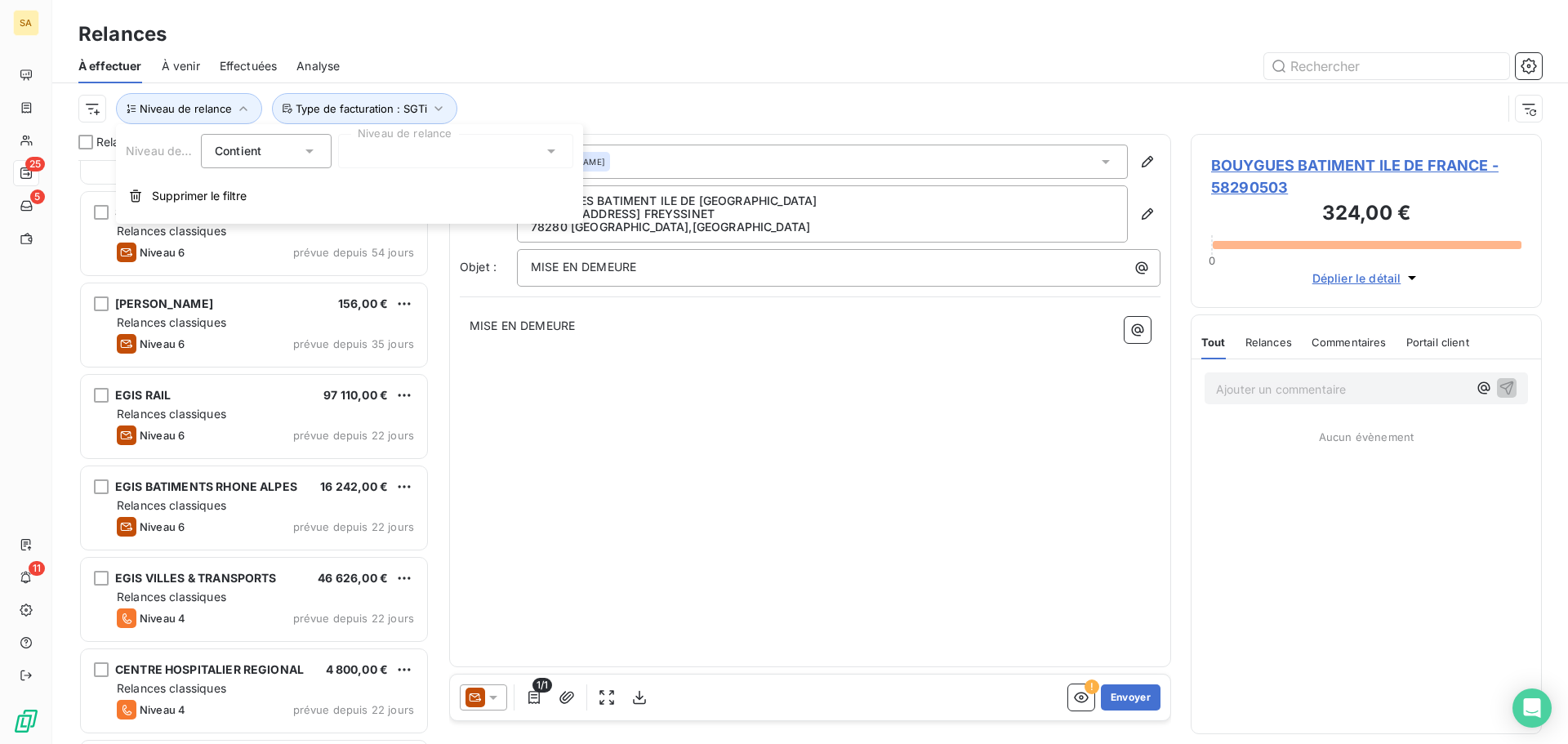
click at [296, 147] on div "Contient is" at bounding box center [258, 151] width 87 height 23
click at [396, 138] on div at bounding box center [455, 150] width 235 height 34
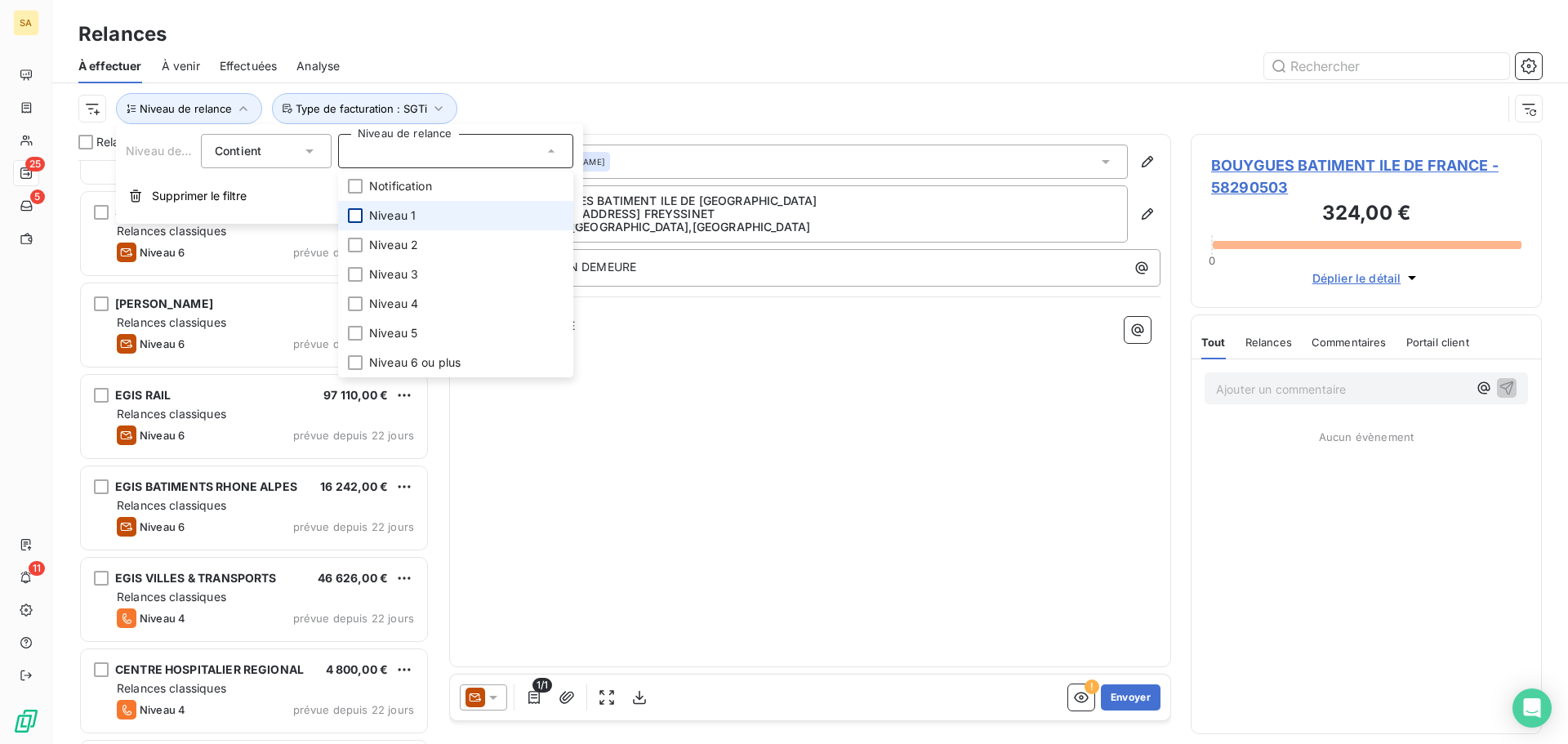
click at [357, 209] on div at bounding box center [355, 215] width 15 height 15
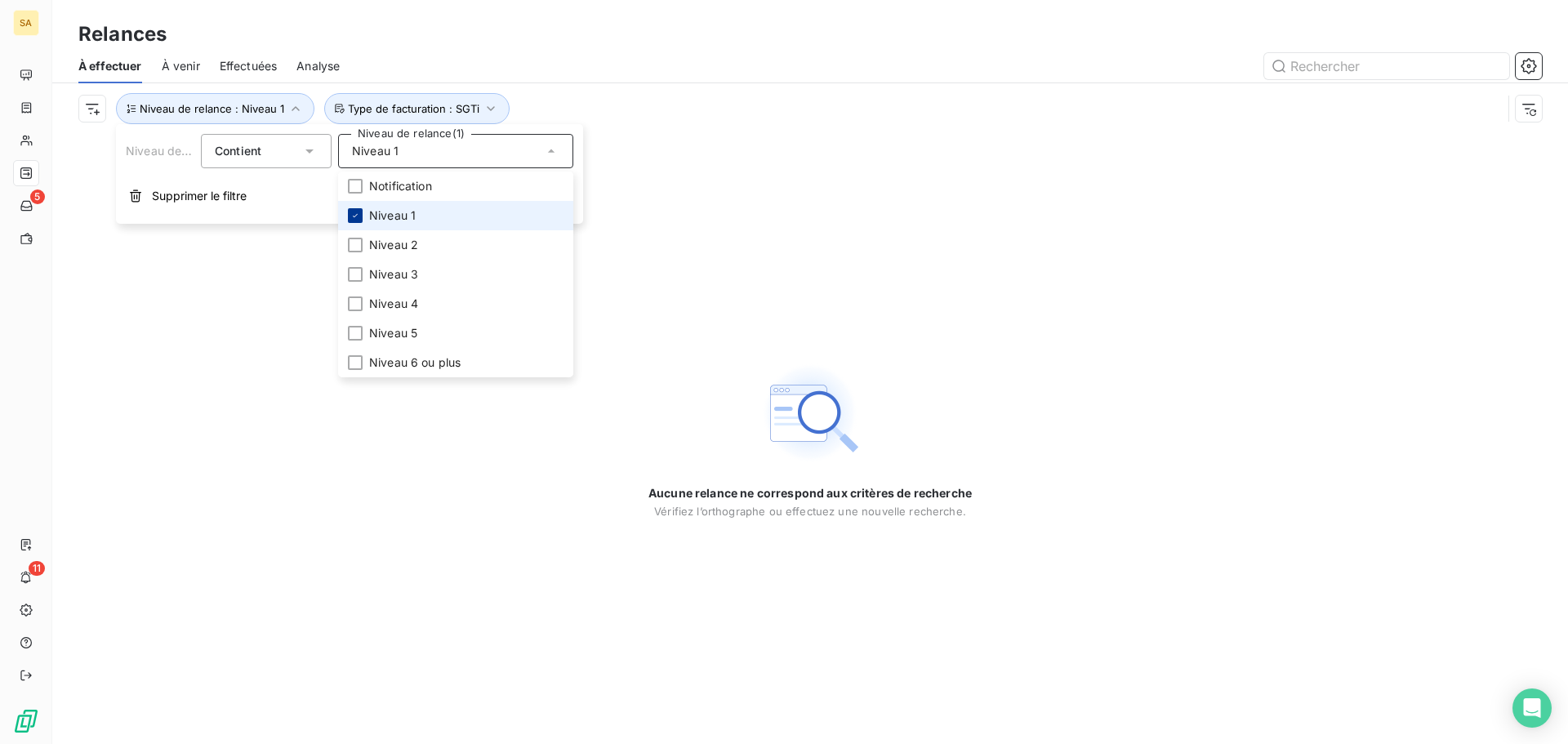
click at [356, 219] on icon at bounding box center [355, 215] width 10 height 10
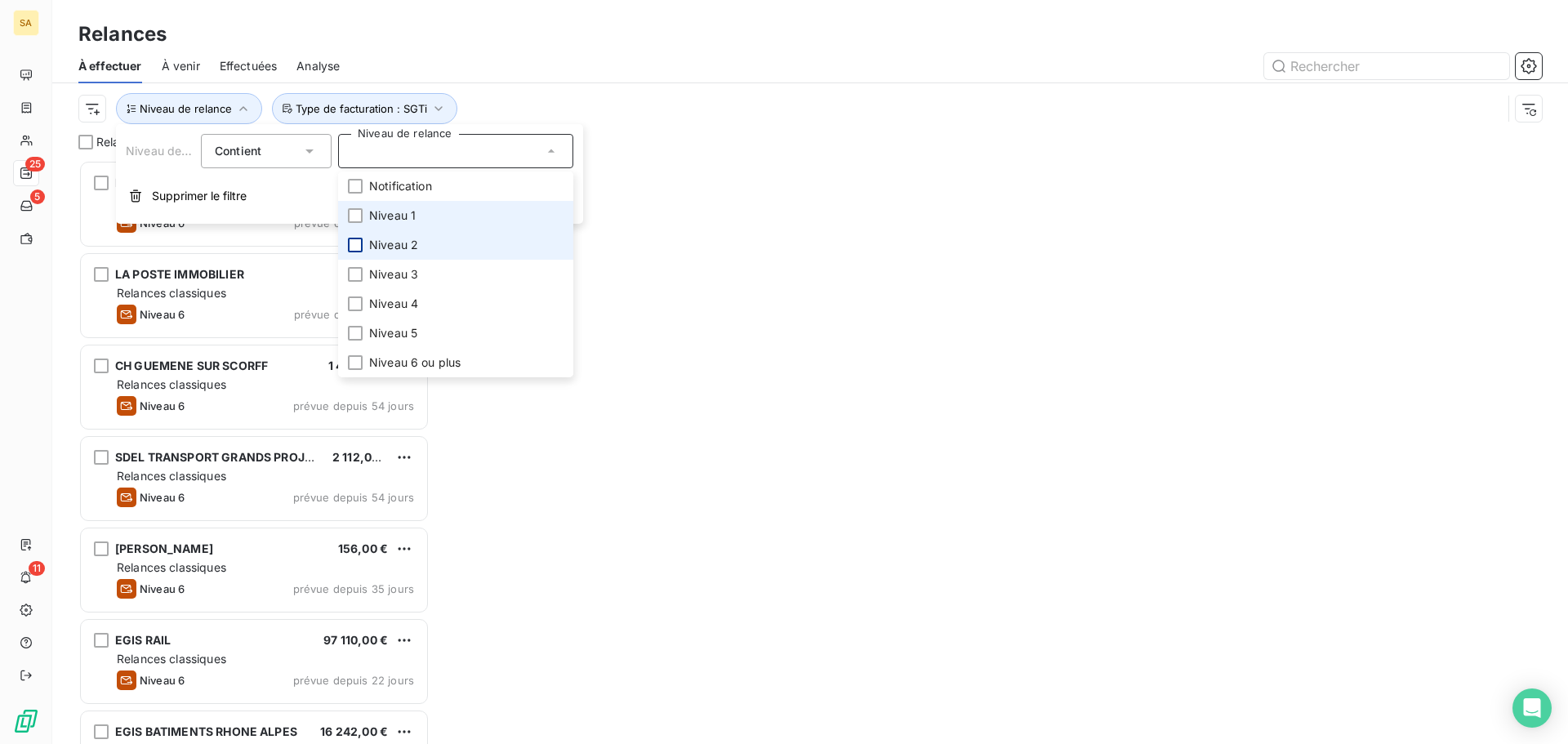
scroll to position [572, 339]
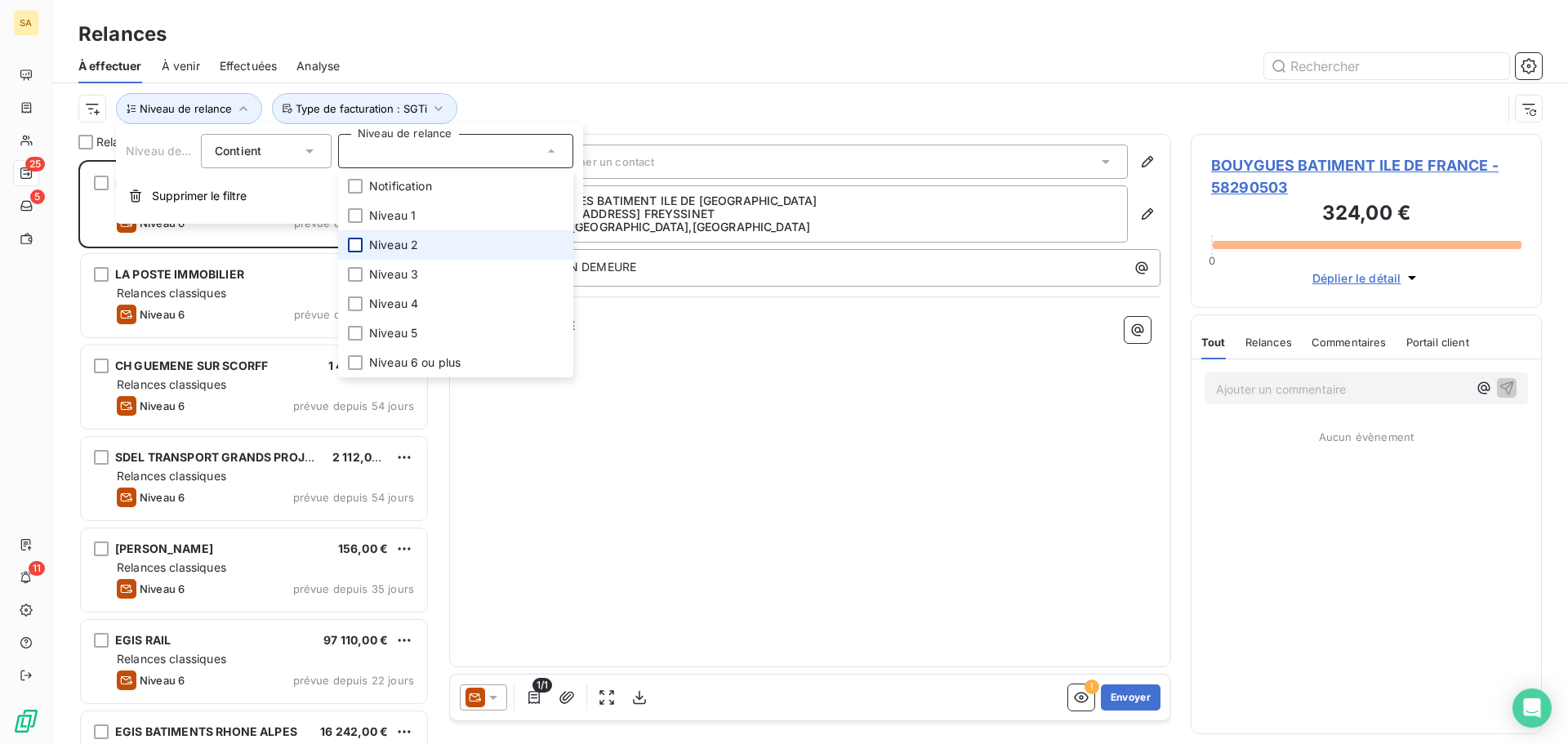
click at [354, 240] on div at bounding box center [355, 245] width 15 height 15
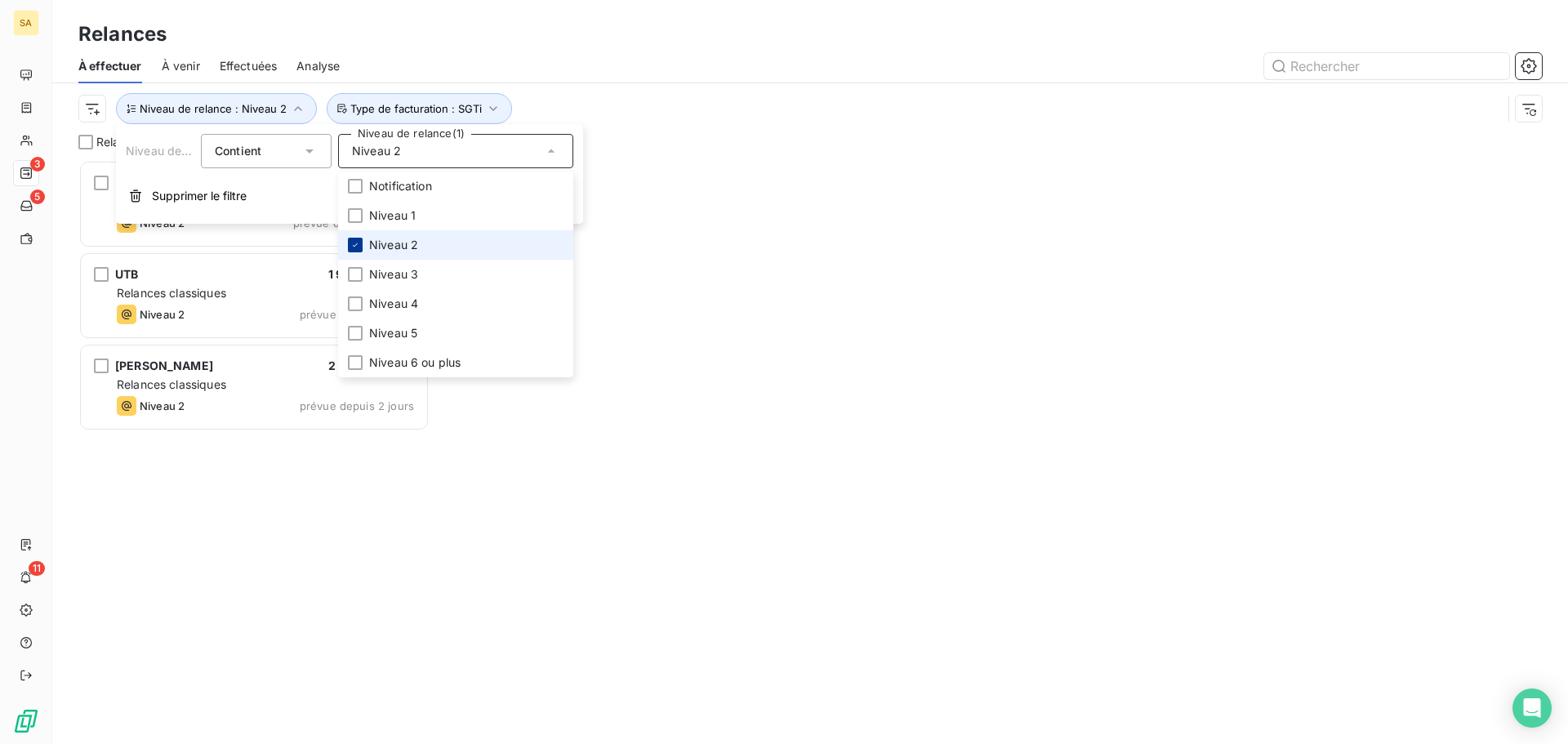
scroll to position [572, 339]
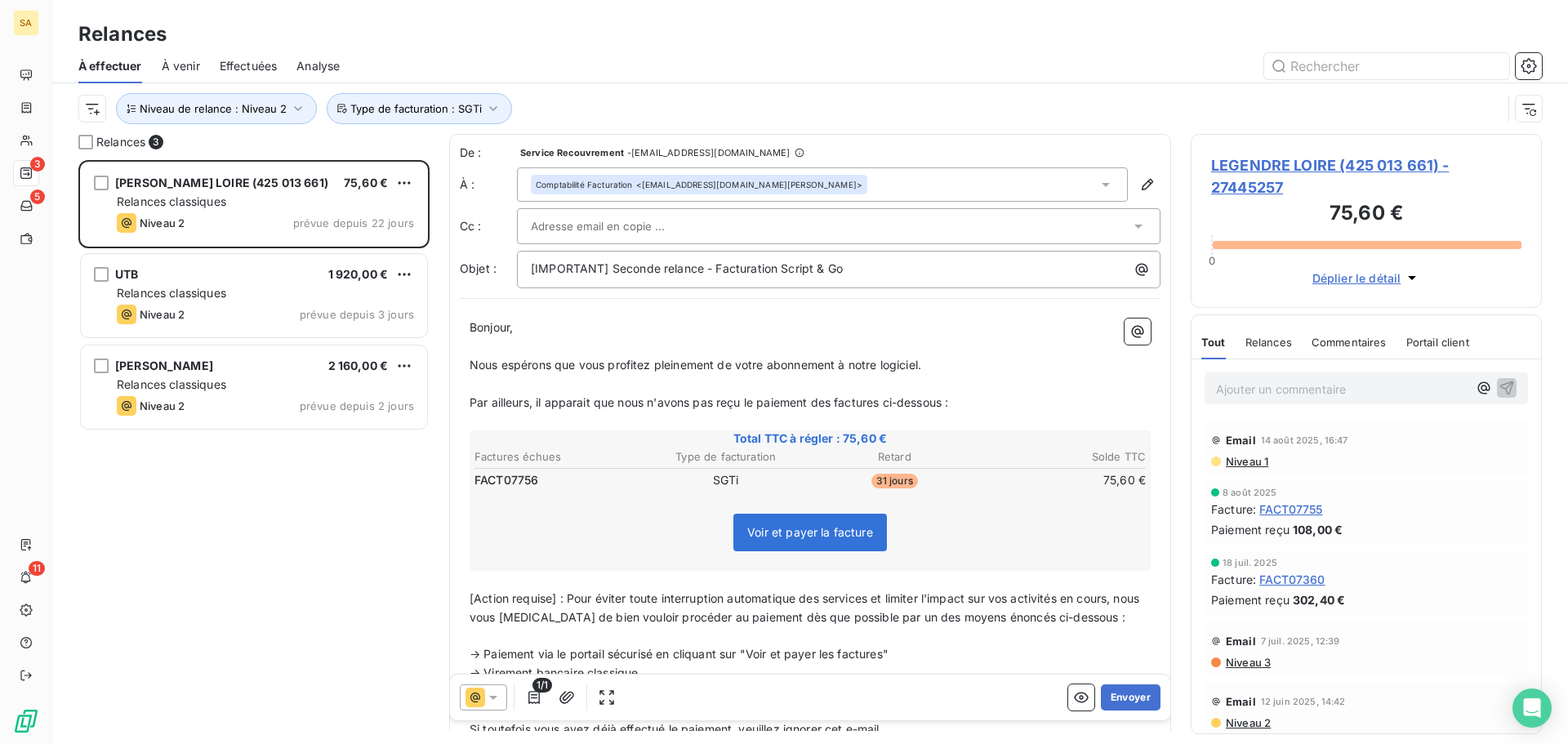
click at [336, 543] on div "LEGENDRE LOIRE (425 013 661) 75,60 € Relances classiques Niveau 2 prévue depuis…" at bounding box center [254, 452] width 351 height 584
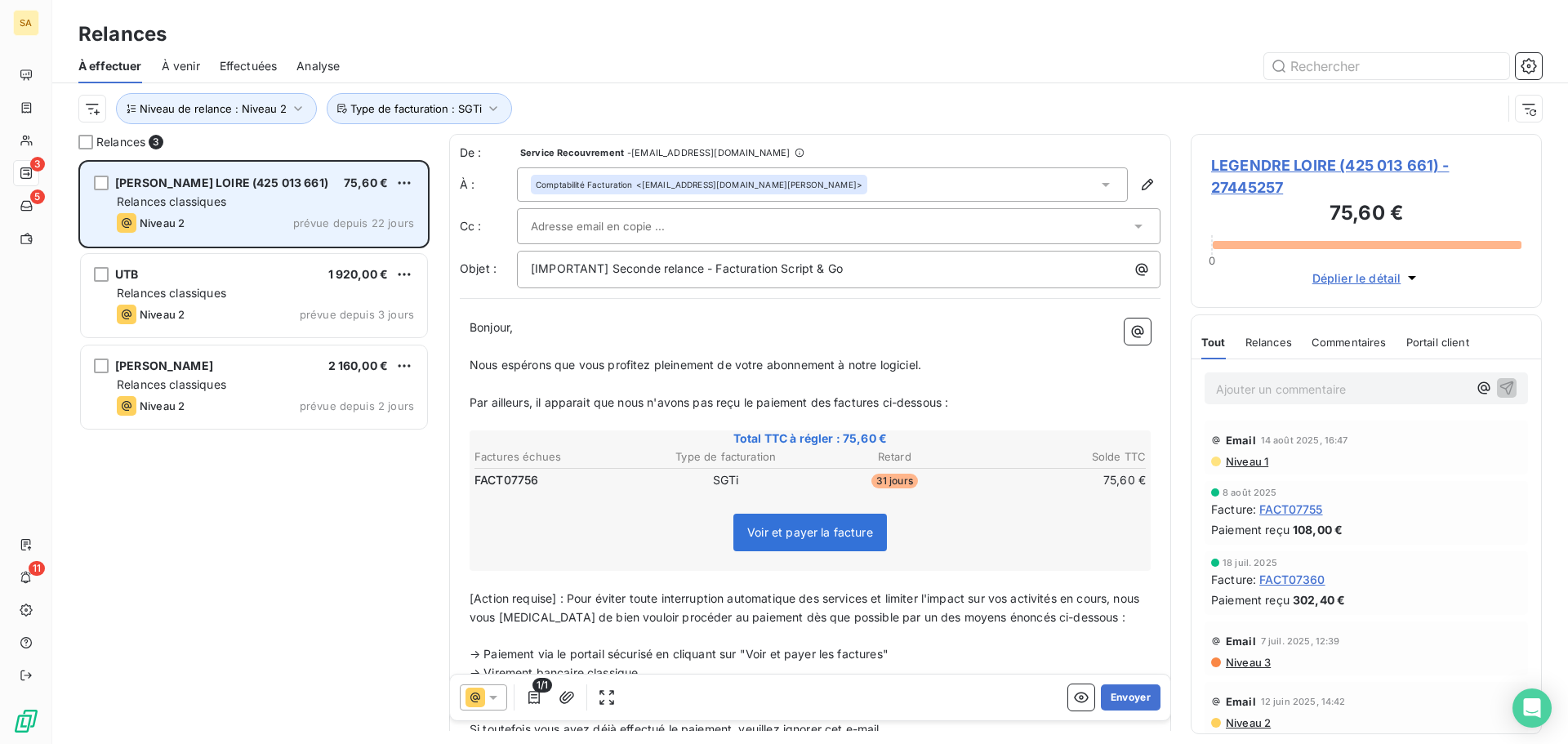
click at [255, 196] on div "Relances classiques" at bounding box center [266, 201] width 297 height 17
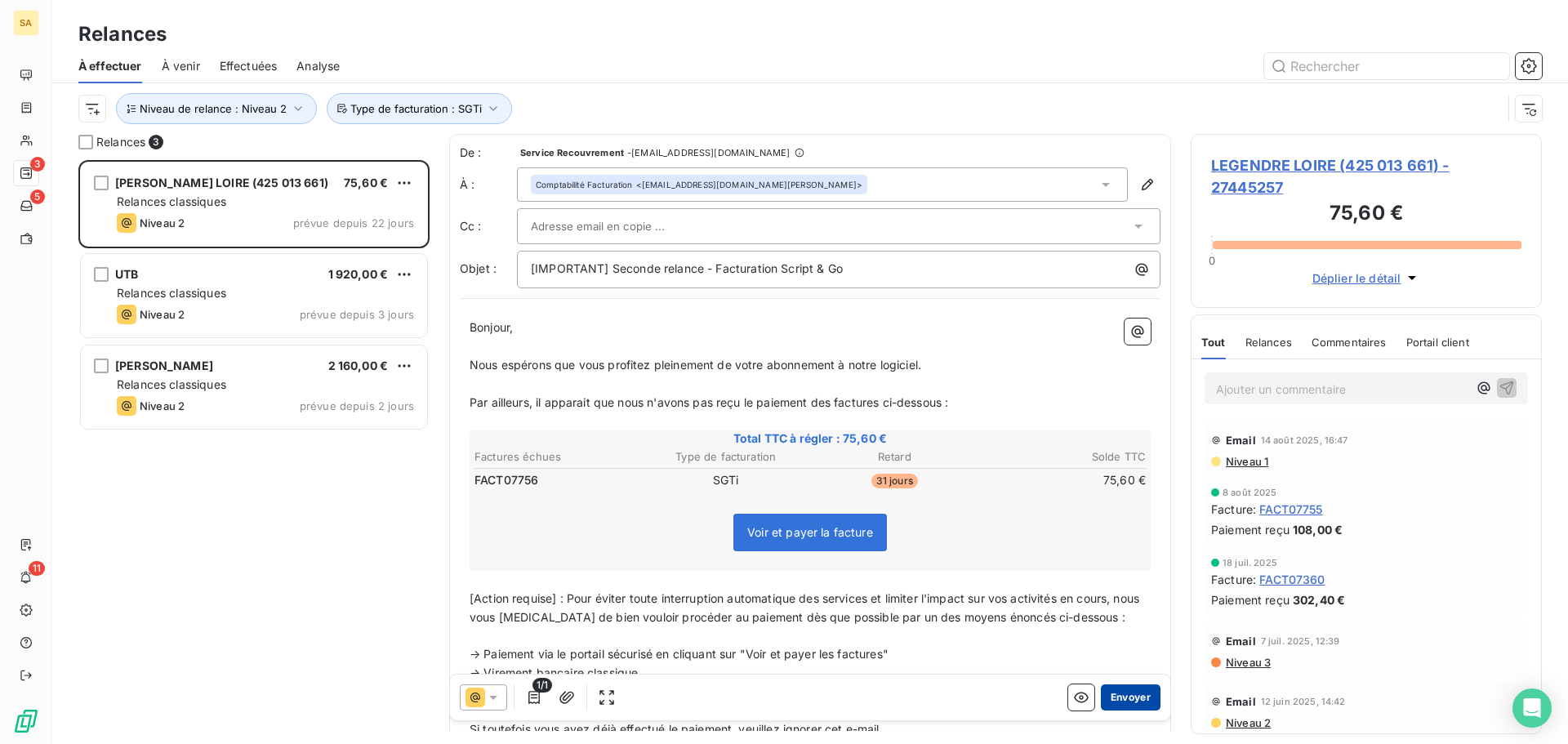
click at [1120, 701] on button "Envoyer" at bounding box center [1130, 698] width 59 height 26
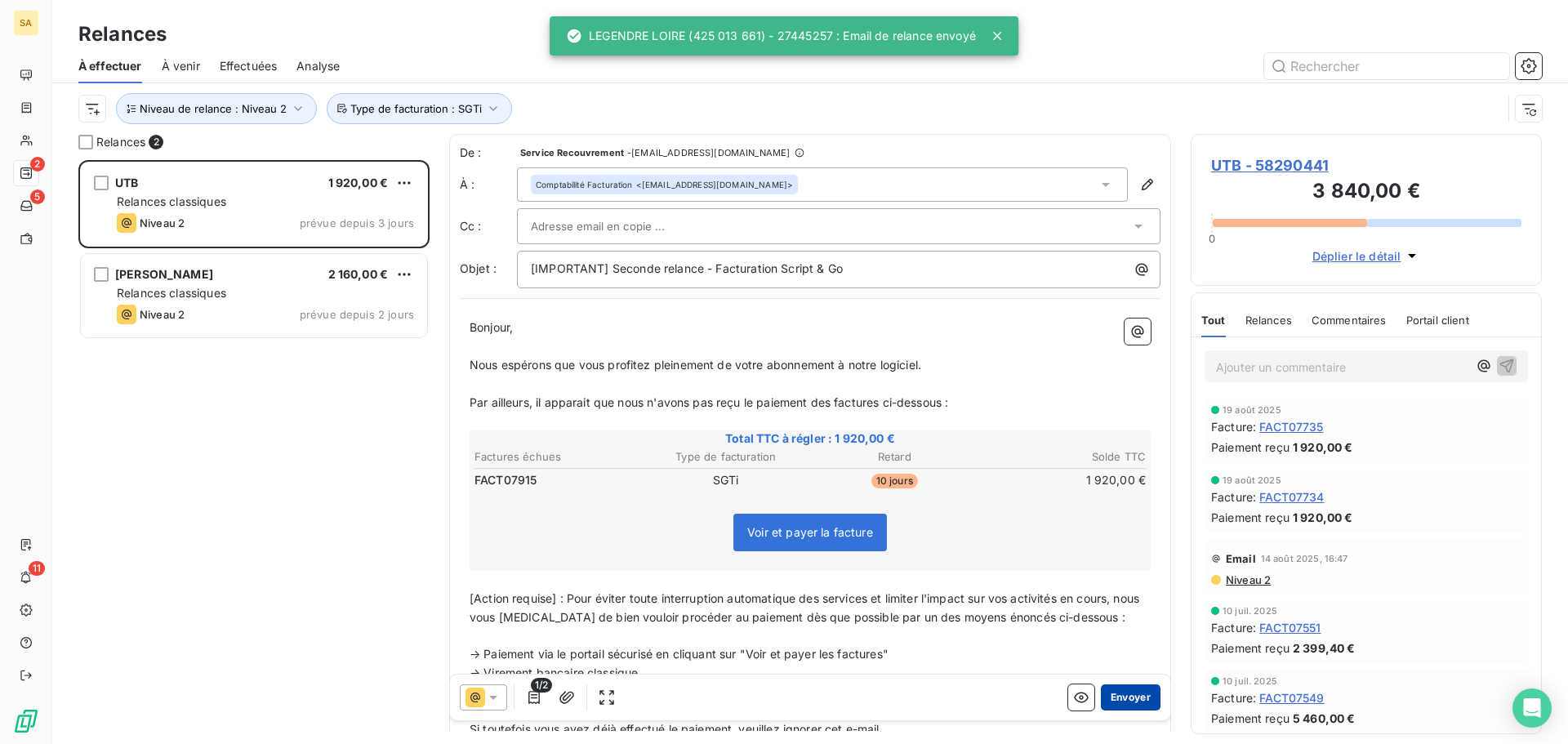
click at [1111, 701] on button "Envoyer" at bounding box center [1130, 698] width 59 height 26
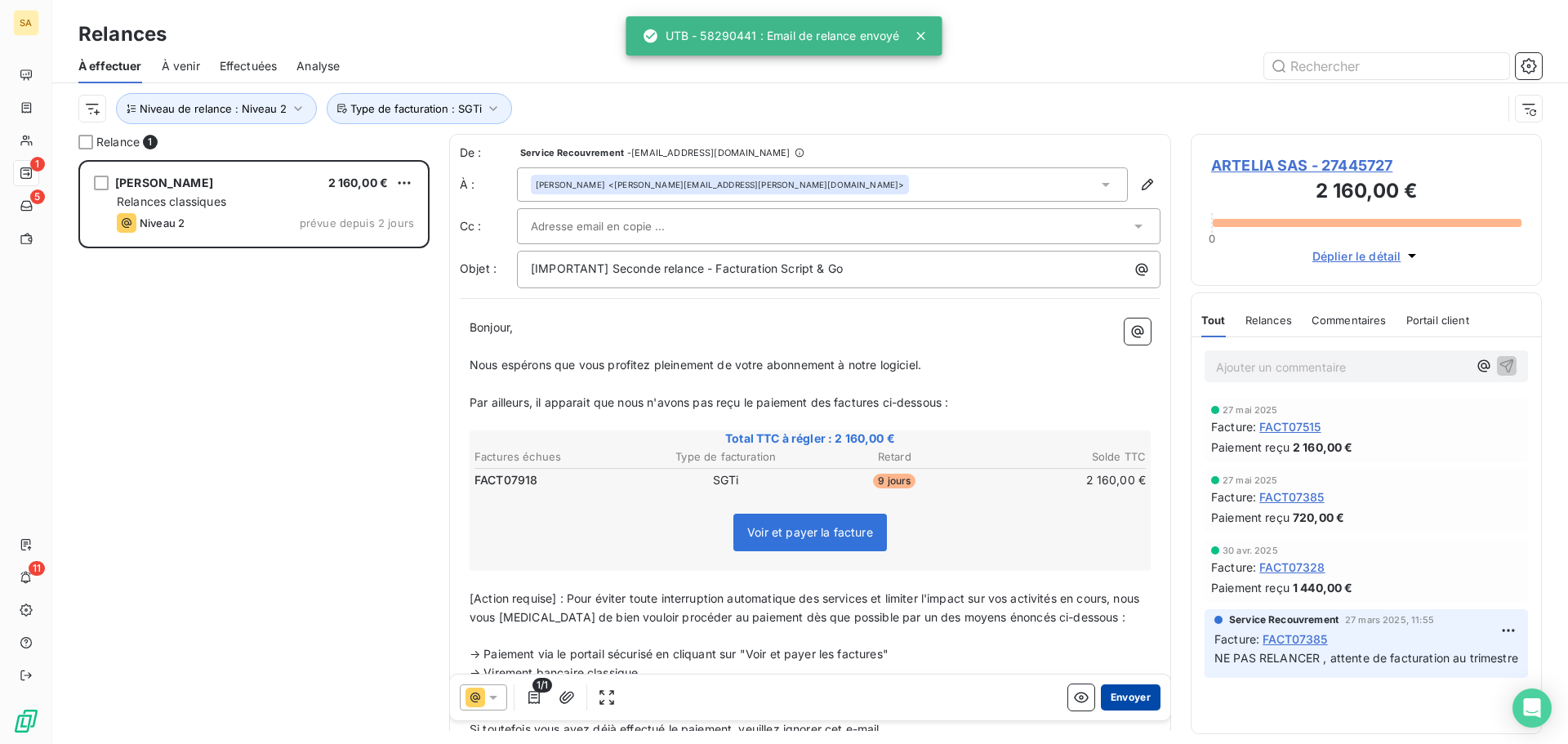
click at [1123, 696] on button "Envoyer" at bounding box center [1130, 698] width 59 height 26
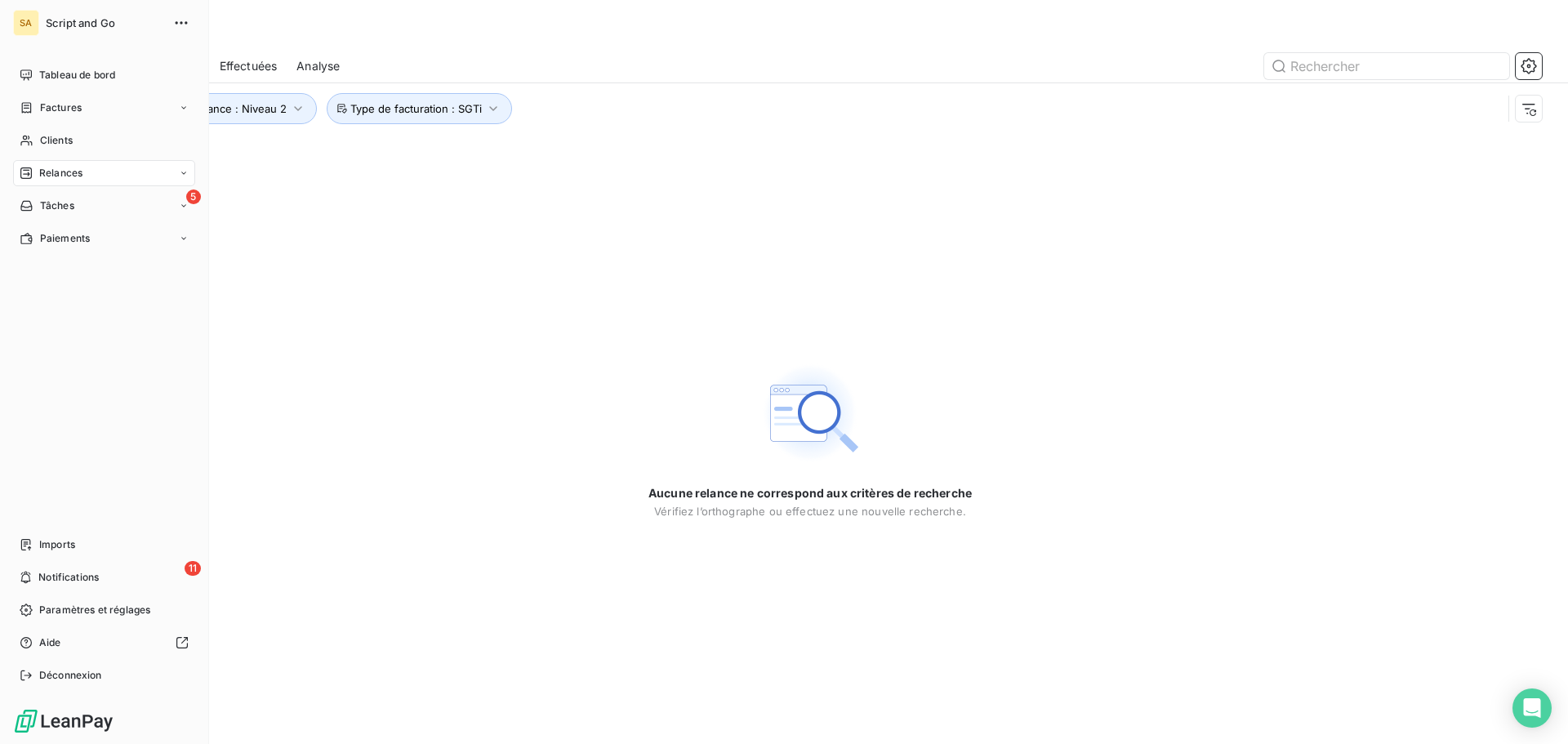
click at [73, 169] on span "Relances" at bounding box center [61, 173] width 44 height 15
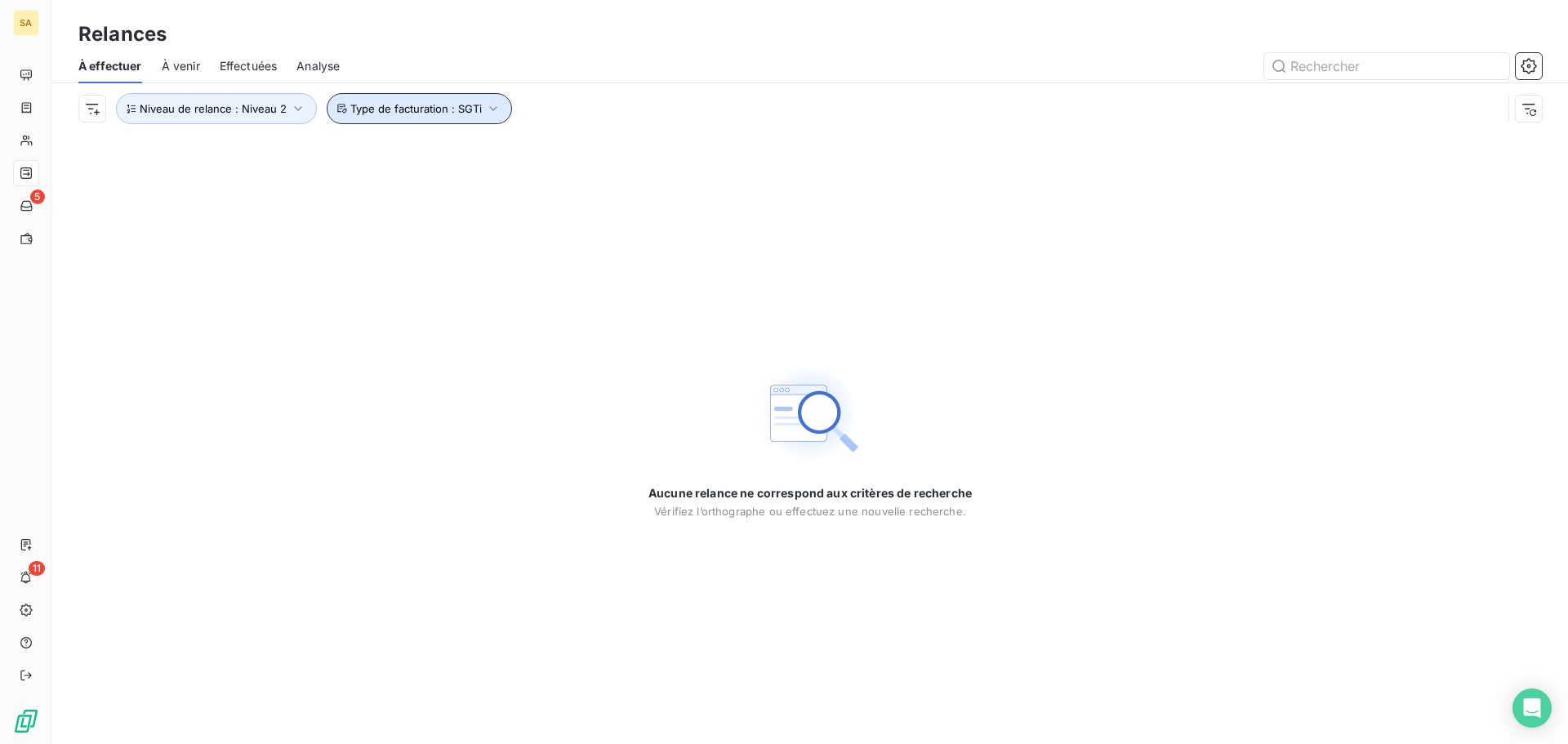
click at [453, 101] on button "Type de facturation : SGTi" at bounding box center [420, 108] width 185 height 31
click at [254, 108] on span "Niveau de relance : Niveau 2" at bounding box center [213, 108] width 147 height 13
click at [392, 156] on span "Niveau 2" at bounding box center [377, 150] width 49 height 17
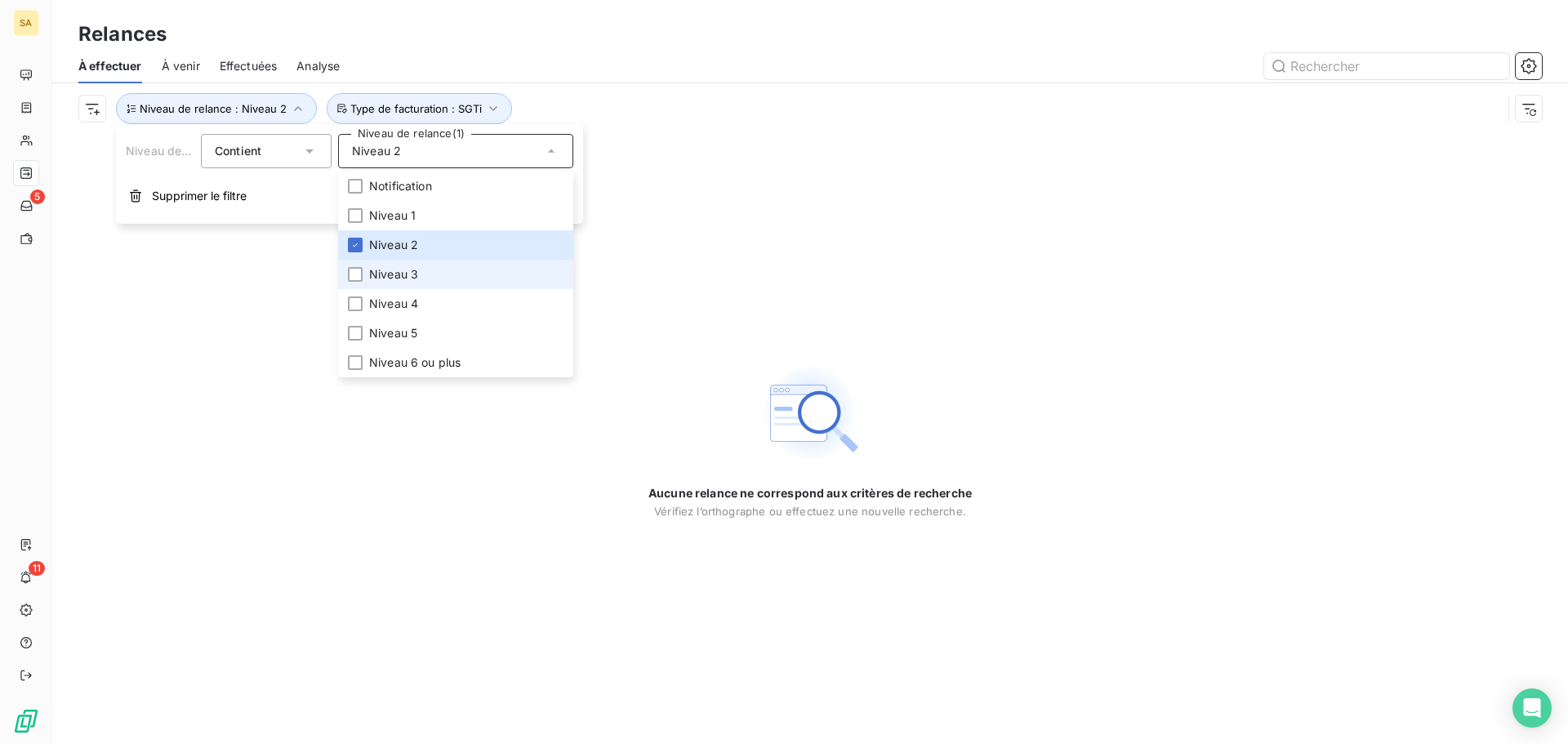
click at [363, 269] on li "Niveau 3" at bounding box center [455, 275] width 235 height 30
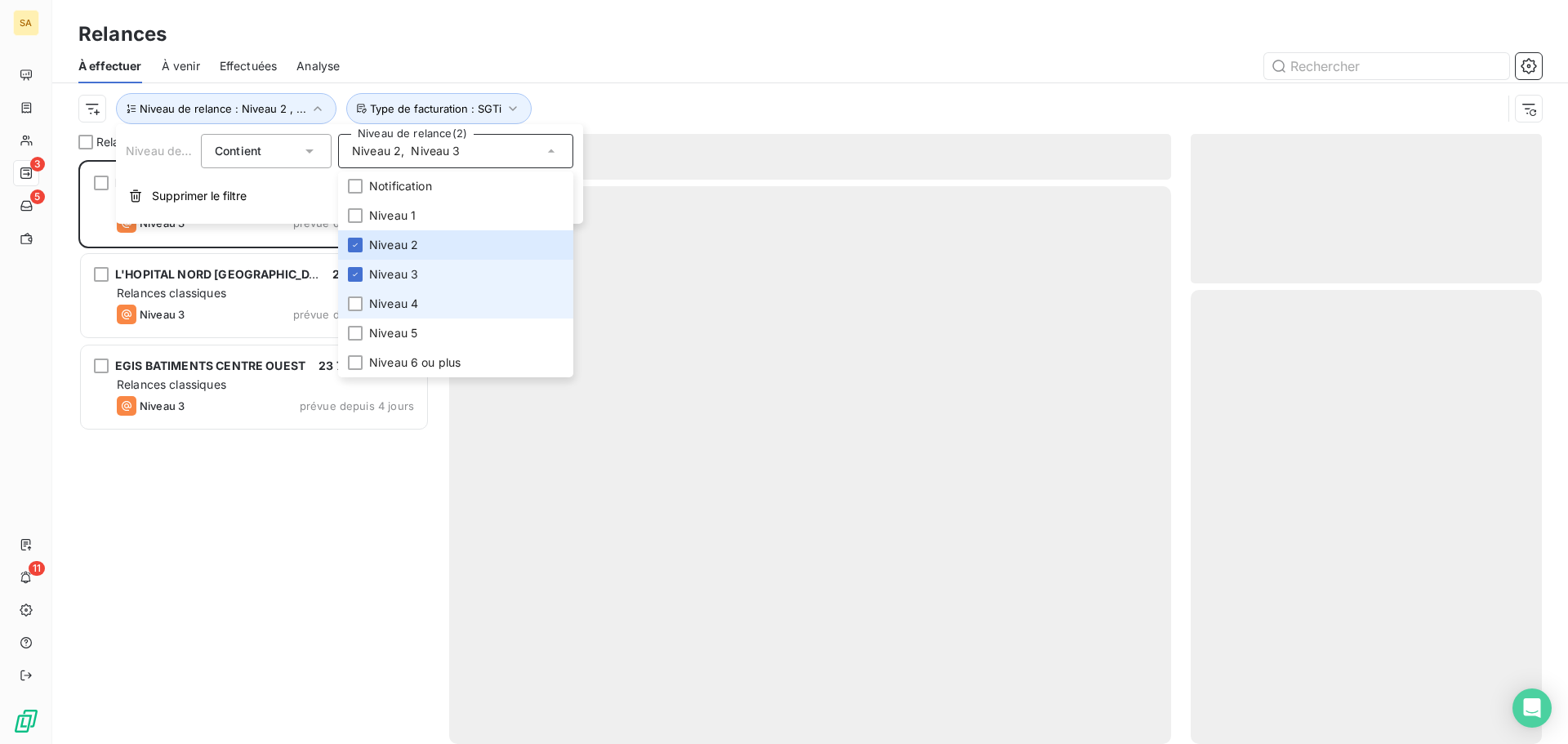
scroll to position [572, 339]
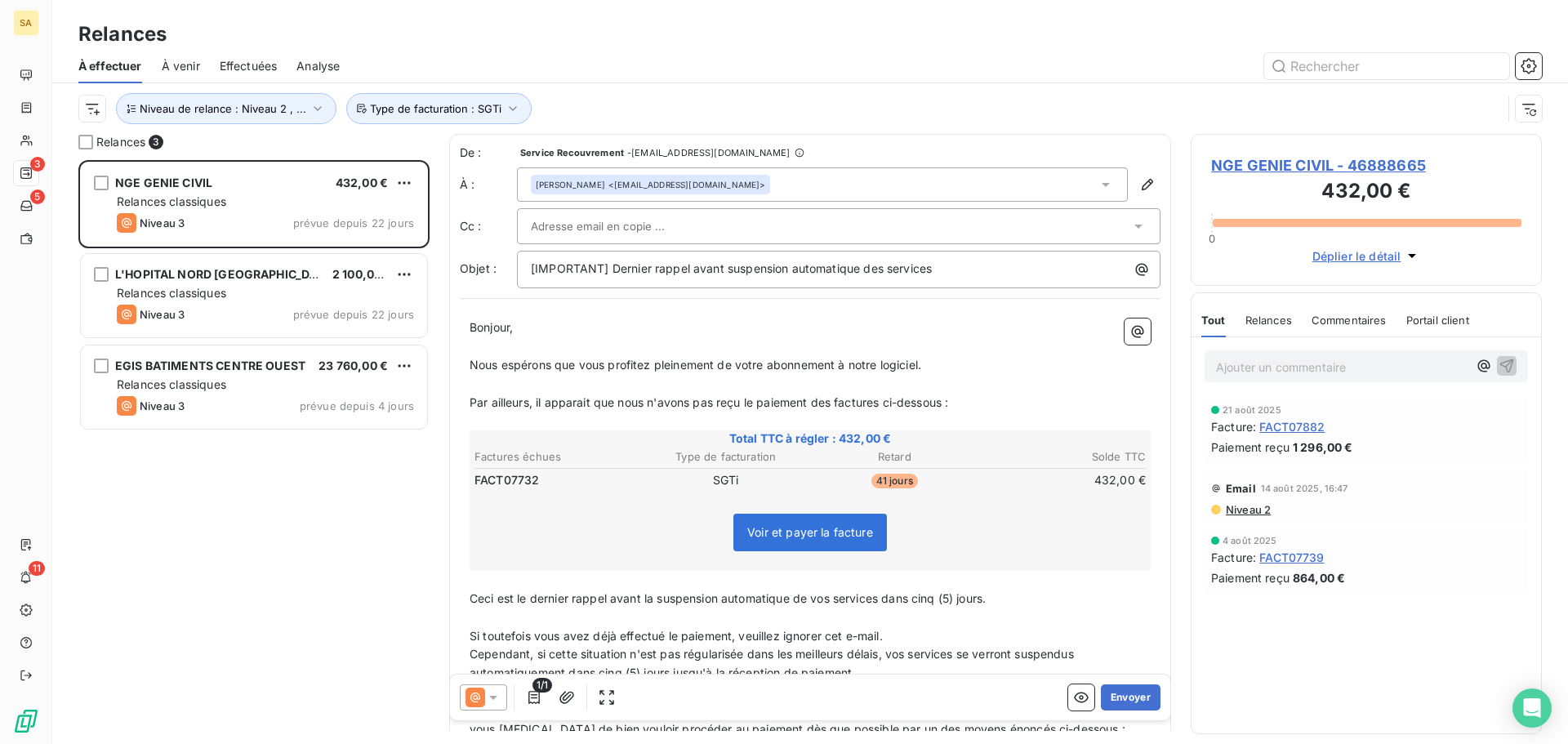
click at [249, 485] on div "NGE GENIE CIVIL 432,00 € Relances classiques Niveau 3 prévue depuis 22 jours L'…" at bounding box center [254, 452] width 351 height 584
click at [596, 215] on input "text" at bounding box center [618, 226] width 176 height 24
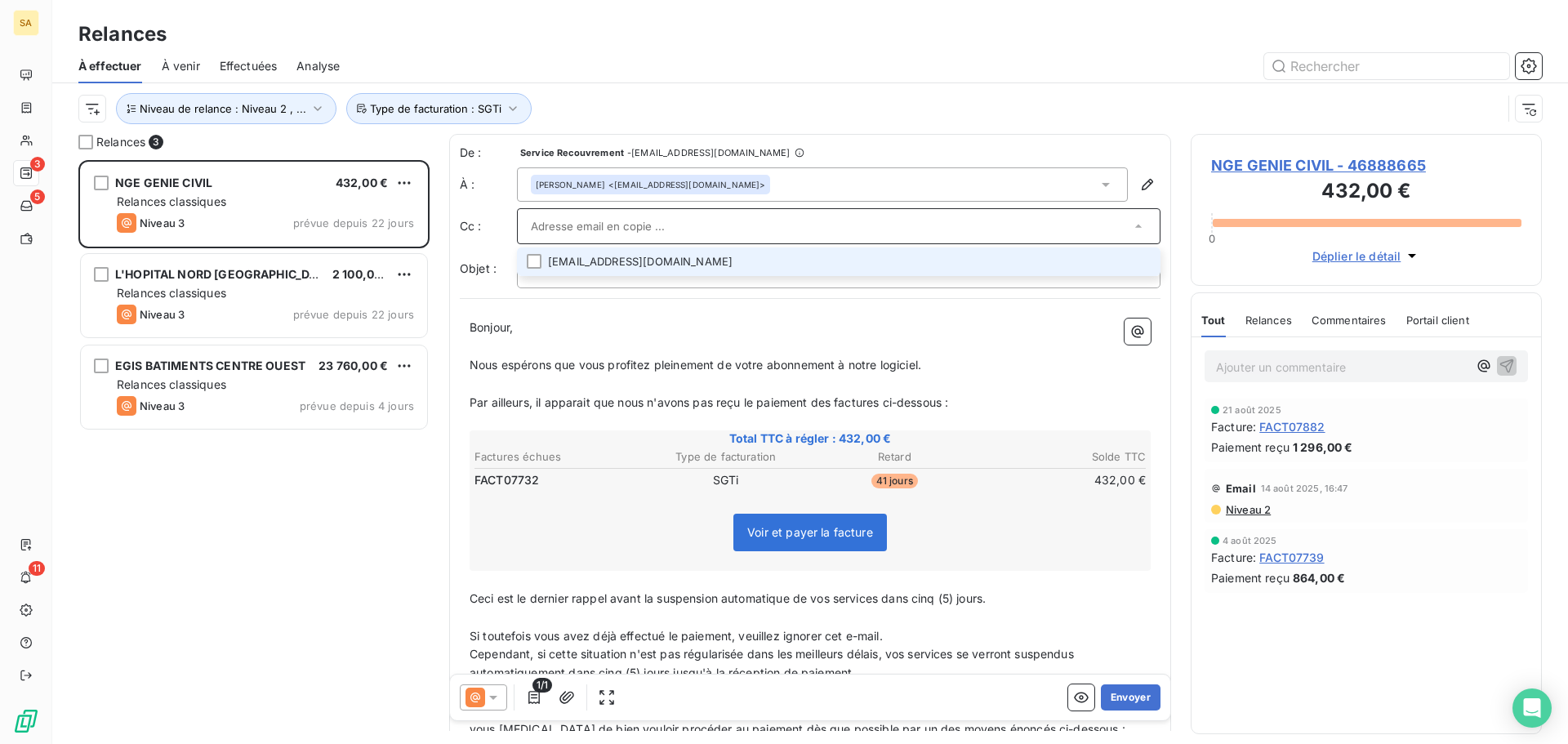
click at [639, 224] on input "text" at bounding box center [830, 226] width 600 height 24
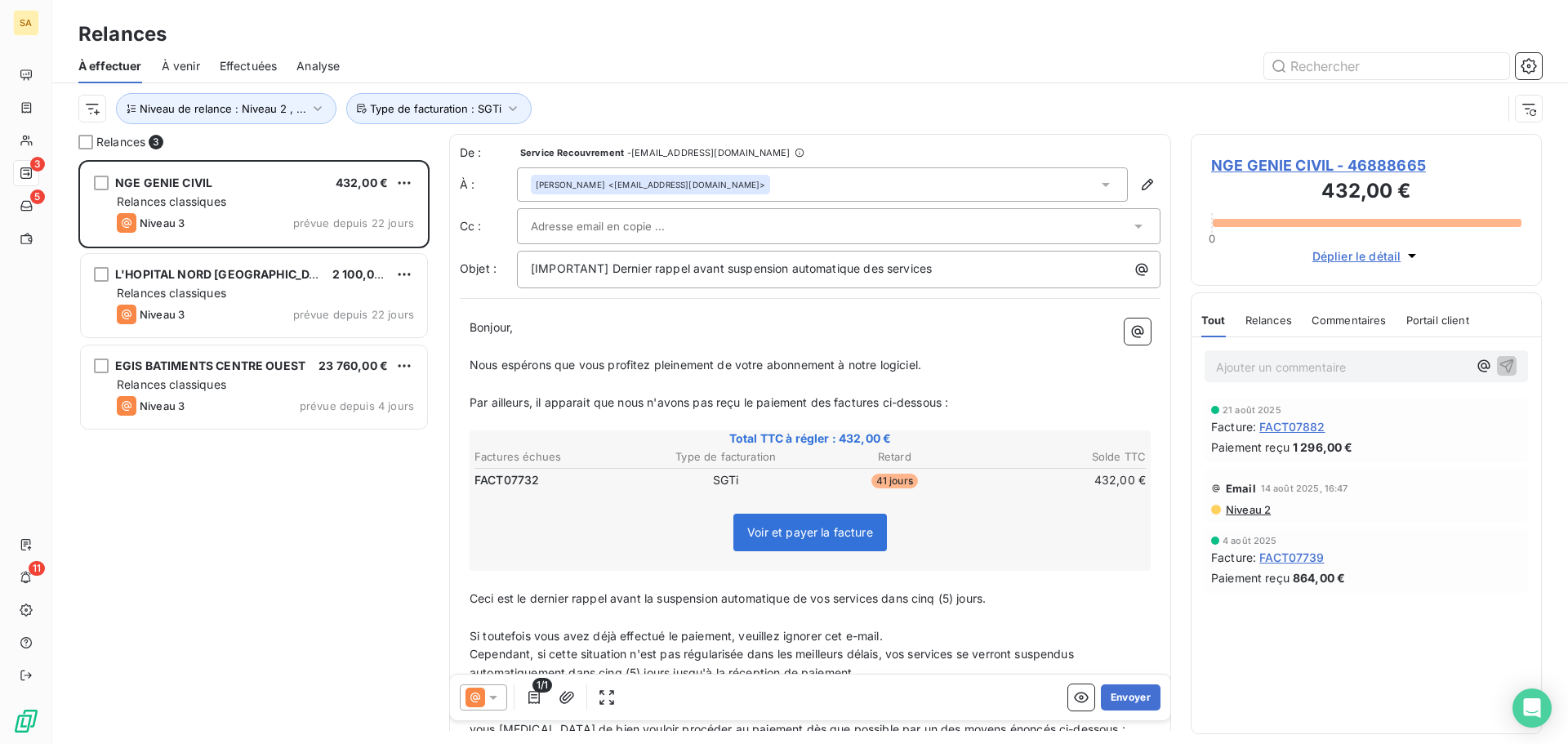
paste input "[EMAIL_ADDRESS][DOMAIN_NAME]"
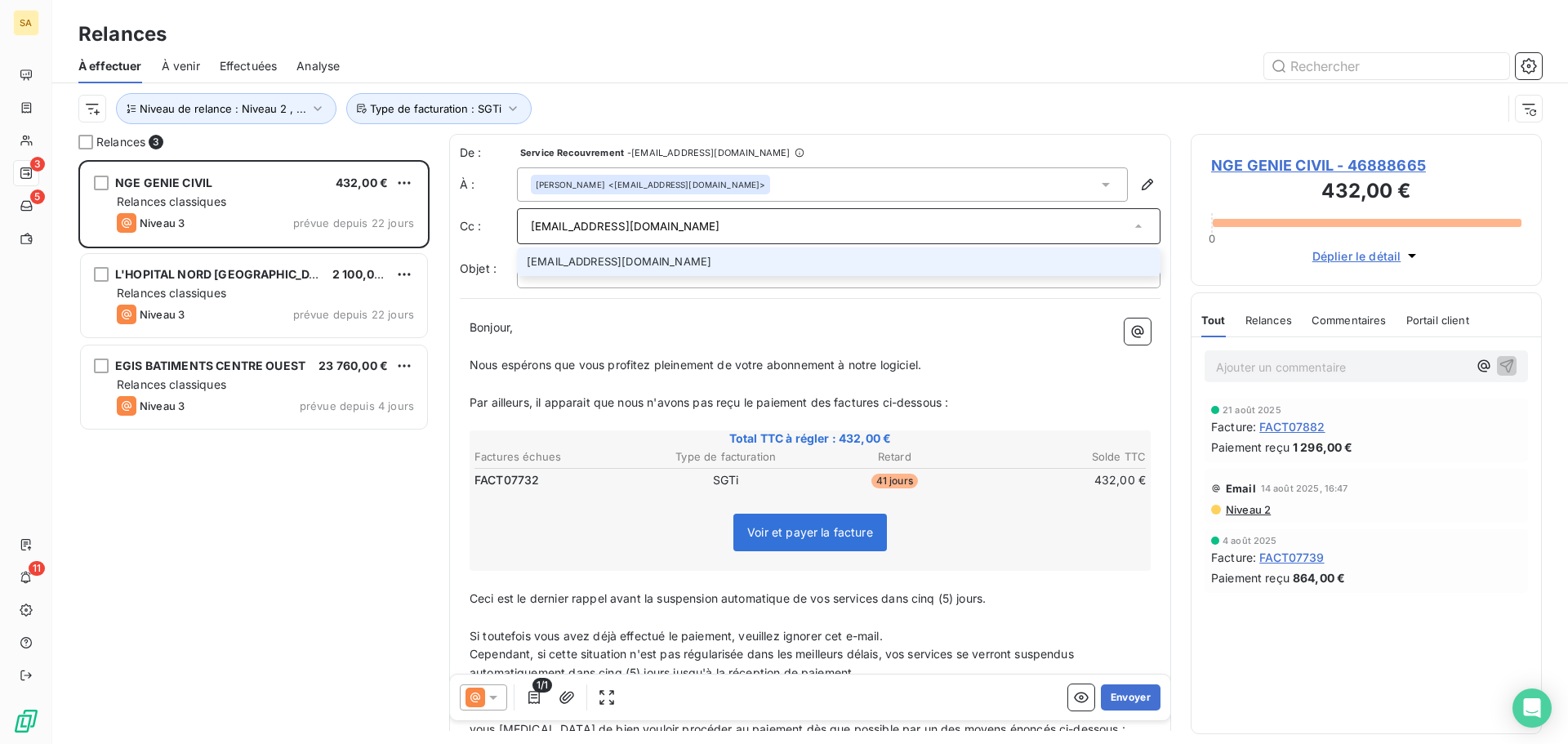
type input "[EMAIL_ADDRESS][DOMAIN_NAME]"
click at [832, 257] on li "[EMAIL_ADDRESS][DOMAIN_NAME]" at bounding box center [838, 261] width 643 height 29
click at [499, 703] on icon at bounding box center [493, 697] width 17 height 17
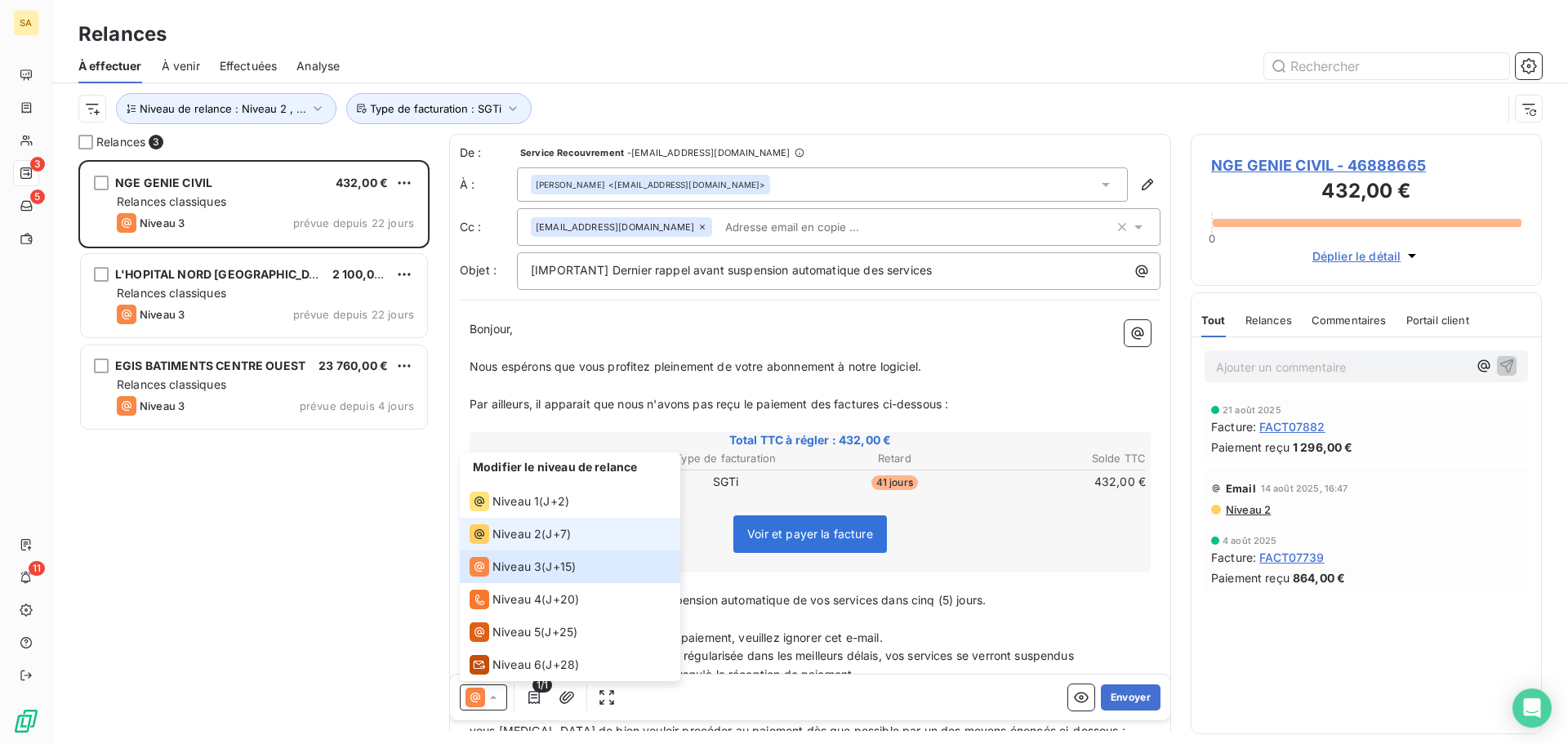
click at [520, 539] on span "Niveau 2" at bounding box center [517, 534] width 49 height 17
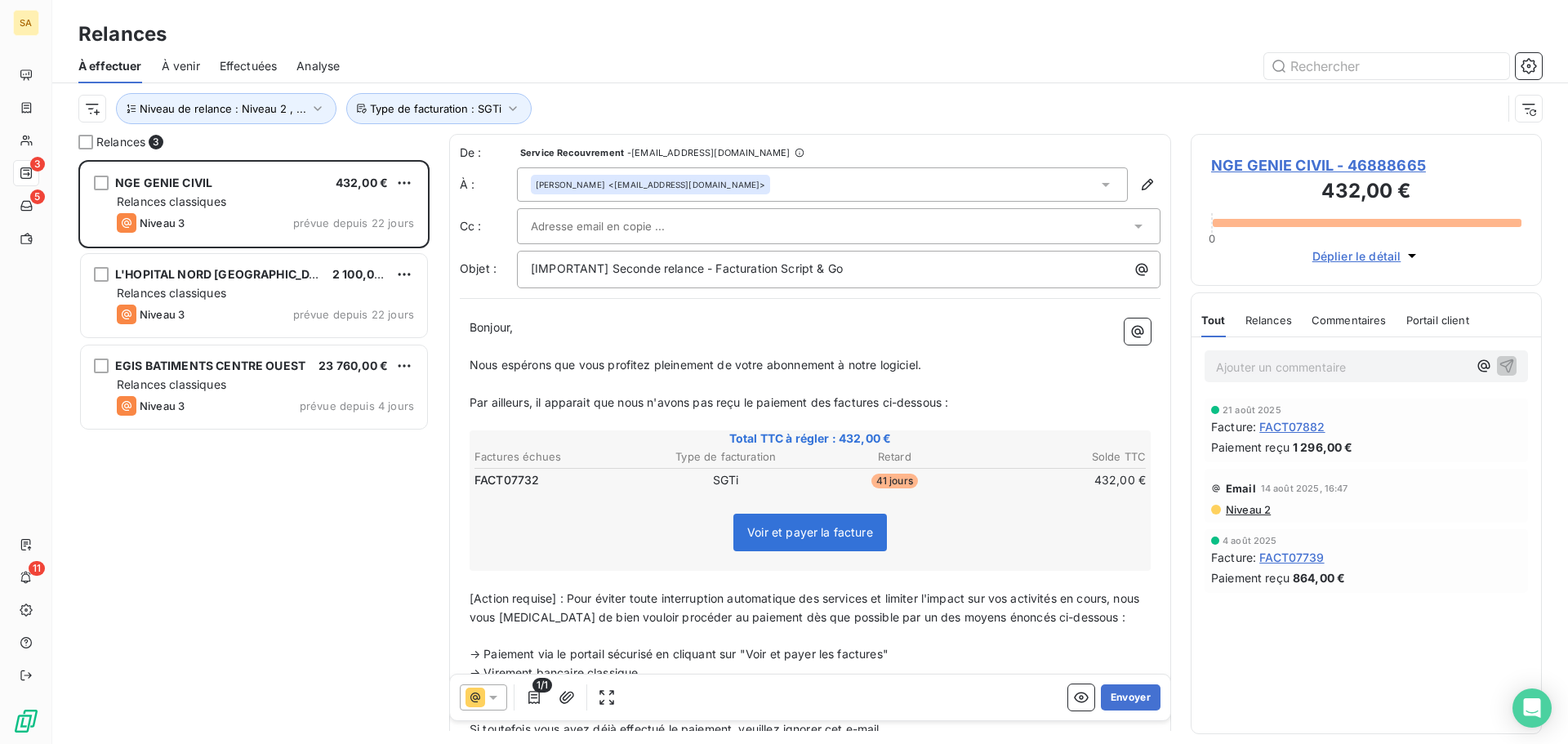
click at [695, 227] on div at bounding box center [830, 226] width 600 height 24
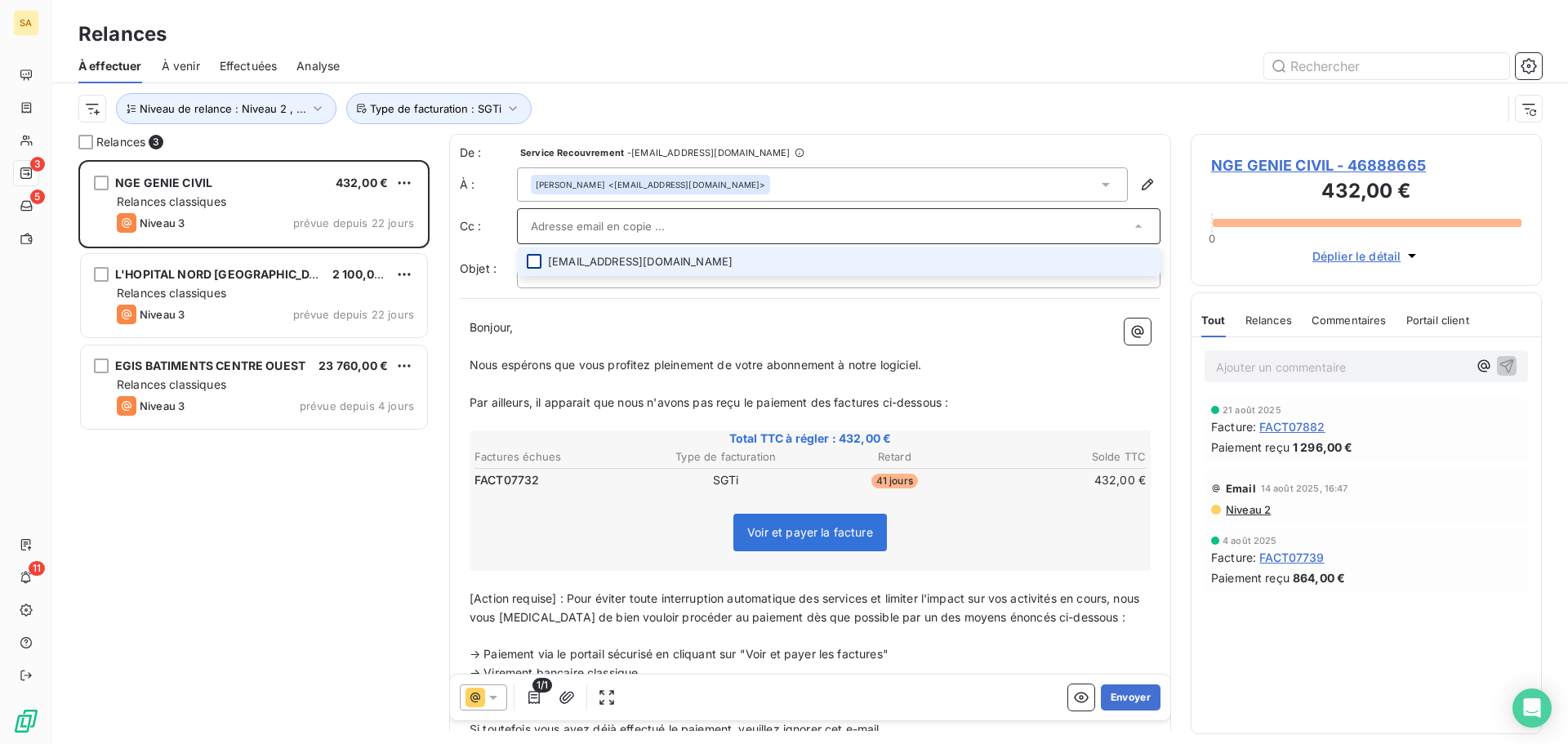
click at [538, 261] on div at bounding box center [534, 261] width 15 height 15
click at [662, 256] on li "[EMAIL_ADDRESS][DOMAIN_NAME]" at bounding box center [838, 263] width 643 height 29
click at [536, 255] on div at bounding box center [534, 261] width 15 height 15
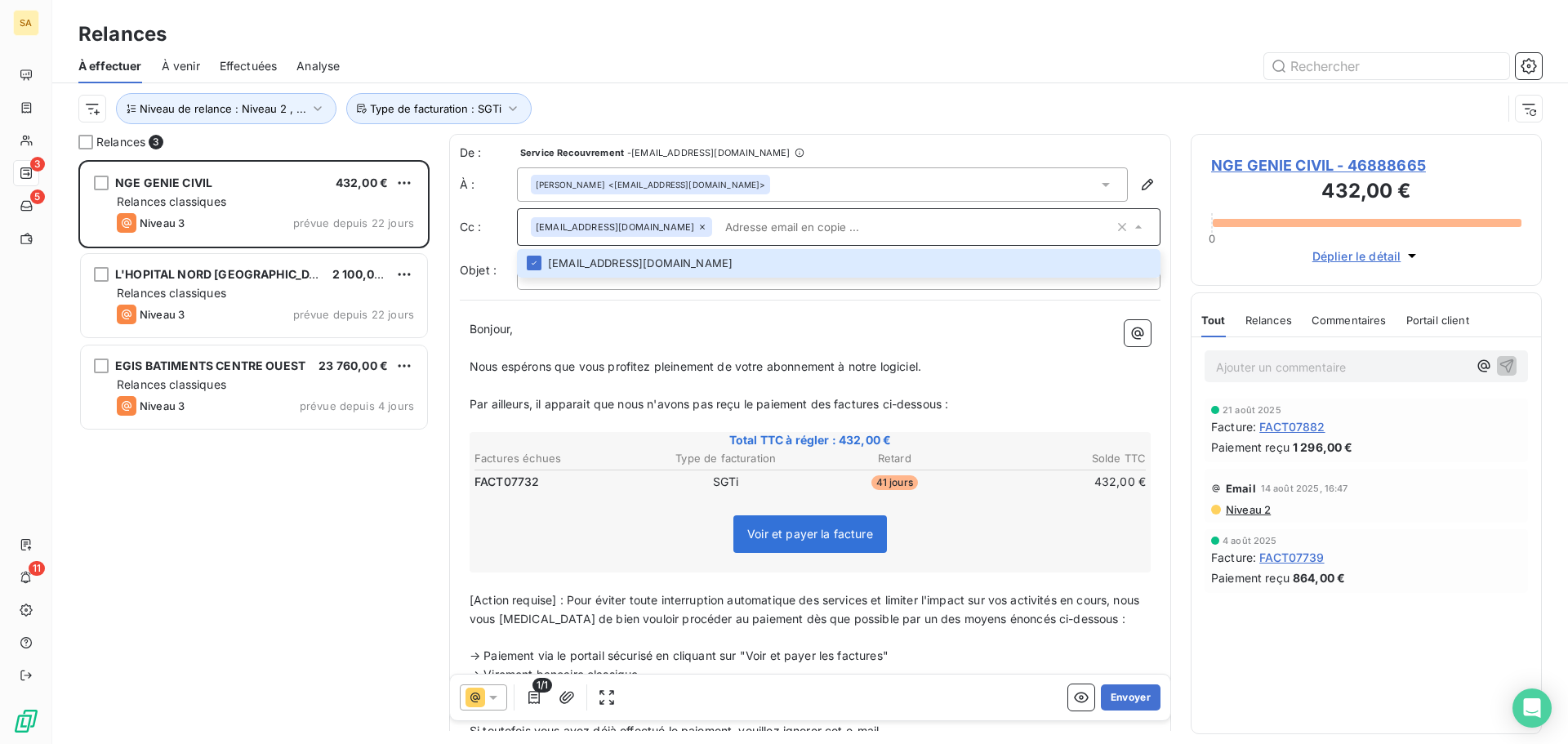
click at [760, 219] on input "text" at bounding box center [916, 227] width 395 height 24
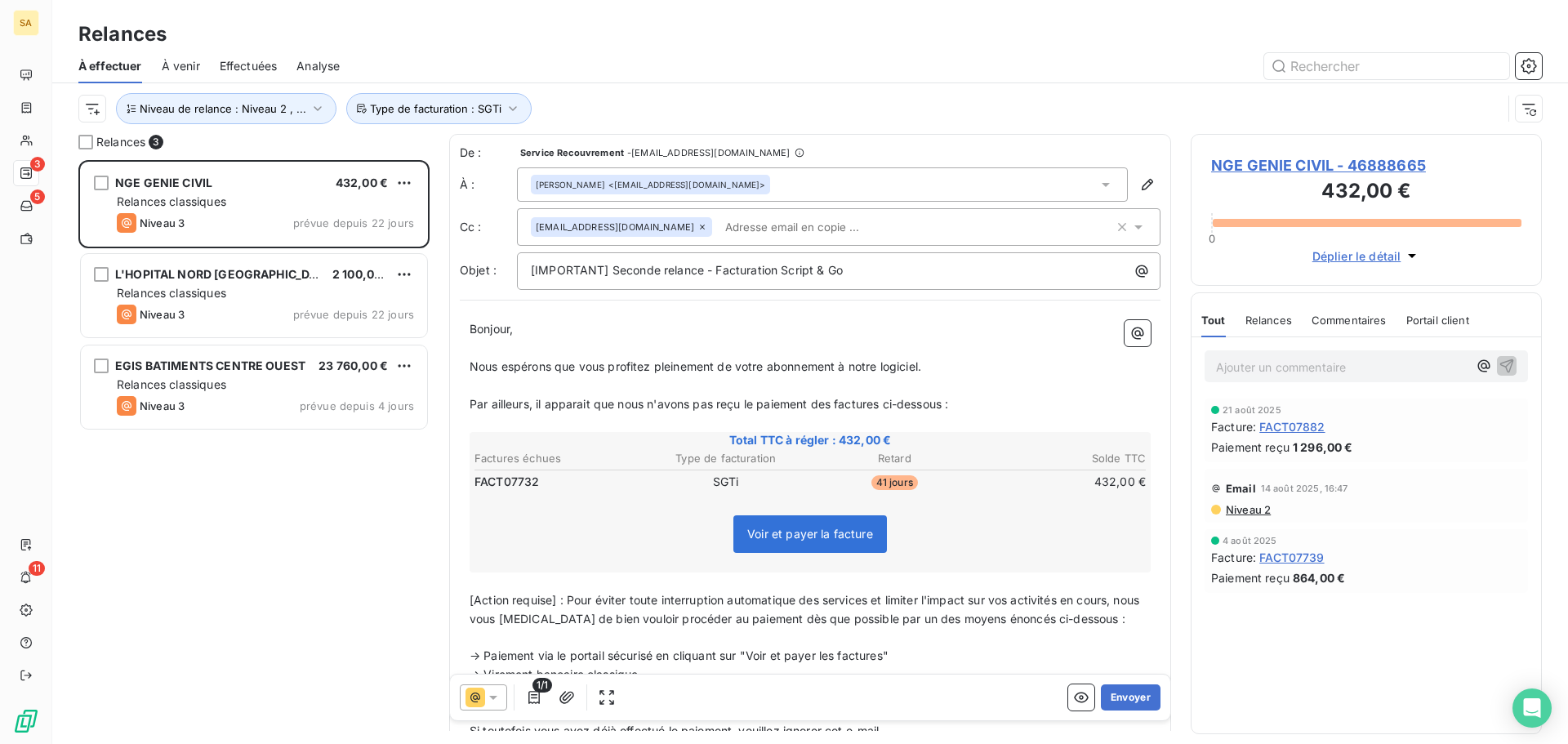
click at [799, 226] on input "text" at bounding box center [813, 227] width 189 height 24
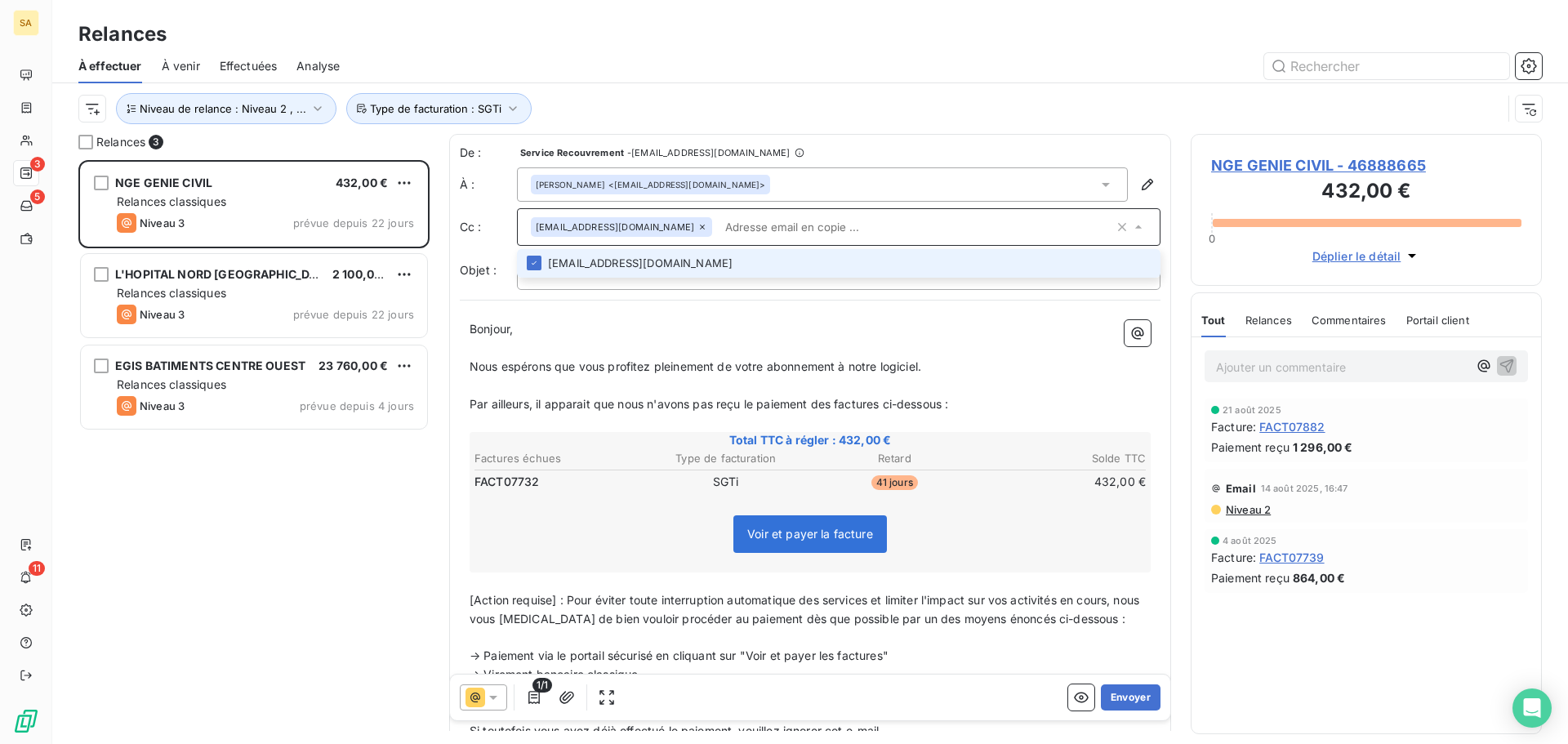
paste input "[EMAIL_ADDRESS][DOMAIN_NAME]"
type input "[EMAIL_ADDRESS][DOMAIN_NAME]"
click at [787, 263] on li "[EMAIL_ADDRESS][DOMAIN_NAME]" at bounding box center [838, 263] width 643 height 29
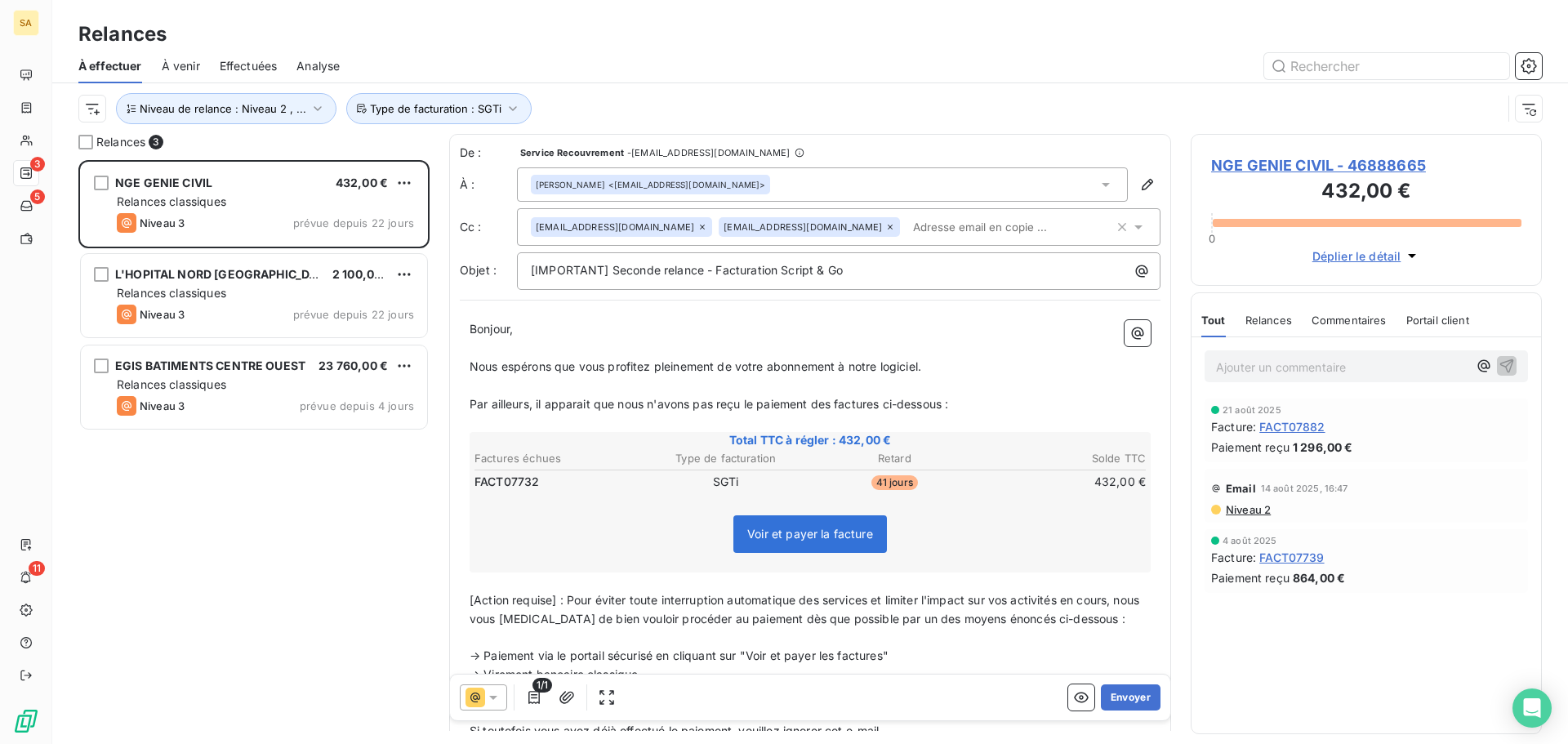
click at [1183, 292] on div "Relances 3 NGE GENIE CIVIL 432,00 € Relances classiques Niveau 3 prévue depuis …" at bounding box center [810, 439] width 1516 height 610
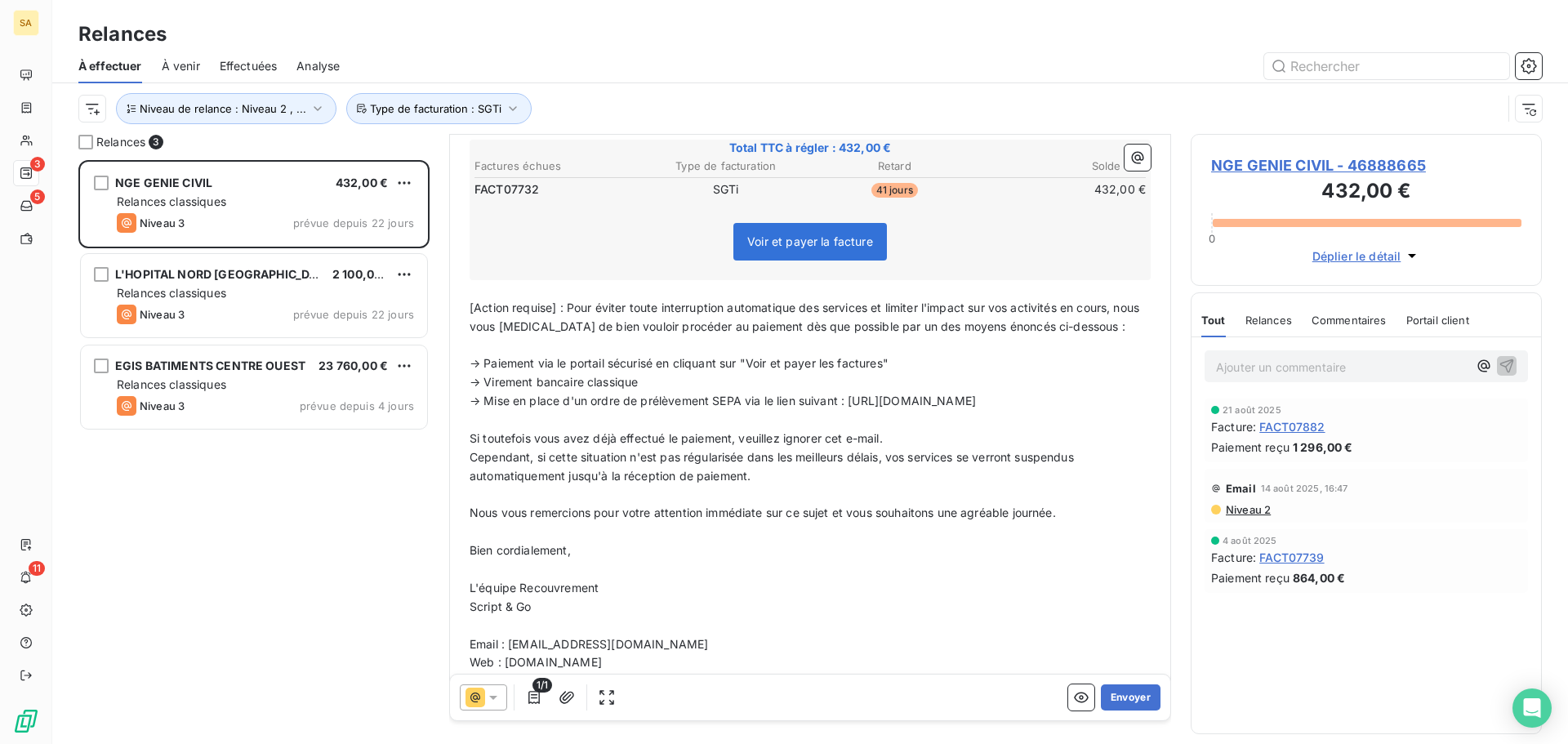
scroll to position [341, 0]
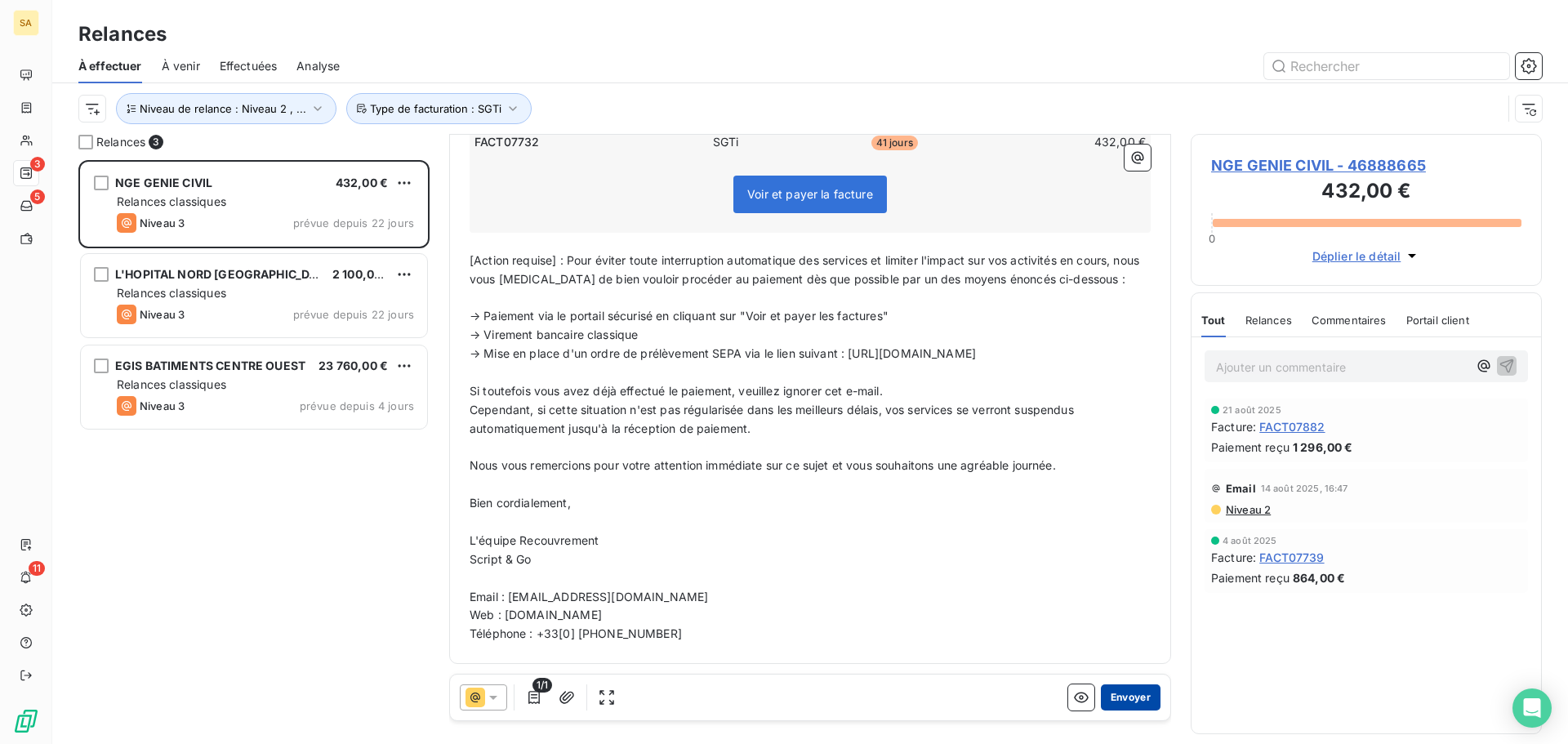
click at [1122, 701] on button "Envoyer" at bounding box center [1130, 698] width 59 height 26
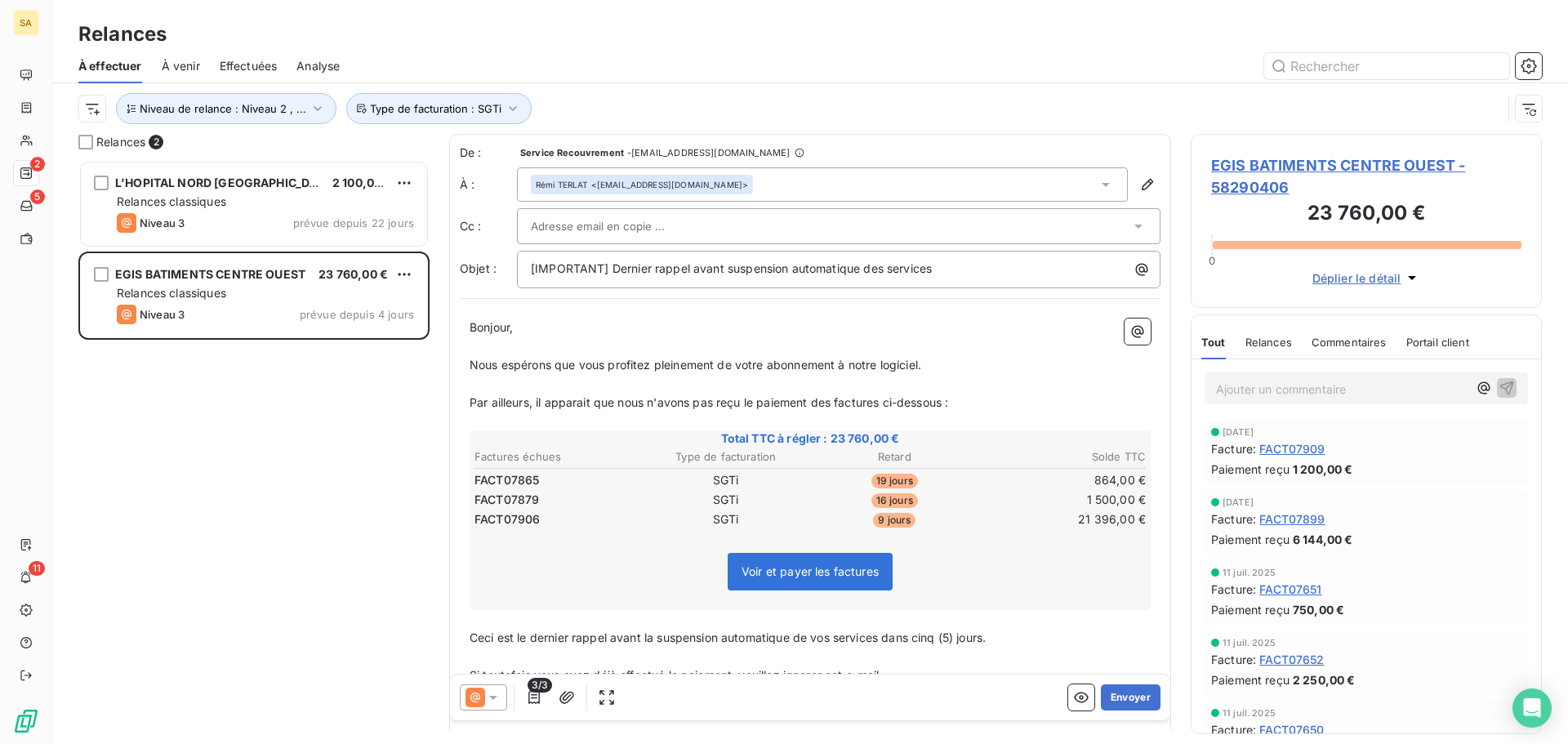
click at [850, 220] on div at bounding box center [830, 226] width 600 height 24
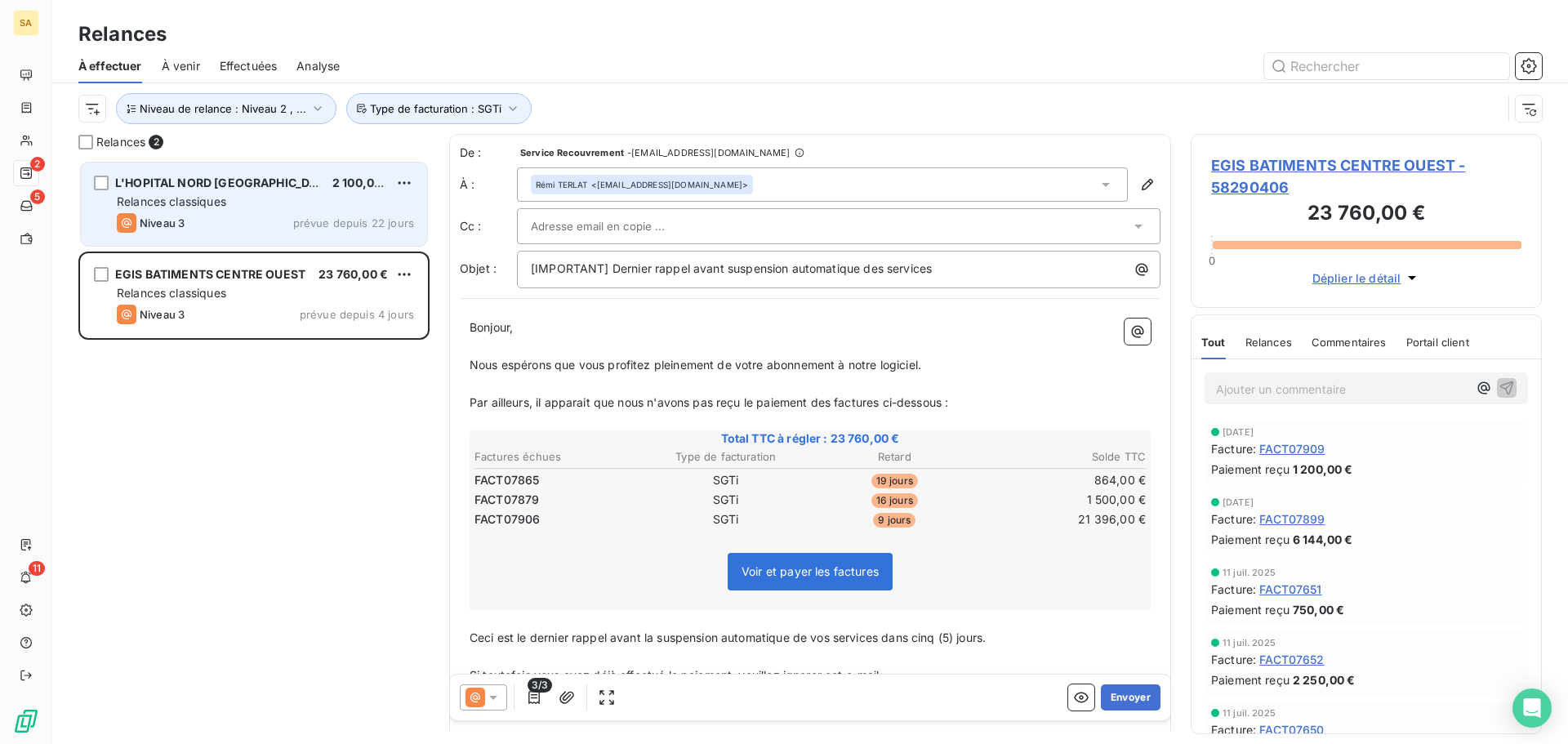
click at [301, 202] on div "Relances classiques" at bounding box center [266, 201] width 297 height 17
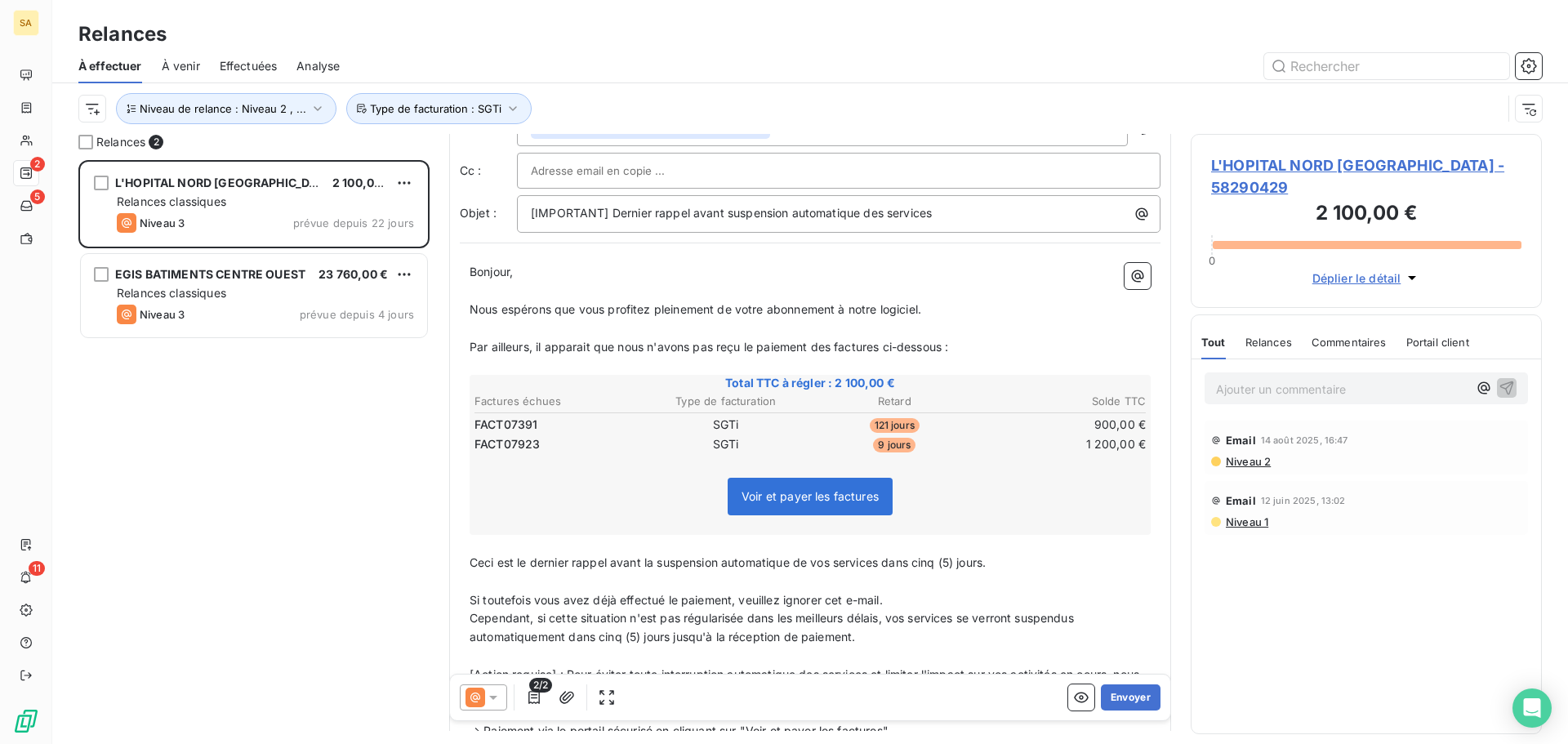
scroll to position [164, 0]
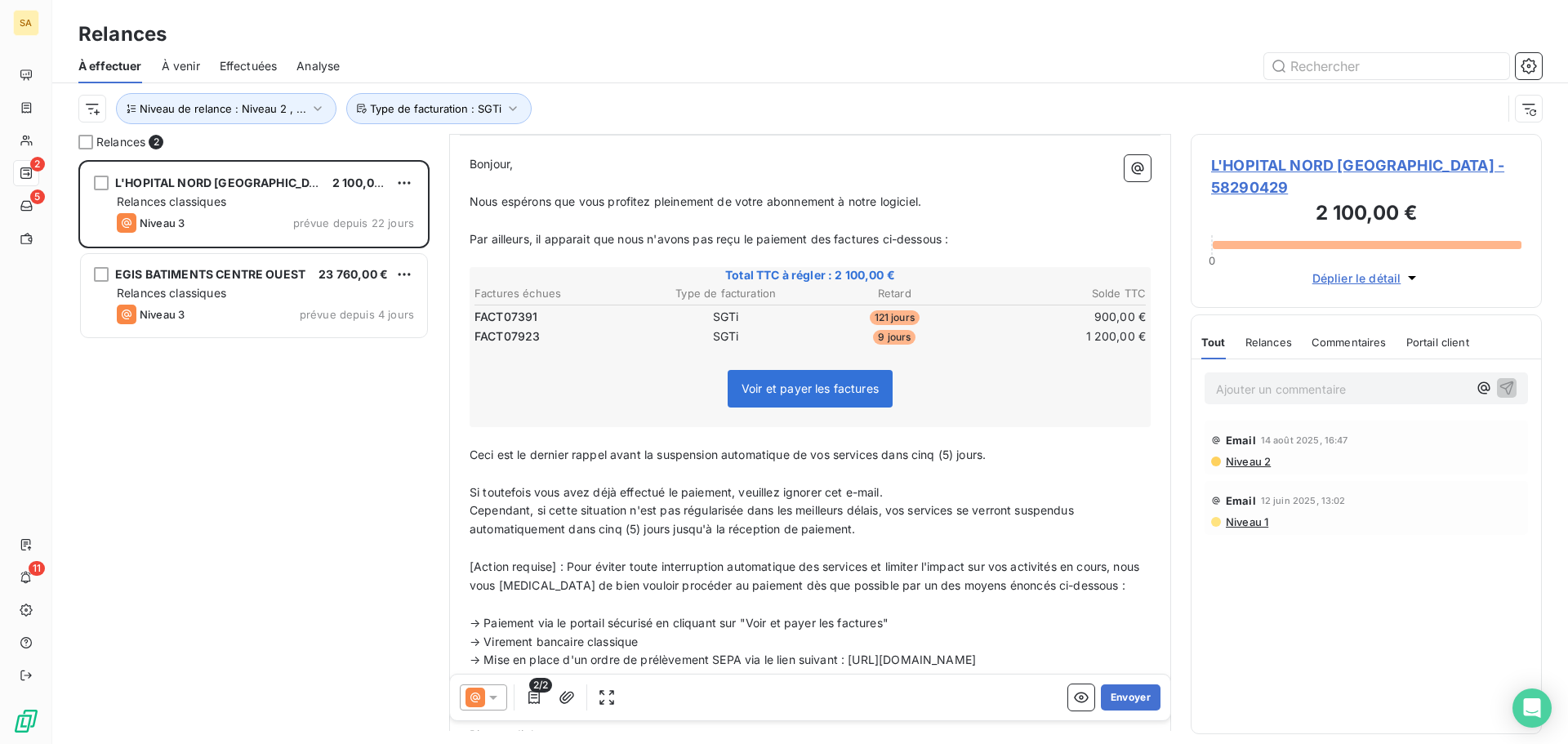
drag, startPoint x: 996, startPoint y: 457, endPoint x: 883, endPoint y: 460, distance: 113.0
click at [883, 460] on span "Ceci est le dernier rappel avant la suspension automatique de vos services dans…" at bounding box center [727, 455] width 516 height 14
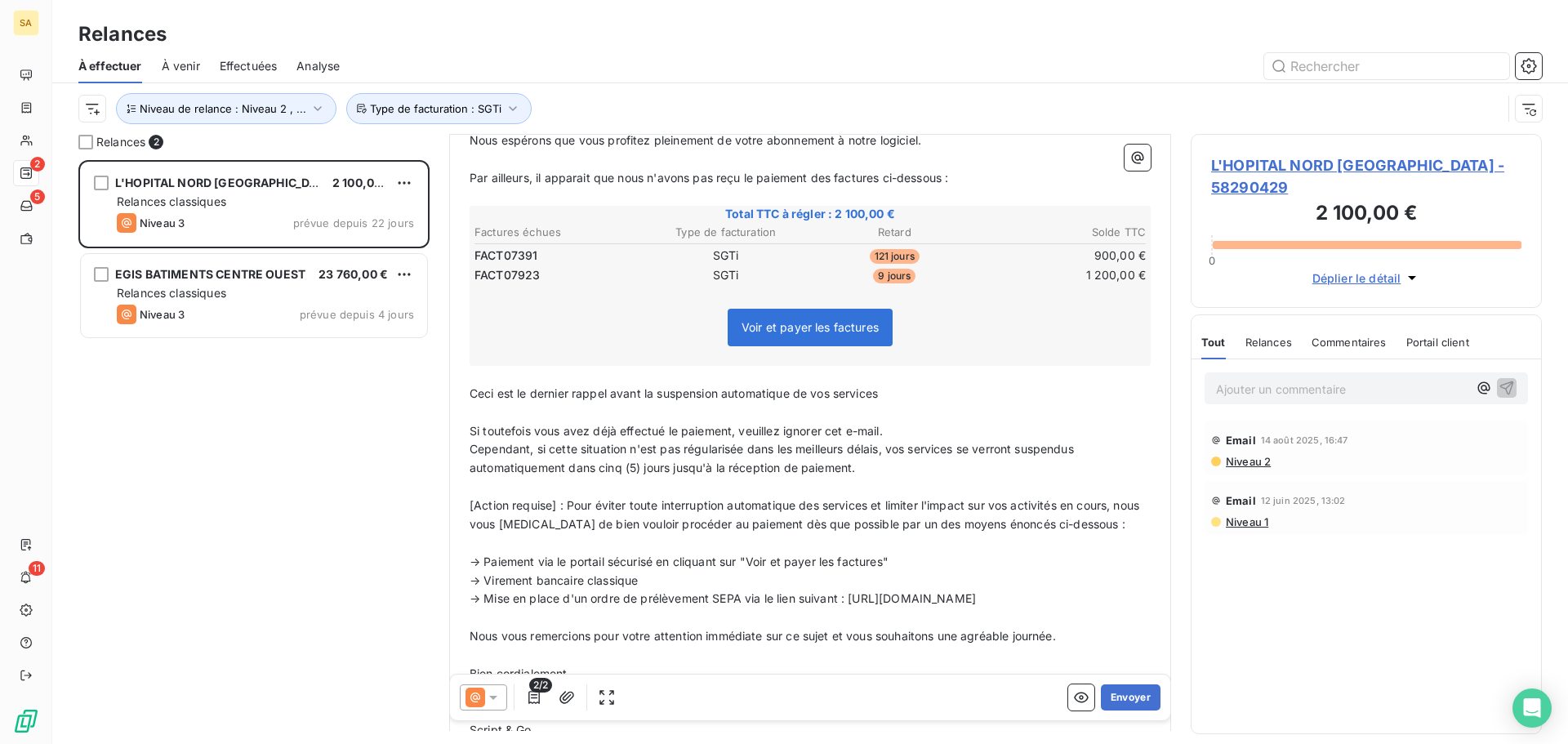
scroll to position [329, 0]
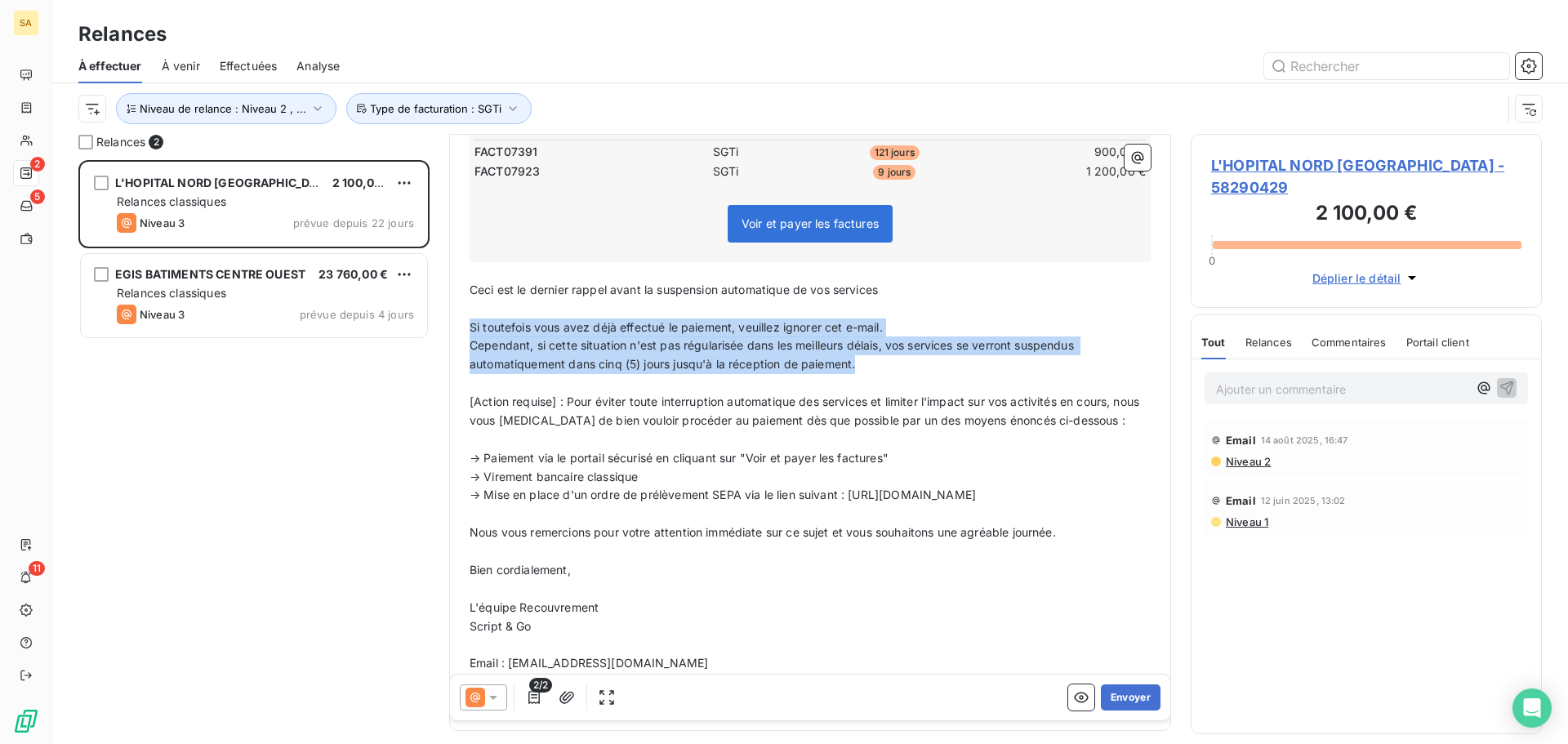
drag, startPoint x: 904, startPoint y: 371, endPoint x: 452, endPoint y: 320, distance: 454.9
click at [468, 326] on div "Bonjour, ﻿ Nous espérons que vous profitez pleinement de votre abonnement à not…" at bounding box center [810, 351] width 701 height 740
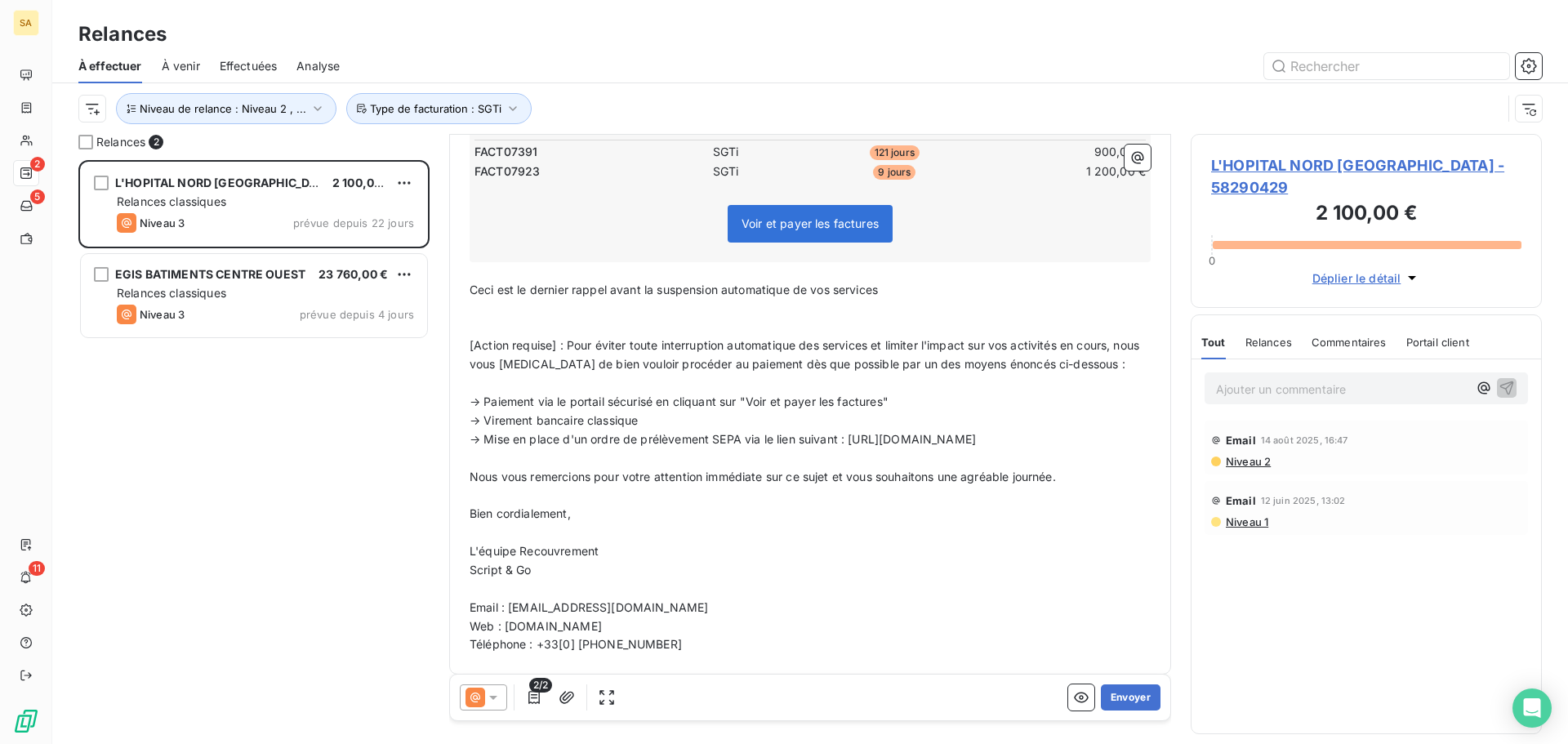
scroll to position [321, 0]
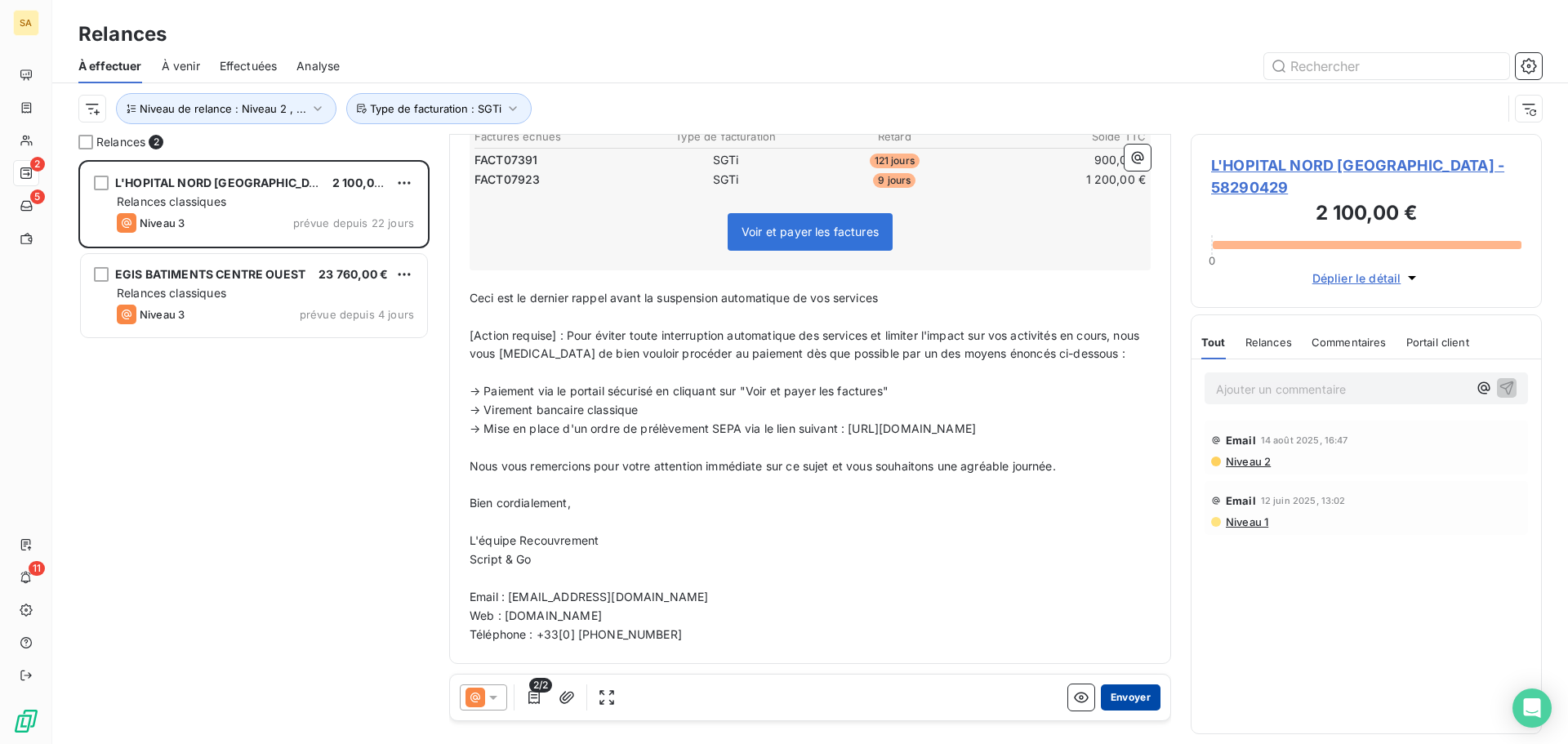
click at [1120, 696] on button "Envoyer" at bounding box center [1130, 698] width 59 height 26
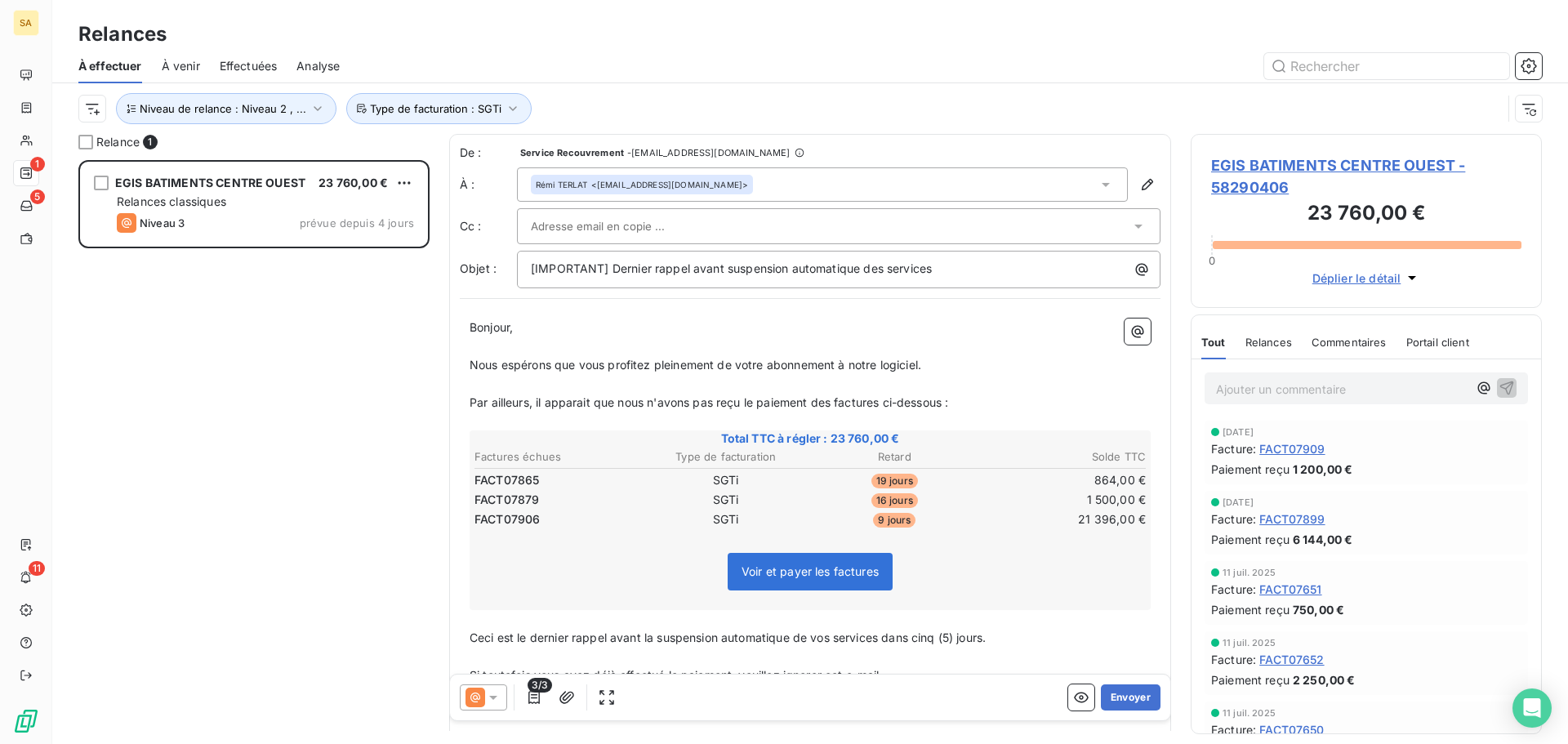
click at [794, 219] on div at bounding box center [830, 226] width 600 height 24
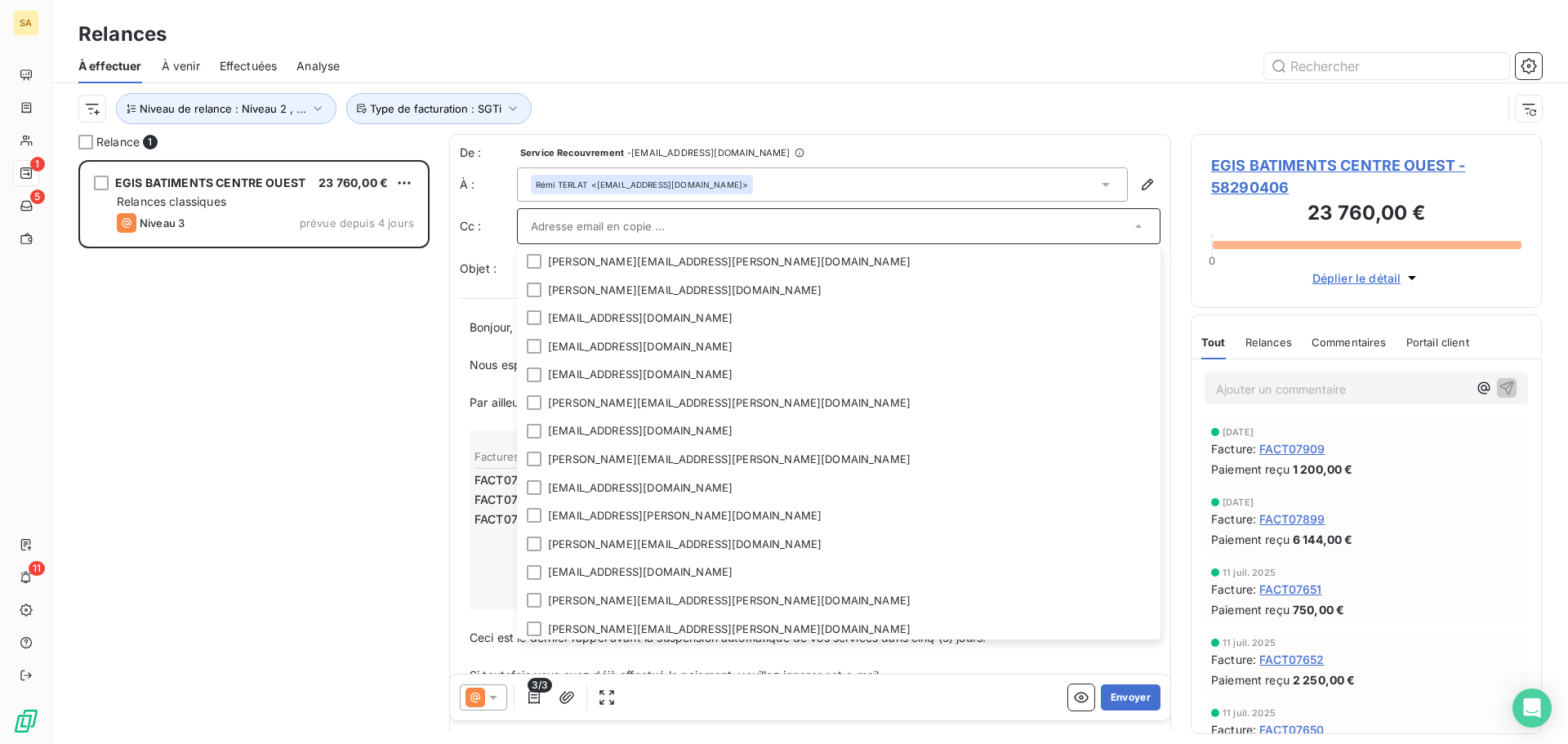
click at [640, 219] on input "text" at bounding box center [830, 226] width 600 height 24
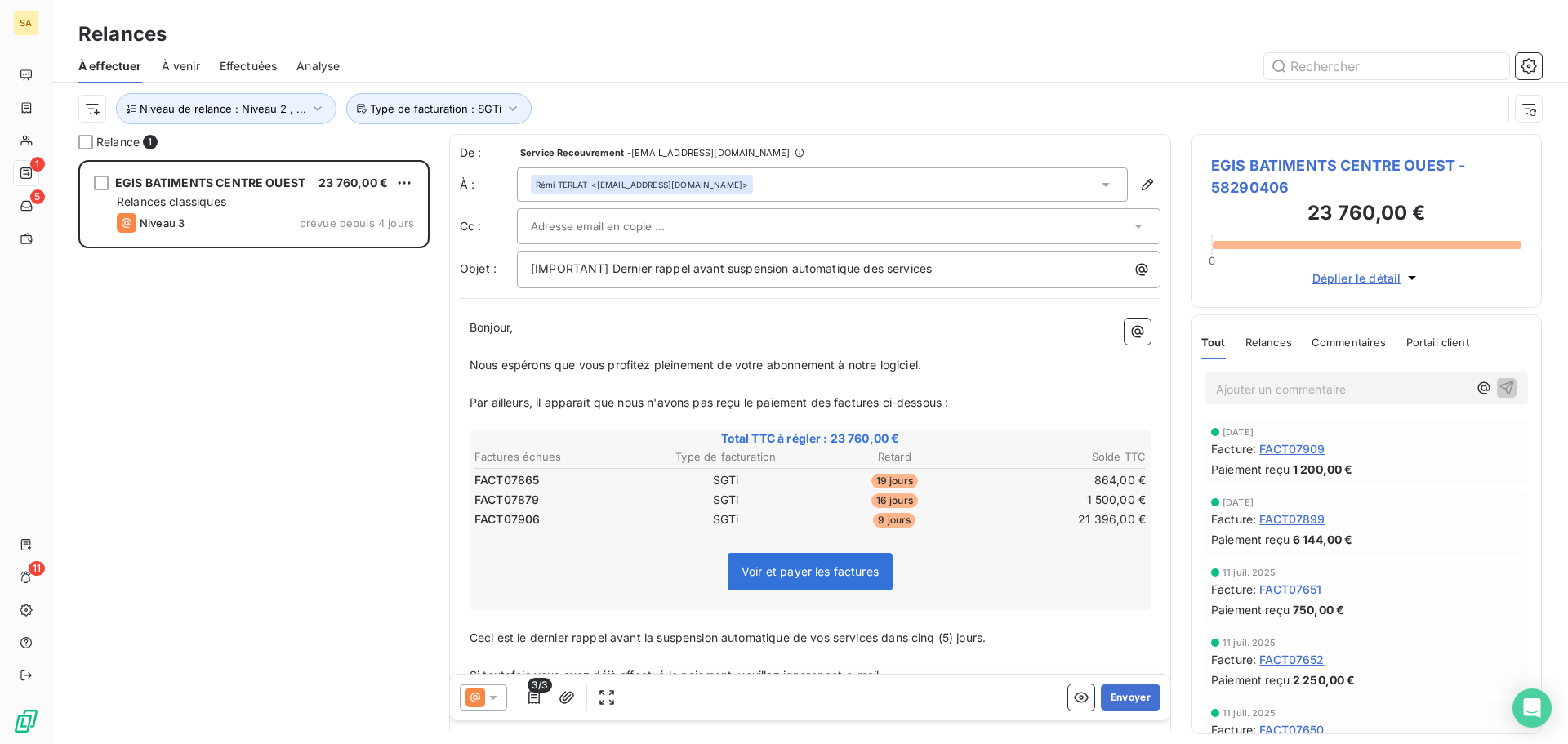
paste input "[EMAIL_ADDRESS][DOMAIN_NAME]"
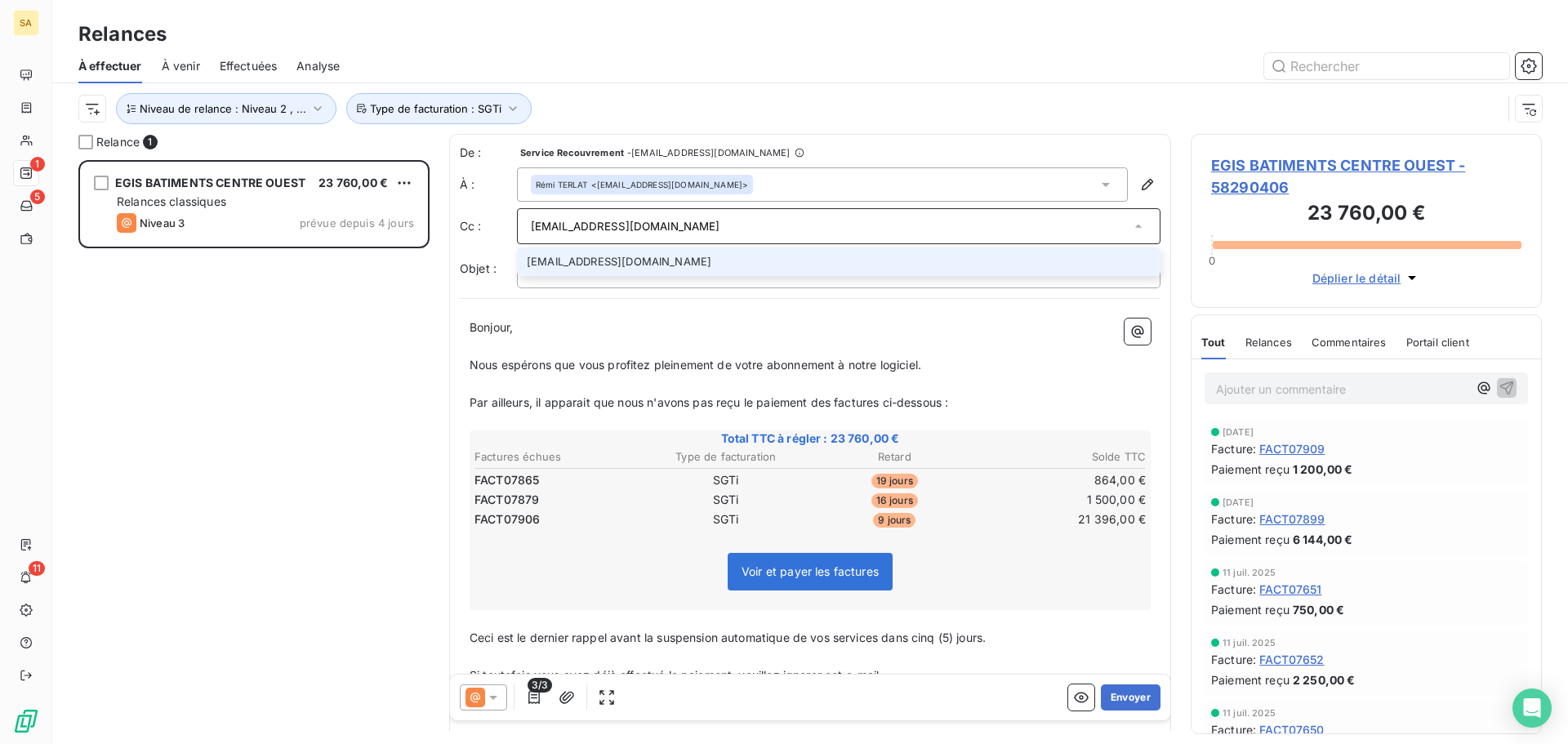
type input "[EMAIL_ADDRESS][DOMAIN_NAME]"
click at [674, 258] on li "[EMAIL_ADDRESS][DOMAIN_NAME]" at bounding box center [838, 261] width 643 height 29
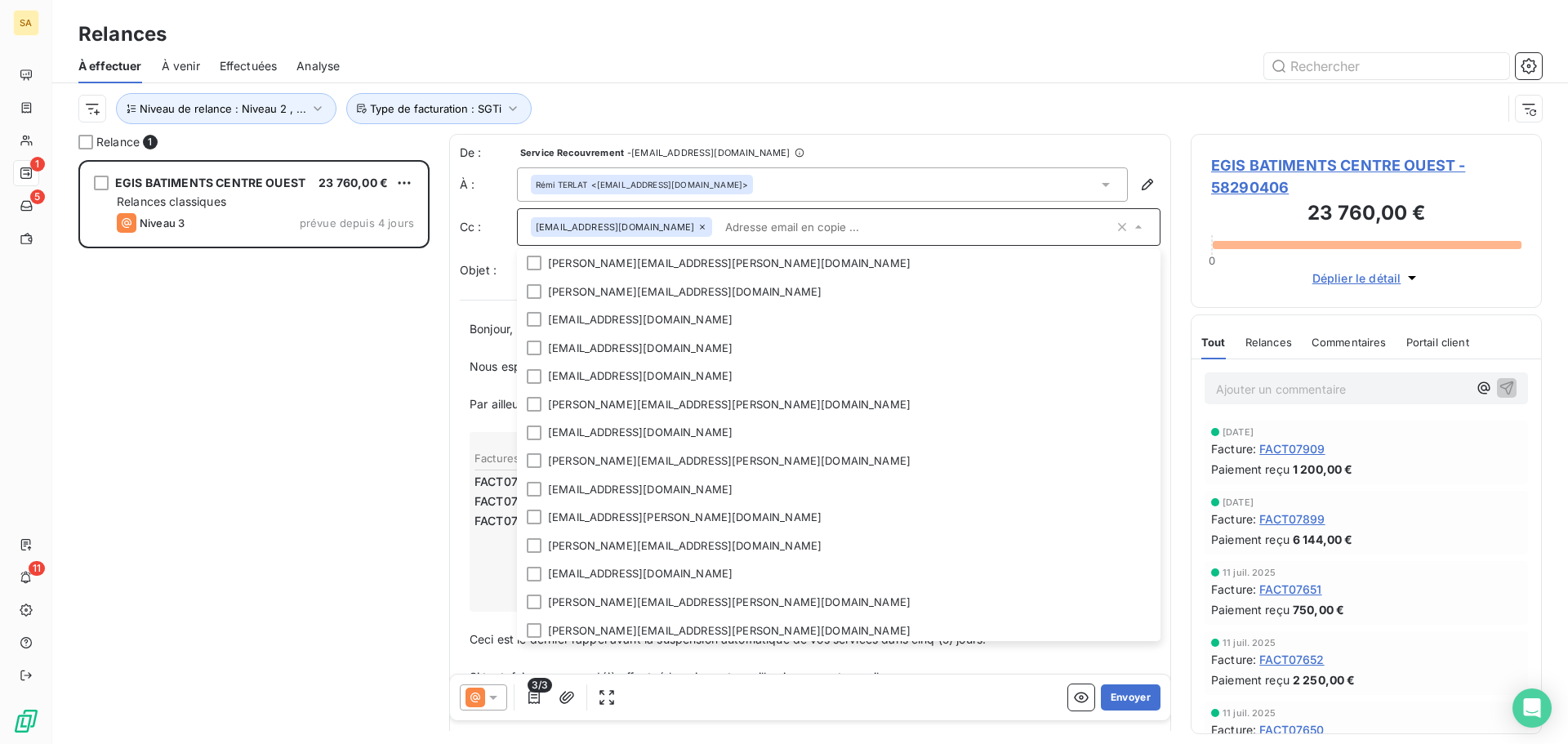
click at [1097, 115] on div "Niveau de relance : Niveau 2 , ... Type de facturation : SGTi" at bounding box center [790, 108] width 1423 height 31
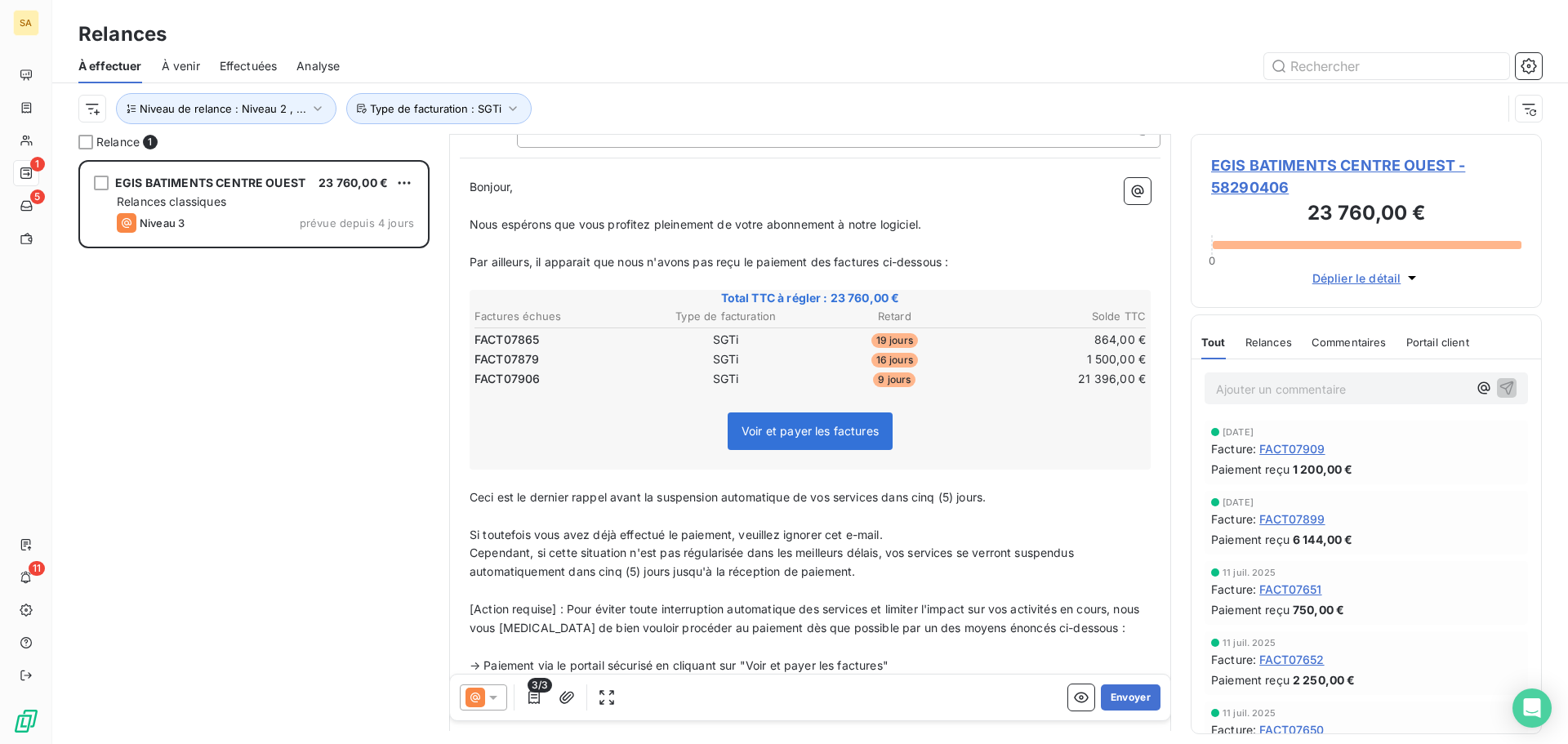
scroll to position [246, 0]
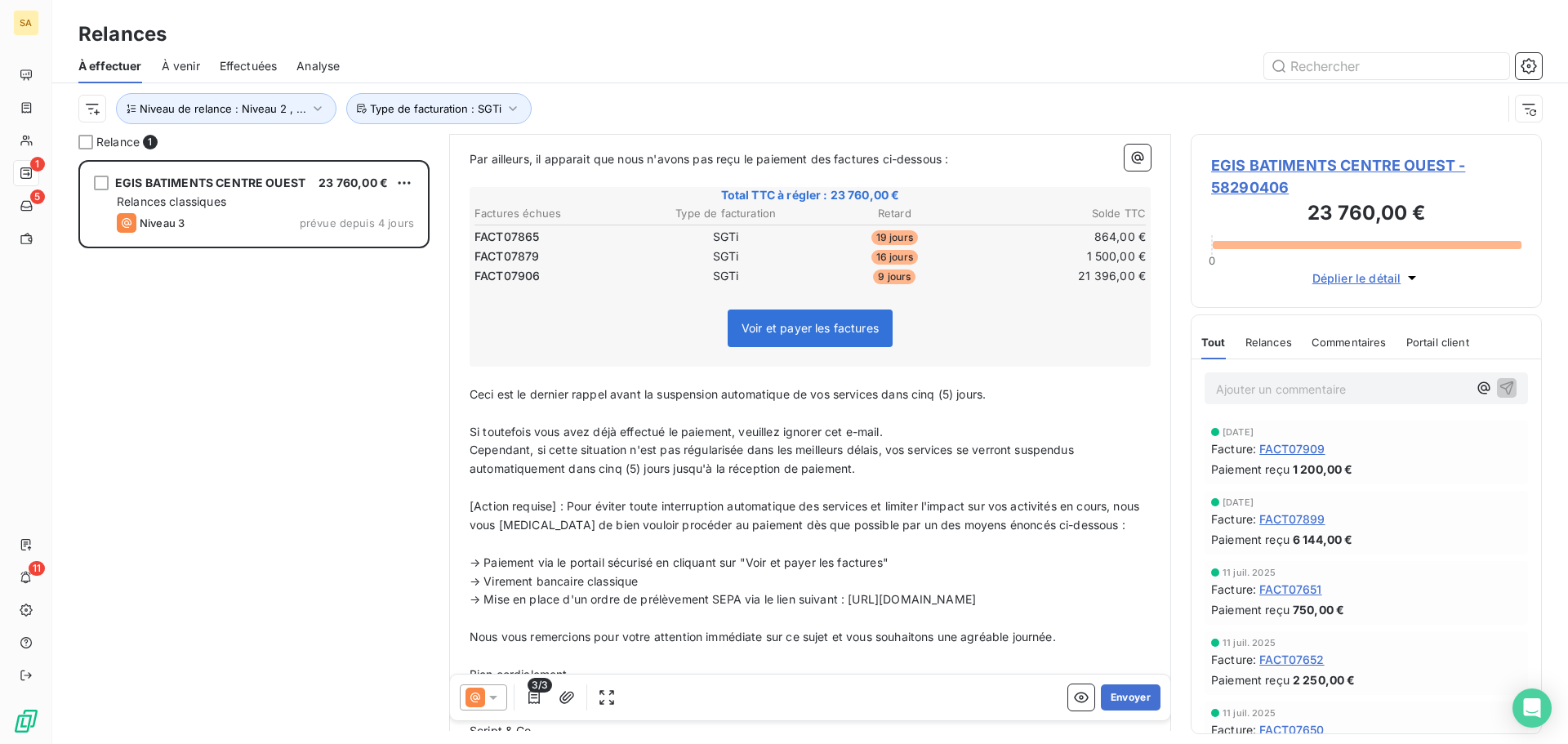
drag, startPoint x: 996, startPoint y: 397, endPoint x: 886, endPoint y: 403, distance: 110.2
click at [886, 403] on p "Ceci est le dernier rappel avant la suspension automatique de vos services dans…" at bounding box center [809, 394] width 681 height 18
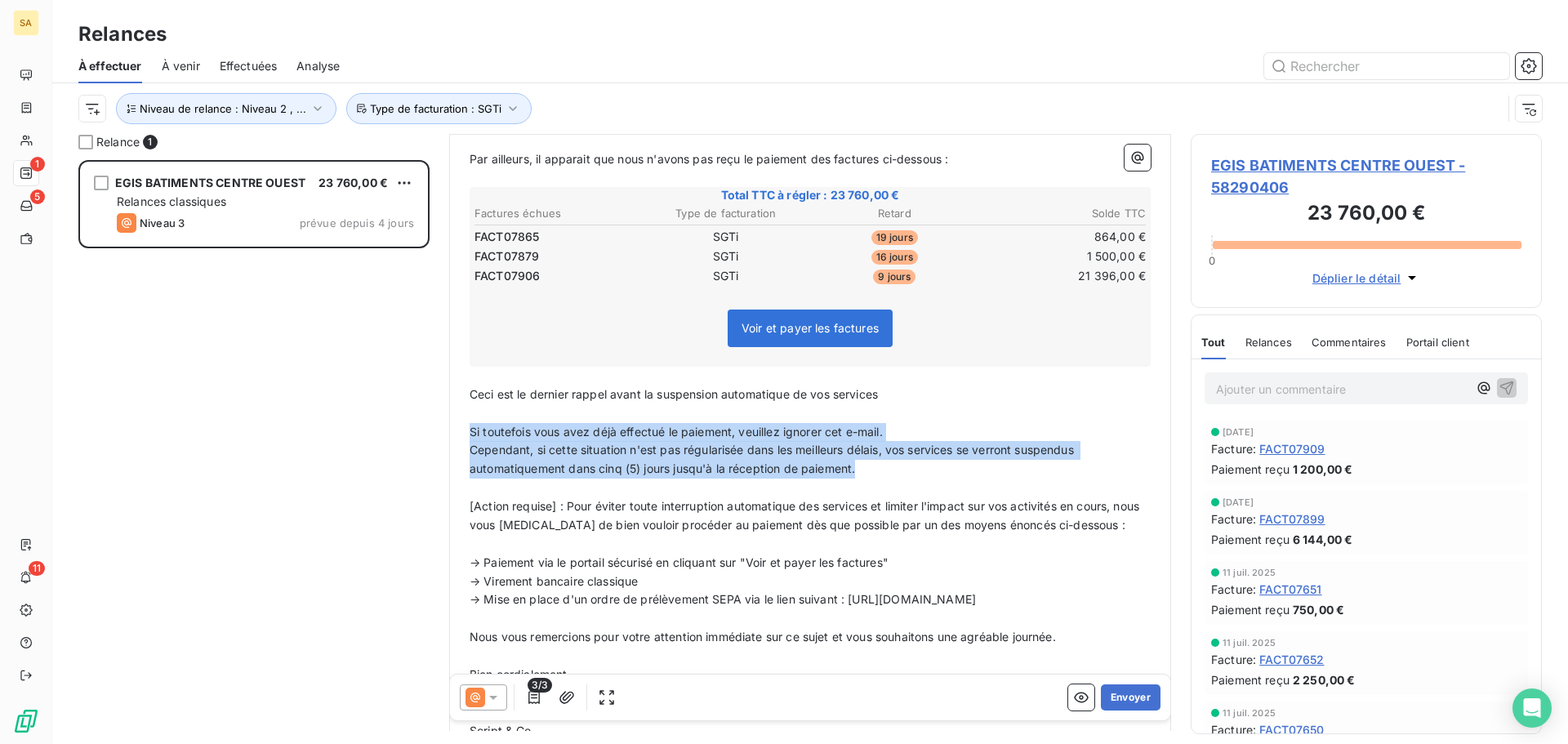
drag, startPoint x: 863, startPoint y: 467, endPoint x: 445, endPoint y: 440, distance: 418.9
click at [445, 440] on div "Relance 1 EGIS BATIMENTS CENTRE OUEST 23 760,00 € Relances classiques Niveau 3 …" at bounding box center [810, 439] width 1516 height 610
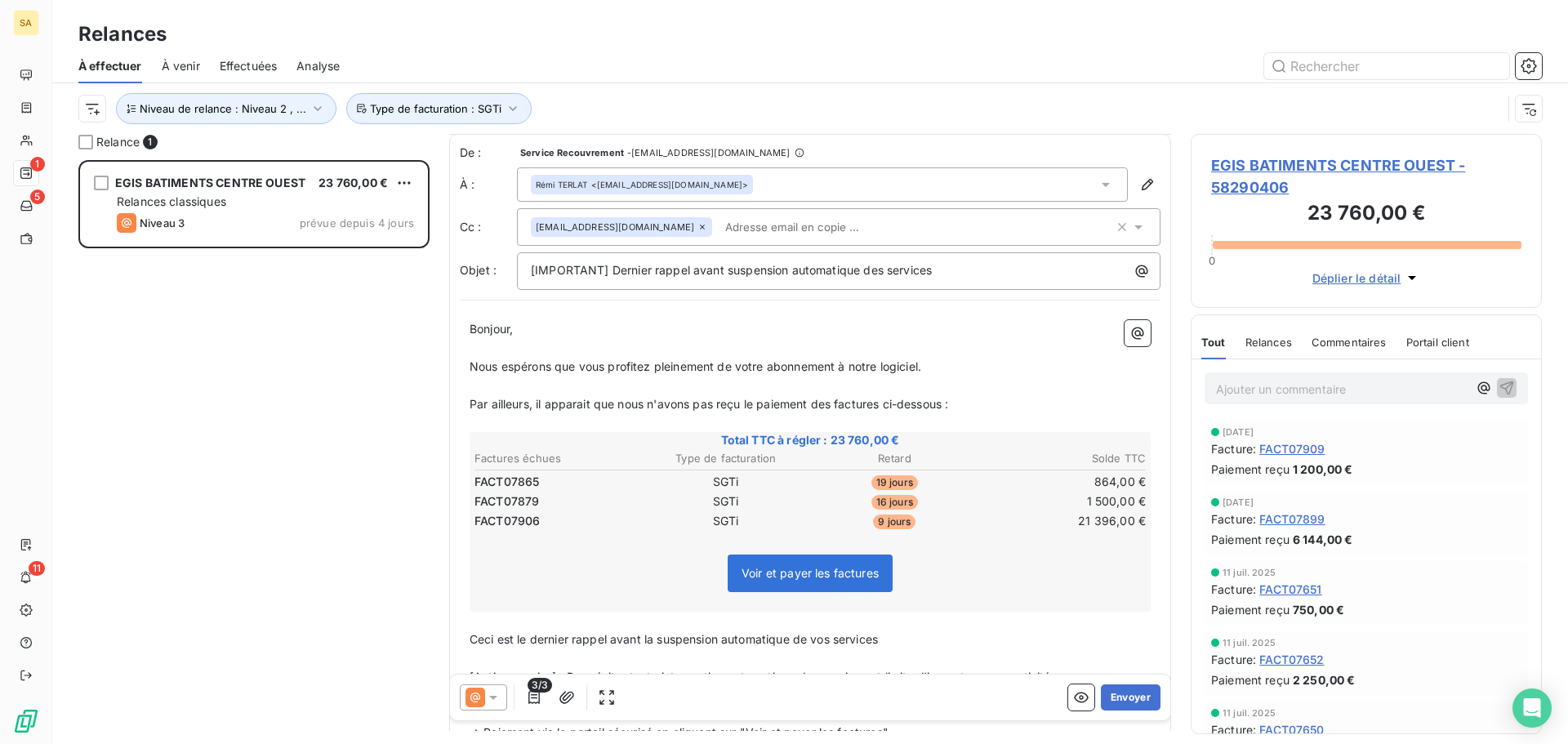
scroll to position [0, 0]
click at [1131, 699] on button "Envoyer" at bounding box center [1130, 698] width 59 height 26
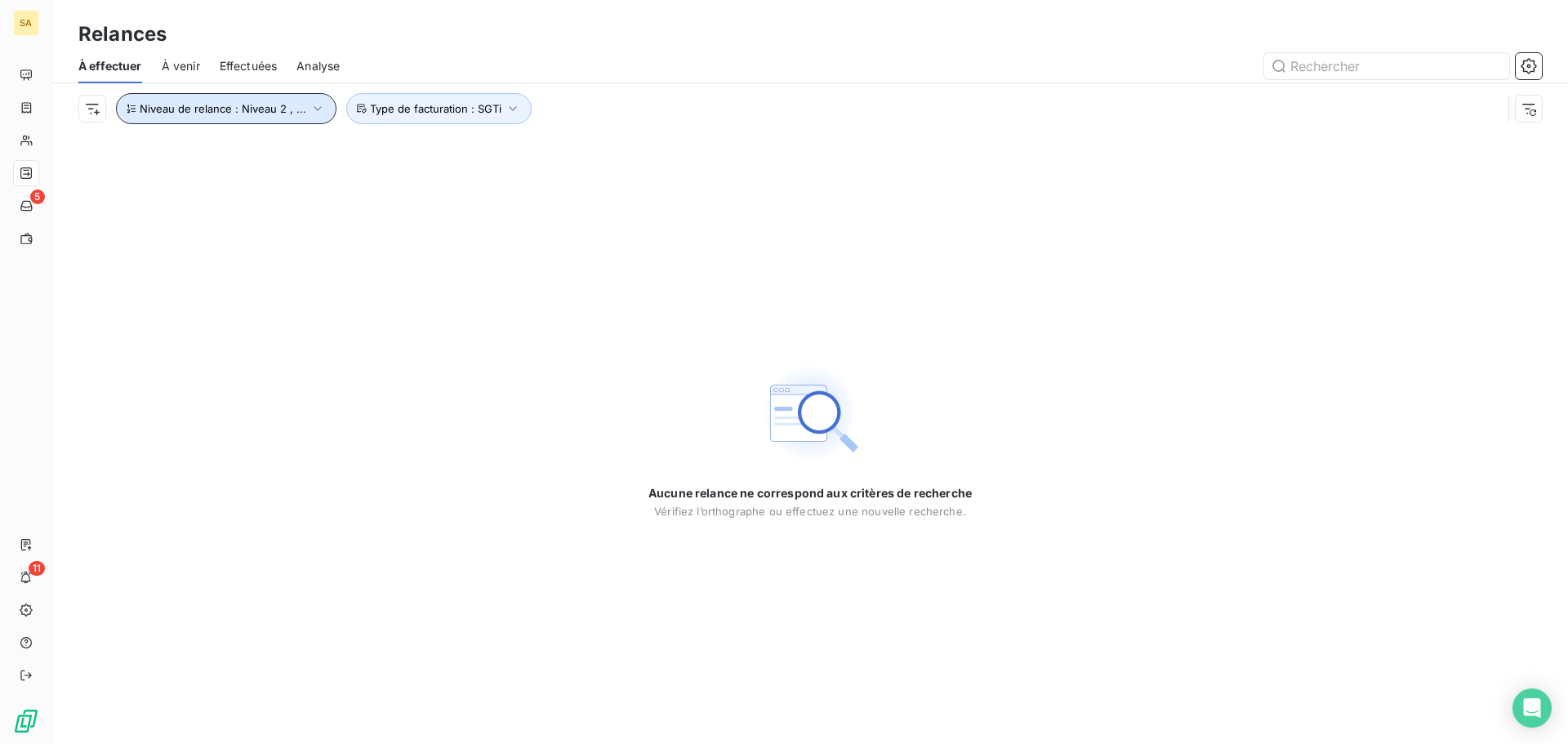
click at [296, 104] on span "Niveau de relance : Niveau 2 , ..." at bounding box center [223, 108] width 167 height 13
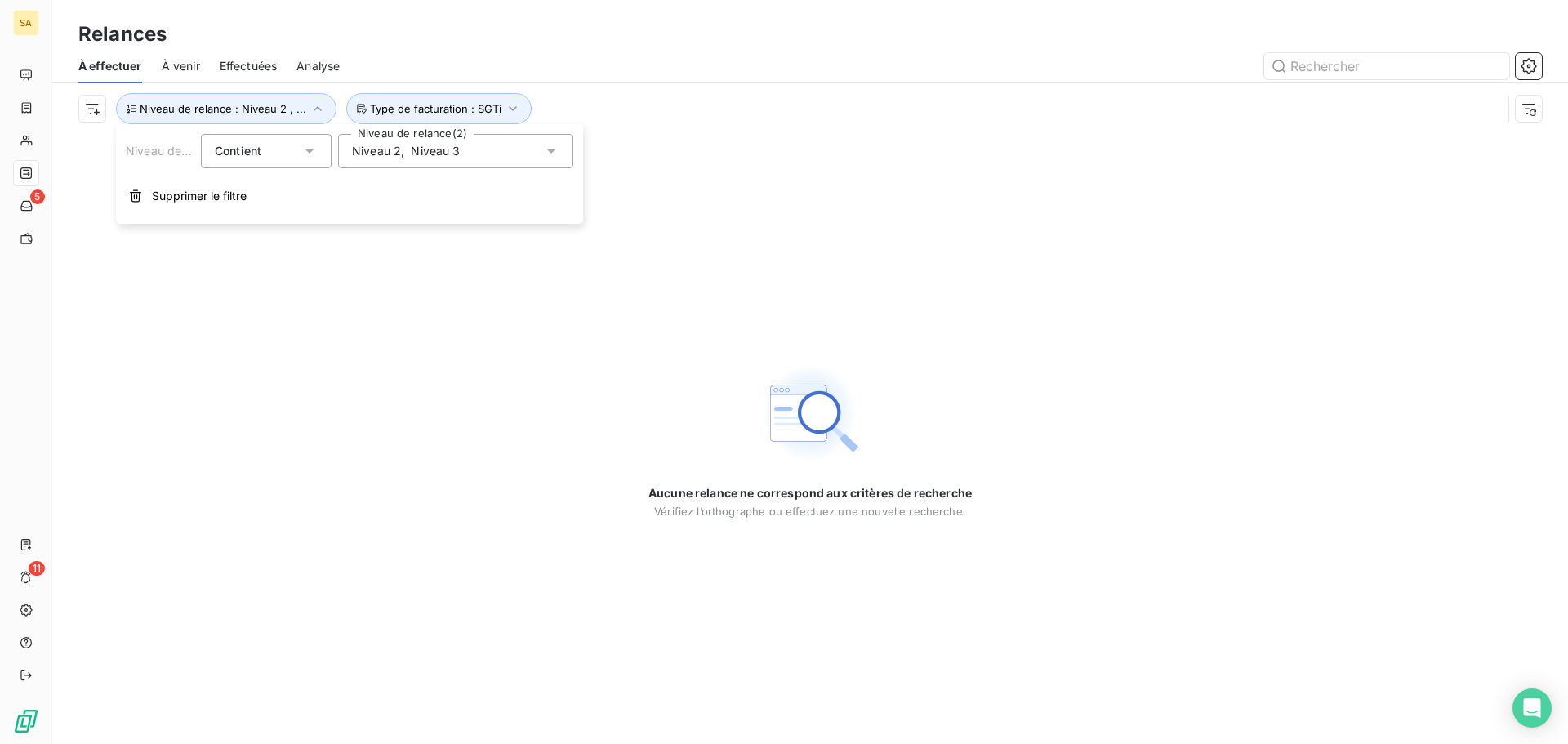
click at [402, 152] on span "," at bounding box center [403, 150] width 3 height 17
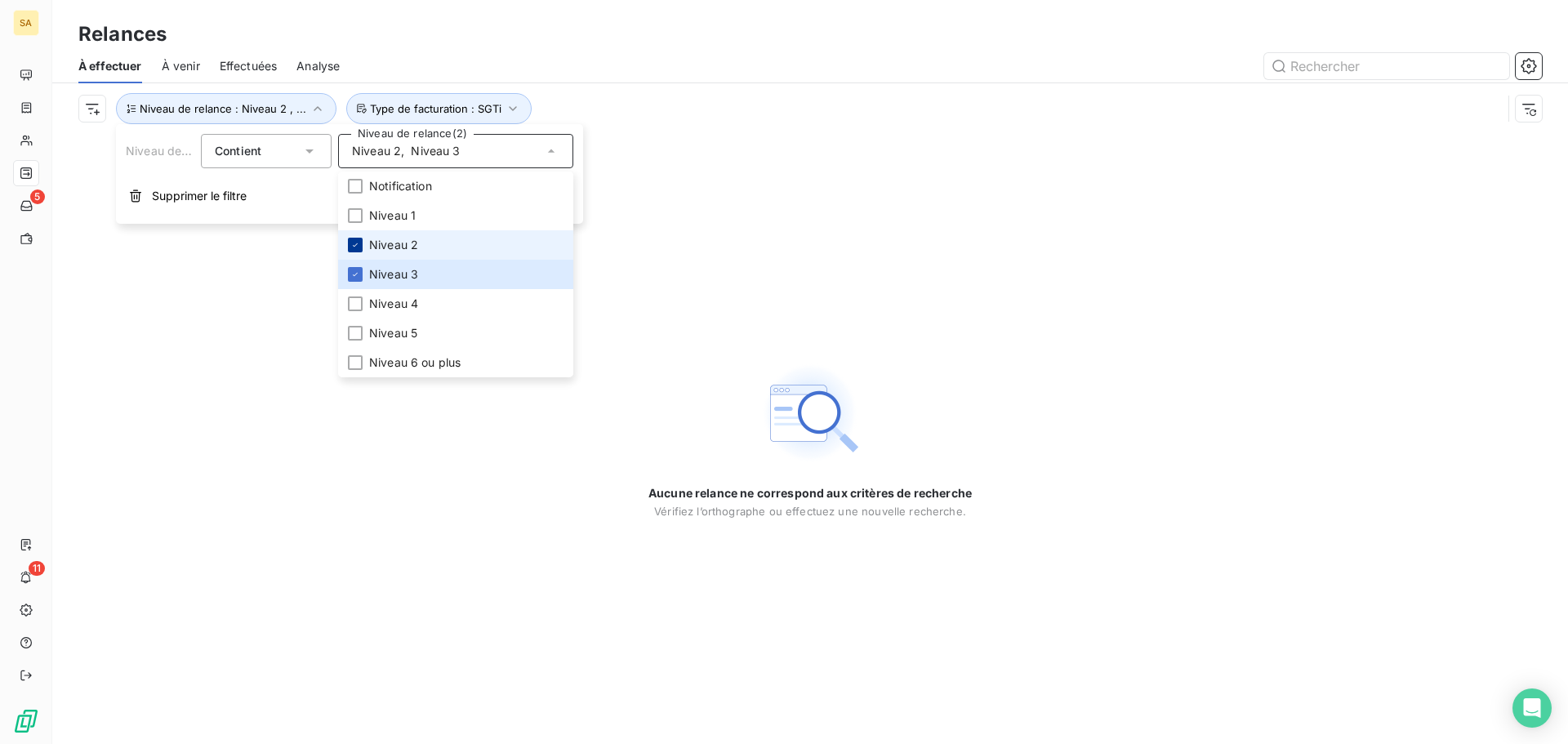
click at [359, 244] on icon at bounding box center [355, 245] width 10 height 10
click at [357, 280] on div at bounding box center [355, 274] width 15 height 15
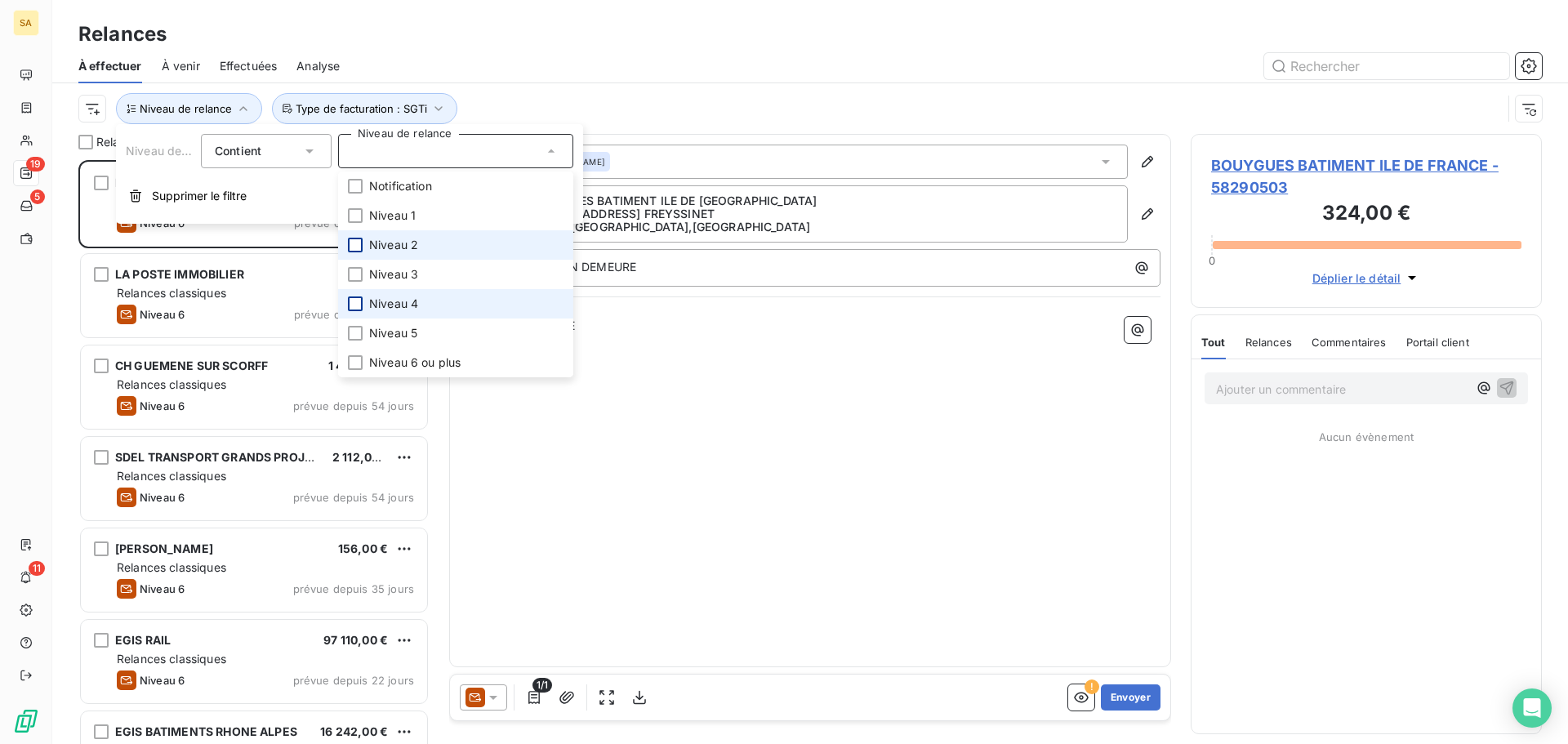
scroll to position [572, 339]
click at [357, 303] on div at bounding box center [355, 303] width 15 height 15
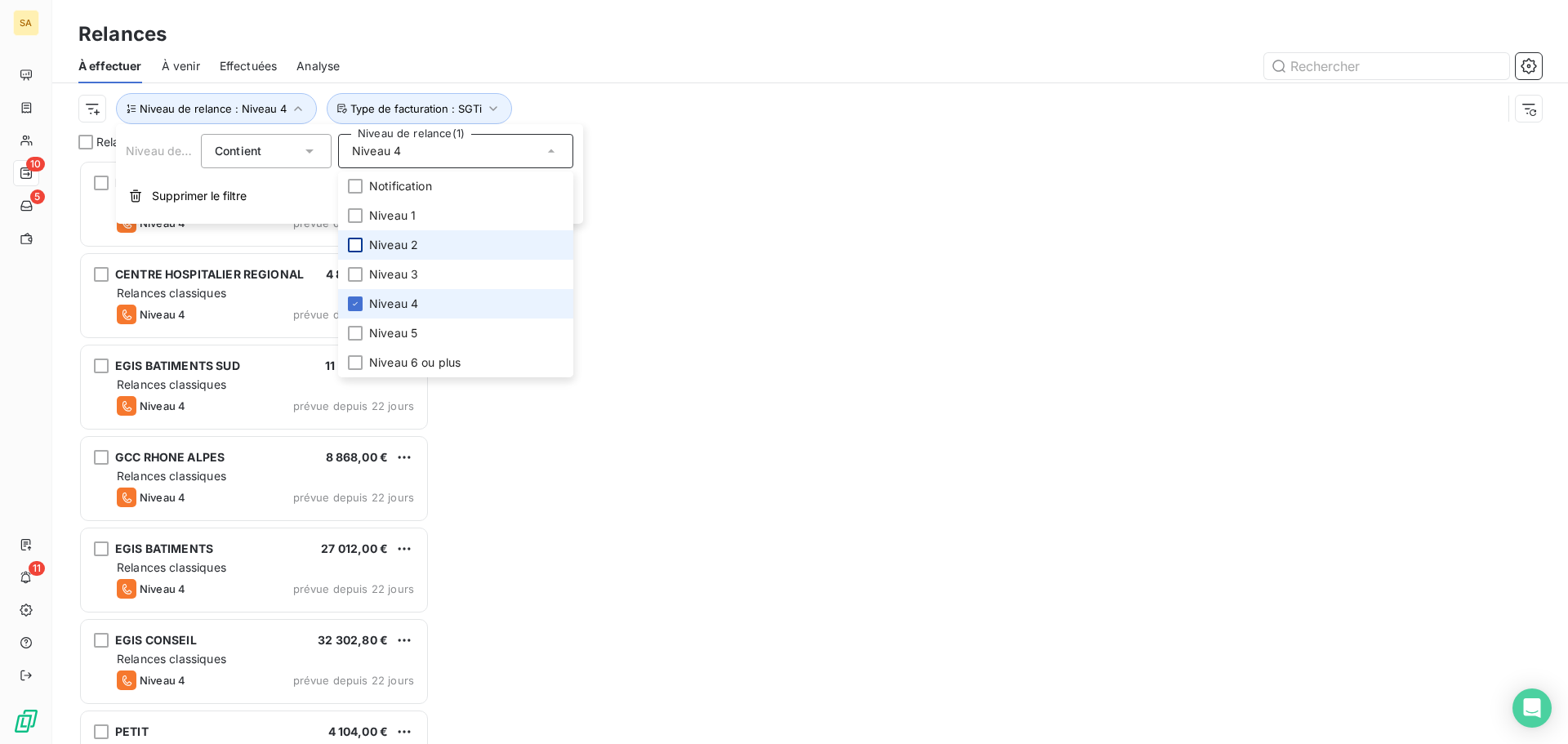
scroll to position [572, 339]
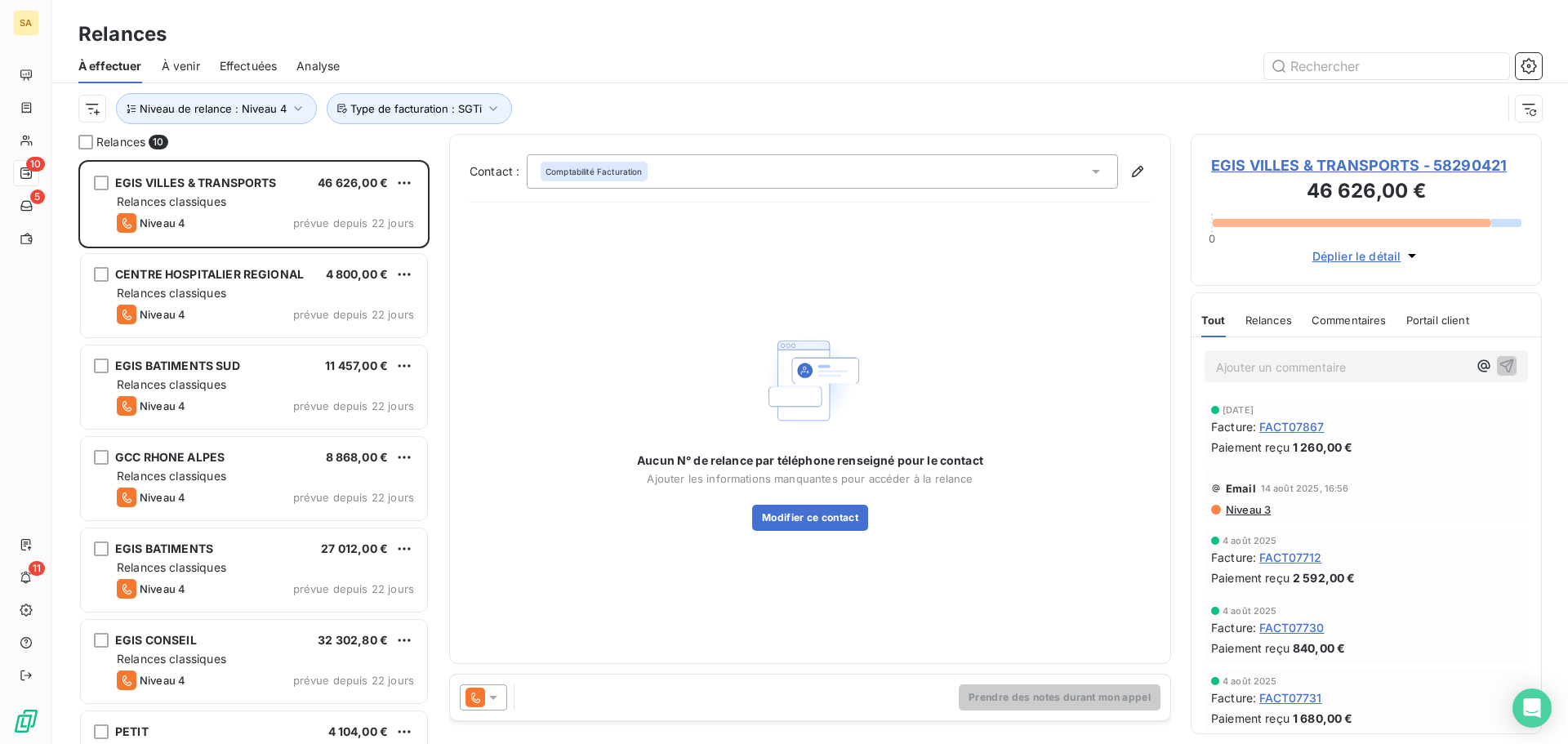
click at [676, 97] on div "Niveau de relance : Niveau 4 Type de facturation : SGTi" at bounding box center [790, 108] width 1423 height 31
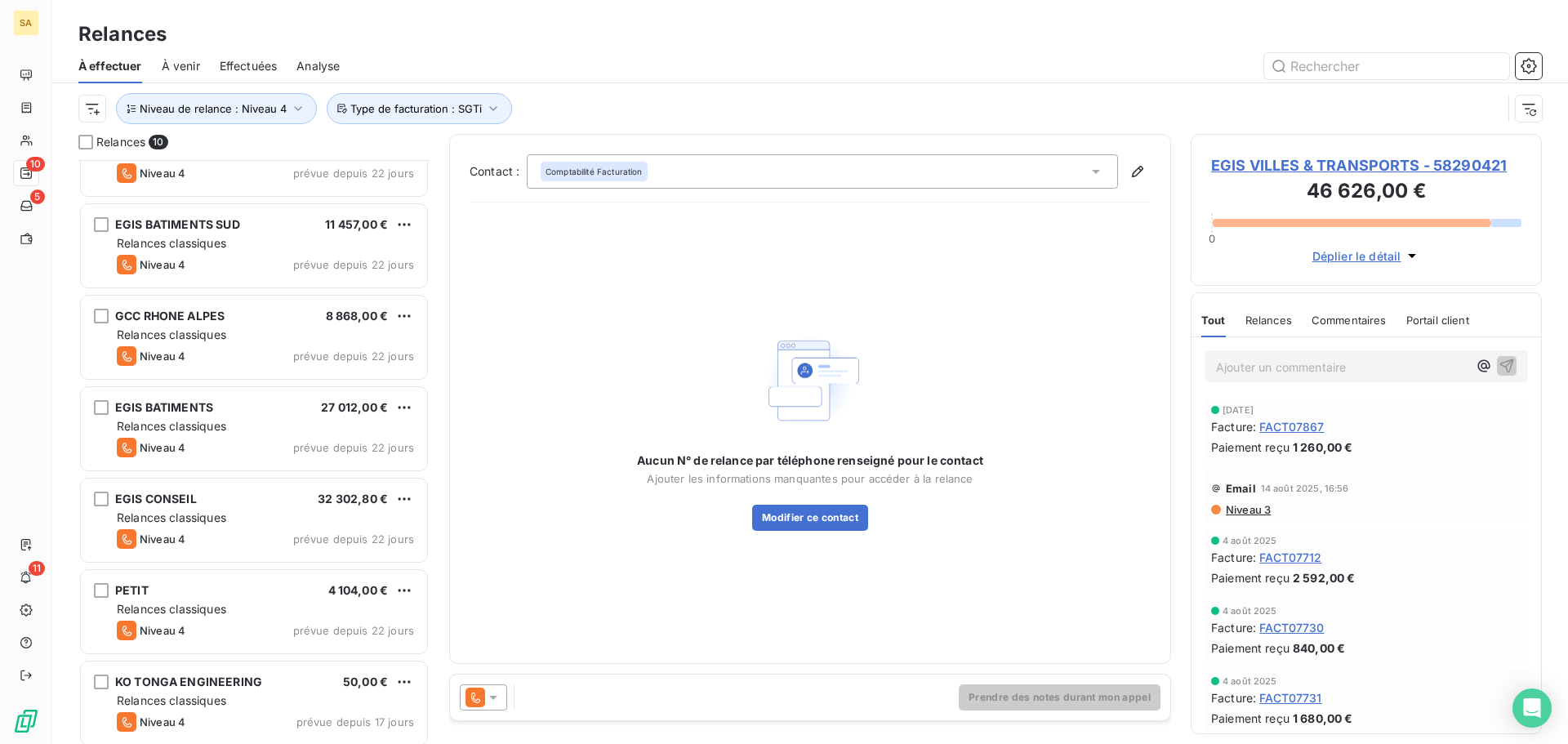
scroll to position [331, 0]
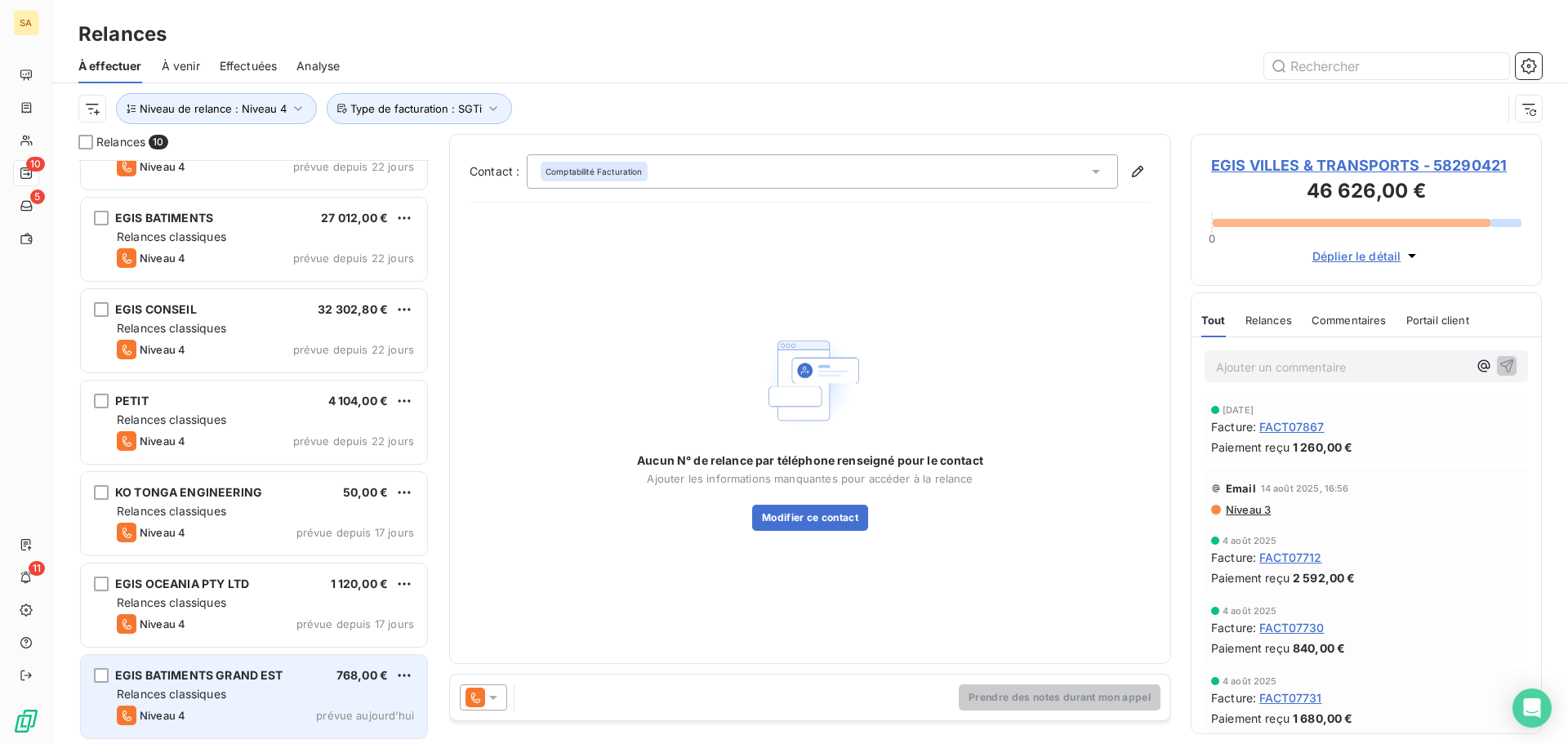
click at [248, 684] on div "EGIS BATIMENTS GRAND EST" at bounding box center [199, 675] width 168 height 17
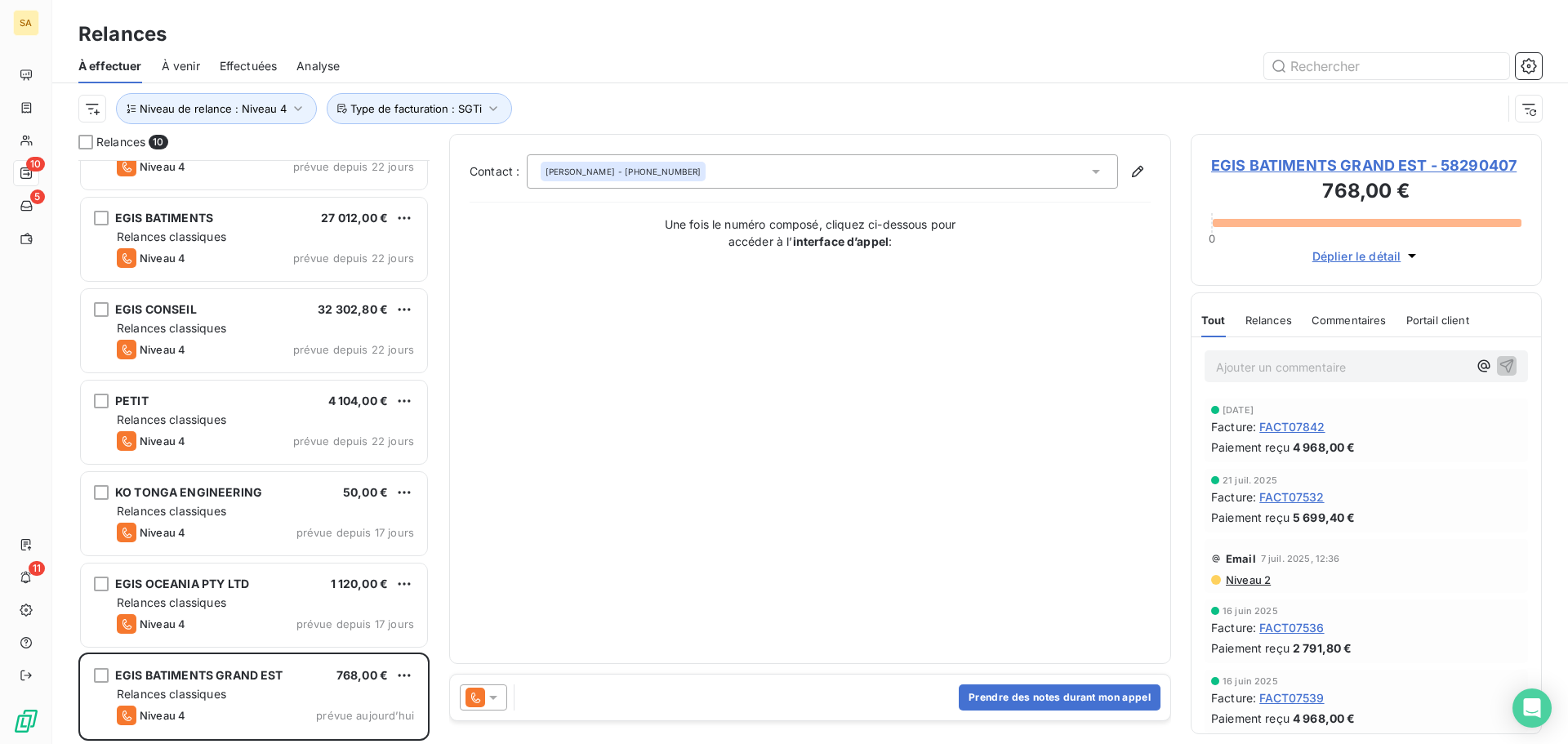
click at [1249, 577] on span "Niveau 2" at bounding box center [1246, 580] width 46 height 13
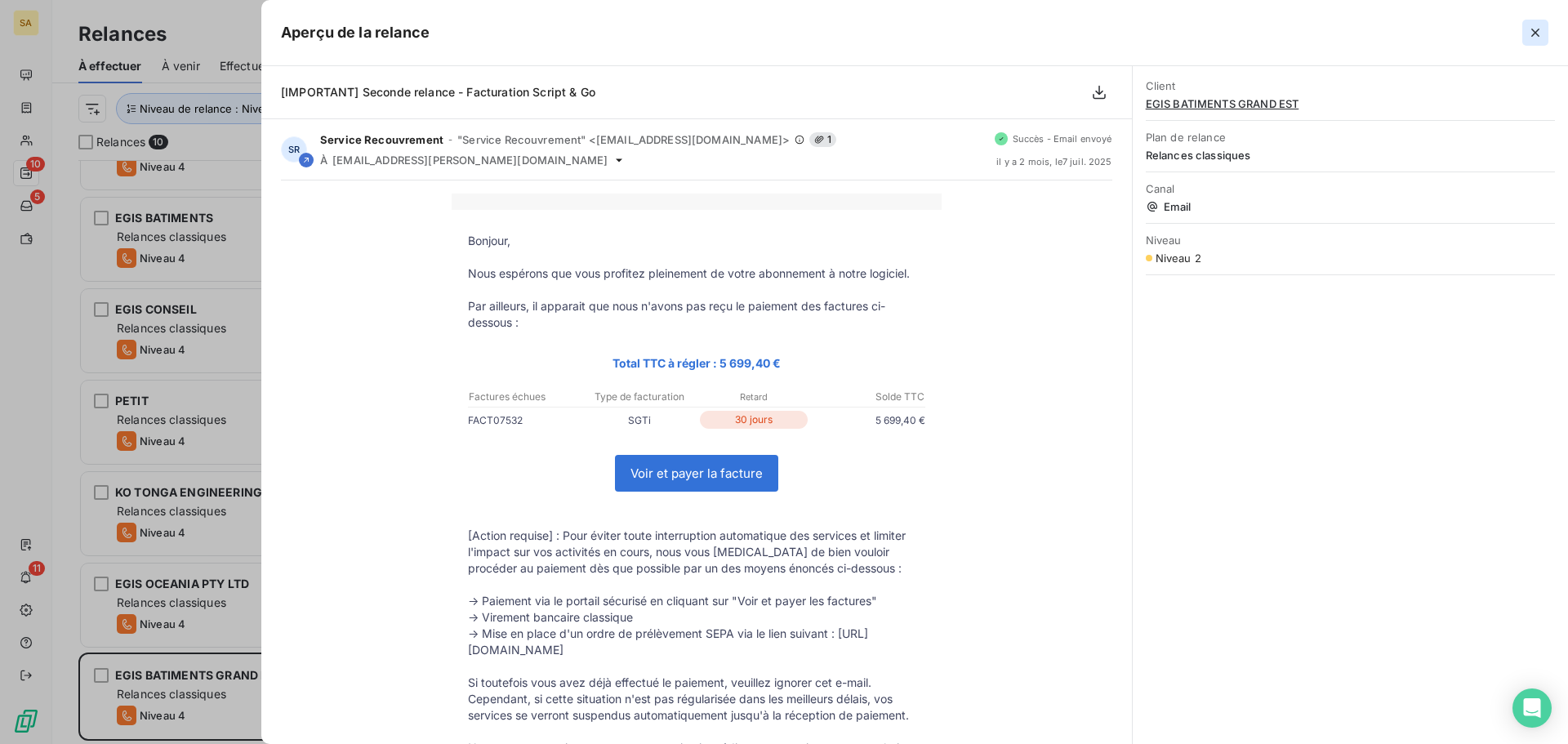
click at [1530, 31] on icon "button" at bounding box center [1535, 32] width 17 height 17
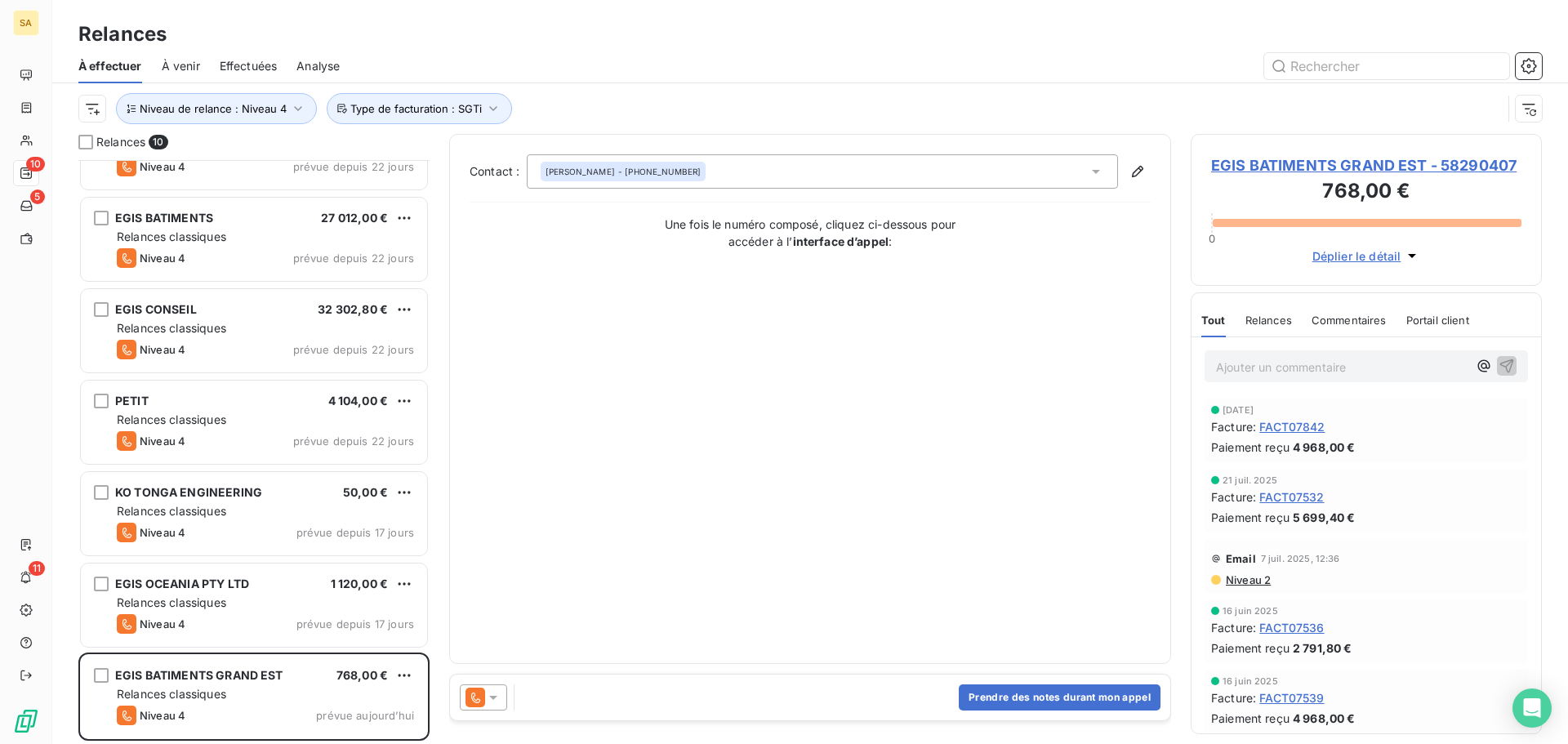
click at [491, 692] on icon at bounding box center [493, 697] width 17 height 17
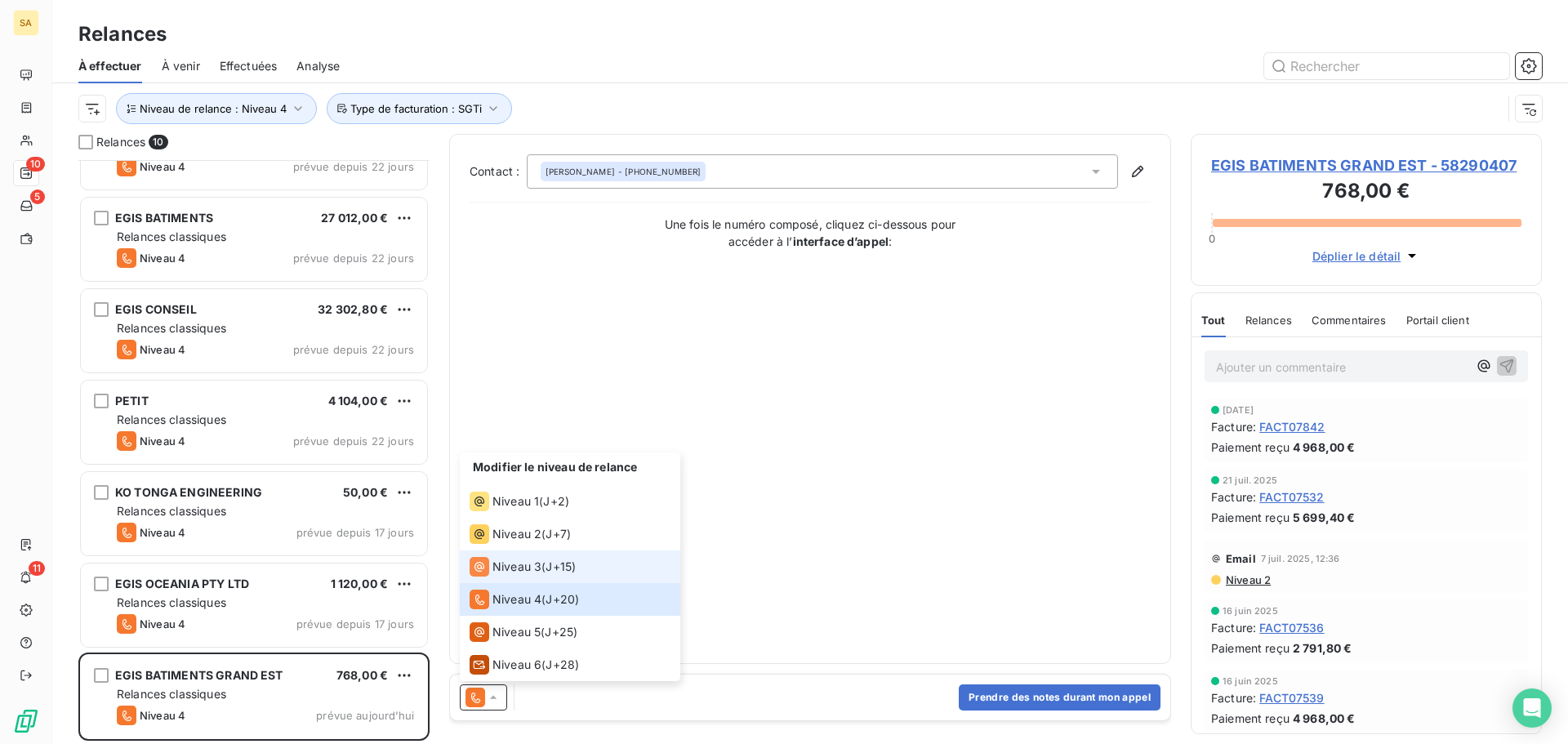
click at [507, 560] on span "Niveau 3" at bounding box center [517, 567] width 49 height 17
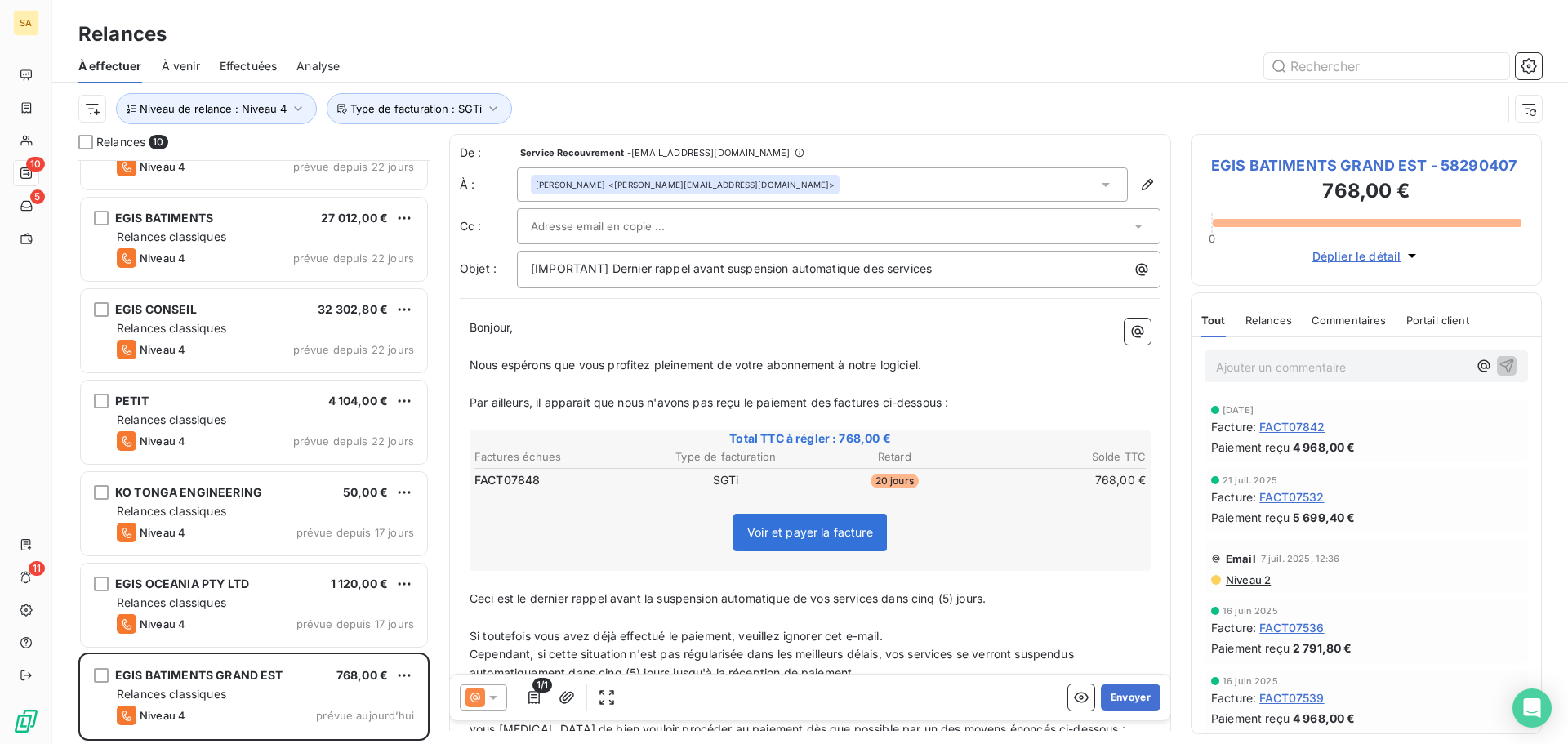
click at [786, 233] on div at bounding box center [830, 226] width 600 height 24
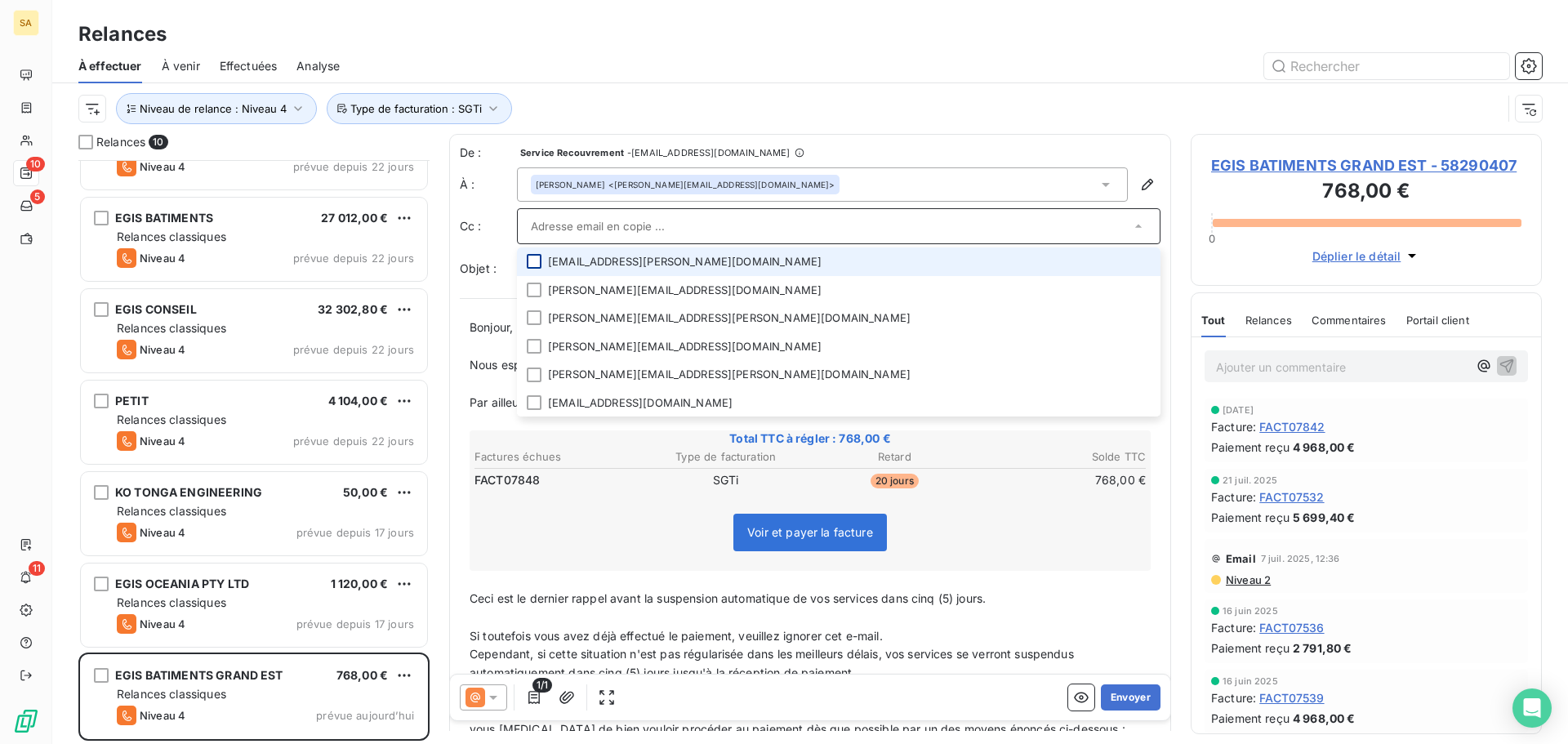
click at [536, 265] on div at bounding box center [534, 261] width 15 height 15
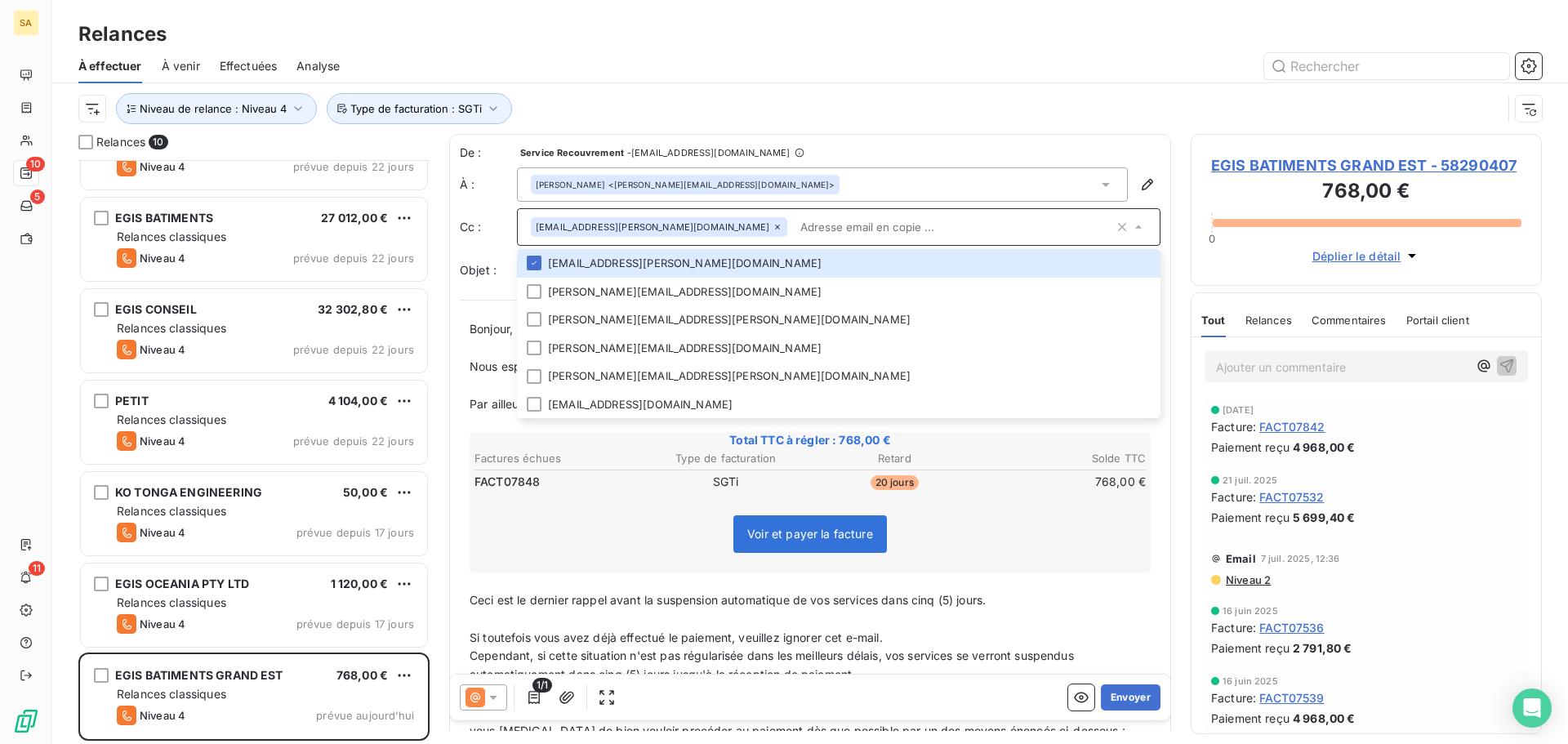
click at [776, 186] on div "[PERSON_NAME] <[PERSON_NAME][EMAIL_ADDRESS][DOMAIN_NAME]>" at bounding box center [822, 184] width 611 height 34
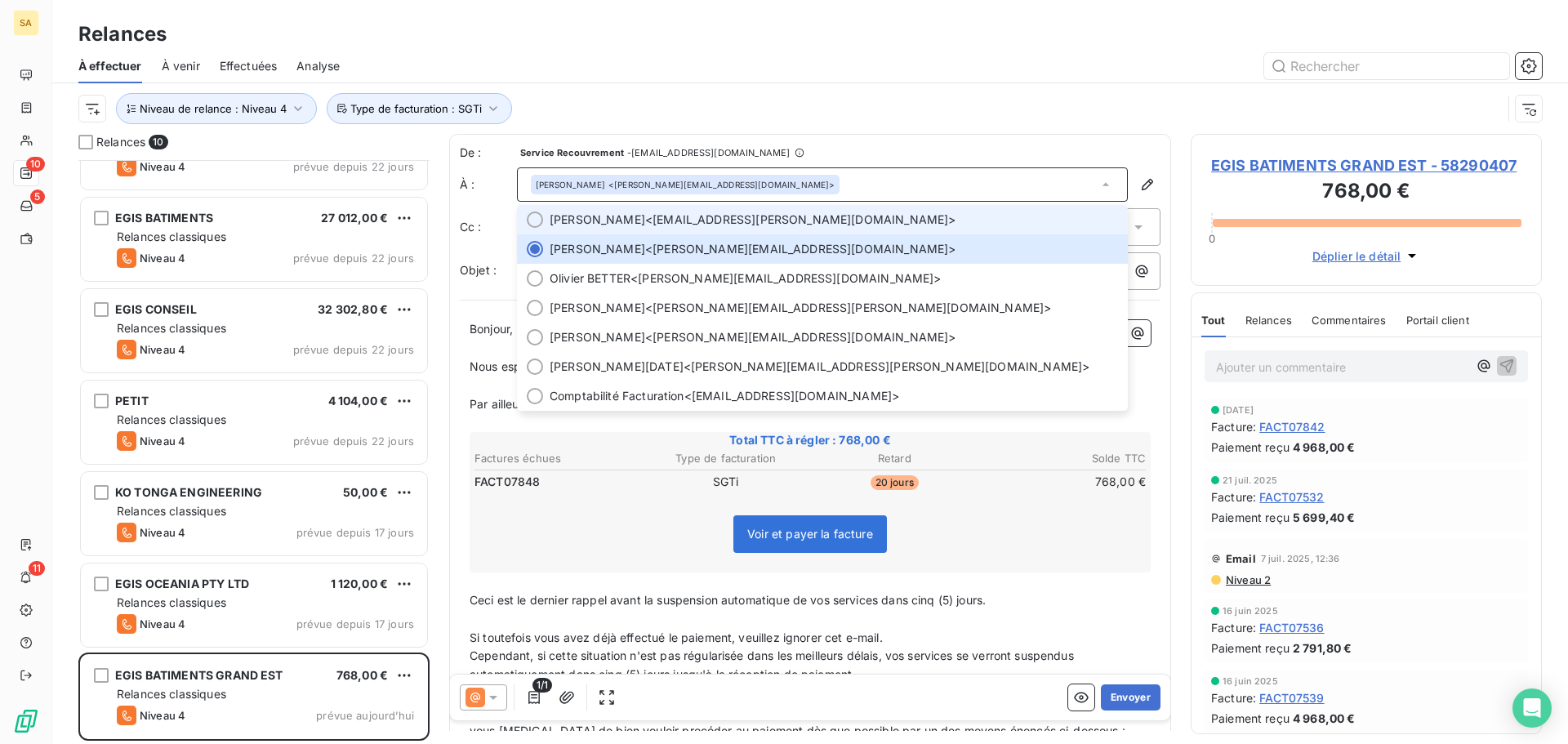
click at [530, 220] on div at bounding box center [535, 219] width 17 height 17
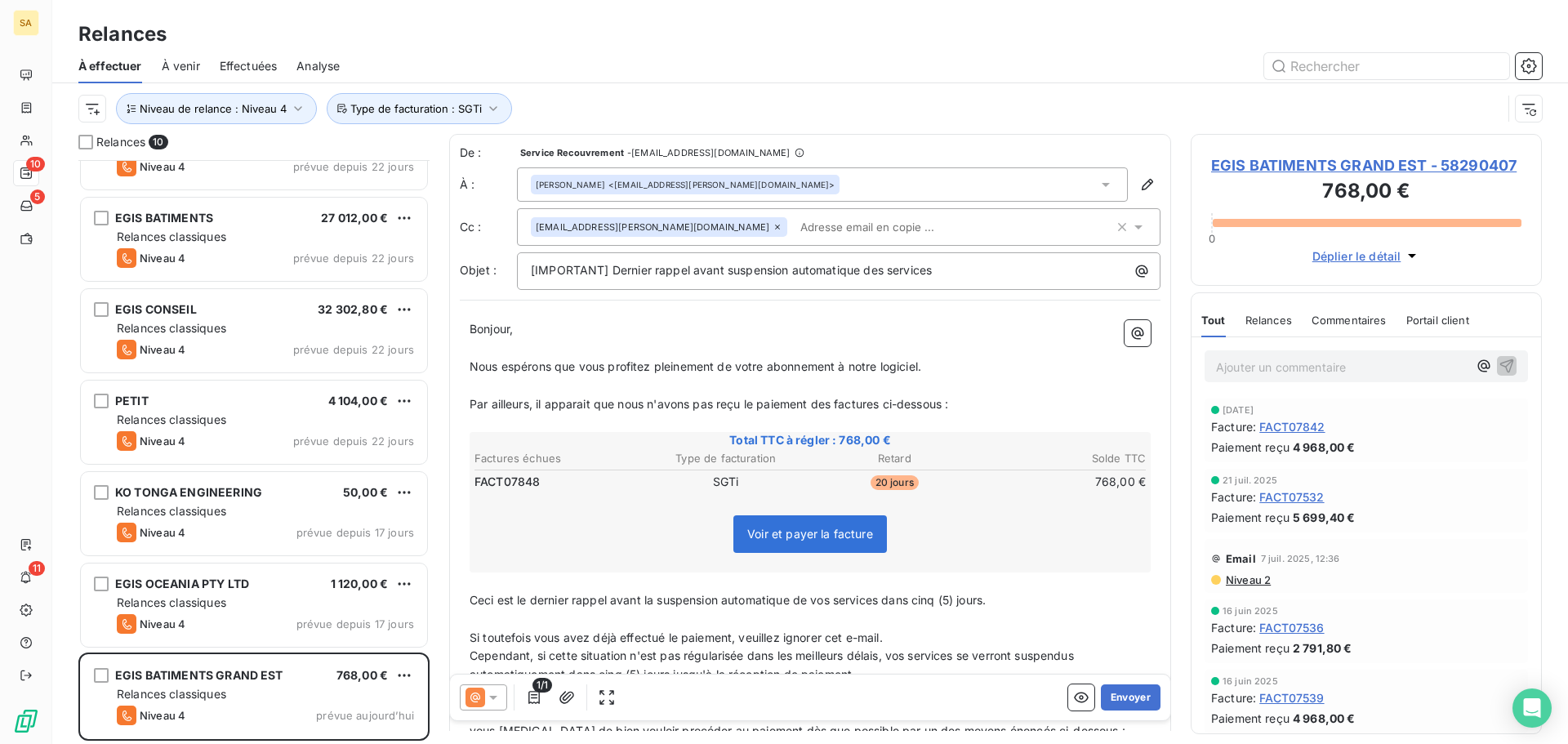
click at [794, 222] on input "text" at bounding box center [888, 227] width 189 height 24
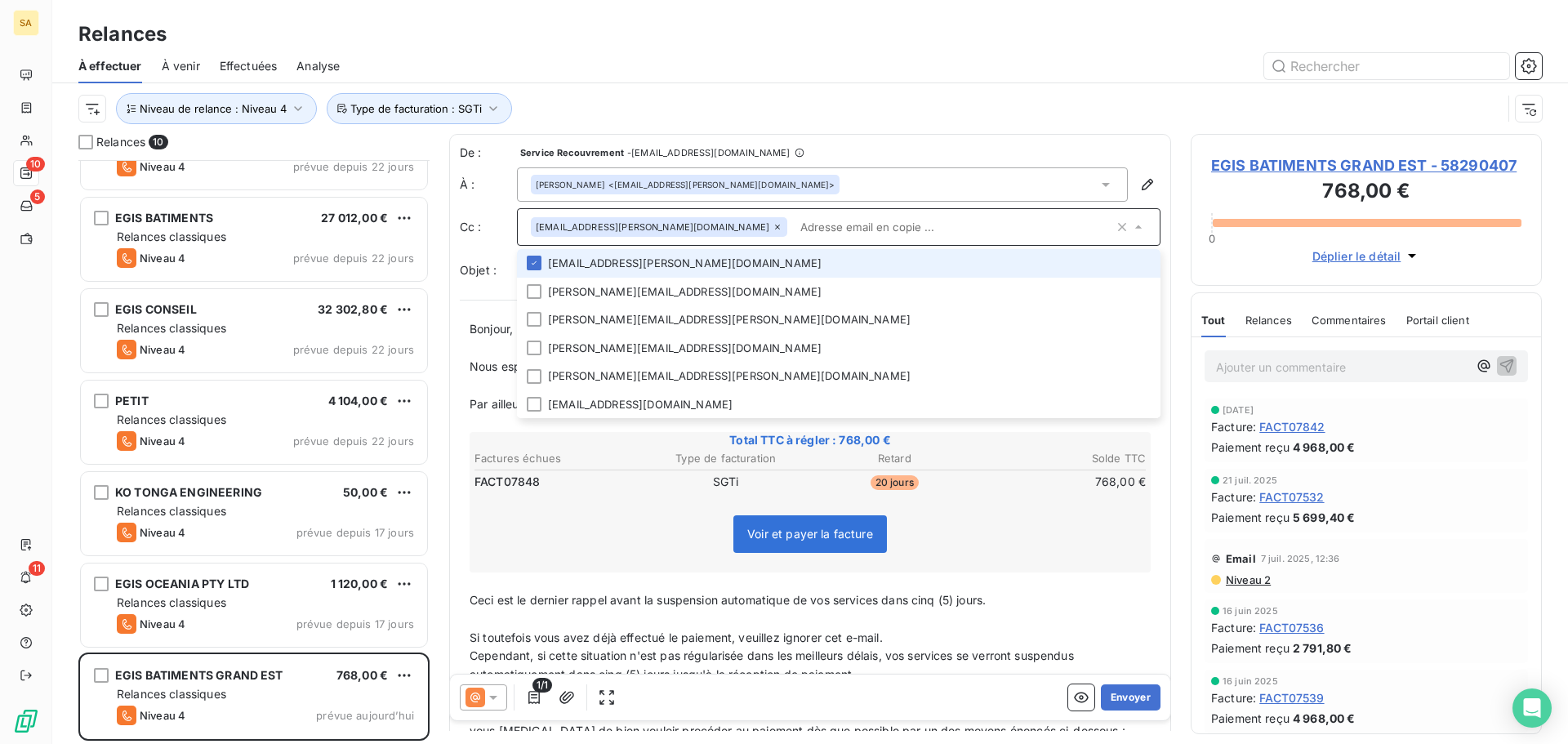
click at [773, 225] on icon at bounding box center [777, 226] width 10 height 10
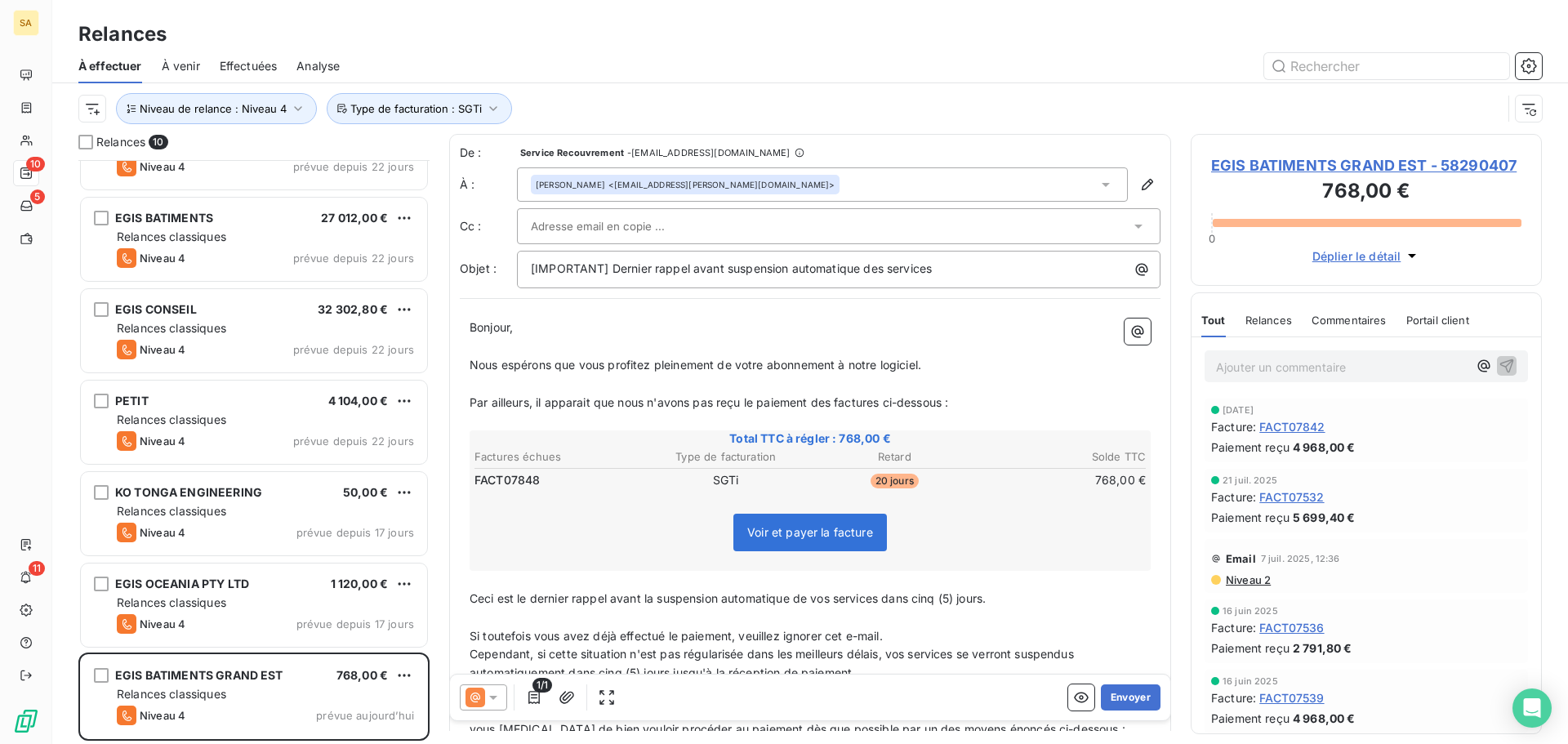
click at [683, 217] on div at bounding box center [830, 226] width 600 height 24
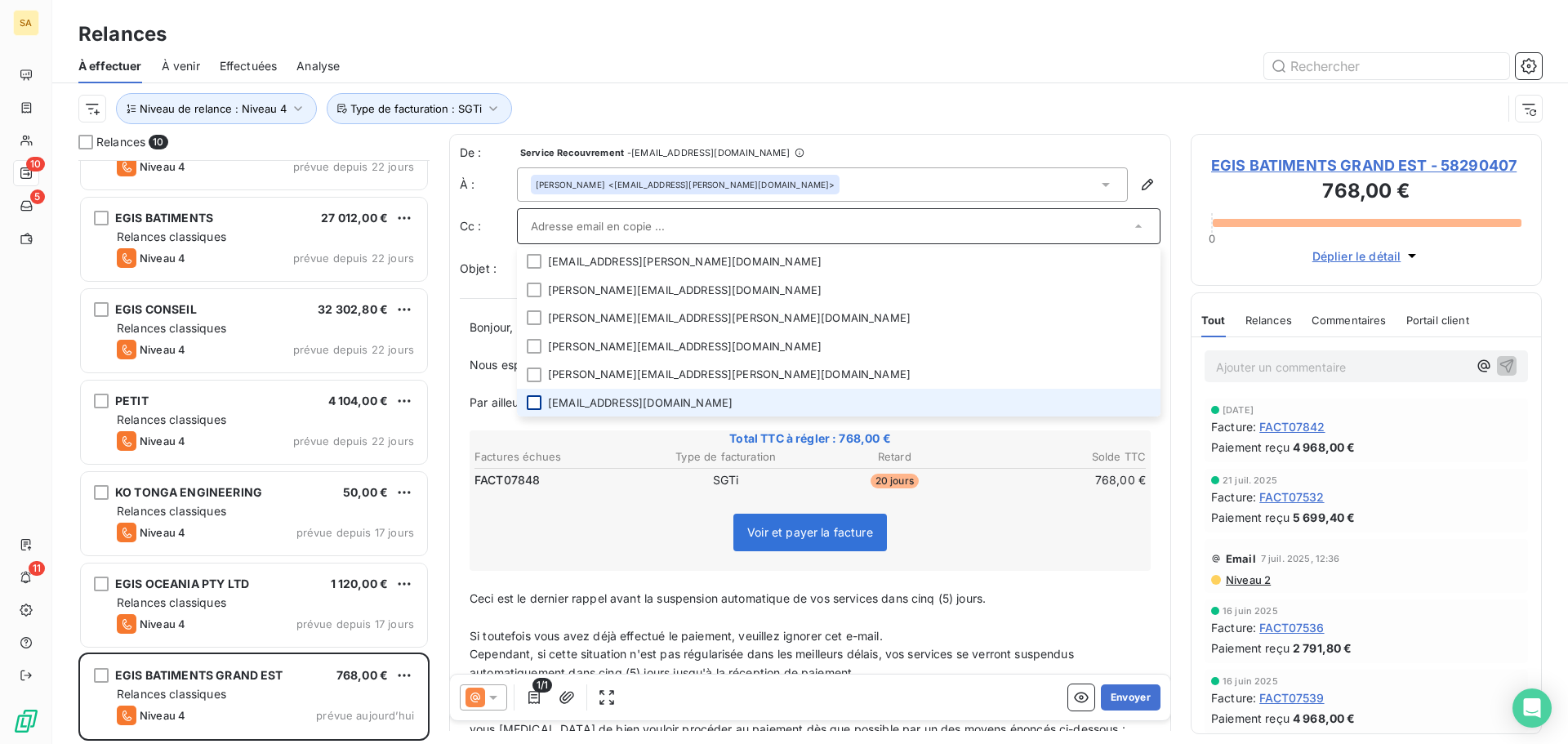
click at [537, 402] on div at bounding box center [534, 402] width 15 height 15
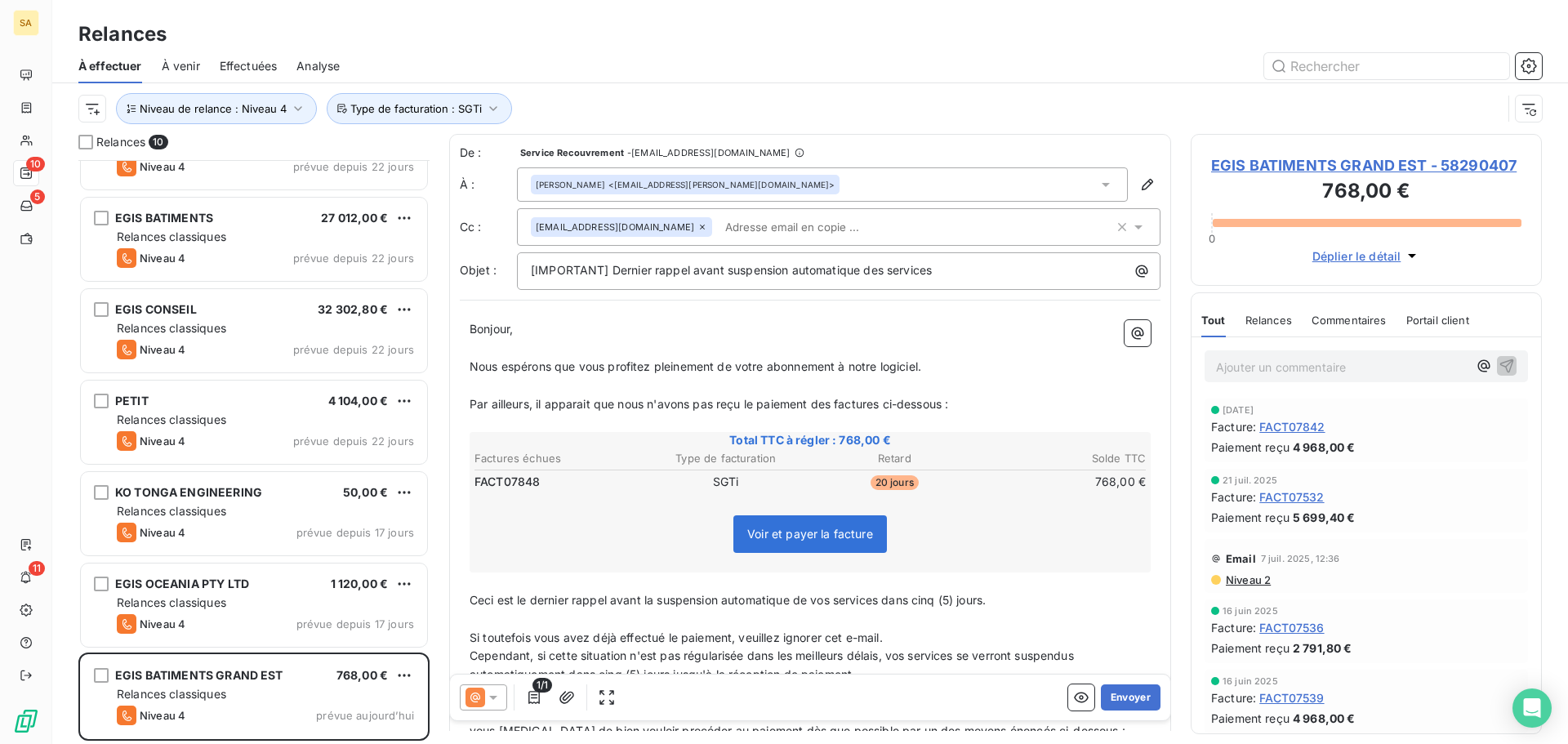
click at [933, 543] on div "Voir et payer la facture" at bounding box center [809, 538] width 676 height 70
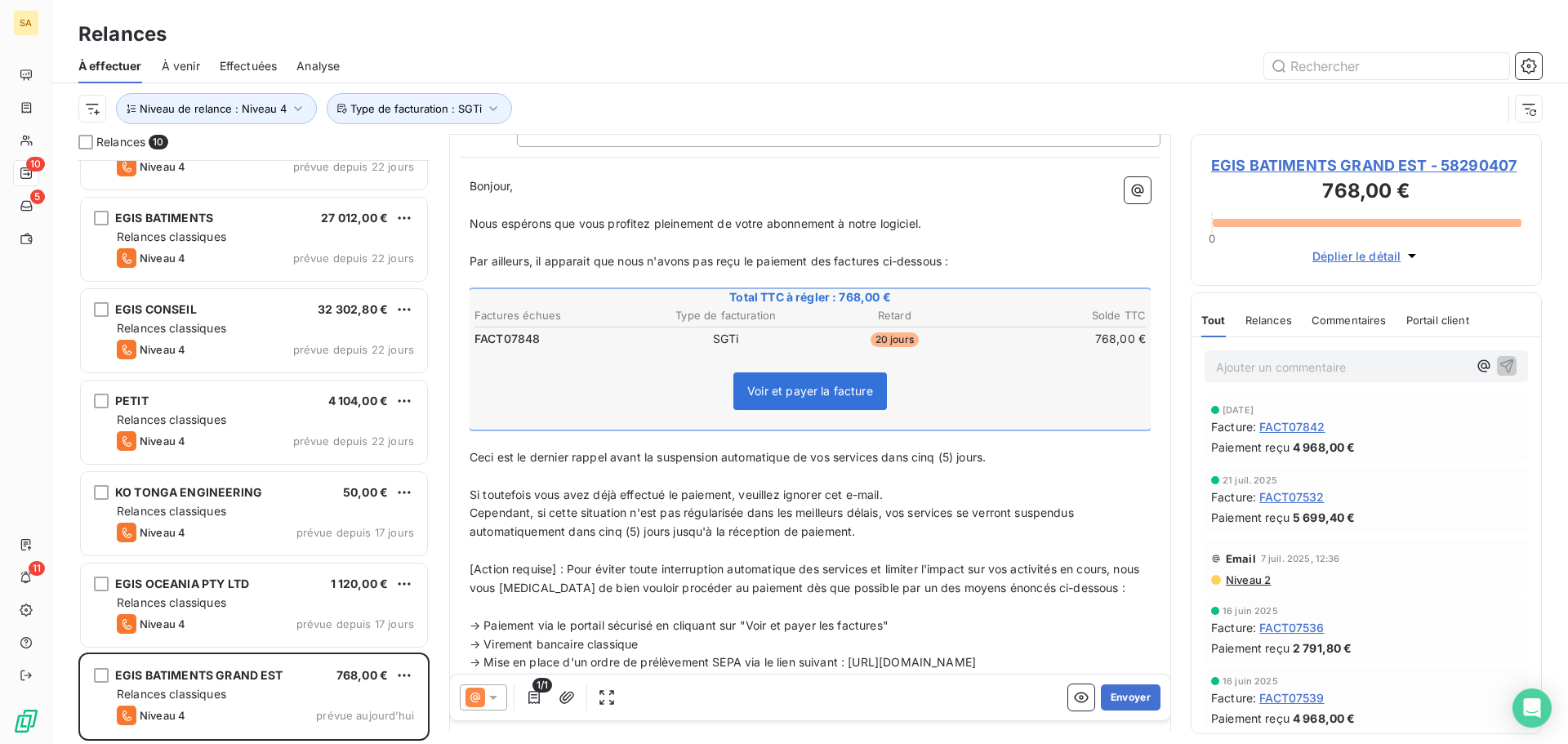
scroll to position [164, 0]
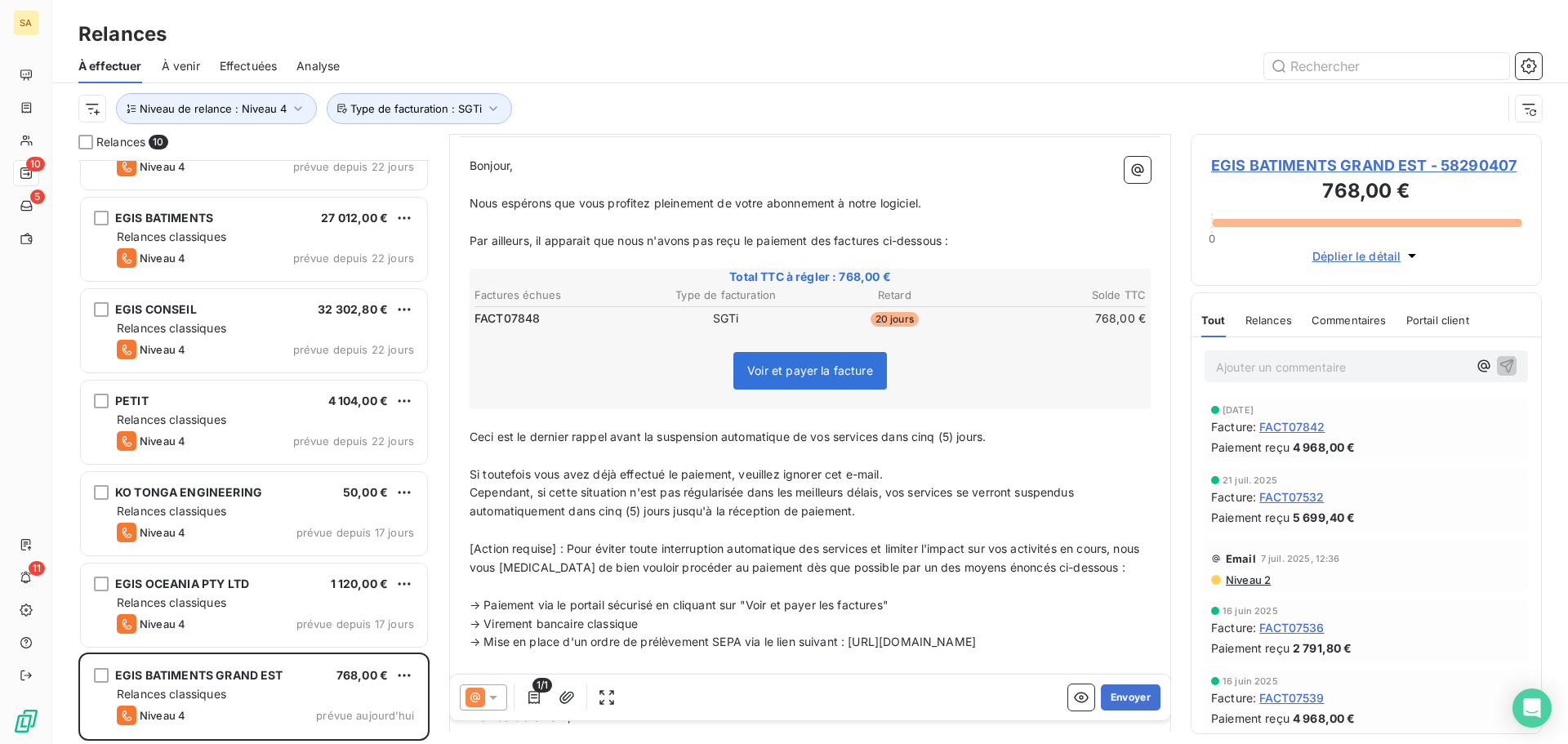
drag, startPoint x: 999, startPoint y: 436, endPoint x: 885, endPoint y: 441, distance: 114.1
click at [885, 441] on p "Ceci est le dernier rappel avant la suspension automatique de vos services dans…" at bounding box center [809, 436] width 681 height 18
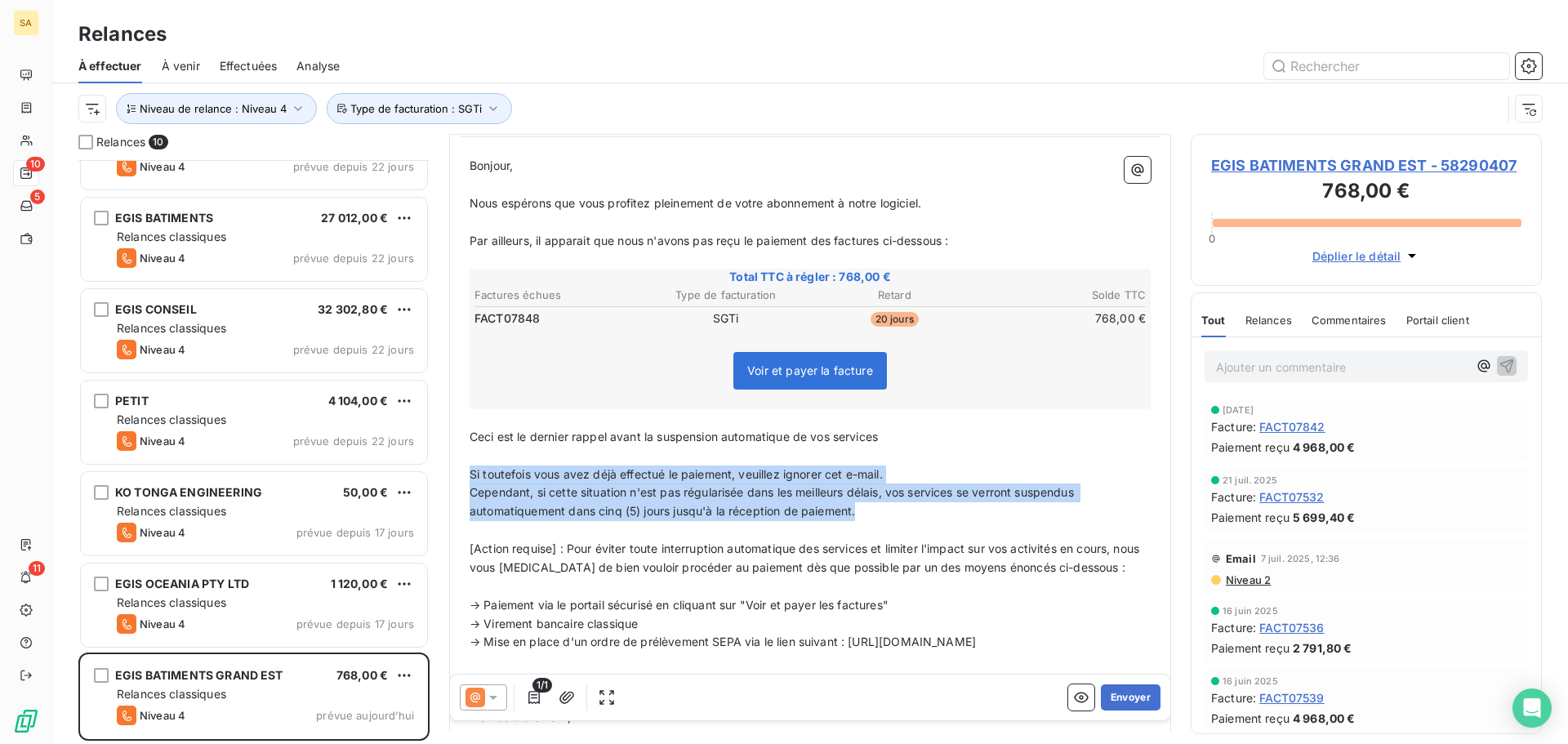
drag, startPoint x: 843, startPoint y: 507, endPoint x: 461, endPoint y: 478, distance: 383.1
click at [461, 478] on div "Bonjour, ﻿ Nous espérons que vous profitez pleinement de votre abonnement à not…" at bounding box center [810, 507] width 701 height 720
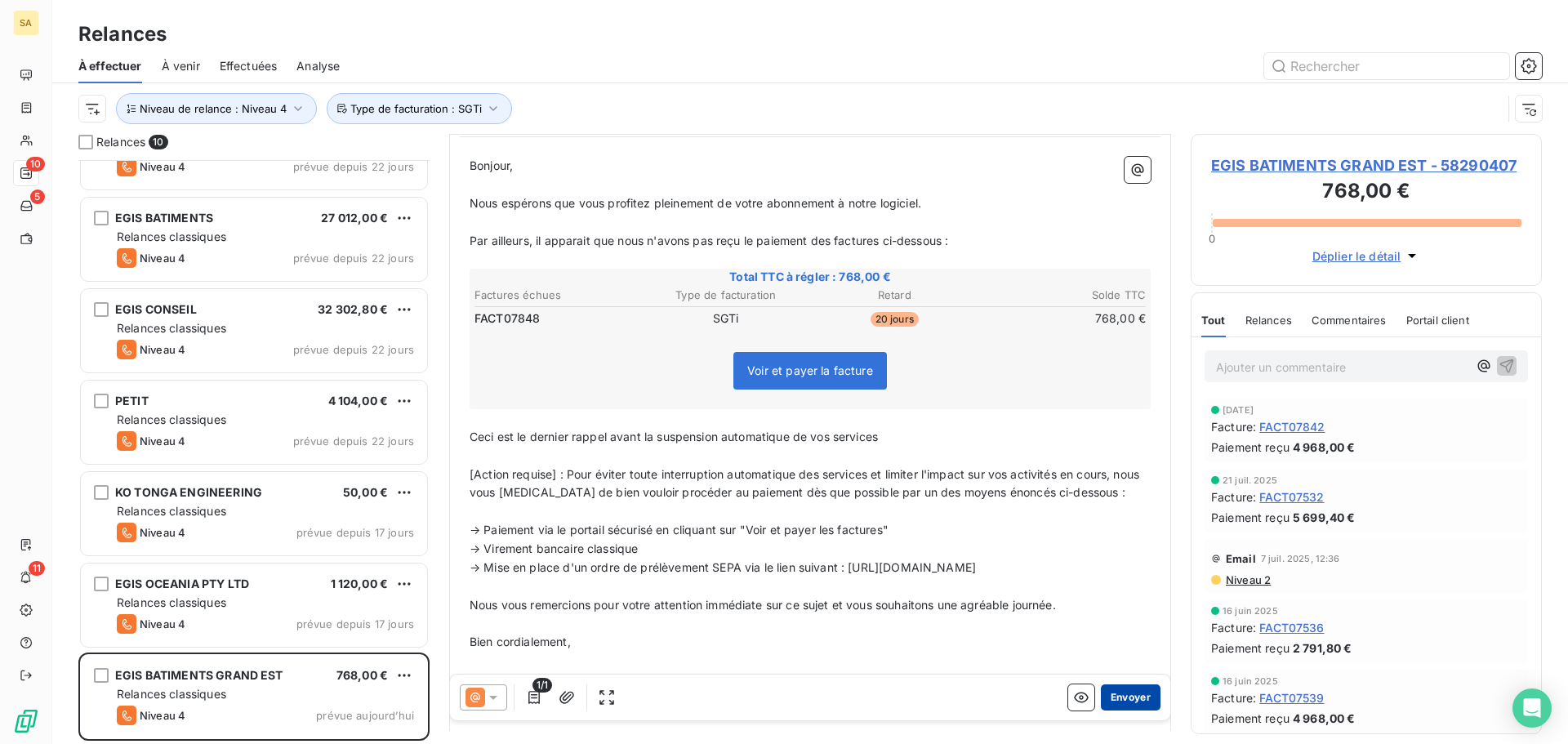
click at [1125, 699] on button "Envoyer" at bounding box center [1130, 698] width 59 height 26
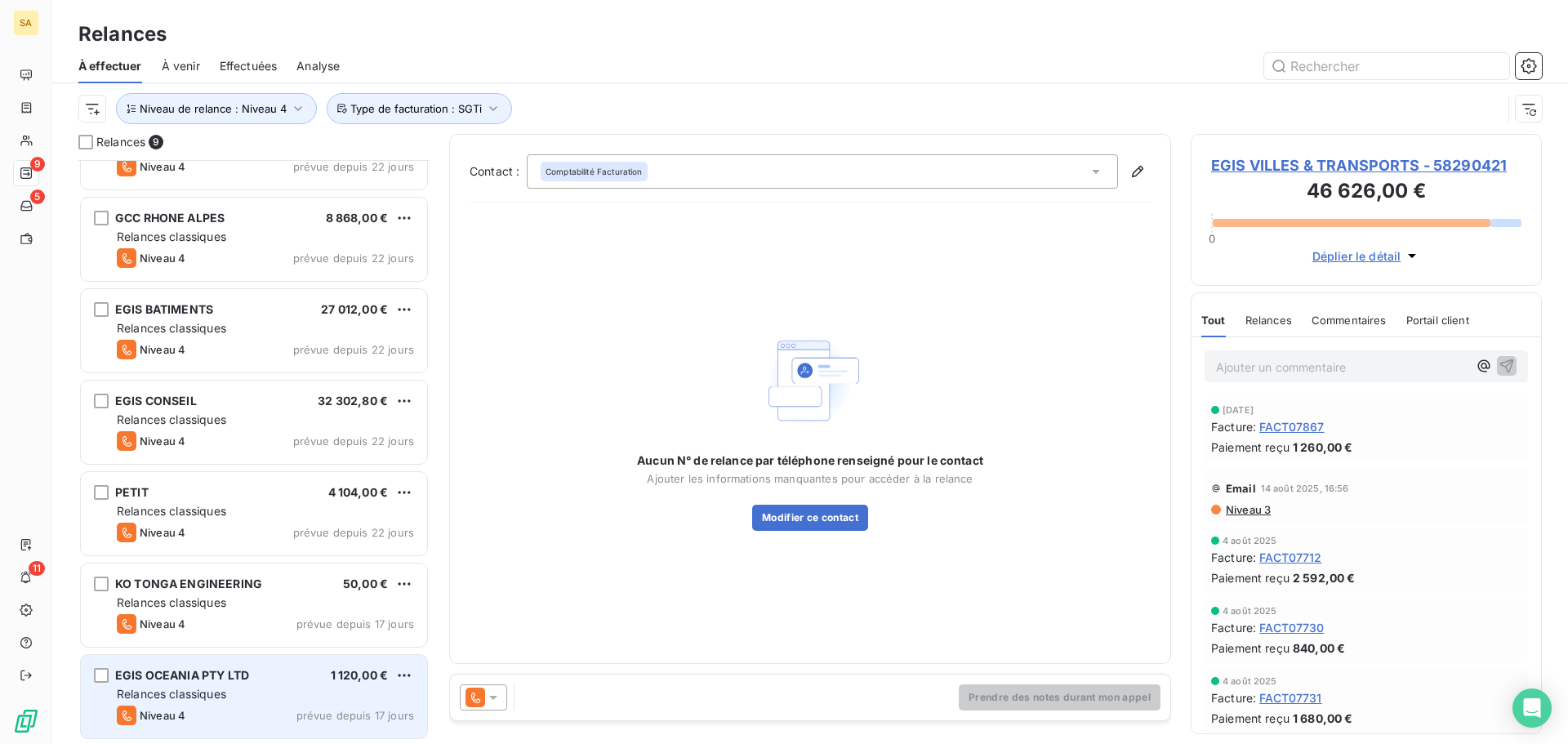
scroll to position [240, 0]
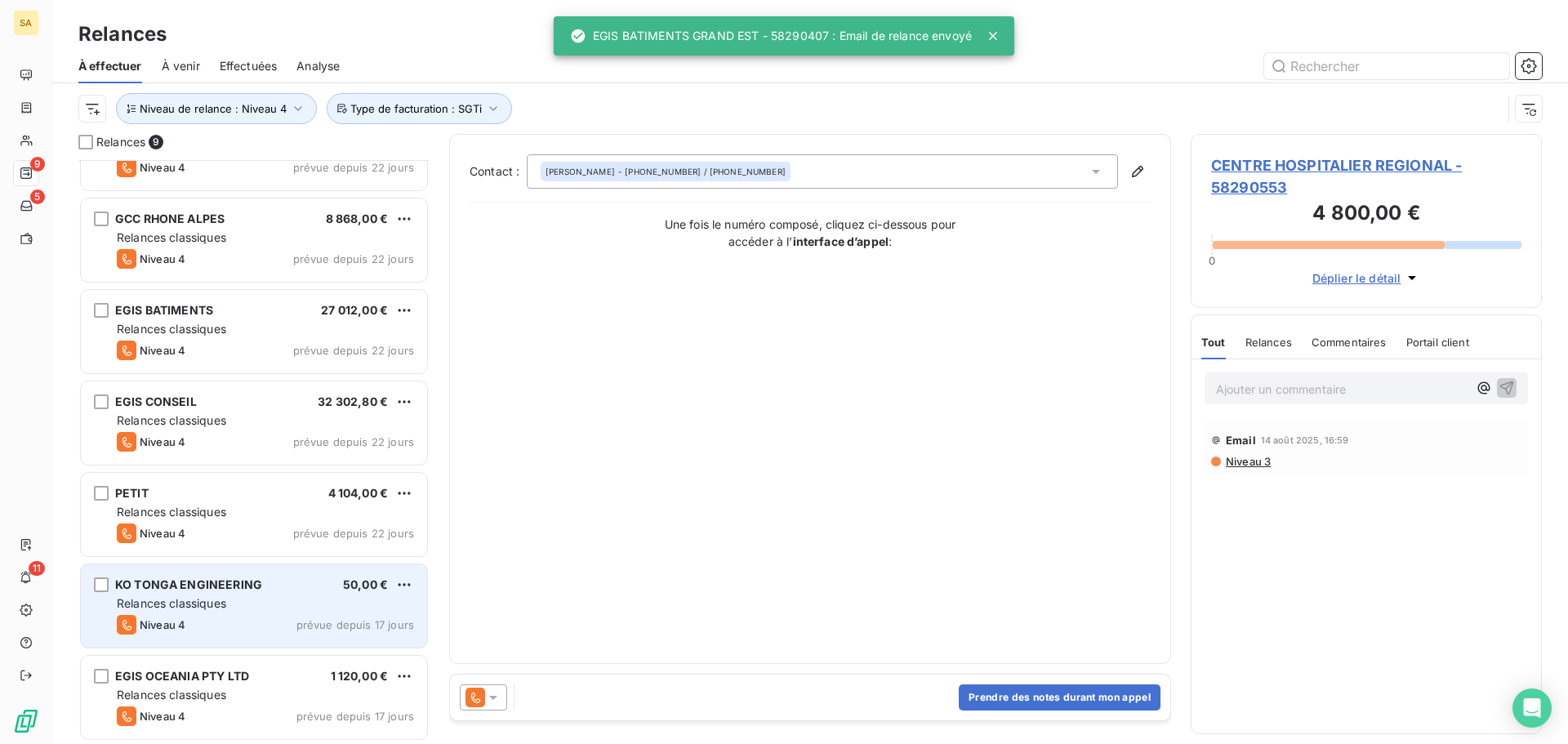
click at [238, 603] on div "Relances classiques" at bounding box center [266, 603] width 297 height 17
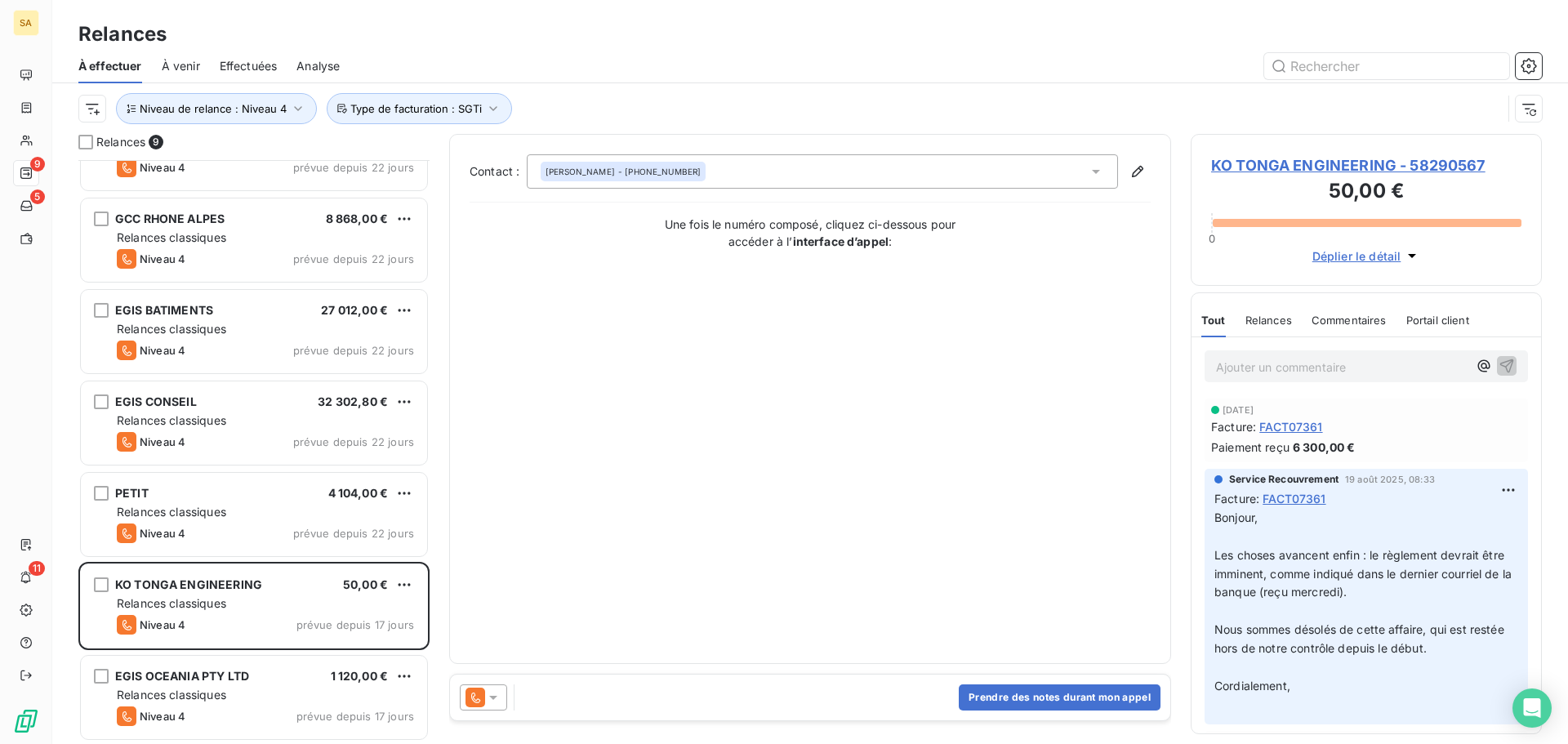
click at [1277, 365] on p "Ajouter un commentaire ﻿" at bounding box center [1342, 366] width 252 height 20
click at [1335, 163] on span "KO TONGA ENGINEERING - 58290567" at bounding box center [1365, 165] width 310 height 22
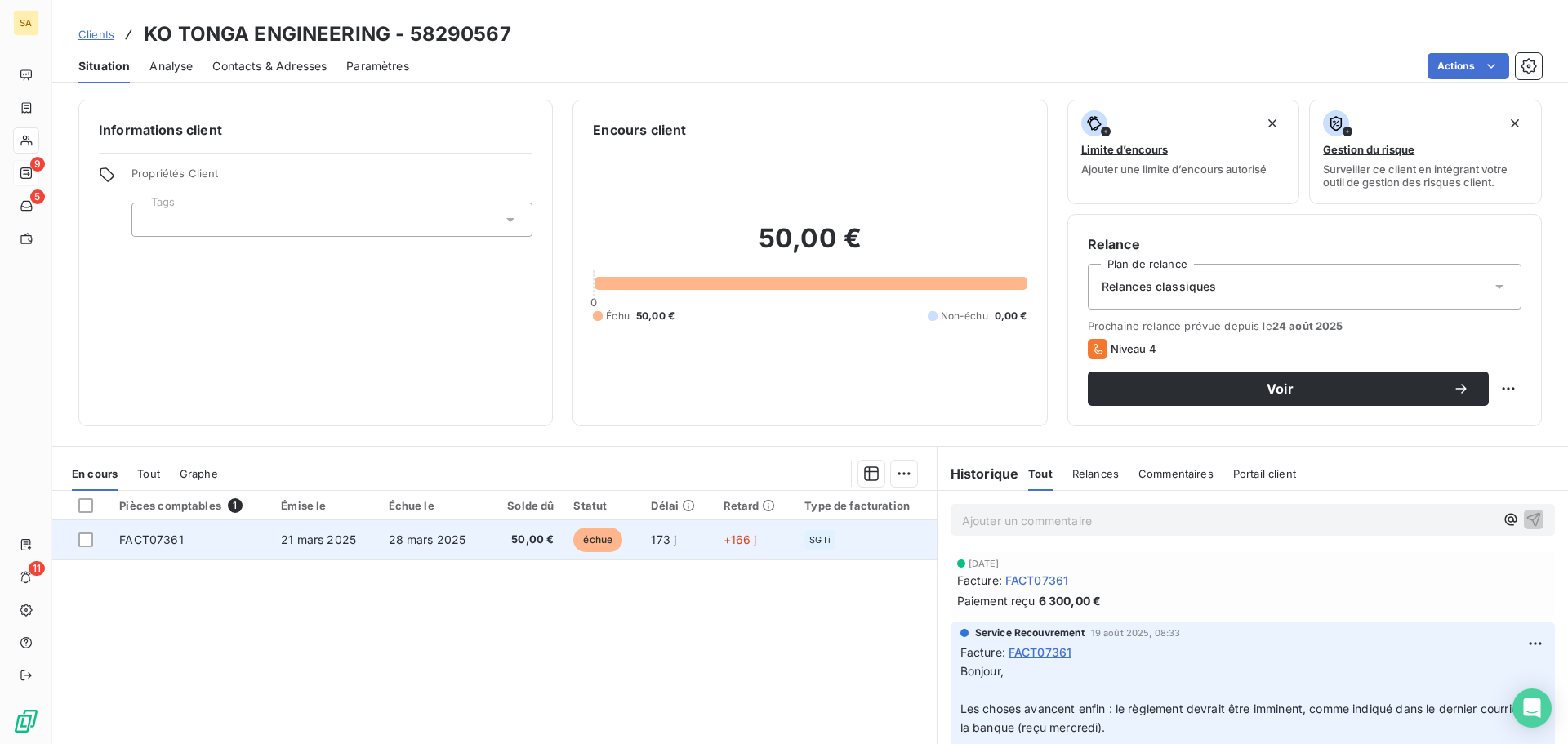
click at [248, 542] on td "FACT07361" at bounding box center [190, 539] width 162 height 39
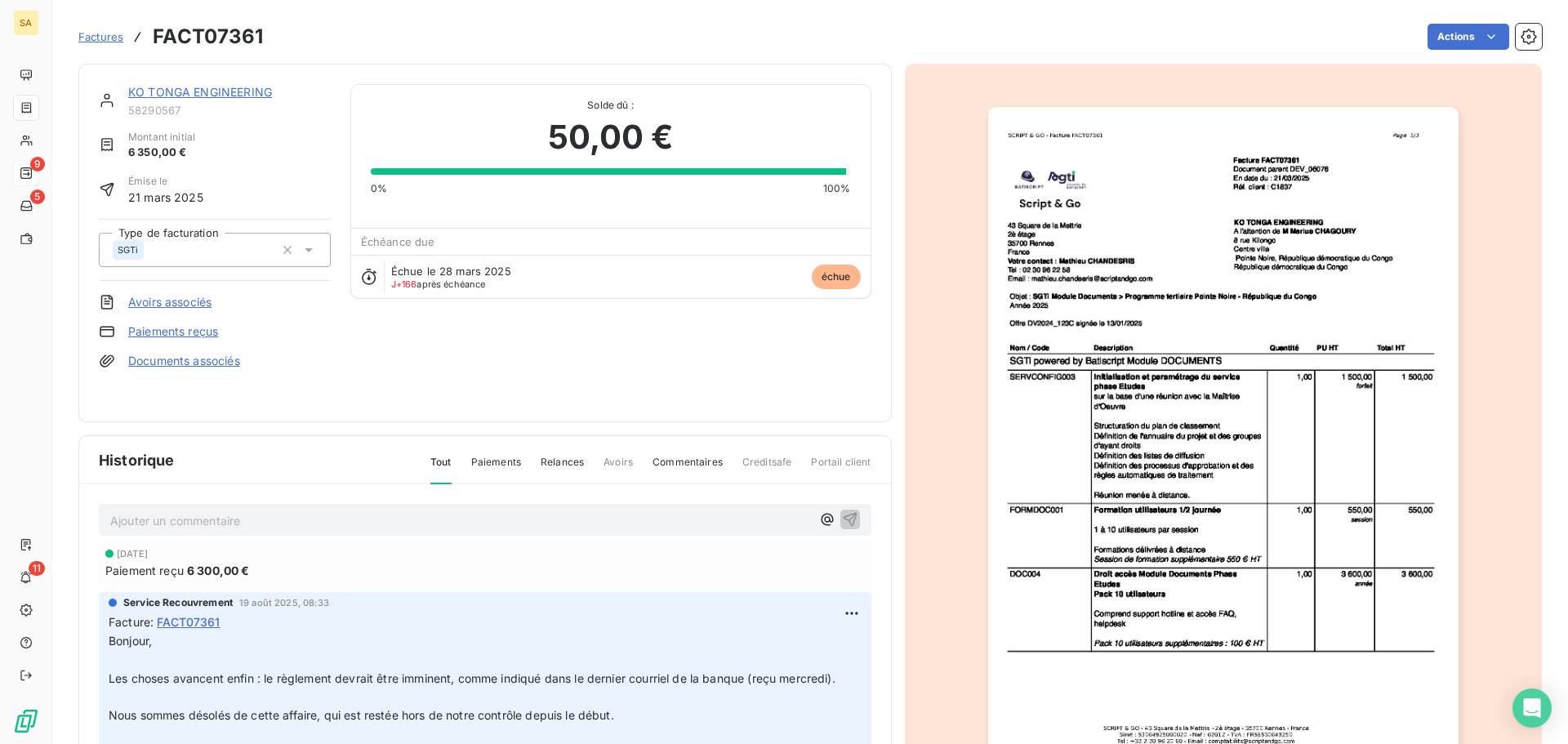
click at [336, 520] on p "Ajouter un commentaire ﻿" at bounding box center [461, 520] width 701 height 20
click at [842, 511] on icon "button" at bounding box center [850, 518] width 17 height 17
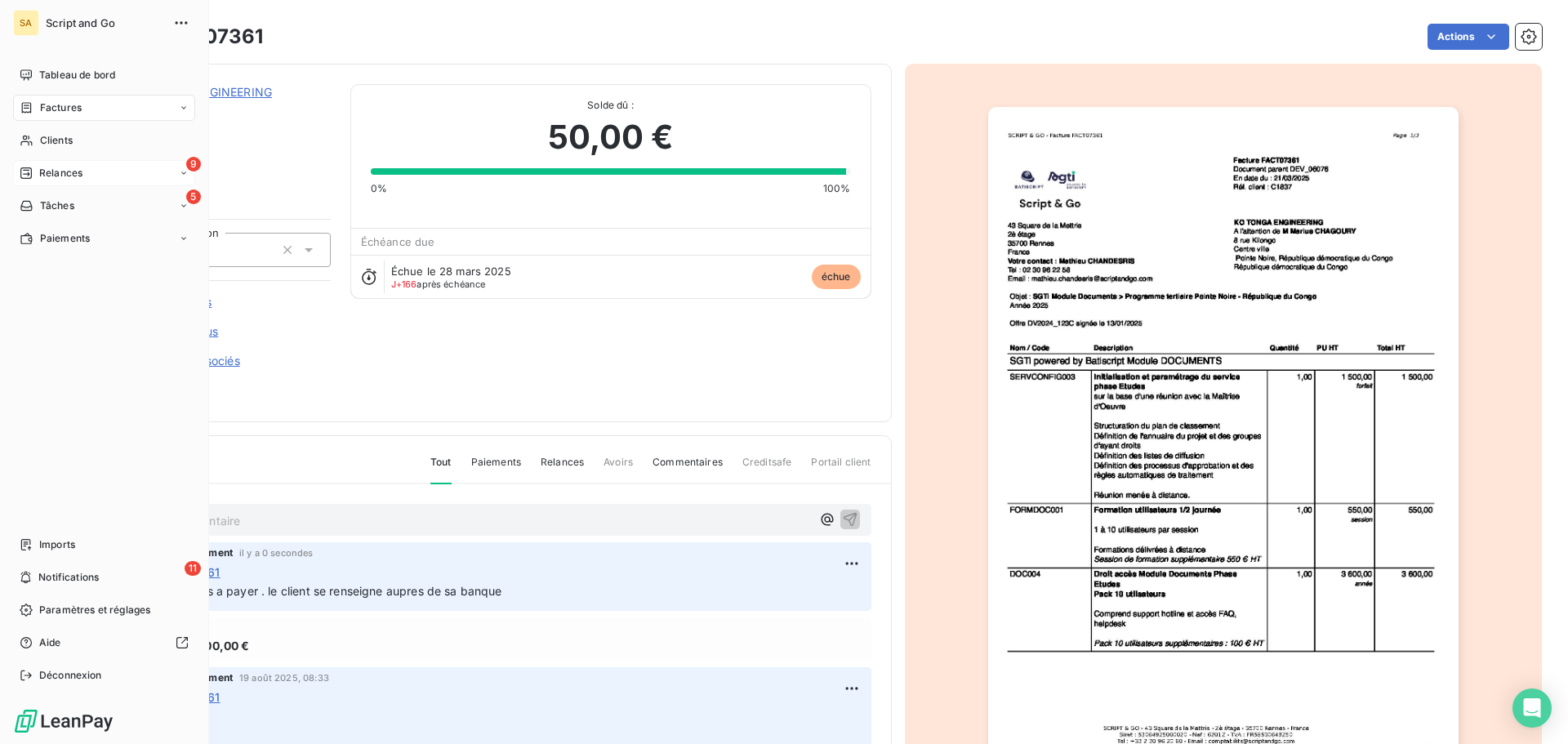
click at [37, 174] on div "Relances" at bounding box center [51, 173] width 63 height 15
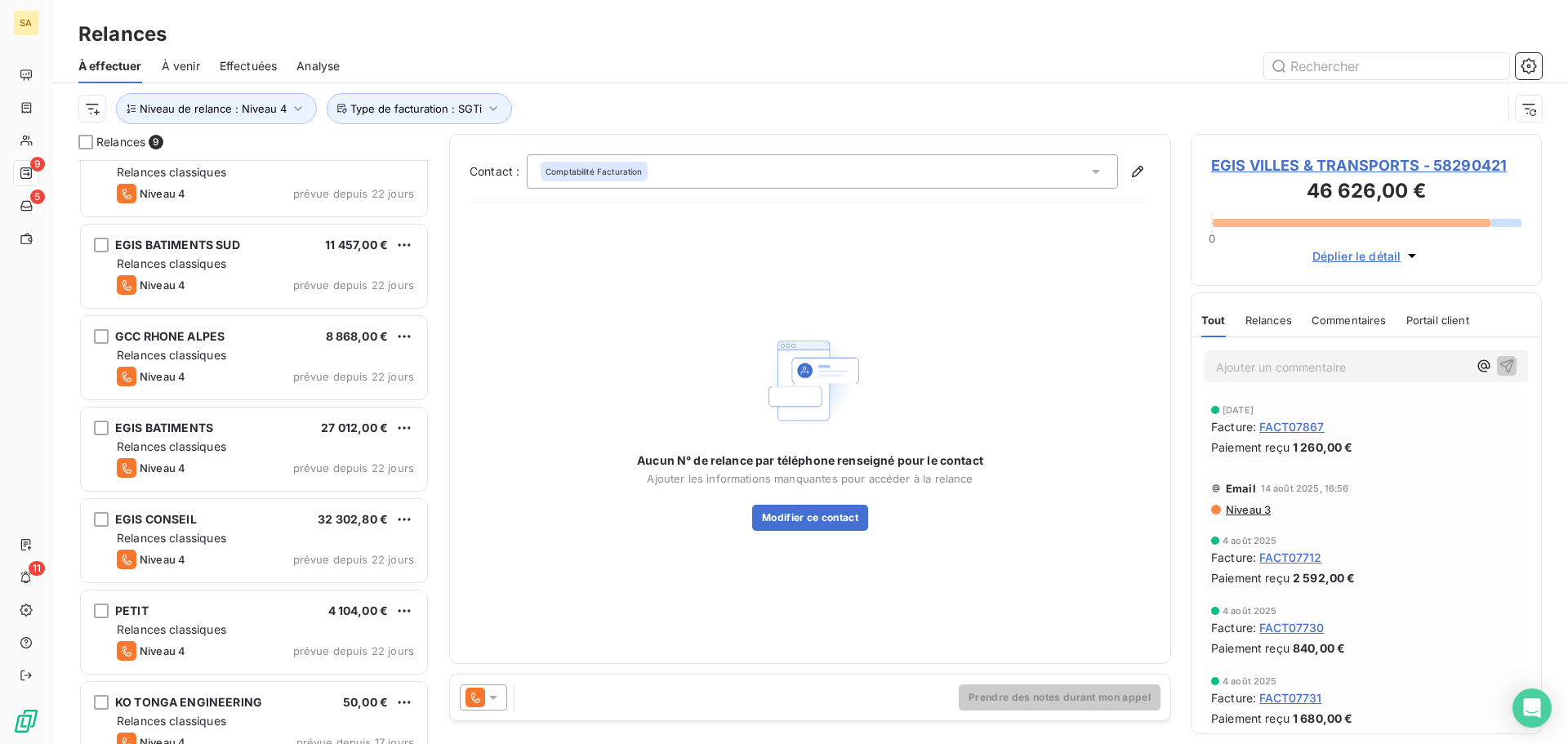
scroll to position [240, 0]
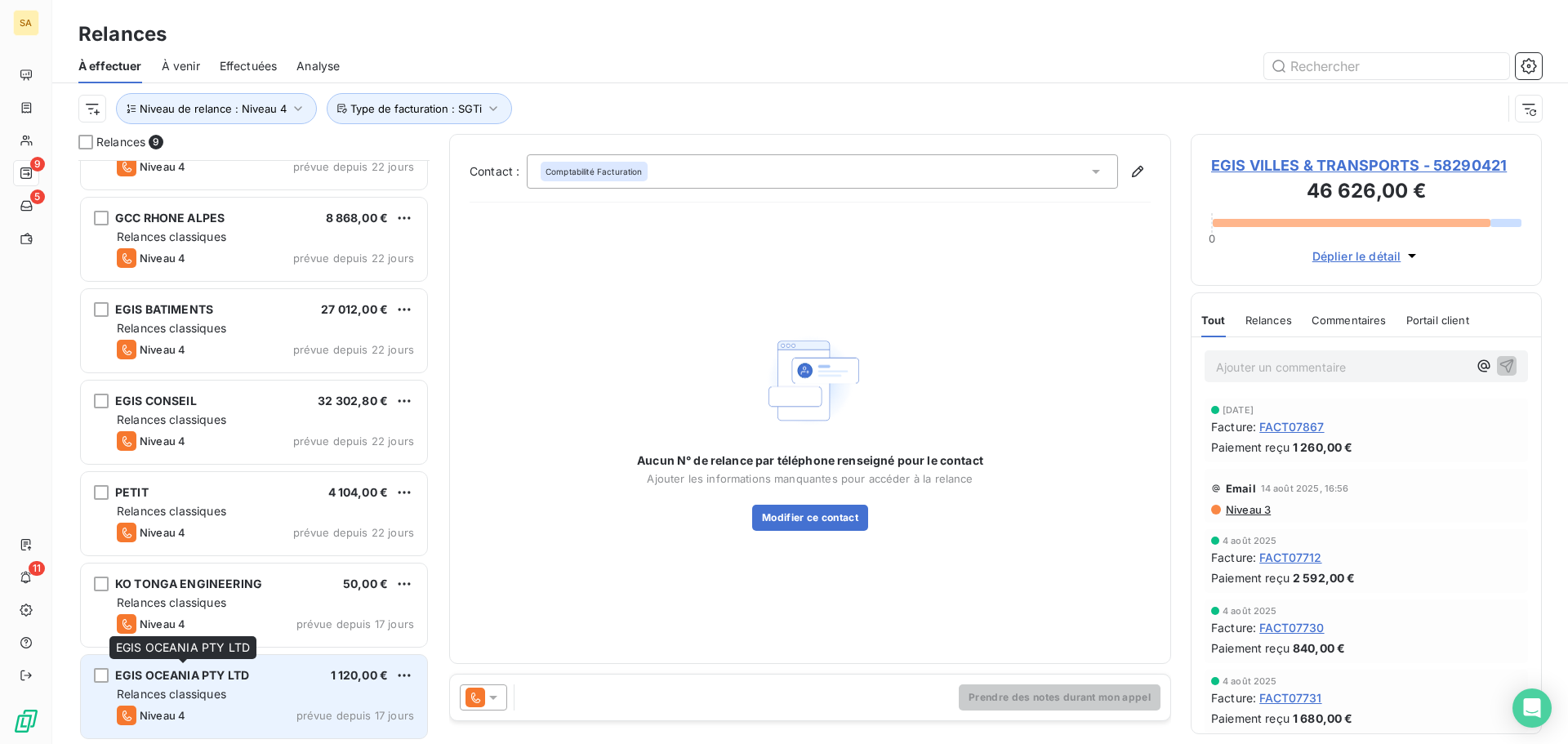
click at [230, 683] on div "EGIS OCEANIA PTY LTD" at bounding box center [182, 675] width 134 height 17
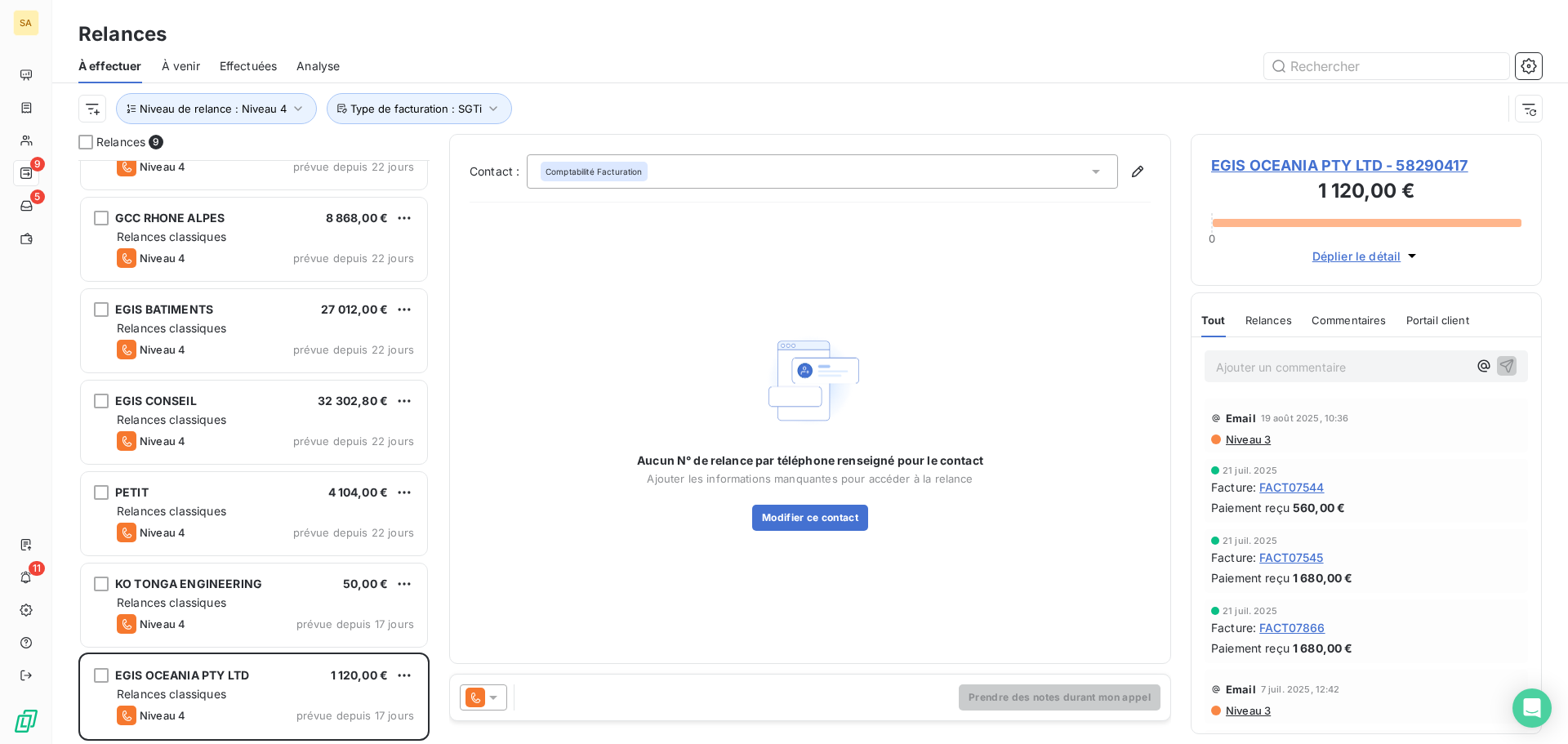
click at [494, 695] on icon at bounding box center [493, 697] width 17 height 17
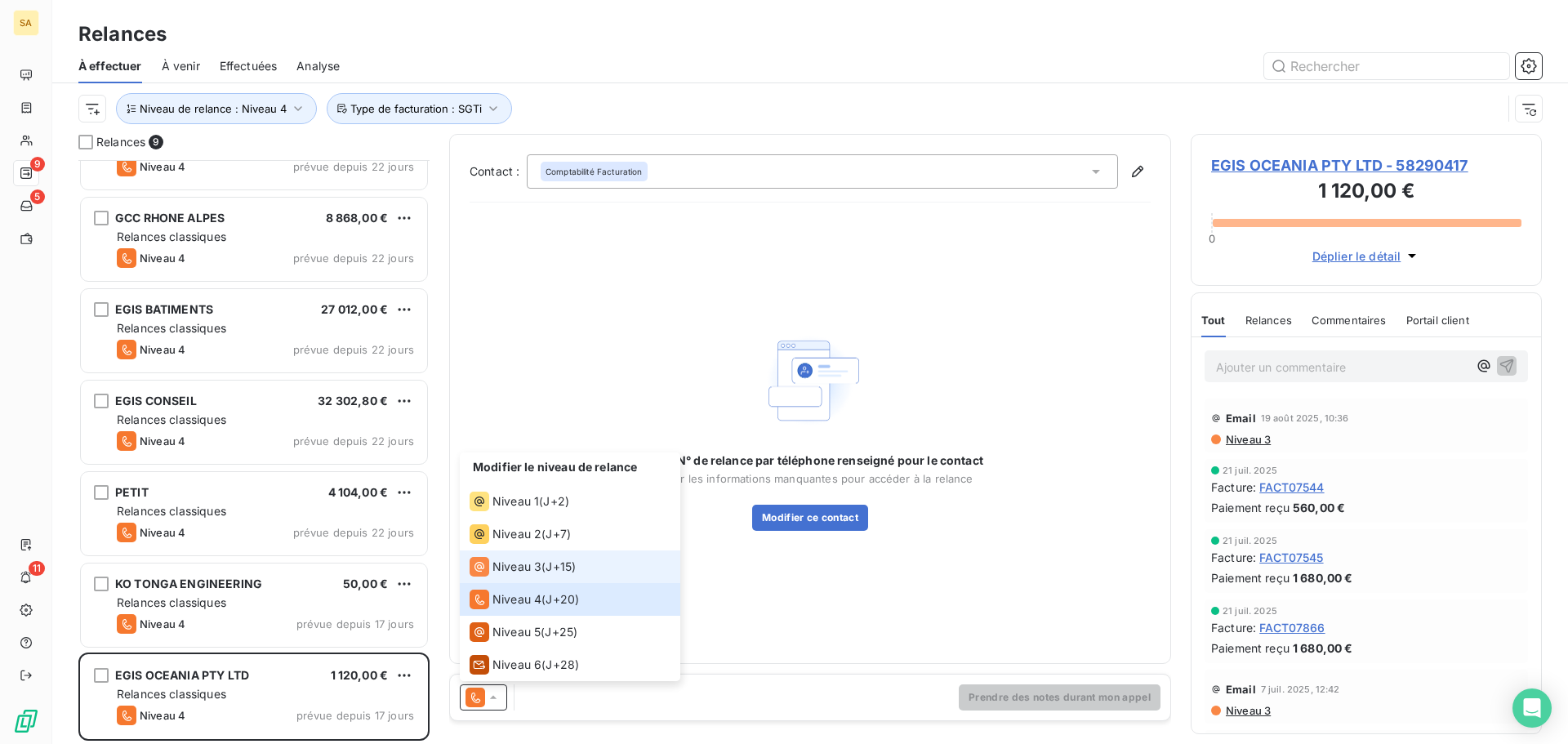
click at [528, 570] on span "Niveau 3" at bounding box center [517, 567] width 49 height 17
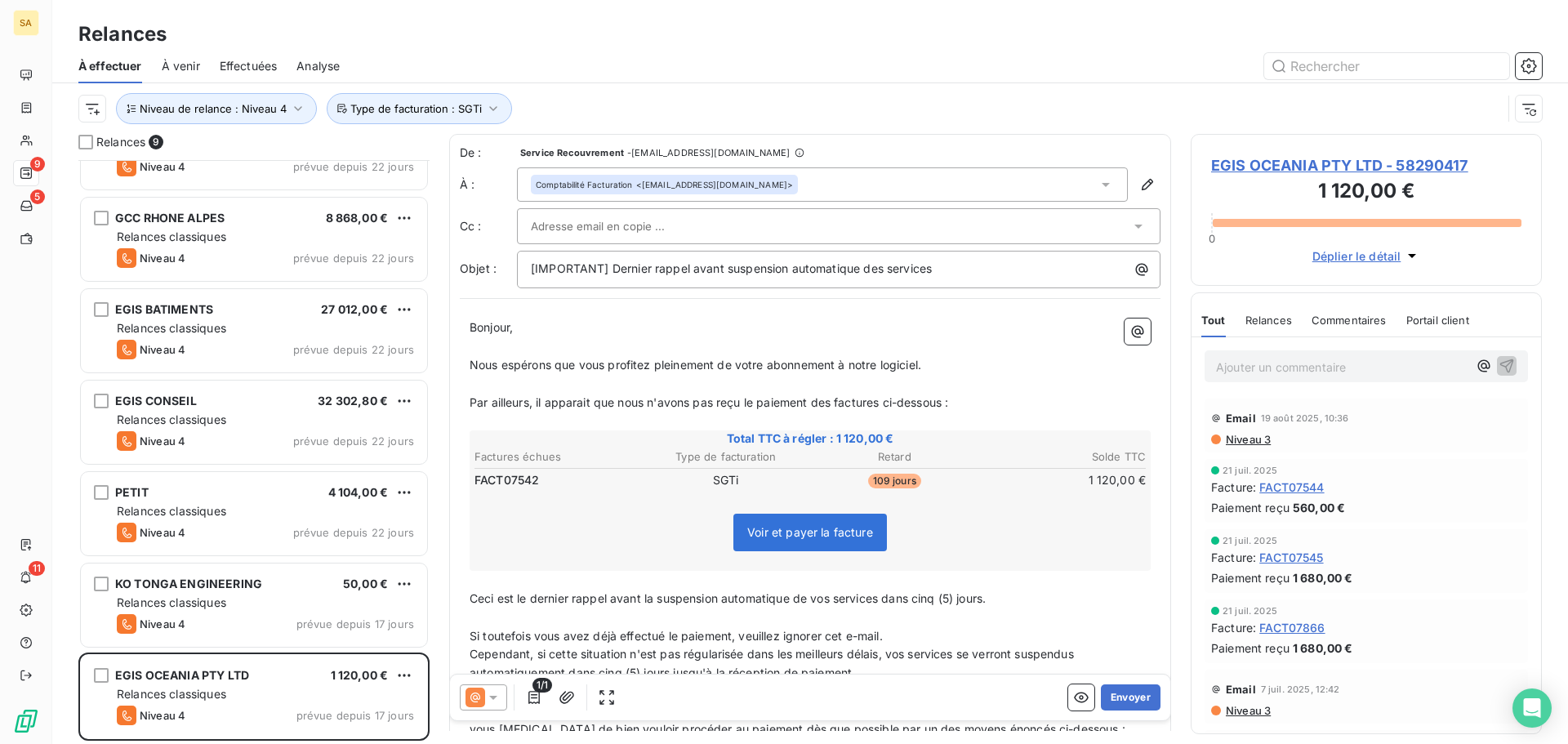
drag, startPoint x: 792, startPoint y: 180, endPoint x: 731, endPoint y: 191, distance: 62.0
click at [731, 192] on div "Comptabilité Facturation <[EMAIL_ADDRESS][DOMAIN_NAME]>" at bounding box center [663, 184] width 267 height 19
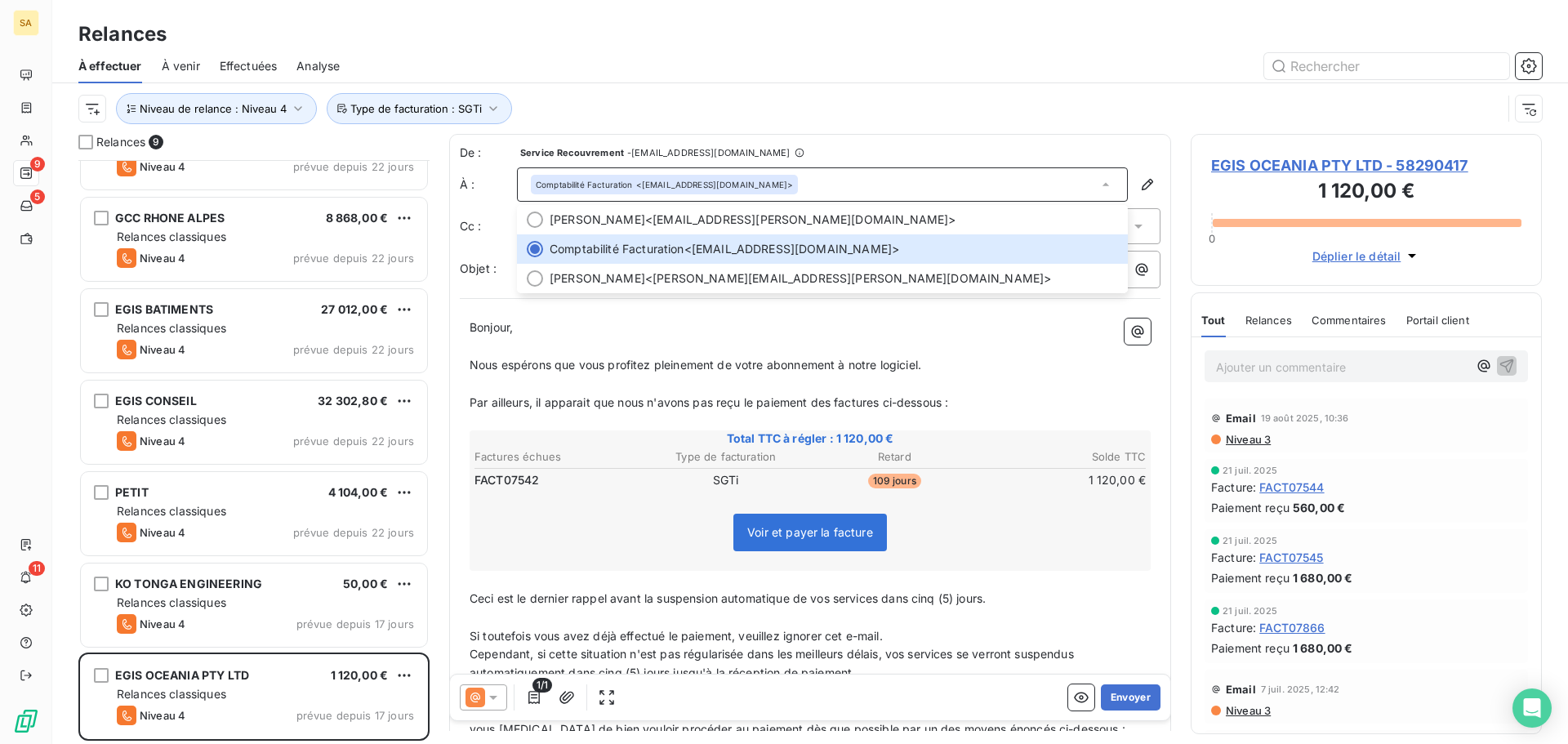
click at [470, 321] on span "Bonjour," at bounding box center [491, 327] width 44 height 14
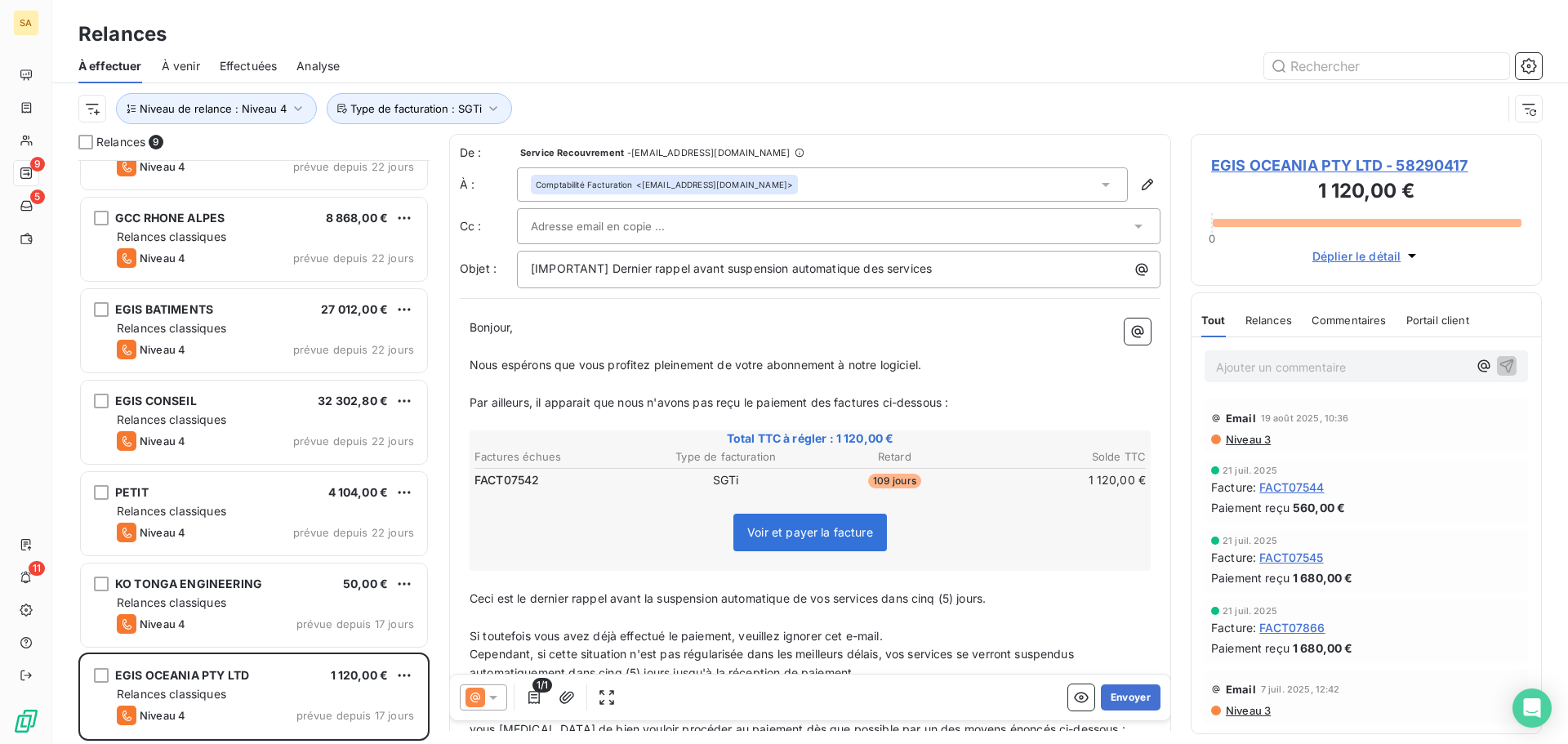
click at [472, 325] on span "Bonjour," at bounding box center [491, 327] width 44 height 14
drag, startPoint x: 469, startPoint y: 362, endPoint x: 947, endPoint y: 358, distance: 478.0
click at [947, 358] on p "Nous espérons que vous profitez pleinement de votre abonnement à notre logiciel." at bounding box center [809, 365] width 681 height 18
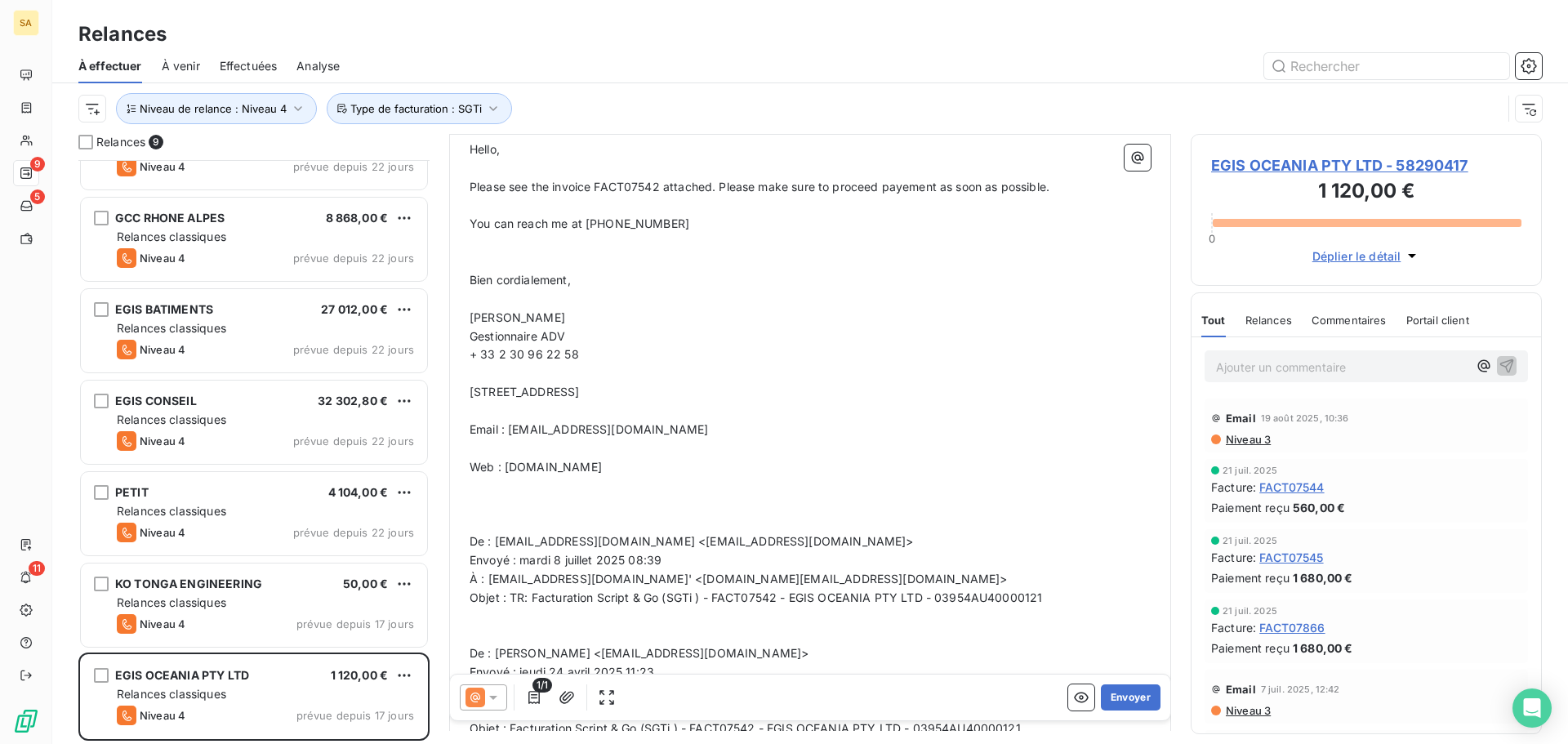
scroll to position [246, 0]
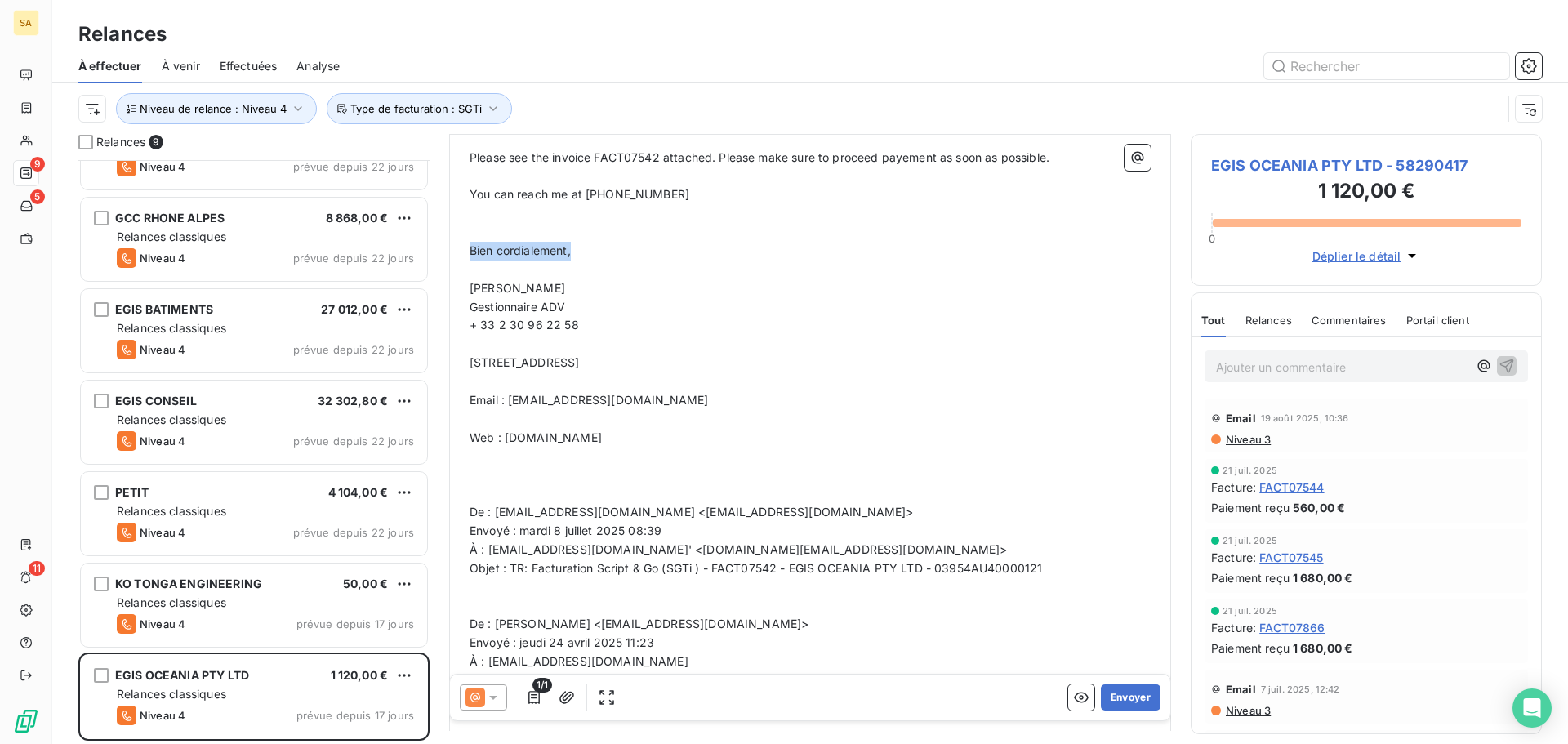
drag, startPoint x: 581, startPoint y: 253, endPoint x: 468, endPoint y: 249, distance: 113.1
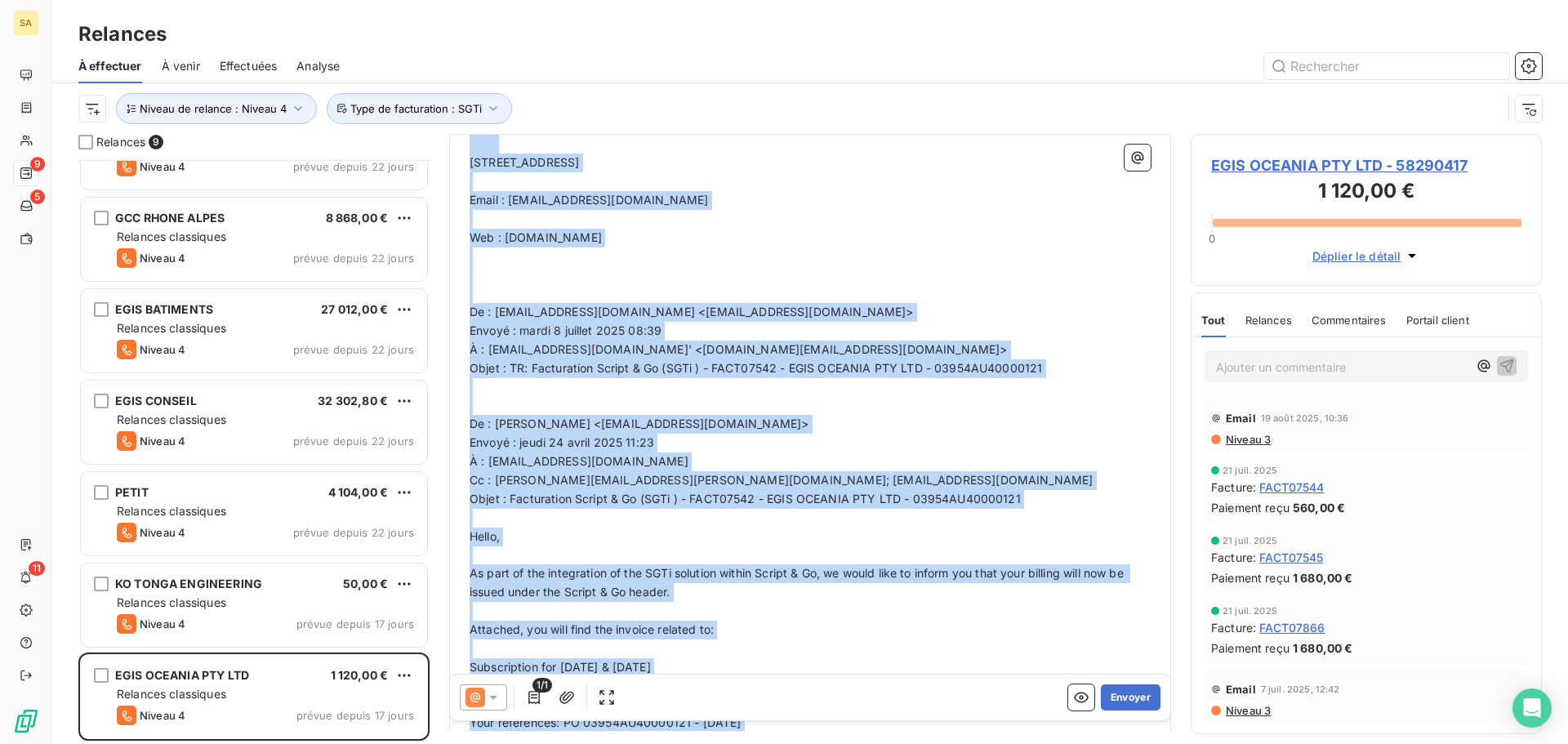
scroll to position [432, 0]
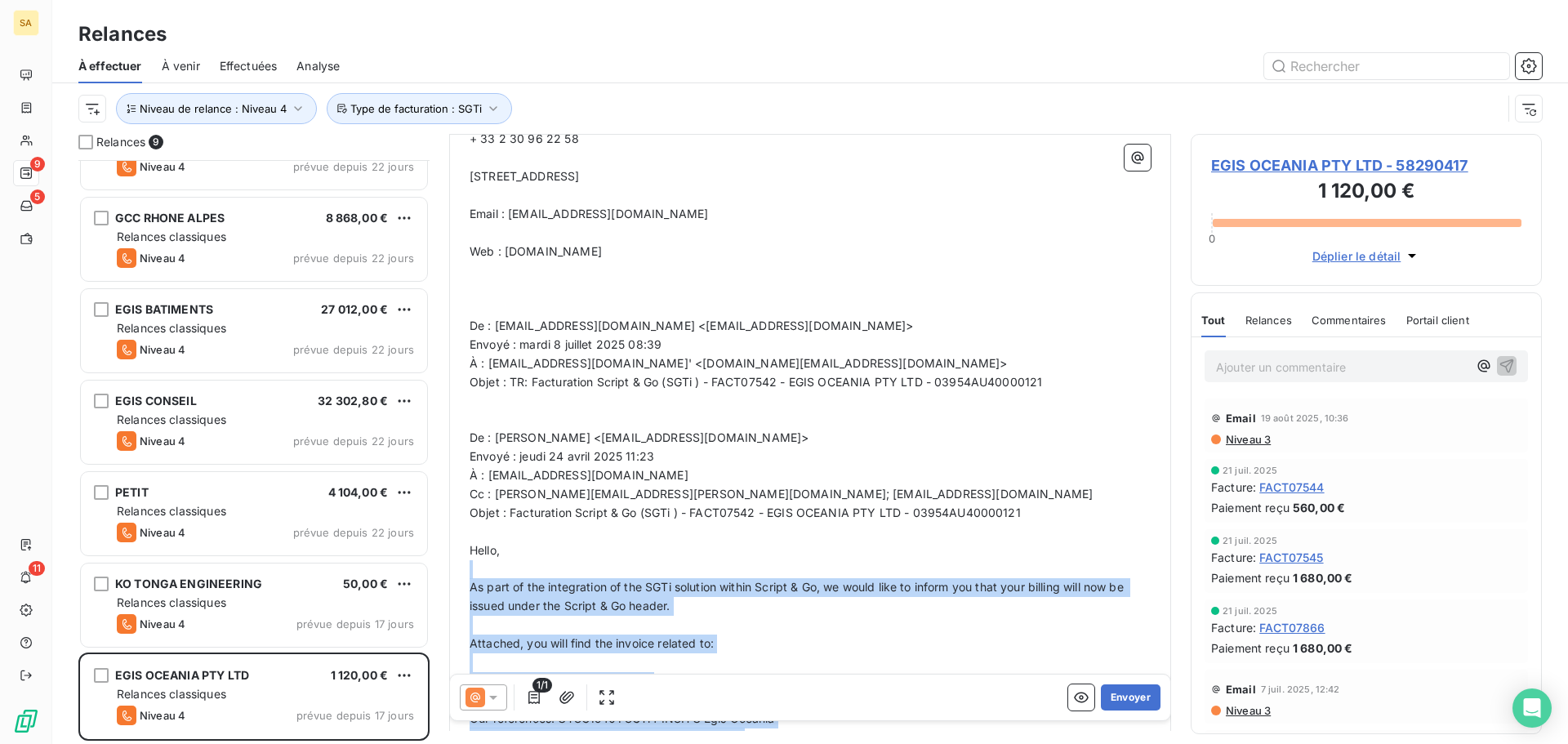
drag, startPoint x: 660, startPoint y: 369, endPoint x: 506, endPoint y: 540, distance: 230.1
click at [602, 580] on span "As part of the integration of the SGTi solution within Script & Go, we would li…" at bounding box center [798, 595] width 657 height 32
click at [667, 627] on p "﻿" at bounding box center [809, 624] width 681 height 18
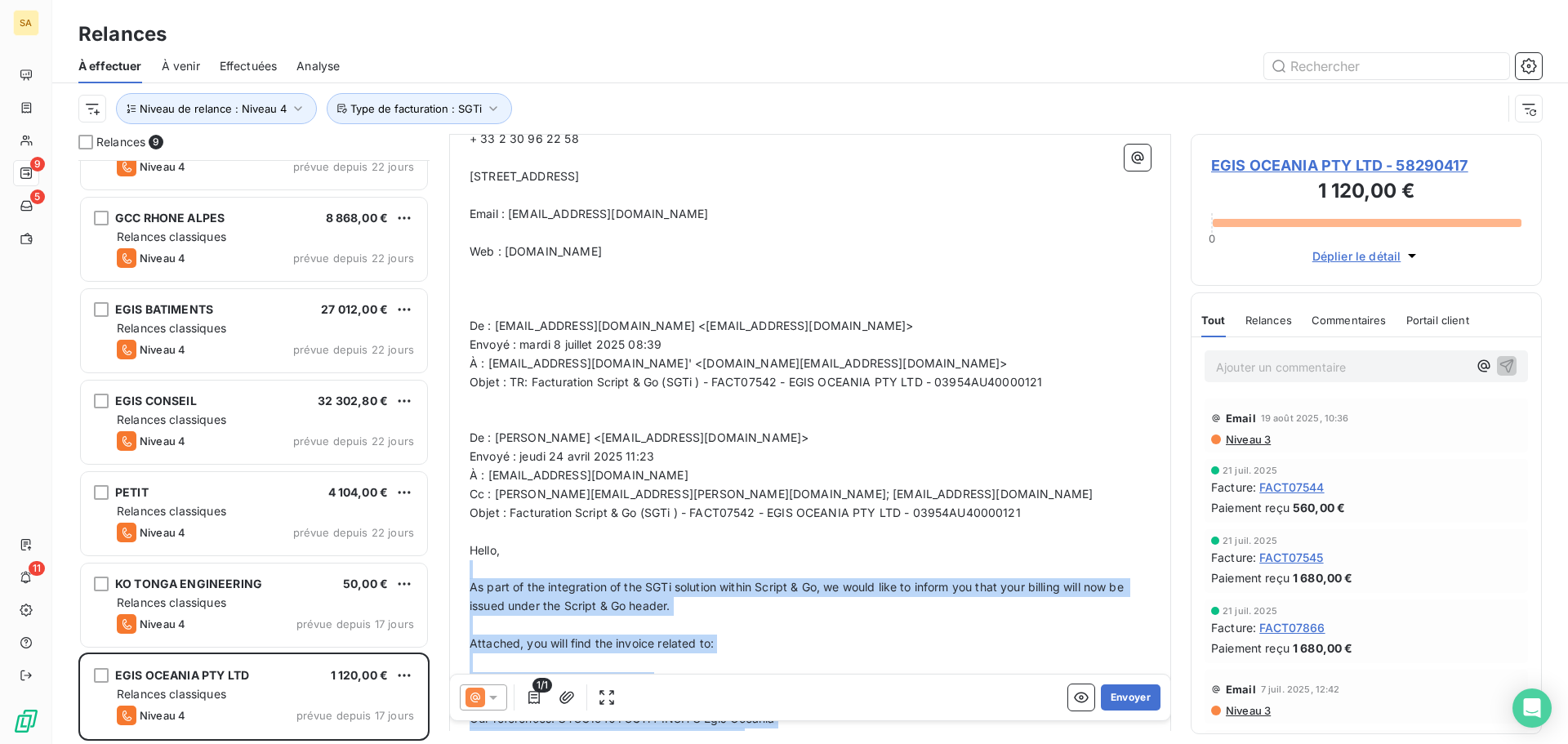
click at [769, 624] on p "﻿" at bounding box center [809, 624] width 681 height 18
click at [771, 614] on p "As part of the integration of the SGTi solution within Script & Go, we would li…" at bounding box center [809, 596] width 681 height 38
click at [724, 602] on p "As part of the integration of the SGTi solution within Script & Go, we would li…" at bounding box center [809, 596] width 681 height 38
click at [672, 566] on p "﻿" at bounding box center [809, 569] width 681 height 18
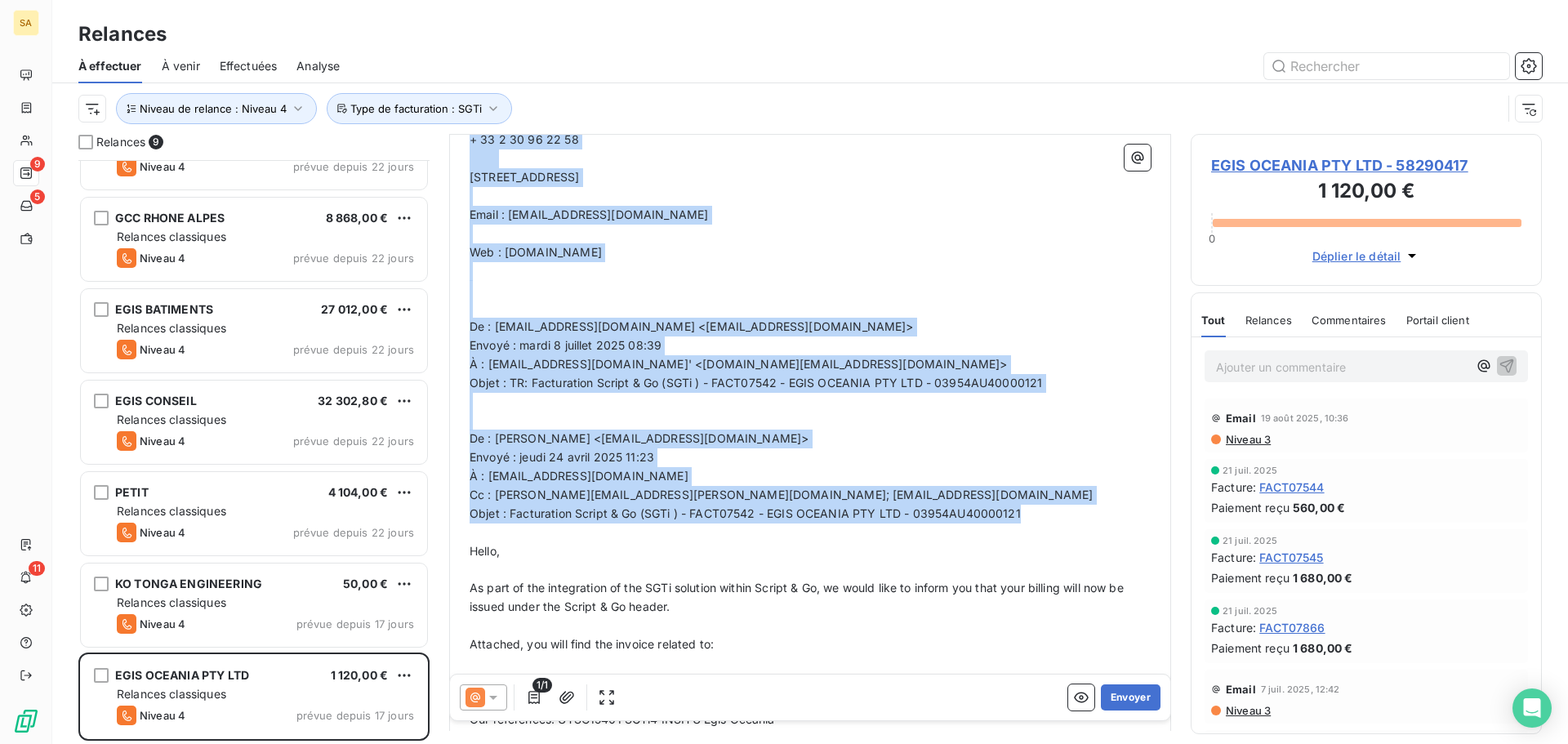
scroll to position [171, 0]
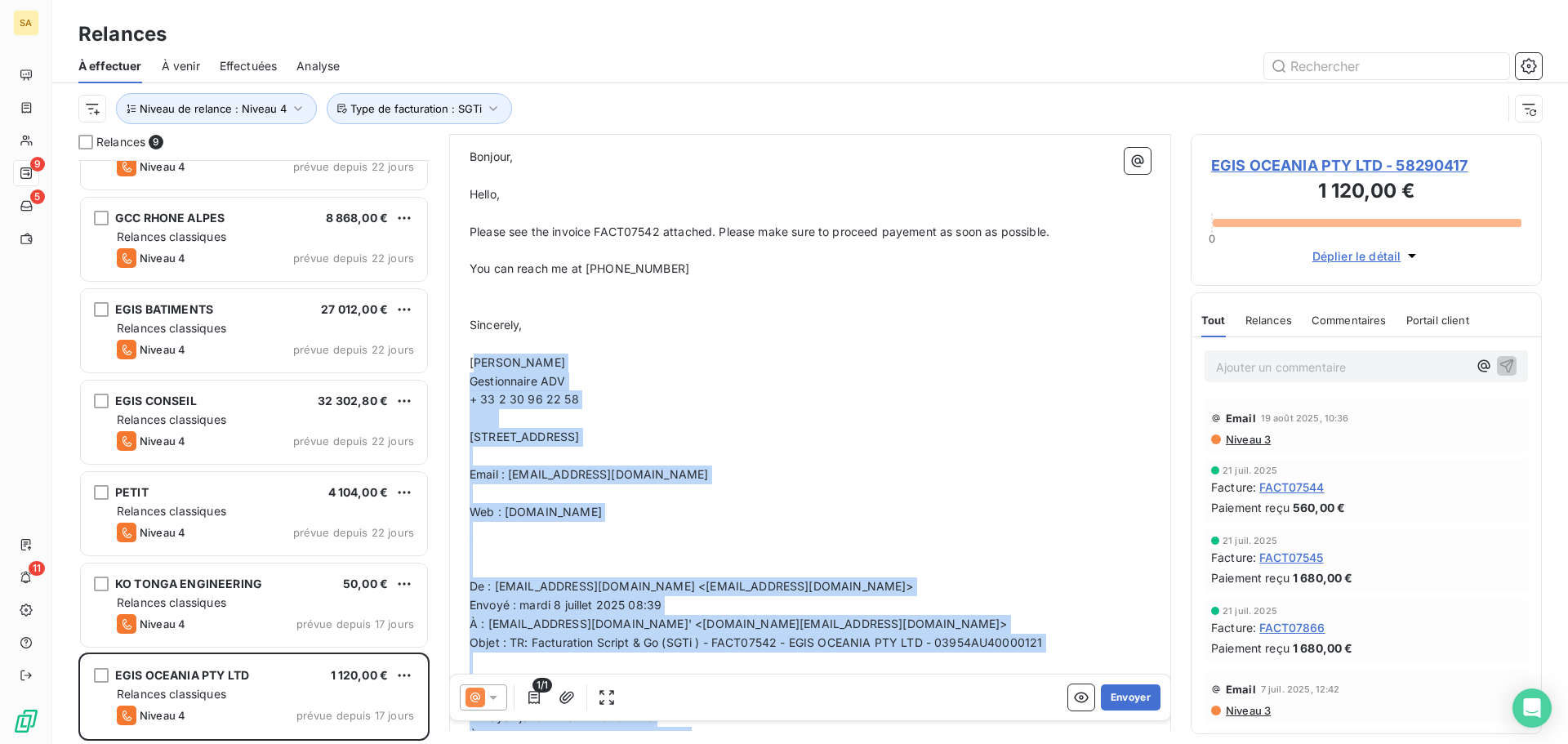
drag, startPoint x: 1030, startPoint y: 350, endPoint x: 478, endPoint y: 356, distance: 552.0
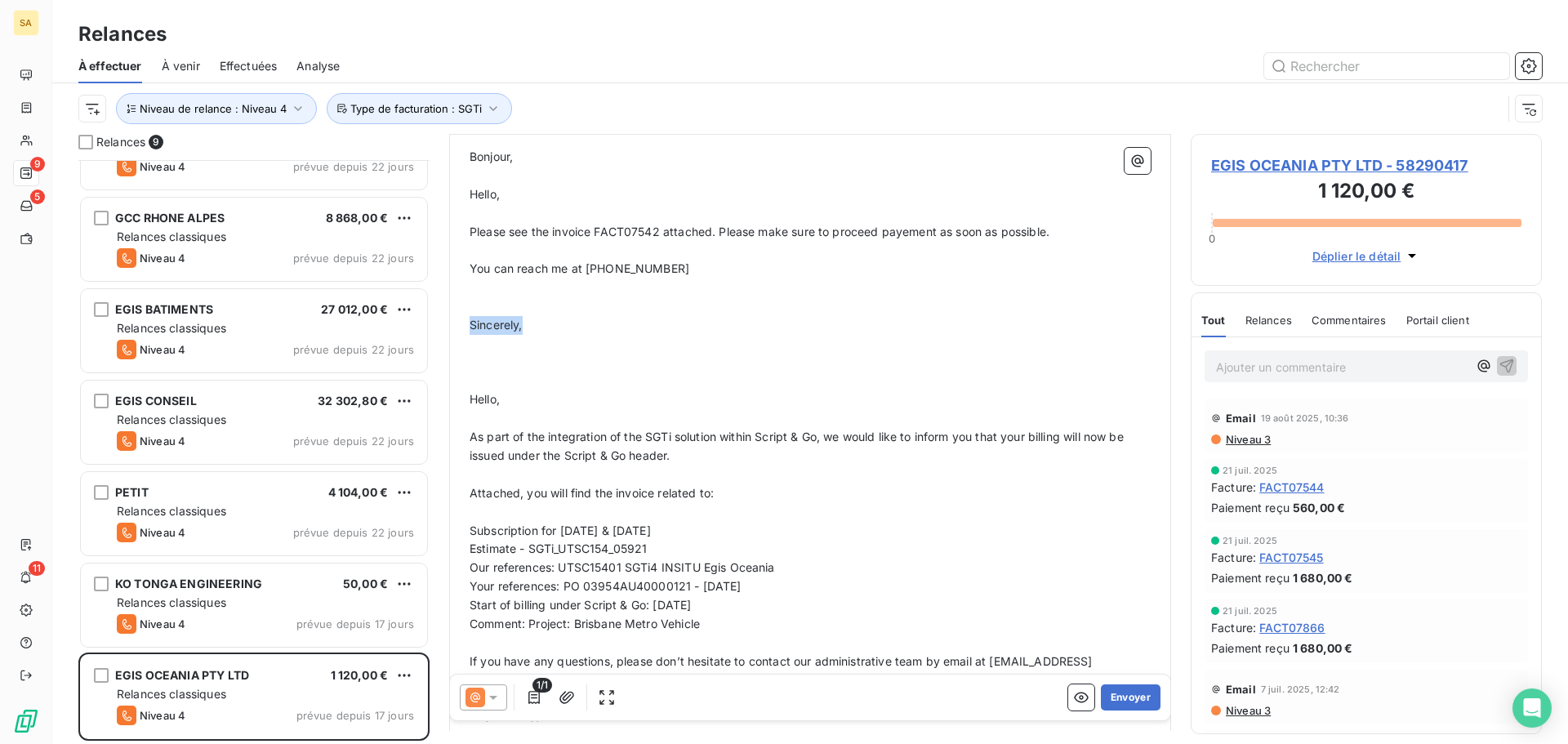
drag, startPoint x: 542, startPoint y: 327, endPoint x: 457, endPoint y: 323, distance: 85.1
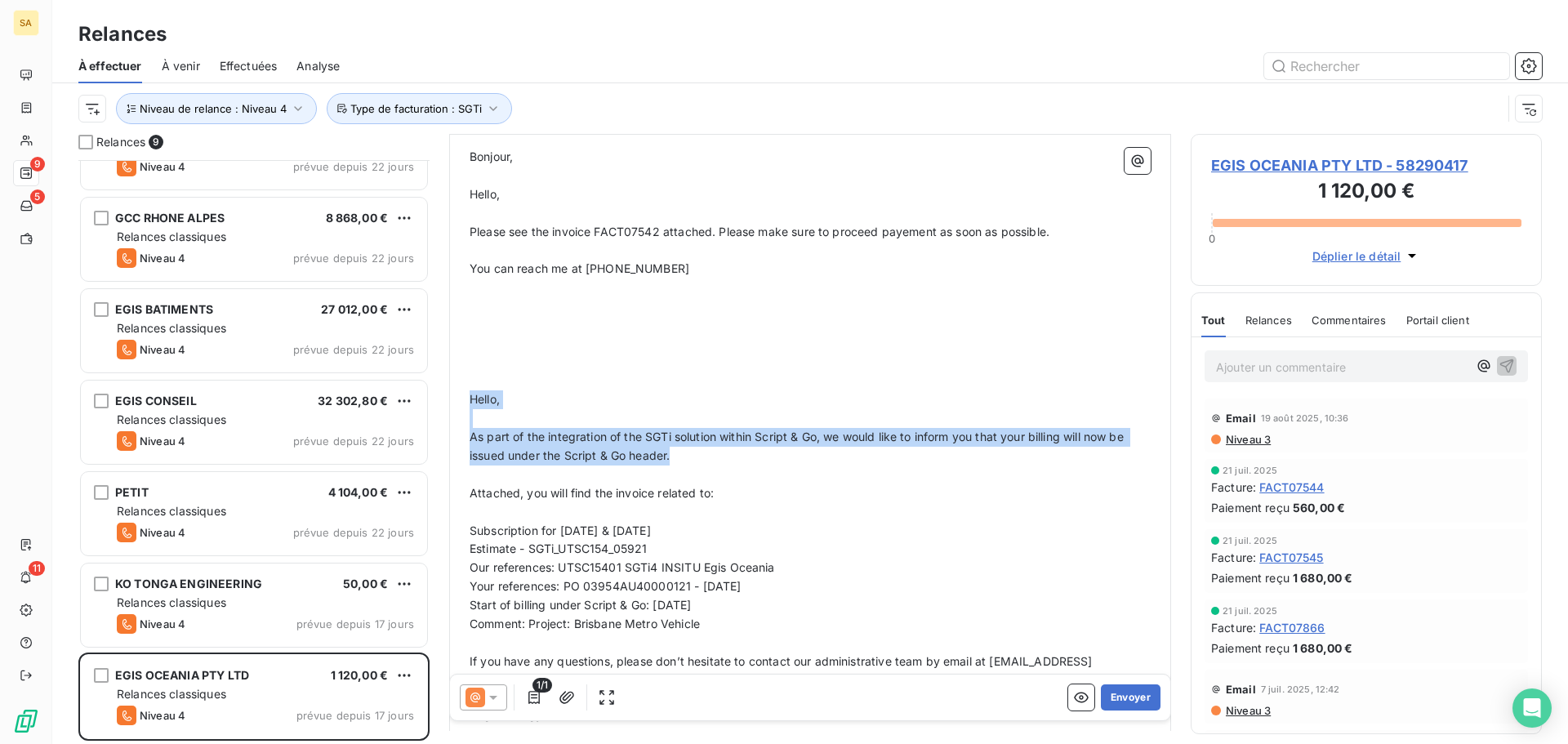
drag, startPoint x: 678, startPoint y: 459, endPoint x: 461, endPoint y: 401, distance: 224.6
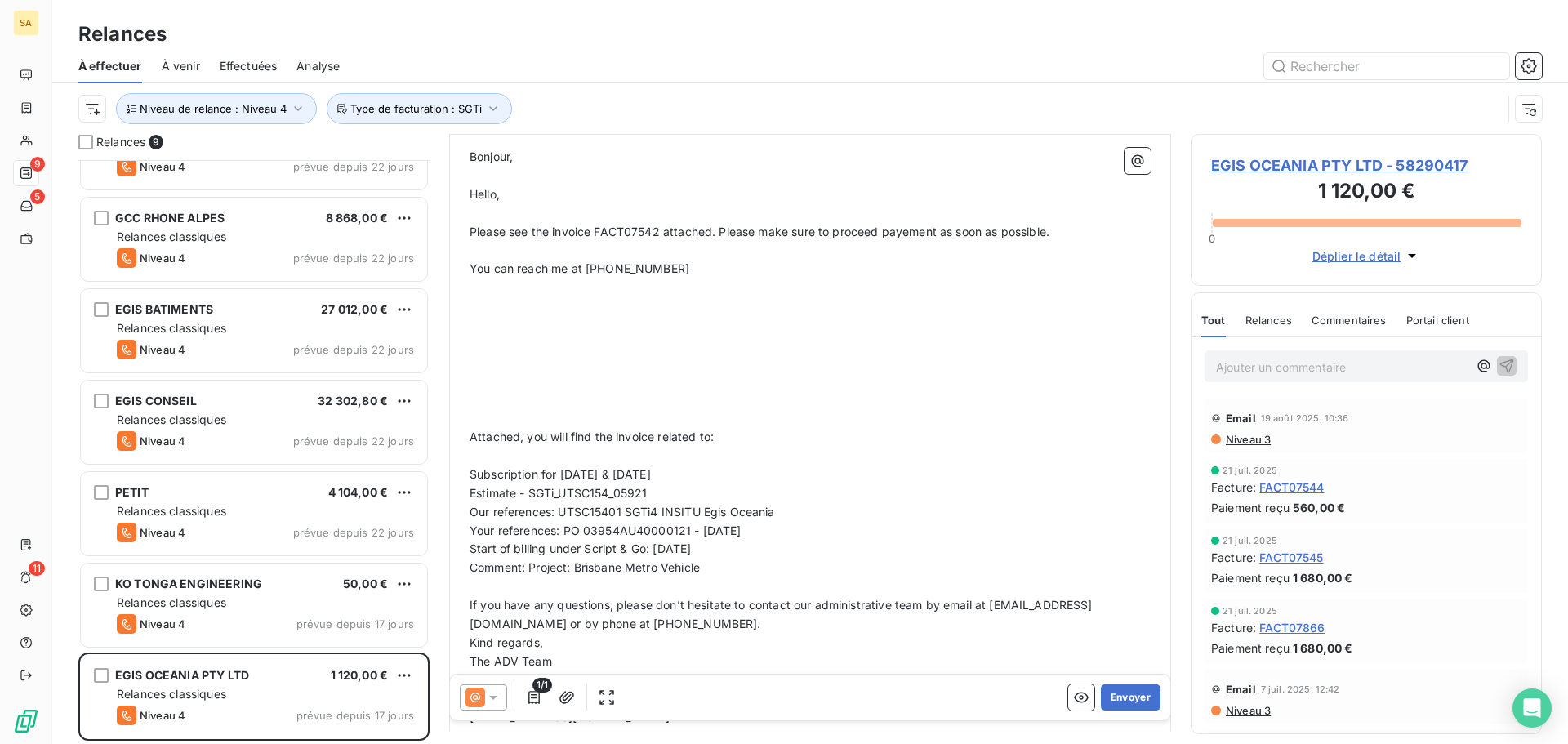
click at [505, 190] on p "Hello," at bounding box center [809, 194] width 681 height 18
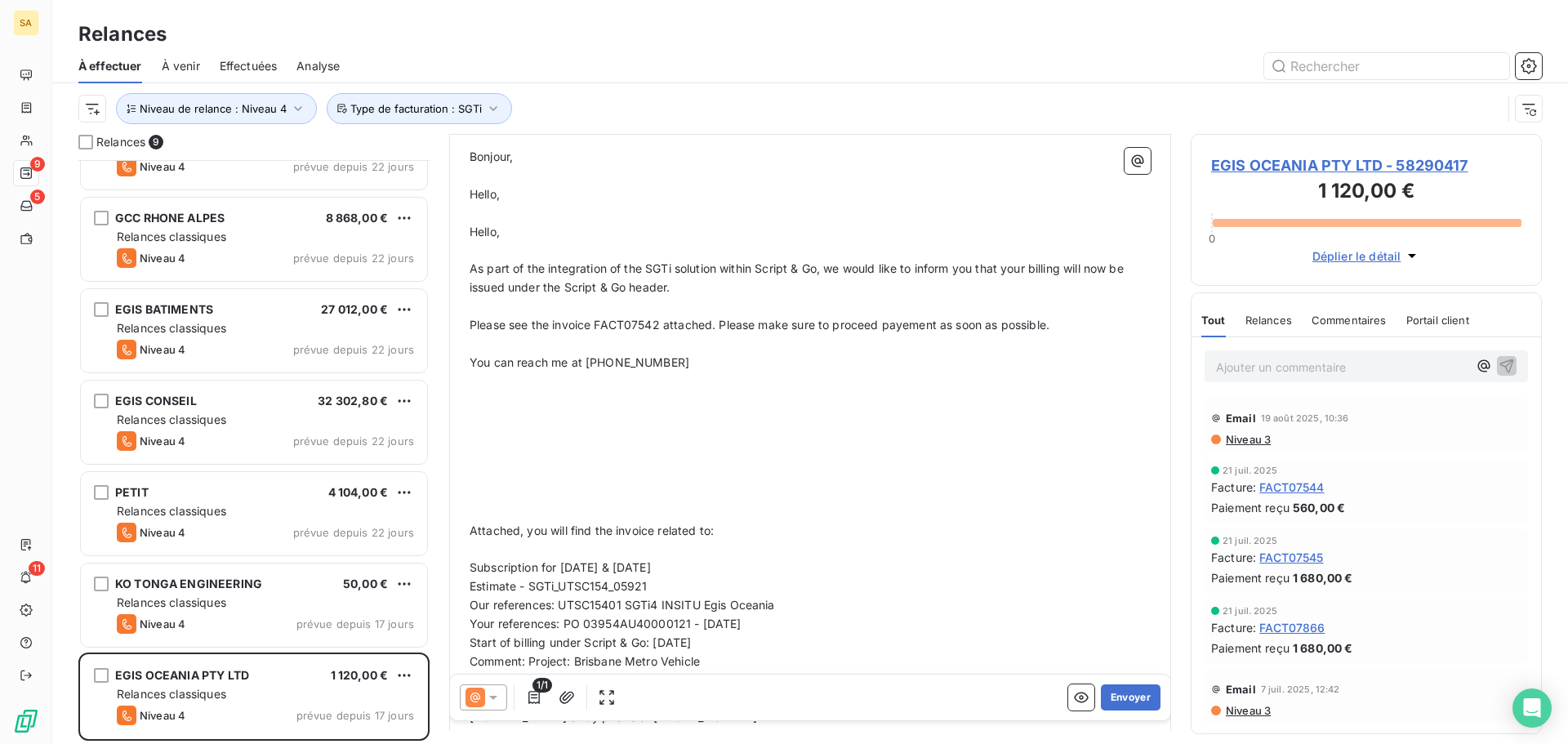
click at [517, 192] on p "Hello," at bounding box center [809, 194] width 681 height 18
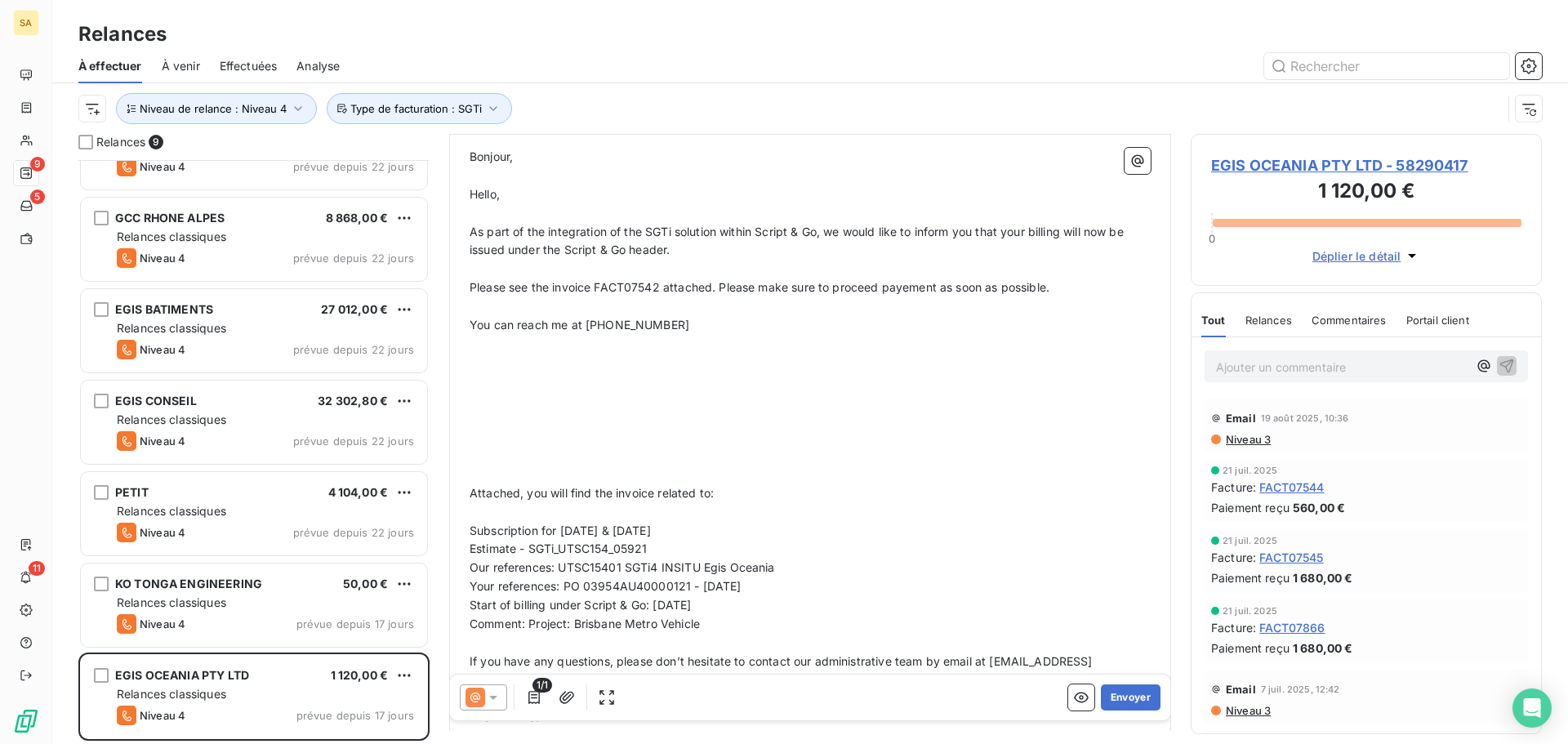
scroll to position [153, 0]
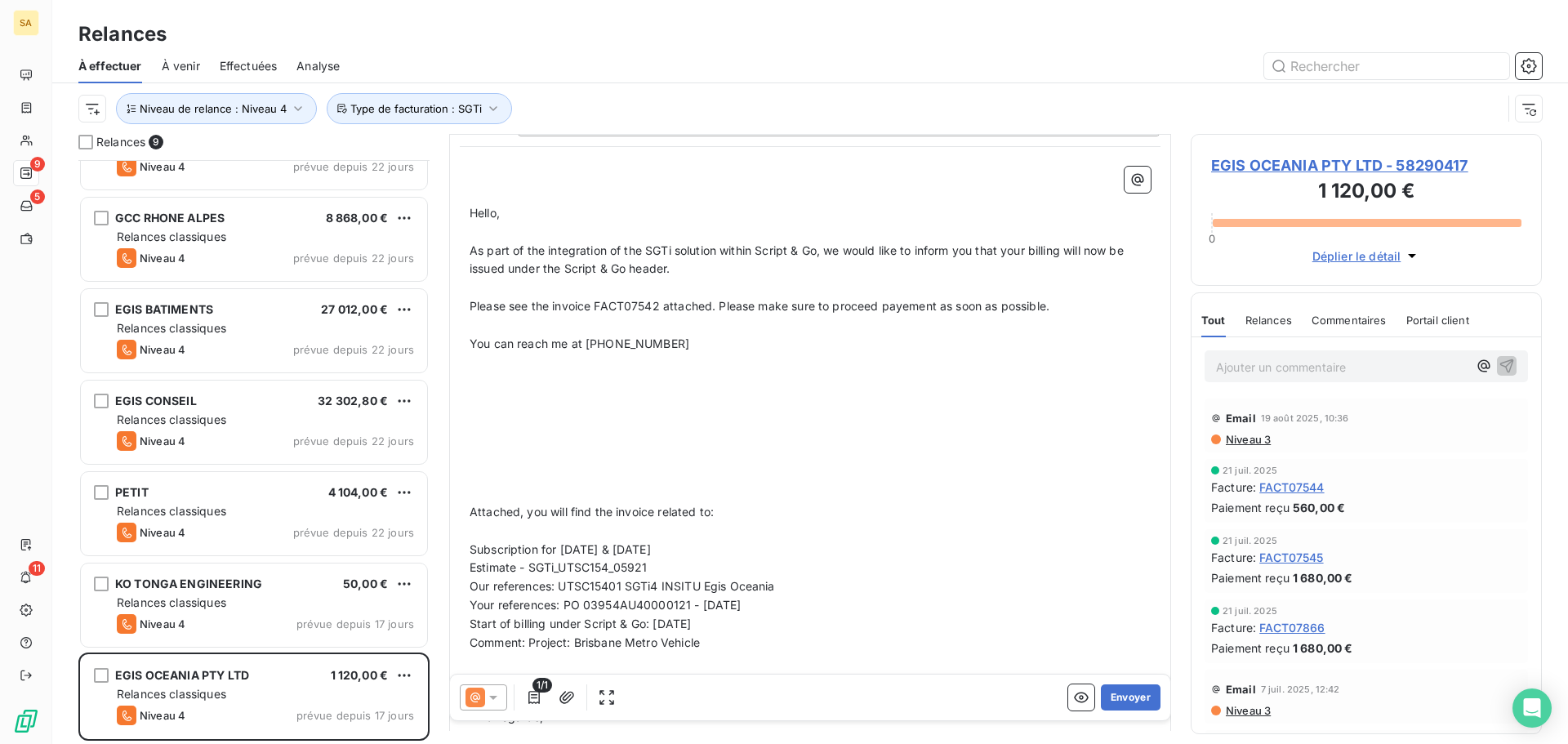
click at [469, 207] on span "Hello," at bounding box center [484, 212] width 31 height 14
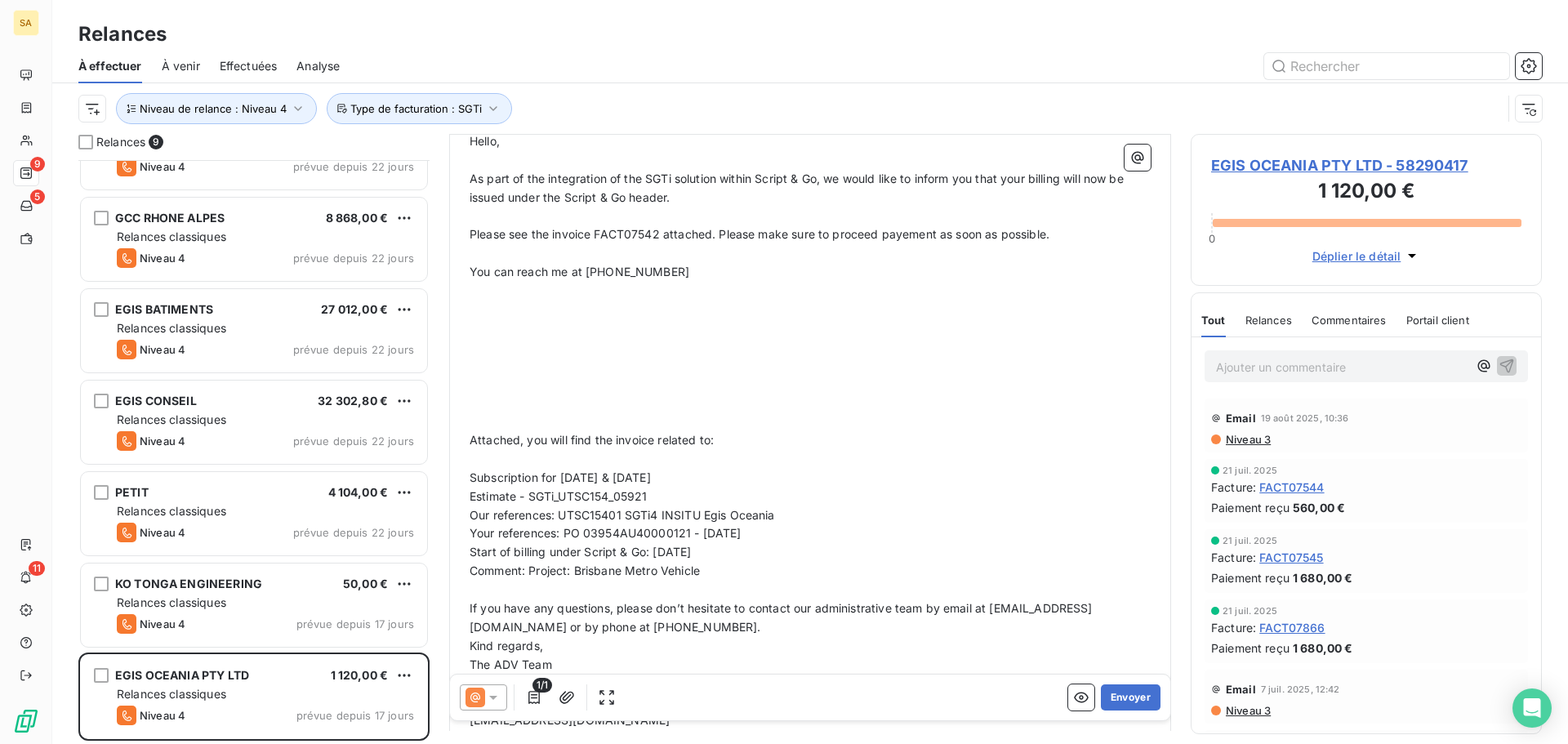
scroll to position [216, 0]
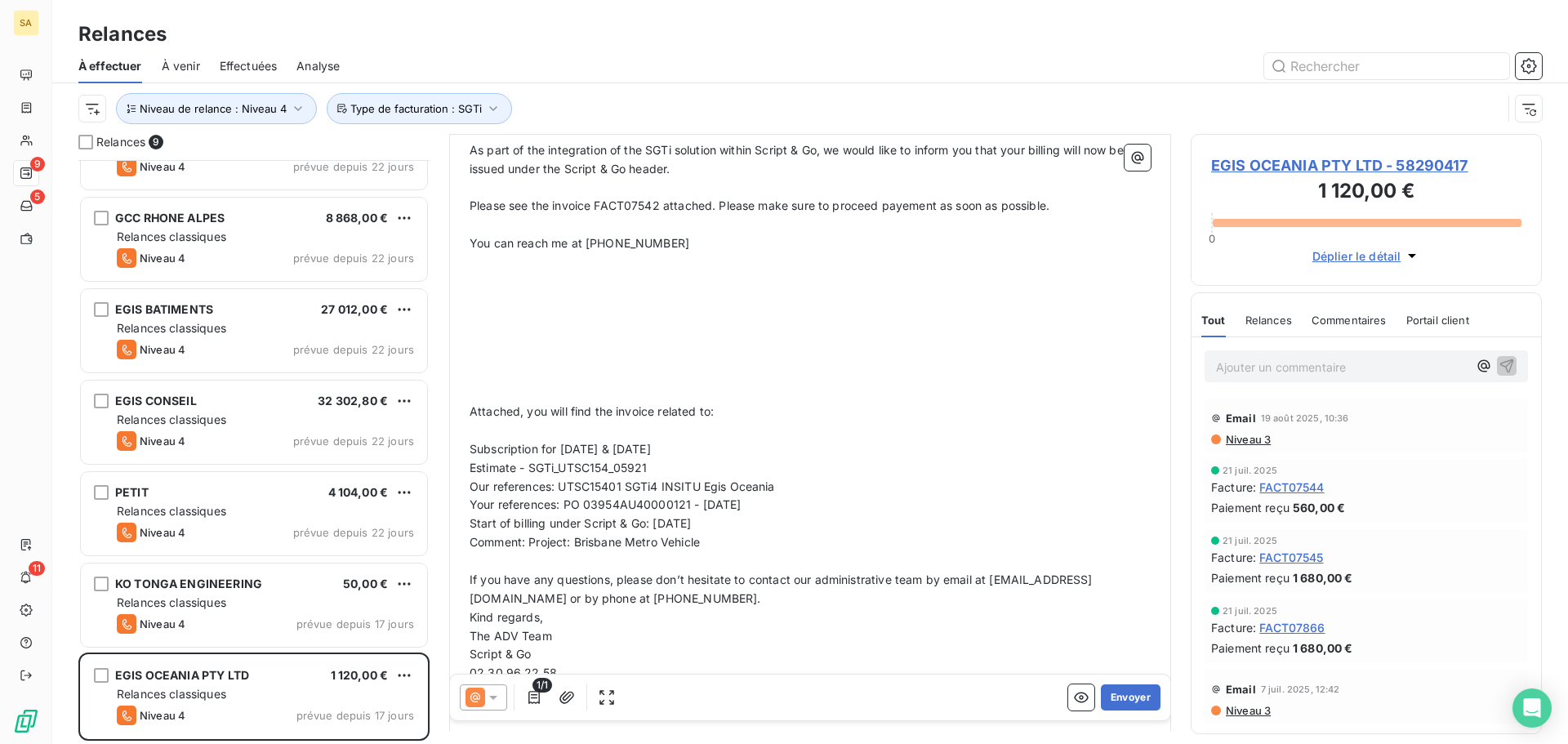
click at [701, 241] on p "You can reach me at [PHONE_NUMBER]" at bounding box center [809, 243] width 681 height 18
click at [647, 329] on p at bounding box center [809, 337] width 681 height 18
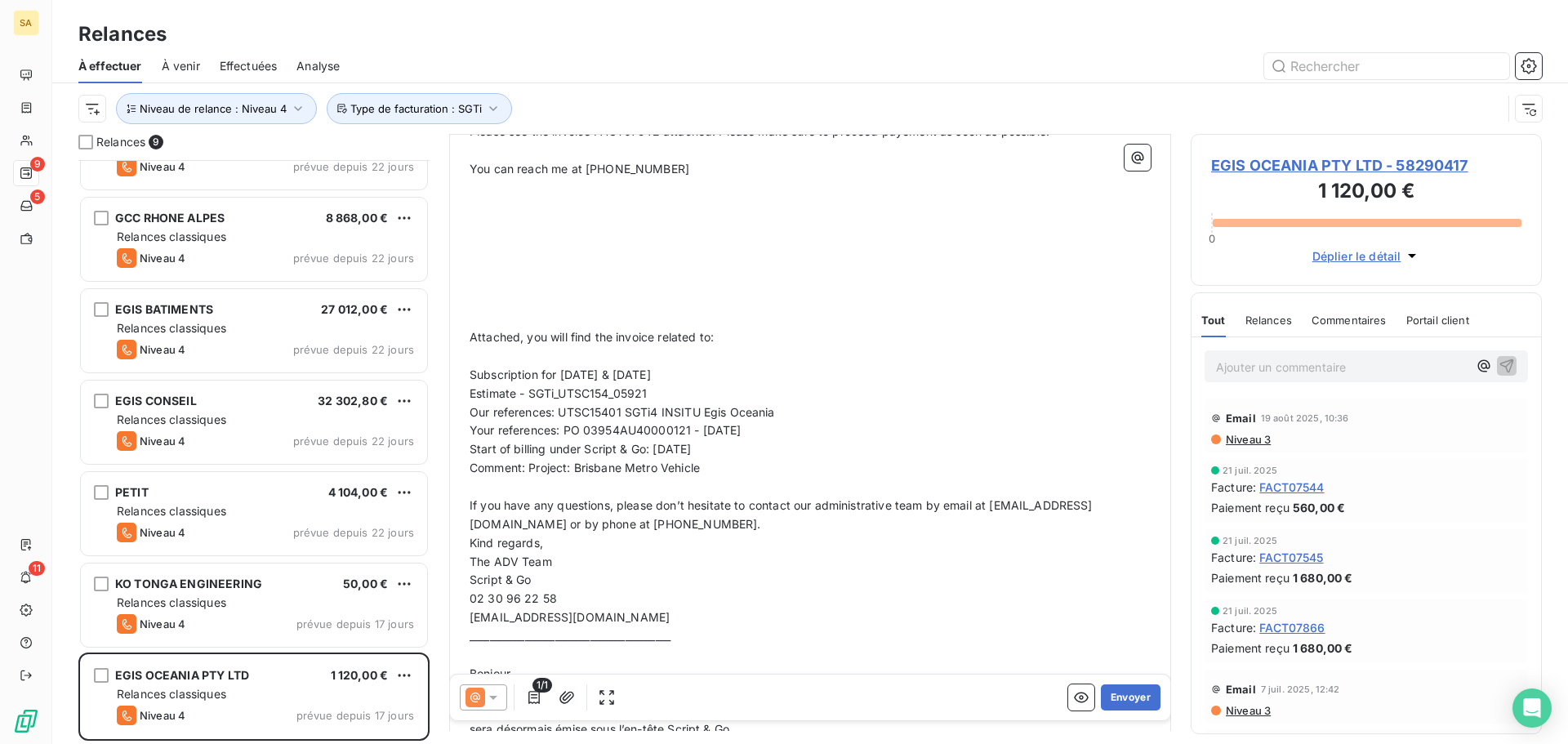
scroll to position [379, 0]
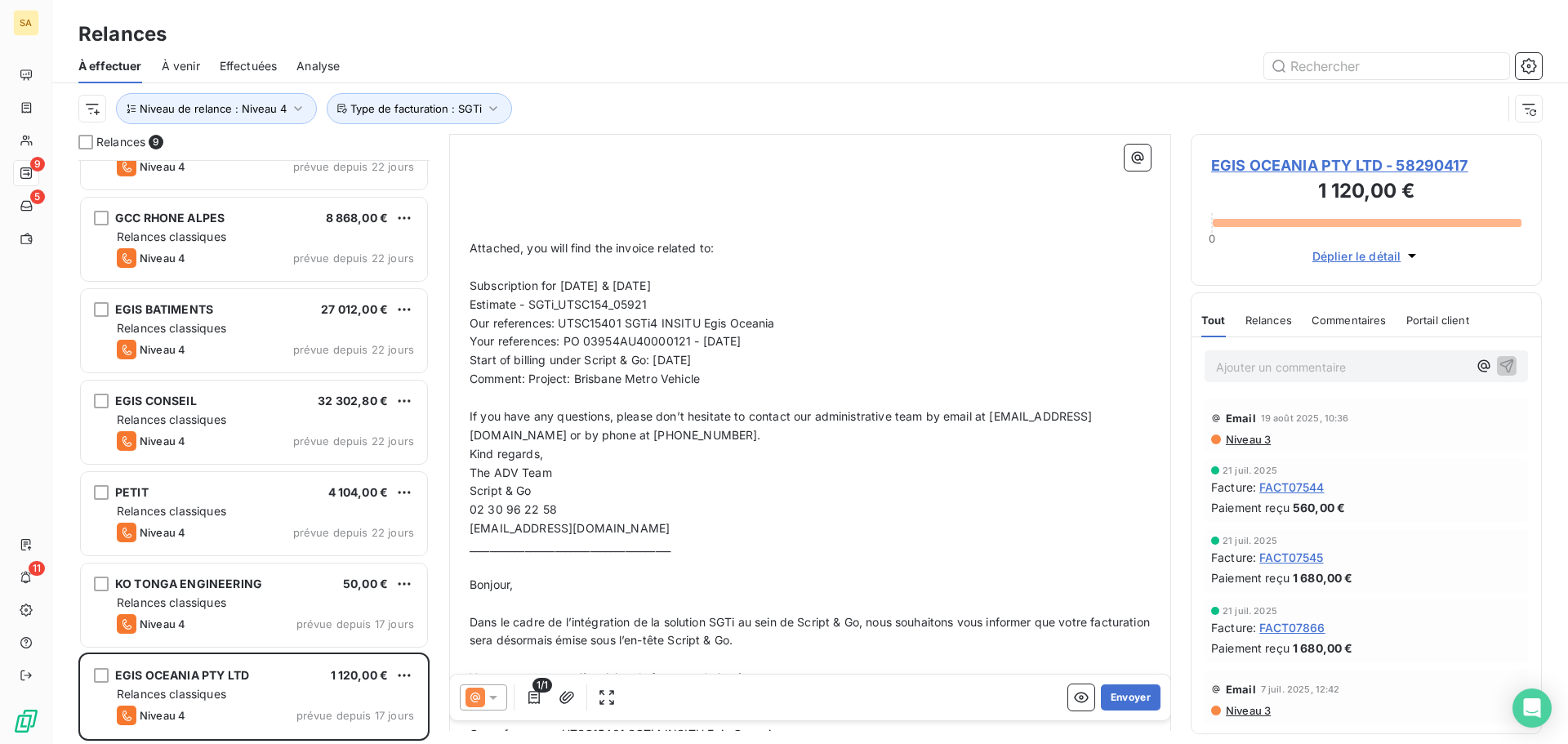
click at [509, 226] on p "﻿" at bounding box center [809, 229] width 681 height 18
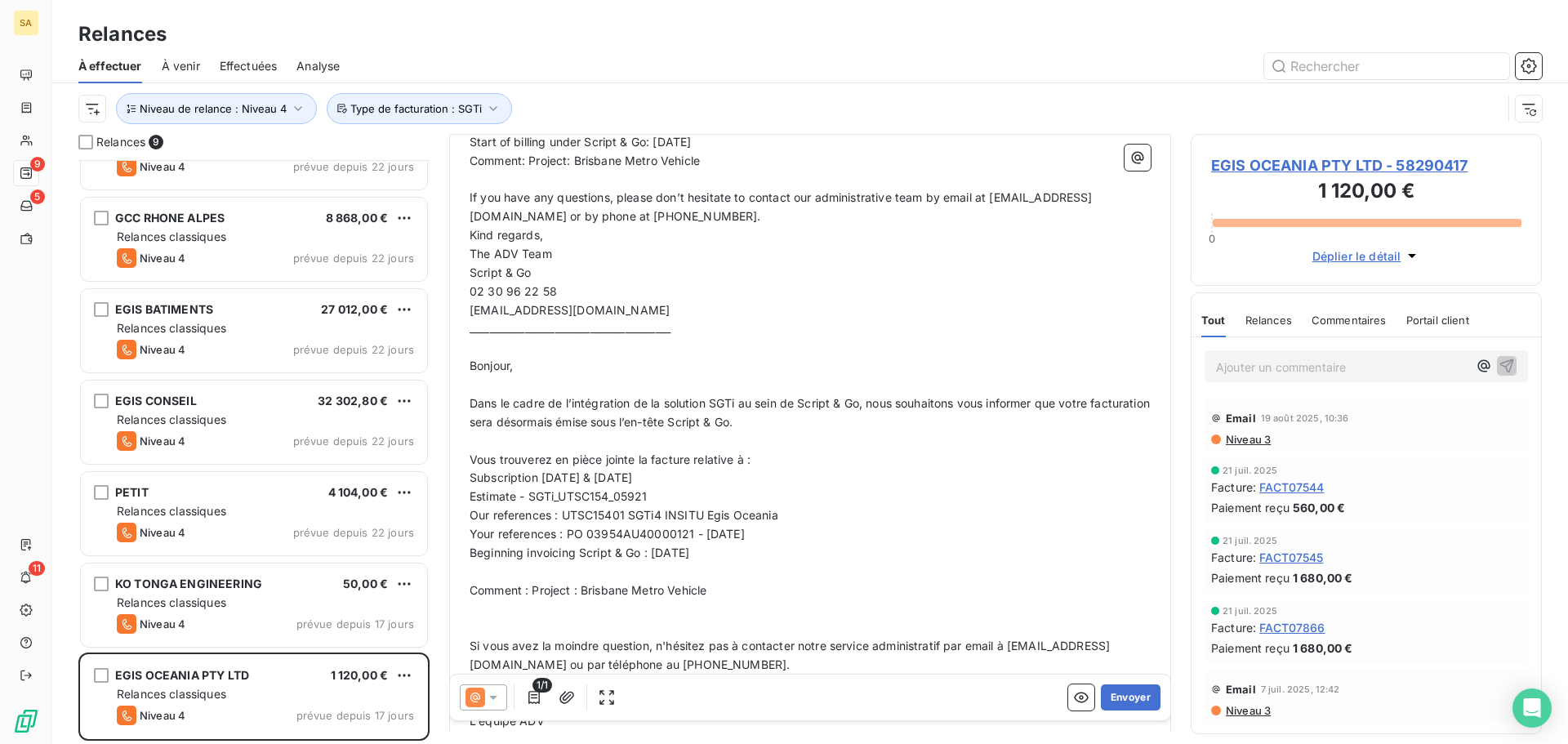
scroll to position [542, 0]
click at [836, 213] on p "If you have any questions, please don’t hesitate to contact our administrative …" at bounding box center [809, 206] width 681 height 38
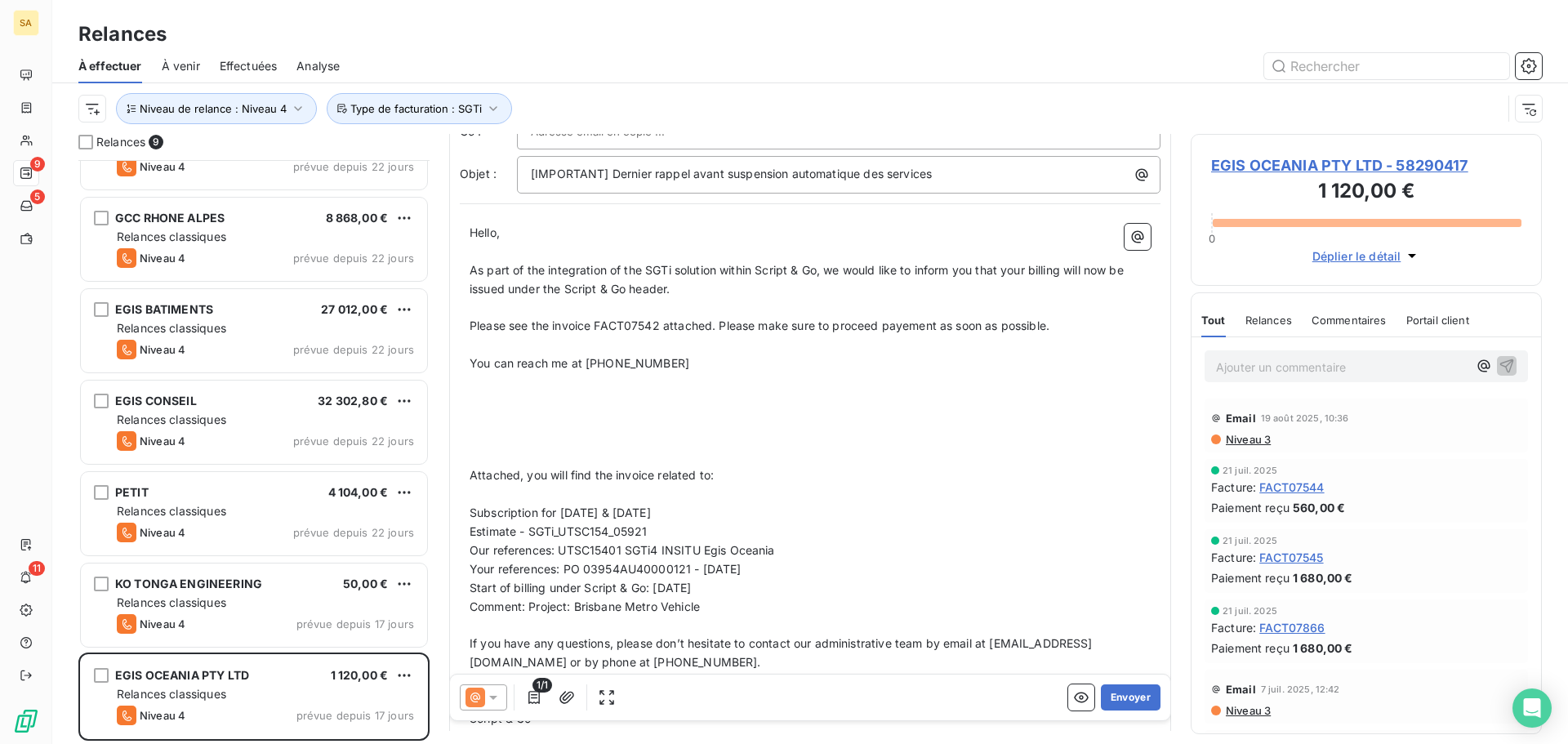
scroll to position [0, 0]
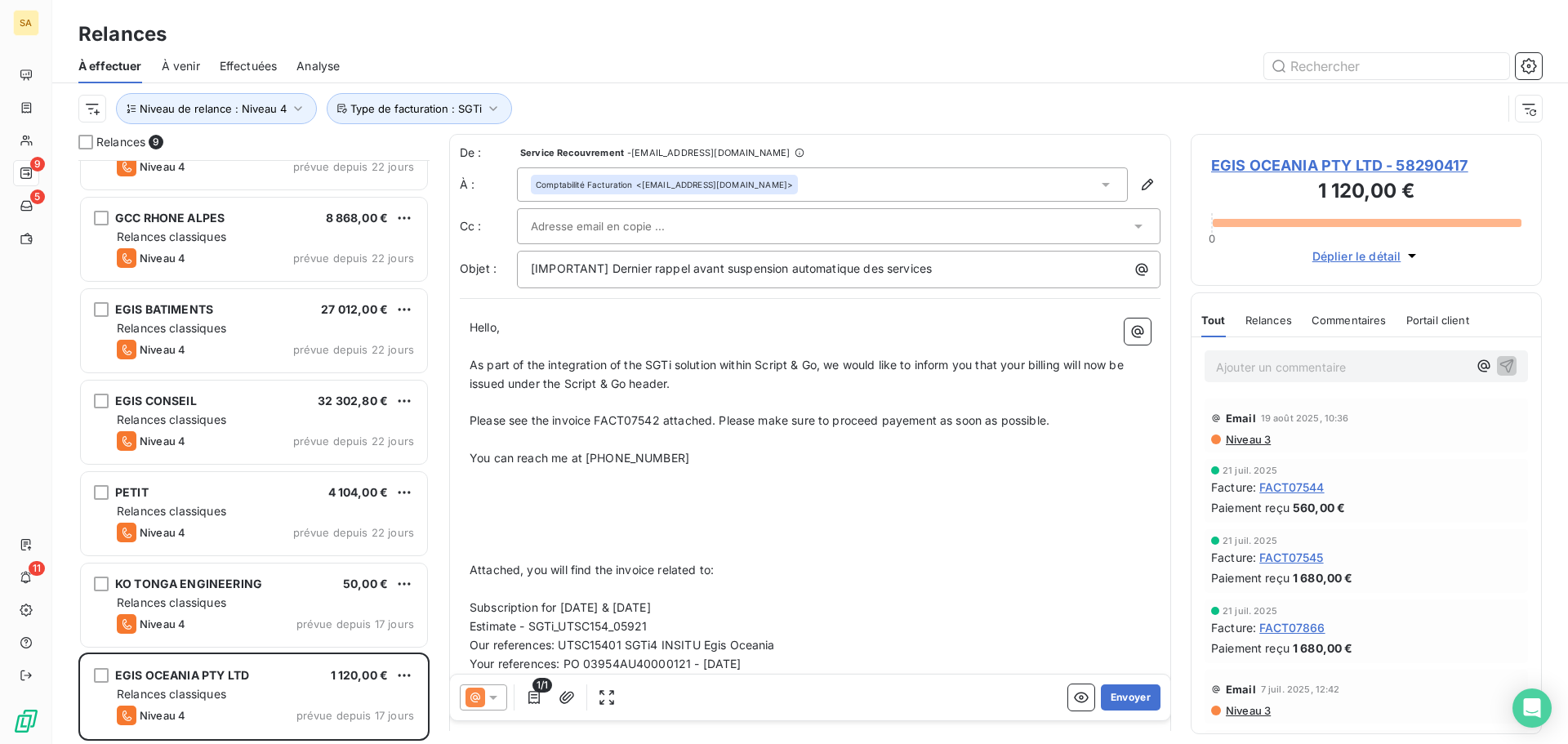
drag, startPoint x: 691, startPoint y: 463, endPoint x: 458, endPoint y: 463, distance: 233.0
click at [489, 533] on p "﻿" at bounding box center [809, 533] width 681 height 18
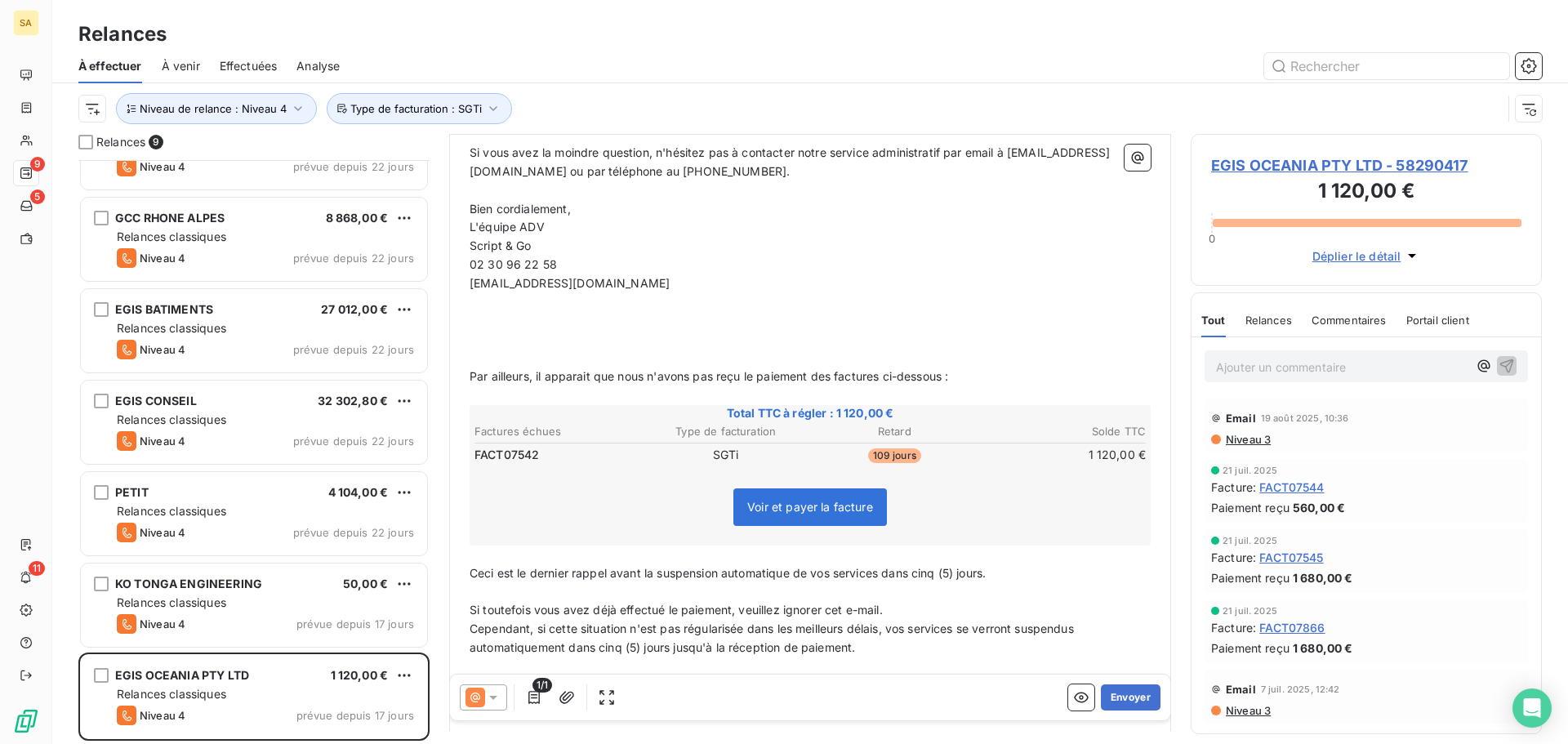
scroll to position [1063, 0]
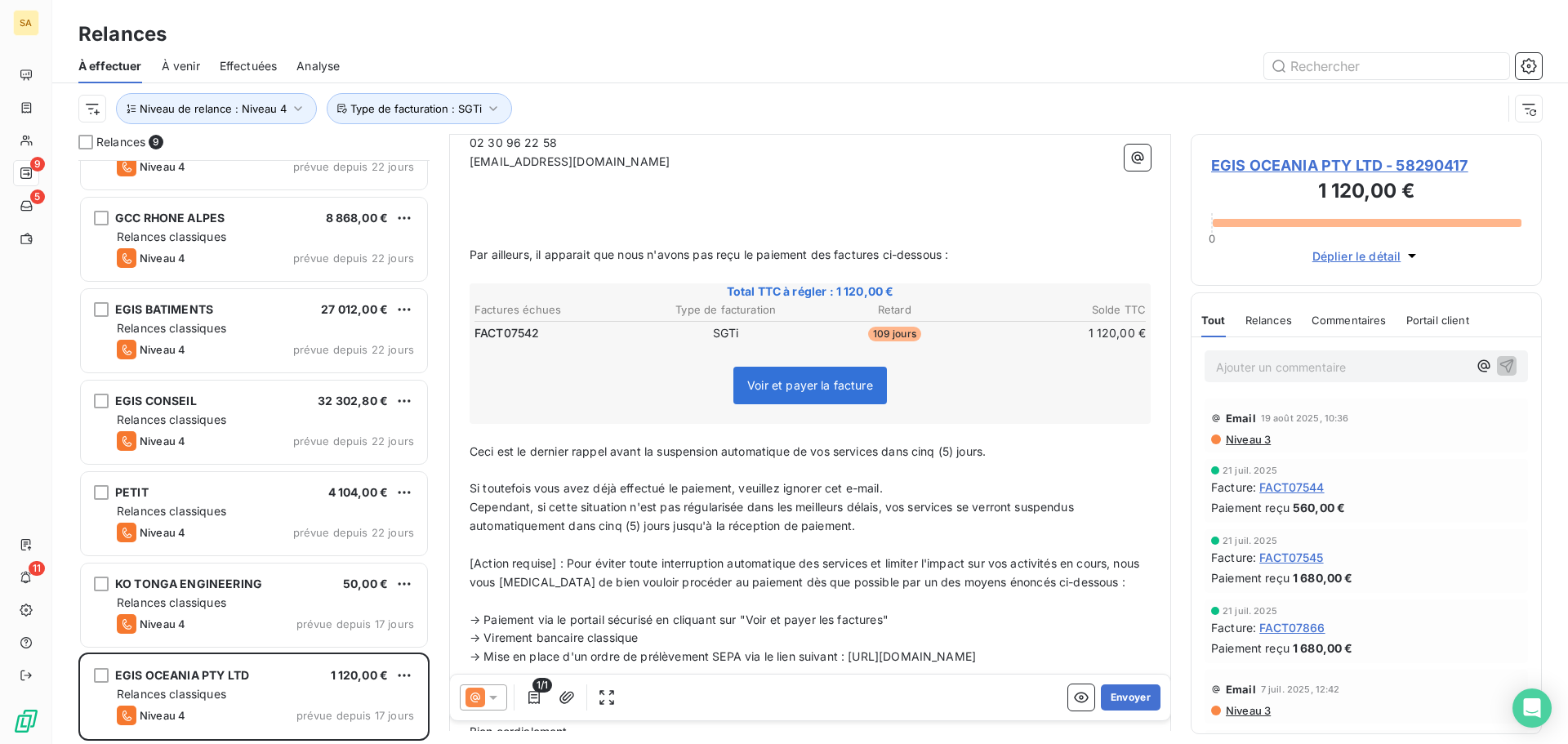
drag, startPoint x: 1120, startPoint y: 404, endPoint x: 1020, endPoint y: 367, distance: 106.6
click at [1021, 367] on div "Voir et payer la facture" at bounding box center [809, 388] width 676 height 70
drag, startPoint x: 976, startPoint y: 251, endPoint x: 449, endPoint y: 250, distance: 527.0
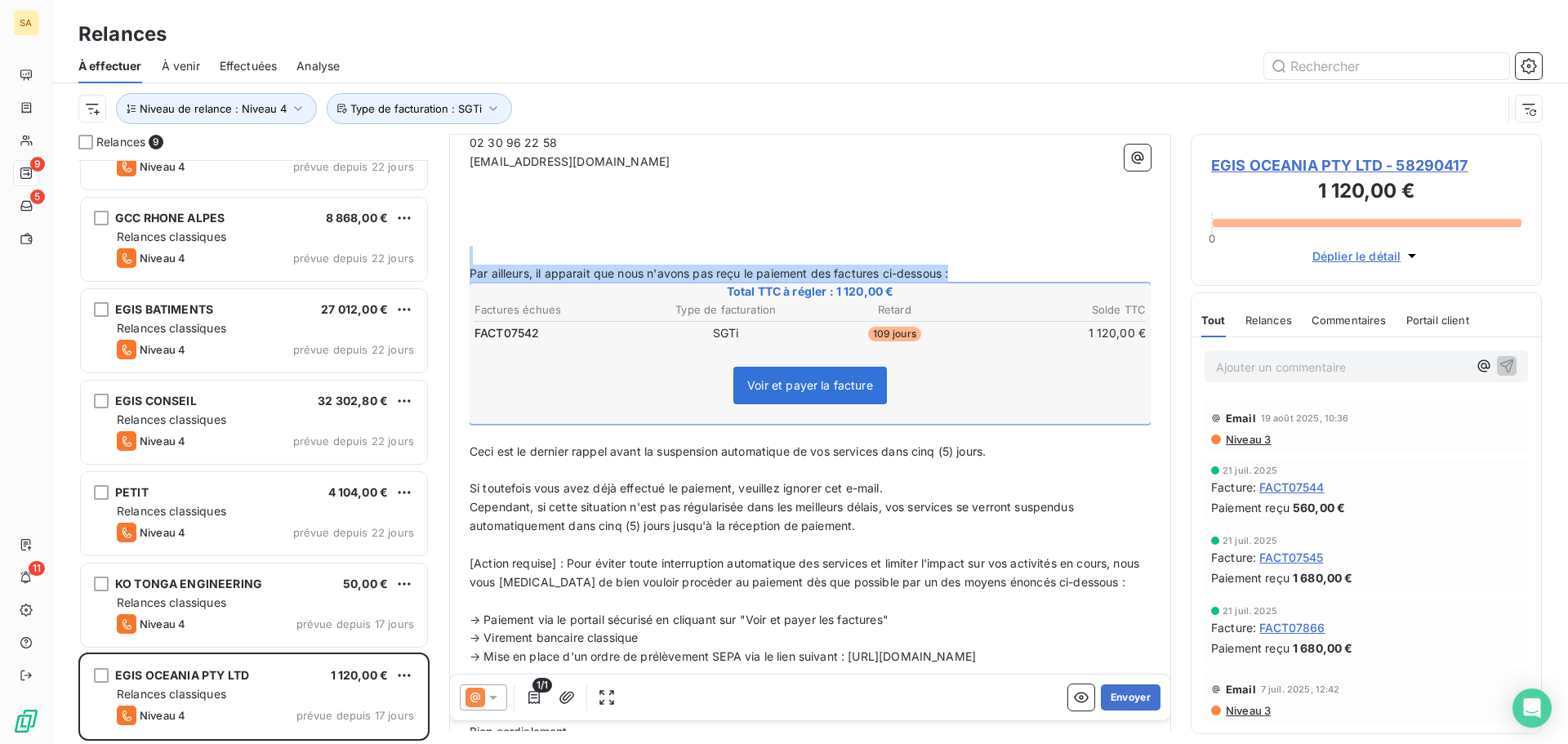
drag, startPoint x: 472, startPoint y: 253, endPoint x: 613, endPoint y: 407, distance: 208.8
click at [613, 407] on div "Hello, ﻿ As part of the integration of the SGTi solution within Script & Go, we…" at bounding box center [809, 64] width 681 height 1617
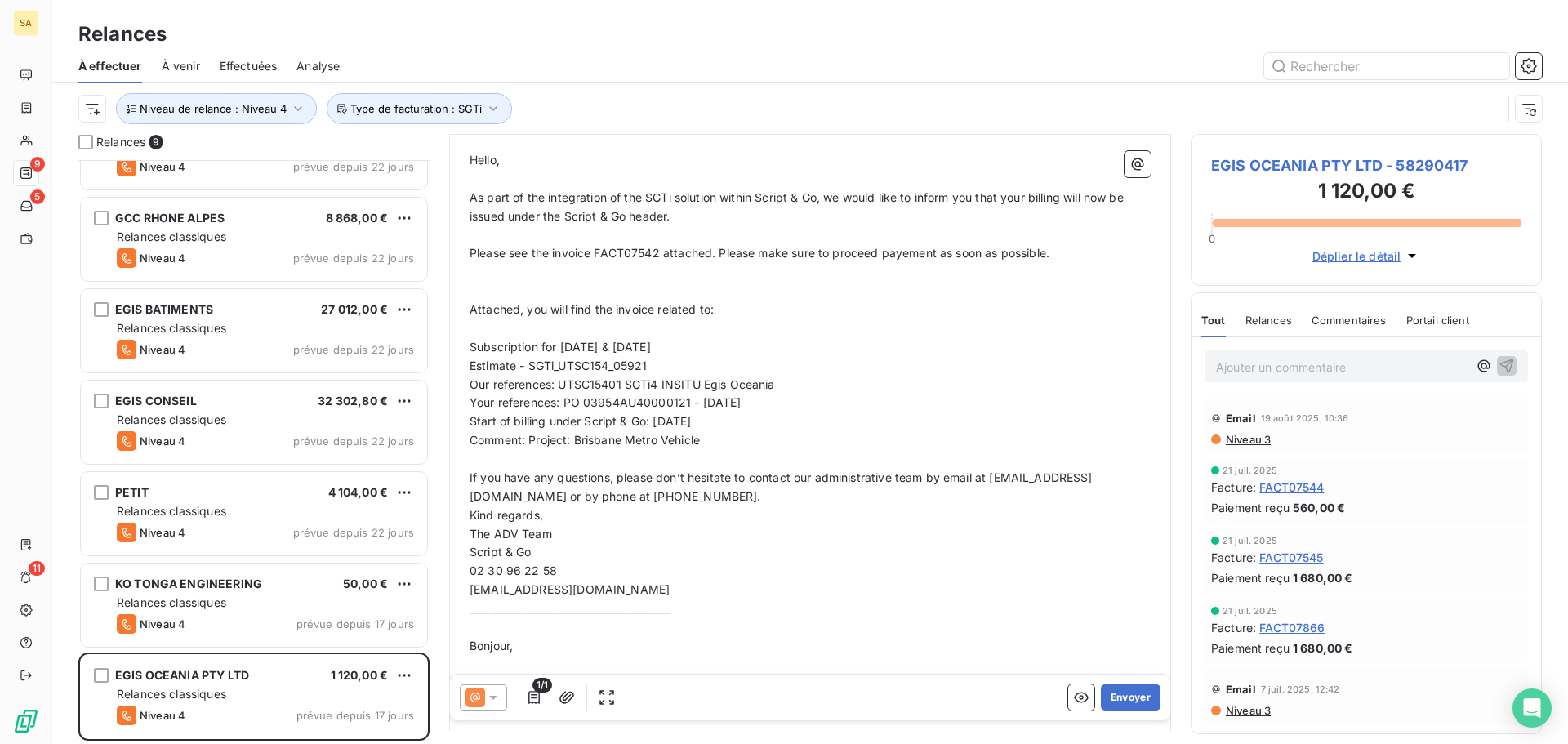
scroll to position [2, 0]
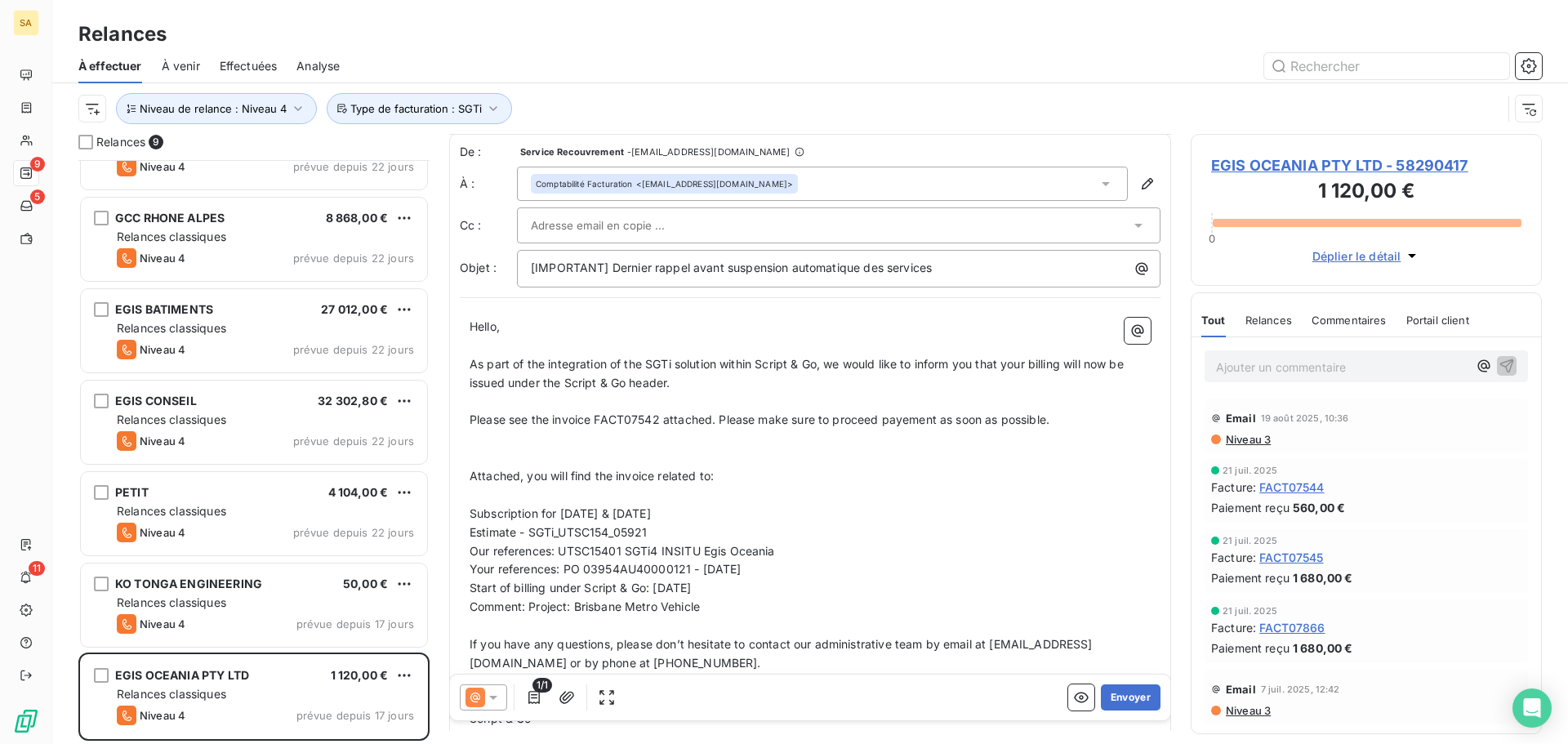
click at [742, 474] on p "Attached, you will find the invoice related to:" at bounding box center [809, 476] width 681 height 18
click at [767, 608] on p "Comment: Project: Brisbane Metro Vehicle" at bounding box center [809, 607] width 681 height 18
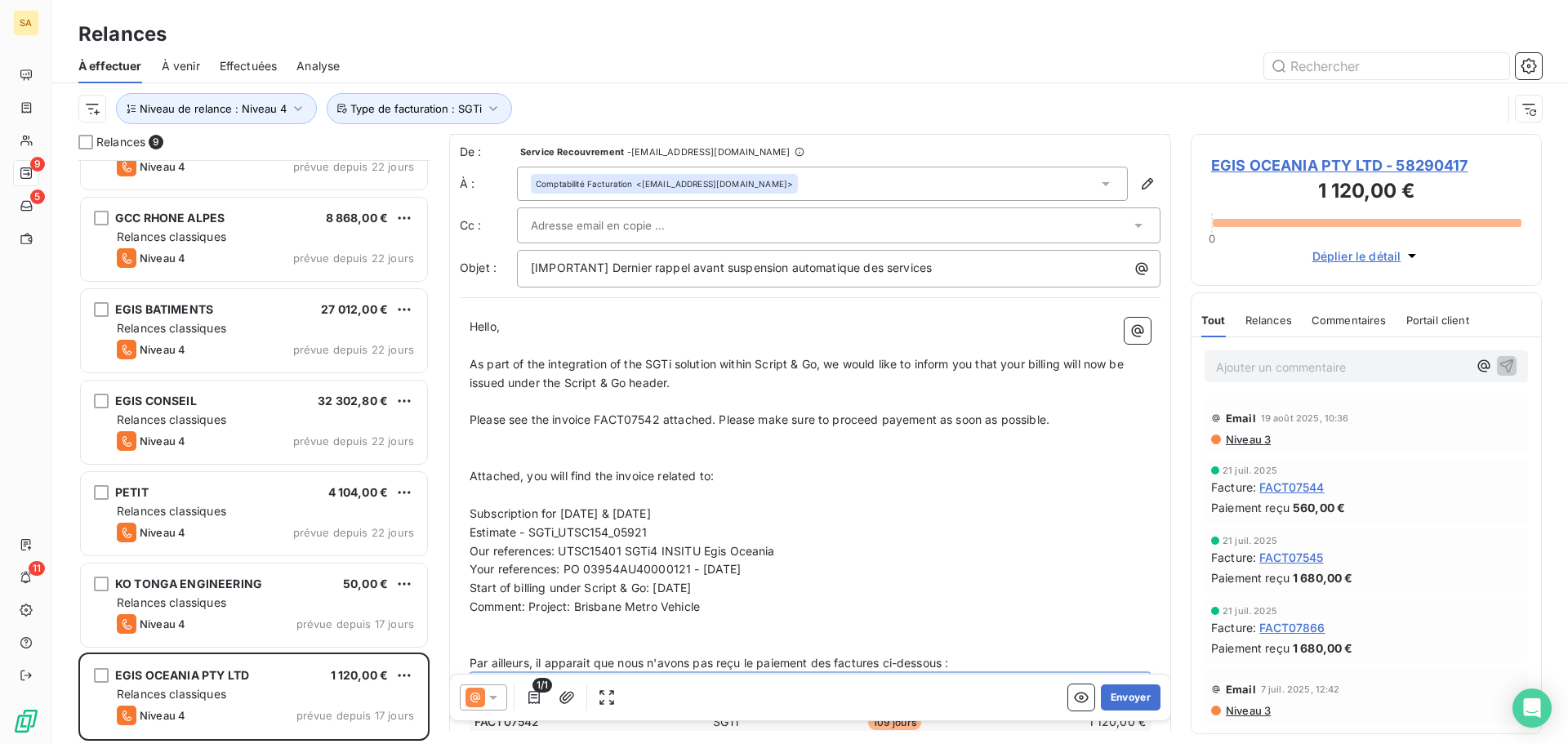
scroll to position [247, 0]
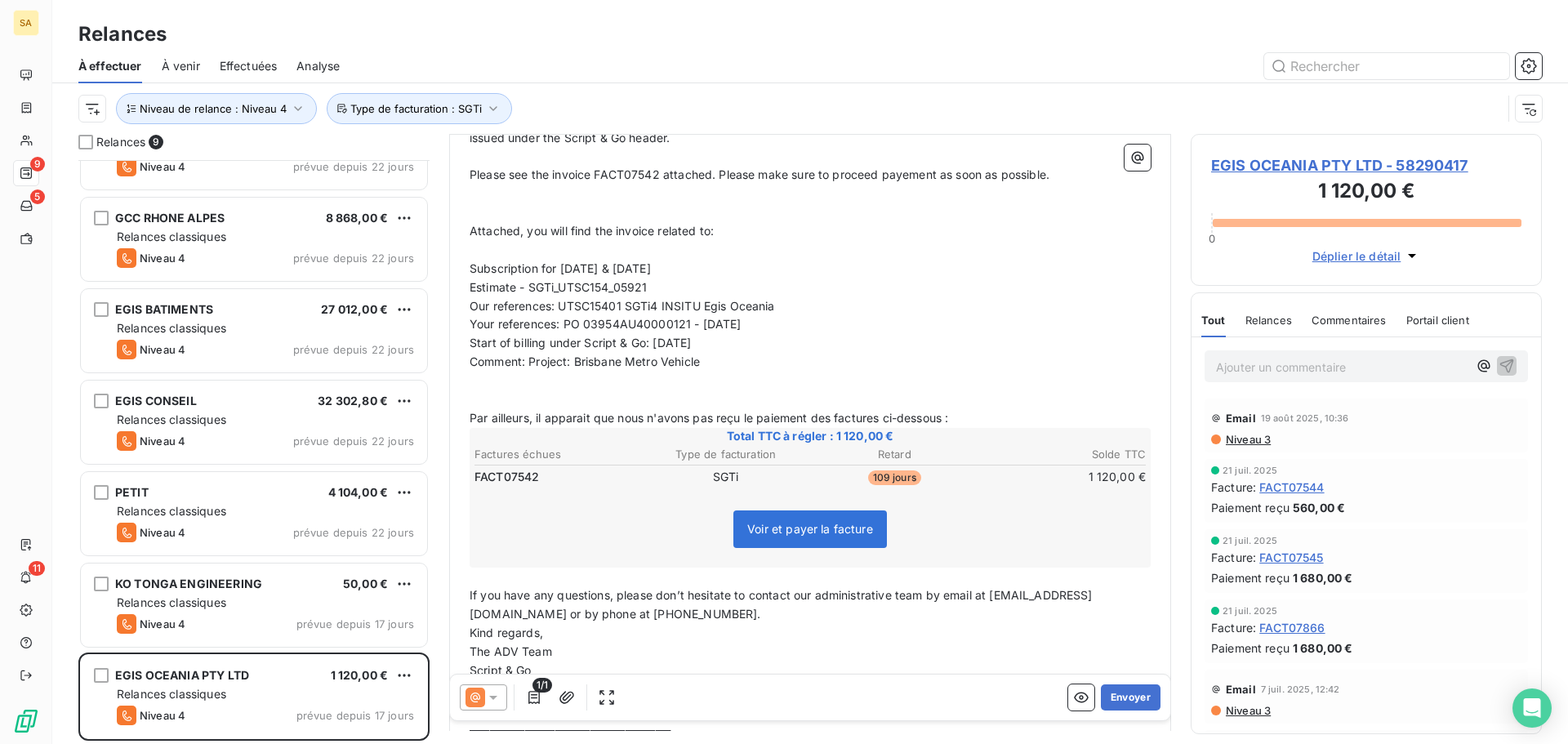
drag, startPoint x: 963, startPoint y: 411, endPoint x: 498, endPoint y: 395, distance: 465.3
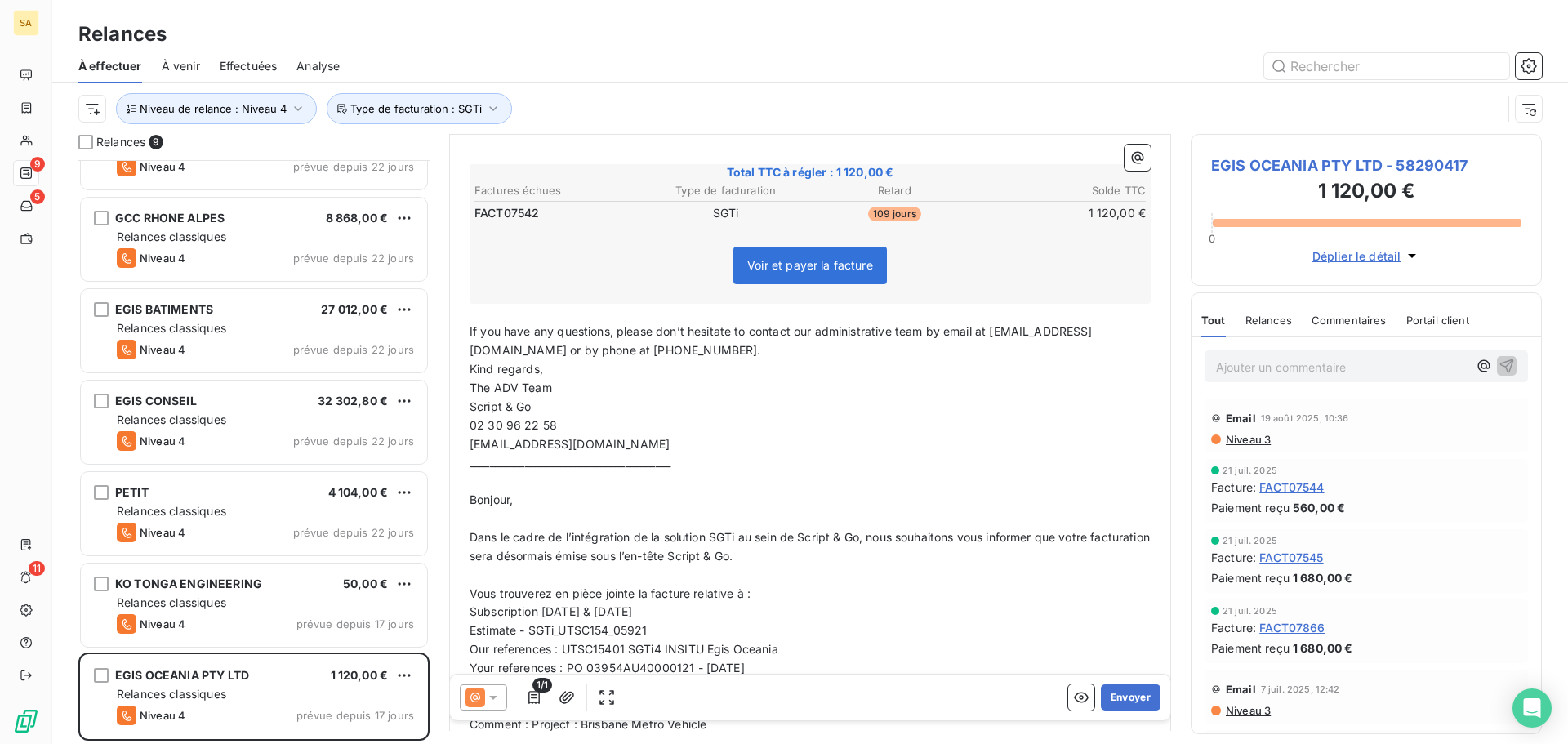
scroll to position [574, 0]
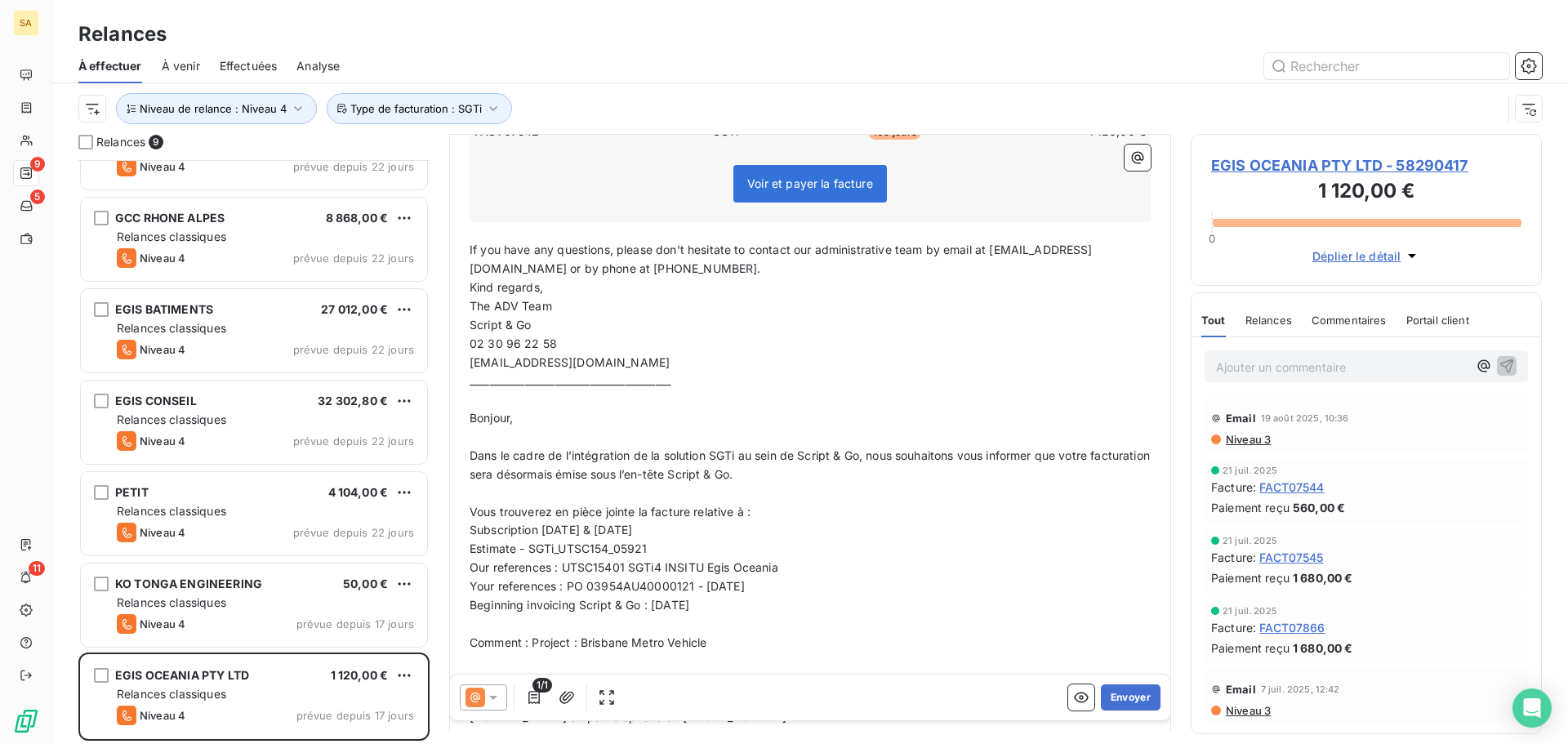
drag, startPoint x: 464, startPoint y: 416, endPoint x: 635, endPoint y: 614, distance: 261.6
click at [635, 614] on div "Hello, ﻿ As part of the integration of the SGTi solution within Script & Go, we…" at bounding box center [810, 563] width 701 height 1655
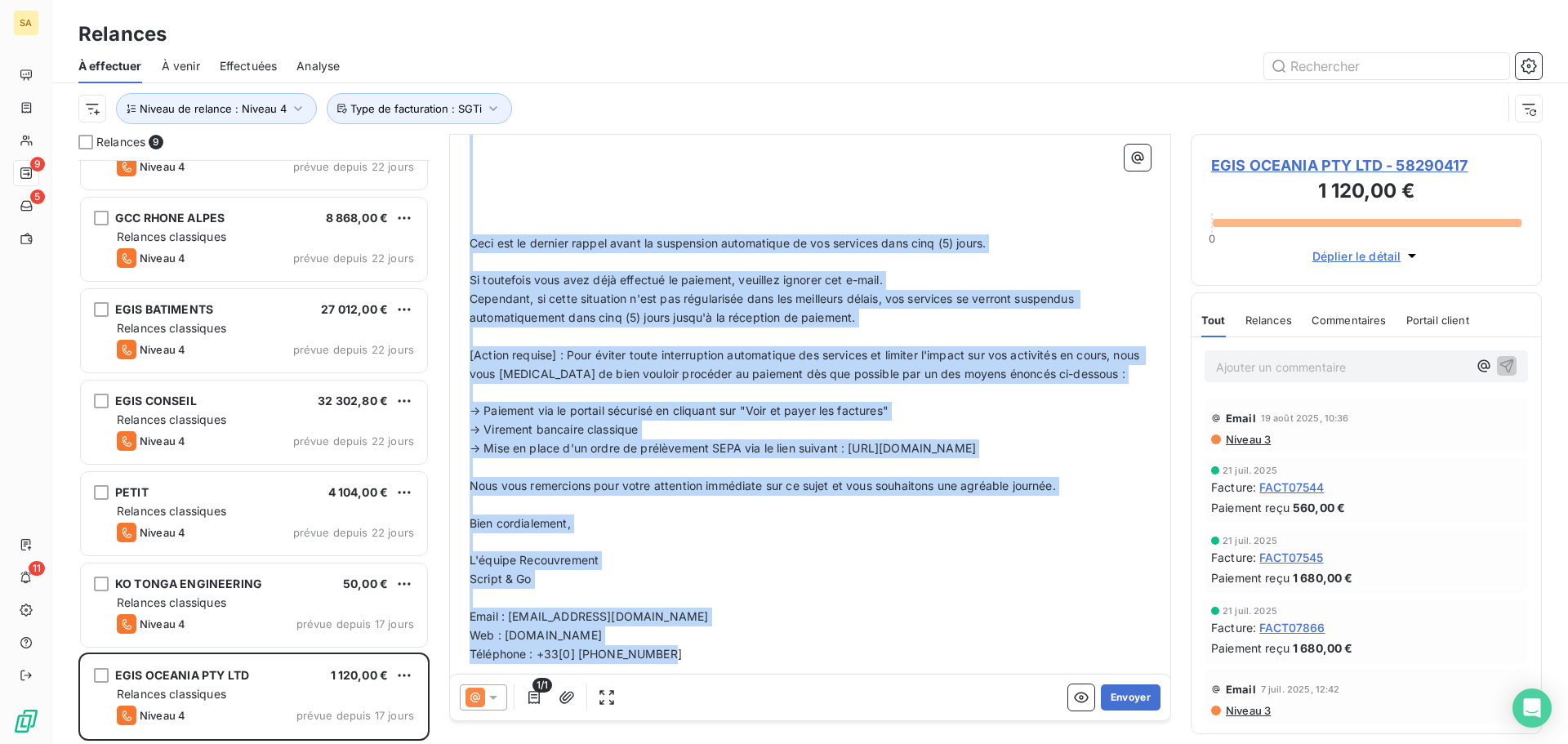
scroll to position [1311, 0]
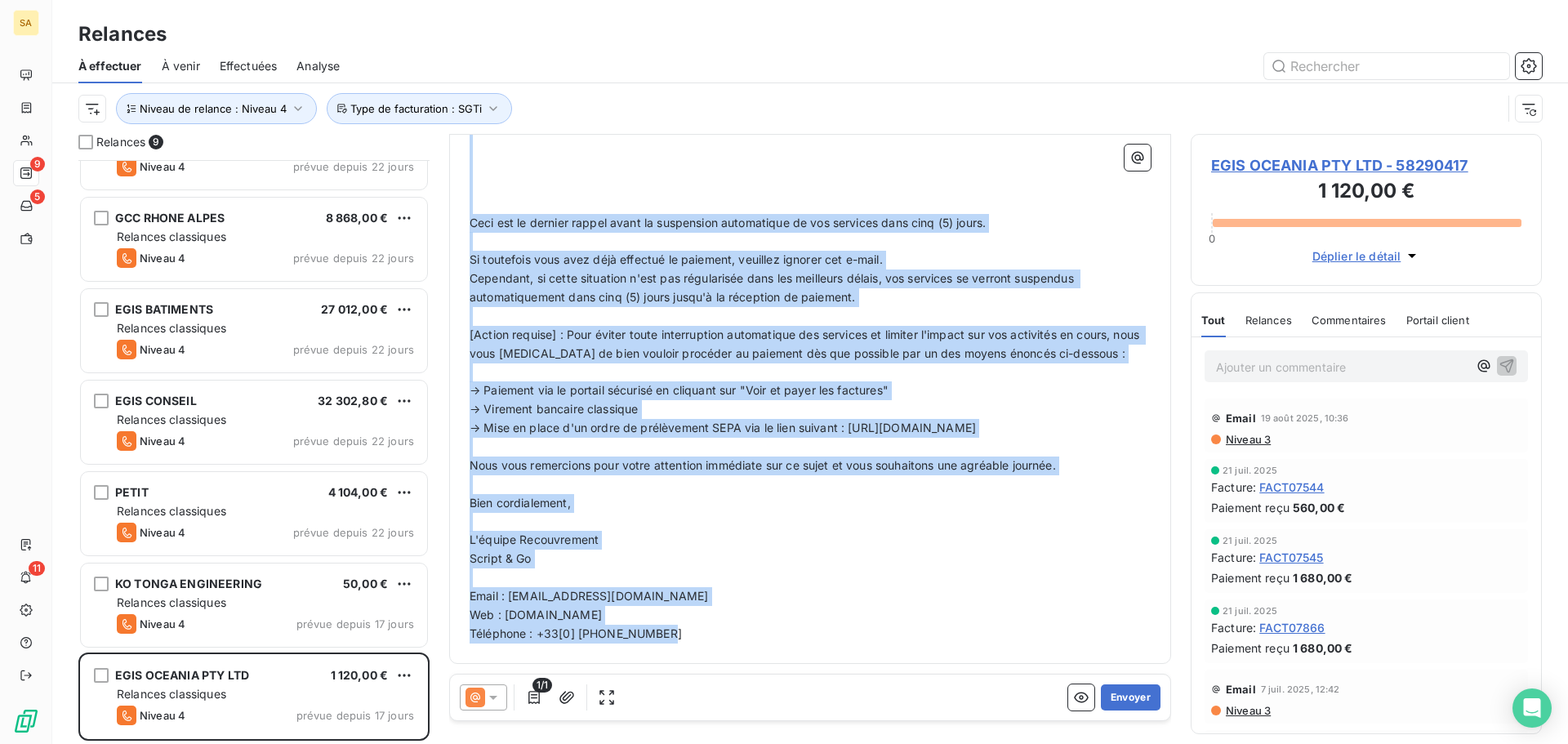
drag, startPoint x: 472, startPoint y: 417, endPoint x: 807, endPoint y: 646, distance: 405.8
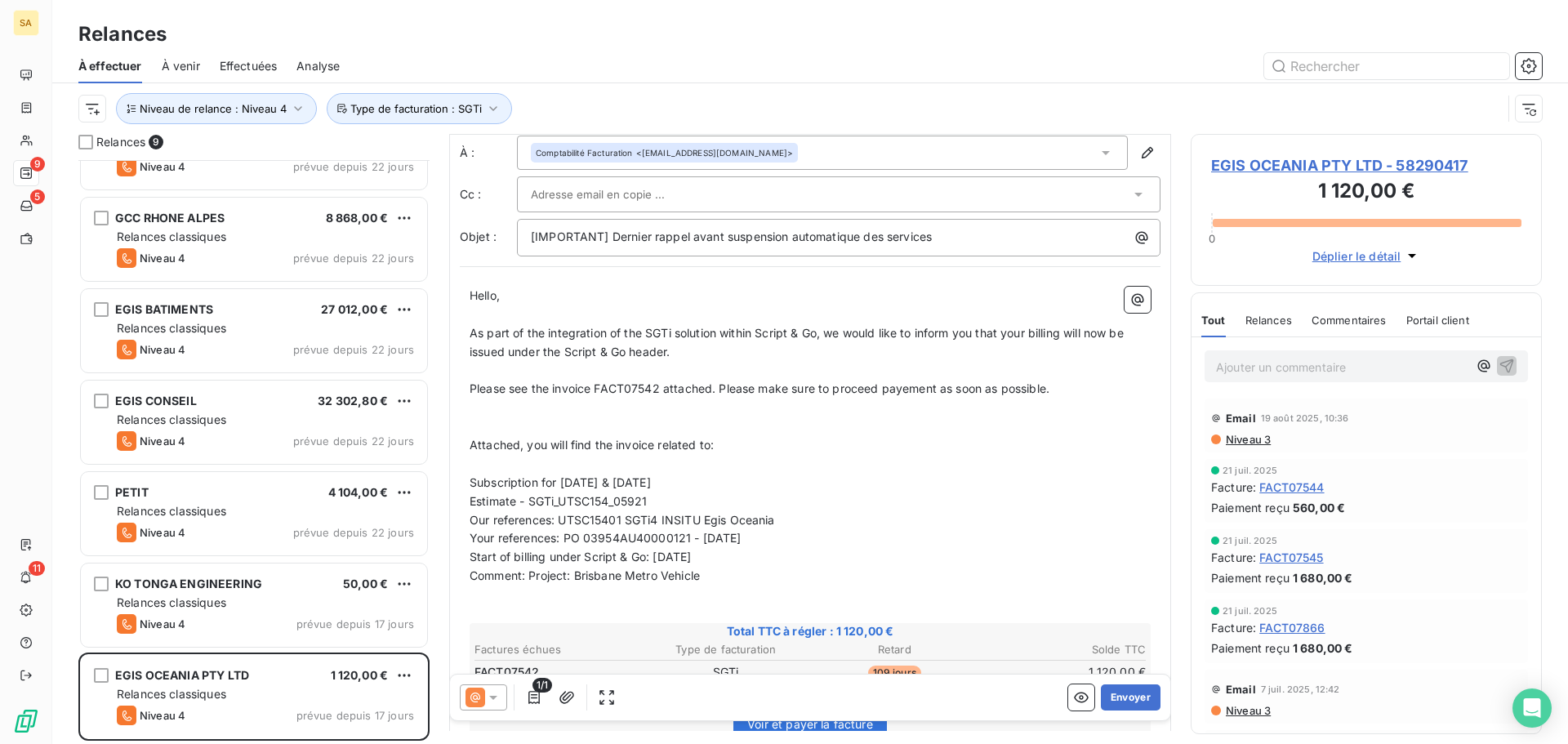
scroll to position [0, 0]
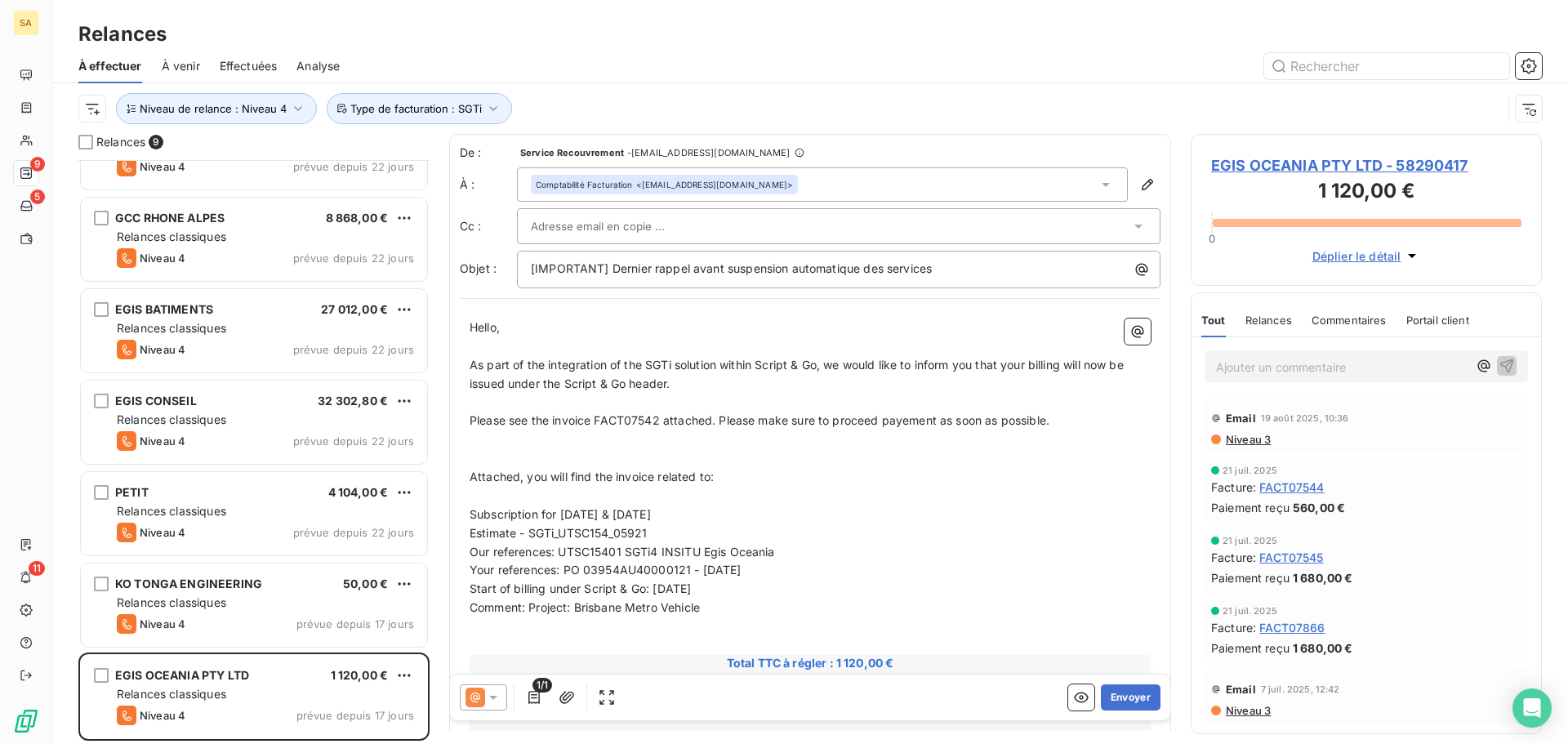
click at [567, 460] on p "﻿" at bounding box center [809, 458] width 681 height 18
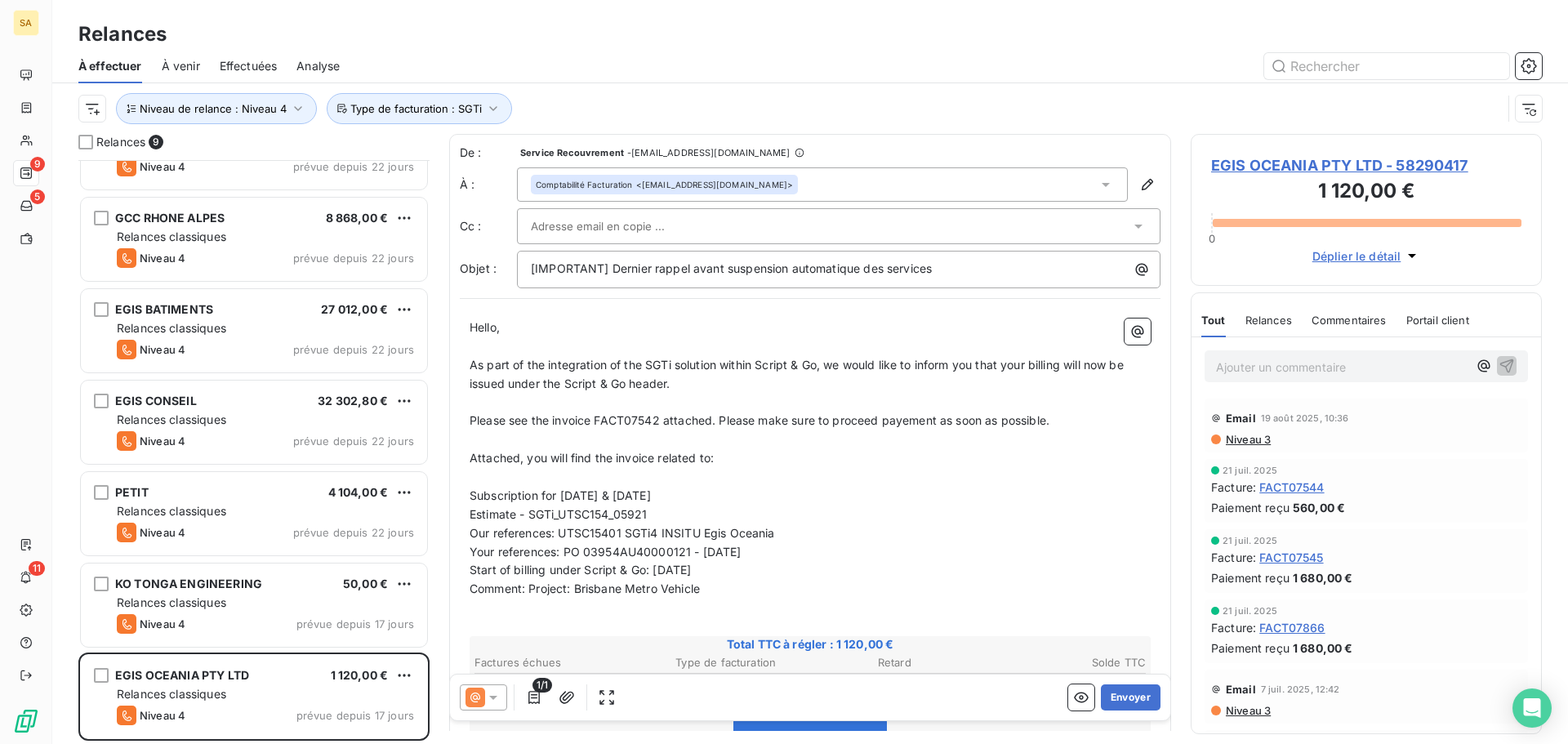
click at [604, 207] on div "De : Service Recouvrement - [EMAIL_ADDRESS][DOMAIN_NAME] À : Comptabilité Factu…" at bounding box center [810, 216] width 701 height 143
click at [614, 226] on input "text" at bounding box center [618, 226] width 176 height 24
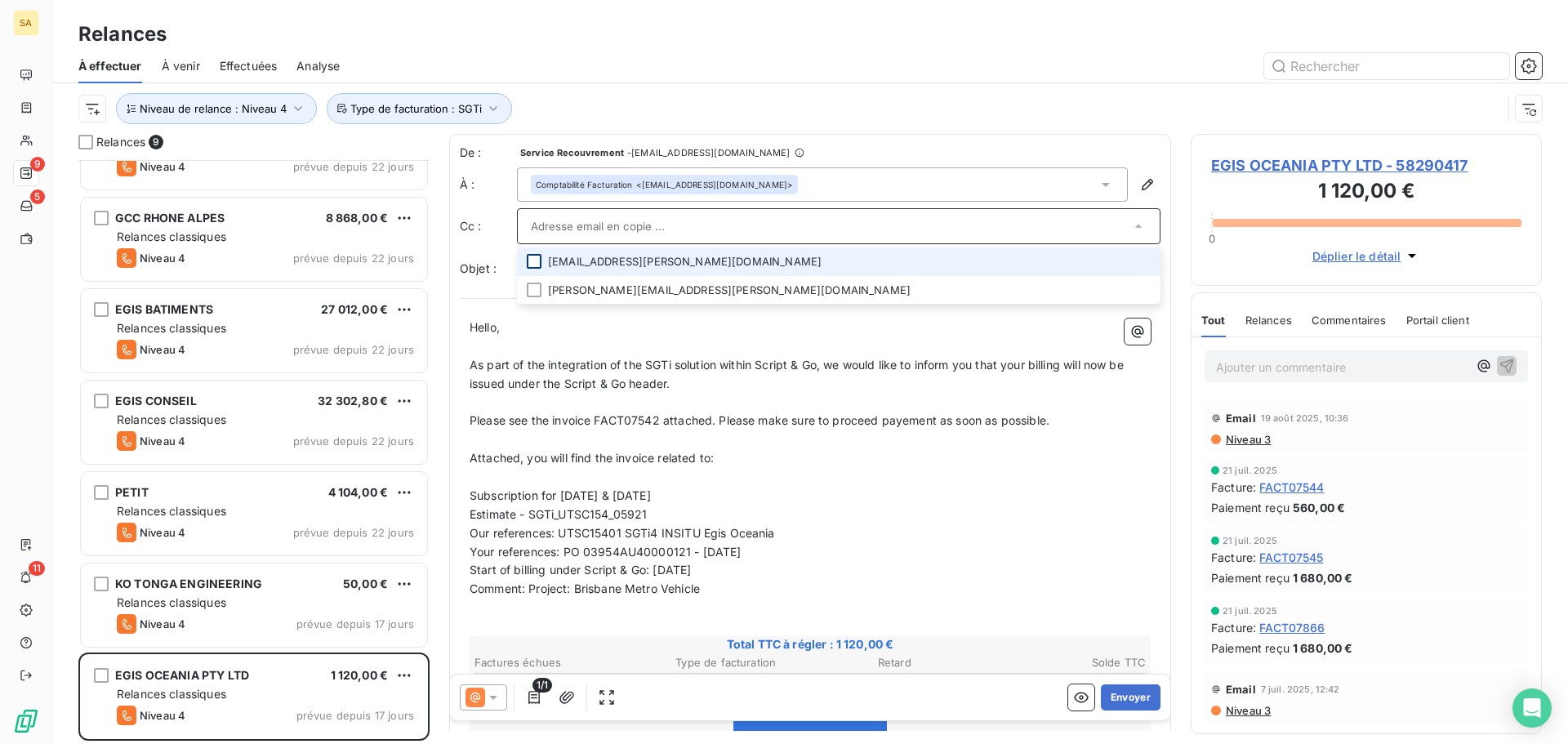
click at [529, 261] on div at bounding box center [534, 261] width 15 height 15
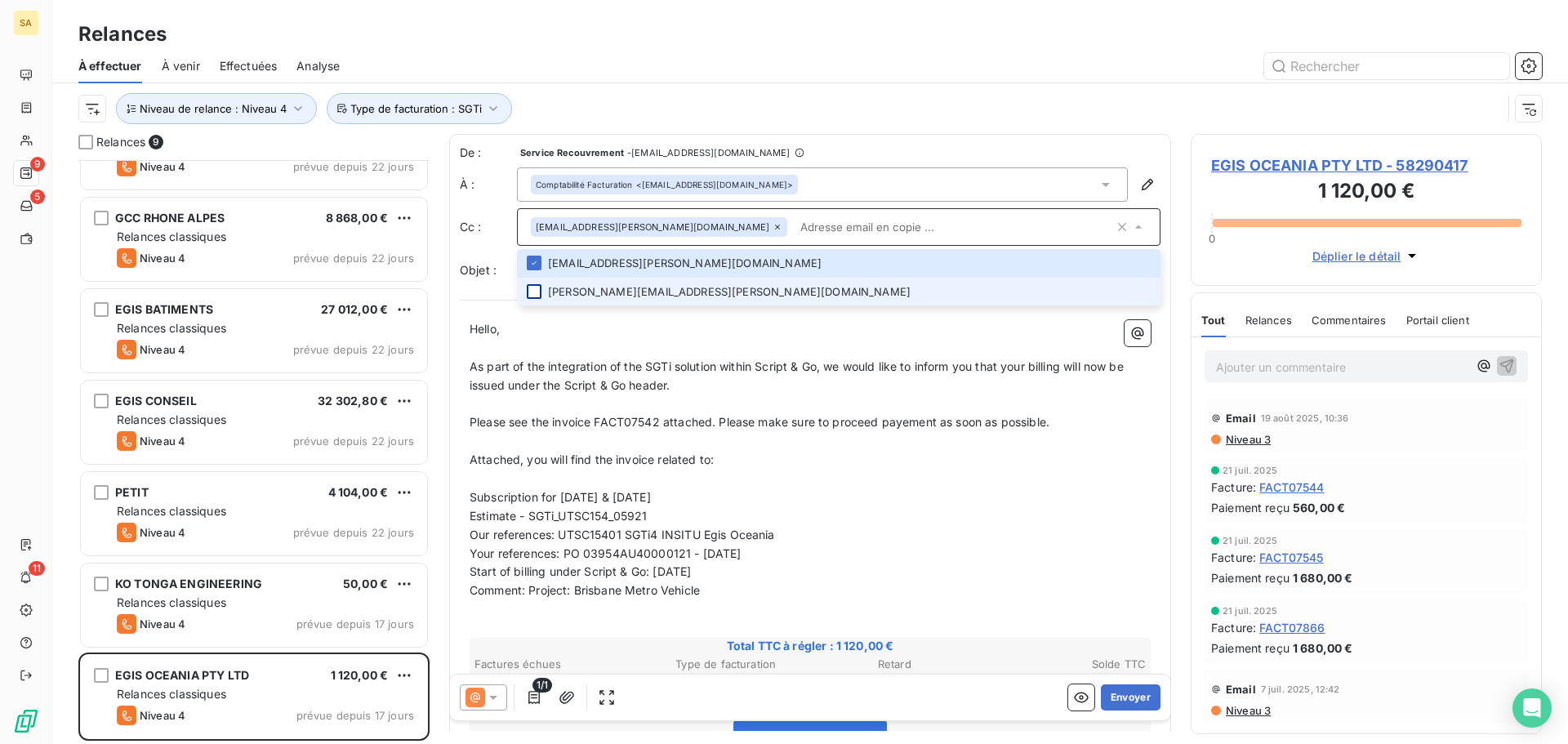
click at [532, 291] on div at bounding box center [534, 291] width 15 height 15
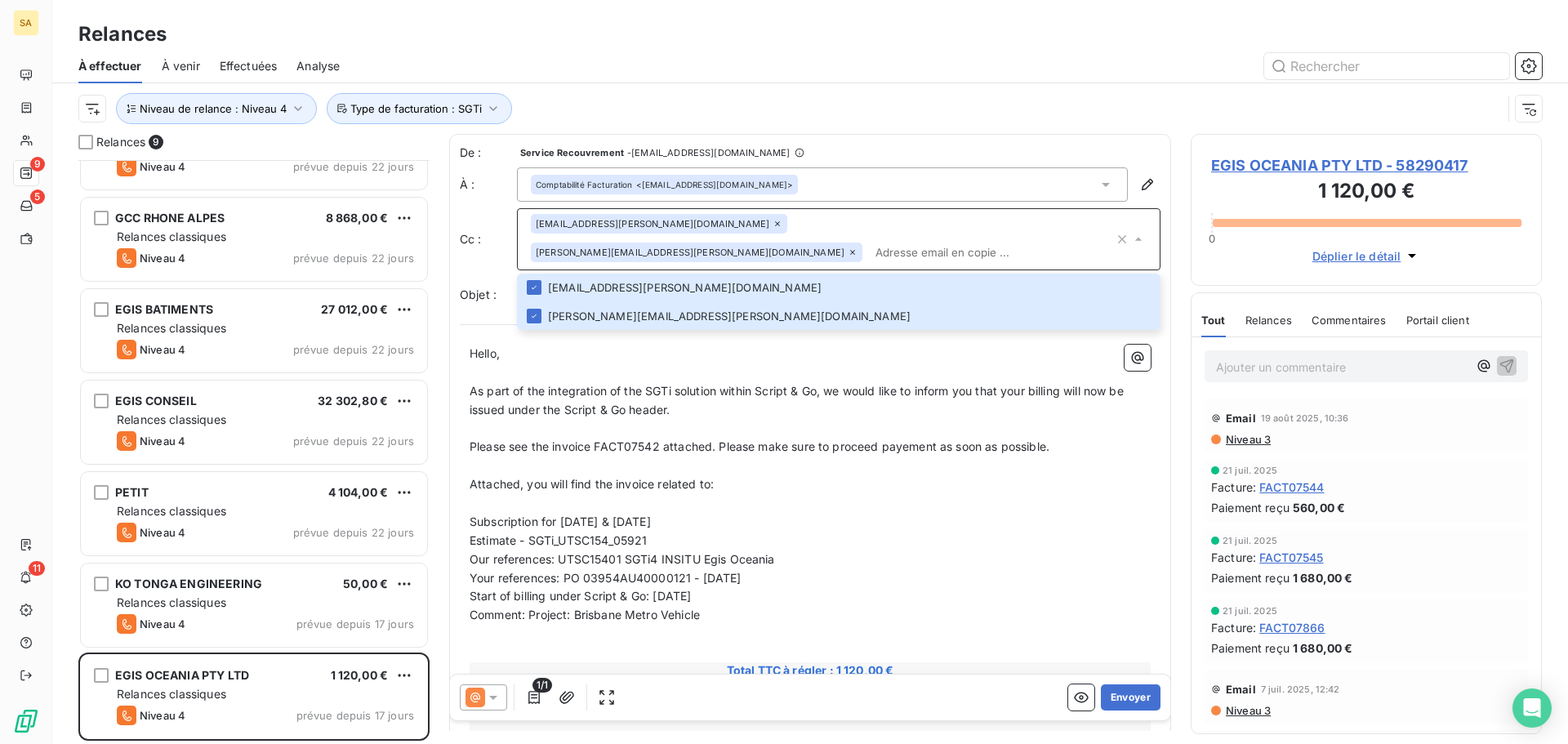
click at [907, 240] on input "text" at bounding box center [991, 253] width 245 height 24
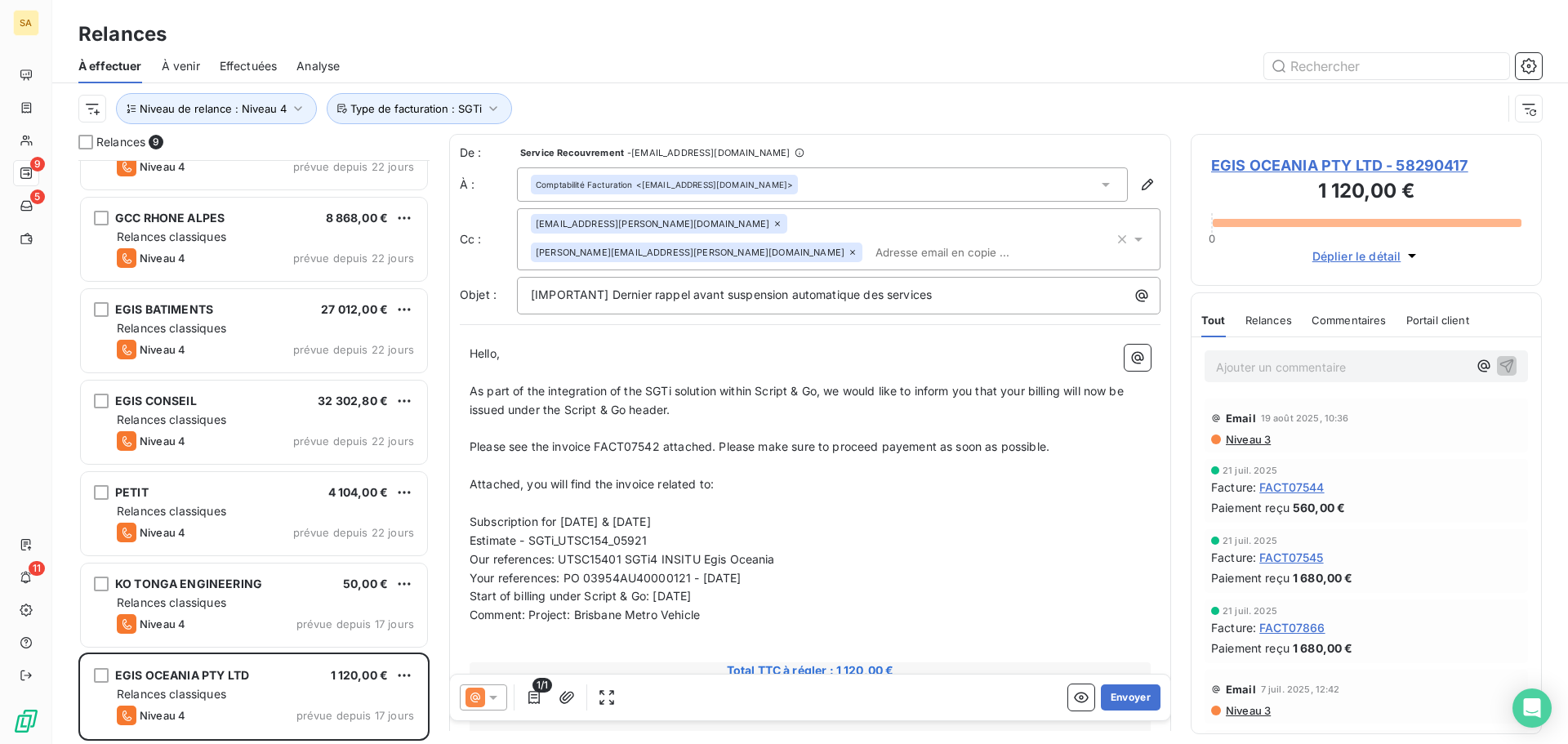
paste input "Par ailleurs, il apparait que nous n'avons pas reçu le paiement des factures ci…"
type input "Par ailleurs, il apparait que nous n'avons pas reçu le paiement des factures ci…"
click at [993, 240] on input "text" at bounding box center [963, 253] width 189 height 24
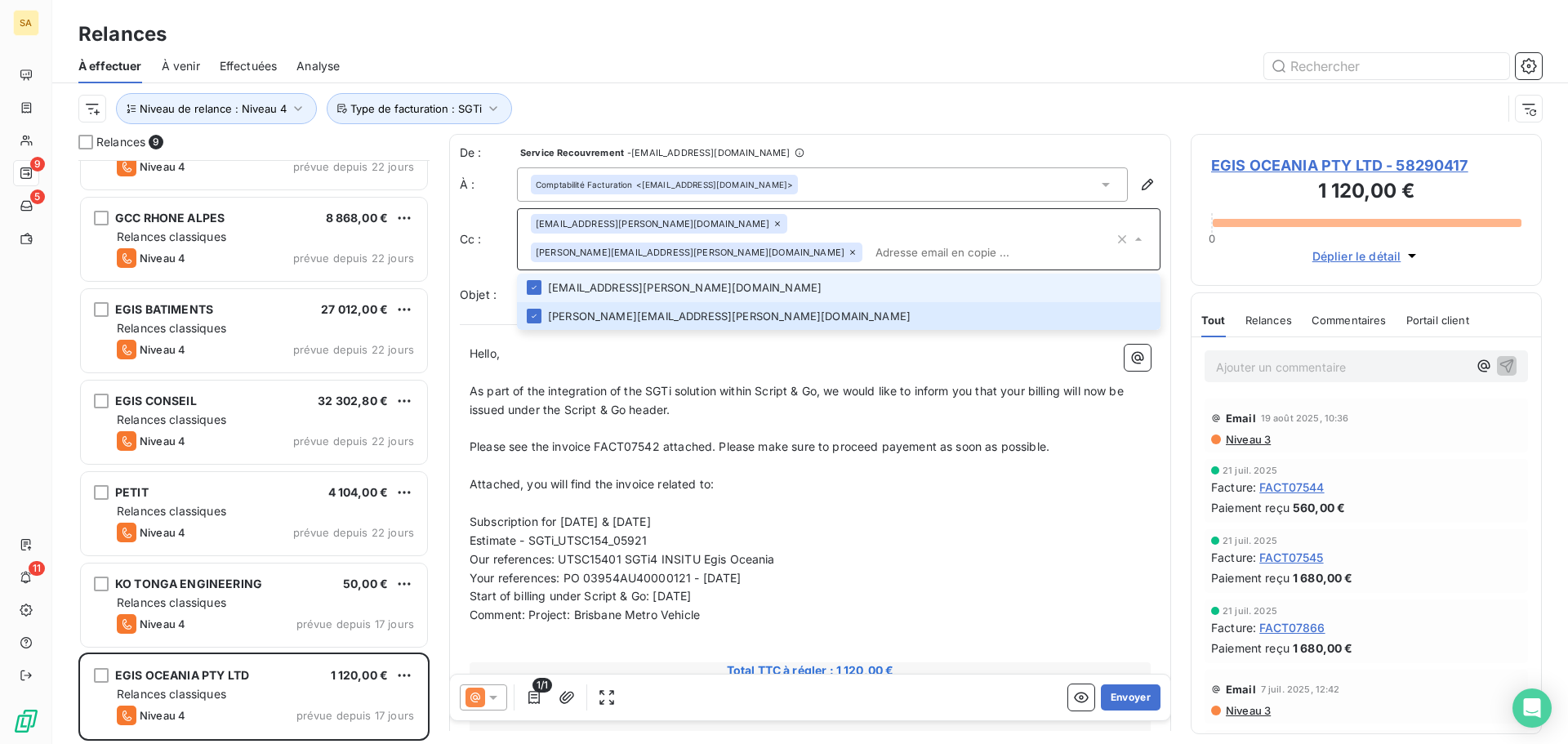
paste input "Par ailleurs, il apparait que nous n'avons pas reçu le paiement des factures ci…"
type input "Par ailleurs, il apparait que nous n'avons pas reçu le paiement des factures ci…"
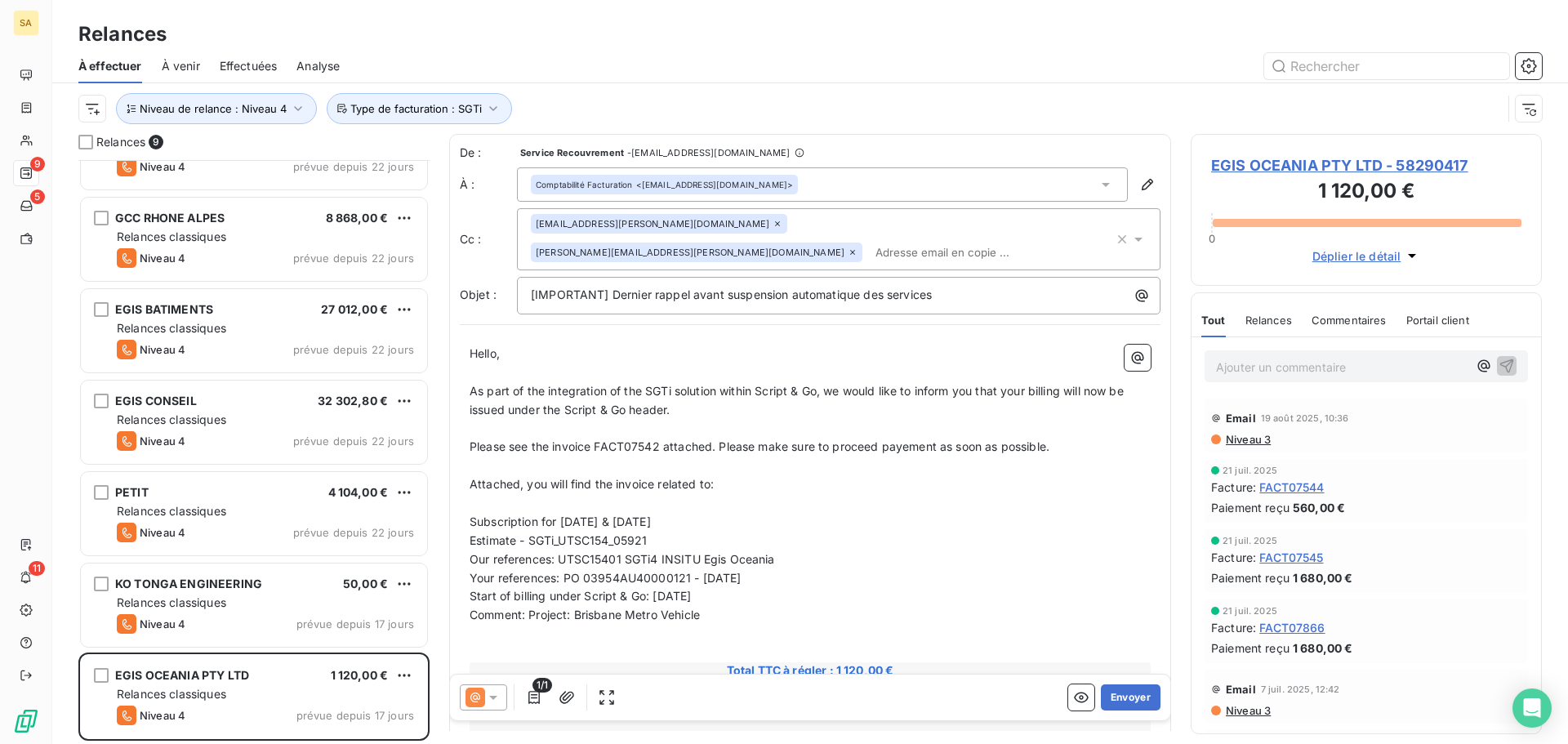
click at [732, 242] on div "[PERSON_NAME][EMAIL_ADDRESS][PERSON_NAME][DOMAIN_NAME]" at bounding box center [696, 252] width 331 height 19
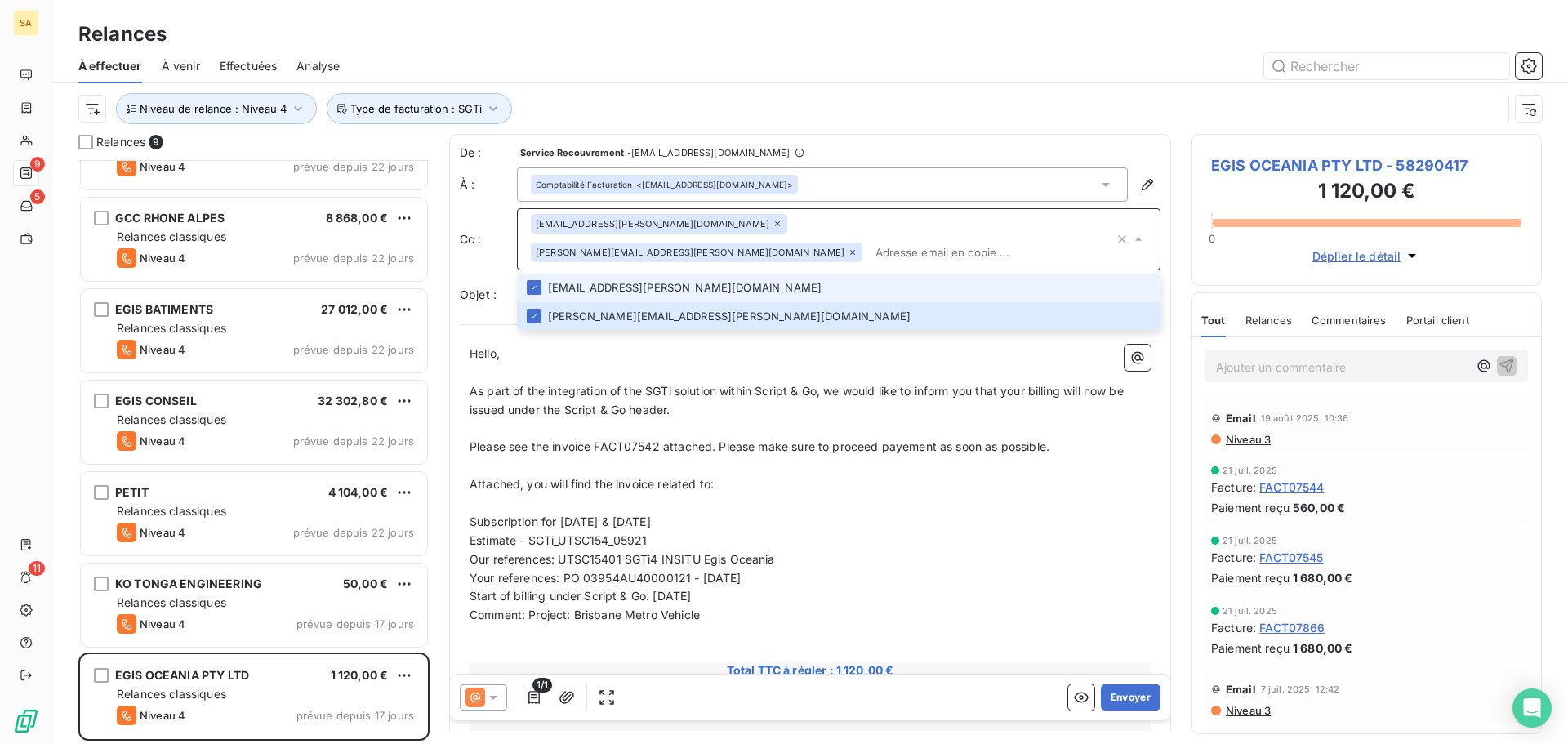
click at [915, 240] on input "text" at bounding box center [991, 253] width 245 height 24
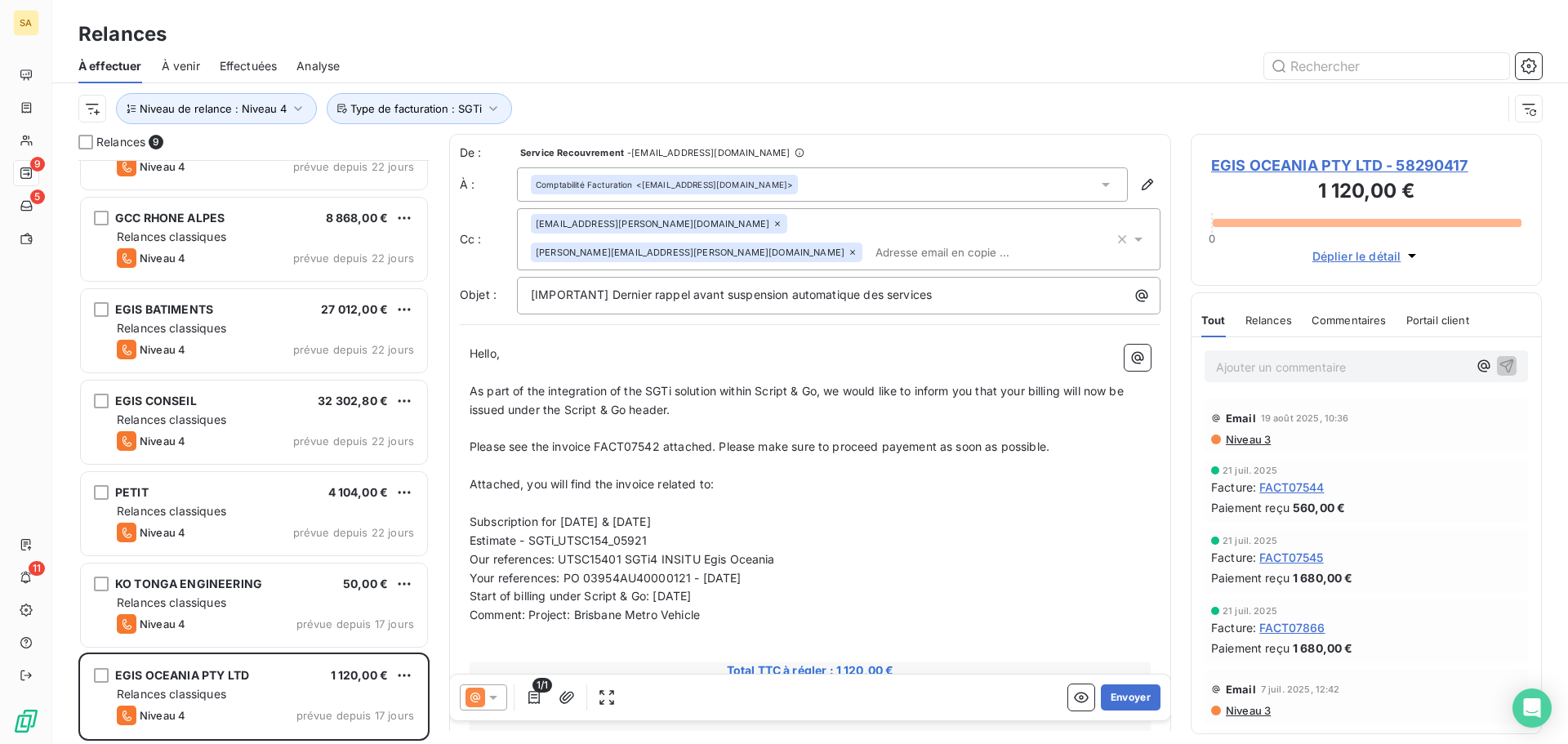
paste input "[PERSON_NAME][EMAIL_ADDRESS][PERSON_NAME][DOMAIN_NAME]"
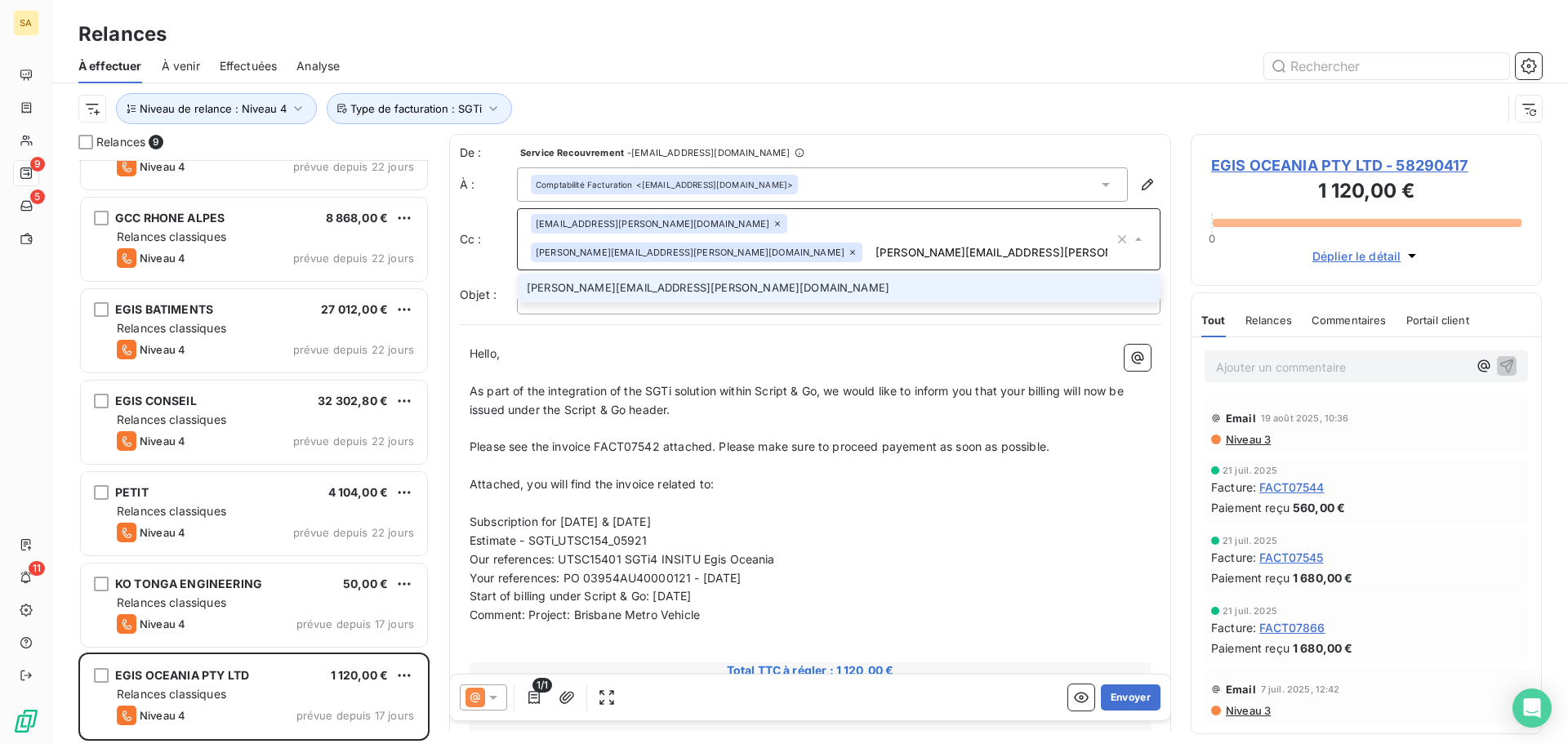
type input "[PERSON_NAME][EMAIL_ADDRESS][PERSON_NAME][DOMAIN_NAME]"
click at [694, 274] on li "[PERSON_NAME][EMAIL_ADDRESS][PERSON_NAME][DOMAIN_NAME]" at bounding box center [838, 288] width 643 height 29
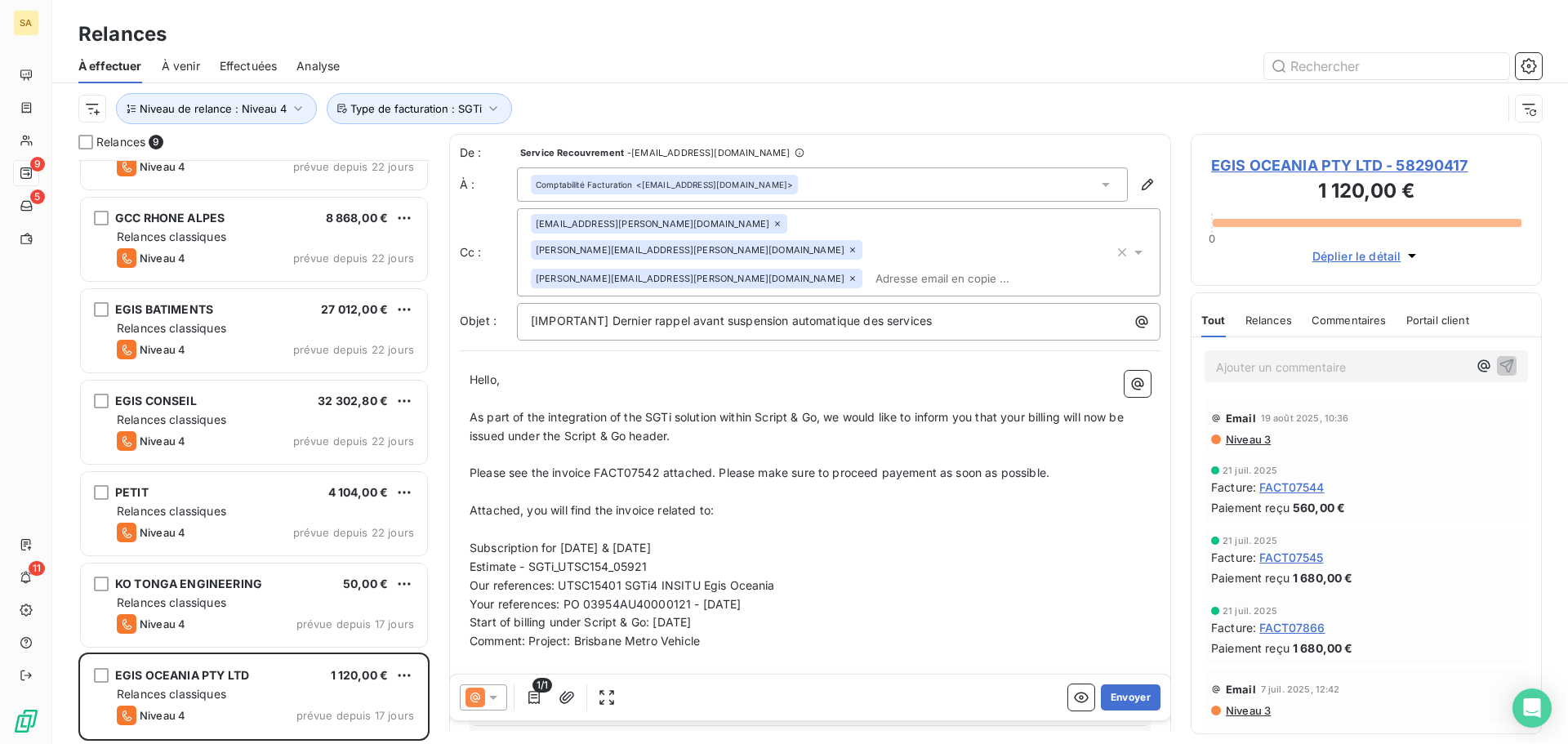
click at [976, 247] on div "[EMAIL_ADDRESS][PERSON_NAME][DOMAIN_NAME] [PERSON_NAME][DOMAIN_NAME][EMAIL_ADDR…" at bounding box center [822, 253] width 583 height 77
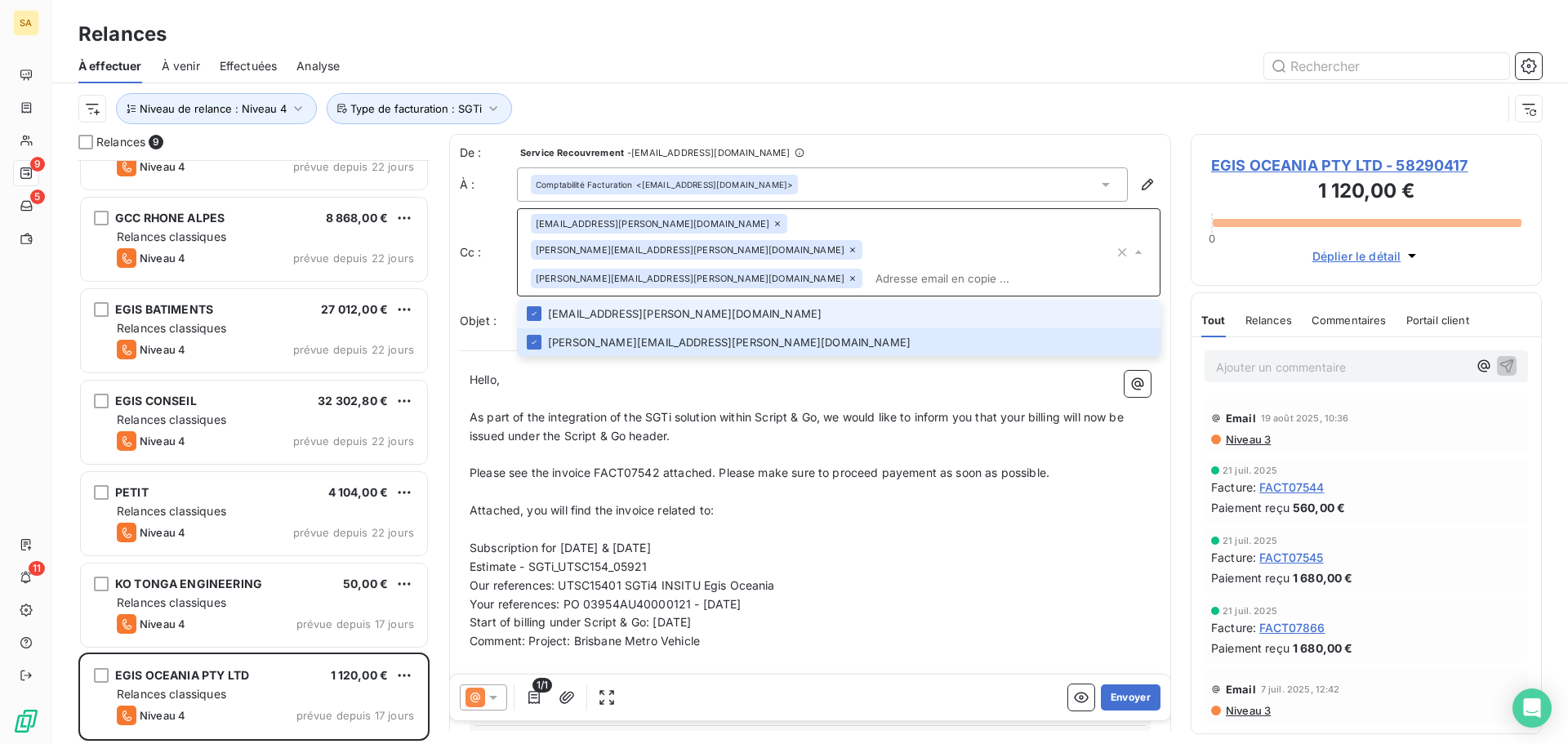
paste input "[EMAIL_ADDRESS][DOMAIN_NAME]"
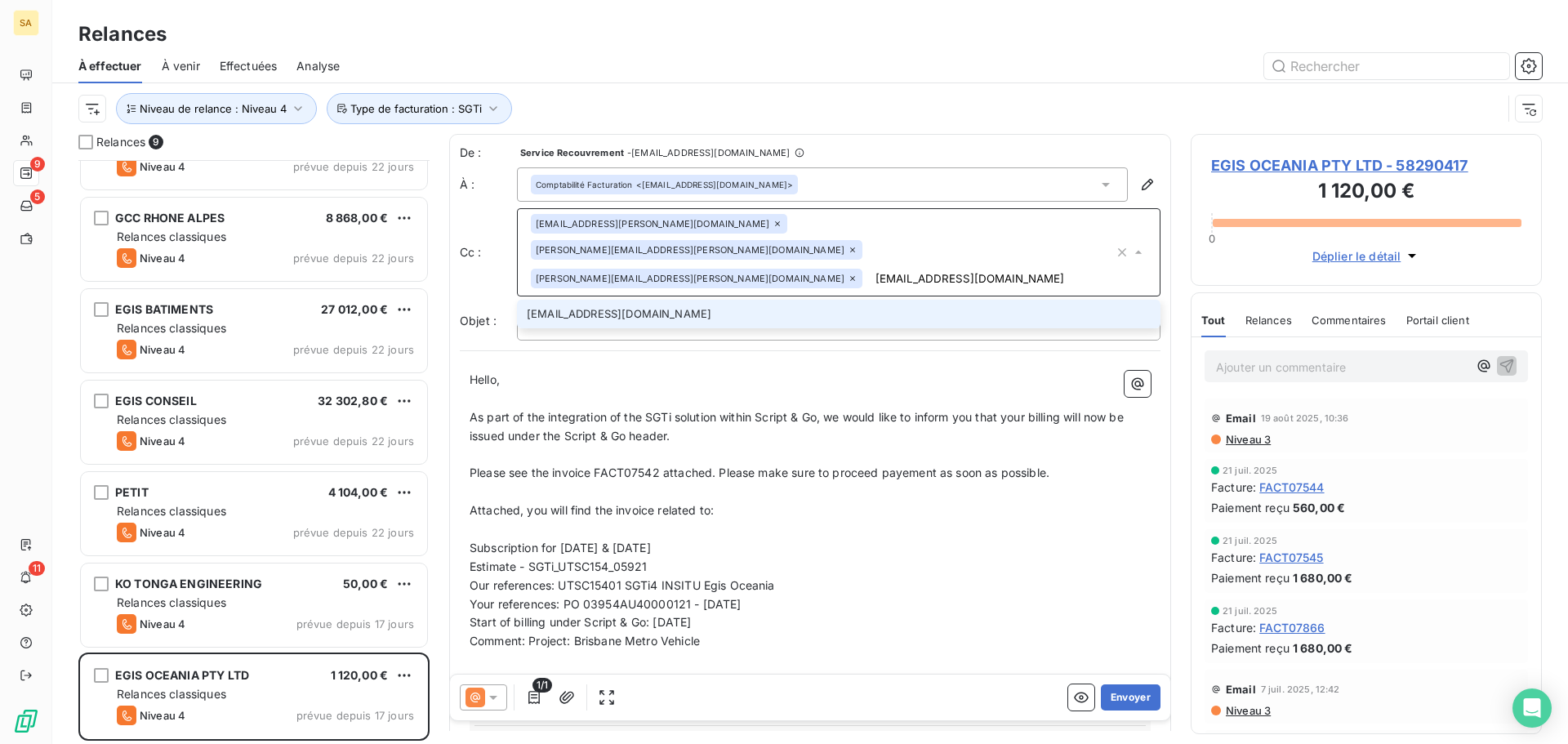
type input "[EMAIL_ADDRESS][DOMAIN_NAME]"
click at [676, 300] on li "[EMAIL_ADDRESS][DOMAIN_NAME]" at bounding box center [838, 314] width 643 height 29
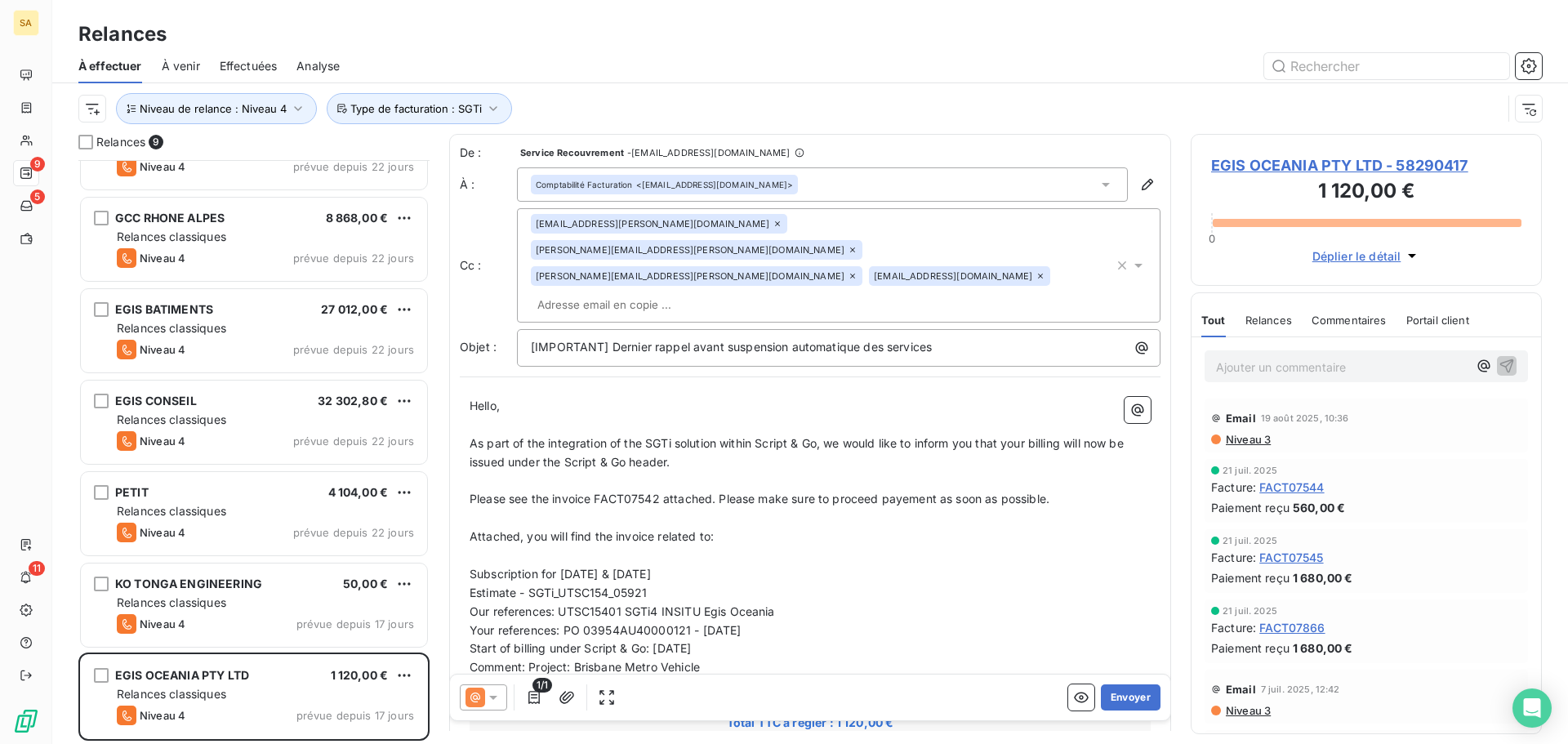
click at [643, 415] on p "﻿" at bounding box center [809, 424] width 681 height 18
click at [1065, 490] on p "Please see the invoice FACT07542 attached. Please make sure to proceed payement…" at bounding box center [809, 498] width 681 height 18
drag, startPoint x: 787, startPoint y: 488, endPoint x: 464, endPoint y: 490, distance: 323.0
click at [464, 490] on div "Hello, ﻿ As part of the integration of the SGTi solution within Script & Go, we…" at bounding box center [810, 728] width 701 height 683
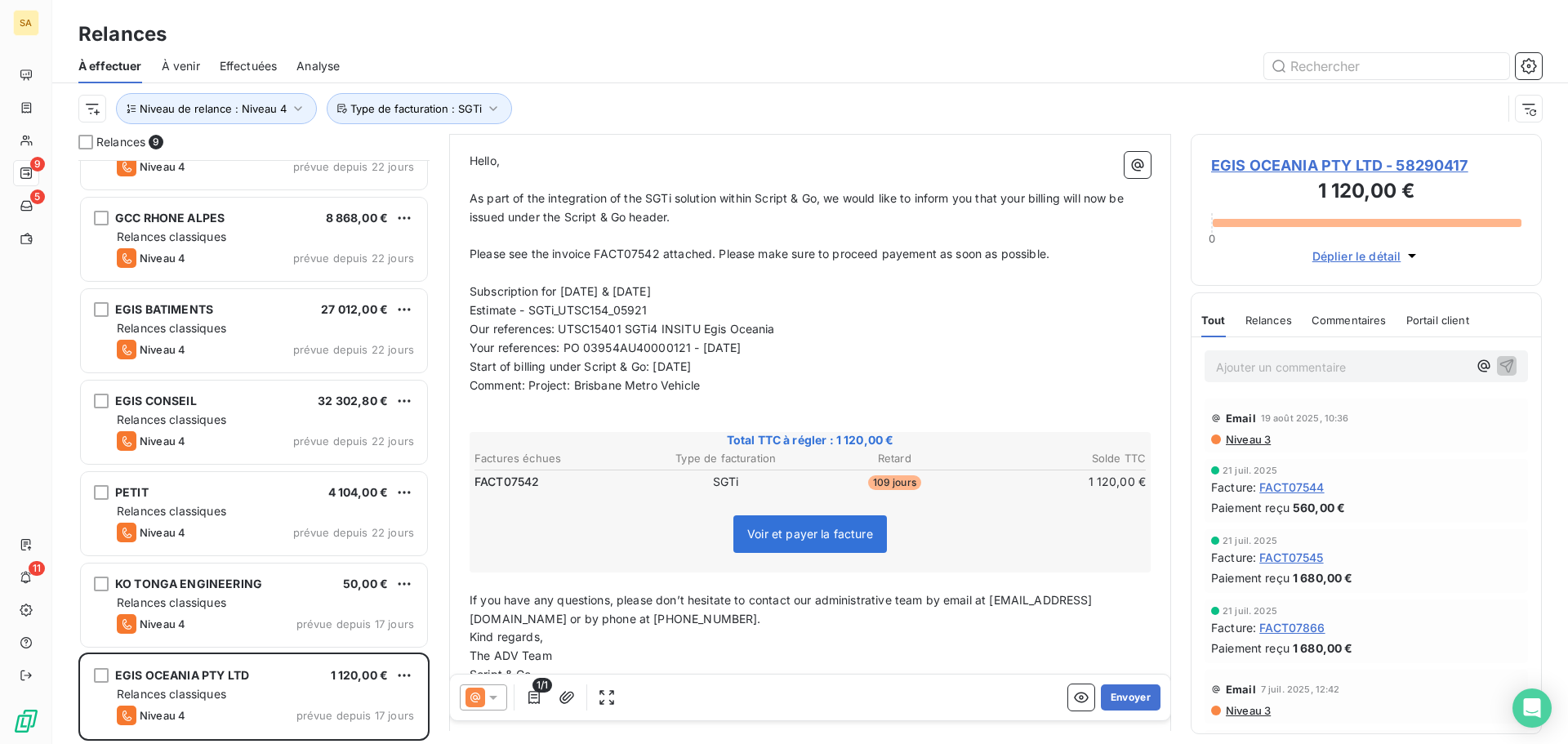
scroll to position [328, 0]
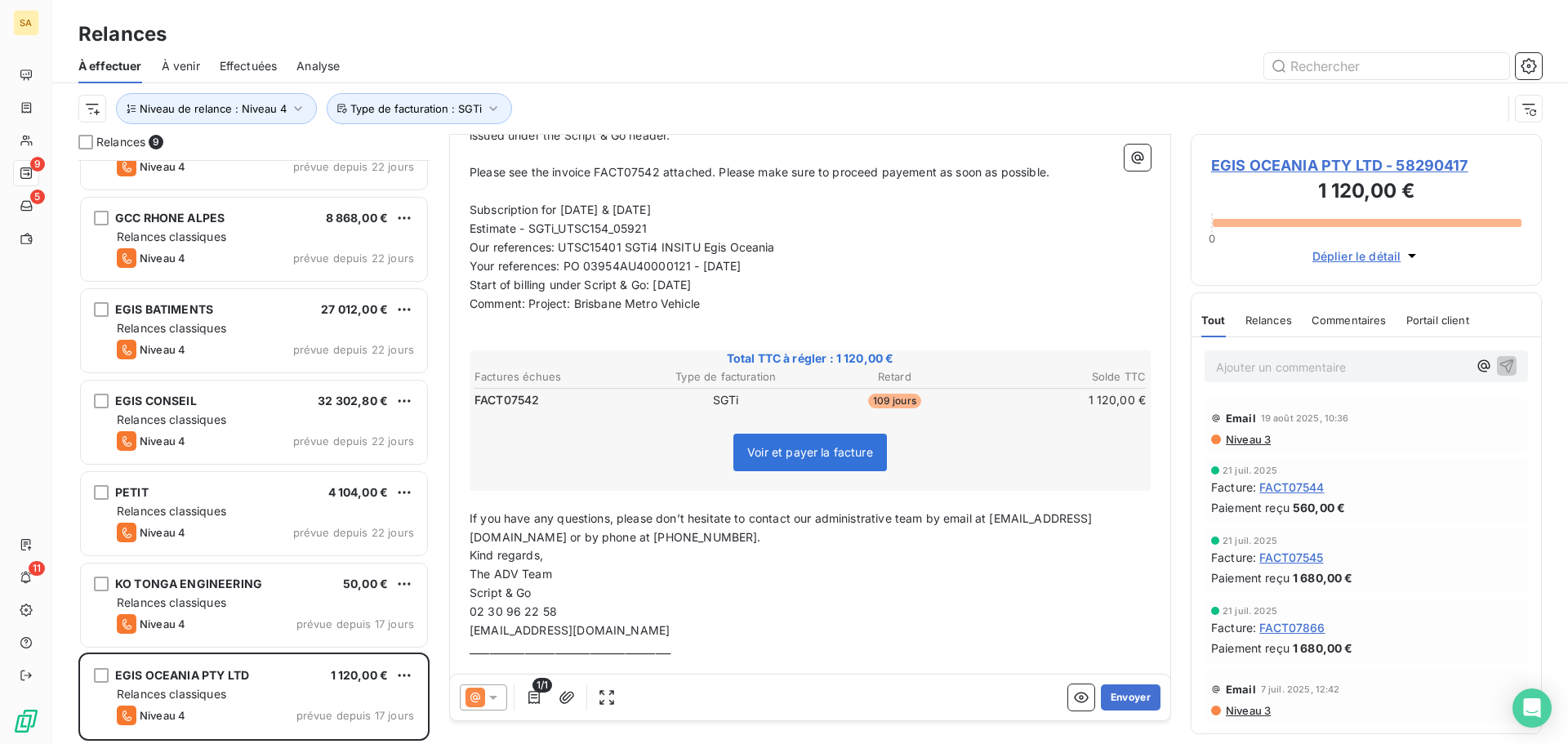
click at [825, 510] on p "If you have any questions, please don’t hesitate to contact our administrative …" at bounding box center [809, 528] width 681 height 38
click at [729, 511] on span "If you have any questions, please don’t hesitate to contact our administrative …" at bounding box center [781, 527] width 623 height 32
click at [758, 511] on span "If you have any questions, please don’t hesitate to contact our administrative …" at bounding box center [781, 527] width 623 height 32
click at [468, 569] on div "Hello, ﻿ As part of the integration of the SGTi solution within Script & Go, we…" at bounding box center [810, 392] width 701 height 664
click at [472, 623] on span "02 30 96 22 58" at bounding box center [513, 630] width 87 height 14
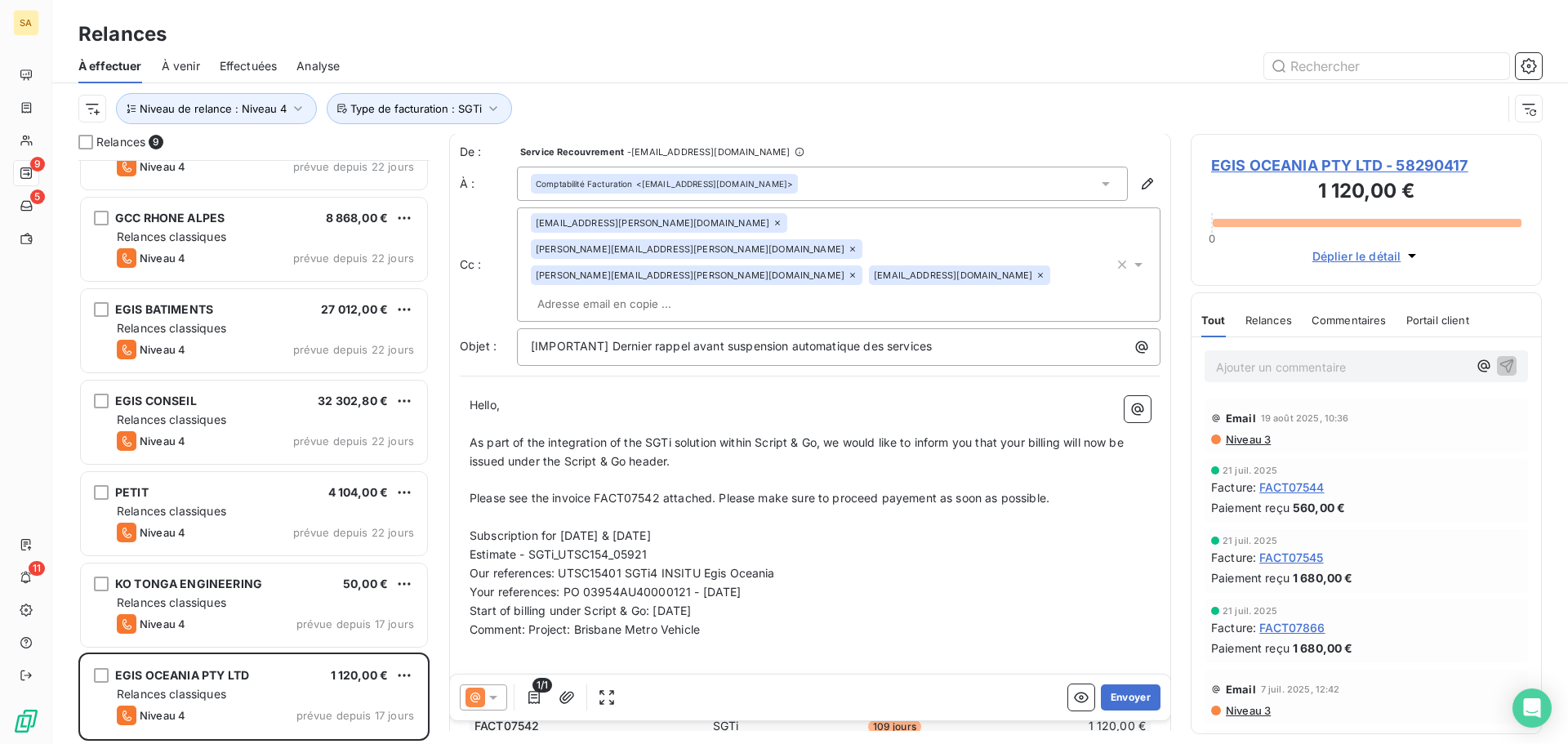
scroll to position [0, 0]
drag, startPoint x: 961, startPoint y: 294, endPoint x: 611, endPoint y: 298, distance: 350.0
click at [611, 338] on p "[IMPORTANT] Dernier rappel avant suspension automatique des services" at bounding box center [843, 347] width 624 height 18
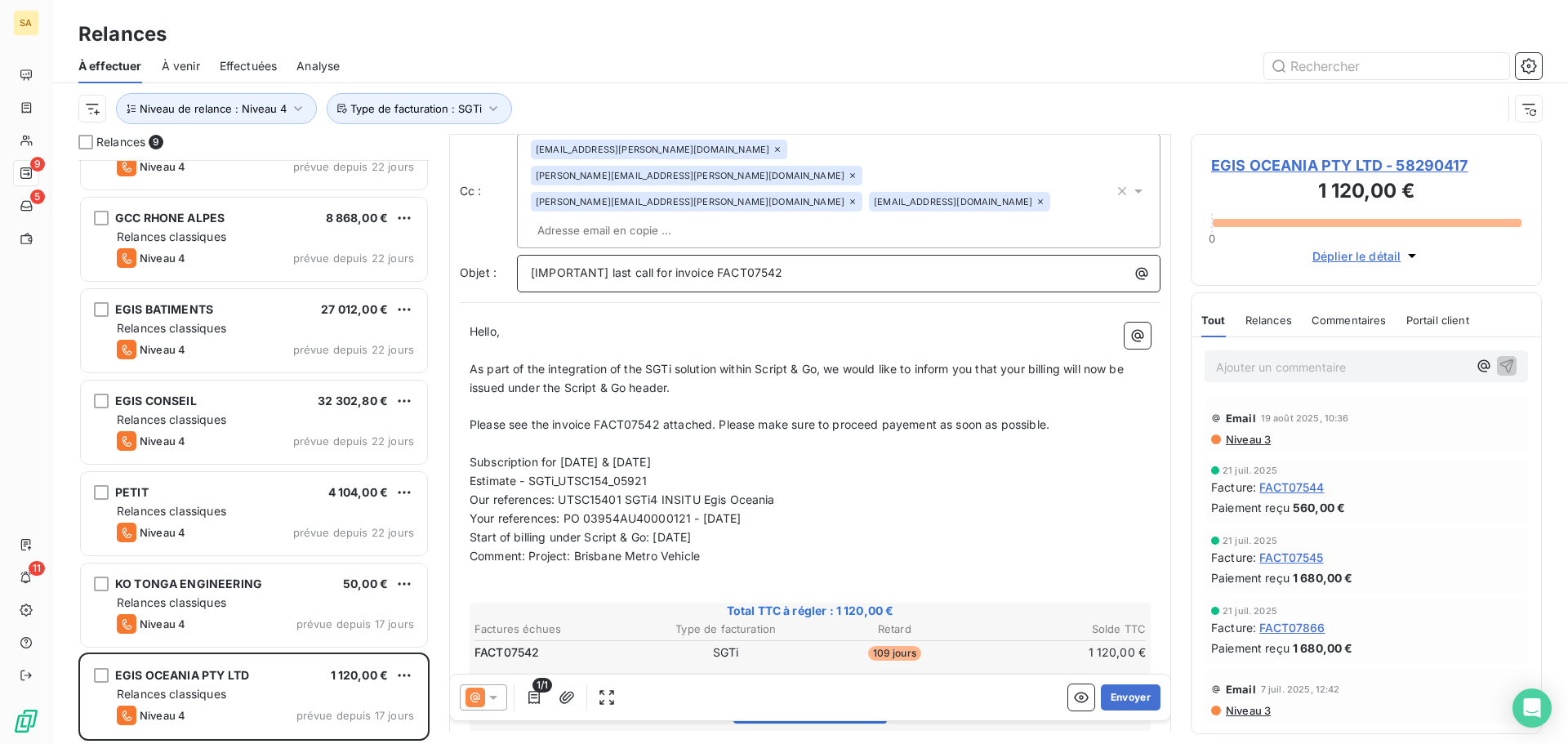
scroll to position [165, 0]
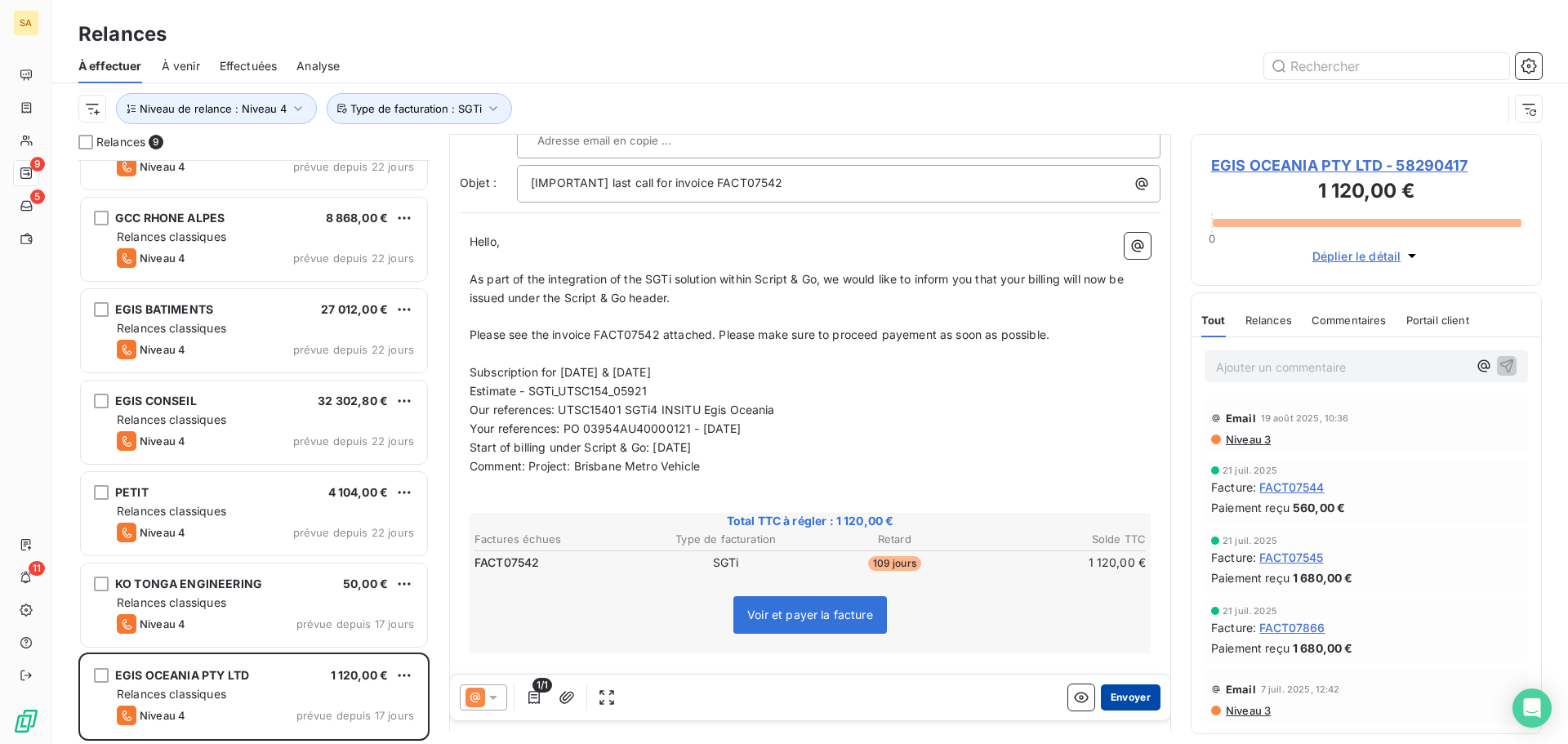
click at [1112, 699] on button "Envoyer" at bounding box center [1130, 698] width 59 height 26
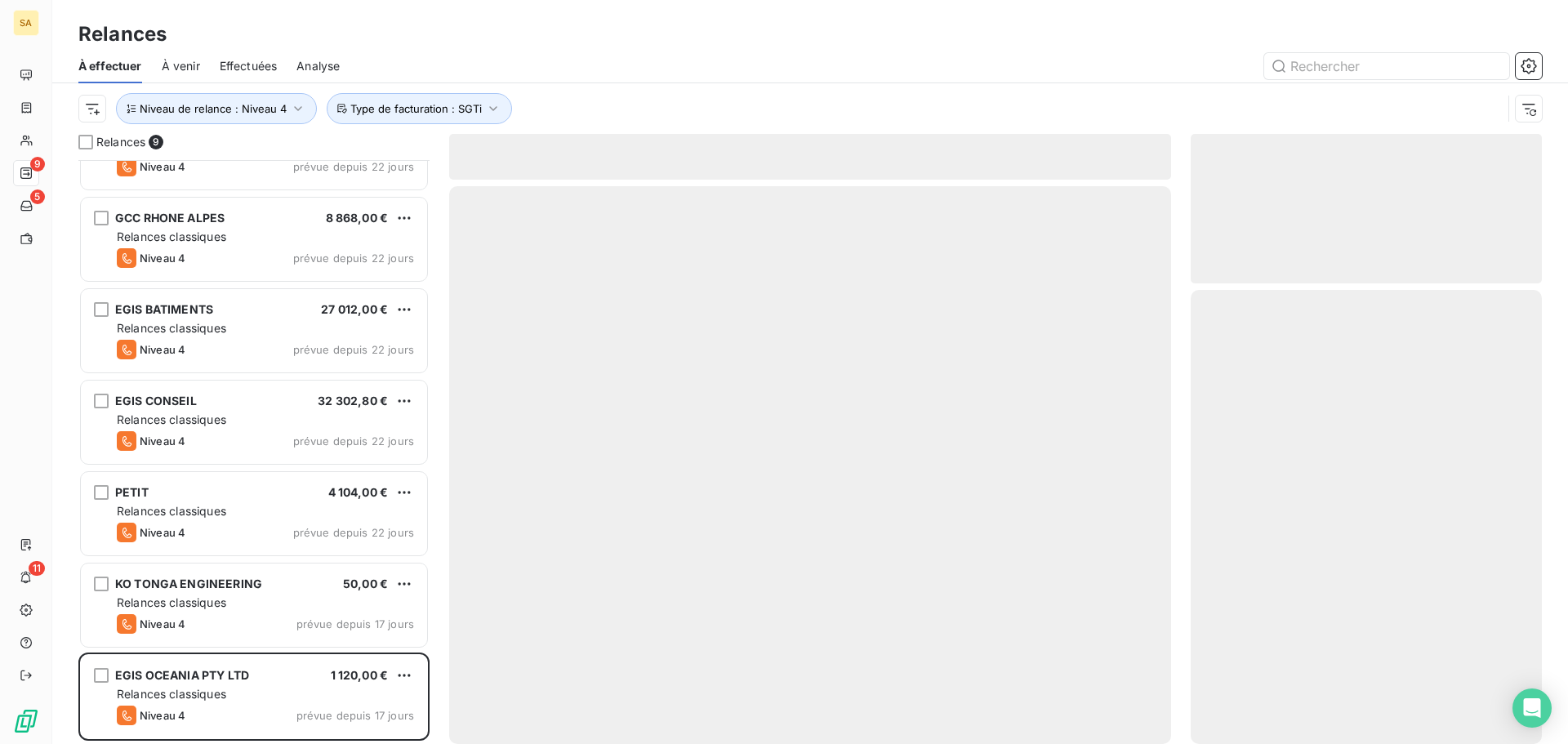
scroll to position [148, 0]
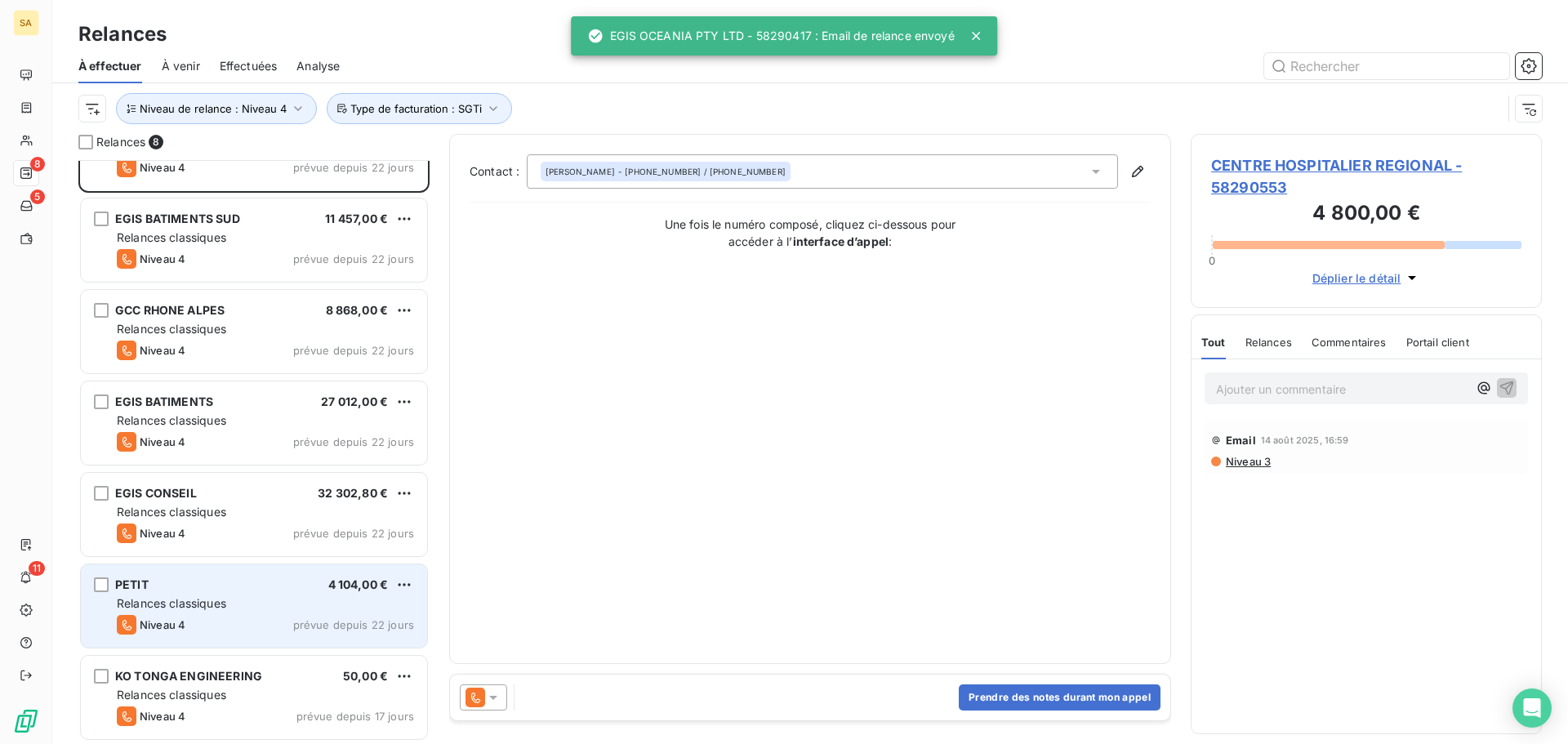
scroll to position [149, 0]
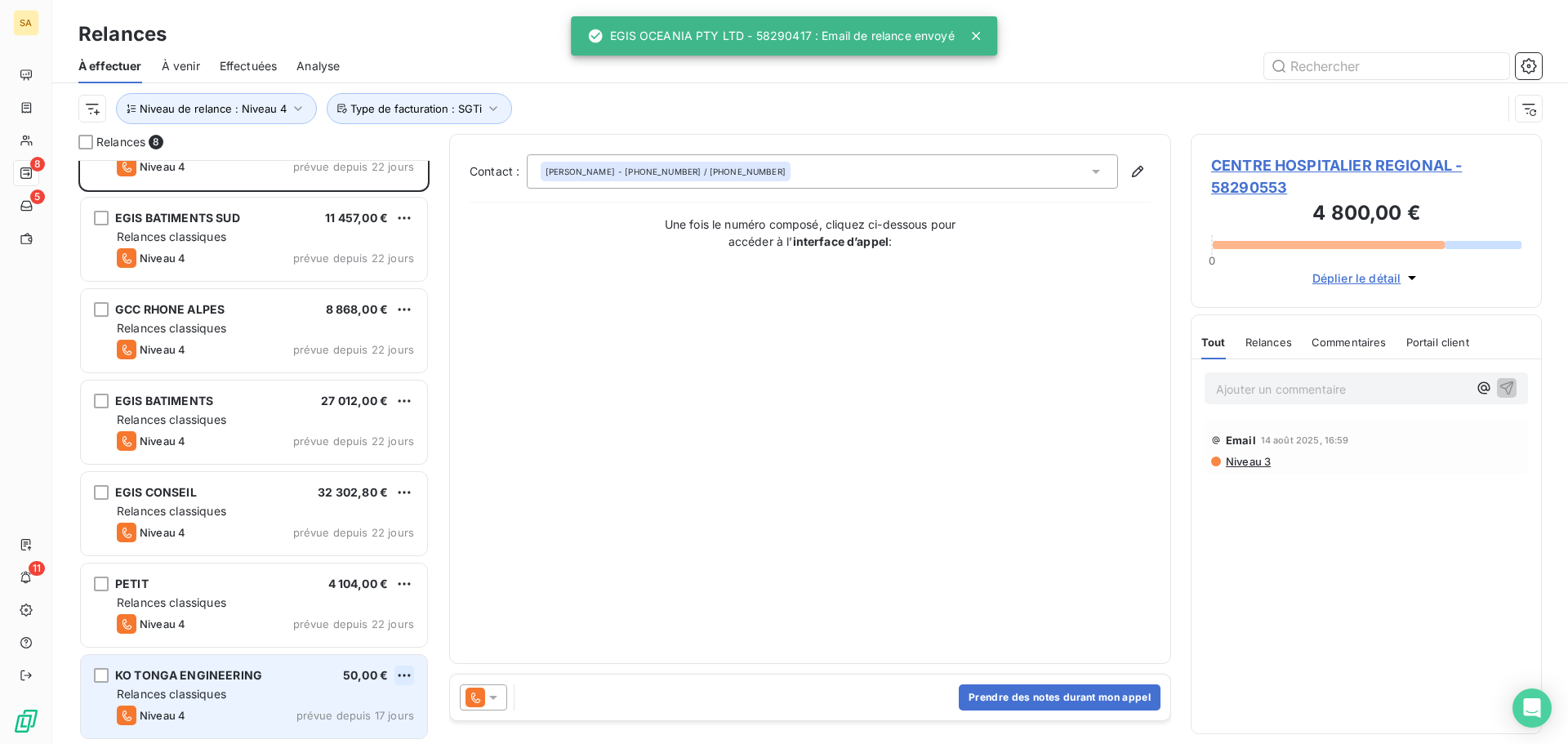
click at [407, 677] on html "SA 8 5 11 Relances À effectuer À venir Effectuées Analyse Niveau de relance : N…" at bounding box center [784, 372] width 1568 height 744
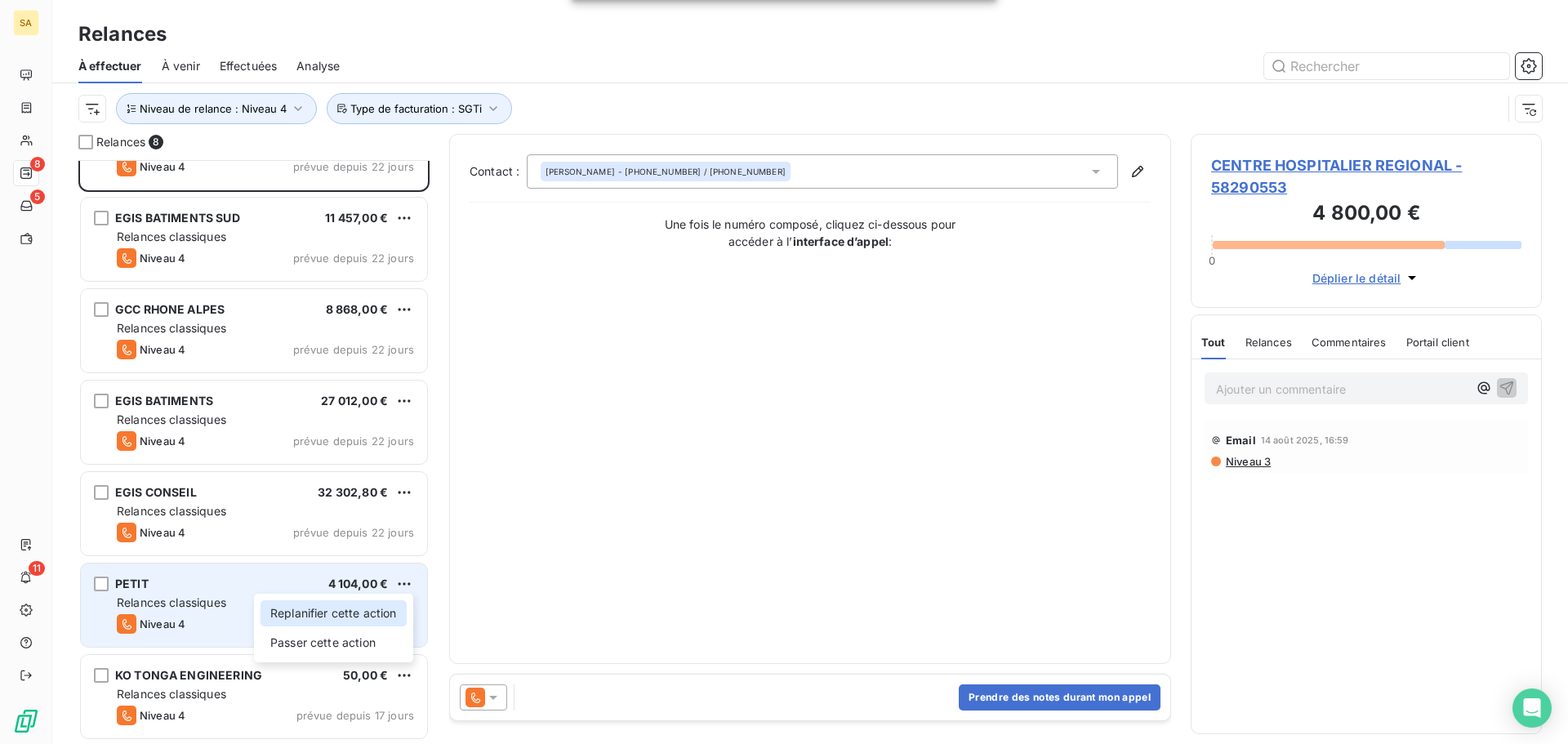
click at [362, 614] on div "Replanifier cette action" at bounding box center [333, 614] width 146 height 26
select select "8"
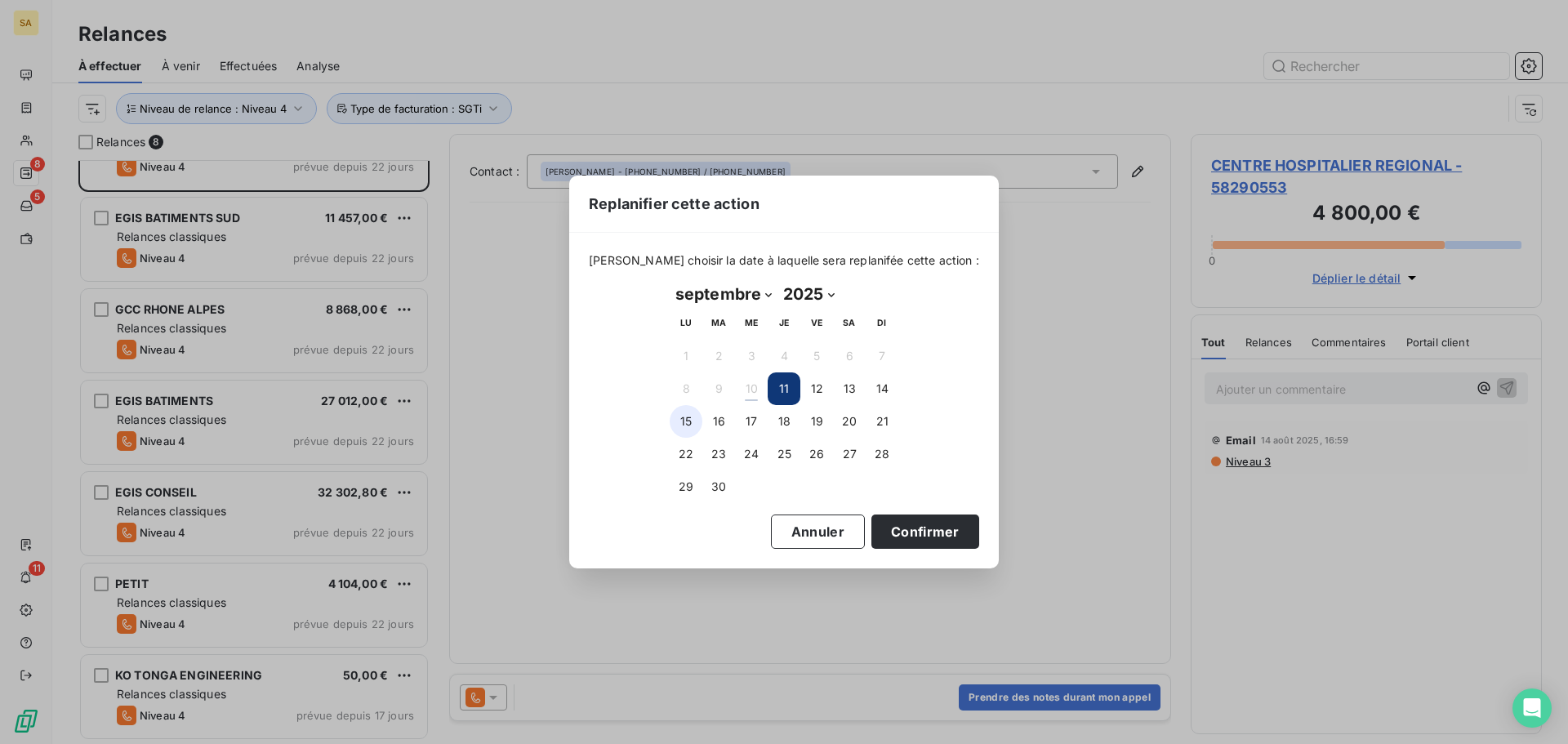
click at [685, 422] on button "15" at bounding box center [685, 421] width 32 height 32
click at [892, 521] on button "Confirmer" at bounding box center [925, 532] width 108 height 34
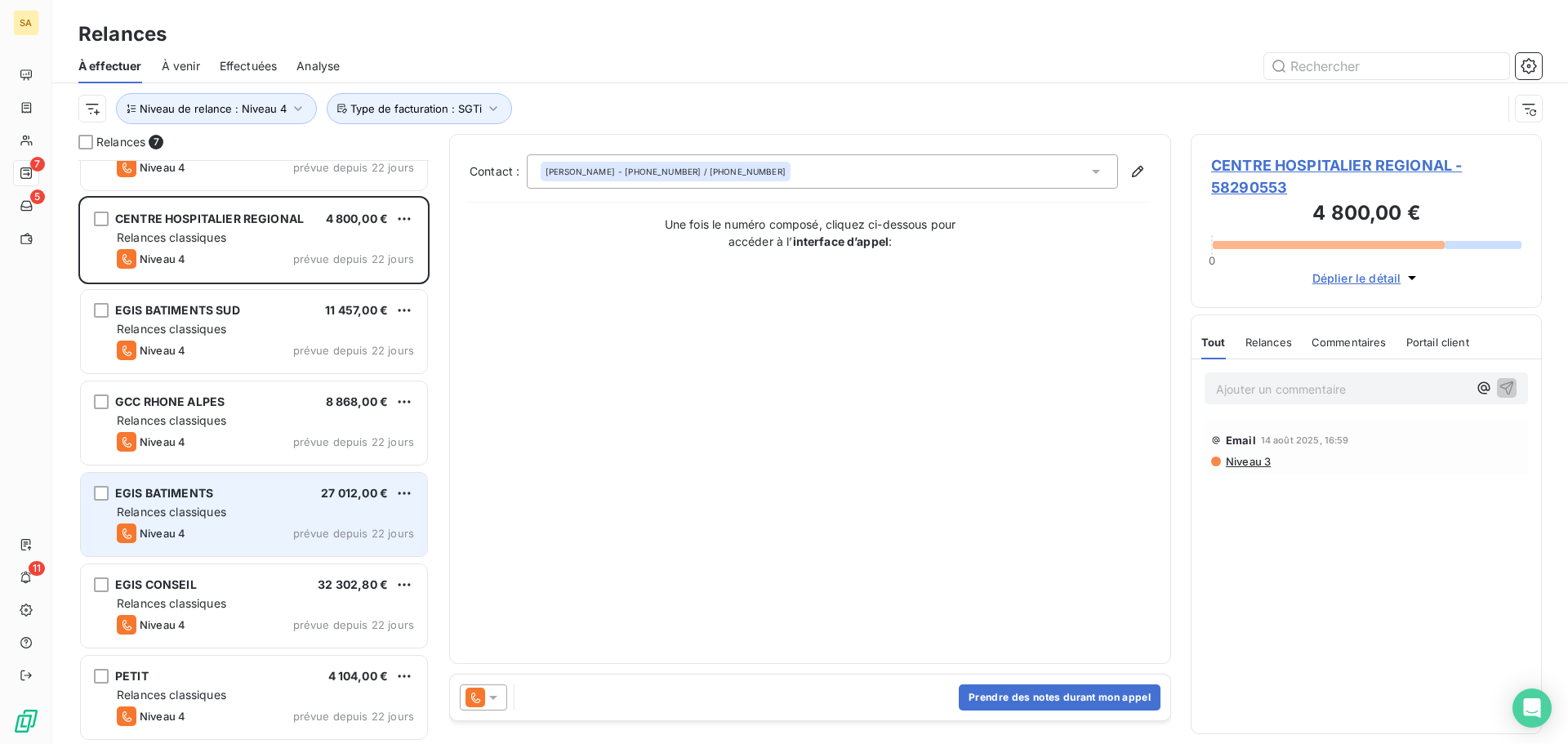
scroll to position [57, 0]
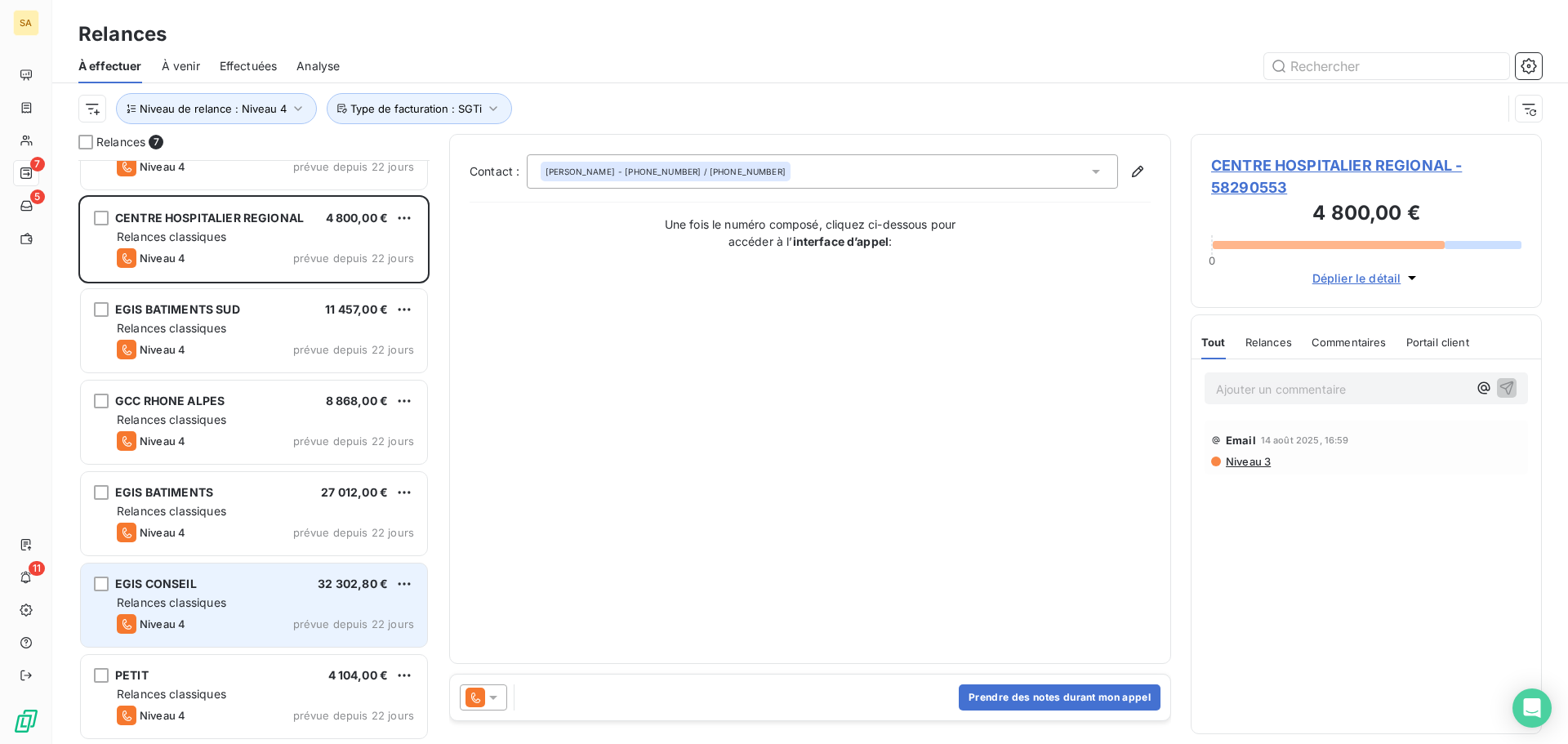
click at [260, 585] on div "EGIS CONSEIL 32 302,80 €" at bounding box center [266, 584] width 297 height 15
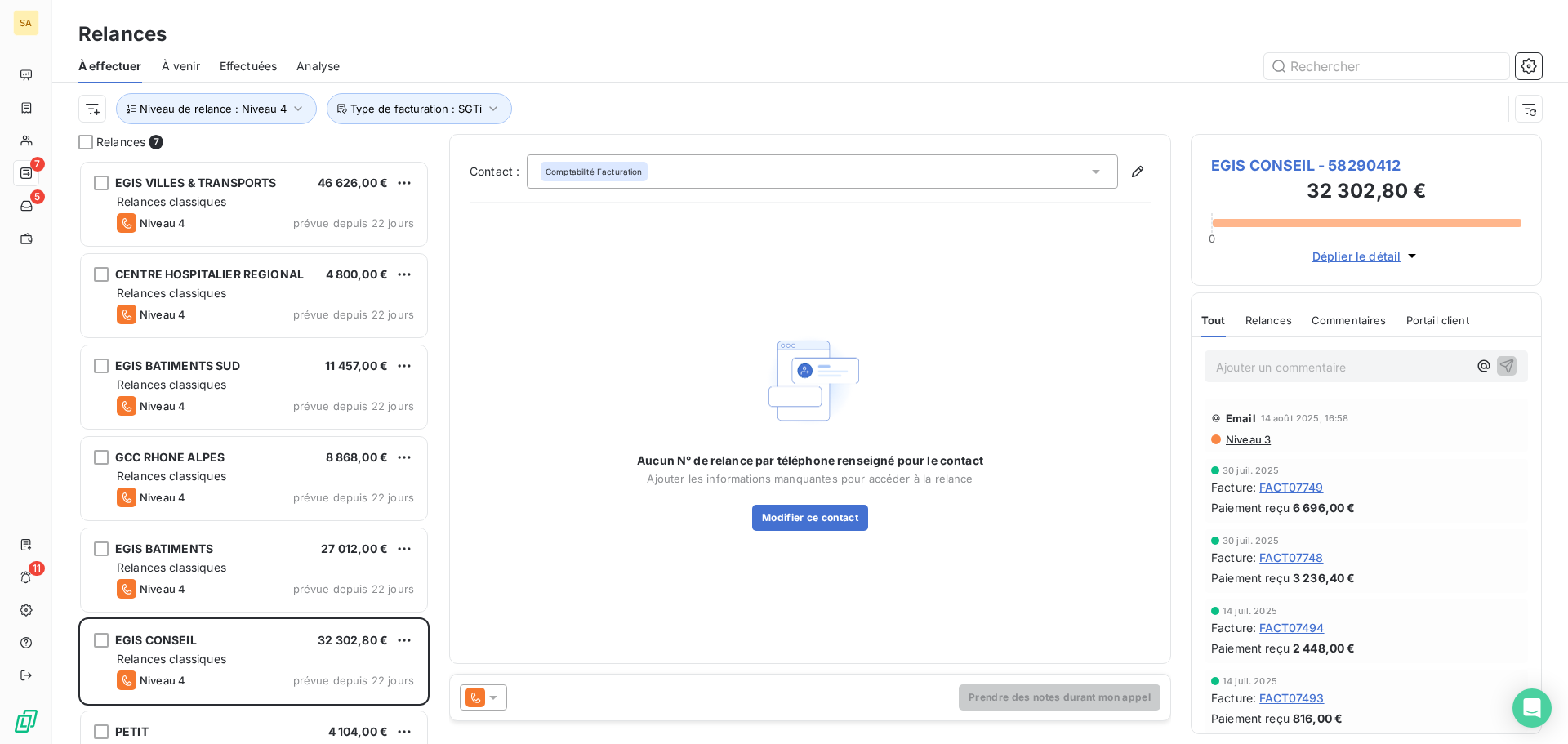
click at [593, 84] on div "Niveau de relance : Niveau 4 Type de facturation : SGTi" at bounding box center [810, 108] width 1463 height 51
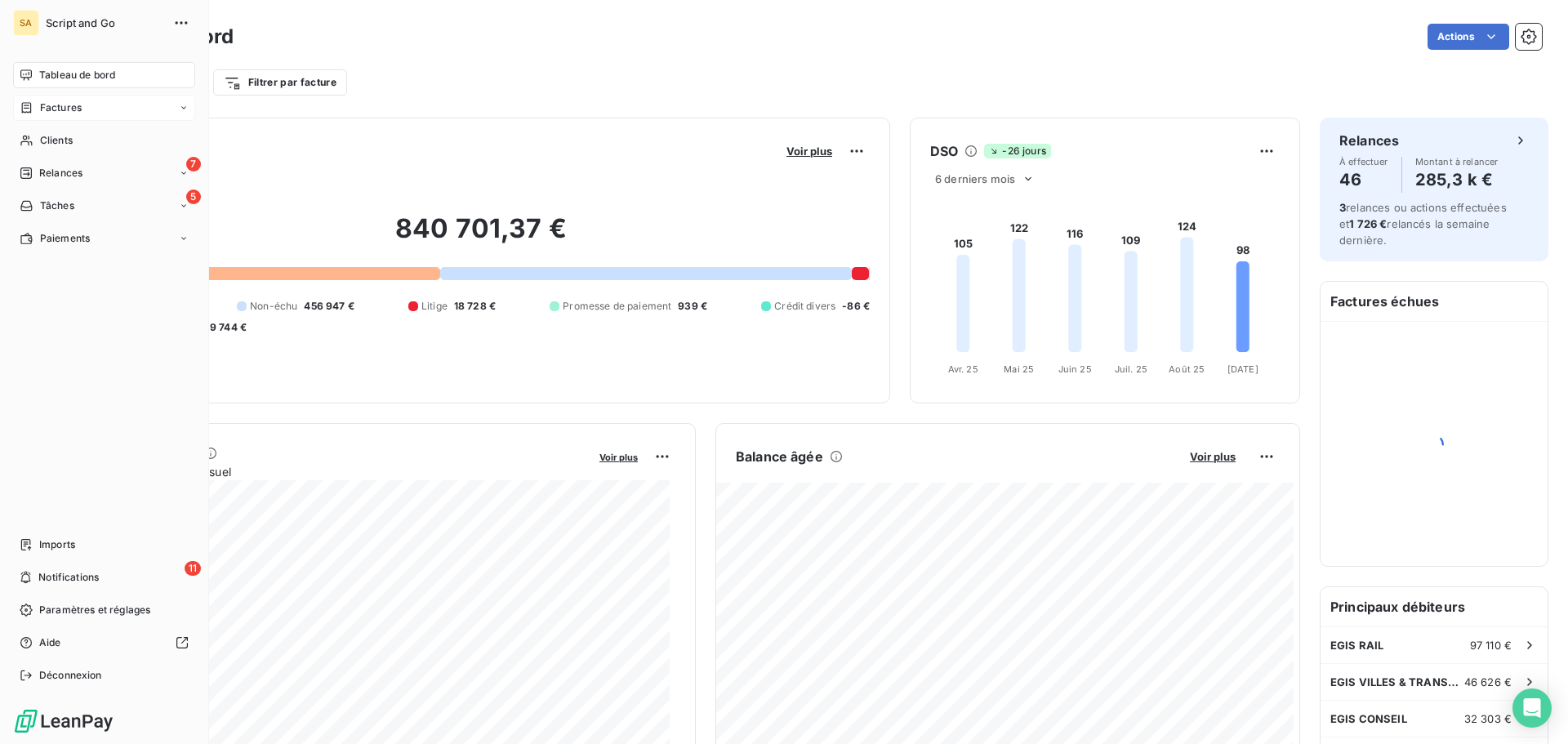
click at [76, 101] on span "Factures" at bounding box center [61, 108] width 42 height 15
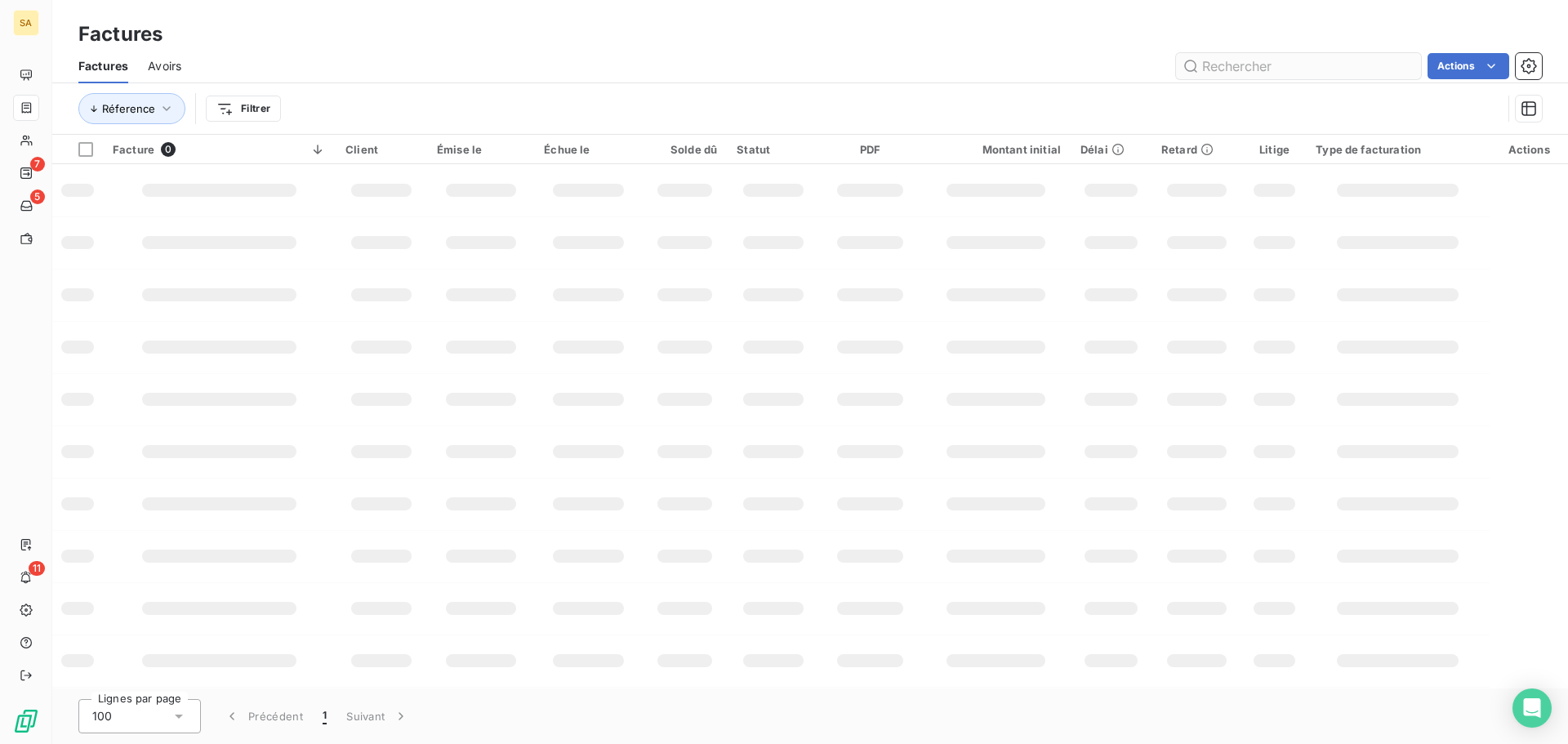
click at [1237, 56] on input "text" at bounding box center [1298, 66] width 245 height 26
type input "FACT04872"
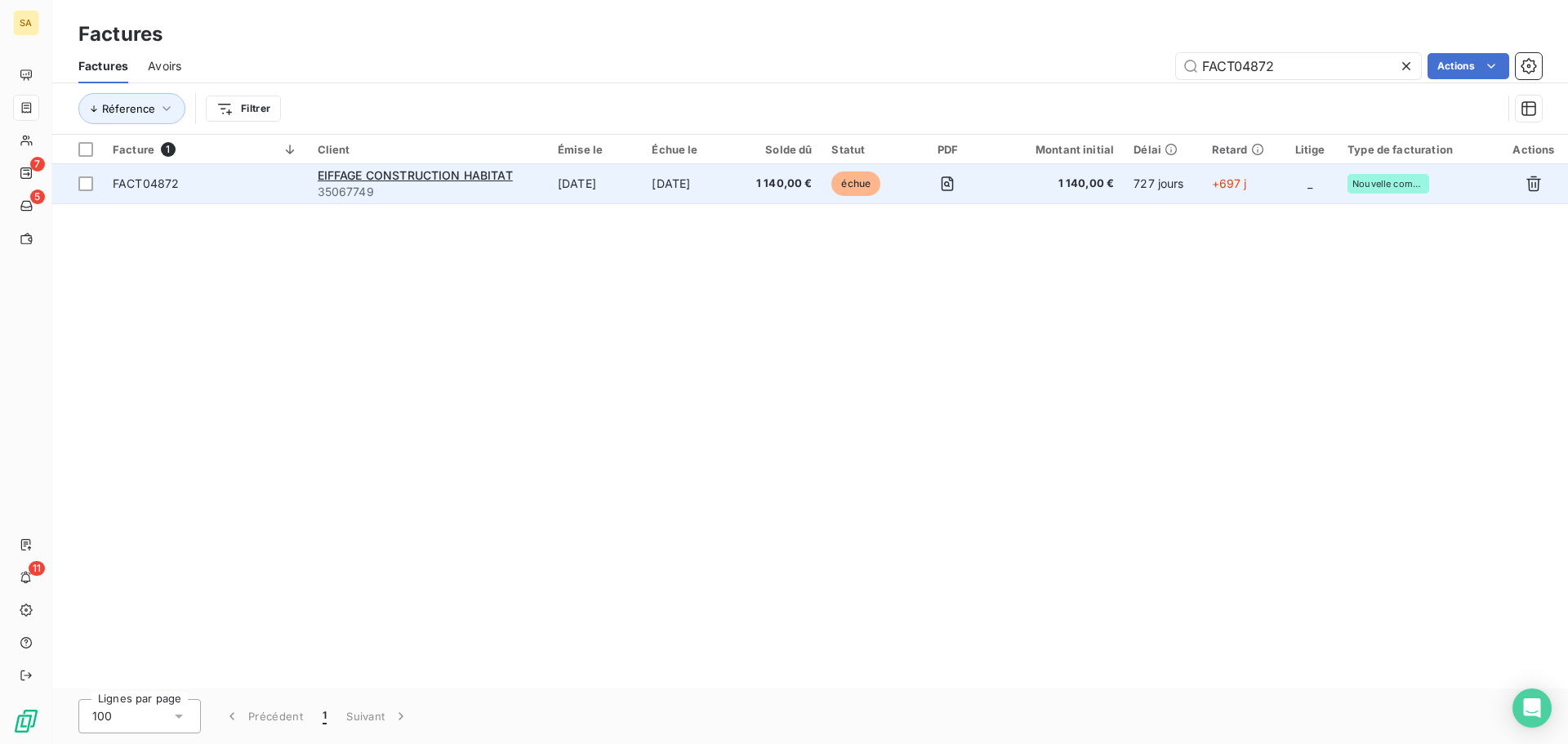
click at [295, 186] on span "FACT04872" at bounding box center [205, 184] width 185 height 17
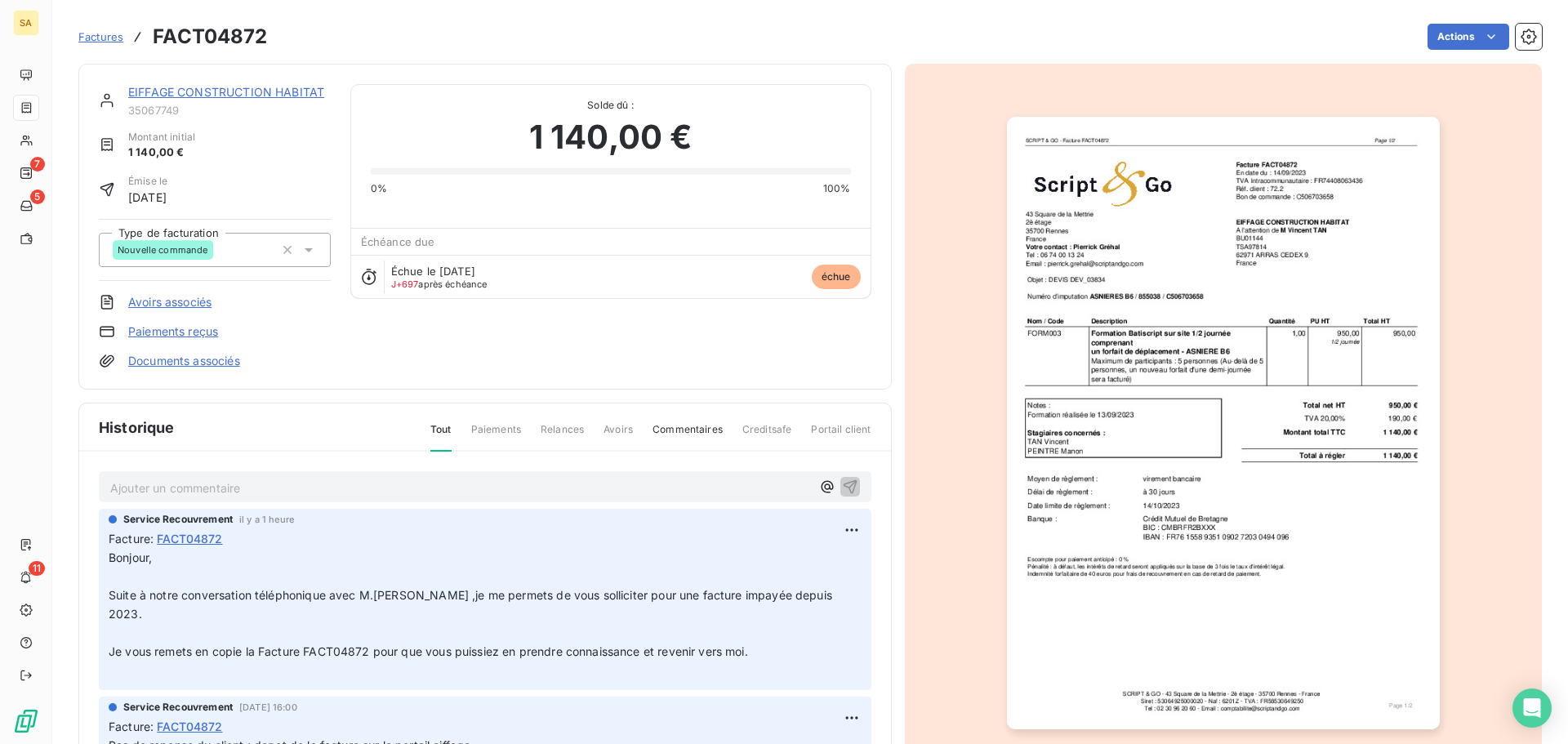
click at [239, 427] on div "Historique Tout Paiements Relances Avoirs Commentaires Creditsafe Portail client" at bounding box center [485, 427] width 812 height 48
click at [229, 476] on div "Ajouter un commentaire ﻿" at bounding box center [461, 487] width 701 height 22
click at [229, 481] on p "Ajouter un commentaire ﻿" at bounding box center [461, 487] width 701 height 20
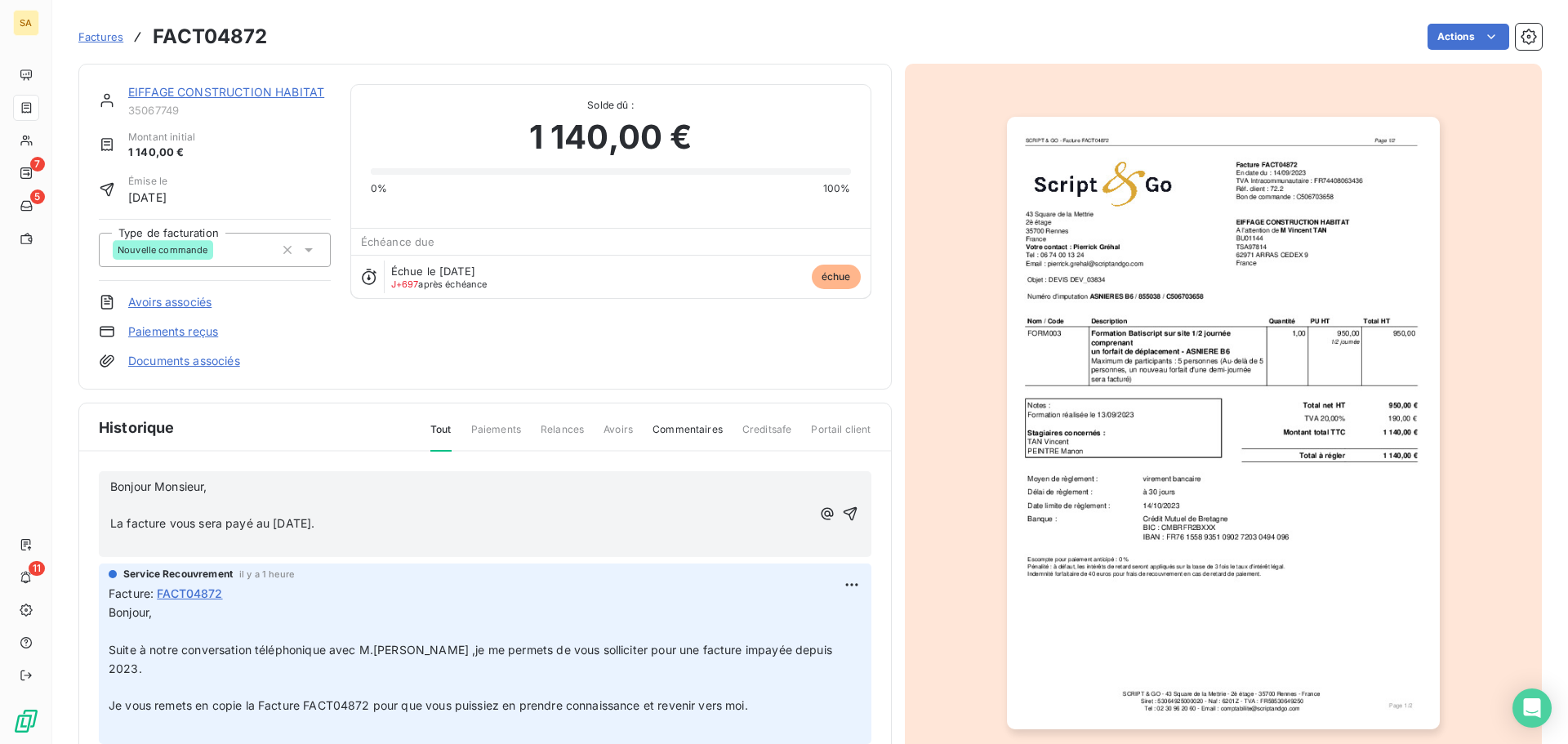
click at [459, 521] on p "La facture vous sera payé au [DATE]." at bounding box center [461, 524] width 701 height 18
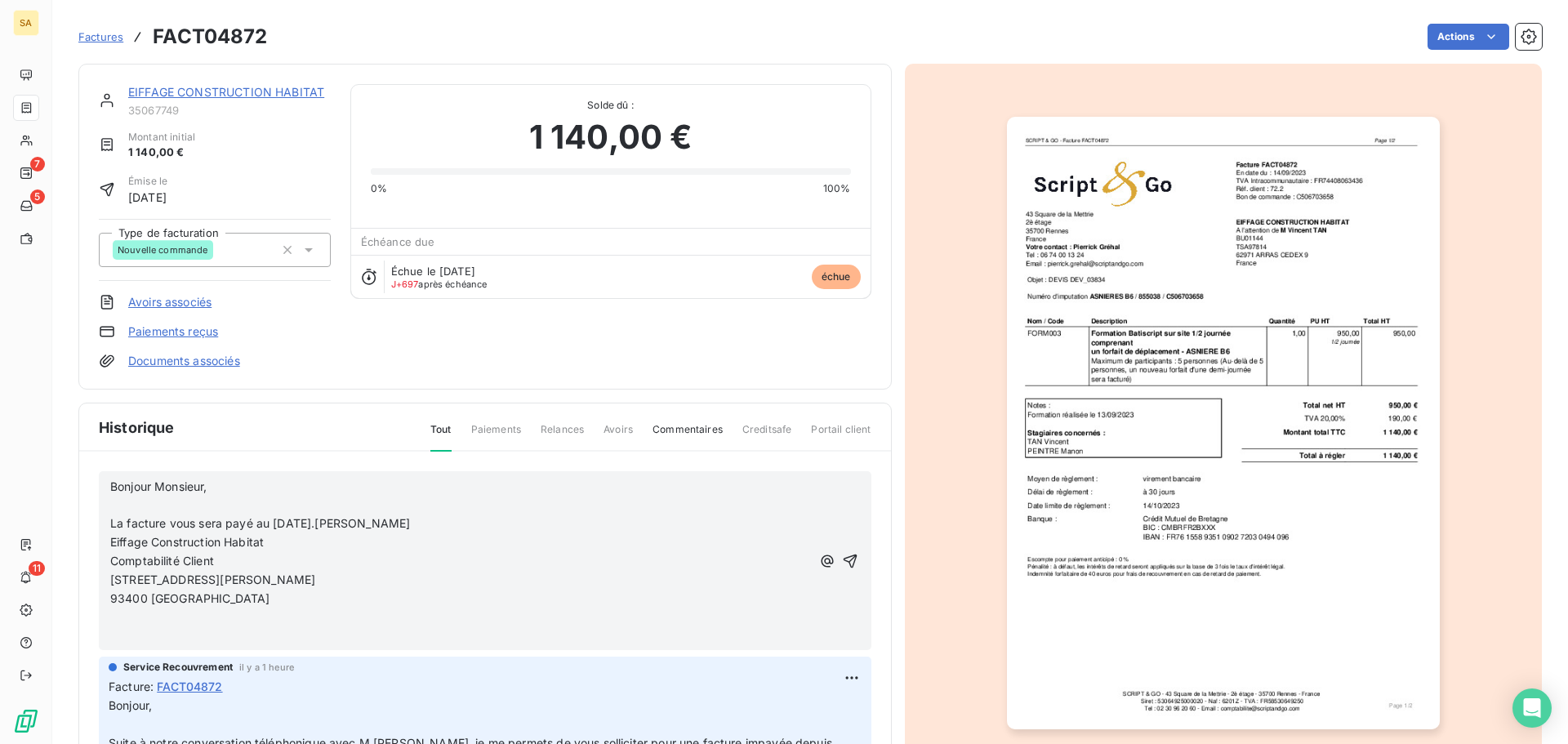
click at [336, 526] on span "La facture vous sera payé au [DATE].[PERSON_NAME]" at bounding box center [260, 523] width 300 height 14
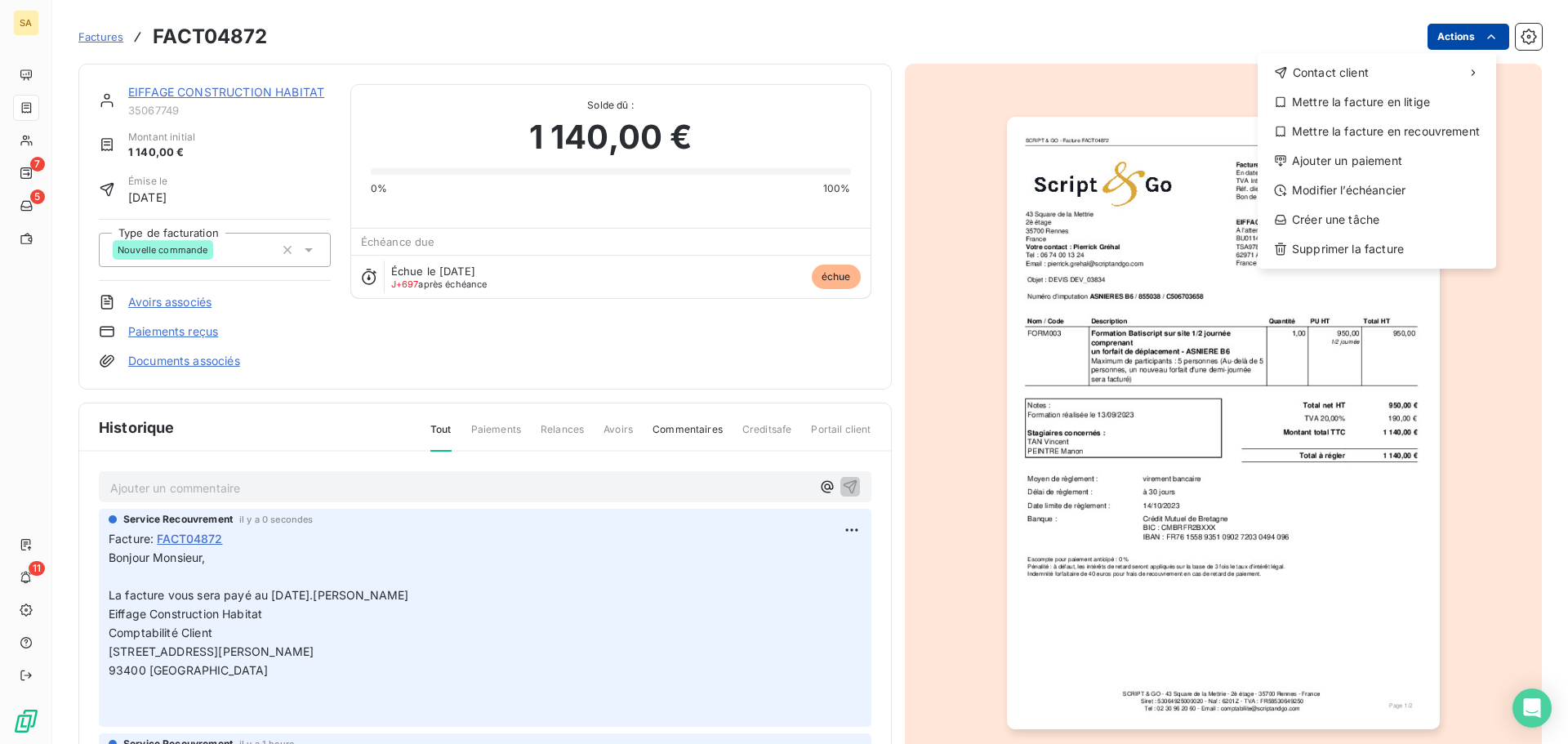
click at [1443, 45] on html "SA 7 5 11 Factures FACT04872 Actions Contact client Mettre la facture en litige…" at bounding box center [784, 372] width 1568 height 744
click at [1350, 157] on div "Ajouter un paiement" at bounding box center [1377, 161] width 225 height 26
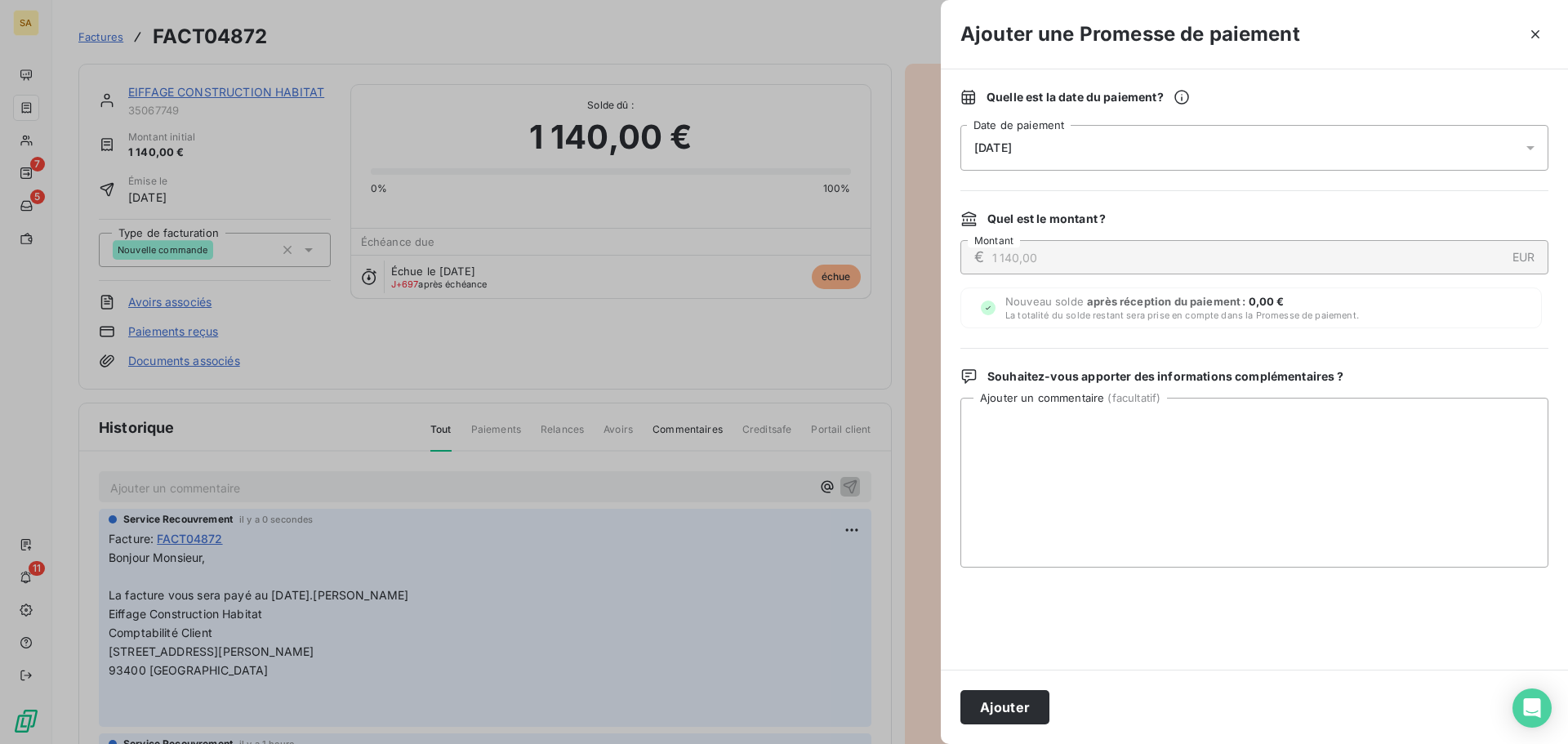
click at [1085, 147] on div "[DATE]" at bounding box center [1254, 148] width 588 height 45
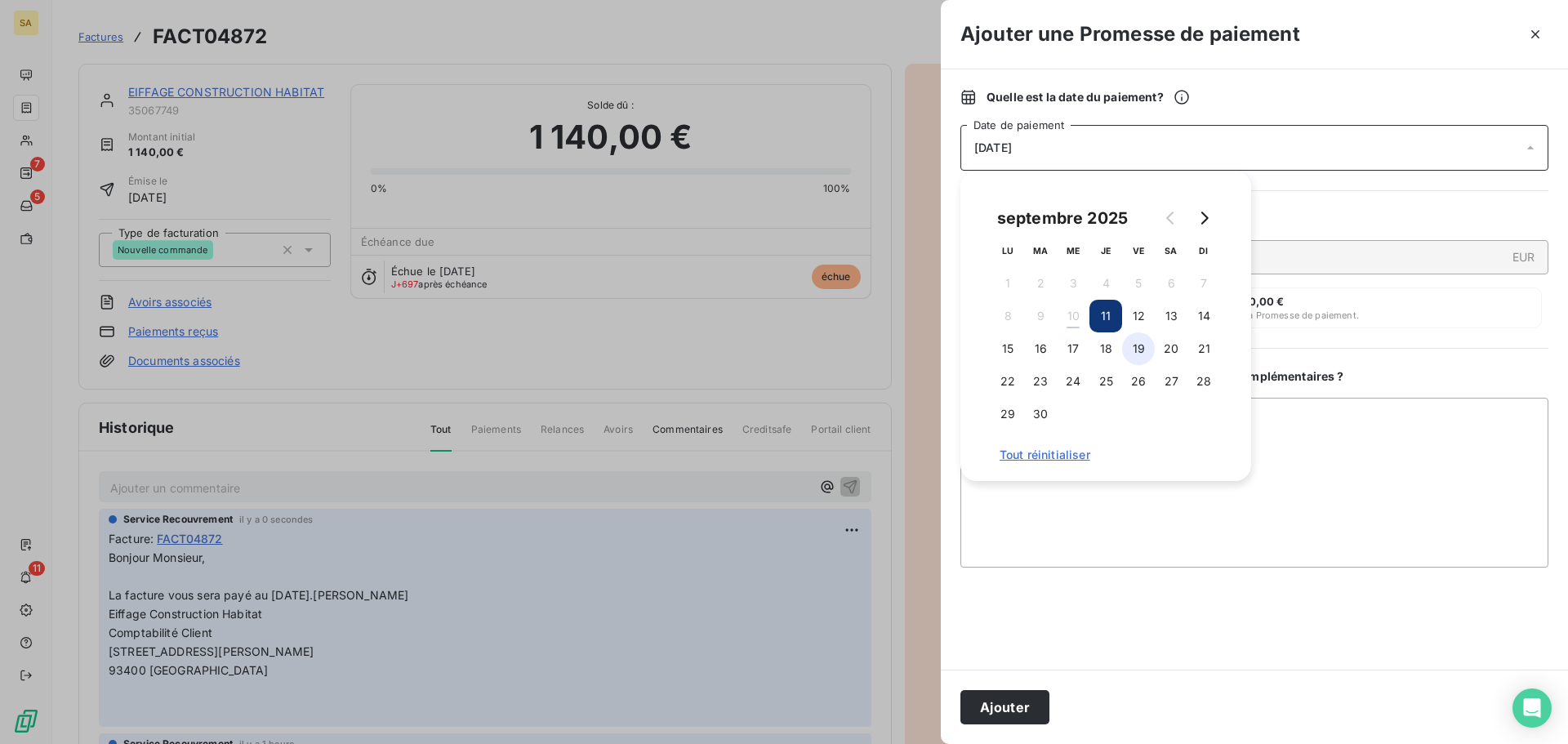
click at [1138, 356] on button "19" at bounding box center [1138, 348] width 32 height 32
click at [1010, 377] on button "22" at bounding box center [1007, 381] width 32 height 32
click at [1024, 713] on button "Ajouter" at bounding box center [1005, 706] width 89 height 34
